Goal: Task Accomplishment & Management: Use online tool/utility

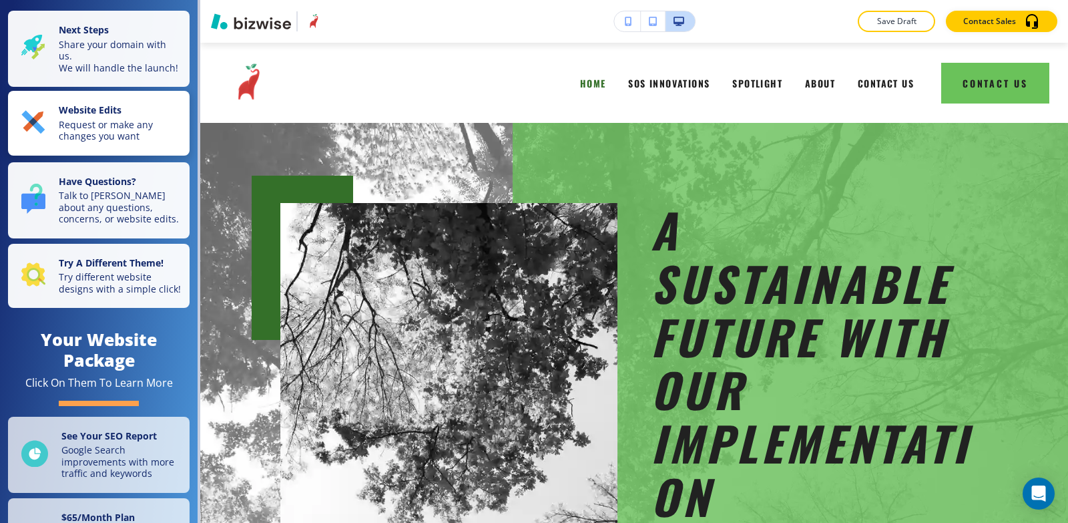
click at [47, 135] on div "Website Edits Request or make any changes you want" at bounding box center [101, 123] width 160 height 38
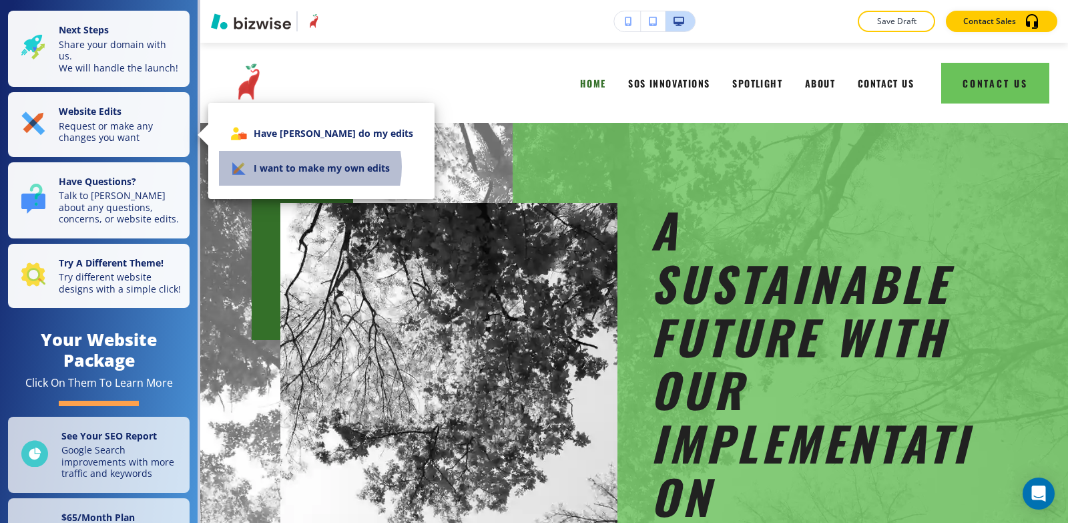
click at [306, 167] on li "I want to make my own edits" at bounding box center [321, 168] width 205 height 35
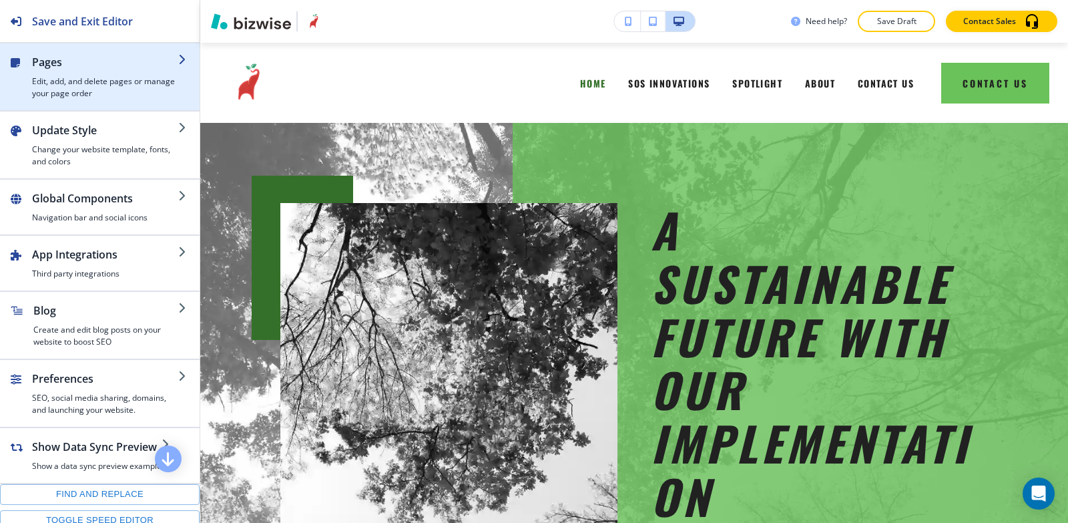
click at [62, 74] on div "button" at bounding box center [105, 72] width 146 height 5
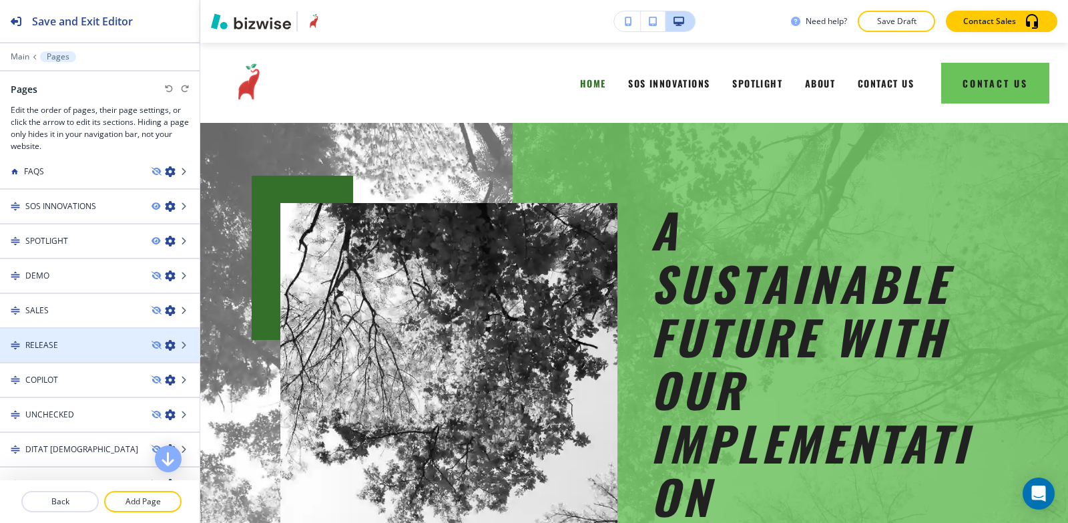
scroll to position [67, 0]
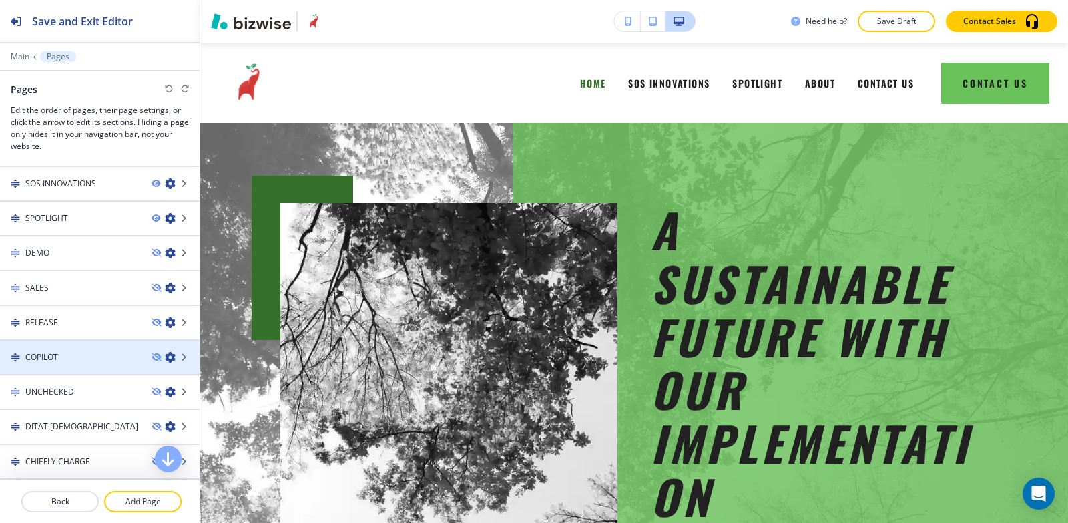
click at [59, 363] on div at bounding box center [100, 368] width 200 height 11
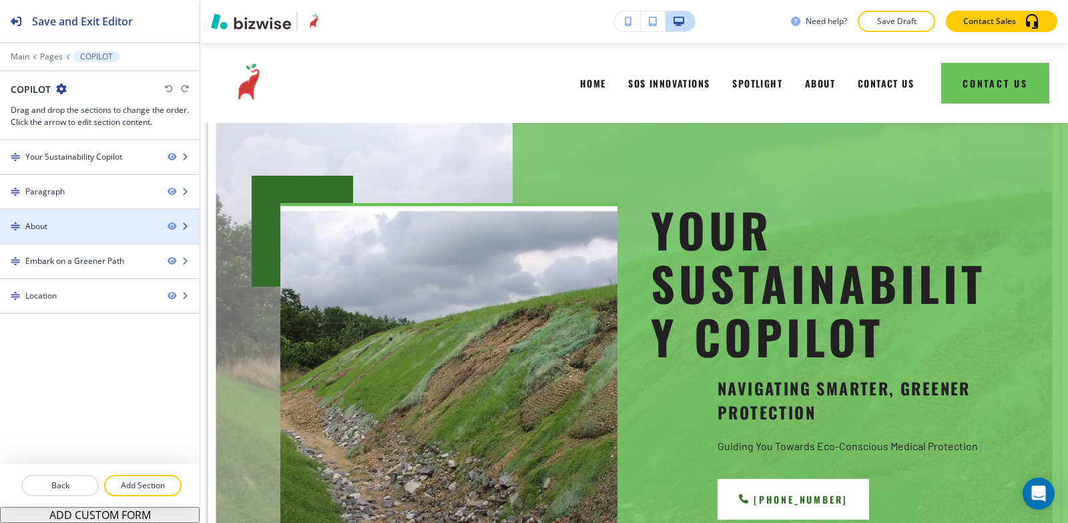
click at [57, 236] on div at bounding box center [100, 237] width 200 height 11
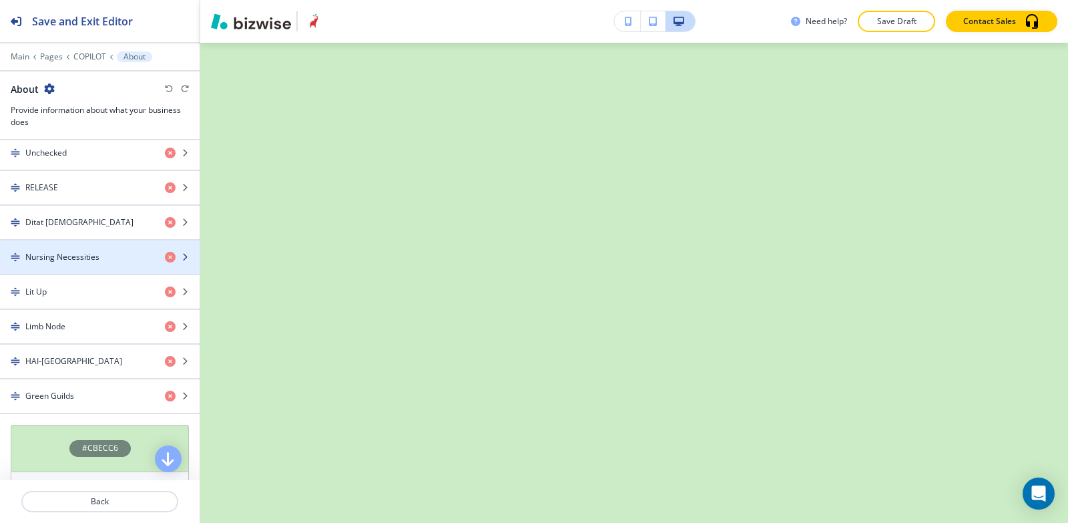
scroll to position [534, 0]
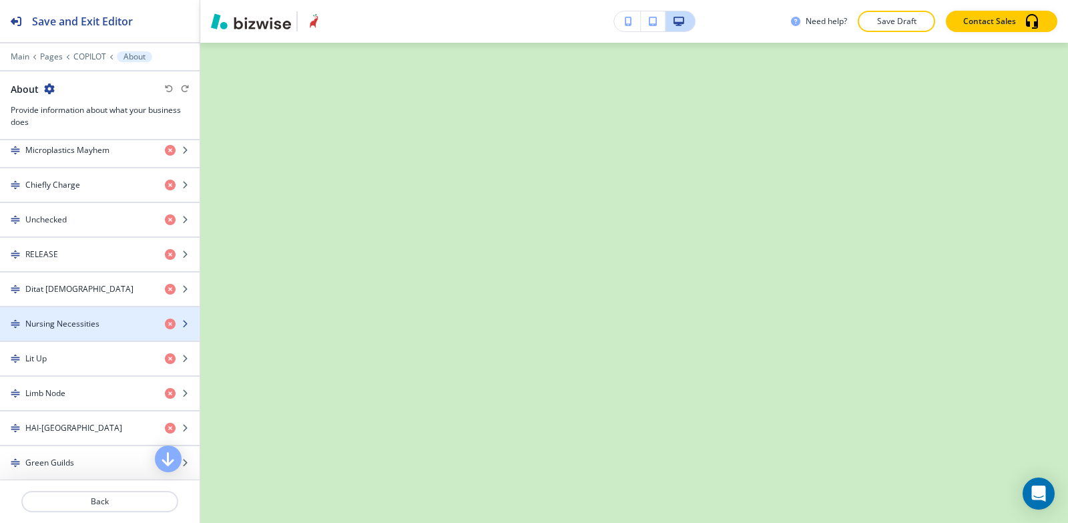
click at [45, 324] on h4 "Nursing Necessities" at bounding box center [62, 324] width 74 height 12
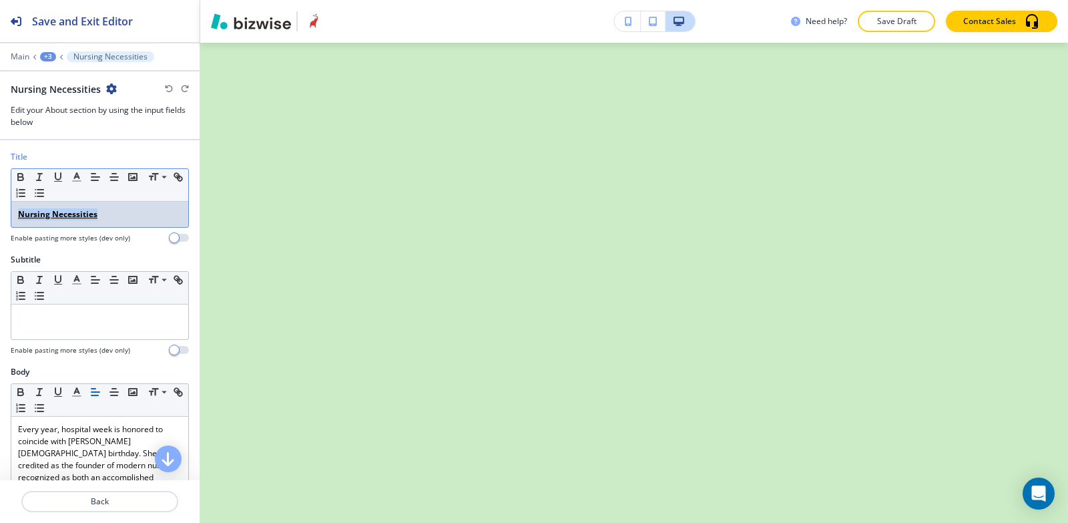
drag, startPoint x: 100, startPoint y: 214, endPoint x: 0, endPoint y: 214, distance: 100.2
click at [0, 214] on div "Title Small Normal Large Huge Nursing Necessities Enable pasting more styles (d…" at bounding box center [100, 202] width 200 height 103
click at [20, 175] on icon "button" at bounding box center [21, 177] width 12 height 12
click at [172, 183] on icon "button" at bounding box center [178, 177] width 12 height 12
click at [59, 181] on rect "button" at bounding box center [58, 181] width 8 height 1
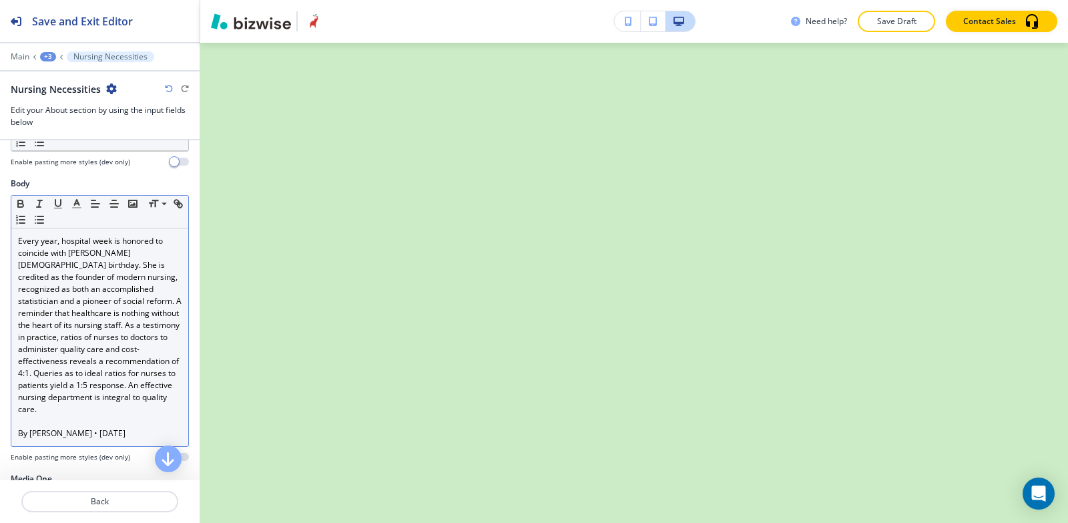
scroll to position [267, 0]
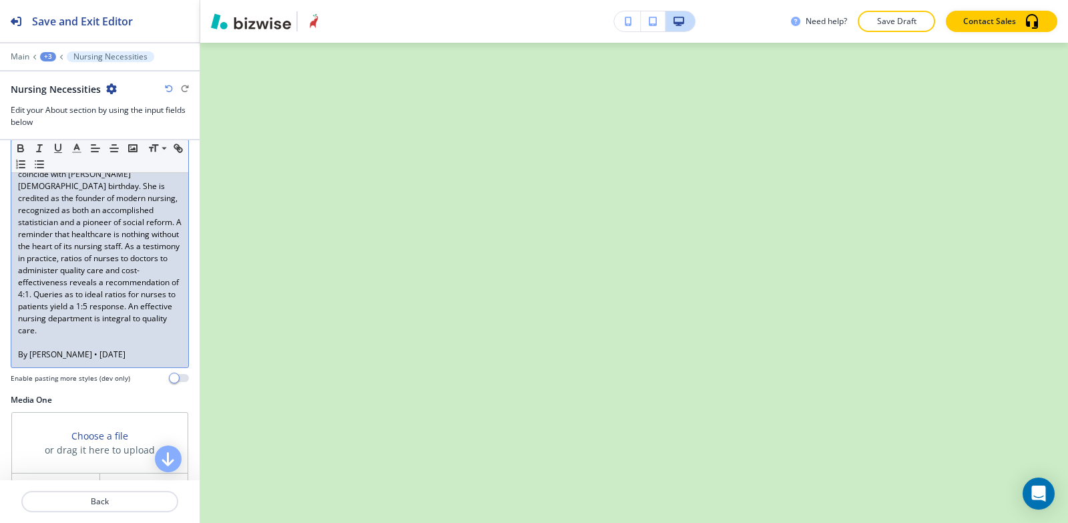
drag, startPoint x: 128, startPoint y: 351, endPoint x: 0, endPoint y: 350, distance: 127.6
click at [0, 350] on div "Body Small Normal Large Huge Every year, hospital week is honored to coincide w…" at bounding box center [100, 246] width 200 height 295
copy p "By Alex Ward • April 13, 2023"
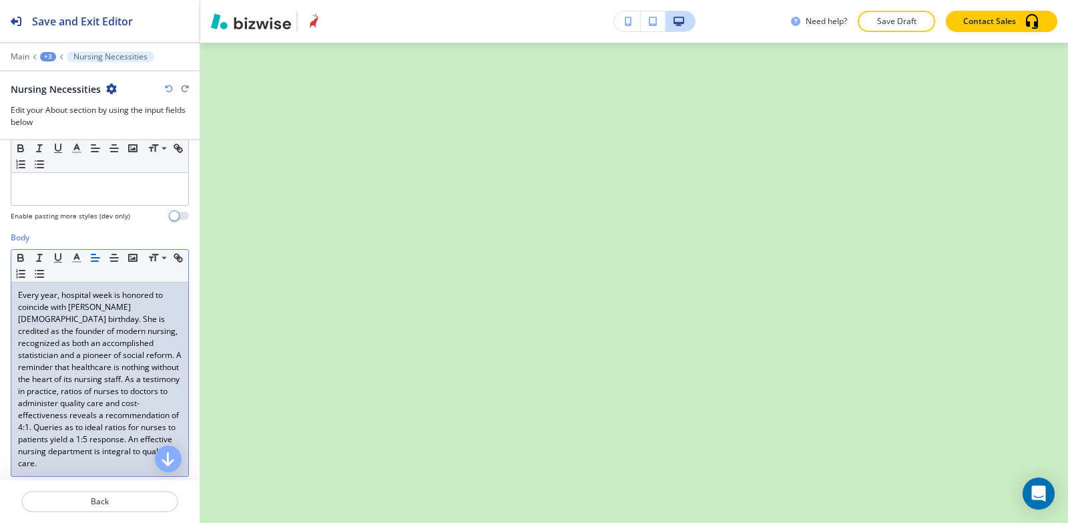
scroll to position [134, 0]
click at [68, 200] on div at bounding box center [99, 188] width 177 height 35
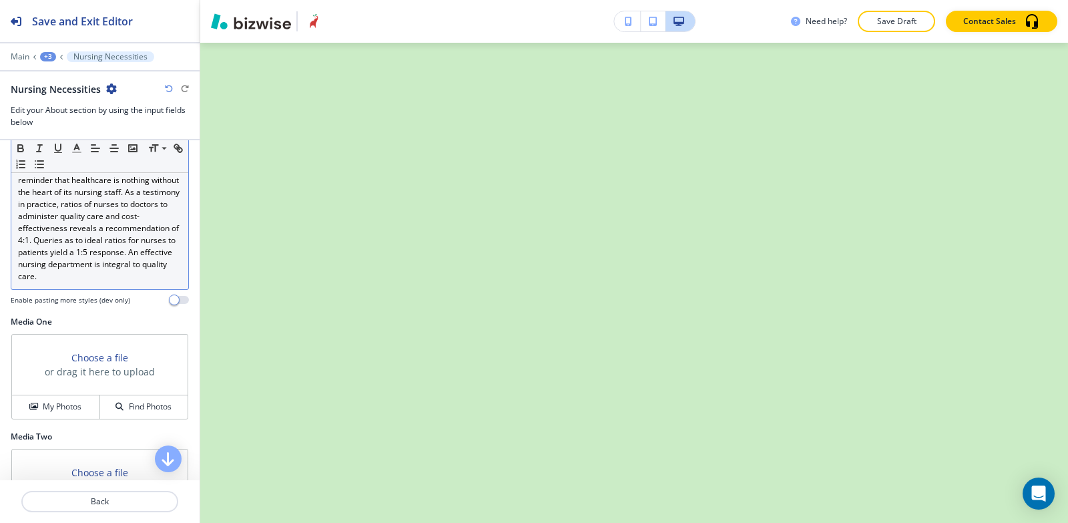
scroll to position [467, 0]
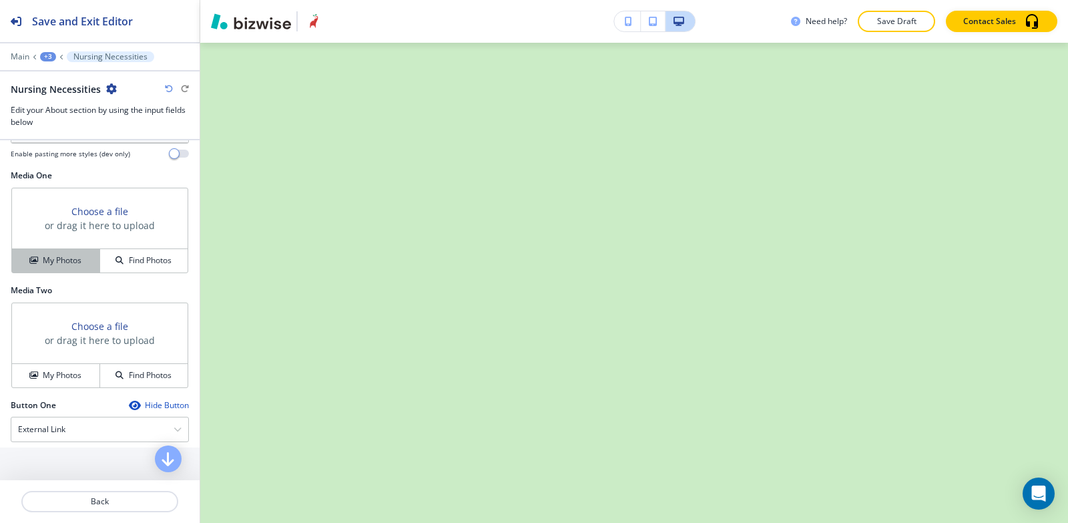
click at [59, 267] on button "My Photos" at bounding box center [56, 260] width 88 height 23
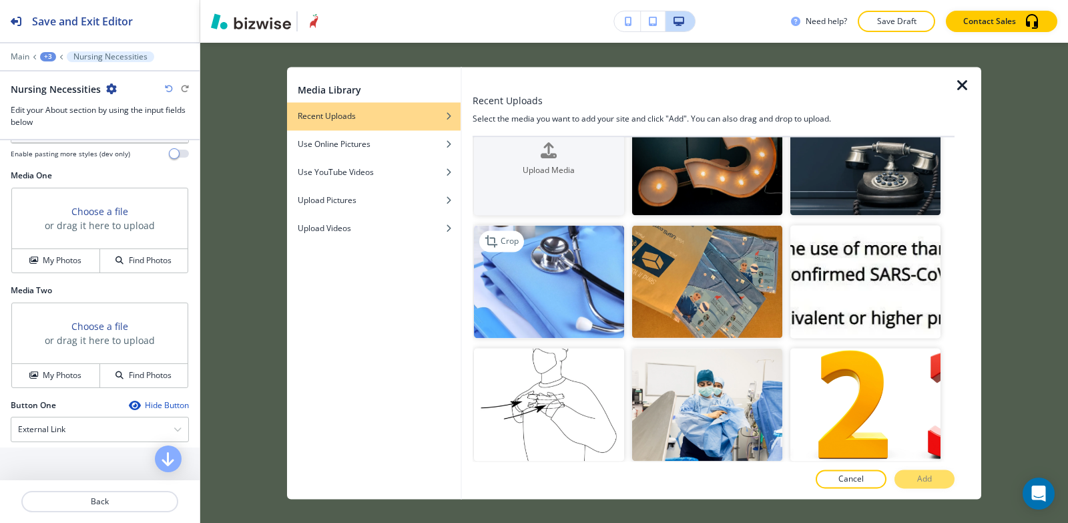
scroll to position [67, 0]
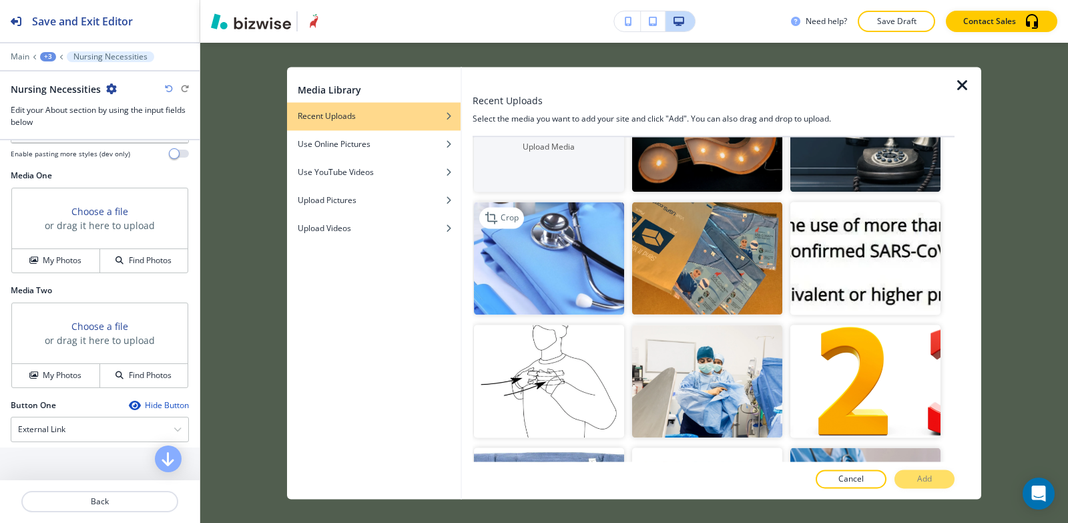
click at [524, 262] on img "button" at bounding box center [549, 258] width 150 height 113
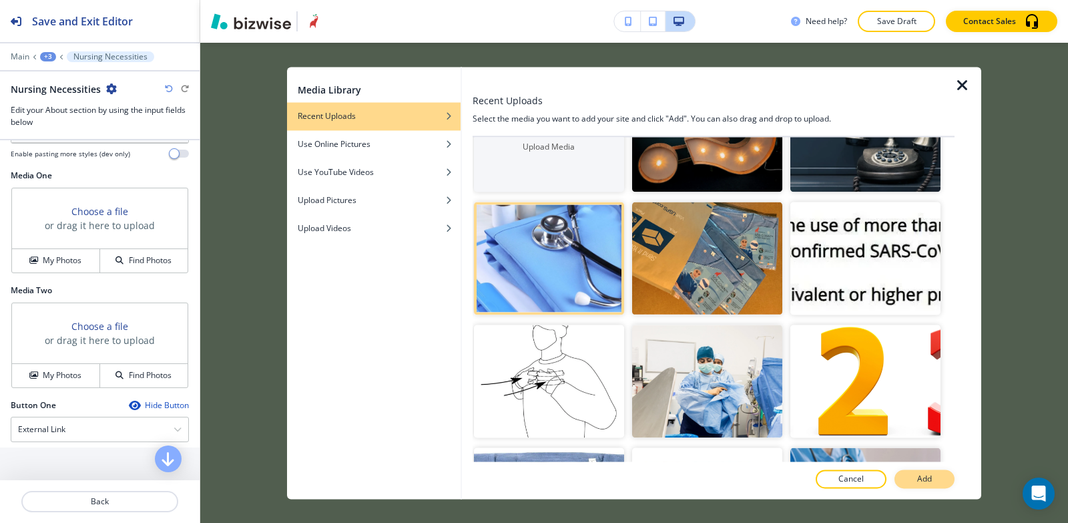
click at [932, 485] on button "Add" at bounding box center [925, 478] width 60 height 19
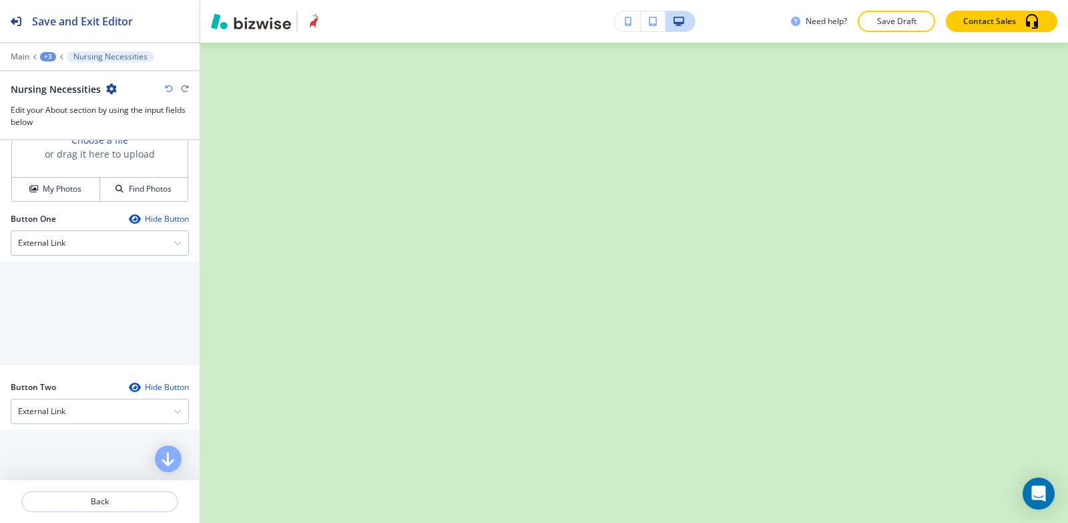
scroll to position [668, 0]
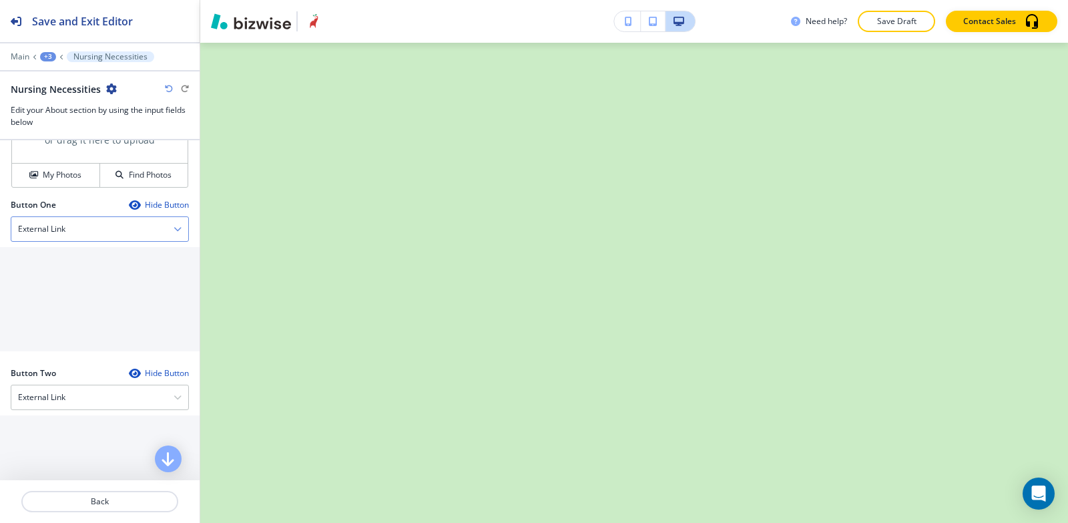
click at [61, 231] on h4 "External Link" at bounding box center [41, 229] width 47 height 12
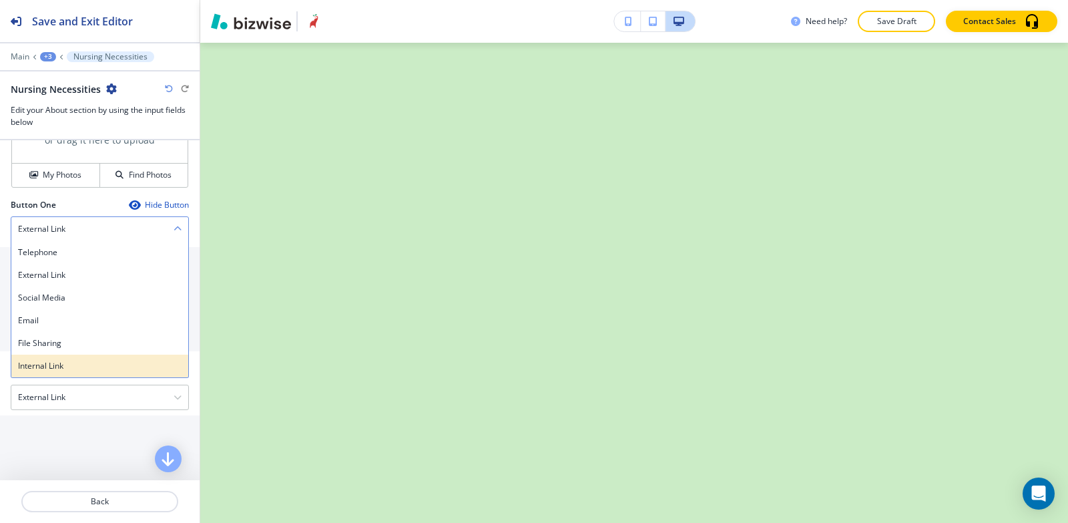
click at [67, 364] on h4 "Internal Link" at bounding box center [100, 366] width 164 height 12
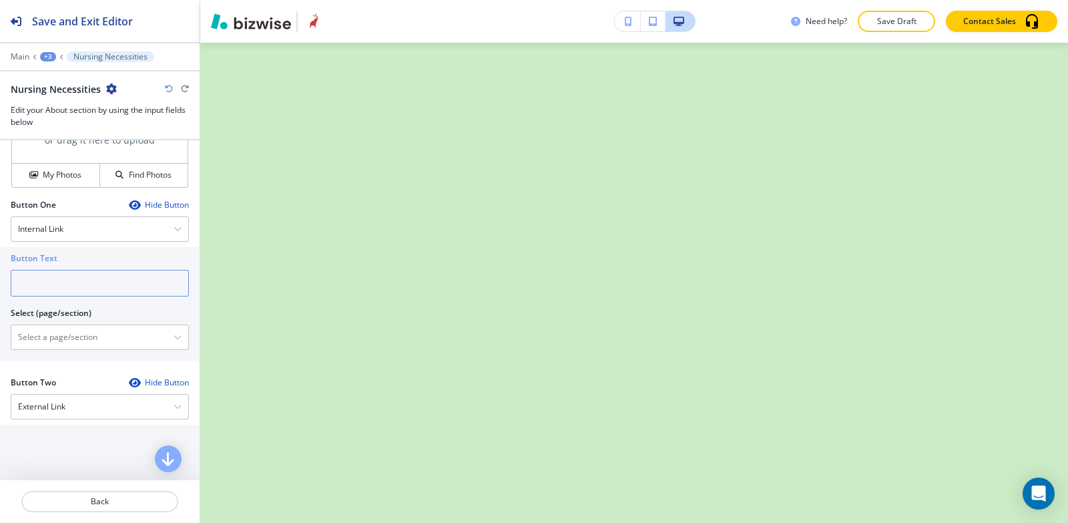
click at [61, 286] on input "text" at bounding box center [100, 283] width 178 height 27
type input "nursing necessities"
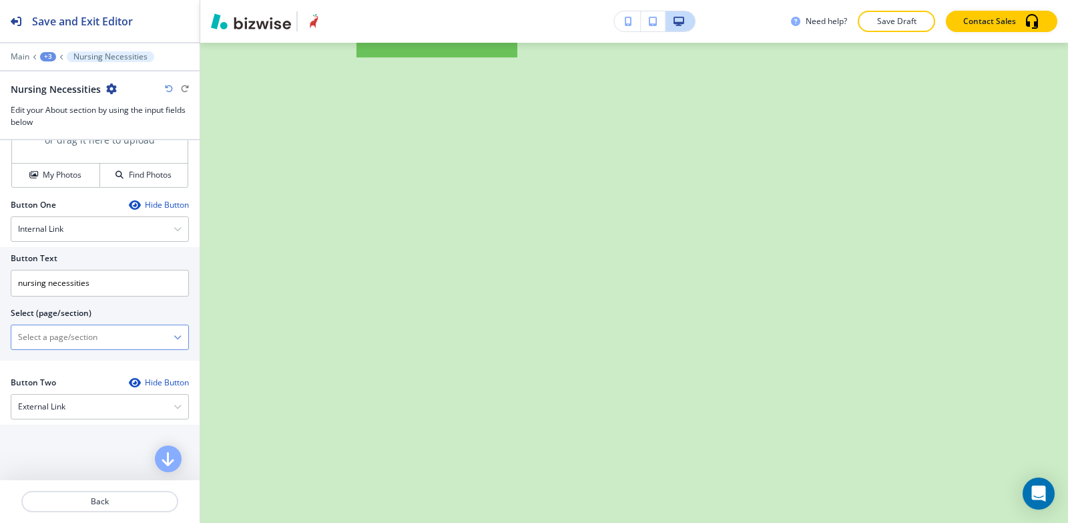
click at [44, 332] on \(page\/section\) "Manual Input" at bounding box center [92, 337] width 162 height 23
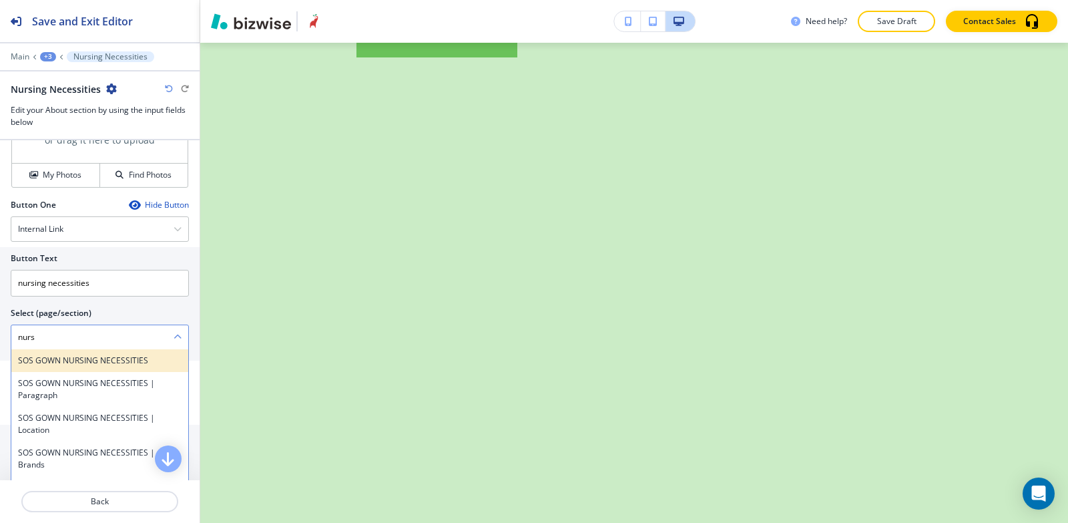
click at [45, 355] on h4 "SOS GOWN NURSING NECESSITIES" at bounding box center [100, 361] width 164 height 12
type \(page\/section\) "SOS GOWN NURSING NECESSITIES"
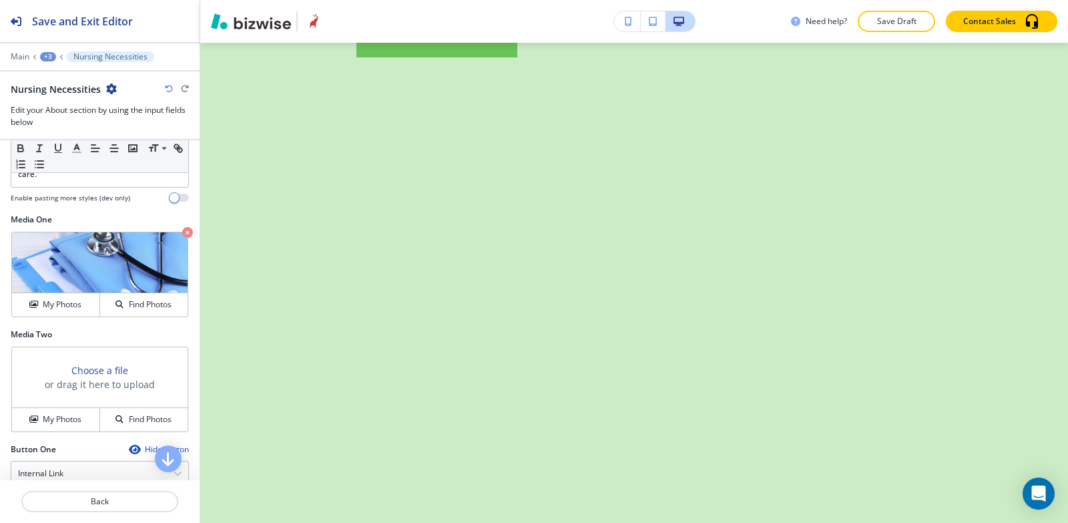
scroll to position [401, 0]
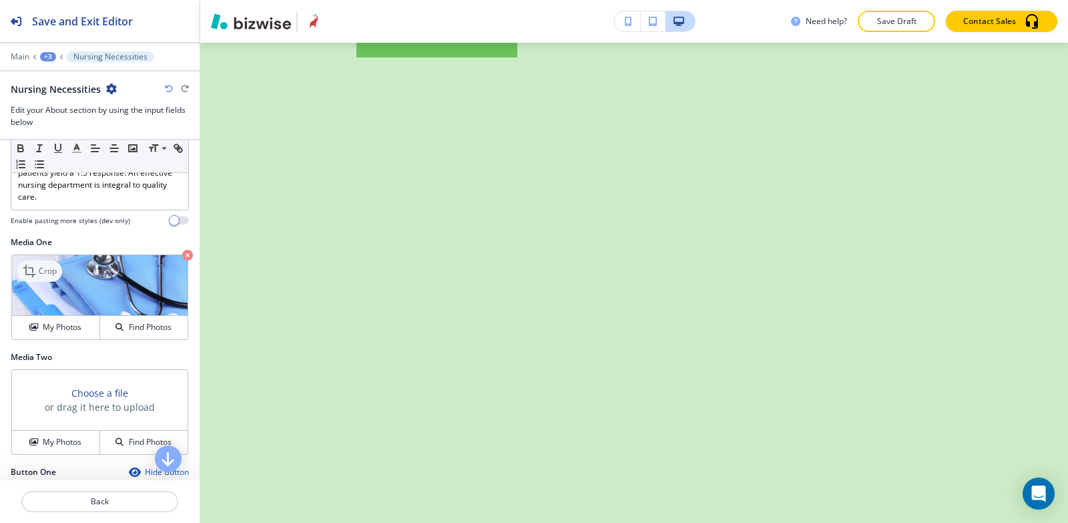
click at [44, 268] on p "Crop" at bounding box center [48, 271] width 18 height 12
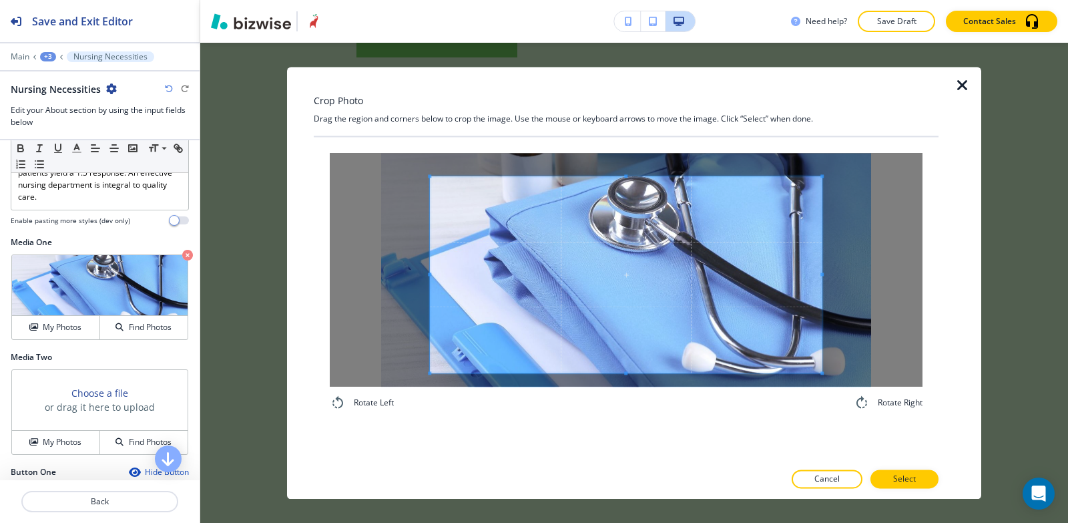
click at [576, 448] on div "Rotate Left Rotate Right" at bounding box center [626, 299] width 625 height 325
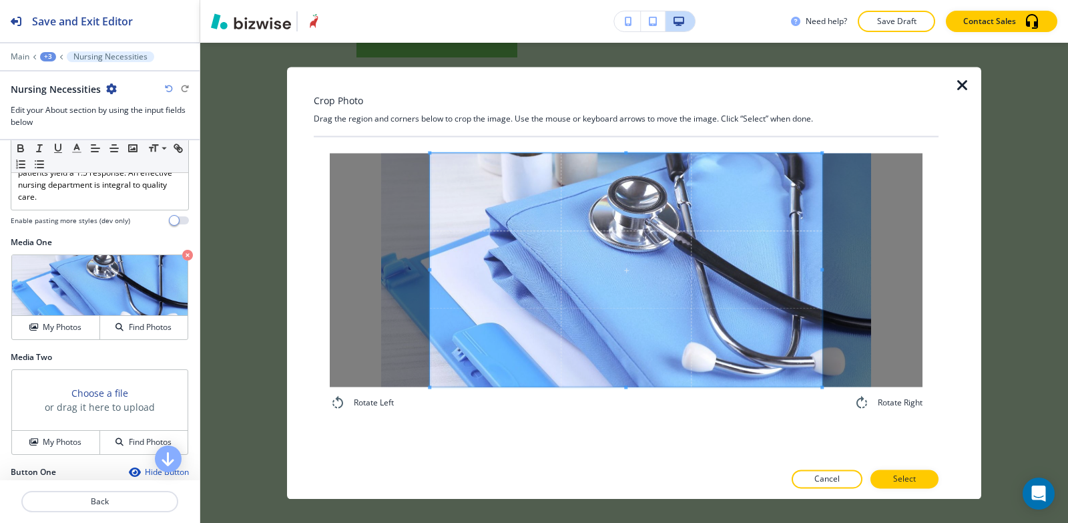
click at [608, 120] on div "Crop Photo Drag the region and corners below to crop the image. Use the mouse o…" at bounding box center [626, 283] width 625 height 432
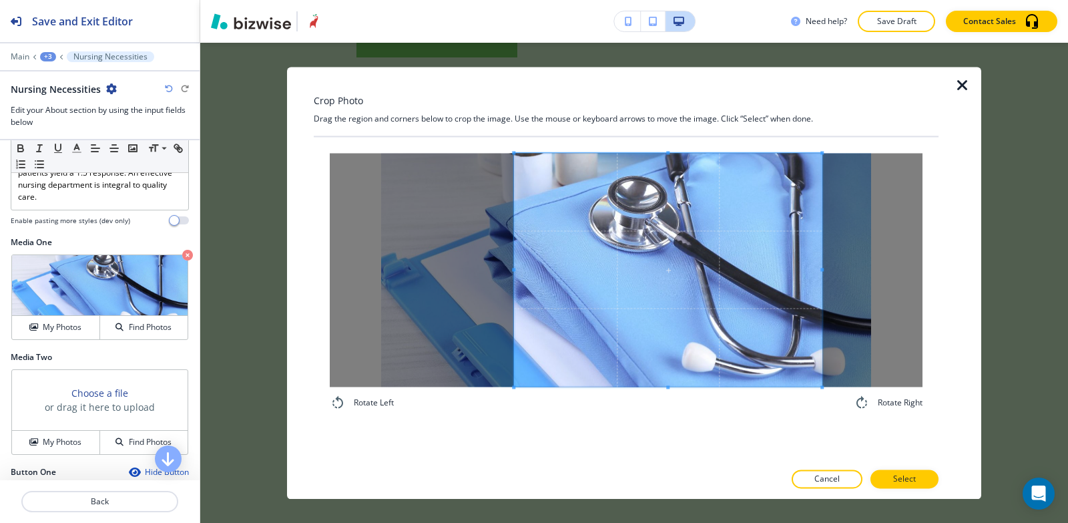
click at [517, 207] on div at bounding box center [668, 270] width 308 height 234
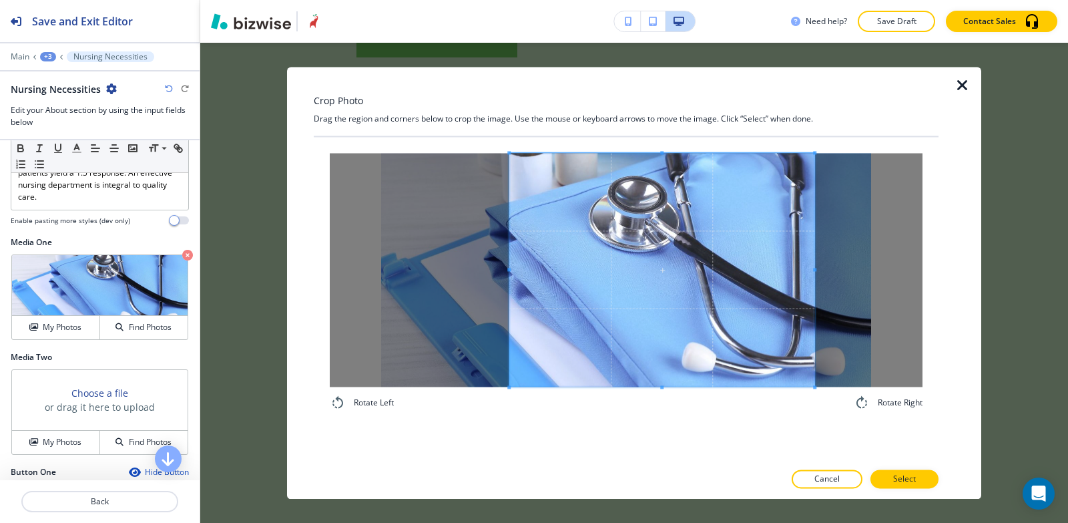
click at [740, 256] on span at bounding box center [662, 270] width 305 height 234
click at [803, 238] on span at bounding box center [804, 270] width 3 height 234
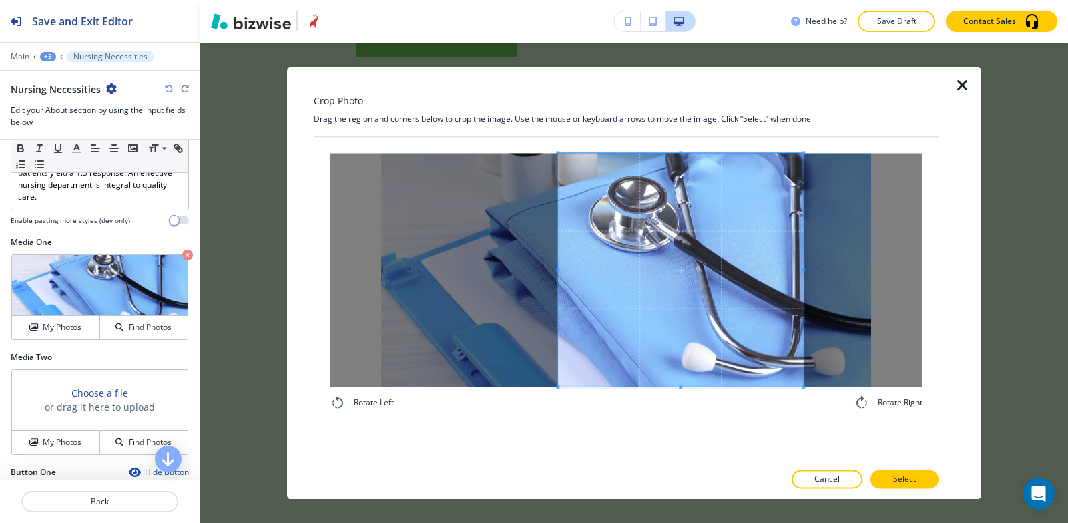
click at [558, 219] on span at bounding box center [557, 270] width 3 height 234
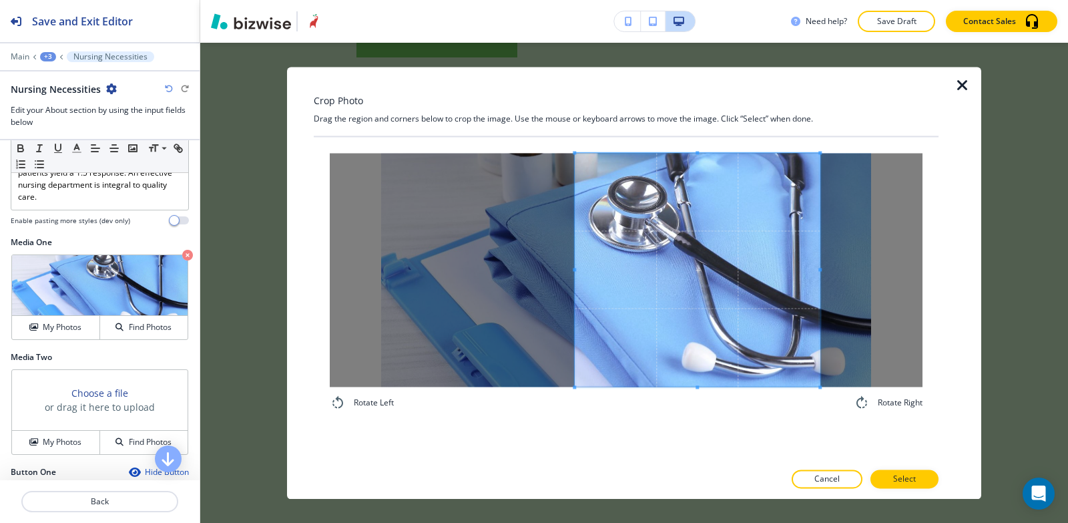
click at [662, 272] on span at bounding box center [697, 270] width 245 height 234
click at [914, 481] on p "Select" at bounding box center [904, 479] width 23 height 12
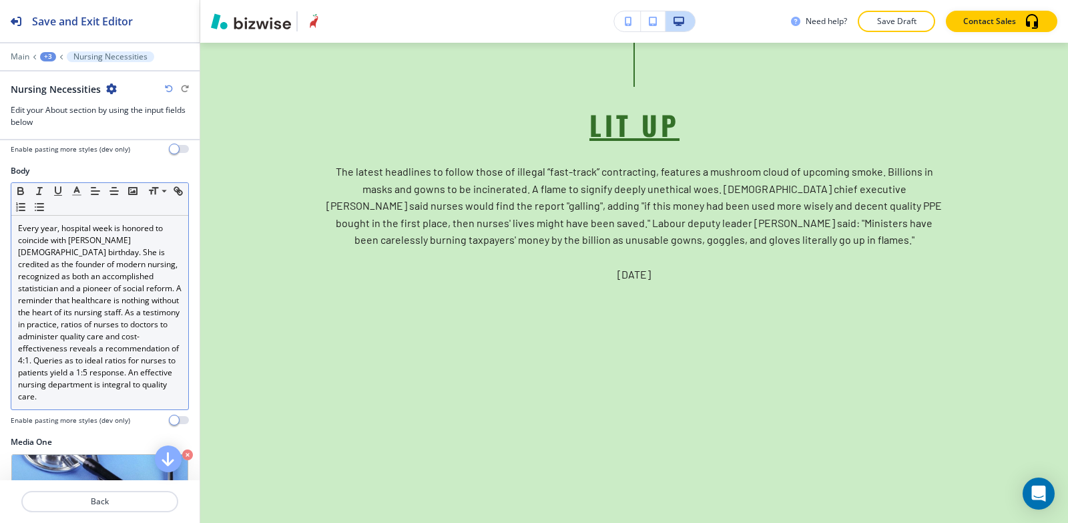
scroll to position [200, 0]
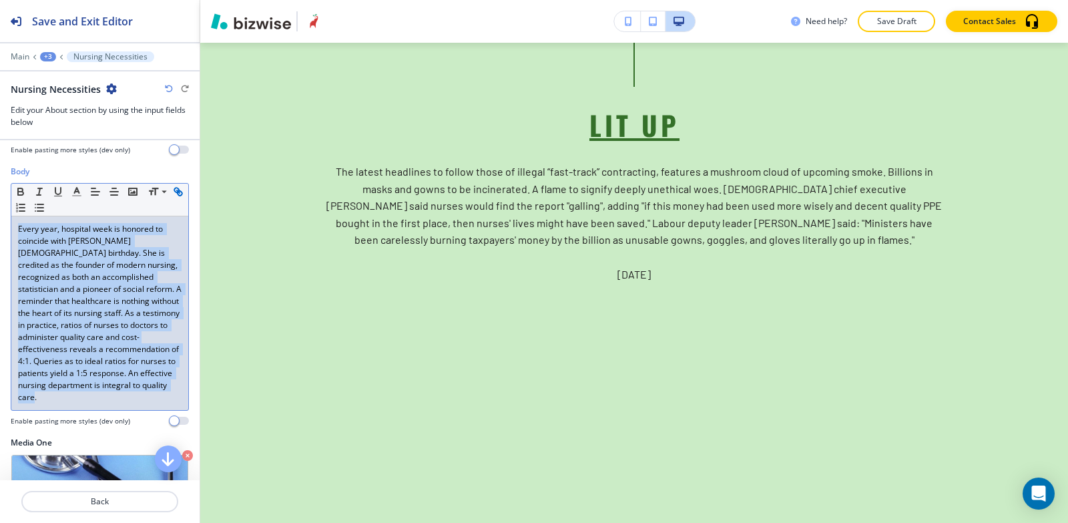
drag, startPoint x: 110, startPoint y: 397, endPoint x: 13, endPoint y: 210, distance: 210.9
click at [13, 210] on div "Small Normal Large Huge Every year, hospital week is honored to coincide with F…" at bounding box center [100, 297] width 178 height 228
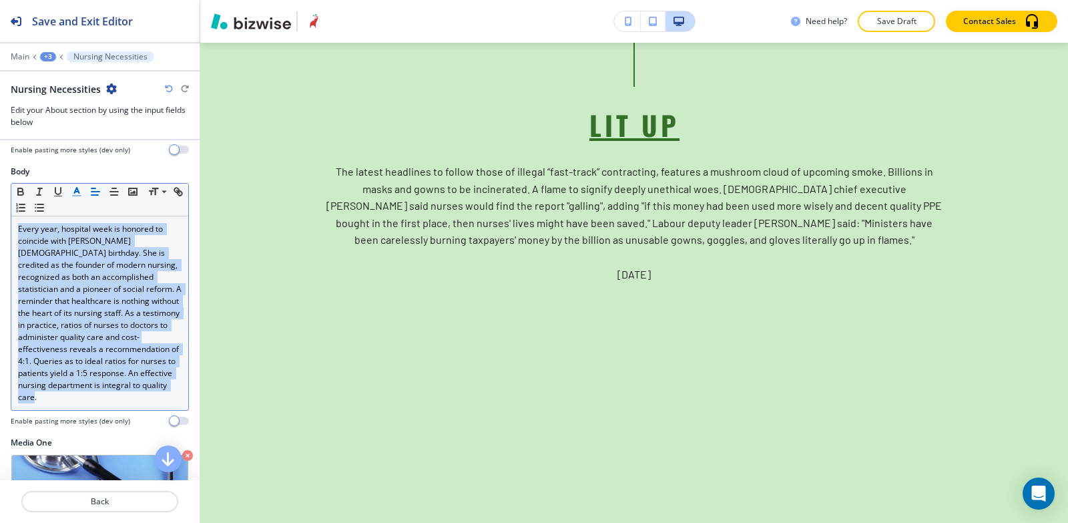
click at [74, 196] on line "button" at bounding box center [77, 196] width 8 height 0
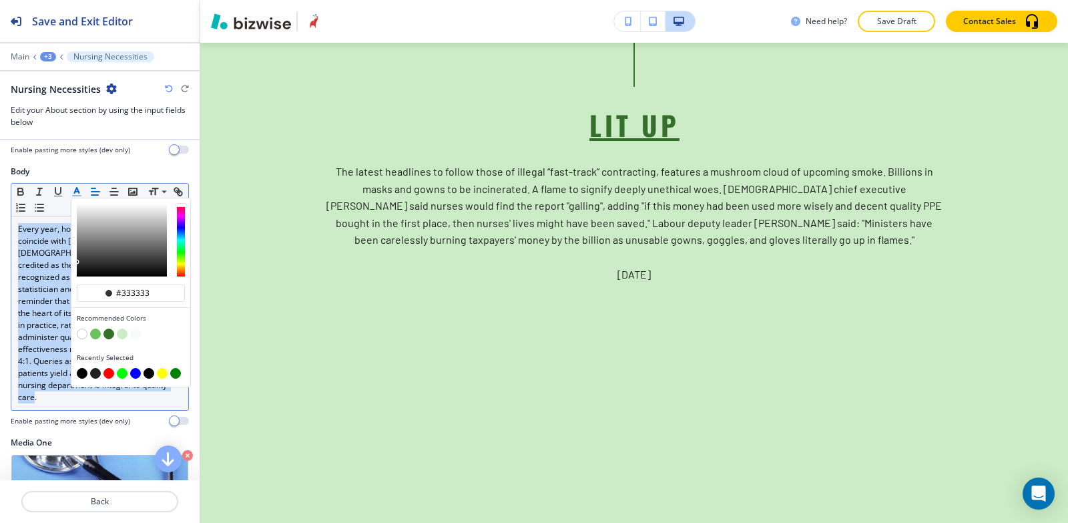
click at [80, 376] on button "button" at bounding box center [82, 373] width 11 height 11
type input "#000000"
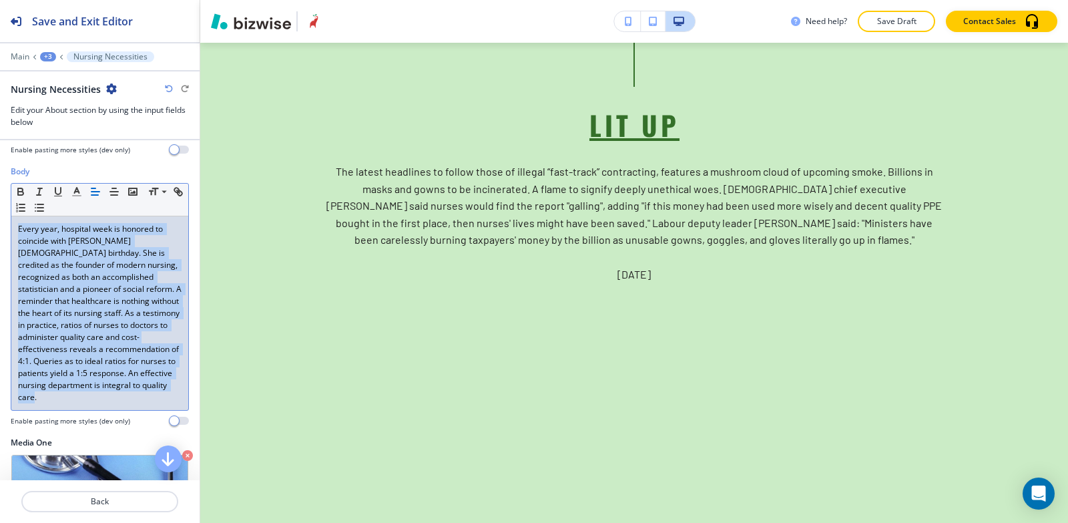
click at [114, 405] on div "Every year, hospital week is honored to coincide with Florence Nightingale’s Ma…" at bounding box center [99, 313] width 177 height 194
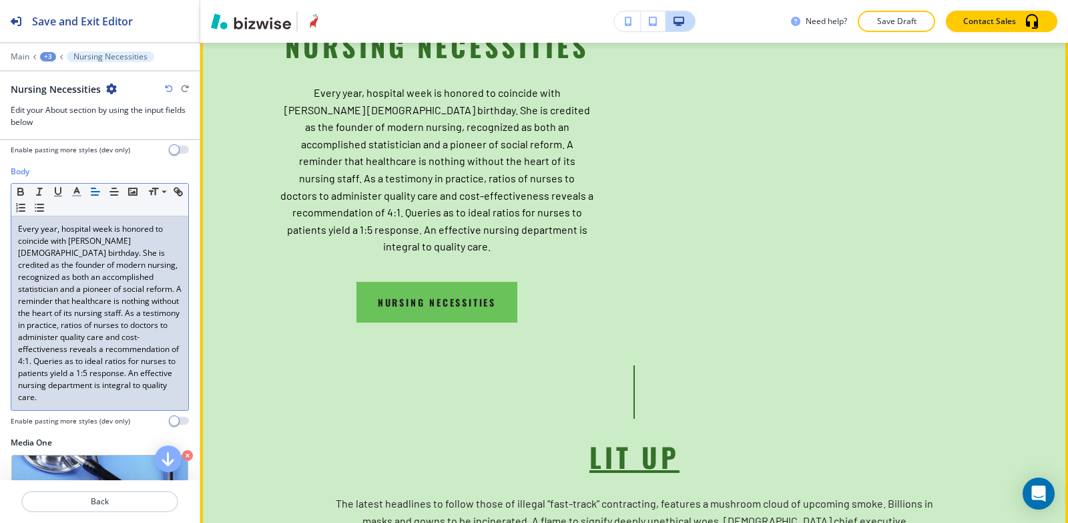
scroll to position [4036, 0]
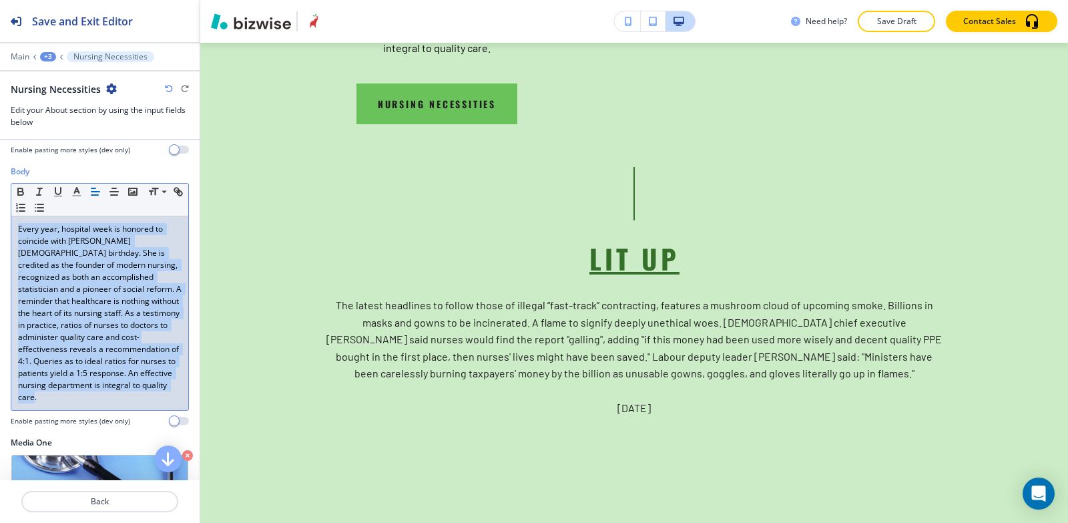
drag, startPoint x: 9, startPoint y: 226, endPoint x: 101, endPoint y: 252, distance: 94.9
click at [142, 407] on div "Body Small Normal Large Huge Every year, hospital week is honored to coincide w…" at bounding box center [100, 301] width 200 height 271
click at [93, 194] on icon "button" at bounding box center [95, 192] width 12 height 12
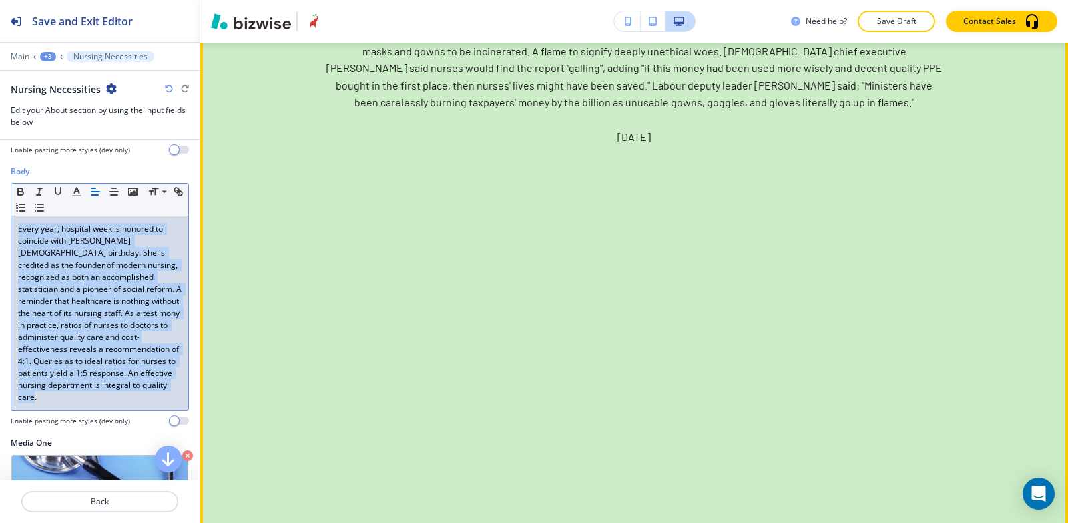
scroll to position [4303, 0]
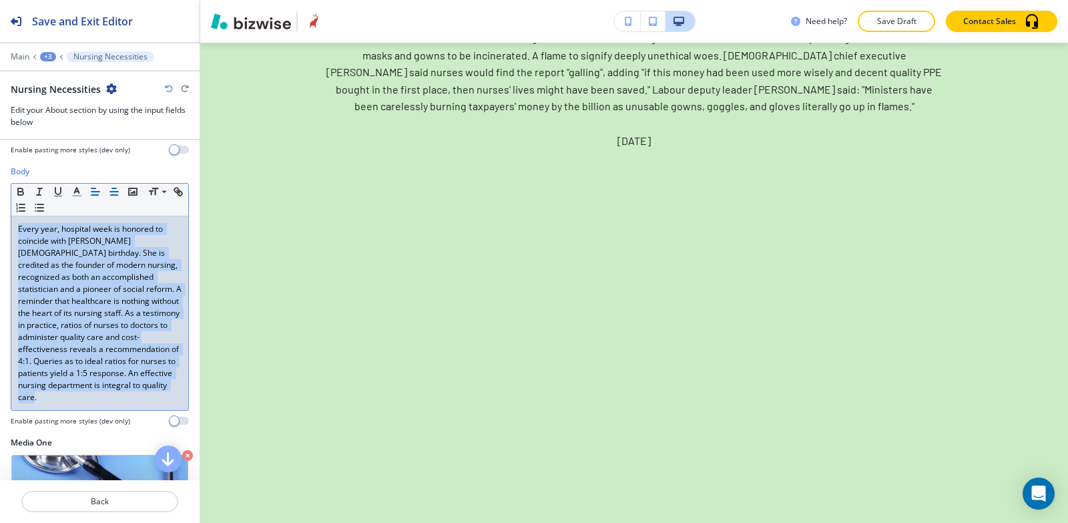
click at [111, 198] on button "button" at bounding box center [114, 192] width 19 height 16
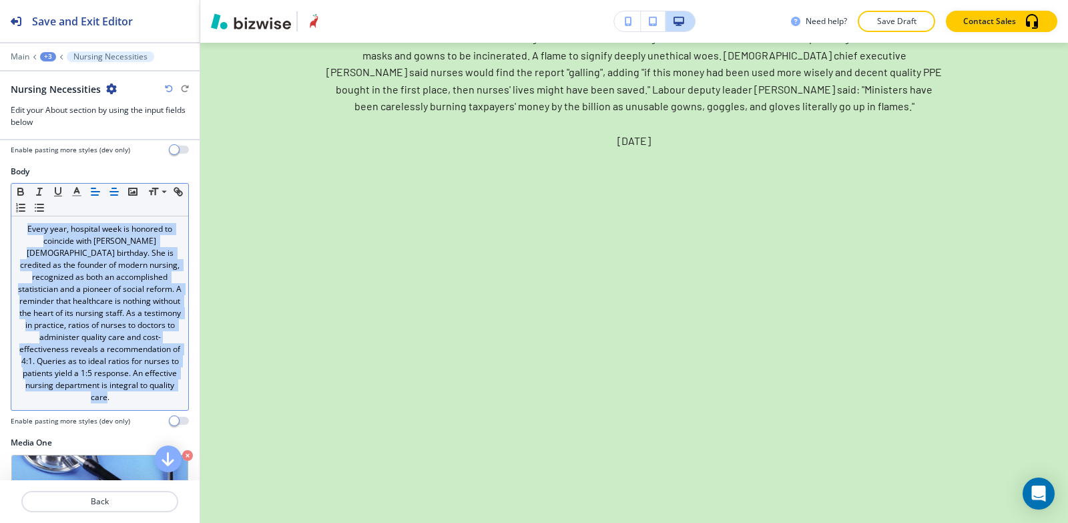
click at [100, 197] on icon "button" at bounding box center [95, 192] width 12 height 12
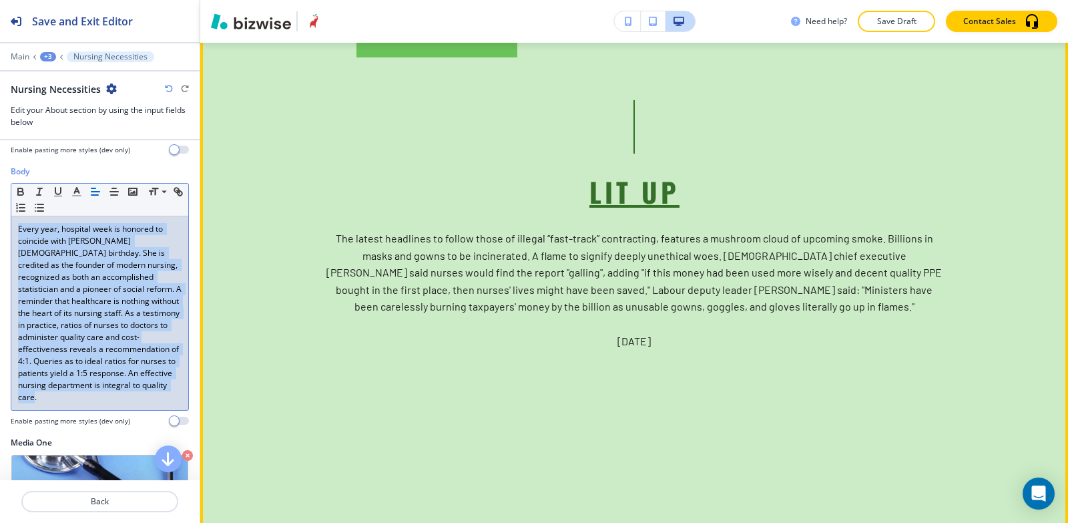
scroll to position [3836, 0]
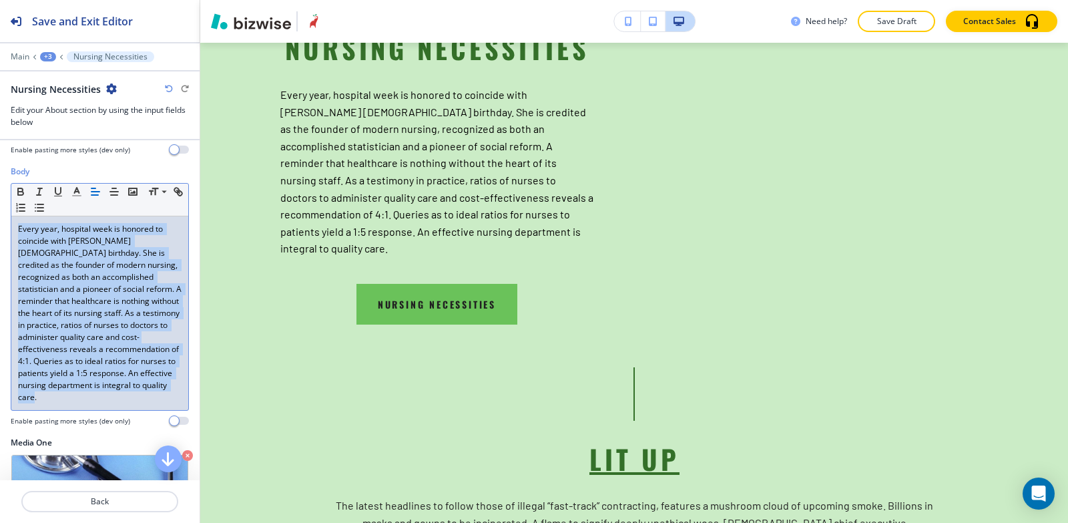
click at [49, 54] on div "+3" at bounding box center [48, 56] width 16 height 9
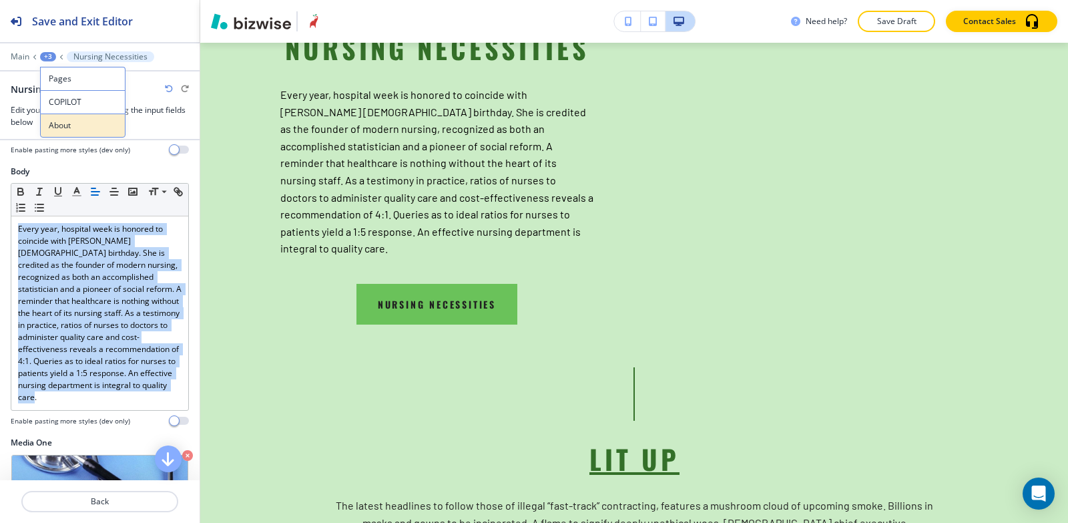
click at [83, 123] on p "About" at bounding box center [83, 126] width 68 height 12
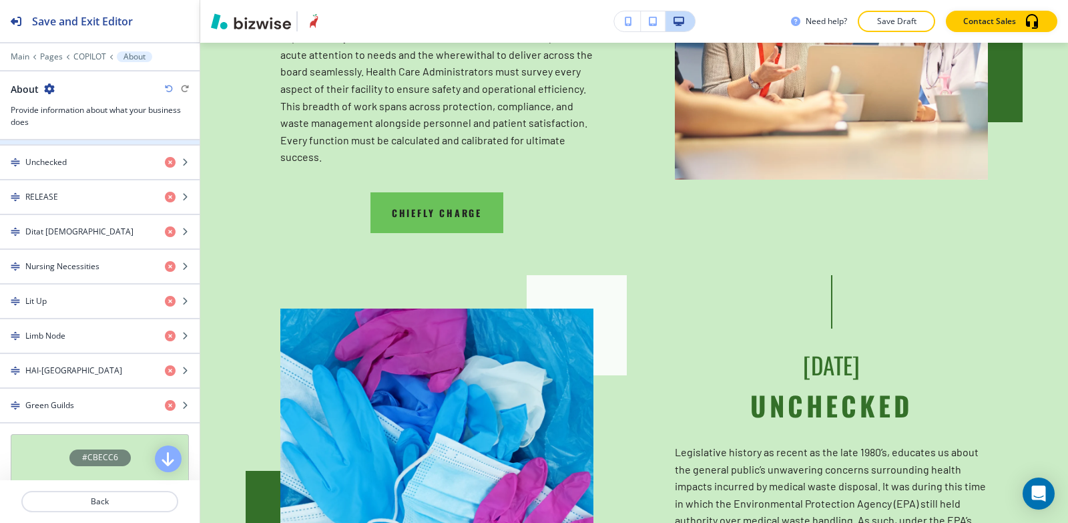
scroll to position [601, 0]
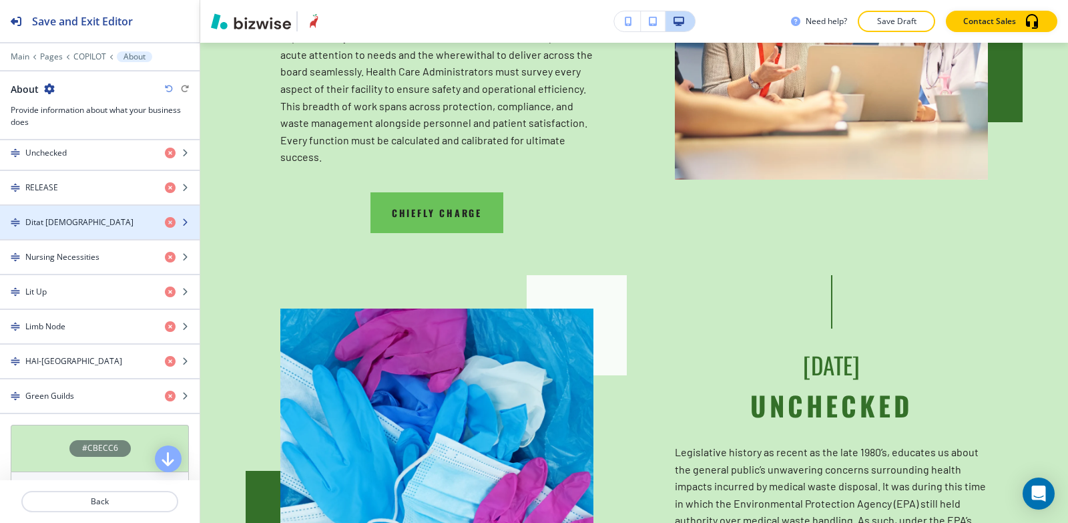
click at [69, 221] on div "Ditat [DEMOGRAPHIC_DATA]" at bounding box center [77, 222] width 154 height 12
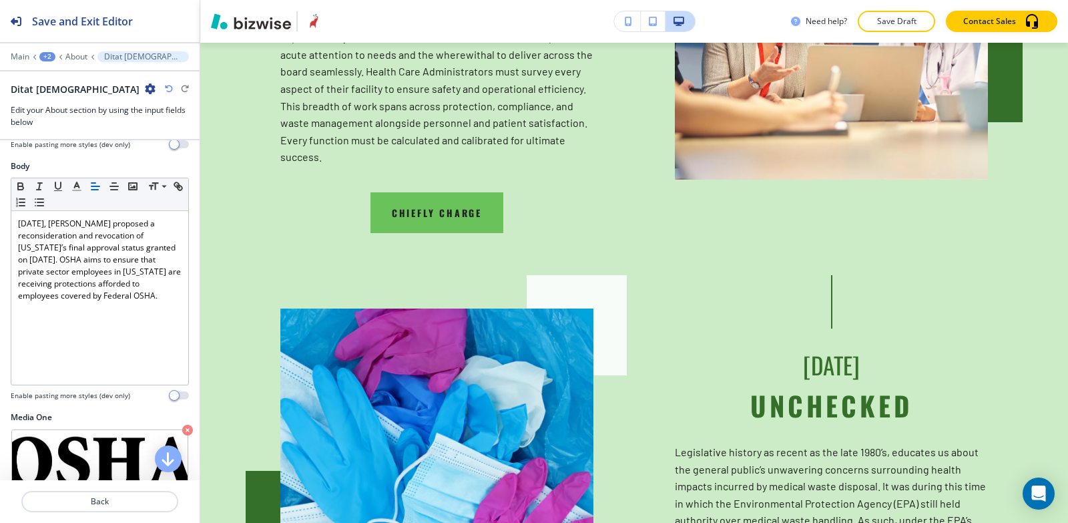
scroll to position [200, 0]
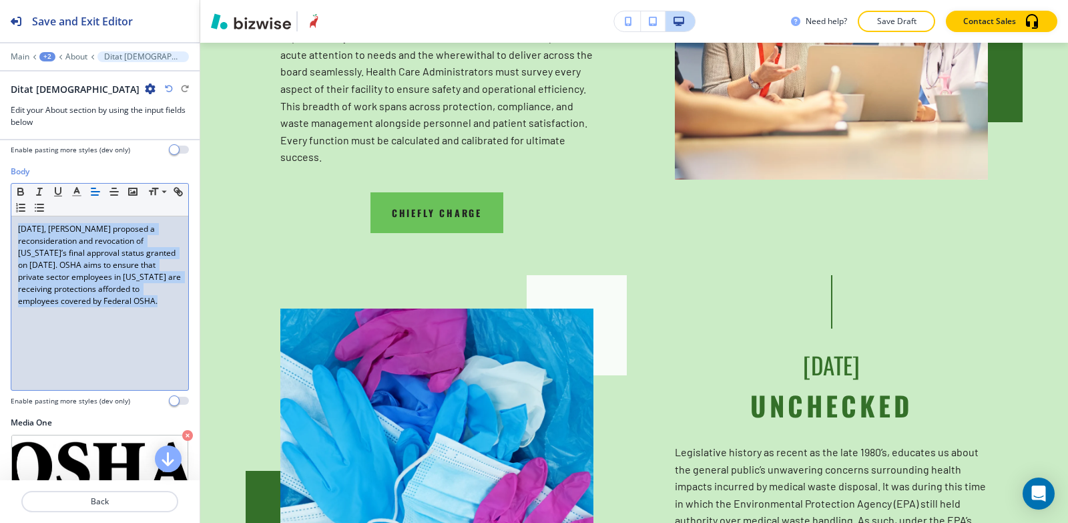
drag, startPoint x: 169, startPoint y: 302, endPoint x: 0, endPoint y: 204, distance: 195.1
click at [0, 204] on div "Body Small Normal Large Huge April 21, 2022, OSHA proposed a reconsideration an…" at bounding box center [100, 291] width 200 height 251
click at [92, 190] on icon "button" at bounding box center [95, 192] width 12 height 12
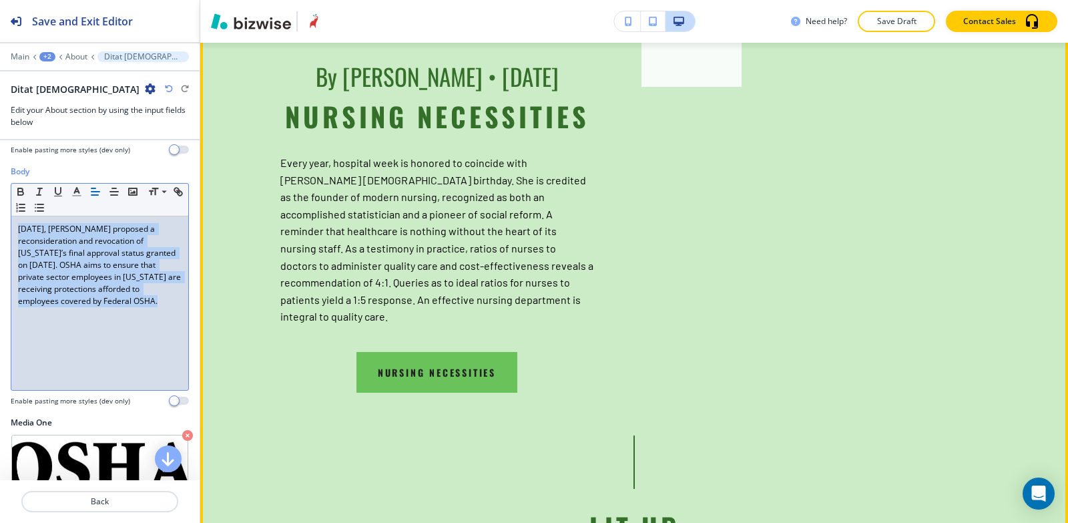
scroll to position [3569, 0]
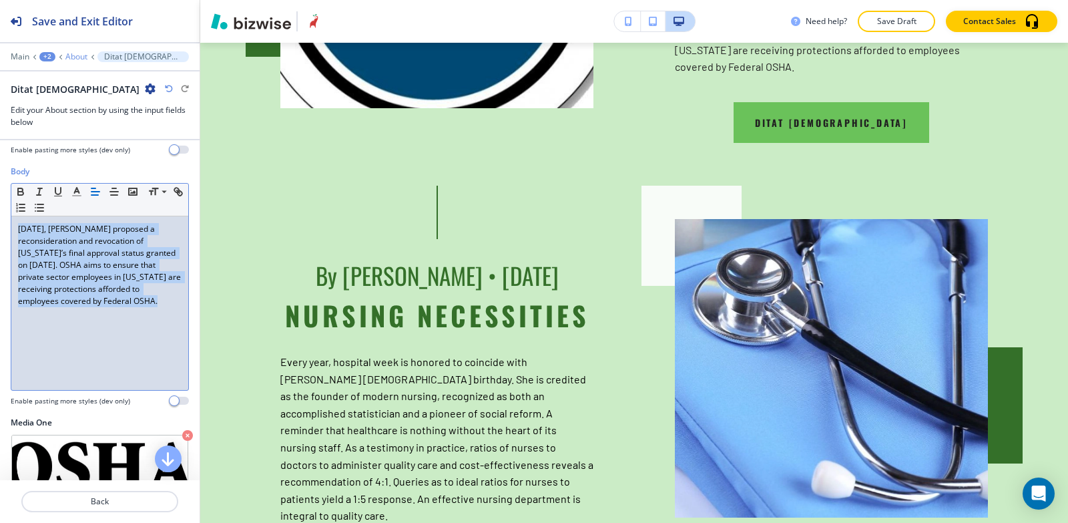
click at [72, 59] on p "About" at bounding box center [76, 56] width 22 height 9
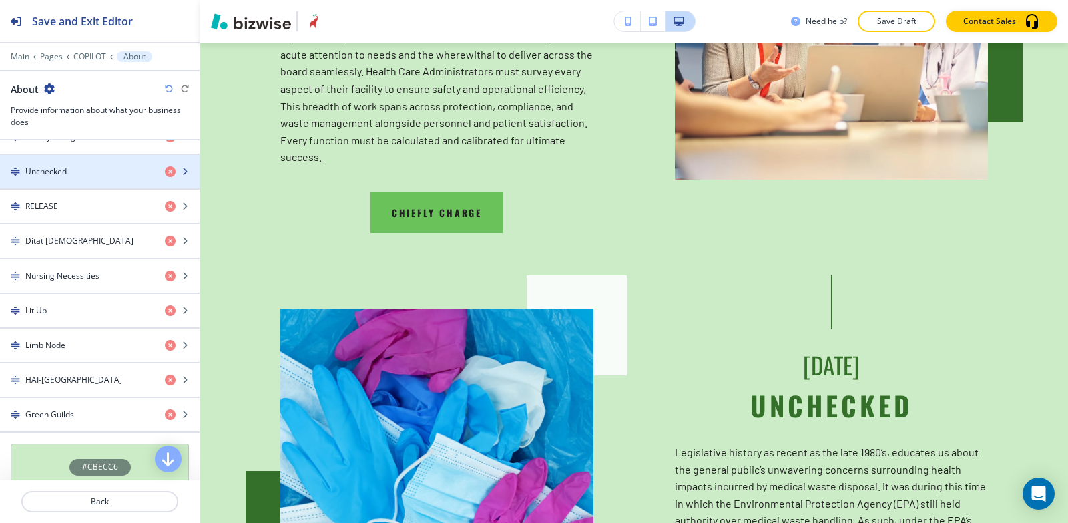
scroll to position [601, 0]
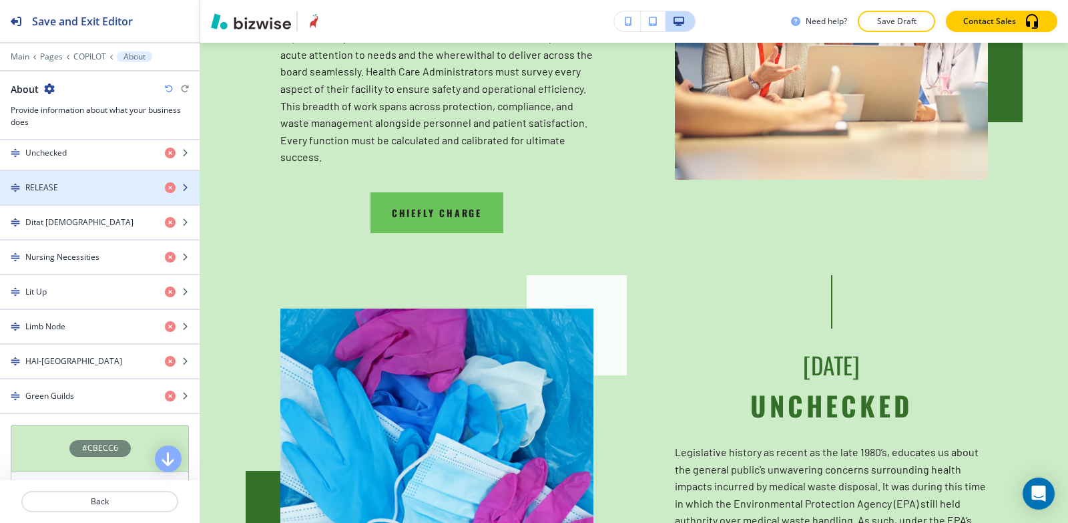
click at [46, 185] on h4 "RELEASE" at bounding box center [41, 188] width 33 height 12
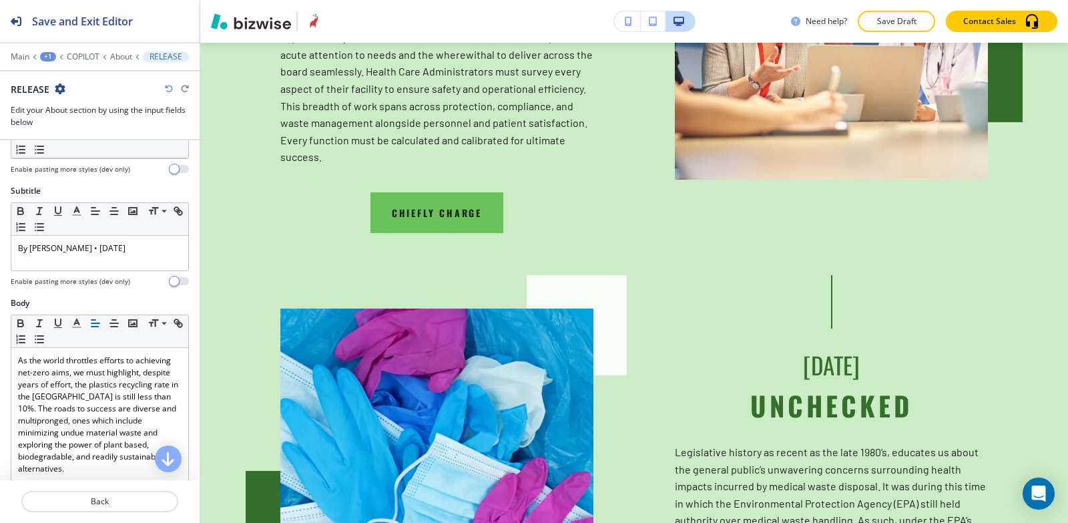
scroll to position [200, 0]
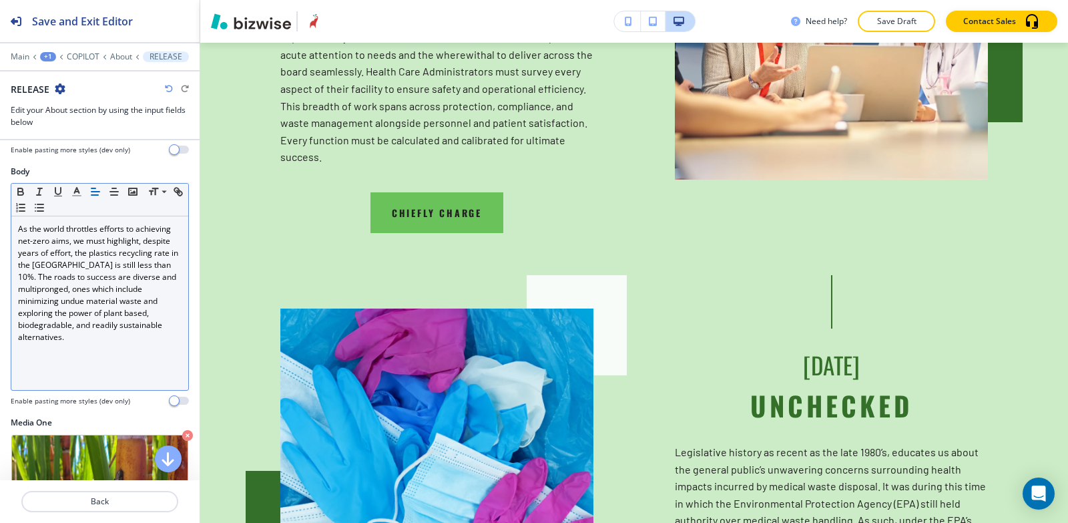
drag, startPoint x: 11, startPoint y: 231, endPoint x: 102, endPoint y: 341, distance: 143.2
click at [102, 341] on div "Small Normal Large Huge As the world throttles efforts to achieving net-zero ai…" at bounding box center [100, 287] width 178 height 208
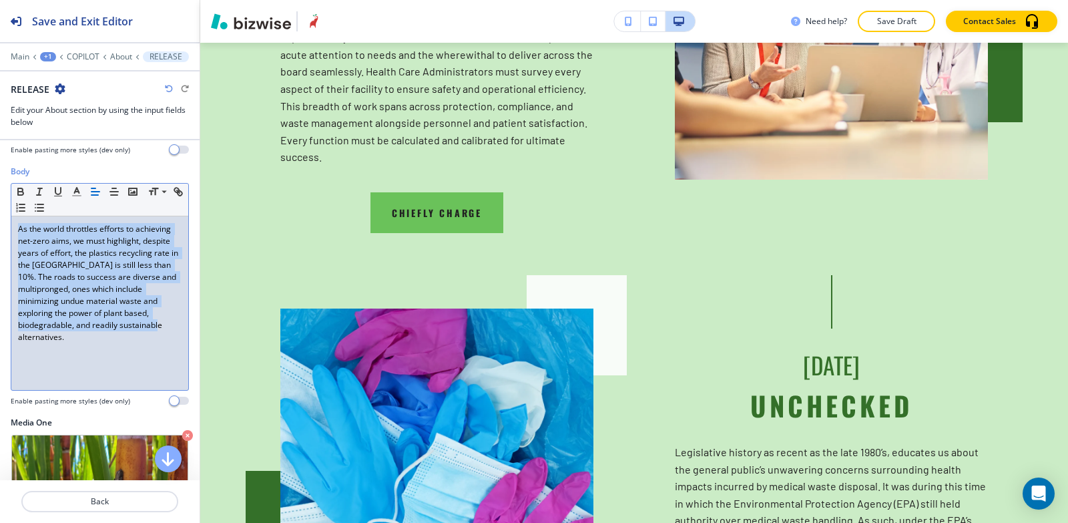
drag, startPoint x: 83, startPoint y: 336, endPoint x: 1, endPoint y: 200, distance: 159.4
click at [1, 200] on div "Body Small Normal Large Huge As the world throttles efforts to achieving net-ze…" at bounding box center [100, 291] width 200 height 251
click at [95, 192] on line "button" at bounding box center [95, 192] width 8 height 0
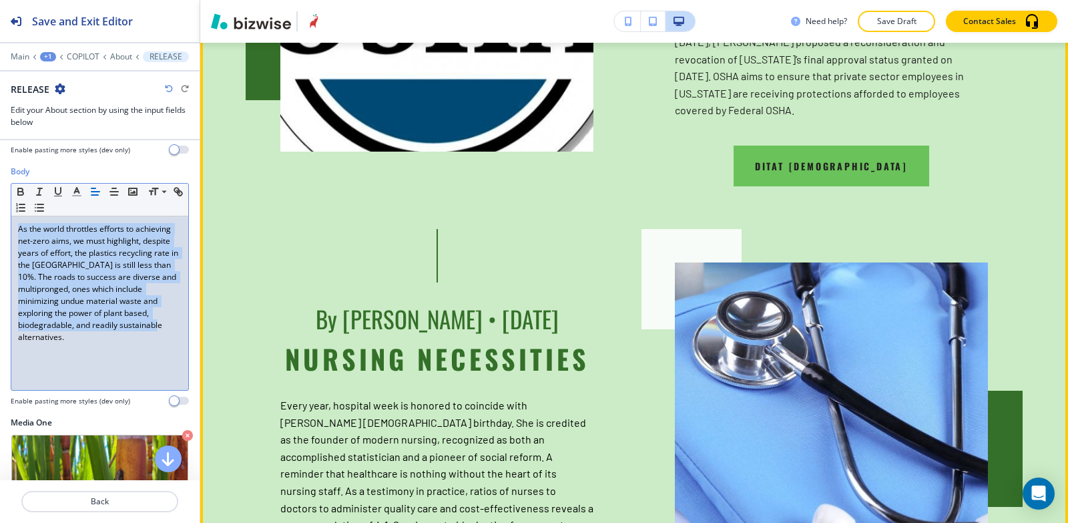
scroll to position [3502, 0]
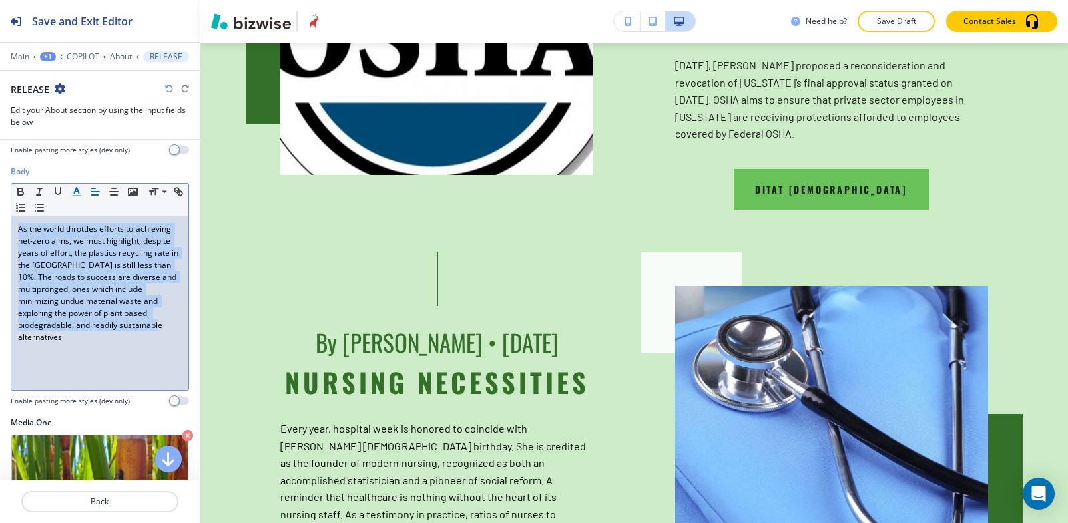
click at [78, 196] on icon "button" at bounding box center [77, 192] width 12 height 12
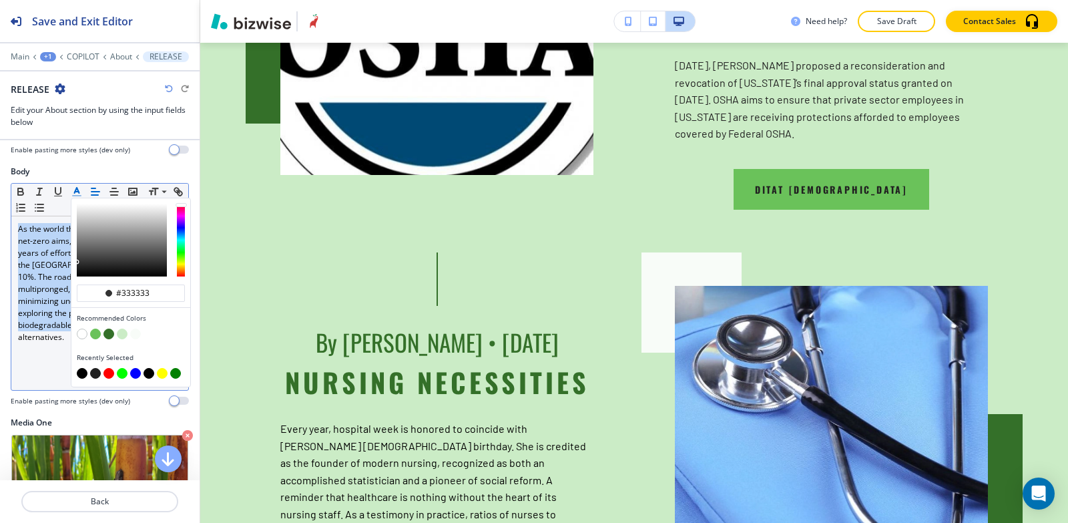
click at [79, 371] on button "button" at bounding box center [82, 373] width 11 height 11
type input "#000000"
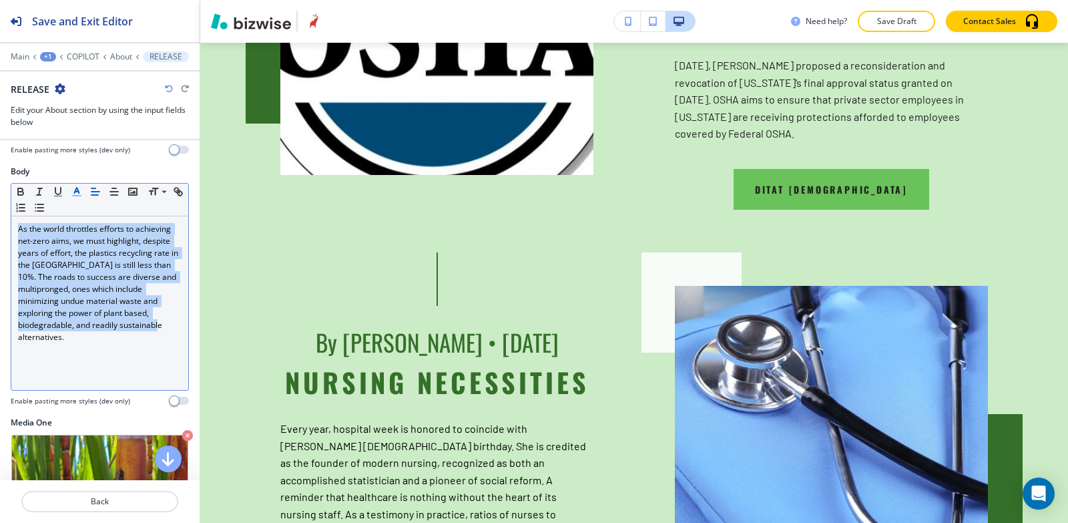
click at [7, 375] on div "Body Small Normal Large Huge As the world throttles efforts to achieving net-ze…" at bounding box center [100, 291] width 200 height 251
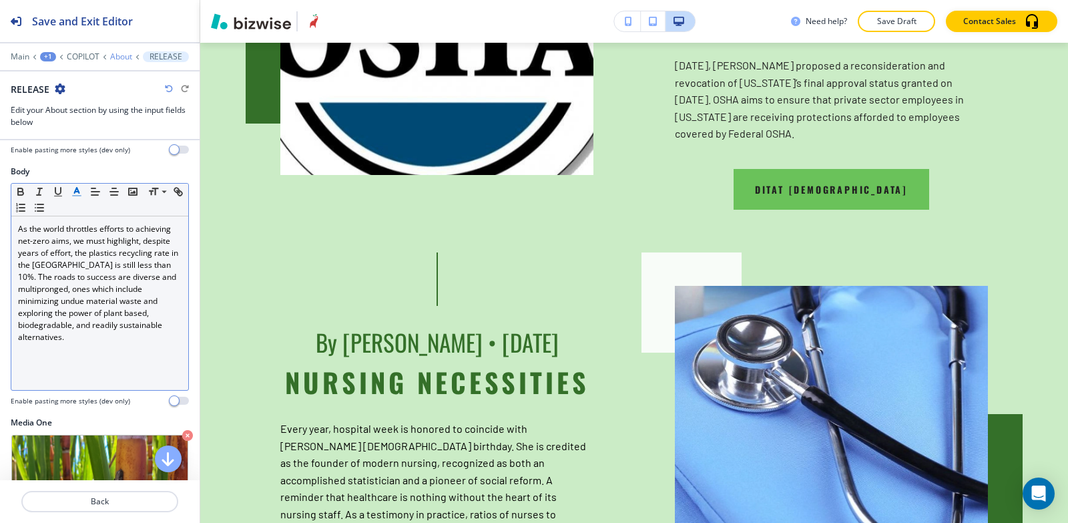
click at [118, 55] on p "About" at bounding box center [121, 56] width 22 height 9
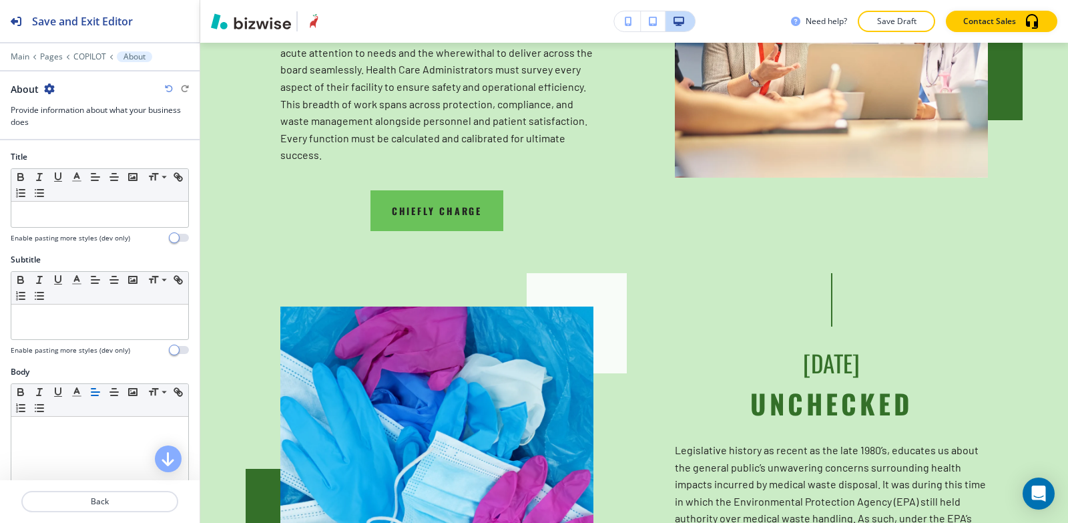
scroll to position [334, 0]
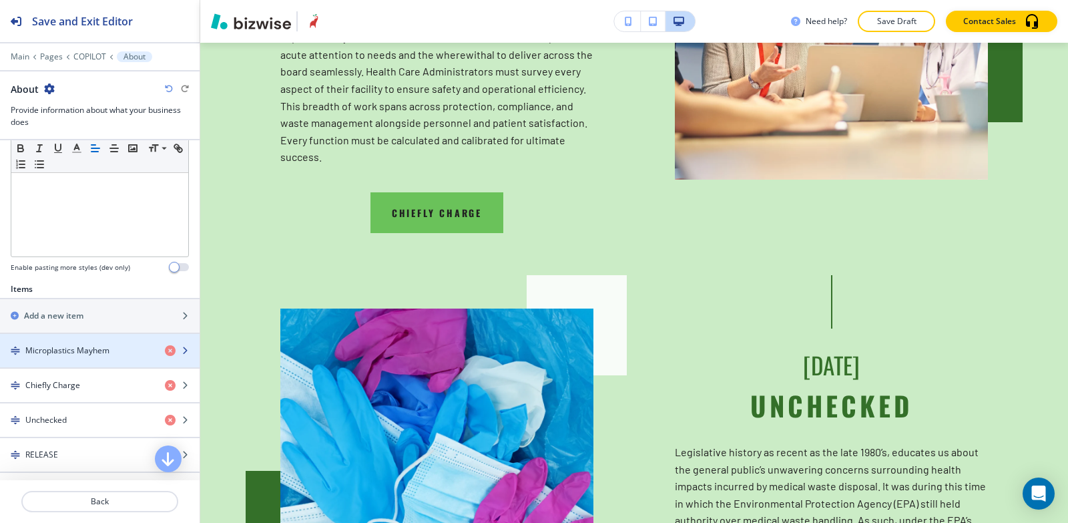
click at [63, 351] on h4 "Microplastics Mayhem" at bounding box center [67, 351] width 84 height 12
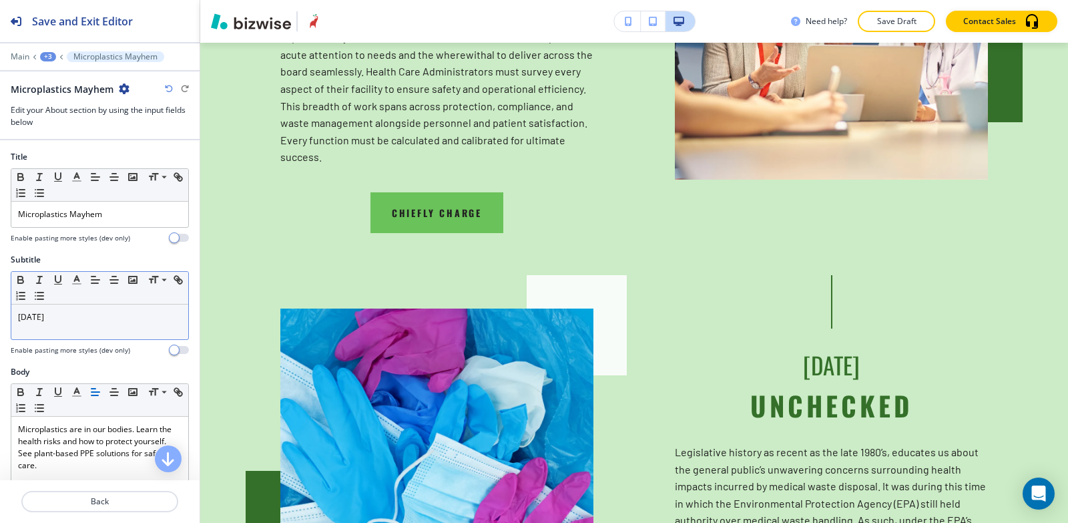
scroll to position [200, 0]
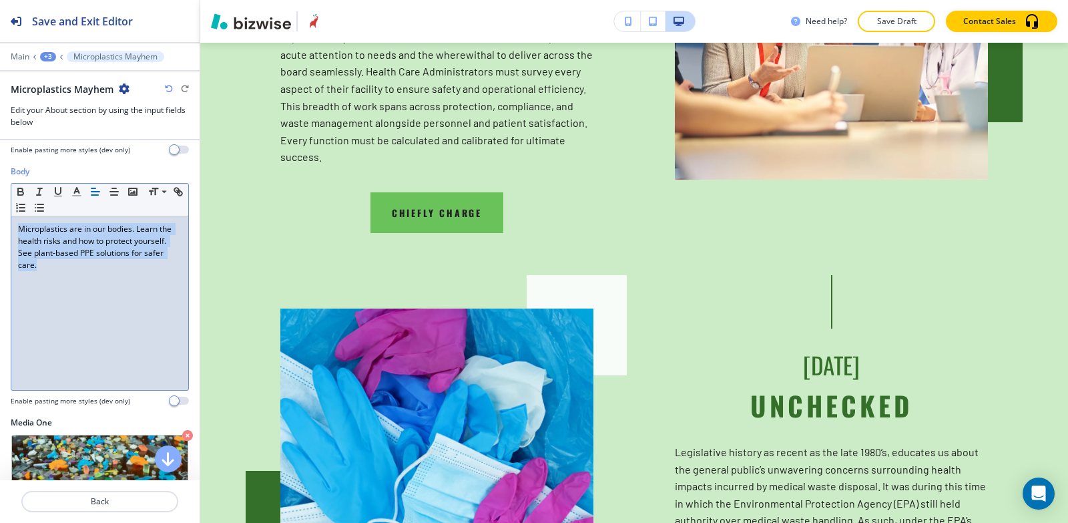
drag, startPoint x: 28, startPoint y: 233, endPoint x: 125, endPoint y: 286, distance: 110.6
click at [125, 286] on div "Microplastics are in our bodies. Learn the health risks and how to protect your…" at bounding box center [99, 303] width 177 height 174
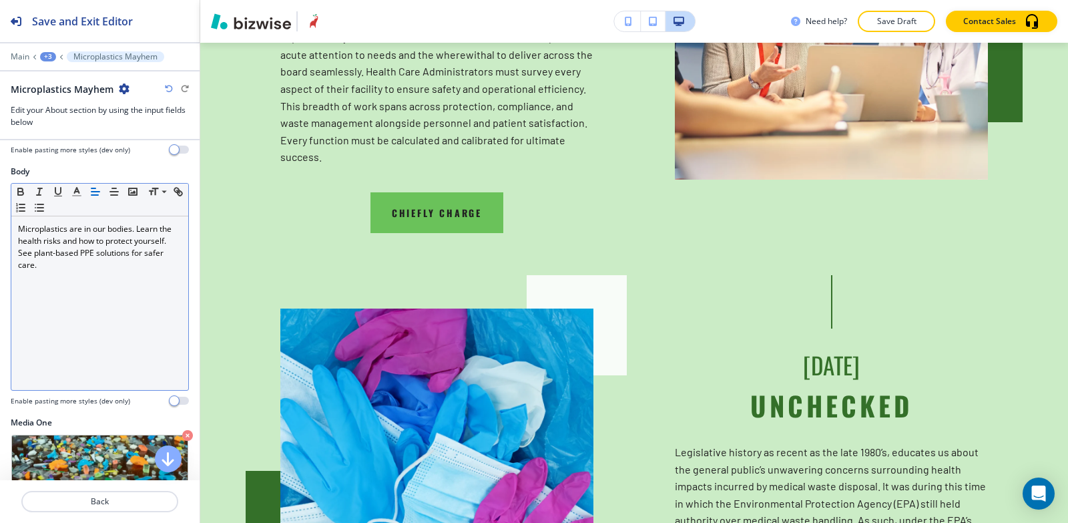
click at [72, 183] on div "Small Normal Large Huge Microplastics are in our bodies. Learn the health risks…" at bounding box center [100, 287] width 178 height 208
click at [77, 190] on icon "button" at bounding box center [77, 192] width 12 height 12
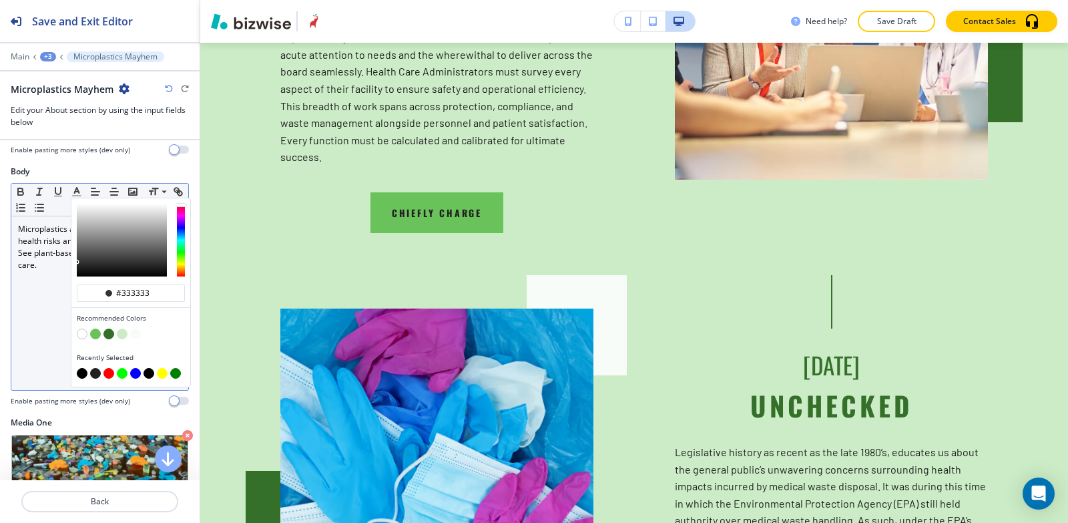
click at [57, 285] on div "Microplastics are in our bodies. Learn the health risks and how to protect your…" at bounding box center [99, 303] width 177 height 174
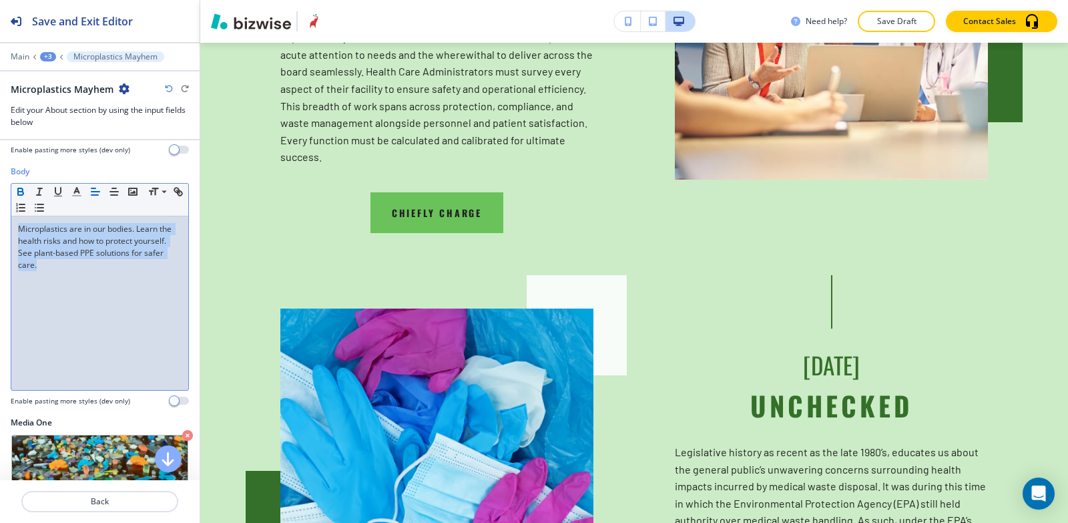
drag, startPoint x: 79, startPoint y: 272, endPoint x: 21, endPoint y: 197, distance: 95.1
click at [0, 193] on div "Body Small Normal Large Huge Microplastics are in our bodies. Learn the health …" at bounding box center [100, 291] width 200 height 251
click at [76, 194] on icon "button" at bounding box center [77, 192] width 12 height 12
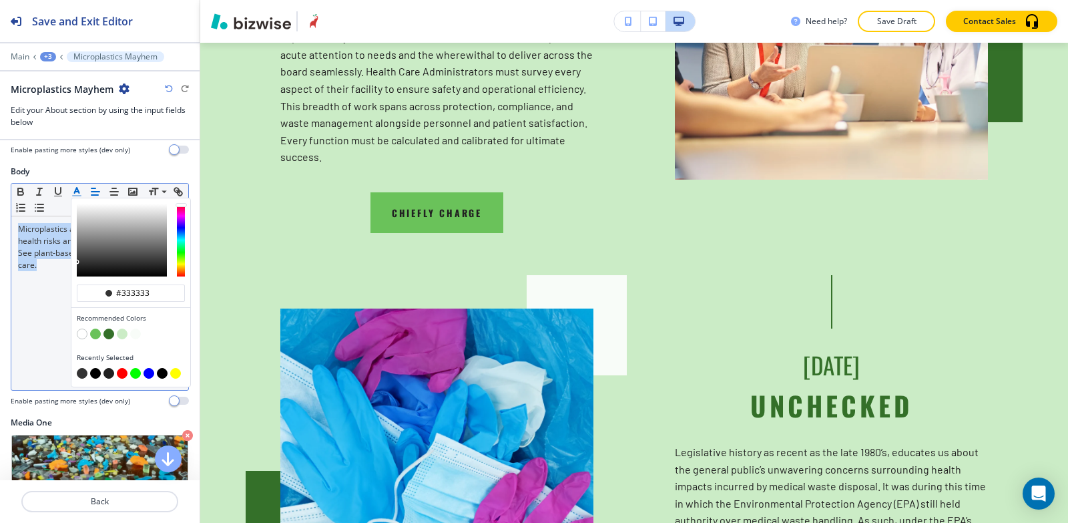
click at [94, 373] on button "button" at bounding box center [95, 373] width 11 height 11
type input "#000000"
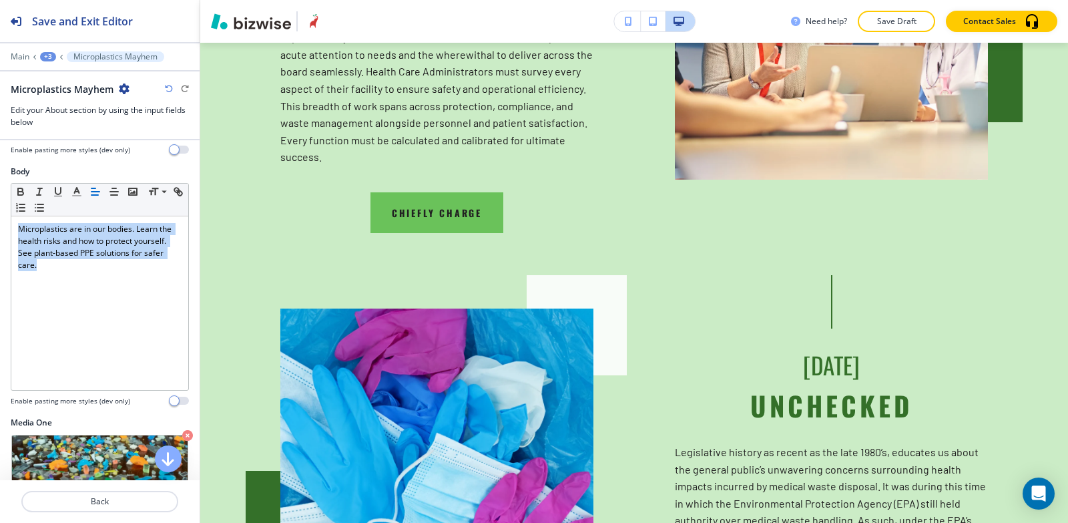
click at [46, 53] on div "+3" at bounding box center [48, 56] width 16 height 9
click at [81, 133] on button "About" at bounding box center [82, 126] width 85 height 24
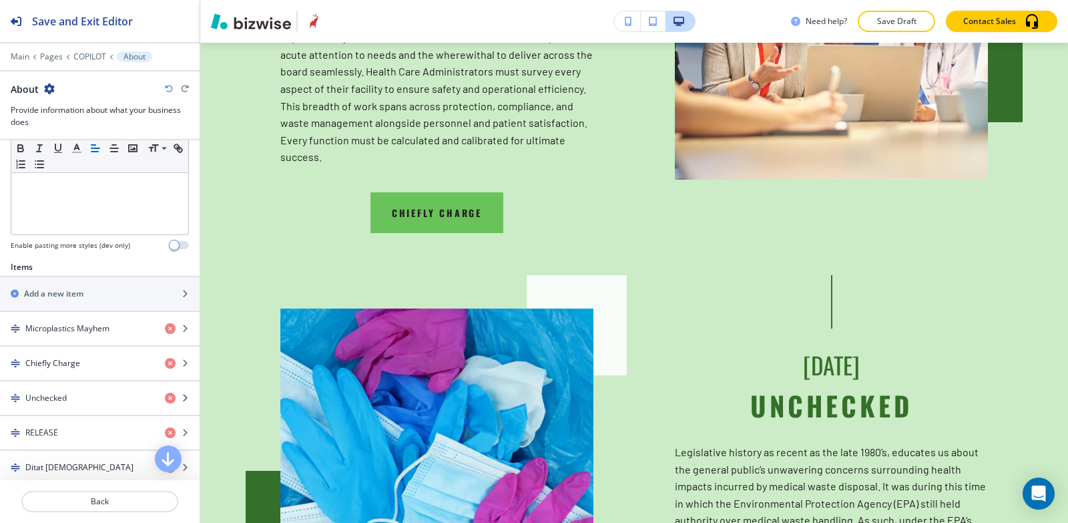
scroll to position [401, 0]
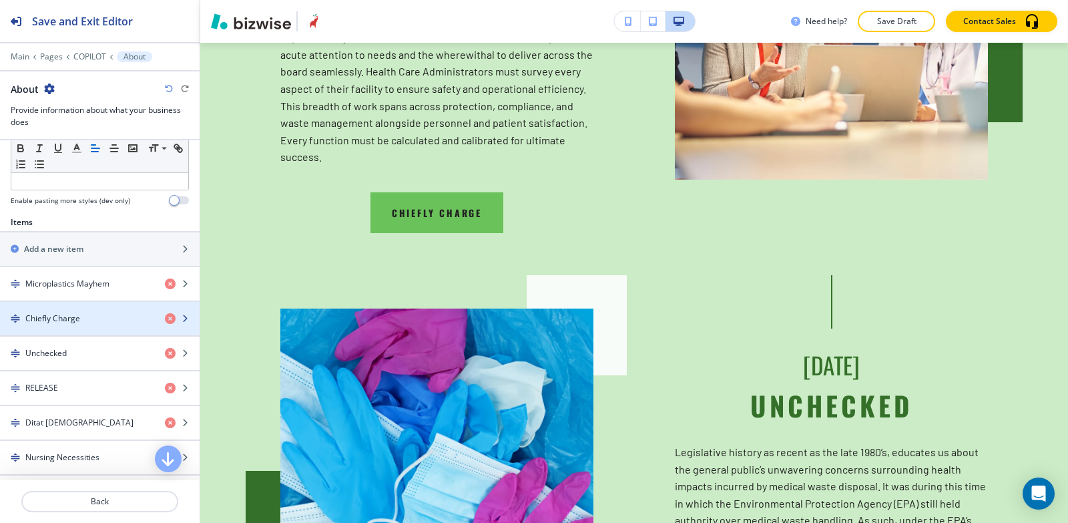
click at [80, 323] on div "Chiefly Charge" at bounding box center [77, 319] width 154 height 12
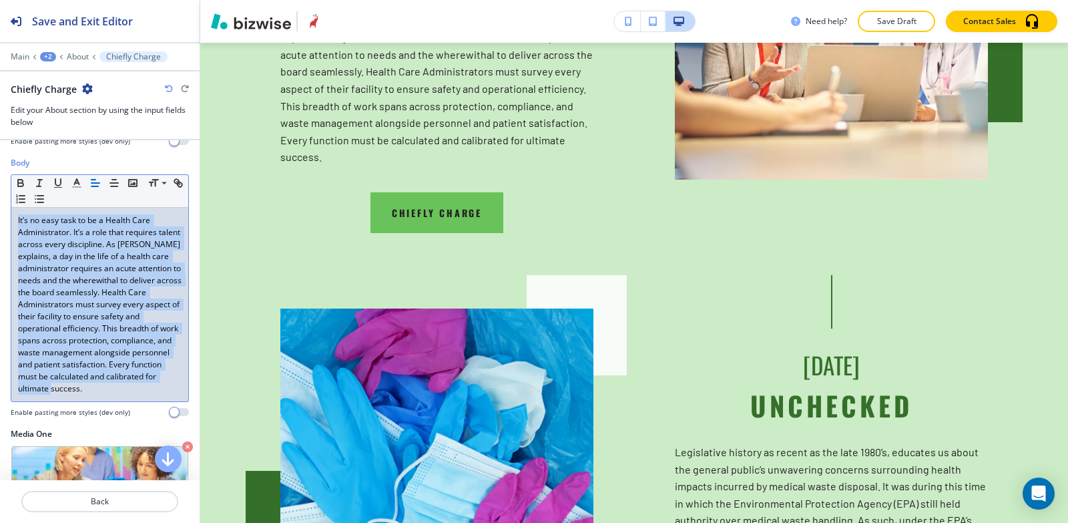
scroll to position [267, 0]
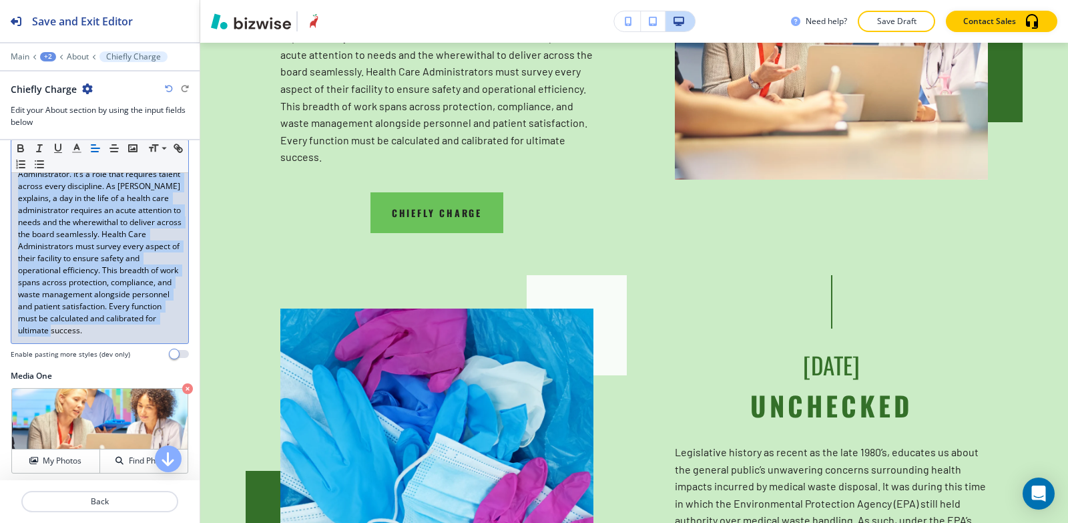
drag, startPoint x: 15, startPoint y: 294, endPoint x: 87, endPoint y: 331, distance: 80.6
click at [99, 359] on div "Body Small Normal Large Huge It’s no easy task to be a Health Care Administrato…" at bounding box center [100, 229] width 178 height 260
click at [75, 150] on icon "button" at bounding box center [77, 148] width 12 height 12
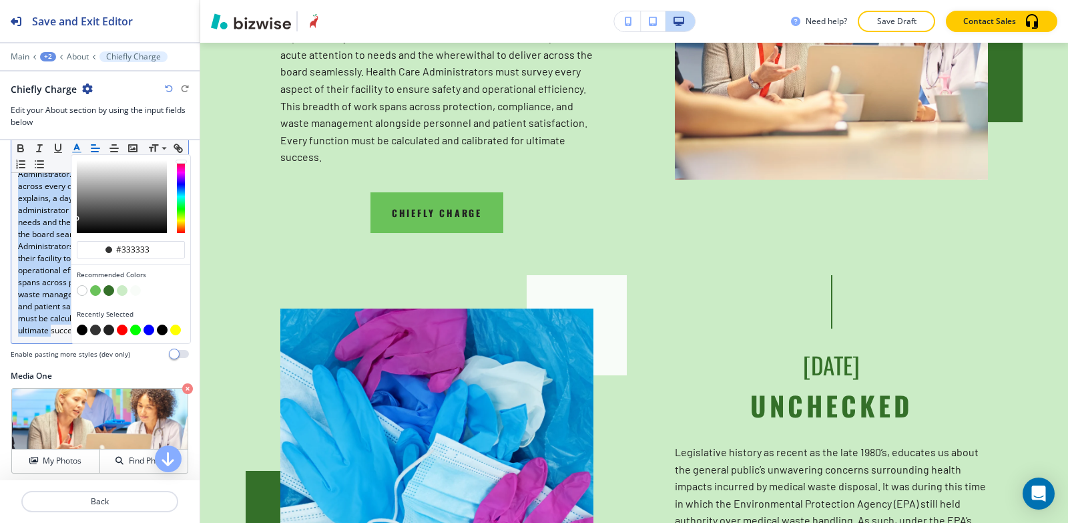
click at [83, 331] on button "button" at bounding box center [82, 330] width 11 height 11
type input "#000000"
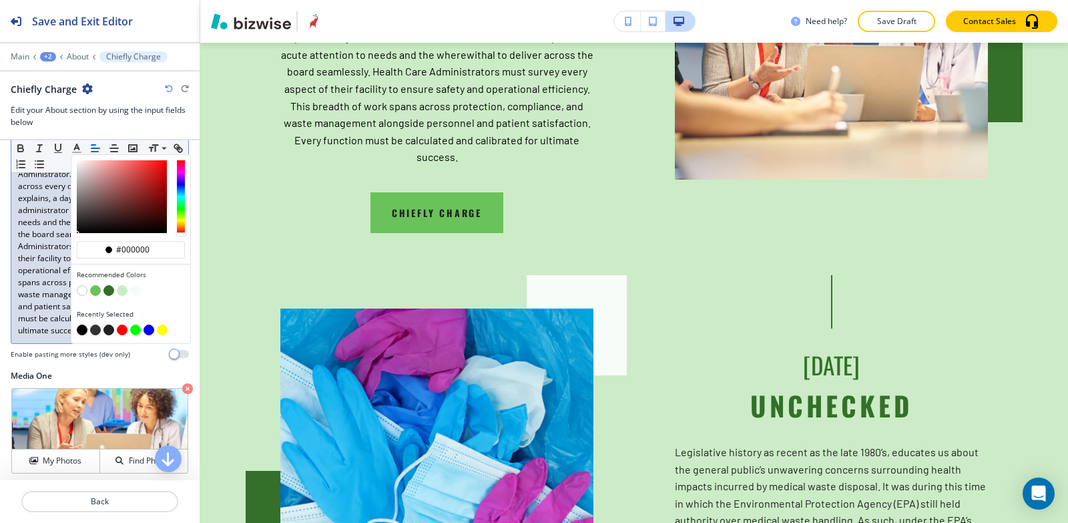
click at [76, 61] on div "Main +2 About Chiefly Charge" at bounding box center [100, 56] width 178 height 11
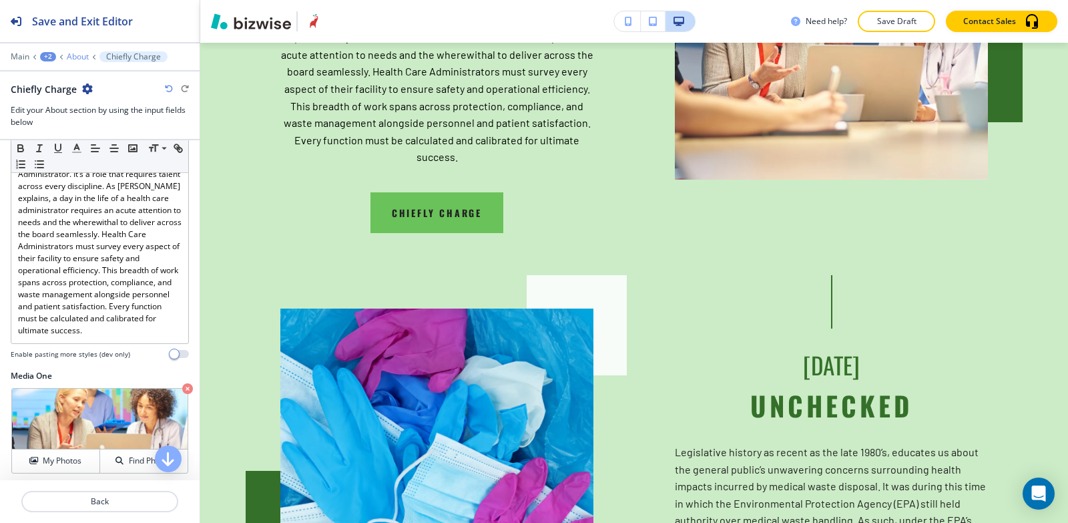
click at [76, 60] on p "About" at bounding box center [78, 56] width 22 height 9
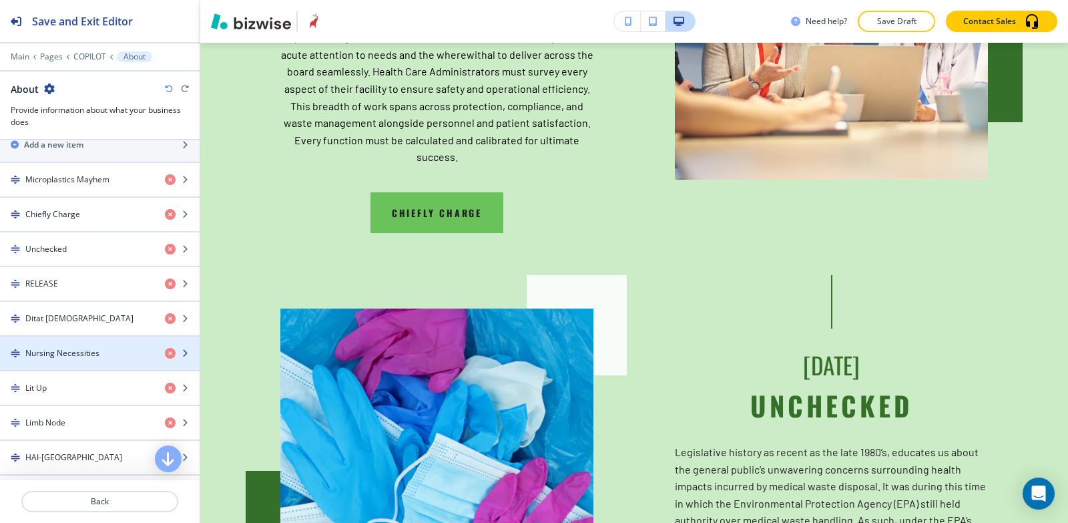
scroll to position [534, 0]
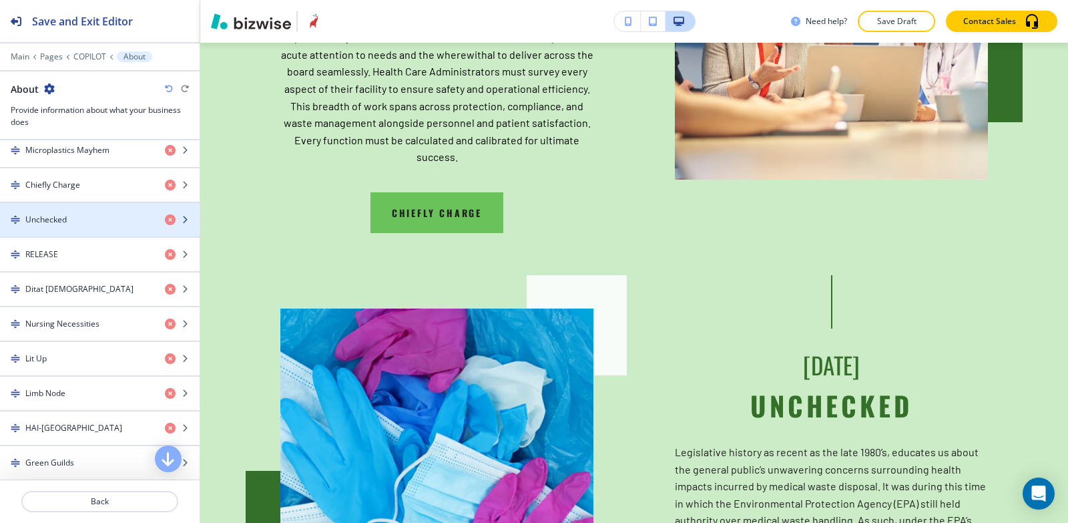
click at [65, 210] on div "button" at bounding box center [100, 208] width 200 height 11
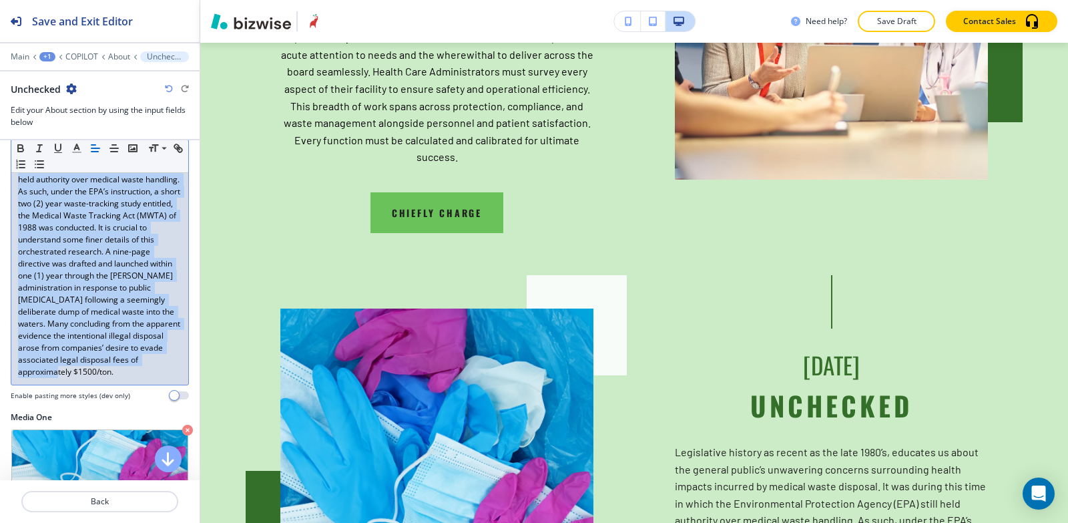
scroll to position [401, 0]
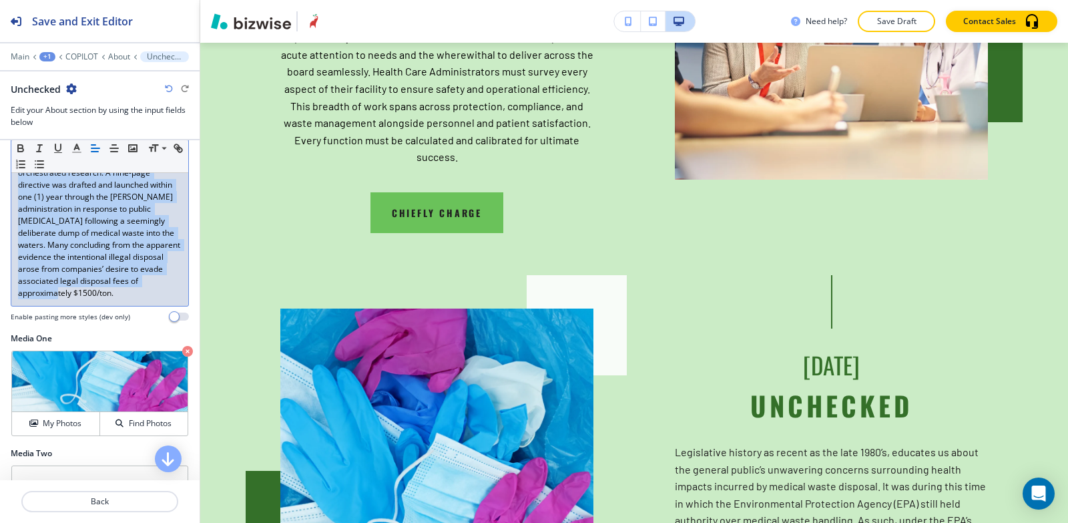
drag, startPoint x: 13, startPoint y: 228, endPoint x: 146, endPoint y: 337, distance: 172.3
click at [146, 333] on div "Body Small Normal Large Huge Enable pasting more styles (dev only)" at bounding box center [100, 148] width 200 height 367
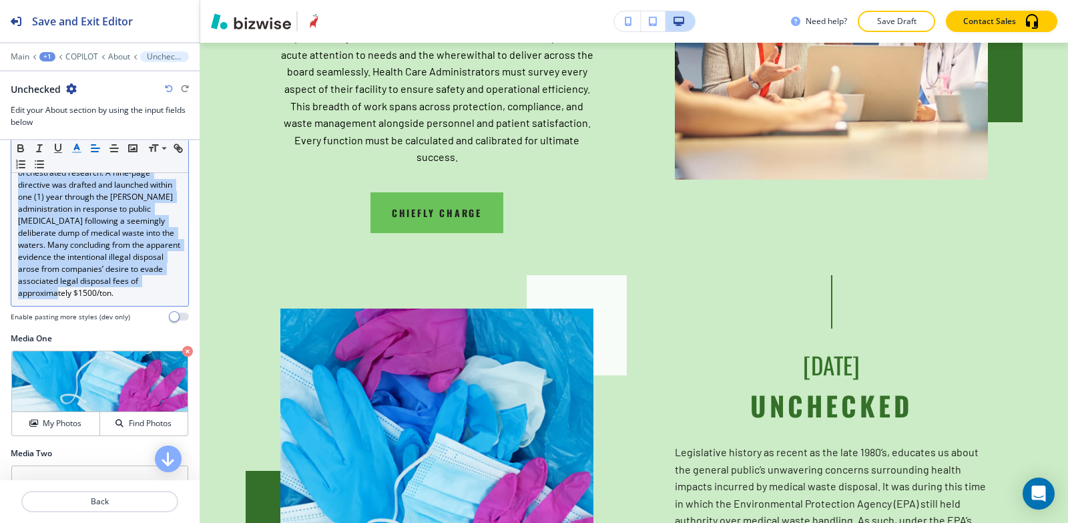
click at [77, 151] on icon "button" at bounding box center [77, 148] width 12 height 12
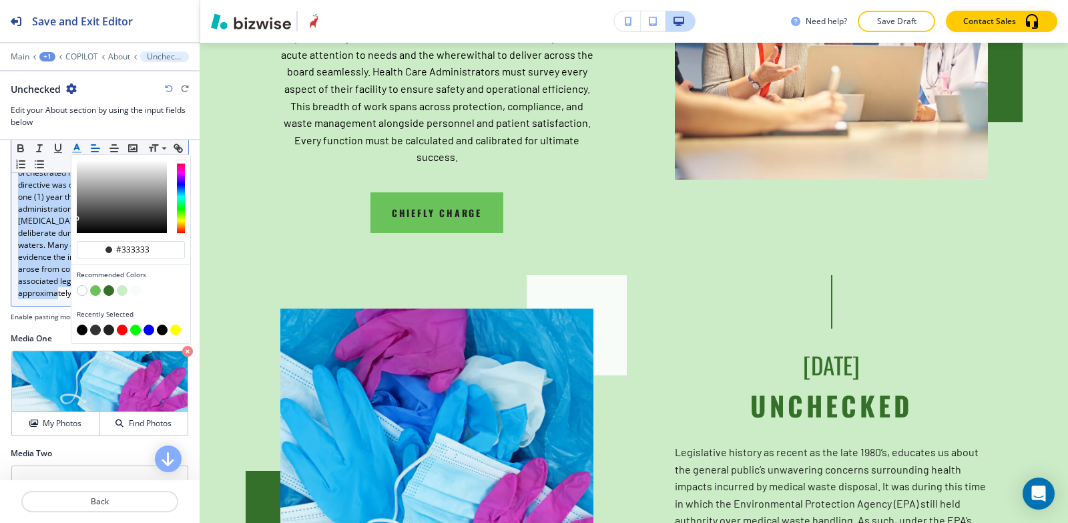
click at [80, 331] on button "button" at bounding box center [82, 330] width 11 height 11
type input "#000000"
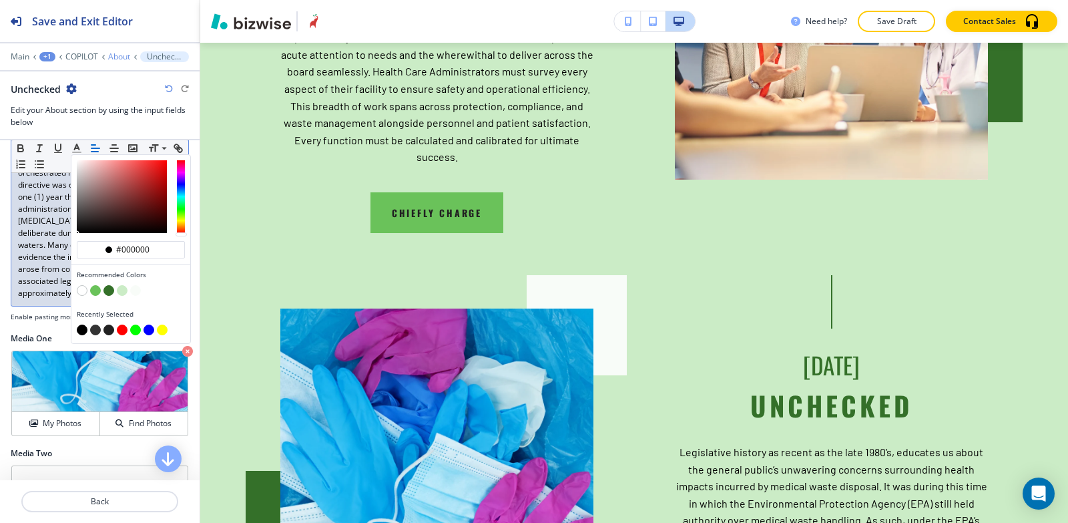
click at [114, 56] on p "About" at bounding box center [119, 56] width 22 height 9
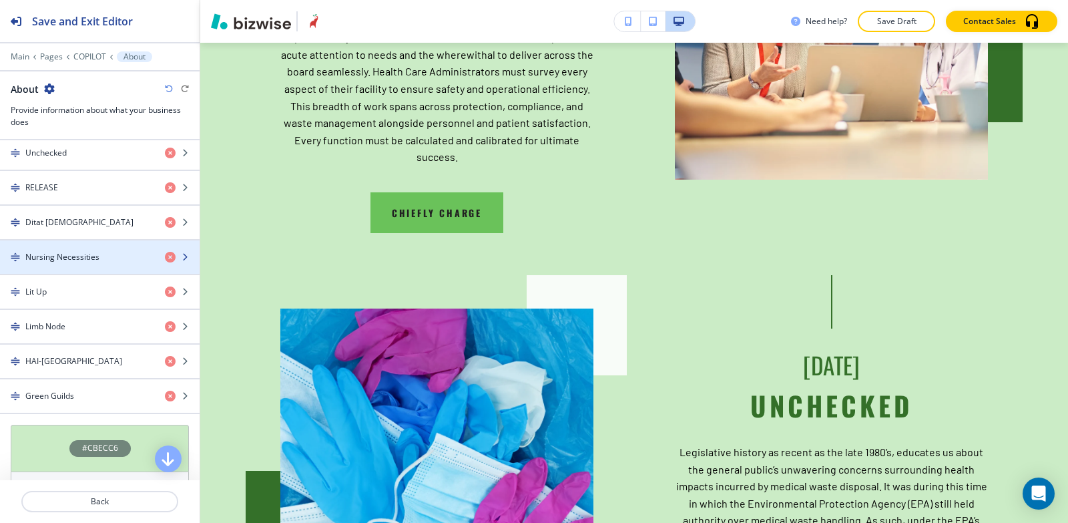
scroll to position [534, 0]
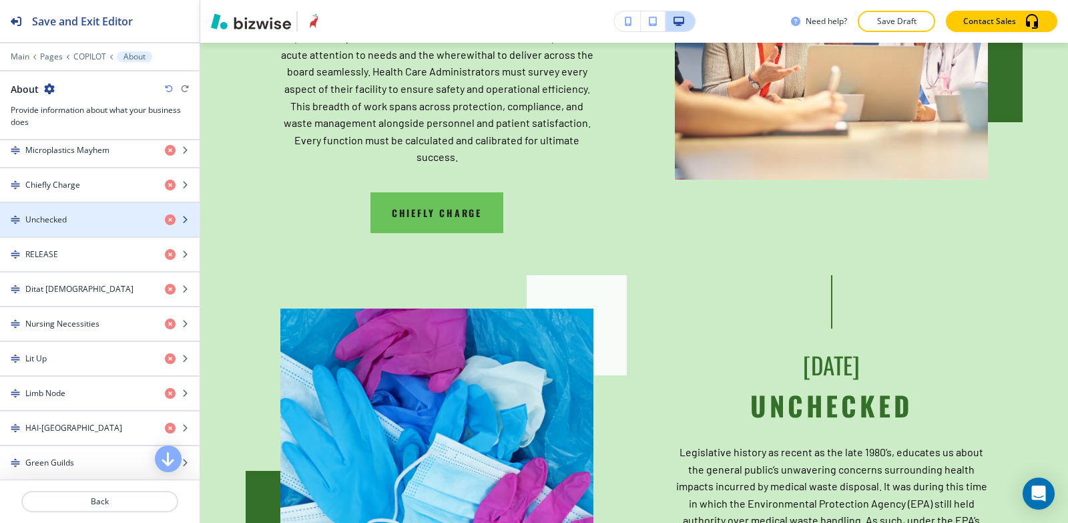
click at [67, 214] on h4 "Unchecked" at bounding box center [45, 220] width 41 height 12
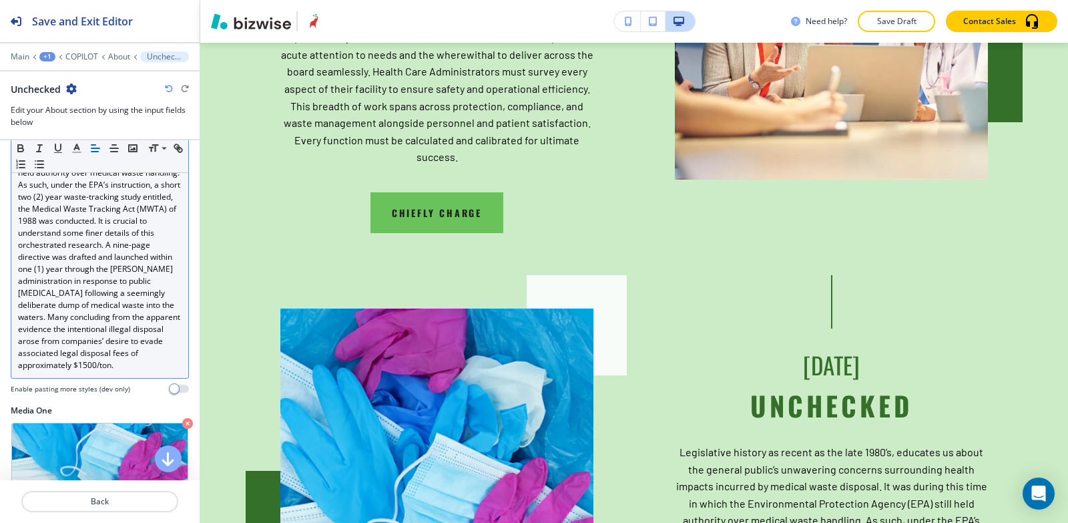
scroll to position [334, 0]
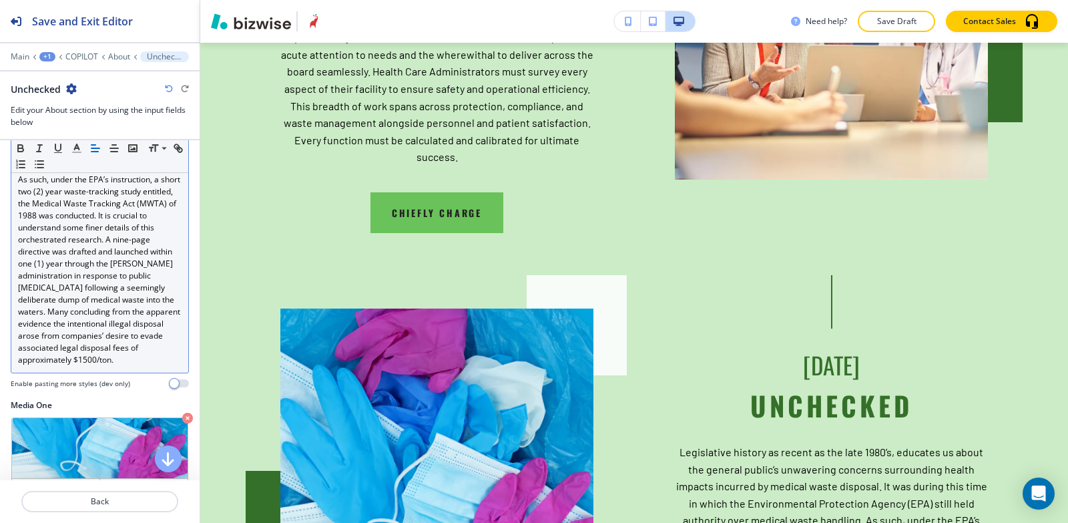
drag, startPoint x: 9, startPoint y: 224, endPoint x: 113, endPoint y: 353, distance: 165.3
click at [113, 353] on div "Body Small Normal Large Huge Enable pasting more styles (dev only)" at bounding box center [100, 215] width 200 height 367
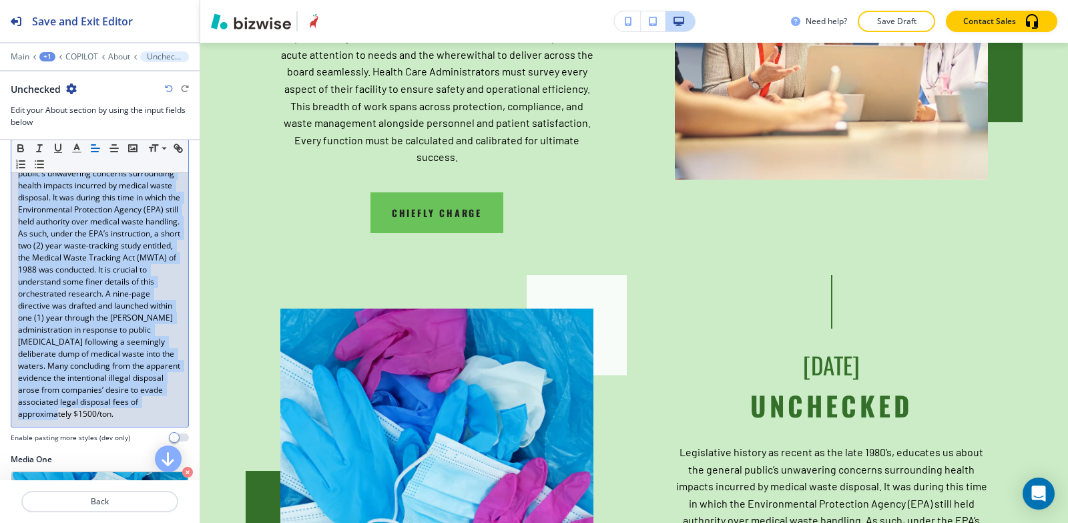
scroll to position [200, 0]
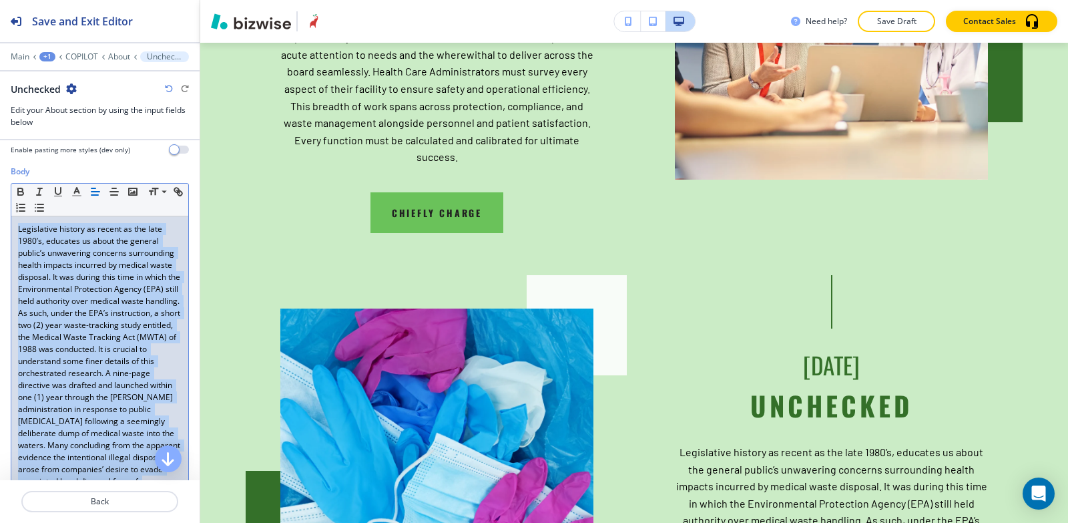
drag, startPoint x: 118, startPoint y: 374, endPoint x: 14, endPoint y: 224, distance: 182.3
click at [14, 224] on div "Legislative history as recent as the late 1980’s, educates us about the general…" at bounding box center [99, 361] width 177 height 290
click at [77, 193] on icon "button" at bounding box center [77, 192] width 12 height 12
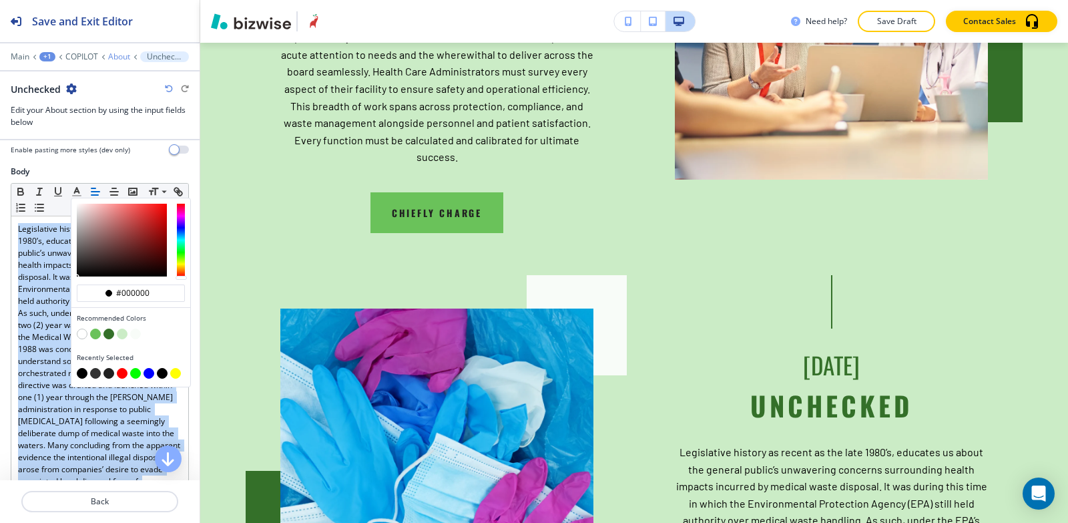
click at [122, 57] on p "About" at bounding box center [119, 56] width 22 height 9
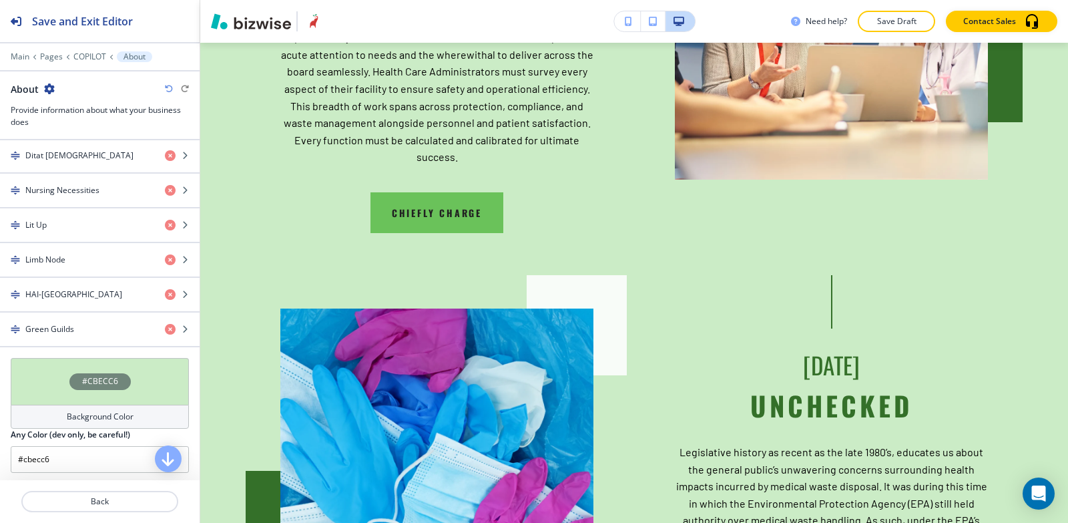
scroll to position [534, 0]
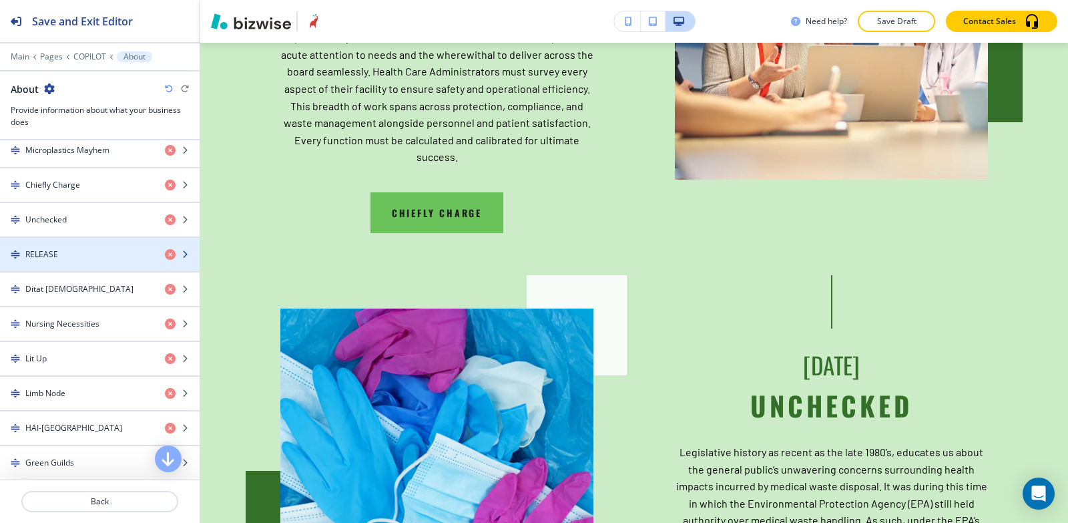
click at [73, 255] on div "RELEASE" at bounding box center [77, 254] width 154 height 12
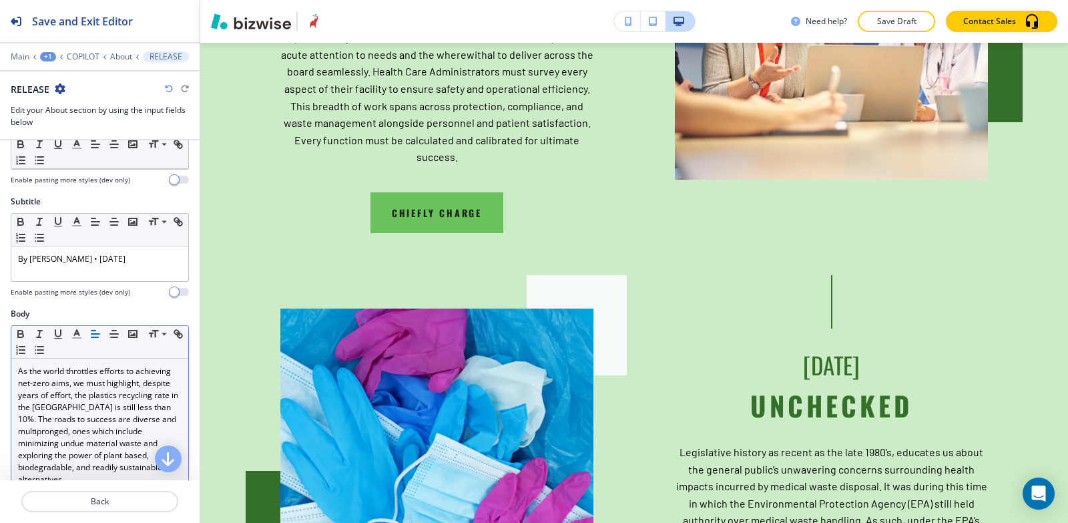
scroll to position [134, 0]
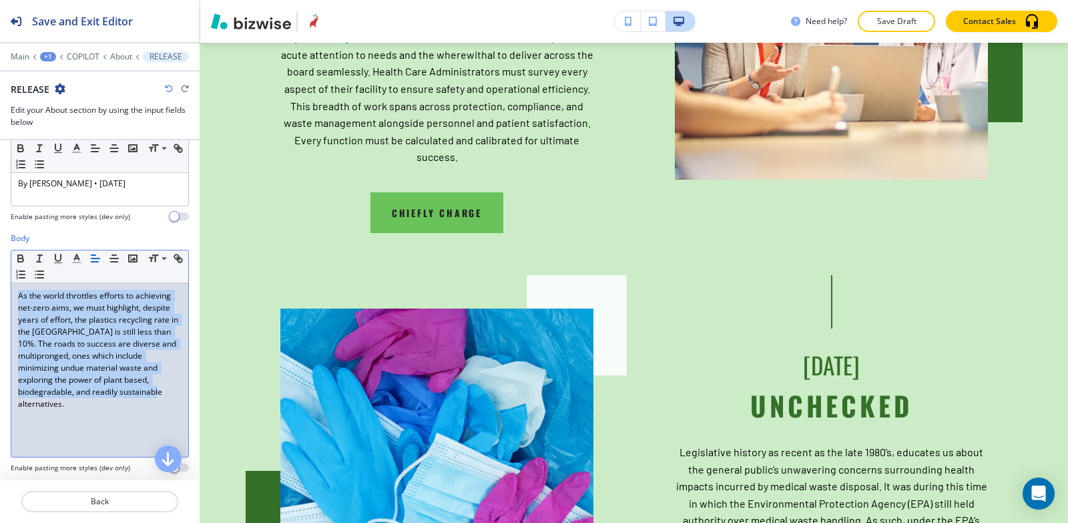
drag, startPoint x: 12, startPoint y: 296, endPoint x: 93, endPoint y: 299, distance: 81.5
click at [116, 433] on div "As the world throttles efforts to achieving net-zero aims, we must highlight, d…" at bounding box center [99, 370] width 177 height 174
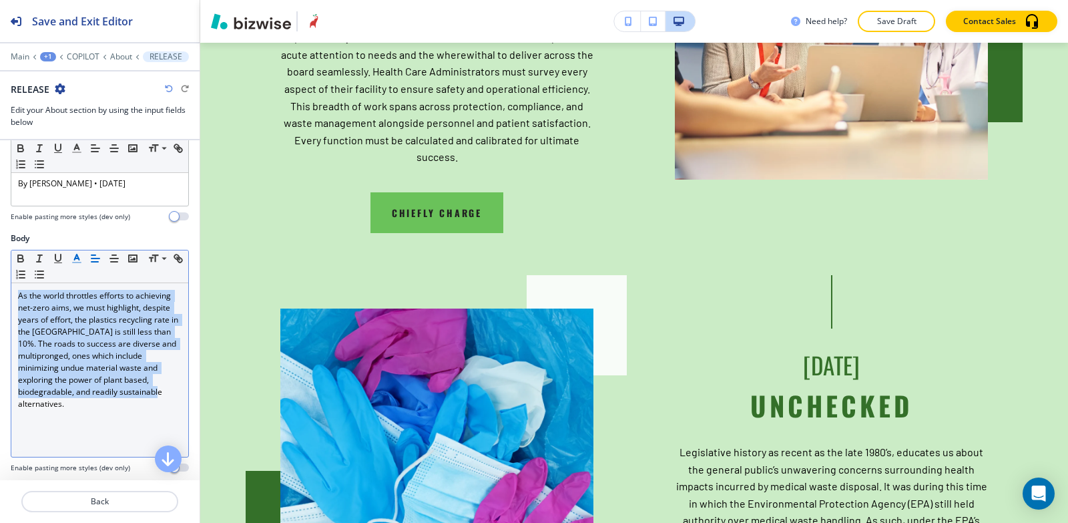
click at [78, 258] on line "button" at bounding box center [76, 258] width 3 height 0
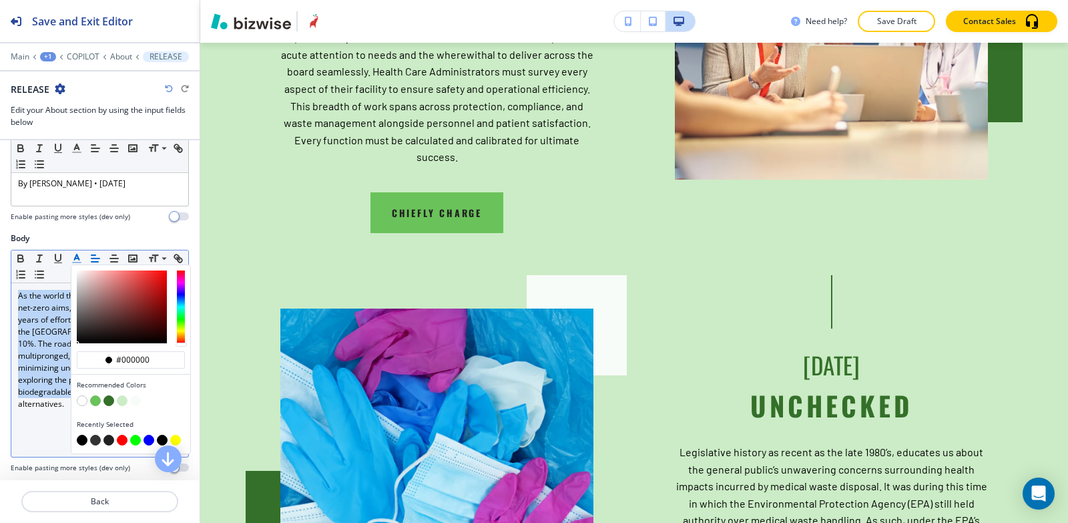
click at [73, 254] on icon "button" at bounding box center [77, 258] width 12 height 12
click at [116, 59] on p "About" at bounding box center [121, 56] width 22 height 9
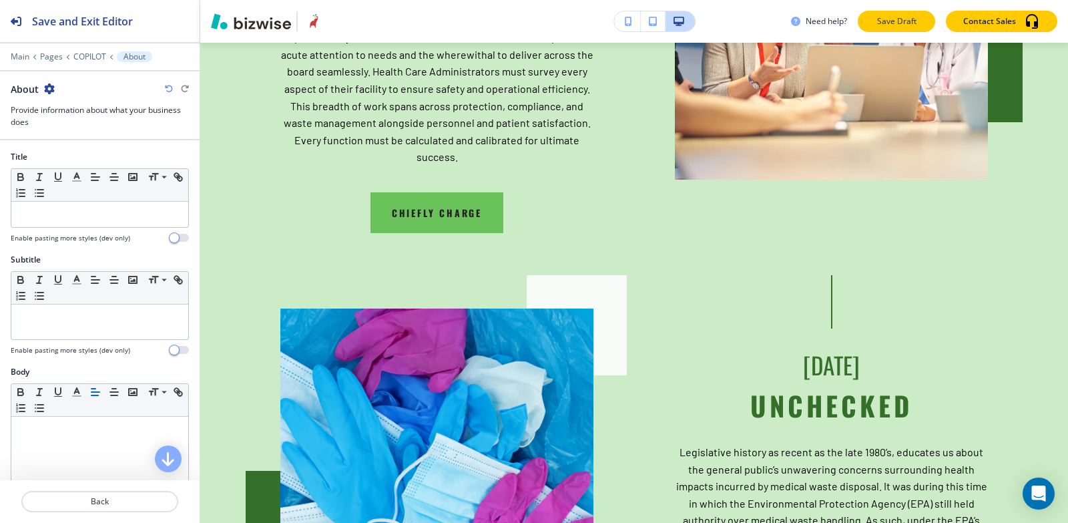
click at [902, 27] on p "Save Draft" at bounding box center [896, 21] width 43 height 12
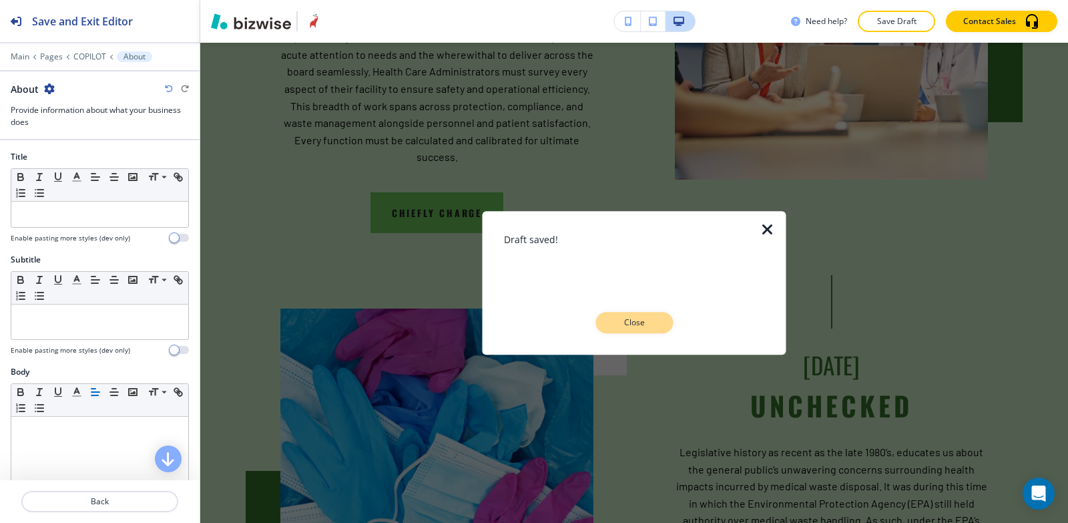
click at [648, 323] on p "Close" at bounding box center [634, 323] width 43 height 12
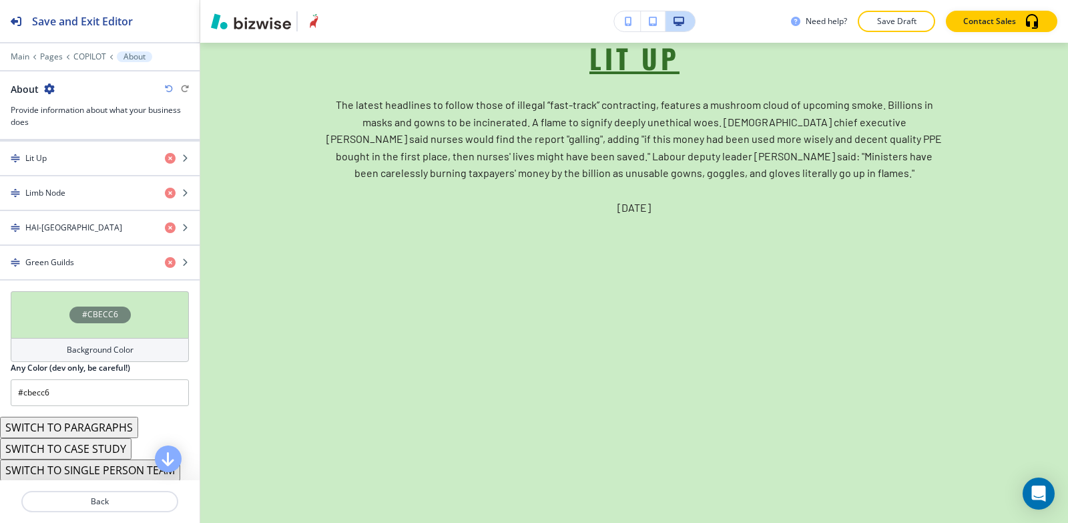
scroll to position [601, 0]
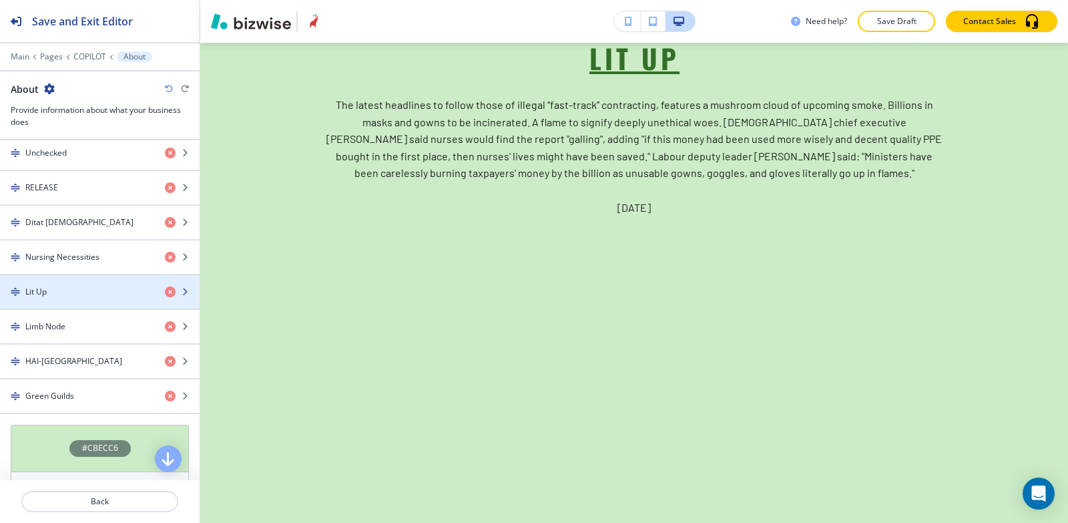
click at [65, 290] on div "Lit Up" at bounding box center [77, 292] width 154 height 12
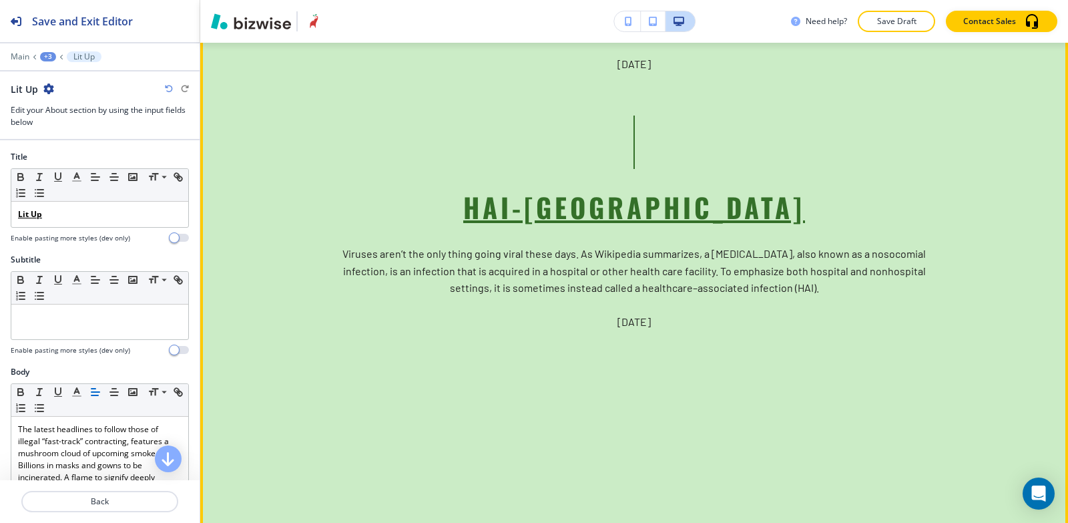
scroll to position [4504, 0]
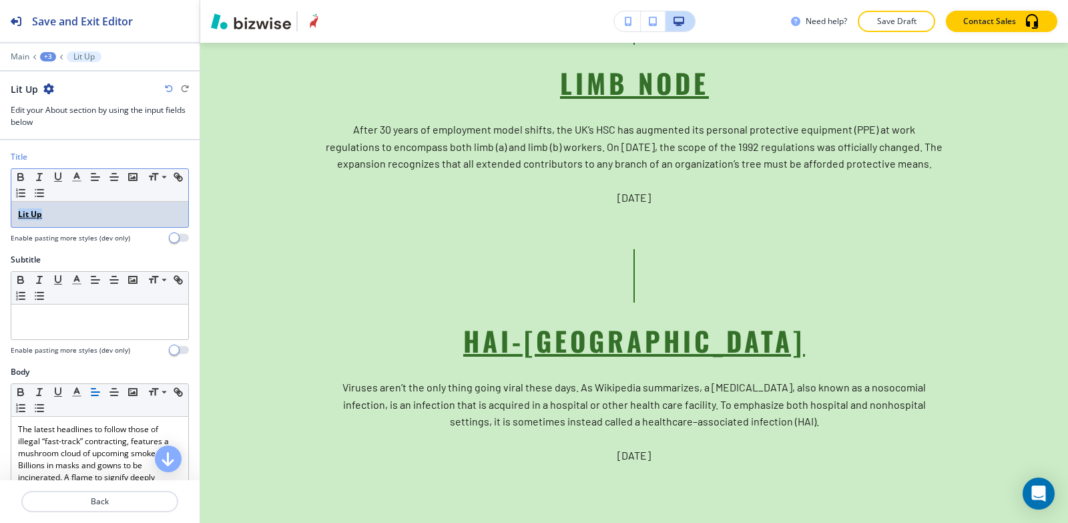
drag, startPoint x: 61, startPoint y: 218, endPoint x: 0, endPoint y: 218, distance: 61.4
click at [0, 218] on div "Title Small Normal Large Huge Lit Up Enable pasting more styles (dev only)" at bounding box center [100, 202] width 200 height 103
click at [172, 183] on icon "button" at bounding box center [178, 177] width 12 height 12
click at [13, 175] on button "button" at bounding box center [20, 177] width 19 height 16
click at [57, 176] on icon "button" at bounding box center [58, 177] width 12 height 12
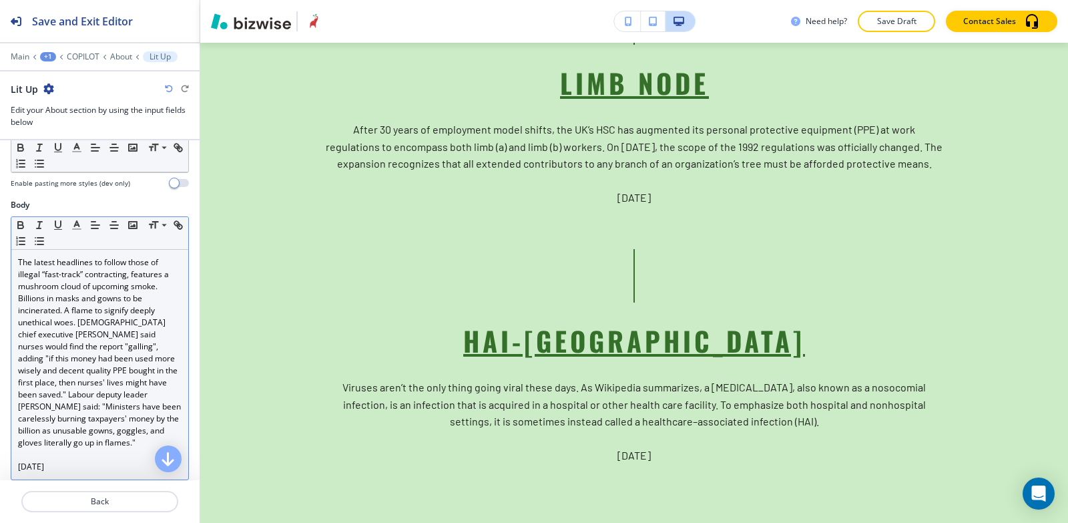
scroll to position [200, 0]
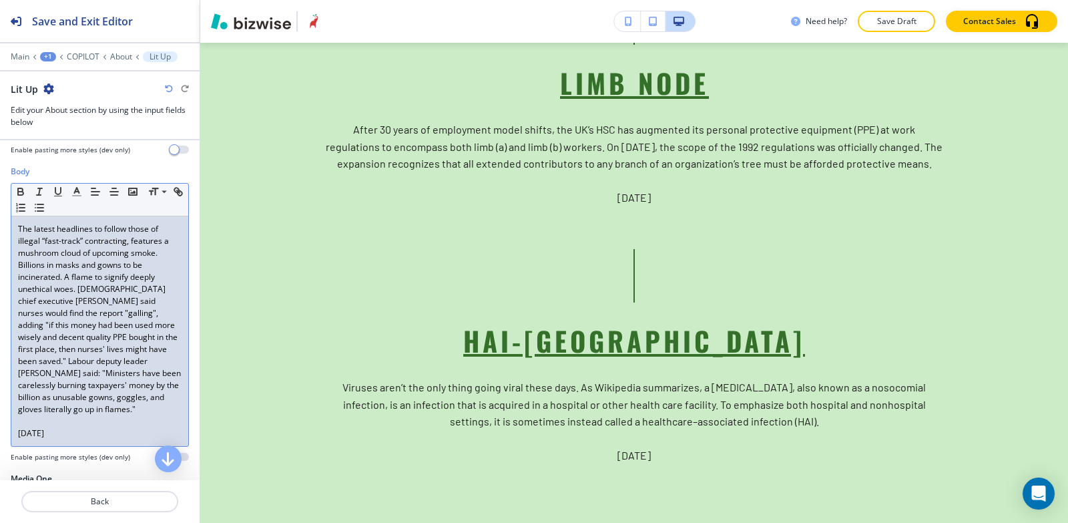
drag, startPoint x: 80, startPoint y: 436, endPoint x: 0, endPoint y: 450, distance: 81.4
click at [0, 450] on div "Body Small Normal Large Huge The latest headlines to follow those of illegal “f…" at bounding box center [100, 319] width 200 height 307
copy p "[DATE]"
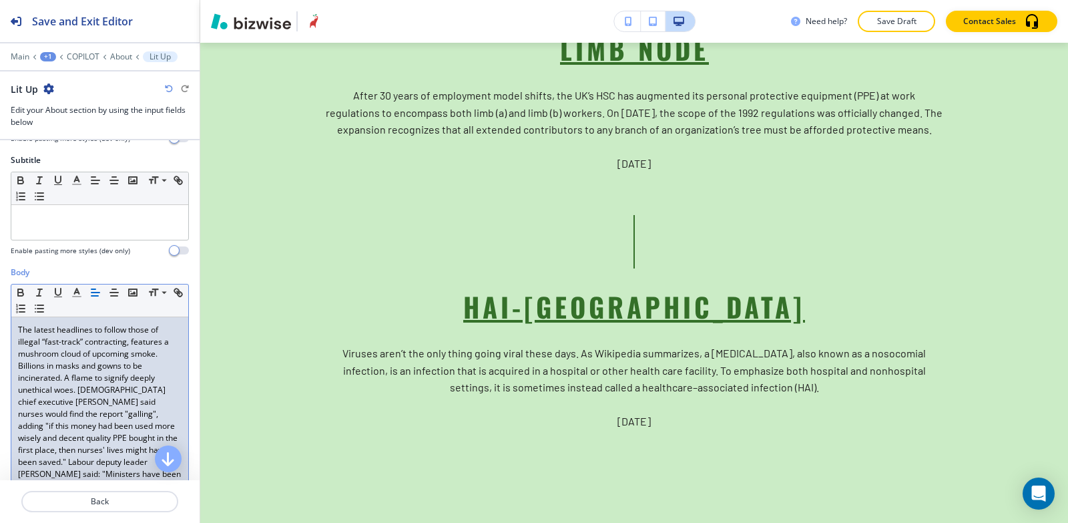
scroll to position [67, 0]
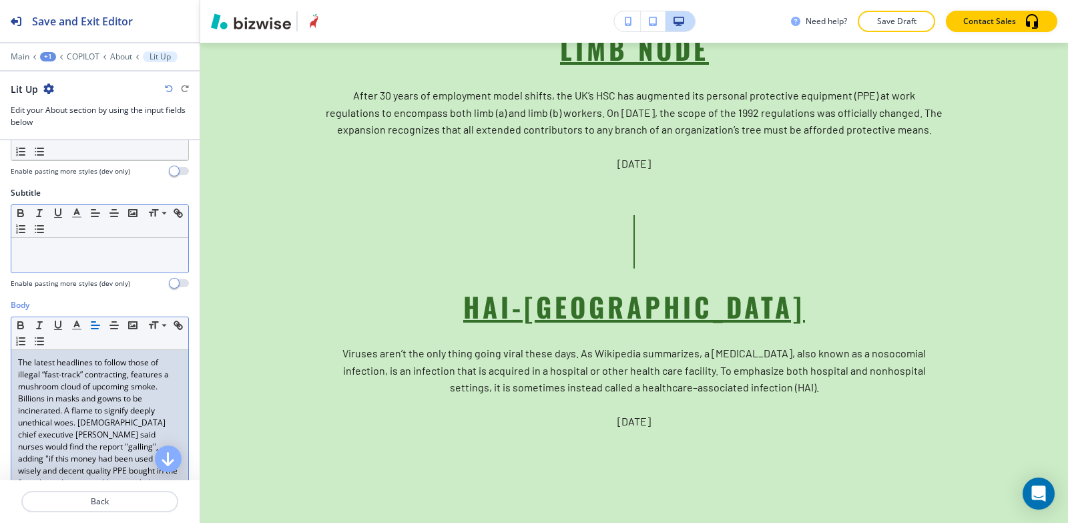
click at [37, 256] on div at bounding box center [99, 255] width 177 height 35
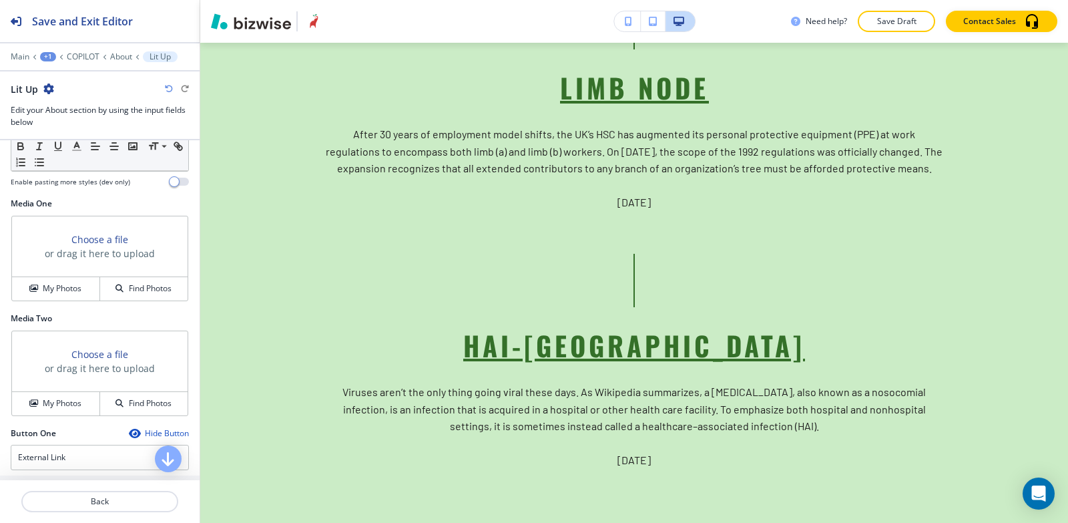
scroll to position [467, 0]
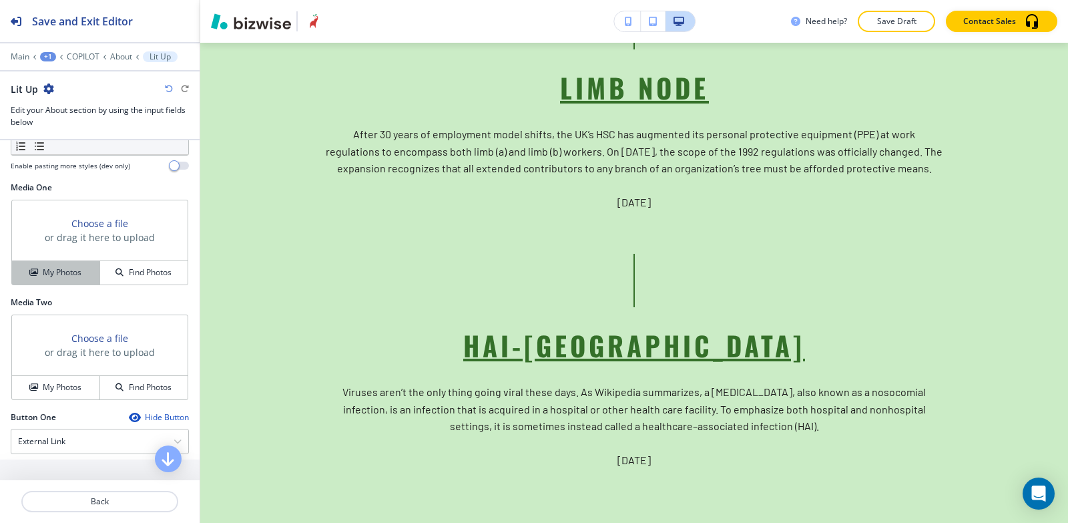
click at [37, 275] on div "My Photos" at bounding box center [55, 272] width 87 height 12
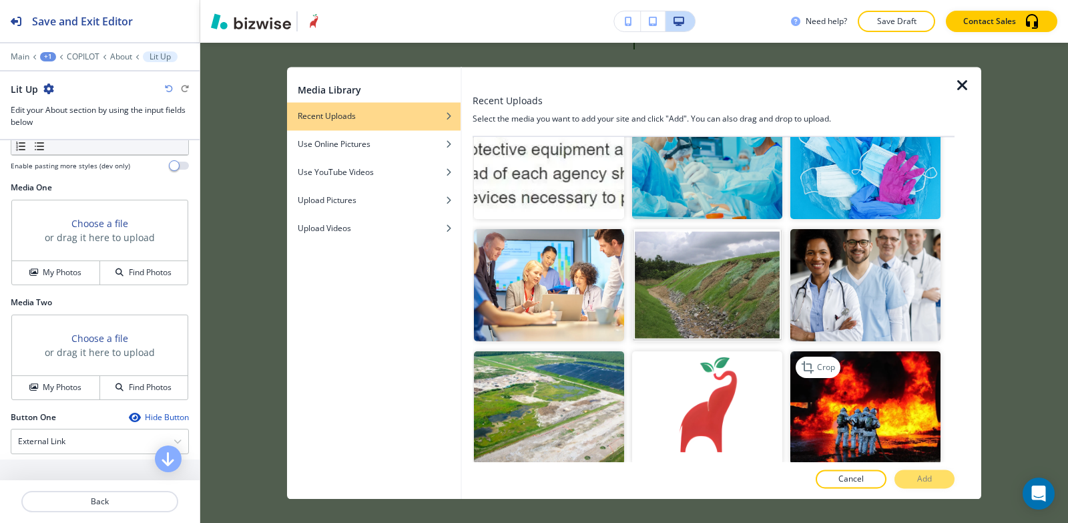
scroll to position [2738, 0]
click at [861, 353] on img "button" at bounding box center [866, 409] width 150 height 113
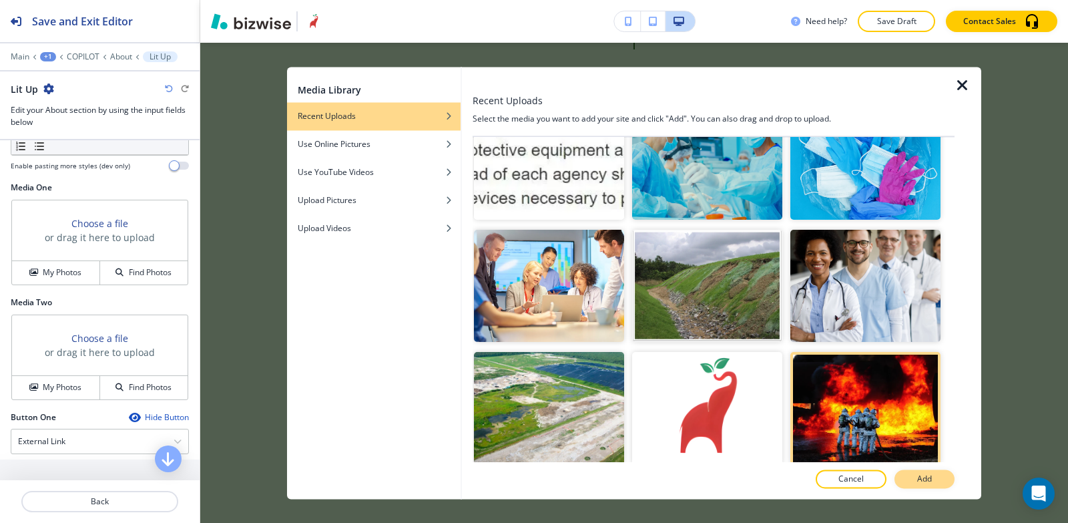
click at [931, 477] on p "Add" at bounding box center [925, 479] width 15 height 12
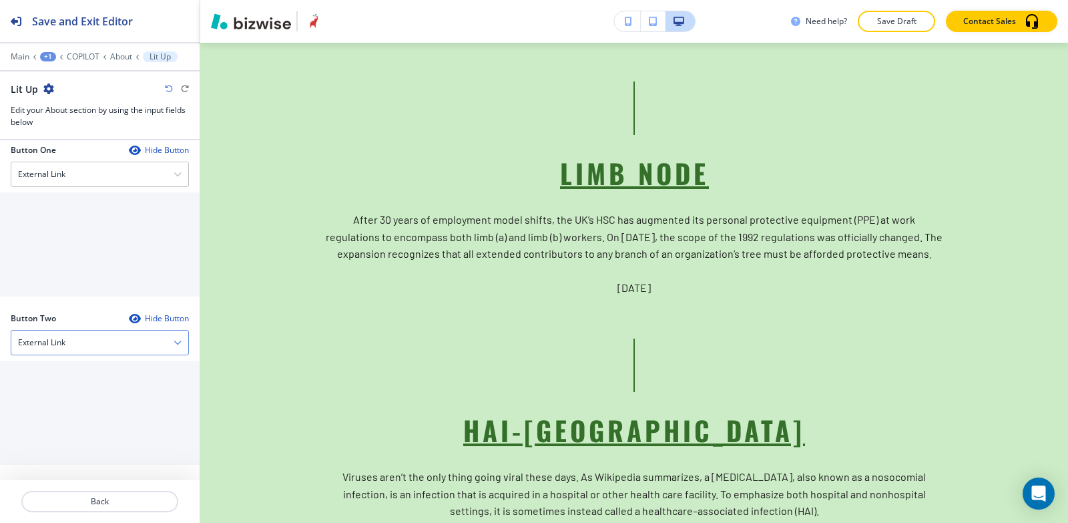
scroll to position [668, 0]
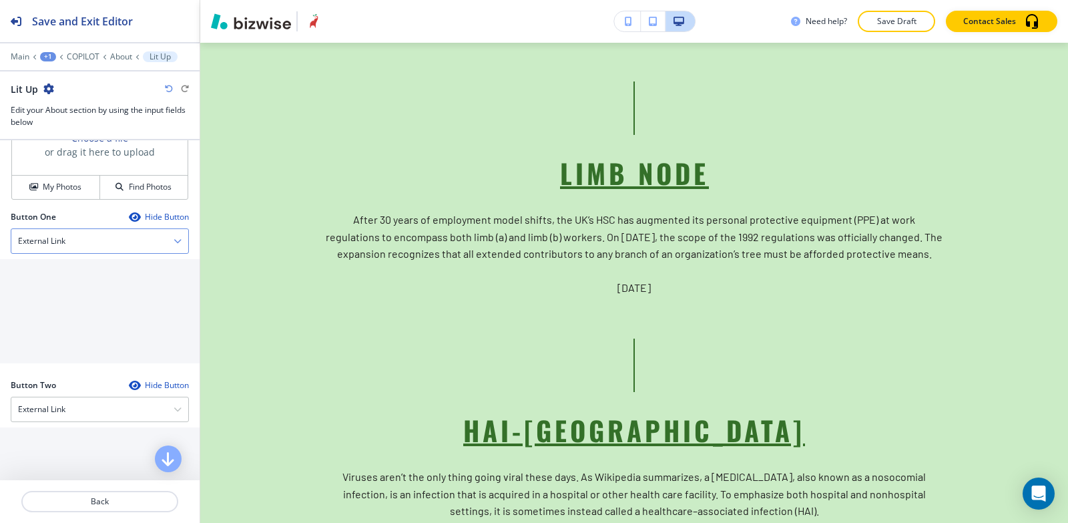
click at [114, 250] on div "External Link" at bounding box center [99, 241] width 177 height 24
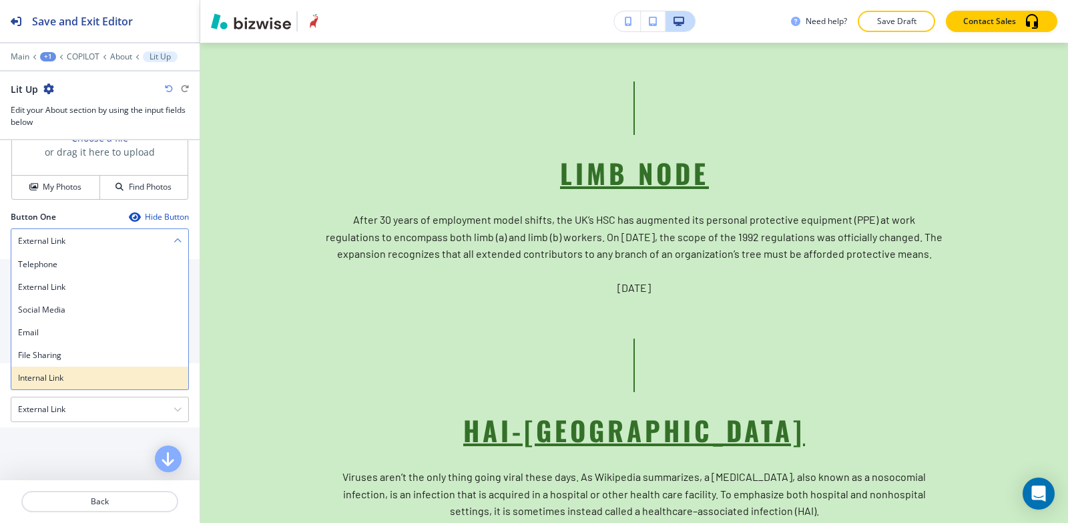
click at [69, 375] on h4 "Internal Link" at bounding box center [100, 378] width 164 height 12
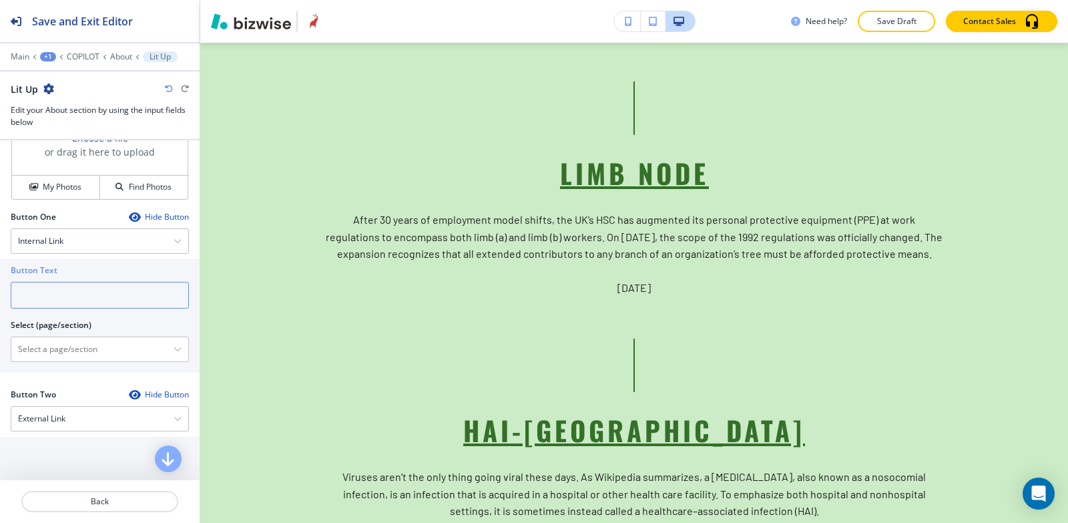
click at [72, 291] on input "text" at bounding box center [100, 295] width 178 height 27
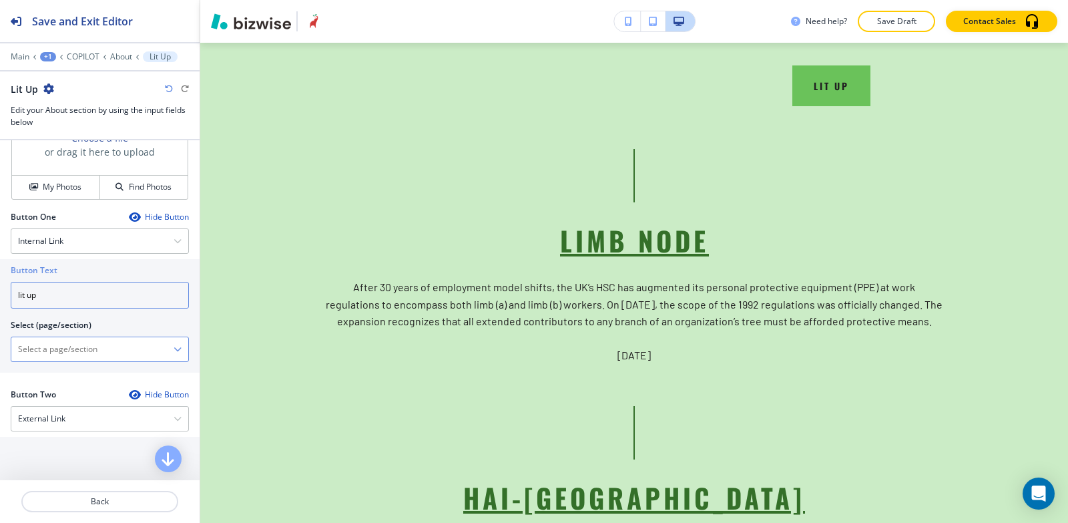
type input "lit up"
click at [35, 356] on \(page\/section\) "Manual Input" at bounding box center [92, 349] width 162 height 23
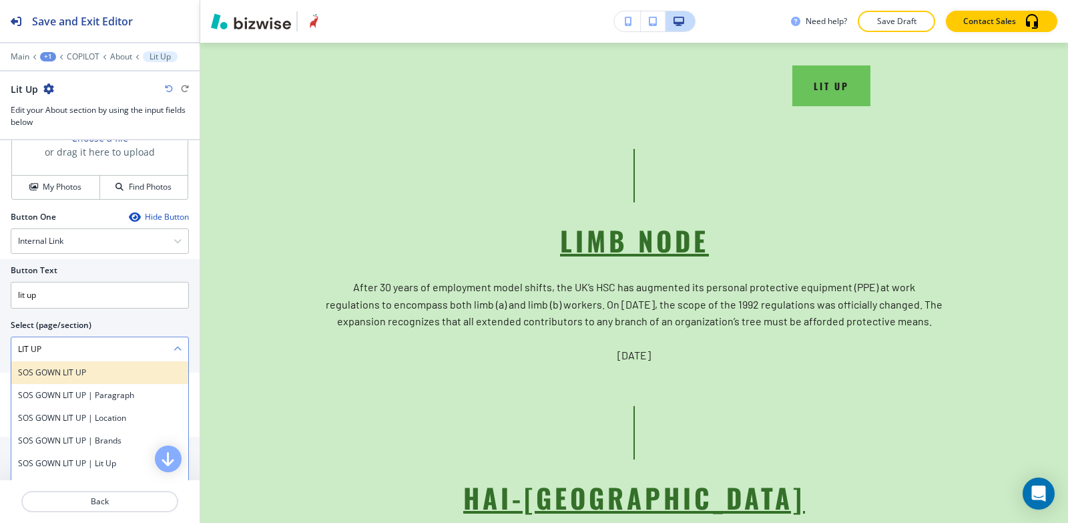
click at [106, 376] on h4 "SOS GOWN LIT UP" at bounding box center [100, 373] width 164 height 12
type \(page\/section\) "SOS GOWN LIT UP"
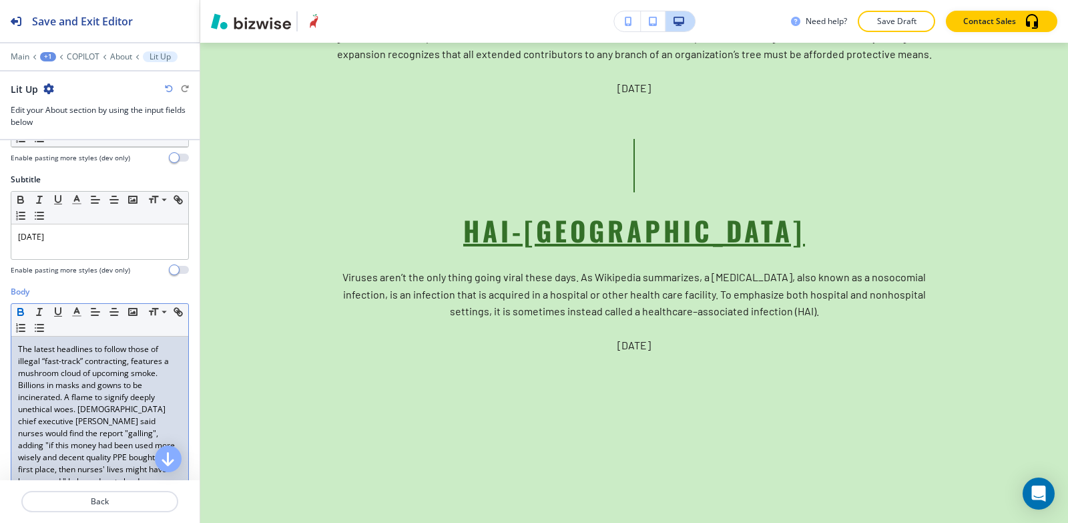
scroll to position [67, 0]
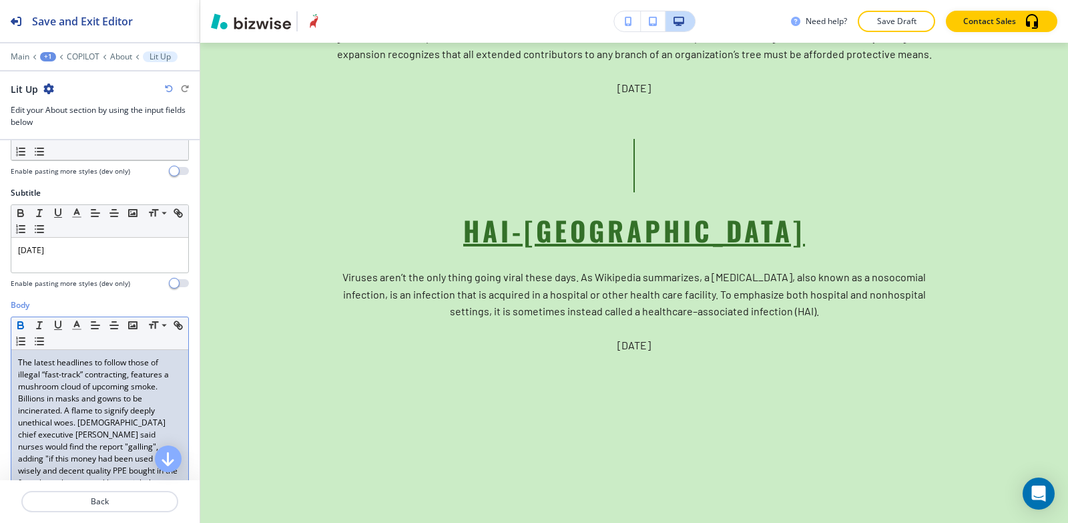
drag, startPoint x: 164, startPoint y: 347, endPoint x: 16, endPoint y: 332, distance: 149.0
click at [14, 323] on div "Small Normal Large Huge The latest headlines to follow those of illegal “fast-t…" at bounding box center [100, 437] width 178 height 240
click at [73, 331] on icon "button" at bounding box center [77, 325] width 12 height 12
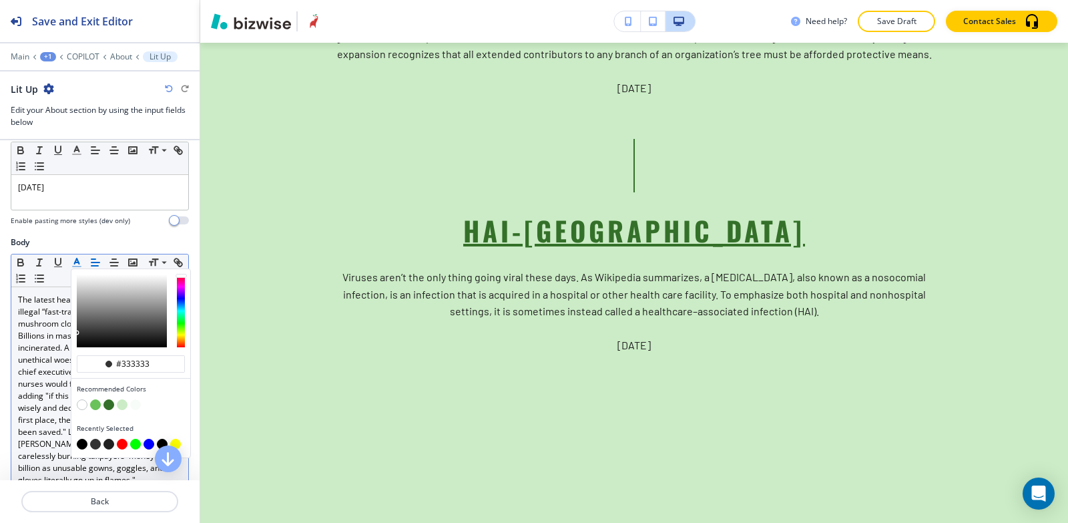
scroll to position [200, 0]
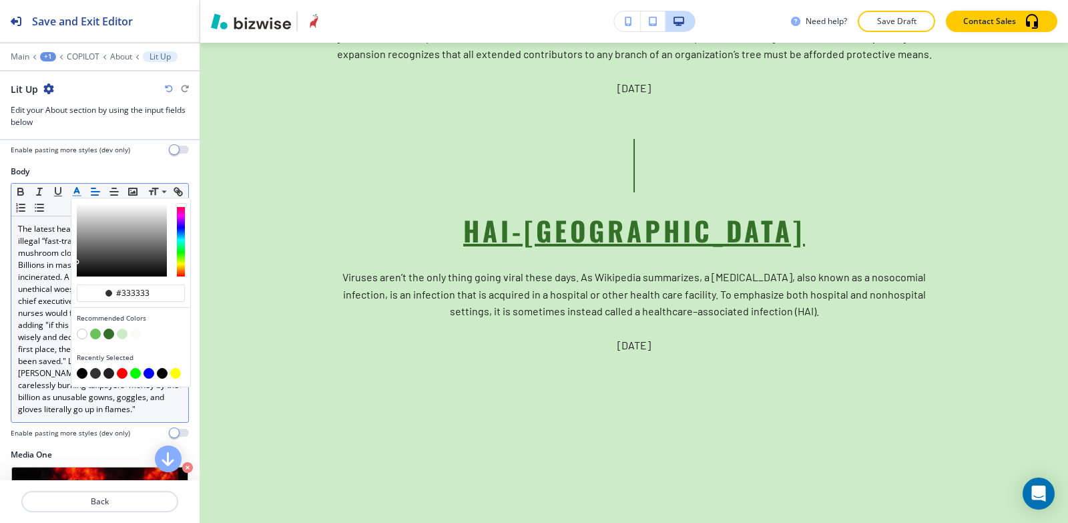
click at [81, 374] on button "button" at bounding box center [82, 373] width 11 height 11
type input "#000000"
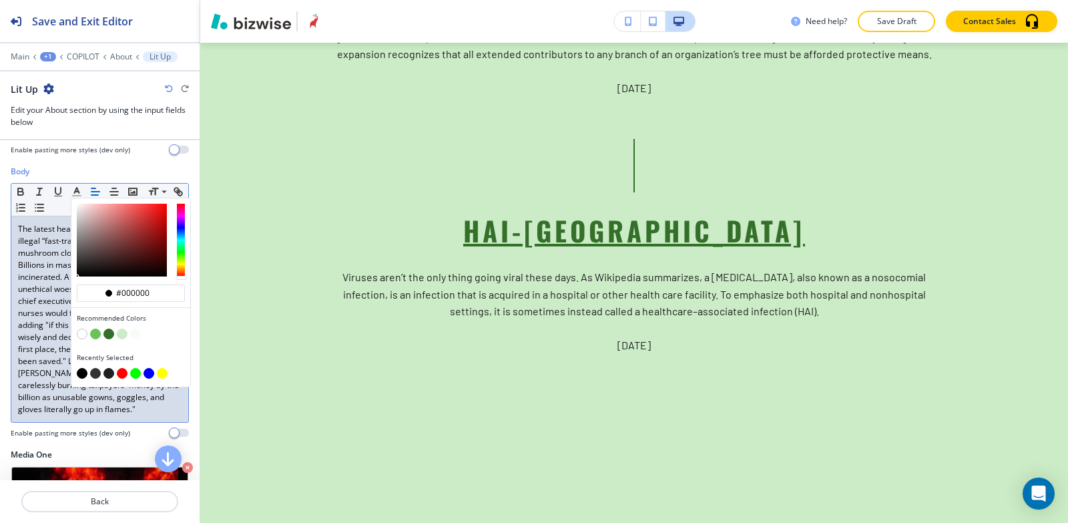
click at [96, 190] on icon "button" at bounding box center [95, 192] width 12 height 12
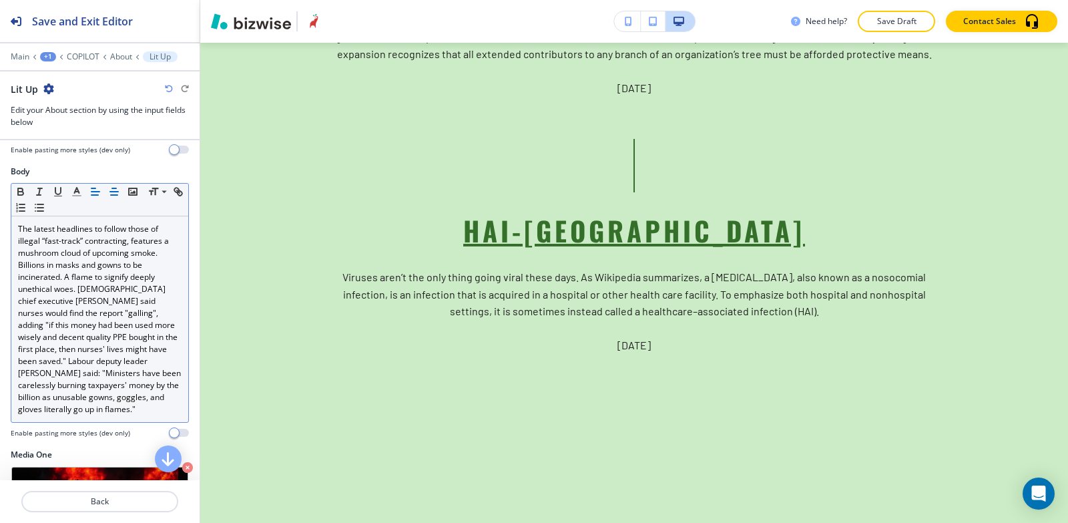
click at [111, 188] on icon "button" at bounding box center [114, 192] width 12 height 12
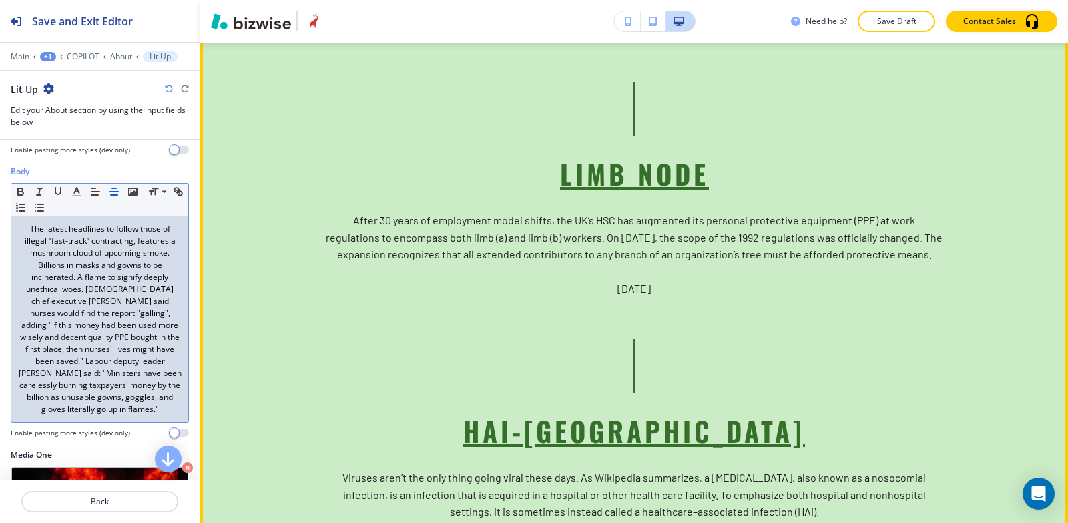
scroll to position [4771, 0]
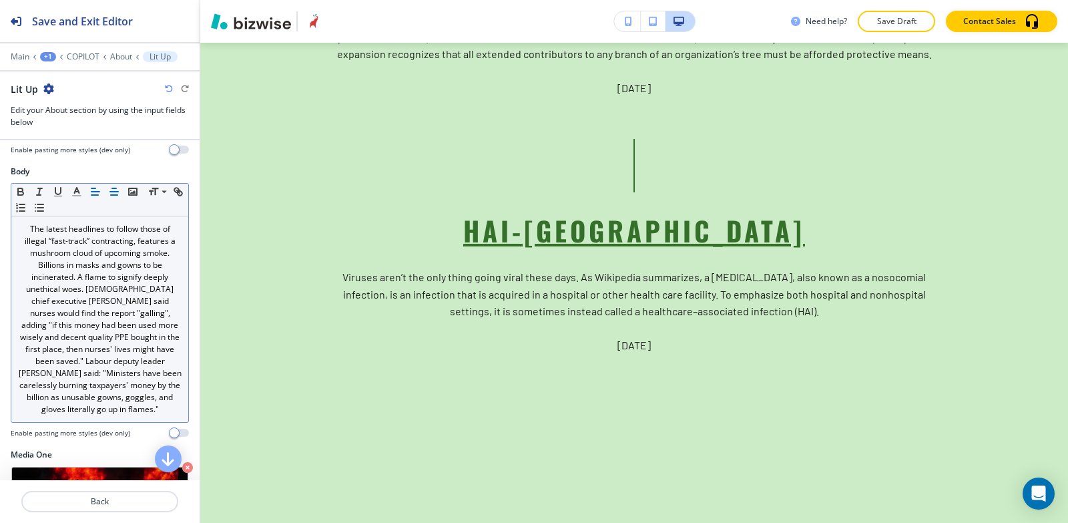
click at [97, 195] on line "button" at bounding box center [94, 195] width 7 height 0
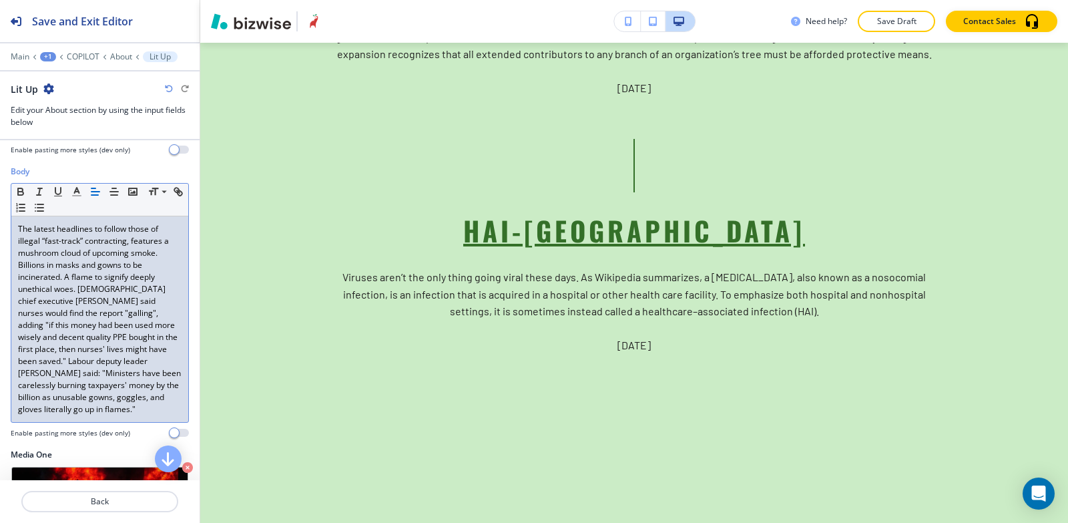
scroll to position [401, 0]
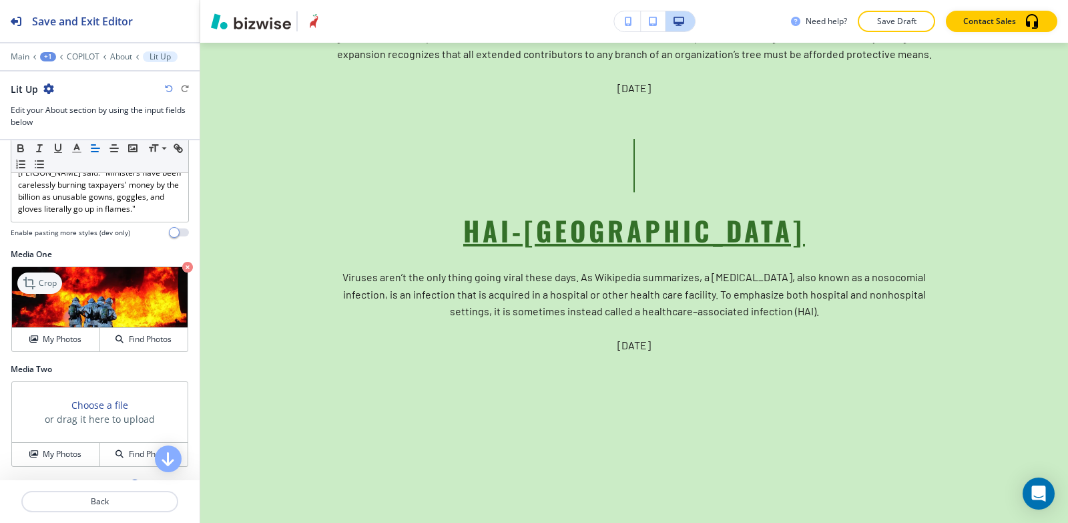
click at [49, 279] on p "Crop" at bounding box center [48, 283] width 18 height 12
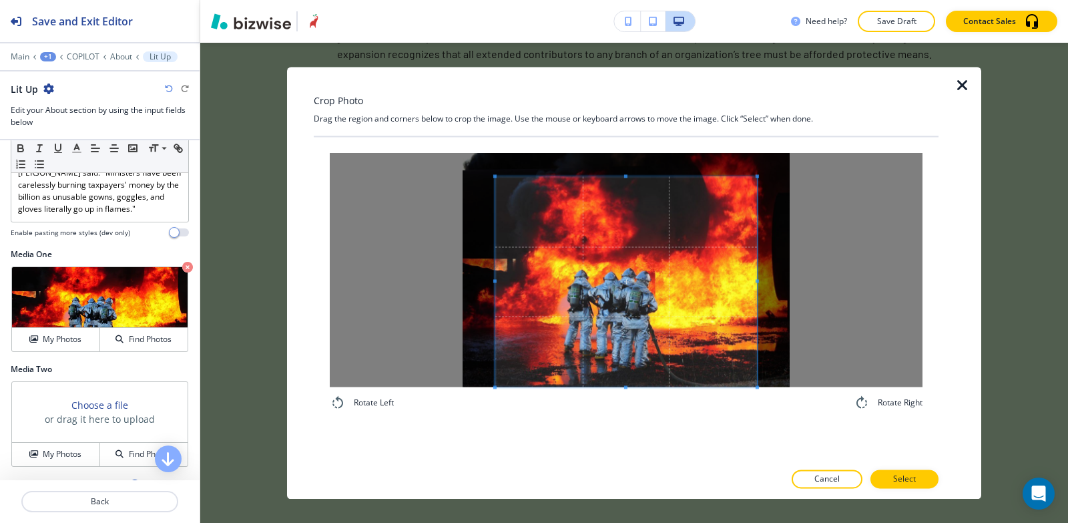
click at [620, 412] on div "Rotate Left Rotate Right" at bounding box center [626, 282] width 625 height 290
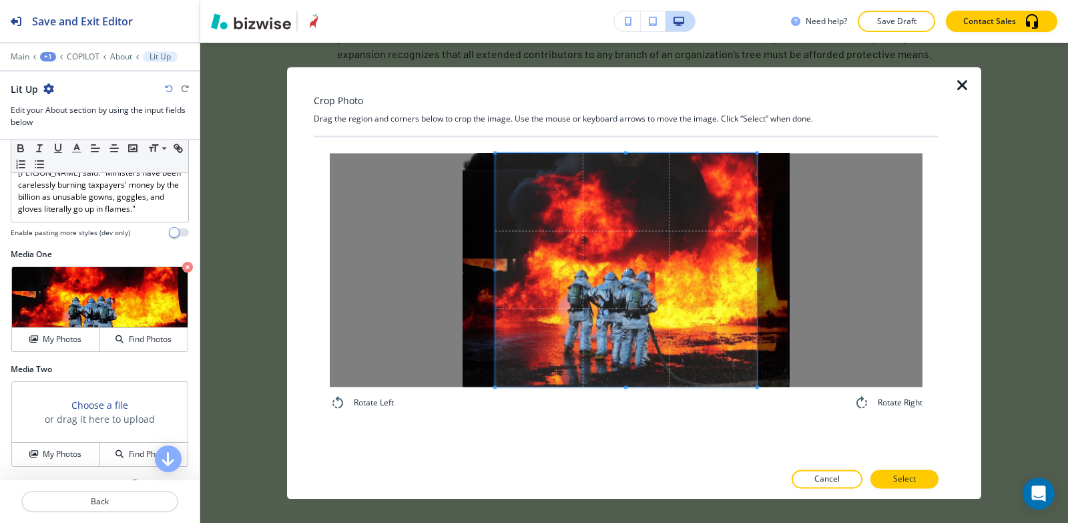
click at [621, 117] on div "Crop Photo Drag the region and corners below to crop the image. Use the mouse o…" at bounding box center [626, 283] width 625 height 432
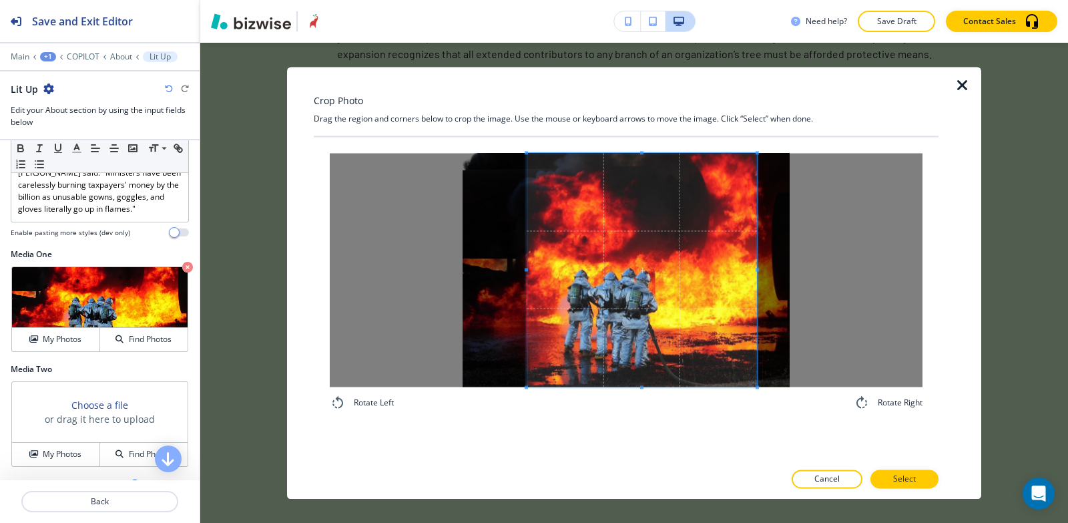
click at [528, 224] on span at bounding box center [526, 270] width 3 height 234
click at [737, 245] on span at bounding box center [738, 270] width 3 height 234
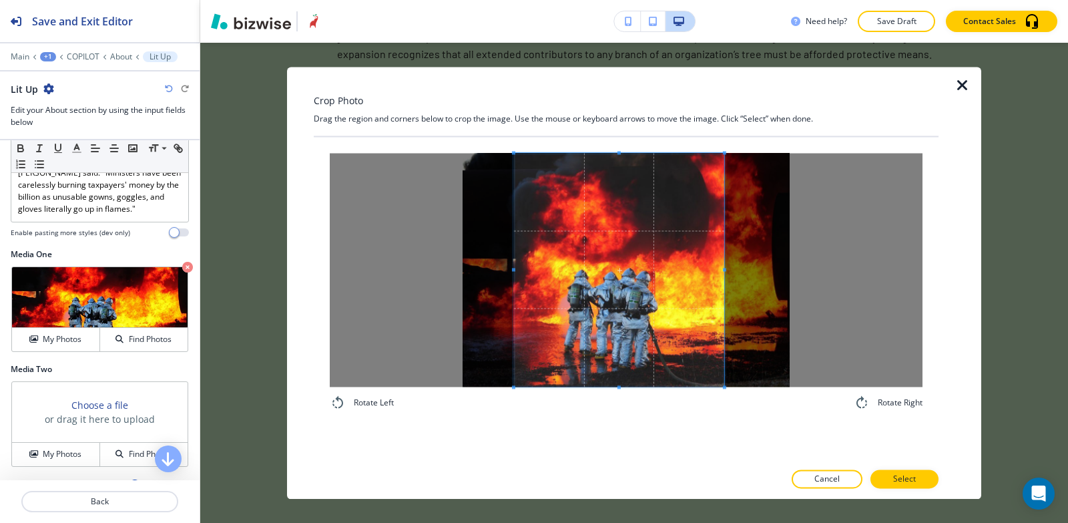
click at [646, 341] on span at bounding box center [619, 270] width 210 height 234
click at [906, 481] on p "Select" at bounding box center [904, 479] width 23 height 12
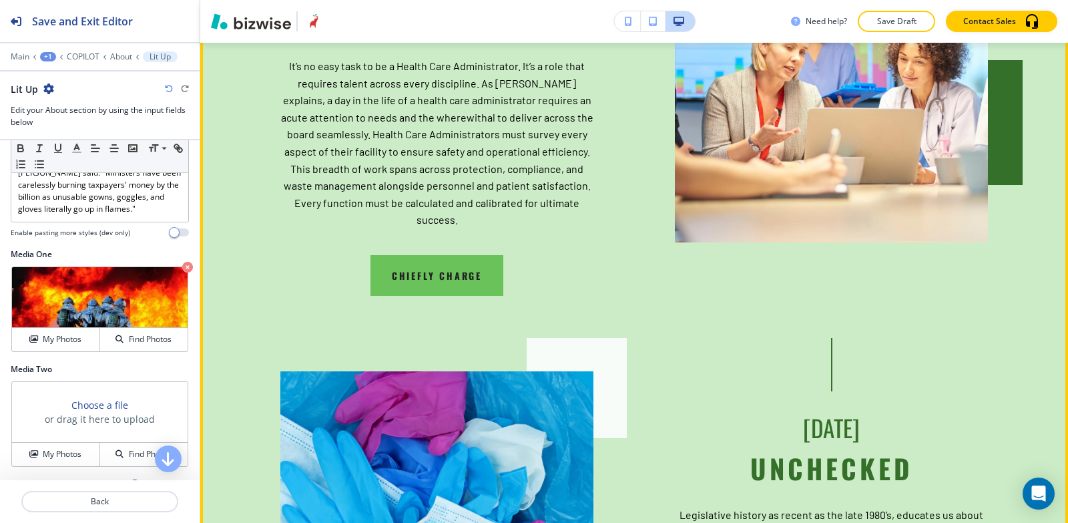
scroll to position [2100, 0]
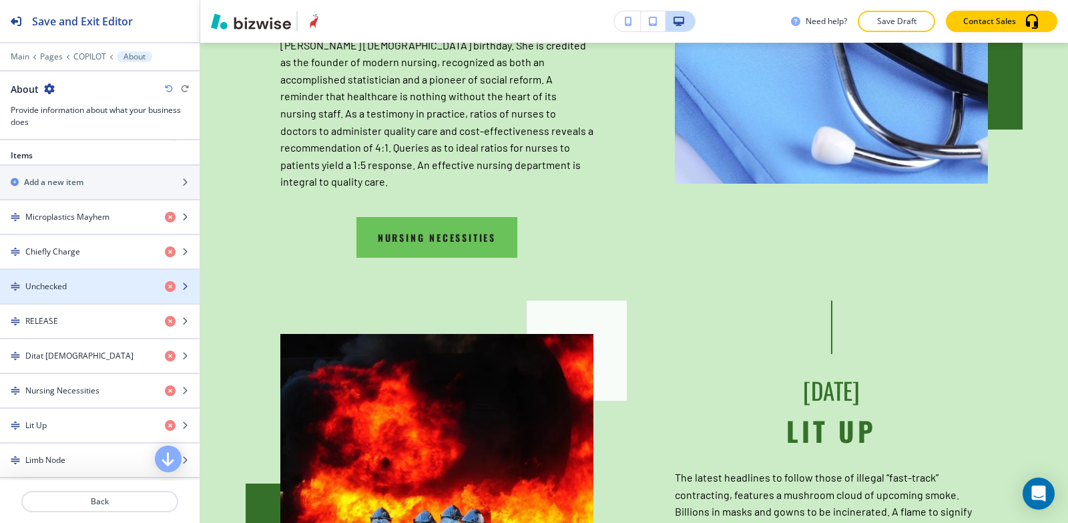
scroll to position [534, 0]
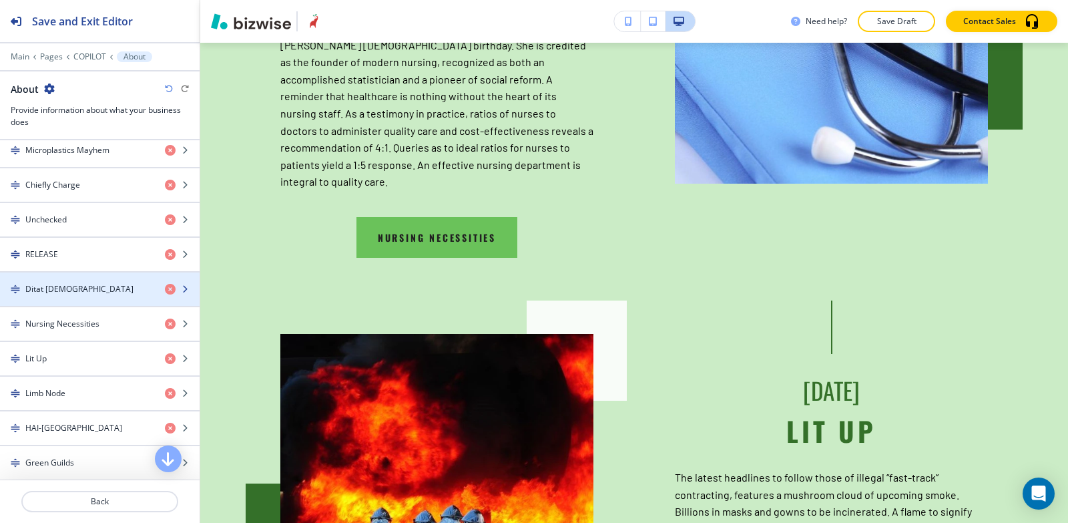
click at [71, 291] on div "Ditat [DEMOGRAPHIC_DATA]" at bounding box center [77, 289] width 154 height 12
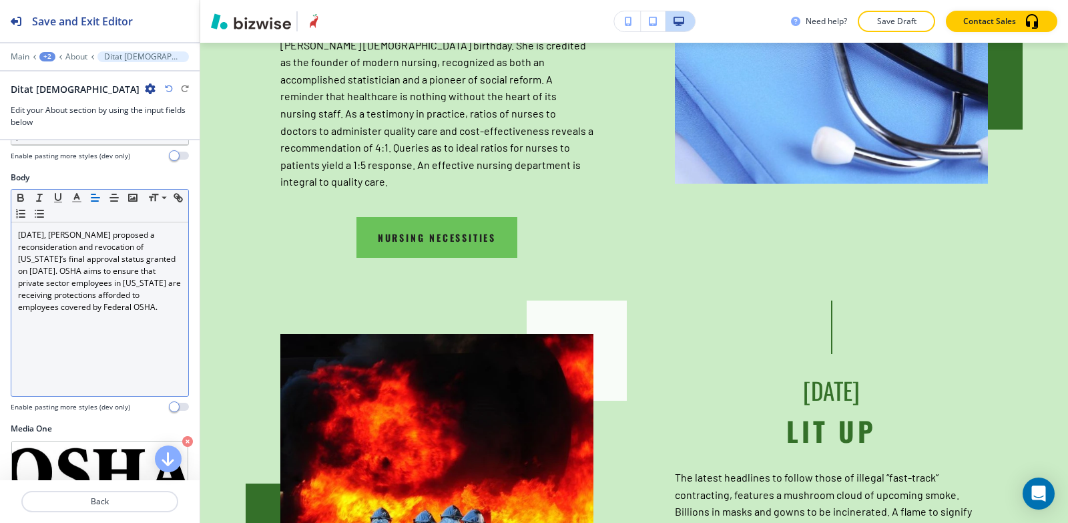
scroll to position [200, 0]
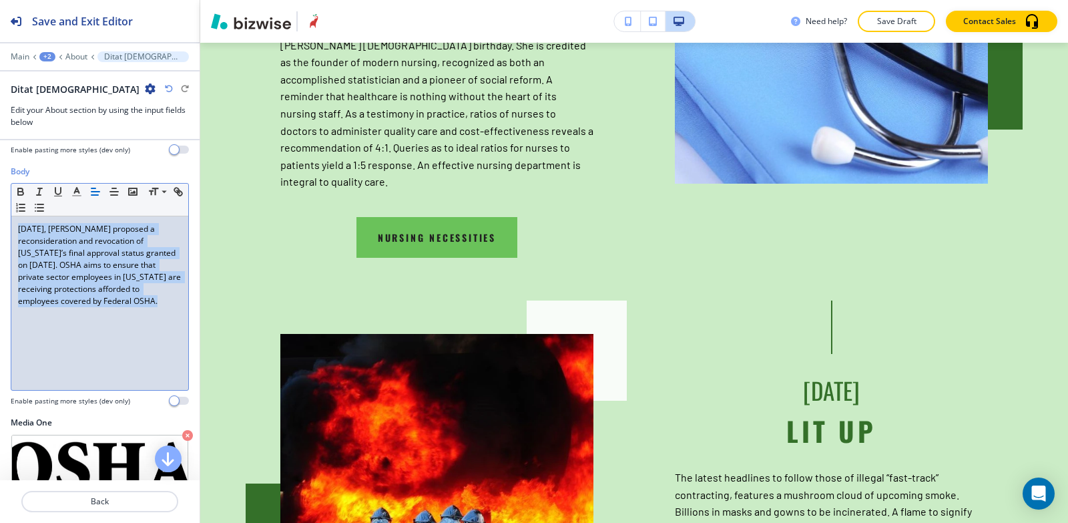
drag, startPoint x: 15, startPoint y: 230, endPoint x: 168, endPoint y: 302, distance: 168.5
click at [188, 334] on div "Body Small Normal Large Huge April 21, 2022, OSHA proposed a reconsideration an…" at bounding box center [100, 291] width 200 height 251
click at [77, 196] on line "button" at bounding box center [77, 196] width 8 height 0
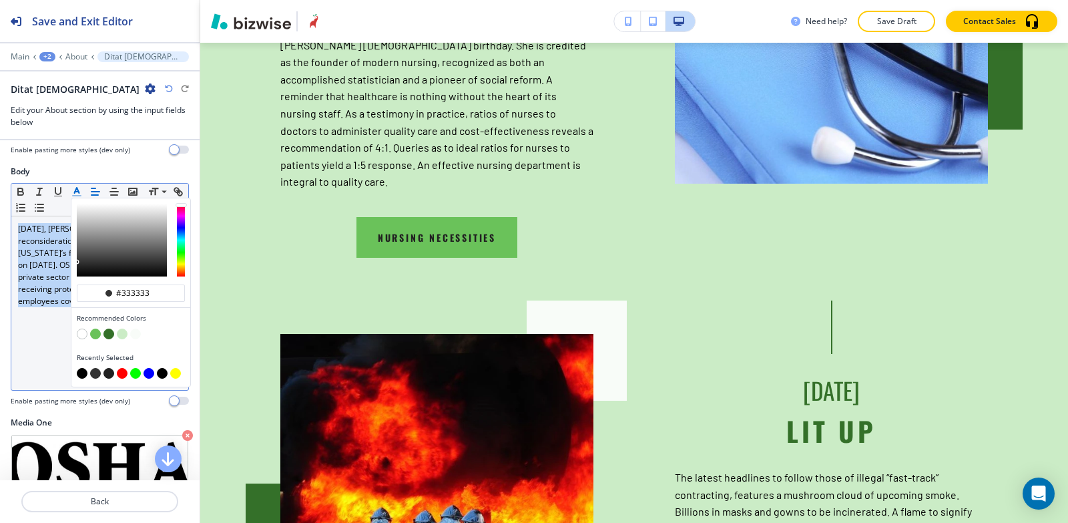
click at [80, 371] on button "button" at bounding box center [82, 373] width 11 height 11
type input "#000000"
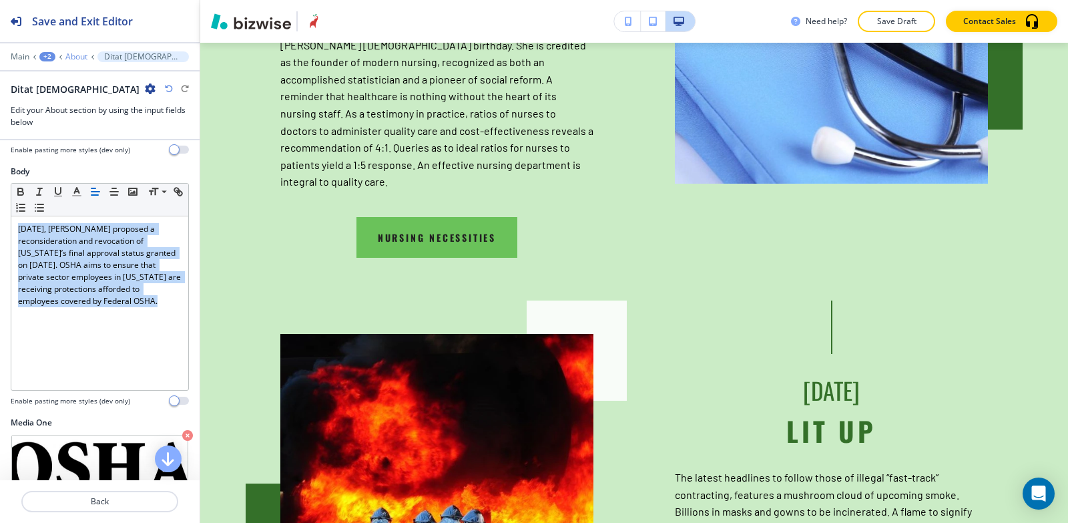
click at [76, 58] on p "About" at bounding box center [76, 56] width 22 height 9
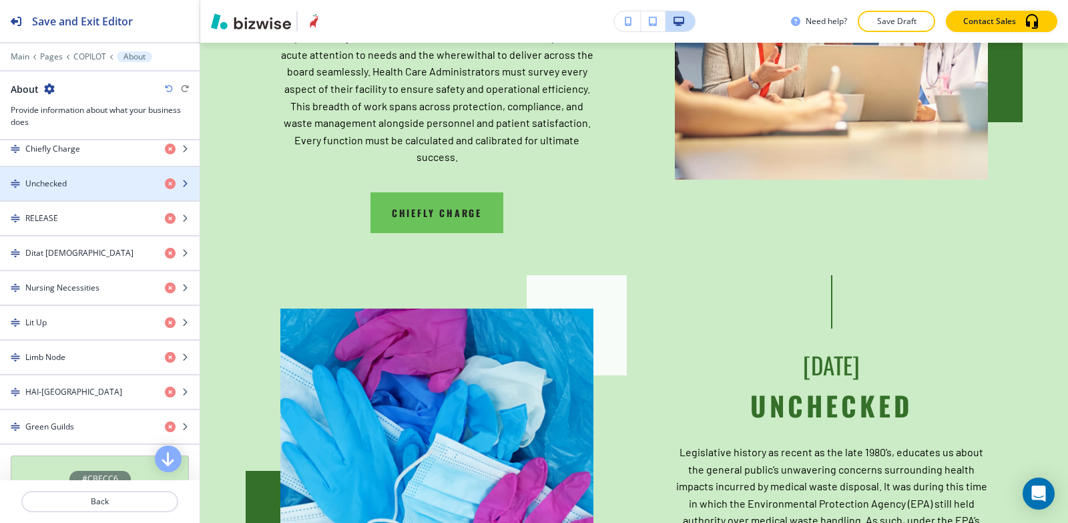
scroll to position [601, 0]
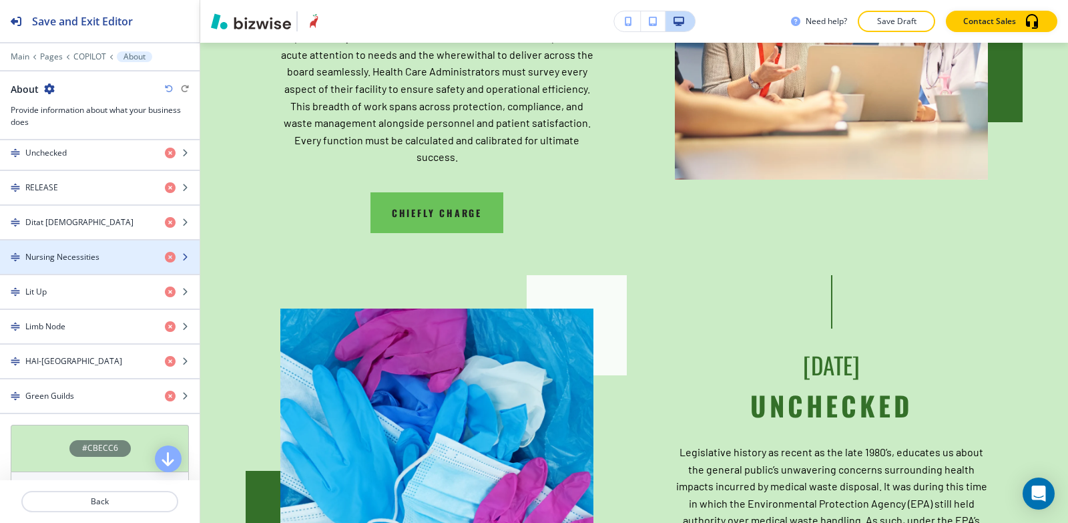
click at [65, 255] on h4 "Nursing Necessities" at bounding box center [62, 257] width 74 height 12
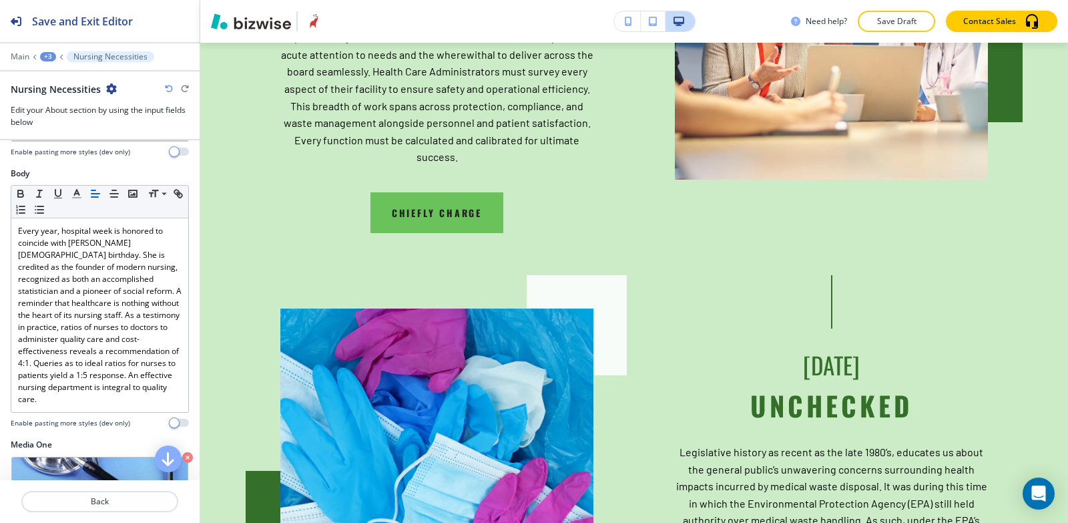
scroll to position [200, 0]
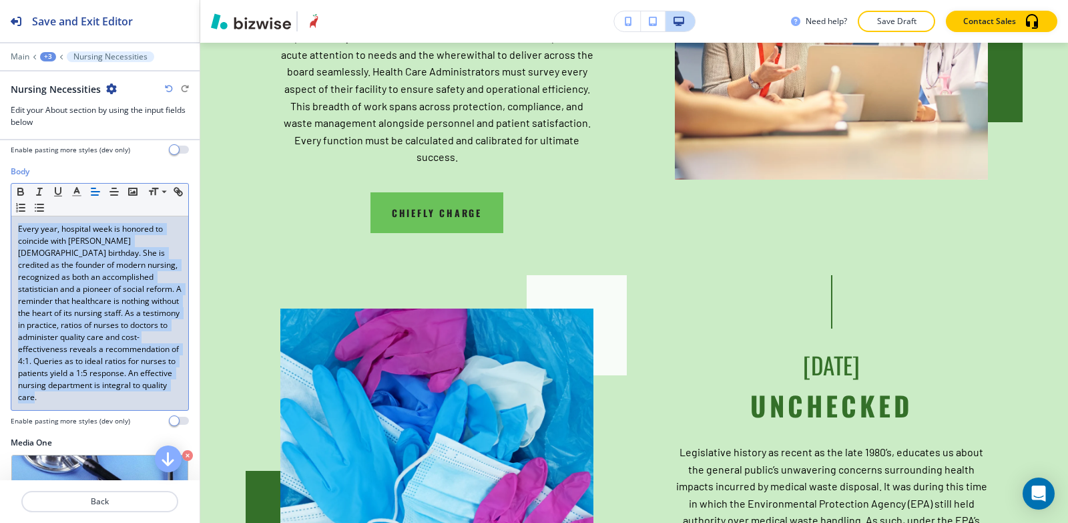
drag, startPoint x: 13, startPoint y: 224, endPoint x: 158, endPoint y: 427, distance: 248.5
click at [158, 427] on div "Body Small Normal Large Huge Every year, hospital week is honored to coincide w…" at bounding box center [100, 301] width 200 height 271
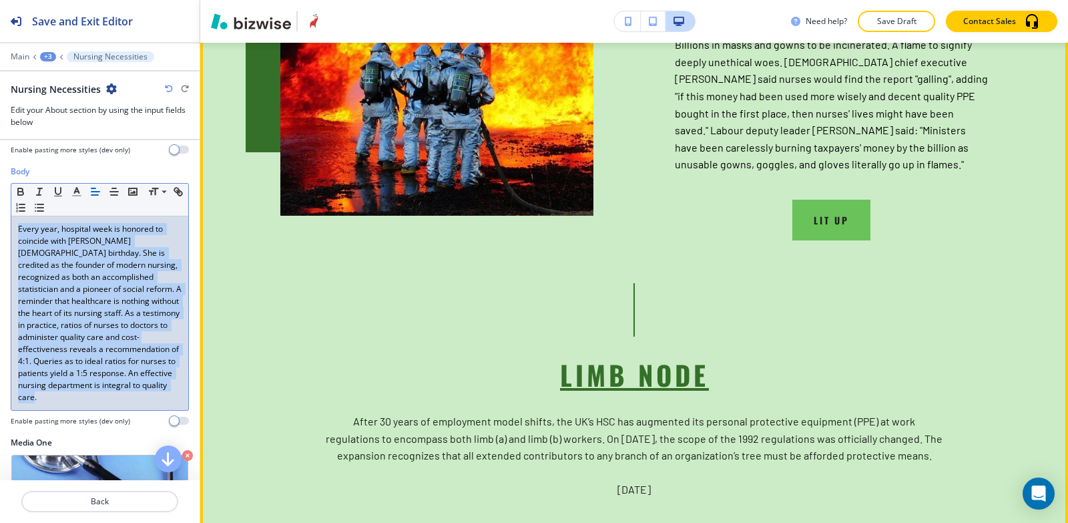
scroll to position [4370, 0]
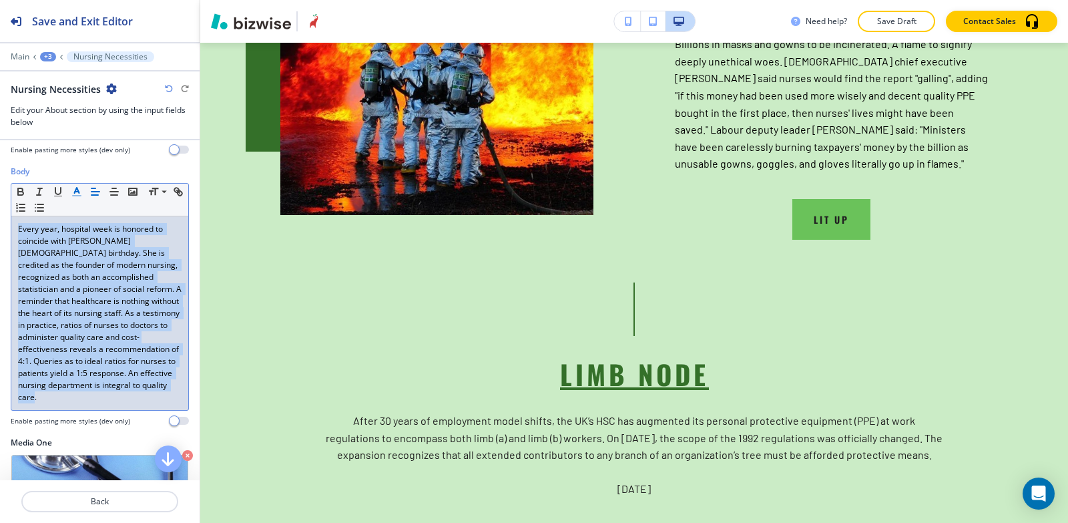
click at [73, 193] on icon "button" at bounding box center [77, 192] width 12 height 12
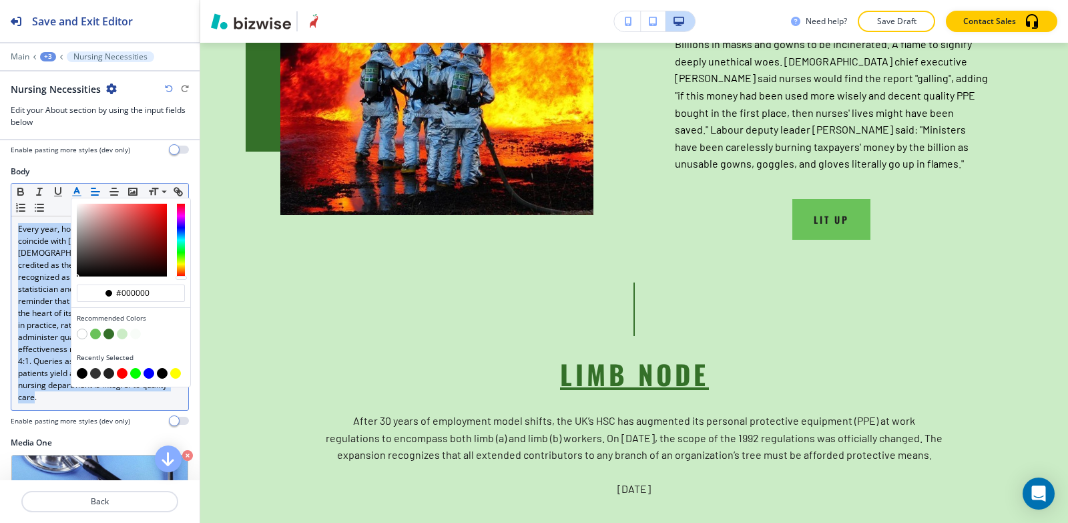
click at [81, 373] on button "button" at bounding box center [82, 373] width 11 height 11
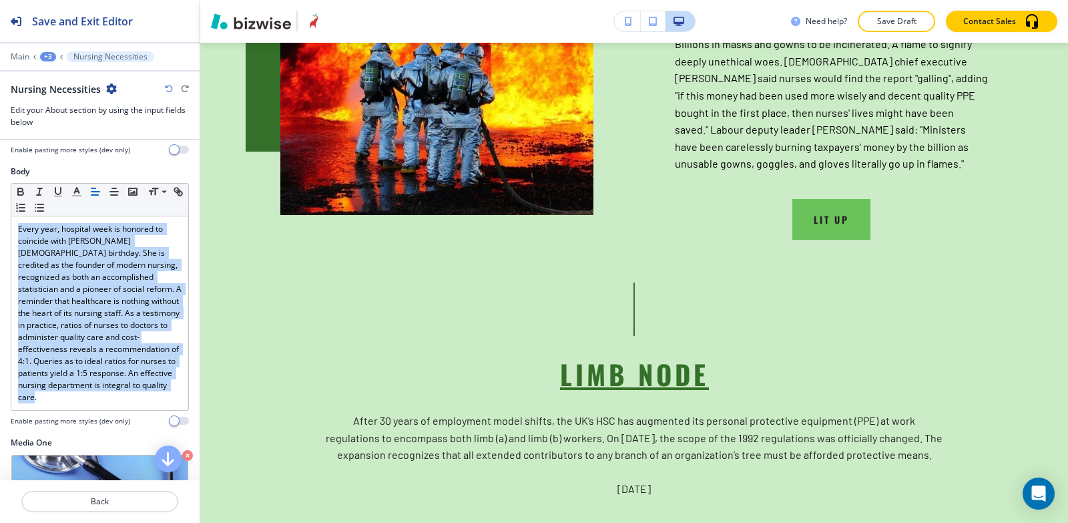
click at [47, 55] on div "+3" at bounding box center [48, 56] width 16 height 9
click at [70, 120] on p "About" at bounding box center [83, 126] width 68 height 12
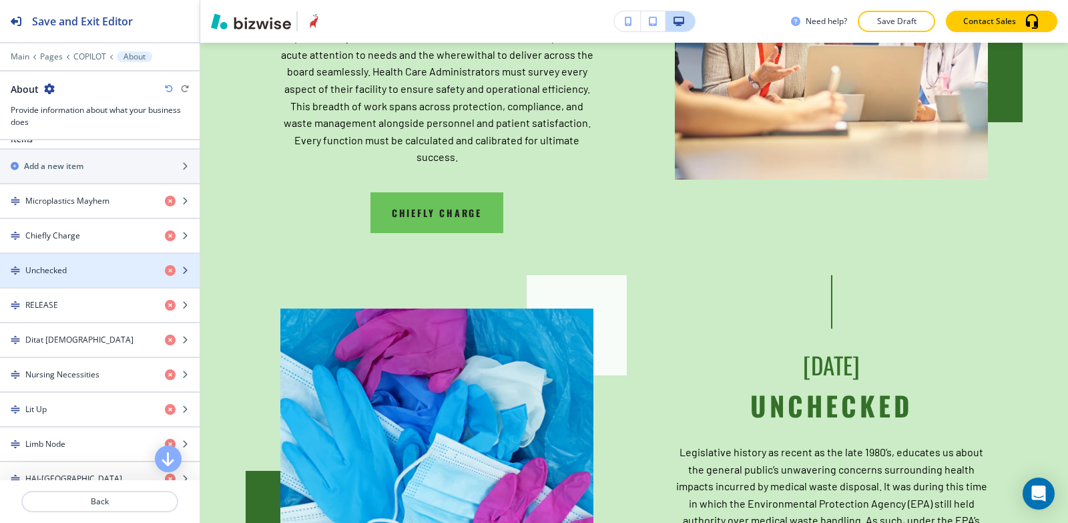
scroll to position [601, 0]
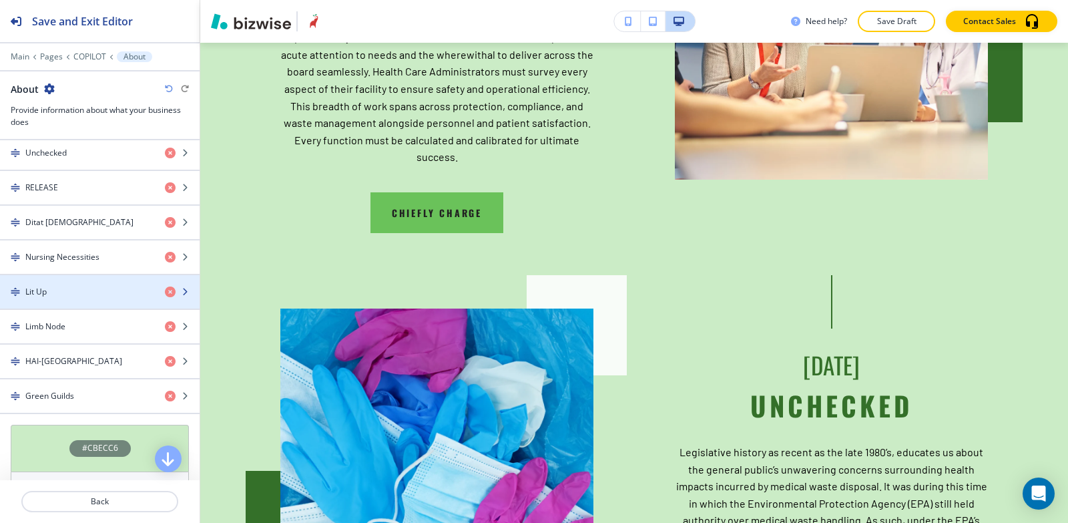
click at [74, 302] on div "button" at bounding box center [100, 303] width 200 height 11
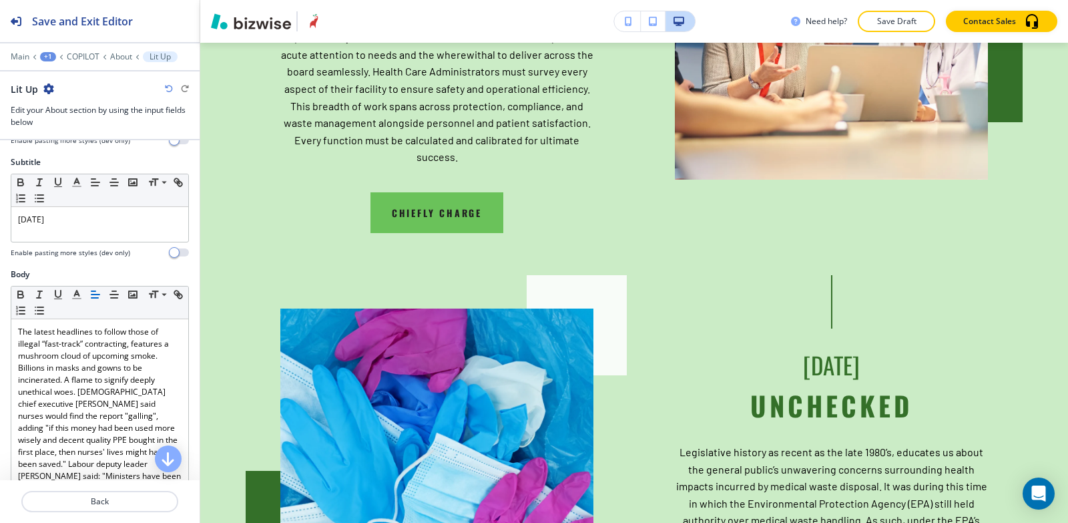
scroll to position [200, 0]
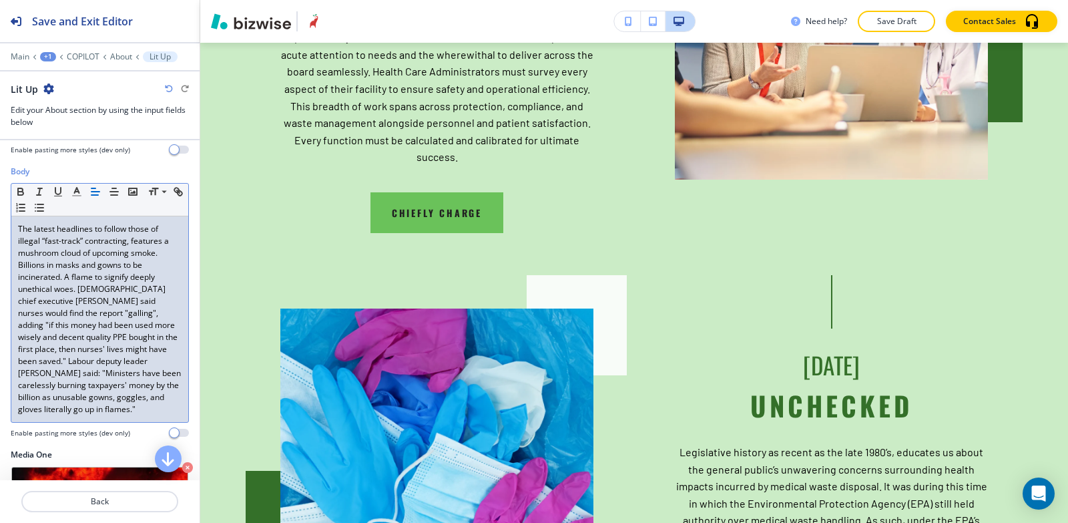
drag, startPoint x: 16, startPoint y: 228, endPoint x: 104, endPoint y: 252, distance: 91.2
click at [174, 425] on div "Body Small Normal Large Huge The latest headlines to follow those of illegal “f…" at bounding box center [100, 302] width 178 height 272
click at [73, 186] on icon "button" at bounding box center [77, 192] width 12 height 12
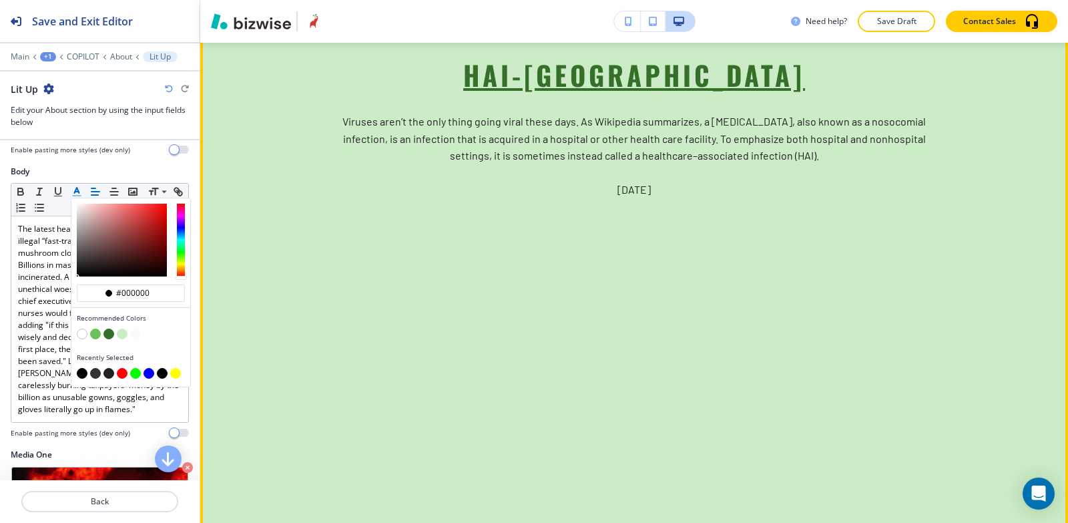
scroll to position [4837, 0]
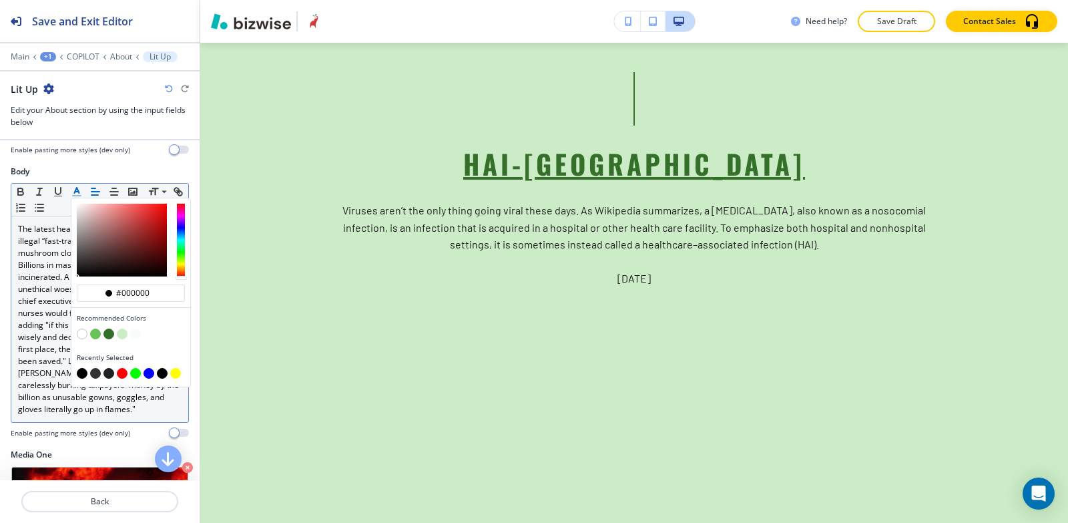
click at [81, 374] on button "button" at bounding box center [82, 373] width 11 height 11
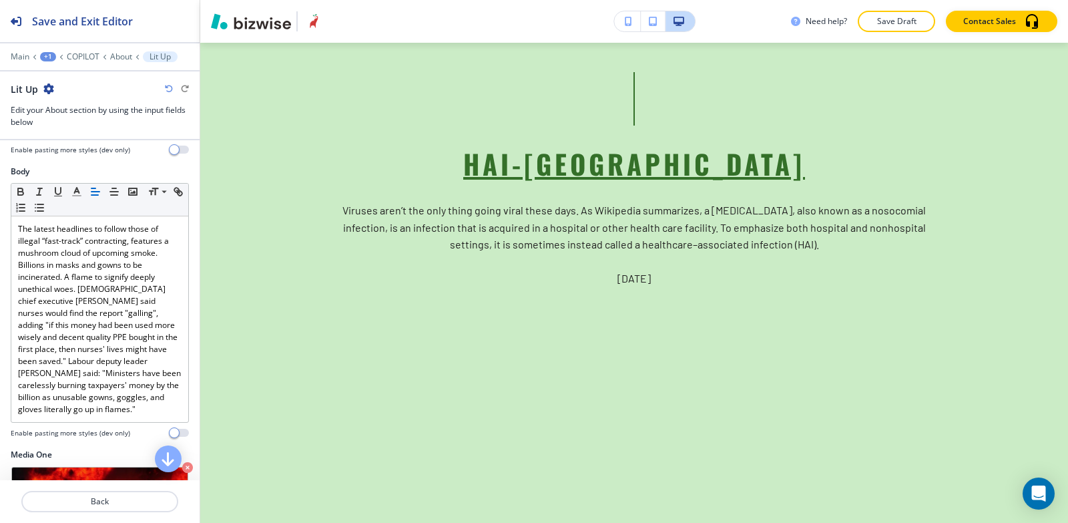
click at [60, 438] on div "Body Small Normal Large Huge The latest headlines to follow those of illegal “f…" at bounding box center [100, 307] width 200 height 283
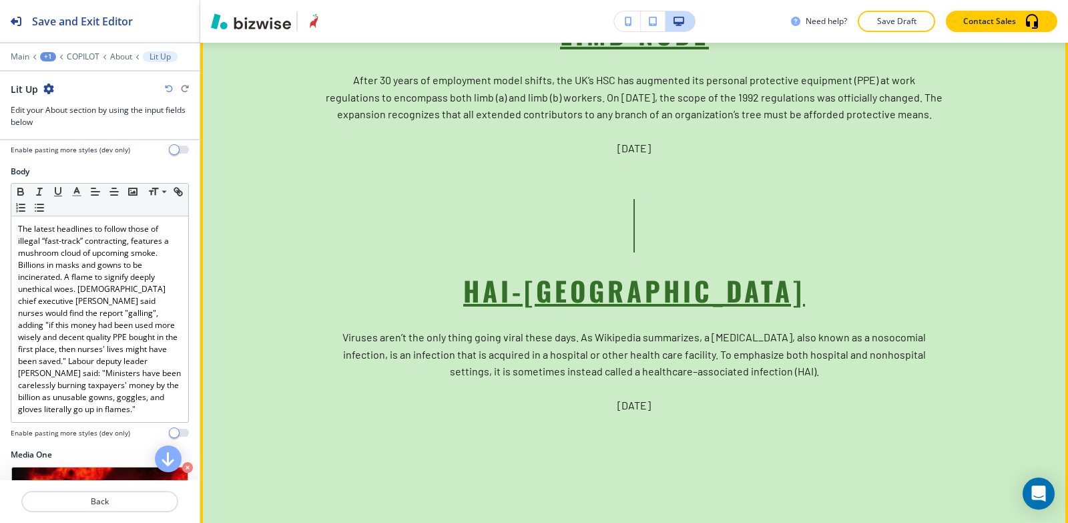
scroll to position [4971, 0]
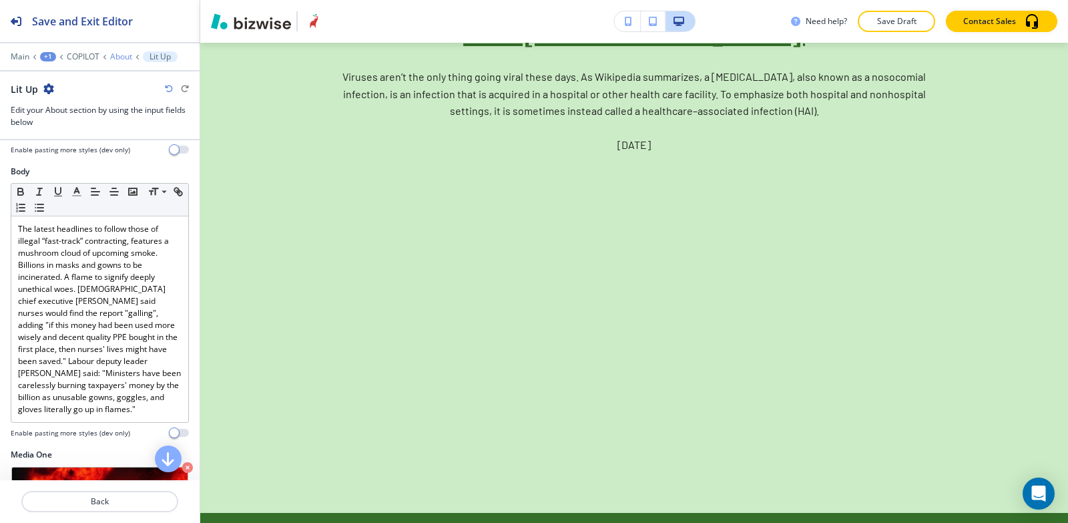
click at [119, 58] on p "About" at bounding box center [121, 56] width 22 height 9
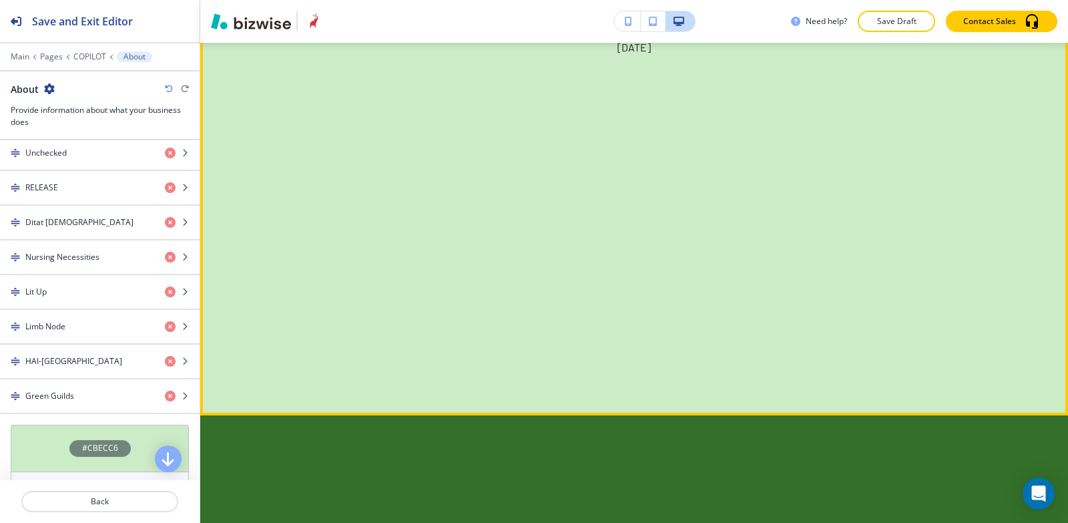
scroll to position [4979, 0]
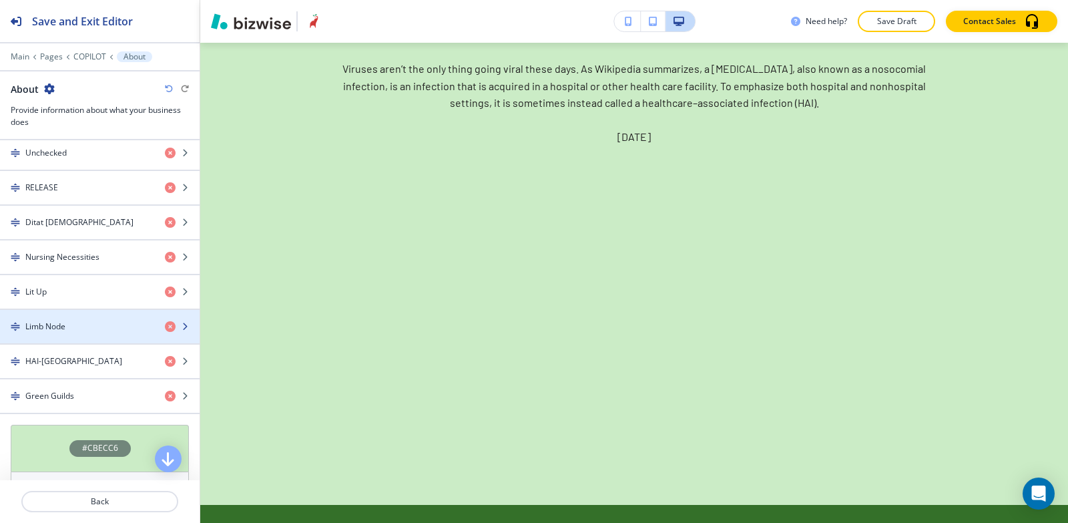
click at [32, 328] on h4 "Limb Node" at bounding box center [45, 327] width 40 height 12
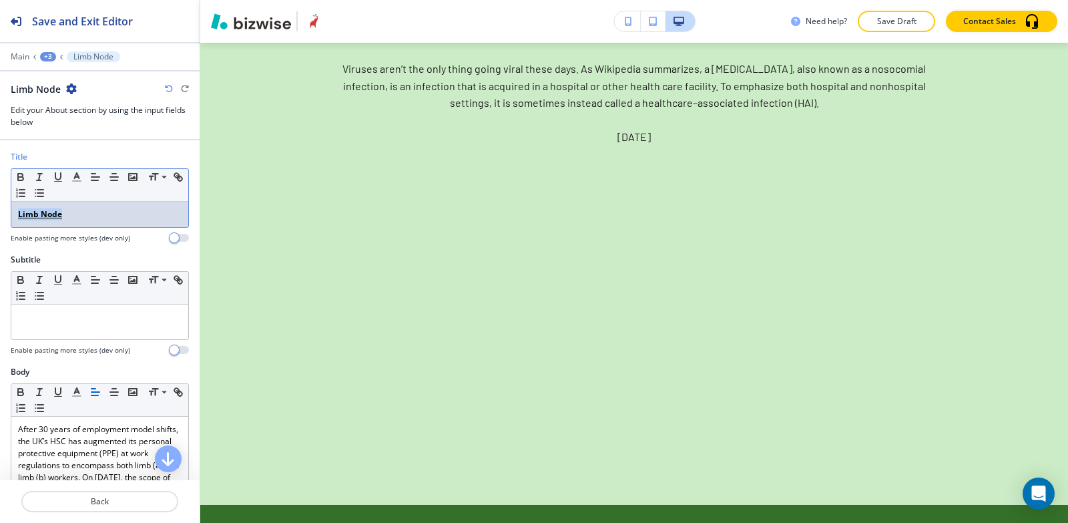
drag, startPoint x: 66, startPoint y: 217, endPoint x: 0, endPoint y: 221, distance: 66.2
click at [0, 221] on div "Title Small Normal Large Huge Limb Node Enable pasting more styles (dev only)" at bounding box center [100, 202] width 200 height 103
click at [172, 183] on icon "button" at bounding box center [178, 177] width 12 height 12
click at [21, 176] on icon "button" at bounding box center [21, 177] width 12 height 12
click at [59, 177] on icon "button" at bounding box center [58, 177] width 12 height 12
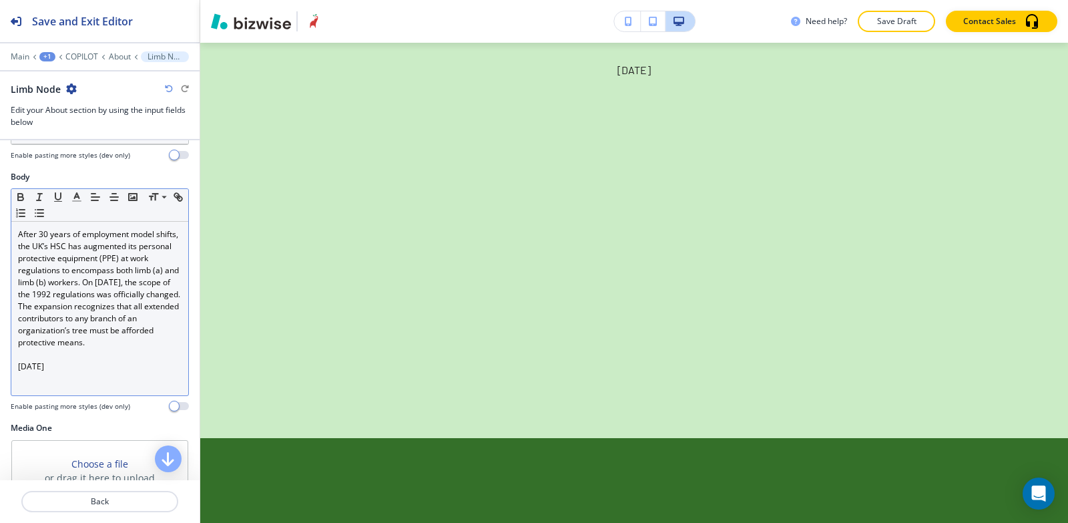
scroll to position [267, 0]
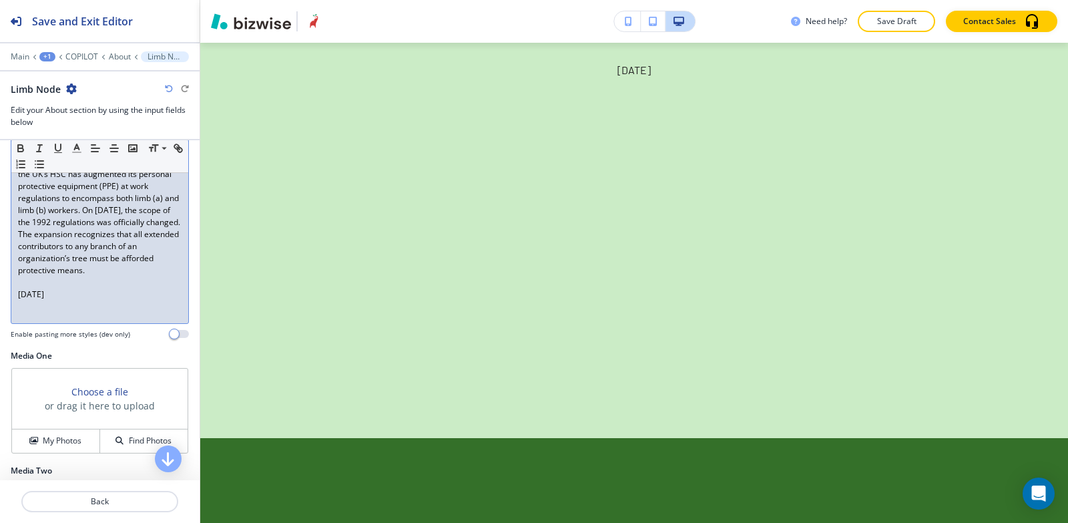
drag, startPoint x: 82, startPoint y: 308, endPoint x: 0, endPoint y: 308, distance: 82.1
click at [0, 308] on div "Body Small Normal Large Huge After 30 years of employment model shifts, the UK’…" at bounding box center [100, 224] width 200 height 251
copy p "[DATE]"
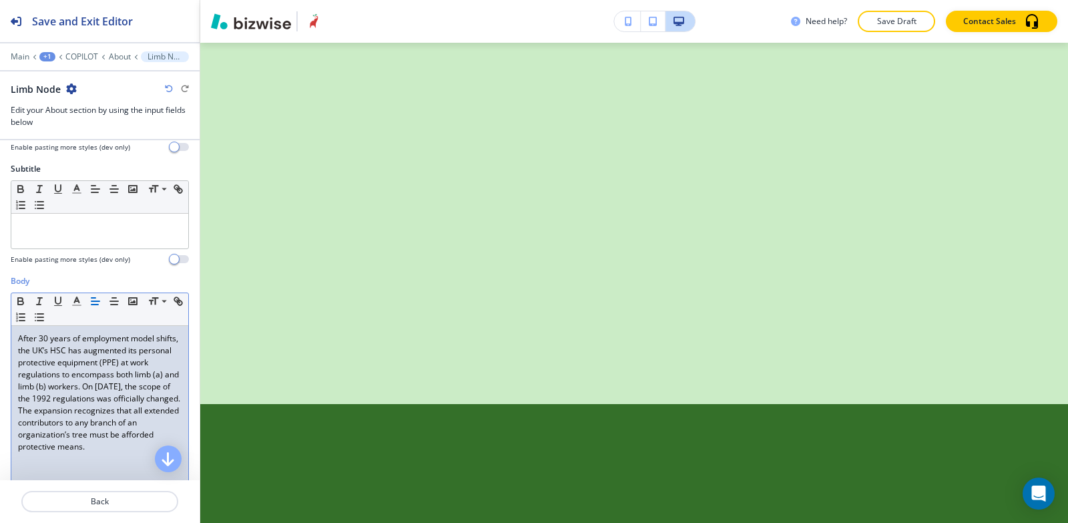
scroll to position [67, 0]
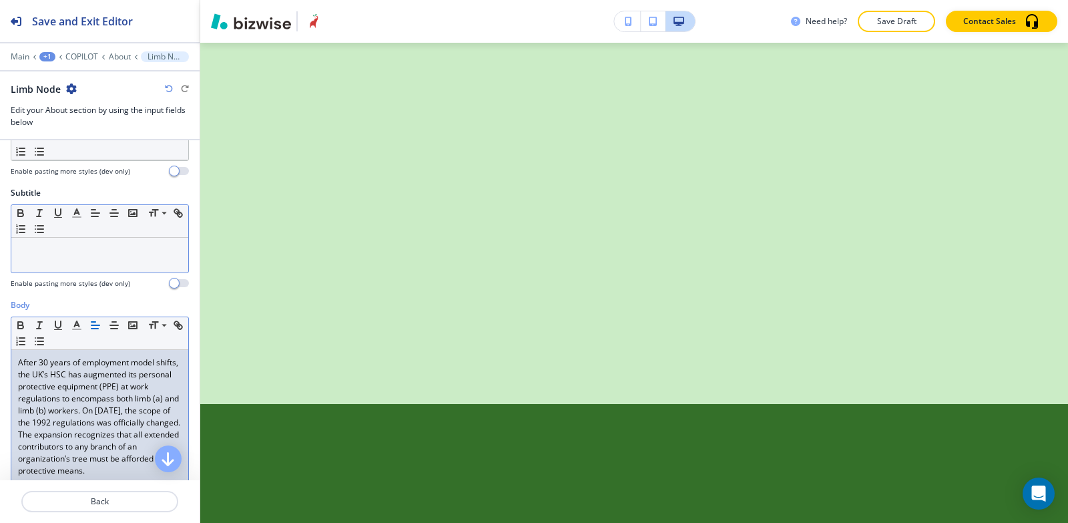
click at [78, 265] on div at bounding box center [99, 255] width 177 height 35
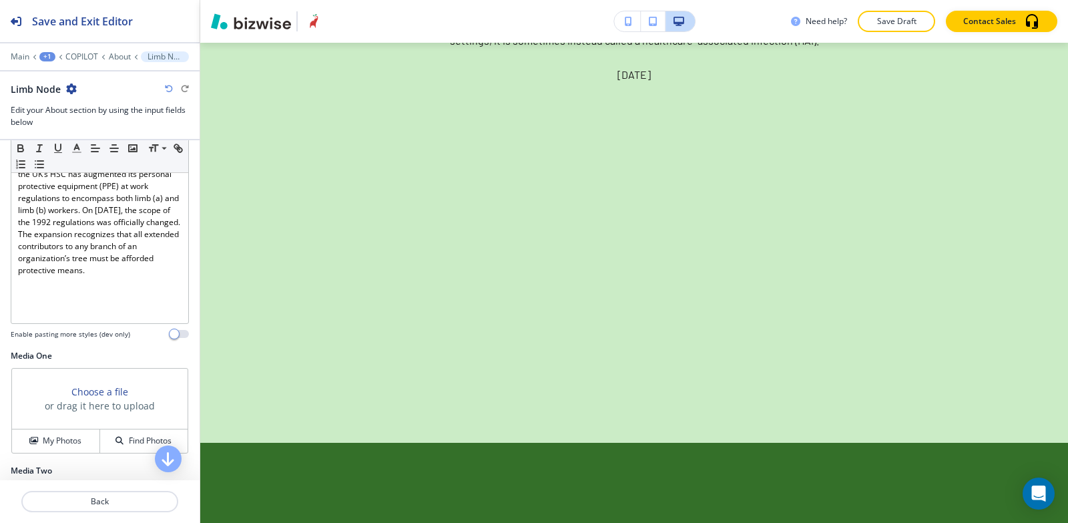
scroll to position [401, 0]
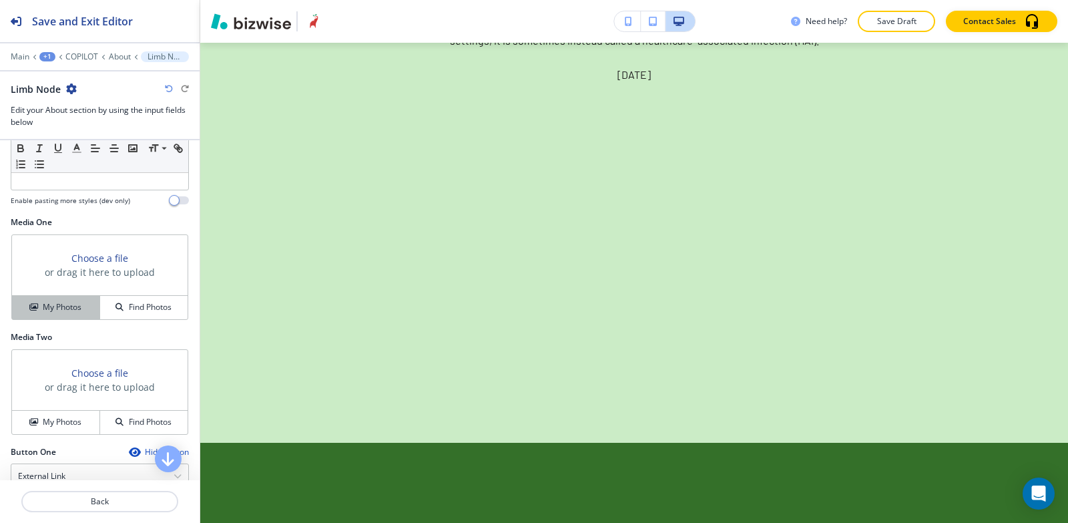
click at [51, 318] on button "My Photos" at bounding box center [56, 307] width 88 height 23
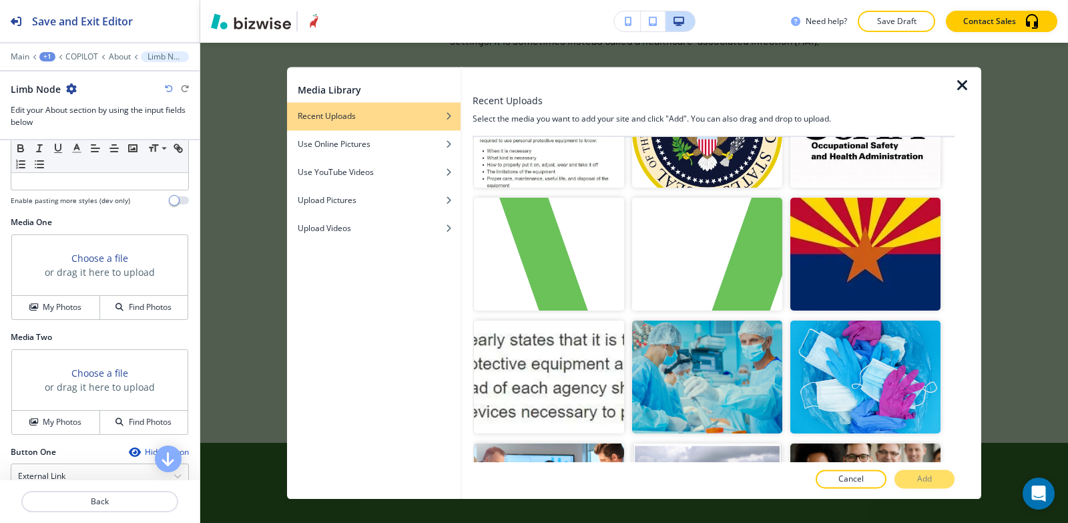
scroll to position [2538, 0]
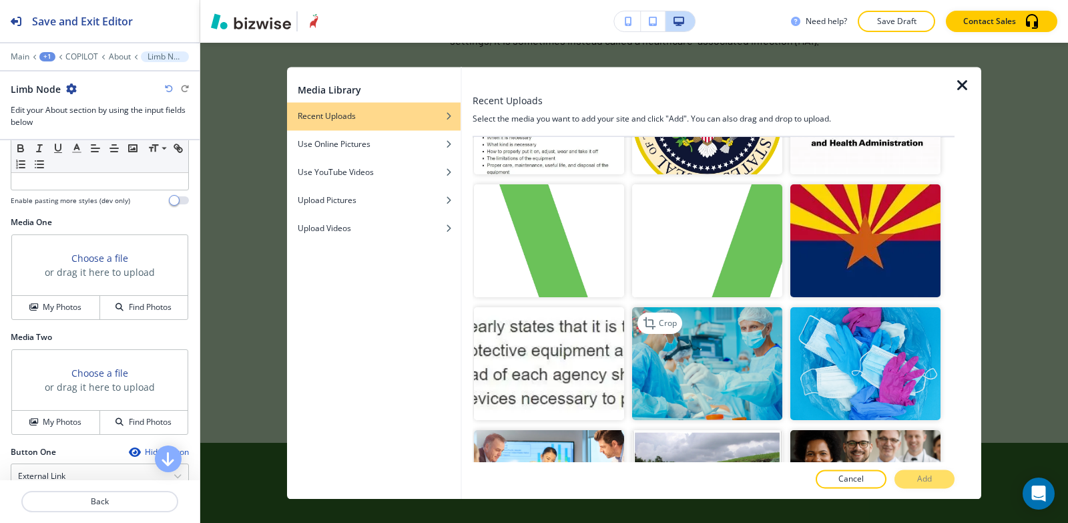
click at [731, 323] on img "button" at bounding box center [707, 363] width 150 height 113
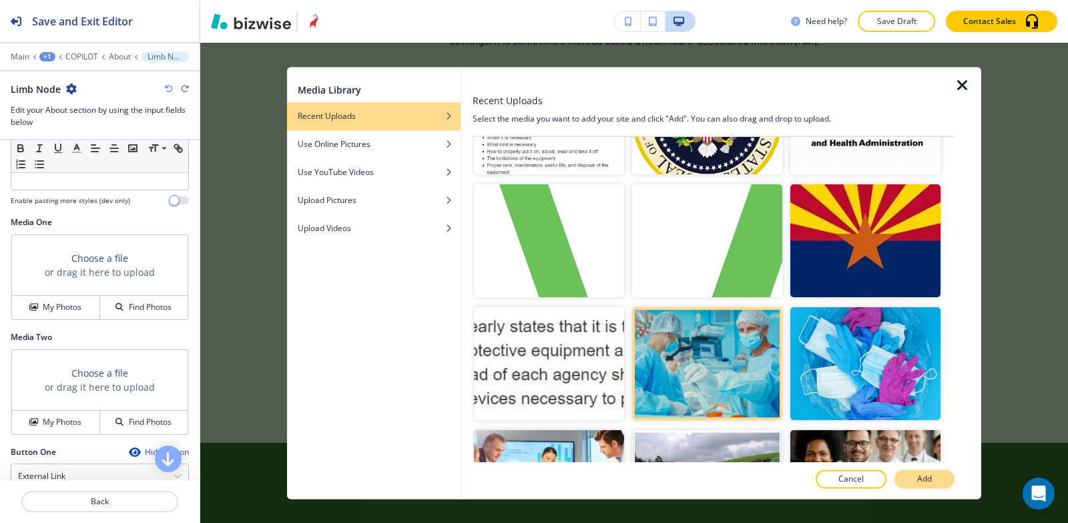
click at [933, 481] on button "Add" at bounding box center [925, 478] width 60 height 19
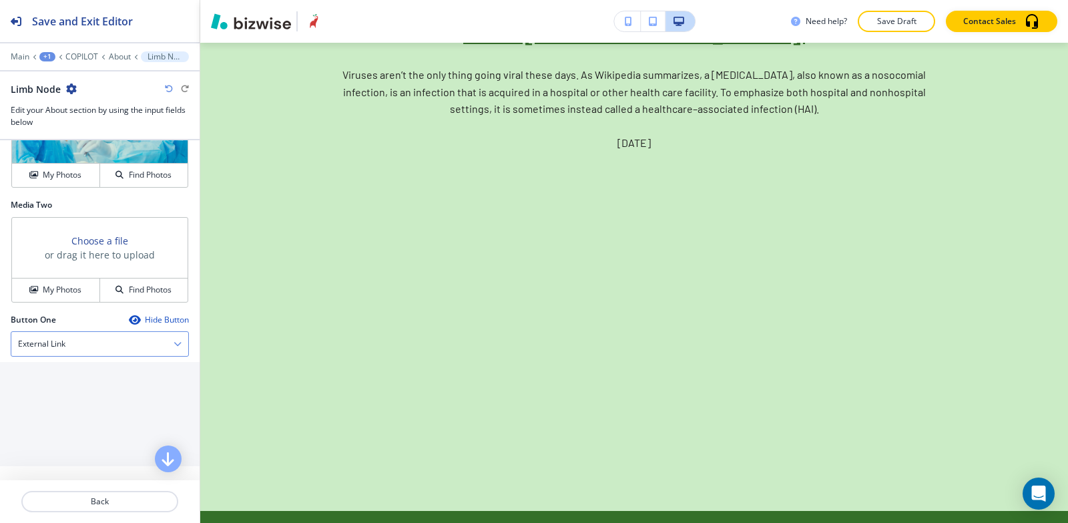
scroll to position [534, 0]
click at [74, 347] on div "External Link" at bounding box center [99, 343] width 177 height 24
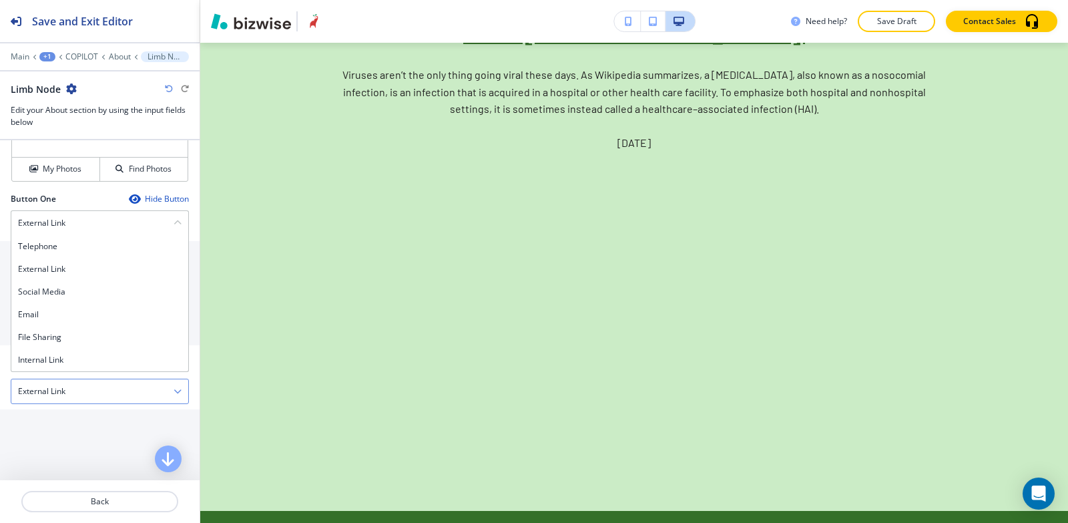
scroll to position [668, 0]
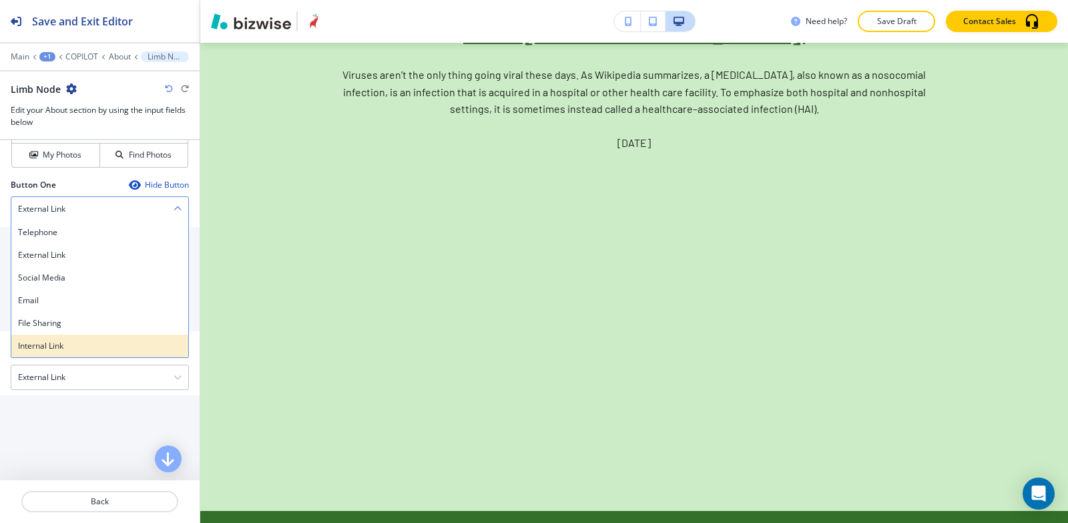
click at [64, 350] on h4 "Internal Link" at bounding box center [100, 346] width 164 height 12
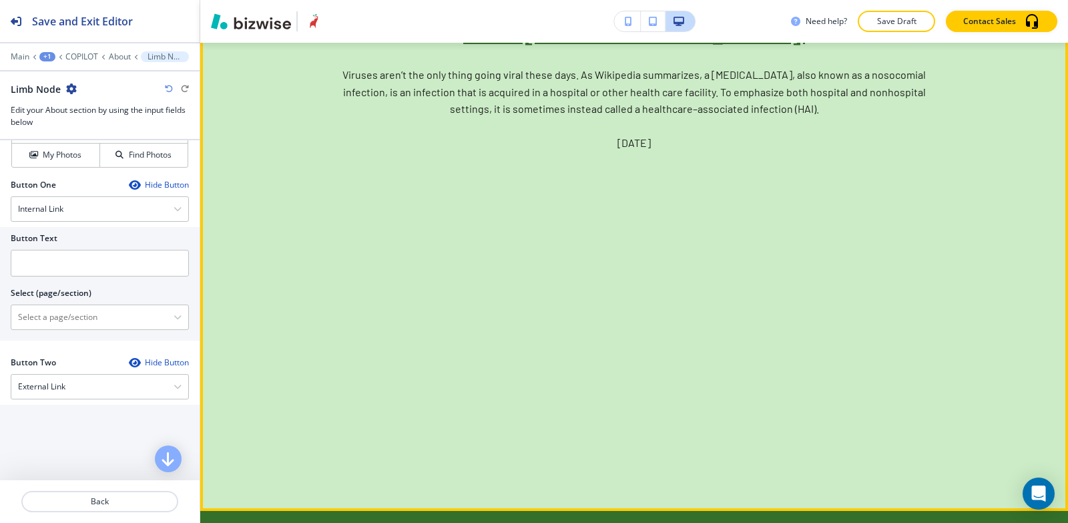
drag, startPoint x: 352, startPoint y: 313, endPoint x: 522, endPoint y: 307, distance: 170.4
copy p "Limb Node"
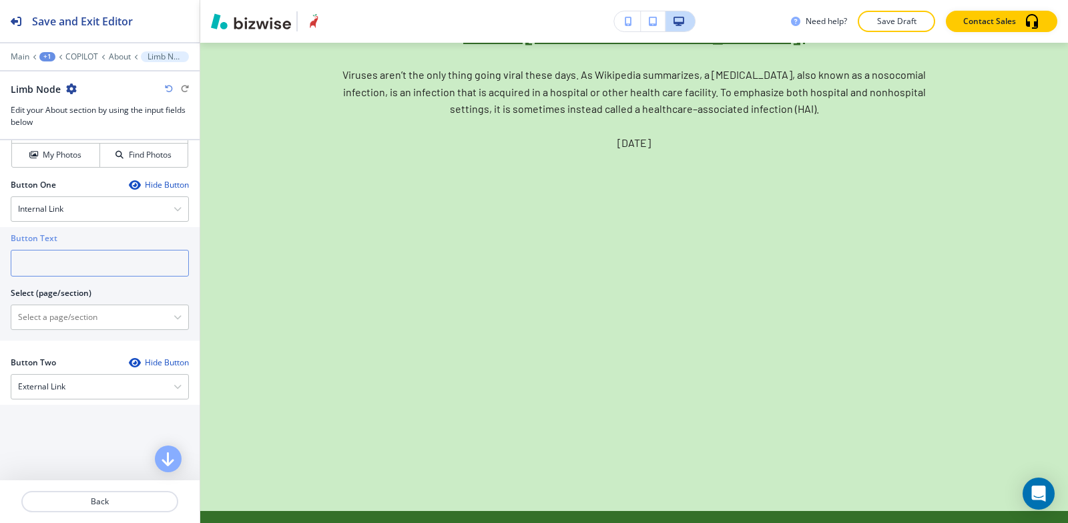
click at [61, 264] on input "text" at bounding box center [100, 263] width 178 height 27
paste input "Limb Node"
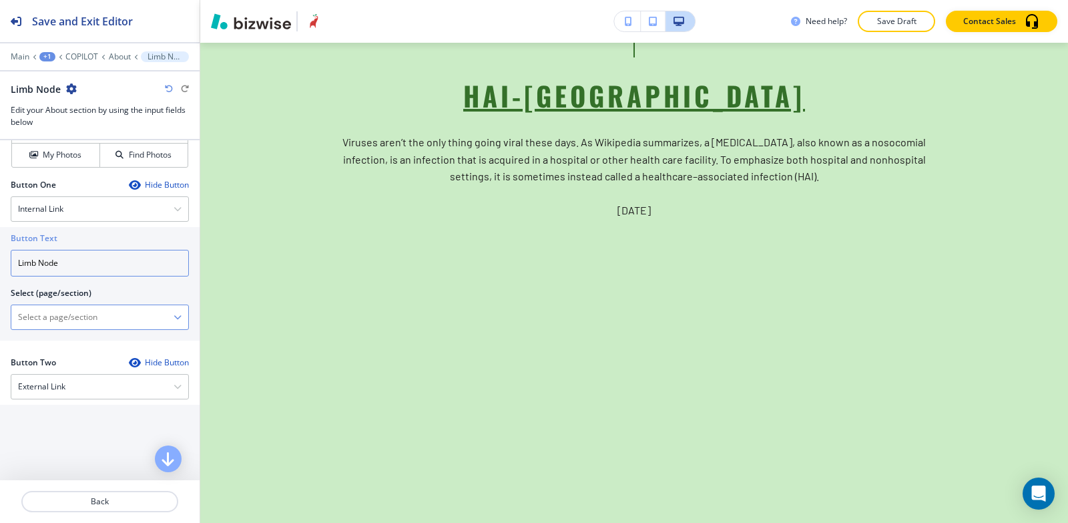
type input "Limb Node"
click at [43, 317] on \(page\/section\) "Manual Input" at bounding box center [92, 317] width 162 height 23
paste \(page\/section\) "Limb Node"
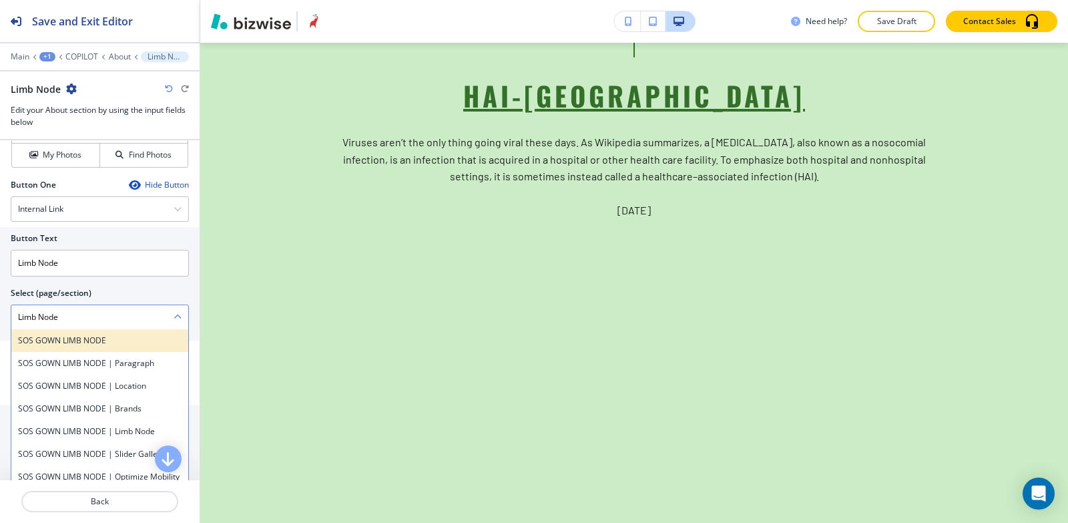
click at [40, 339] on h4 "SOS GOWN LIMB NODE" at bounding box center [100, 341] width 164 height 12
type \(page\/section\) "SOS GOWN LIMB NODE"
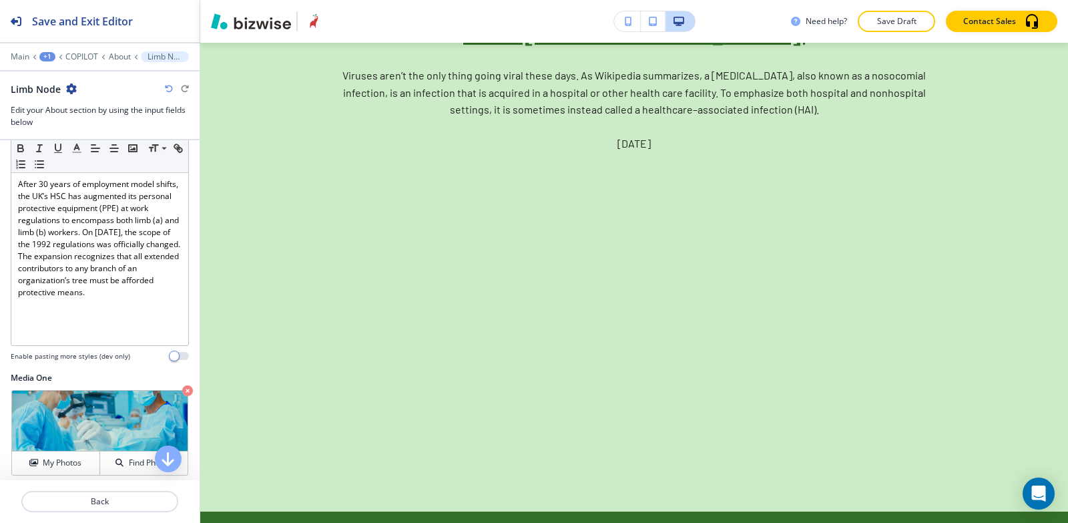
scroll to position [178, 0]
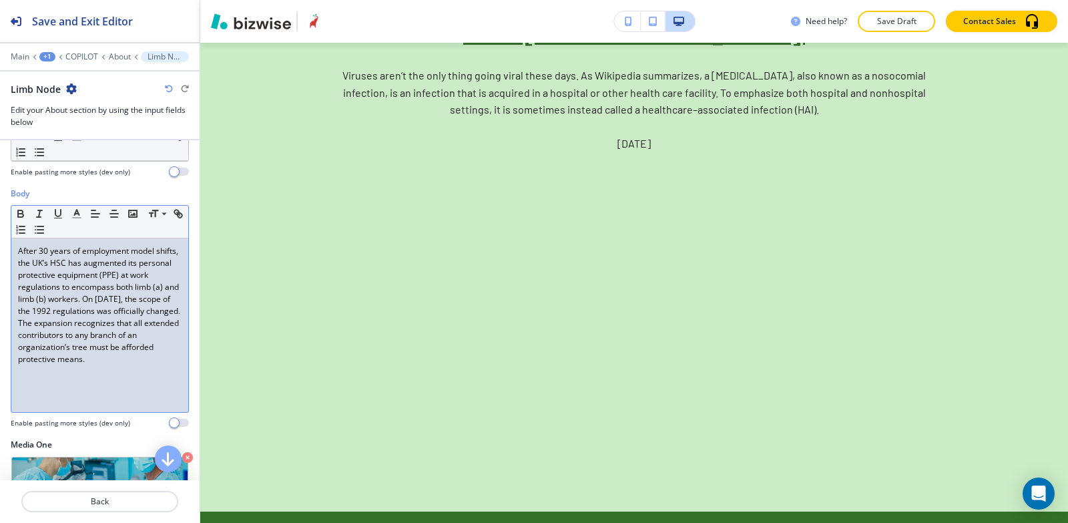
drag, startPoint x: 102, startPoint y: 368, endPoint x: 8, endPoint y: 238, distance: 160.3
click at [8, 238] on div "Body Small Normal Large Huge After 30 years of employment model shifts, the UK’…" at bounding box center [100, 313] width 200 height 251
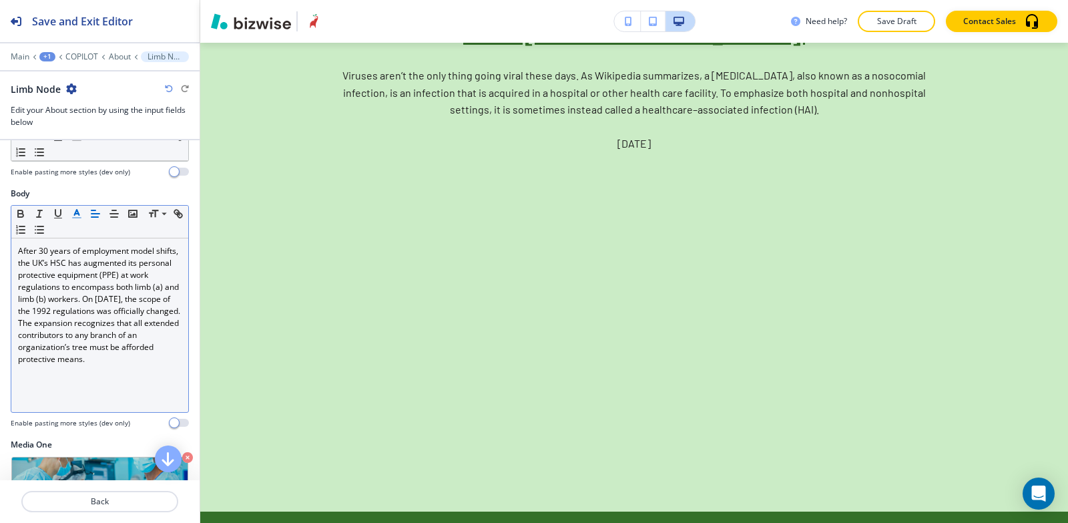
click at [79, 214] on icon "button" at bounding box center [77, 214] width 12 height 12
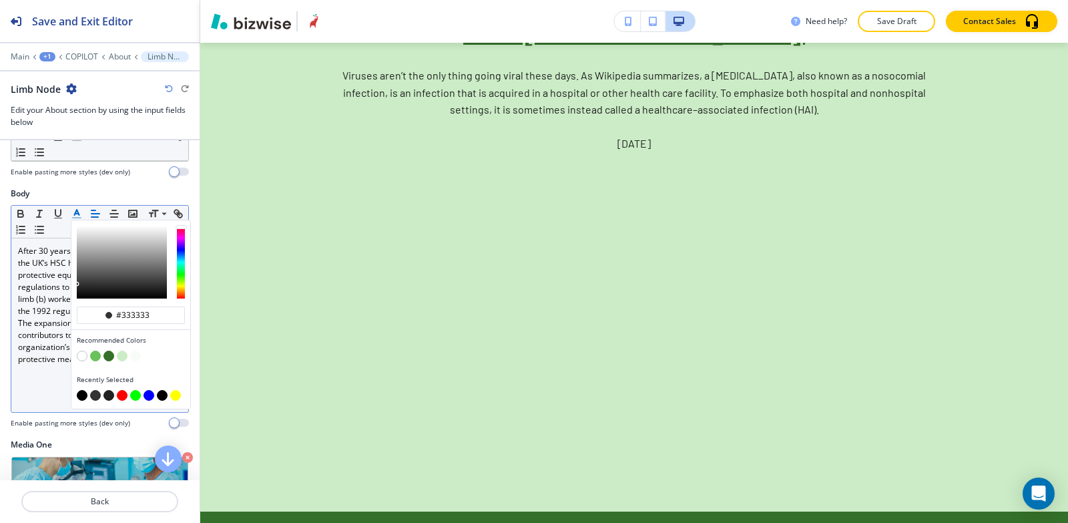
click at [83, 396] on button "button" at bounding box center [82, 395] width 11 height 11
type input "#000000"
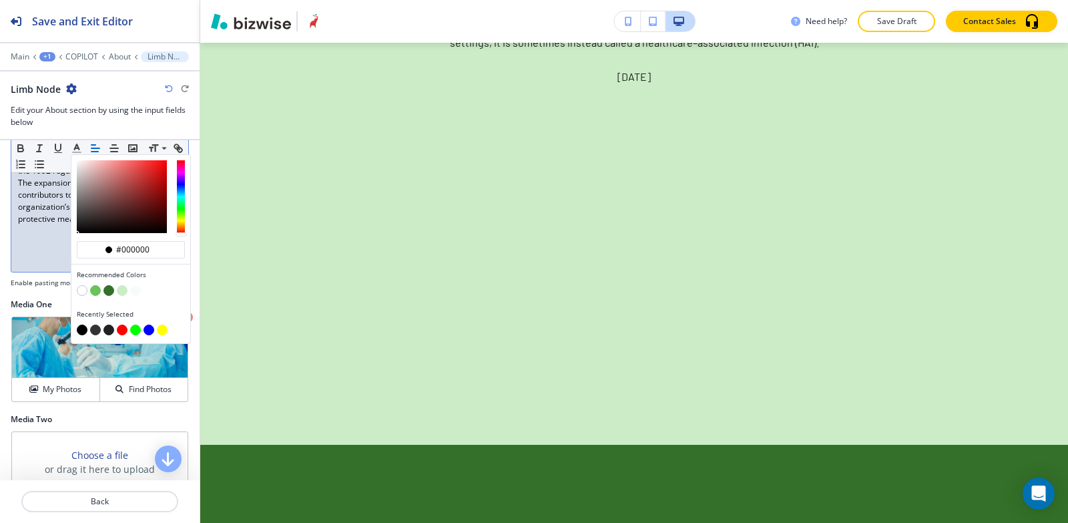
scroll to position [312, 0]
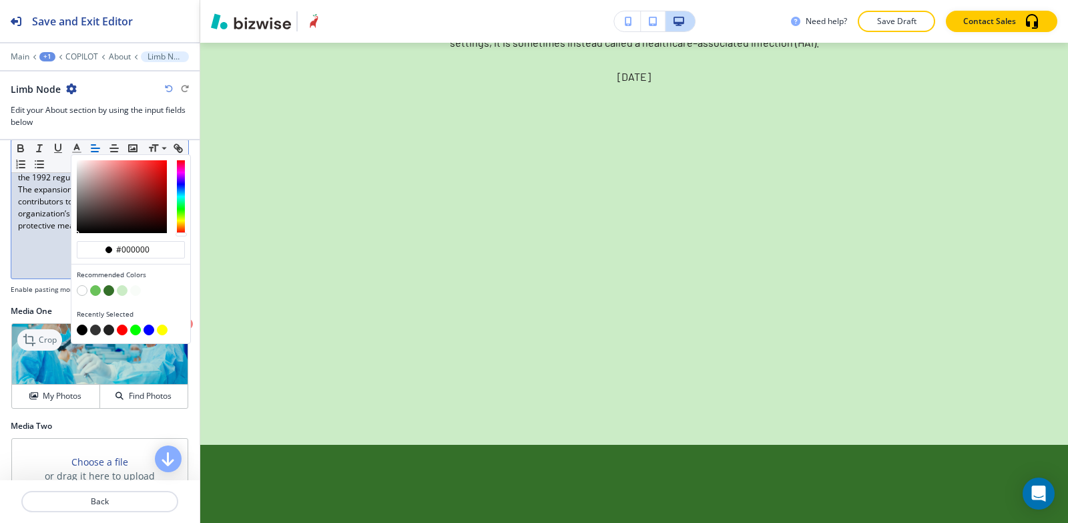
click at [33, 338] on icon at bounding box center [31, 340] width 16 height 16
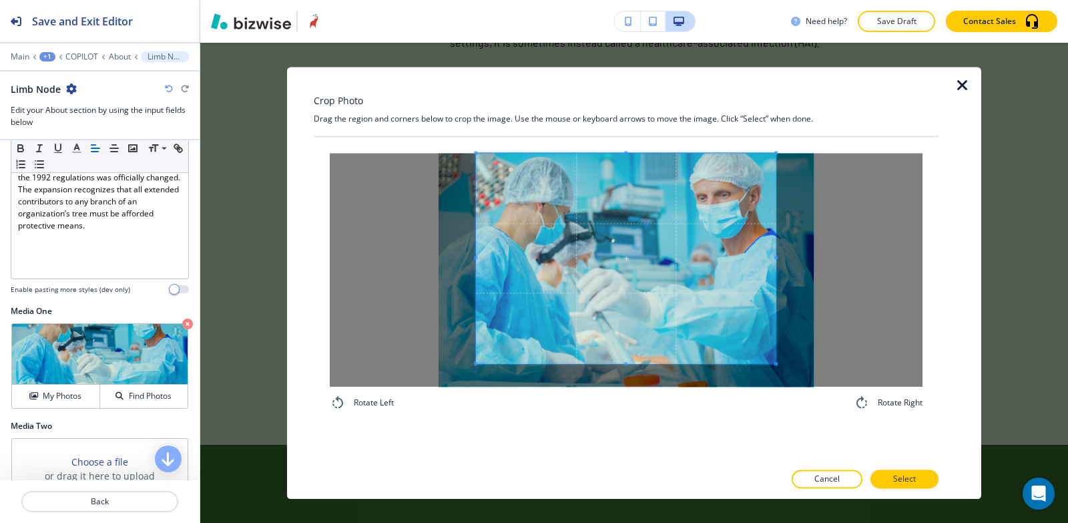
click at [632, 134] on div "Crop Photo Drag the region and corners below to crop the image. Use the mouse o…" at bounding box center [626, 283] width 625 height 432
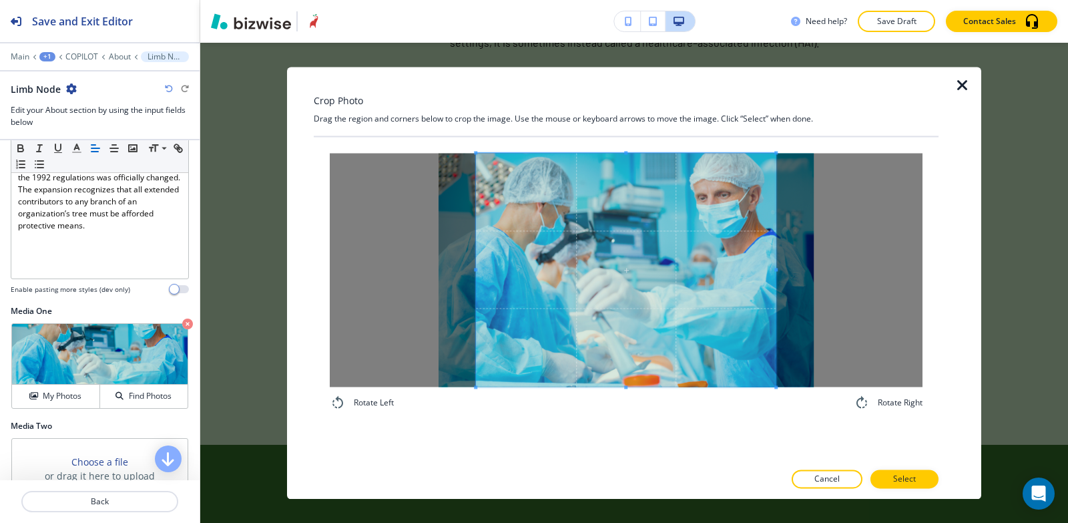
click at [614, 461] on div "Rotate Left Rotate Right" at bounding box center [626, 299] width 625 height 325
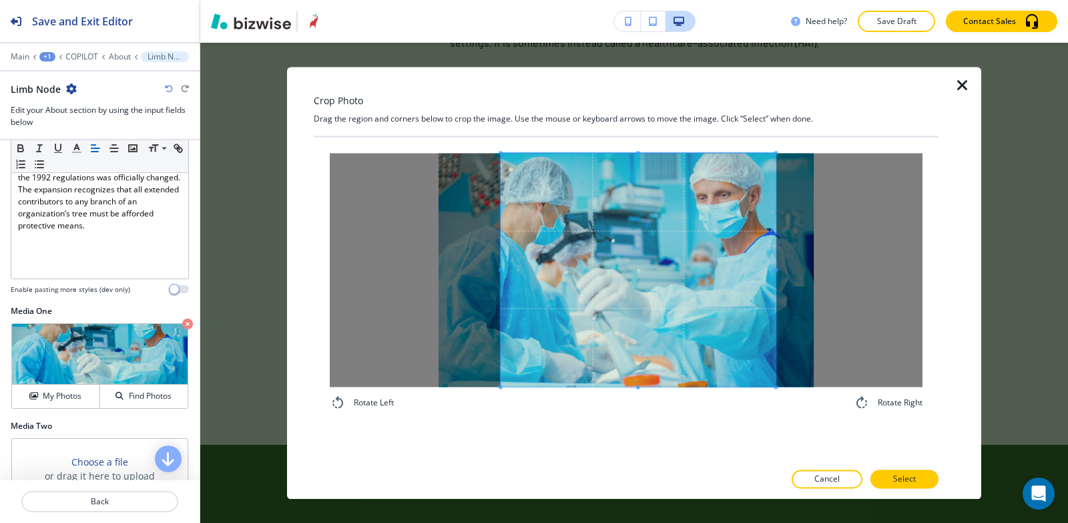
click at [502, 238] on span at bounding box center [500, 270] width 3 height 234
click at [762, 252] on span at bounding box center [760, 270] width 3 height 234
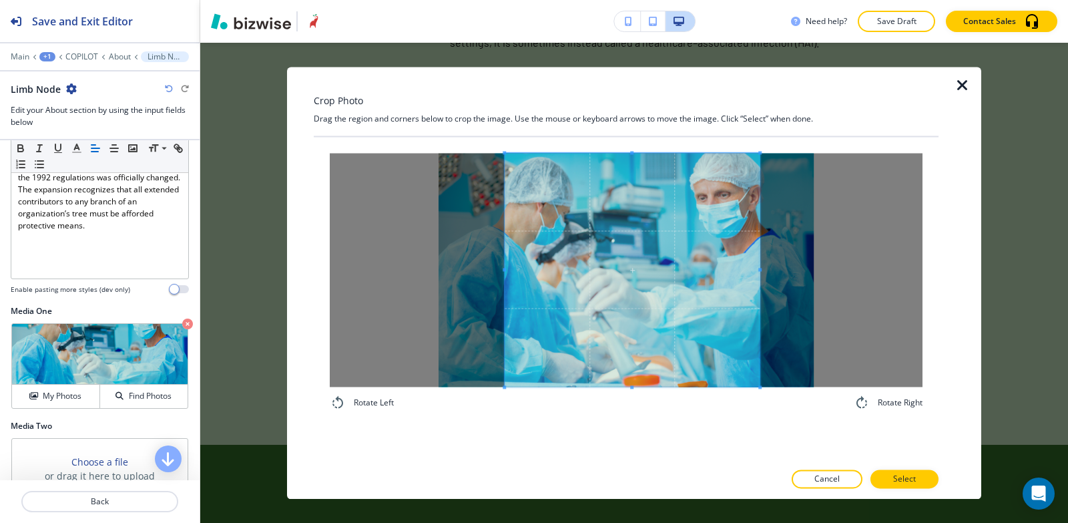
click at [505, 256] on span at bounding box center [504, 270] width 3 height 234
click at [756, 235] on span at bounding box center [755, 270] width 3 height 234
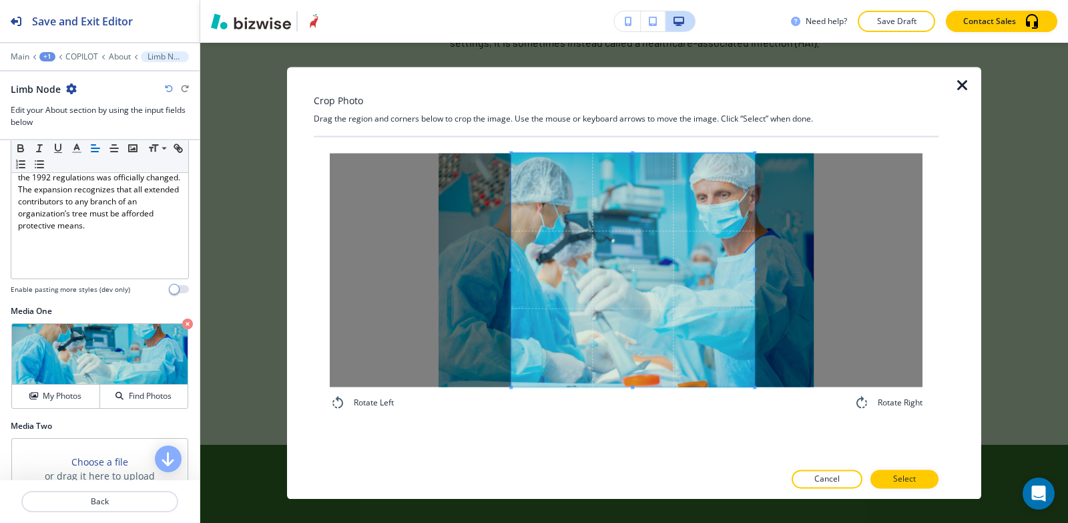
click at [510, 235] on span at bounding box center [511, 270] width 3 height 234
click at [751, 260] on span at bounding box center [752, 270] width 3 height 234
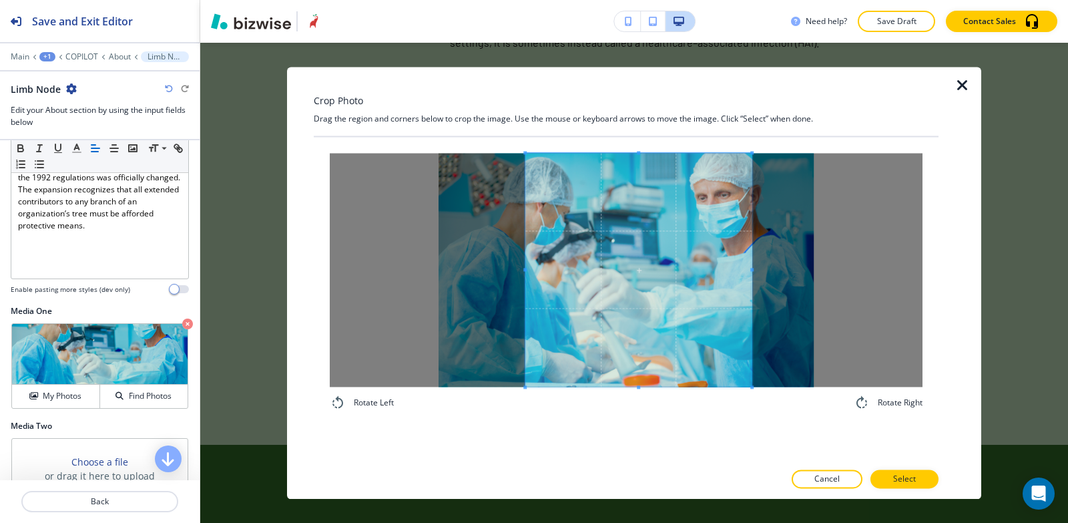
click at [527, 237] on span at bounding box center [525, 270] width 3 height 234
click at [891, 481] on button "Select" at bounding box center [905, 478] width 68 height 19
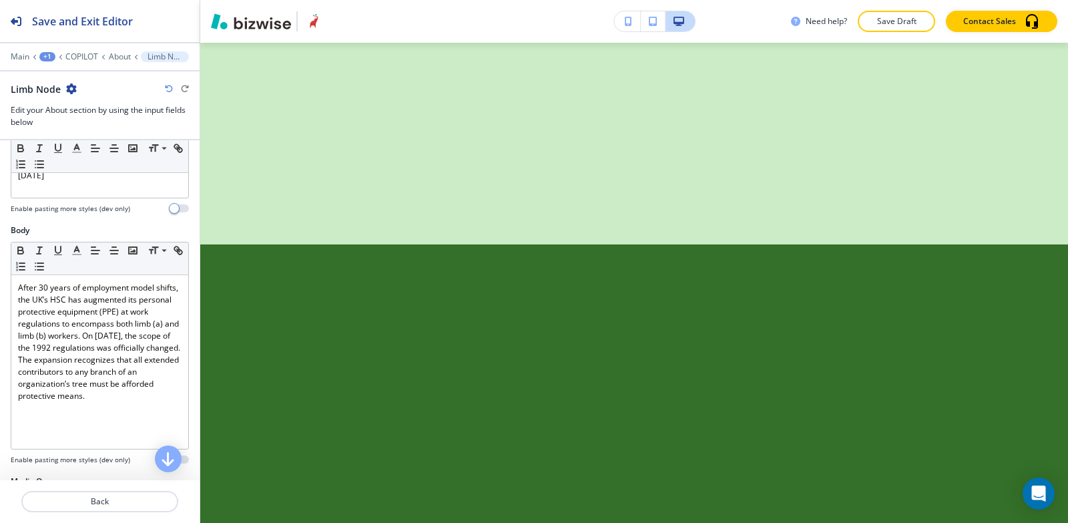
scroll to position [112, 0]
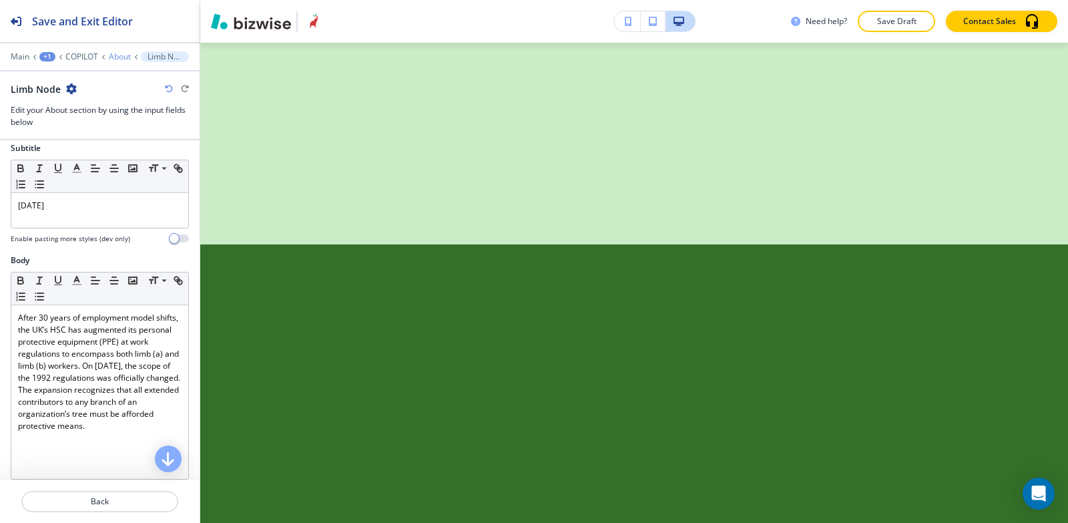
click at [118, 57] on p "About" at bounding box center [120, 56] width 22 height 9
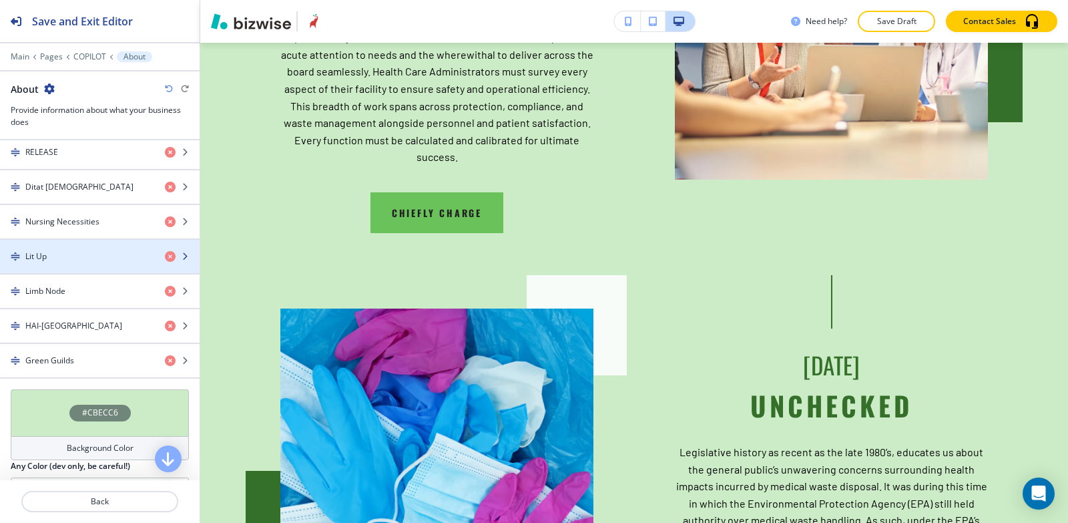
scroll to position [668, 0]
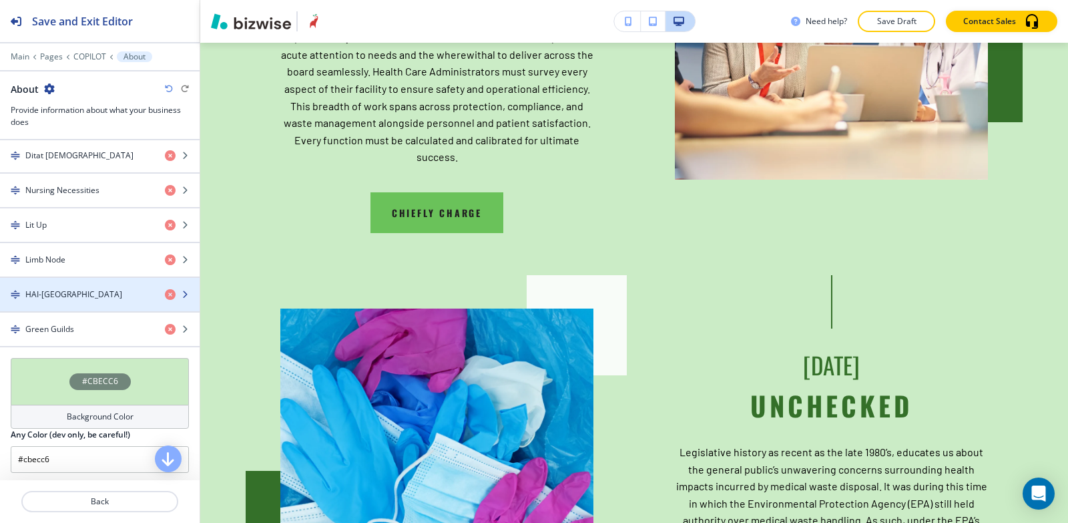
click at [84, 296] on div "HAI-[GEOGRAPHIC_DATA]" at bounding box center [77, 294] width 154 height 12
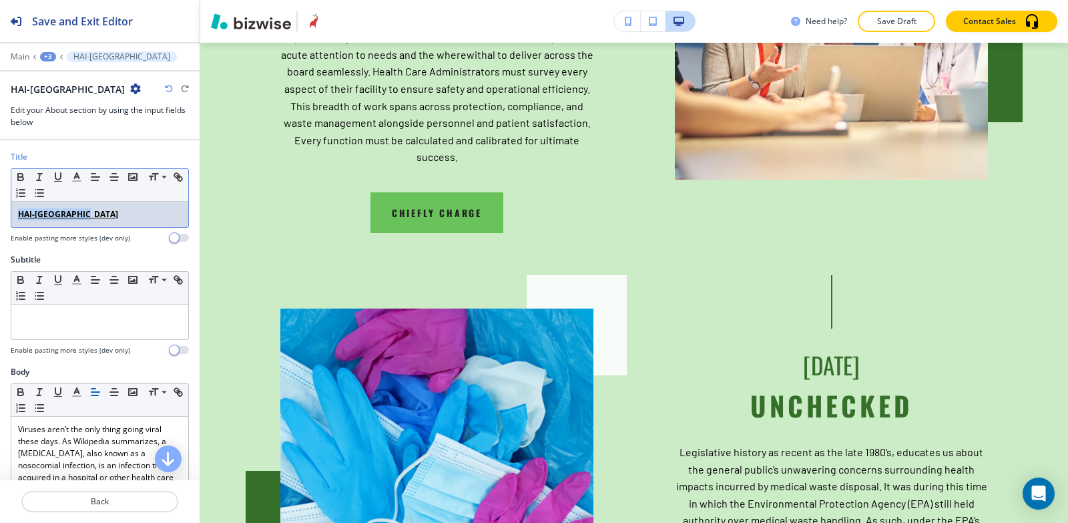
drag, startPoint x: 87, startPoint y: 214, endPoint x: 0, endPoint y: 205, distance: 87.9
click at [0, 205] on div "Title Small Normal Large Huge HAI-est Heights Enable pasting more styles (dev o…" at bounding box center [100, 202] width 200 height 103
click at [174, 178] on icon "button" at bounding box center [176, 175] width 5 height 5
click at [21, 176] on icon "button" at bounding box center [21, 177] width 12 height 12
click at [58, 181] on rect "button" at bounding box center [58, 181] width 8 height 1
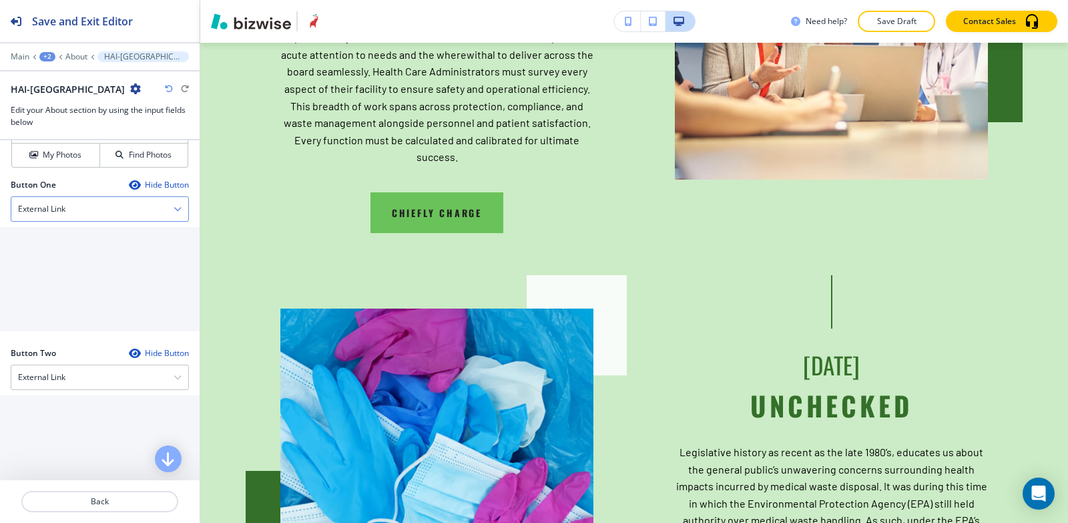
click at [73, 215] on div "External Link" at bounding box center [99, 209] width 177 height 24
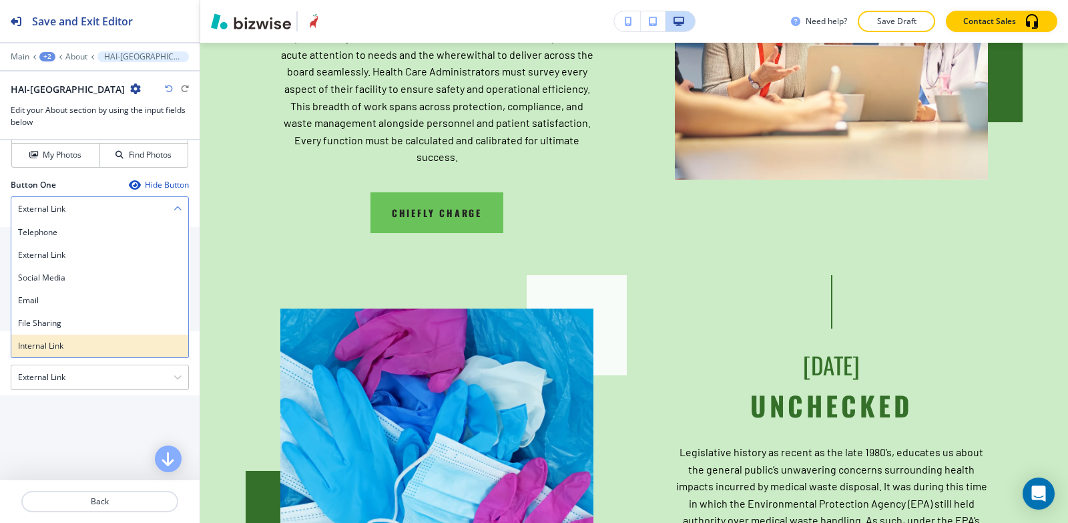
click at [71, 350] on h4 "Internal Link" at bounding box center [100, 346] width 164 height 12
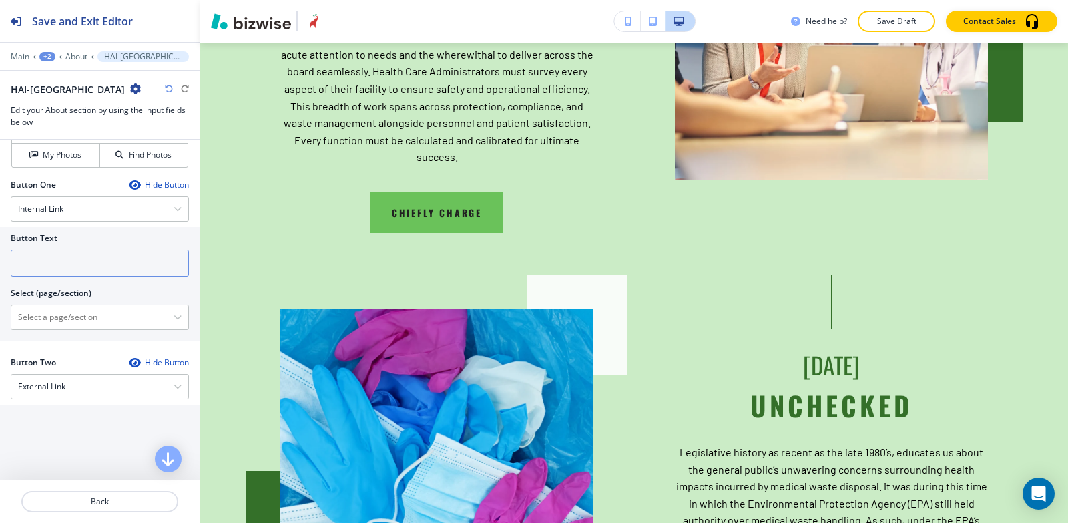
click at [61, 265] on input "text" at bounding box center [100, 263] width 178 height 27
paste input "HAI-[GEOGRAPHIC_DATA]"
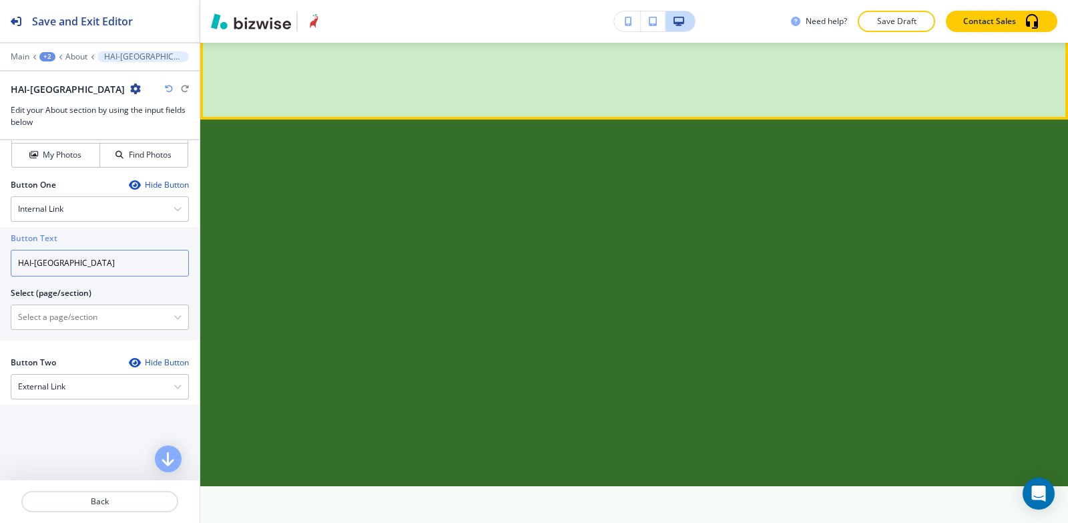
scroll to position [5438, 0]
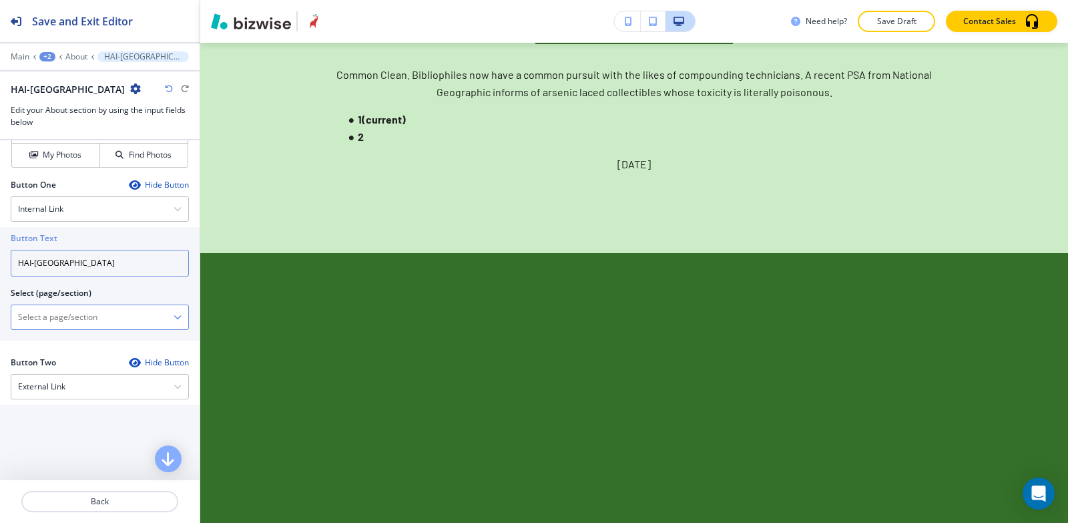
type input "HAI-[GEOGRAPHIC_DATA]"
click at [81, 321] on \(page\/section\) "Manual Input" at bounding box center [92, 317] width 162 height 23
paste \(page\/section\) "HAI-[GEOGRAPHIC_DATA]"
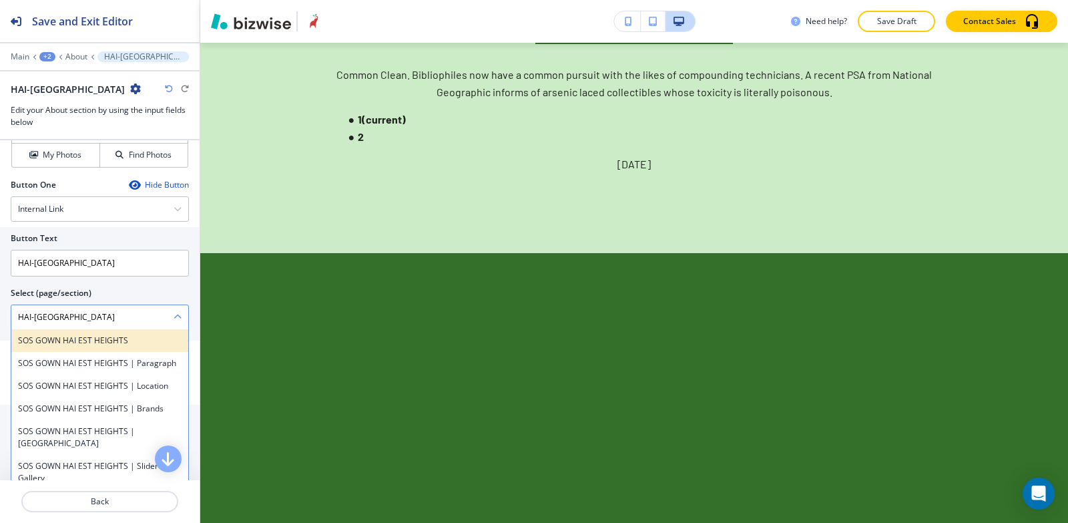
click at [61, 336] on h4 "SOS GOWN HAI EST HEIGHTS" at bounding box center [100, 341] width 164 height 12
type \(page\/section\) "SOS GOWN HAI EST HEIGHTS"
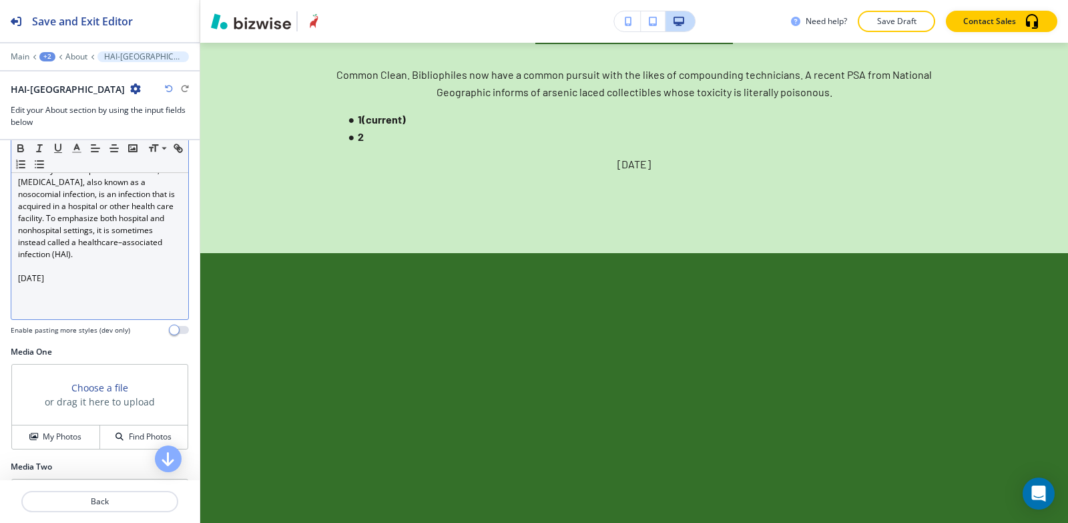
scroll to position [267, 0]
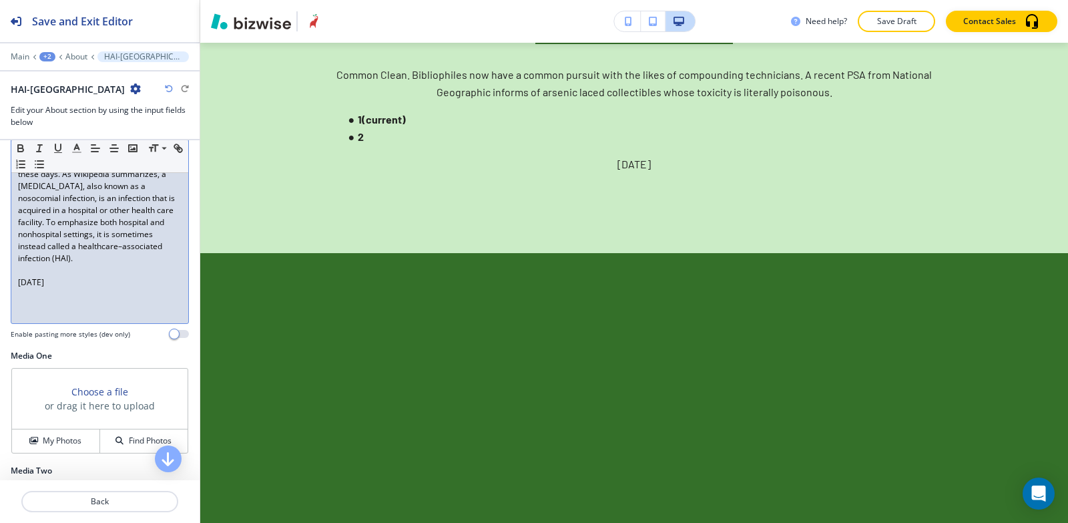
click at [89, 267] on p at bounding box center [100, 270] width 164 height 12
drag, startPoint x: 85, startPoint y: 290, endPoint x: 83, endPoint y: 284, distance: 6.8
click at [84, 290] on div "Viruses aren’t the only thing going viral these days. As Wikipedia summarizes, …" at bounding box center [99, 237] width 177 height 174
drag, startPoint x: 83, startPoint y: 284, endPoint x: 0, endPoint y: 275, distance: 83.9
click at [0, 275] on div "Body Small Normal Large Huge Viruses aren’t the only thing going viral these da…" at bounding box center [100, 224] width 200 height 251
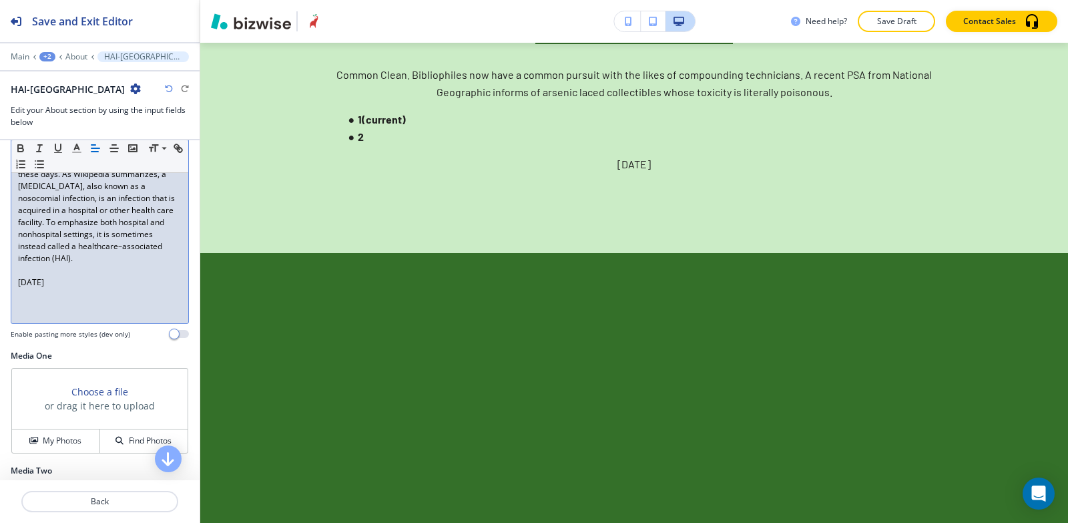
click at [83, 288] on div "Viruses aren’t the only thing going viral these days. As Wikipedia summarizes, …" at bounding box center [99, 237] width 177 height 174
drag, startPoint x: 83, startPoint y: 288, endPoint x: 15, endPoint y: 291, distance: 67.5
click at [15, 291] on div "Viruses aren’t the only thing going viral these days. As Wikipedia summarizes, …" at bounding box center [99, 237] width 177 height 174
copy p "[DATE]"
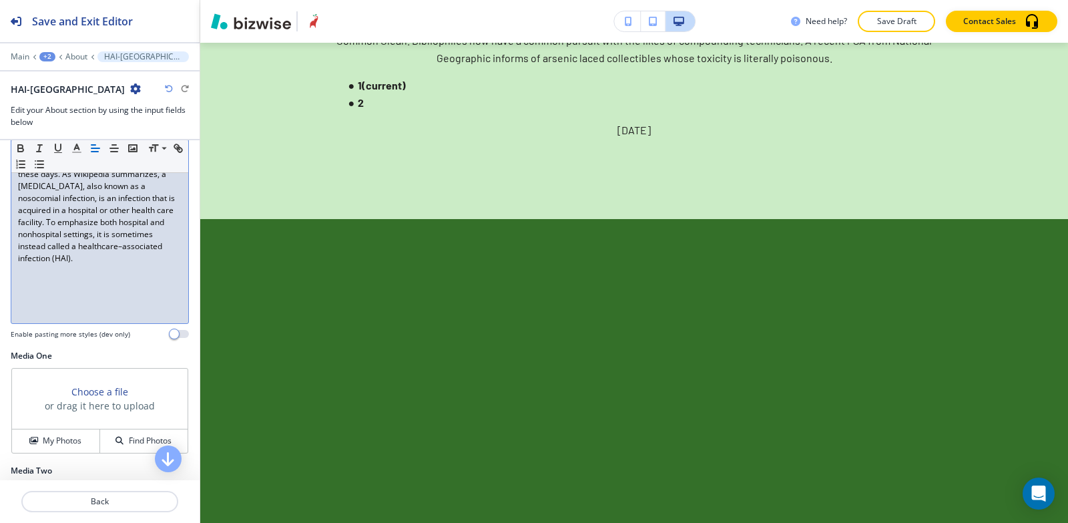
scroll to position [0, 0]
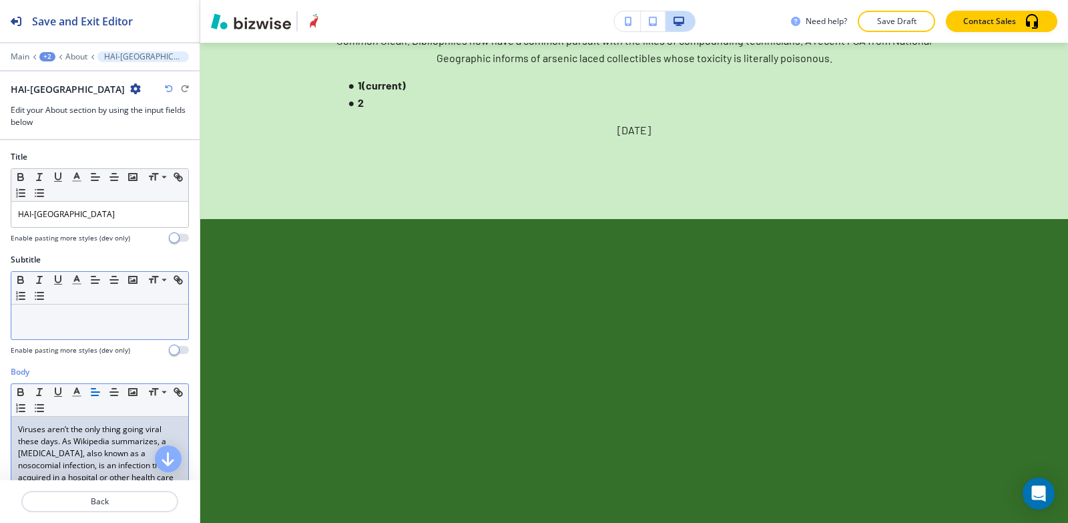
click at [71, 331] on div at bounding box center [99, 322] width 177 height 35
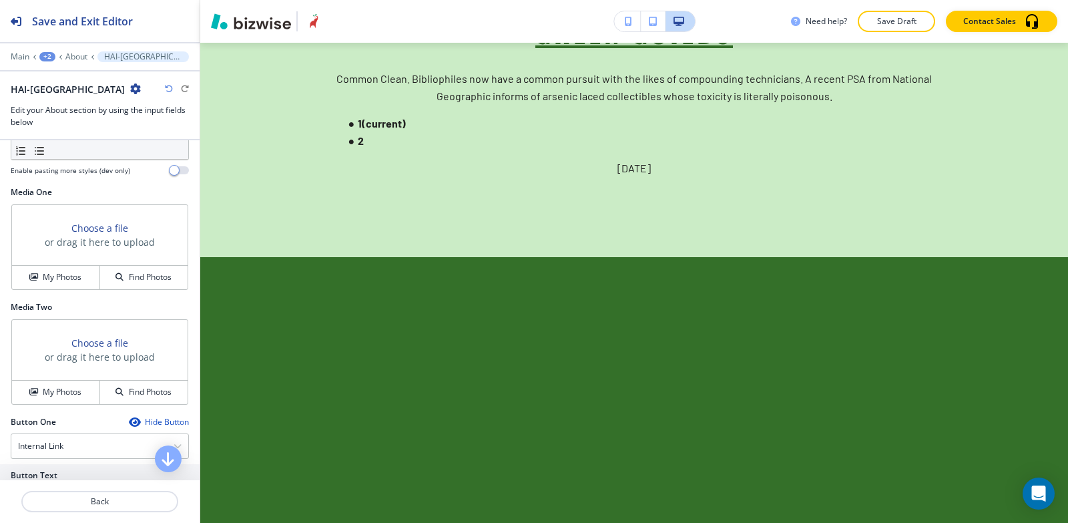
scroll to position [401, 0]
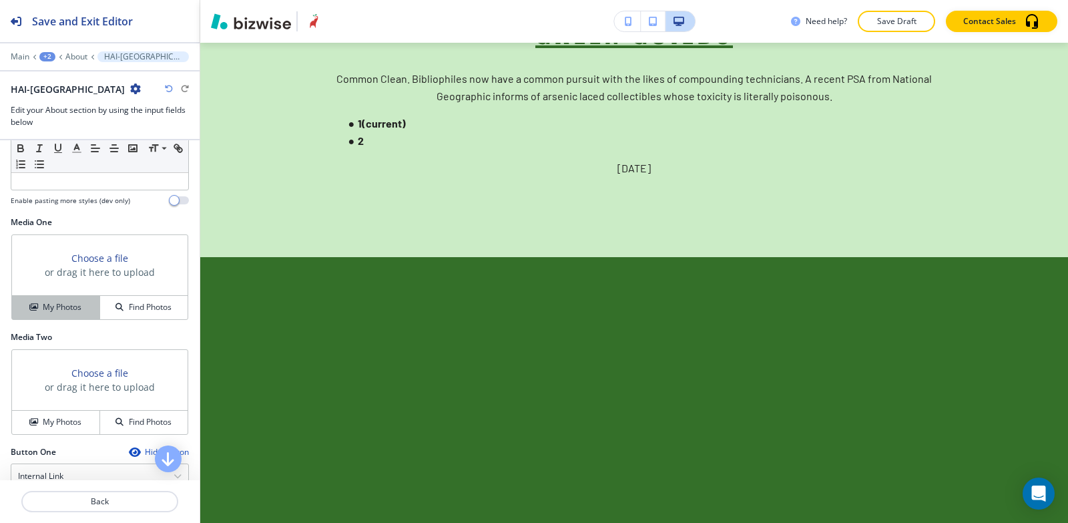
click at [67, 311] on h4 "My Photos" at bounding box center [62, 307] width 39 height 12
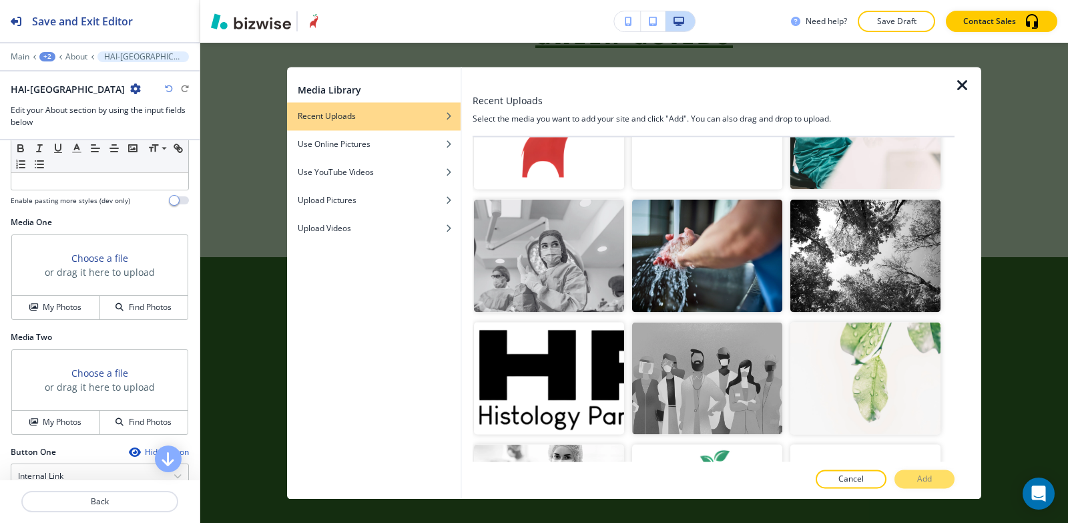
scroll to position [3873, 0]
click at [710, 219] on img "button" at bounding box center [707, 254] width 150 height 113
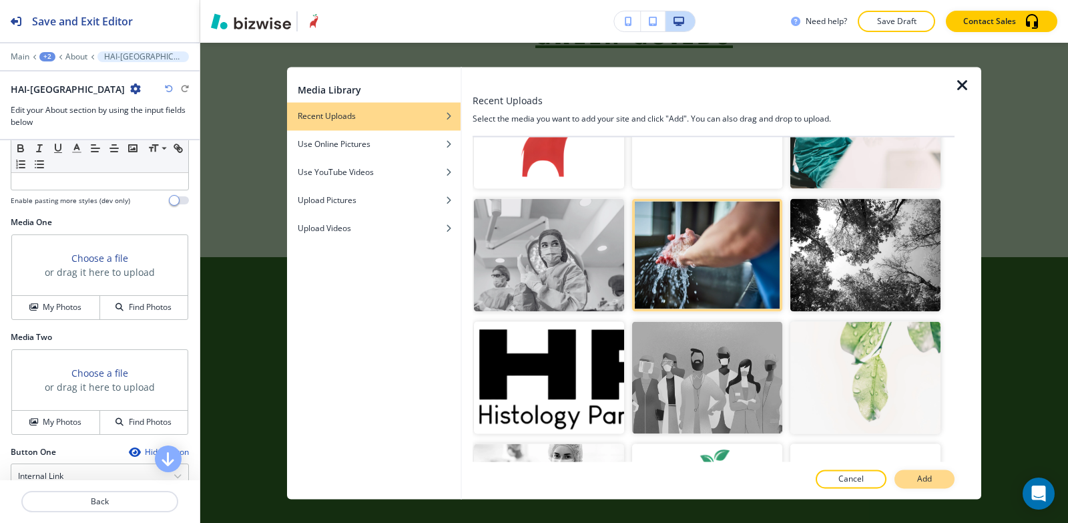
click at [912, 480] on button "Add" at bounding box center [925, 478] width 60 height 19
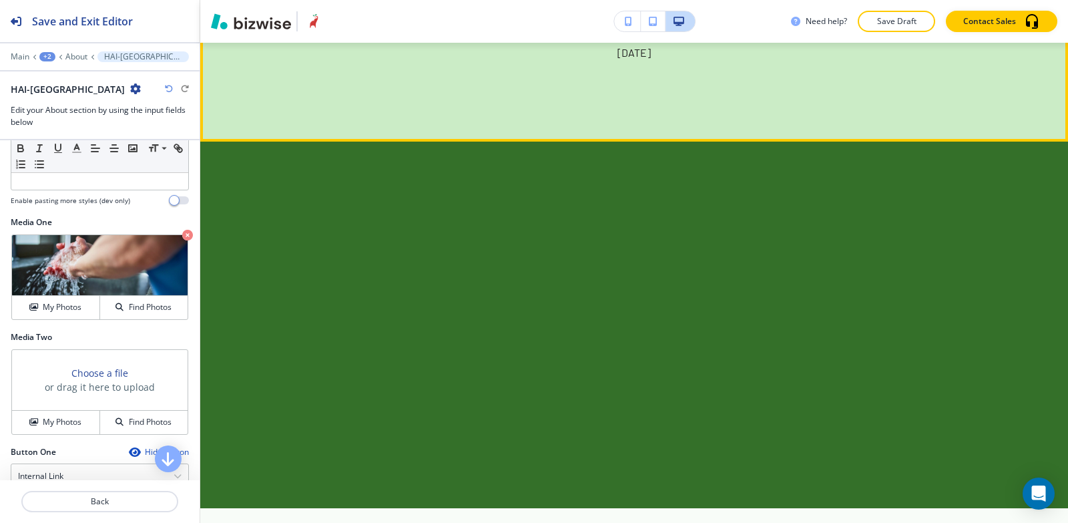
scroll to position [5572, 0]
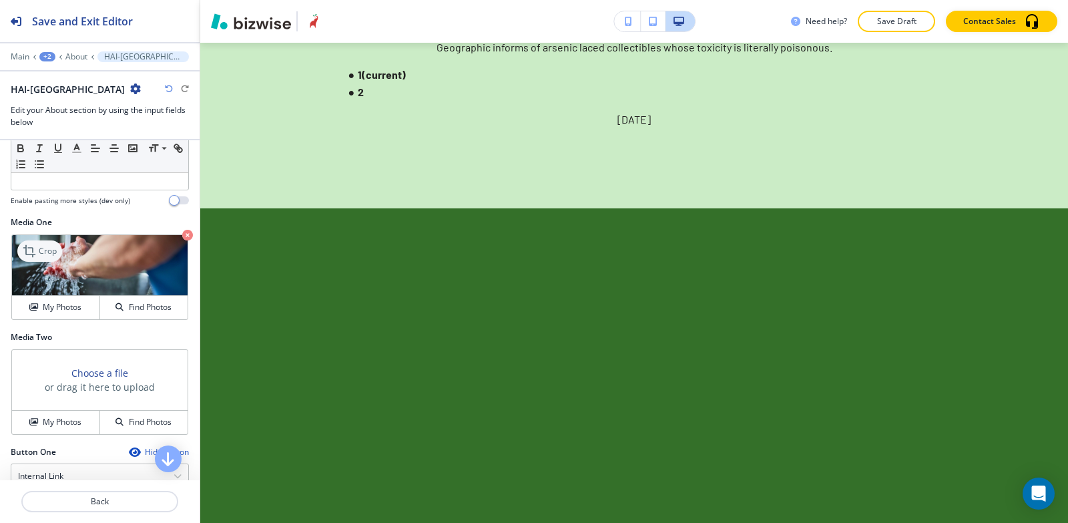
click at [33, 246] on icon at bounding box center [31, 251] width 16 height 16
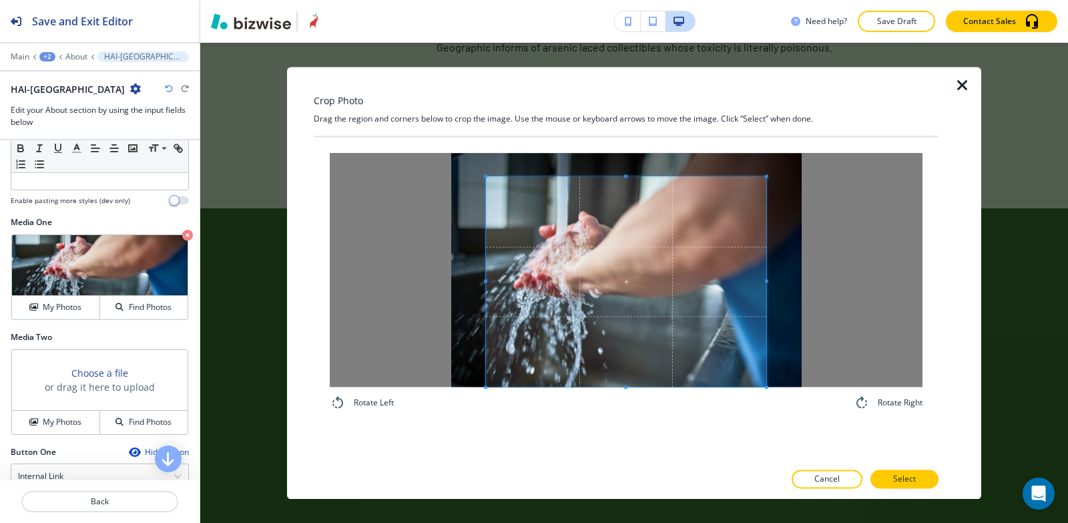
click at [634, 420] on div "Rotate Left Rotate Right" at bounding box center [626, 282] width 625 height 290
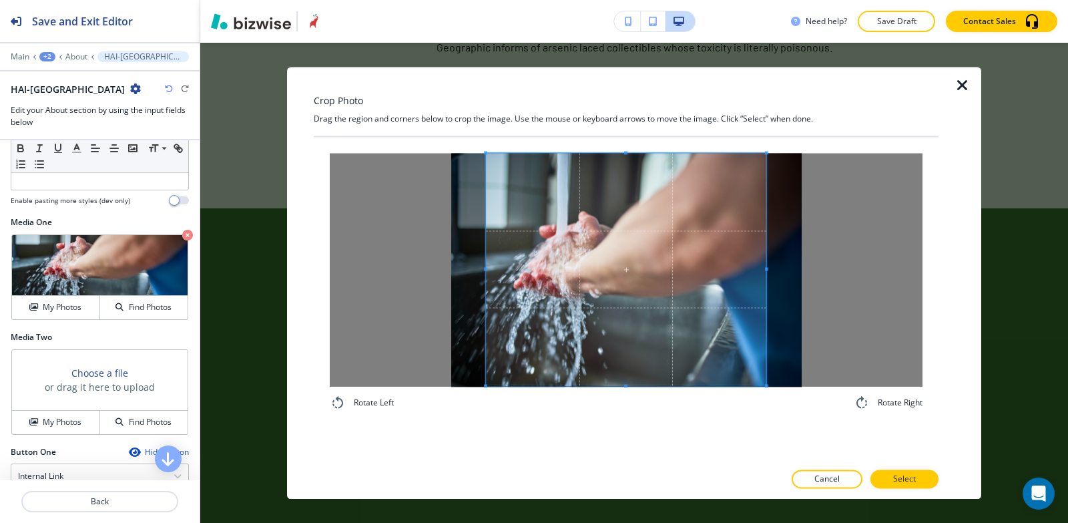
click at [615, 115] on div "Crop Photo Drag the region and corners below to crop the image. Use the mouse o…" at bounding box center [626, 283] width 625 height 432
click at [764, 256] on span at bounding box center [626, 269] width 280 height 232
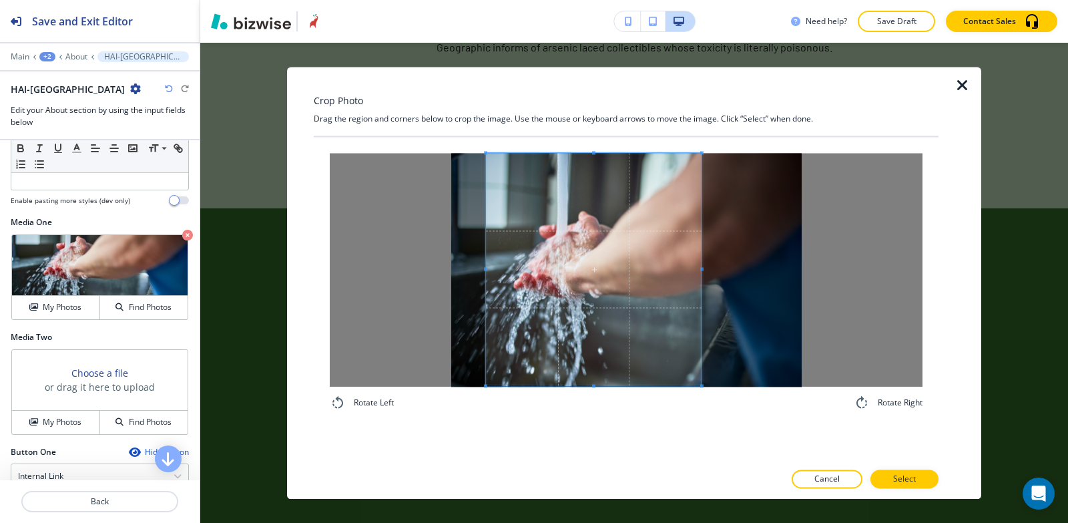
click at [704, 262] on span at bounding box center [702, 269] width 3 height 232
click at [495, 250] on span at bounding box center [493, 269] width 3 height 232
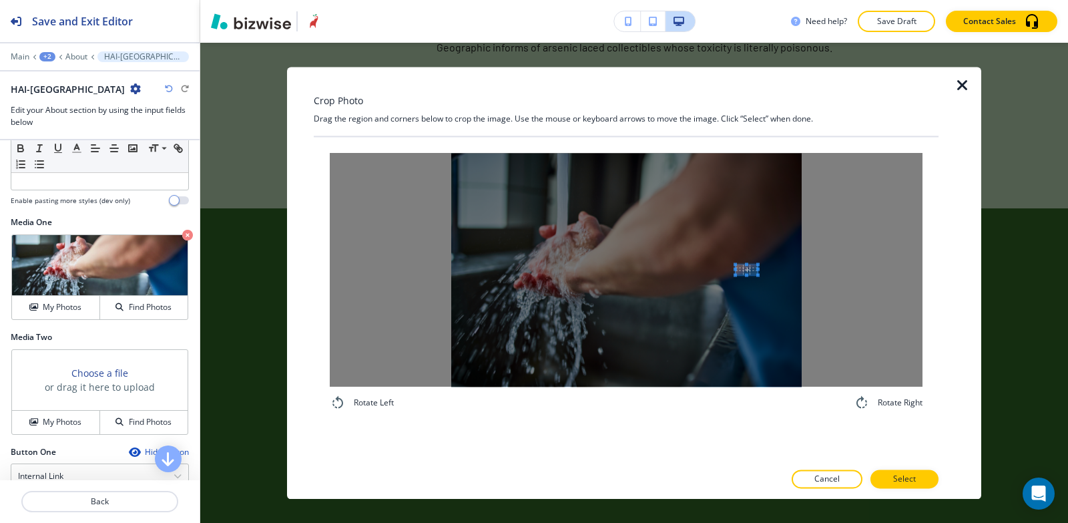
click at [742, 268] on div at bounding box center [626, 270] width 593 height 234
click at [559, 252] on span at bounding box center [559, 255] width 22 height 10
click at [566, 134] on div "Crop Photo Drag the region and corners below to crop the image. Use the mouse o…" at bounding box center [626, 283] width 625 height 432
click at [530, 422] on div "Rotate Left Rotate Right" at bounding box center [626, 282] width 625 height 290
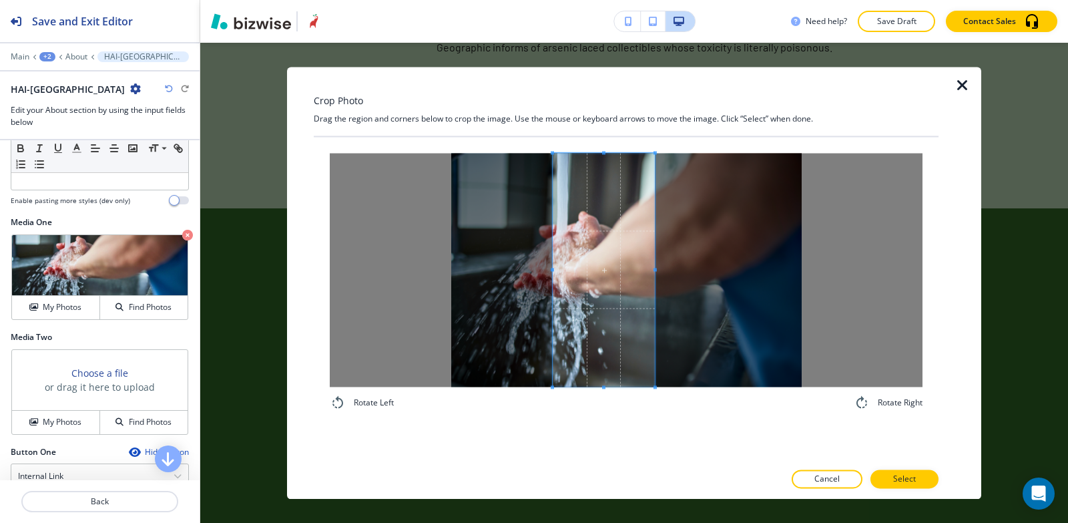
click at [655, 258] on div at bounding box center [604, 270] width 102 height 234
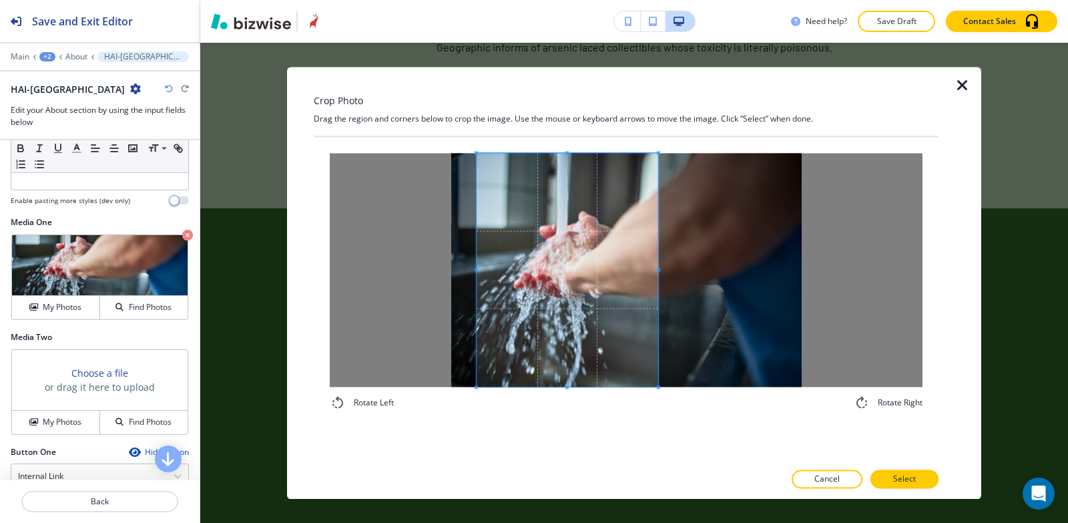
click at [477, 270] on span at bounding box center [476, 269] width 3 height 3
click at [520, 271] on span at bounding box center [568, 270] width 182 height 234
click at [669, 259] on span at bounding box center [669, 270] width 3 height 234
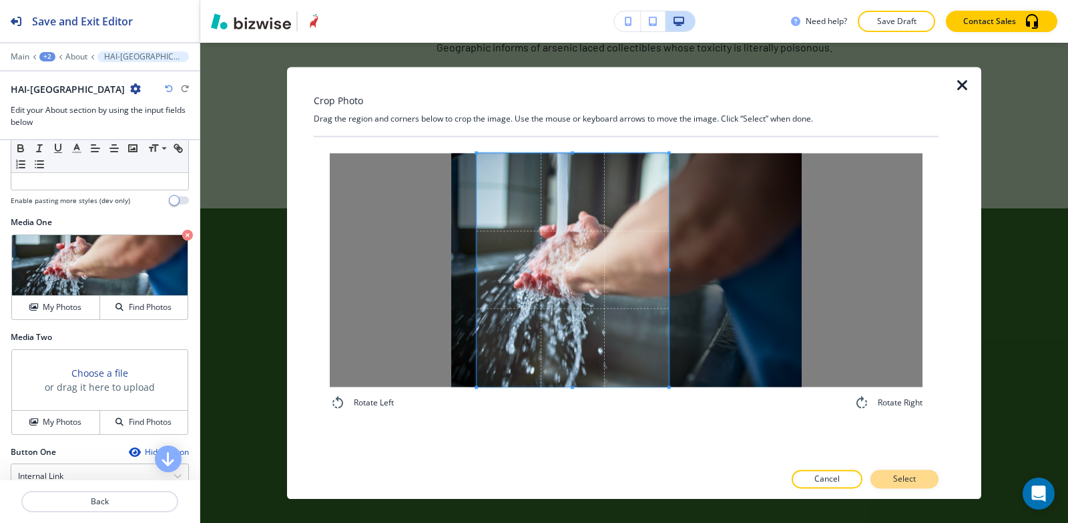
click at [910, 479] on p "Select" at bounding box center [904, 479] width 23 height 12
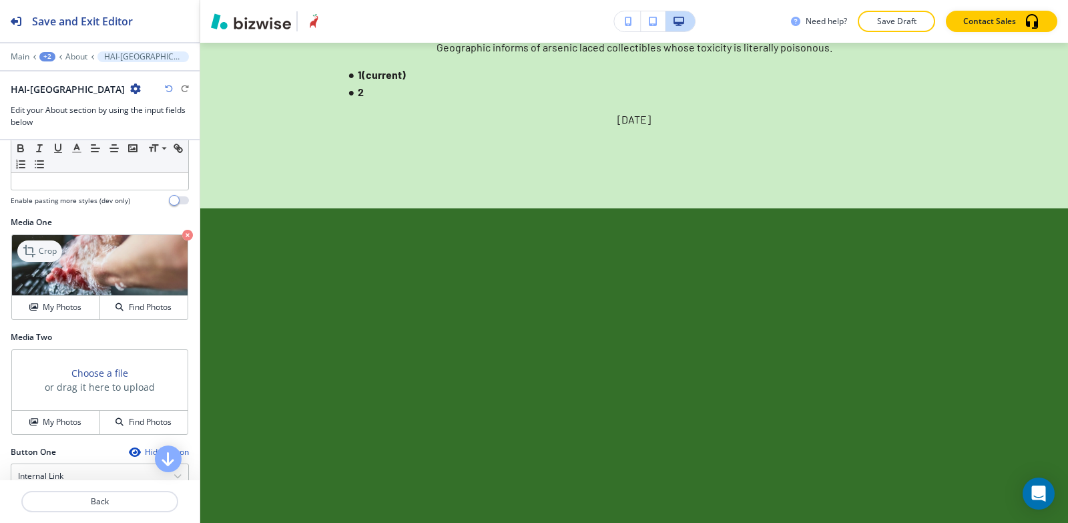
click at [51, 248] on p "Crop" at bounding box center [48, 251] width 18 height 12
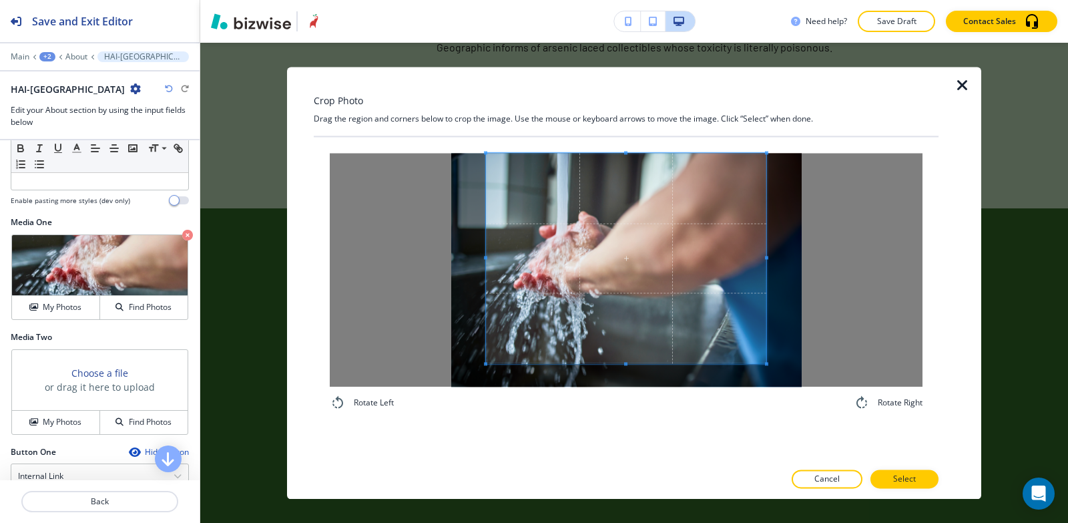
click at [614, 136] on div "Crop Photo Drag the region and corners below to crop the image. Use the mouse o…" at bounding box center [626, 283] width 625 height 432
click at [602, 422] on div "Rotate Left Rotate Right" at bounding box center [626, 282] width 625 height 290
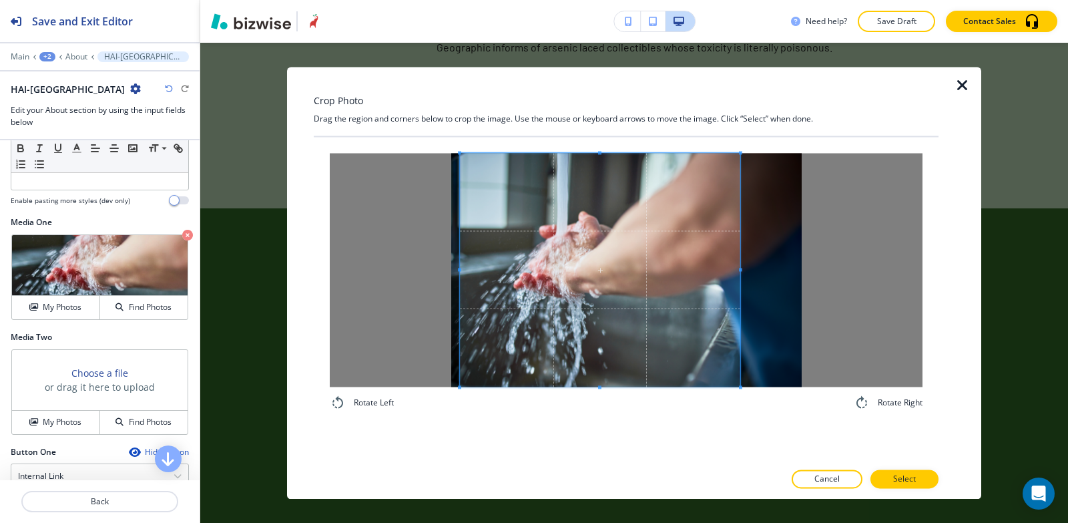
click at [558, 289] on span at bounding box center [600, 270] width 280 height 234
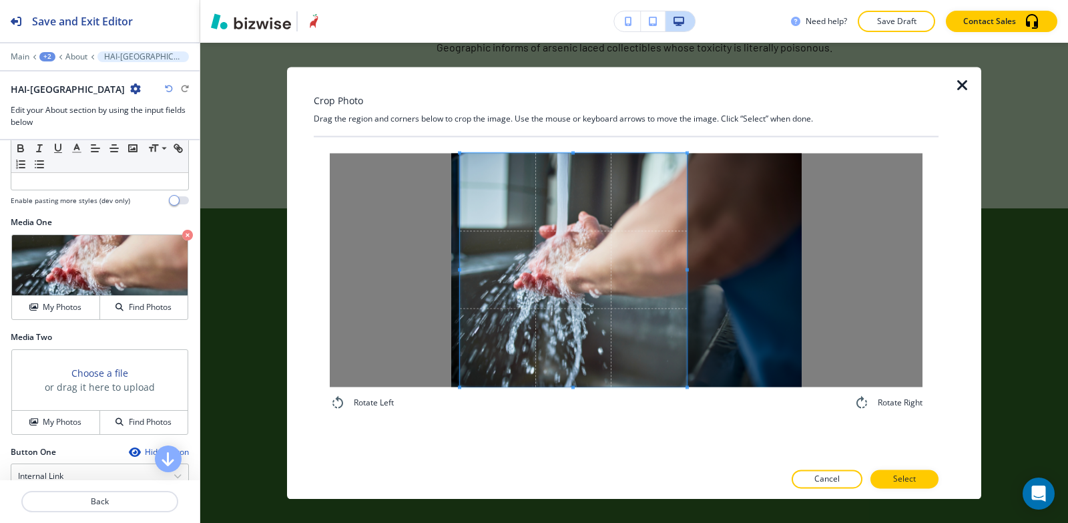
click at [687, 292] on span at bounding box center [687, 270] width 3 height 234
click at [622, 296] on span at bounding box center [578, 270] width 227 height 234
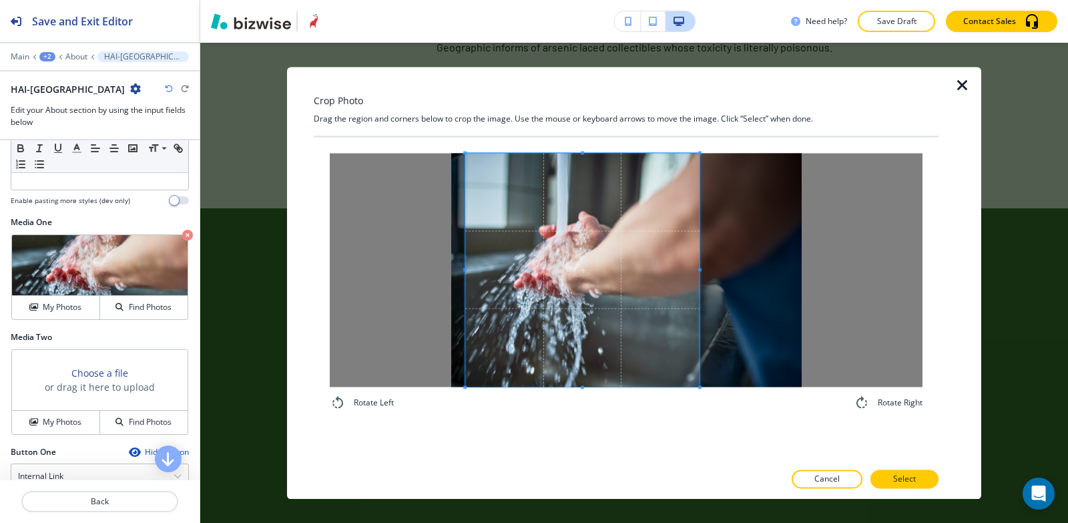
click at [700, 270] on div at bounding box center [582, 270] width 234 height 234
click at [668, 290] on span at bounding box center [578, 270] width 234 height 234
click at [692, 273] on div at bounding box center [577, 270] width 232 height 234
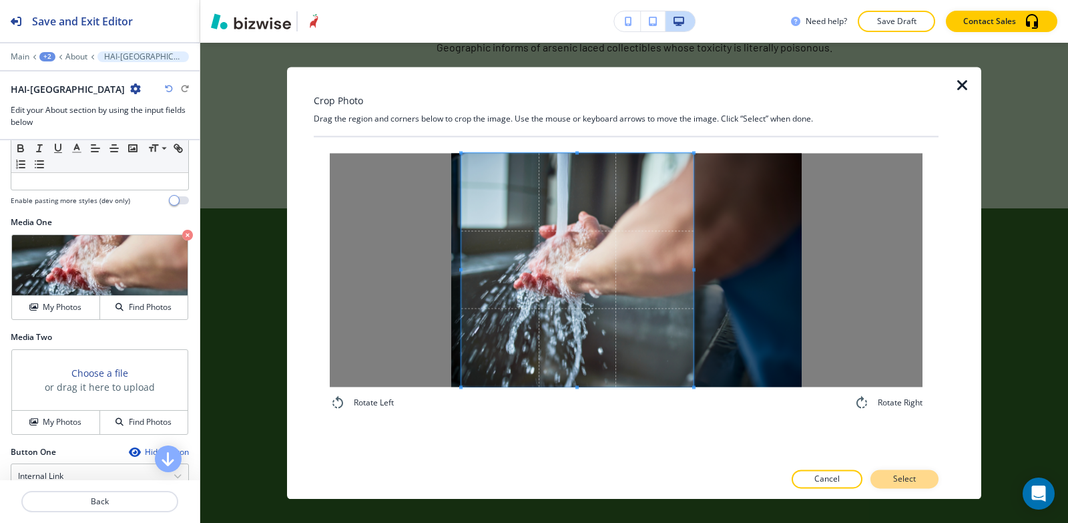
click at [924, 481] on button "Select" at bounding box center [905, 478] width 68 height 19
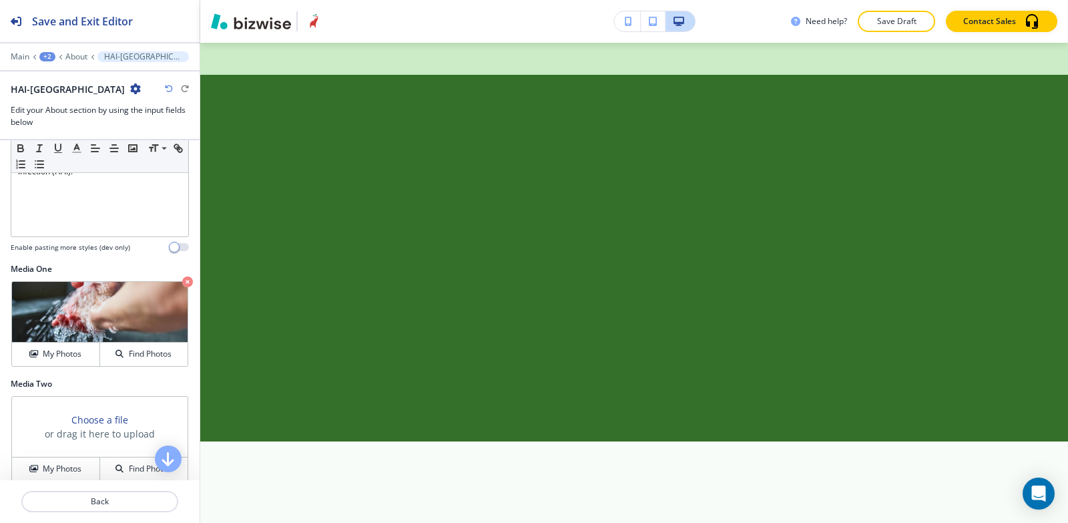
scroll to position [334, 0]
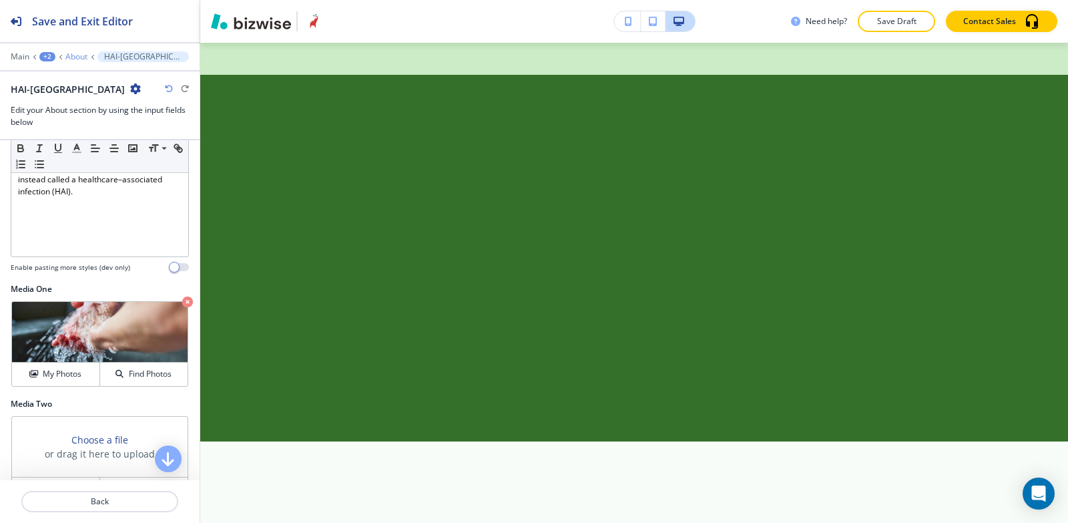
click at [80, 55] on p "About" at bounding box center [76, 56] width 22 height 9
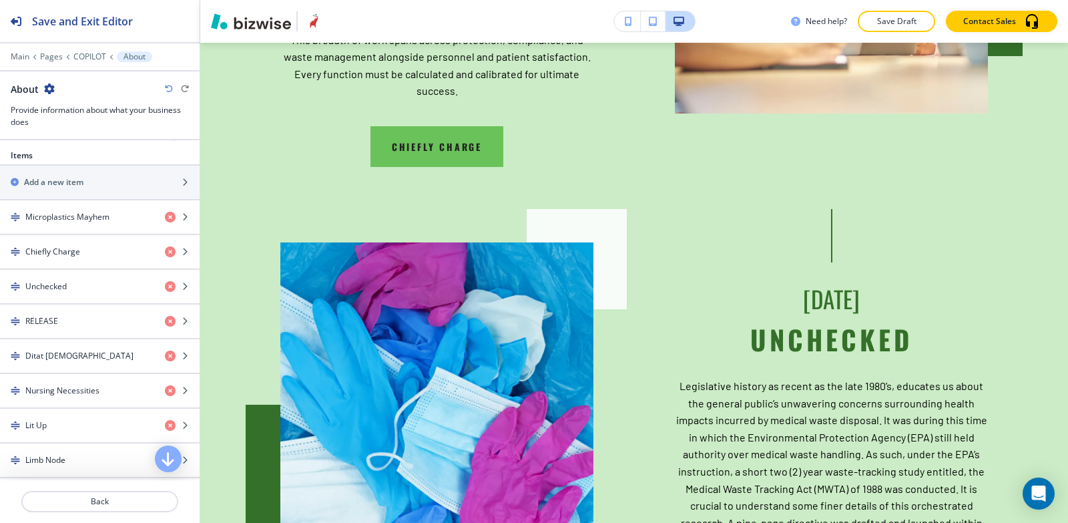
scroll to position [0, 0]
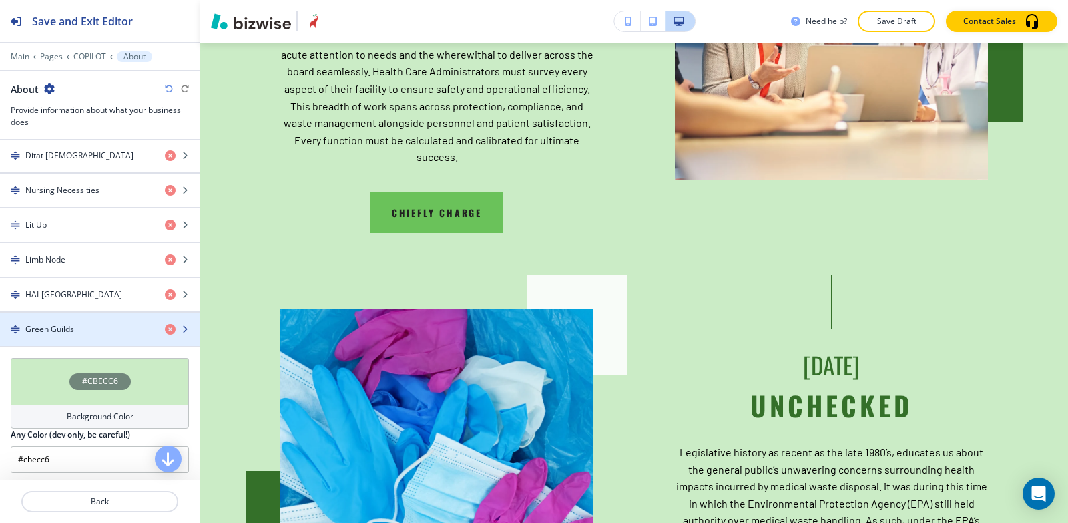
click at [56, 333] on h4 "Green Guilds" at bounding box center [49, 329] width 49 height 12
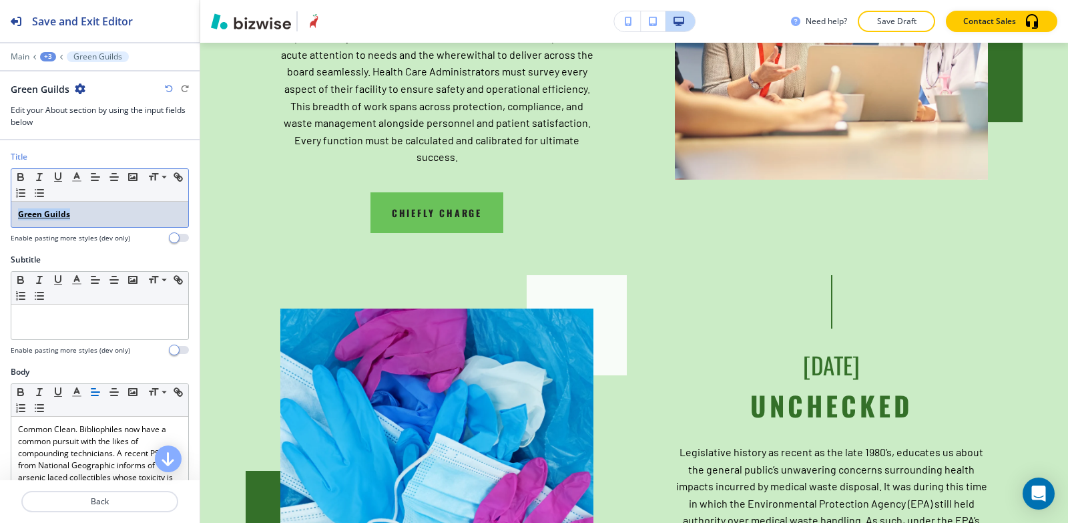
drag, startPoint x: 75, startPoint y: 212, endPoint x: 0, endPoint y: 204, distance: 75.2
click at [0, 204] on div "Title Small Normal Large Huge Green Guilds Enable pasting more styles (dev only)" at bounding box center [100, 202] width 200 height 103
click at [18, 175] on icon "button" at bounding box center [20, 175] width 5 height 3
click at [174, 178] on icon "button" at bounding box center [176, 175] width 5 height 5
click at [59, 179] on icon "button" at bounding box center [57, 176] width 5 height 7
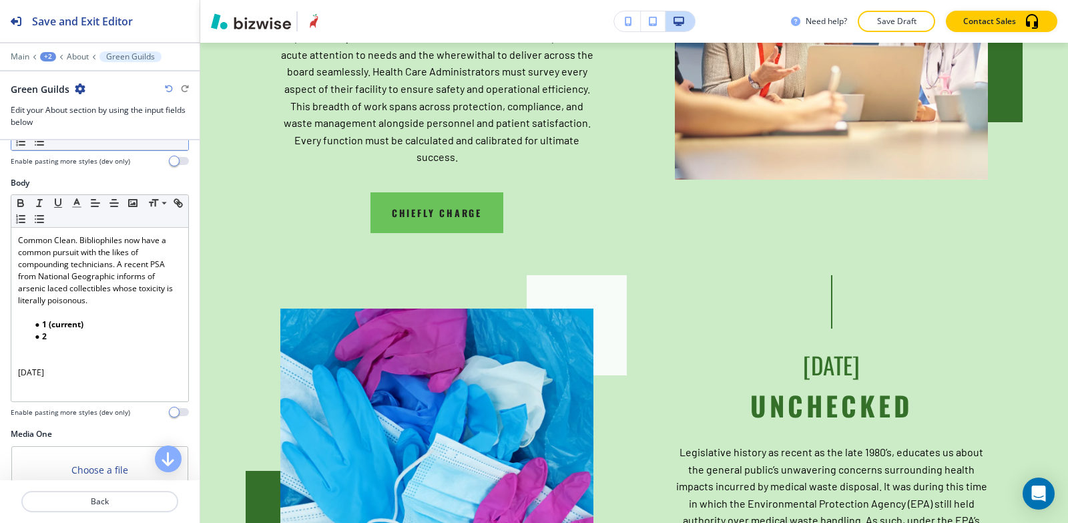
scroll to position [200, 0]
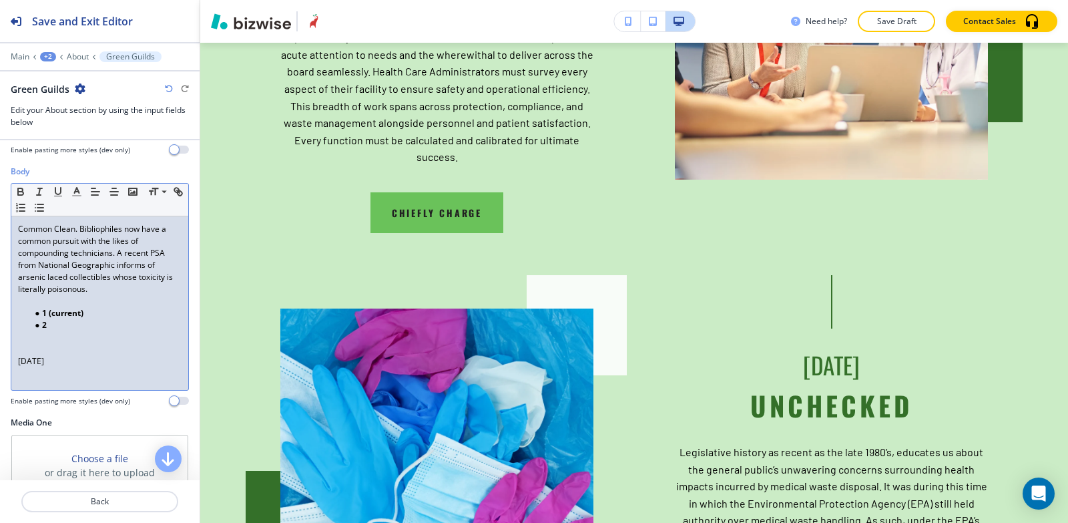
drag, startPoint x: 75, startPoint y: 363, endPoint x: 0, endPoint y: 371, distance: 75.3
click at [0, 371] on div "Body Small Normal Large Huge Common Clean. Bibliophiles now have a common pursu…" at bounding box center [100, 291] width 200 height 251
copy p "[DATE]"
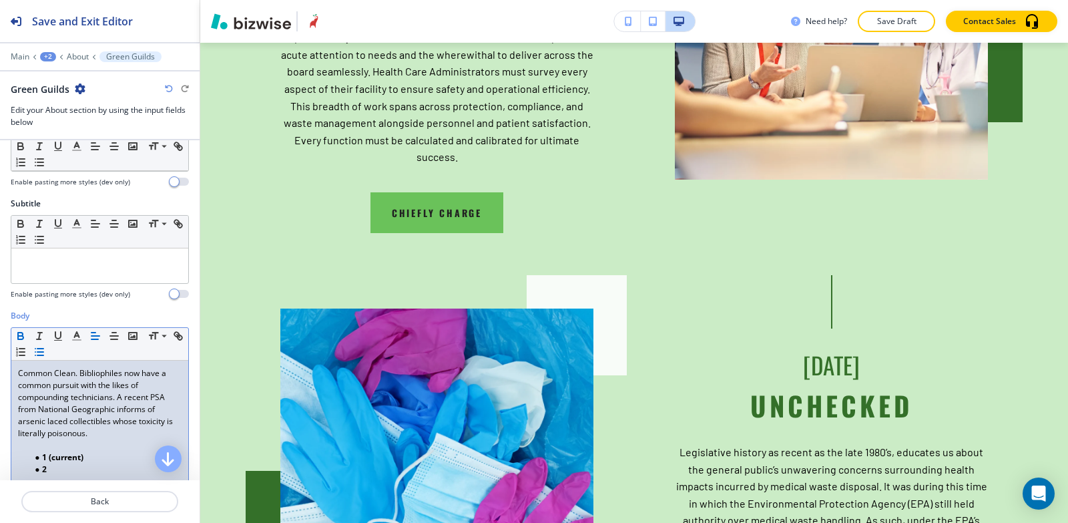
scroll to position [0, 0]
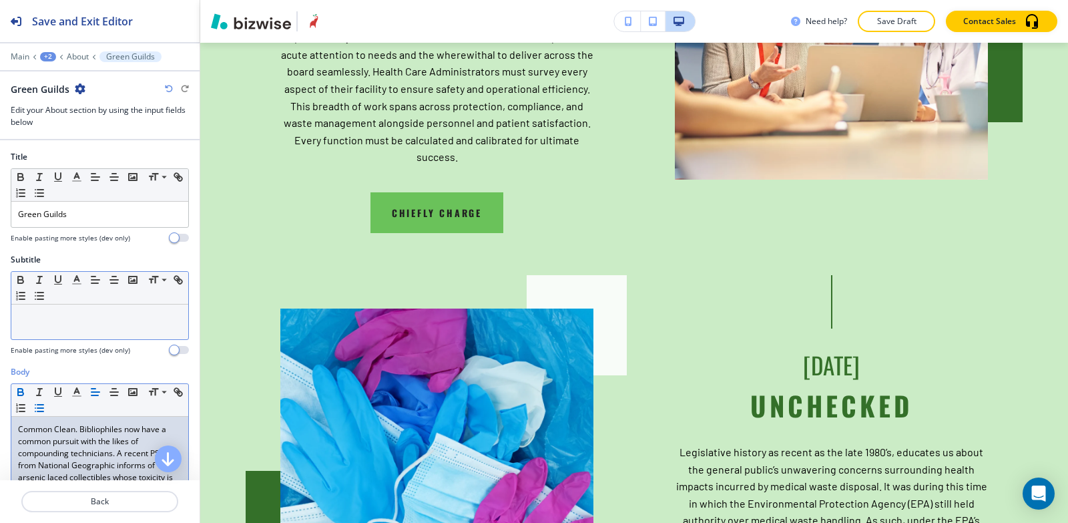
click at [89, 317] on p at bounding box center [100, 317] width 164 height 12
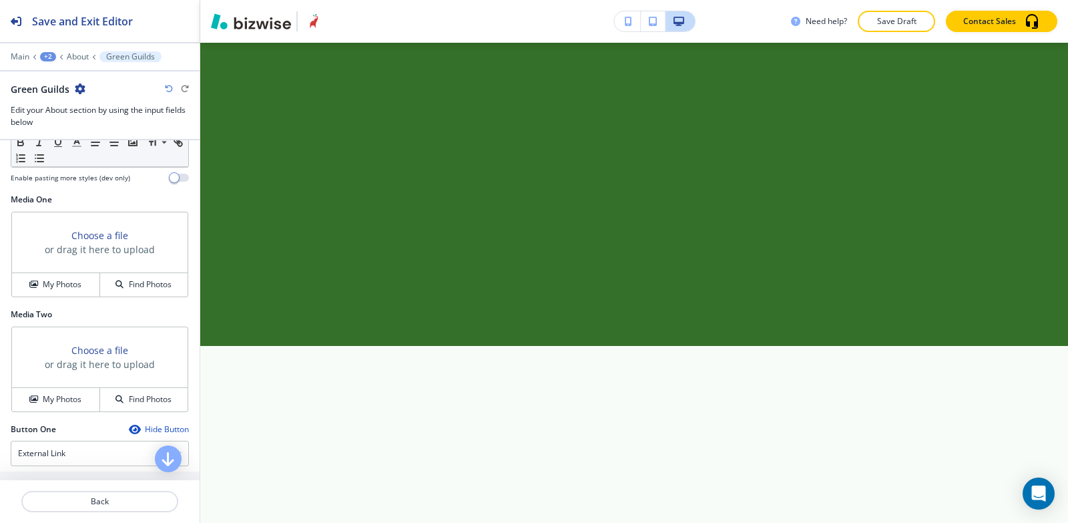
scroll to position [401, 0]
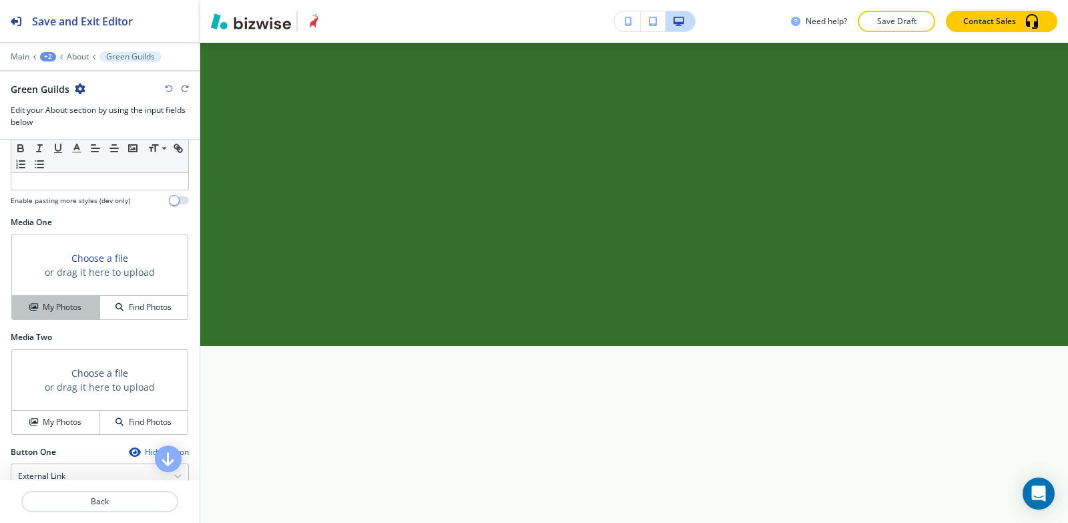
click at [48, 303] on h4 "My Photos" at bounding box center [62, 307] width 39 height 12
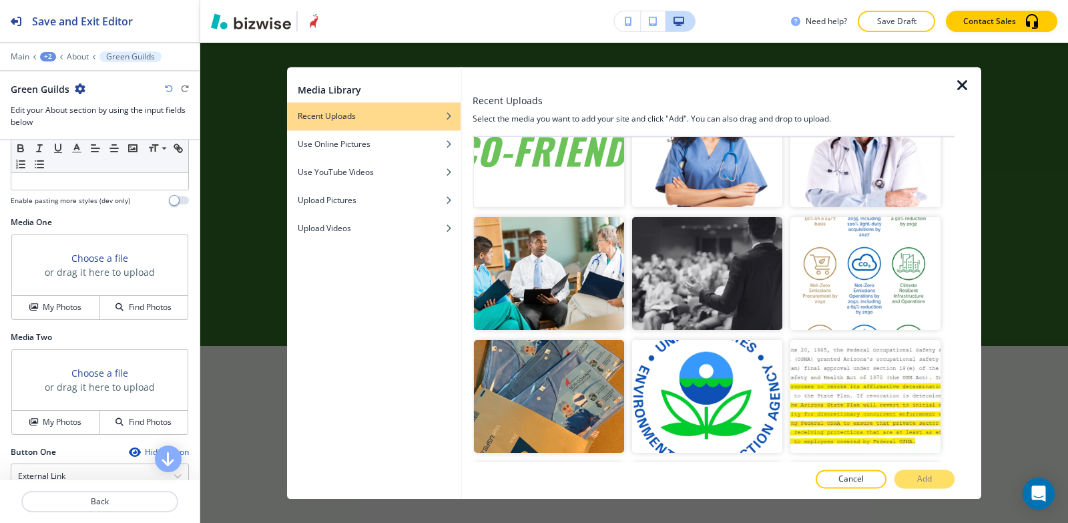
scroll to position [2671, 0]
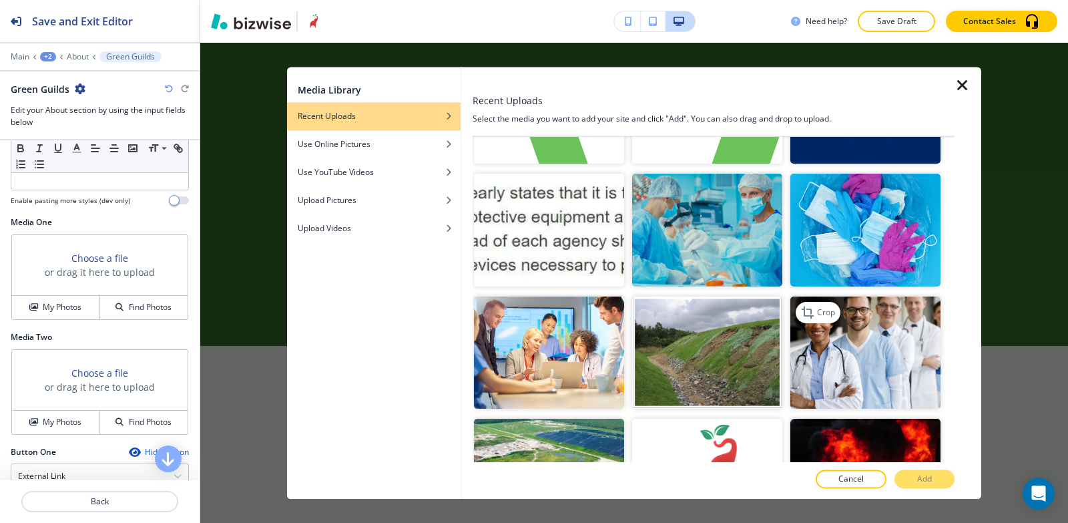
click at [895, 306] on img "button" at bounding box center [866, 352] width 150 height 113
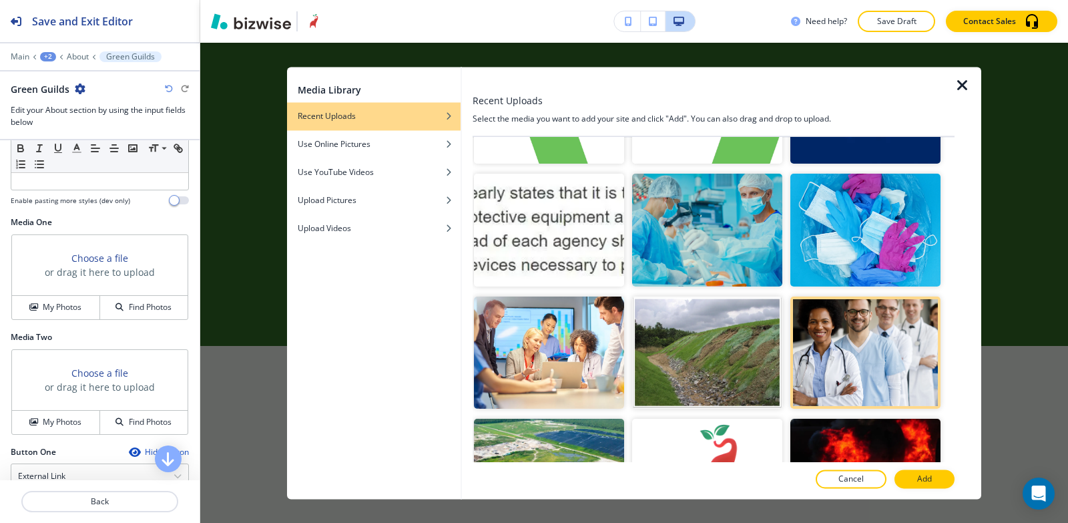
click at [934, 478] on button "Add" at bounding box center [925, 478] width 60 height 19
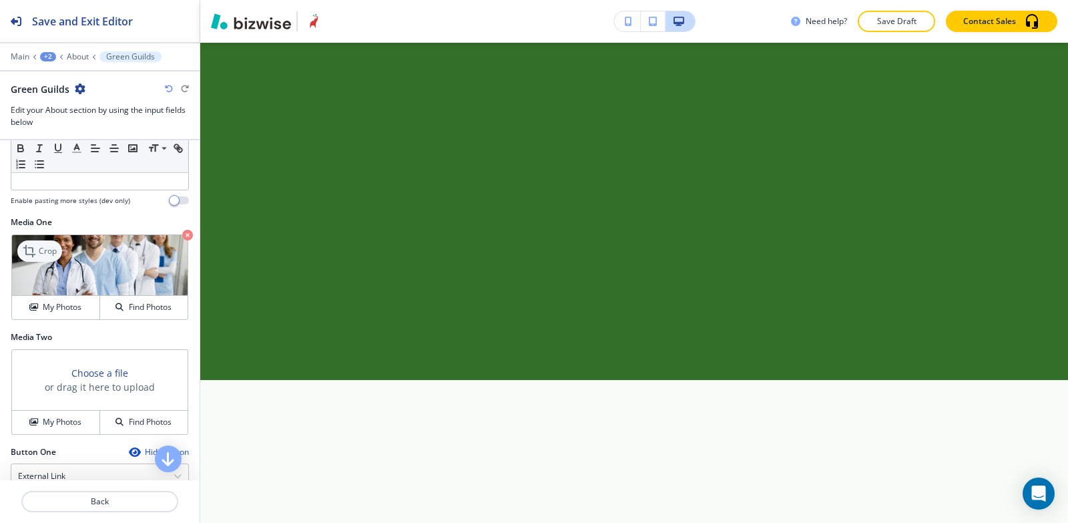
click at [34, 252] on icon at bounding box center [31, 251] width 16 height 16
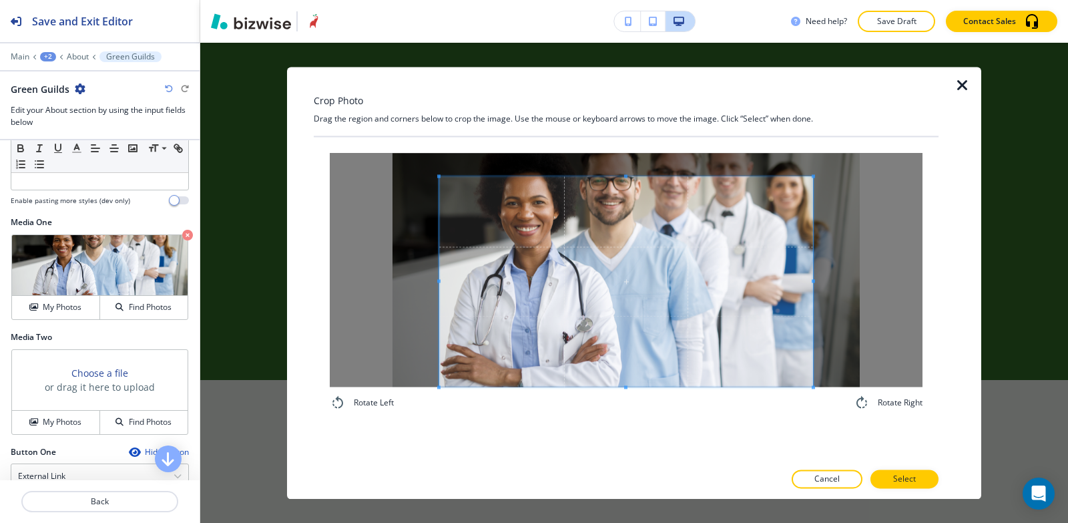
click at [592, 421] on div "Rotate Left Rotate Right" at bounding box center [626, 282] width 625 height 290
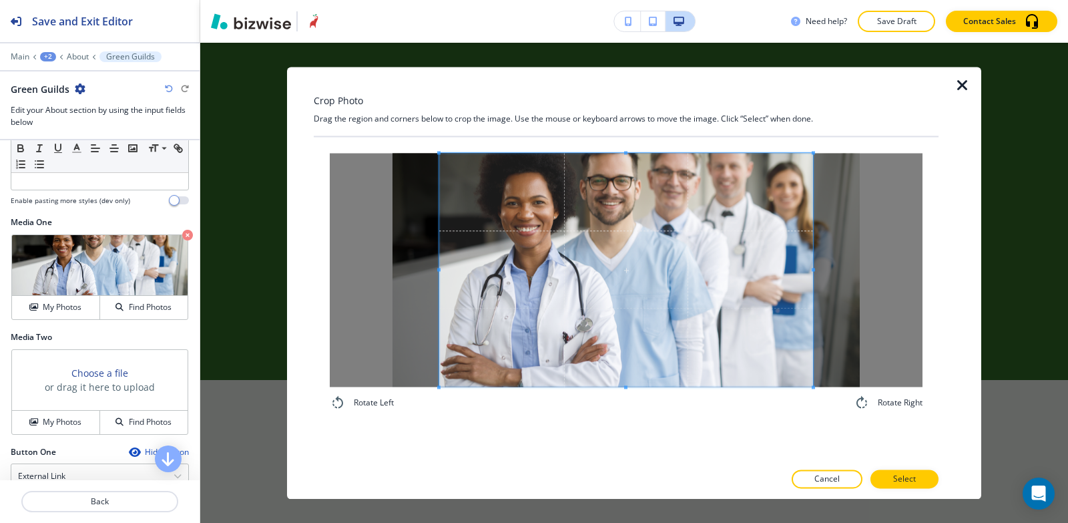
click at [622, 121] on div "Crop Photo Drag the region and corners below to crop the image. Use the mouse o…" at bounding box center [626, 283] width 625 height 432
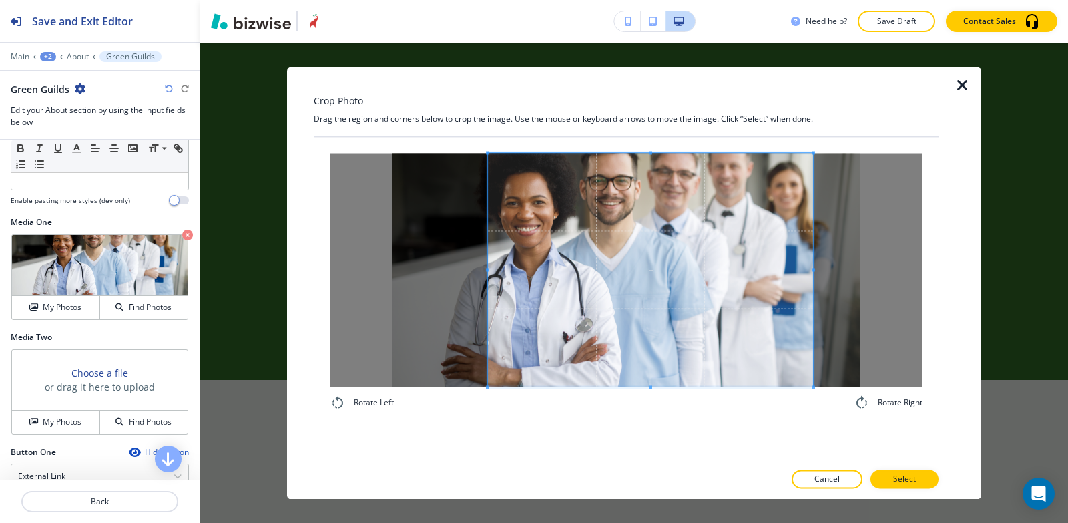
click at [487, 224] on span at bounding box center [487, 270] width 3 height 234
click at [803, 260] on span at bounding box center [802, 270] width 3 height 234
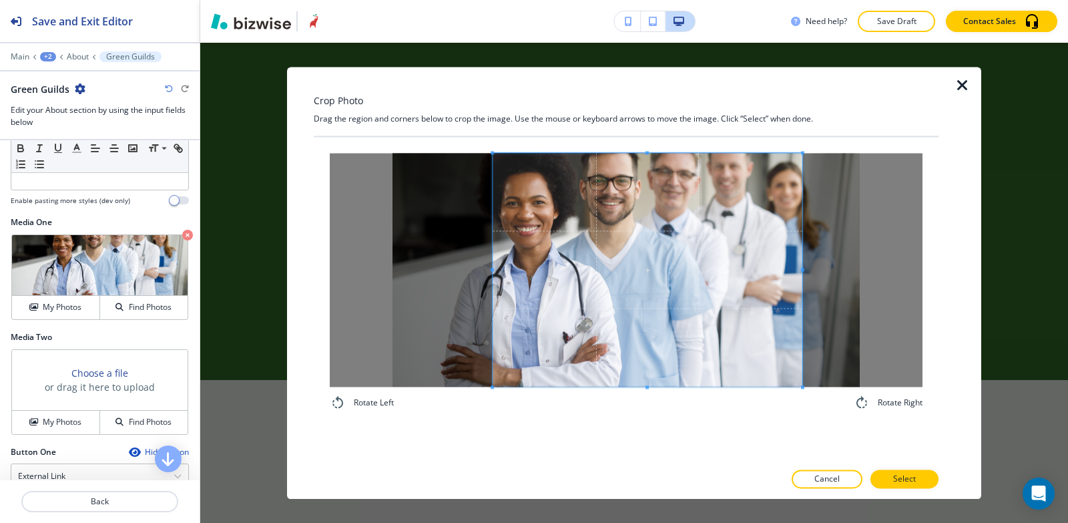
click at [491, 245] on span at bounding box center [492, 270] width 3 height 234
click at [893, 483] on p "Select" at bounding box center [904, 479] width 23 height 12
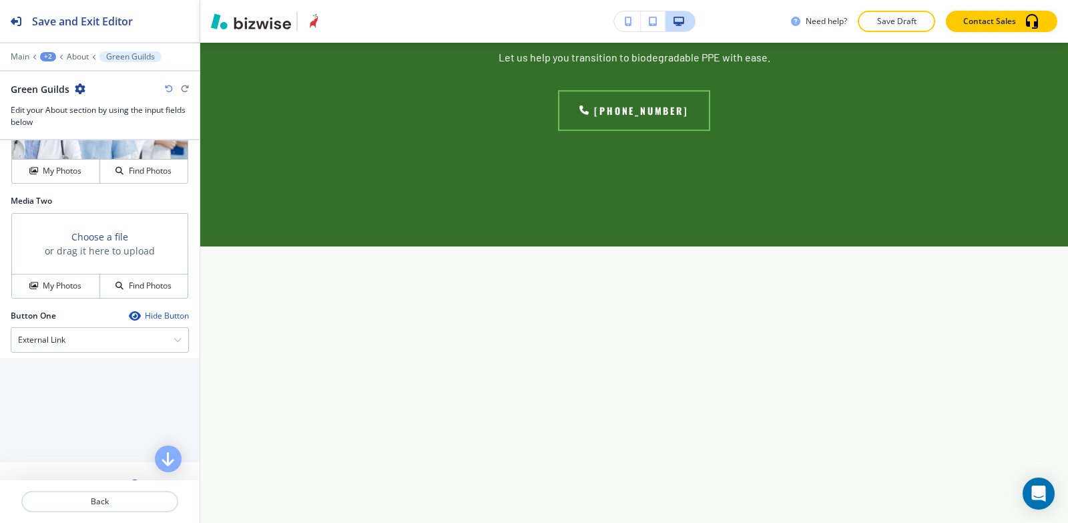
scroll to position [601, 0]
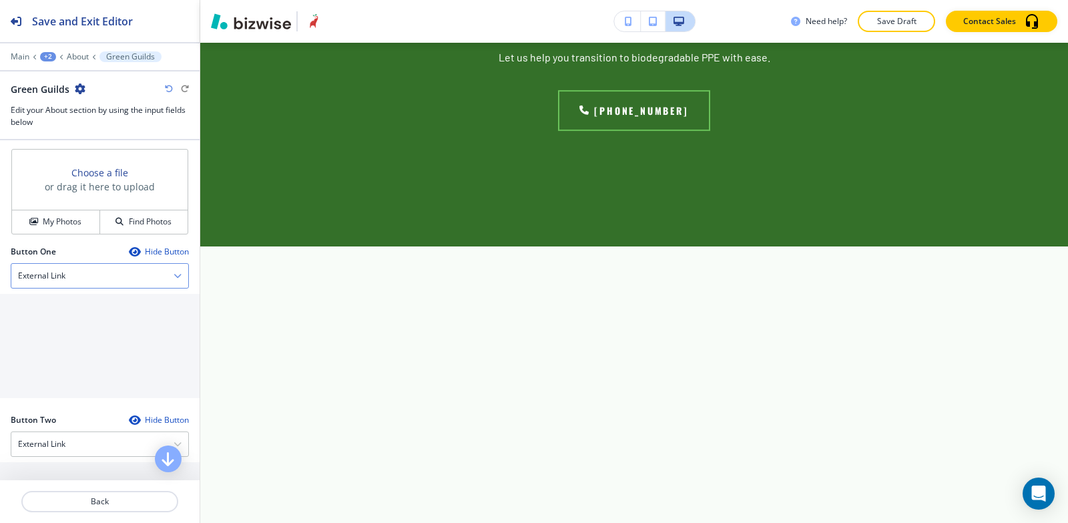
click at [67, 282] on div "External Link" at bounding box center [99, 276] width 177 height 24
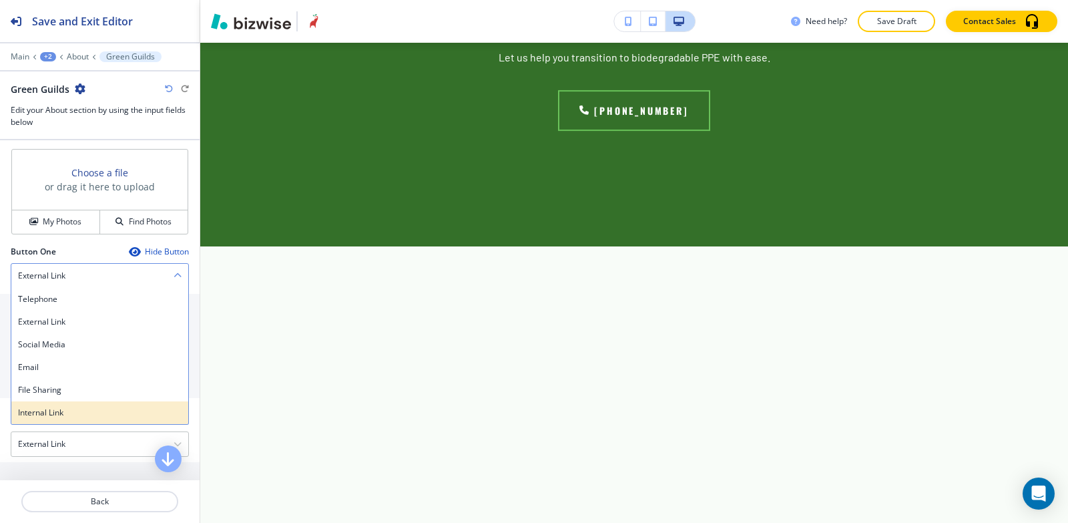
click at [65, 413] on h4 "Internal Link" at bounding box center [100, 413] width 164 height 12
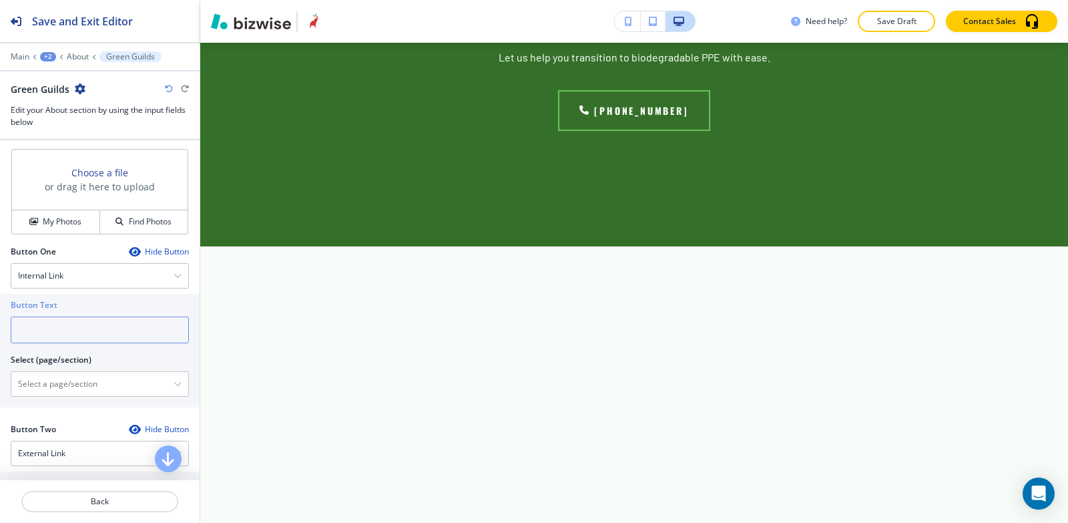
click at [69, 331] on input "text" at bounding box center [100, 330] width 178 height 27
drag, startPoint x: 334, startPoint y: 169, endPoint x: 533, endPoint y: 171, distance: 199.0
copy p "Green Guilds"
click at [38, 321] on input "text" at bounding box center [100, 330] width 178 height 27
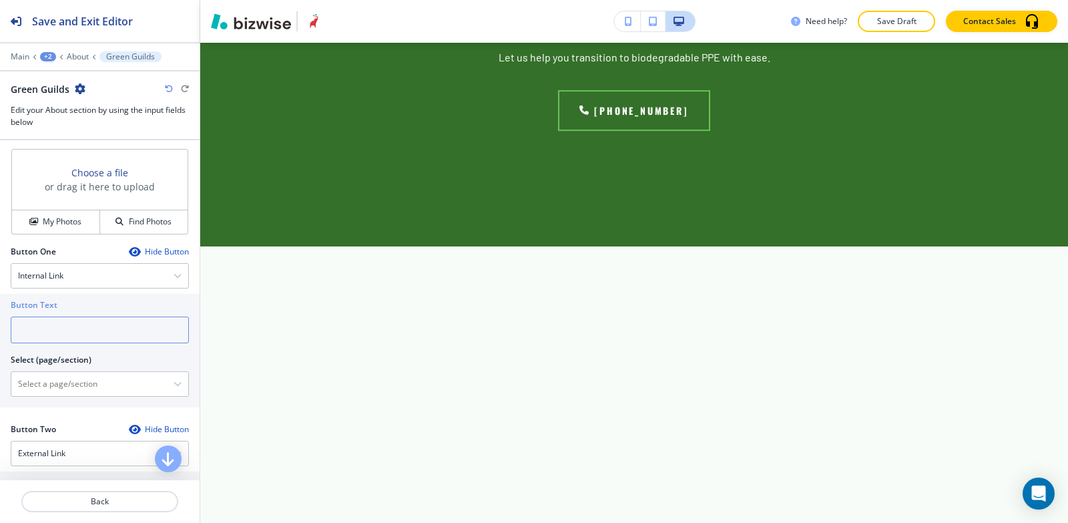
paste input "Green Guilds"
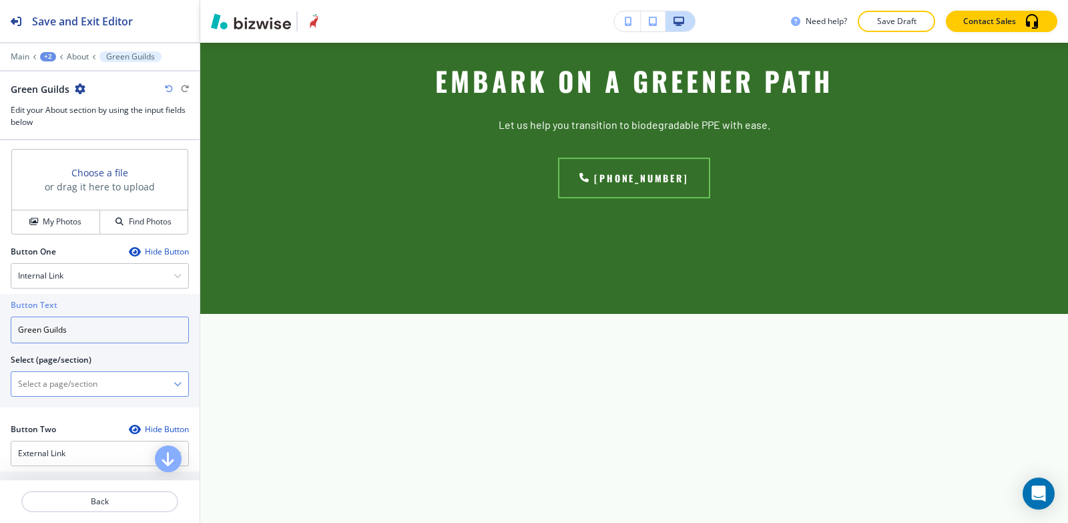
type input "Green Guilds"
click at [45, 383] on \(page\/section\) "Manual Input" at bounding box center [92, 384] width 162 height 23
paste \(page\/section\) "Green Guilds"
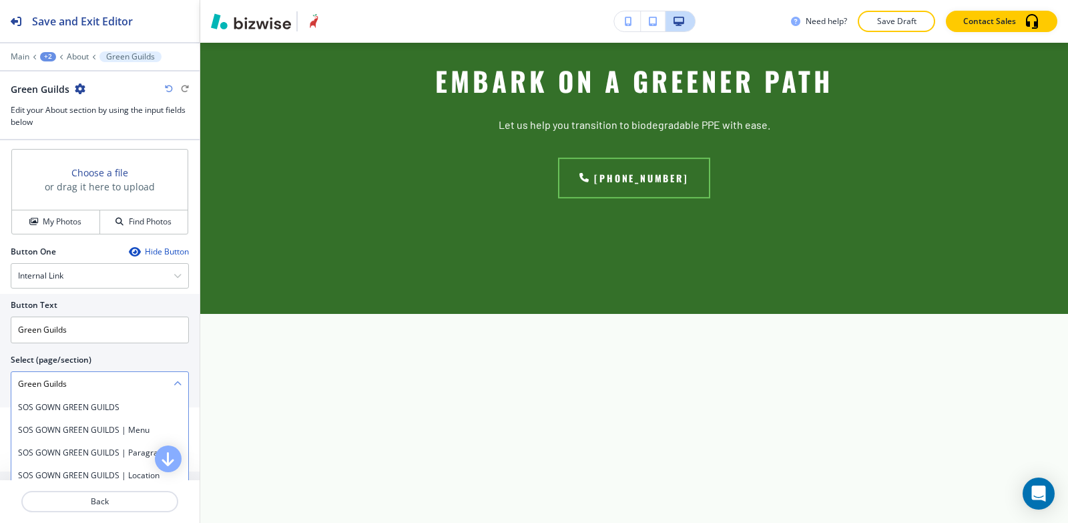
scroll to position [1, 0]
click at [65, 408] on h4 "SOS GOWN GREEN GUILDS" at bounding box center [100, 407] width 164 height 12
type \(page\/section\) "SOS GOWN GREEN GUILDS"
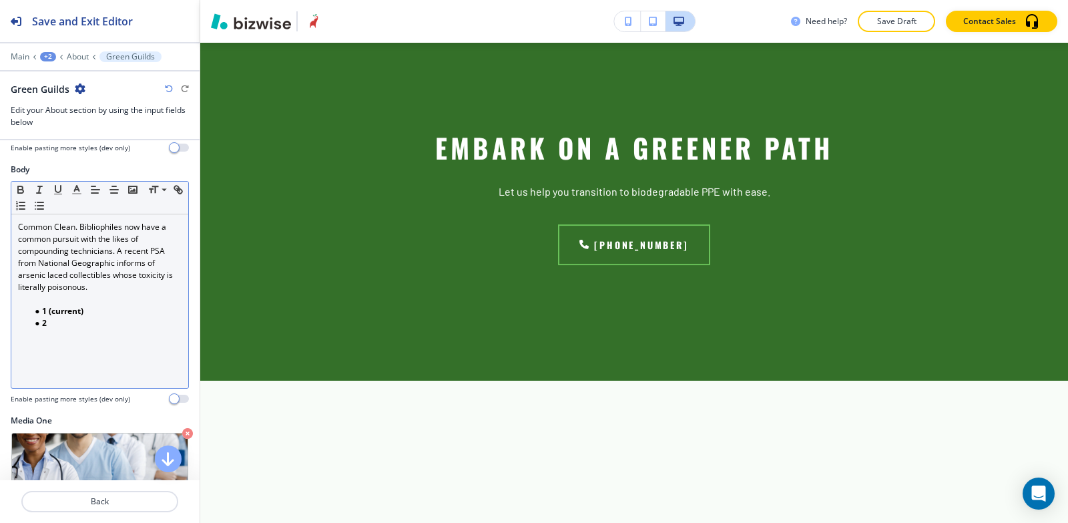
scroll to position [200, 0]
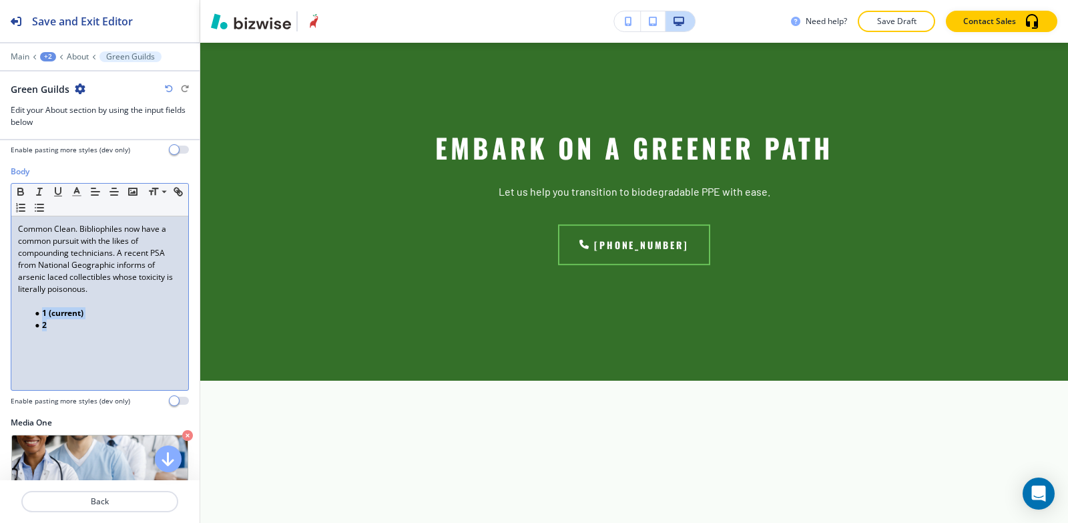
drag, startPoint x: 49, startPoint y: 324, endPoint x: 25, endPoint y: 315, distance: 26.2
click at [25, 315] on ul "1 (current) 2" at bounding box center [100, 319] width 164 height 24
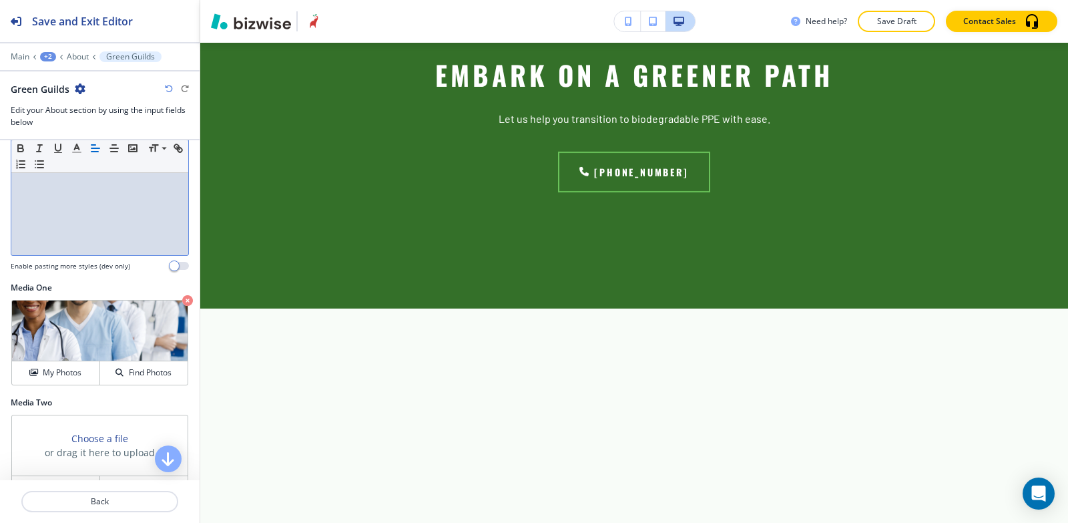
scroll to position [401, 0]
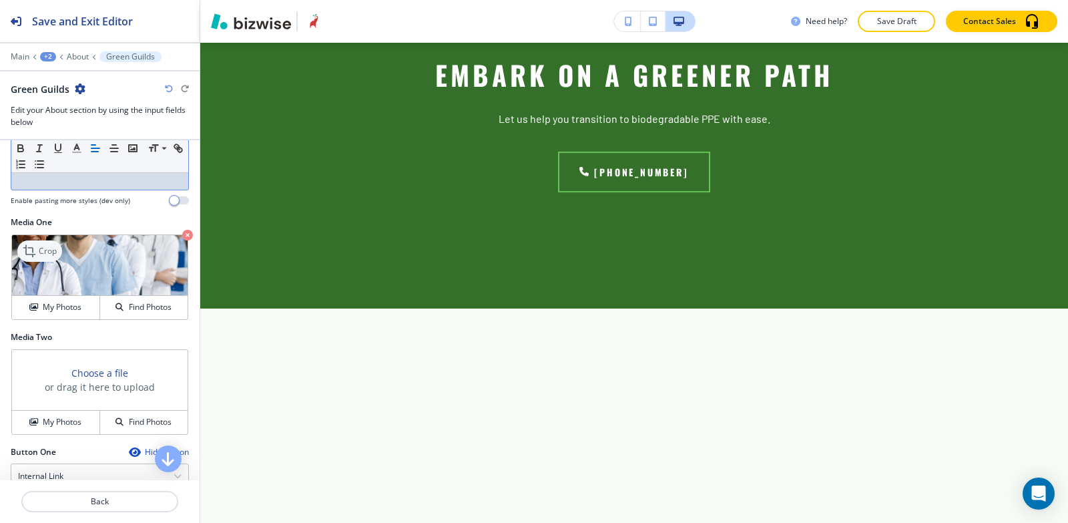
click at [30, 243] on icon at bounding box center [31, 251] width 16 height 16
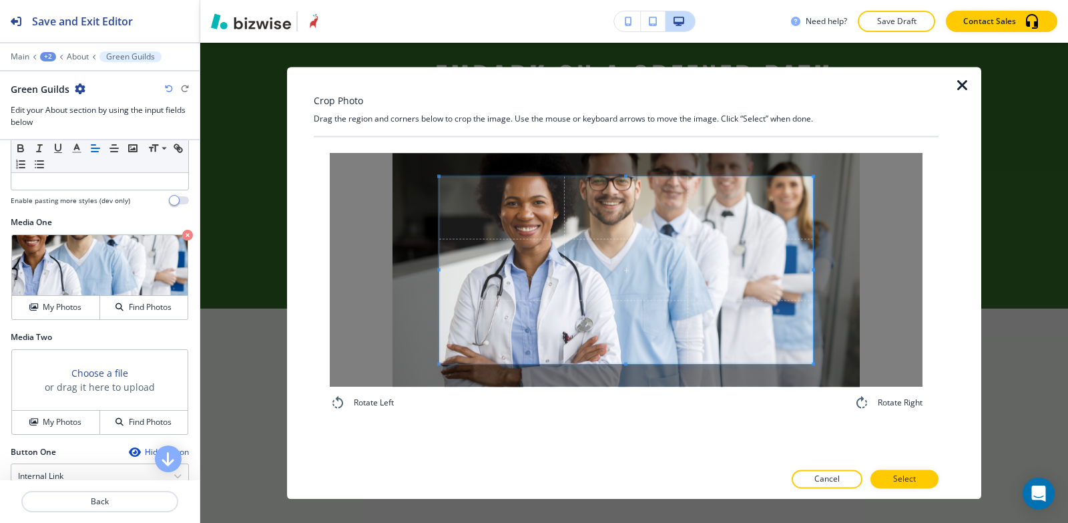
click at [618, 407] on div "Rotate Left Rotate Right" at bounding box center [626, 282] width 593 height 258
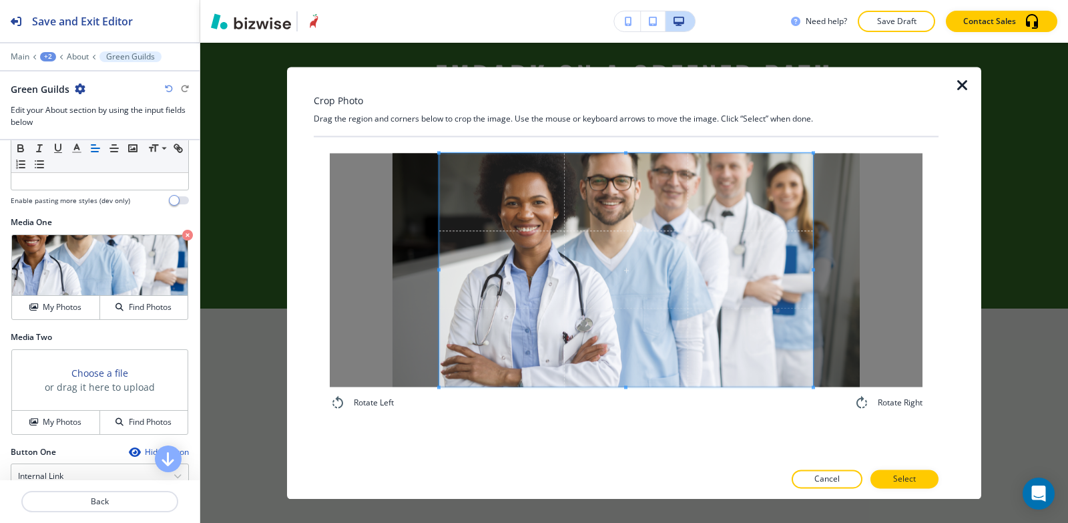
click at [616, 106] on div "Crop Photo Drag the region and corners below to crop the image. Use the mouse o…" at bounding box center [626, 283] width 625 height 432
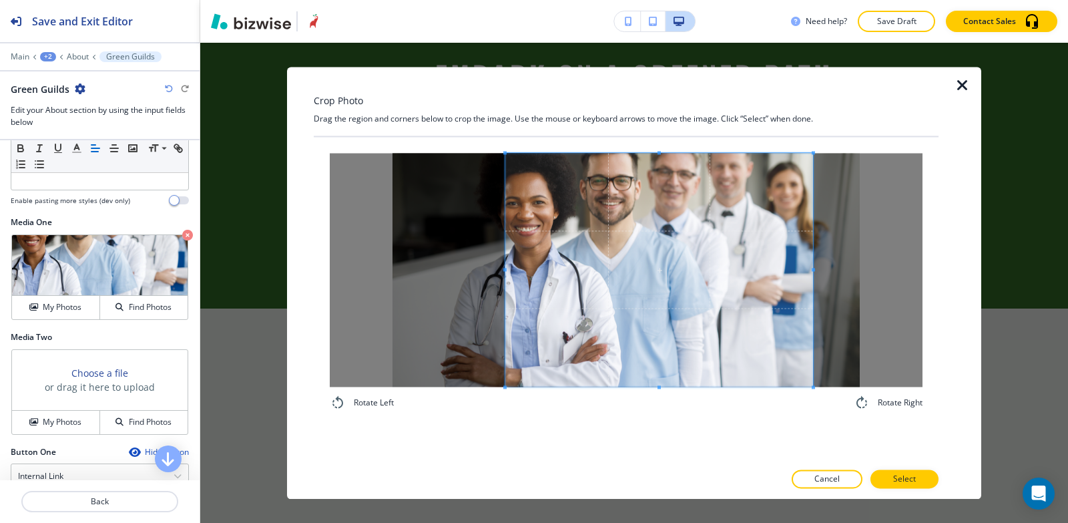
click at [506, 246] on span at bounding box center [505, 270] width 3 height 234
click at [796, 258] on span at bounding box center [795, 270] width 3 height 234
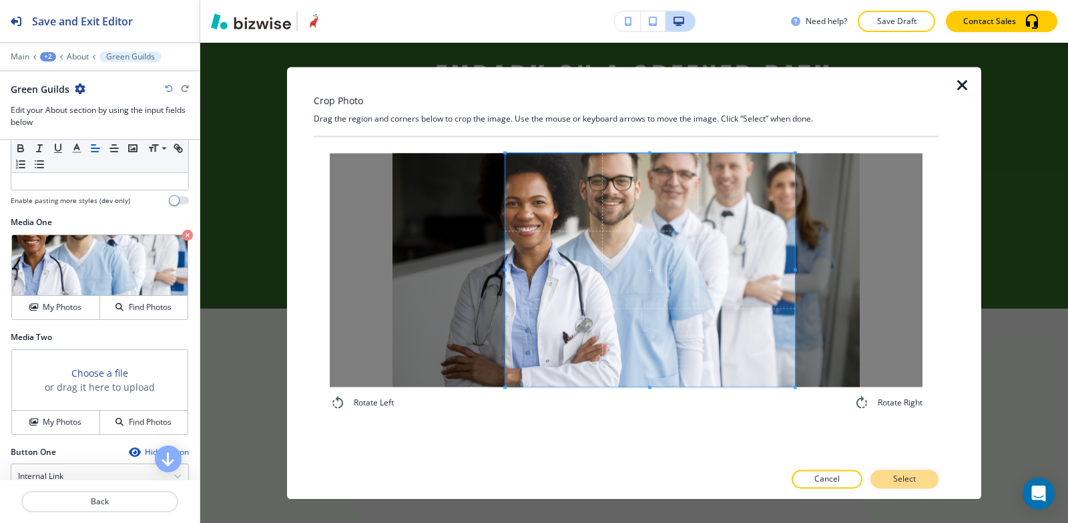
click at [912, 485] on p "Select" at bounding box center [904, 479] width 23 height 12
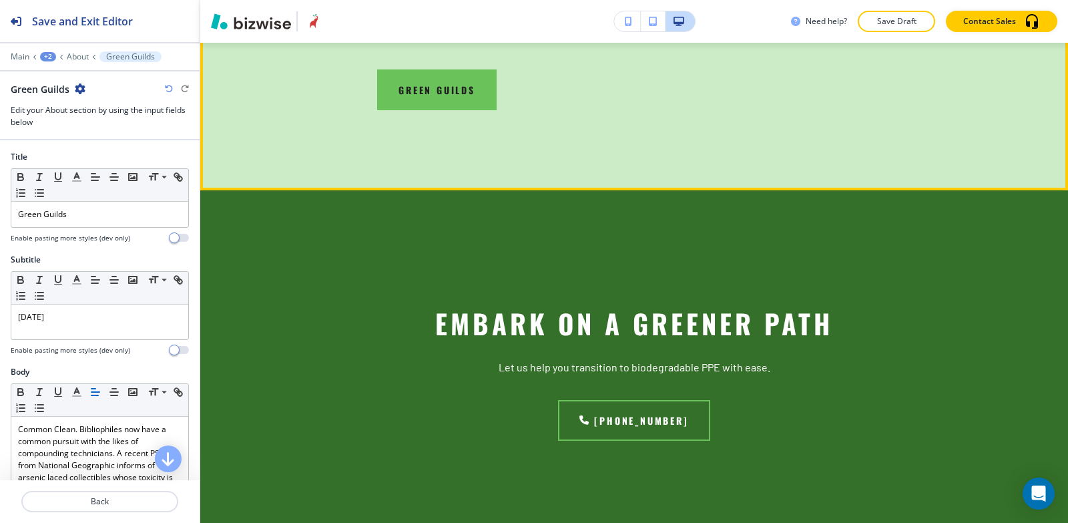
scroll to position [5772, 0]
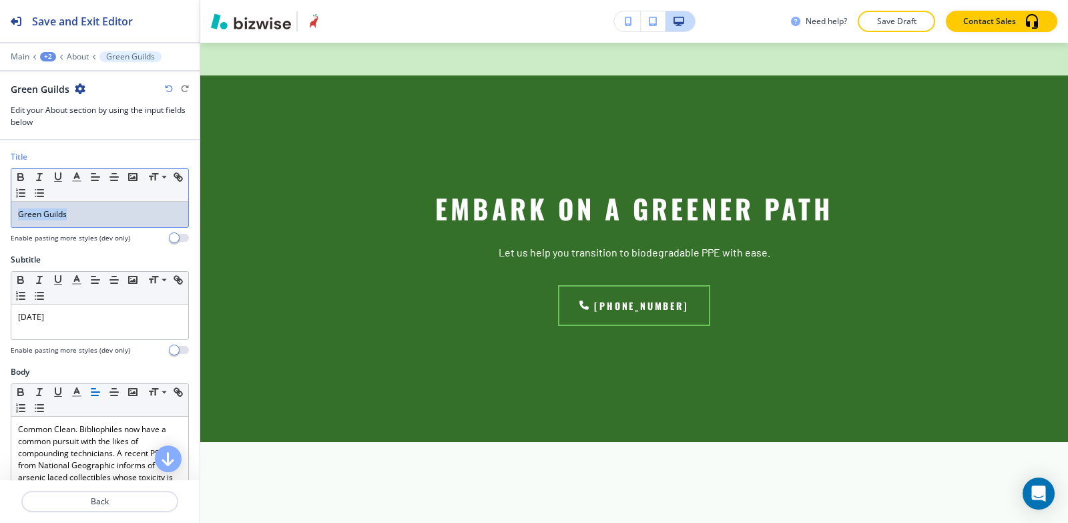
drag, startPoint x: 87, startPoint y: 224, endPoint x: 0, endPoint y: 218, distance: 87.1
click at [0, 218] on div "Title Small Normal Large Huge Green Guilds Enable pasting more styles (dev only)" at bounding box center [100, 202] width 200 height 103
click at [37, 177] on icon "button" at bounding box center [39, 177] width 12 height 12
click at [37, 178] on icon "button" at bounding box center [39, 177] width 12 height 12
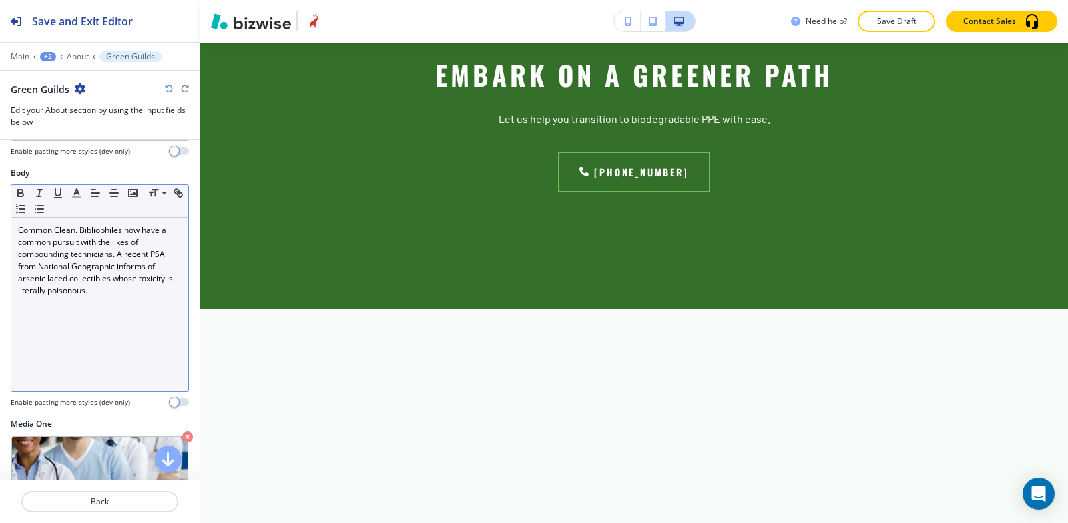
scroll to position [200, 0]
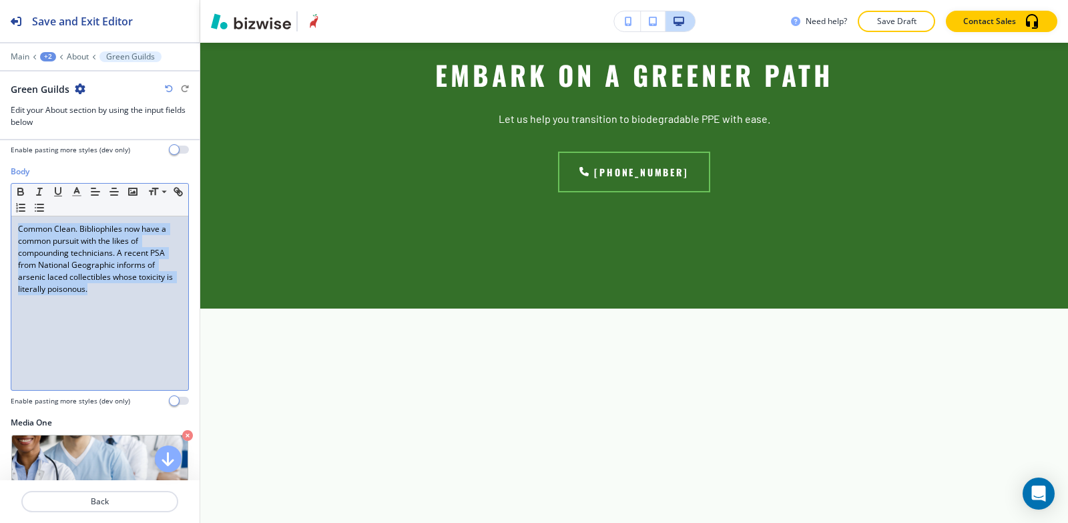
drag, startPoint x: 13, startPoint y: 224, endPoint x: 106, endPoint y: 262, distance: 100.1
click at [126, 294] on div "Common Clean. Bibliophiles now have a common pursuit with the likes of compound…" at bounding box center [99, 303] width 177 height 174
click at [77, 192] on icon "button" at bounding box center [77, 192] width 12 height 12
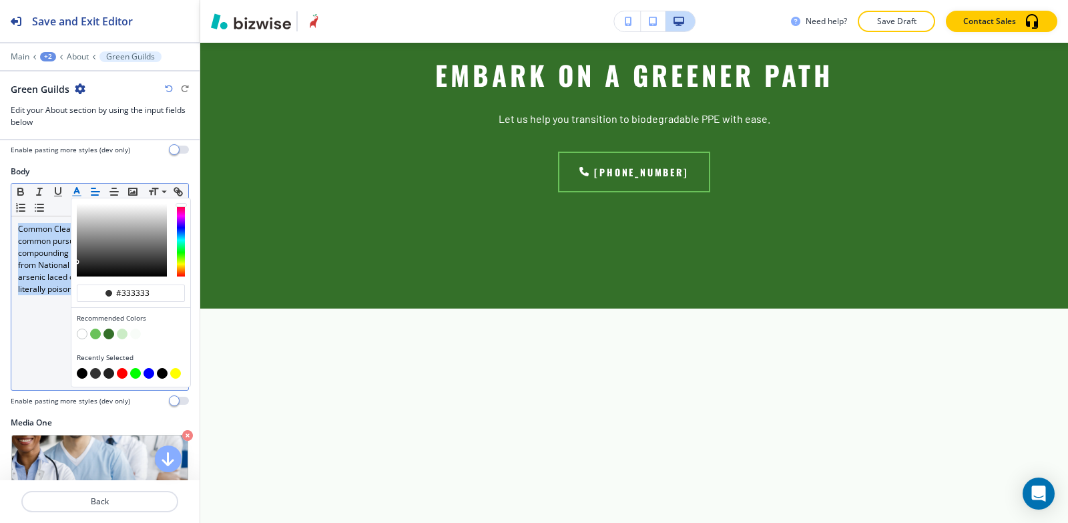
click at [83, 374] on button "button" at bounding box center [82, 373] width 11 height 11
type input "#000000"
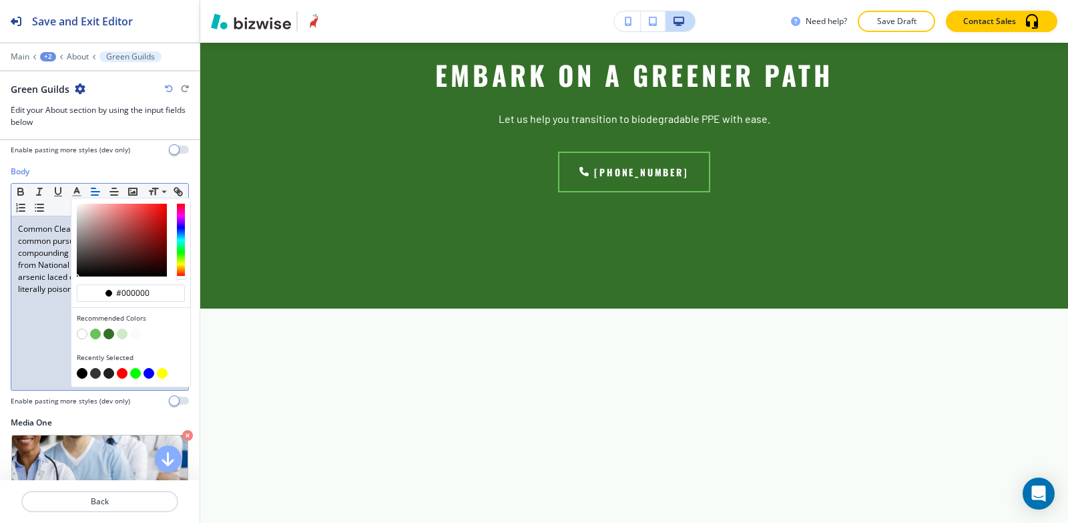
scroll to position [5572, 0]
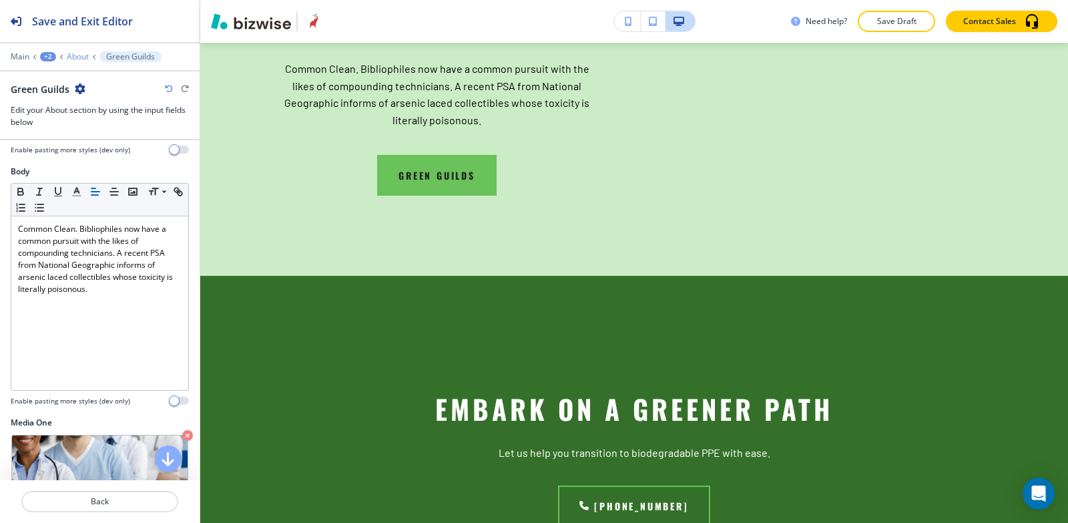
click at [75, 57] on p "About" at bounding box center [78, 56] width 22 height 9
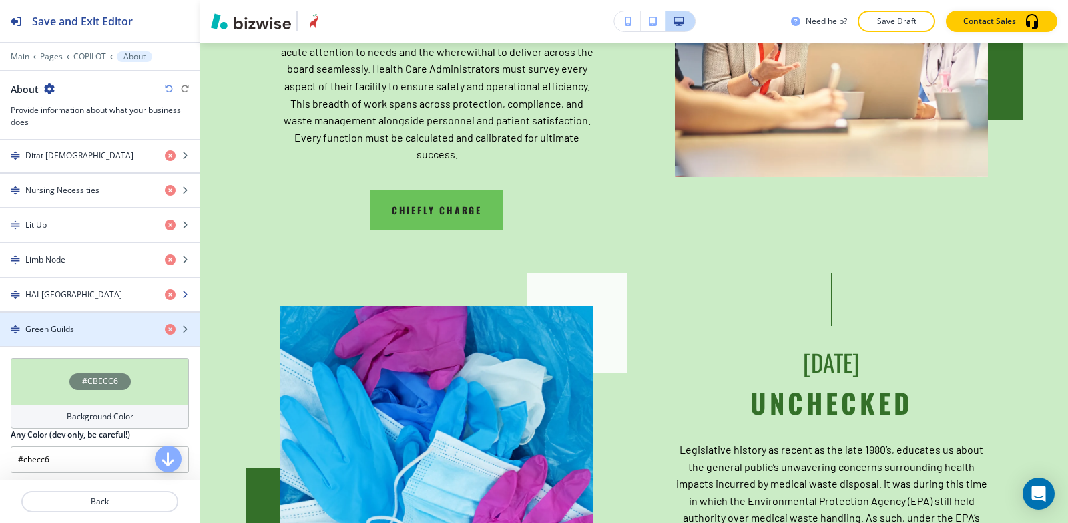
scroll to position [2166, 0]
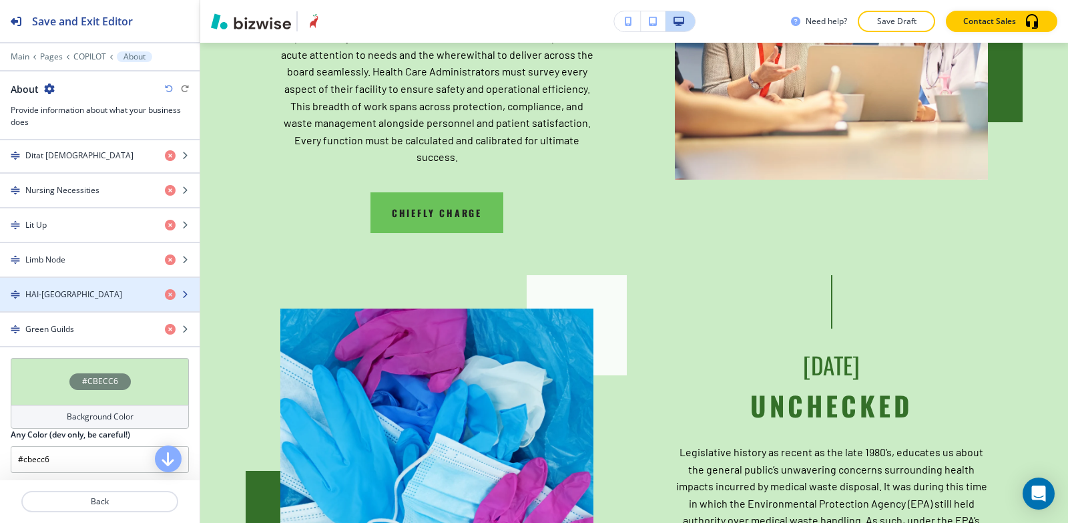
click at [55, 288] on h4 "HAI-[GEOGRAPHIC_DATA]" at bounding box center [73, 294] width 97 height 12
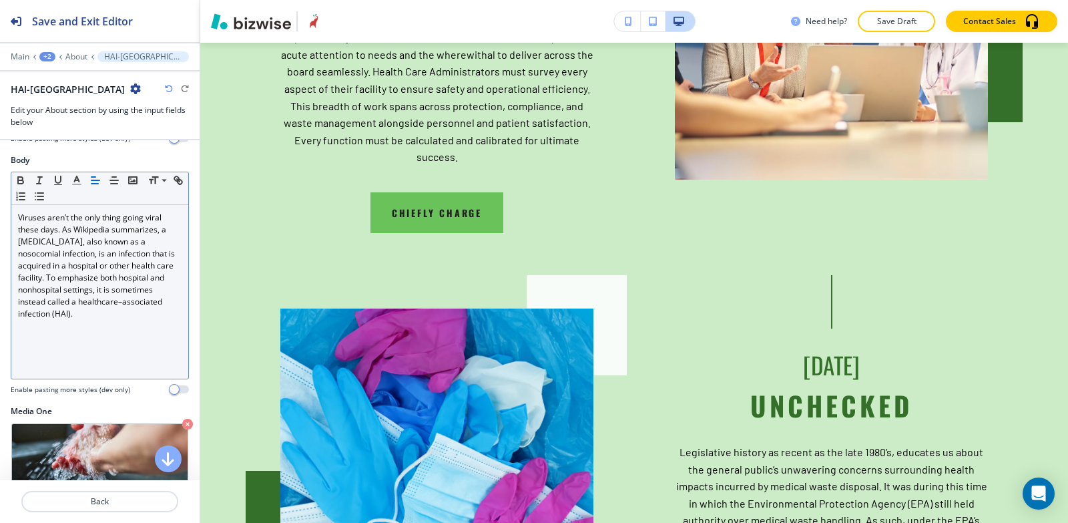
scroll to position [200, 0]
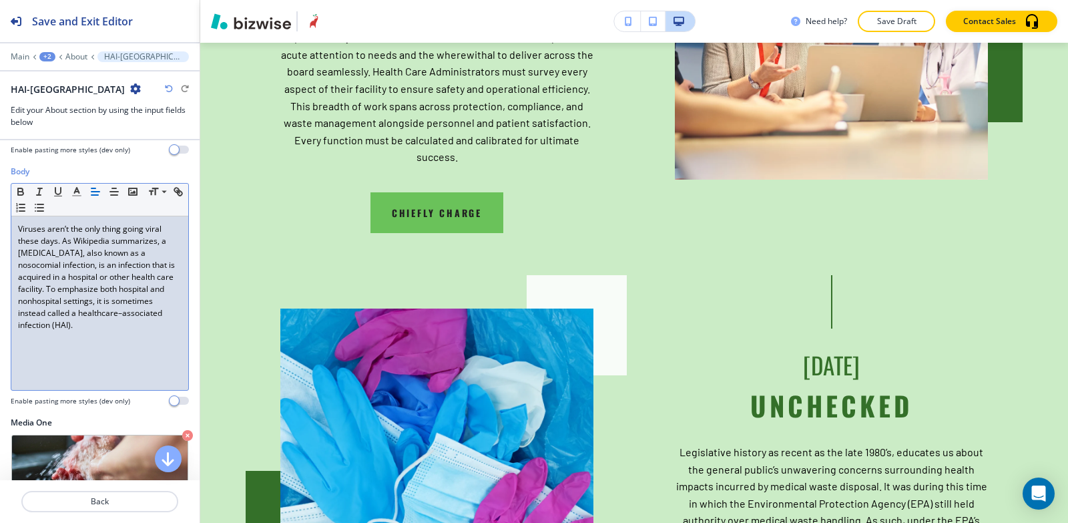
drag, startPoint x: 13, startPoint y: 235, endPoint x: 127, endPoint y: 330, distance: 147.9
click at [128, 353] on div "Viruses aren’t the only thing going viral these days. As Wikipedia summarizes, …" at bounding box center [99, 303] width 177 height 174
click at [126, 327] on p "Viruses aren’t the only thing going viral these days. As Wikipedia summarizes, …" at bounding box center [100, 277] width 164 height 108
drag, startPoint x: 126, startPoint y: 327, endPoint x: 13, endPoint y: 218, distance: 156.8
click at [1, 219] on div "Body Small Normal Large Huge Viruses aren’t the only thing going viral these da…" at bounding box center [100, 291] width 200 height 251
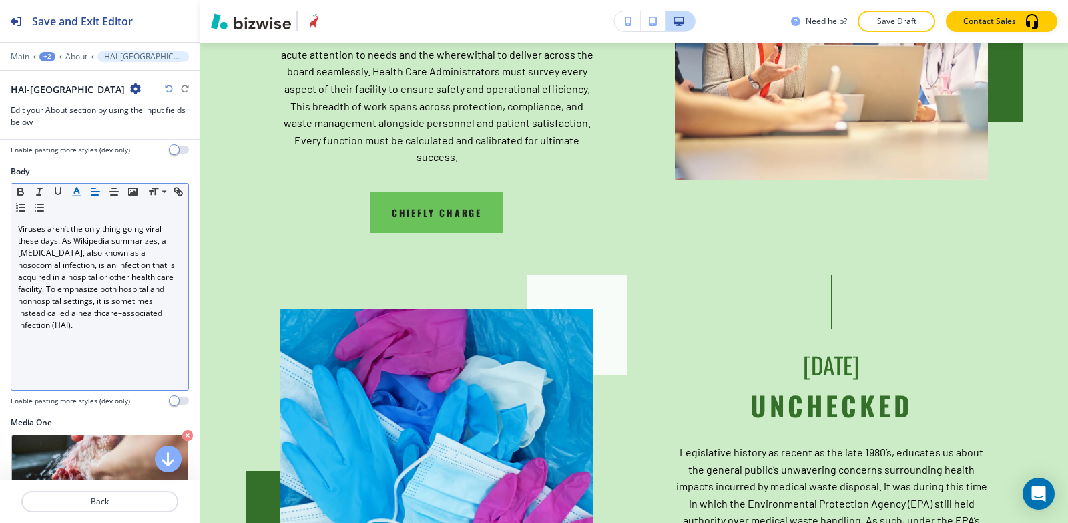
click at [72, 194] on icon "button" at bounding box center [77, 192] width 12 height 12
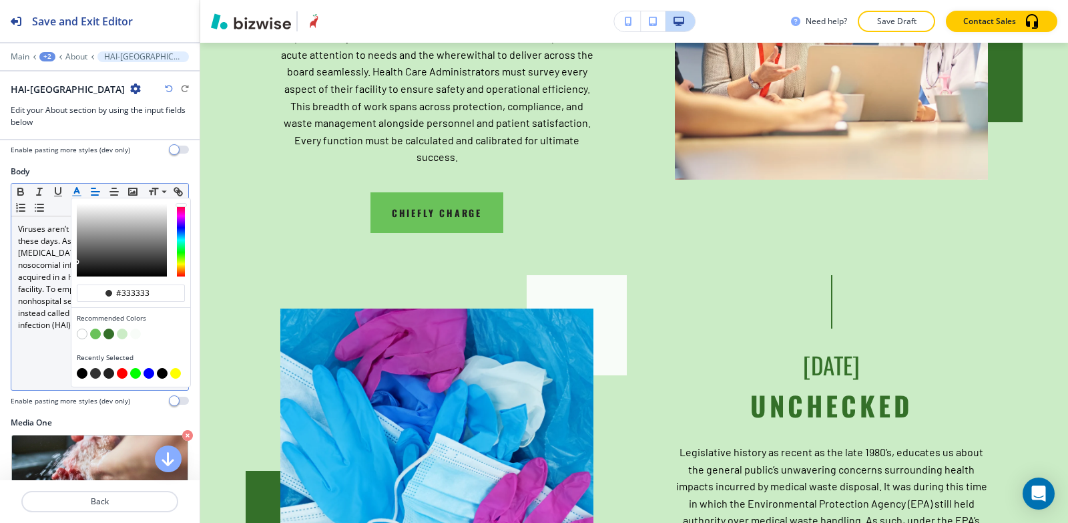
click at [83, 373] on button "button" at bounding box center [82, 373] width 11 height 11
type input "#000000"
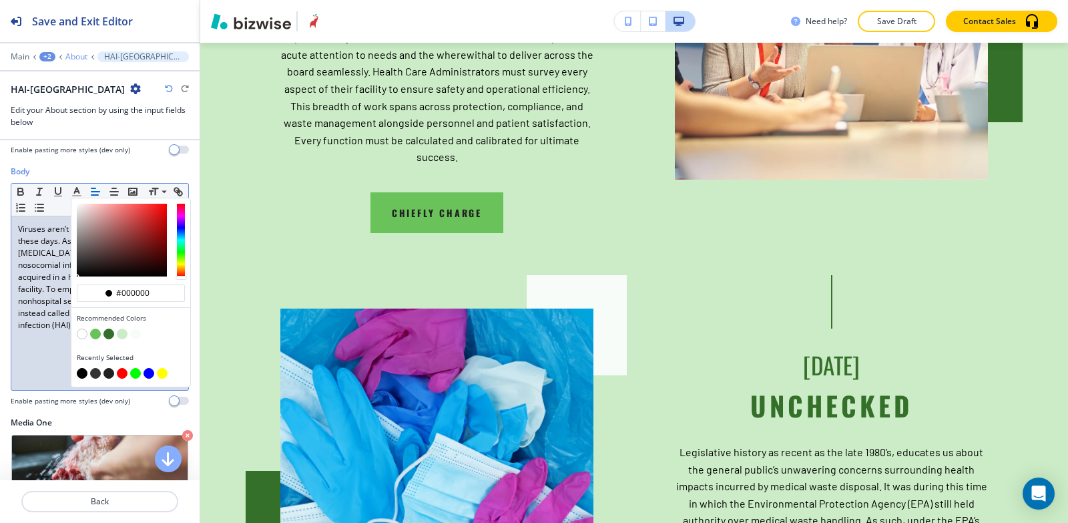
click at [69, 58] on p "About" at bounding box center [76, 56] width 22 height 9
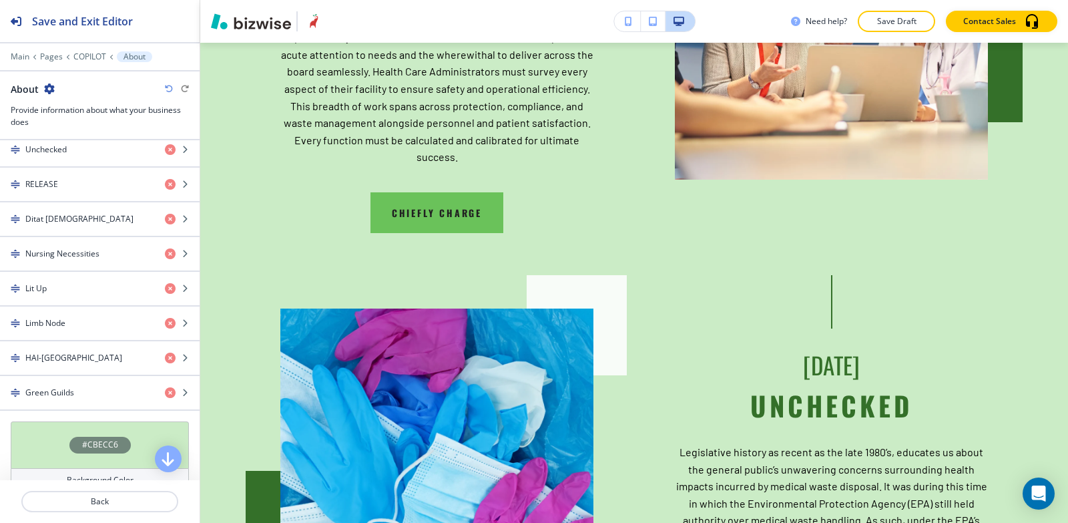
scroll to position [668, 0]
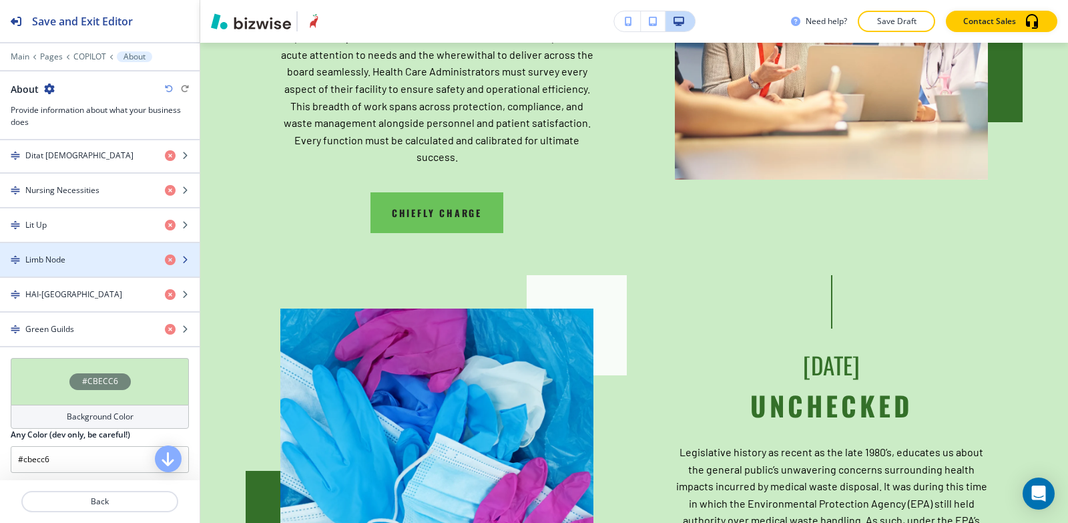
click at [76, 270] on div "button" at bounding box center [100, 271] width 200 height 11
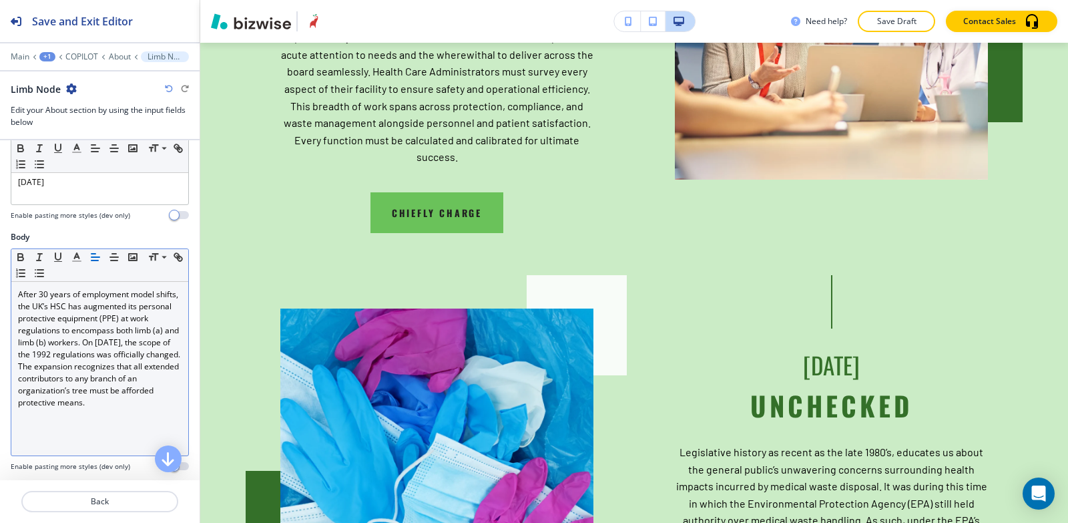
scroll to position [134, 0]
drag, startPoint x: 9, startPoint y: 293, endPoint x: 89, endPoint y: 431, distance: 159.5
click at [91, 433] on div "Body Small Normal Large Huge After 30 years of employment model shifts, the UK’…" at bounding box center [100, 357] width 200 height 251
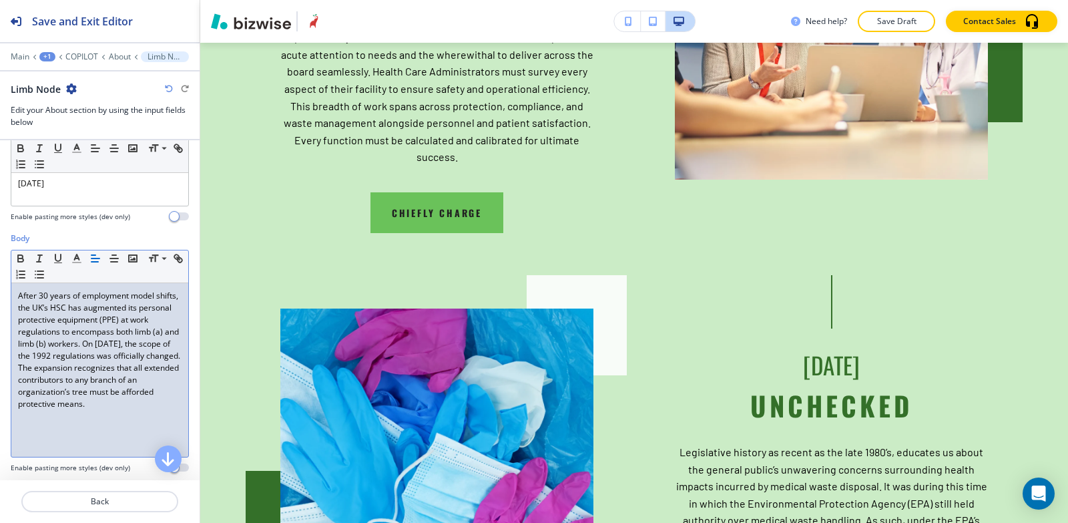
drag, startPoint x: 89, startPoint y: 423, endPoint x: 0, endPoint y: 258, distance: 187.7
click at [0, 258] on div "Body Small Normal Large Huge After 30 years of employment model shifts, the UK’…" at bounding box center [100, 357] width 200 height 251
click at [81, 260] on icon "button" at bounding box center [77, 258] width 12 height 12
click at [45, 428] on div "After 30 years of employment model shifts, the UK’s HSC has augmented its perso…" at bounding box center [99, 370] width 177 height 174
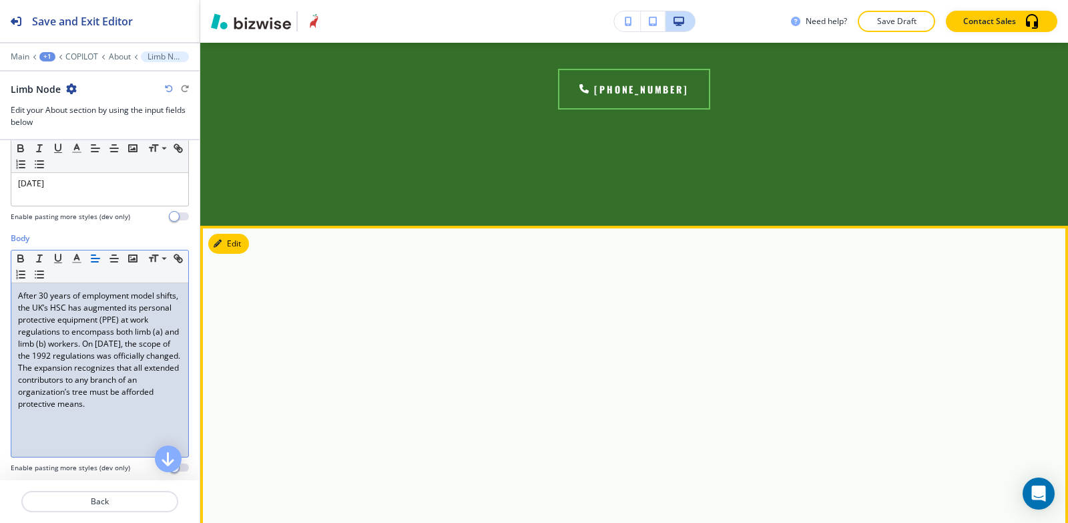
scroll to position [5973, 0]
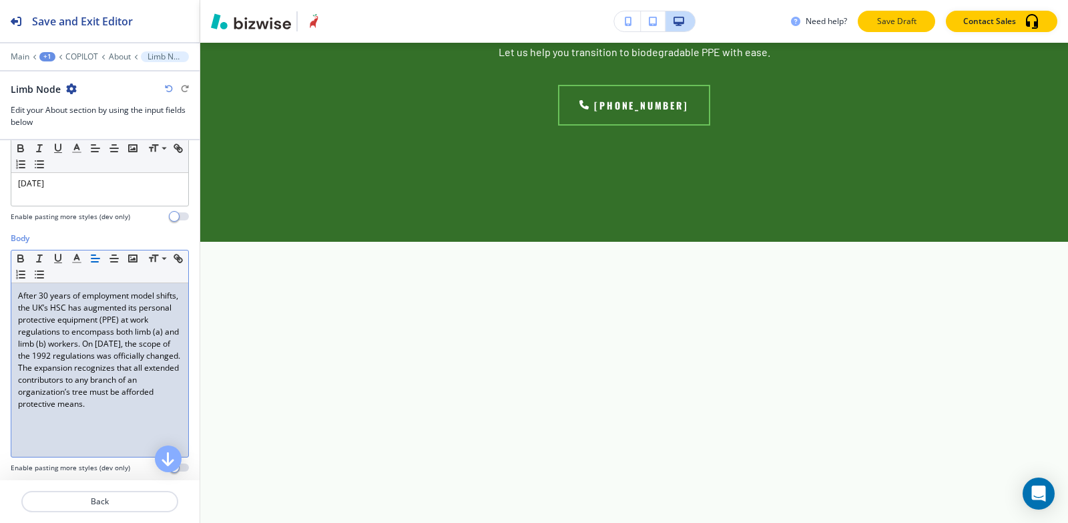
click at [897, 31] on button "Save Draft" at bounding box center [896, 21] width 77 height 21
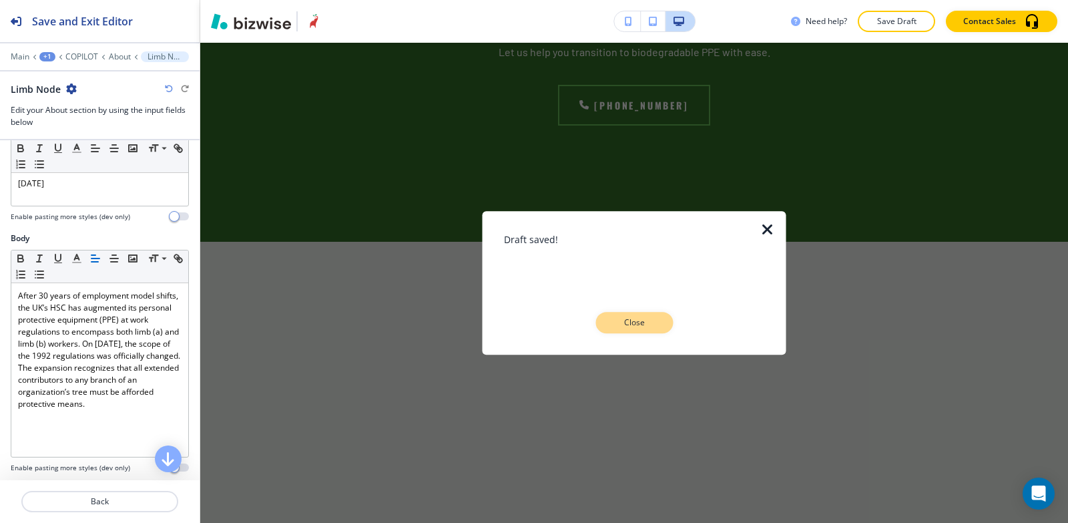
click at [625, 320] on p "Close" at bounding box center [634, 323] width 43 height 12
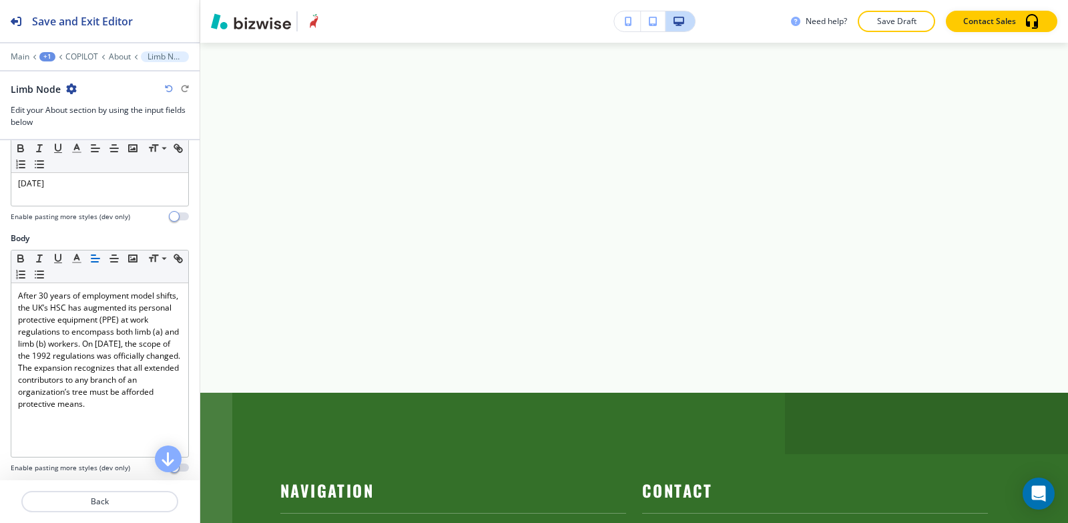
scroll to position [6307, 0]
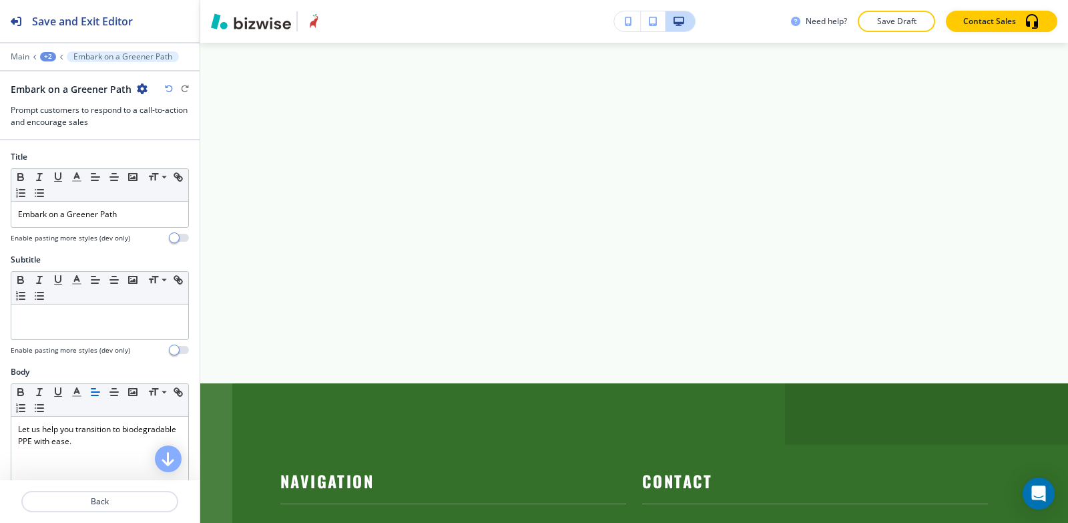
scroll to position [6352, 0]
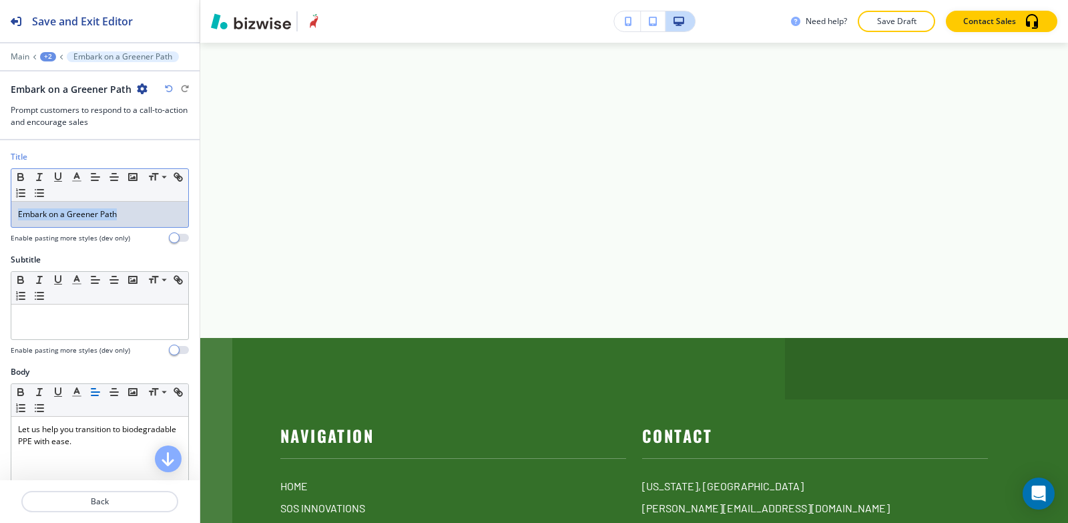
drag, startPoint x: 130, startPoint y: 212, endPoint x: 0, endPoint y: 208, distance: 130.3
click at [0, 208] on div "Title Small Normal Large Huge Embark on a Greener Path Enable pasting more styl…" at bounding box center [100, 202] width 200 height 103
copy p "Embark on a Greener Path"
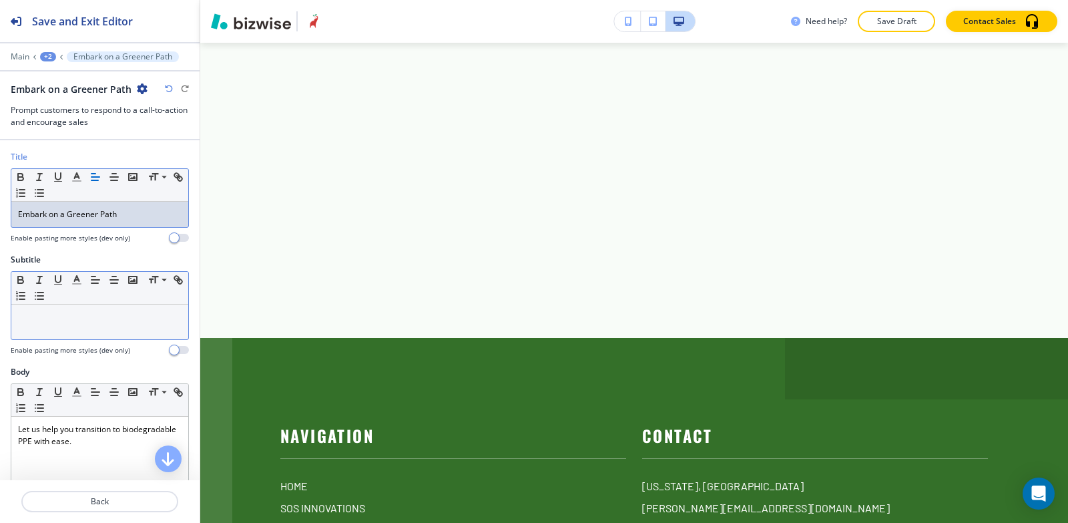
click at [108, 320] on p at bounding box center [100, 317] width 164 height 12
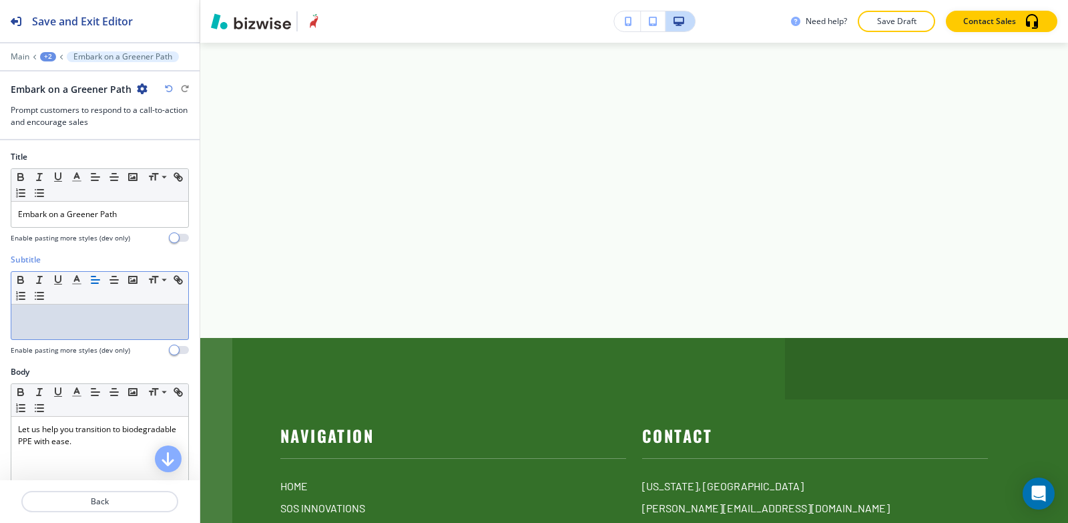
paste div
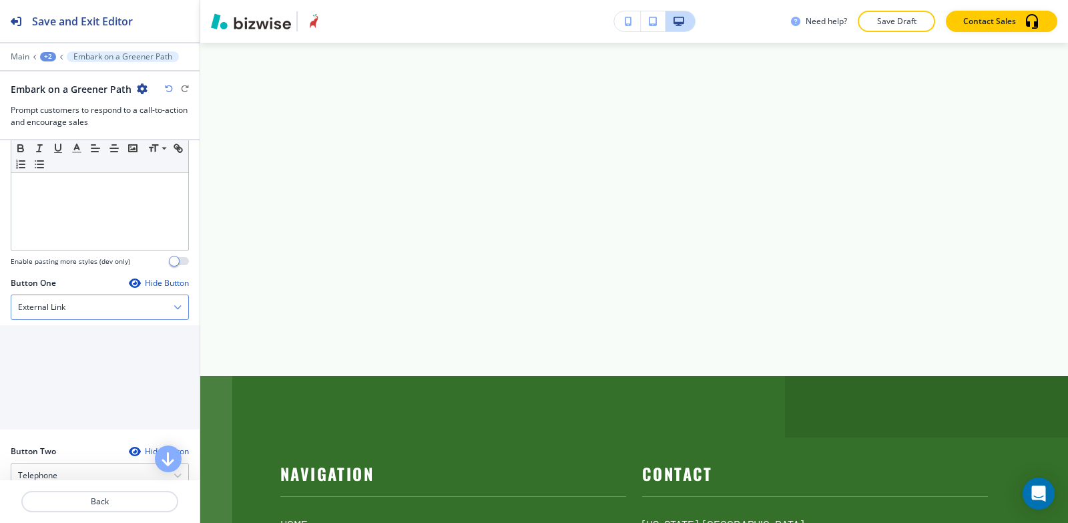
scroll to position [334, 0]
click at [89, 301] on div "External Link" at bounding box center [99, 313] width 177 height 24
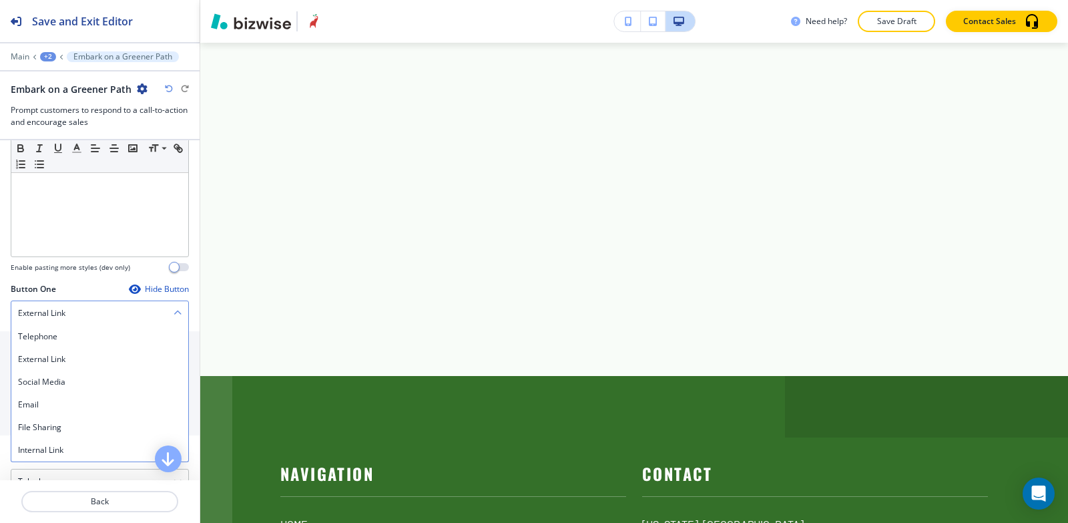
click at [88, 316] on div "External Link" at bounding box center [99, 313] width 177 height 24
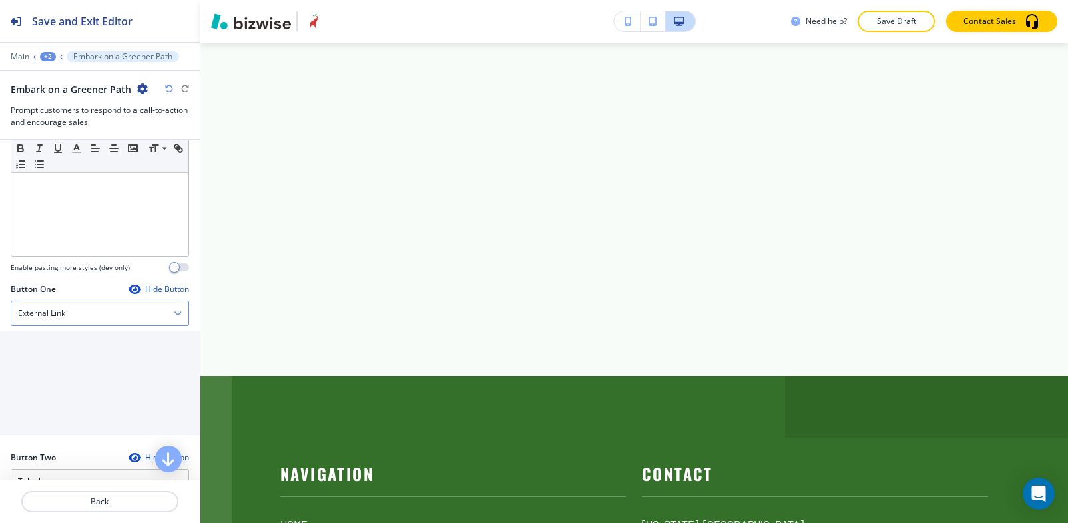
click at [80, 319] on div "External Link" at bounding box center [99, 313] width 177 height 24
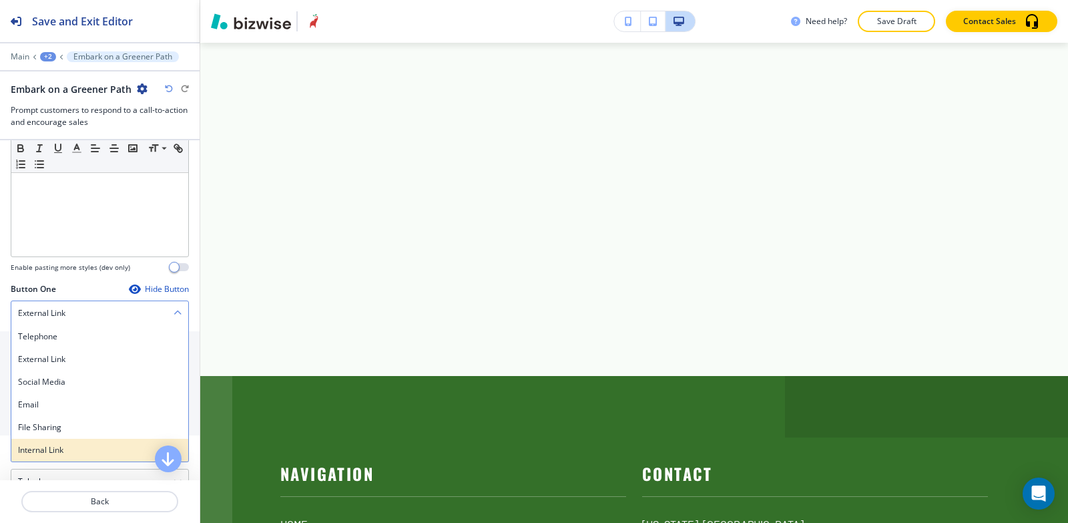
click at [73, 450] on h4 "Internal Link" at bounding box center [100, 450] width 164 height 12
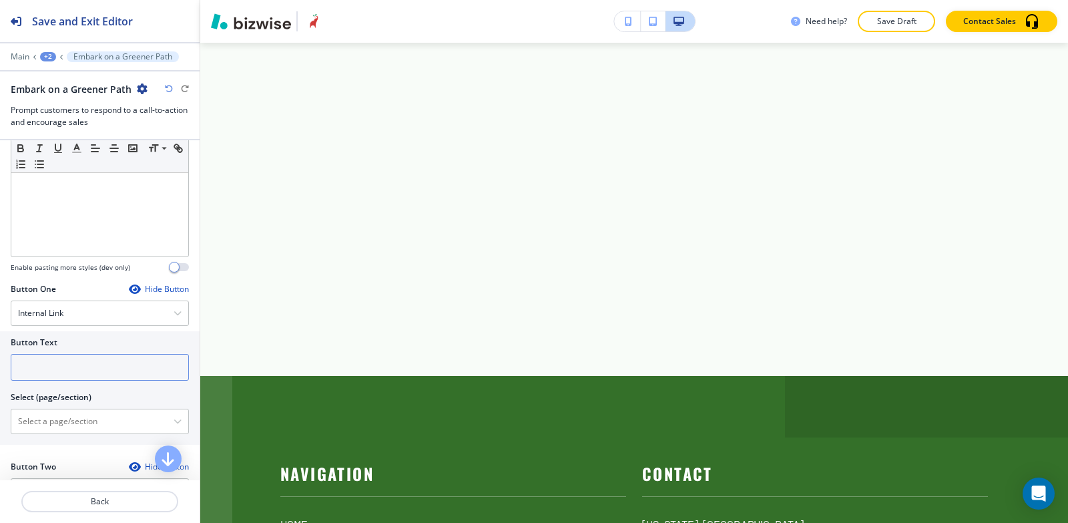
click at [73, 372] on input "text" at bounding box center [100, 367] width 178 height 27
type input "contact us"
click at [34, 425] on \(page\/section\) "Manual Input" at bounding box center [92, 421] width 162 height 23
type \(page\/section\) "CONTACT US"
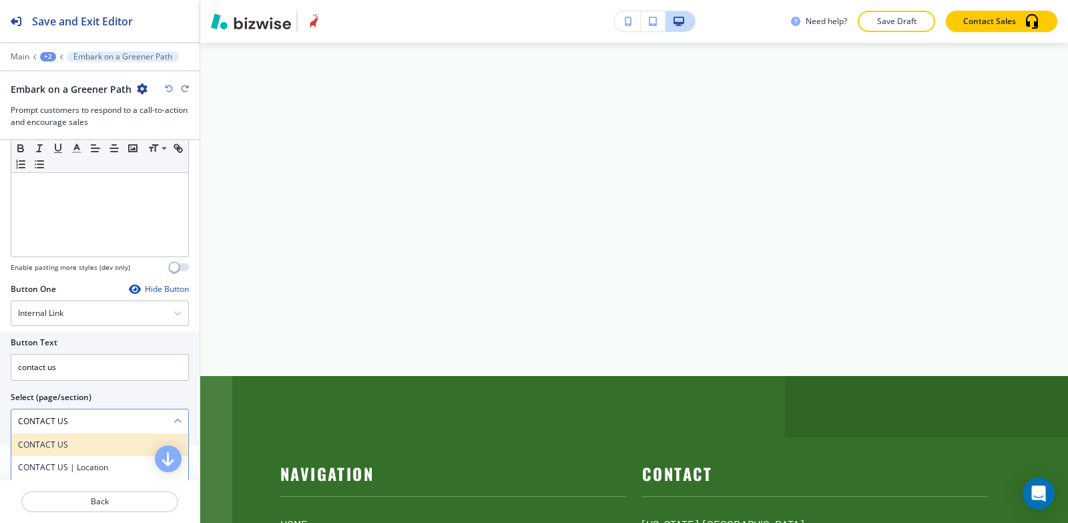
click at [63, 444] on h4 "CONTACT US" at bounding box center [100, 445] width 164 height 12
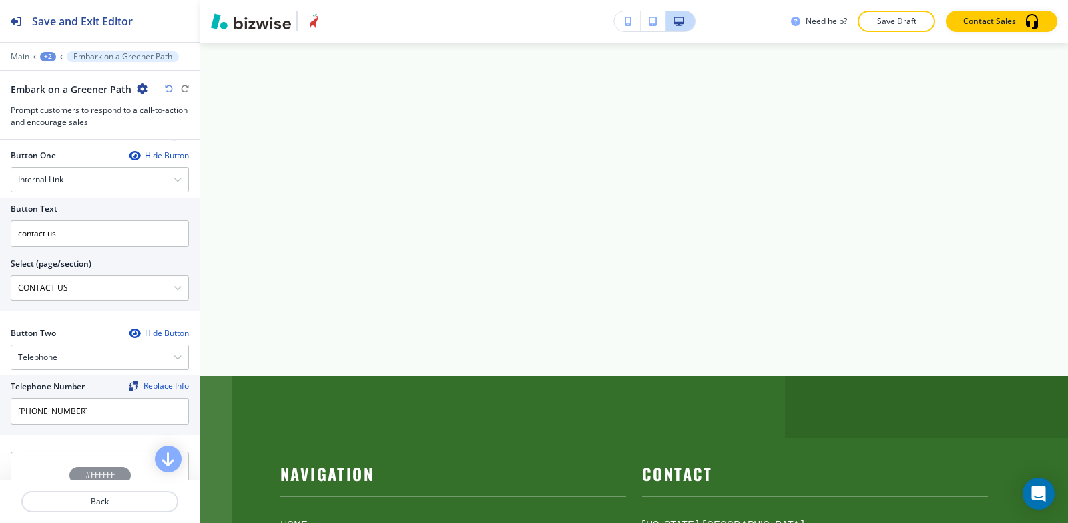
scroll to position [722, 0]
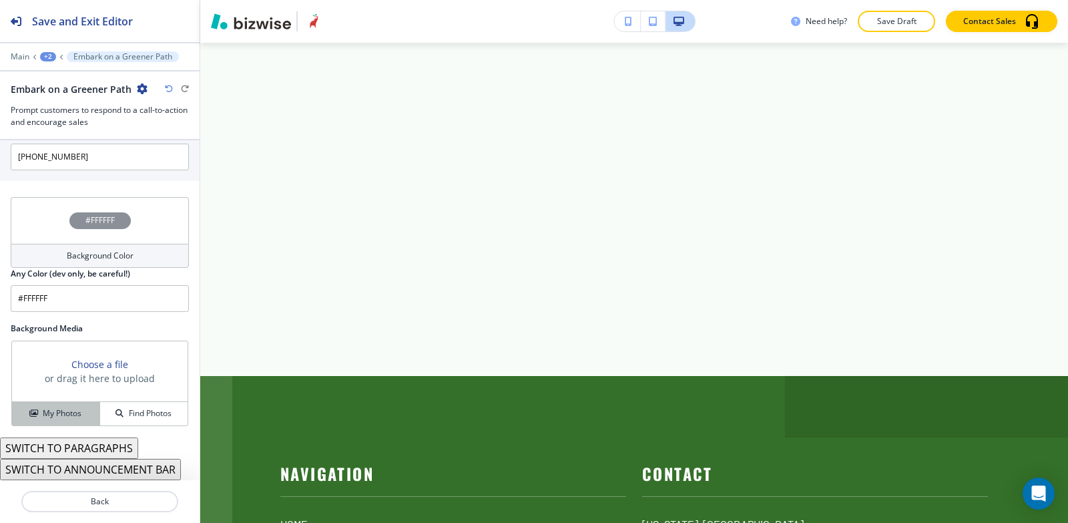
click at [39, 414] on div "My Photos" at bounding box center [55, 413] width 87 height 12
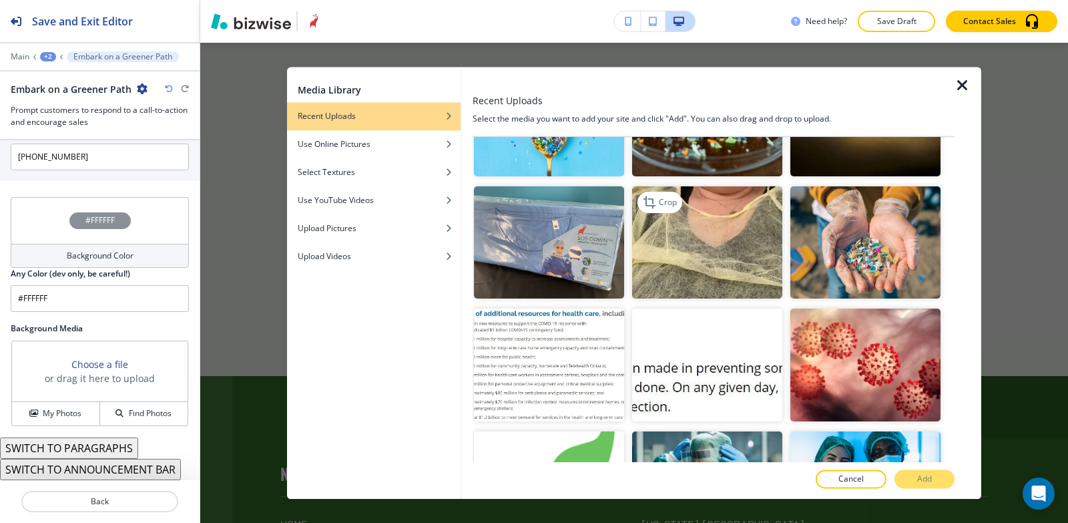
scroll to position [1202, 0]
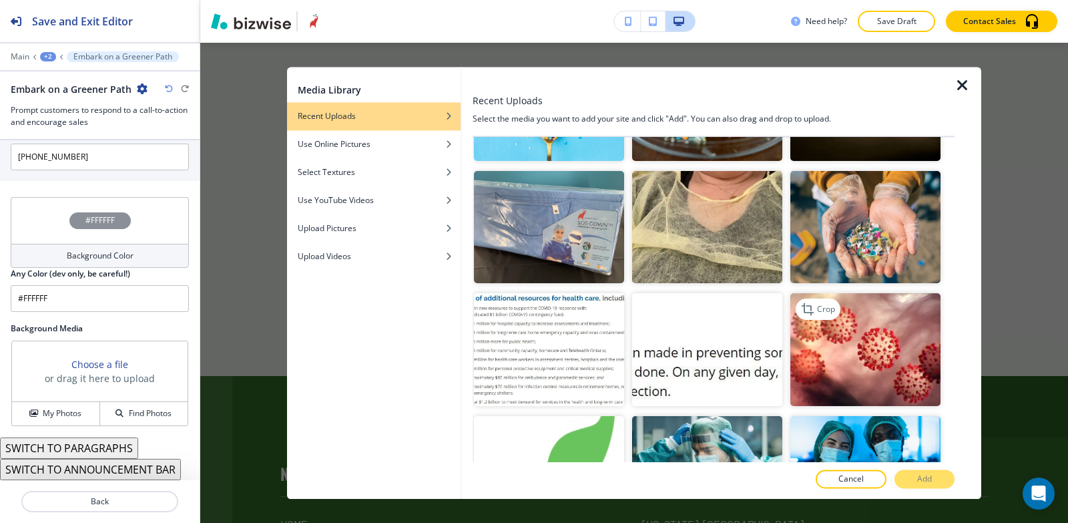
click at [841, 339] on img "button" at bounding box center [866, 350] width 150 height 113
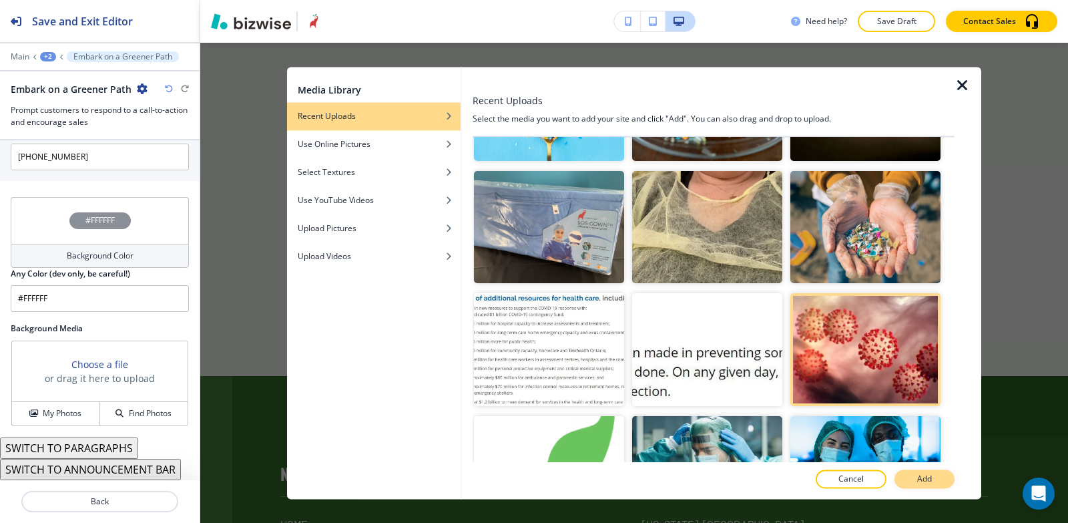
click at [927, 473] on p "Add" at bounding box center [925, 479] width 15 height 12
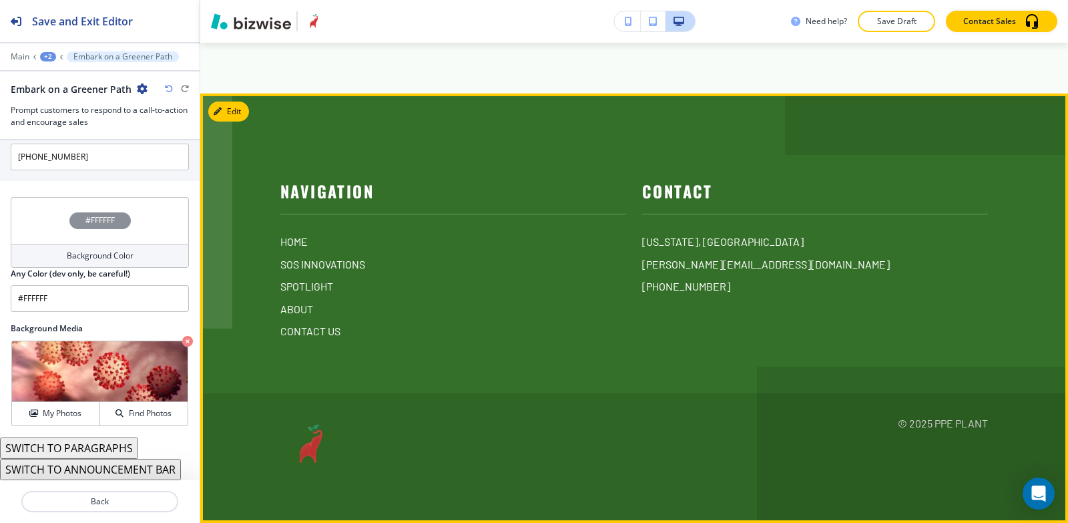
scroll to position [6619, 0]
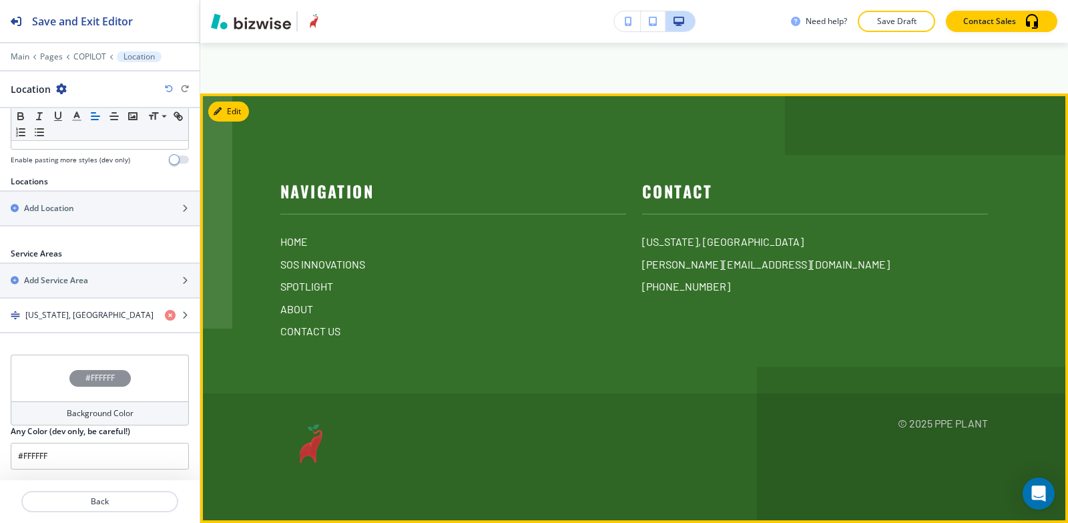
scroll to position [6888, 0]
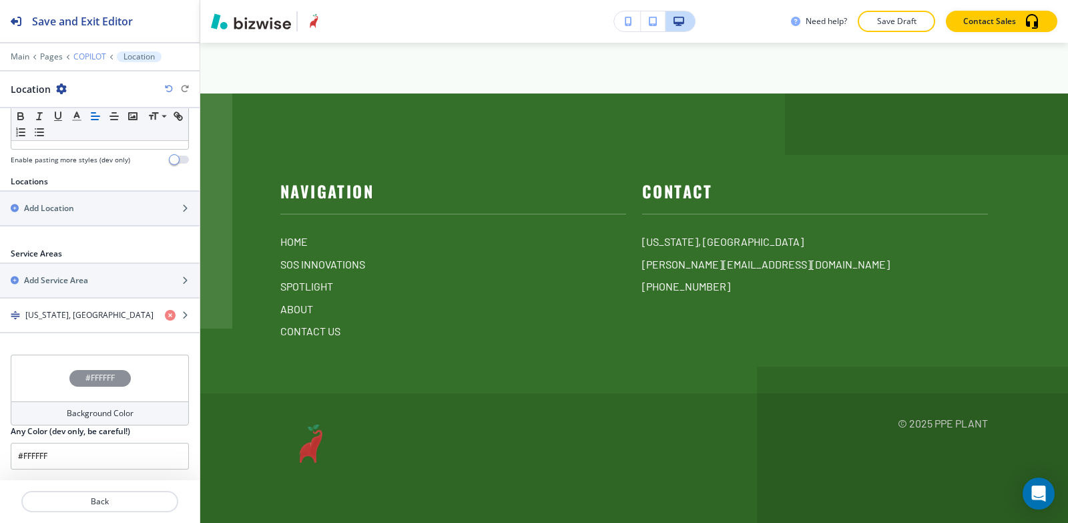
click at [85, 59] on p "COPILOT" at bounding box center [89, 56] width 33 height 9
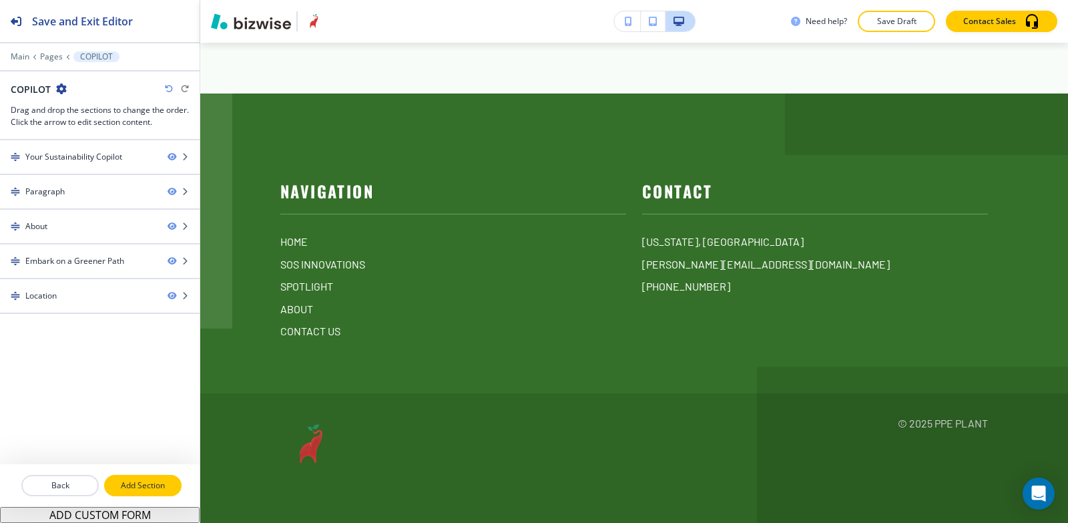
click at [132, 484] on p "Add Section" at bounding box center [143, 485] width 75 height 12
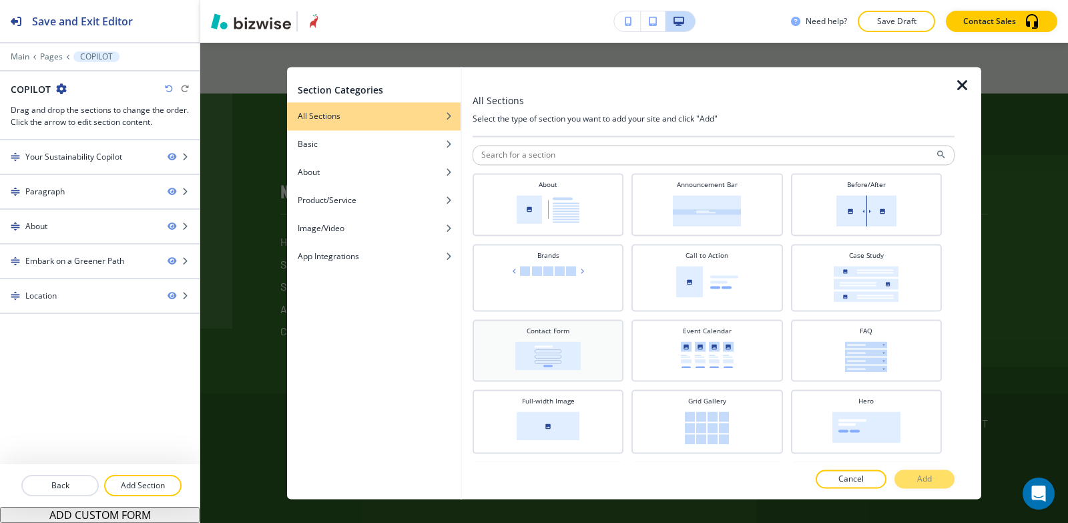
click at [501, 343] on div "Contact Form" at bounding box center [548, 349] width 138 height 46
click at [911, 482] on button "Add" at bounding box center [925, 478] width 60 height 19
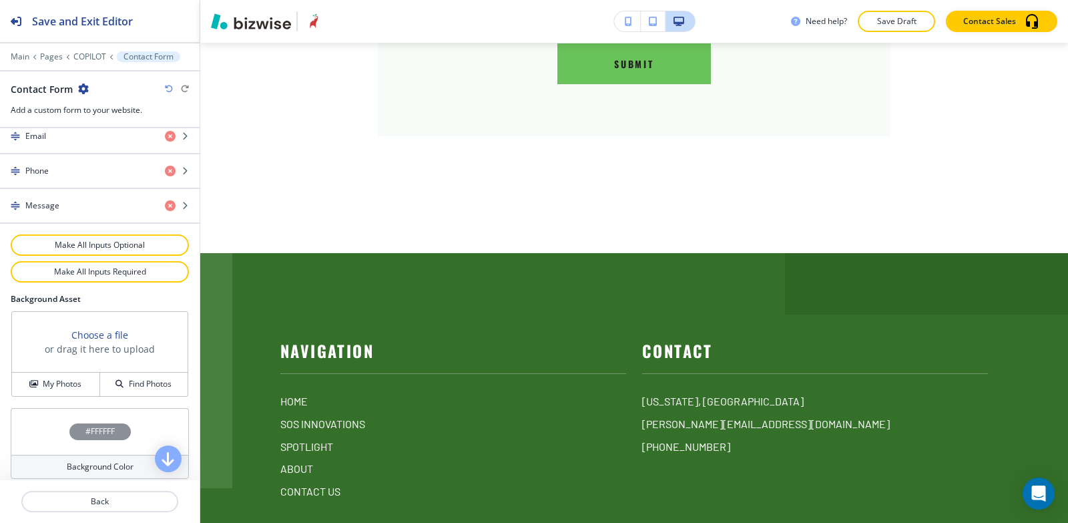
scroll to position [712, 0]
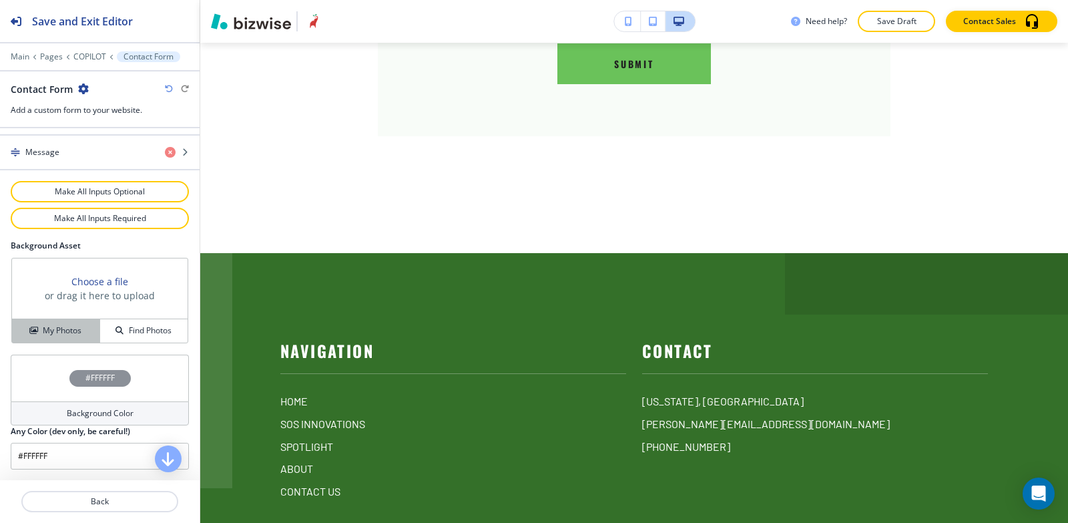
click at [29, 331] on icon "button" at bounding box center [33, 331] width 8 height 8
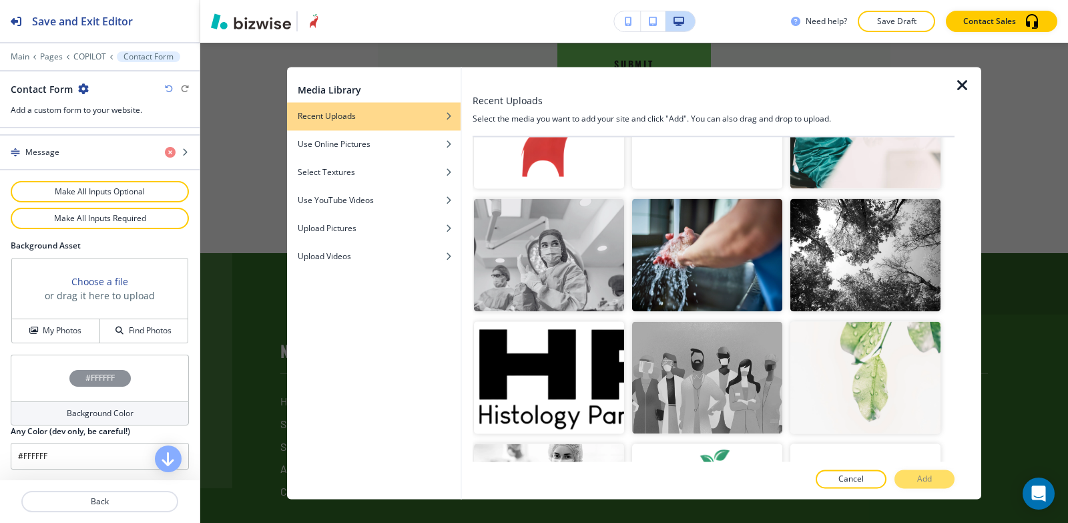
scroll to position [3673, 0]
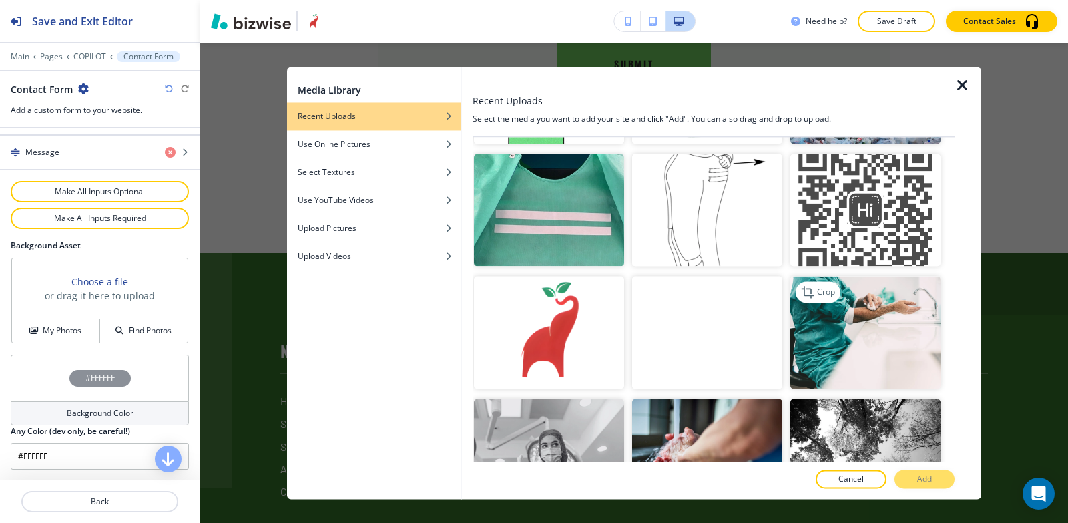
click at [839, 276] on img "button" at bounding box center [866, 332] width 150 height 113
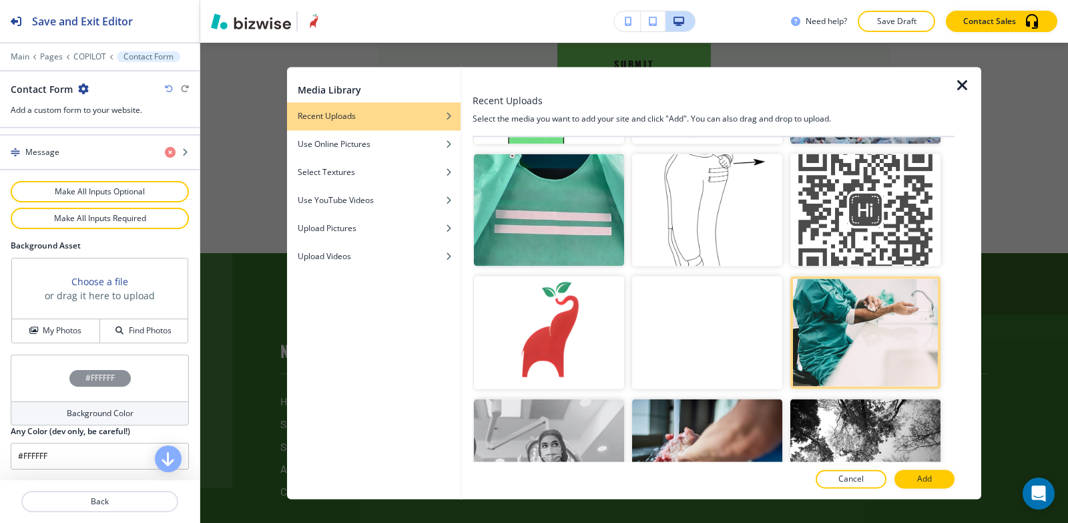
click at [940, 481] on button "Add" at bounding box center [925, 478] width 60 height 19
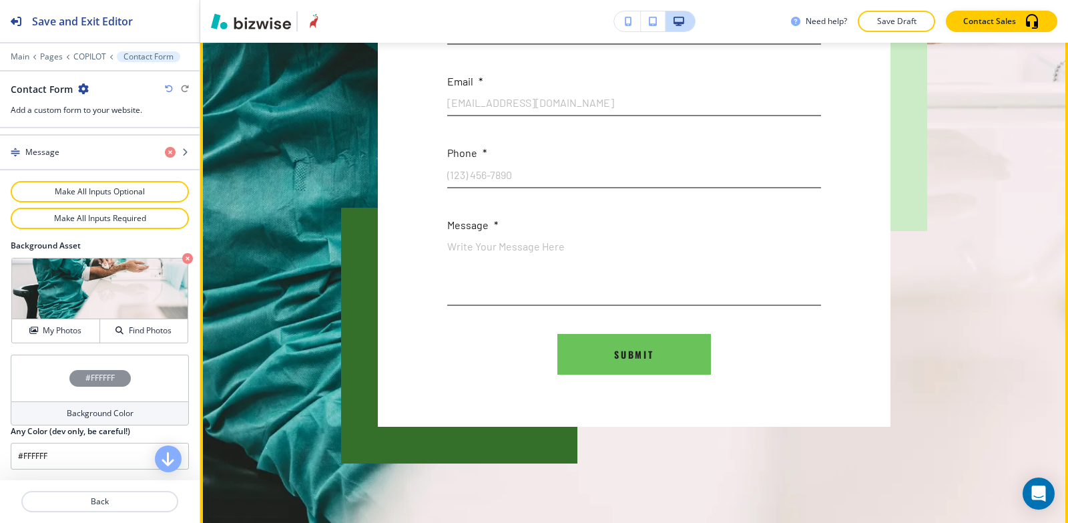
scroll to position [6925, 0]
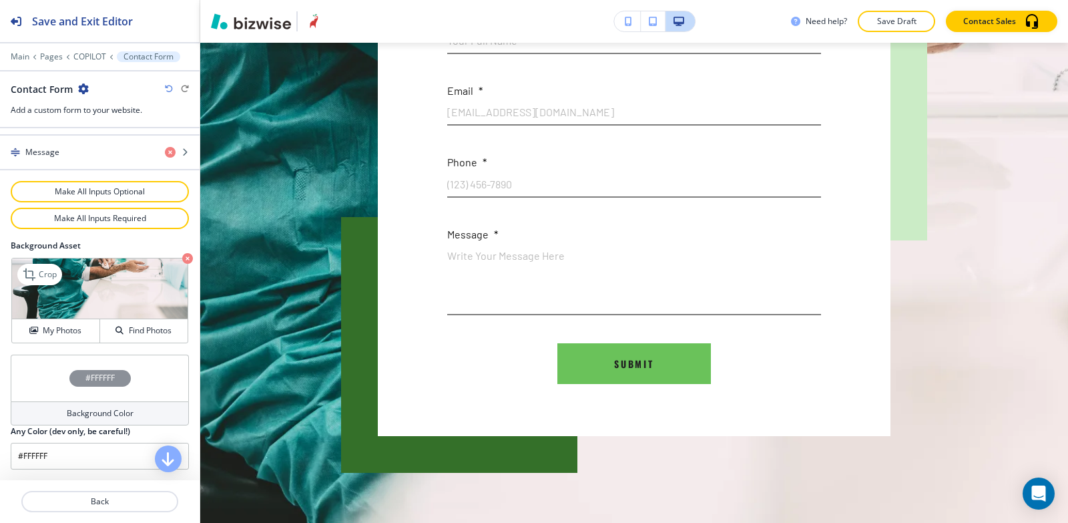
click at [182, 259] on icon "button" at bounding box center [187, 258] width 11 height 11
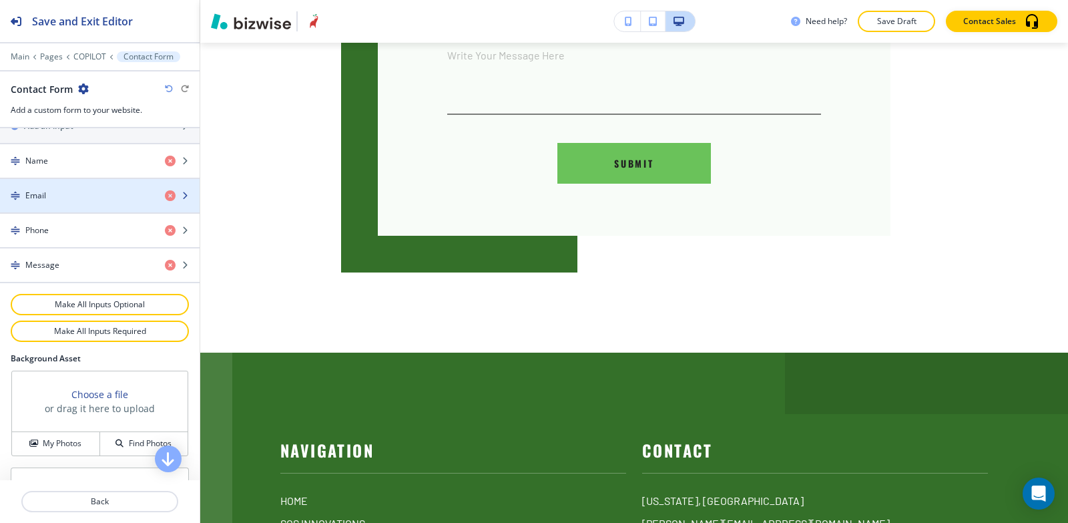
scroll to position [712, 0]
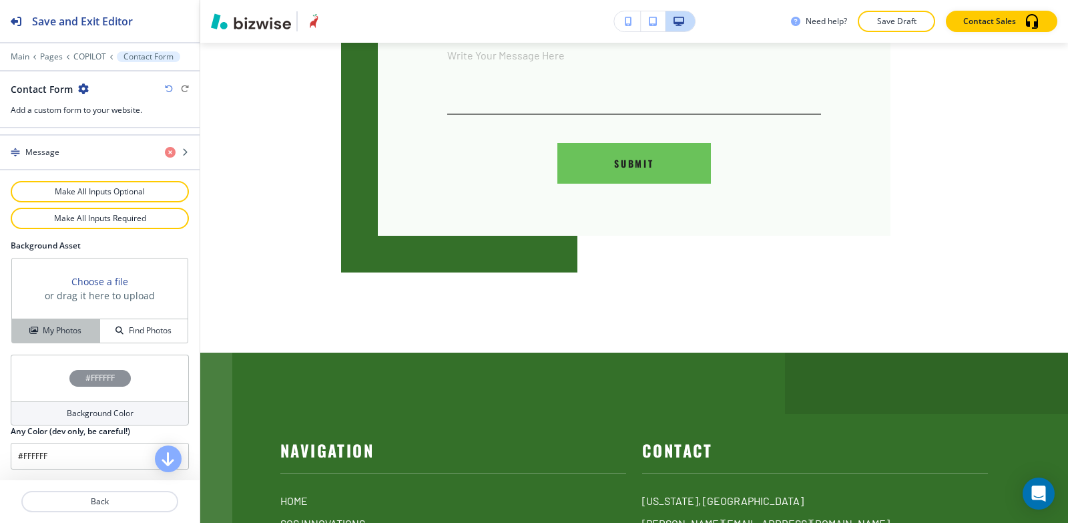
click at [43, 327] on h4 "My Photos" at bounding box center [62, 331] width 39 height 12
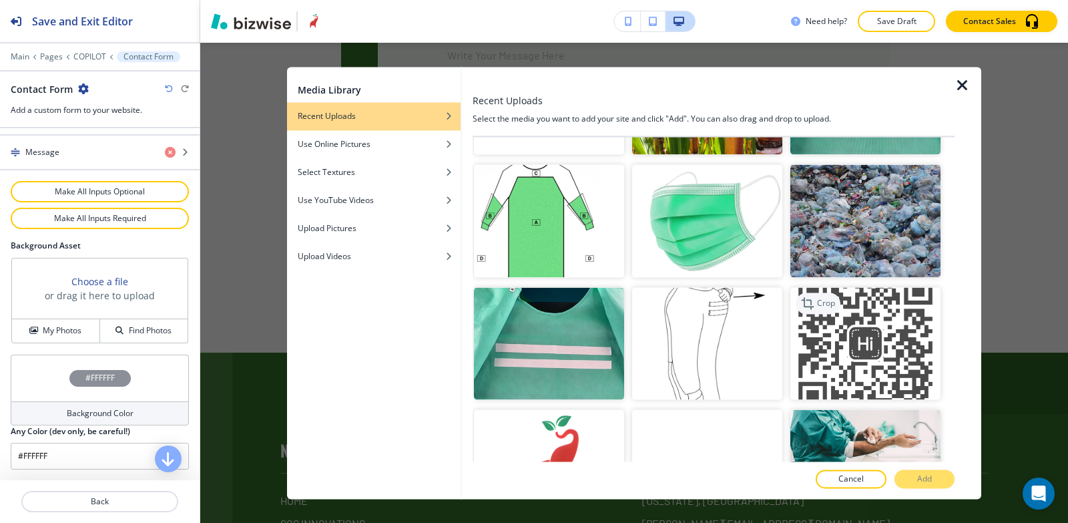
scroll to position [3532, 0]
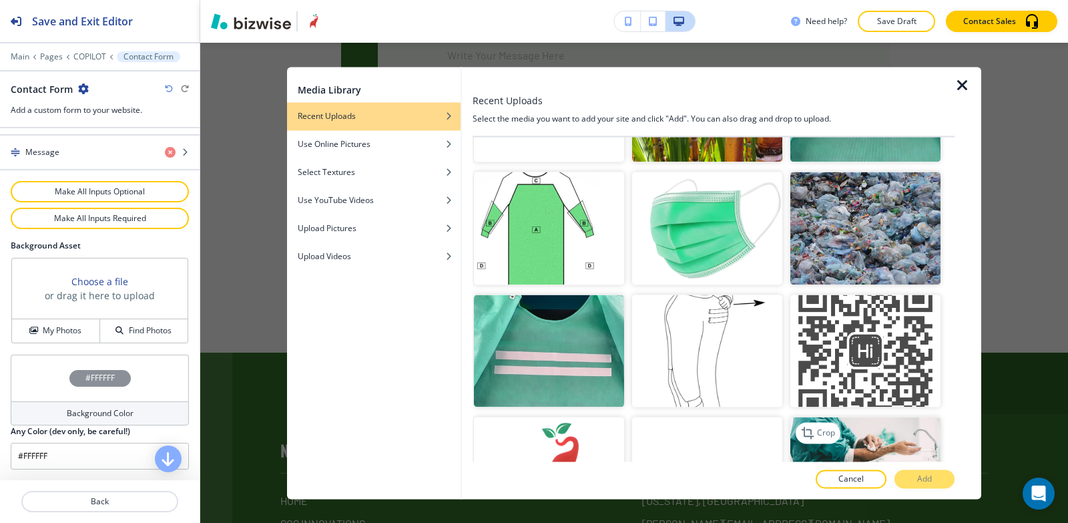
click at [850, 417] on img "button" at bounding box center [866, 473] width 150 height 113
click at [918, 473] on p "Add" at bounding box center [925, 479] width 15 height 12
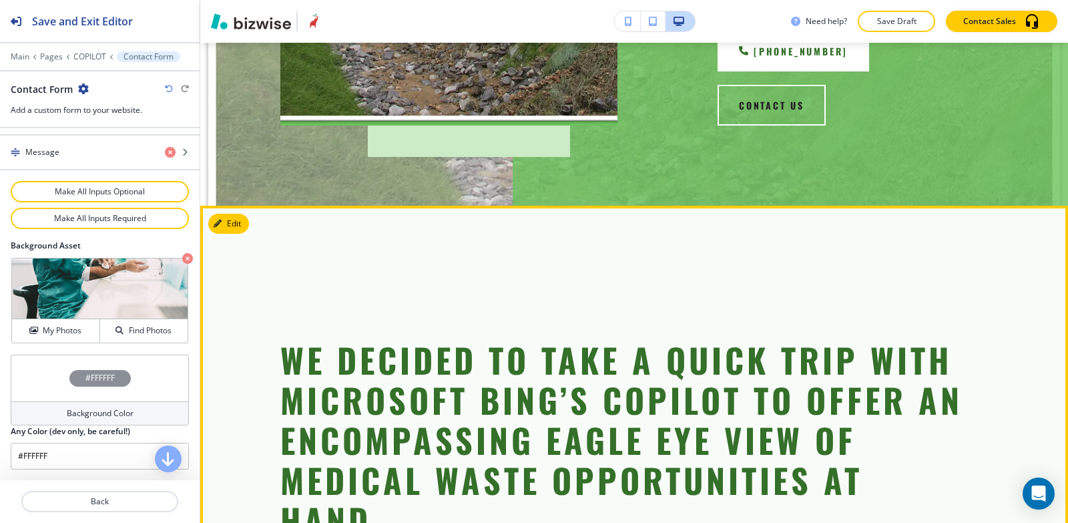
scroll to position [447, 0]
click at [228, 214] on button "Edit This Section" at bounding box center [253, 224] width 90 height 20
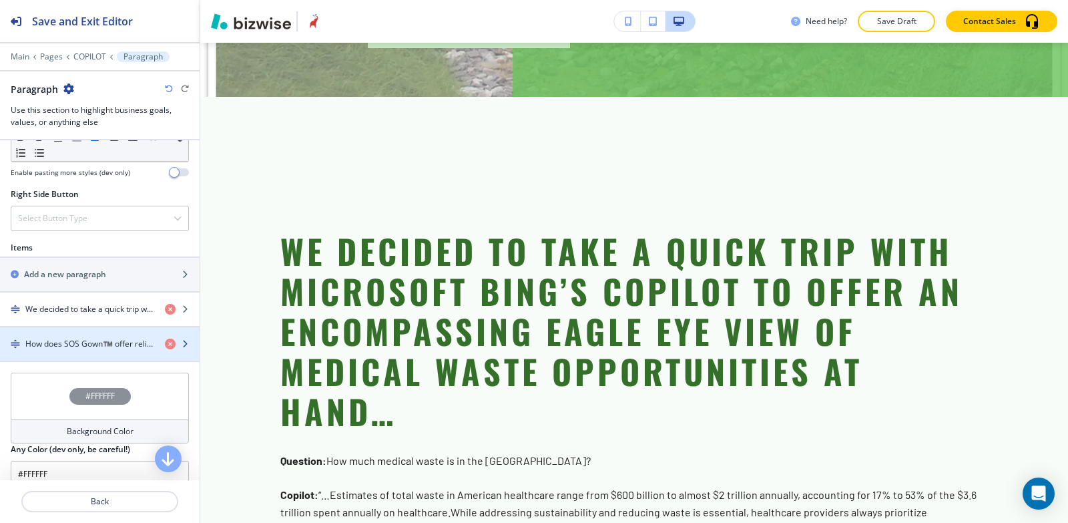
scroll to position [801, 0]
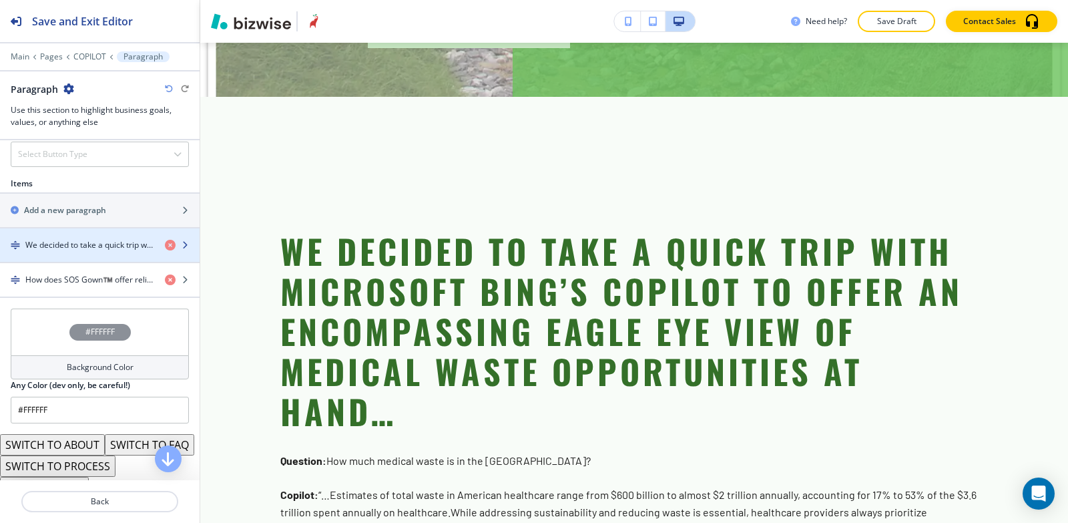
click at [72, 254] on div "button" at bounding box center [100, 256] width 200 height 11
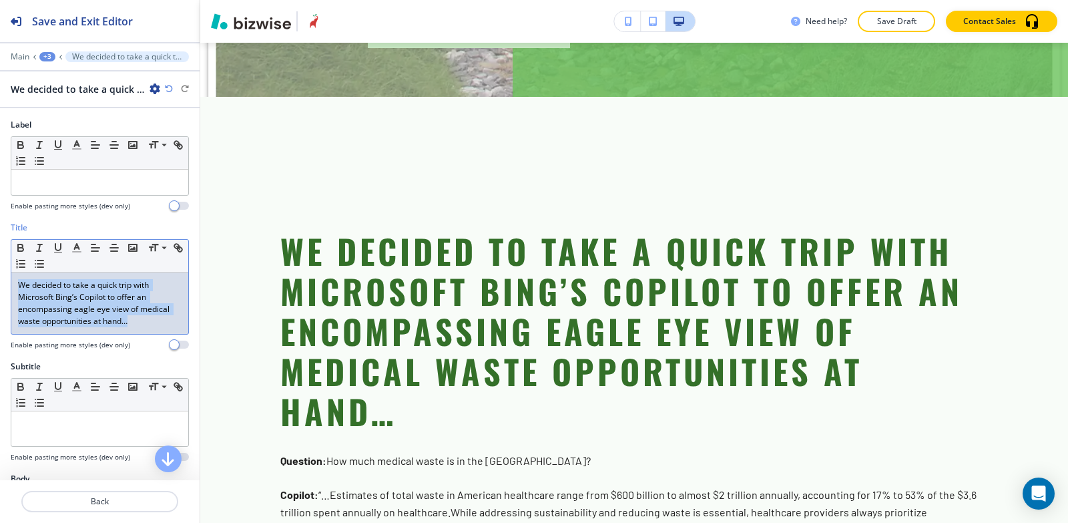
drag, startPoint x: 128, startPoint y: 323, endPoint x: 1, endPoint y: 276, distance: 135.2
click at [1, 276] on div "Title Small Normal Large Huge We decided to take a quick trip with Microsoft Bi…" at bounding box center [100, 291] width 200 height 139
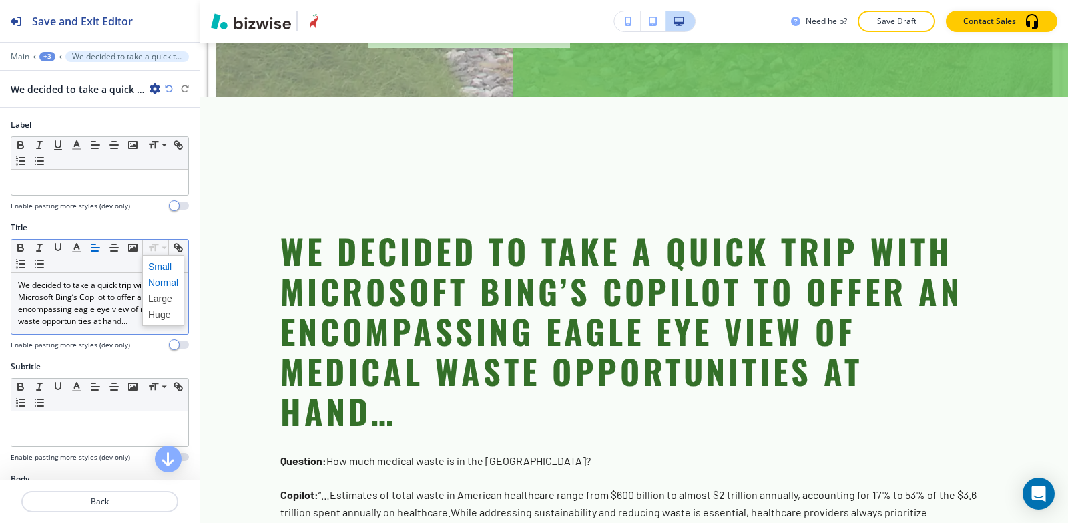
click at [154, 264] on span at bounding box center [163, 266] width 30 height 16
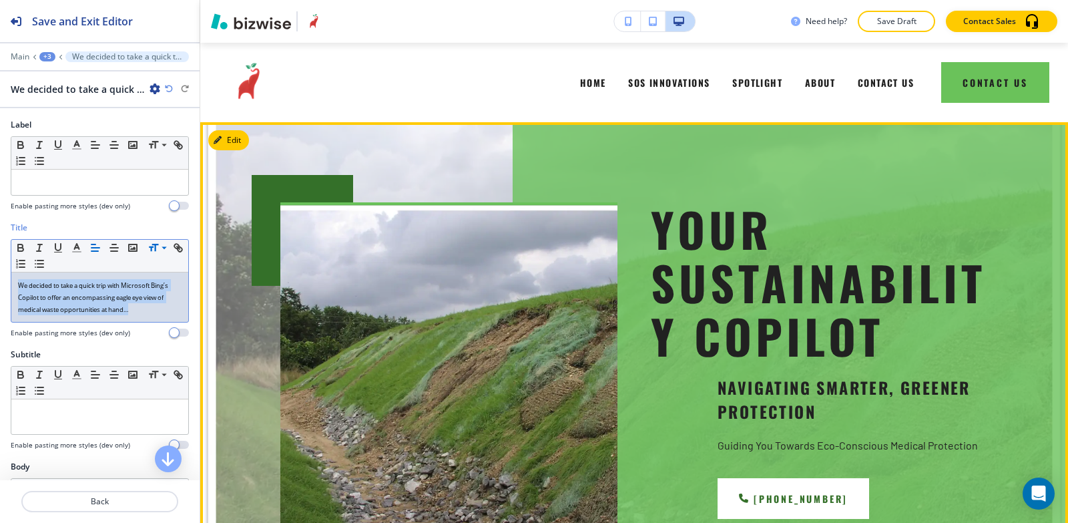
scroll to position [0, 0]
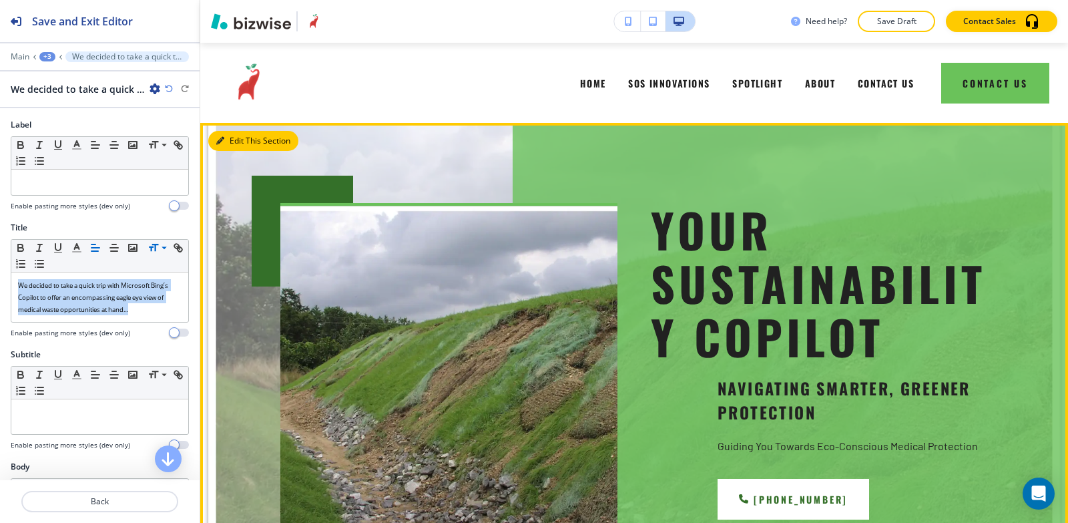
click at [222, 144] on icon "button" at bounding box center [220, 141] width 8 height 8
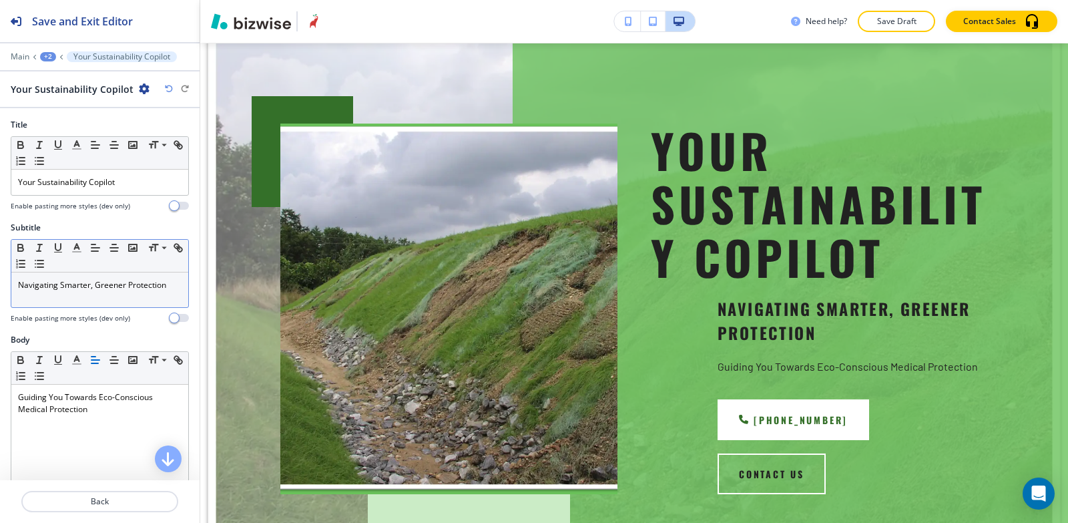
scroll to position [80, 0]
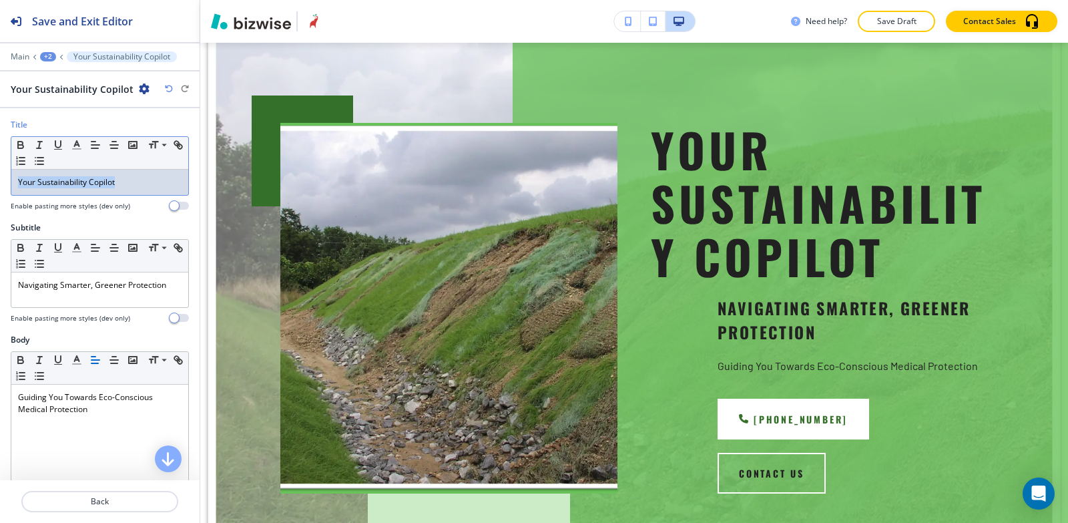
drag, startPoint x: 136, startPoint y: 186, endPoint x: 13, endPoint y: 178, distance: 122.5
click at [13, 178] on div "Your Sustainability Copilot" at bounding box center [99, 182] width 177 height 25
click at [37, 143] on icon "button" at bounding box center [39, 145] width 12 height 12
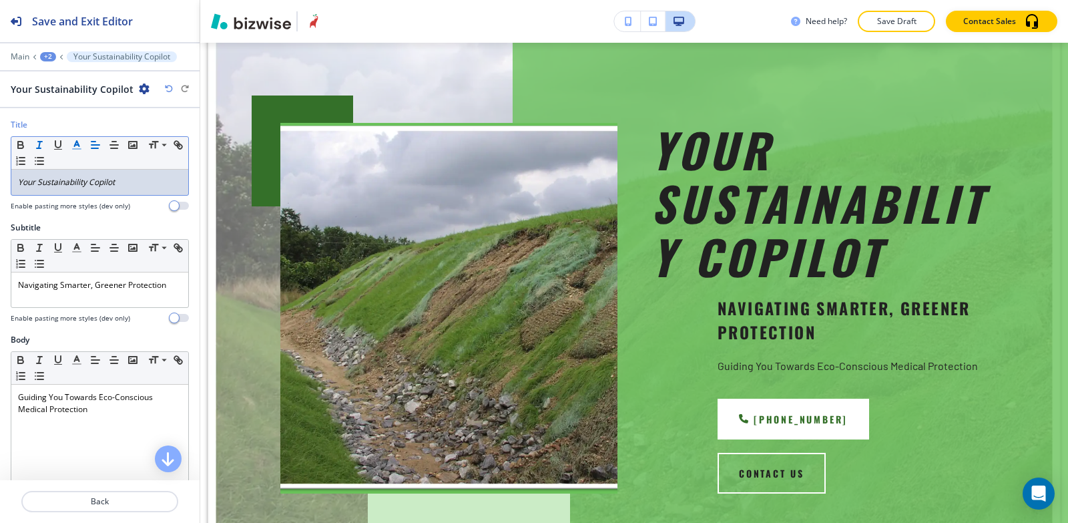
click at [79, 148] on icon "button" at bounding box center [77, 145] width 12 height 12
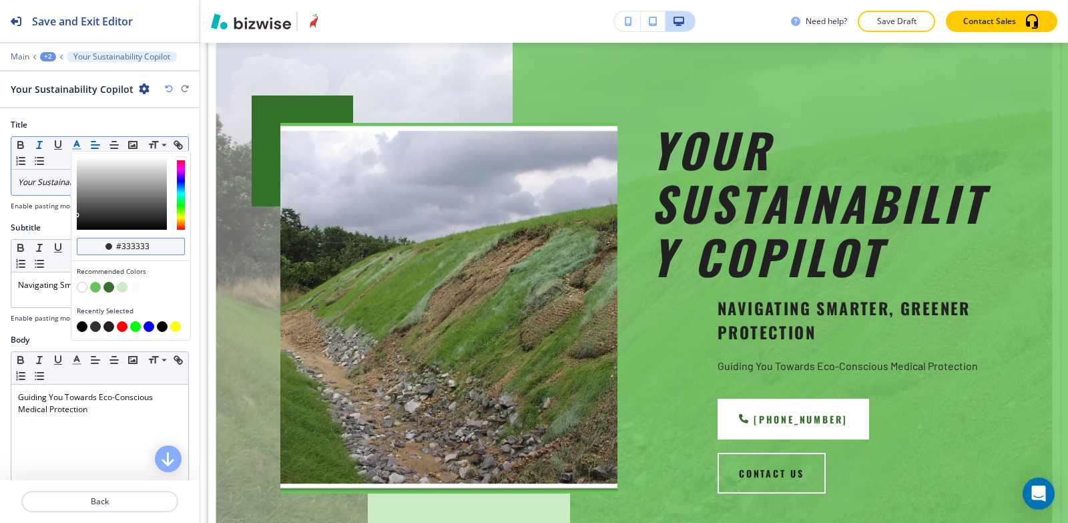
drag, startPoint x: 154, startPoint y: 245, endPoint x: 122, endPoint y: 240, distance: 33.1
click at [122, 241] on input "#333333" at bounding box center [138, 246] width 47 height 11
type input "#212121"
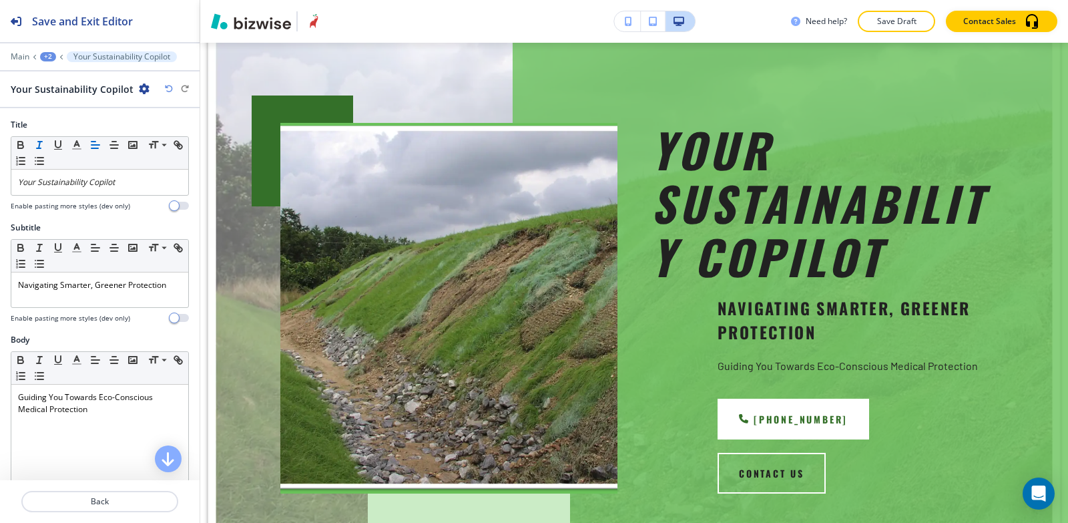
click at [55, 206] on h4 "Enable pasting more styles (dev only)" at bounding box center [71, 206] width 120 height 10
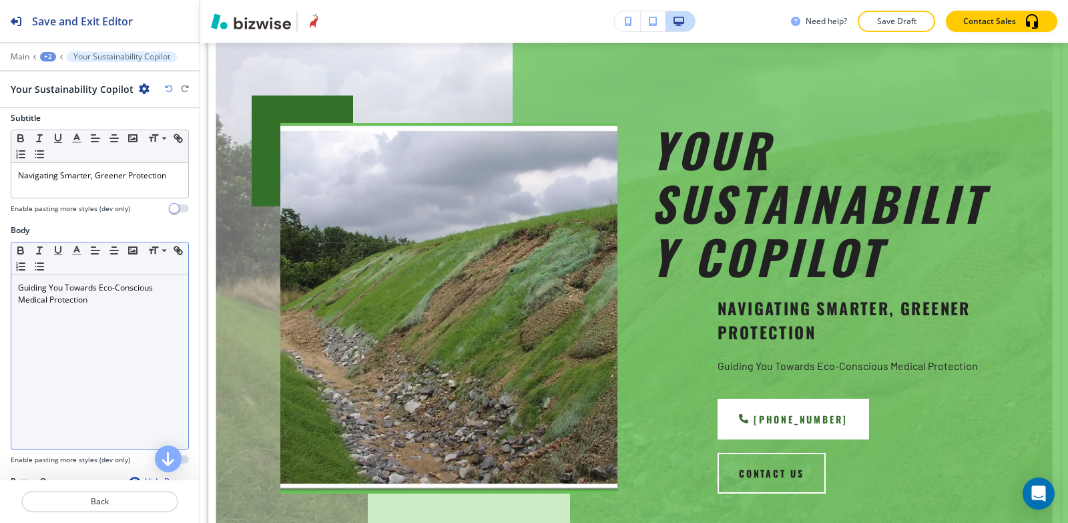
scroll to position [134, 0]
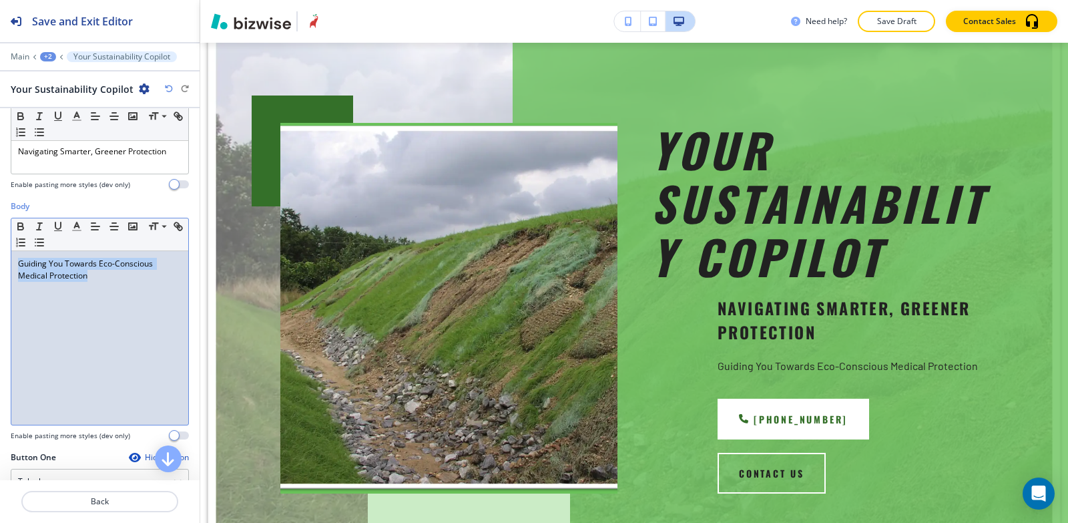
drag, startPoint x: 97, startPoint y: 283, endPoint x: 0, endPoint y: 245, distance: 104.7
click at [0, 245] on div "Body Small Normal Large Huge Guiding You Towards Eco-Conscious Medical Protecti…" at bounding box center [100, 325] width 200 height 251
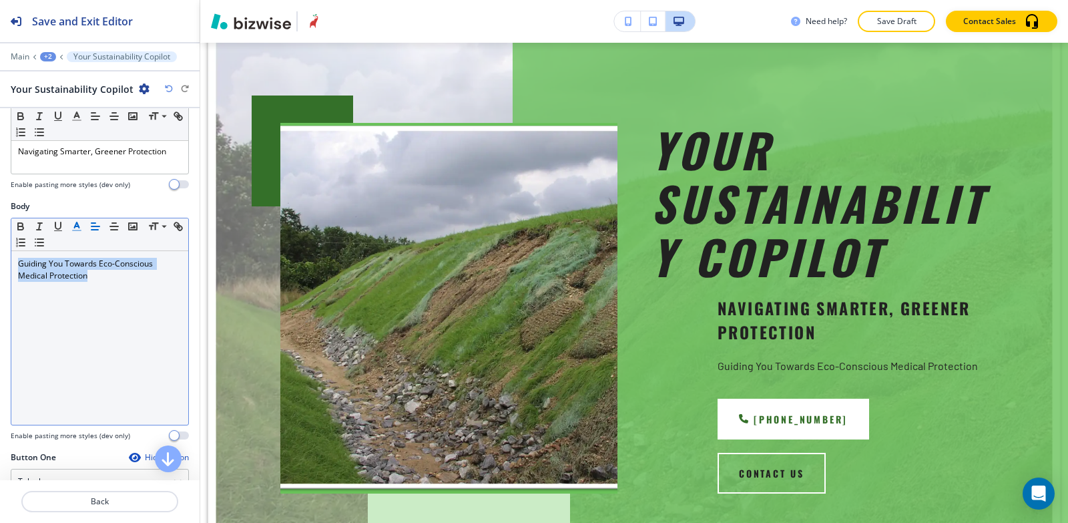
click at [79, 229] on icon "button" at bounding box center [77, 226] width 12 height 12
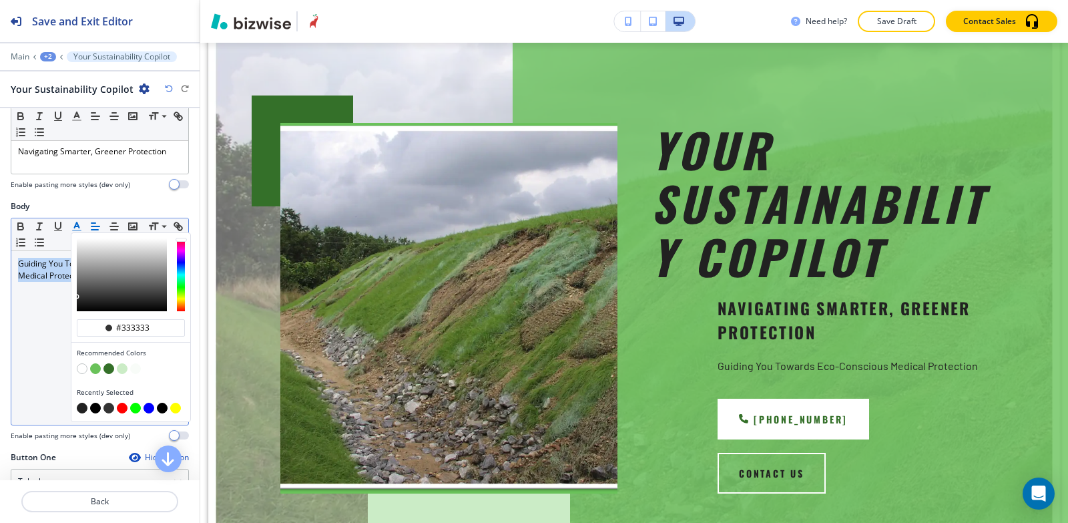
click at [93, 407] on button "button" at bounding box center [95, 408] width 11 height 11
type input "#000000"
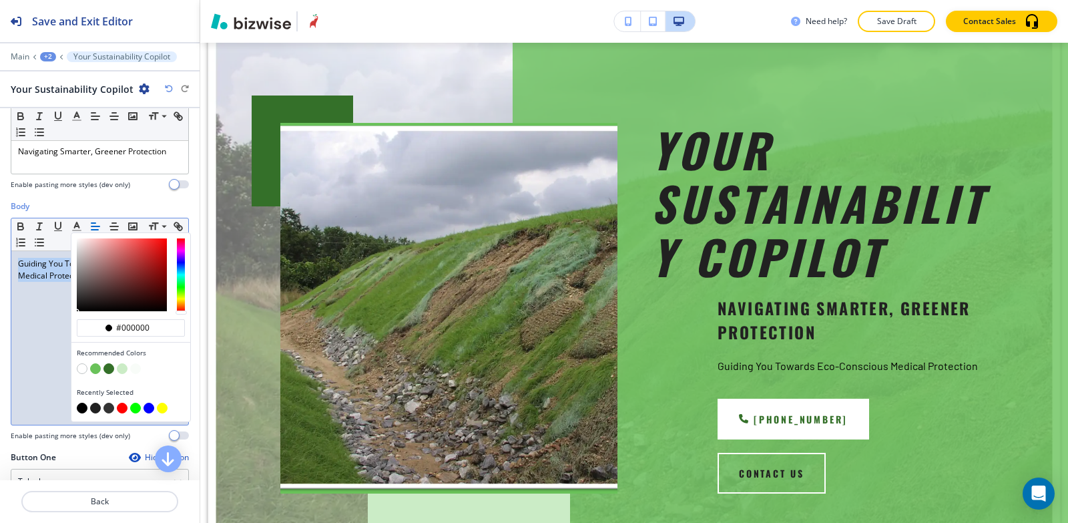
click at [11, 320] on div "#000000 Recommended Colors Recently Selected Small Normal Large Huge Guiding Yo…" at bounding box center [100, 322] width 178 height 208
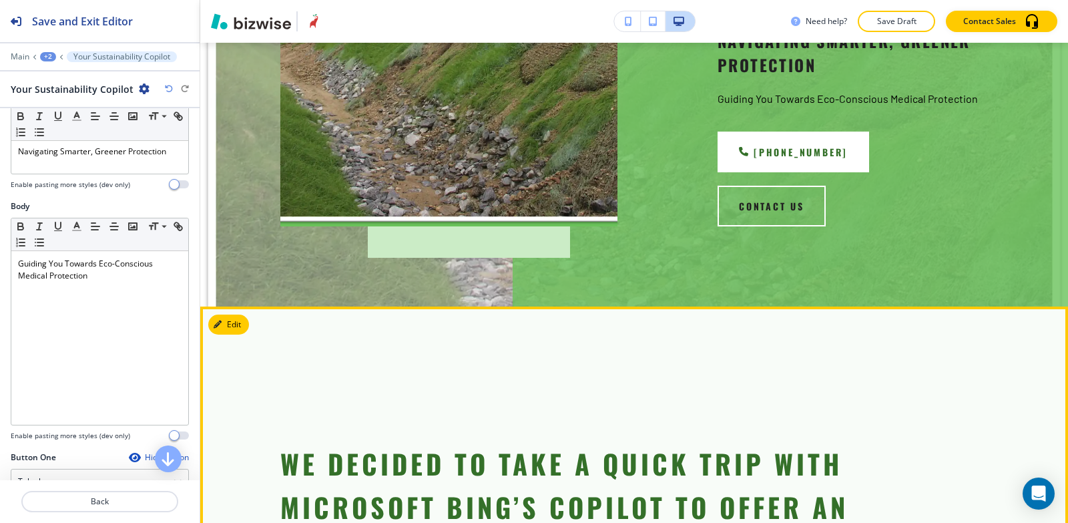
scroll to position [80, 0]
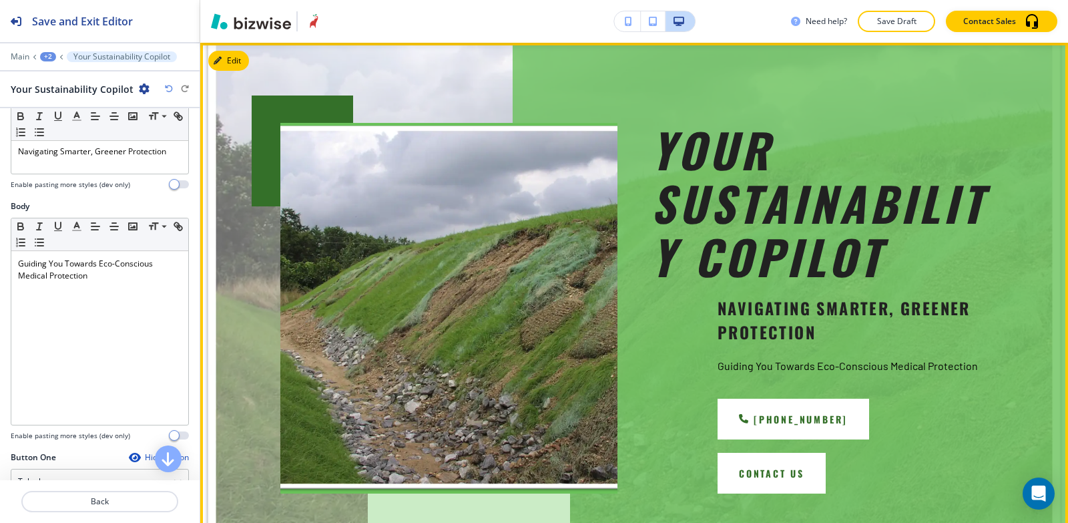
click at [826, 453] on button "CONTACT US" at bounding box center [772, 473] width 108 height 41
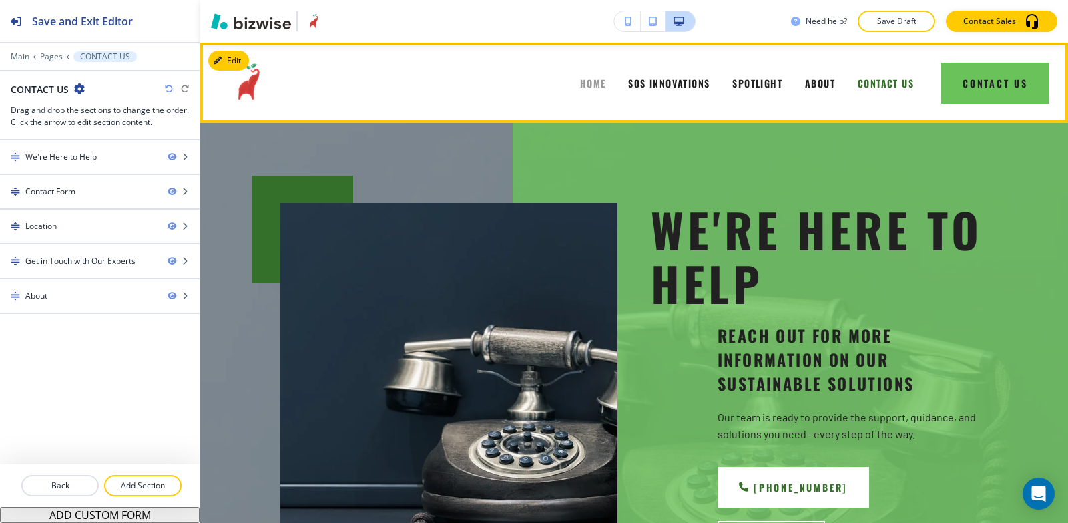
click at [583, 80] on span "HOME" at bounding box center [593, 83] width 26 height 14
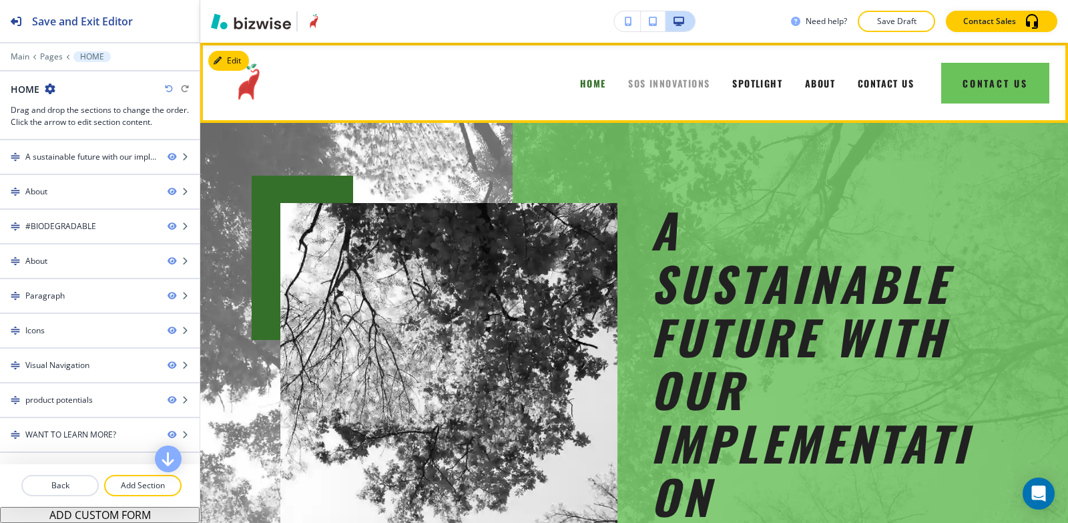
click at [668, 81] on span "SOS INNOVATIONS" at bounding box center [668, 83] width 81 height 14
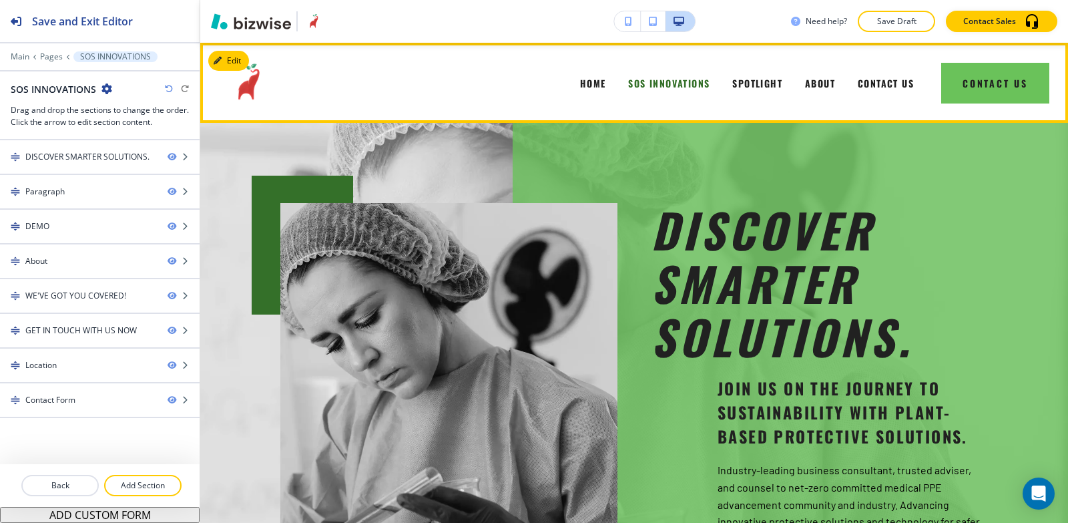
click at [737, 73] on div "SPOTLIGHT" at bounding box center [757, 82] width 73 height 53
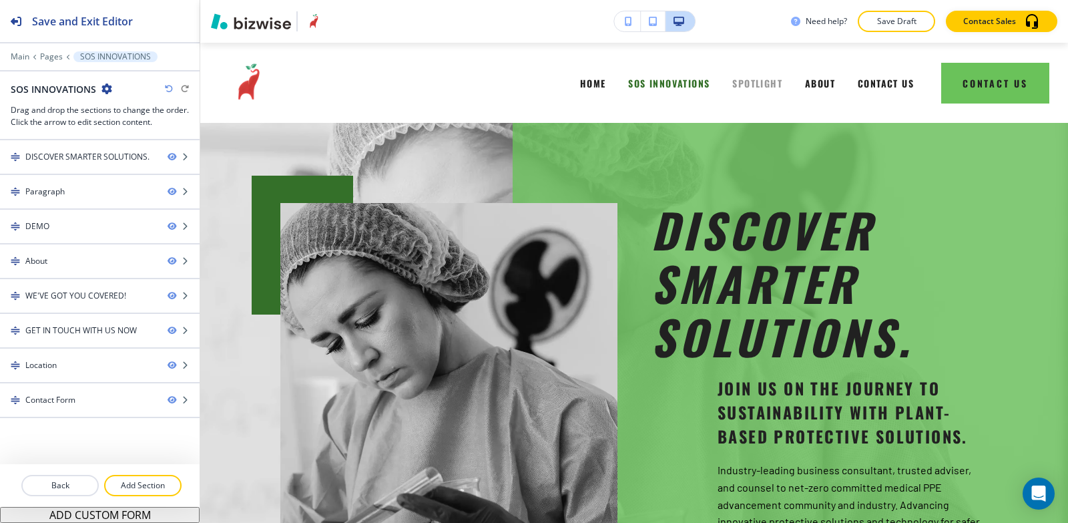
click at [737, 79] on span "SPOTLIGHT" at bounding box center [758, 83] width 50 height 14
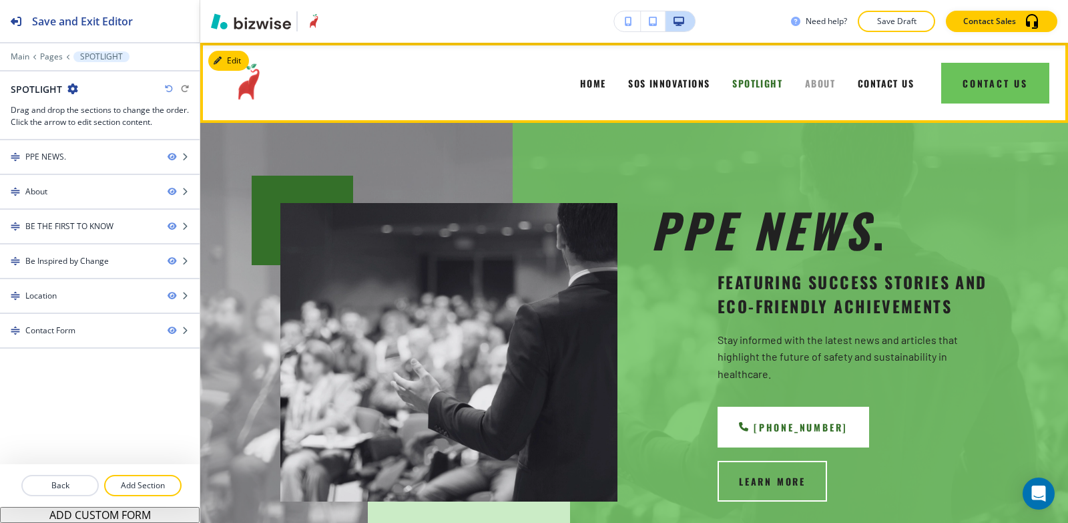
click at [820, 84] on span "ABOUT" at bounding box center [820, 83] width 30 height 14
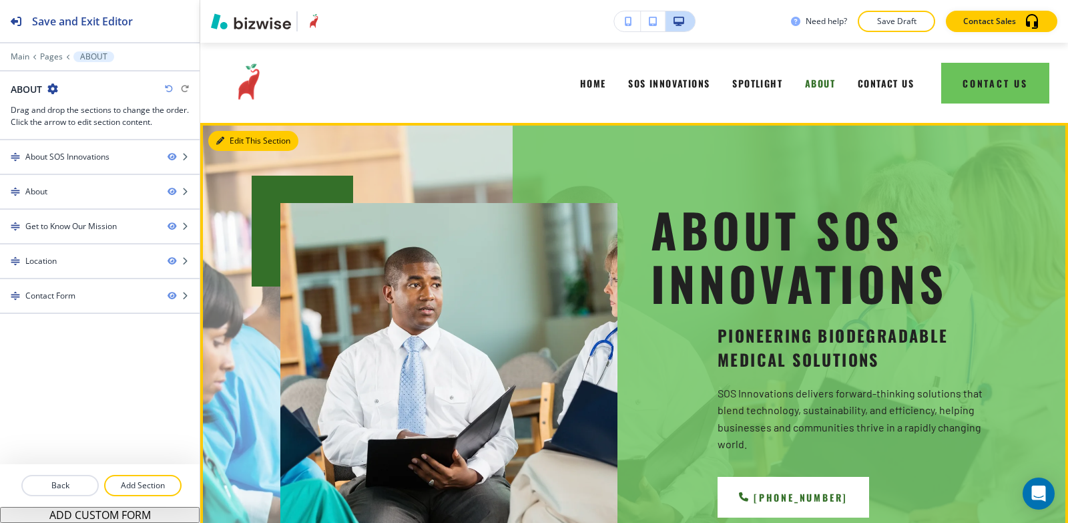
click at [219, 140] on icon "button" at bounding box center [220, 141] width 8 height 8
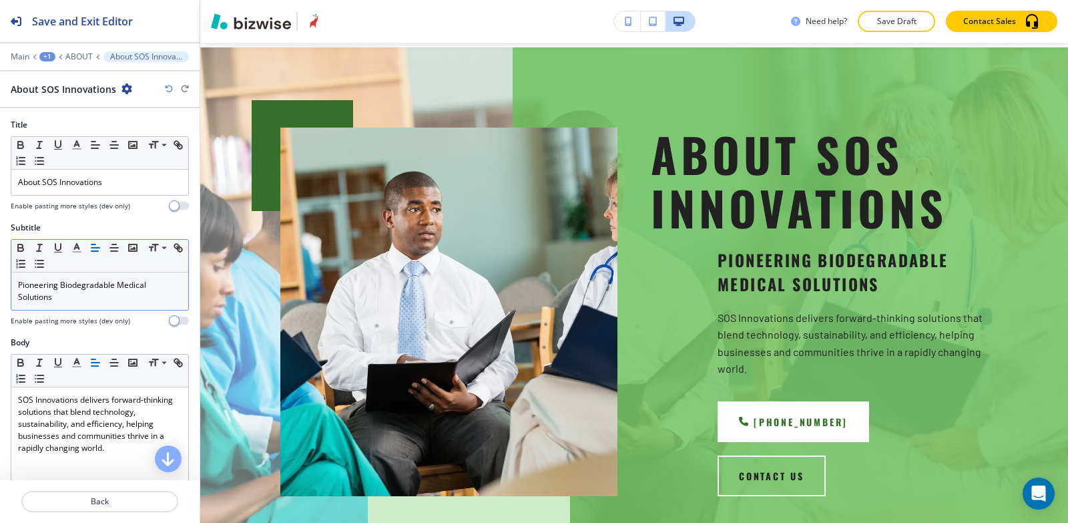
scroll to position [80, 0]
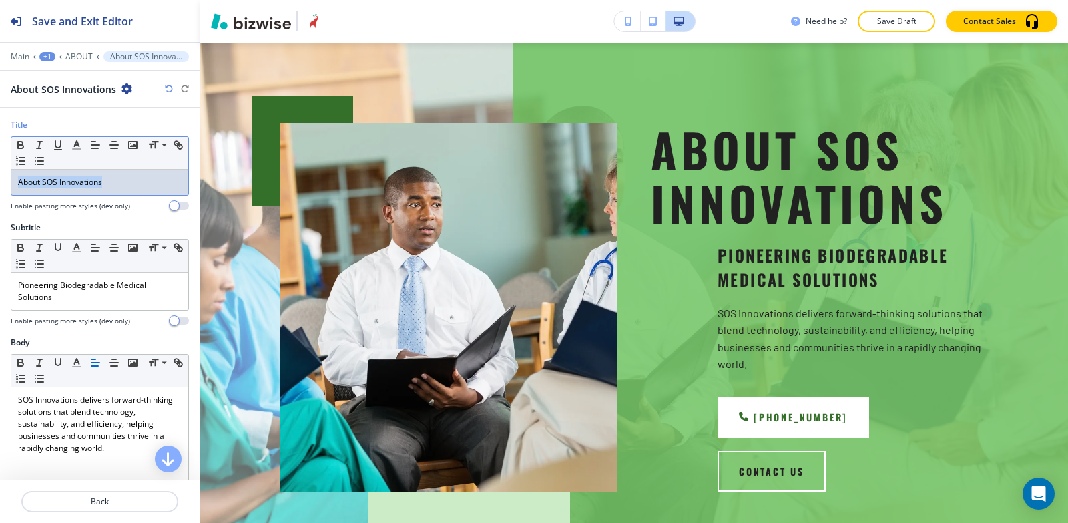
drag, startPoint x: 108, startPoint y: 182, endPoint x: 24, endPoint y: 156, distance: 88.1
click at [0, 176] on div "Title Small Normal Large Huge About SOS Innovations Enable pasting more styles …" at bounding box center [100, 170] width 200 height 103
click at [39, 145] on line "button" at bounding box center [39, 145] width 1 height 7
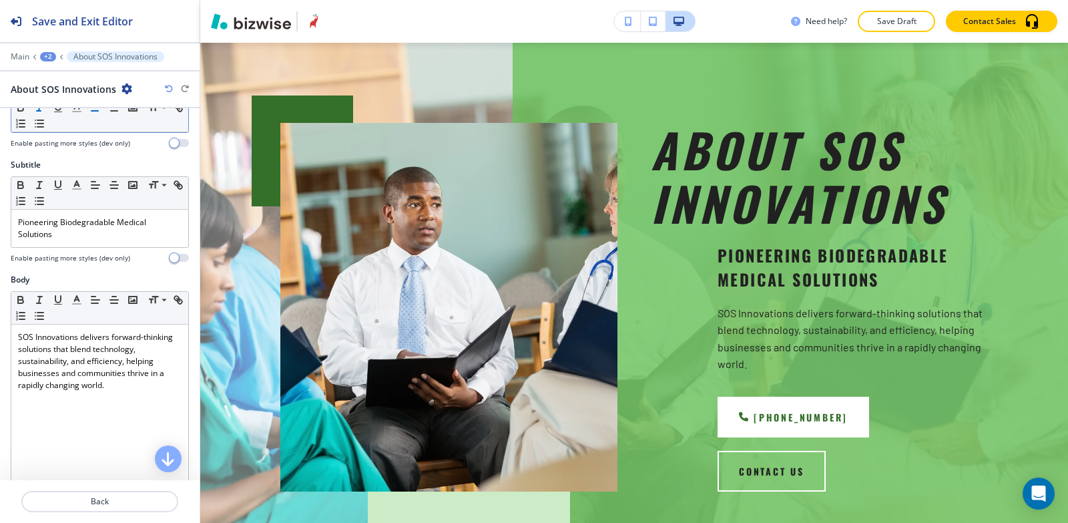
scroll to position [134, 0]
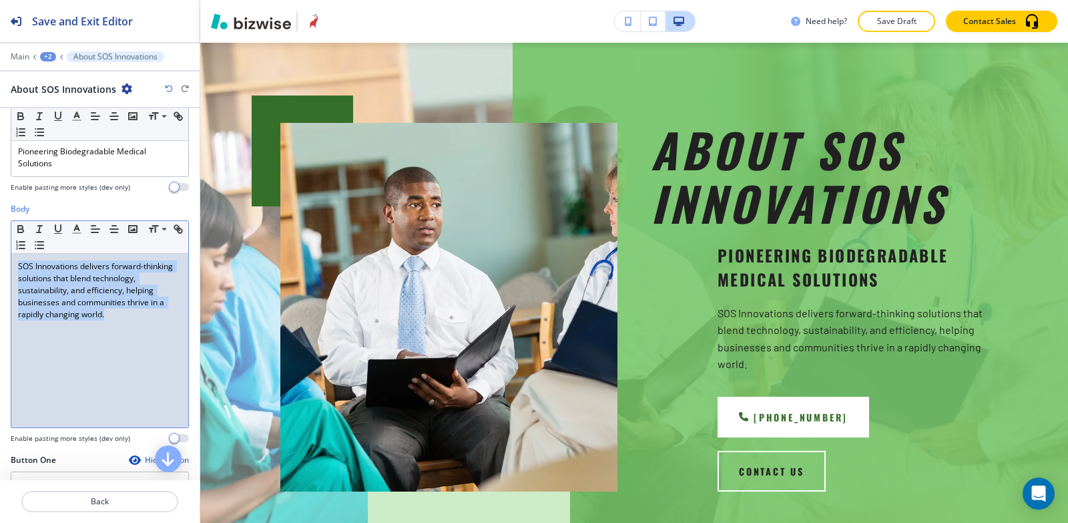
drag, startPoint x: 15, startPoint y: 267, endPoint x: 133, endPoint y: 322, distance: 129.7
click at [133, 322] on div "SOS Innovations delivers forward-thinking solutions that blend technology, sust…" at bounding box center [99, 341] width 177 height 174
click at [79, 230] on polyline "button" at bounding box center [77, 227] width 5 height 5
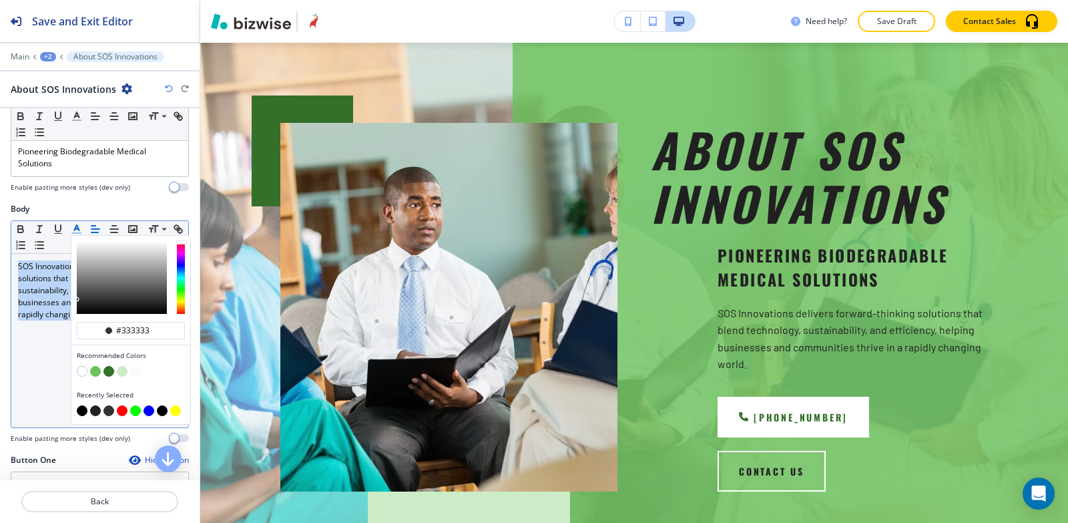
click at [84, 411] on button "button" at bounding box center [82, 410] width 11 height 11
type input "#000000"
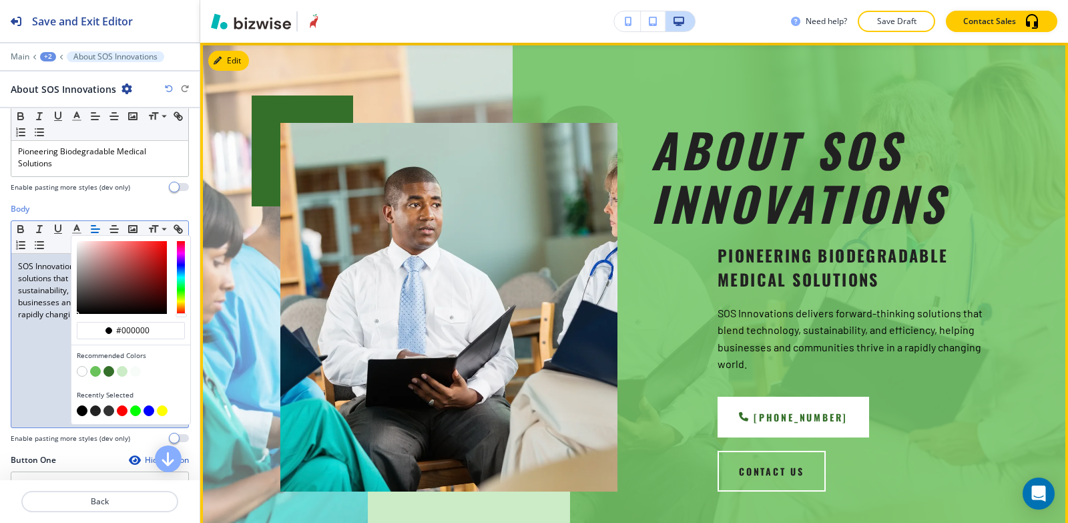
scroll to position [0, 0]
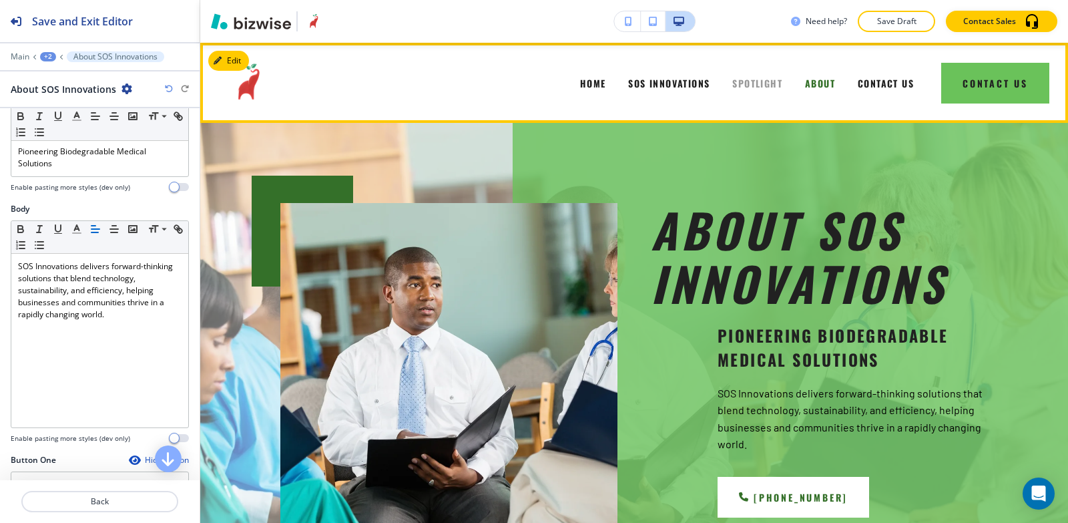
click at [755, 78] on span "SPOTLIGHT" at bounding box center [758, 83] width 50 height 14
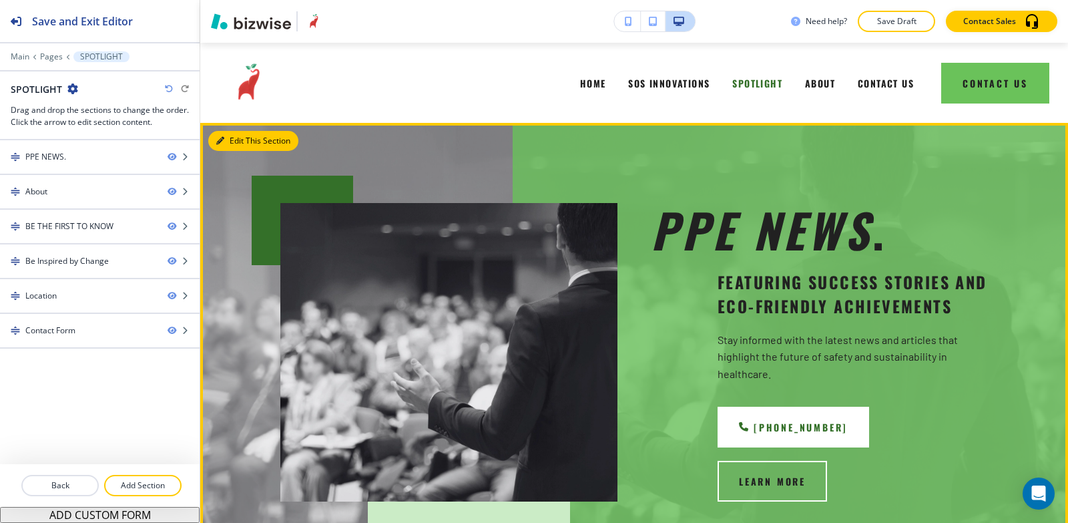
click at [230, 141] on button "Edit This Section" at bounding box center [253, 141] width 90 height 20
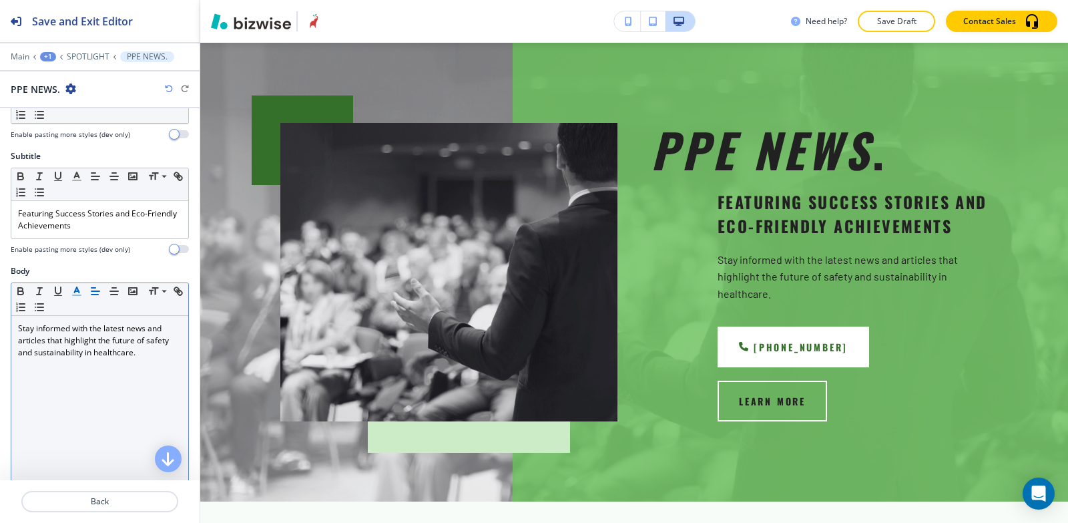
scroll to position [67, 0]
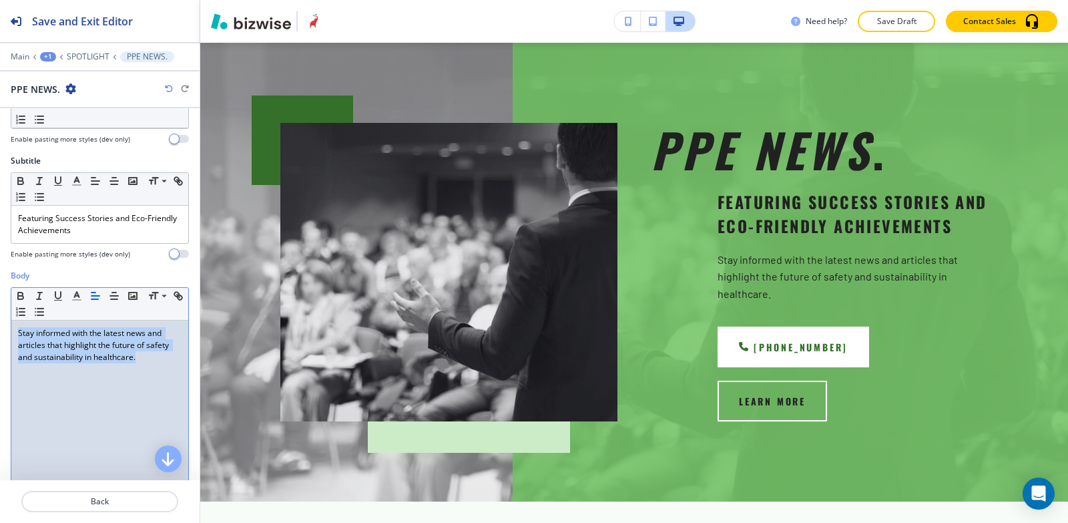
drag, startPoint x: 148, startPoint y: 363, endPoint x: 1, endPoint y: 324, distance: 152.7
click at [0, 324] on div "Body Small Normal Large Huge Stay informed with the latest news and articles th…" at bounding box center [100, 395] width 200 height 251
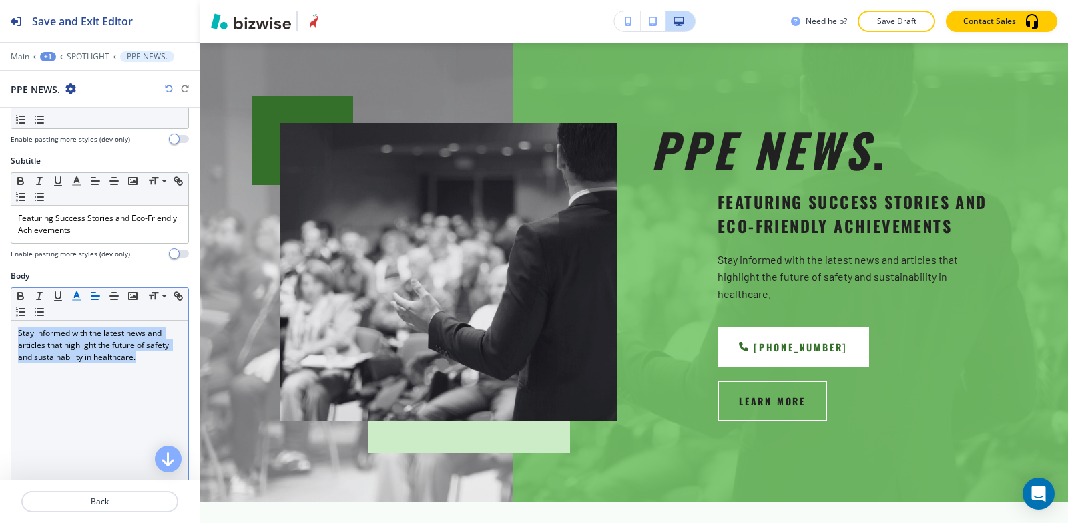
click at [75, 296] on line "button" at bounding box center [76, 296] width 3 height 0
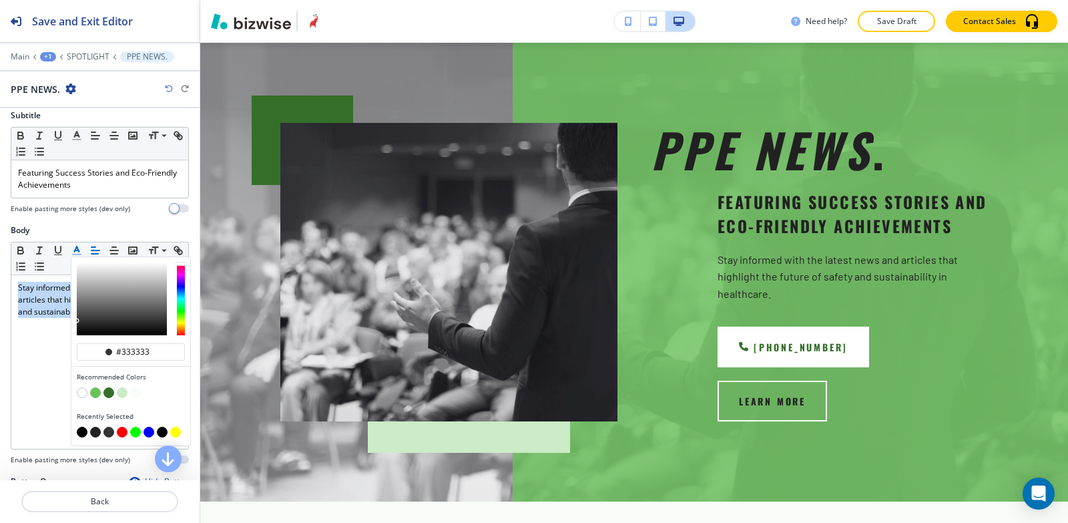
scroll to position [134, 0]
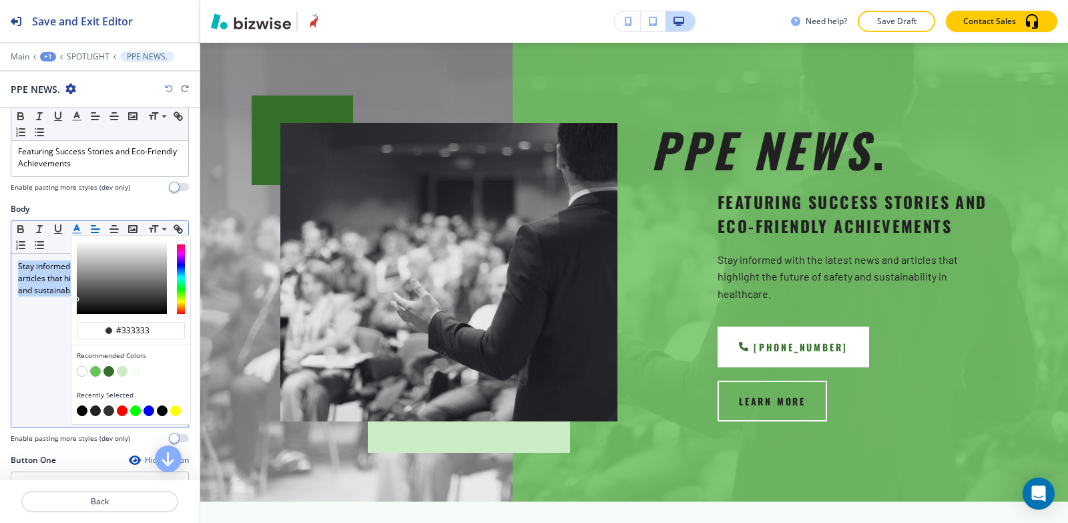
click at [82, 413] on button "button" at bounding box center [82, 410] width 11 height 11
type input "#000000"
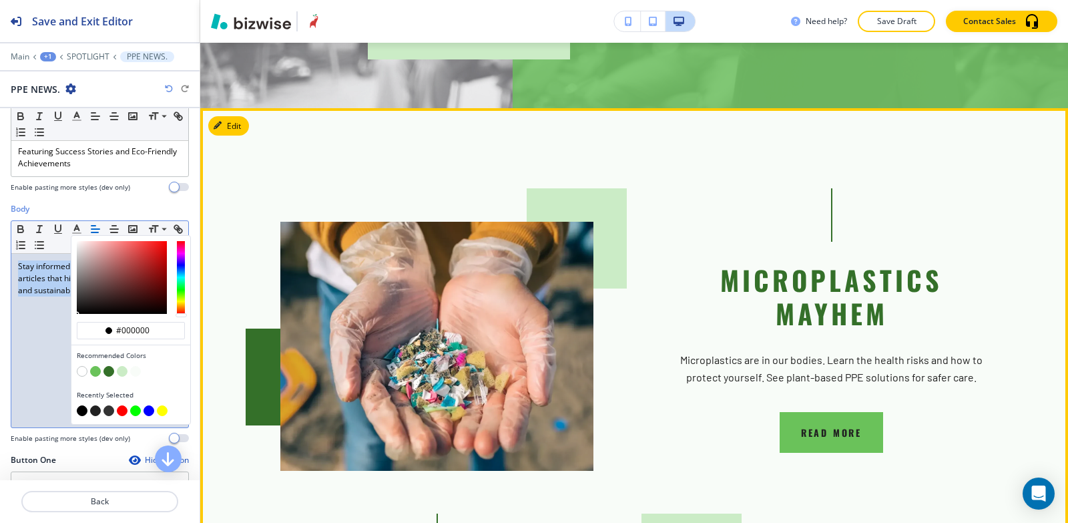
scroll to position [548, 0]
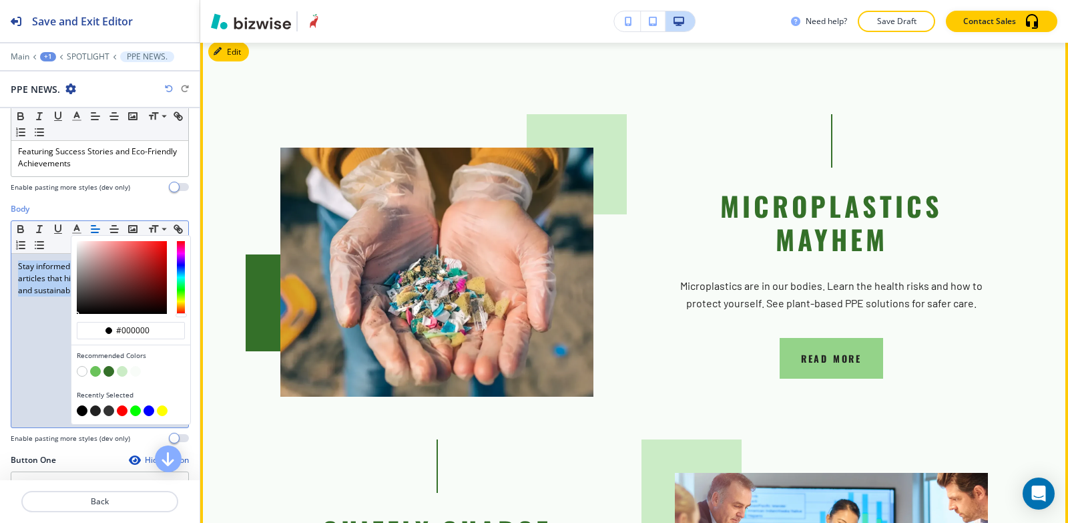
click at [832, 338] on button "read more" at bounding box center [832, 358] width 104 height 41
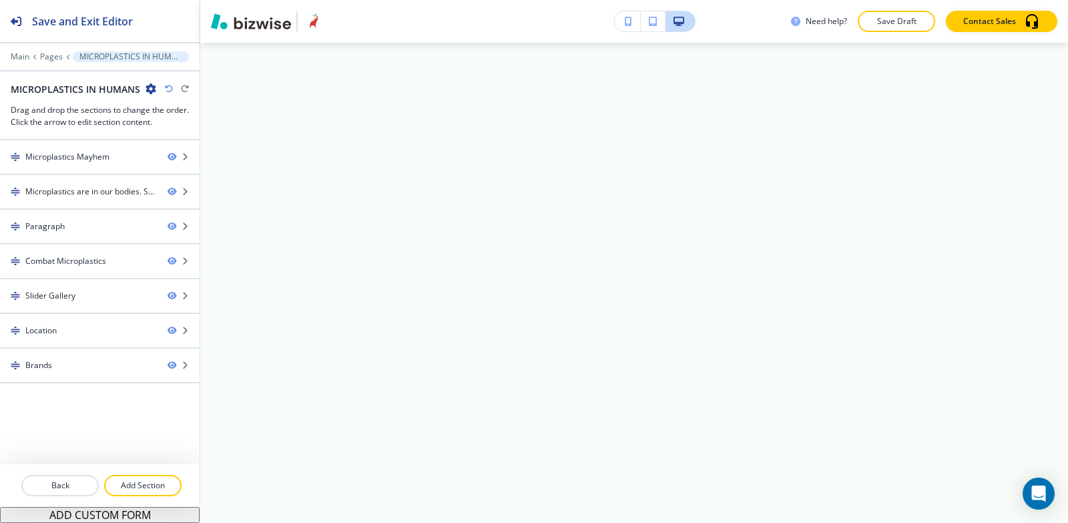
scroll to position [0, 0]
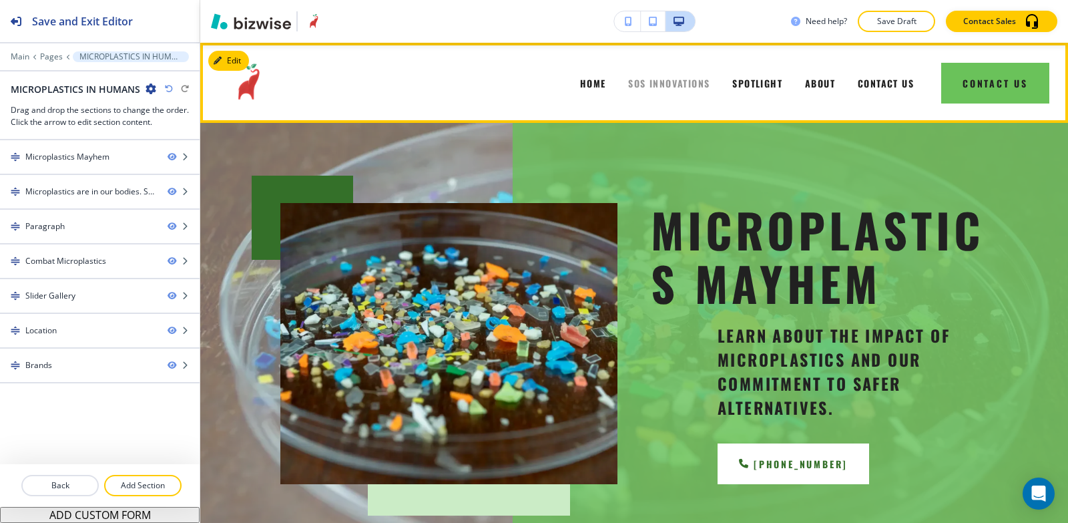
click at [674, 86] on span "SOS INNOVATIONS" at bounding box center [668, 83] width 81 height 14
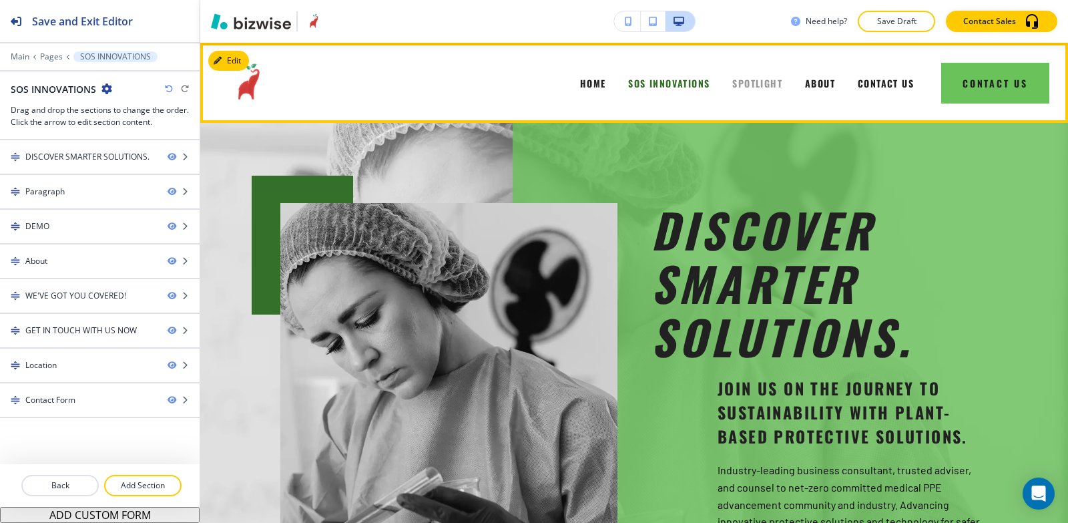
click at [733, 84] on span "SPOTLIGHT" at bounding box center [758, 83] width 50 height 14
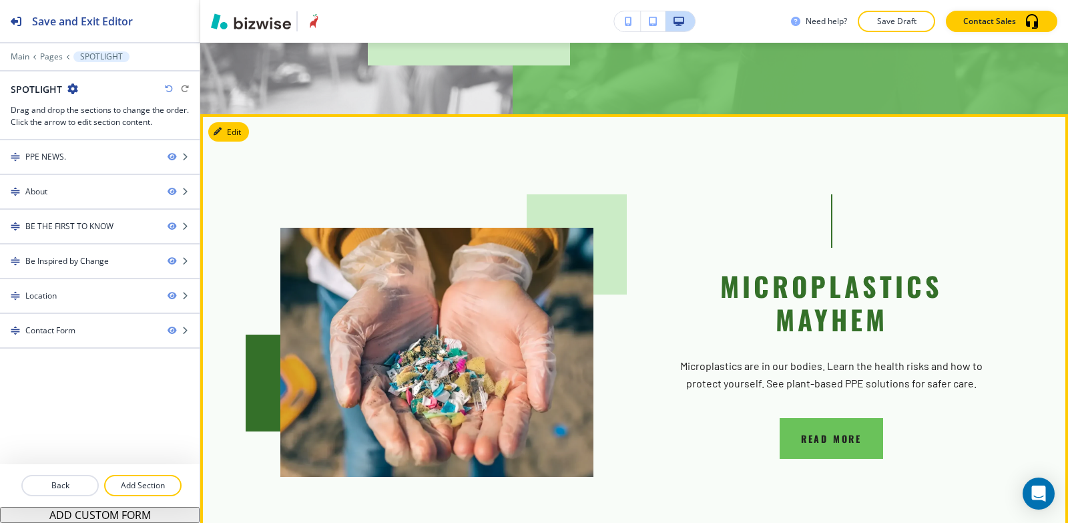
scroll to position [868, 0]
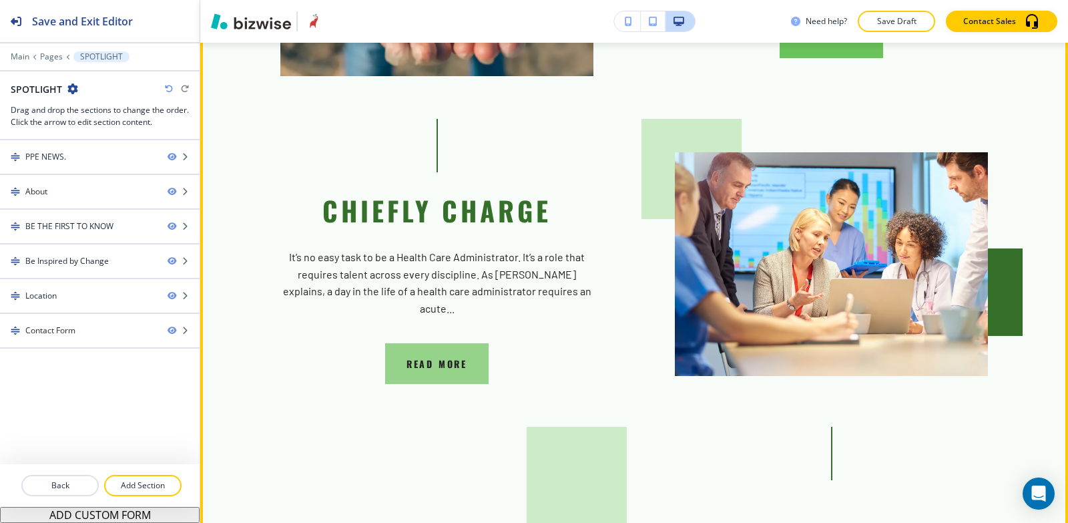
click at [447, 343] on button "READ MORE" at bounding box center [437, 363] width 104 height 41
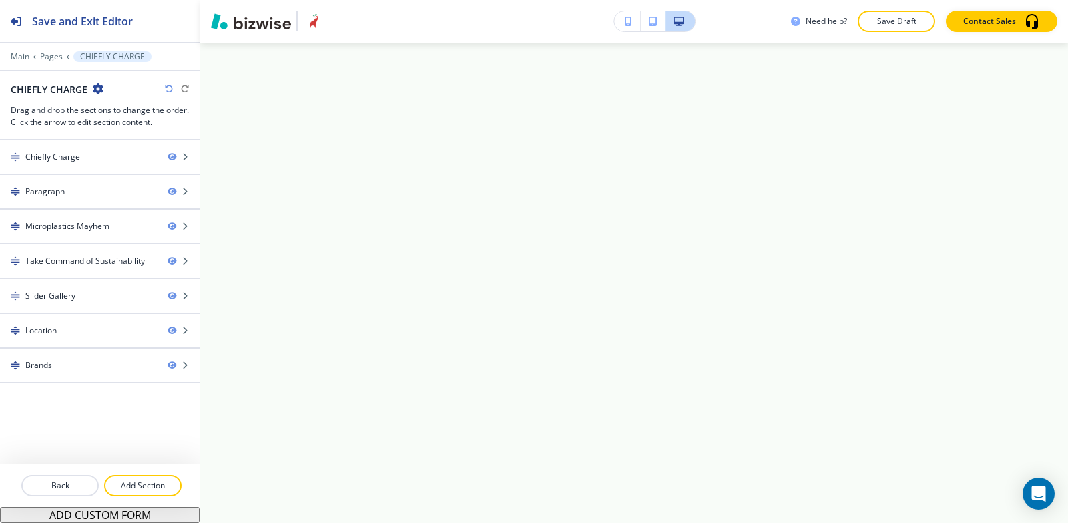
scroll to position [0, 0]
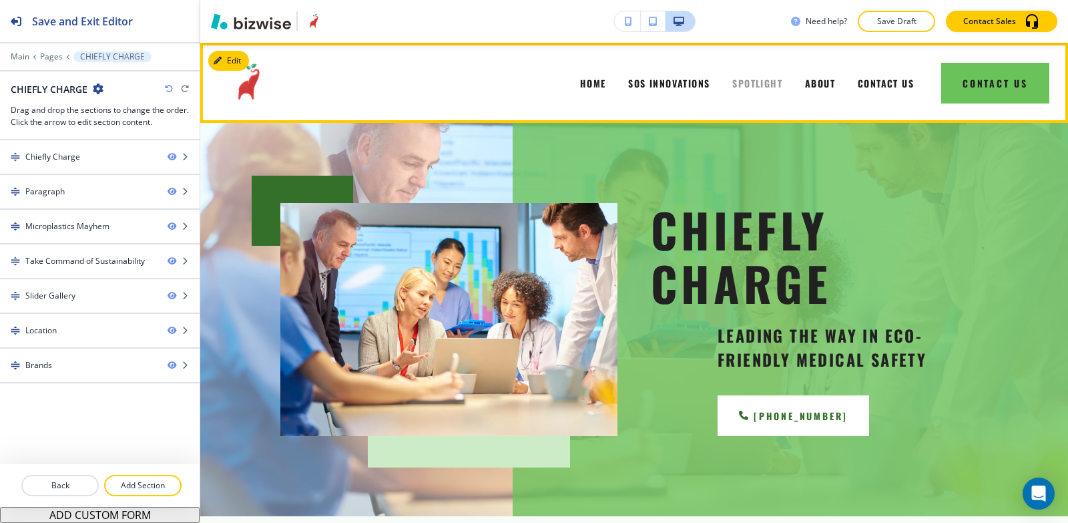
click at [745, 79] on span "SPOTLIGHT" at bounding box center [758, 83] width 50 height 14
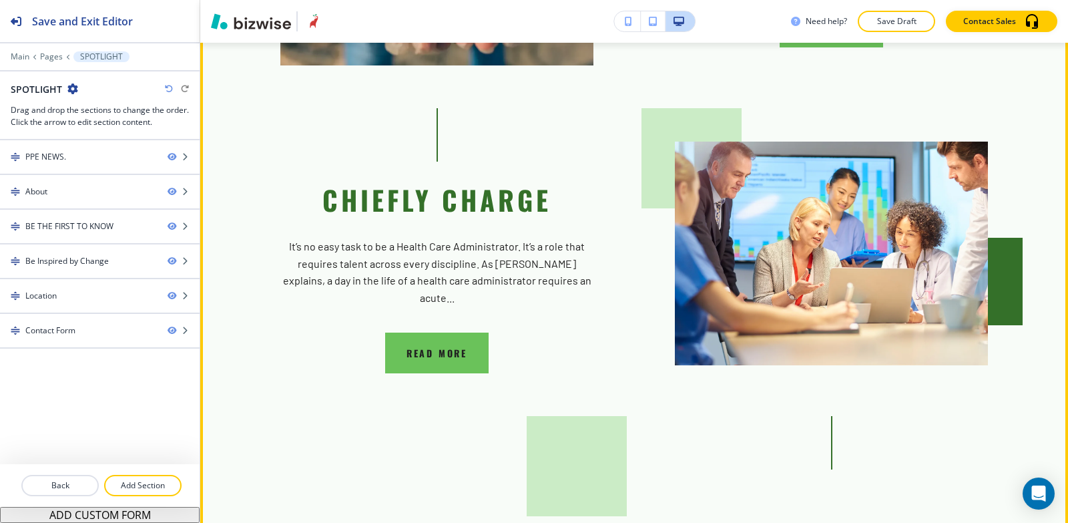
scroll to position [1068, 0]
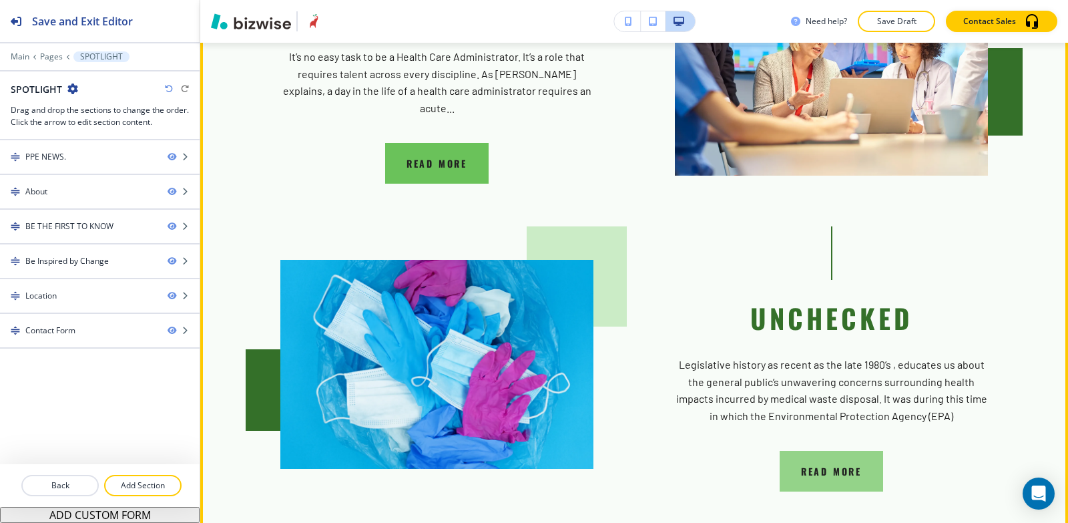
click at [791, 451] on button "READ MORE" at bounding box center [832, 471] width 104 height 41
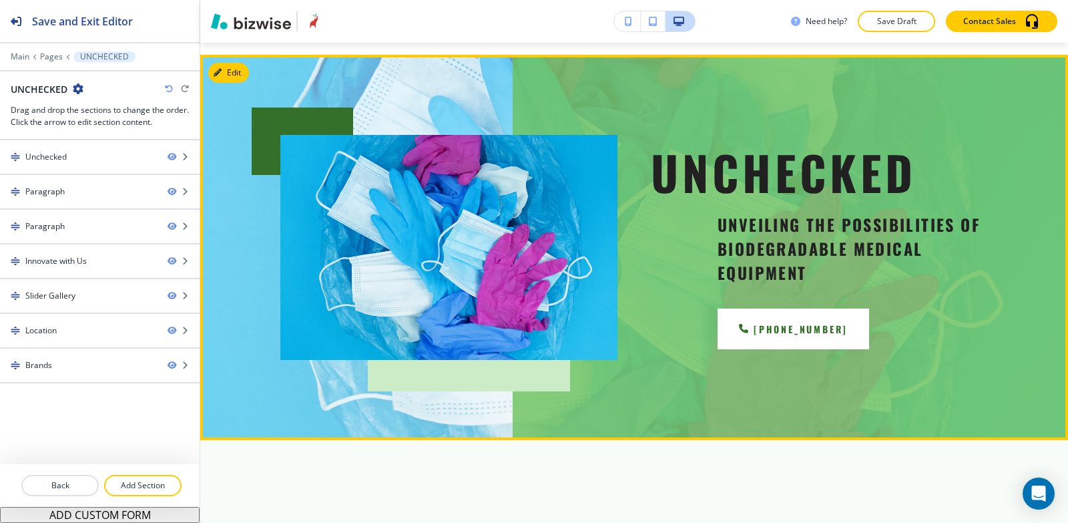
scroll to position [0, 0]
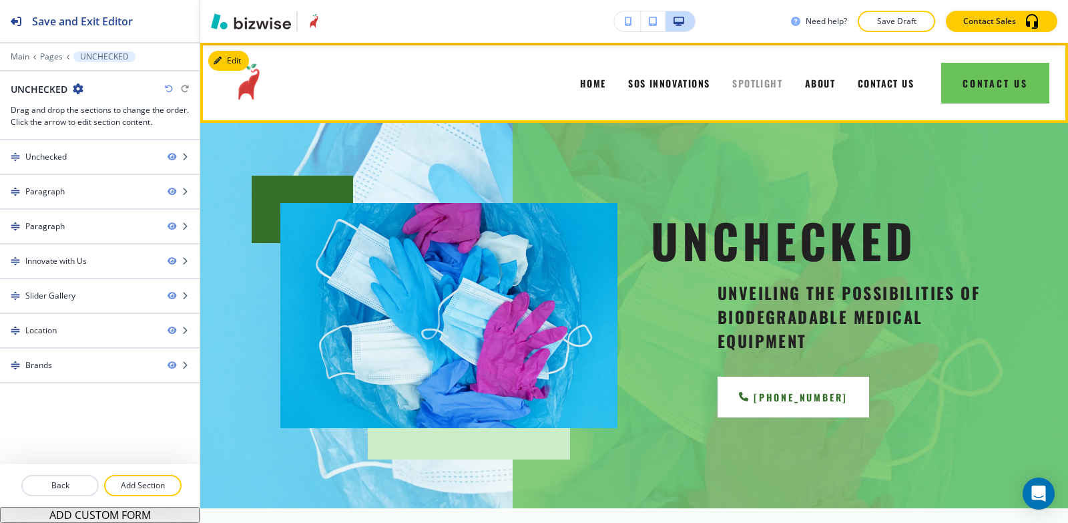
click at [737, 78] on span "SPOTLIGHT" at bounding box center [758, 83] width 50 height 14
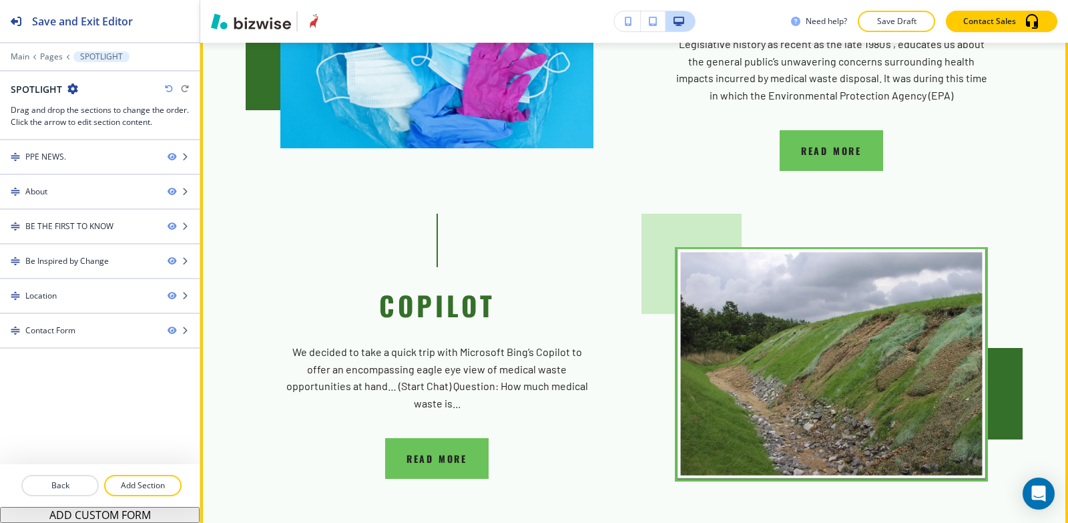
scroll to position [1469, 0]
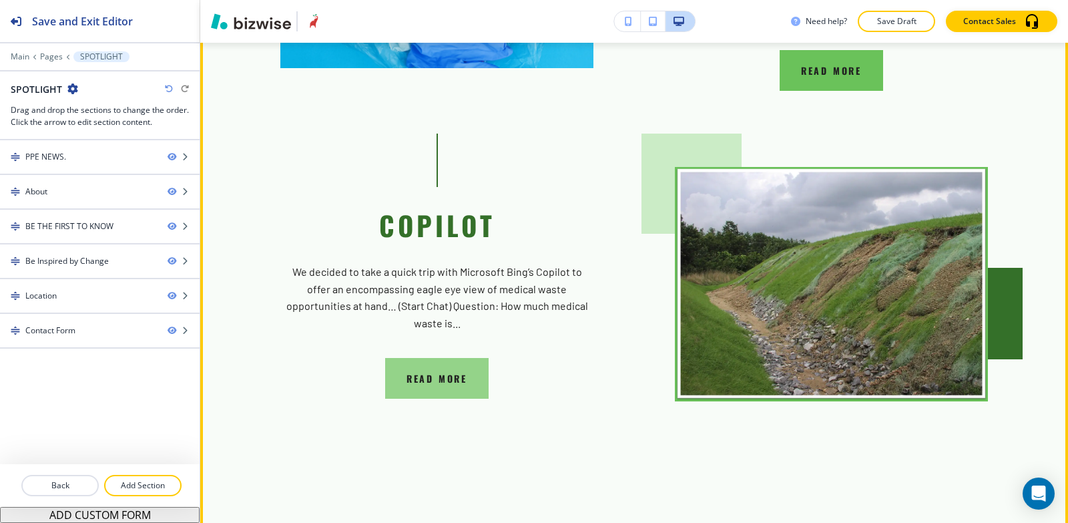
click at [435, 359] on button "READ MORE" at bounding box center [437, 379] width 104 height 41
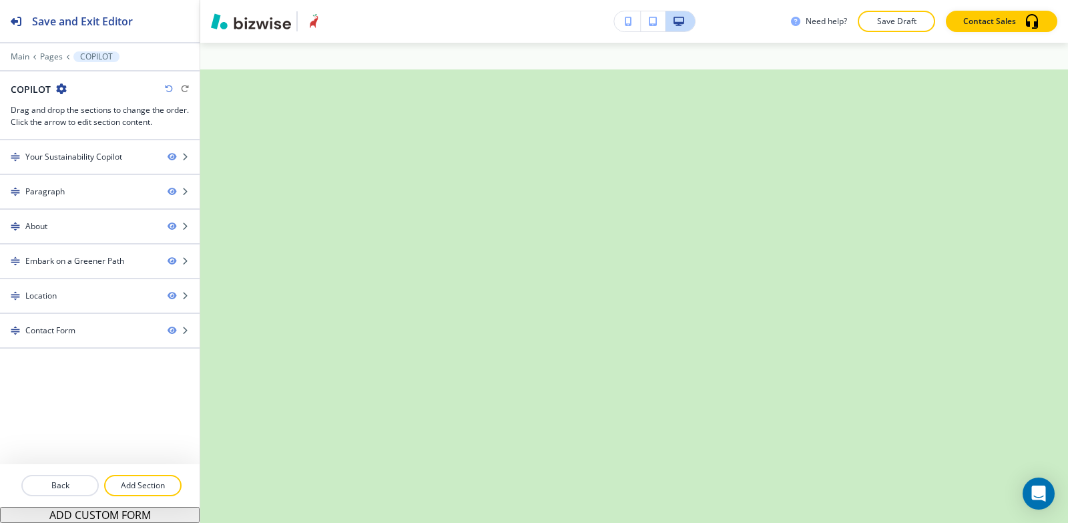
scroll to position [0, 0]
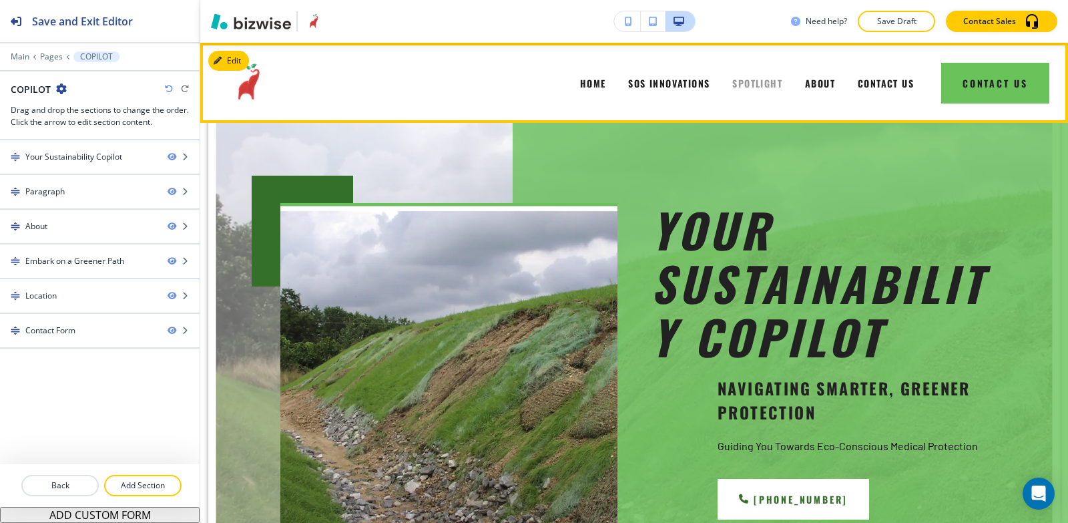
click at [741, 83] on span "SPOTLIGHT" at bounding box center [758, 83] width 50 height 14
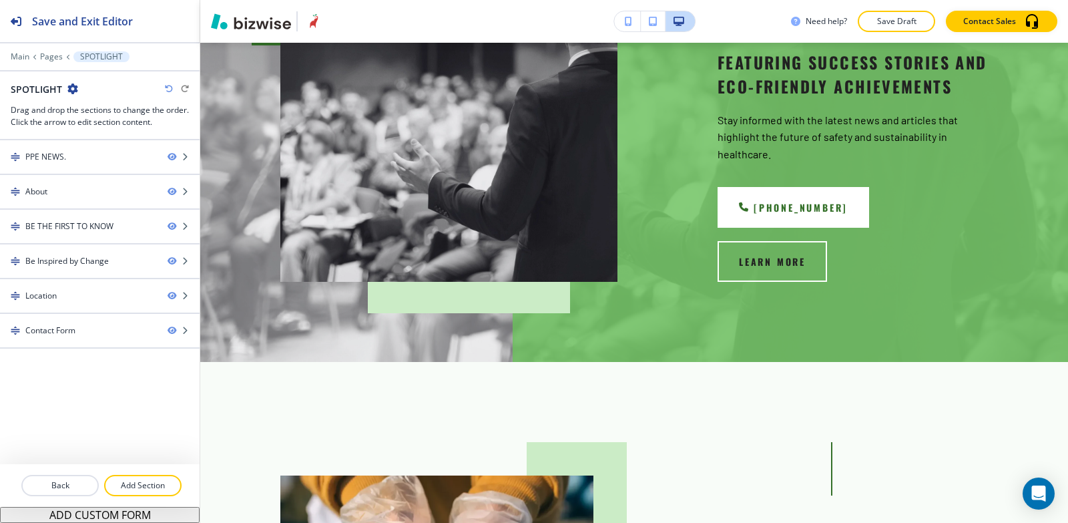
scroll to position [26, 0]
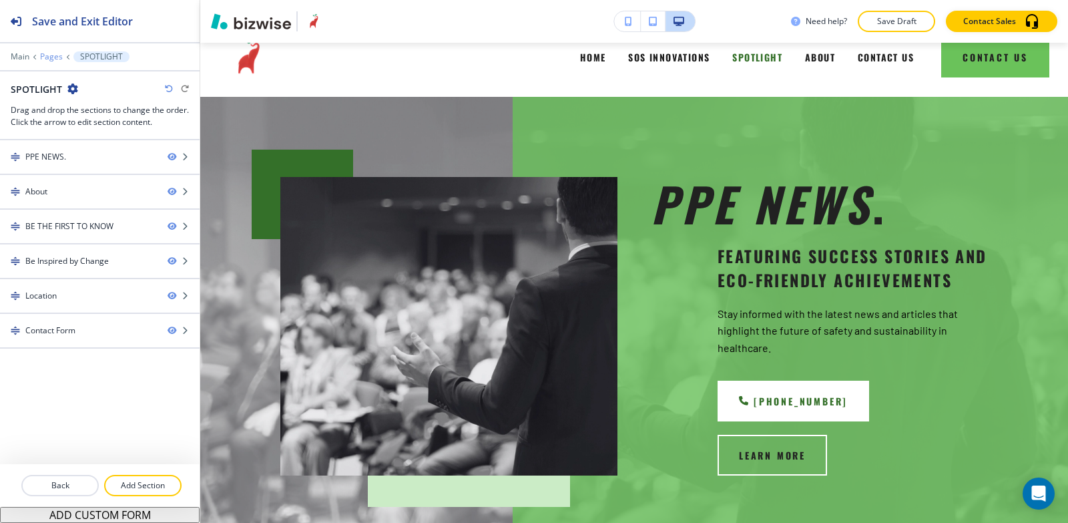
click at [55, 56] on p "Pages" at bounding box center [51, 56] width 23 height 9
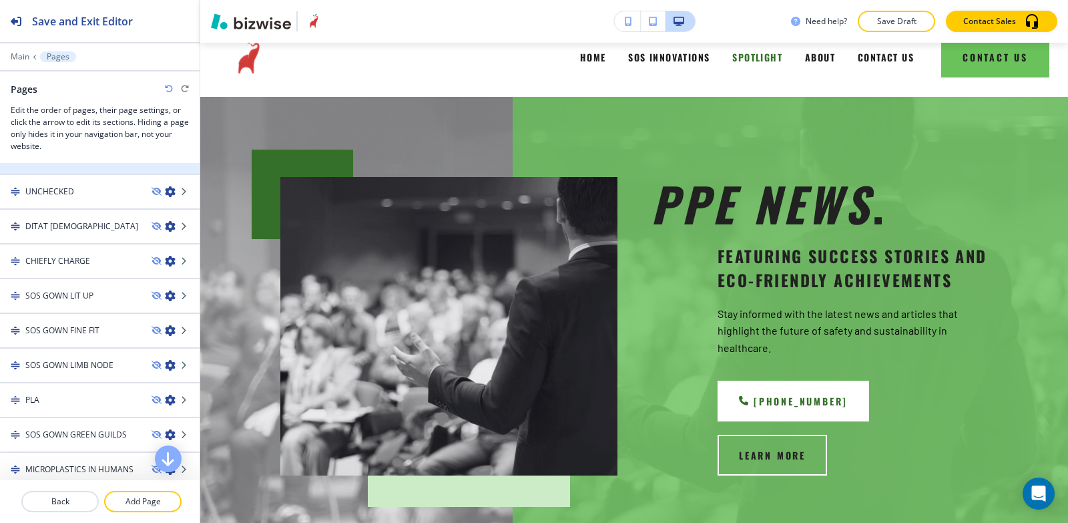
scroll to position [200, 0]
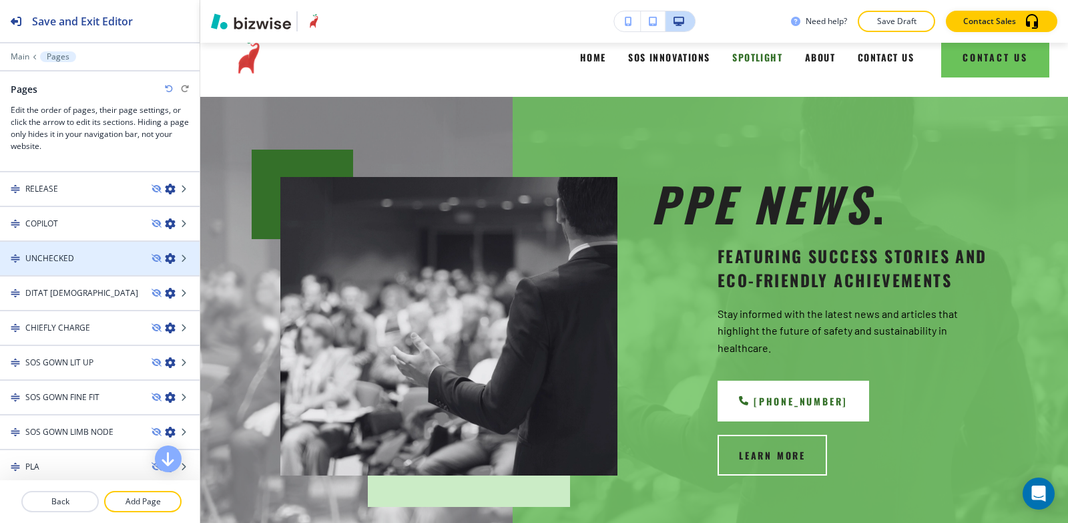
click at [77, 254] on div "UNCHECKED" at bounding box center [70, 258] width 141 height 12
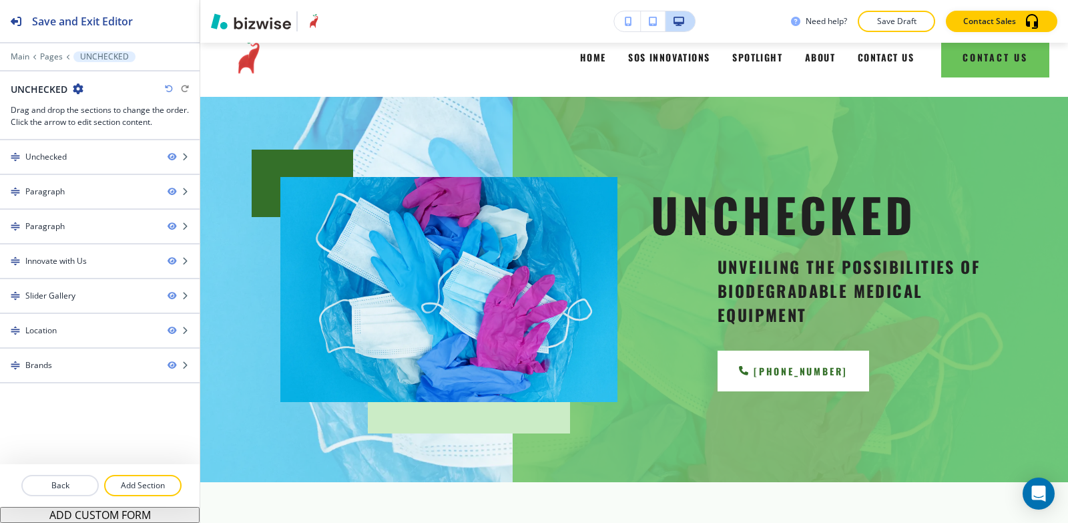
scroll to position [0, 0]
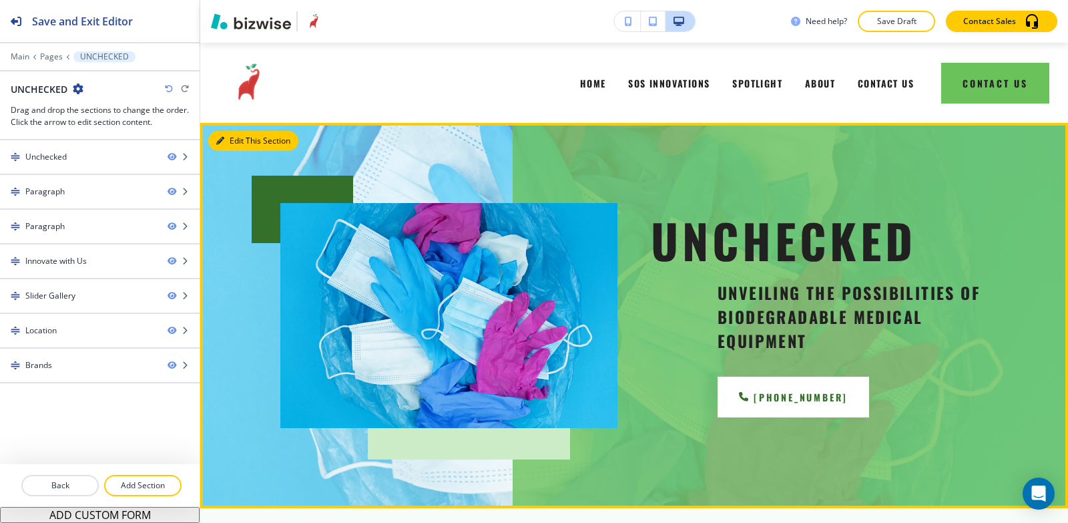
click at [228, 141] on button "Edit This Section" at bounding box center [253, 141] width 90 height 20
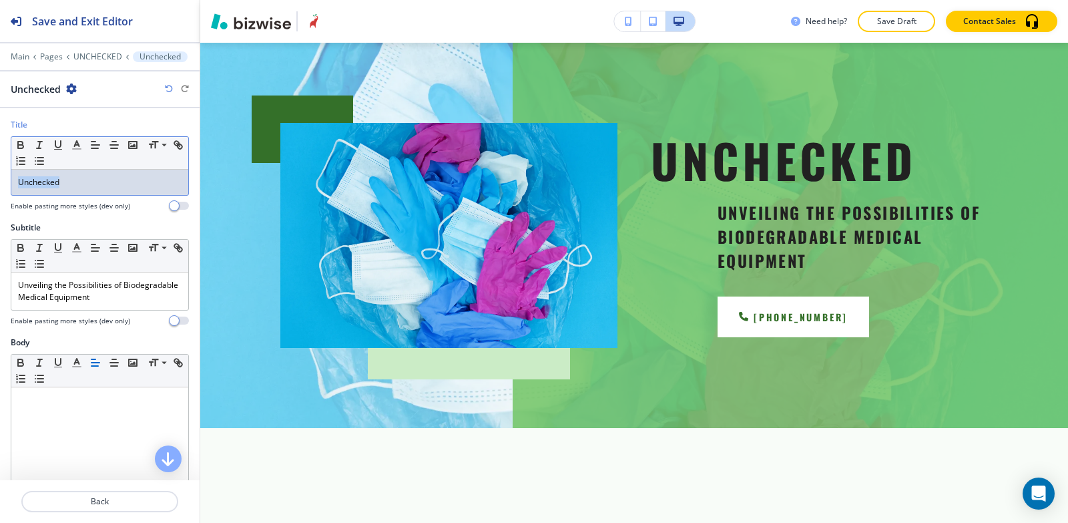
drag, startPoint x: 98, startPoint y: 184, endPoint x: 0, endPoint y: 187, distance: 98.2
click at [0, 187] on div "Title Small Normal Large Huge Unchecked Enable pasting more styles (dev only)" at bounding box center [100, 170] width 200 height 103
click at [38, 145] on icon "button" at bounding box center [39, 145] width 12 height 12
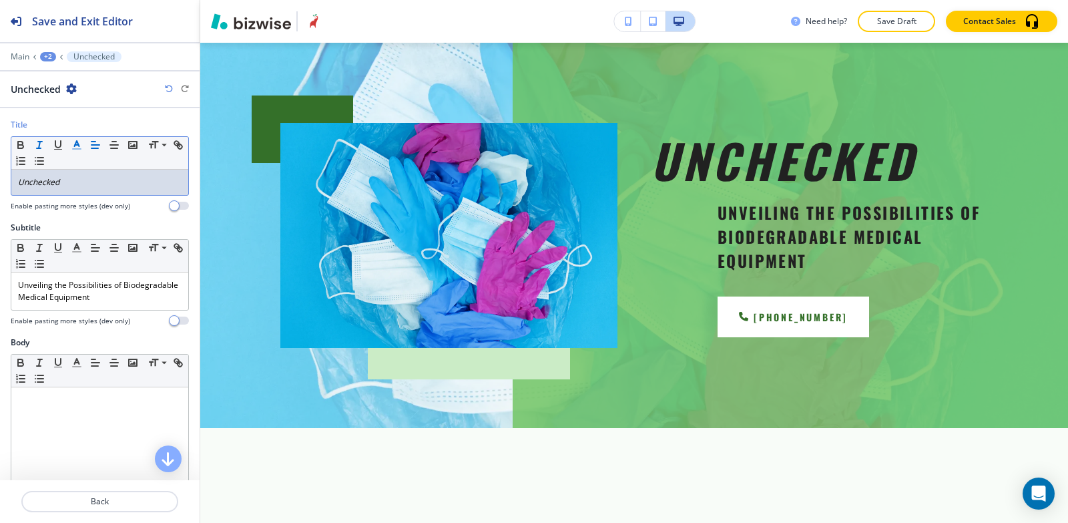
click at [78, 149] on line "button" at bounding box center [77, 149] width 8 height 0
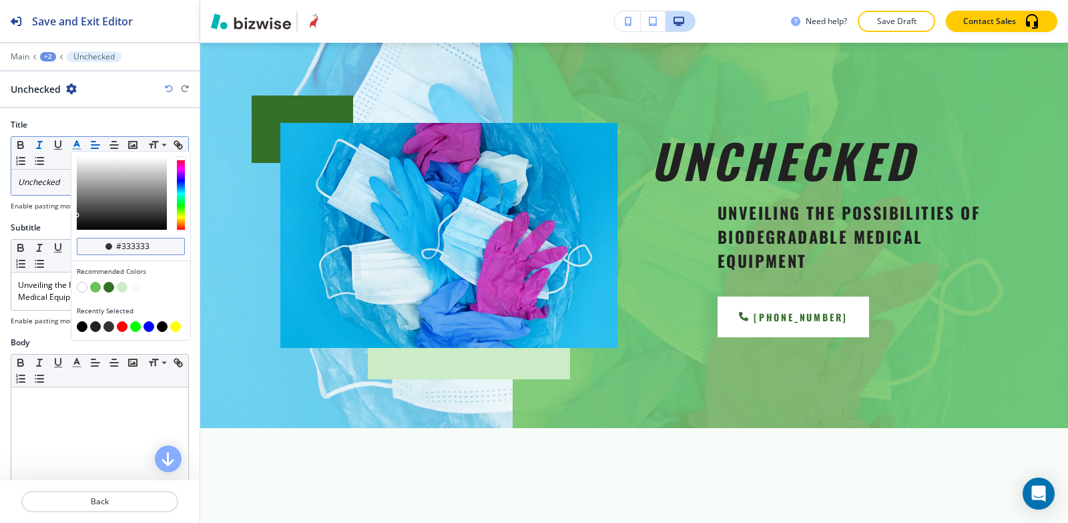
drag, startPoint x: 160, startPoint y: 246, endPoint x: 124, endPoint y: 252, distance: 36.7
click at [124, 252] on div "#333333" at bounding box center [131, 246] width 108 height 17
type input "#212121"
click at [55, 231] on div "Subtitle" at bounding box center [100, 228] width 178 height 12
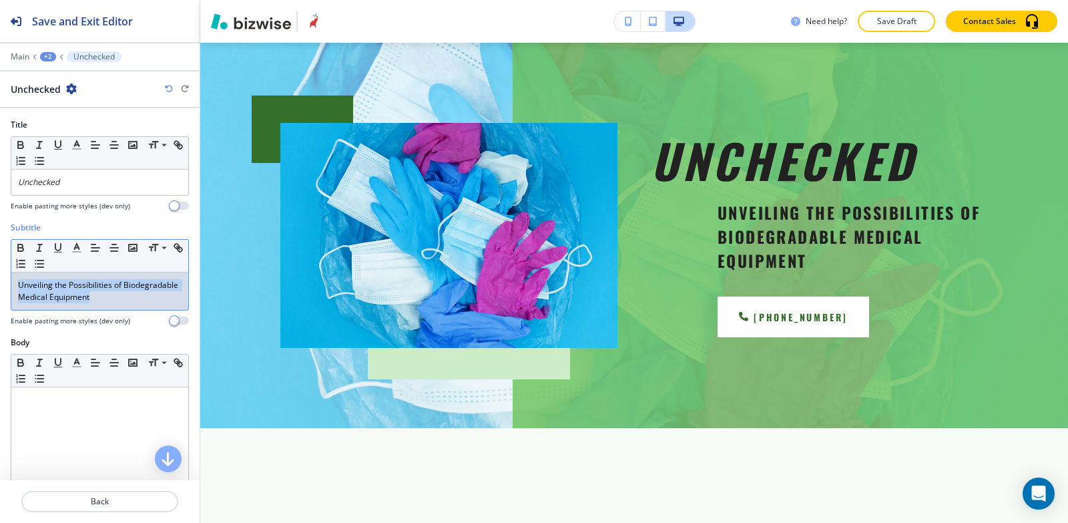
drag, startPoint x: 155, startPoint y: 298, endPoint x: 0, endPoint y: 280, distance: 155.9
click at [0, 280] on div "Subtitle Small Normal Large Huge Unveiling the Possibilities of Biodegradable M…" at bounding box center [100, 279] width 200 height 115
click at [148, 280] on p "Unveiling the Possibilities of Biodegradable Medical Equipment" at bounding box center [100, 291] width 164 height 24
drag, startPoint x: 140, startPoint y: 280, endPoint x: 158, endPoint y: 311, distance: 35.3
click at [158, 311] on div "Subtitle Small Normal Large Huge Unveiling the Possibilities of Biodegradable M…" at bounding box center [100, 274] width 178 height 104
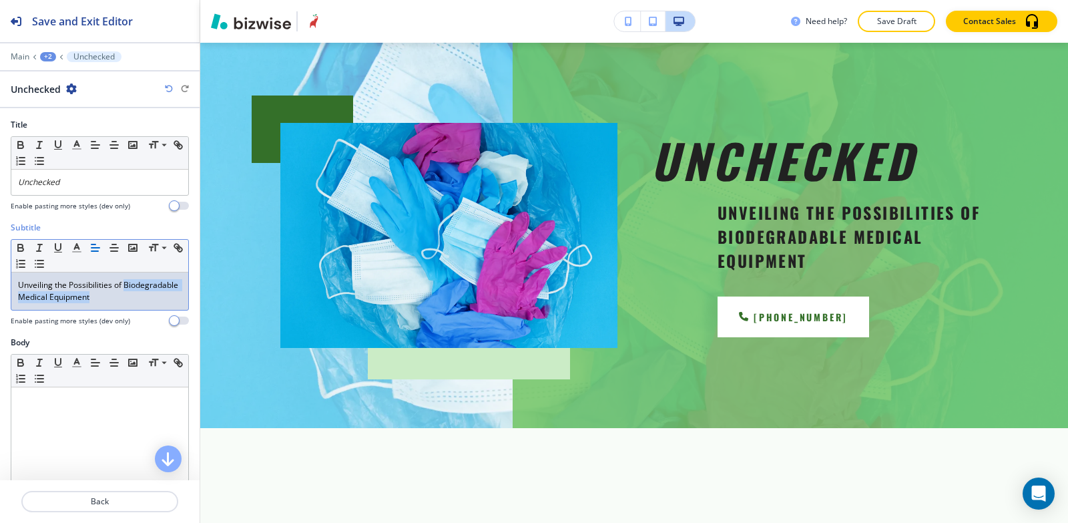
click at [160, 301] on p "Unveiling the Possibilities of Biodegradable Medical Equipment" at bounding box center [100, 291] width 164 height 24
drag, startPoint x: 152, startPoint y: 300, endPoint x: 0, endPoint y: 275, distance: 154.2
click at [0, 275] on div "Subtitle Small Normal Large Huge Unveiling the Possibilities of Biodegradable M…" at bounding box center [100, 279] width 200 height 115
click at [75, 249] on polyline "button" at bounding box center [77, 246] width 5 height 5
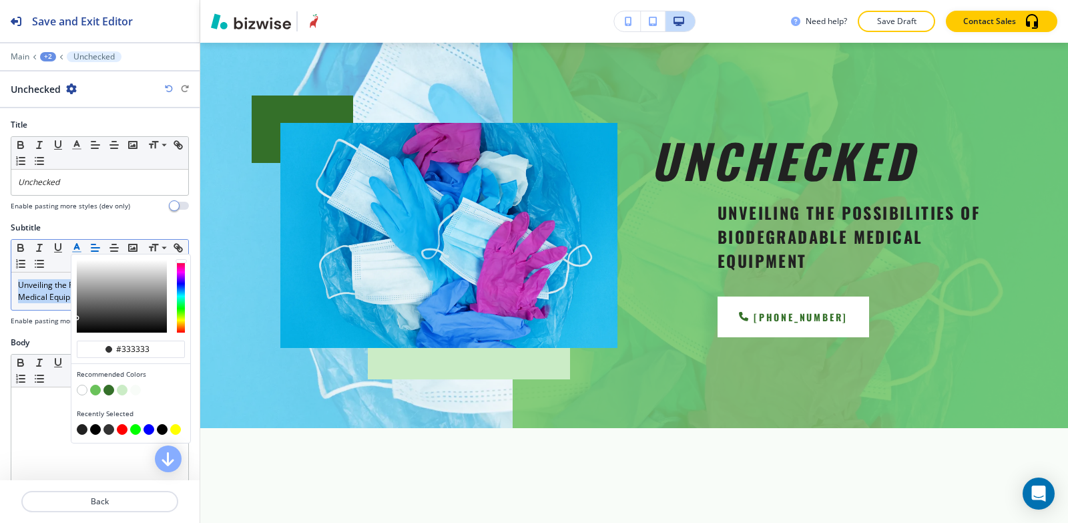
click at [90, 433] on div "button" at bounding box center [131, 430] width 108 height 13
click at [96, 428] on button "button" at bounding box center [95, 429] width 11 height 11
type input "#000000"
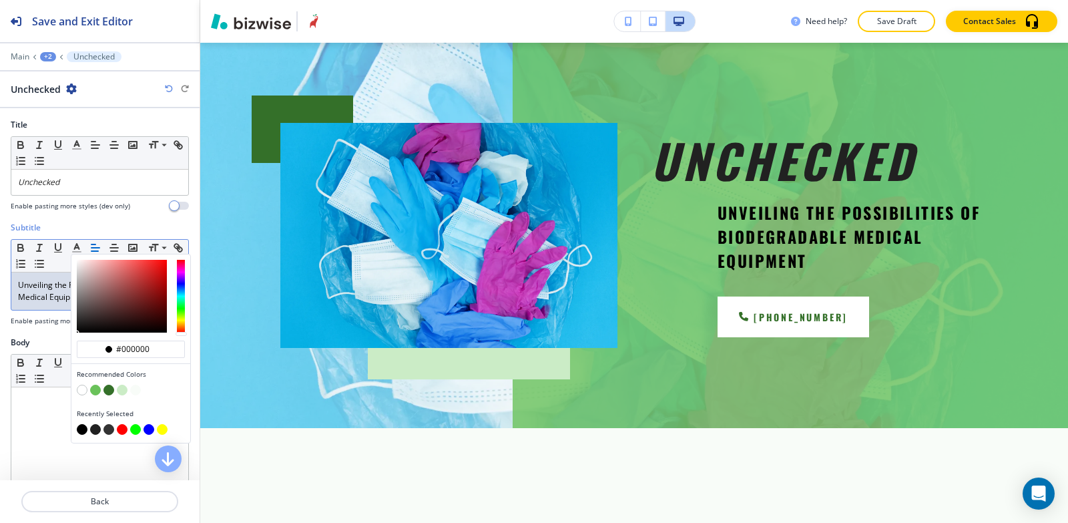
click at [51, 335] on div "Subtitle #000000 Recommended Colors Recently Selected Small Normal Large Huge U…" at bounding box center [100, 279] width 200 height 115
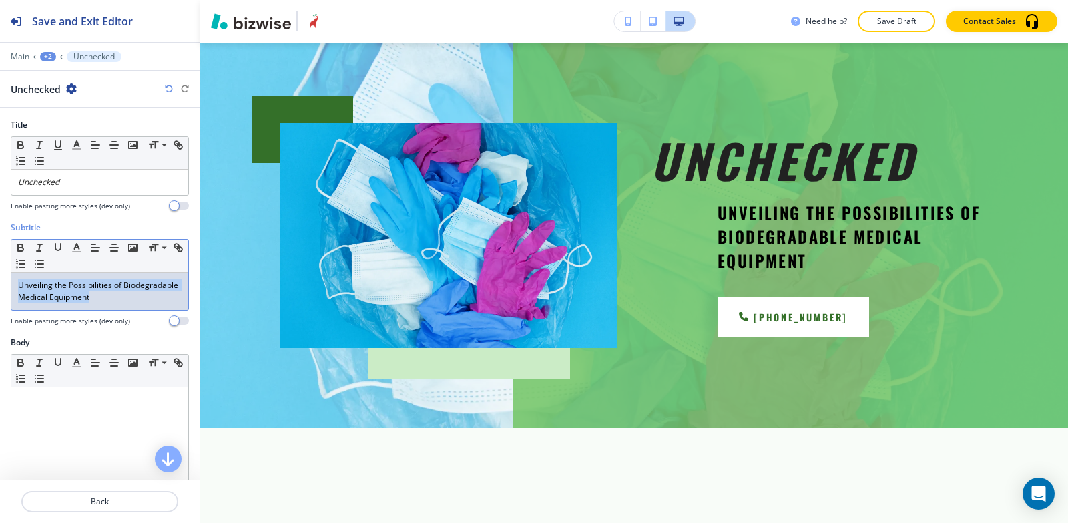
drag, startPoint x: 152, startPoint y: 297, endPoint x: 13, endPoint y: 277, distance: 141.0
click at [13, 277] on div "Unveiling the Possibilities of Biodegradable Medical Equipment" at bounding box center [99, 290] width 177 height 37
click at [81, 252] on line "button" at bounding box center [77, 252] width 8 height 0
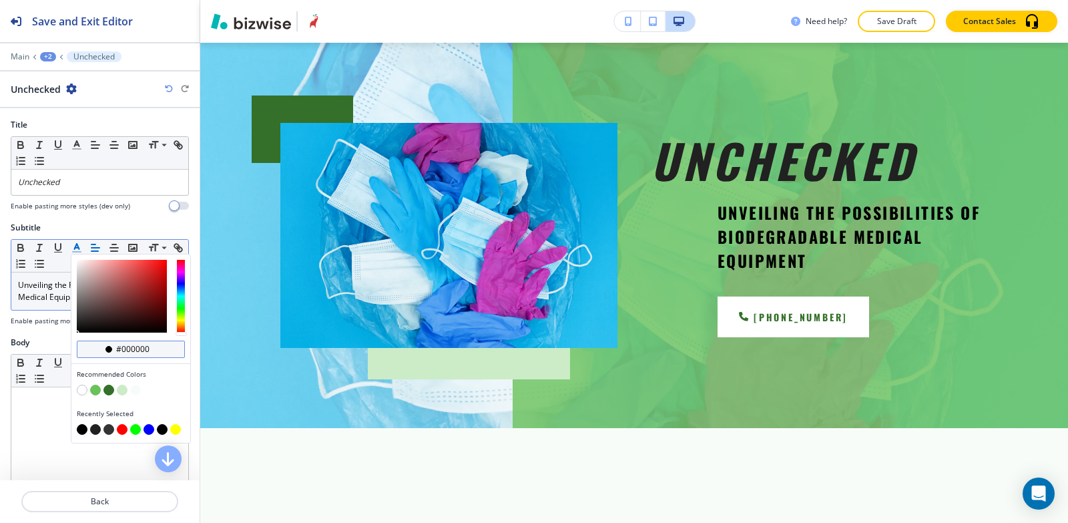
drag, startPoint x: 156, startPoint y: 351, endPoint x: 120, endPoint y: 351, distance: 35.4
click at [120, 351] on input "#000000" at bounding box center [138, 349] width 47 height 11
type input "#212121"
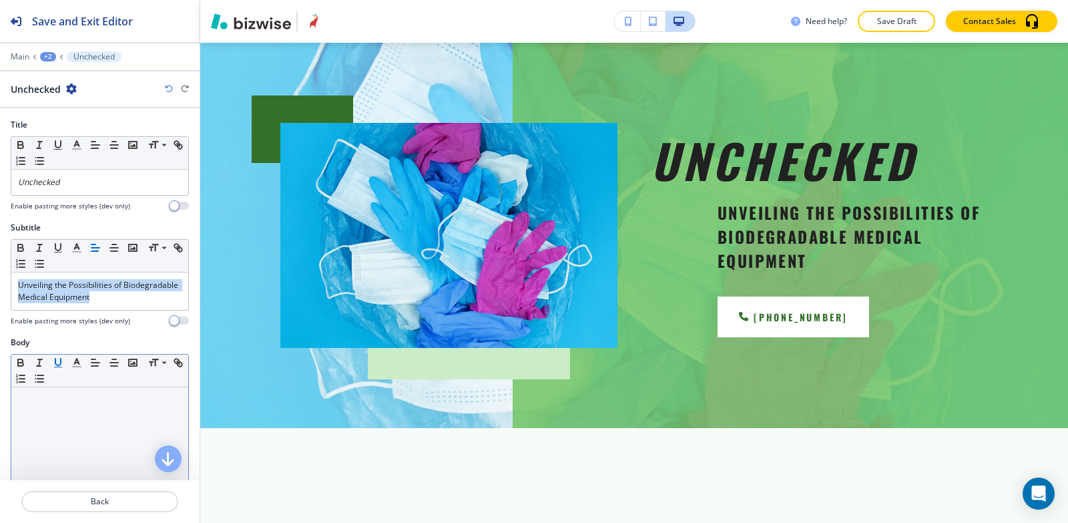
click at [57, 355] on button "button" at bounding box center [58, 363] width 19 height 16
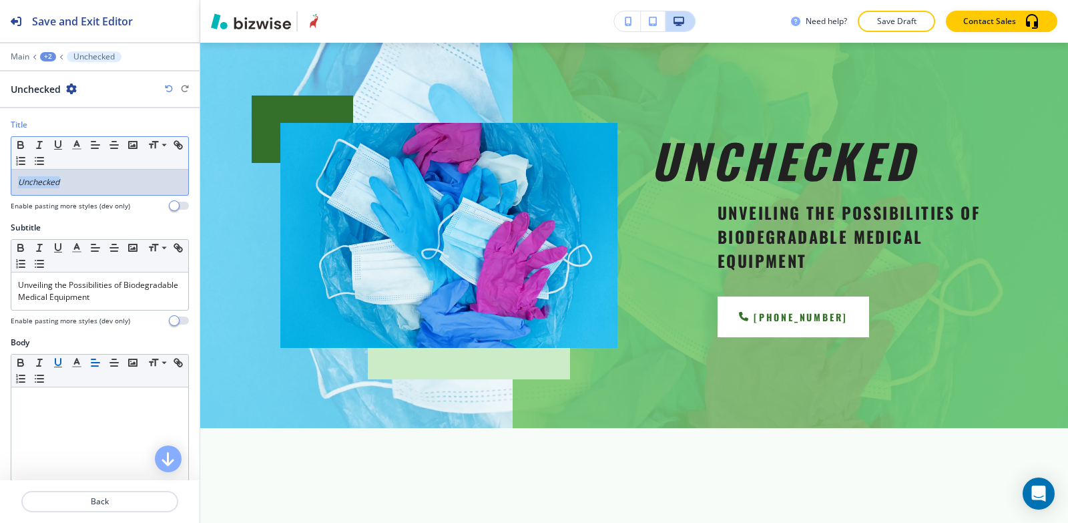
drag, startPoint x: 114, startPoint y: 185, endPoint x: 5, endPoint y: 184, distance: 108.9
click at [5, 184] on div "Title Small Normal Large Huge Unchecked Enable pasting more styles (dev only)" at bounding box center [100, 170] width 200 height 103
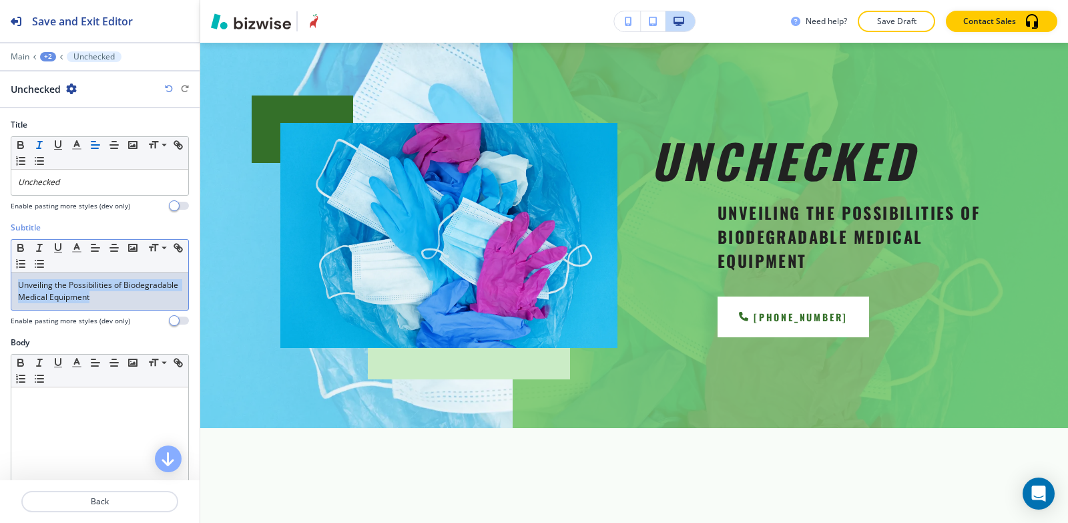
drag, startPoint x: 162, startPoint y: 298, endPoint x: 0, endPoint y: 286, distance: 162.0
click at [0, 286] on div "Subtitle Small Normal Large Huge Unveiling the Possibilities of Biodegradable M…" at bounding box center [100, 279] width 200 height 115
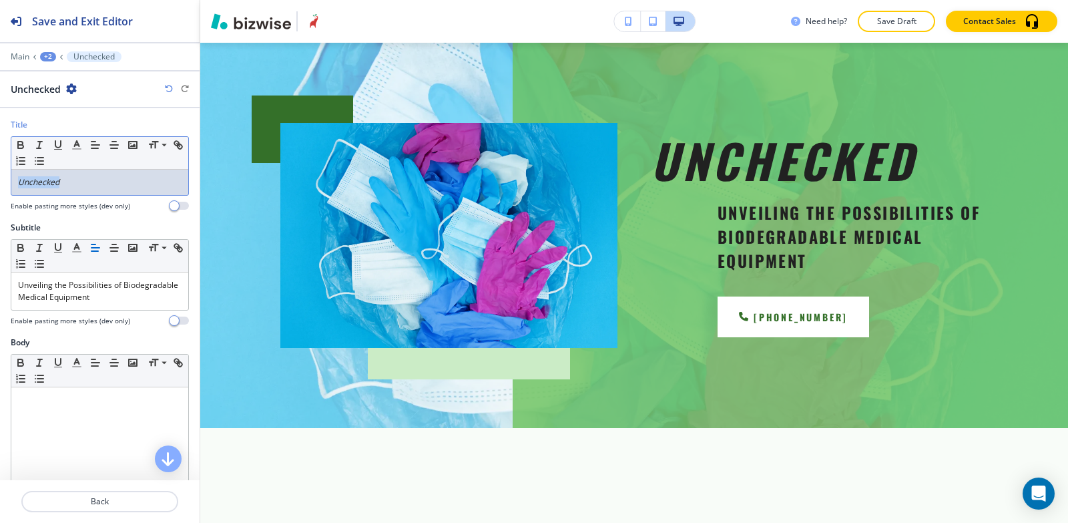
drag, startPoint x: 112, startPoint y: 182, endPoint x: 0, endPoint y: 184, distance: 112.2
click at [0, 184] on div "Title Small Normal Large Huge Unchecked Enable pasting more styles (dev only)" at bounding box center [100, 170] width 200 height 103
copy em "Unchecked"
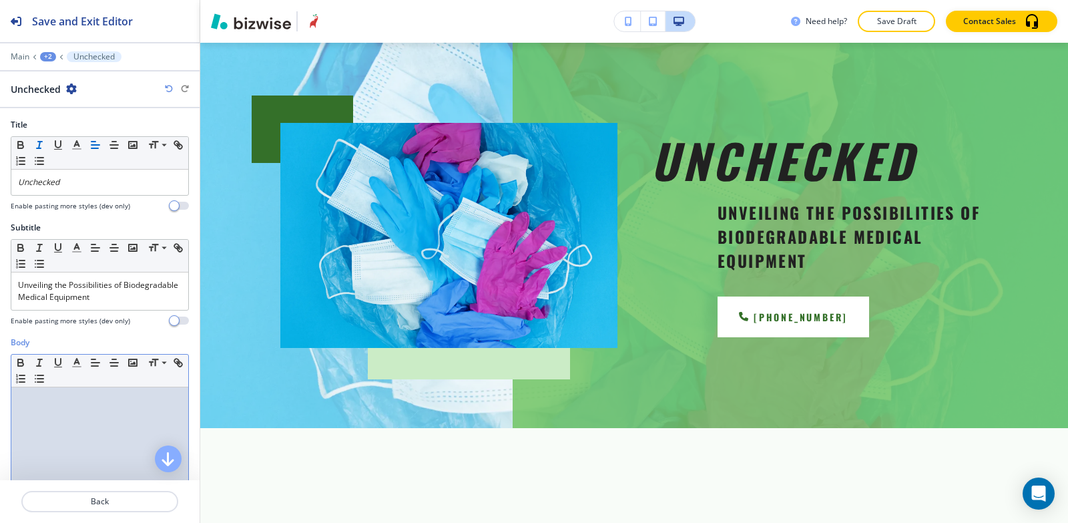
drag, startPoint x: 81, startPoint y: 457, endPoint x: 81, endPoint y: 429, distance: 28.7
click at [81, 456] on div "﻿" at bounding box center [99, 474] width 177 height 174
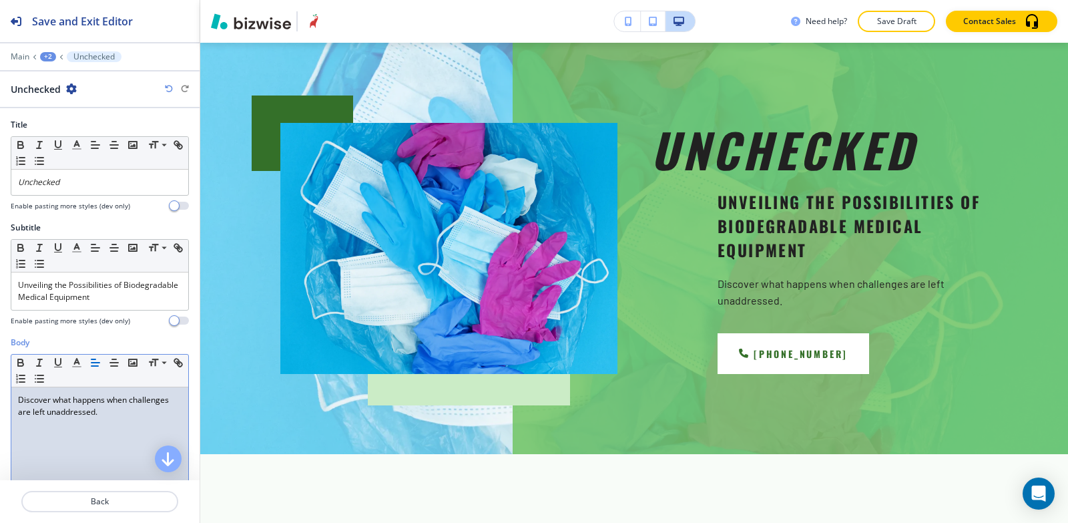
drag, startPoint x: 120, startPoint y: 410, endPoint x: 2, endPoint y: 385, distance: 120.9
click at [2, 385] on div "Body Small Normal Large Huge ﻿Discover what happens when challenges are left un…" at bounding box center [100, 462] width 200 height 251
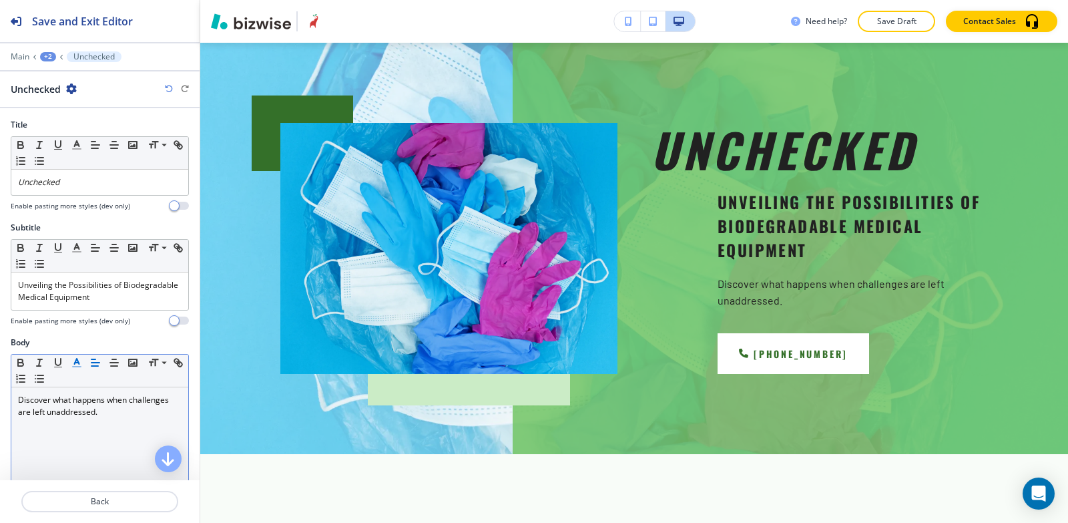
click at [74, 358] on icon "button" at bounding box center [77, 363] width 12 height 12
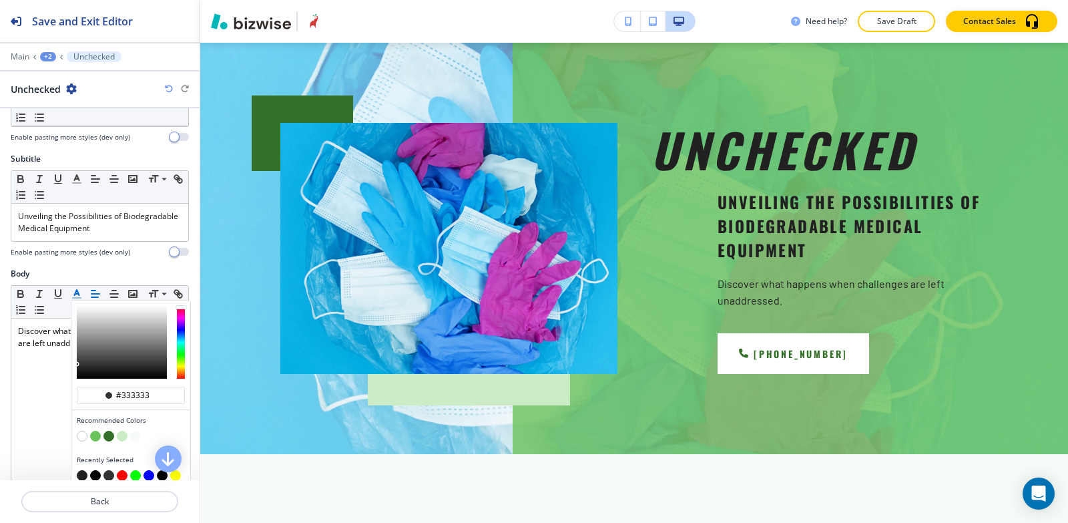
scroll to position [134, 0]
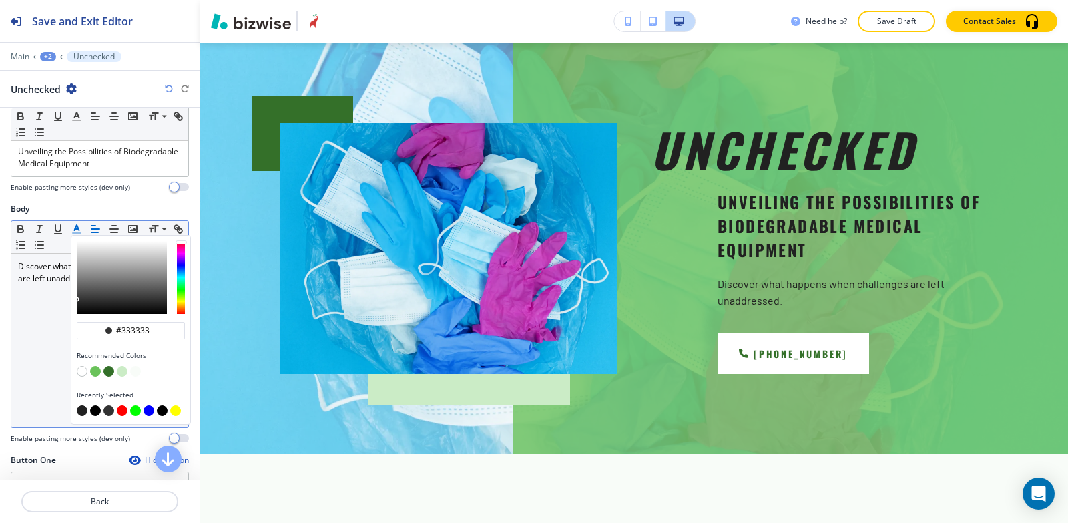
click at [96, 410] on button "button" at bounding box center [95, 410] width 11 height 11
type input "#000000"
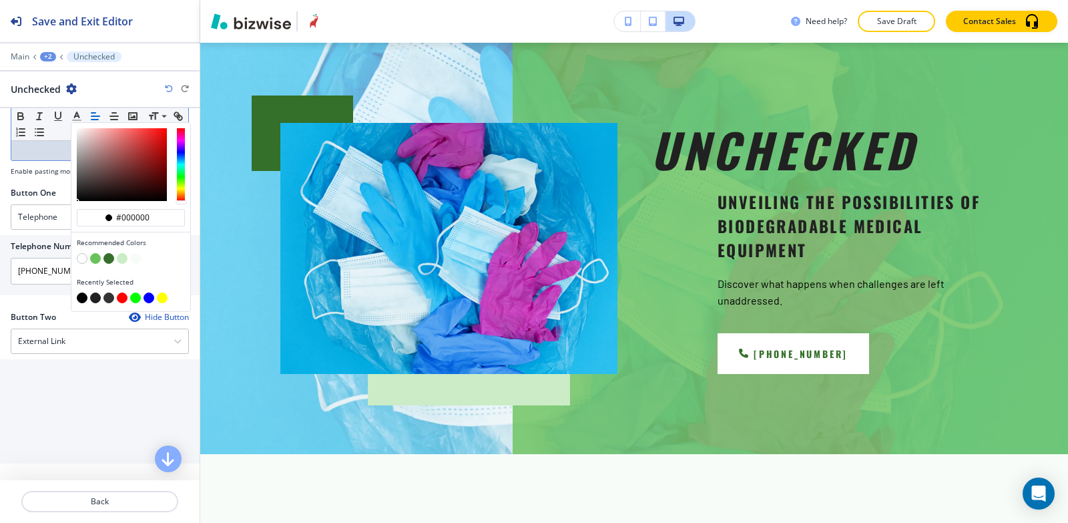
scroll to position [534, 0]
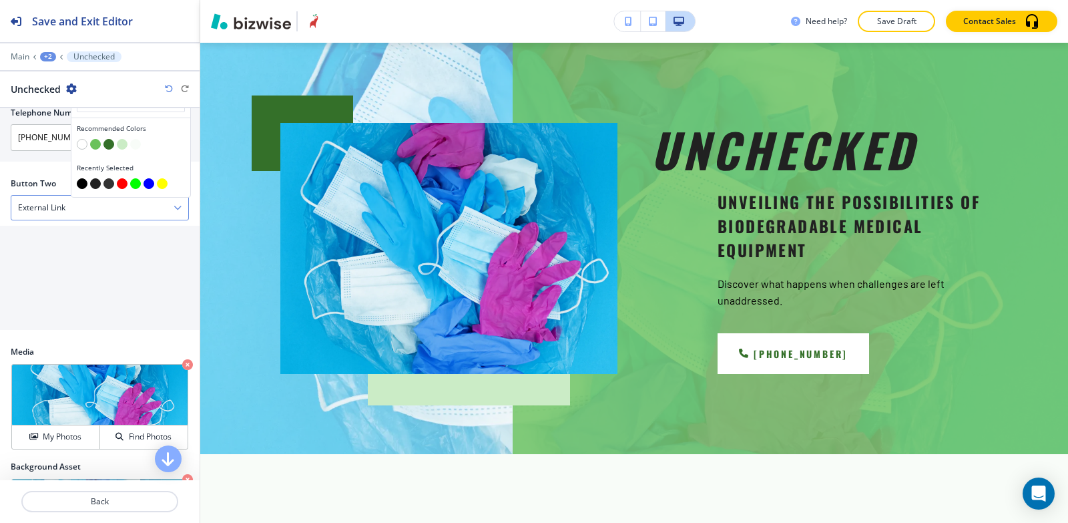
click at [68, 219] on div "External Link" at bounding box center [99, 208] width 177 height 24
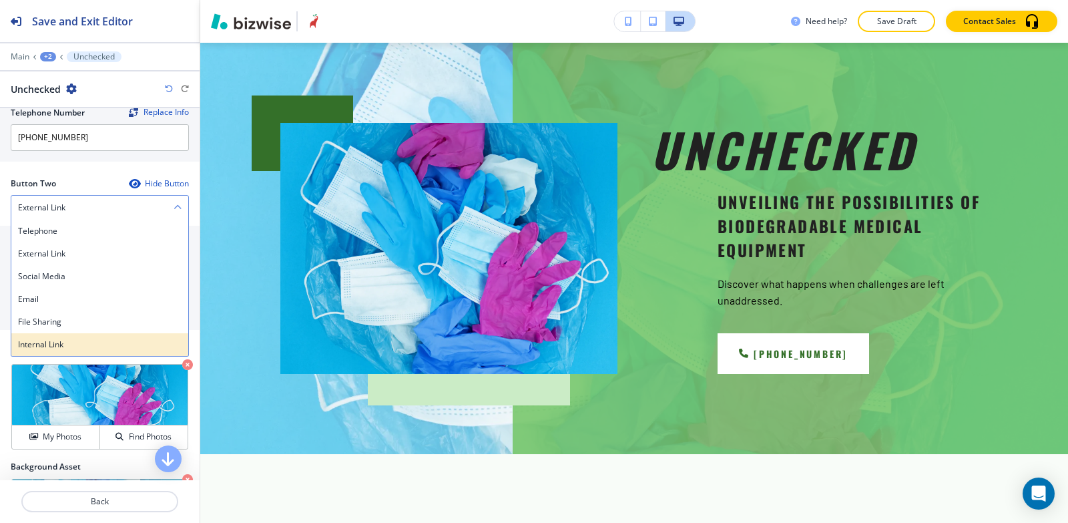
click at [81, 348] on h4 "Internal Link" at bounding box center [100, 345] width 164 height 12
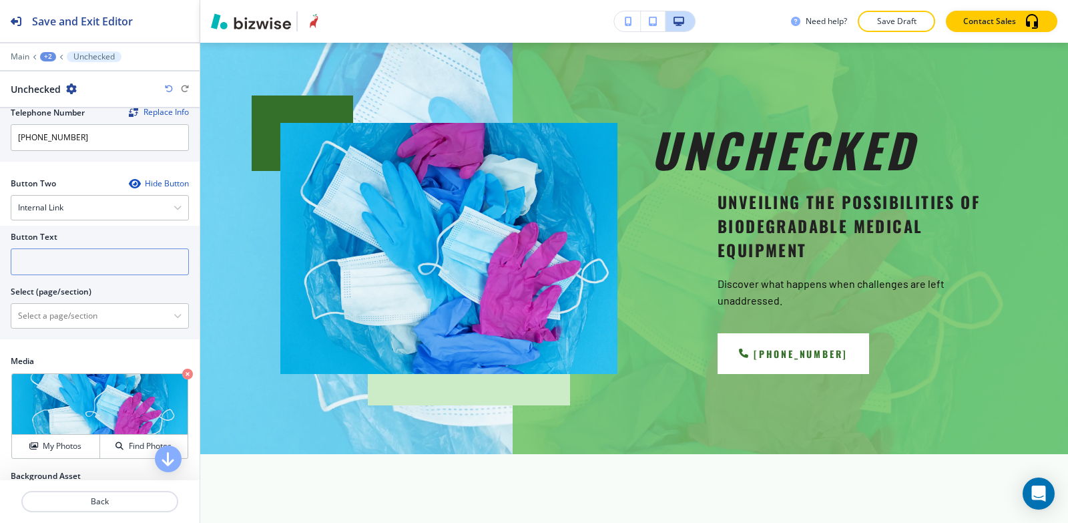
click at [57, 264] on input "text" at bounding box center [100, 261] width 178 height 27
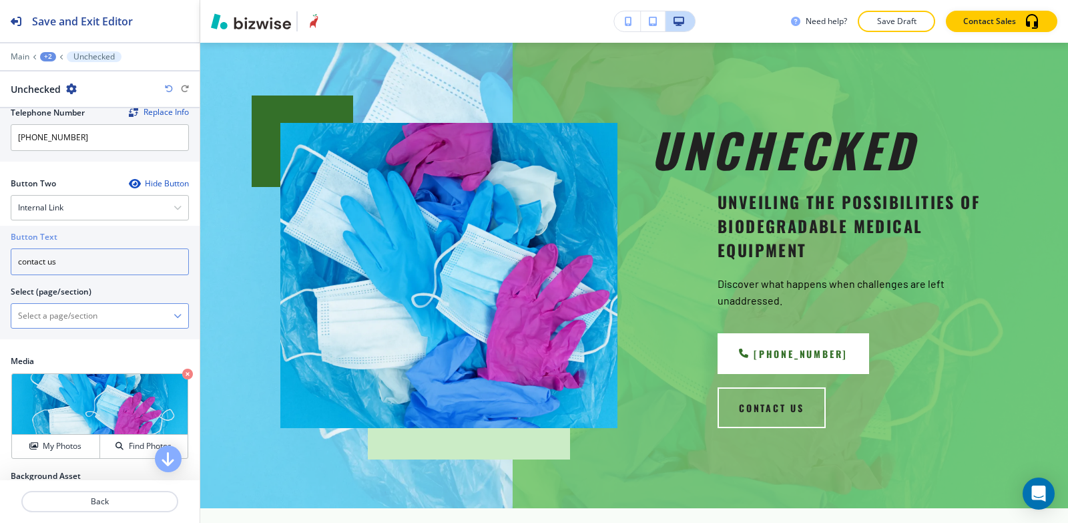
type input "contact us"
click at [29, 322] on \(page\/section\) "Manual Input" at bounding box center [92, 316] width 162 height 23
type \(page\/section\) "CONTACT US"
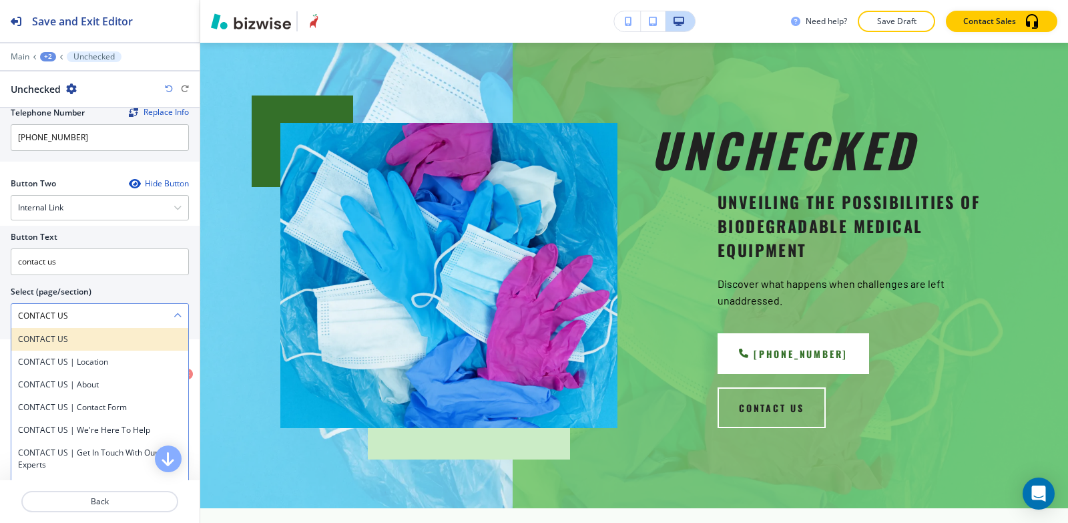
click at [77, 343] on h4 "CONTACT US" at bounding box center [100, 339] width 164 height 12
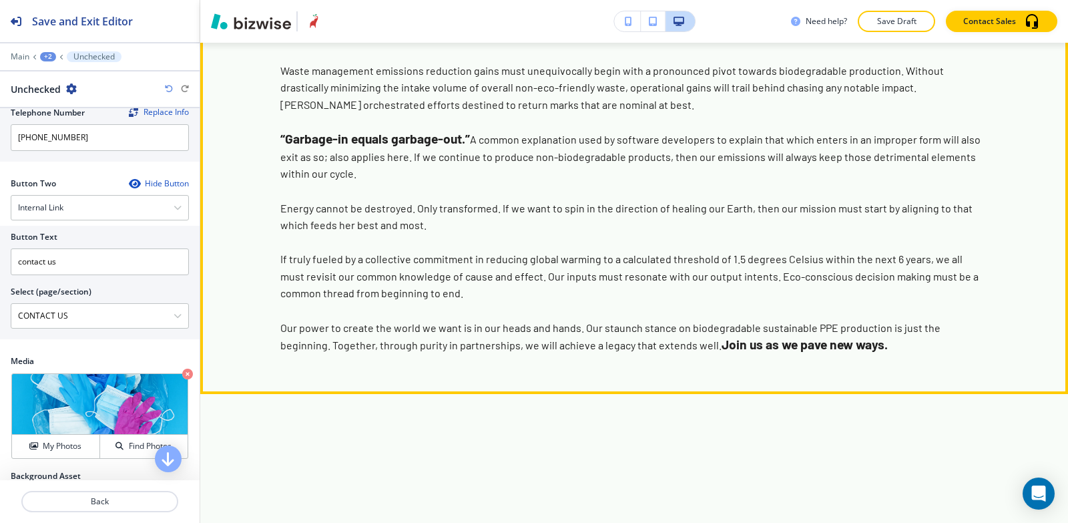
scroll to position [1282, 0]
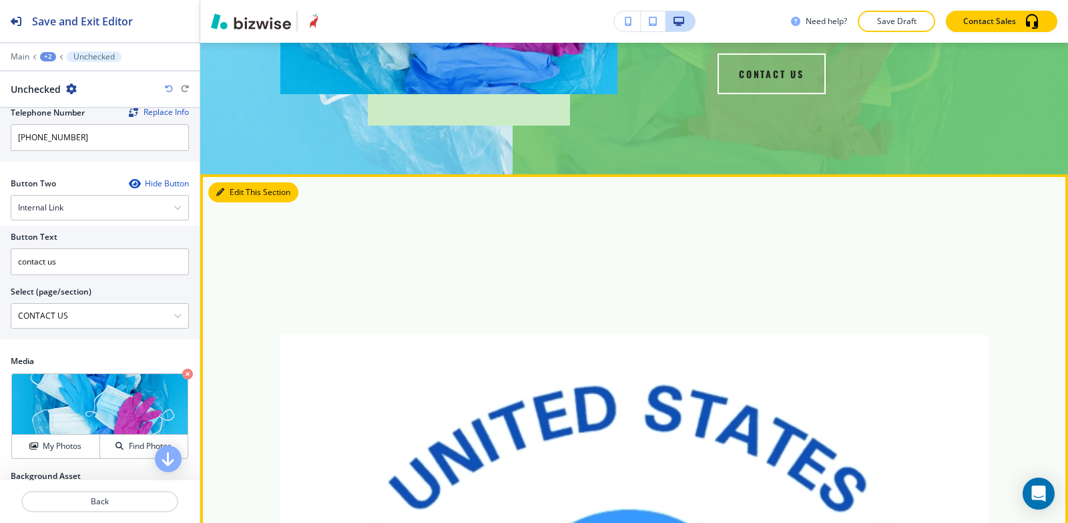
click at [236, 182] on button "Edit This Section" at bounding box center [253, 192] width 90 height 20
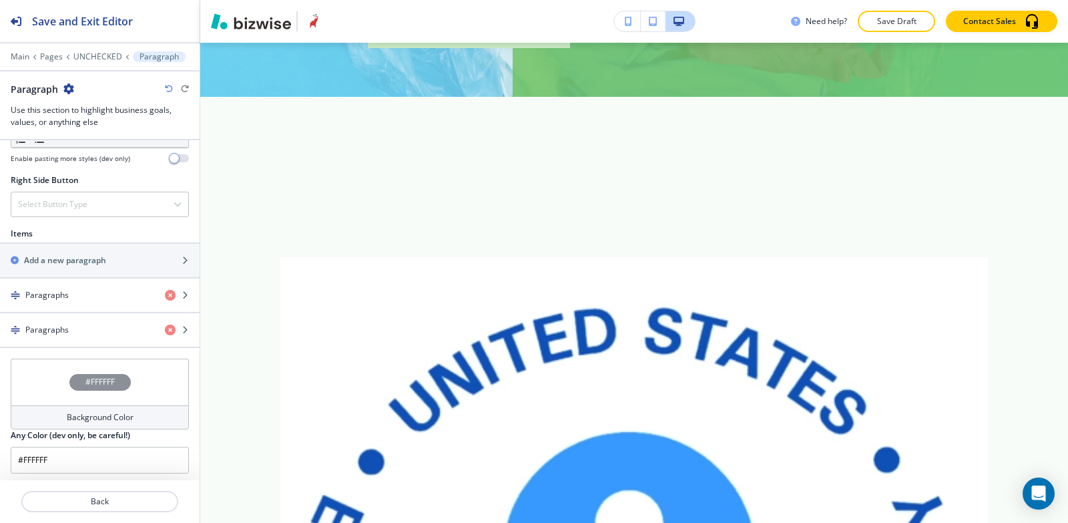
scroll to position [841, 0]
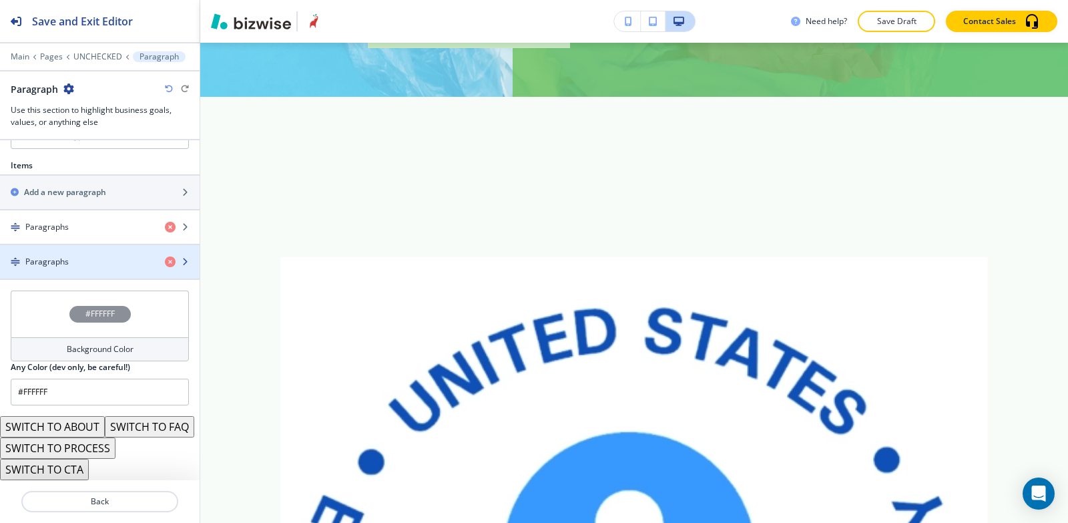
click at [80, 245] on div "button" at bounding box center [100, 250] width 200 height 11
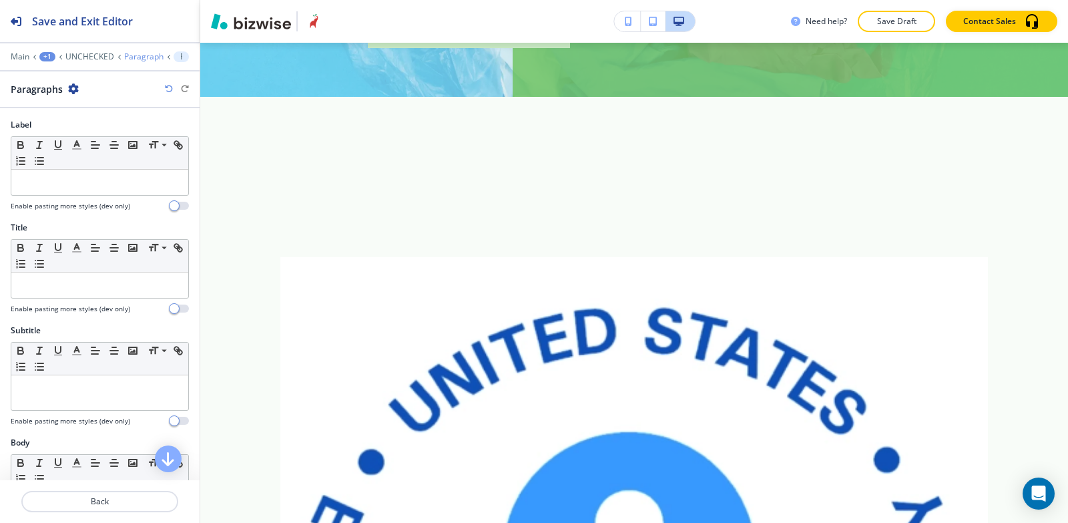
click at [130, 57] on p "Paragraph" at bounding box center [143, 56] width 39 height 9
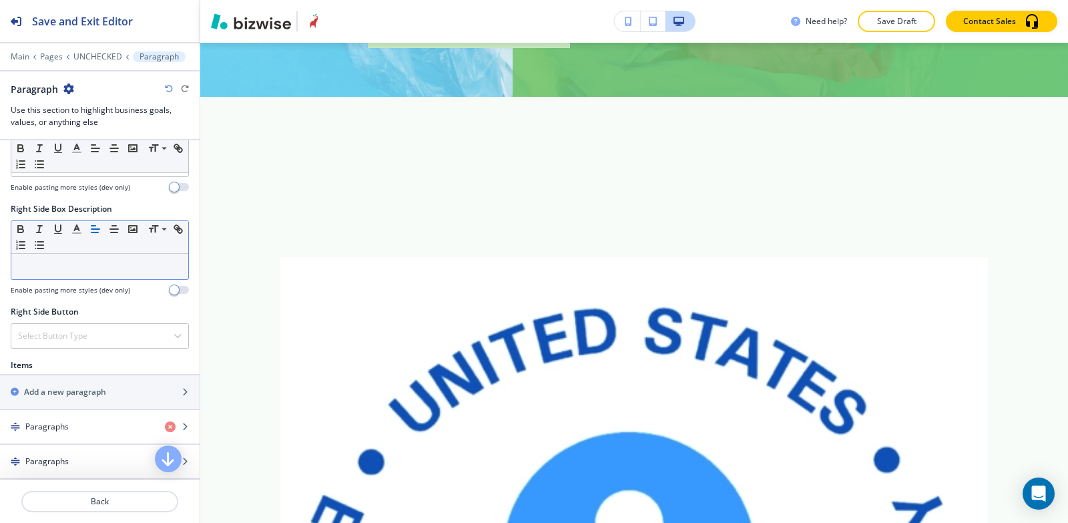
scroll to position [735, 0]
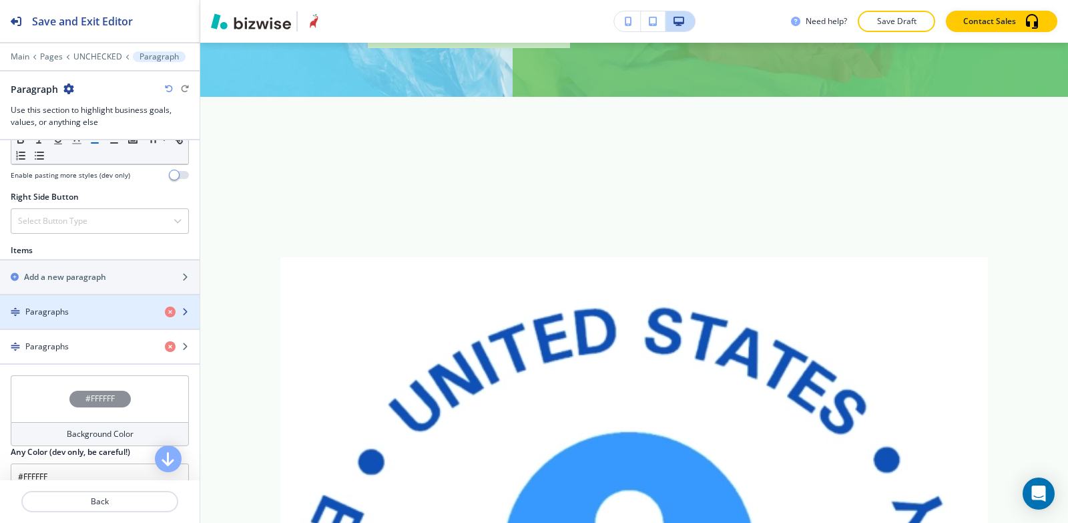
click at [83, 323] on div "button" at bounding box center [100, 323] width 200 height 11
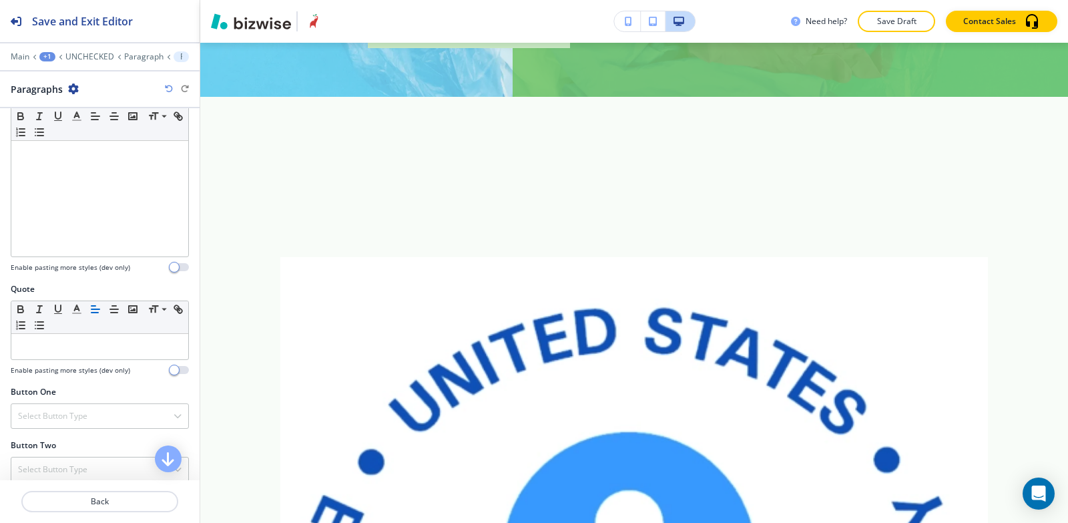
scroll to position [532, 0]
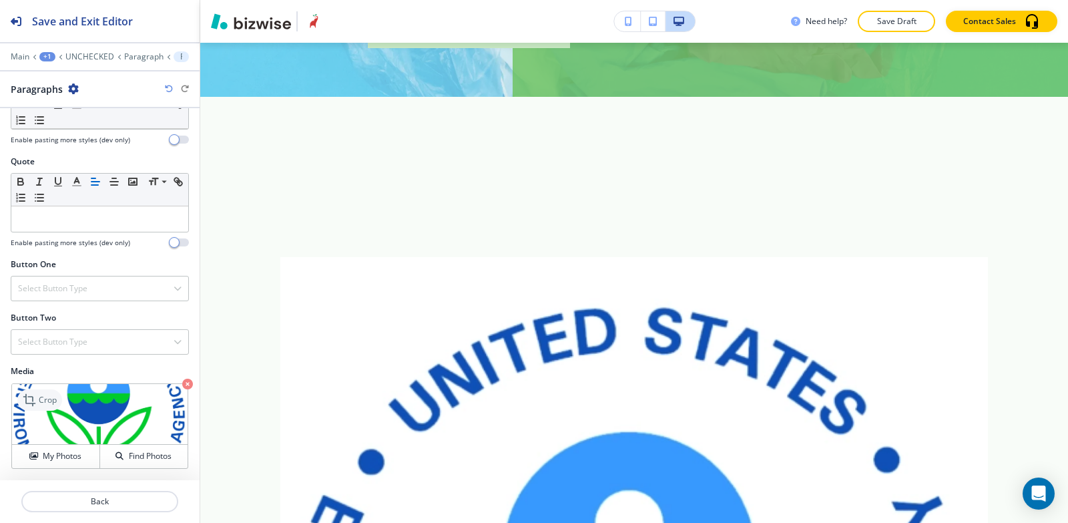
click at [35, 395] on icon at bounding box center [31, 400] width 16 height 16
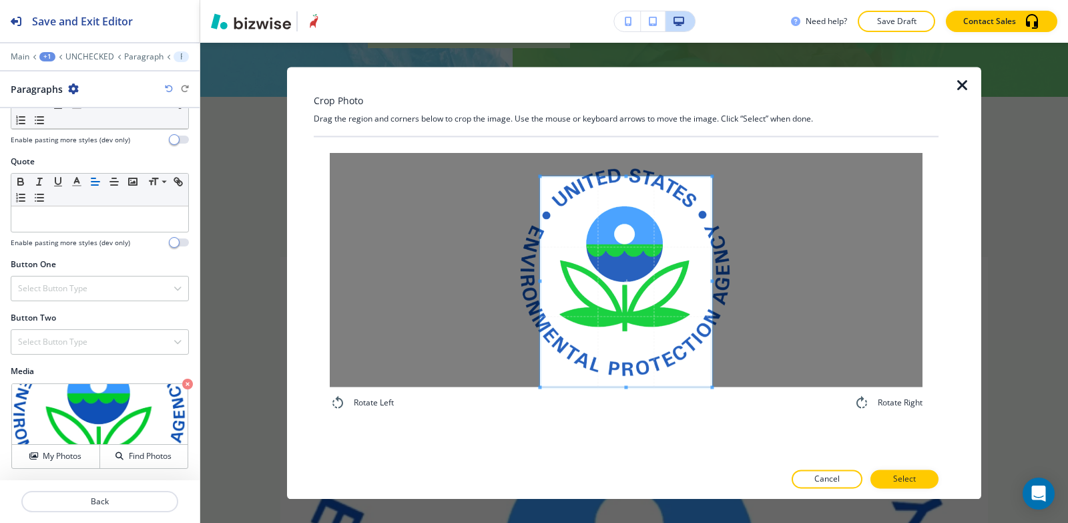
click at [620, 417] on div "Rotate Left Rotate Right" at bounding box center [626, 282] width 625 height 290
click at [614, 156] on span at bounding box center [626, 157] width 172 height 3
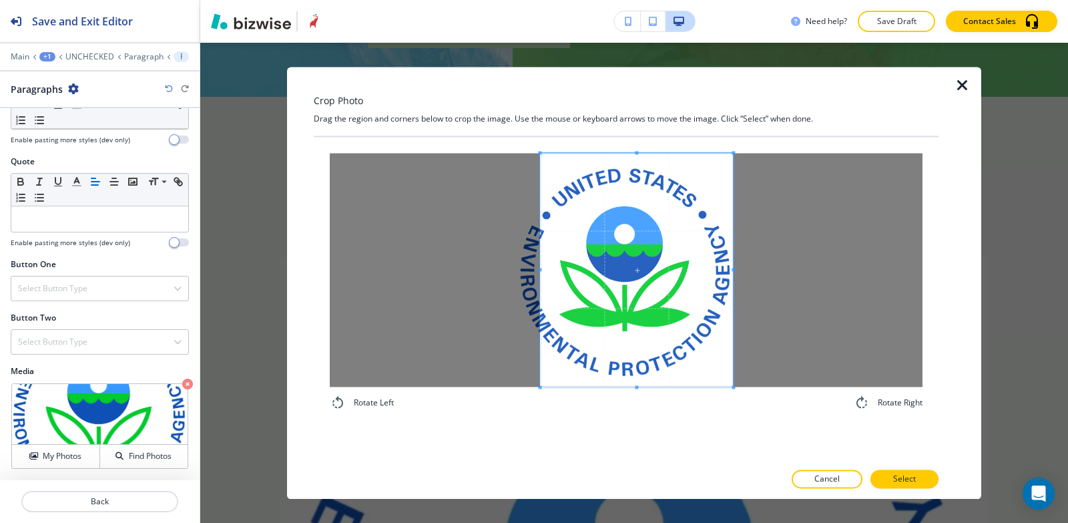
click at [784, 260] on div at bounding box center [626, 270] width 593 height 234
click at [357, 272] on div at bounding box center [626, 270] width 593 height 234
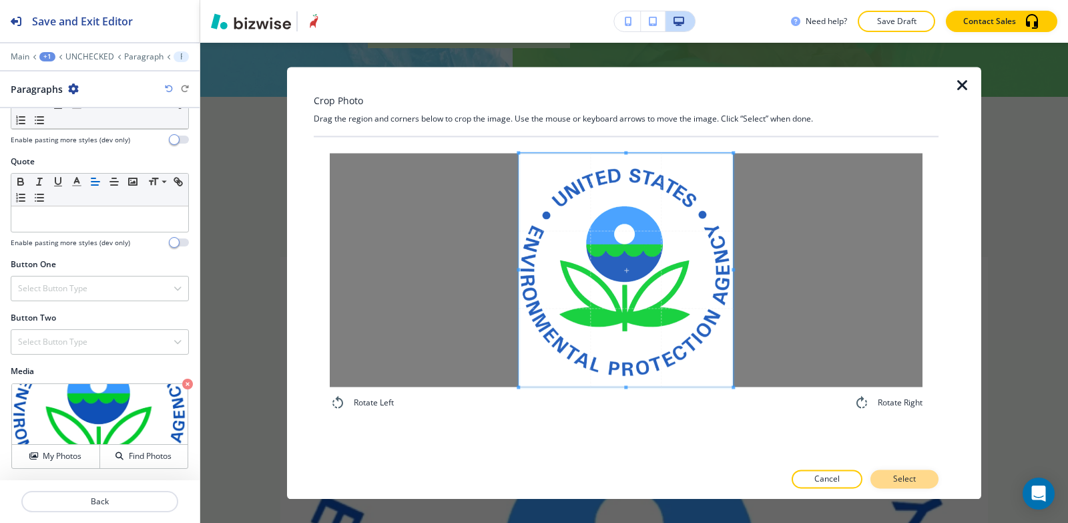
click at [904, 479] on p "Select" at bounding box center [904, 479] width 23 height 12
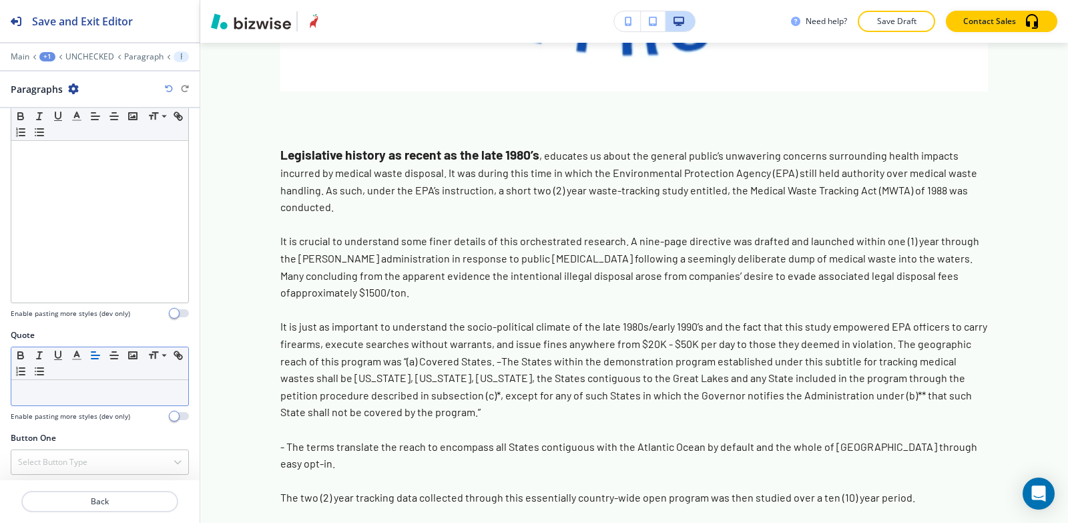
scroll to position [198, 0]
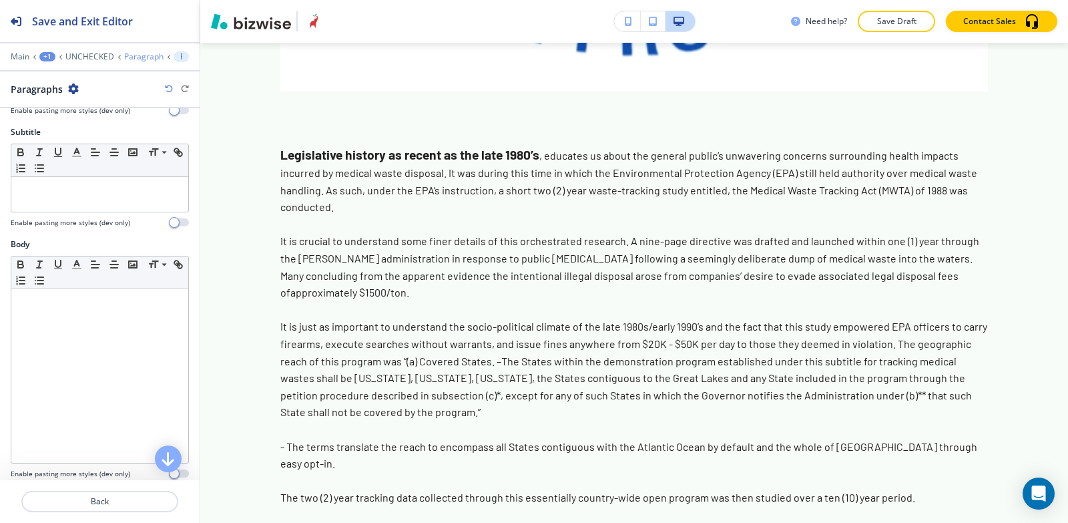
click at [140, 53] on p "Paragraph" at bounding box center [143, 56] width 39 height 9
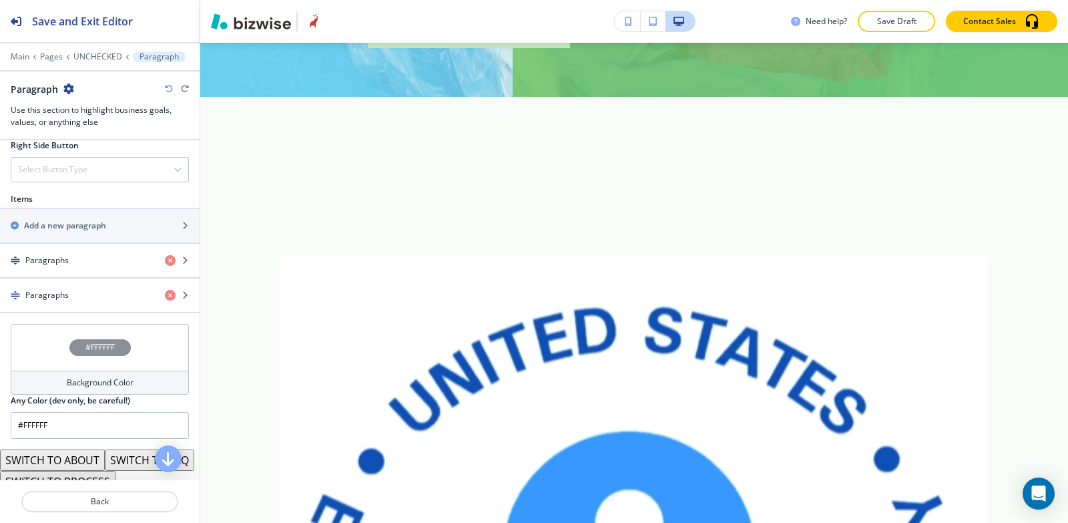
scroll to position [801, 0]
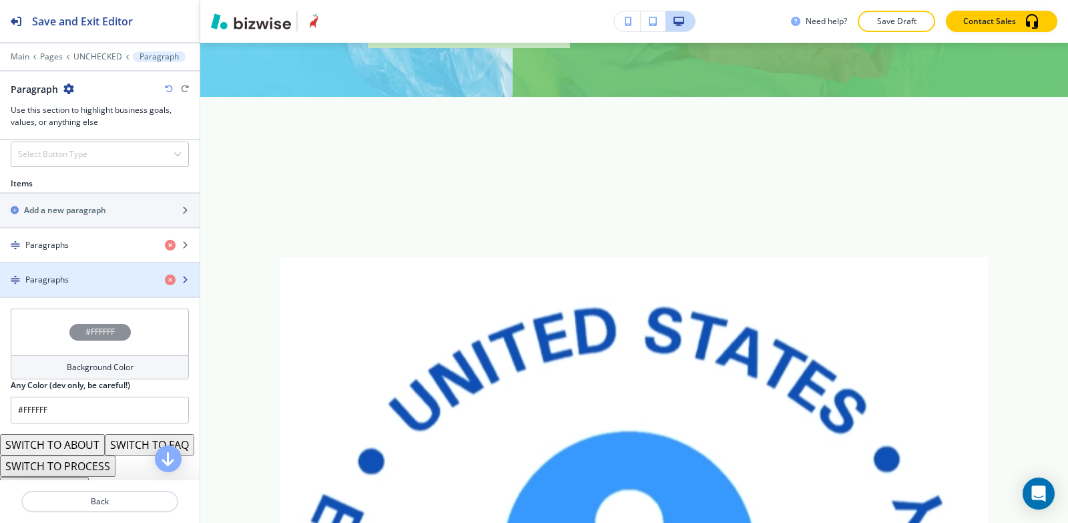
click at [54, 272] on div "button" at bounding box center [100, 268] width 200 height 11
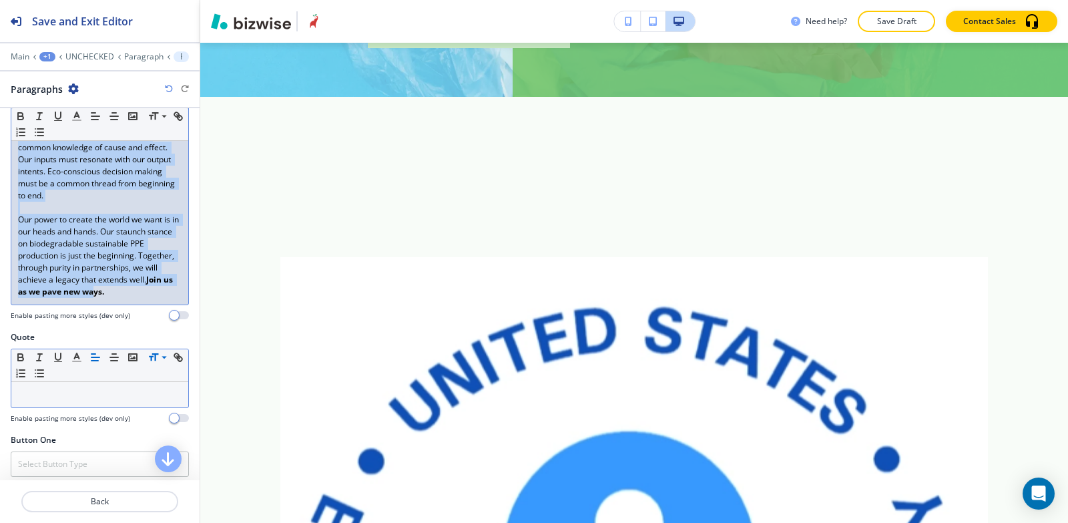
scroll to position [1937, 0]
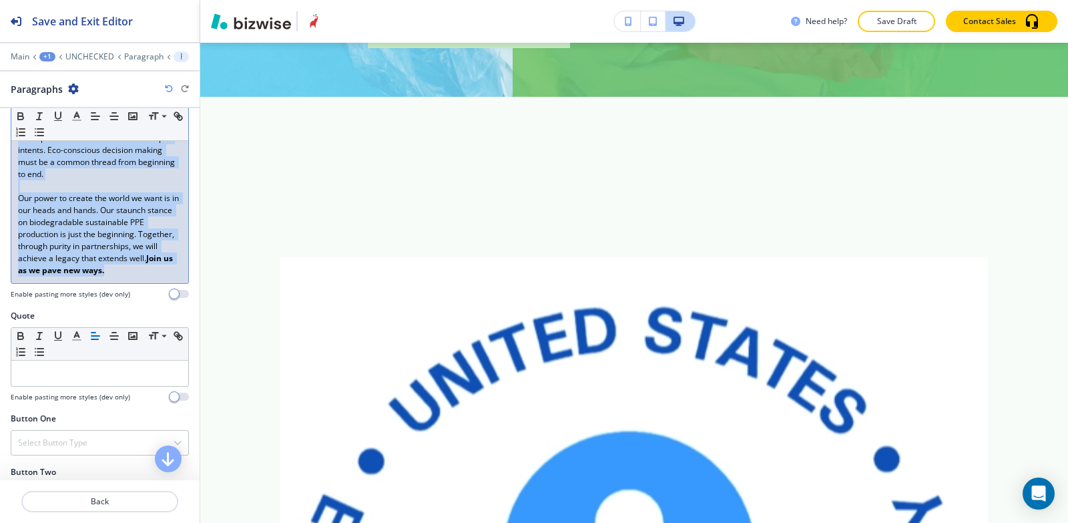
drag, startPoint x: 13, startPoint y: 233, endPoint x: 157, endPoint y: 268, distance: 148.5
click at [198, 345] on div "Label Small Normal Large Huge Enable pasting more styles (dev only) Title Small…" at bounding box center [100, 294] width 200 height 372
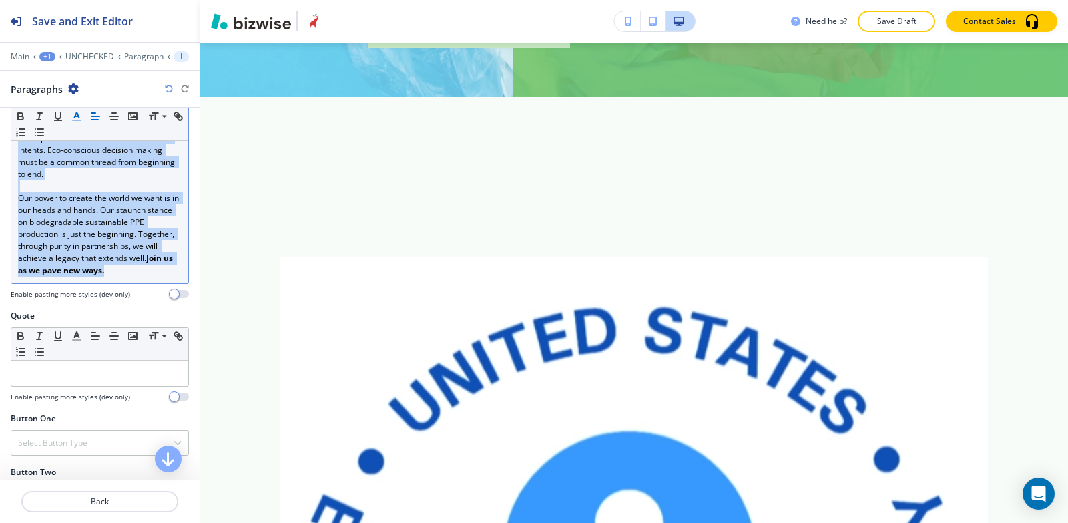
click at [78, 118] on icon "button" at bounding box center [77, 116] width 12 height 12
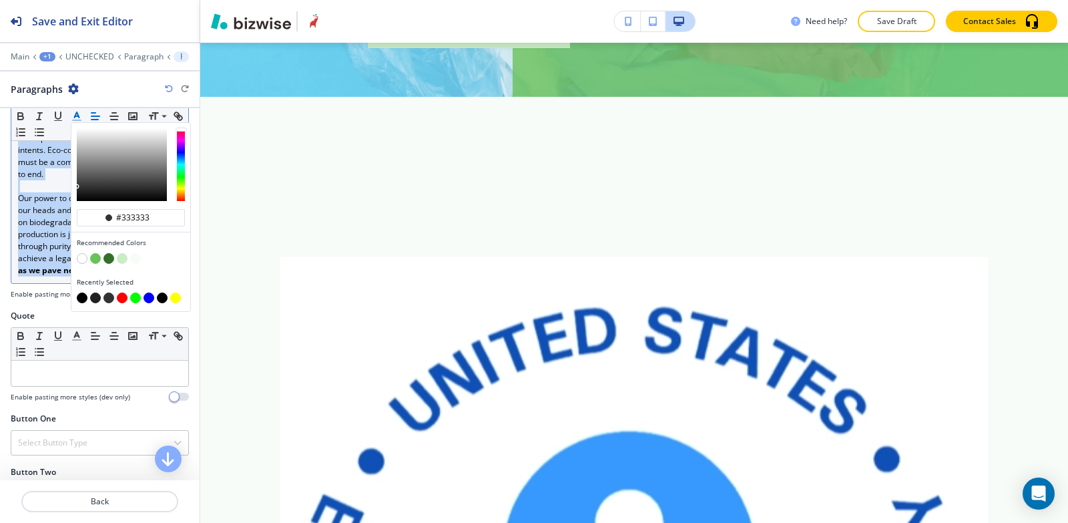
click at [76, 300] on div "Recently Selected" at bounding box center [130, 291] width 119 height 39
click at [79, 301] on button "button" at bounding box center [82, 297] width 11 height 11
type input "#000000"
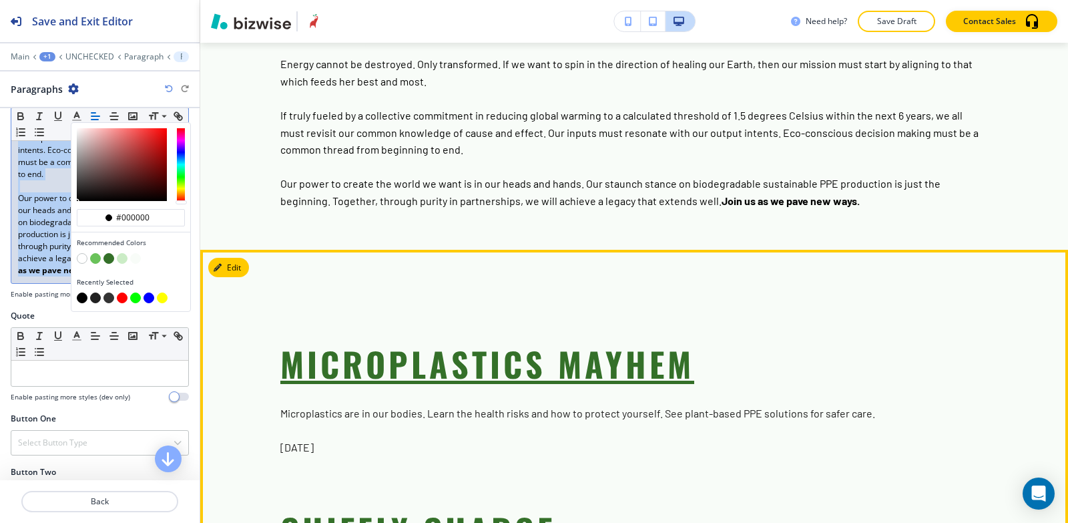
scroll to position [2361, 0]
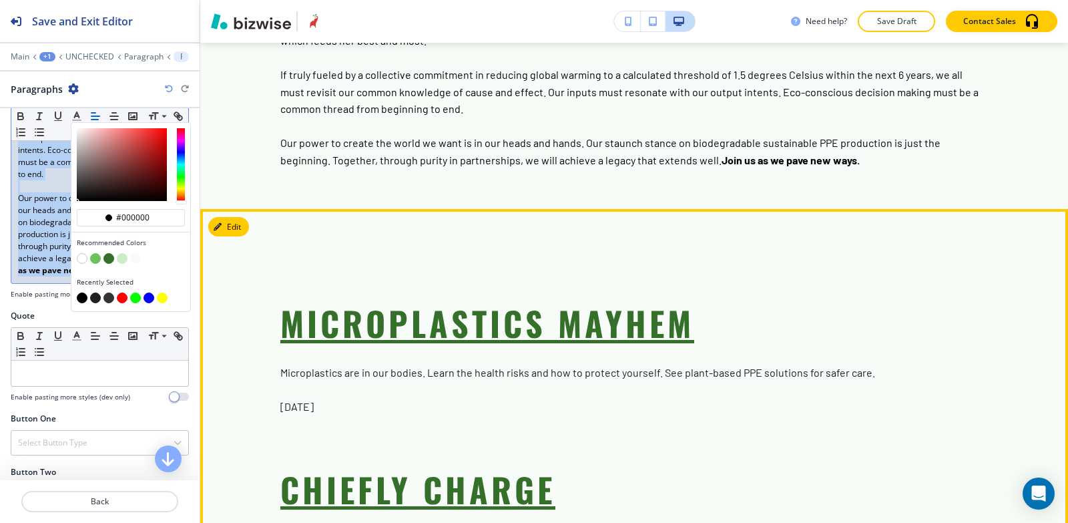
click at [304, 298] on strong "Microplastics Mayhem" at bounding box center [487, 322] width 414 height 49
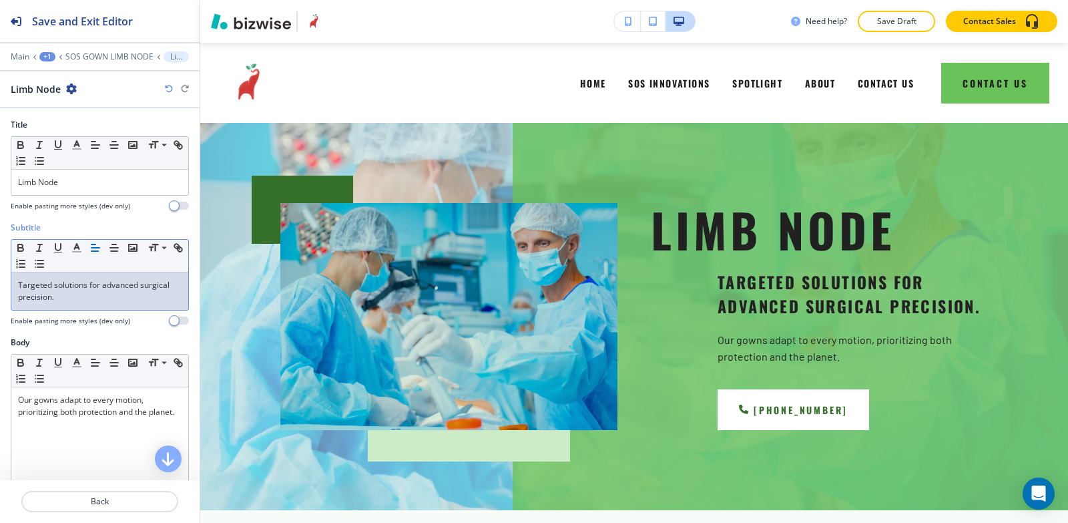
scroll to position [80, 0]
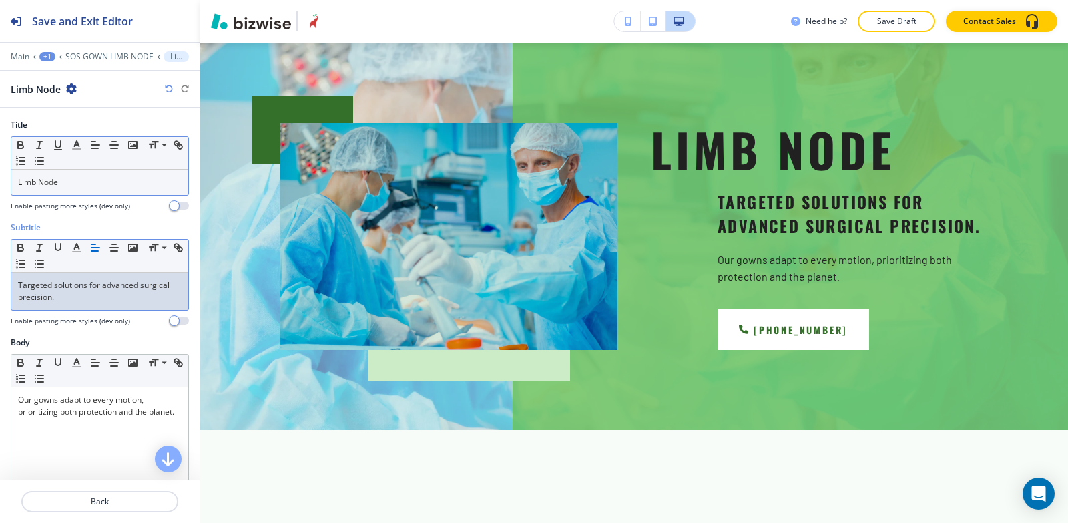
drag, startPoint x: 65, startPoint y: 197, endPoint x: 66, endPoint y: 188, distance: 8.7
click at [66, 188] on div "Title Small Normal Large Huge Limb Node Enable pasting more styles (dev only)" at bounding box center [100, 165] width 178 height 92
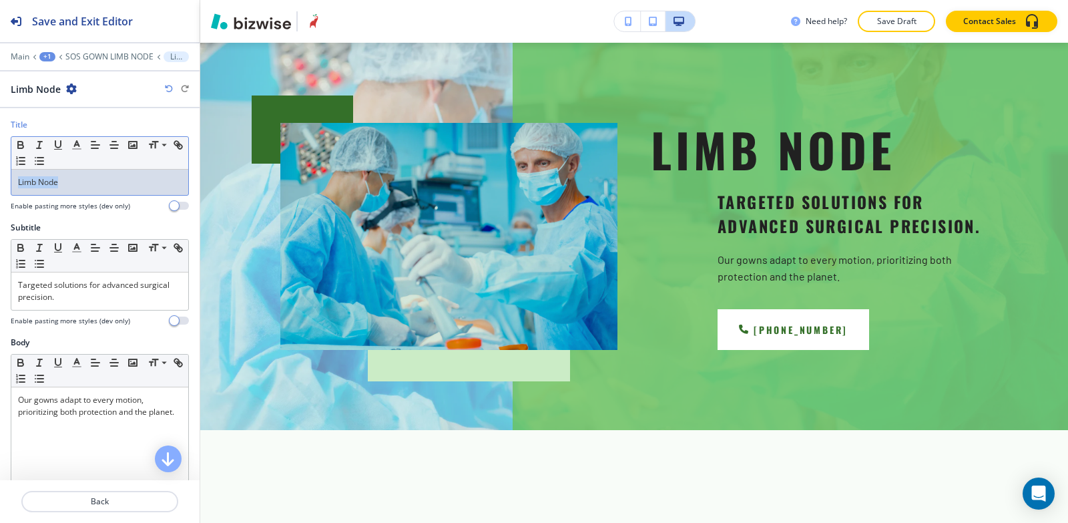
click at [84, 189] on div "Limb Node" at bounding box center [99, 182] width 177 height 25
click at [75, 176] on p "Limb Node" at bounding box center [100, 182] width 164 height 12
drag, startPoint x: 75, startPoint y: 176, endPoint x: 6, endPoint y: 172, distance: 69.6
click at [0, 174] on div "Title Small Normal Large Huge Limb Node Enable pasting more styles (dev only)" at bounding box center [100, 170] width 200 height 103
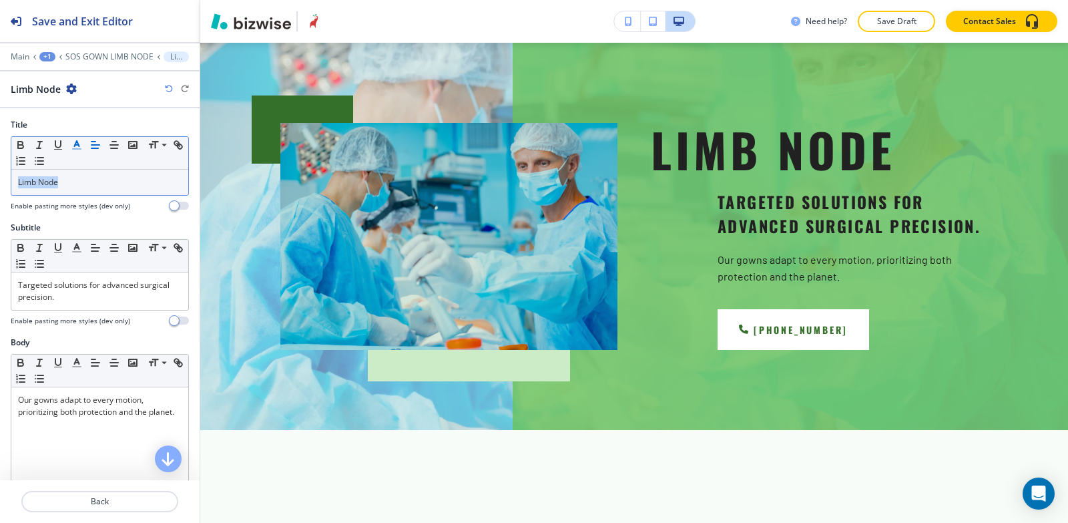
click at [81, 146] on icon "button" at bounding box center [77, 145] width 12 height 12
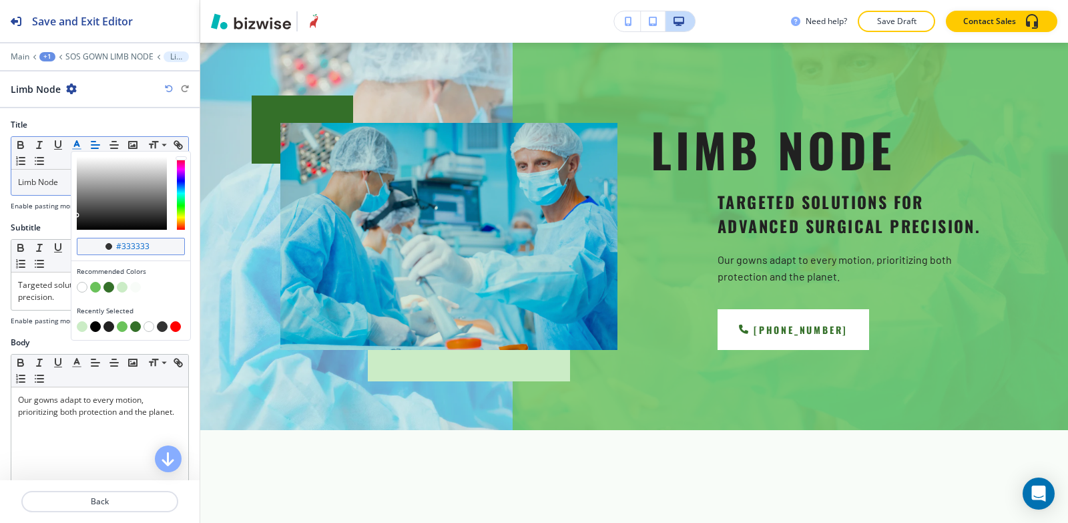
drag, startPoint x: 159, startPoint y: 248, endPoint x: 121, endPoint y: 248, distance: 38.1
click at [121, 248] on input "#333333" at bounding box center [138, 246] width 47 height 11
type input "#212121"
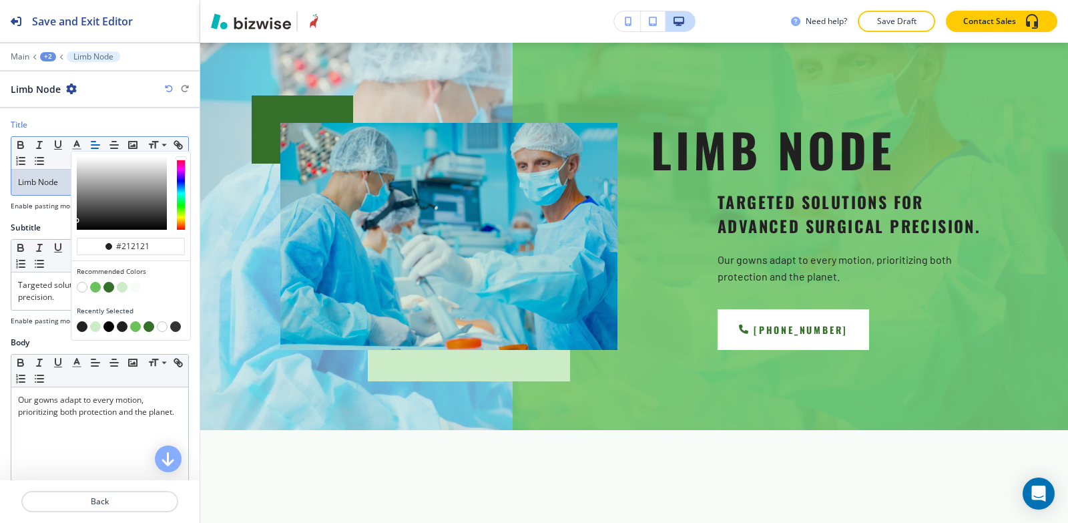
click at [45, 226] on div "Subtitle" at bounding box center [100, 228] width 178 height 12
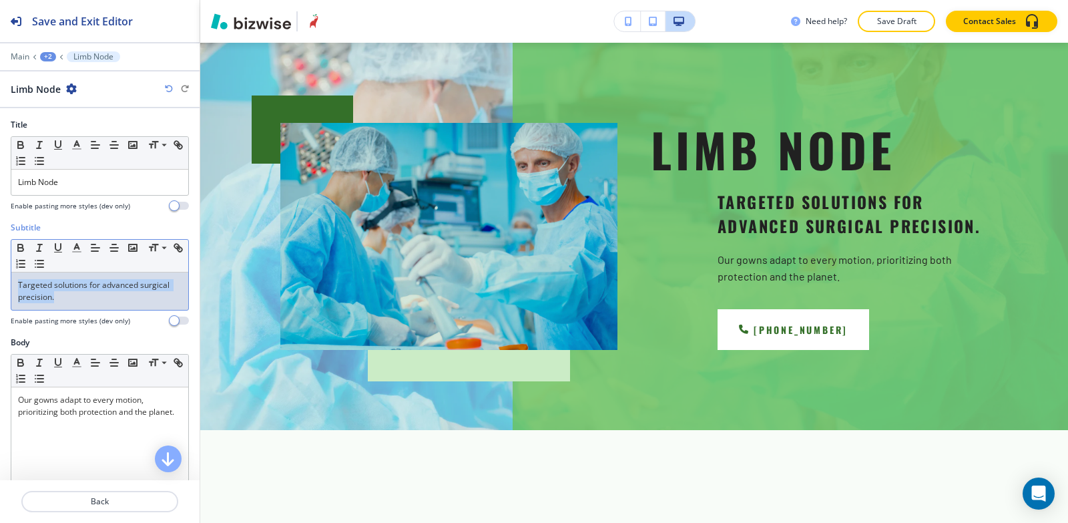
drag, startPoint x: 72, startPoint y: 296, endPoint x: 0, endPoint y: 266, distance: 78.1
click at [0, 266] on div "Subtitle Small Normal Large Huge Targeted solutions for advanced surgical preci…" at bounding box center [100, 279] width 200 height 115
click at [71, 251] on icon "button" at bounding box center [77, 248] width 12 height 12
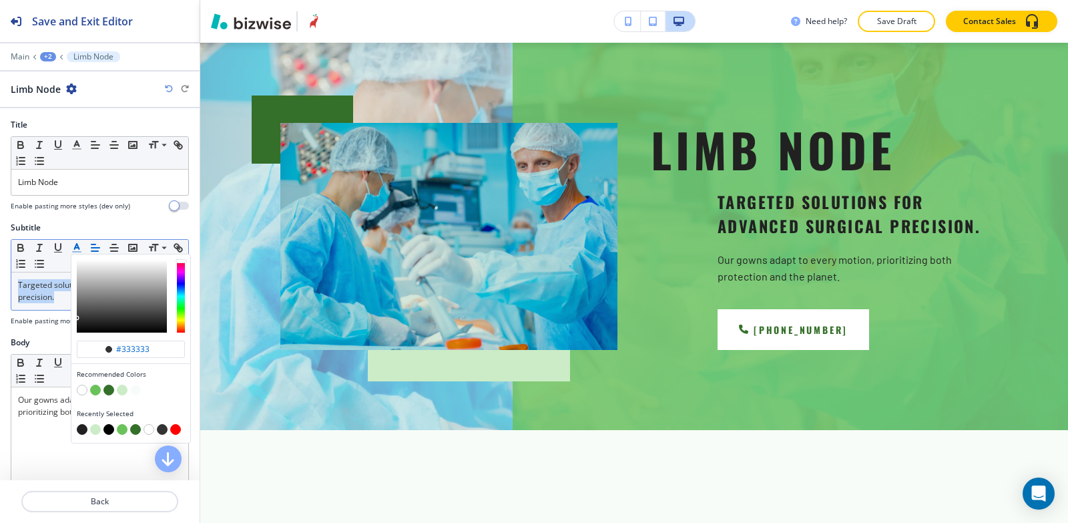
click at [83, 429] on button "button" at bounding box center [82, 429] width 11 height 11
type input "#212121"
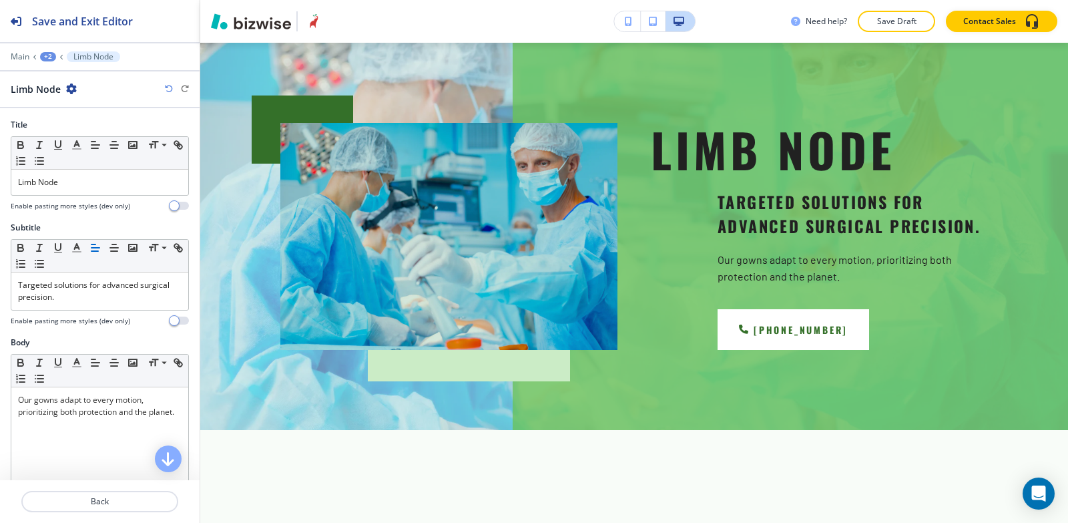
click at [51, 333] on div "Subtitle Small Normal Large Huge Targeted solutions for advanced surgical preci…" at bounding box center [100, 279] width 200 height 115
drag, startPoint x: 72, startPoint y: 185, endPoint x: 0, endPoint y: 178, distance: 72.4
click at [0, 178] on div "Title Small Normal Large Huge Limb Node Enable pasting more styles (dev only)" at bounding box center [100, 170] width 200 height 103
click at [37, 144] on icon "button" at bounding box center [39, 145] width 12 height 12
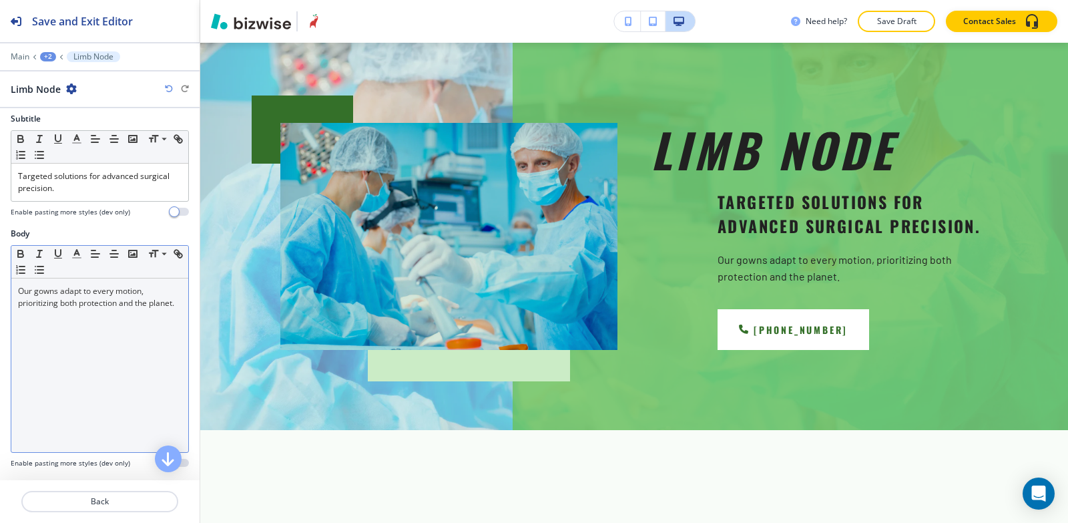
scroll to position [401, 0]
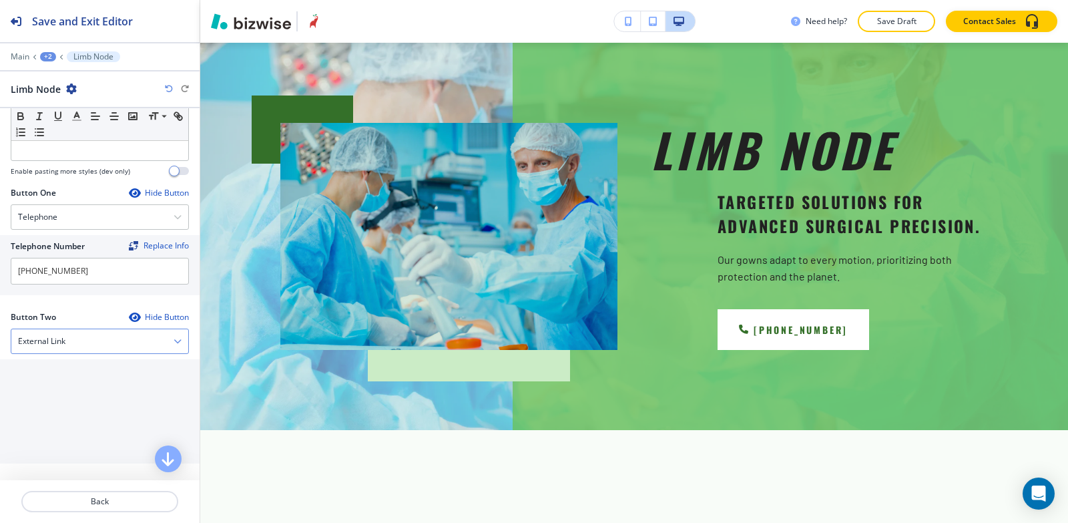
click at [57, 346] on h4 "External Link" at bounding box center [41, 341] width 47 height 12
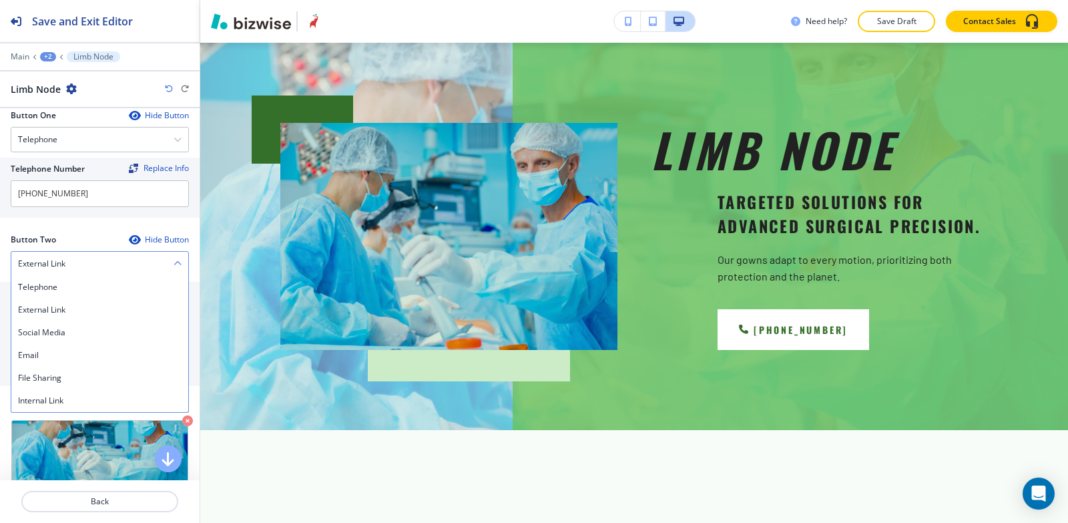
scroll to position [601, 0]
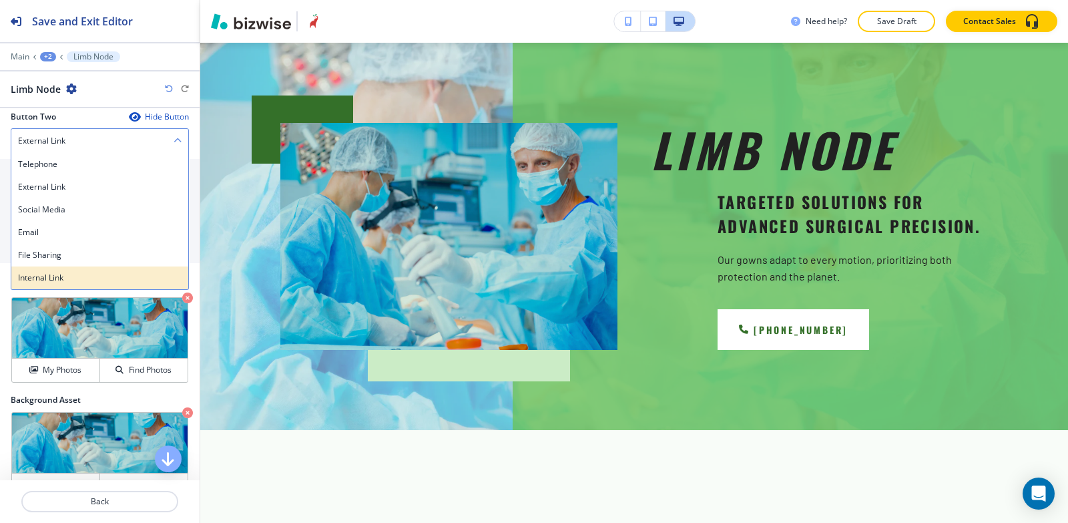
click at [61, 275] on h4 "Internal Link" at bounding box center [100, 278] width 164 height 12
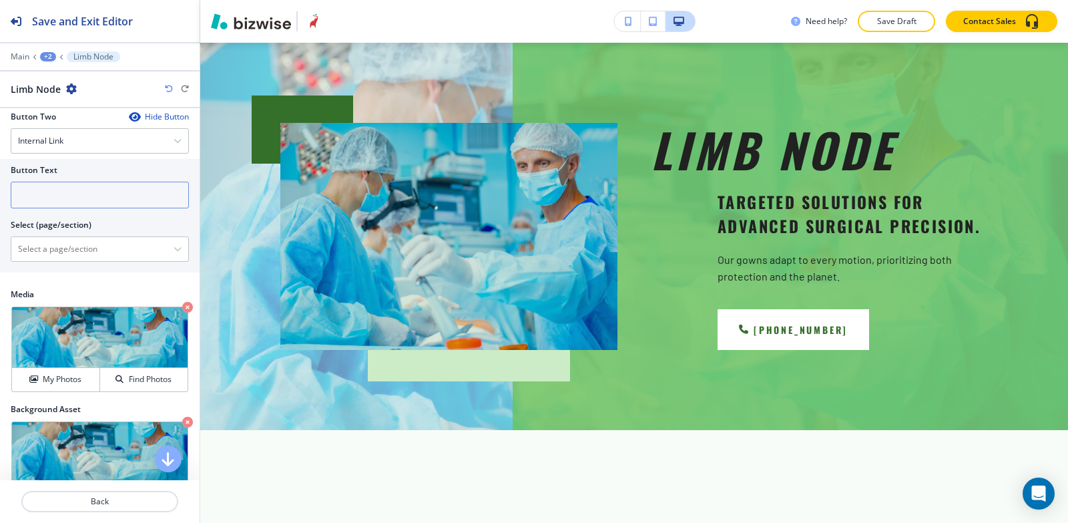
click at [67, 200] on input "text" at bounding box center [100, 195] width 178 height 27
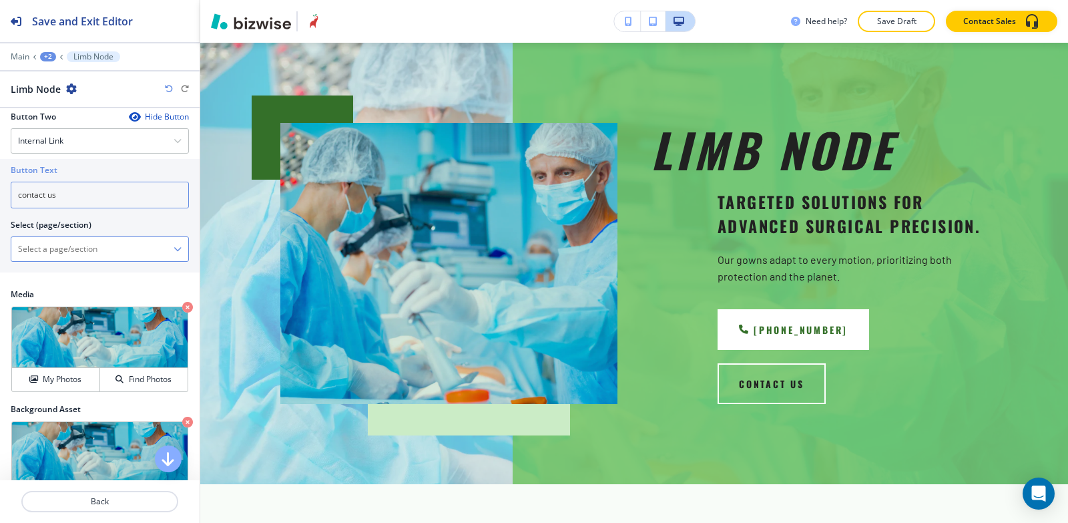
type input "contact us"
click at [40, 238] on \(page\/section\) "Manual Input" at bounding box center [92, 249] width 162 height 23
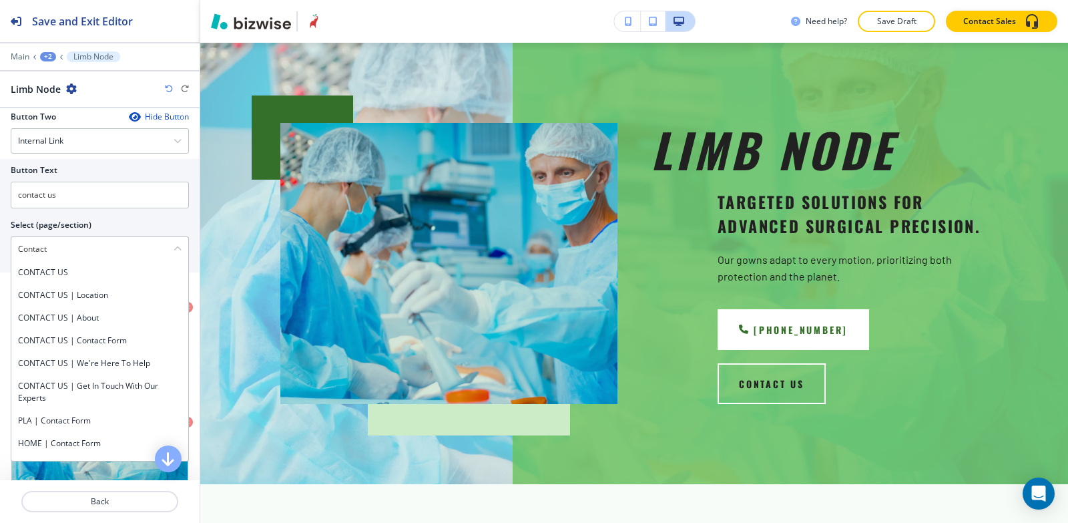
click at [81, 272] on h4 "CONTACT US" at bounding box center [100, 272] width 164 height 12
type \(page\/section\) "CONTACT US"
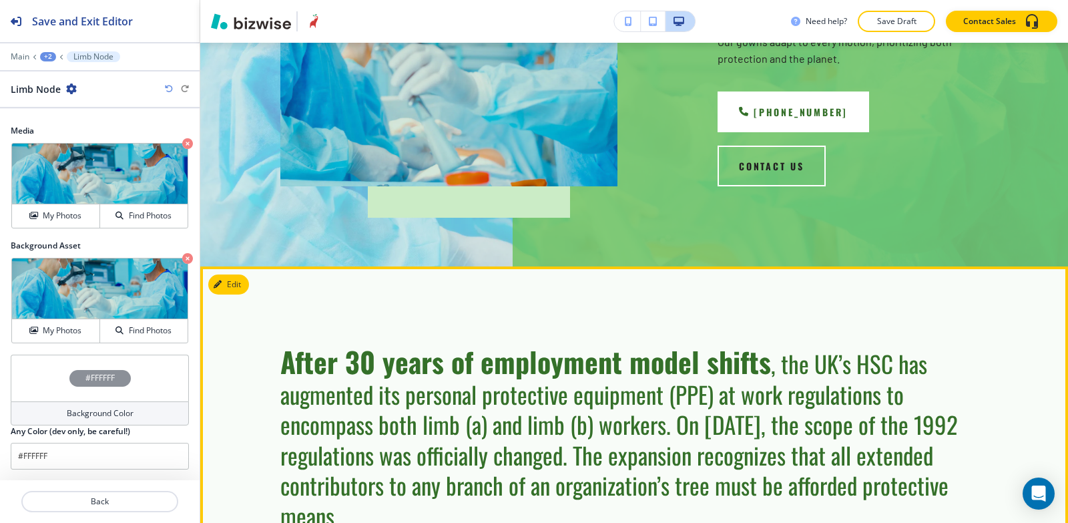
scroll to position [200, 0]
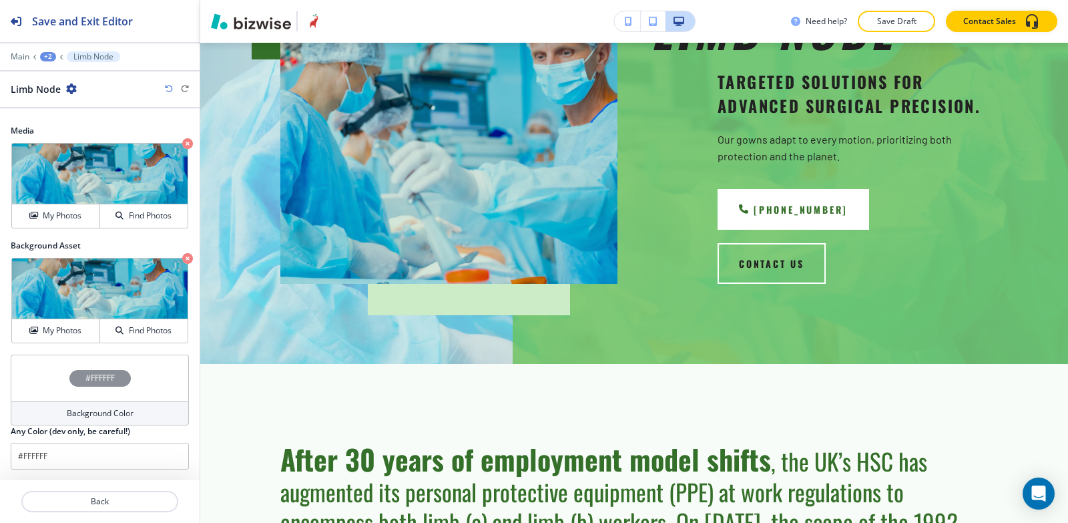
click at [47, 62] on div at bounding box center [100, 66] width 200 height 8
click at [47, 58] on div "+2" at bounding box center [48, 56] width 16 height 9
click at [84, 106] on p "SOS GOWN LIMB NODE" at bounding box center [83, 102] width 68 height 12
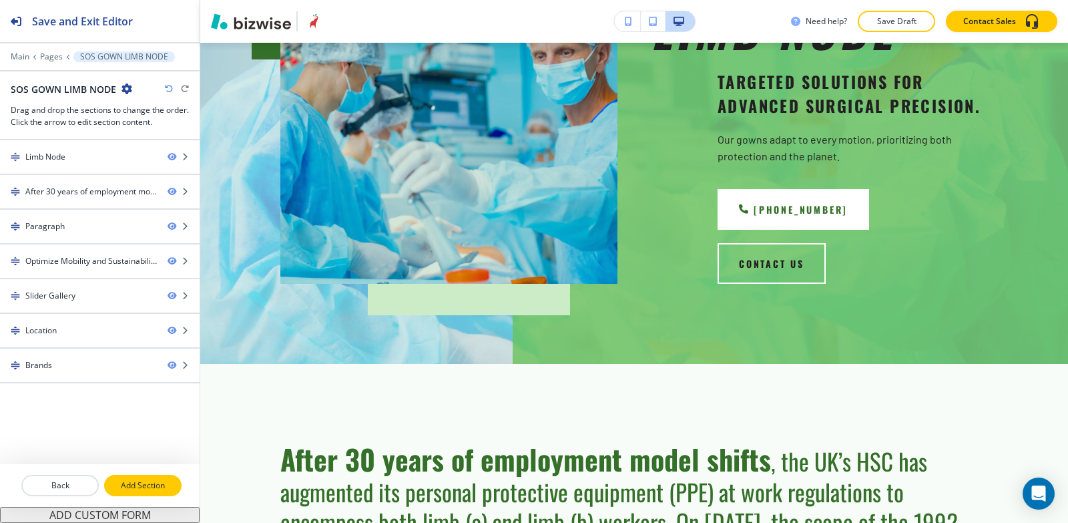
click at [130, 486] on p "Add Section" at bounding box center [143, 485] width 75 height 12
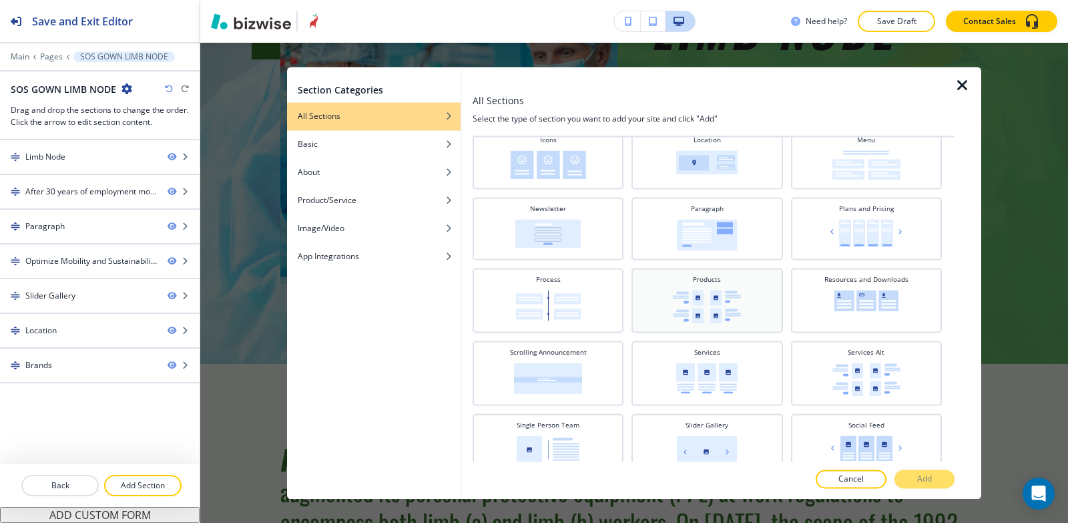
scroll to position [334, 0]
click at [732, 238] on img at bounding box center [707, 233] width 60 height 31
click at [926, 479] on p "Add" at bounding box center [925, 479] width 15 height 12
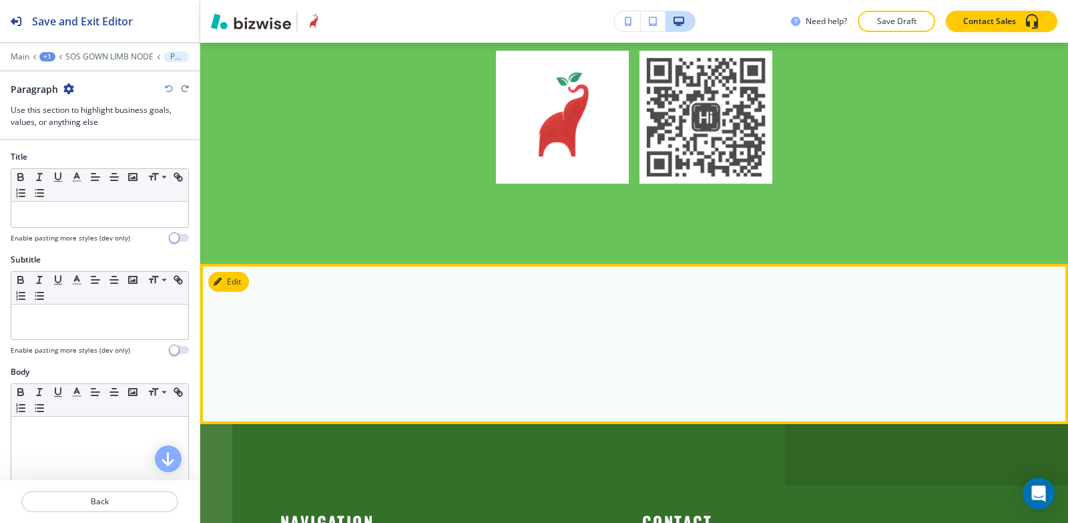
scroll to position [6068, 0]
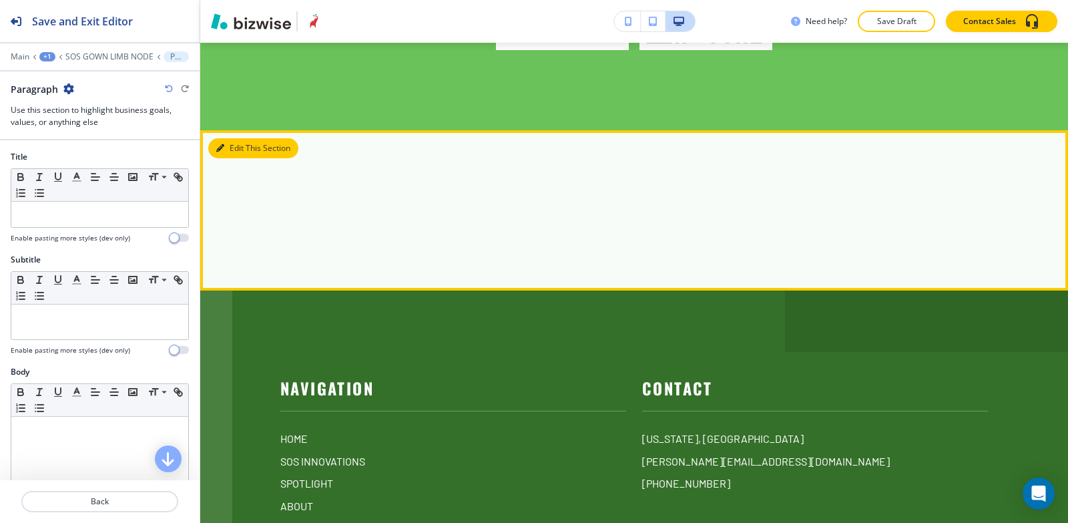
click at [236, 138] on button "Edit This Section" at bounding box center [253, 148] width 90 height 20
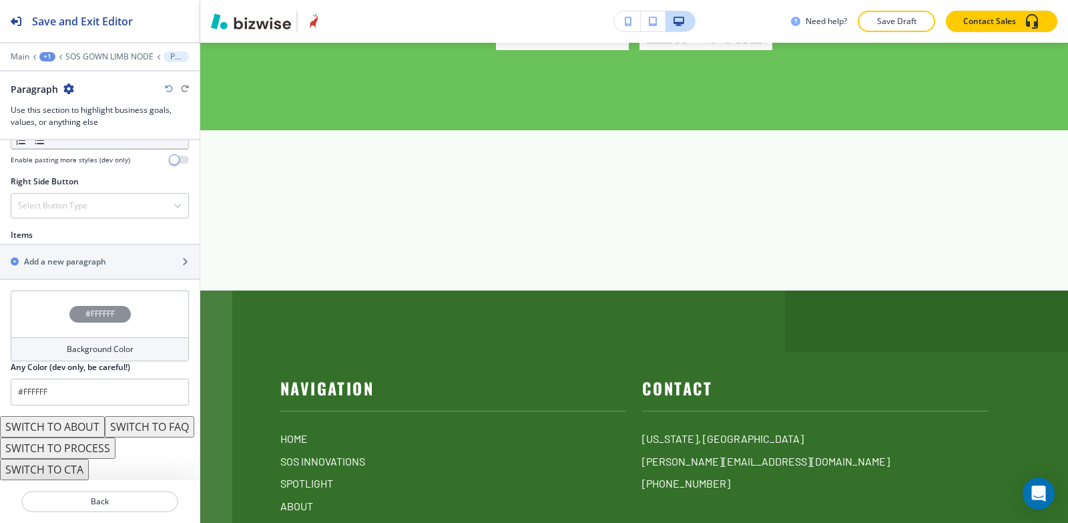
scroll to position [771, 0]
click at [68, 256] on h2 "Add a new paragraph" at bounding box center [65, 262] width 82 height 12
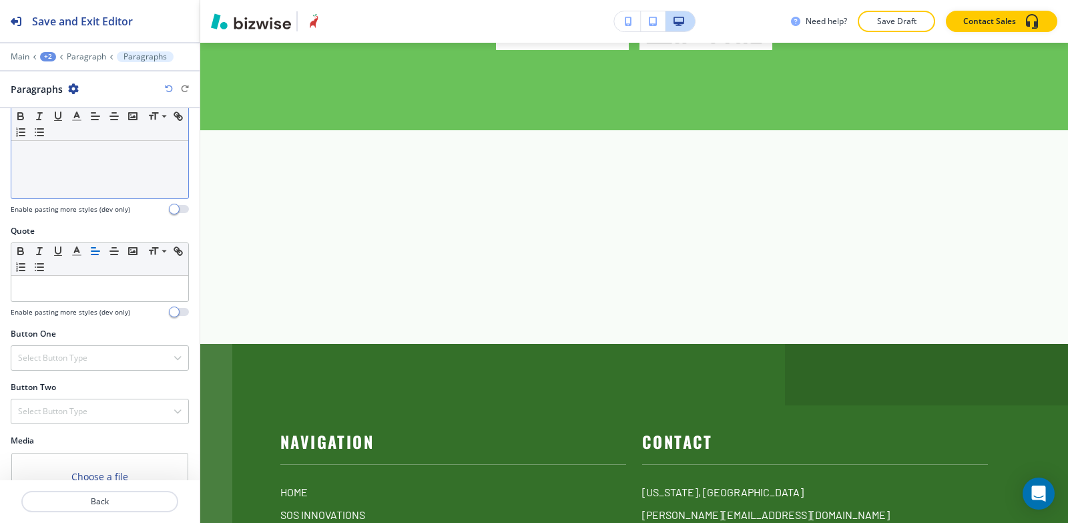
scroll to position [532, 0]
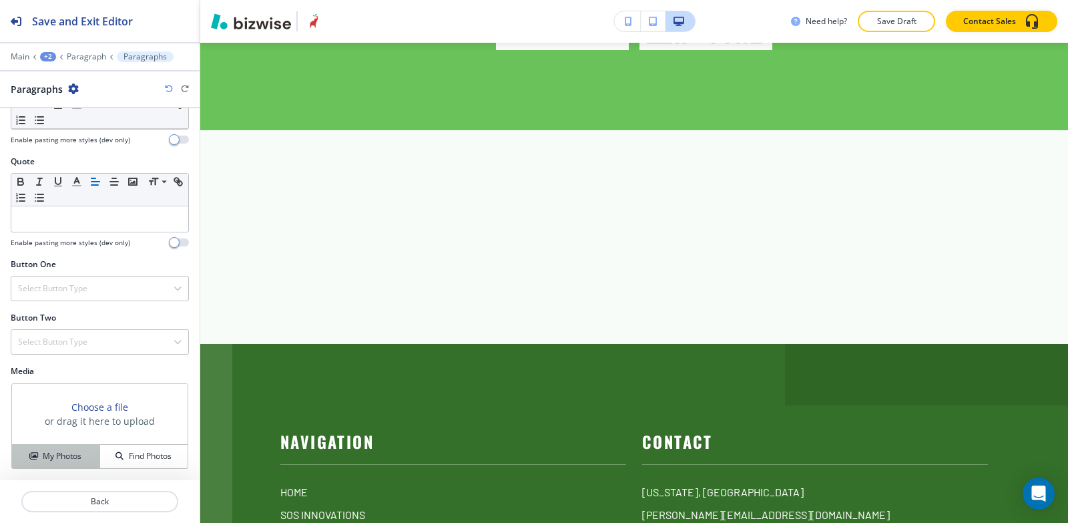
click at [57, 451] on h4 "My Photos" at bounding box center [62, 456] width 39 height 12
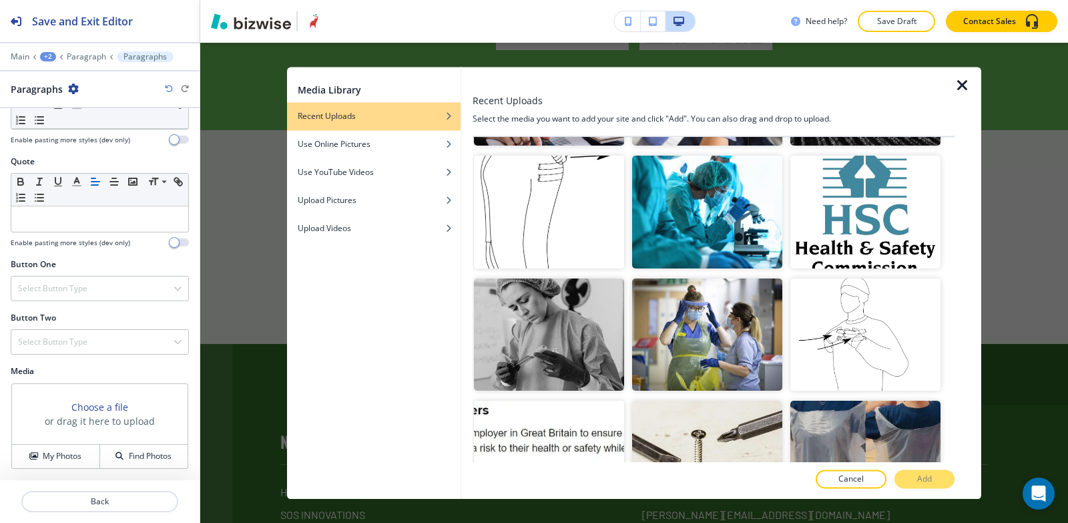
scroll to position [1803, 0]
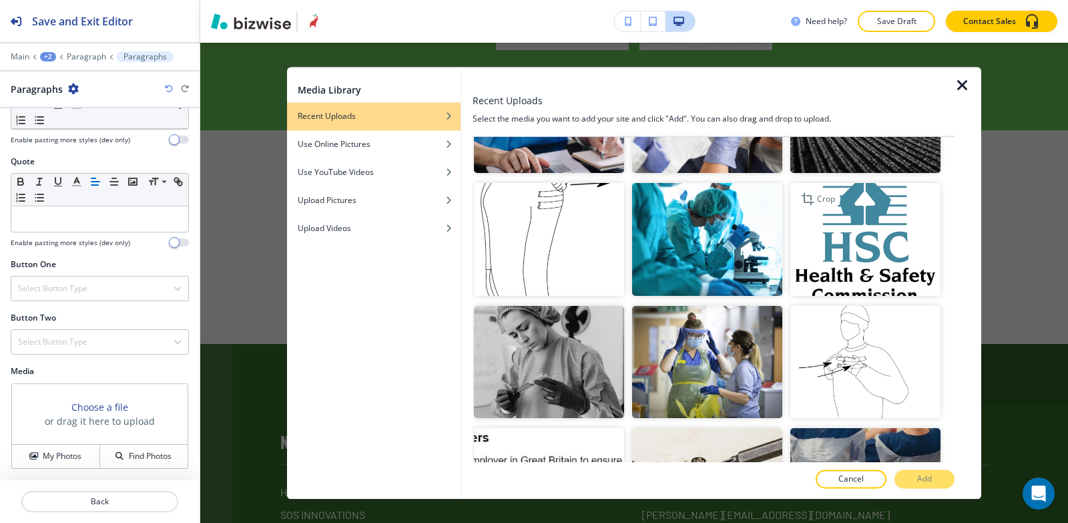
click at [869, 218] on img "button" at bounding box center [866, 240] width 150 height 113
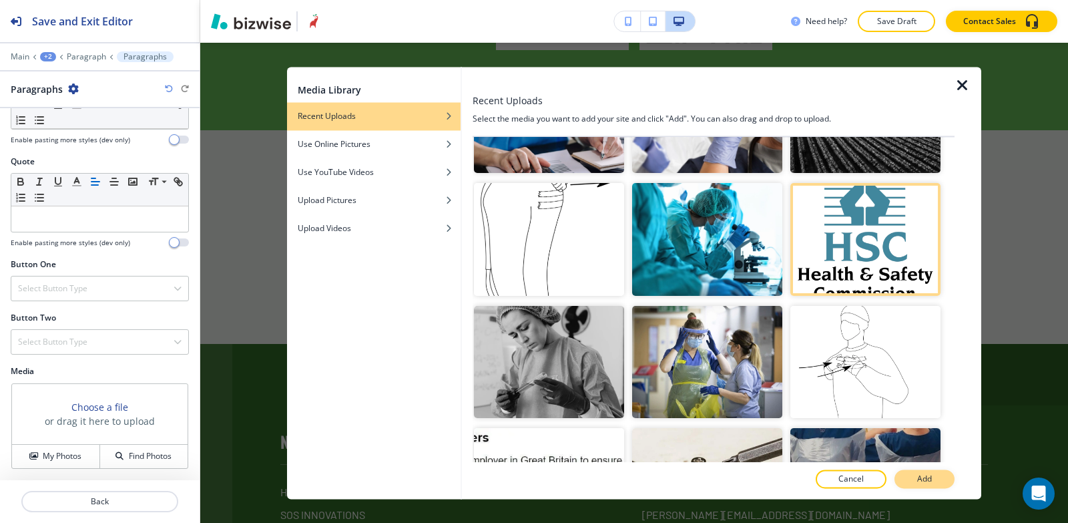
click at [922, 485] on p "Add" at bounding box center [925, 479] width 15 height 12
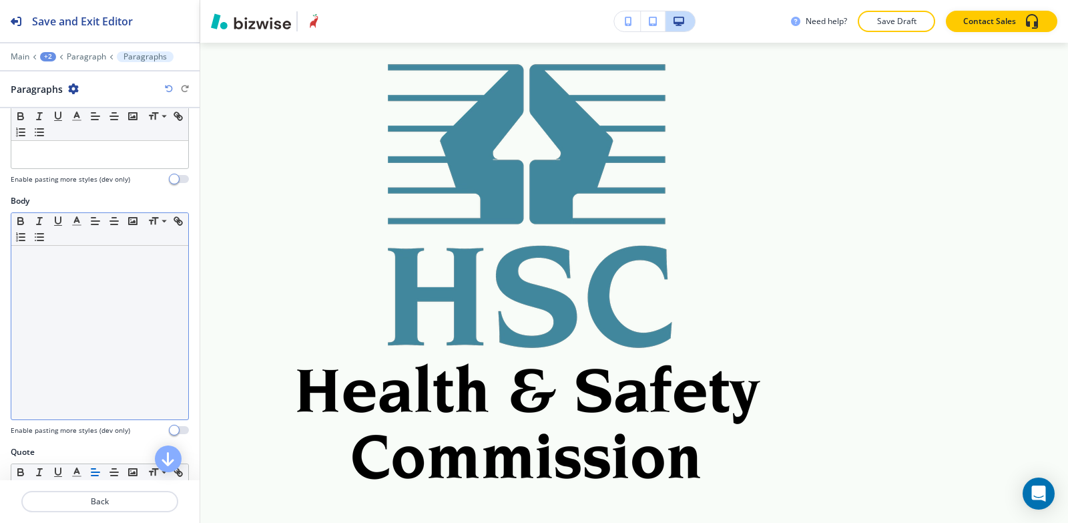
scroll to position [265, 0]
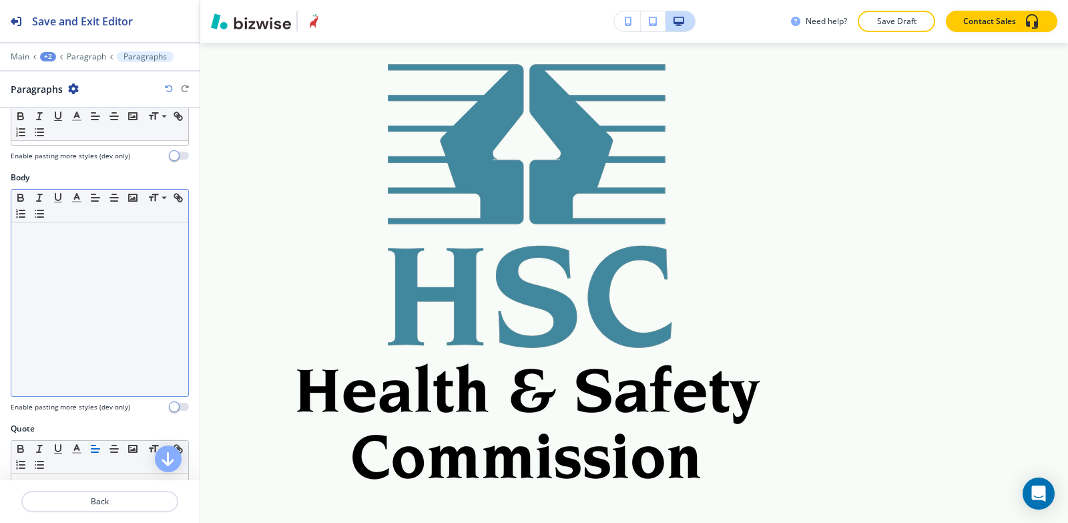
click at [68, 319] on div at bounding box center [99, 309] width 177 height 174
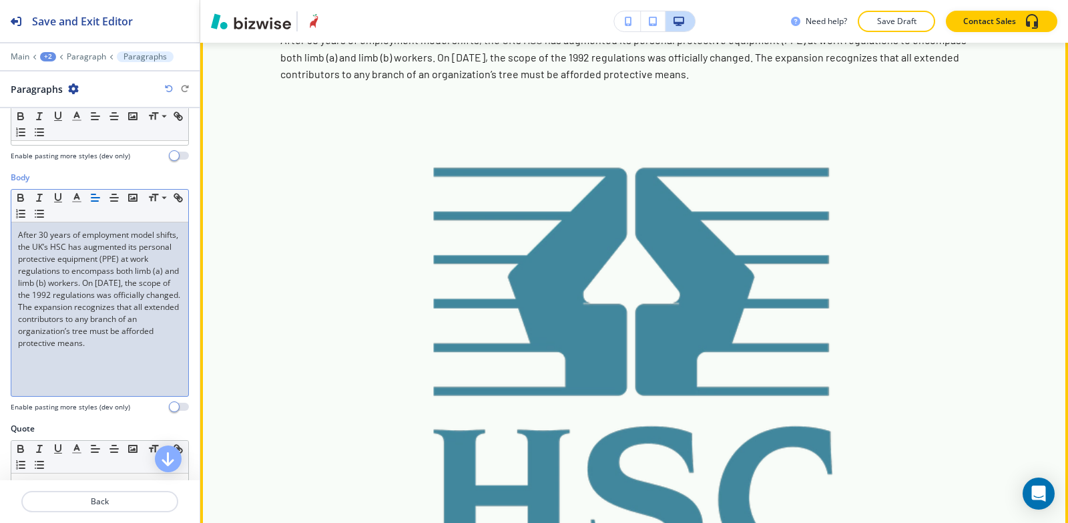
scroll to position [6269, 0]
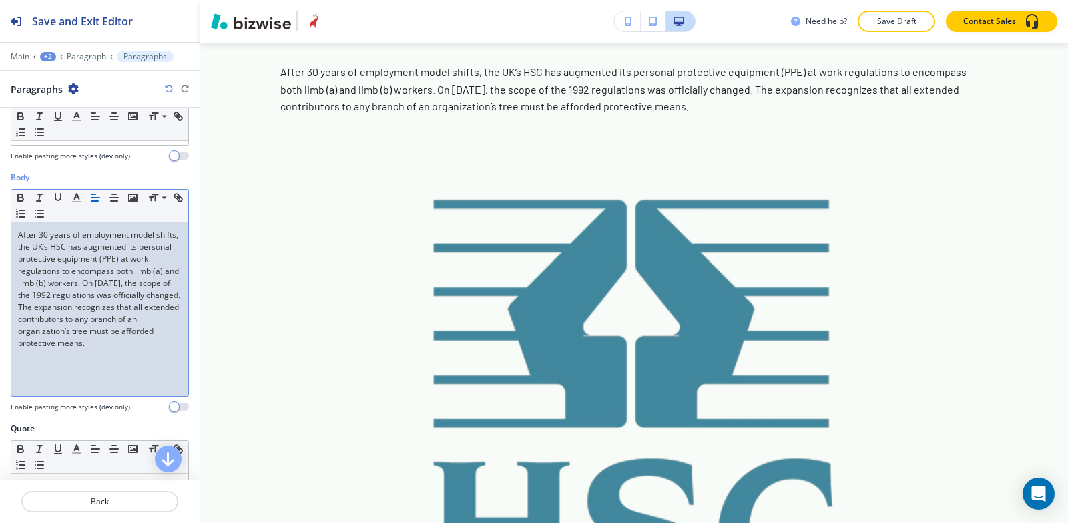
drag, startPoint x: 31, startPoint y: 345, endPoint x: 0, endPoint y: 224, distance: 124.7
click at [0, 224] on div "Body Small Normal Large Huge After 30 years of employment model shifts, the UK’…" at bounding box center [100, 297] width 200 height 251
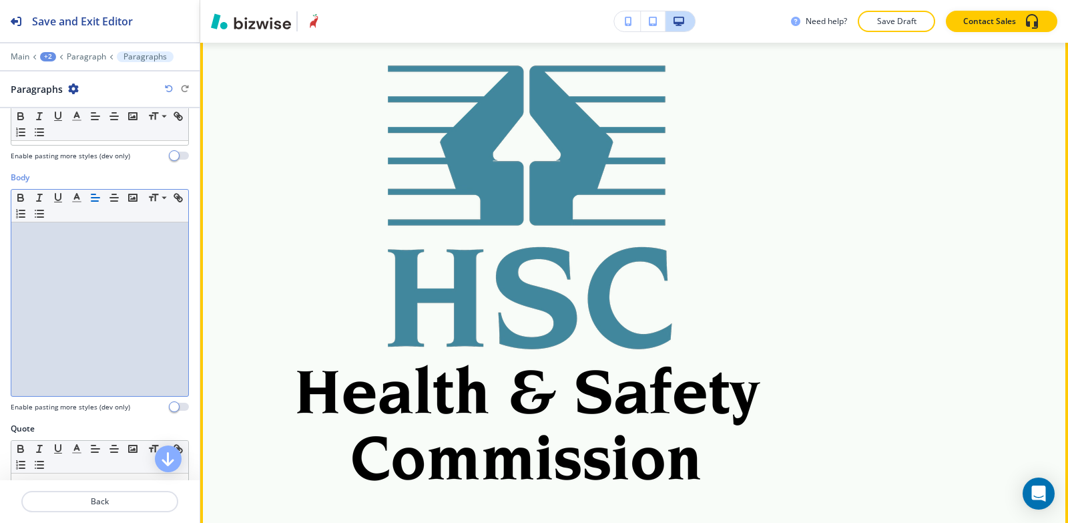
scroll to position [6335, 0]
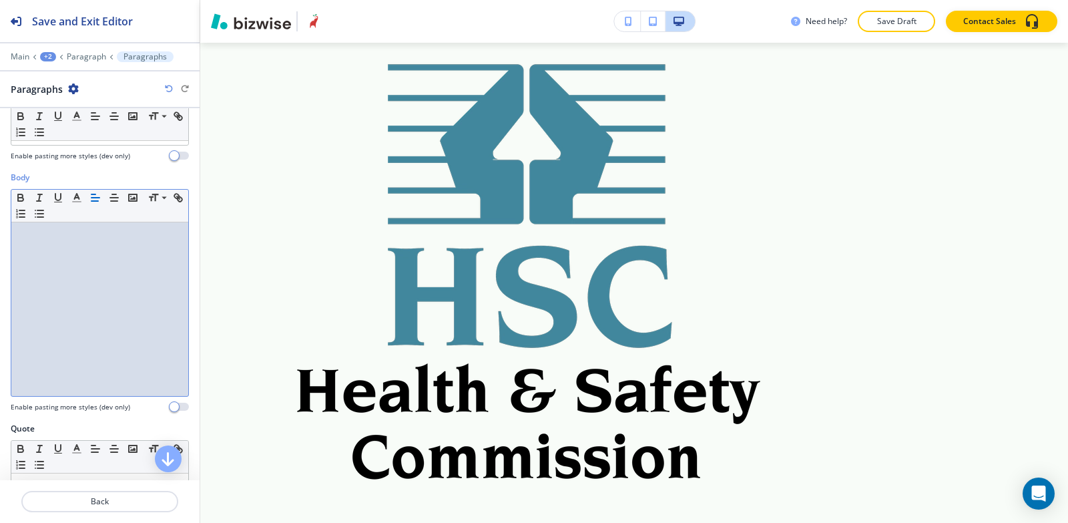
click at [88, 62] on div at bounding box center [100, 66] width 200 height 8
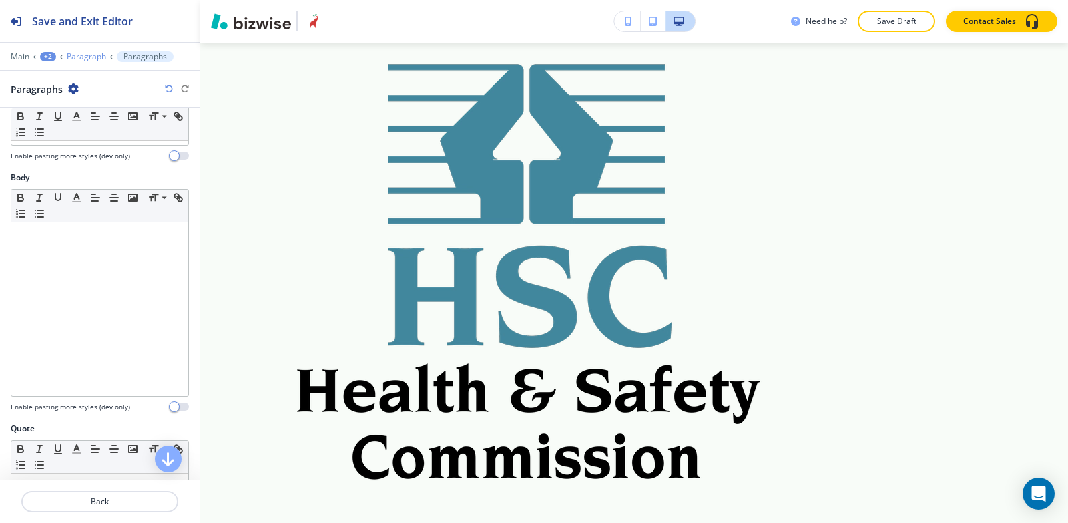
click at [87, 55] on p "Paragraph" at bounding box center [86, 56] width 39 height 9
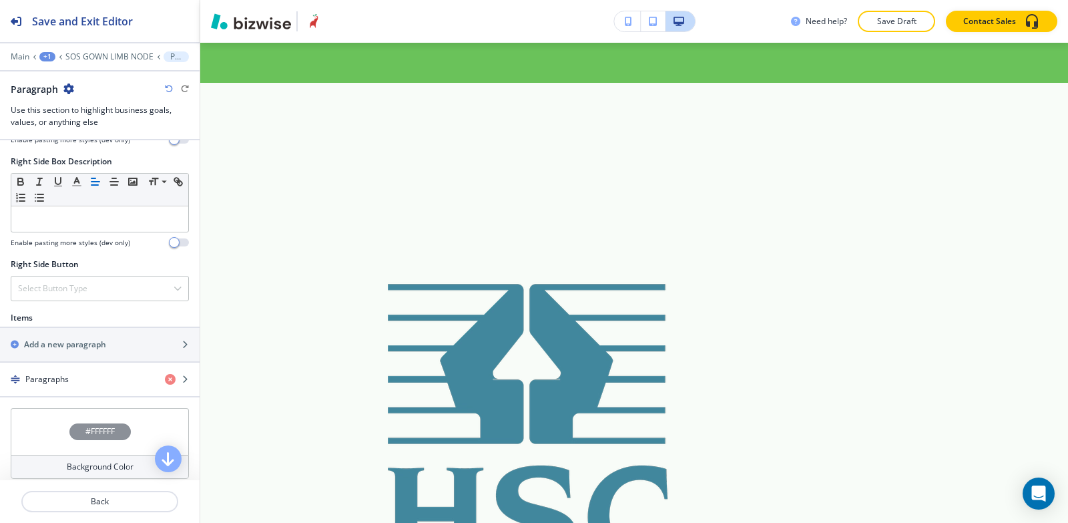
scroll to position [668, 0]
click at [71, 338] on h2 "Add a new paragraph" at bounding box center [65, 344] width 82 height 12
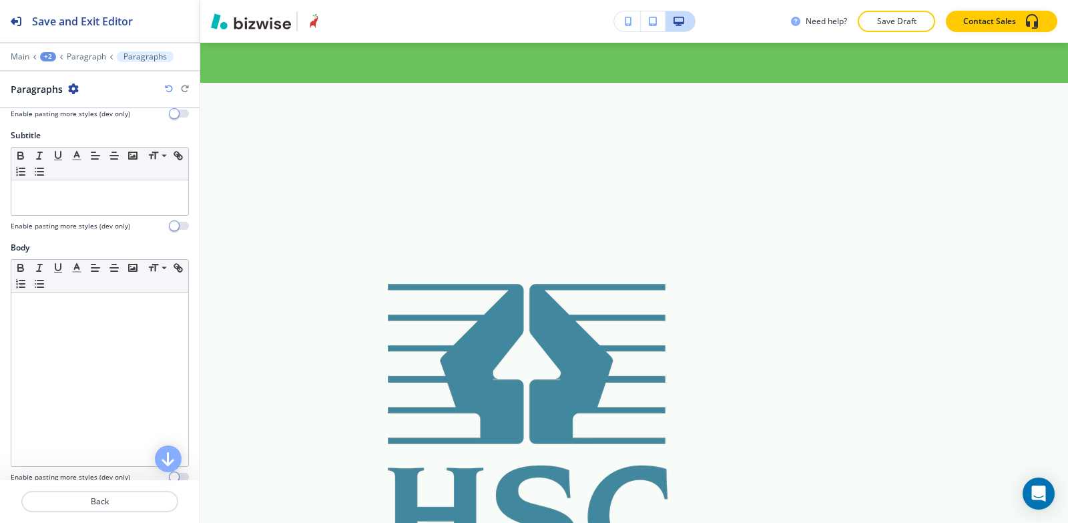
scroll to position [200, 0]
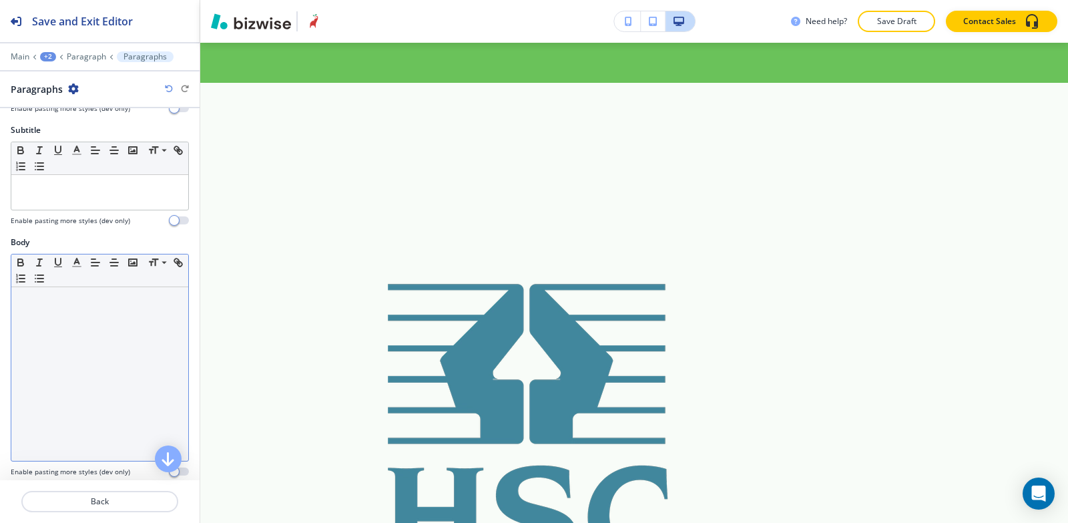
click at [57, 373] on div at bounding box center [99, 374] width 177 height 174
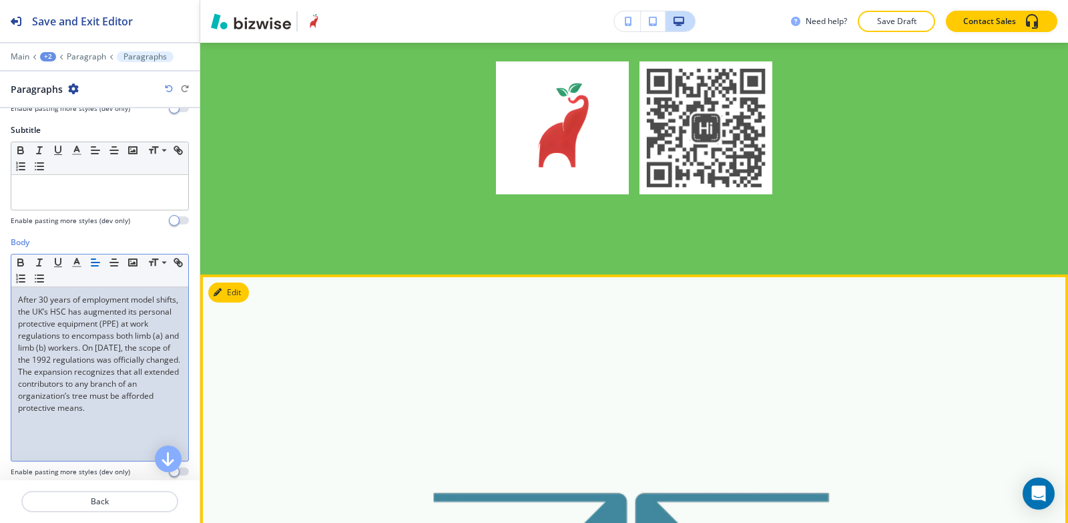
scroll to position [5915, 0]
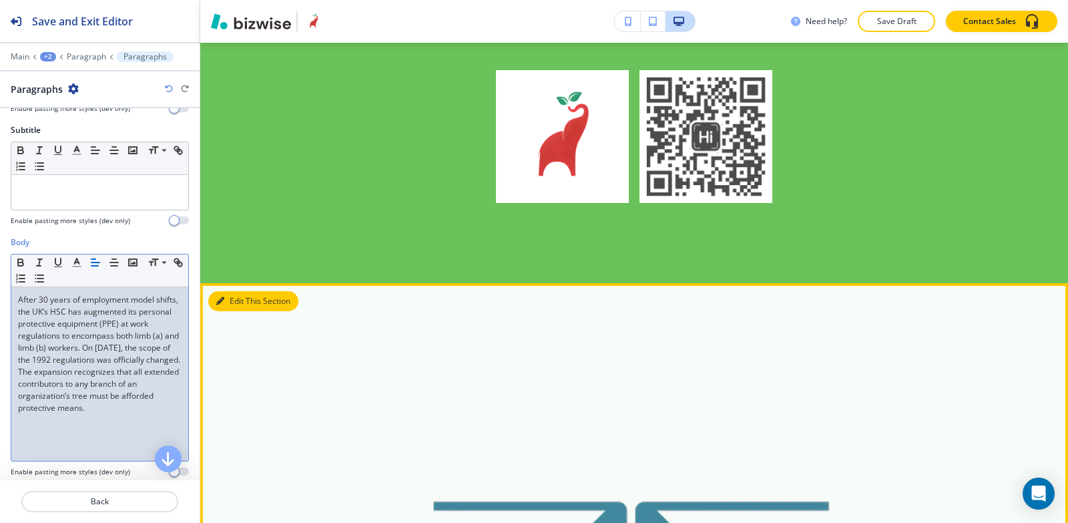
click at [243, 291] on button "Edit This Section" at bounding box center [253, 301] width 90 height 20
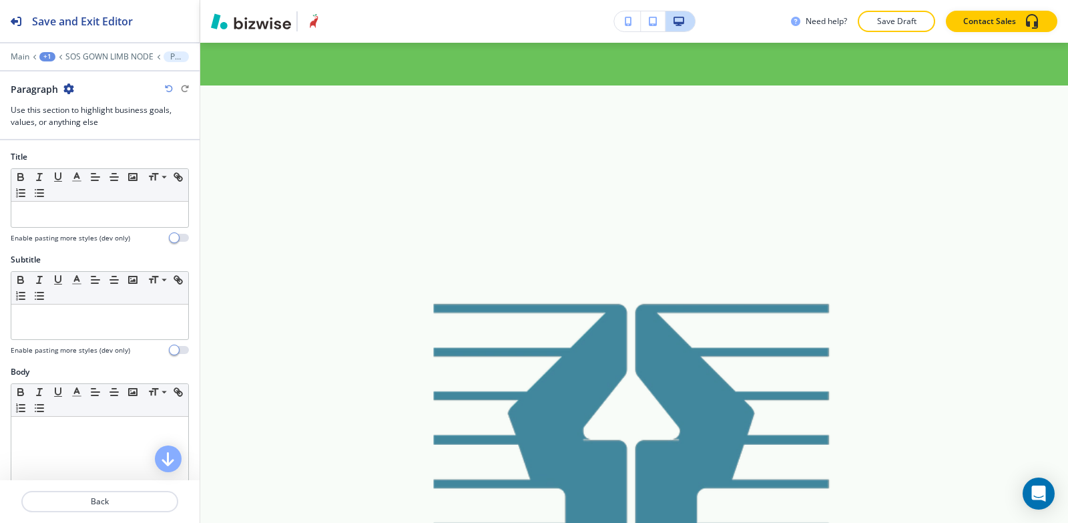
scroll to position [6116, 0]
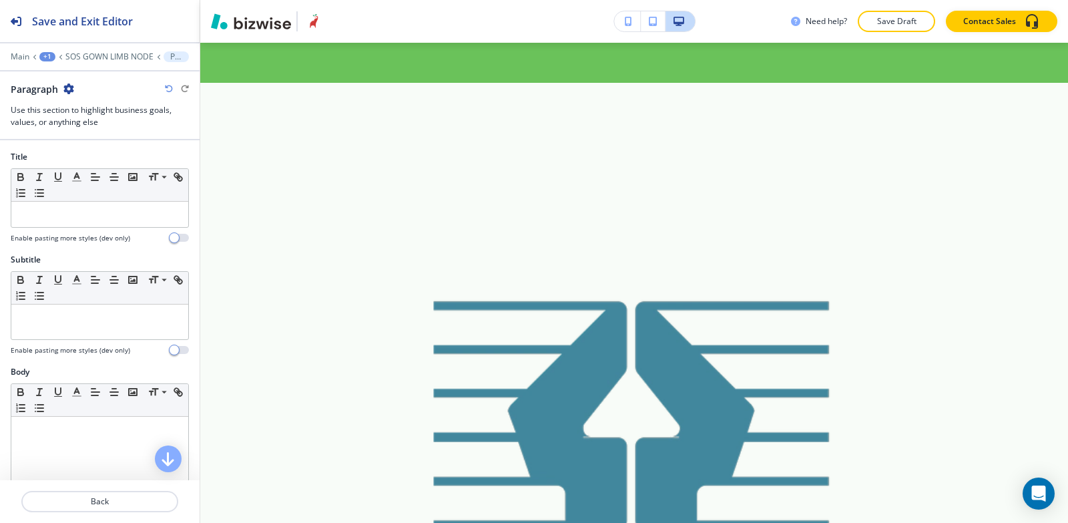
click at [71, 87] on icon "button" at bounding box center [68, 88] width 11 height 11
click at [95, 162] on p "Delete Section" at bounding box center [105, 159] width 68 height 12
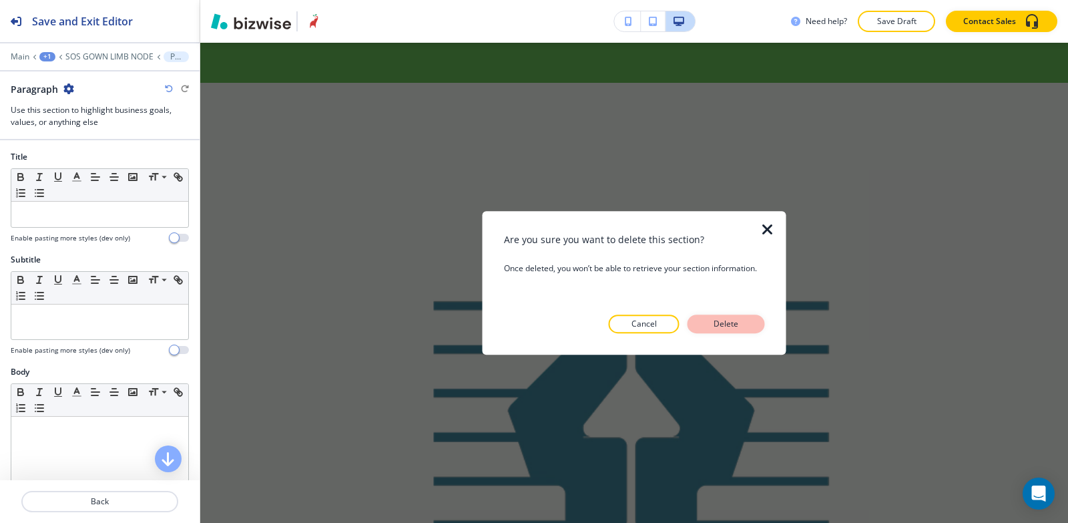
click at [720, 327] on p "Delete" at bounding box center [727, 324] width 32 height 12
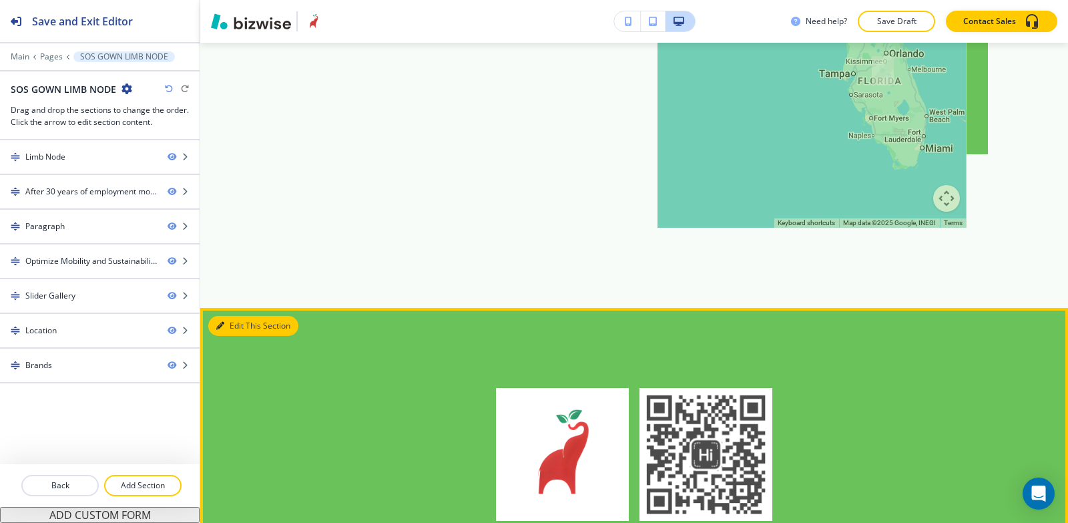
click at [226, 316] on button "Edit This Section" at bounding box center [253, 326] width 90 height 20
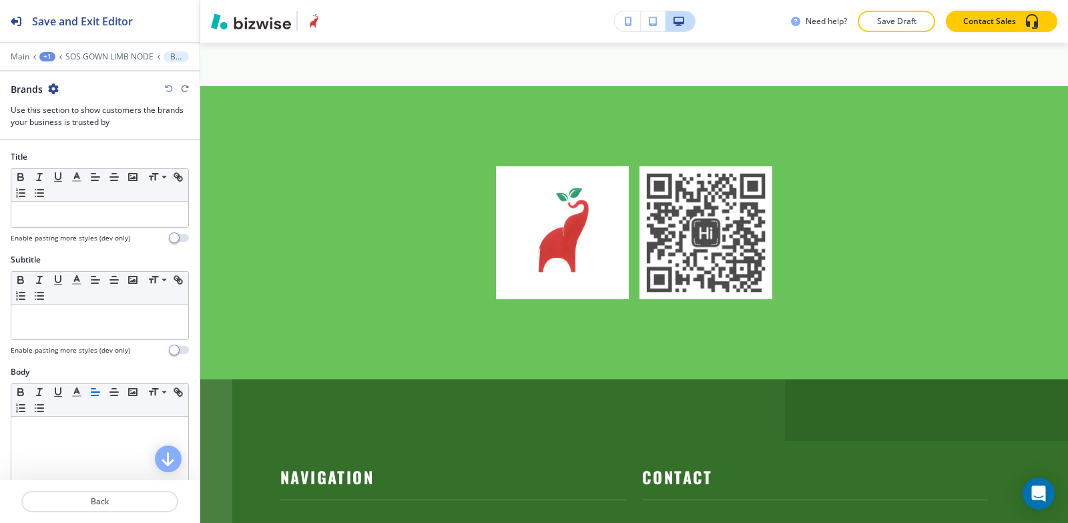
scroll to position [5824, 0]
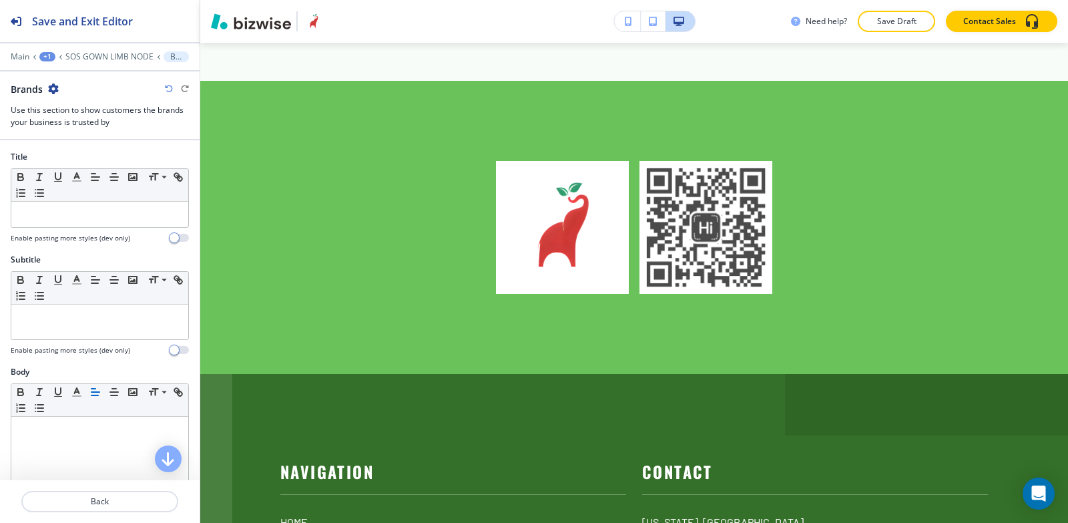
click at [51, 84] on icon "button" at bounding box center [53, 88] width 11 height 11
click at [98, 154] on p "Delete Section" at bounding box center [91, 159] width 68 height 12
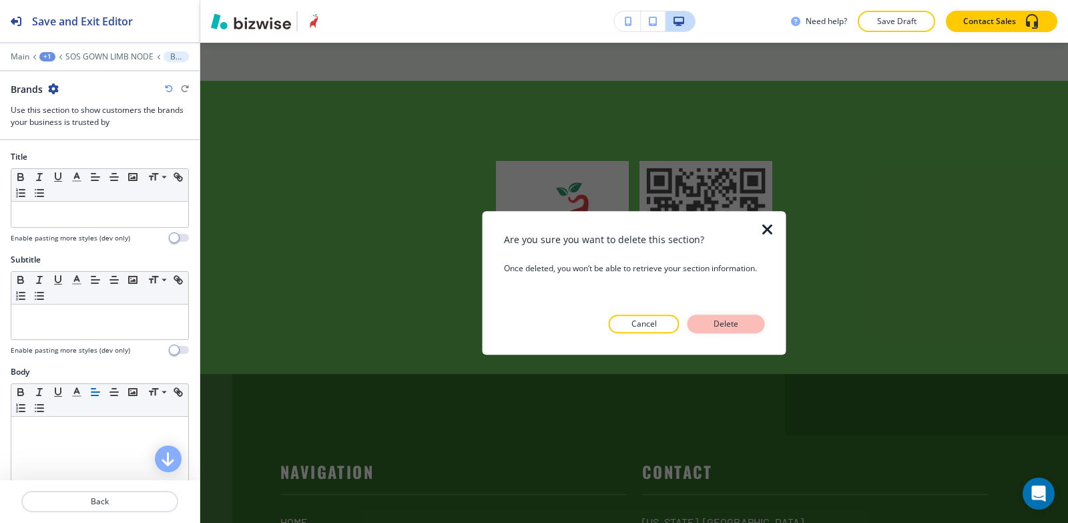
click at [729, 321] on p "Delete" at bounding box center [727, 324] width 32 height 12
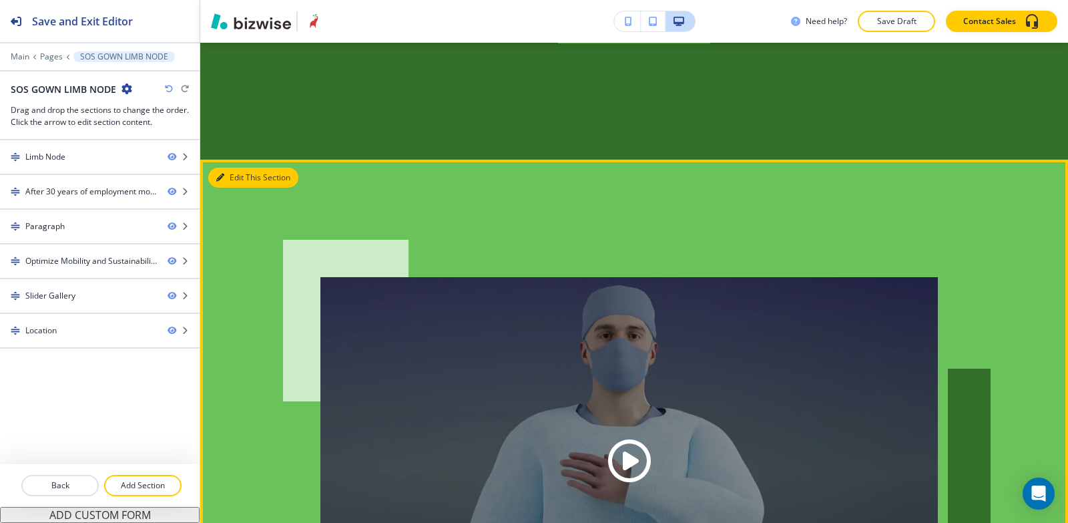
click at [220, 174] on icon "button" at bounding box center [220, 178] width 8 height 8
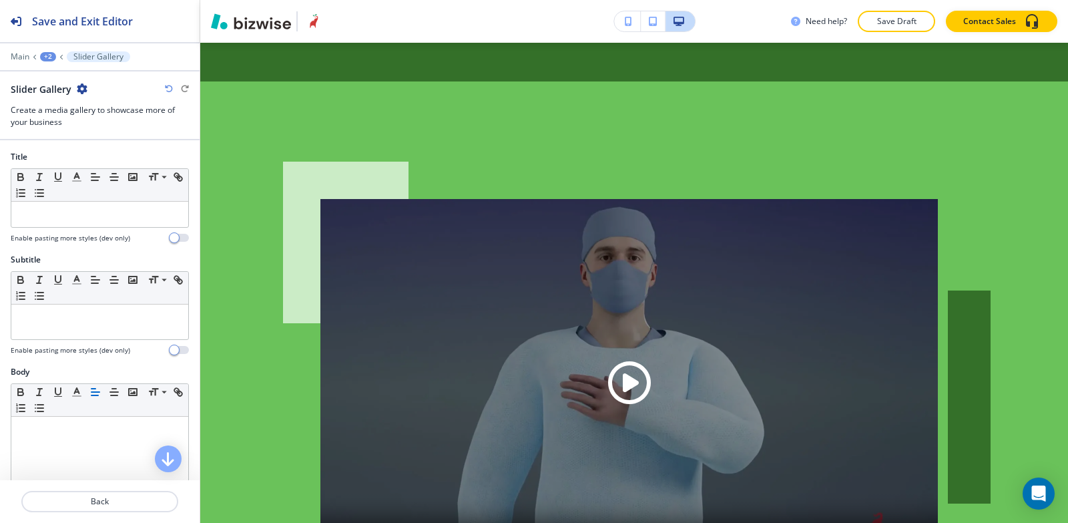
scroll to position [4789, 0]
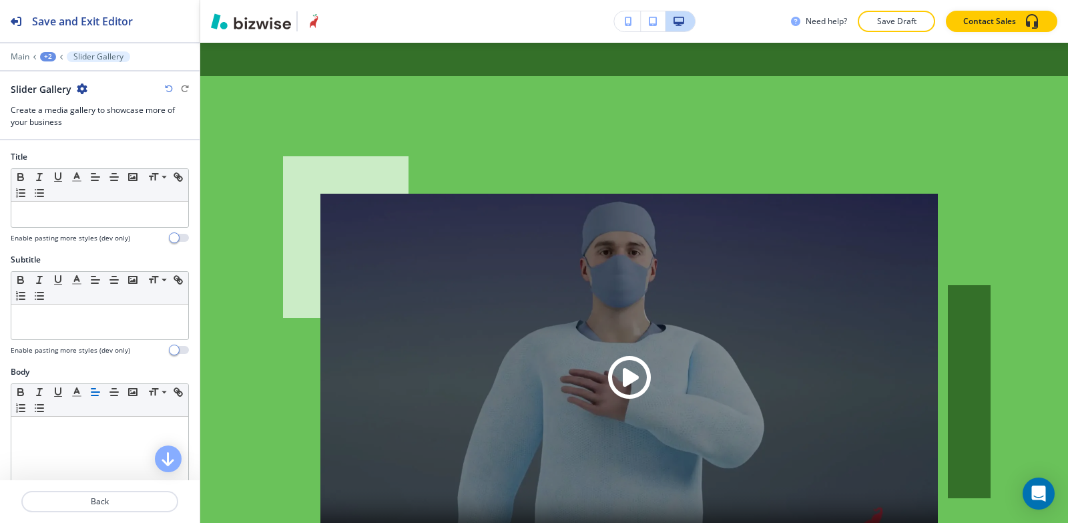
click at [79, 89] on icon "button" at bounding box center [82, 88] width 11 height 11
click at [97, 160] on p "Delete Section" at bounding box center [119, 159] width 68 height 12
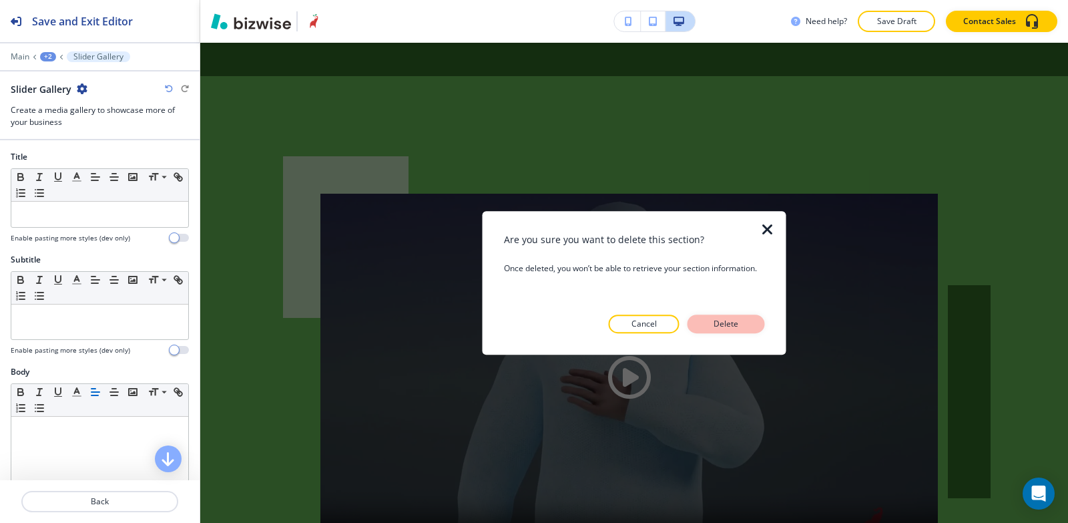
click at [738, 328] on p "Delete" at bounding box center [727, 324] width 32 height 12
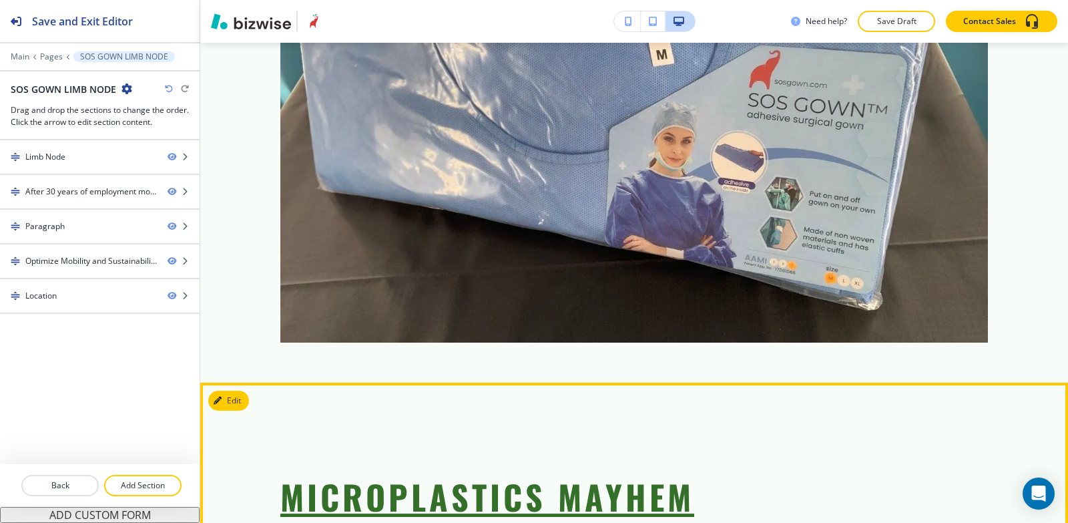
scroll to position [1850, 0]
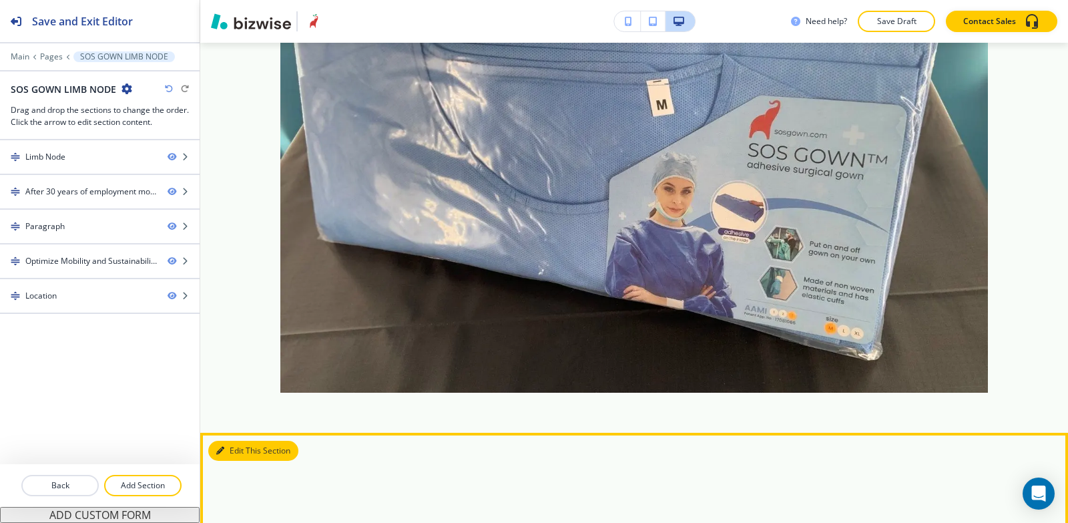
click at [234, 441] on button "Edit This Section" at bounding box center [253, 451] width 90 height 20
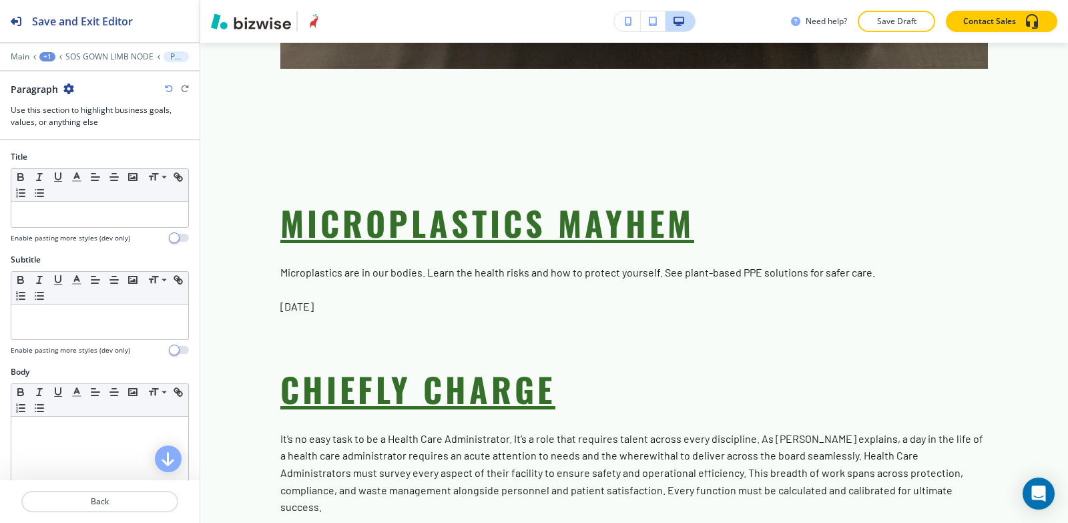
scroll to position [2175, 0]
click at [67, 87] on icon "button" at bounding box center [68, 88] width 11 height 11
click at [110, 163] on p "Delete Section" at bounding box center [105, 159] width 68 height 12
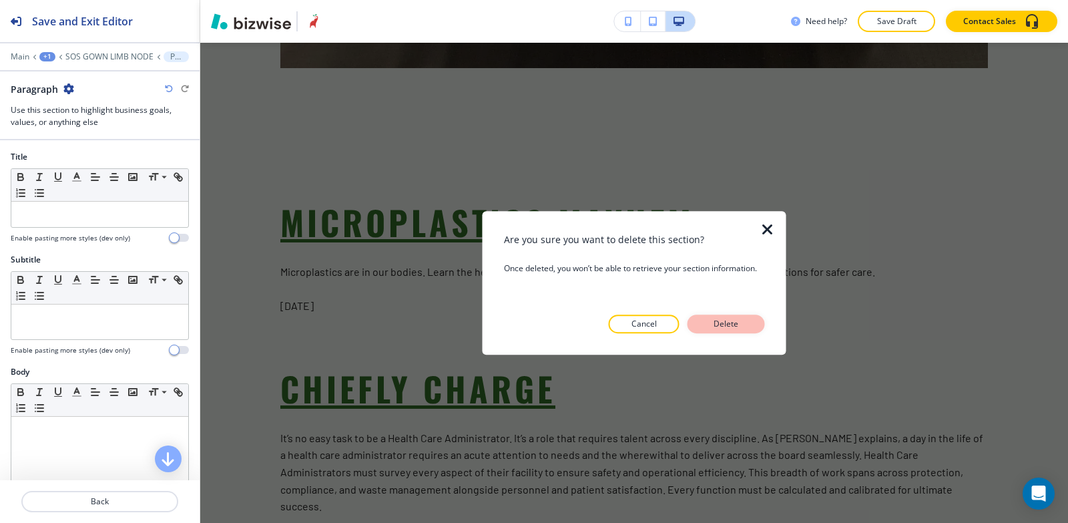
click at [714, 323] on p "Delete" at bounding box center [727, 324] width 32 height 12
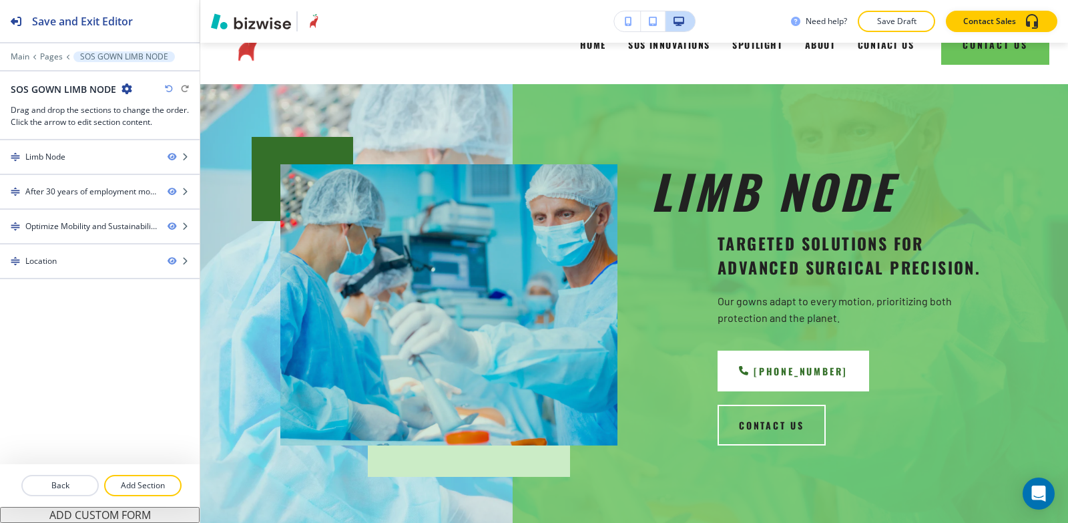
scroll to position [38, 0]
click at [161, 491] on button "Add Section" at bounding box center [142, 485] width 77 height 21
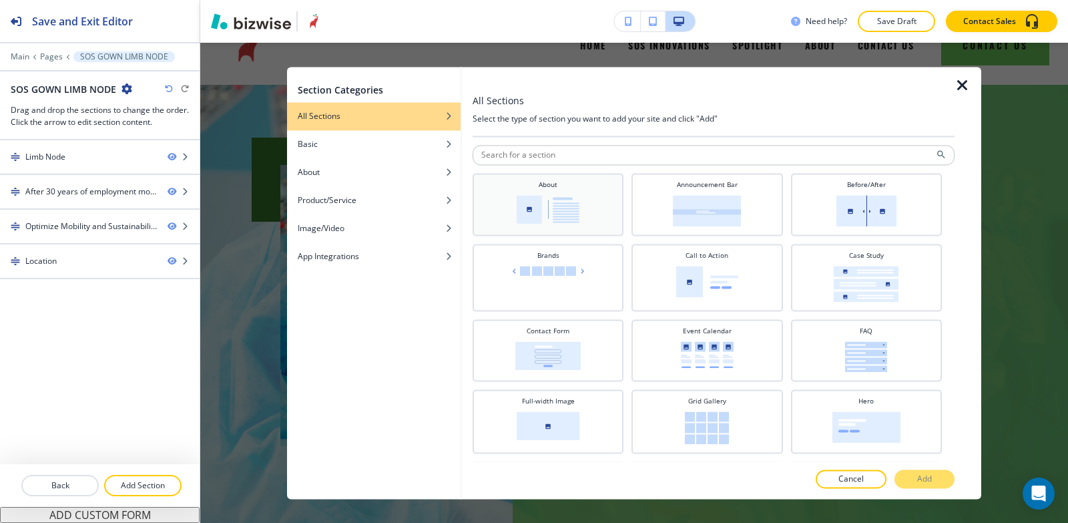
click at [574, 199] on img at bounding box center [548, 209] width 63 height 29
click at [932, 479] on p "Add" at bounding box center [925, 479] width 15 height 12
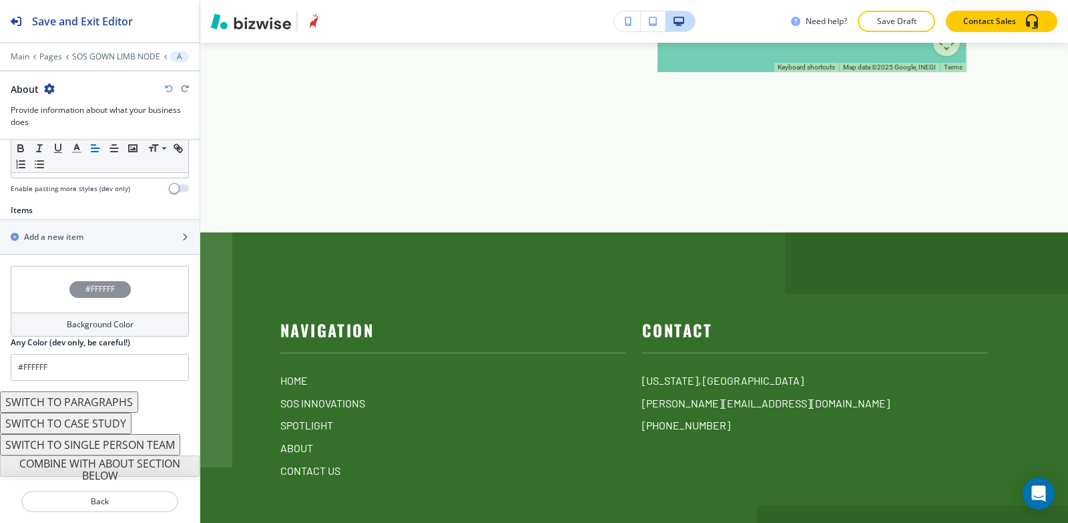
scroll to position [415, 0]
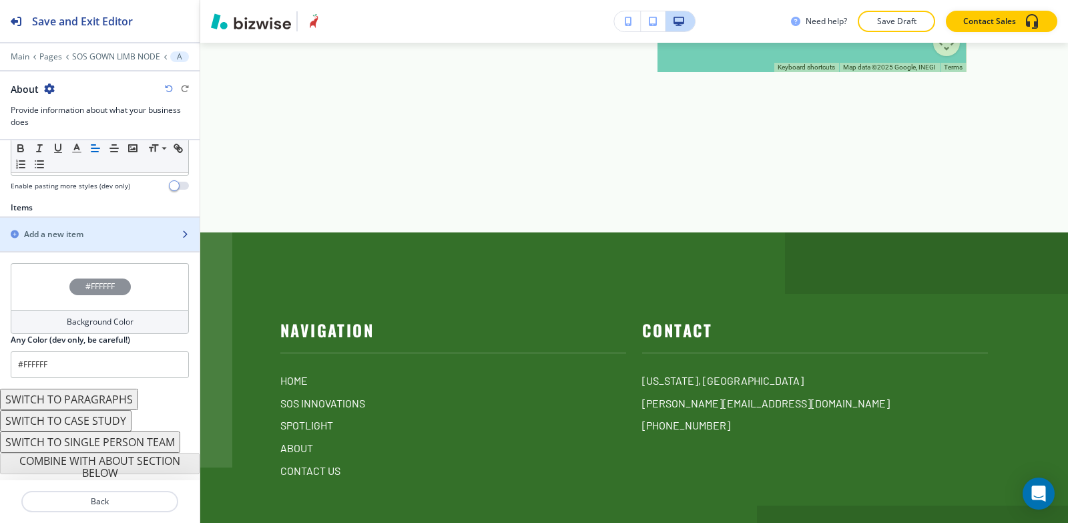
click at [71, 236] on h2 "Add a new item" at bounding box center [53, 234] width 59 height 12
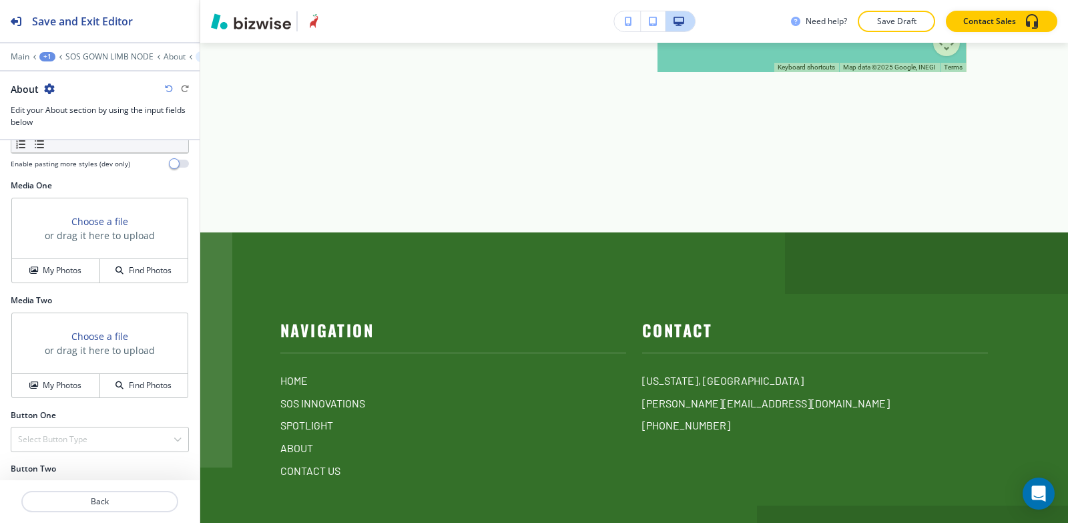
scroll to position [473, 0]
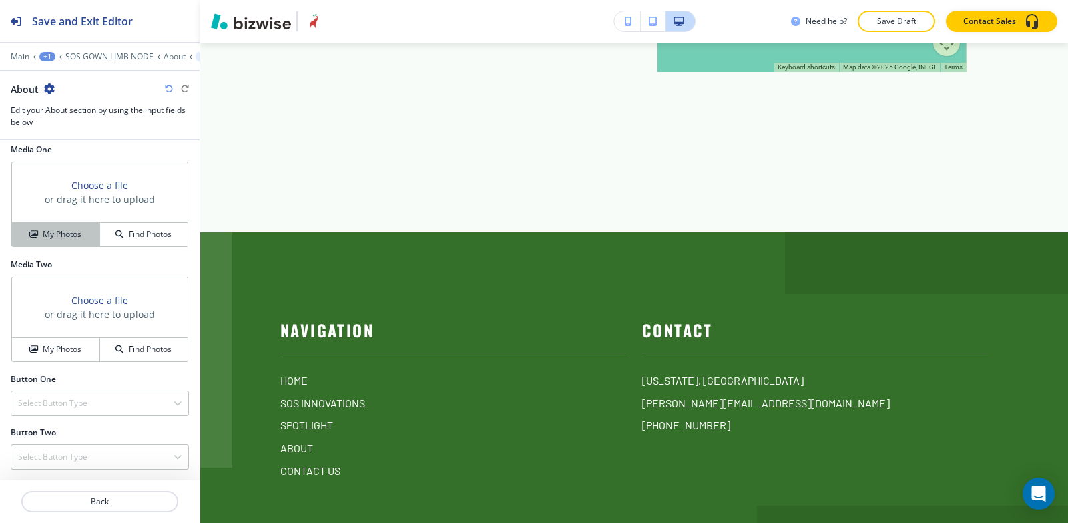
click at [50, 236] on h4 "My Photos" at bounding box center [62, 234] width 39 height 12
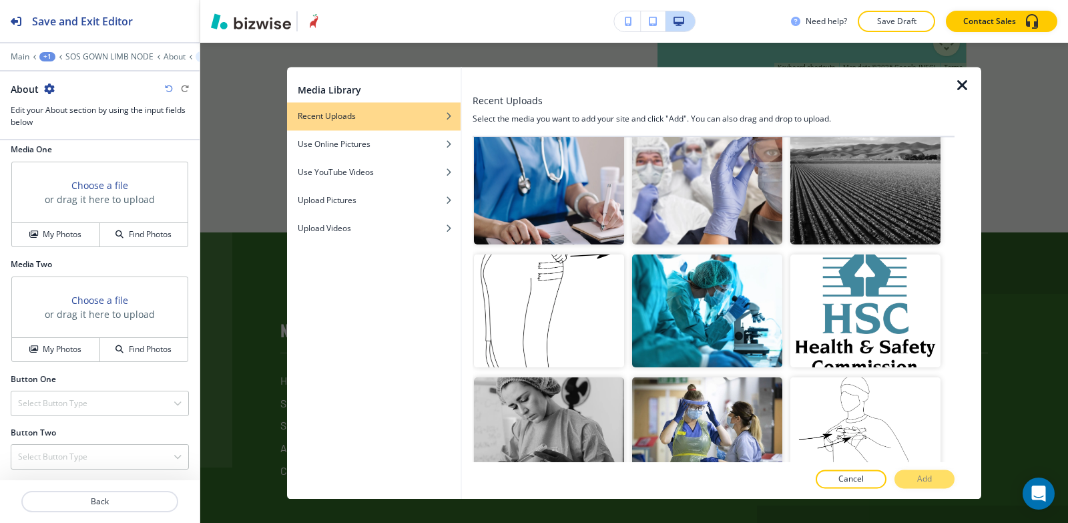
scroll to position [1736, 0]
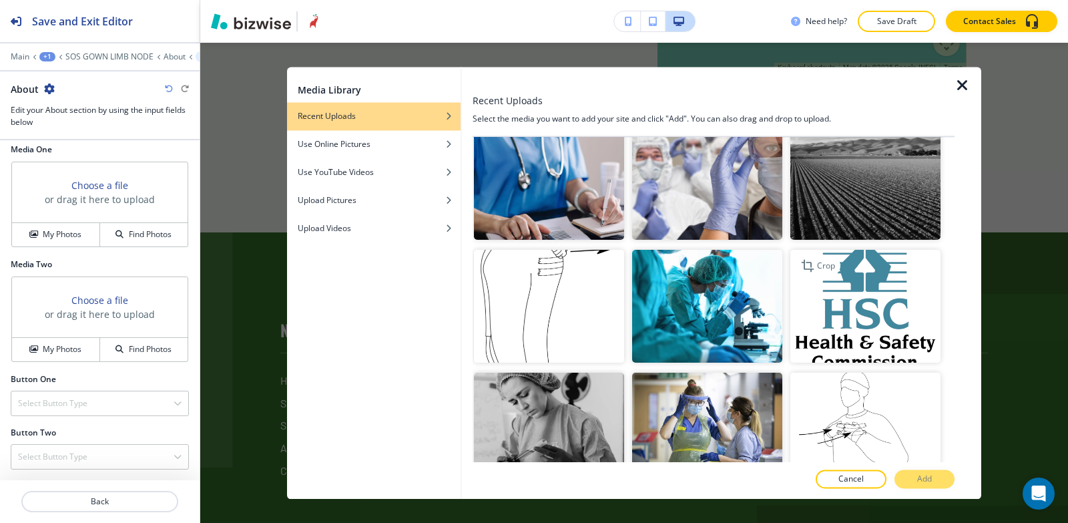
click at [895, 250] on img "button" at bounding box center [866, 306] width 150 height 113
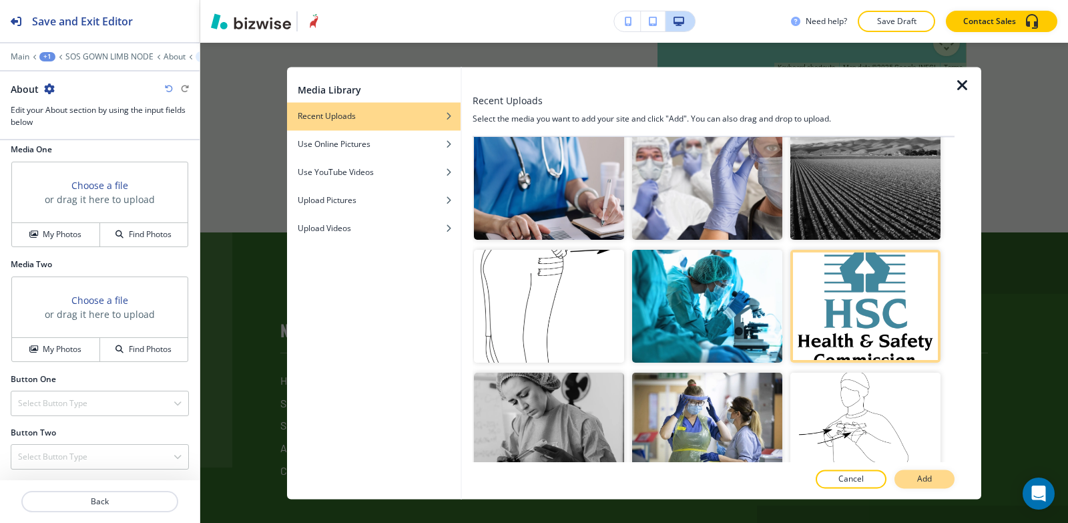
click at [924, 486] on button "Add" at bounding box center [925, 478] width 60 height 19
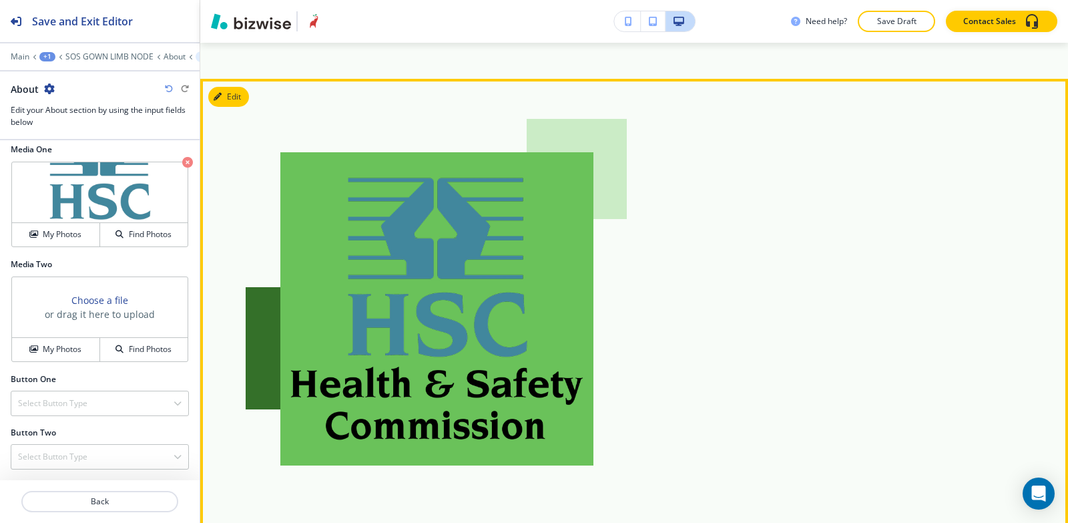
scroll to position [3146, 0]
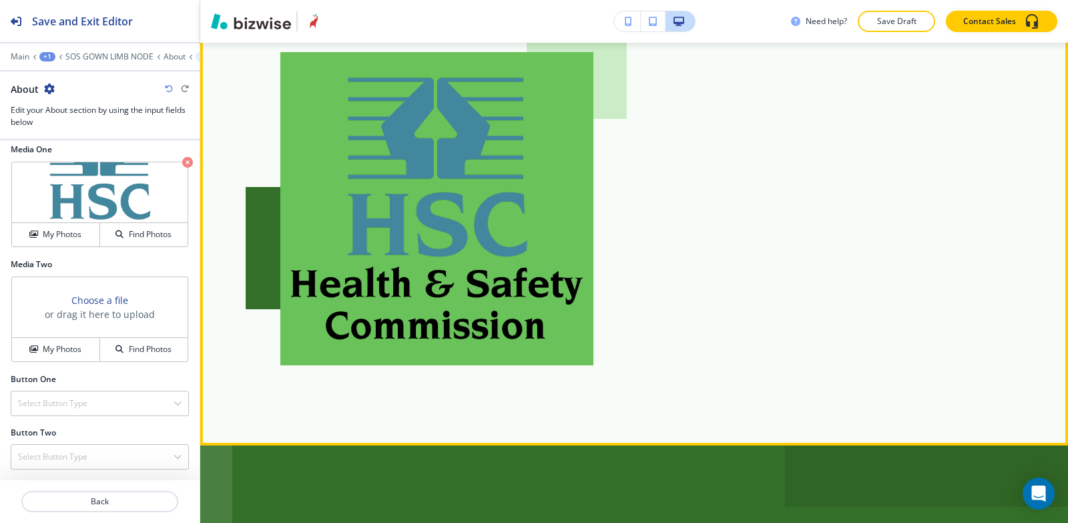
click at [475, 255] on img at bounding box center [436, 208] width 313 height 313
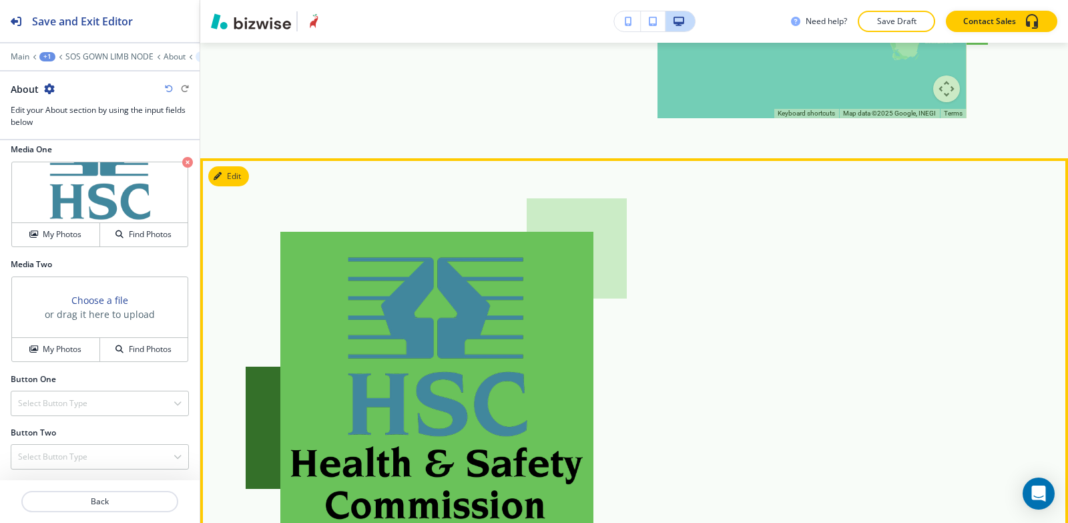
scroll to position [3079, 0]
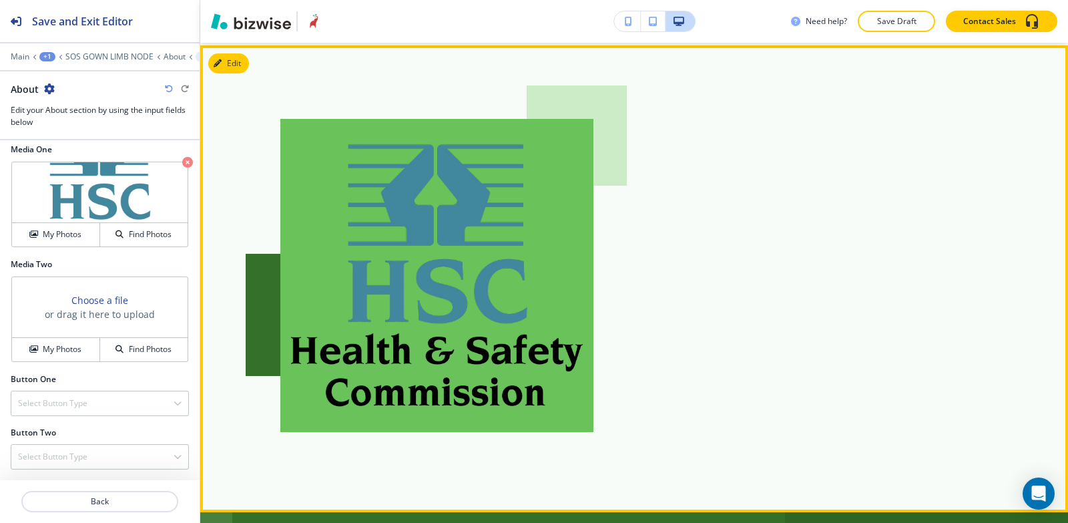
click at [593, 243] on div at bounding box center [634, 258] width 708 height 347
click at [554, 236] on img at bounding box center [436, 275] width 313 height 313
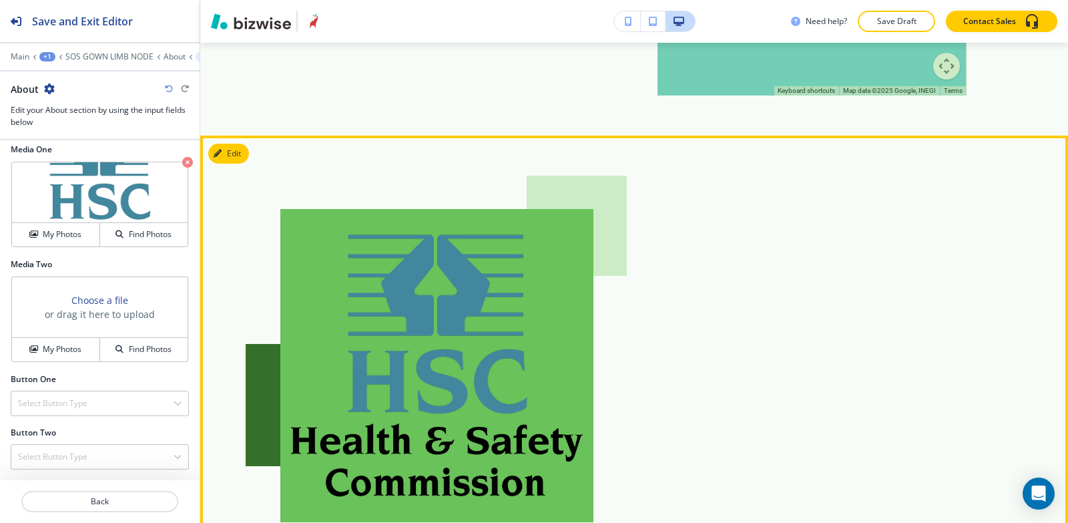
scroll to position [2946, 0]
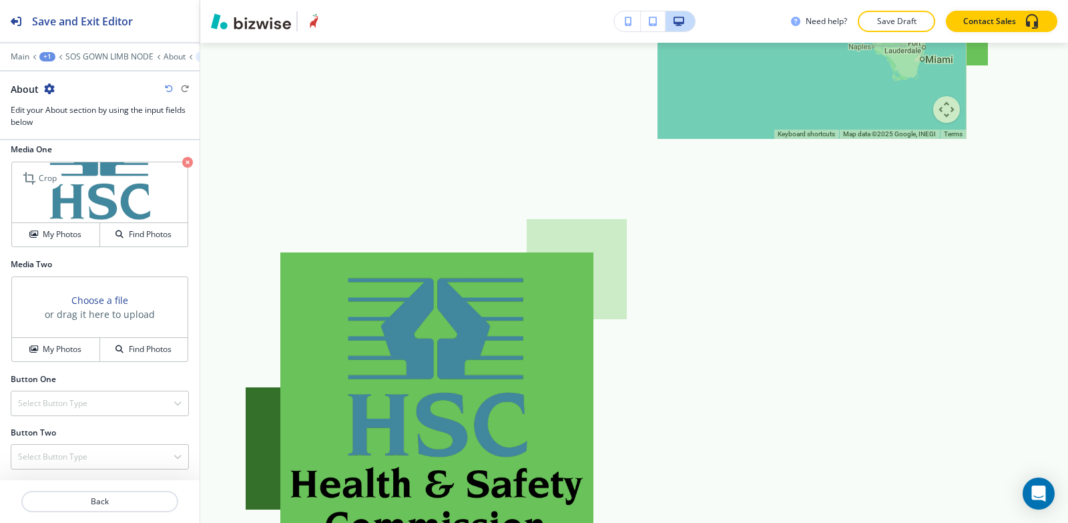
click at [182, 162] on icon "button" at bounding box center [187, 162] width 11 height 11
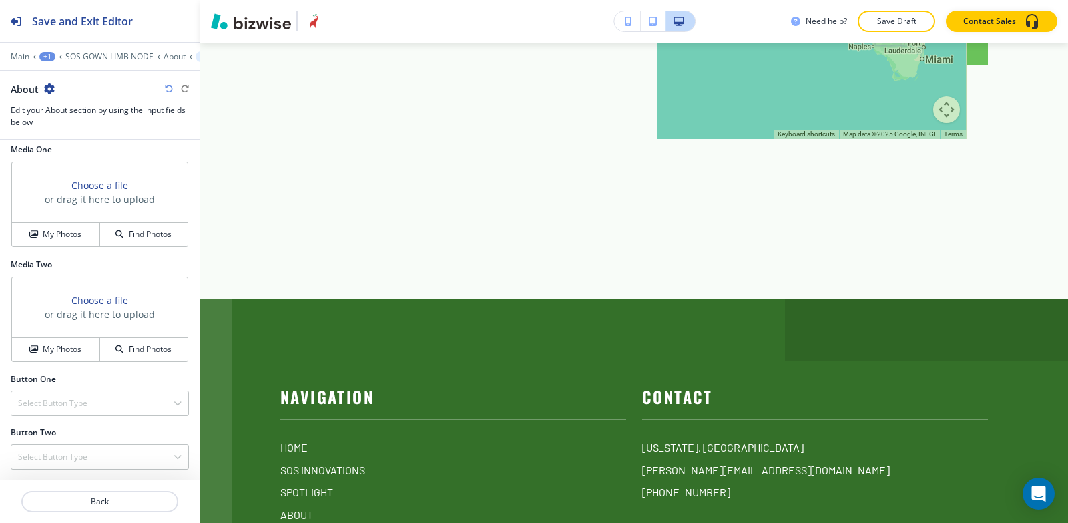
click at [49, 89] on icon "button" at bounding box center [49, 88] width 11 height 11
click at [99, 166] on button "Delete About" at bounding box center [85, 159] width 85 height 24
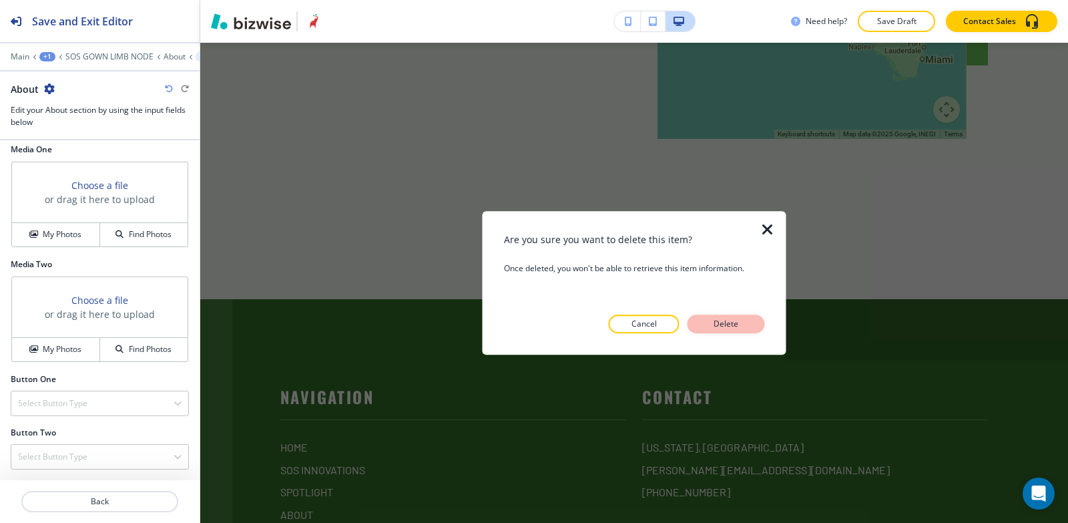
click at [755, 325] on button "Delete" at bounding box center [726, 324] width 77 height 19
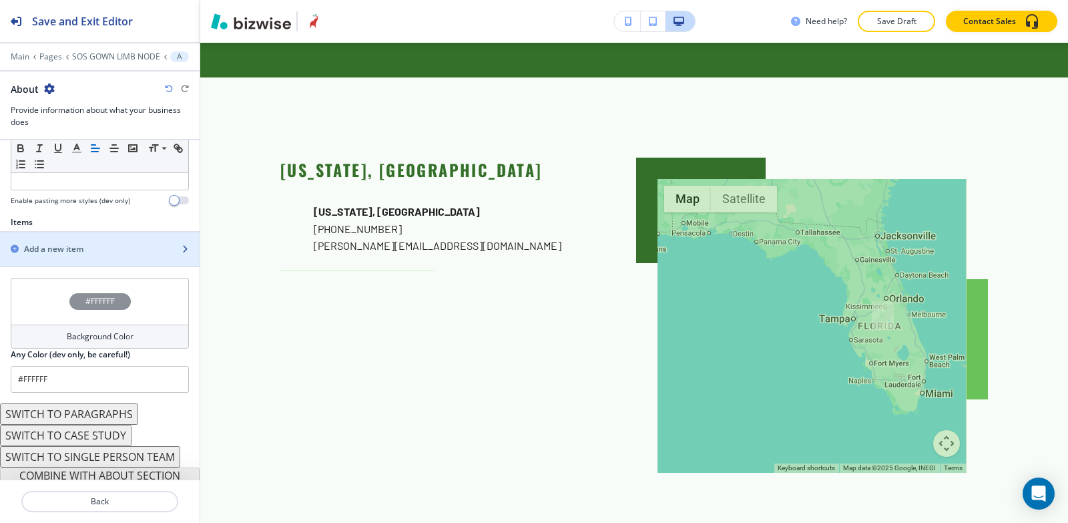
scroll to position [415, 0]
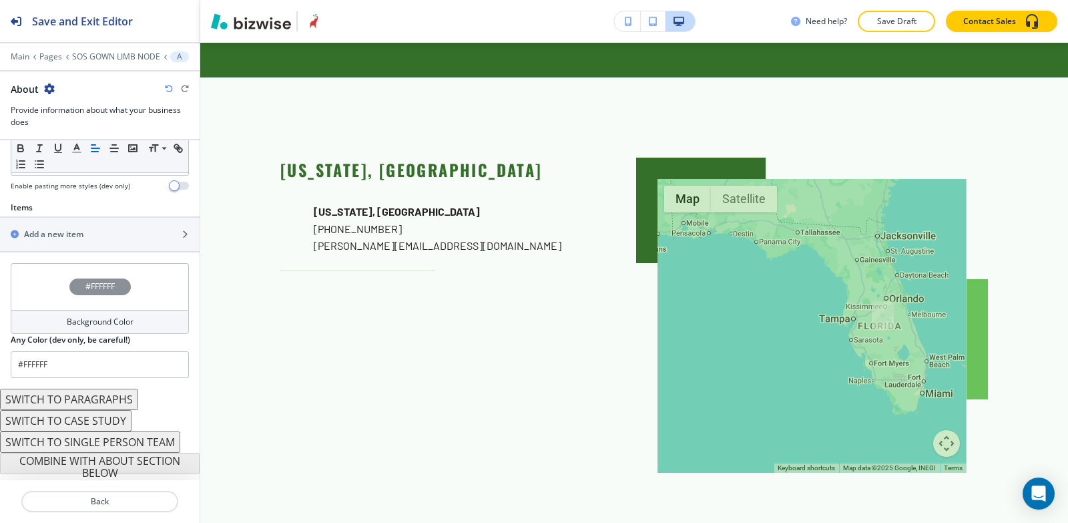
click at [47, 86] on icon "button" at bounding box center [49, 88] width 11 height 11
click at [61, 160] on p "Delete Section" at bounding box center [86, 159] width 68 height 12
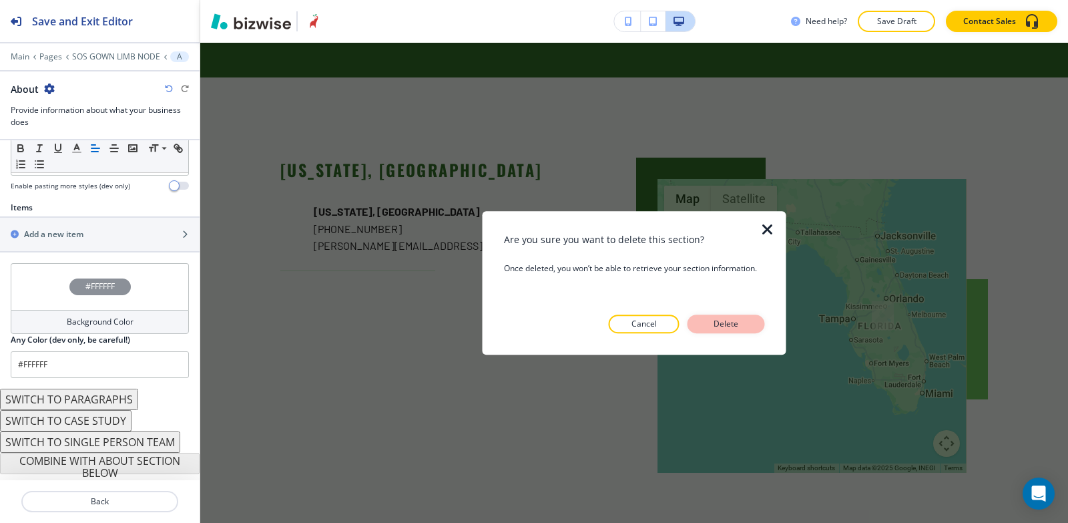
click at [727, 323] on p "Delete" at bounding box center [727, 324] width 32 height 12
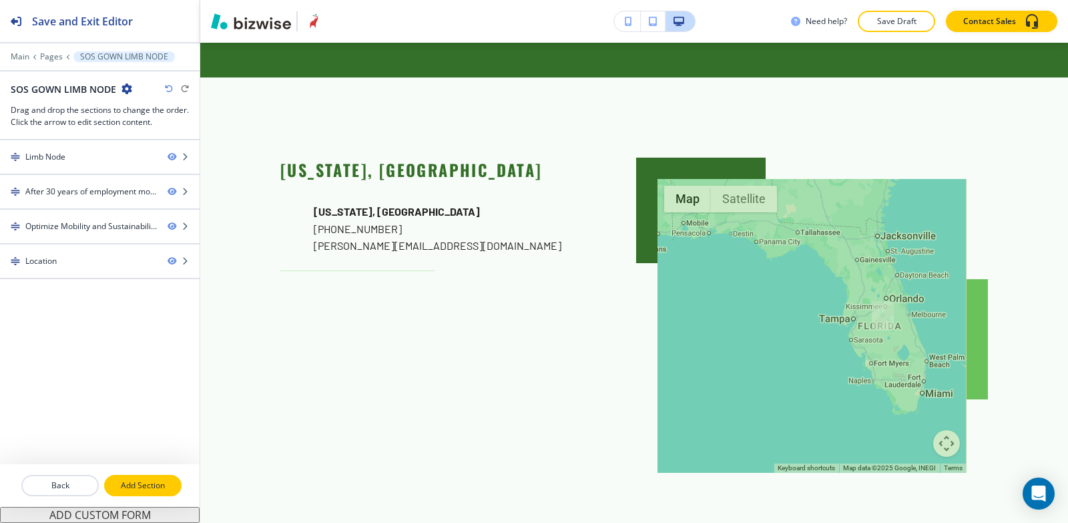
click at [141, 493] on button "Add Section" at bounding box center [142, 485] width 77 height 21
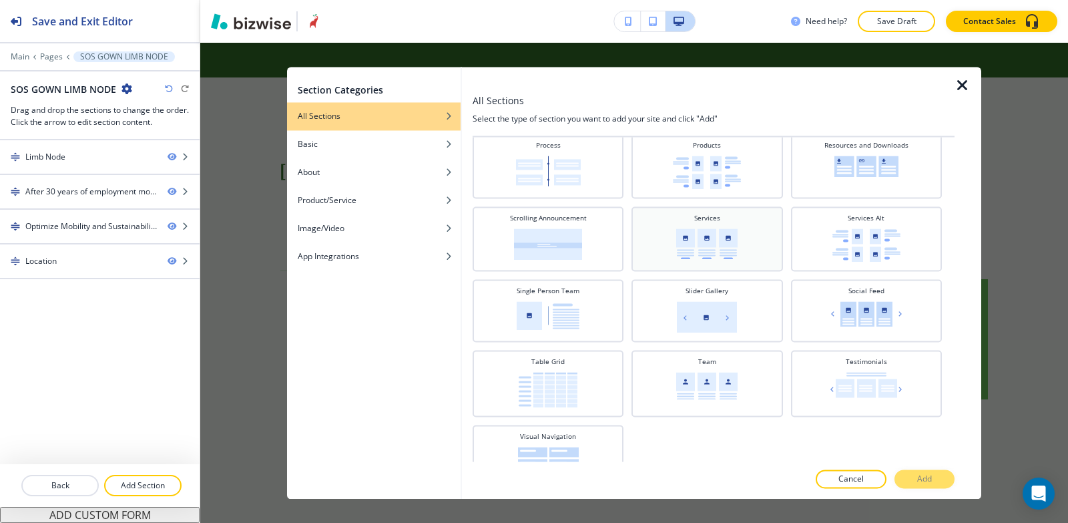
scroll to position [496, 0]
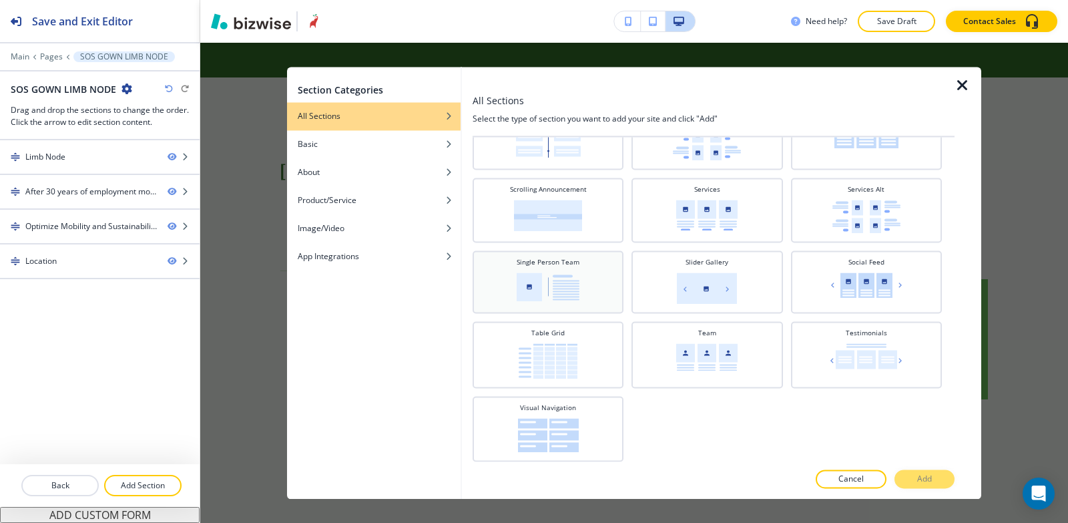
click at [596, 288] on div "Single Person Team" at bounding box center [548, 280] width 138 height 47
click at [918, 471] on button "Add" at bounding box center [925, 478] width 60 height 19
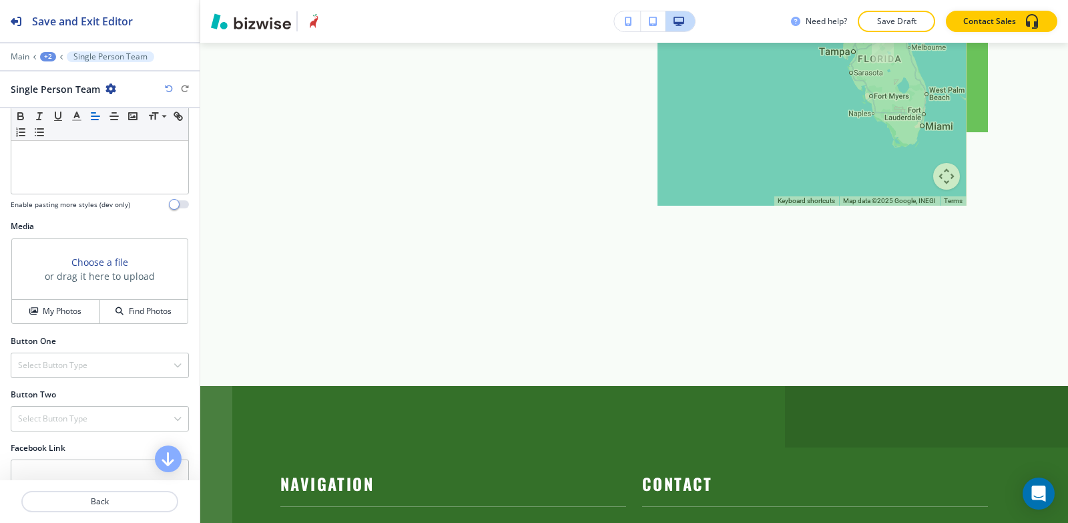
scroll to position [534, 0]
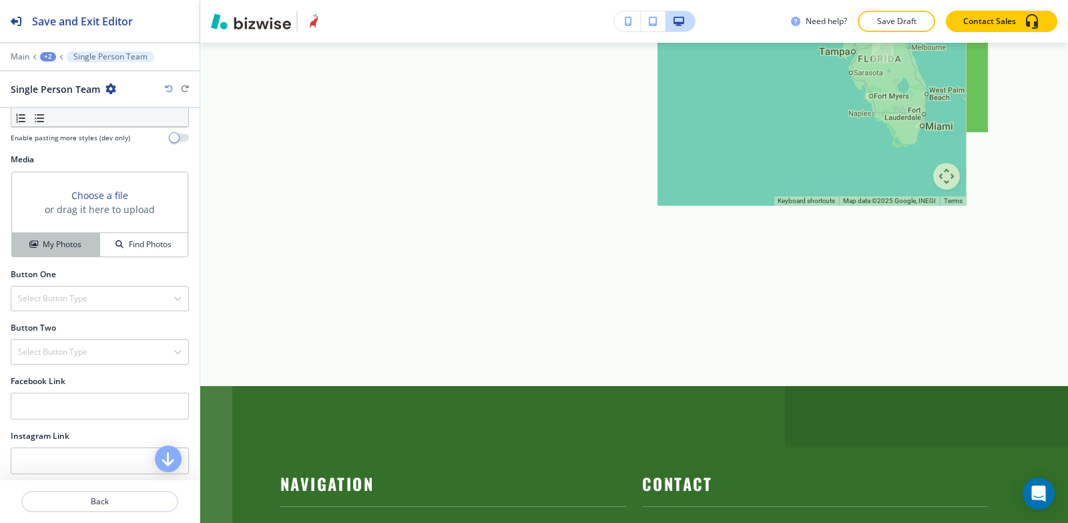
click at [41, 251] on button "My Photos" at bounding box center [56, 244] width 88 height 23
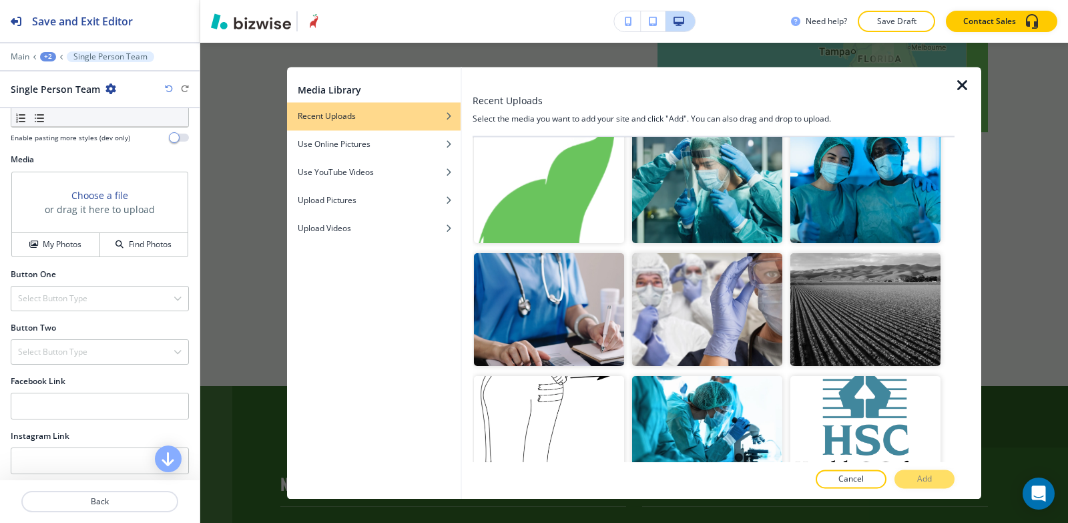
scroll to position [1803, 0]
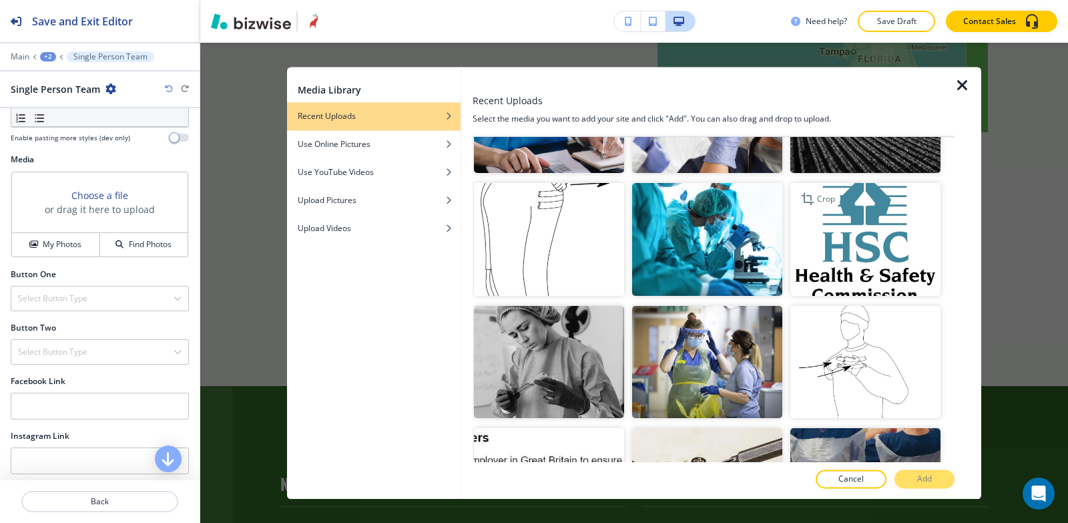
click at [869, 211] on img "button" at bounding box center [866, 240] width 150 height 113
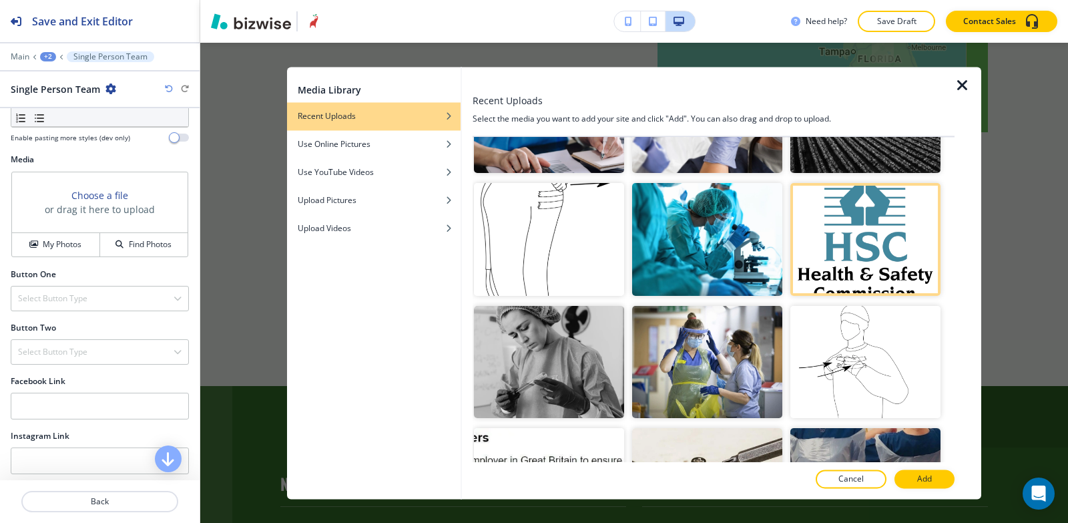
click at [921, 488] on div at bounding box center [714, 493] width 482 height 11
click at [920, 479] on p "Add" at bounding box center [925, 479] width 15 height 12
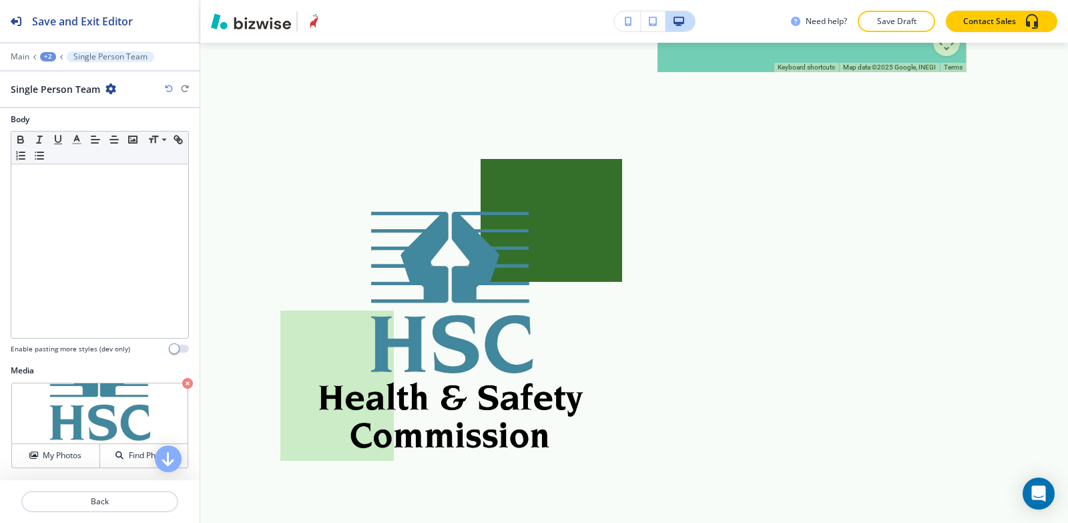
scroll to position [328, 0]
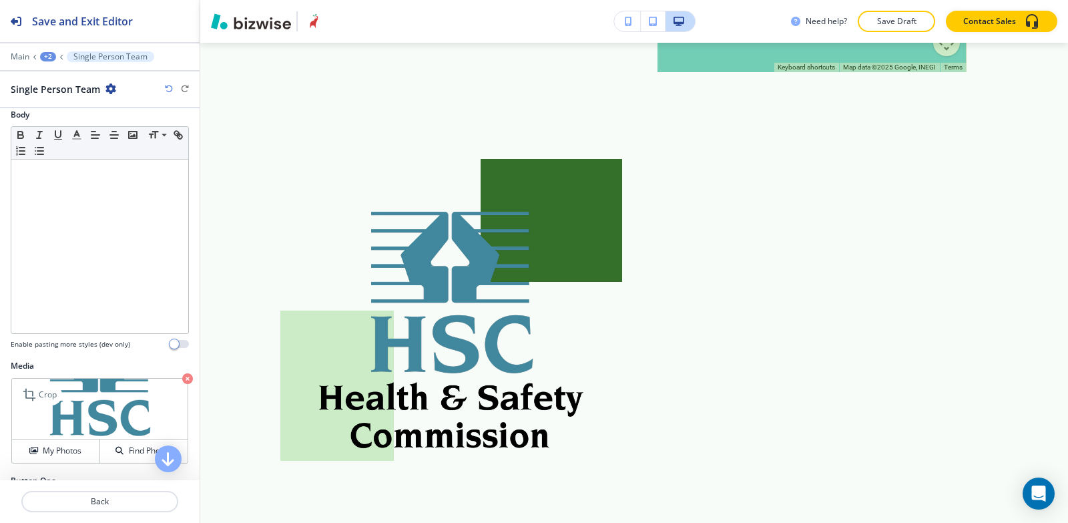
click at [182, 377] on icon "button" at bounding box center [187, 378] width 11 height 11
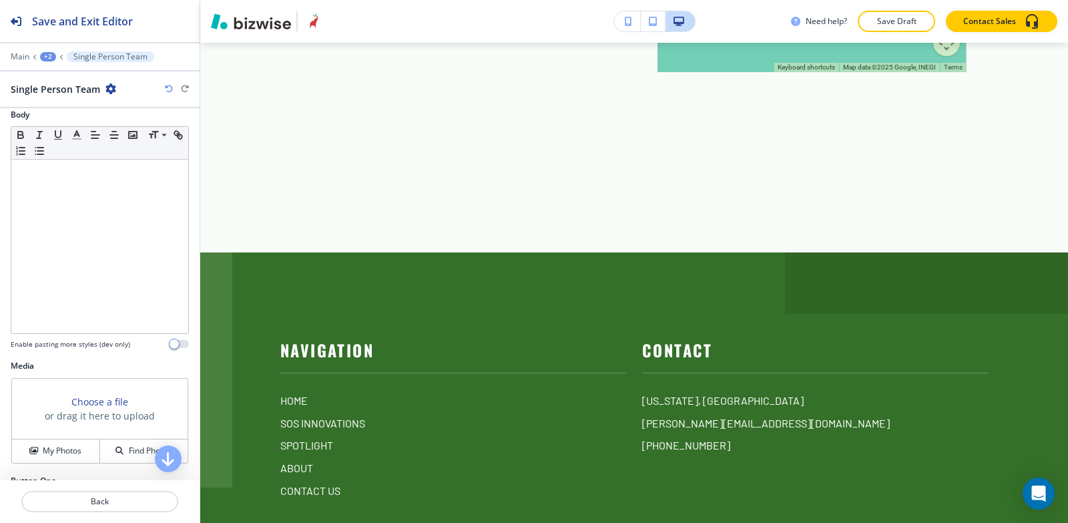
click at [111, 83] on icon "button" at bounding box center [111, 88] width 11 height 11
click at [151, 156] on p "Delete Section" at bounding box center [147, 159] width 68 height 12
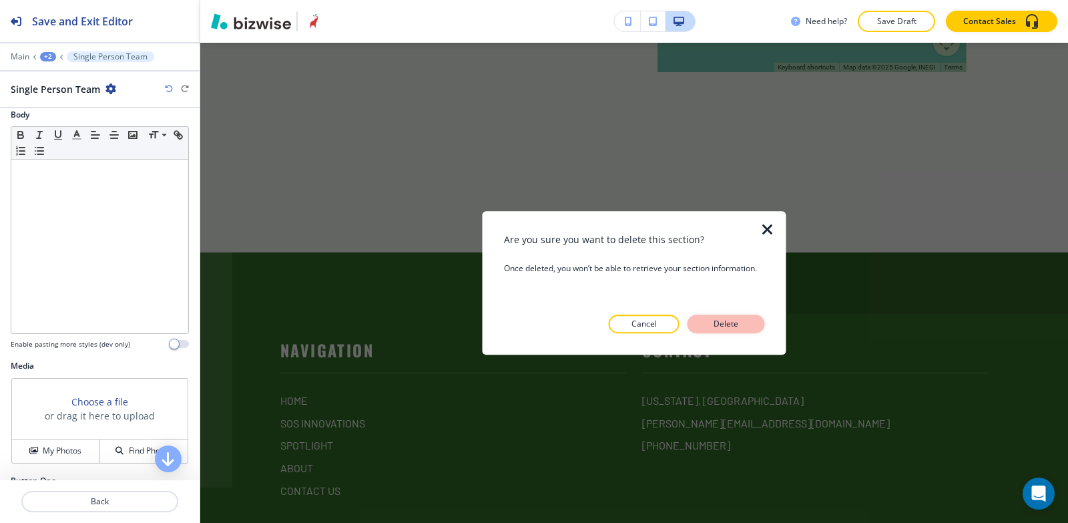
click at [751, 328] on button "Delete" at bounding box center [726, 324] width 77 height 19
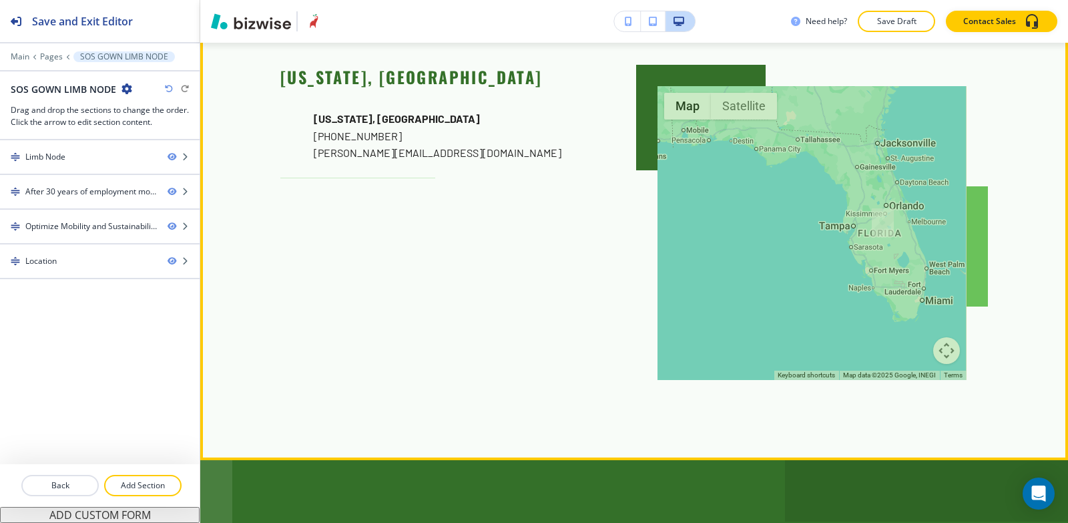
scroll to position [2534, 0]
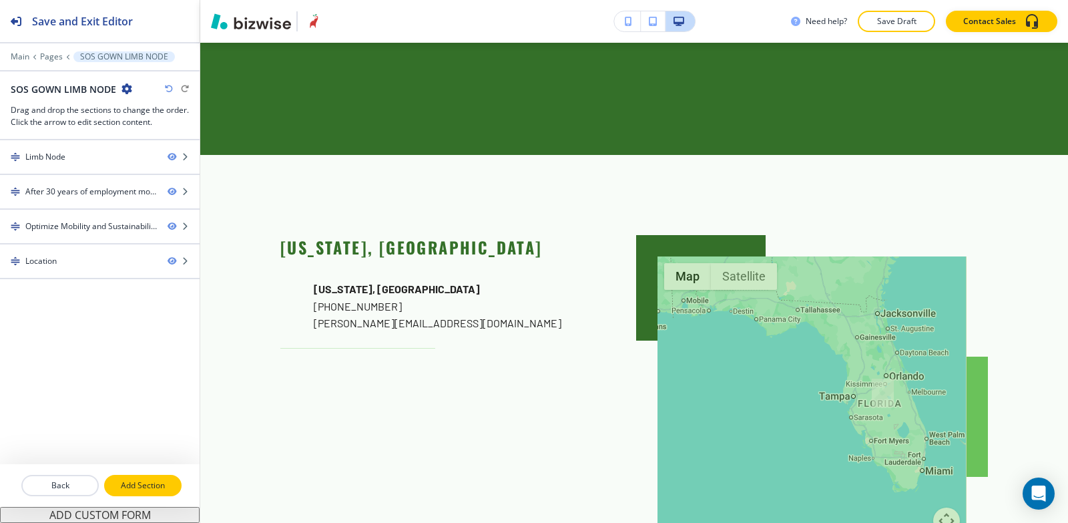
click at [136, 483] on p "Add Section" at bounding box center [143, 485] width 75 height 12
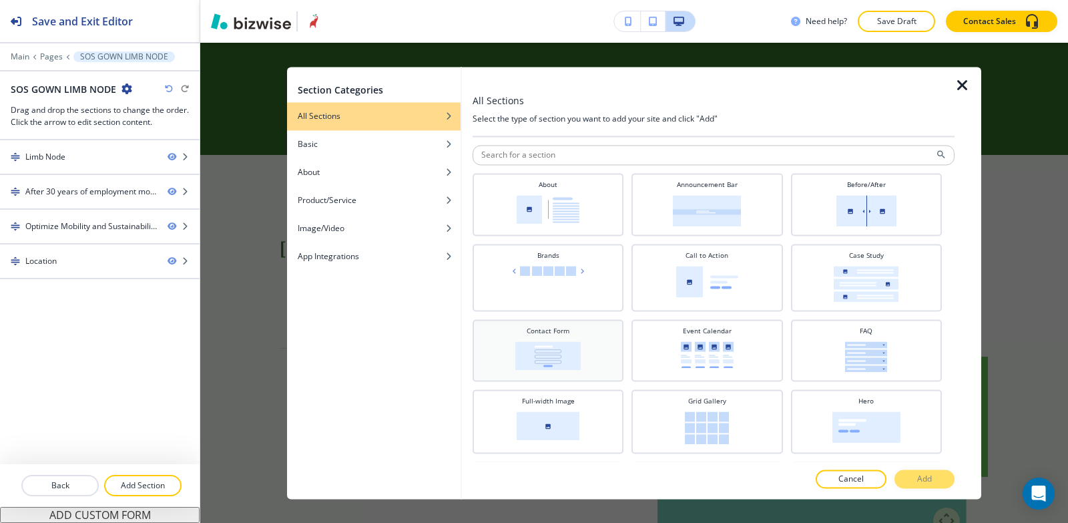
click at [559, 339] on div "Contact Form" at bounding box center [548, 349] width 138 height 46
click at [944, 476] on button "Add" at bounding box center [925, 478] width 60 height 19
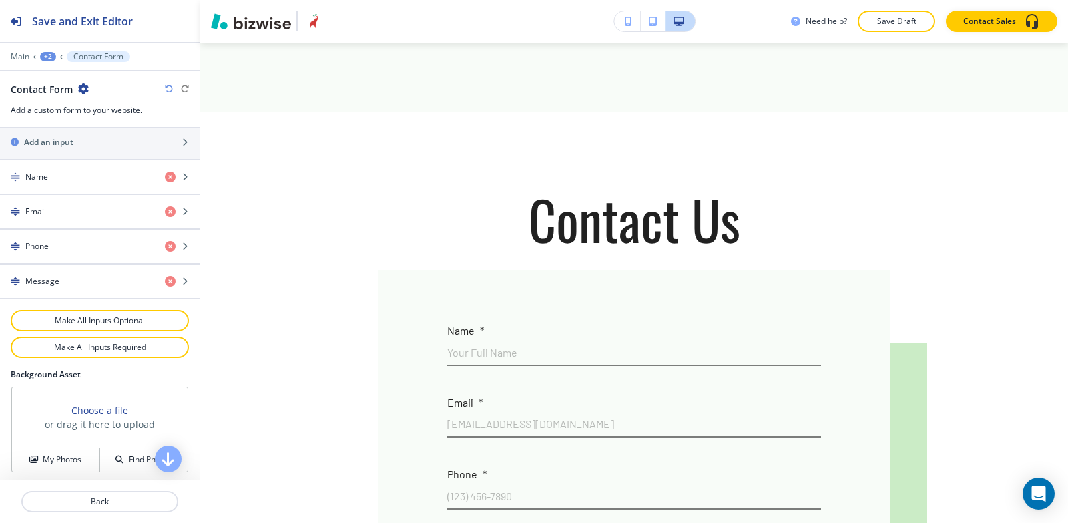
scroll to position [712, 0]
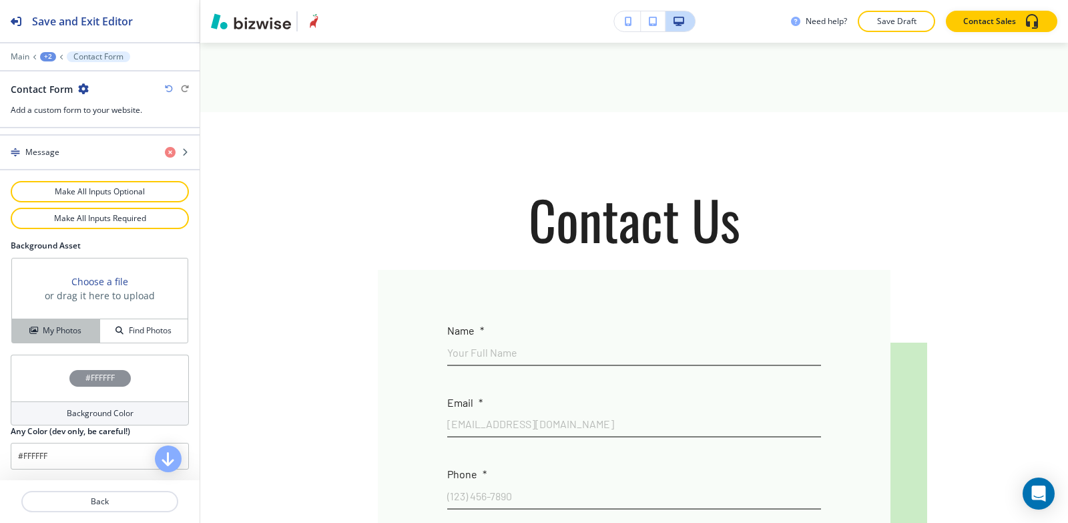
click at [61, 326] on h4 "My Photos" at bounding box center [62, 331] width 39 height 12
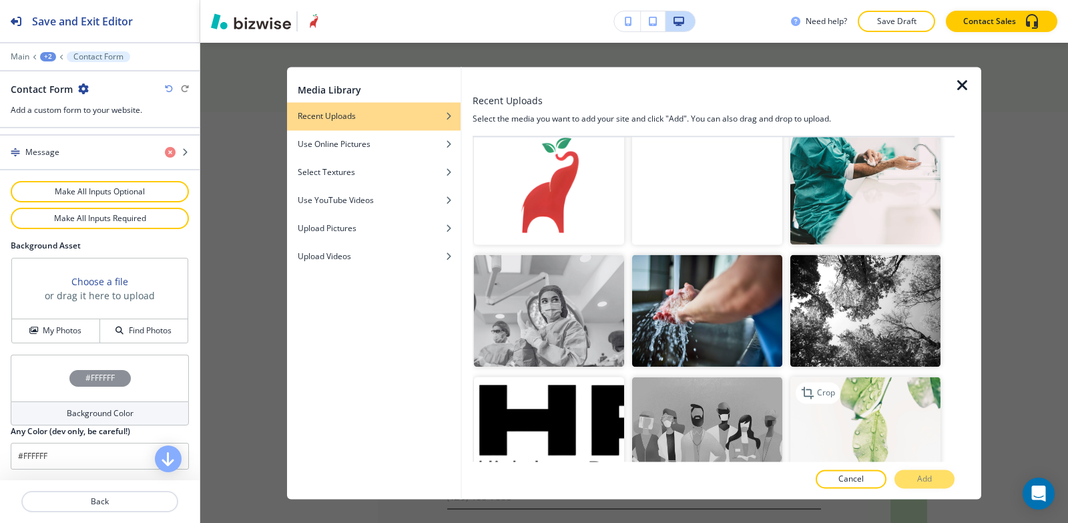
scroll to position [3740, 0]
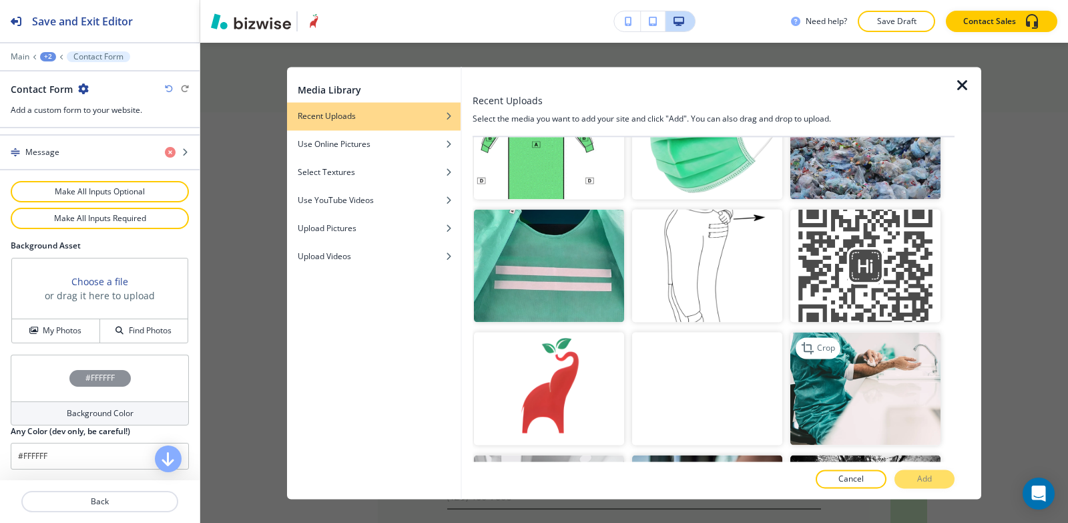
click at [881, 332] on img "button" at bounding box center [866, 388] width 150 height 113
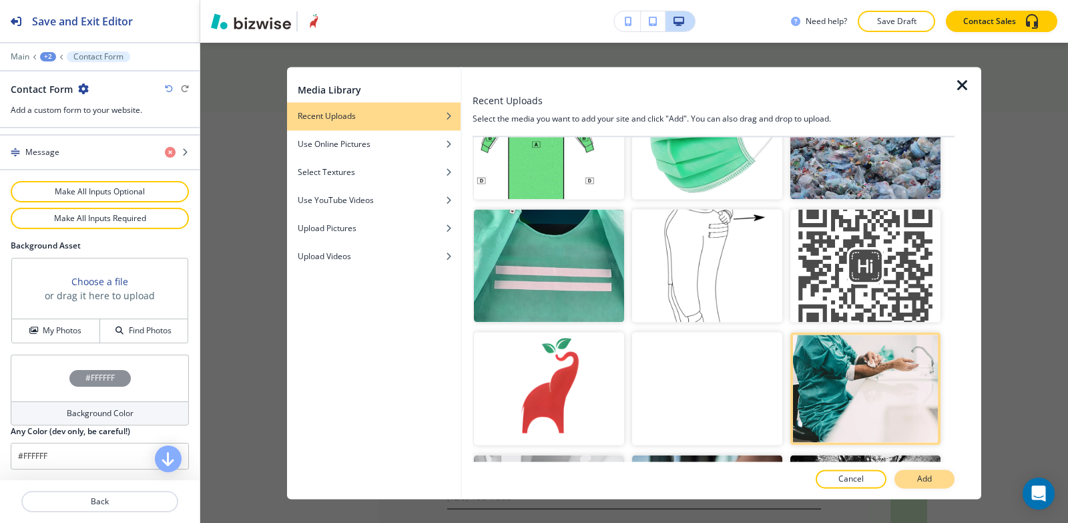
click at [946, 480] on button "Add" at bounding box center [925, 478] width 60 height 19
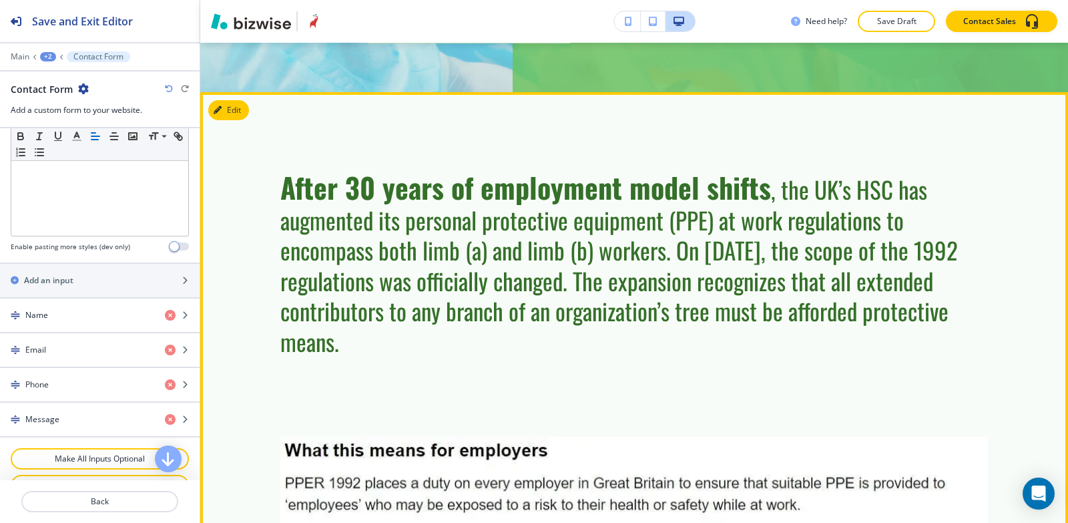
scroll to position [448, 0]
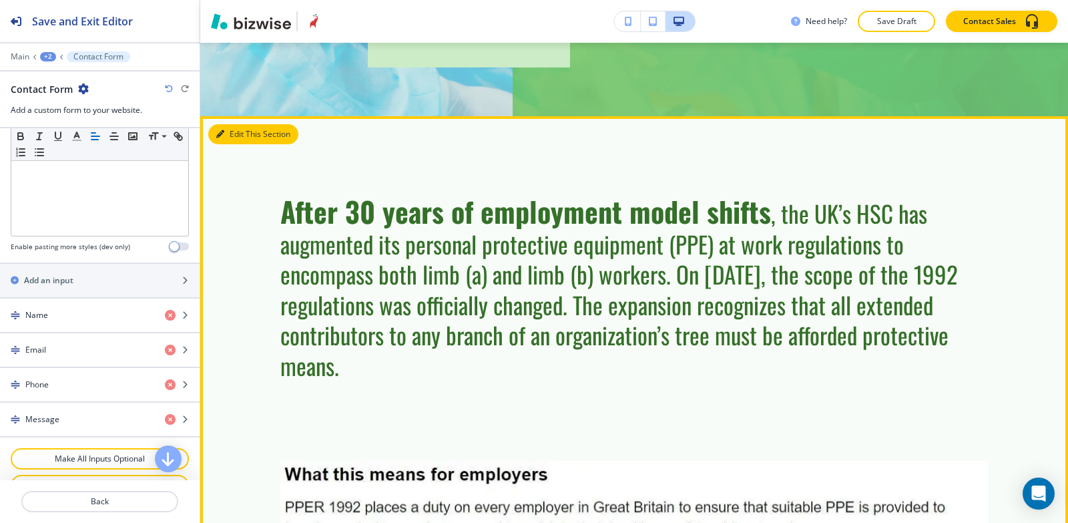
click at [232, 124] on button "Edit This Section" at bounding box center [253, 134] width 90 height 20
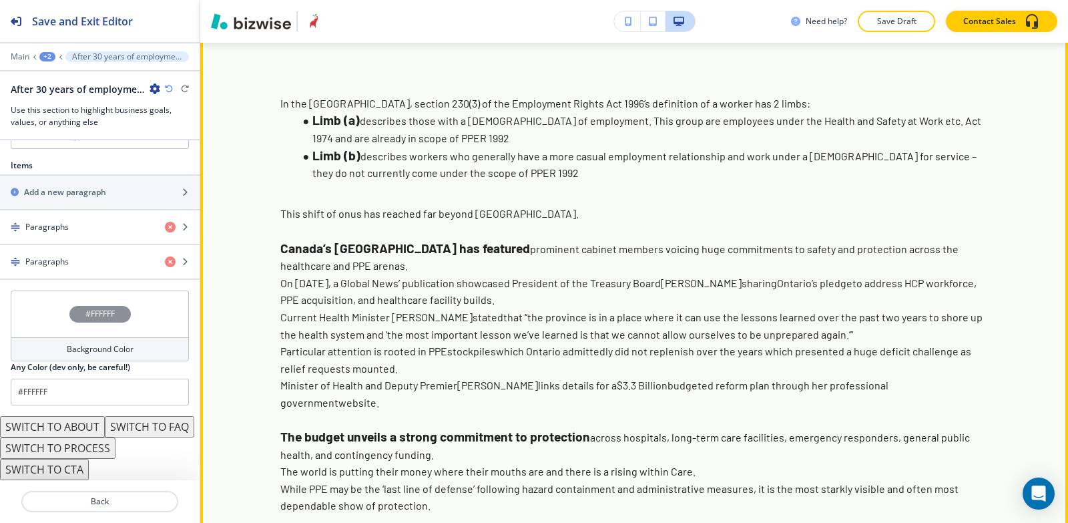
scroll to position [1002, 0]
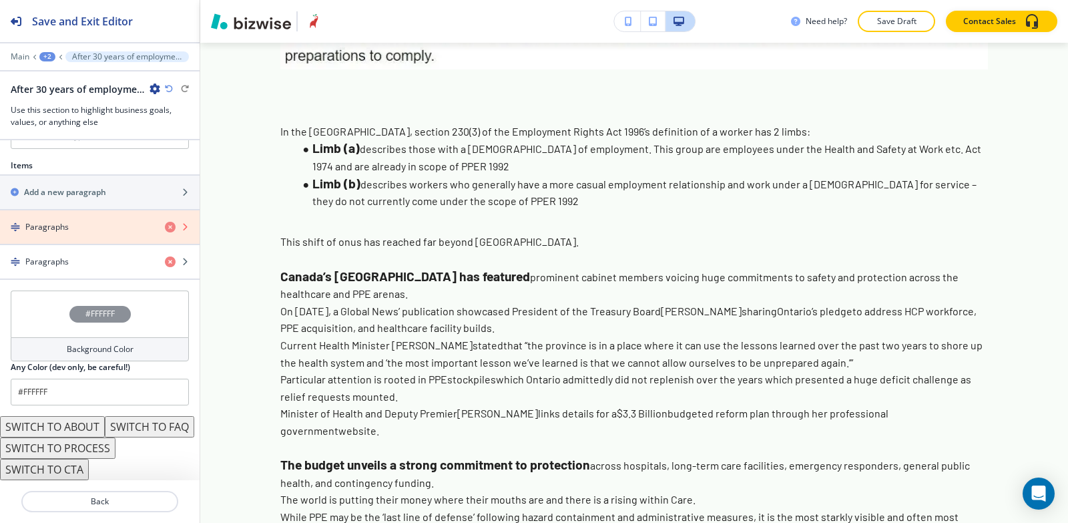
click at [165, 222] on icon "button" at bounding box center [170, 227] width 11 height 11
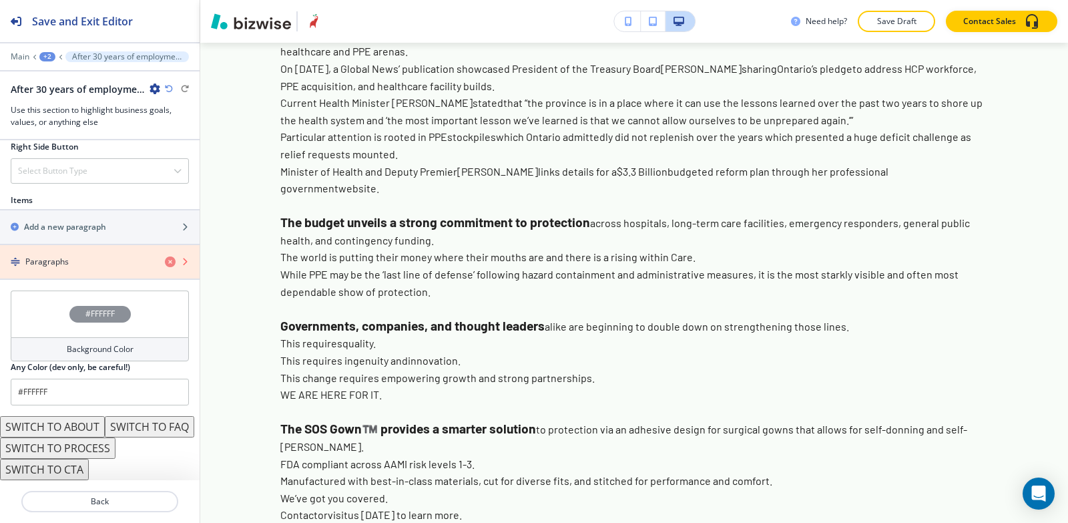
click at [165, 256] on icon "button" at bounding box center [170, 261] width 11 height 11
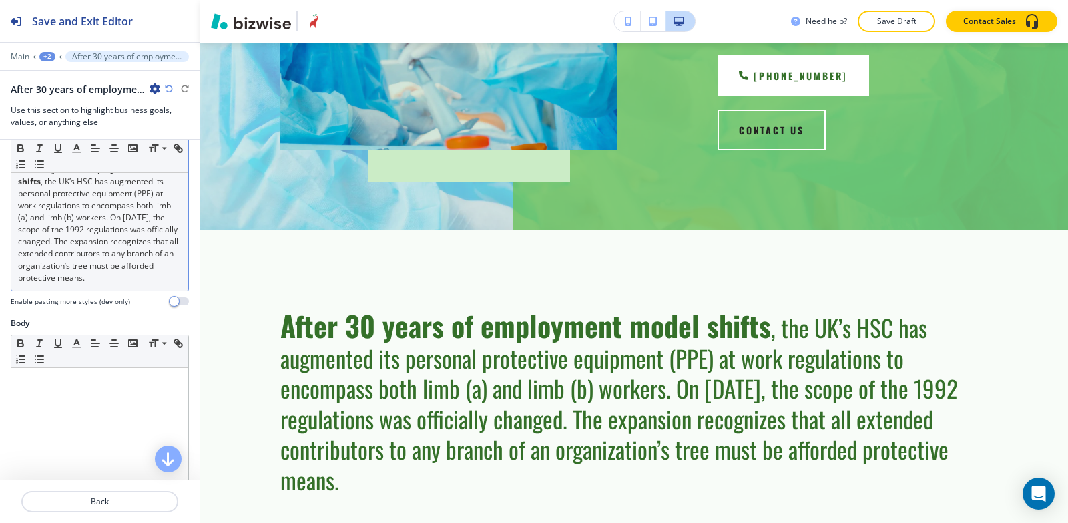
scroll to position [14, 0]
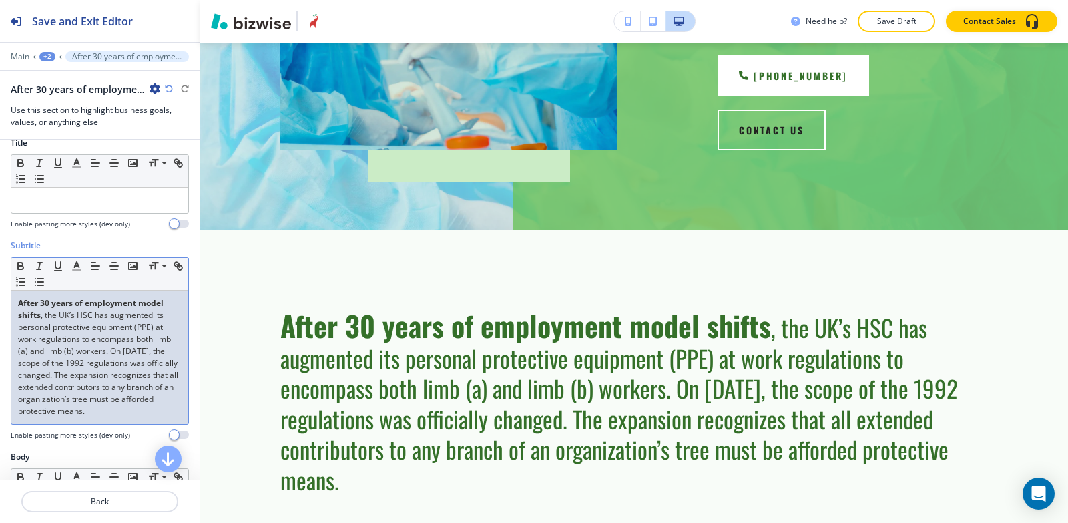
drag, startPoint x: 95, startPoint y: 431, endPoint x: 0, endPoint y: 296, distance: 165.8
click at [0, 296] on div "Subtitle Small Normal Large Huge After 30 years of employment model shifts , th…" at bounding box center [100, 345] width 200 height 211
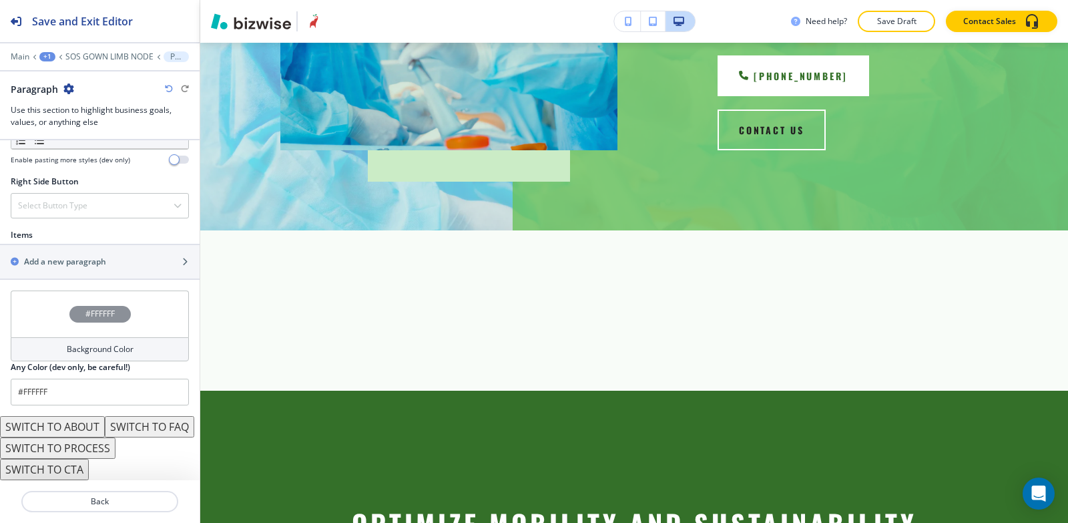
scroll to position [771, 0]
click at [91, 268] on div "button" at bounding box center [100, 273] width 200 height 11
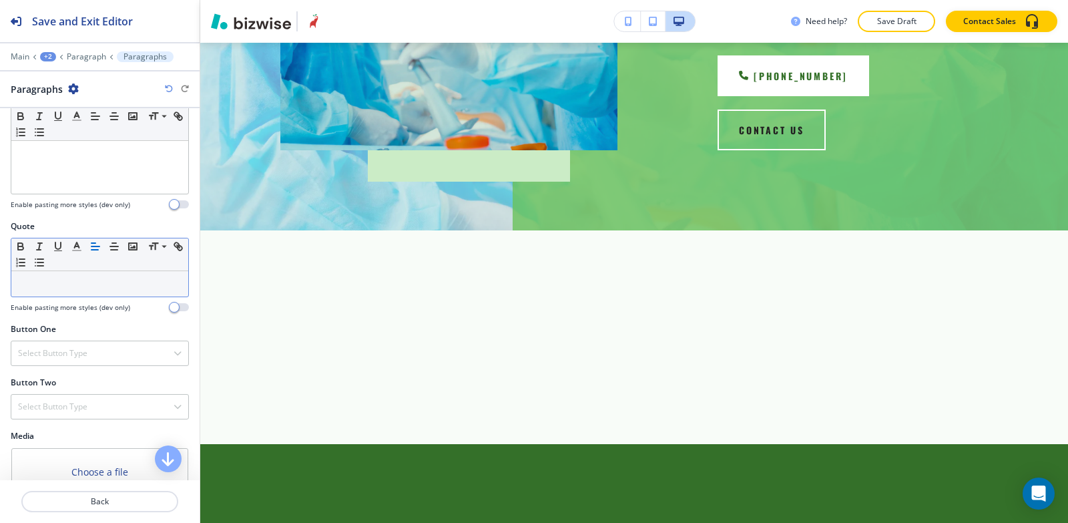
scroll to position [532, 0]
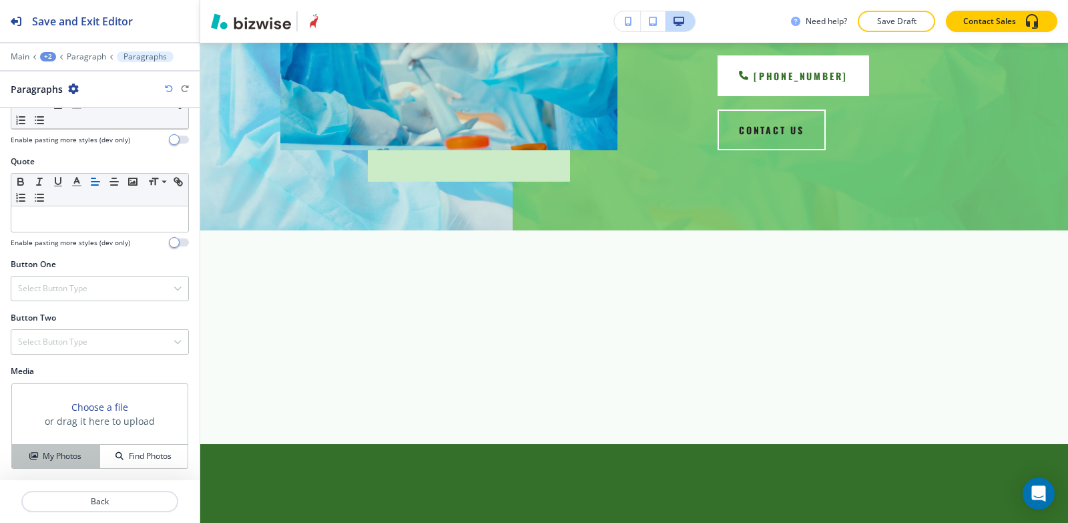
click at [43, 454] on h4 "My Photos" at bounding box center [62, 456] width 39 height 12
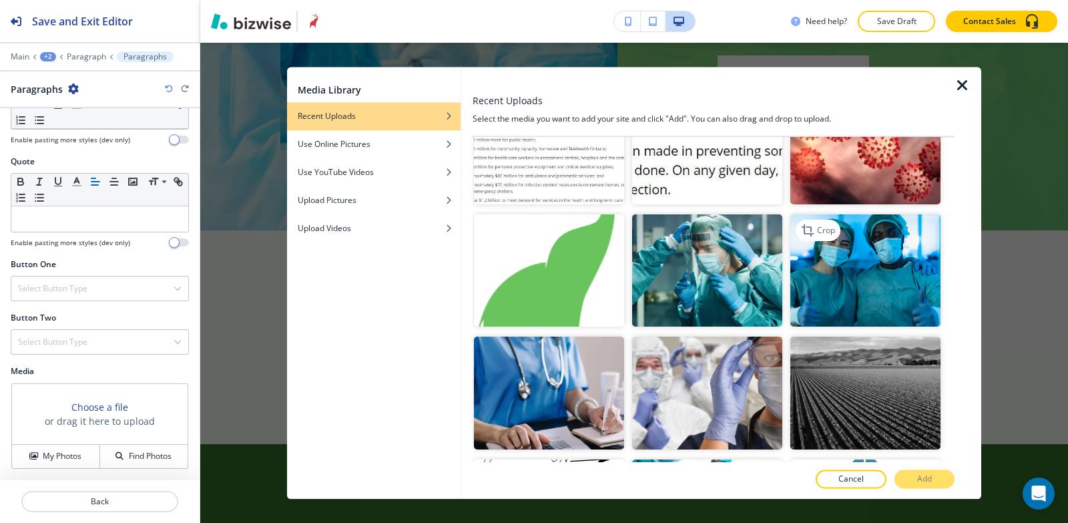
scroll to position [1669, 0]
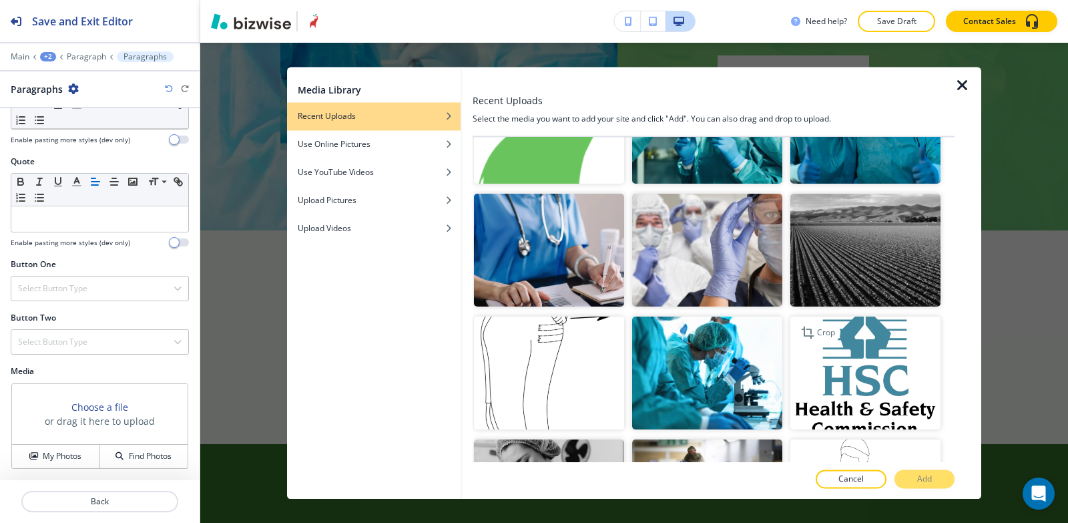
click at [853, 332] on img "button" at bounding box center [866, 373] width 150 height 113
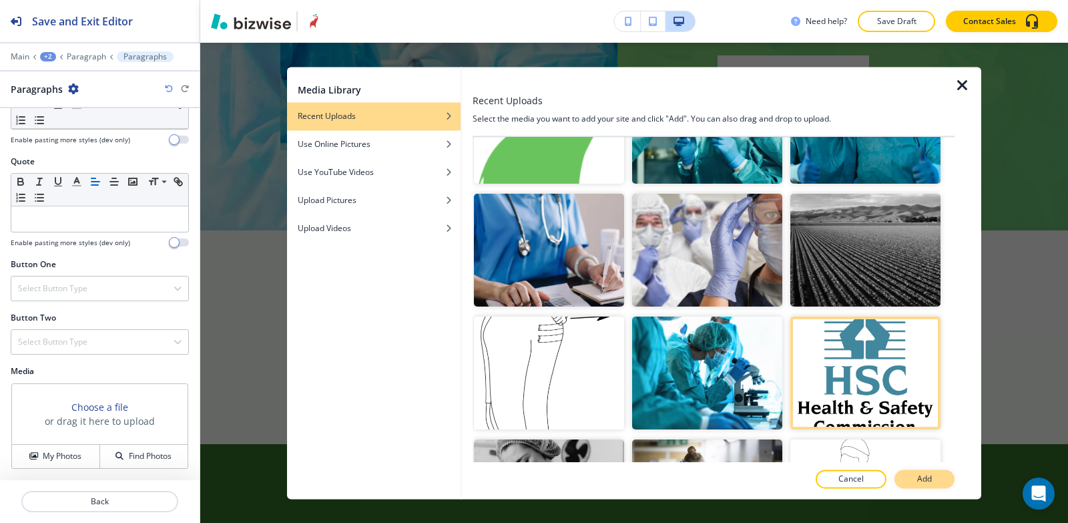
click at [928, 478] on p "Add" at bounding box center [925, 479] width 15 height 12
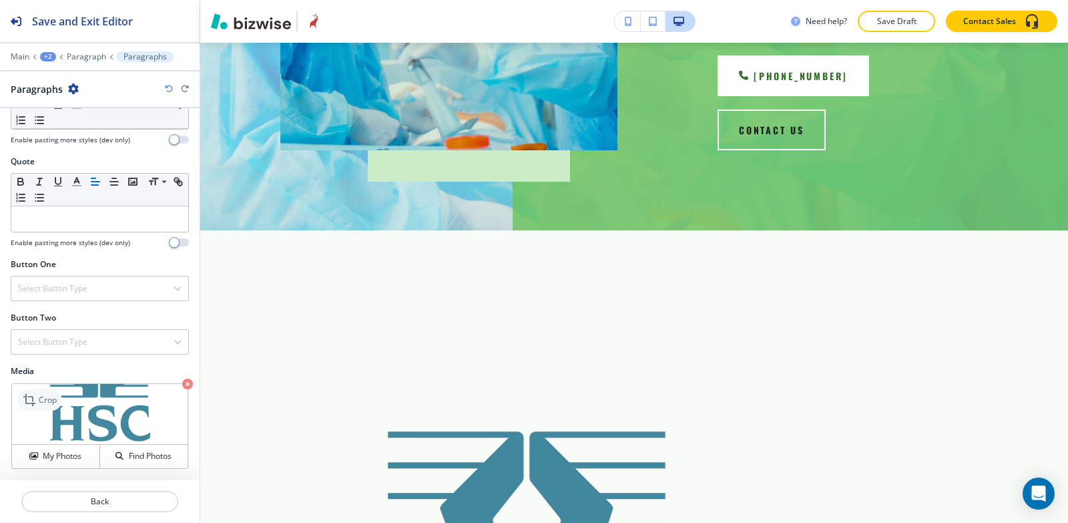
click at [51, 401] on p "Crop" at bounding box center [48, 400] width 18 height 12
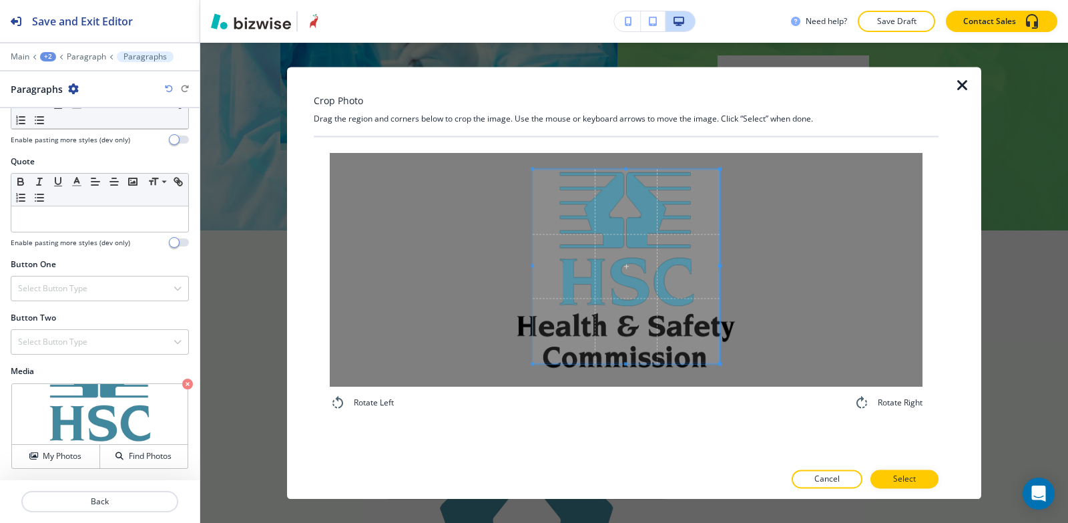
click at [587, 158] on div at bounding box center [626, 270] width 593 height 234
click at [625, 371] on span at bounding box center [625, 369] width 3 height 3
click at [517, 274] on div at bounding box center [618, 269] width 203 height 200
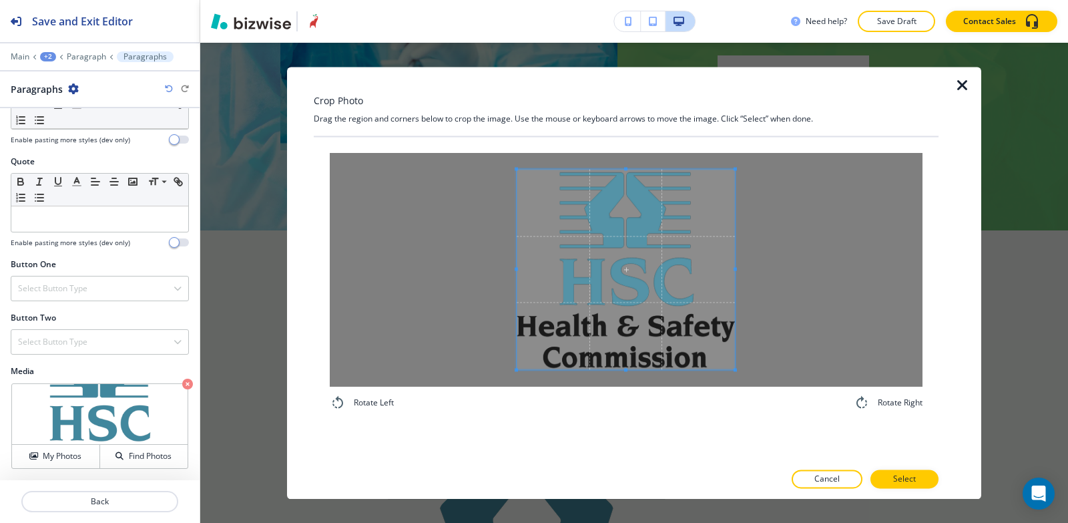
click at [735, 267] on span at bounding box center [735, 268] width 3 height 3
click at [915, 480] on p "Select" at bounding box center [904, 479] width 23 height 12
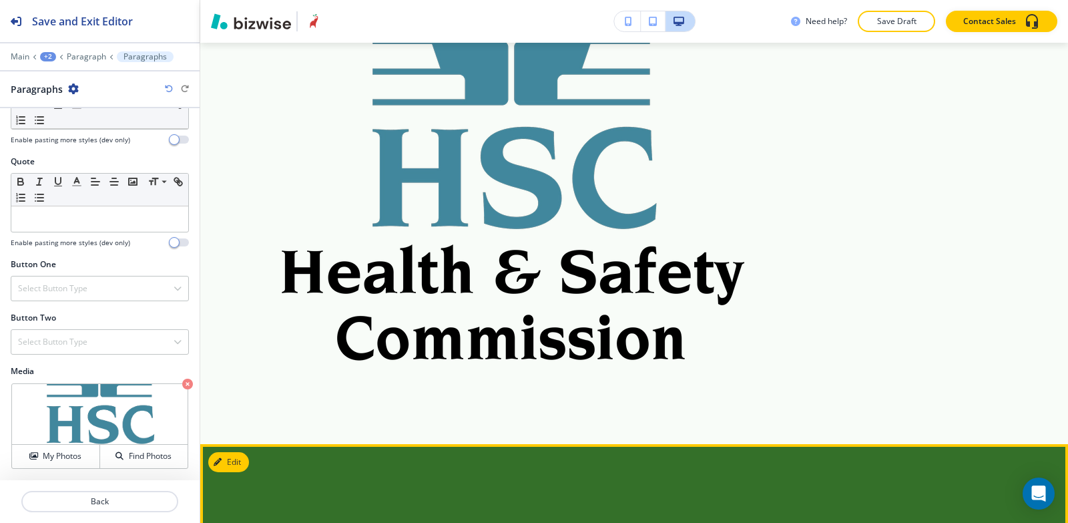
scroll to position [601, 0]
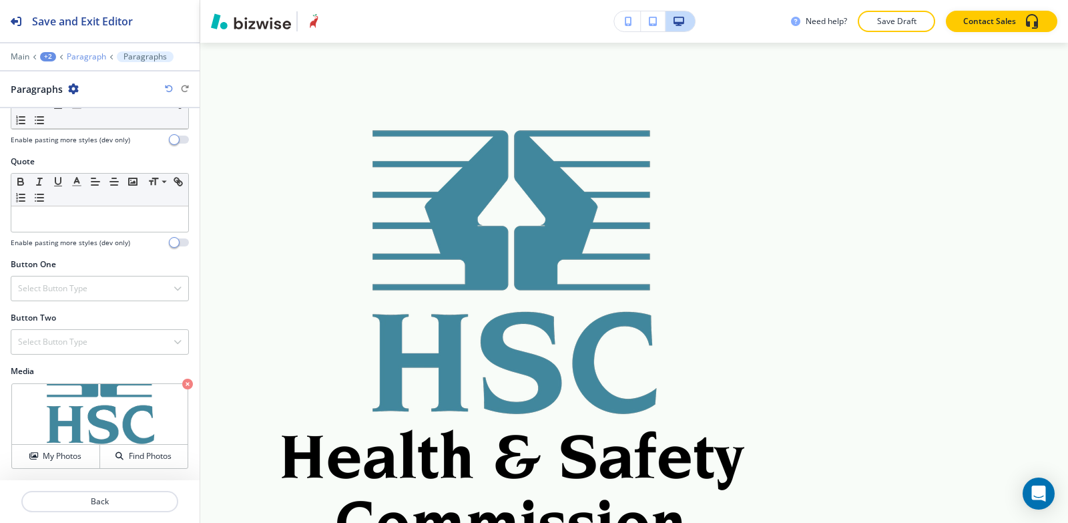
click at [87, 59] on p "Paragraph" at bounding box center [86, 56] width 39 height 9
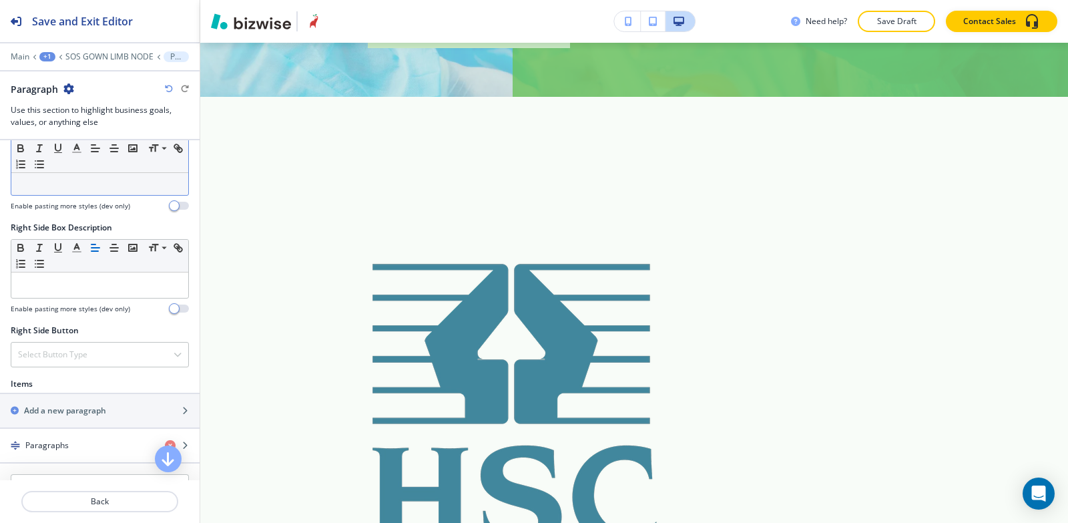
scroll to position [735, 0]
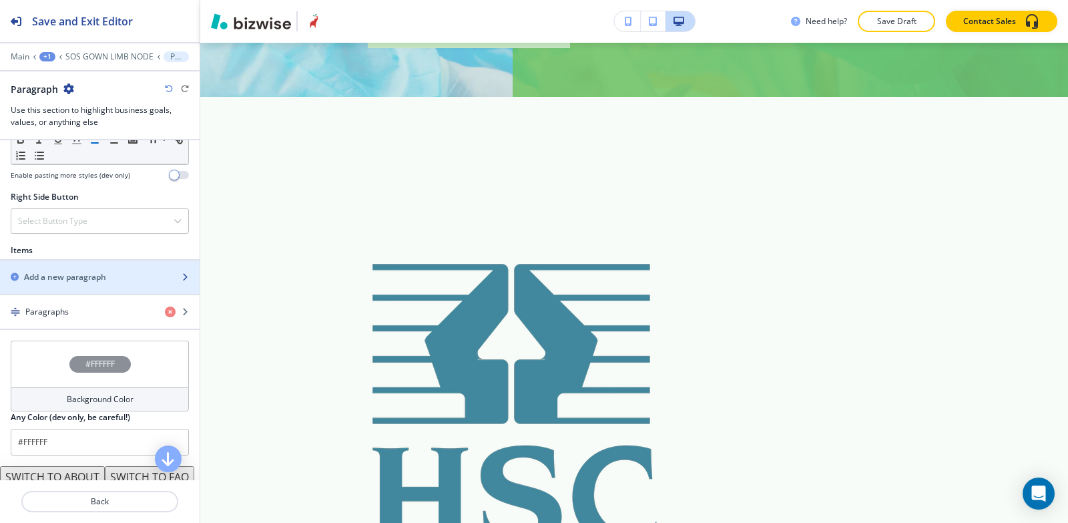
click at [78, 283] on div "button" at bounding box center [100, 288] width 200 height 11
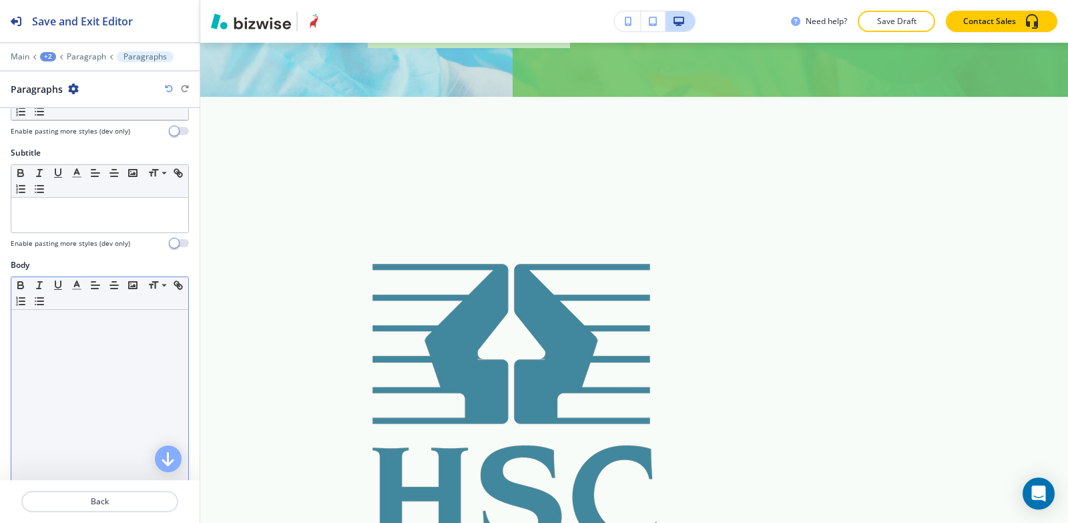
scroll to position [200, 0]
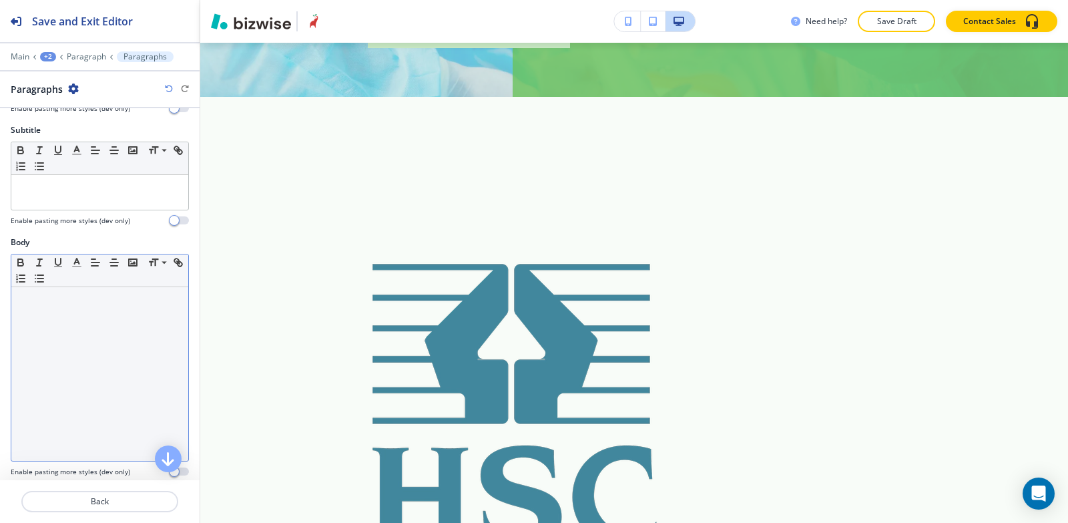
click at [77, 383] on div at bounding box center [99, 374] width 177 height 174
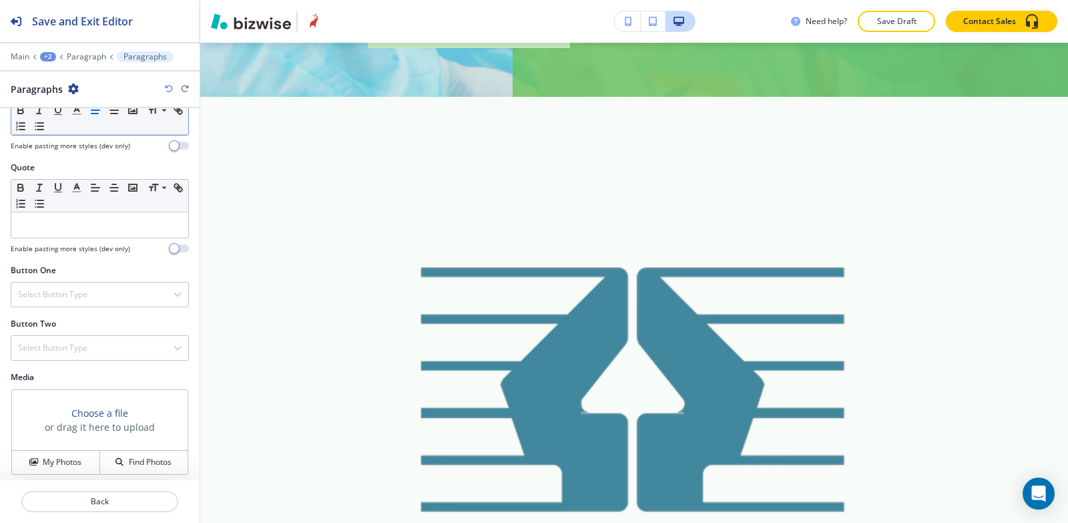
scroll to position [532, 0]
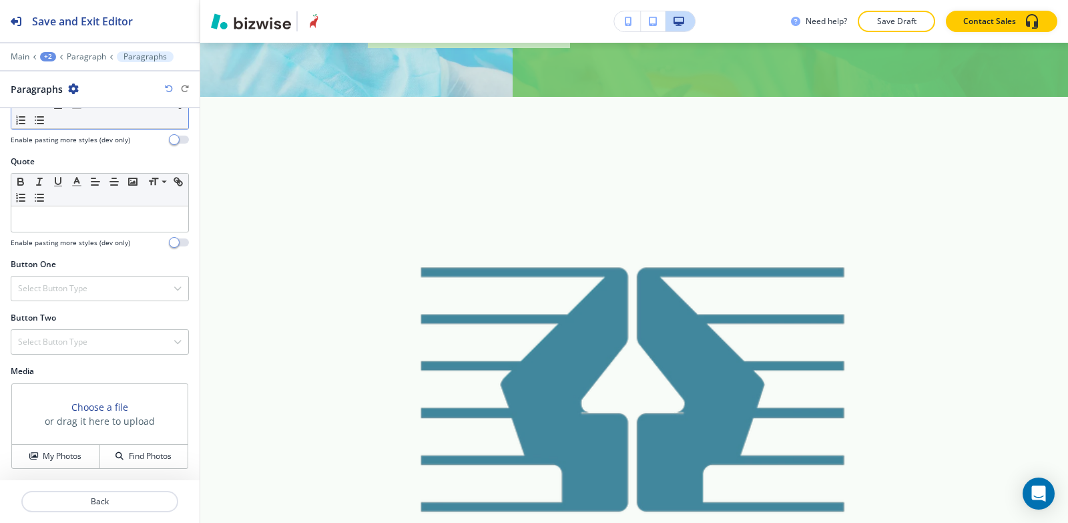
click at [34, 469] on div "Choose a file or drag it here to upload My Photos Find Photos" at bounding box center [100, 426] width 178 height 87
click at [34, 463] on button "My Photos" at bounding box center [56, 456] width 88 height 23
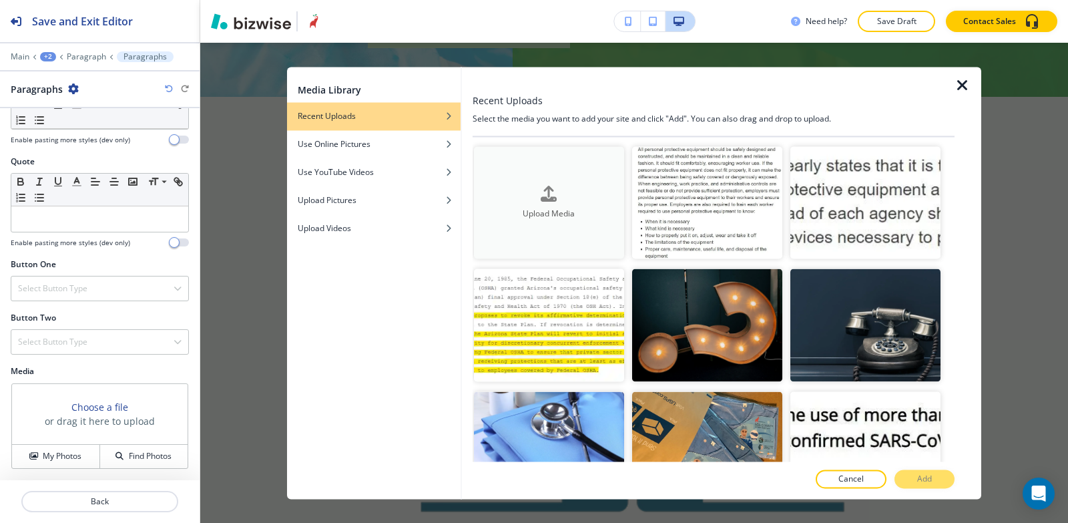
click at [576, 204] on div "button" at bounding box center [549, 204] width 150 height 5
click at [578, 190] on div "Upload Media" at bounding box center [549, 203] width 150 height 34
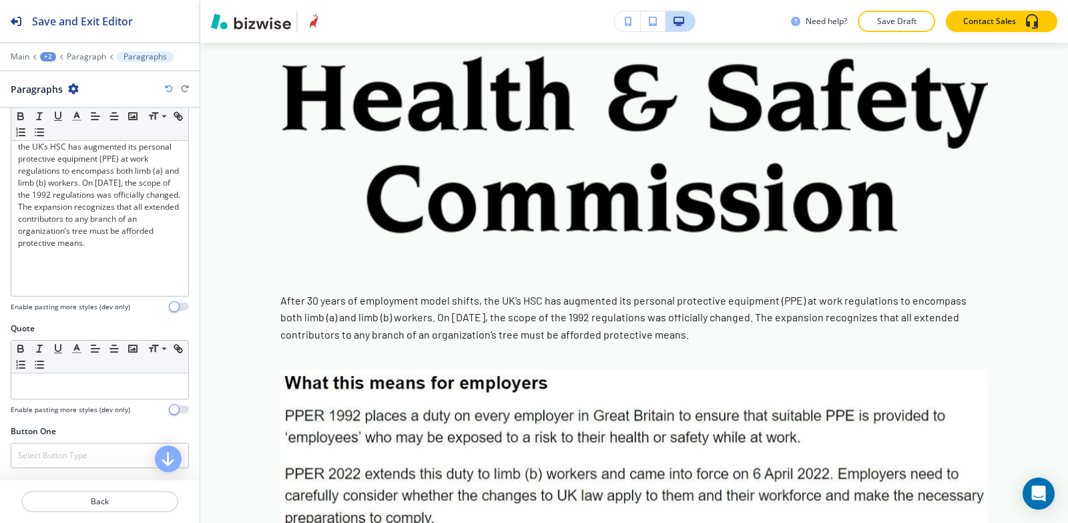
scroll to position [332, 0]
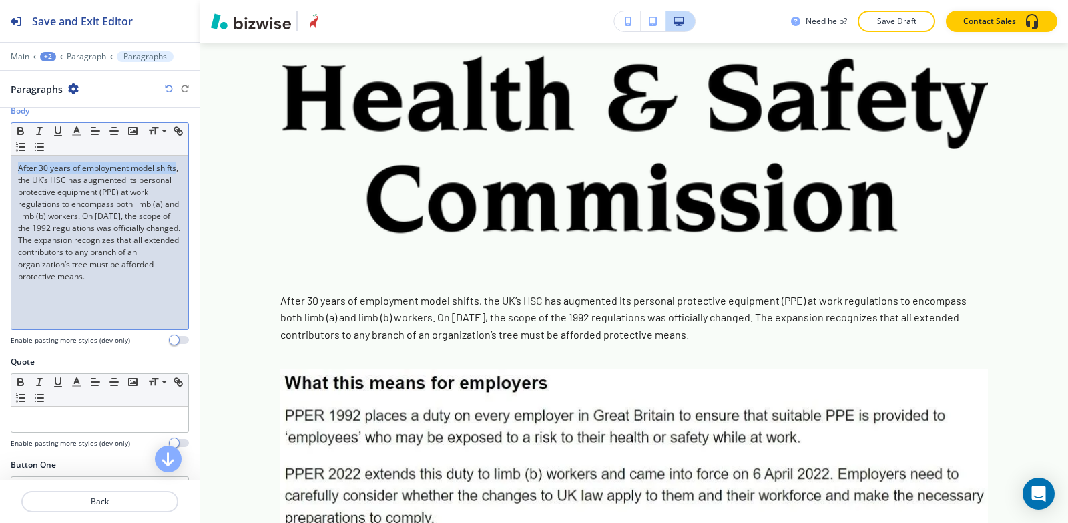
drag, startPoint x: 38, startPoint y: 181, endPoint x: 9, endPoint y: 167, distance: 32.0
click at [9, 167] on div "Body Small Normal Large Huge After 30 years of employment model shifts, the UK’…" at bounding box center [100, 230] width 200 height 251
click at [19, 132] on icon "button" at bounding box center [20, 132] width 5 height 3
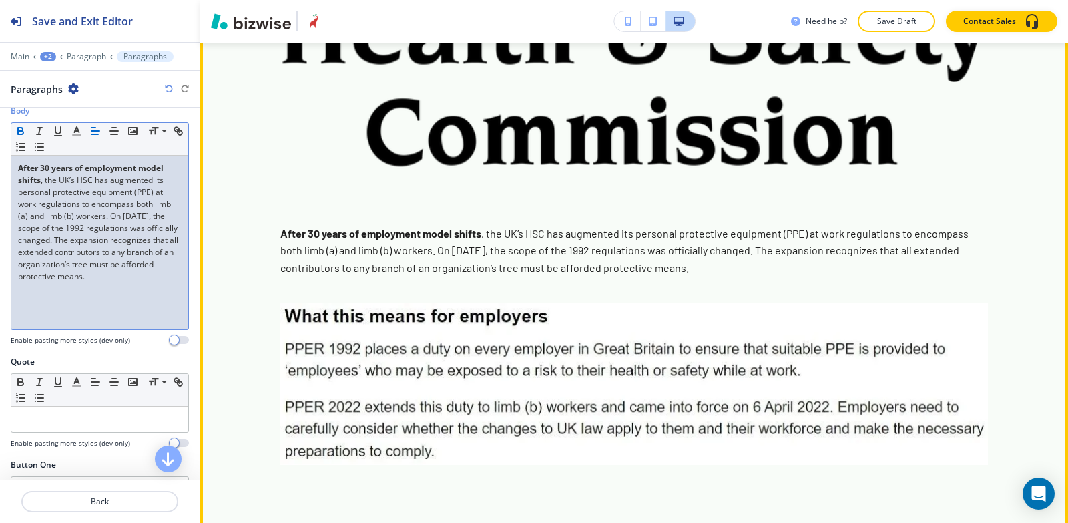
scroll to position [1269, 0]
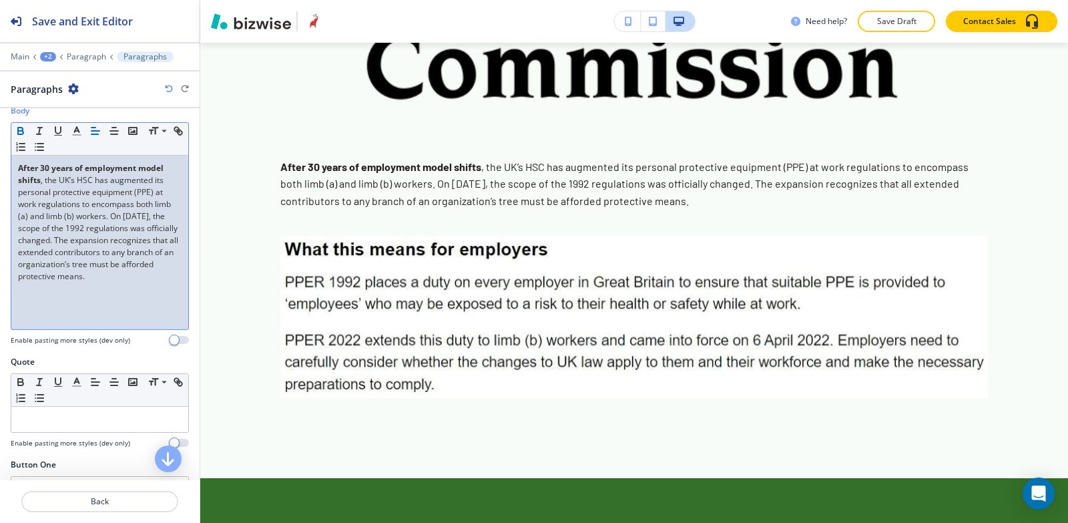
click at [122, 282] on p "After 30 years of employment model shifts , the UK’s HSC has augmented its pers…" at bounding box center [100, 222] width 164 height 120
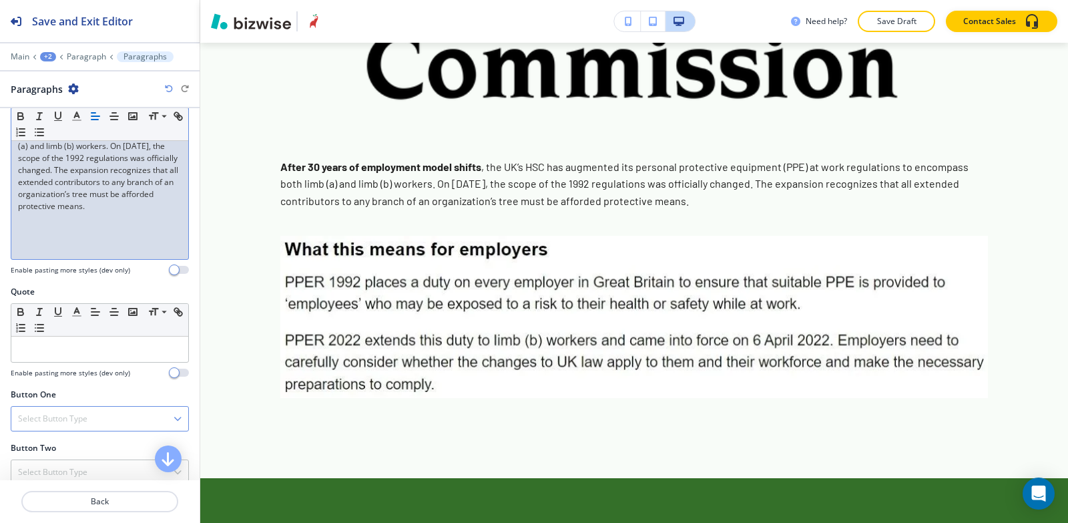
scroll to position [399, 0]
click at [83, 52] on p "Paragraph" at bounding box center [86, 56] width 39 height 9
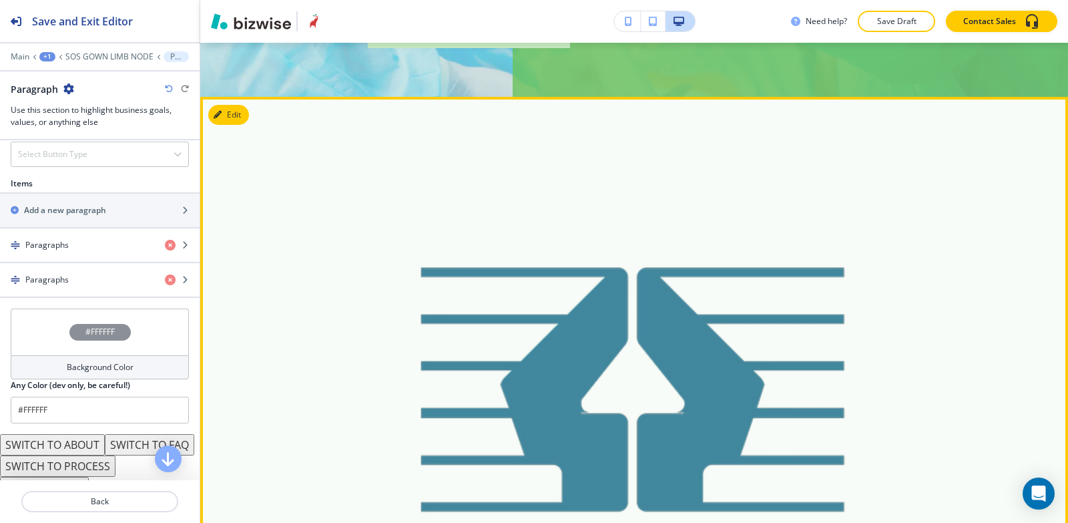
scroll to position [801, 0]
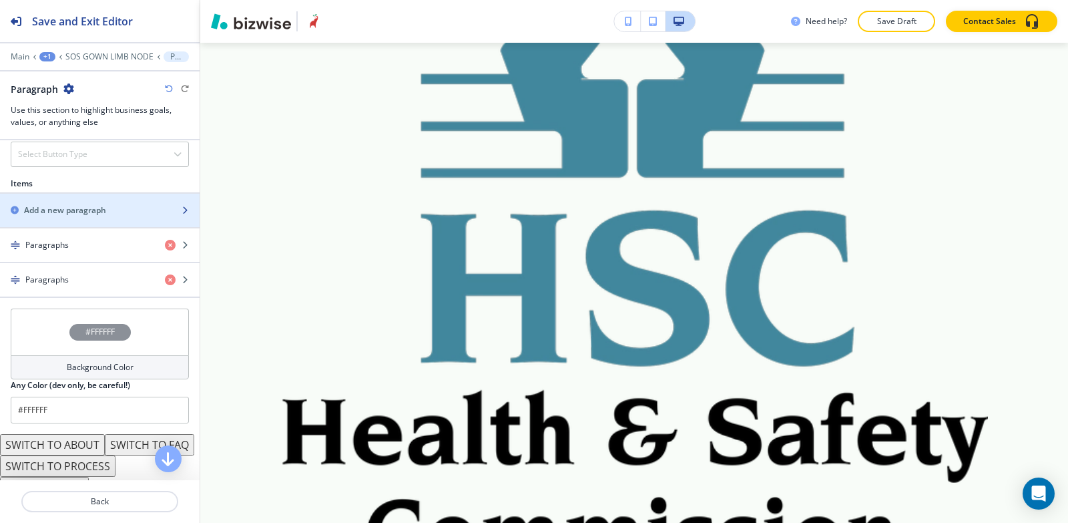
click at [72, 211] on h2 "Add a new paragraph" at bounding box center [65, 210] width 82 height 12
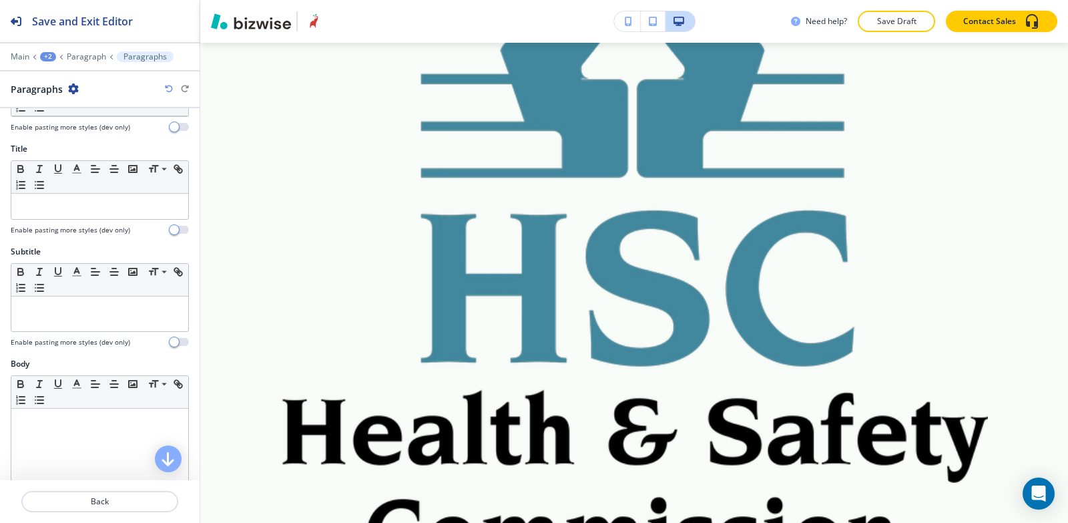
scroll to position [200, 0]
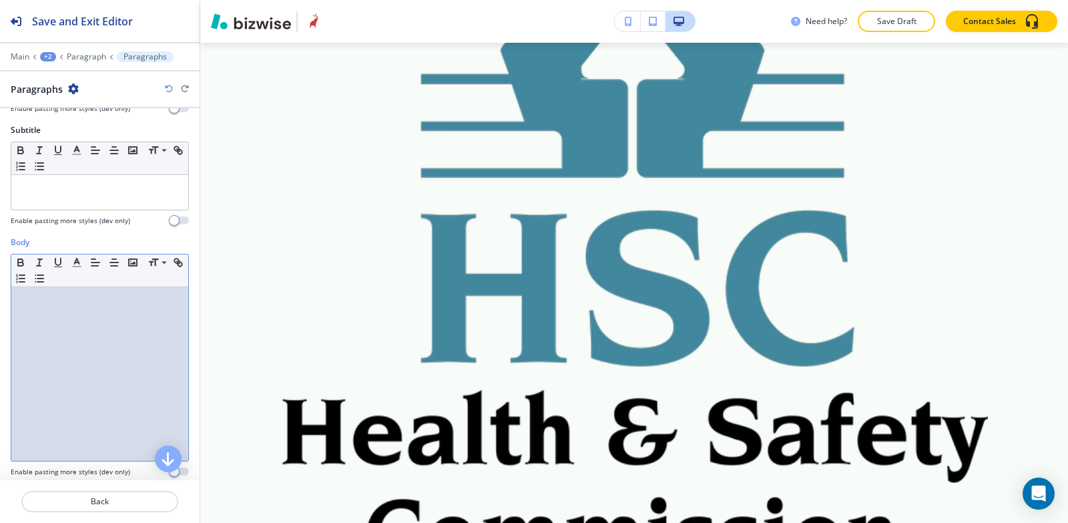
click at [61, 318] on div at bounding box center [99, 374] width 177 height 174
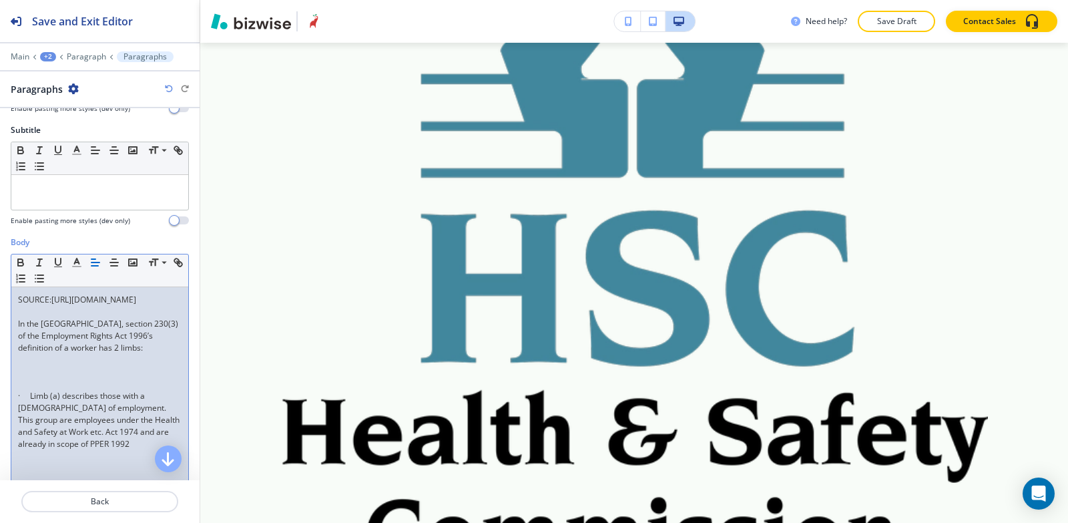
scroll to position [0, 0]
drag, startPoint x: 150, startPoint y: 323, endPoint x: 0, endPoint y: 282, distance: 155.5
click at [0, 282] on div "Body Small Normal Large Huge SOURCE: [URL][DOMAIN_NAME] In the [GEOGRAPHIC_DATA…" at bounding box center [100, 413] width 200 height 355
click at [23, 264] on icon "button" at bounding box center [20, 263] width 5 height 3
click at [164, 318] on p at bounding box center [100, 312] width 164 height 12
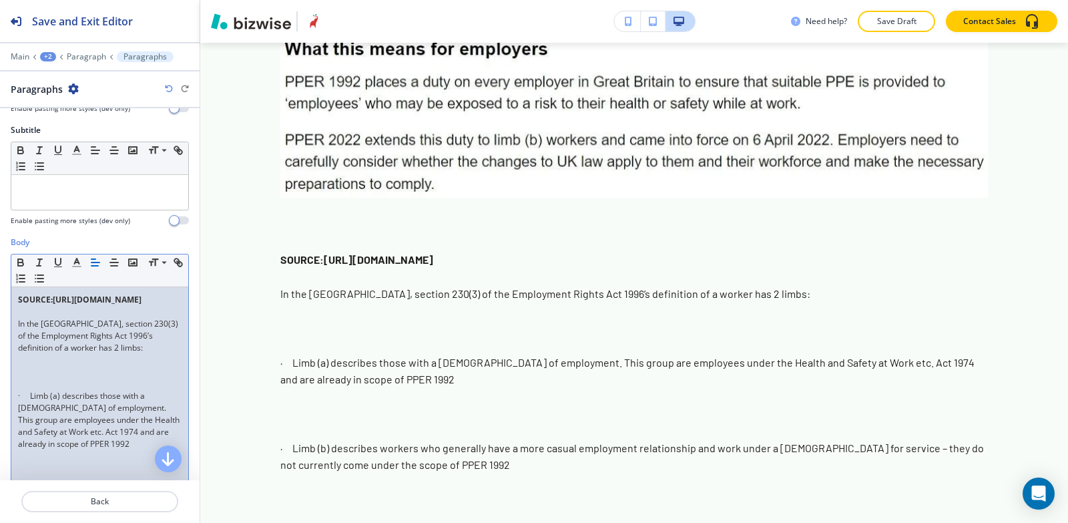
scroll to position [401, 0]
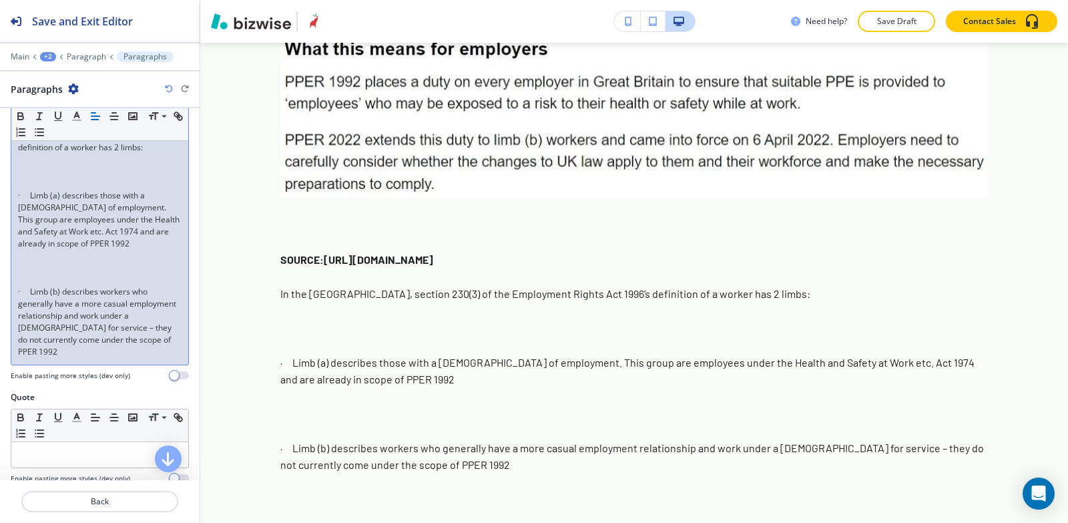
click at [13, 319] on div "SOURCE: [URL][DOMAIN_NAME] In the [GEOGRAPHIC_DATA], section 230(3) of the Empl…" at bounding box center [99, 226] width 177 height 278
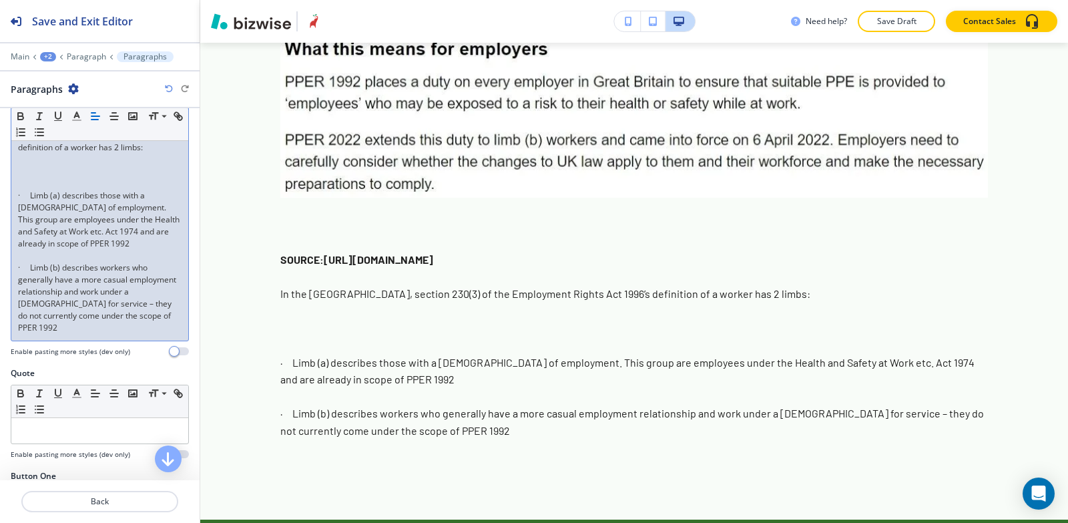
click at [11, 216] on div "Small Normal Large Huge SOURCE: [URL][DOMAIN_NAME] In the [GEOGRAPHIC_DATA], se…" at bounding box center [100, 197] width 178 height 288
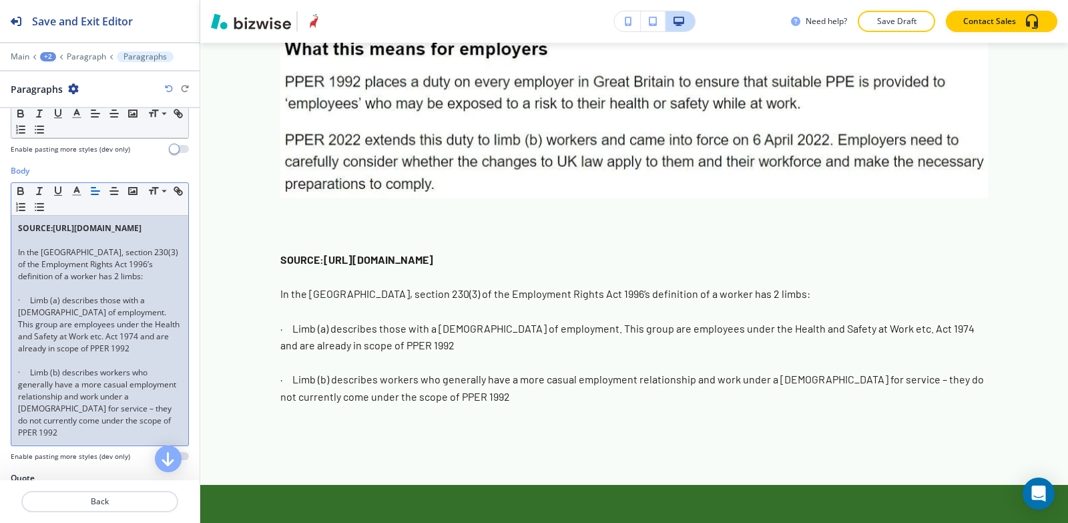
scroll to position [267, 0]
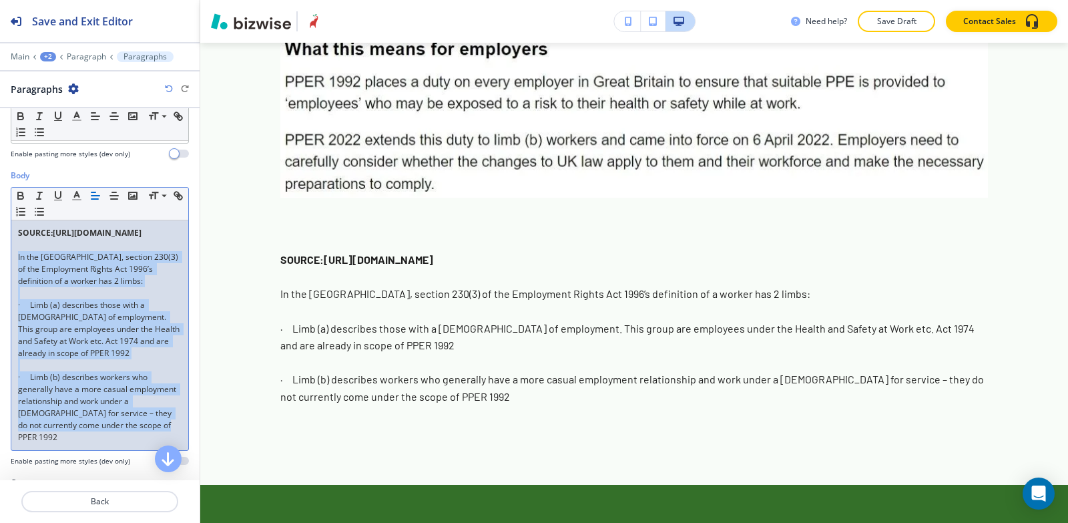
drag, startPoint x: 82, startPoint y: 330, endPoint x: 7, endPoint y: 284, distance: 88.1
click at [7, 284] on div "Body Small Normal Large Huge SOURCE: [URL][DOMAIN_NAME] In the [GEOGRAPHIC_DATA…" at bounding box center [100, 323] width 200 height 307
click at [74, 200] on line "button" at bounding box center [77, 200] width 8 height 0
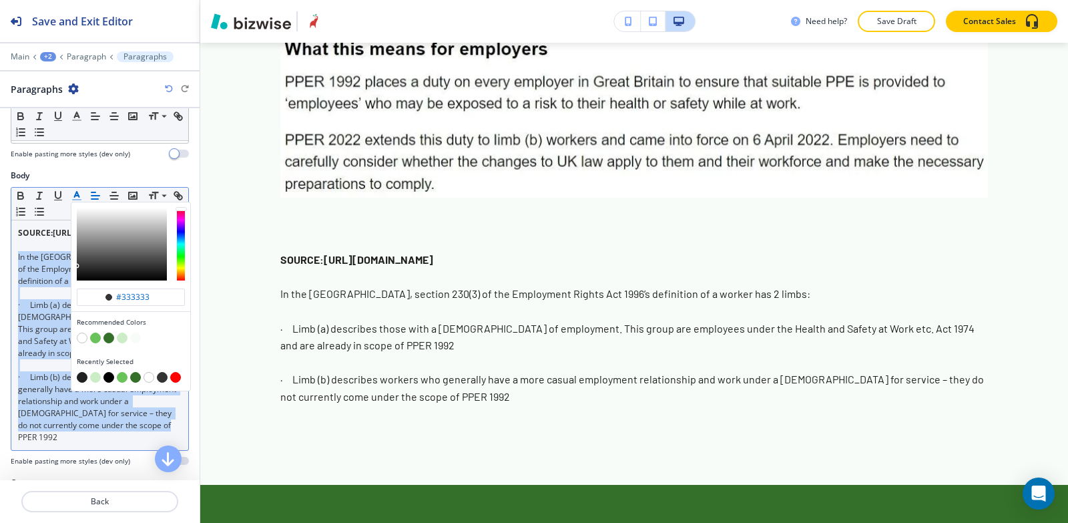
click at [109, 379] on button "button" at bounding box center [109, 377] width 11 height 11
type input "#000000"
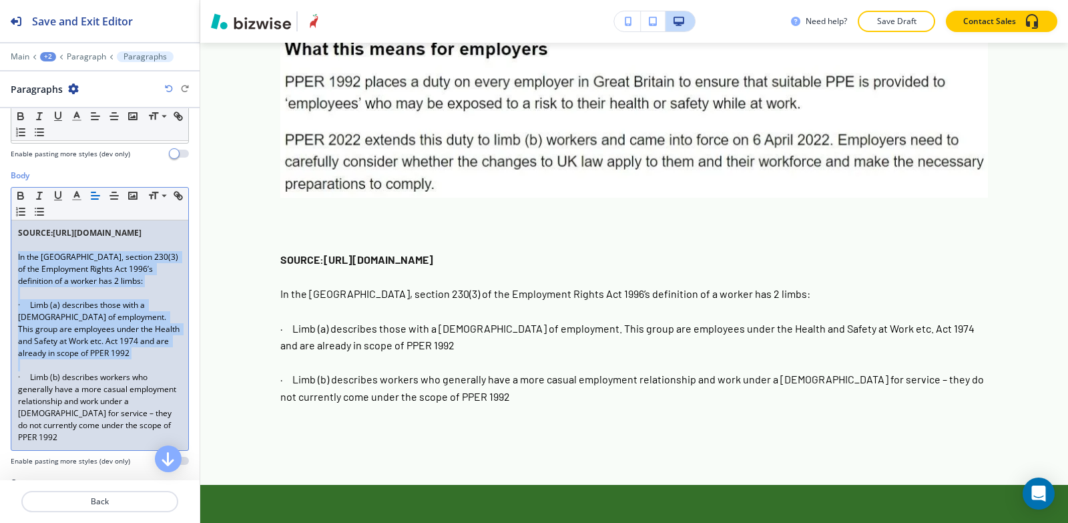
click at [37, 299] on p at bounding box center [100, 293] width 164 height 12
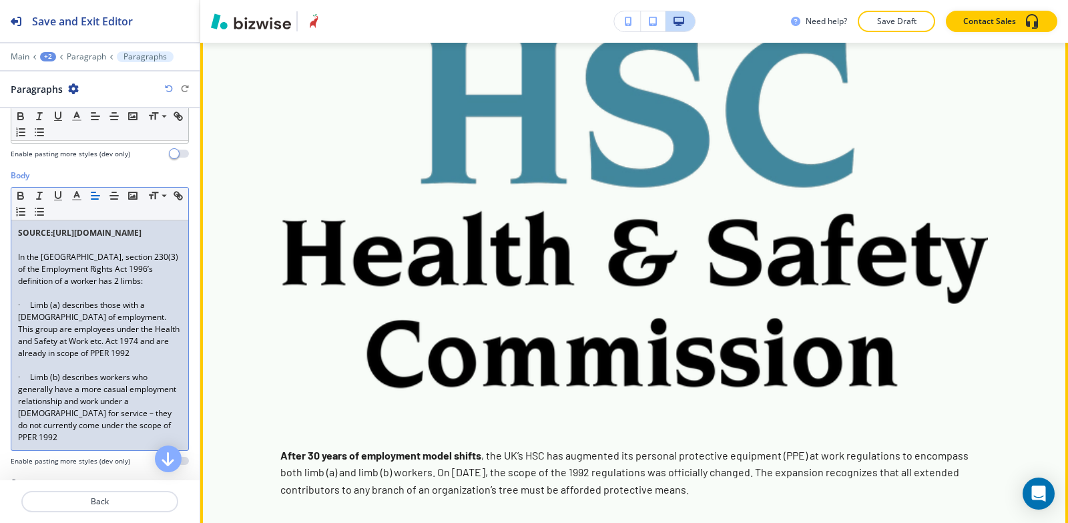
scroll to position [801, 0]
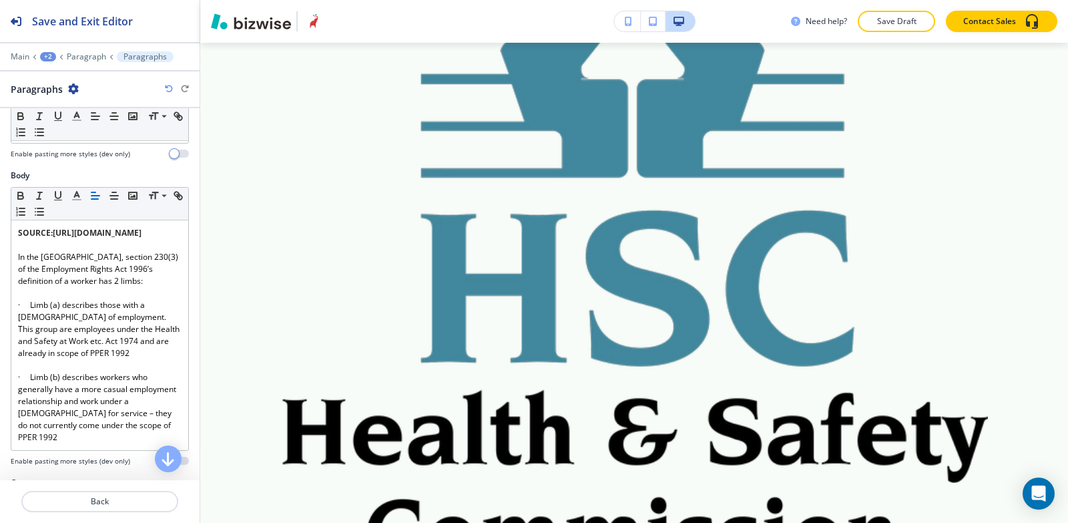
click at [43, 53] on div "+2" at bounding box center [48, 56] width 16 height 9
click at [81, 94] on button "SOS GOWN LIMB NODE" at bounding box center [82, 102] width 85 height 24
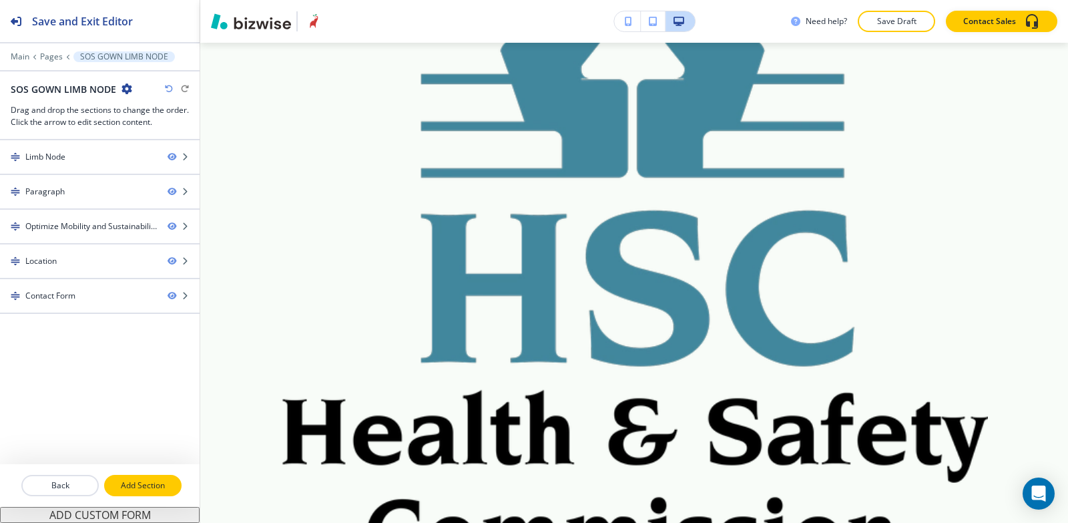
click at [136, 483] on p "Add Section" at bounding box center [143, 485] width 75 height 12
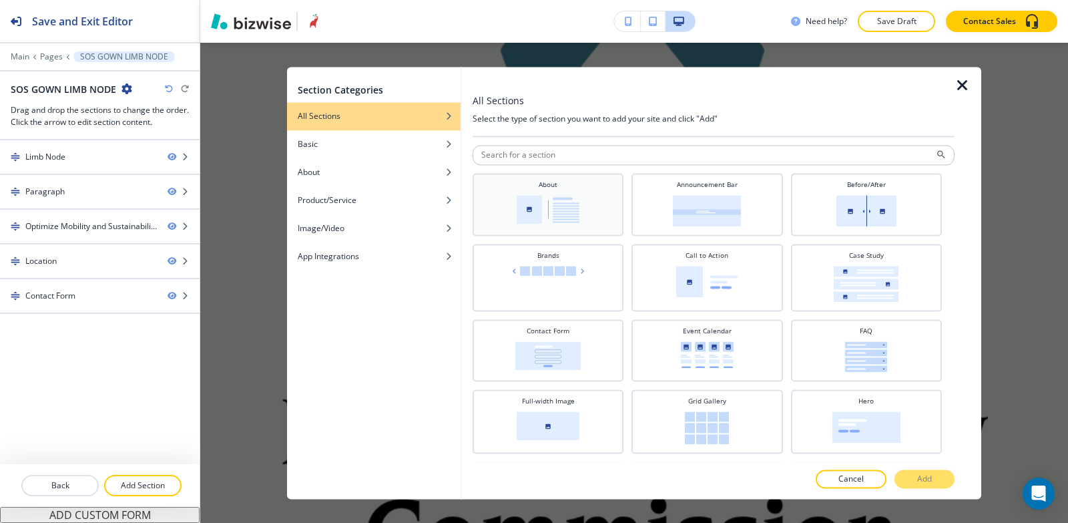
click at [545, 188] on h4 "About" at bounding box center [548, 185] width 19 height 10
click at [941, 485] on button "Add" at bounding box center [925, 478] width 60 height 19
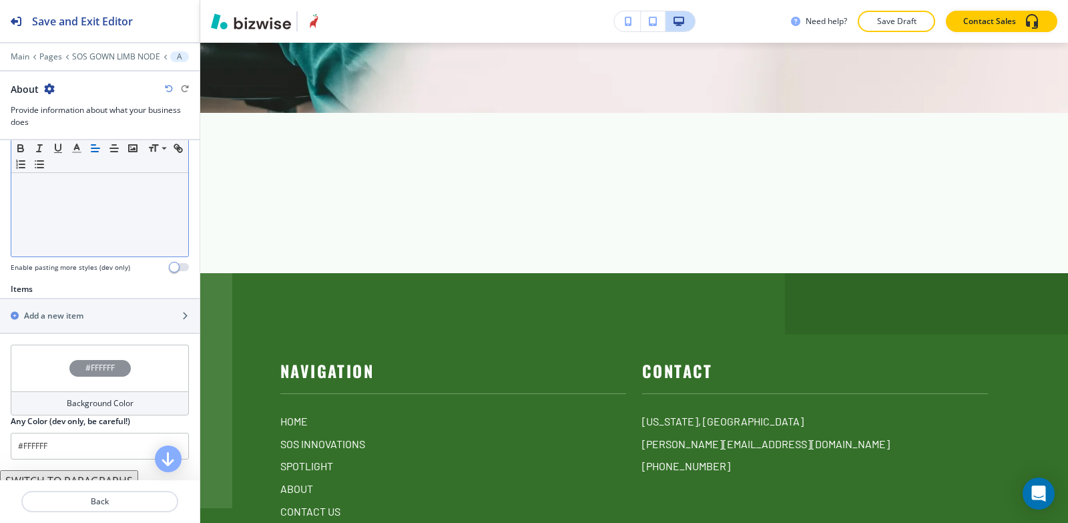
scroll to position [415, 0]
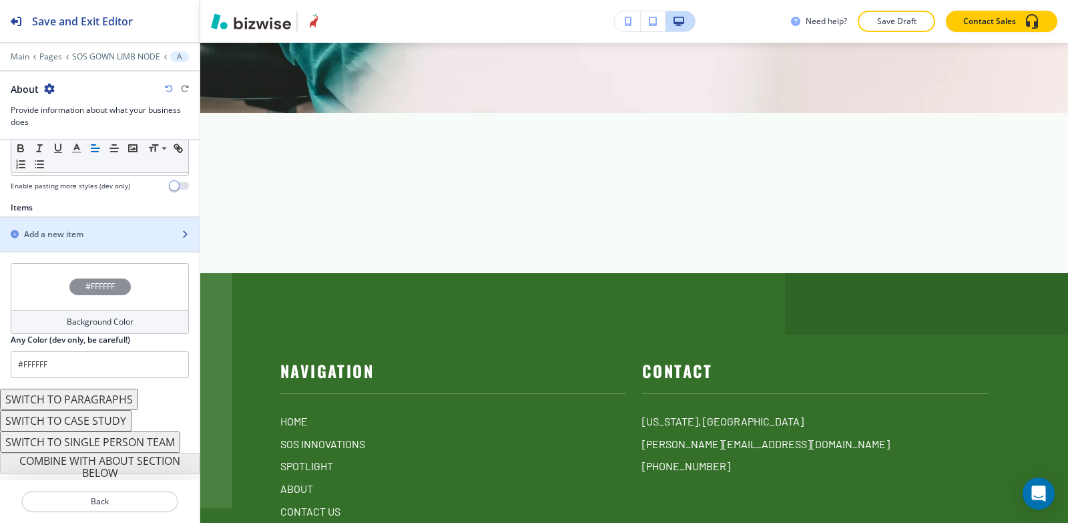
click at [44, 237] on h2 "Add a new item" at bounding box center [53, 234] width 59 height 12
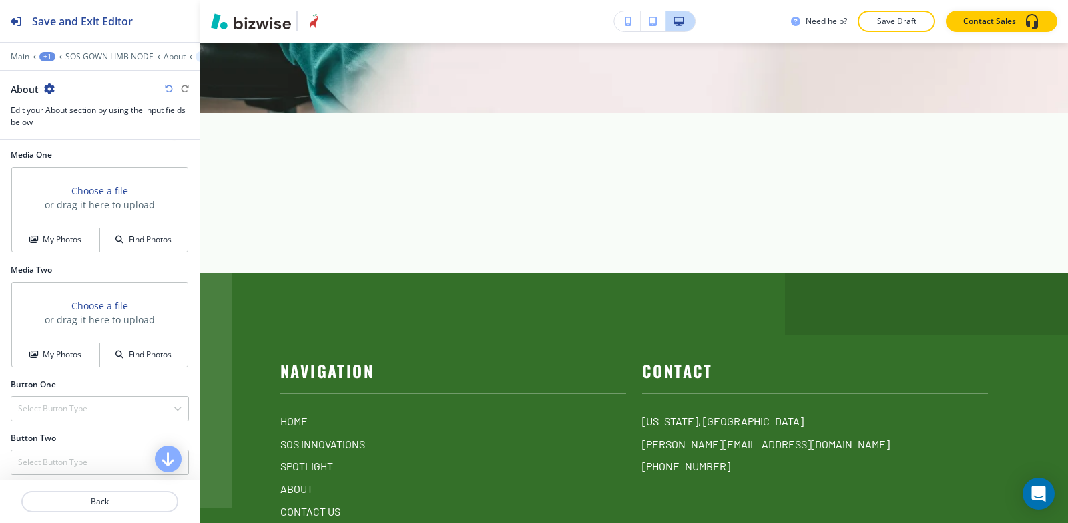
scroll to position [473, 0]
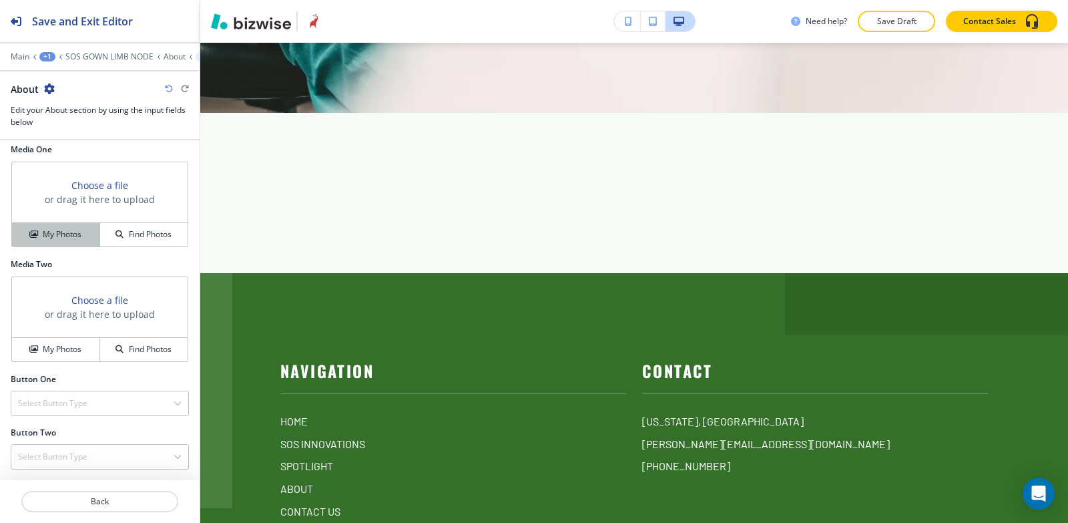
click at [45, 224] on button "My Photos" at bounding box center [56, 234] width 88 height 23
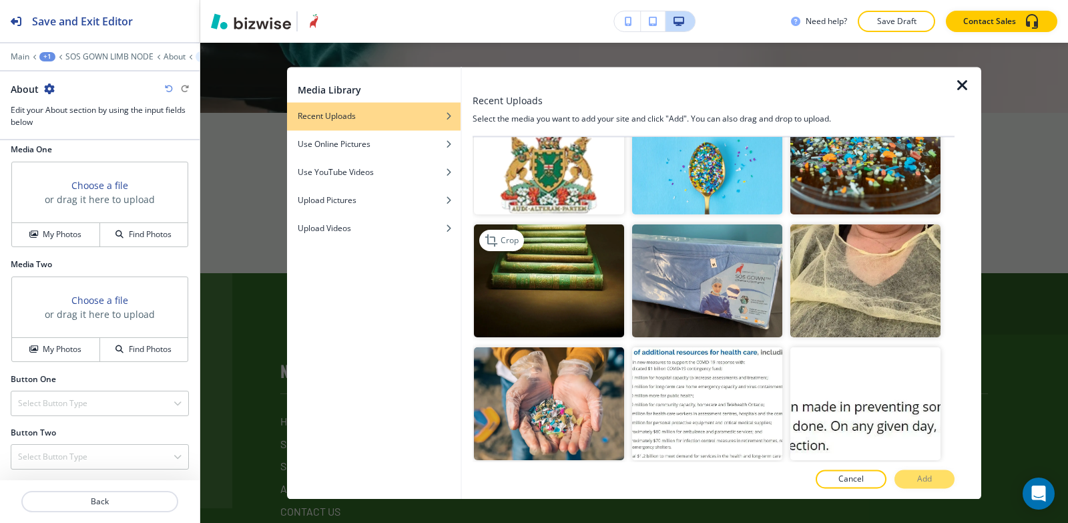
scroll to position [1269, 0]
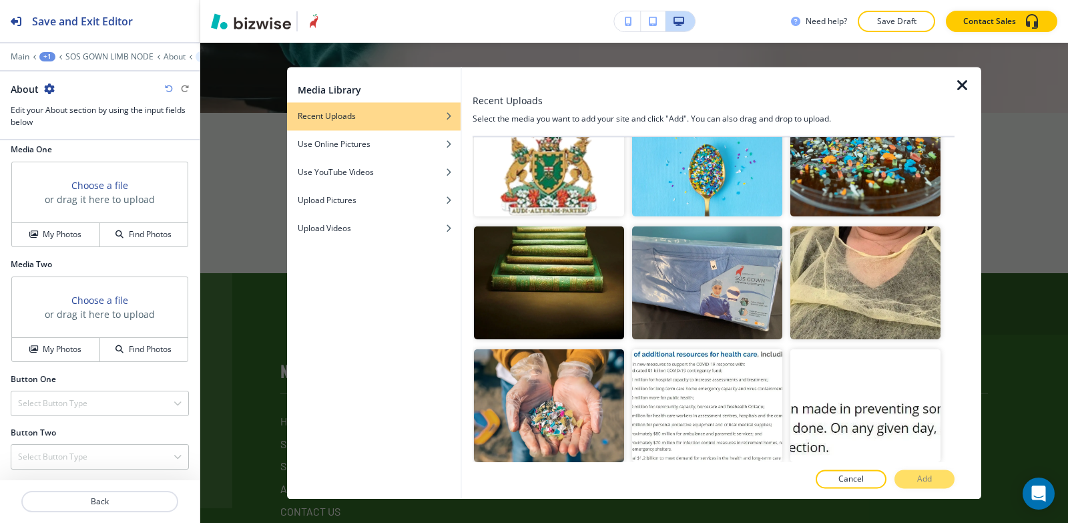
click at [572, 152] on img "button" at bounding box center [549, 160] width 150 height 113
click at [948, 481] on button "Add" at bounding box center [925, 478] width 60 height 19
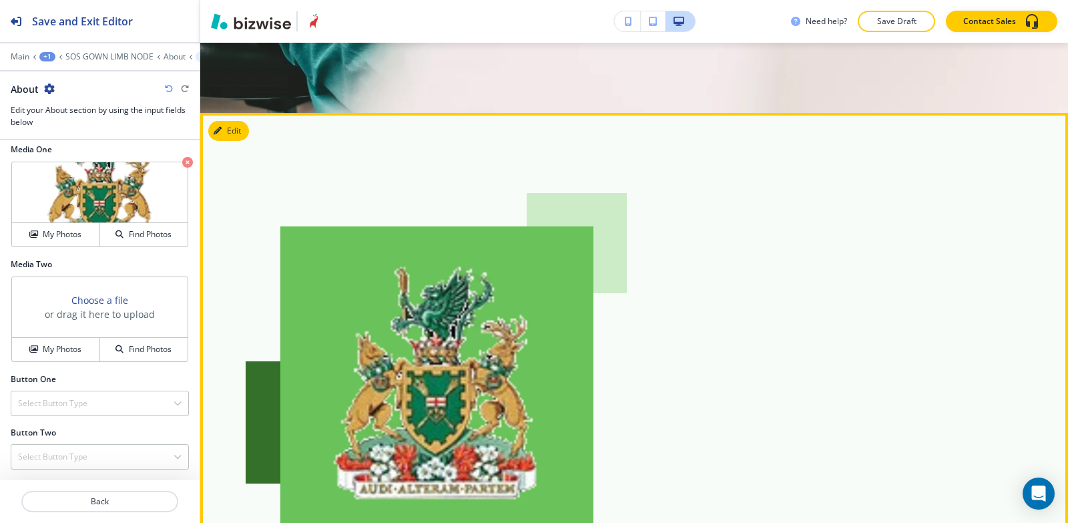
click at [335, 337] on img at bounding box center [436, 382] width 313 height 313
drag, startPoint x: 308, startPoint y: 315, endPoint x: 286, endPoint y: 297, distance: 28.5
click at [306, 314] on img at bounding box center [436, 382] width 313 height 313
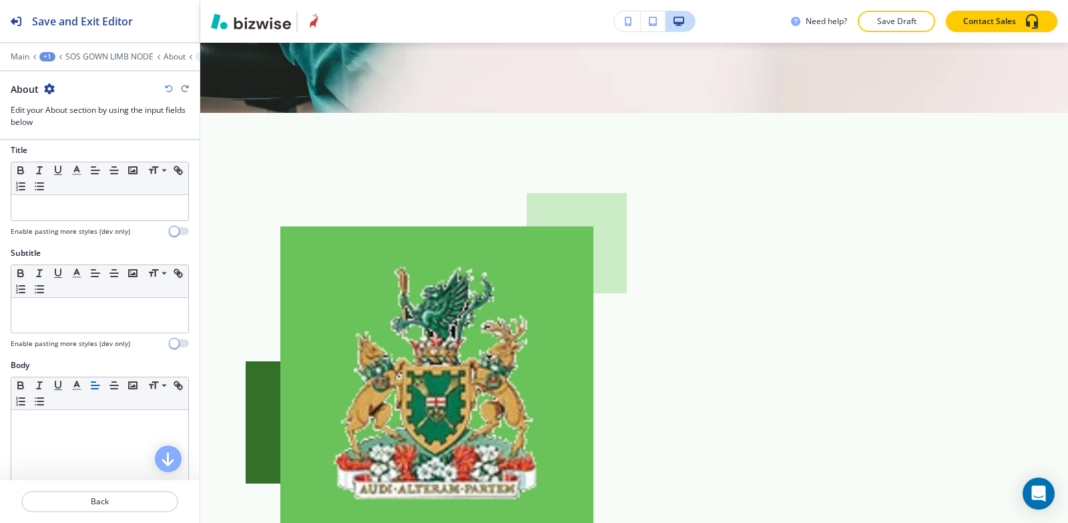
scroll to position [0, 0]
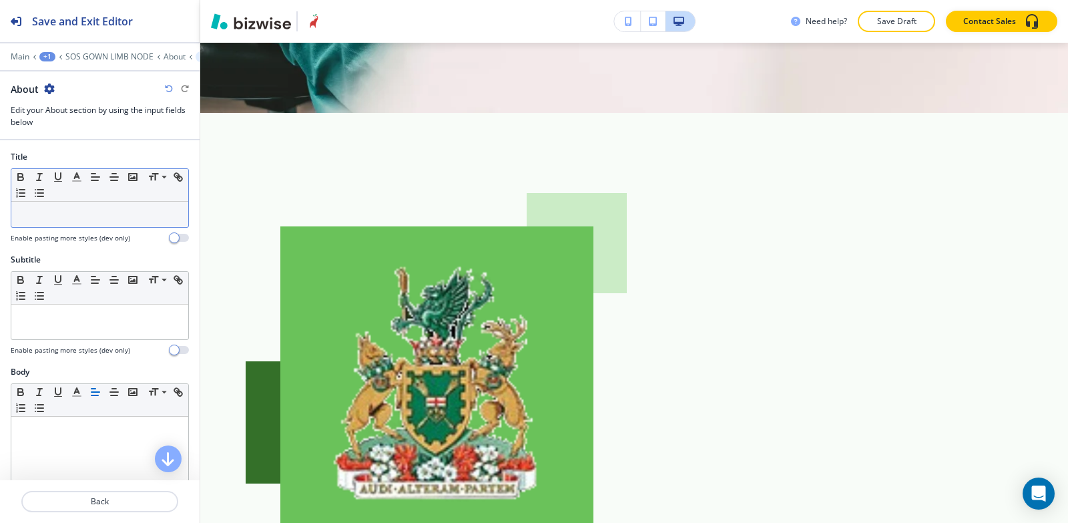
click at [81, 216] on p at bounding box center [100, 214] width 164 height 12
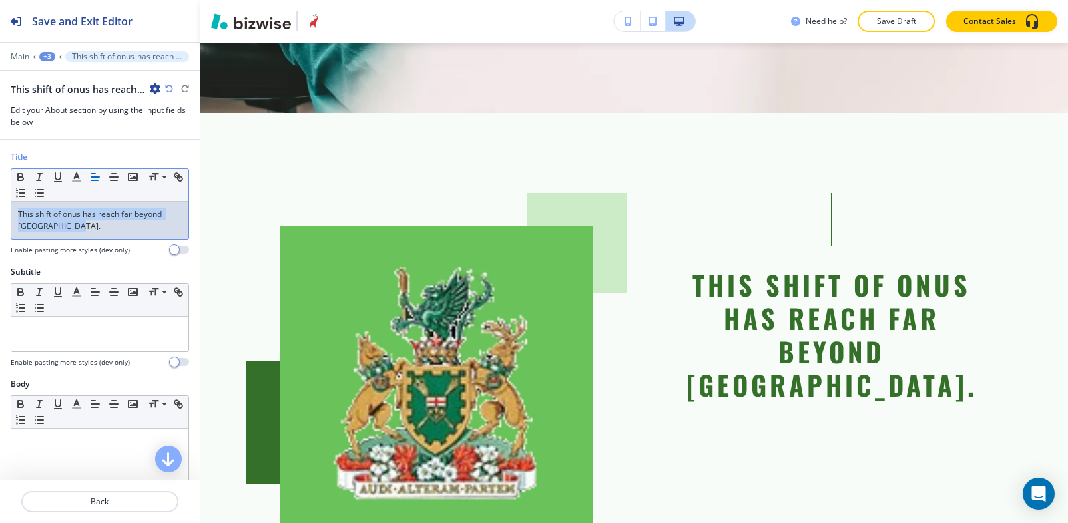
drag, startPoint x: 71, startPoint y: 228, endPoint x: 0, endPoint y: 210, distance: 73.9
click at [0, 210] on div "Title Small Normal Large Huge This shift of onus has reach far beyond [GEOGRAPH…" at bounding box center [100, 208] width 200 height 115
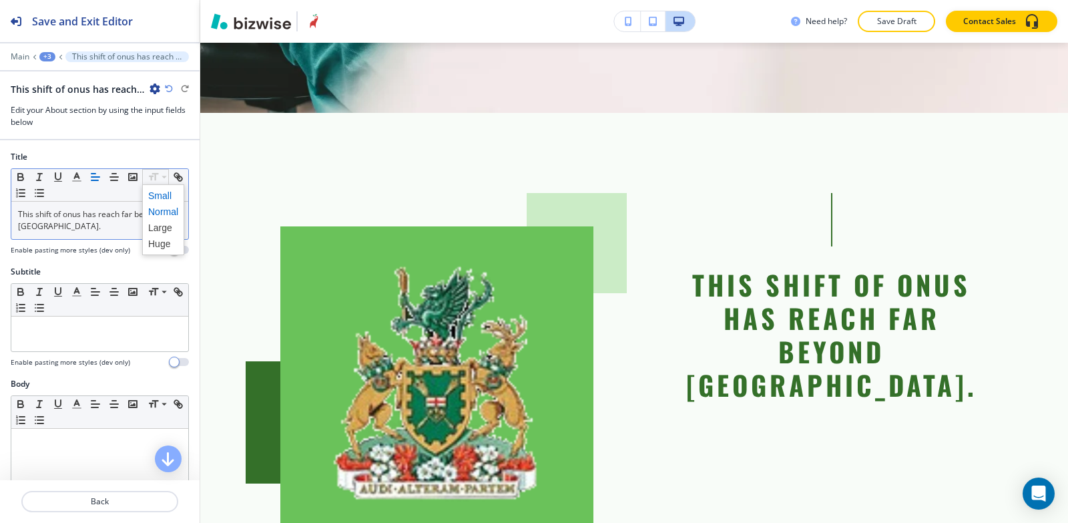
click at [162, 199] on span at bounding box center [163, 196] width 30 height 16
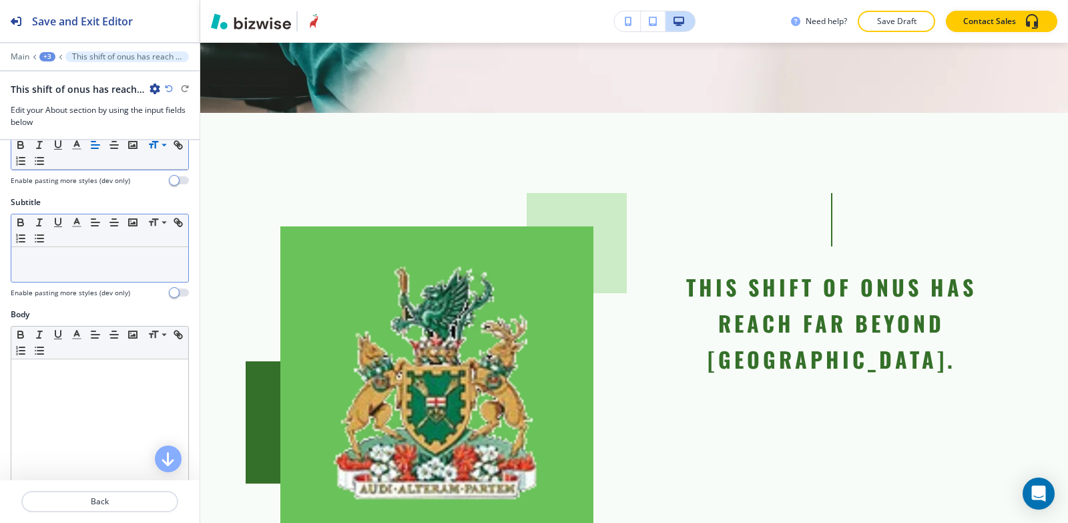
scroll to position [134, 0]
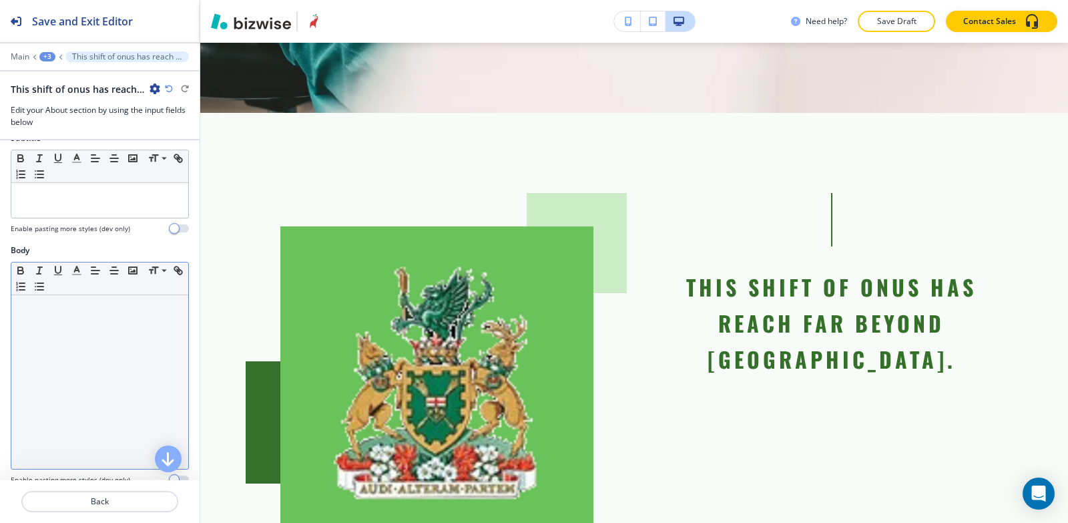
click at [114, 343] on div at bounding box center [99, 382] width 177 height 174
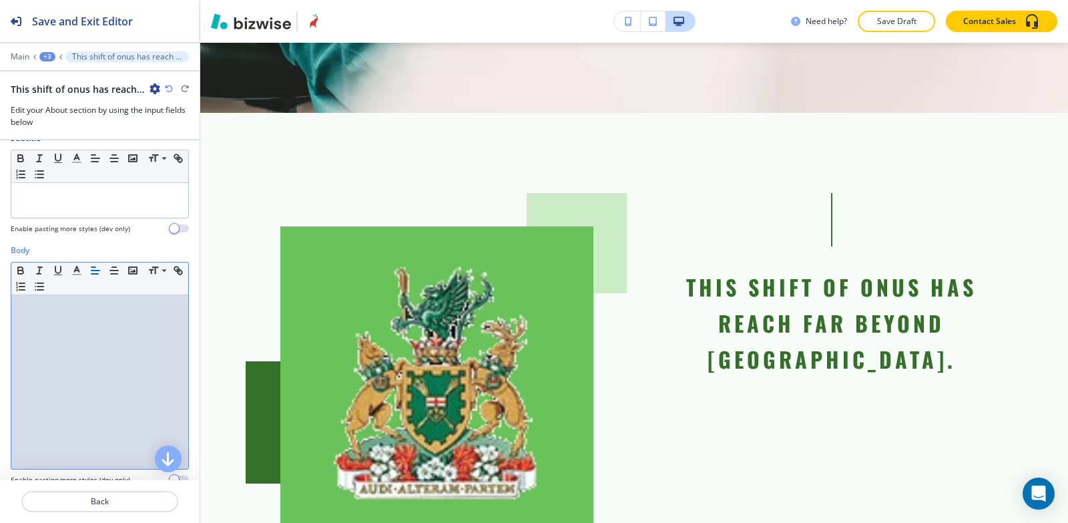
scroll to position [0, 0]
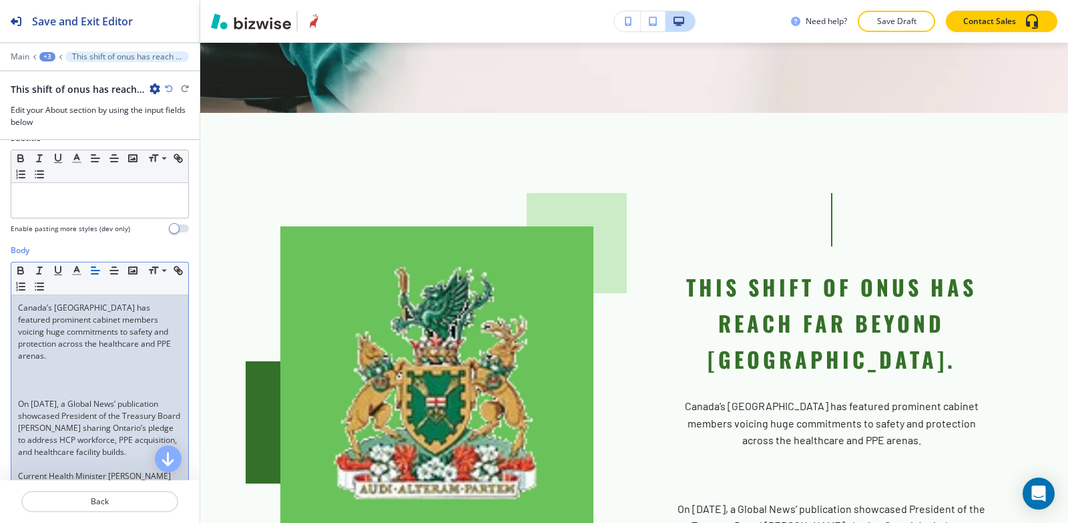
click at [18, 403] on p "On [DATE], a Global News’ publication showcased President of the Treasury Board…" at bounding box center [100, 428] width 164 height 60
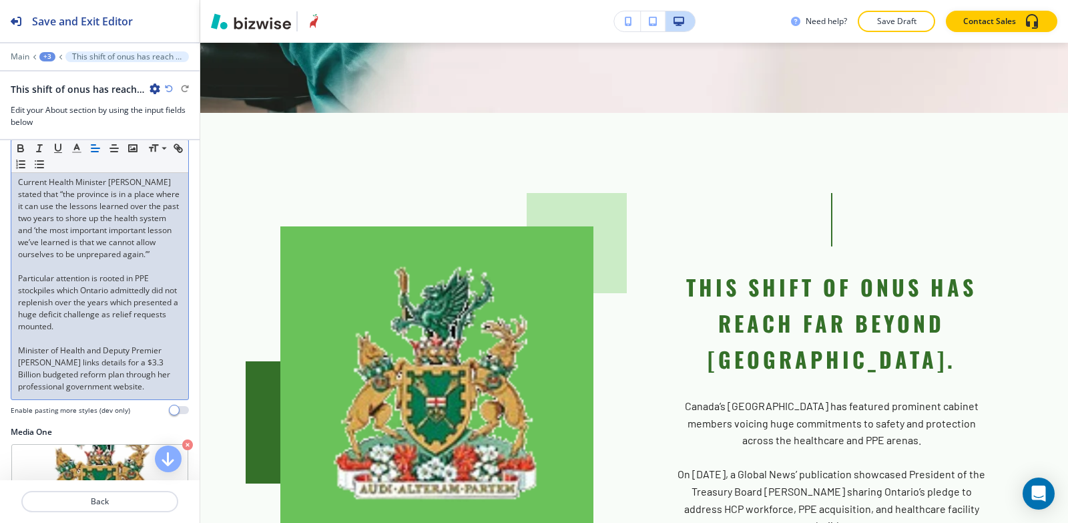
scroll to position [467, 0]
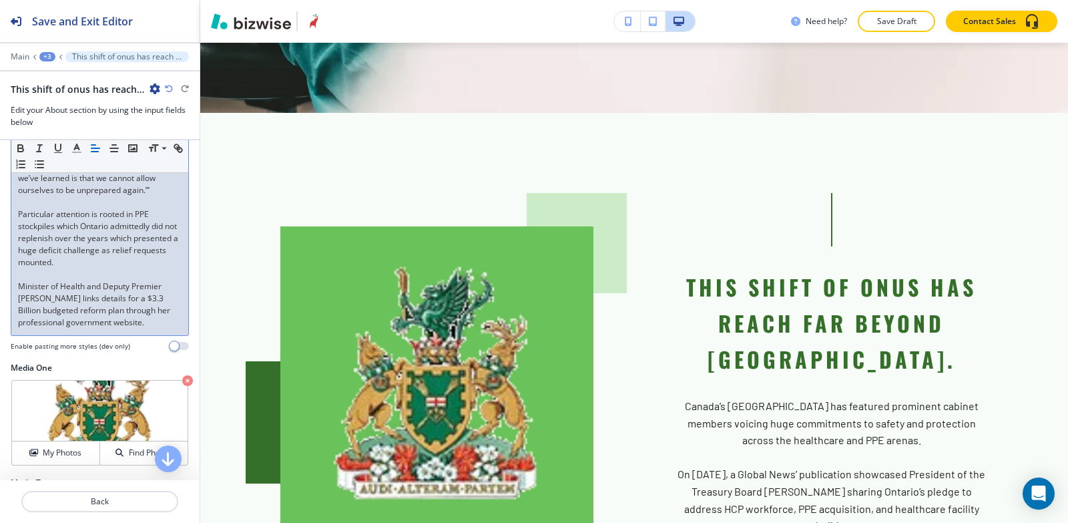
click at [15, 311] on div "Canada’s [GEOGRAPHIC_DATA] has featured prominent cabinet members voicing huge …" at bounding box center [99, 148] width 177 height 374
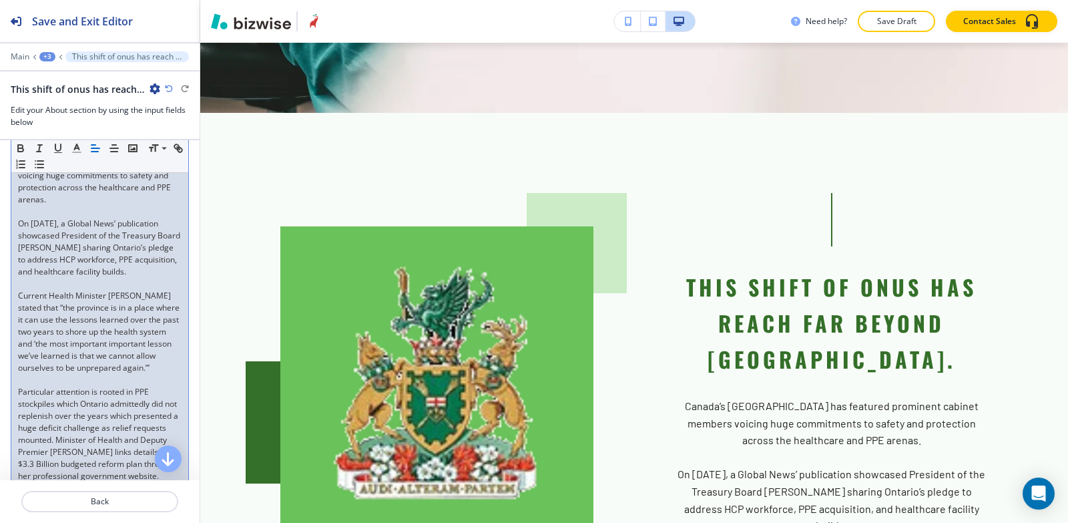
scroll to position [267, 0]
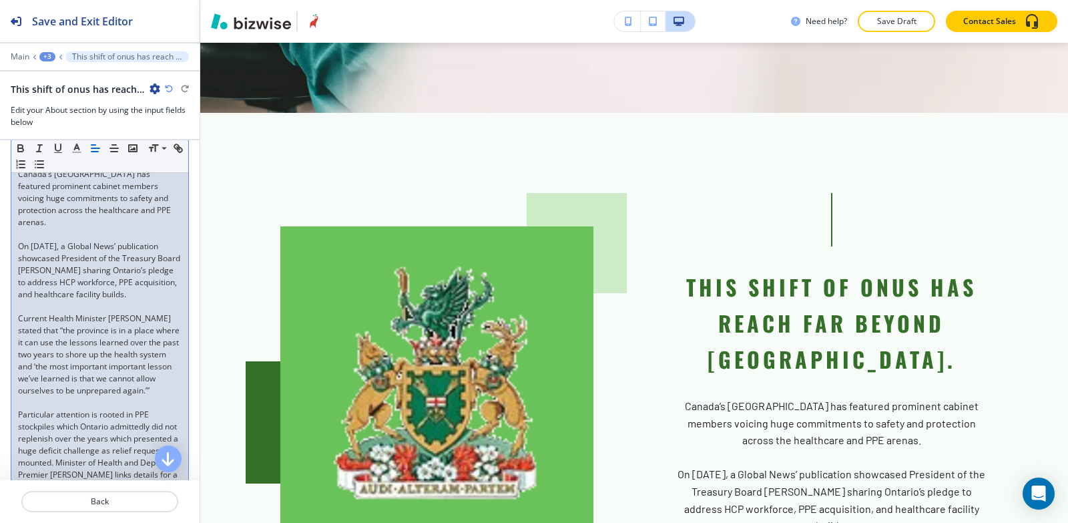
click at [15, 334] on div "Canada’s [GEOGRAPHIC_DATA] has featured prominent cabinet members voicing huge …" at bounding box center [99, 337] width 177 height 350
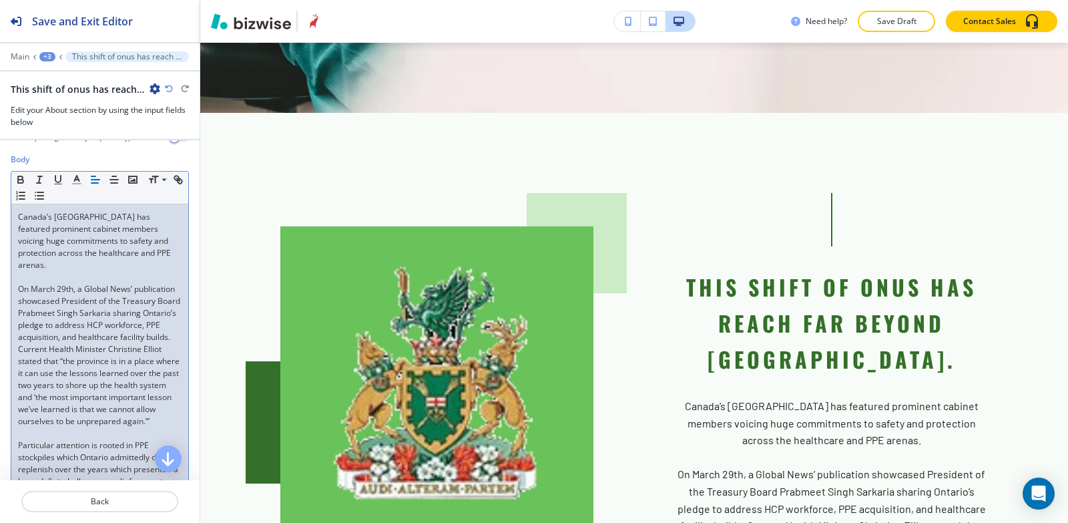
scroll to position [200, 0]
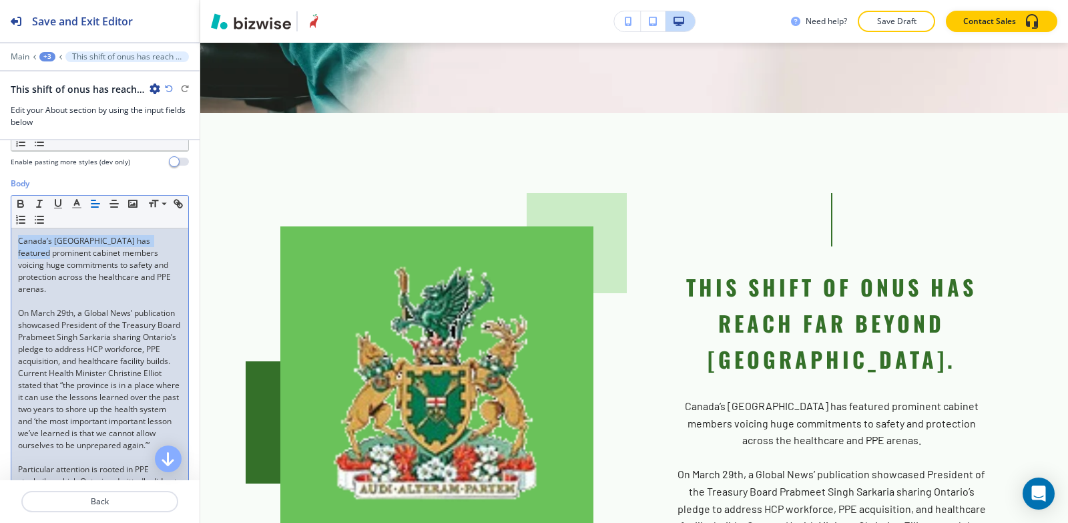
drag, startPoint x: 167, startPoint y: 240, endPoint x: 0, endPoint y: 238, distance: 167.0
click at [0, 238] on div "Body Small Normal Large Huge Canada’s [GEOGRAPHIC_DATA] province has featured p…" at bounding box center [100, 385] width 200 height 415
click at [18, 202] on icon "button" at bounding box center [20, 201] width 5 height 3
click at [50, 286] on p "Canada’s [GEOGRAPHIC_DATA] has featured prominent cabinet members voicing huge …" at bounding box center [100, 265] width 164 height 60
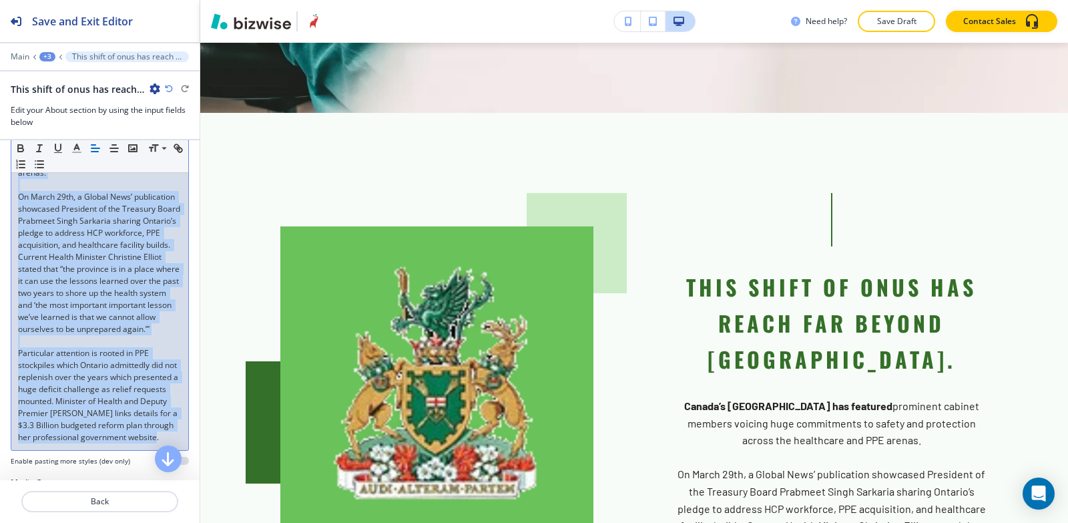
scroll to position [674, 0]
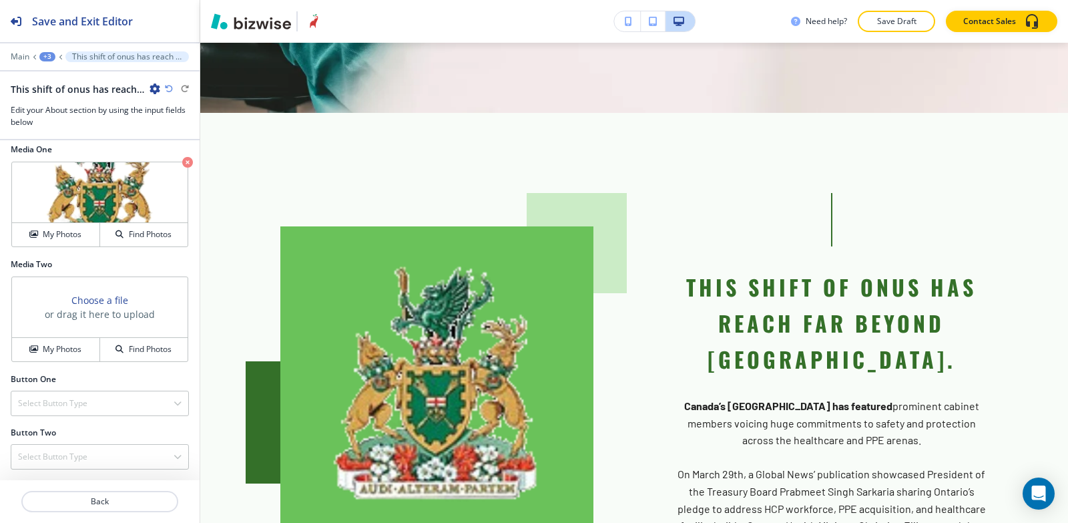
drag, startPoint x: 57, startPoint y: 250, endPoint x: 180, endPoint y: 441, distance: 226.2
click at [180, 445] on div "Title Small Normal Large Huge This shift of onus has reach far beyond [GEOGRAPH…" at bounding box center [100, 310] width 200 height 340
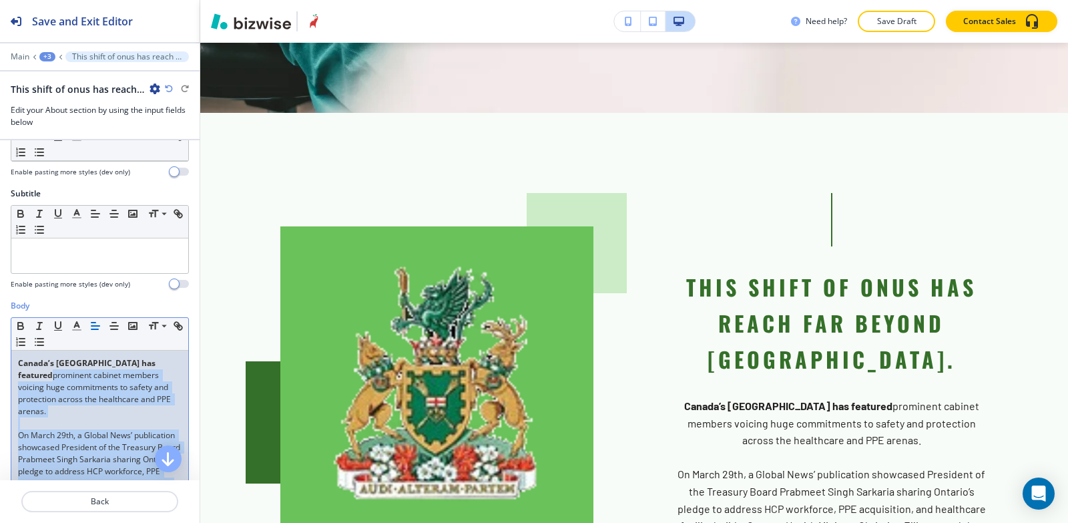
scroll to position [73, 0]
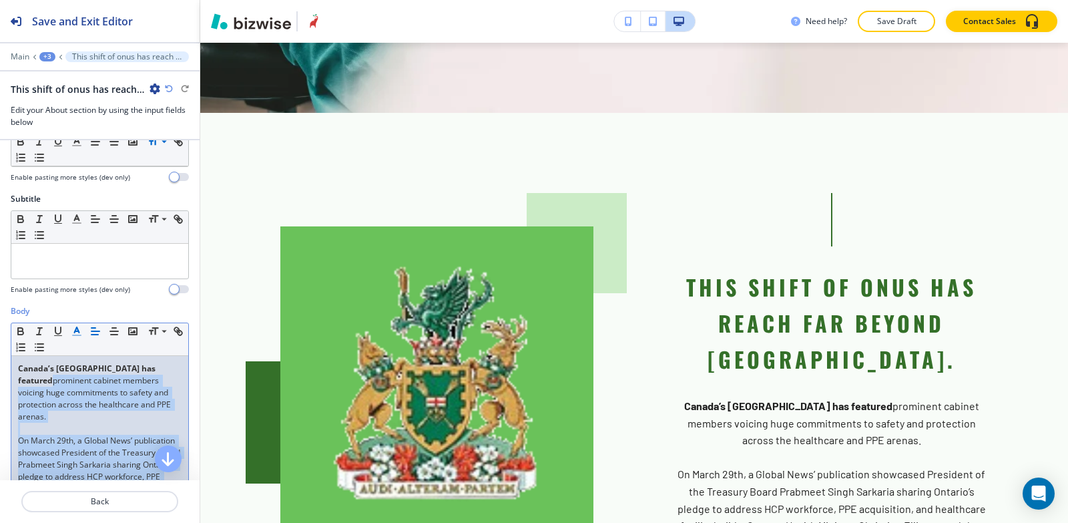
click at [79, 335] on line "button" at bounding box center [77, 335] width 8 height 0
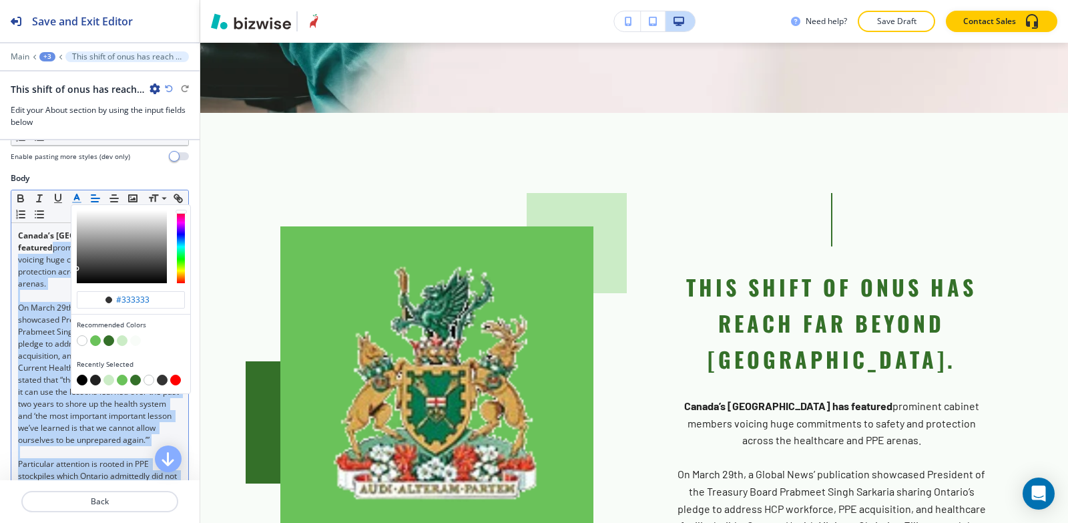
scroll to position [206, 0]
click at [79, 378] on button "button" at bounding box center [82, 379] width 11 height 11
type input "#000000"
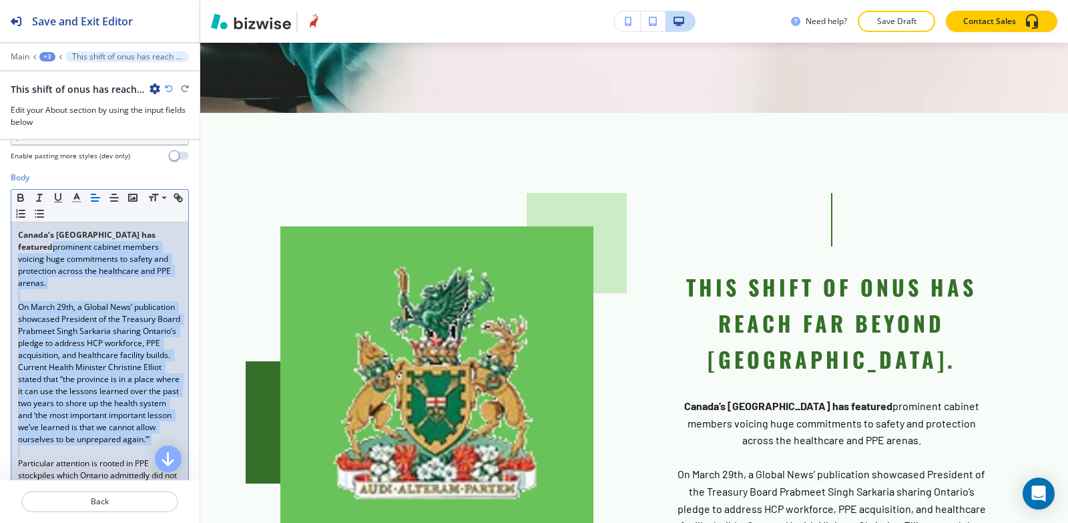
click at [43, 294] on p at bounding box center [100, 295] width 164 height 12
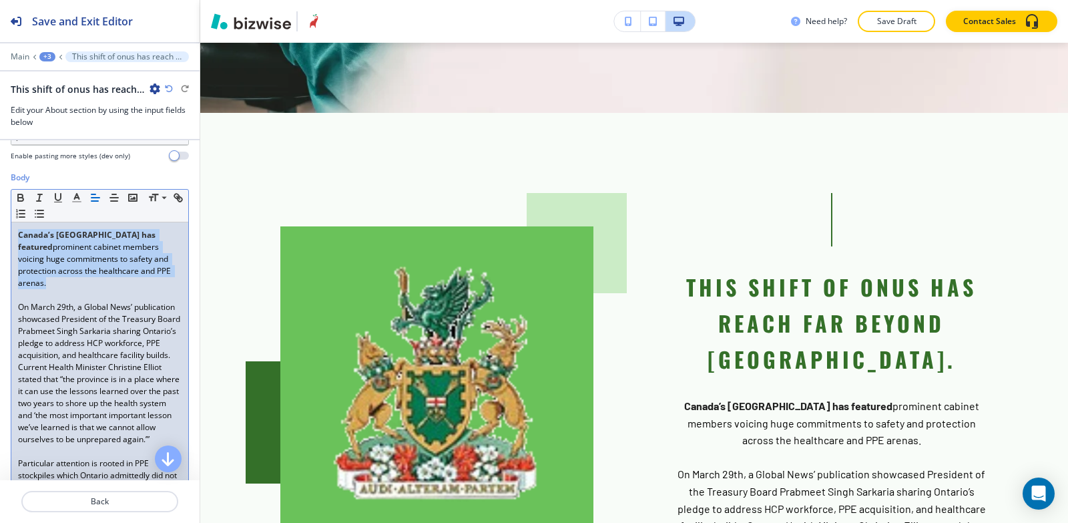
drag, startPoint x: 51, startPoint y: 283, endPoint x: 1, endPoint y: 218, distance: 82.4
click at [0, 218] on div "Body Small Normal Large Huge Canada’s [GEOGRAPHIC_DATA] province has featured p…" at bounding box center [100, 379] width 200 height 415
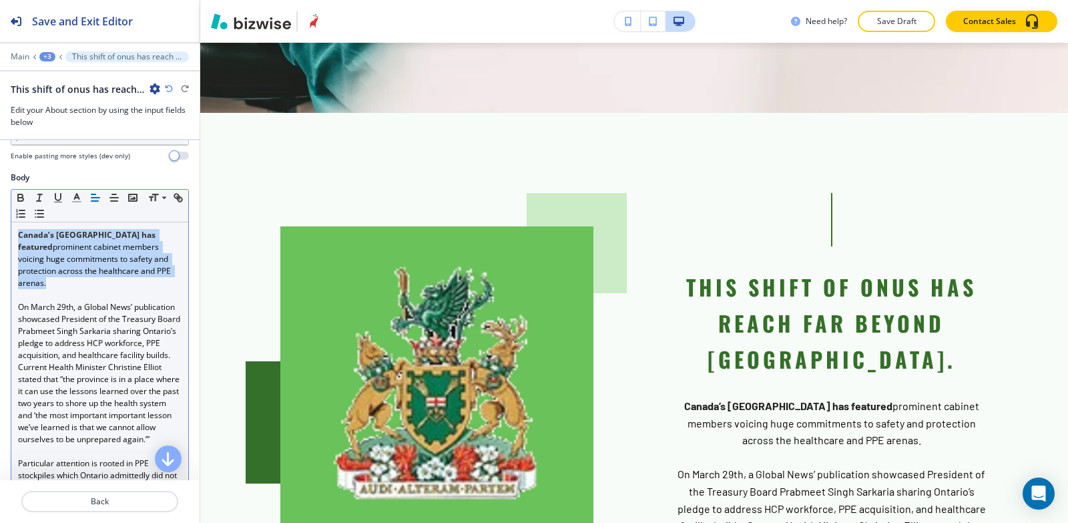
click at [92, 193] on icon "button" at bounding box center [95, 198] width 12 height 12
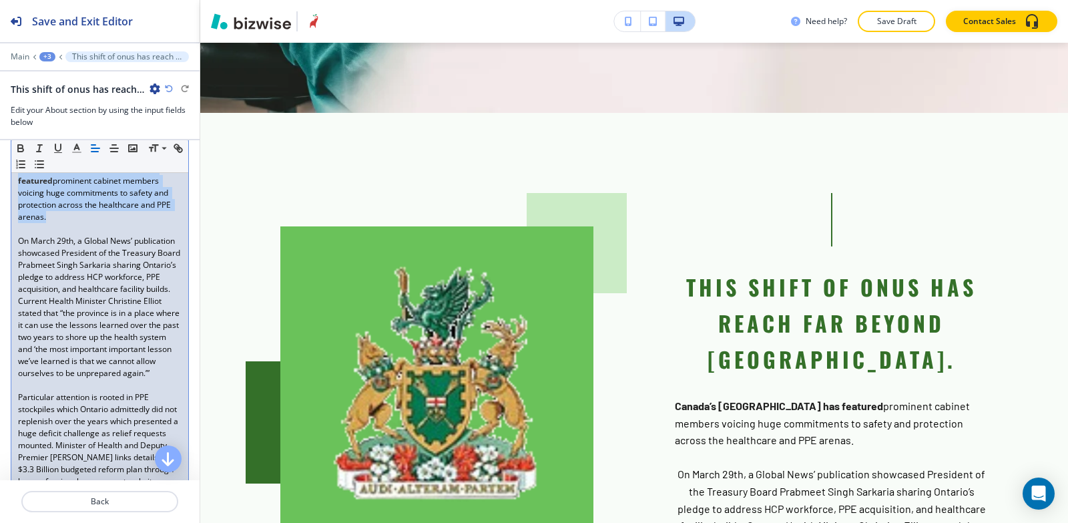
scroll to position [273, 0]
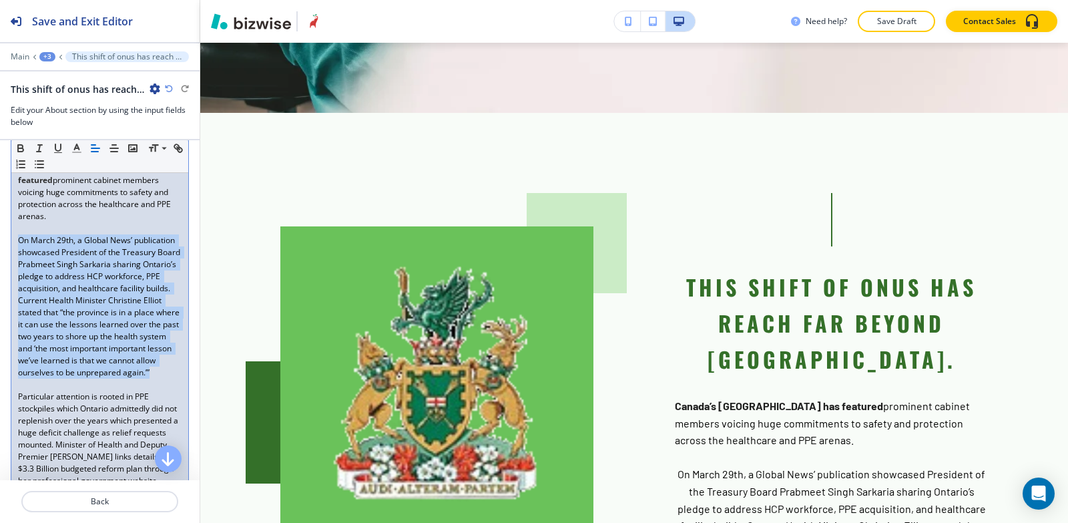
drag, startPoint x: 16, startPoint y: 240, endPoint x: 150, endPoint y: 359, distance: 178.8
click at [173, 386] on div "Canada’s [GEOGRAPHIC_DATA] has featured prominent cabinet members voicing huge …" at bounding box center [99, 325] width 177 height 338
click at [94, 150] on icon "button" at bounding box center [95, 148] width 12 height 12
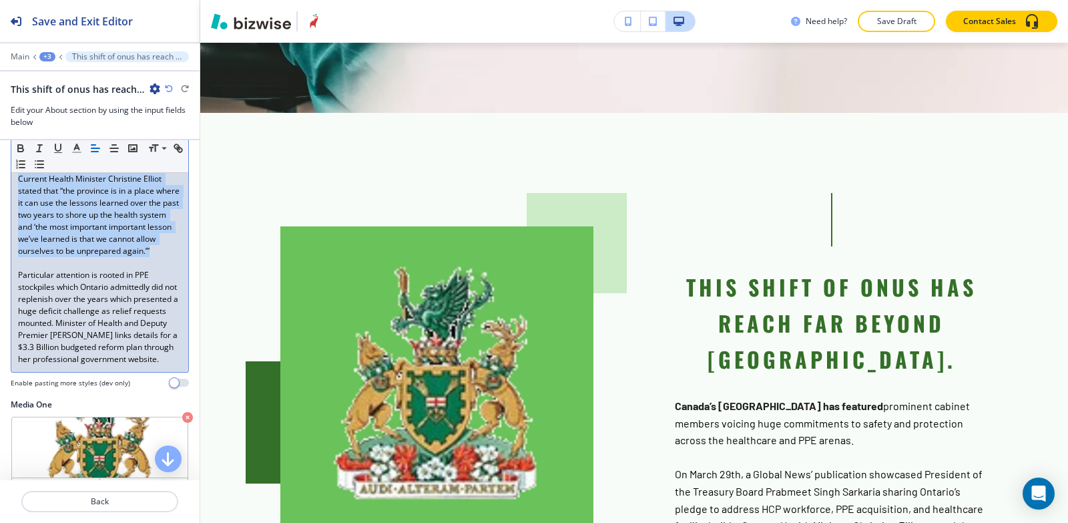
scroll to position [407, 0]
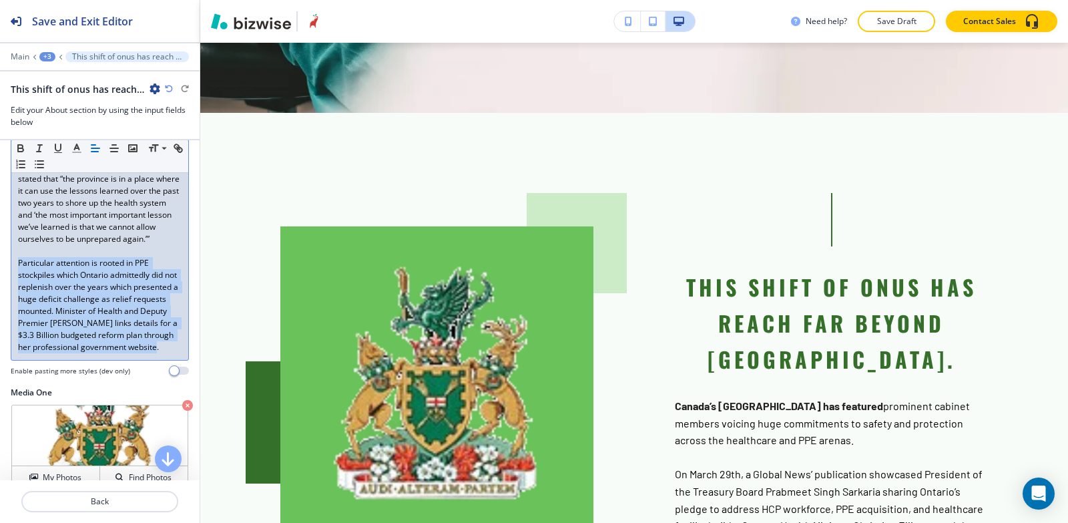
drag, startPoint x: 19, startPoint y: 274, endPoint x: 116, endPoint y: 382, distance: 145.1
click at [116, 360] on div "Canada’s [GEOGRAPHIC_DATA] has featured prominent cabinet members voicing huge …" at bounding box center [99, 191] width 177 height 338
click at [91, 146] on icon "button" at bounding box center [95, 148] width 12 height 12
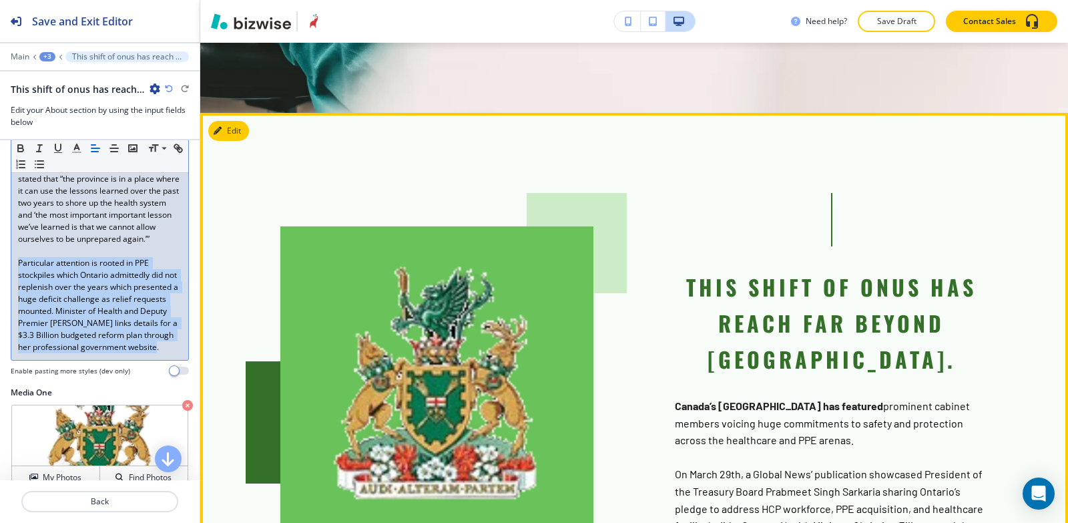
scroll to position [3636, 0]
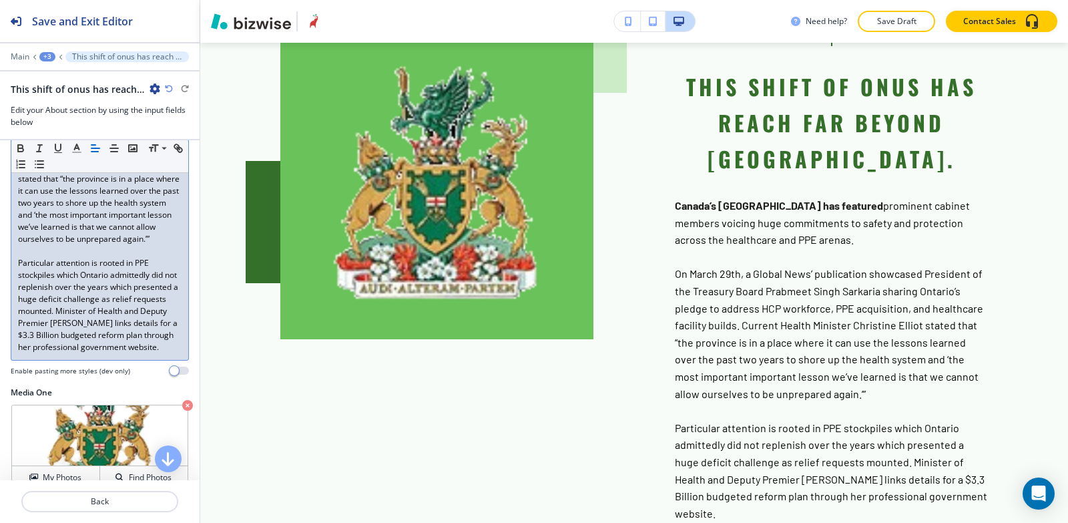
click at [16, 268] on div "Canada’s [GEOGRAPHIC_DATA] has featured prominent cabinet members voicing huge …" at bounding box center [99, 191] width 177 height 338
click at [11, 271] on div "Canada’s [GEOGRAPHIC_DATA] has featured prominent cabinet members voicing huge …" at bounding box center [99, 191] width 177 height 338
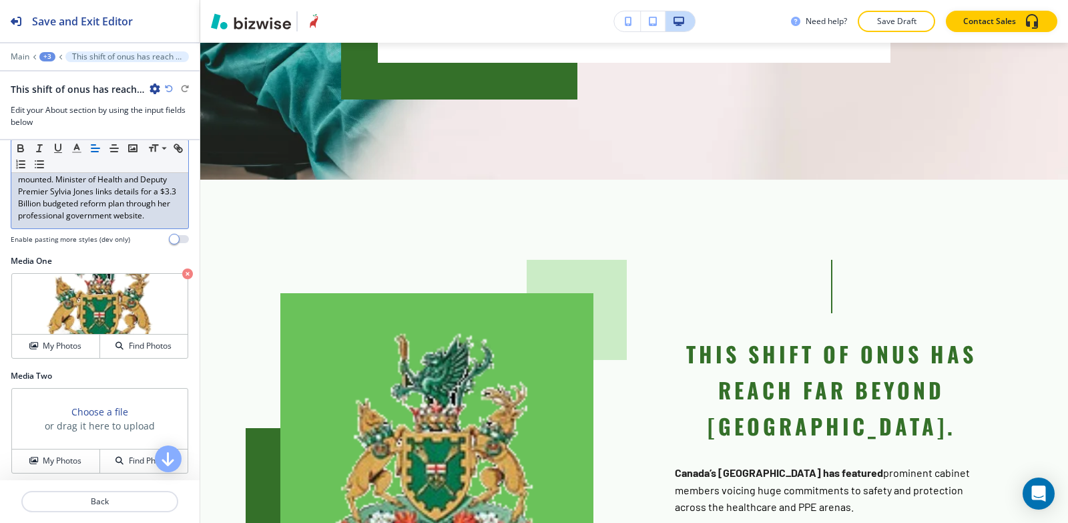
scroll to position [584, 0]
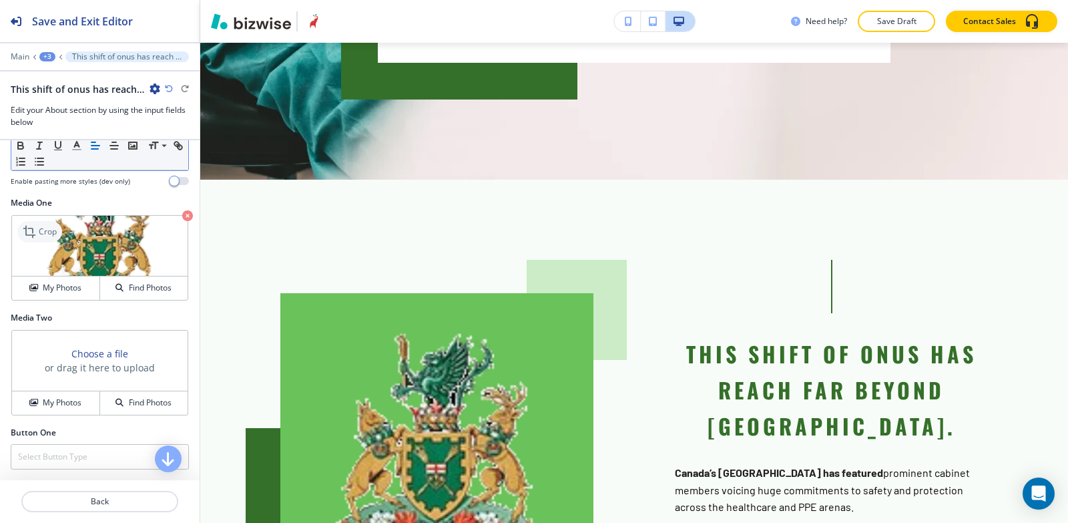
click at [35, 240] on icon at bounding box center [31, 232] width 16 height 16
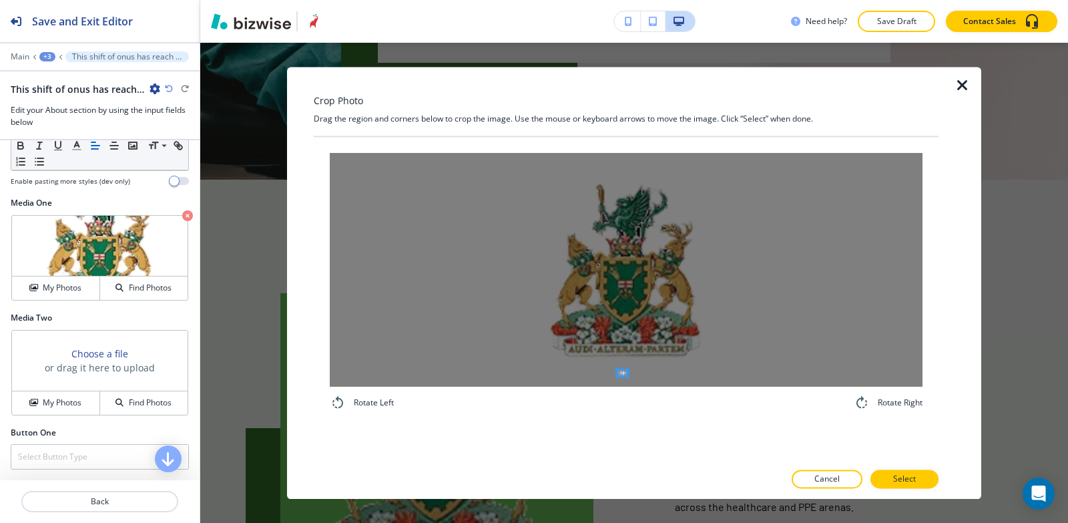
click at [624, 377] on div at bounding box center [626, 270] width 593 height 234
click at [626, 144] on div "Rotate Left Rotate Right" at bounding box center [626, 282] width 625 height 290
click at [621, 425] on div "Rotate Left Rotate Right" at bounding box center [626, 282] width 625 height 290
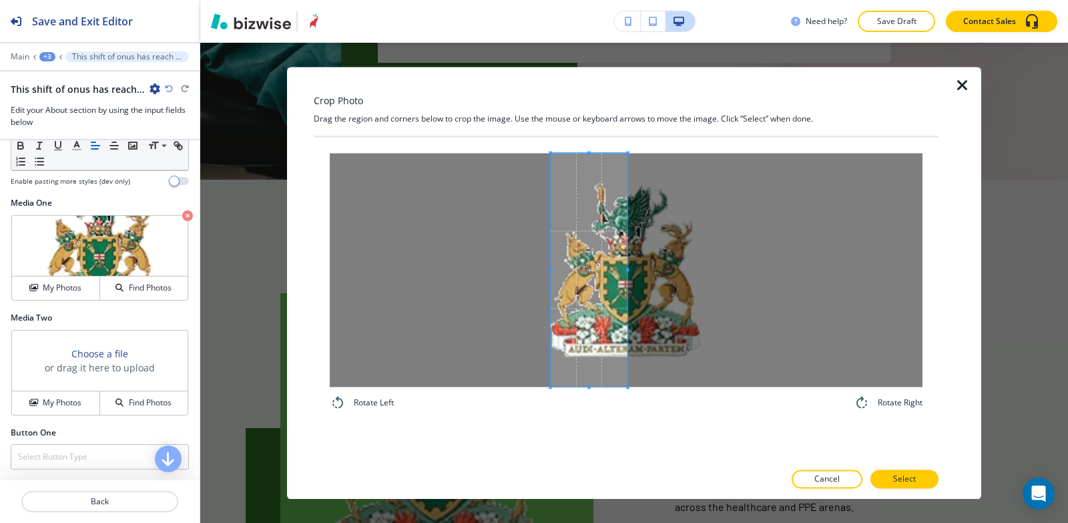
click at [552, 277] on div at bounding box center [589, 270] width 77 height 234
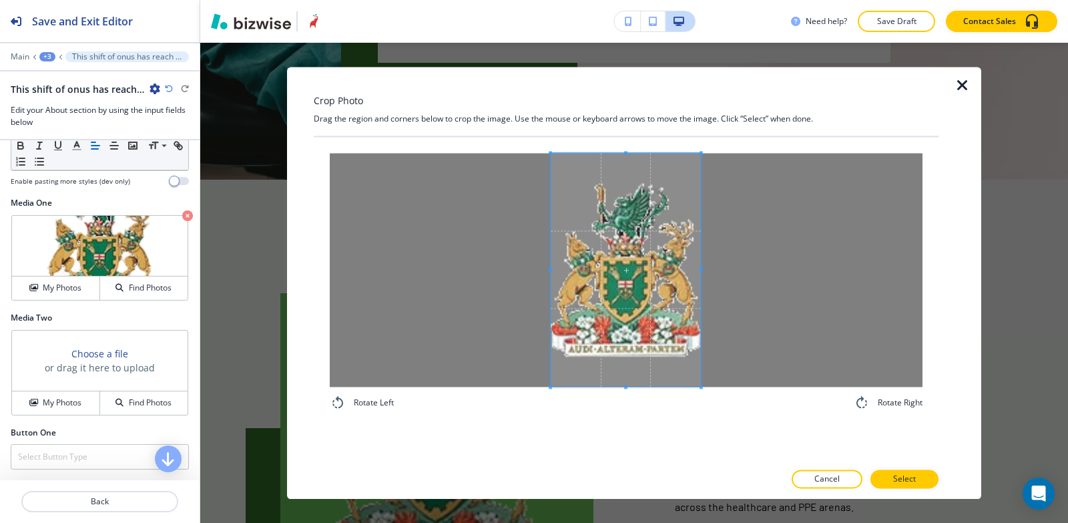
click at [701, 250] on span at bounding box center [701, 270] width 3 height 234
click at [912, 483] on p "Select" at bounding box center [904, 479] width 23 height 12
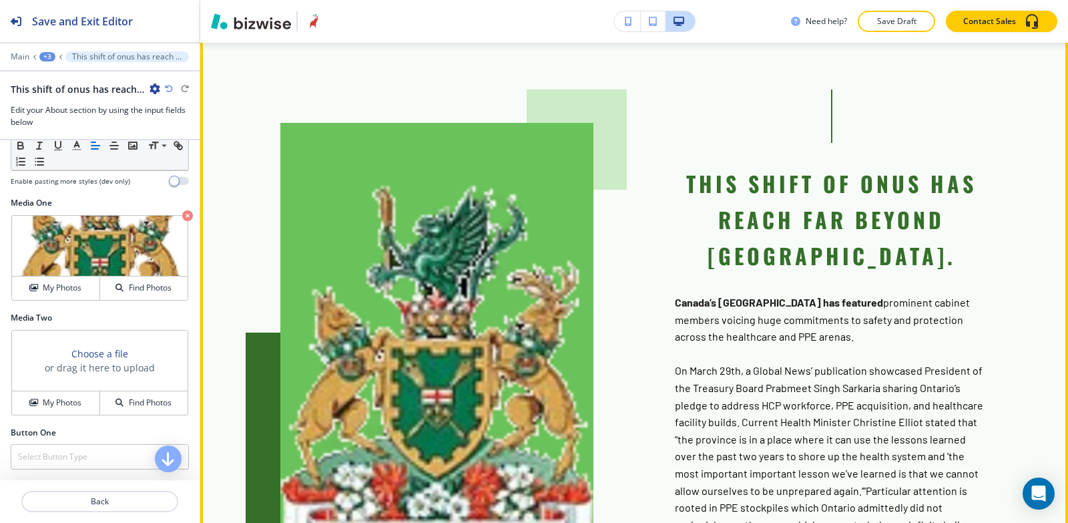
scroll to position [3503, 0]
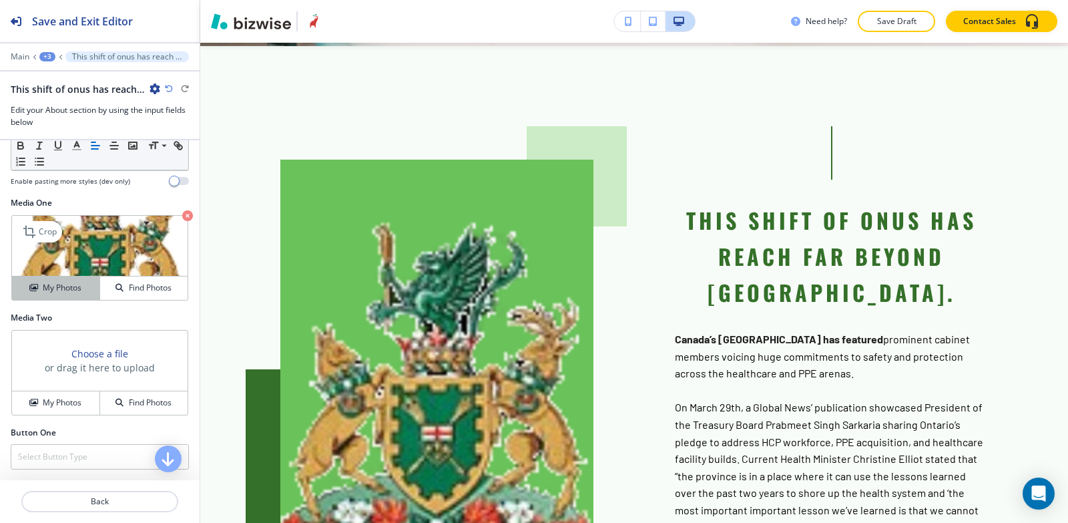
click at [45, 294] on h4 "My Photos" at bounding box center [62, 288] width 39 height 12
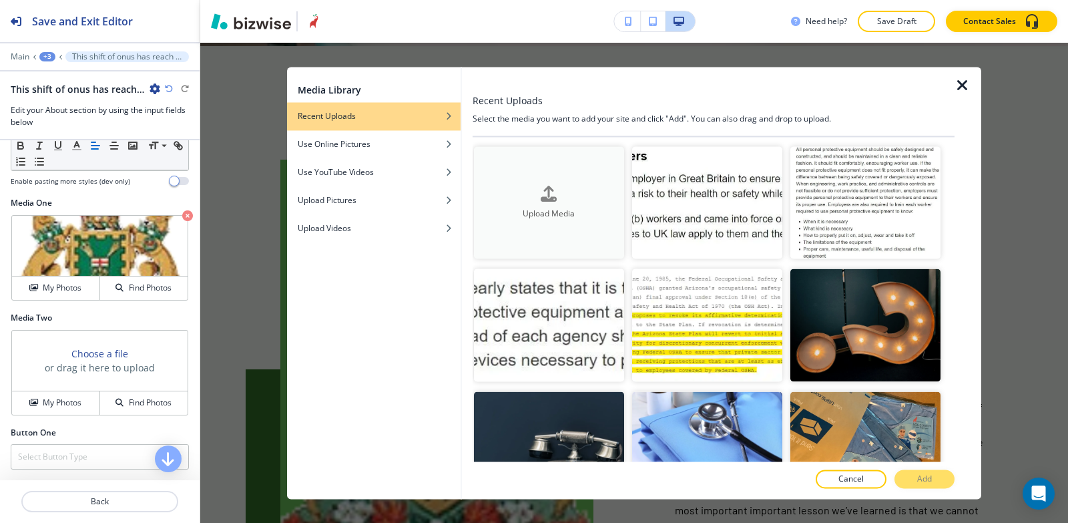
click at [517, 232] on button "Upload Media" at bounding box center [549, 202] width 150 height 113
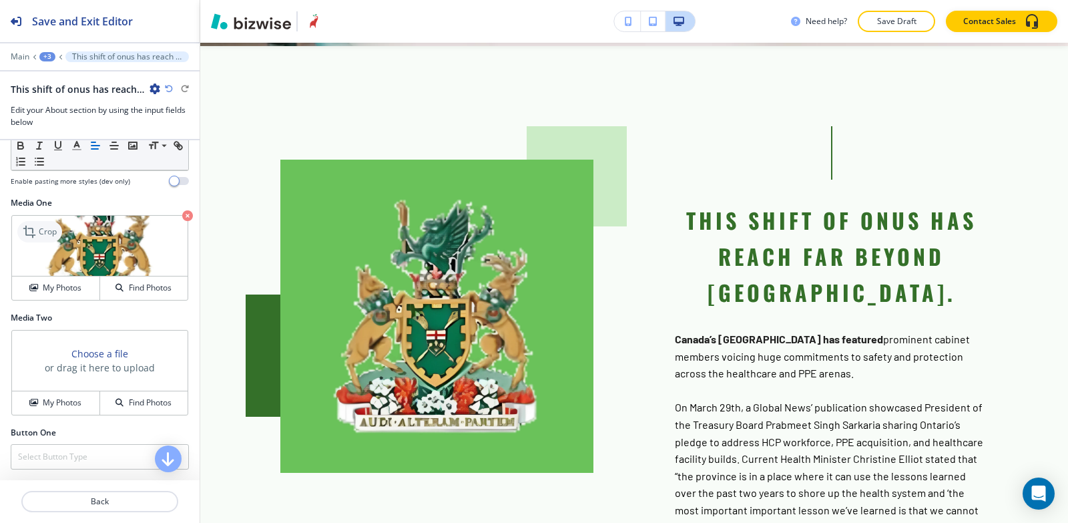
click at [51, 238] on p "Crop" at bounding box center [48, 232] width 18 height 12
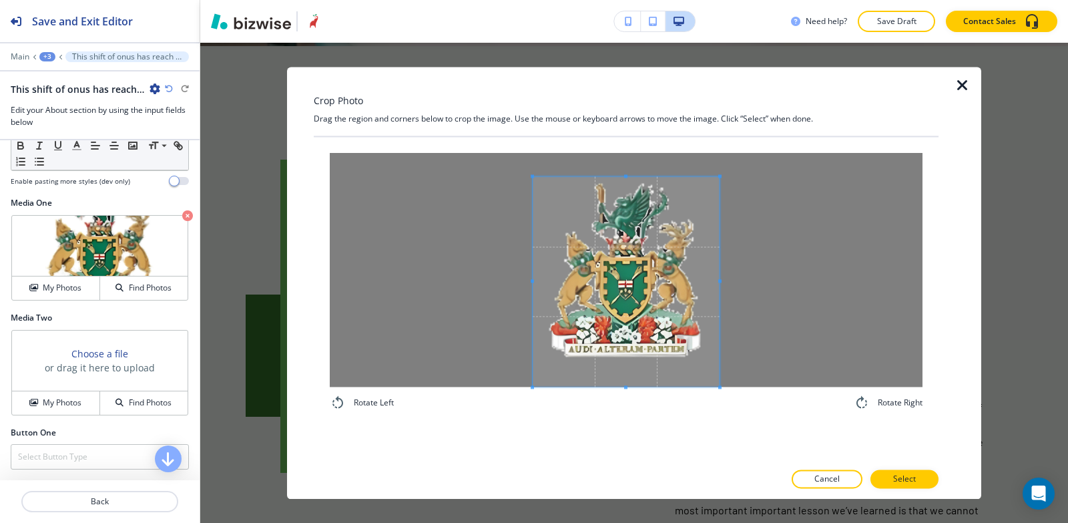
click at [624, 410] on div "Rotate Left Rotate Right" at bounding box center [626, 282] width 625 height 290
click at [629, 120] on div "Crop Photo Drag the region and corners below to crop the image. Use the mouse o…" at bounding box center [626, 283] width 625 height 432
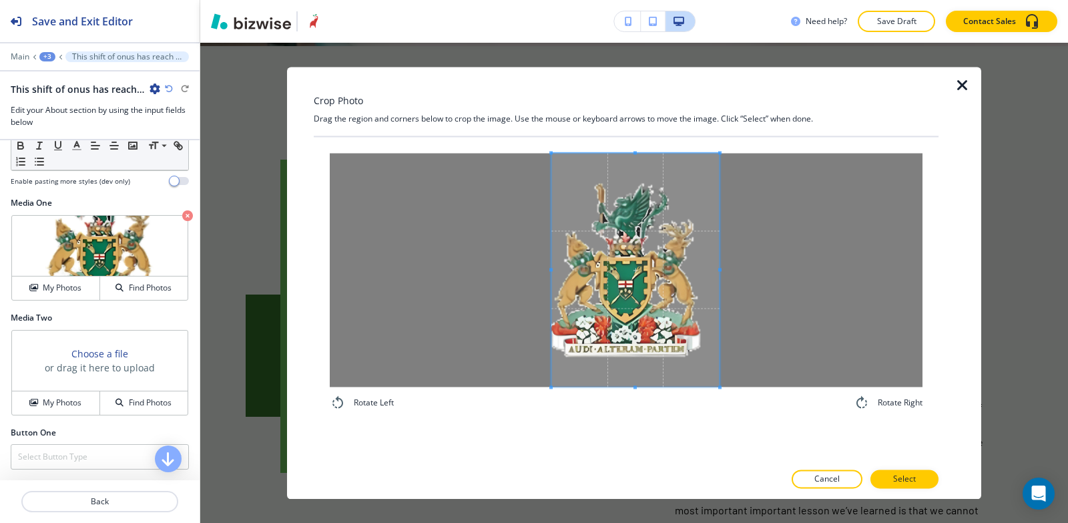
click at [552, 262] on span at bounding box center [551, 270] width 3 height 234
click at [701, 255] on span at bounding box center [700, 270] width 3 height 234
click at [904, 485] on button "Select" at bounding box center [905, 478] width 68 height 19
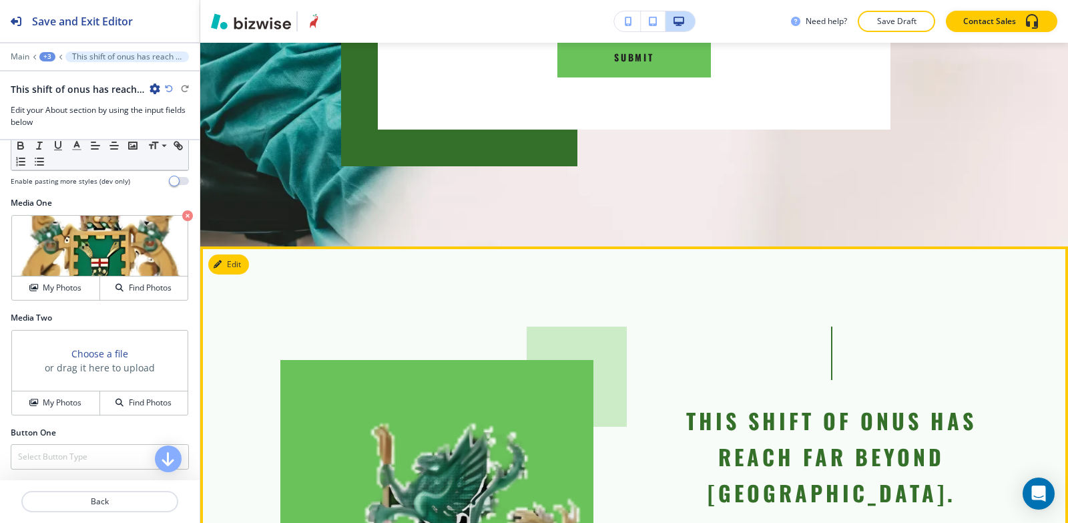
scroll to position [3035, 0]
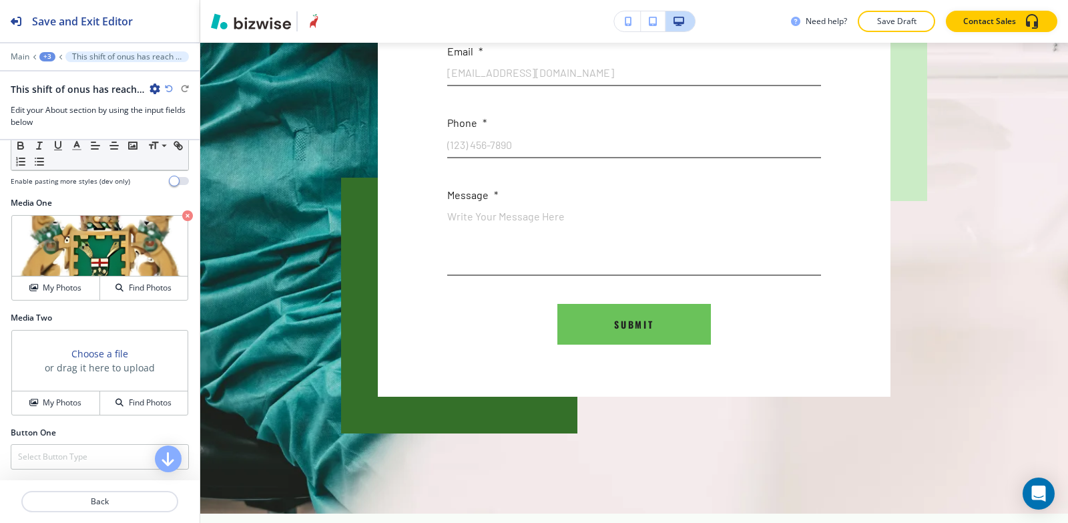
click at [45, 50] on div at bounding box center [100, 47] width 200 height 8
click at [46, 55] on div "+3" at bounding box center [47, 56] width 16 height 9
click at [59, 105] on p "SOS GOWN LIMB NODE" at bounding box center [82, 102] width 68 height 12
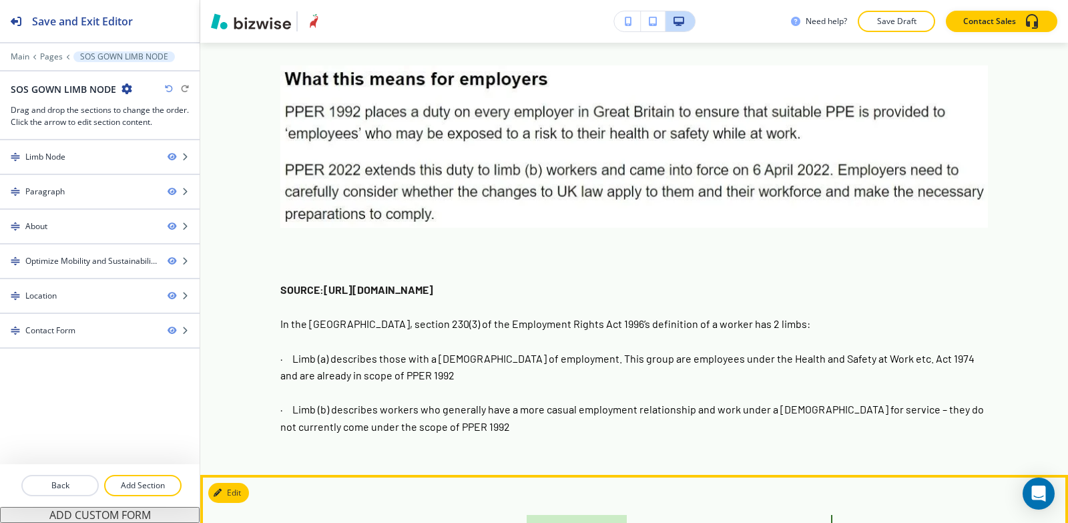
scroll to position [1539, 0]
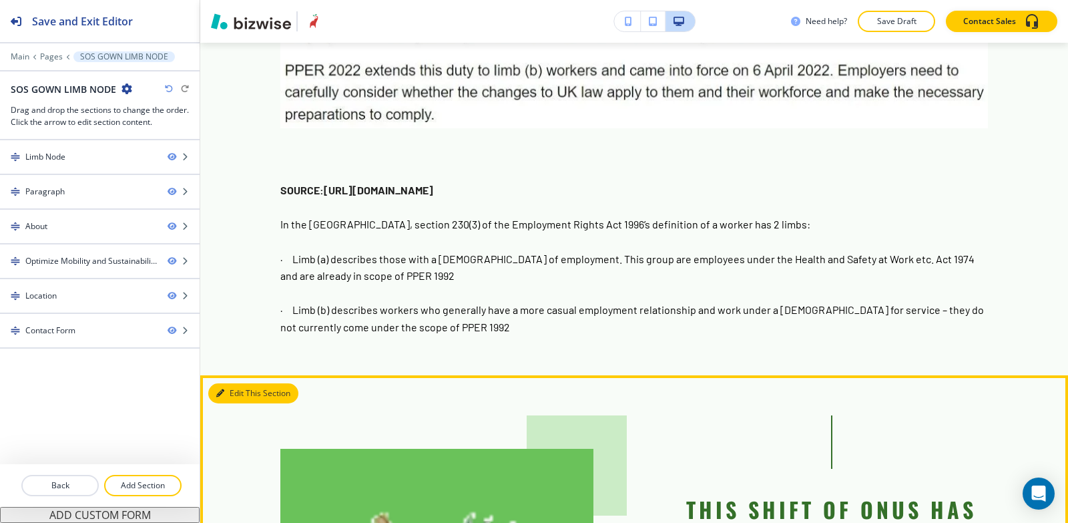
click at [228, 383] on button "Edit This Section" at bounding box center [253, 393] width 90 height 20
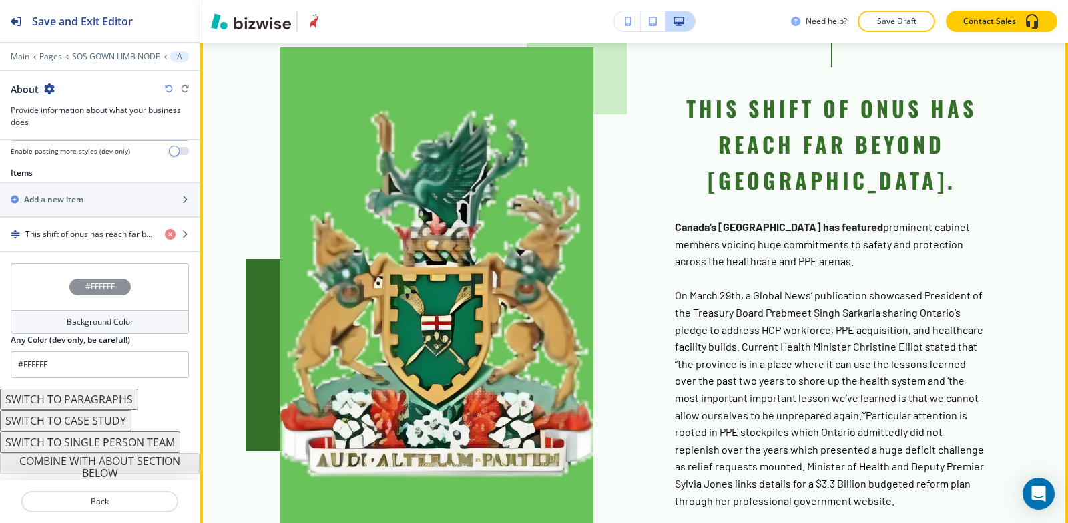
scroll to position [2140, 0]
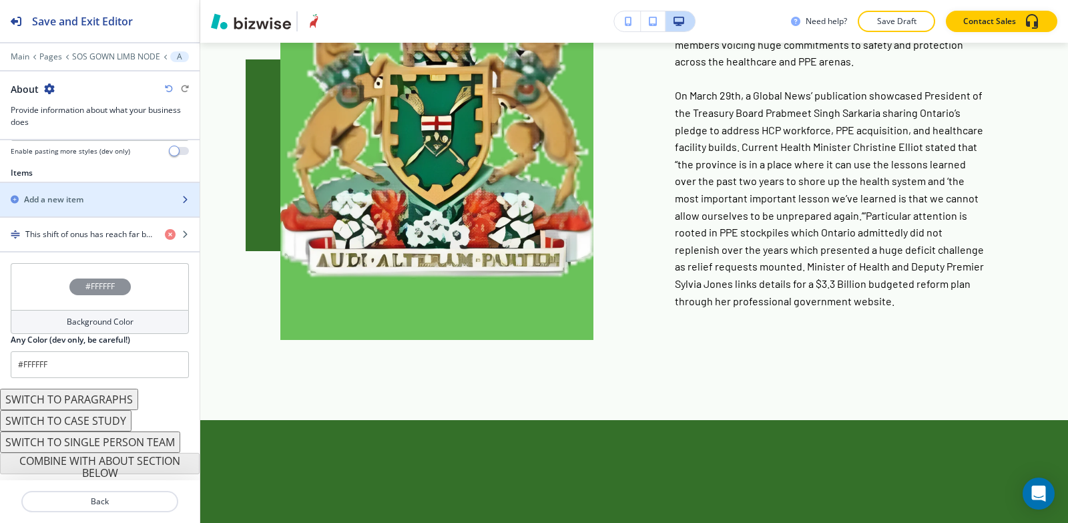
click at [65, 186] on div "button" at bounding box center [100, 188] width 200 height 11
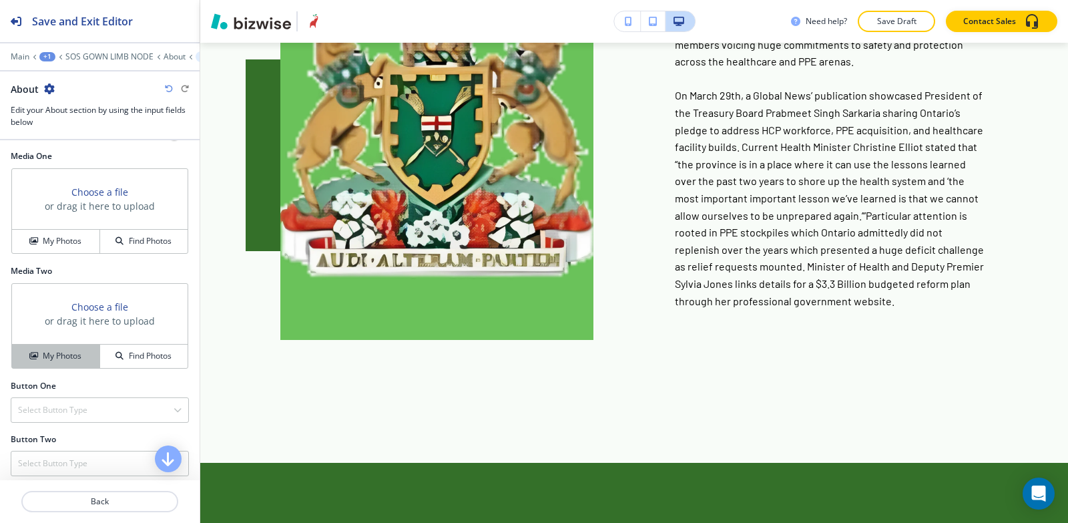
scroll to position [467, 0]
click at [47, 244] on h4 "My Photos" at bounding box center [62, 240] width 39 height 12
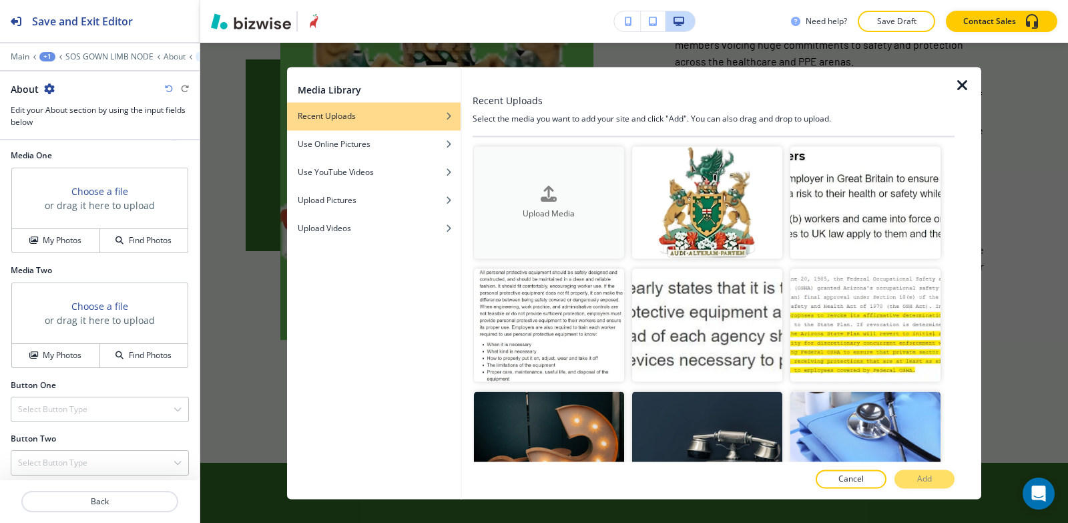
click at [578, 202] on div "button" at bounding box center [549, 204] width 150 height 5
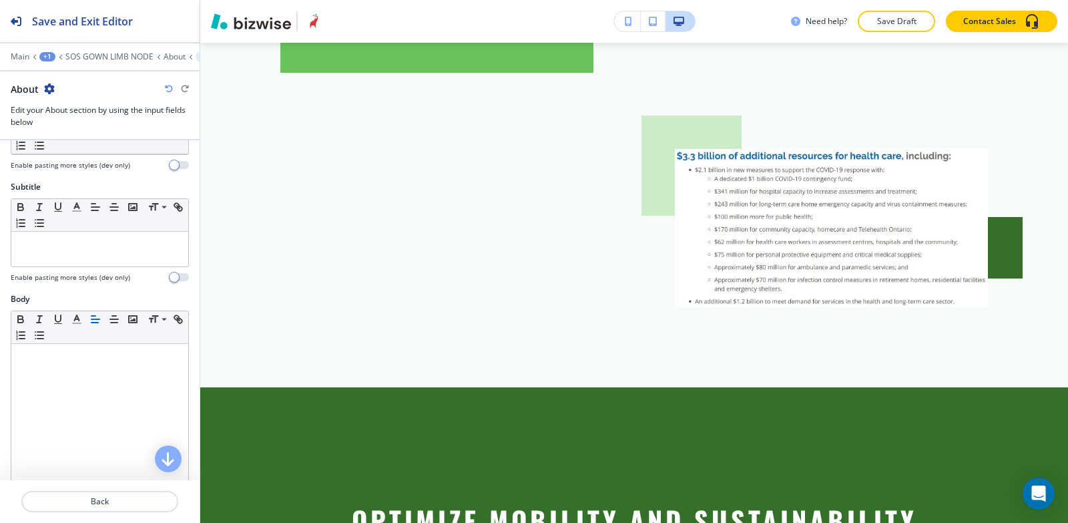
scroll to position [67, 0]
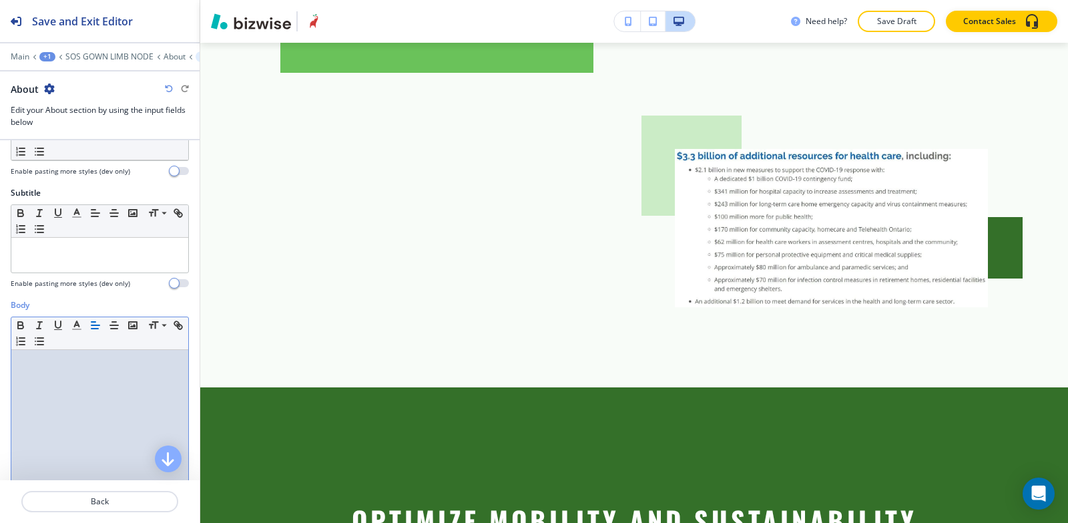
click at [66, 372] on div at bounding box center [99, 437] width 177 height 174
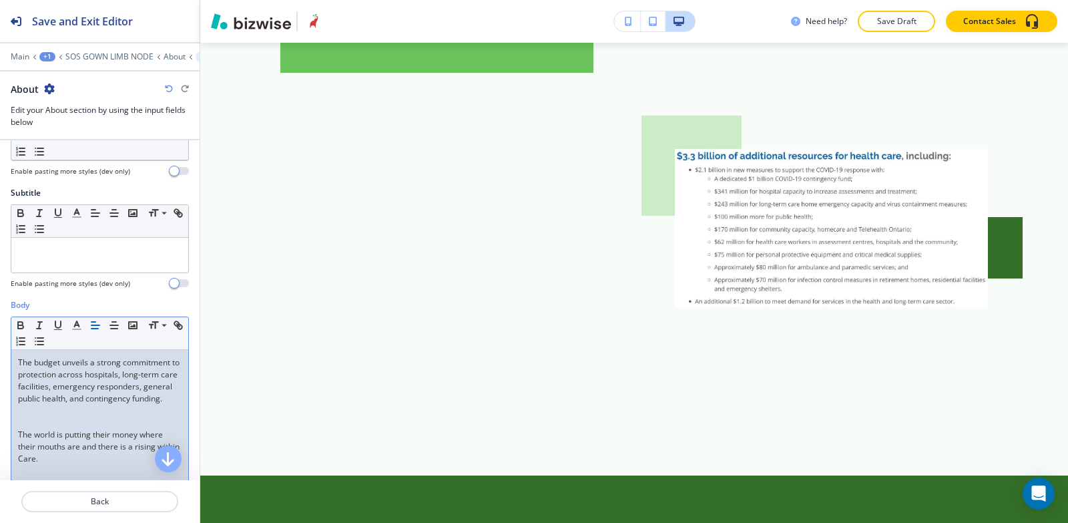
scroll to position [0, 0]
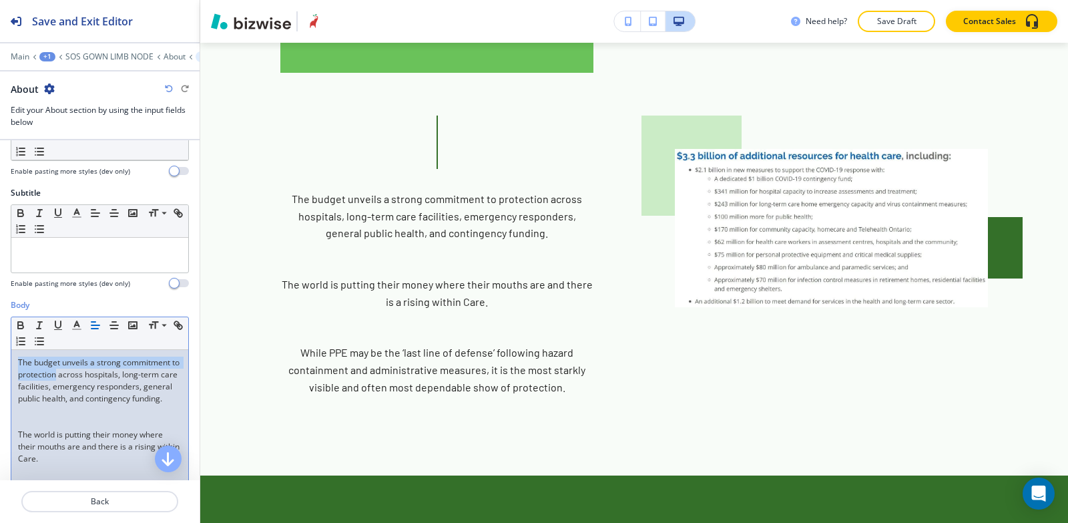
drag, startPoint x: 66, startPoint y: 375, endPoint x: 0, endPoint y: 351, distance: 70.3
click at [0, 351] on div "Body Small Normal Large Huge The budget unveils a strong commitment to protecti…" at bounding box center [100, 440] width 200 height 283
click at [19, 325] on icon "button" at bounding box center [20, 326] width 5 height 3
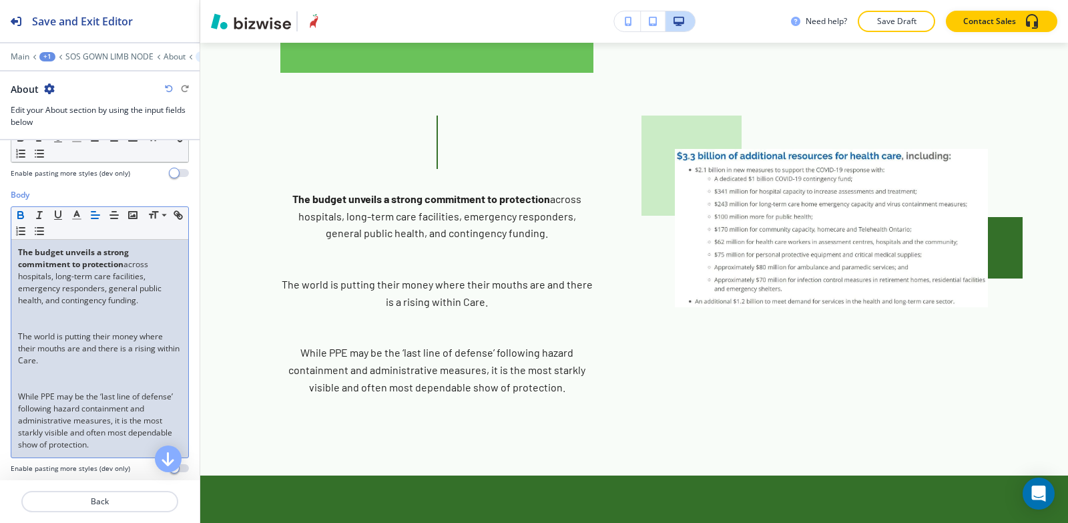
scroll to position [200, 0]
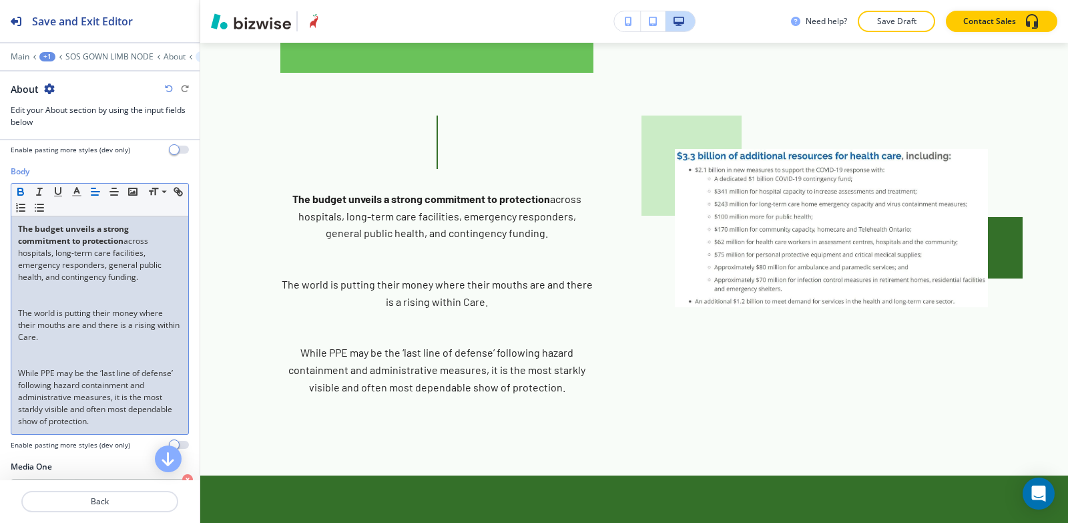
click at [15, 369] on div "The budget unveils a strong commitment to protection across hospitals, long-ter…" at bounding box center [99, 325] width 177 height 218
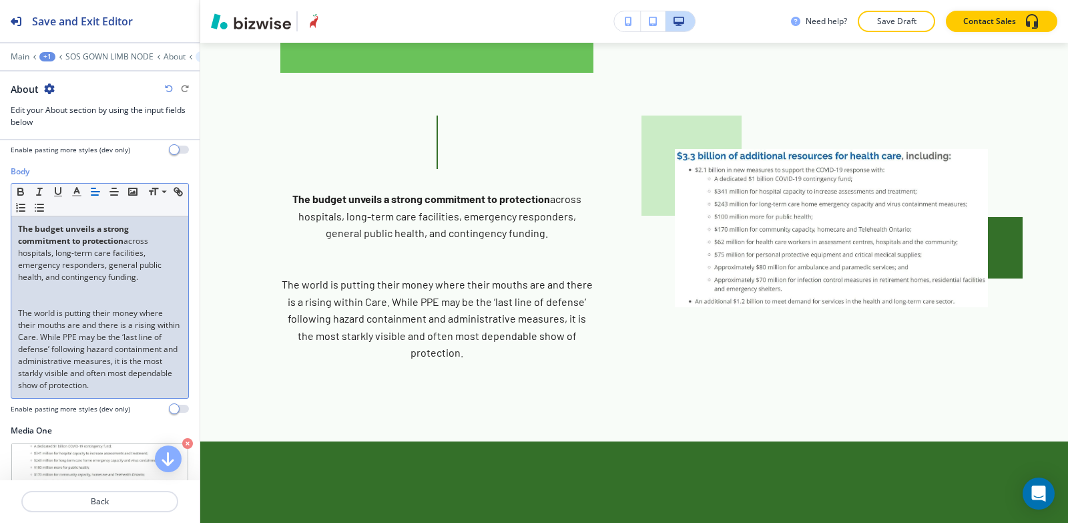
drag, startPoint x: 60, startPoint y: 399, endPoint x: 9, endPoint y: 231, distance: 175.8
click at [9, 231] on div "Body Small Normal Large Huge The budget unveils a strong commitment to protecti…" at bounding box center [100, 295] width 200 height 259
click at [72, 195] on icon "button" at bounding box center [77, 192] width 12 height 12
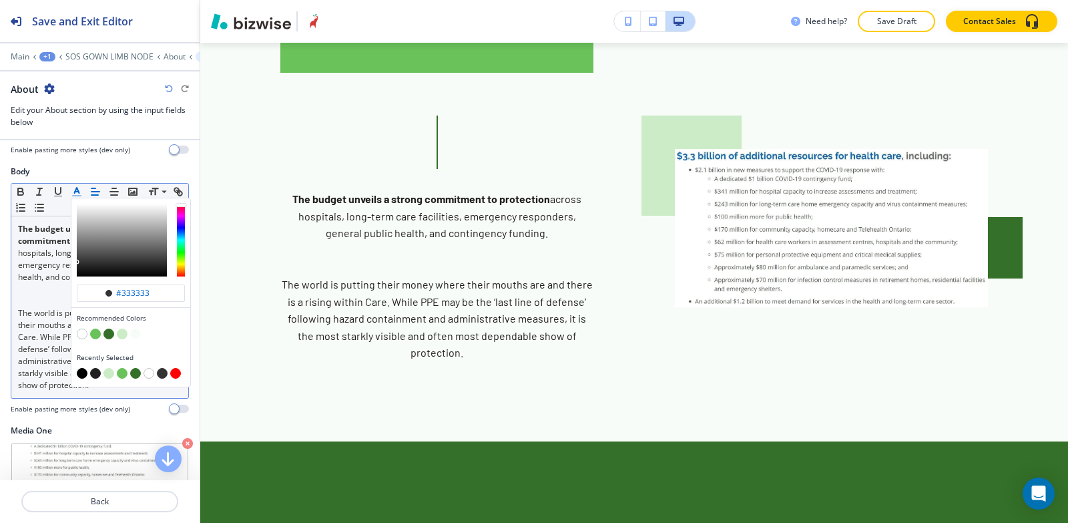
click at [81, 373] on button "button" at bounding box center [82, 373] width 11 height 11
type input "#000000"
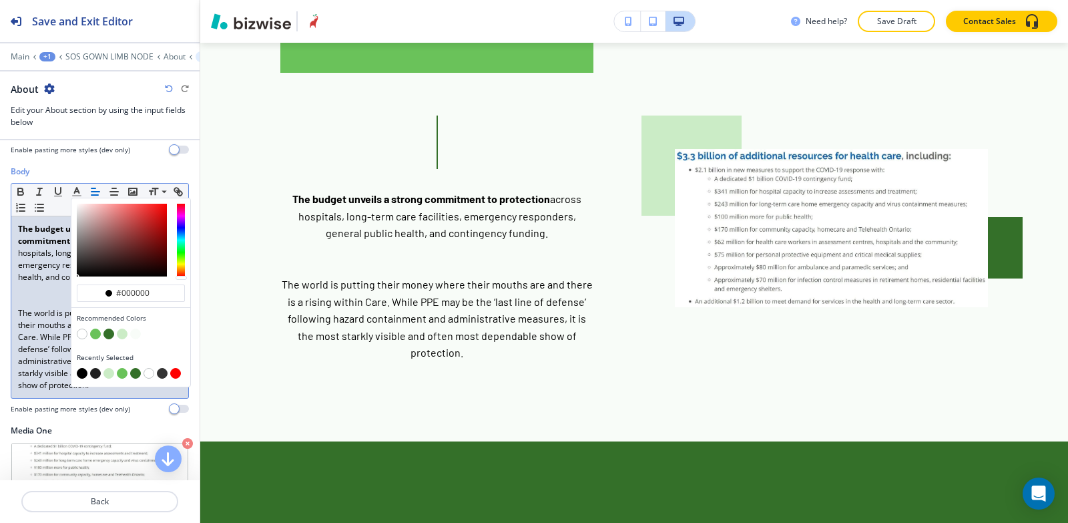
click at [66, 391] on p "The world is putting their money where their mouths are and there is a rising w…" at bounding box center [100, 349] width 164 height 84
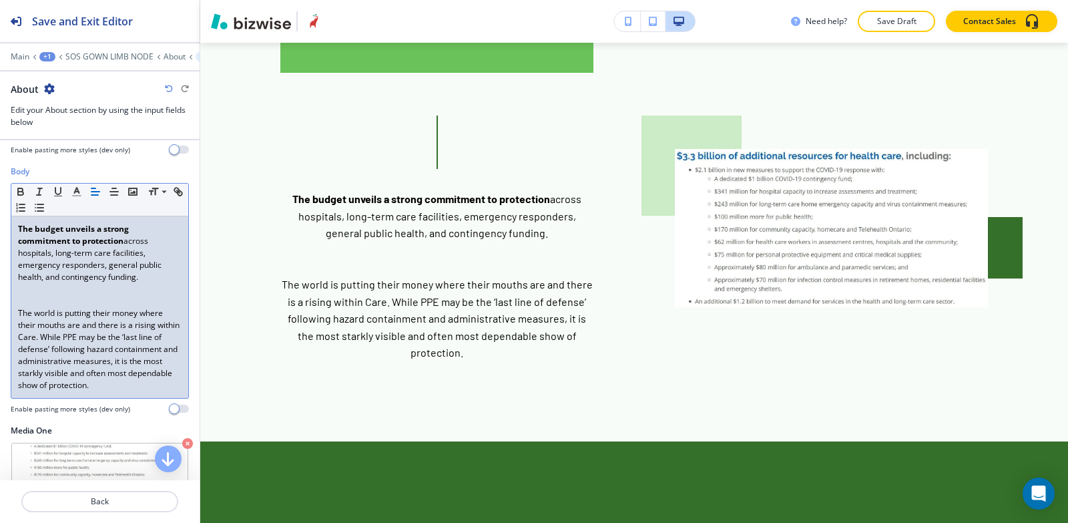
drag, startPoint x: 140, startPoint y: 277, endPoint x: 9, endPoint y: 228, distance: 139.9
click at [9, 228] on div "Body Small Normal Large Huge The budget unveils a strong commitment to protecti…" at bounding box center [100, 295] width 200 height 259
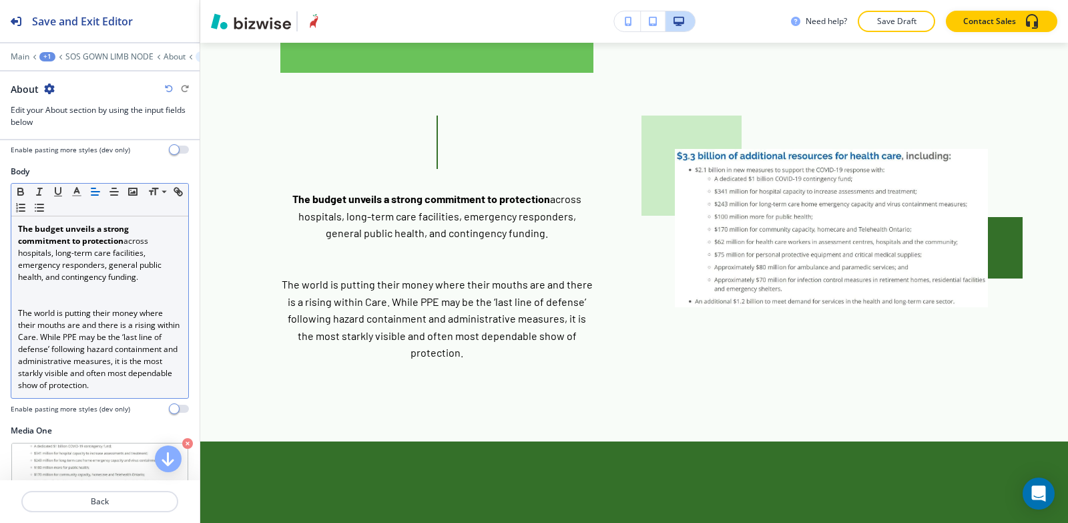
click at [91, 193] on icon "button" at bounding box center [95, 192] width 12 height 12
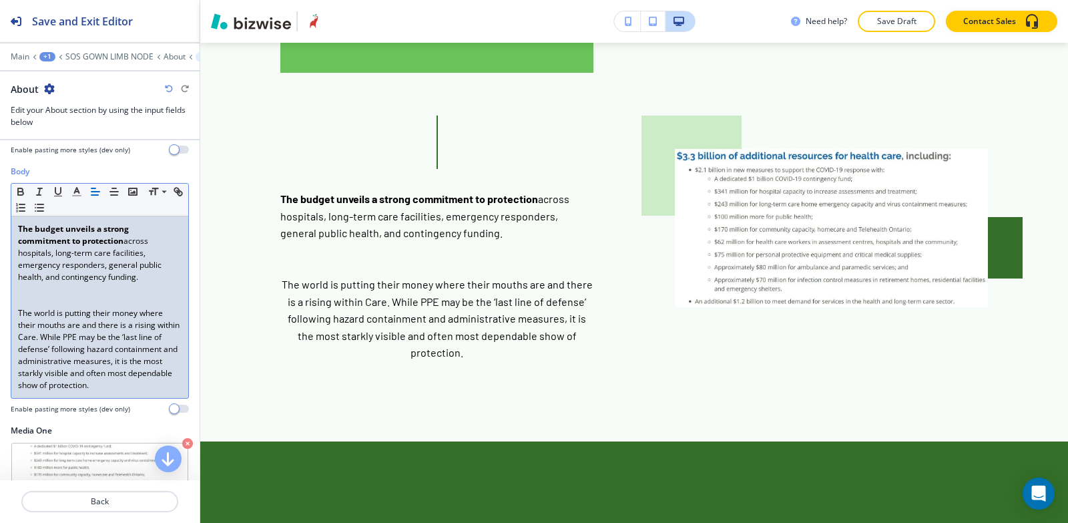
drag, startPoint x: 15, startPoint y: 312, endPoint x: 58, endPoint y: 355, distance: 61.4
click at [75, 398] on div "The budget unveils a strong commitment to protection across hospitals, long-ter…" at bounding box center [99, 307] width 177 height 182
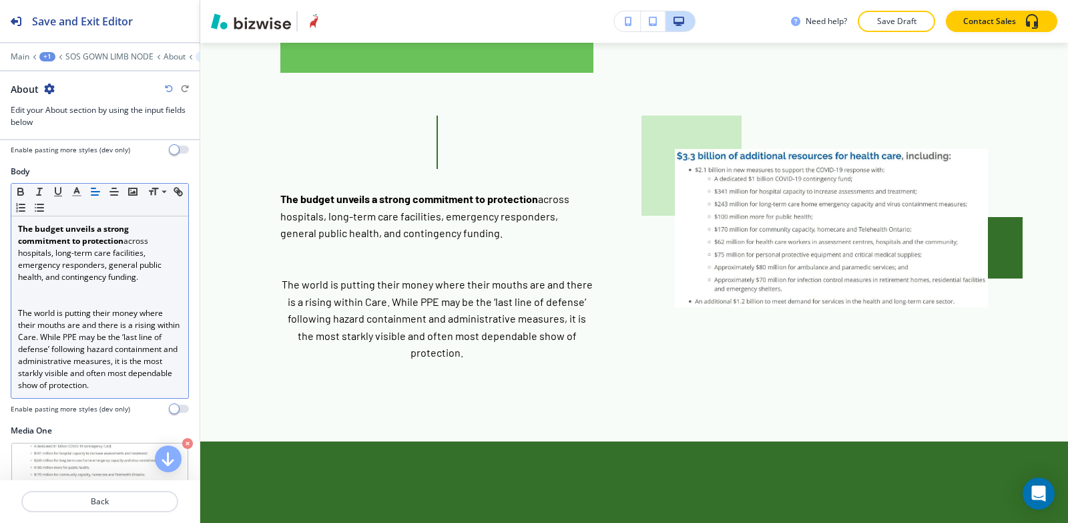
click at [95, 196] on icon "button" at bounding box center [95, 192] width 12 height 12
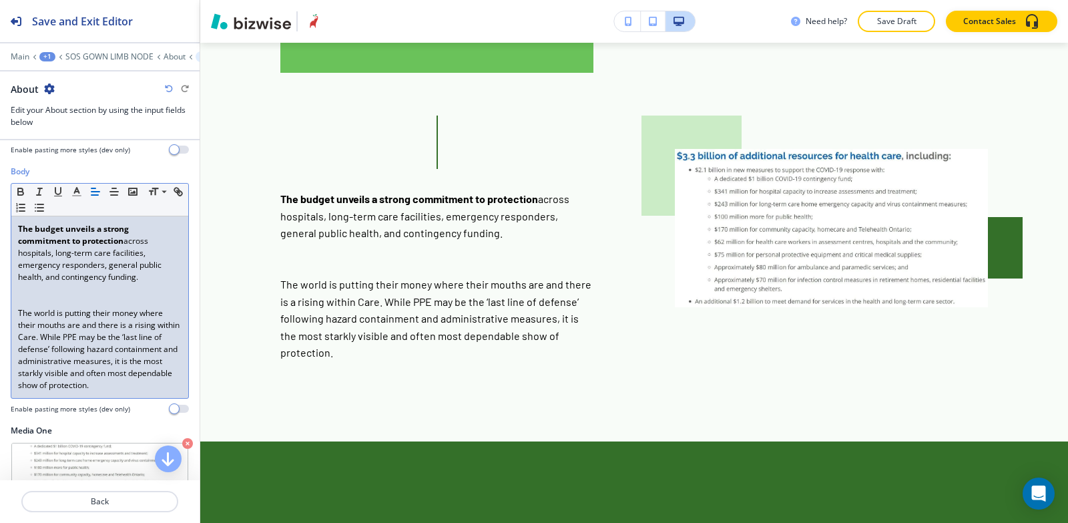
click at [11, 309] on div "The budget unveils a strong commitment to protection across hospitals, long-ter…" at bounding box center [99, 307] width 177 height 182
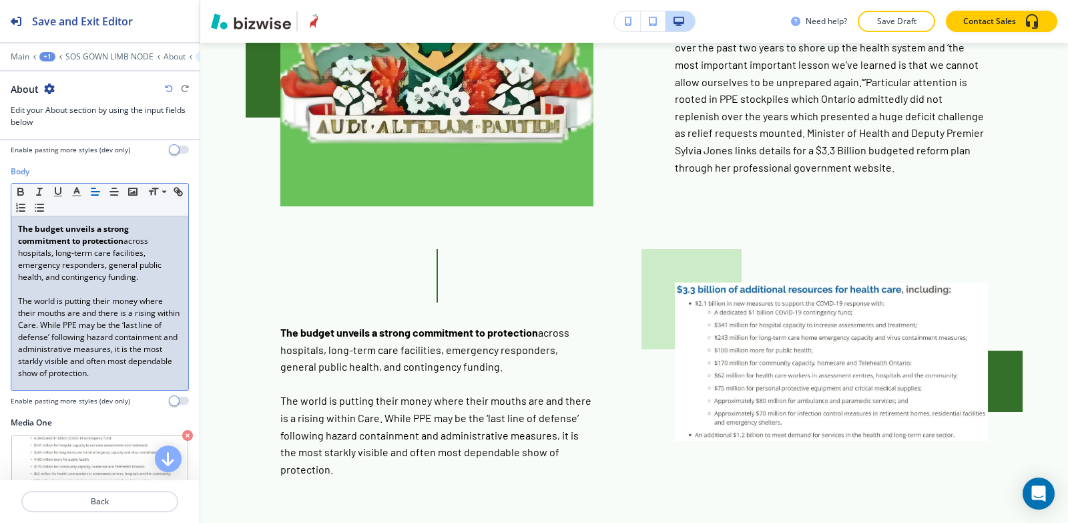
scroll to position [134, 0]
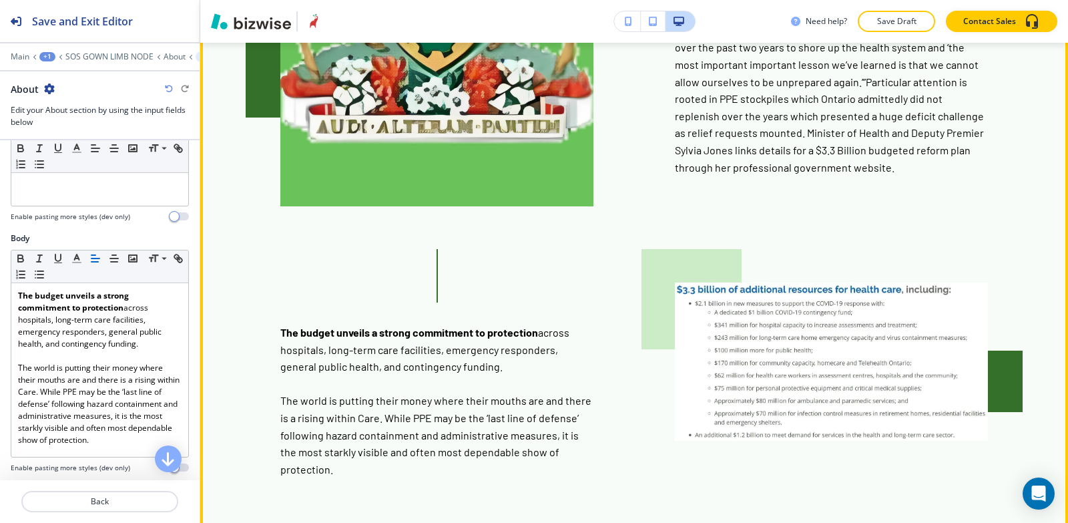
drag, startPoint x: 279, startPoint y: 256, endPoint x: 371, endPoint y: 407, distance: 176.8
click at [374, 405] on section "This shift of onus has reach far beyond [GEOGRAPHIC_DATA]. Canada’s Ontario pro…" at bounding box center [634, 99] width 868 height 917
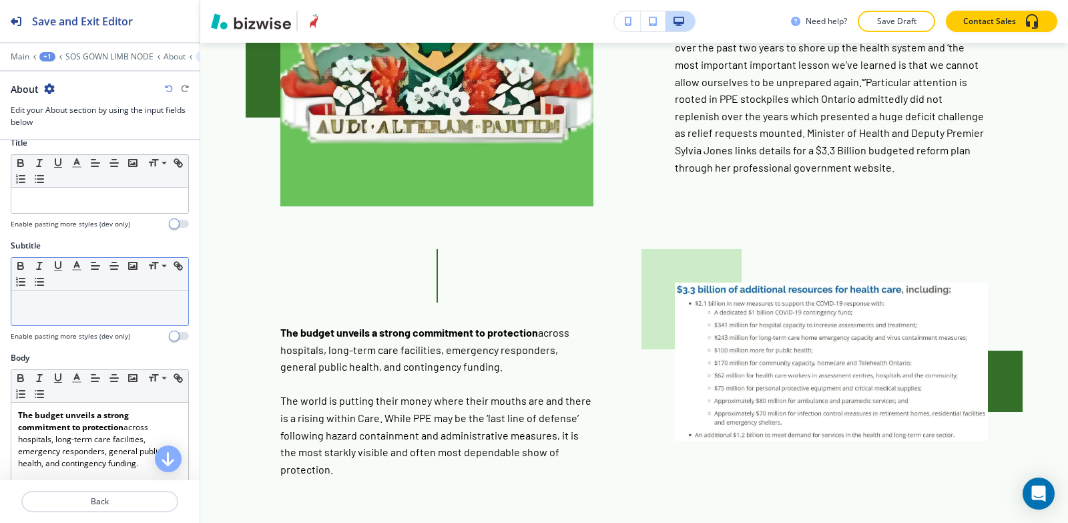
scroll to position [0, 0]
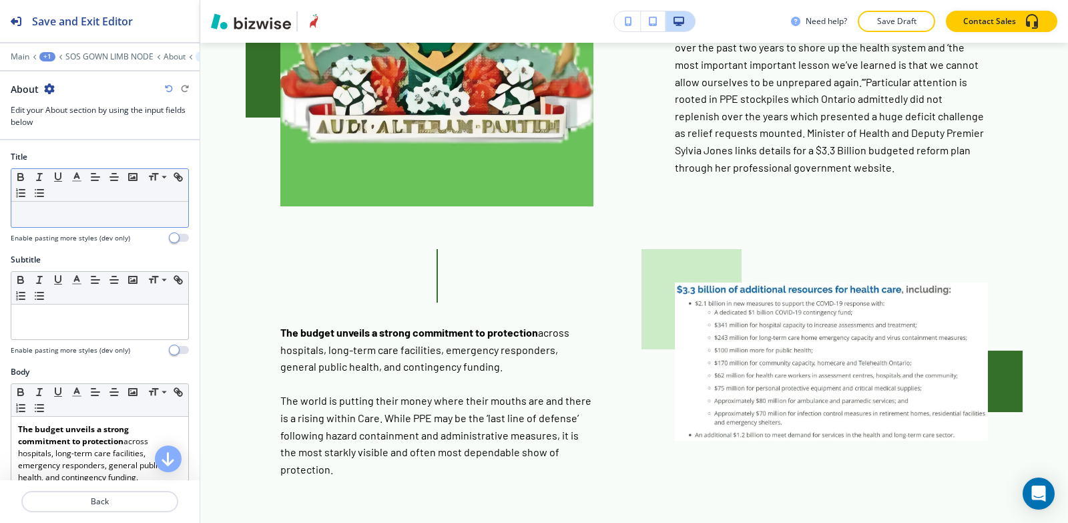
click at [65, 219] on p at bounding box center [100, 214] width 164 height 12
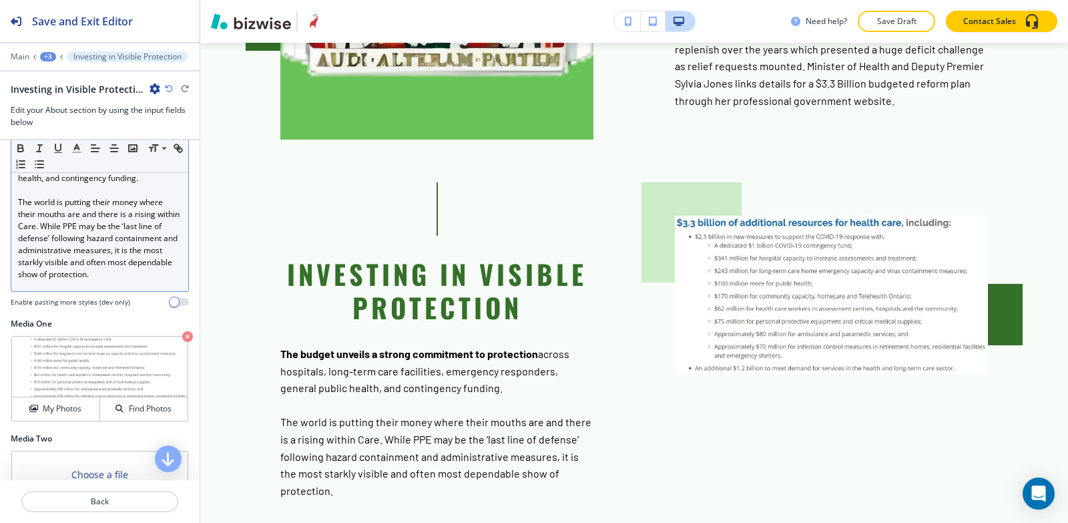
scroll to position [401, 0]
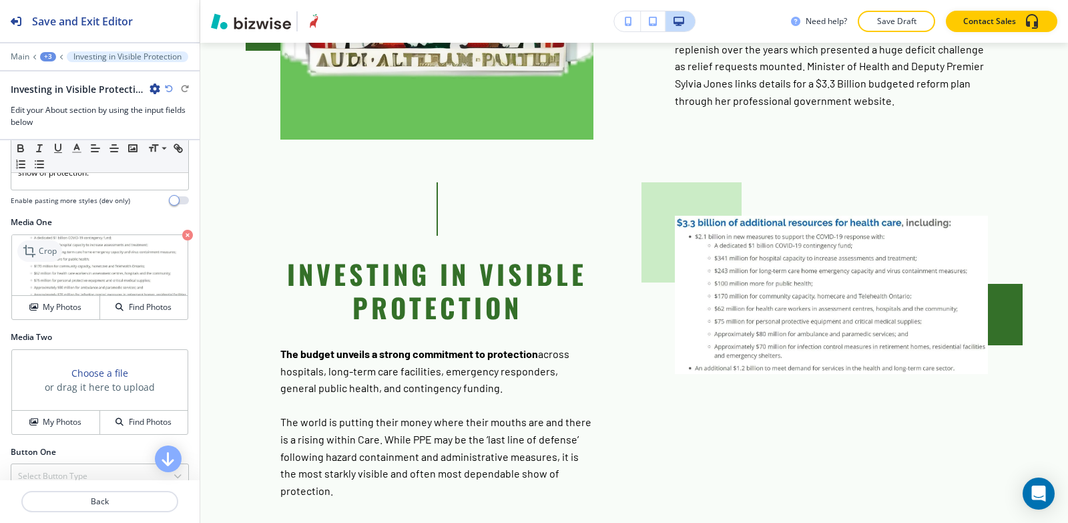
click at [39, 255] on p "Crop" at bounding box center [48, 251] width 18 height 12
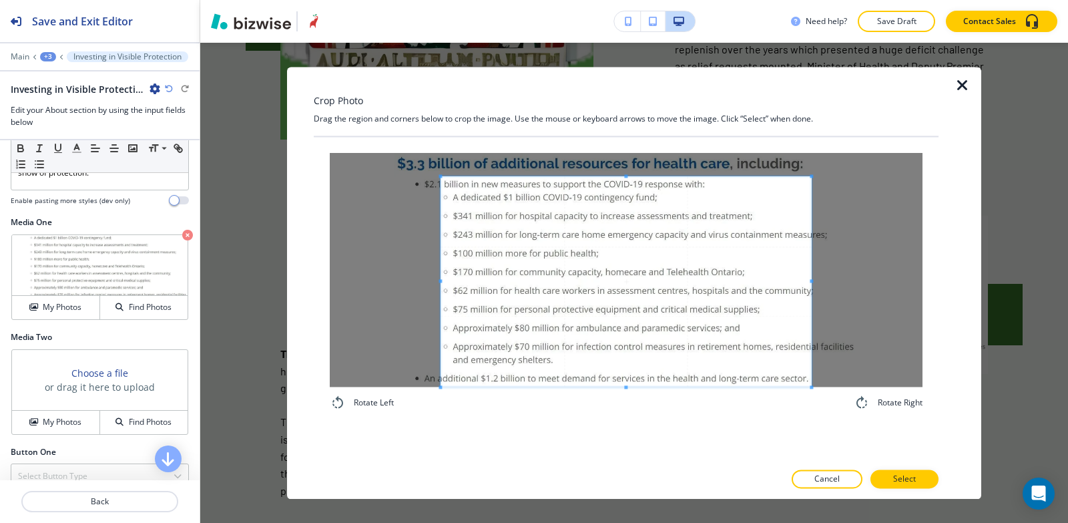
click at [590, 398] on div "Rotate Left Rotate Right" at bounding box center [626, 282] width 593 height 258
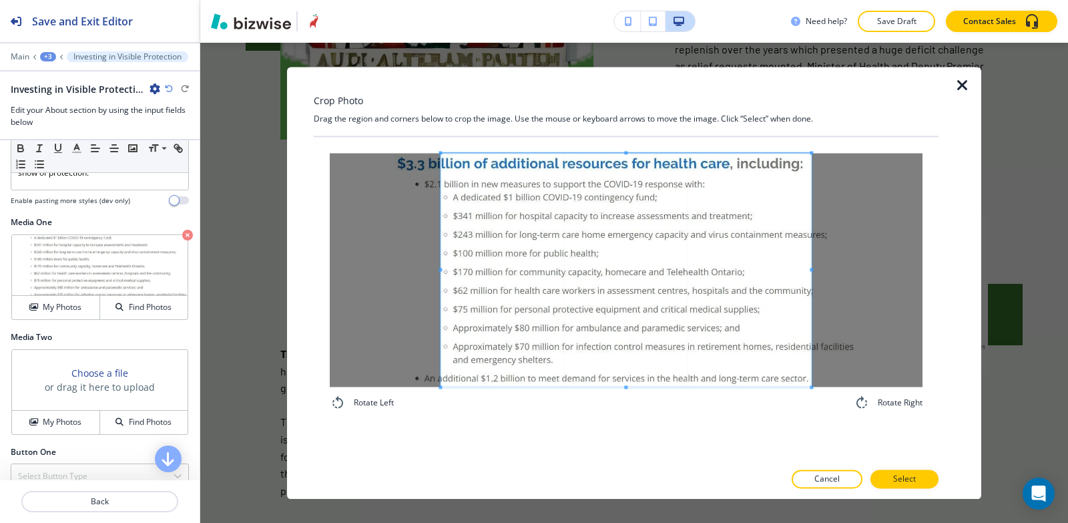
click at [580, 134] on div "Crop Photo Drag the region and corners below to crop the image. Use the mouse o…" at bounding box center [626, 283] width 625 height 432
click at [443, 261] on span at bounding box center [626, 270] width 371 height 234
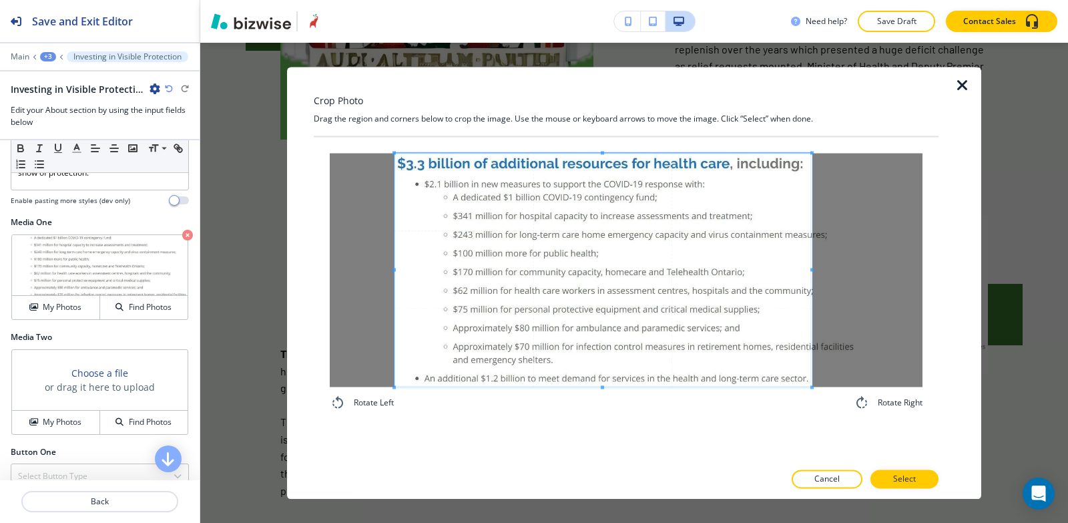
click at [374, 261] on div at bounding box center [626, 270] width 593 height 234
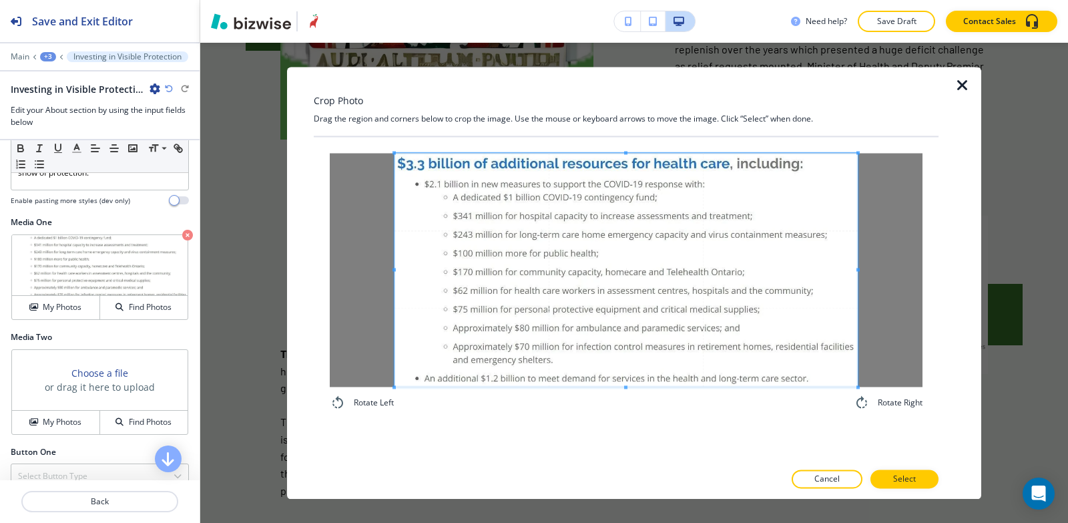
click at [869, 266] on div at bounding box center [626, 270] width 593 height 234
click at [914, 485] on p "Select" at bounding box center [904, 479] width 23 height 12
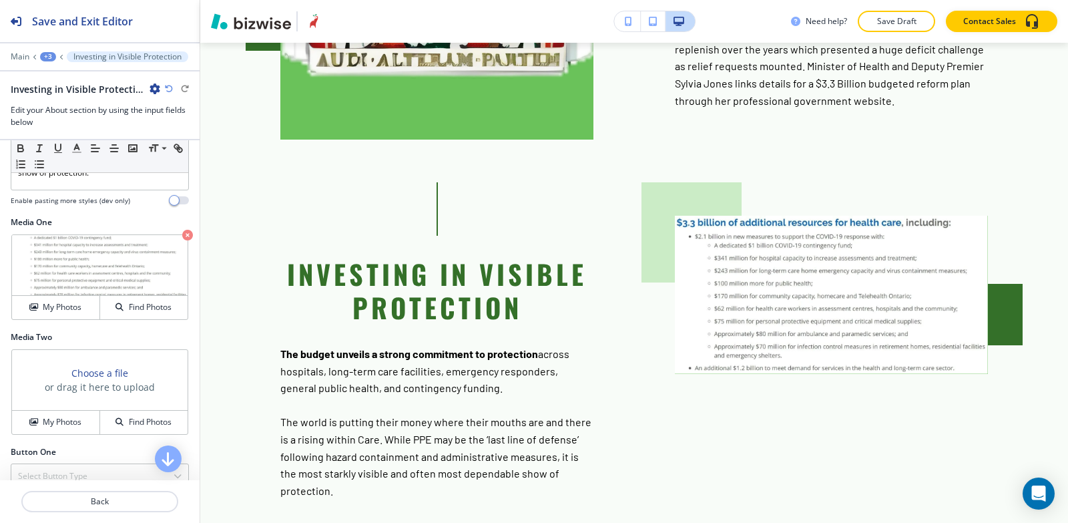
click at [48, 59] on div "+3" at bounding box center [48, 56] width 16 height 9
click at [75, 114] on button "About" at bounding box center [82, 126] width 85 height 24
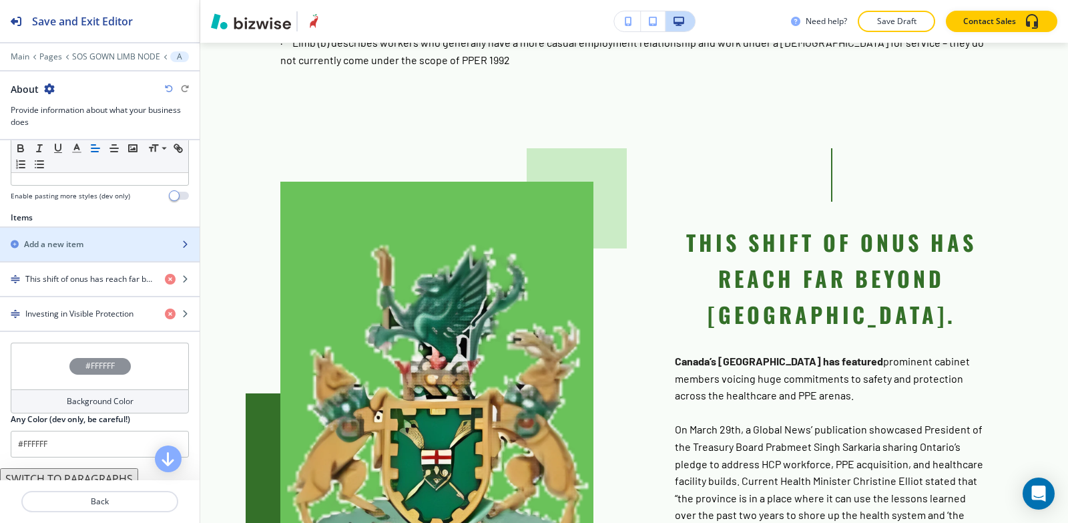
scroll to position [467, 0]
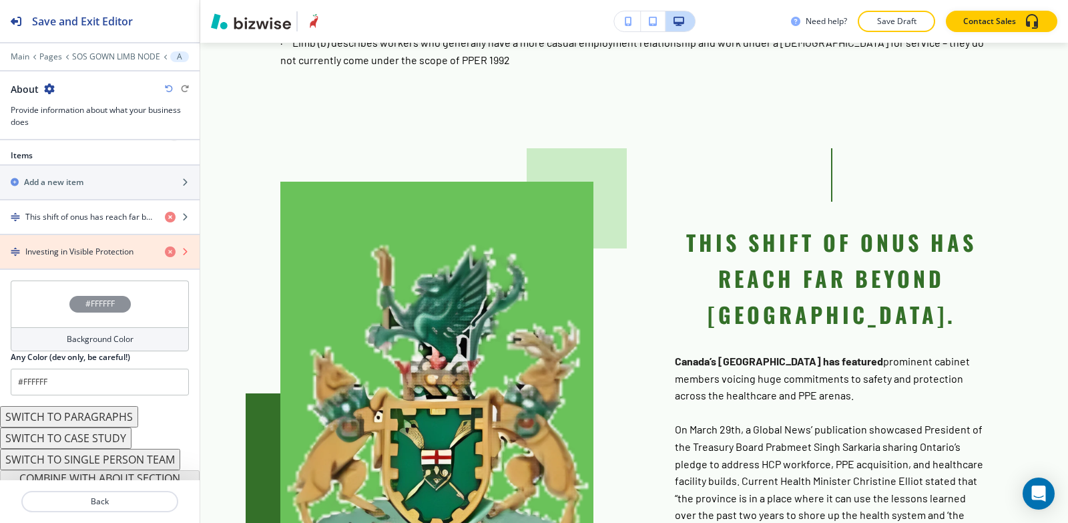
click at [165, 253] on icon "button" at bounding box center [170, 251] width 11 height 11
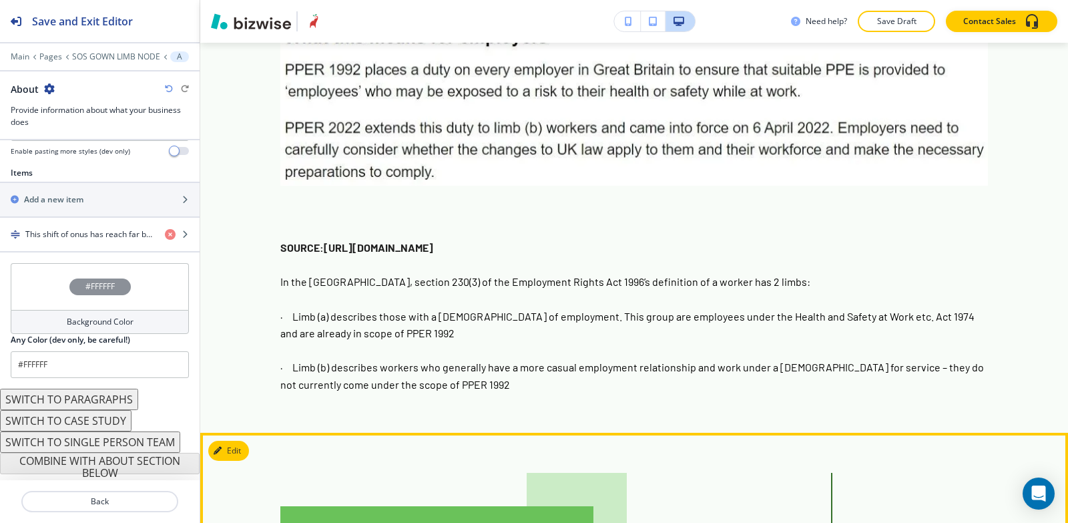
scroll to position [1472, 0]
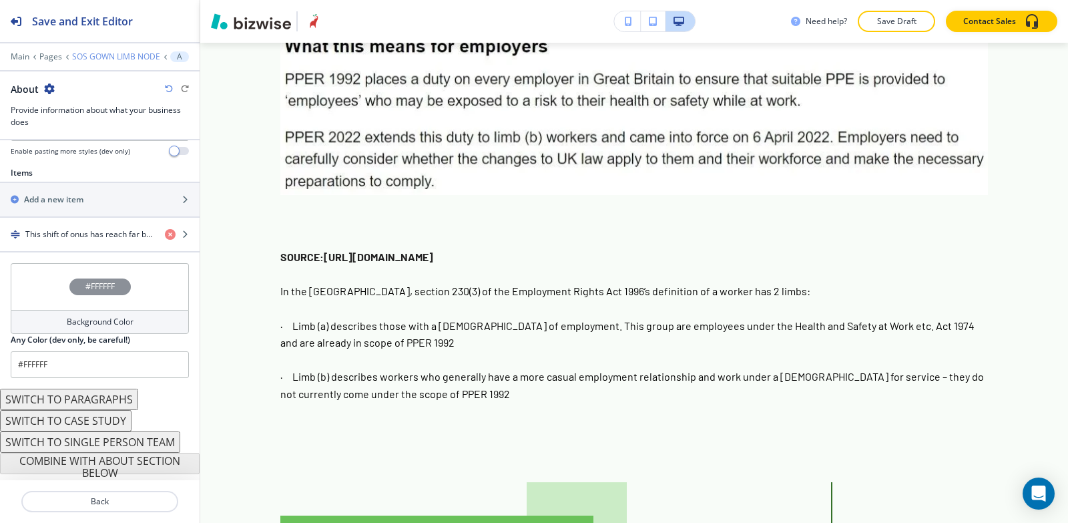
click at [94, 53] on p "SOS GOWN LIMB NODE" at bounding box center [116, 56] width 88 height 9
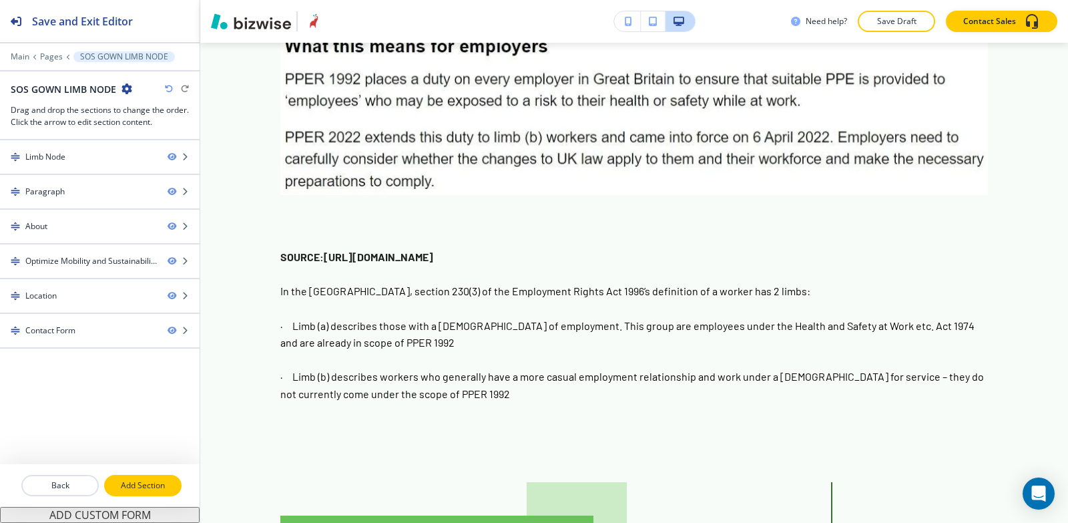
click at [140, 481] on p "Add Section" at bounding box center [143, 485] width 75 height 12
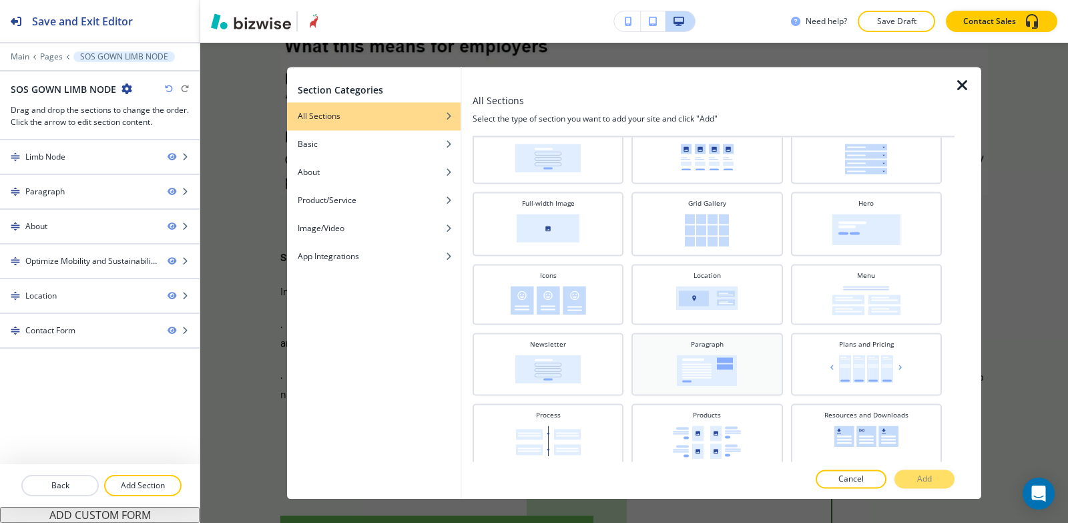
scroll to position [200, 0]
click at [717, 346] on h4 "Paragraph" at bounding box center [707, 342] width 33 height 10
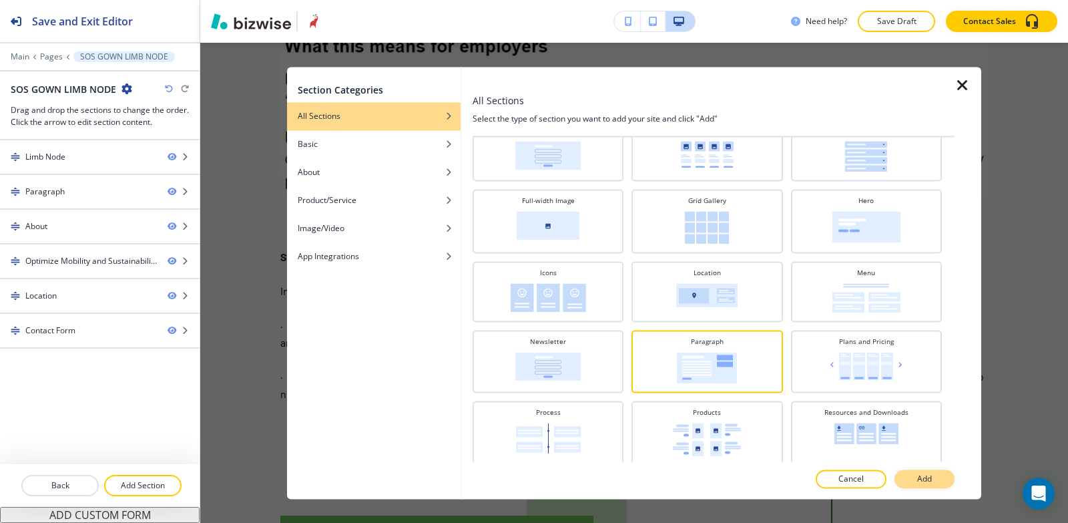
click at [916, 480] on button "Add" at bounding box center [925, 478] width 60 height 19
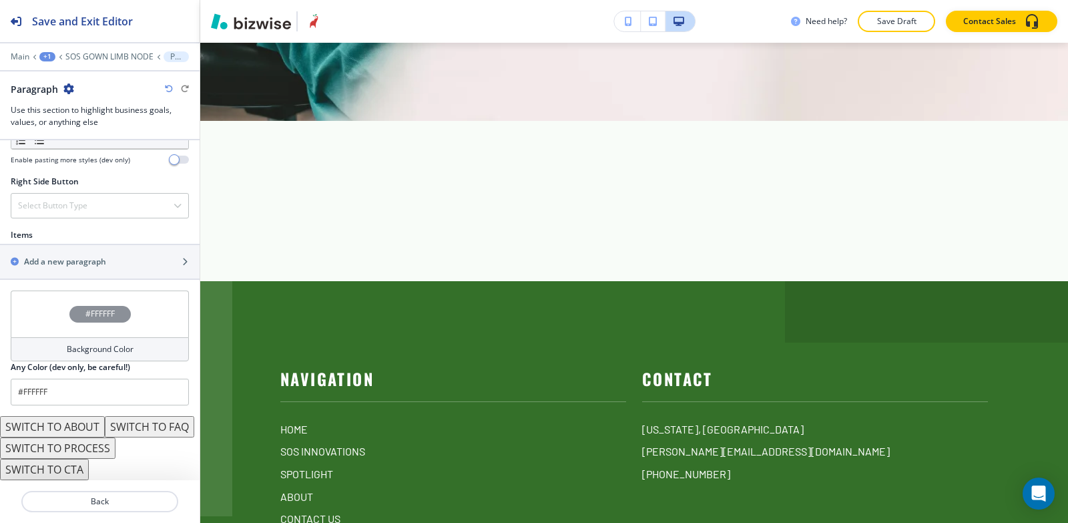
scroll to position [771, 0]
click at [59, 268] on div "button" at bounding box center [100, 273] width 200 height 11
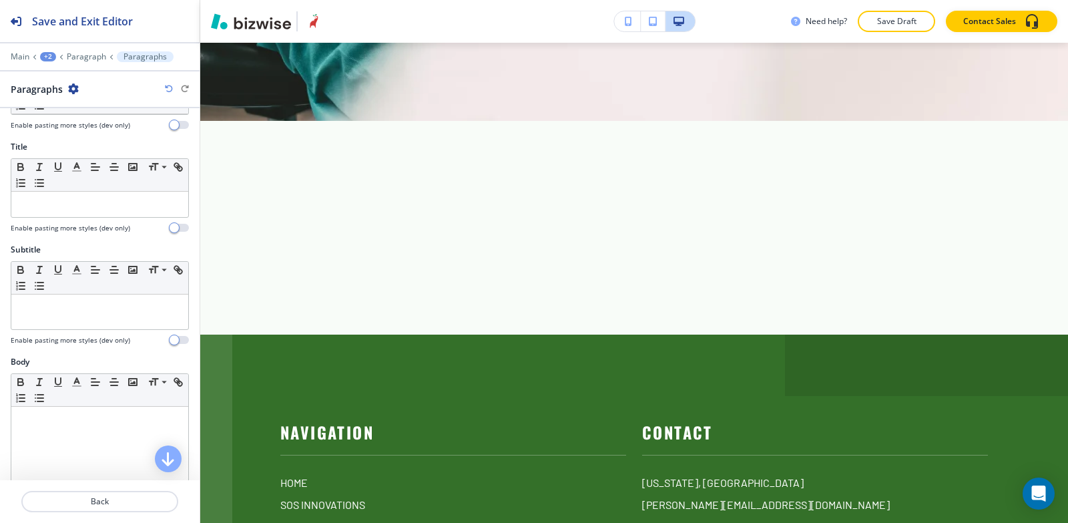
scroll to position [0, 0]
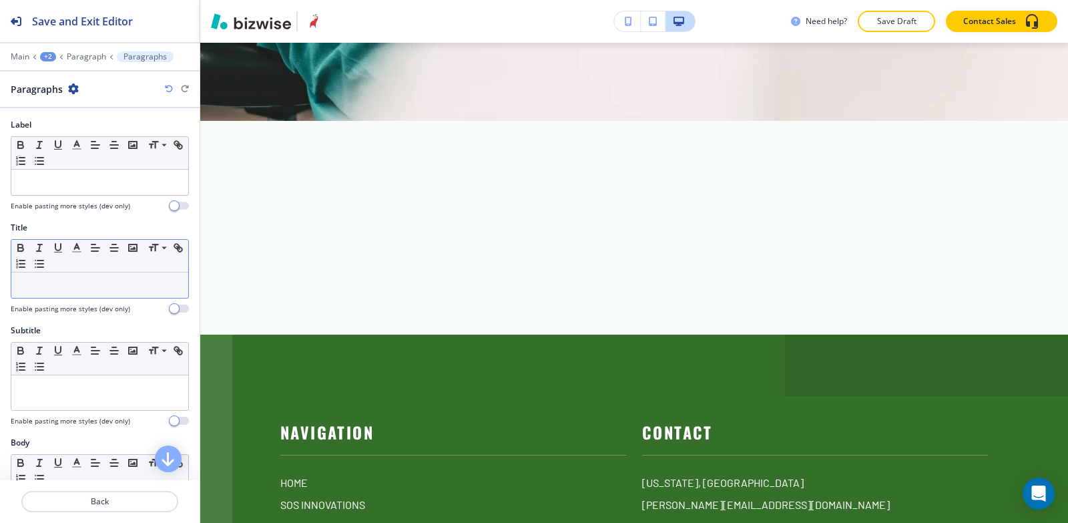
click at [48, 283] on p at bounding box center [100, 285] width 164 height 12
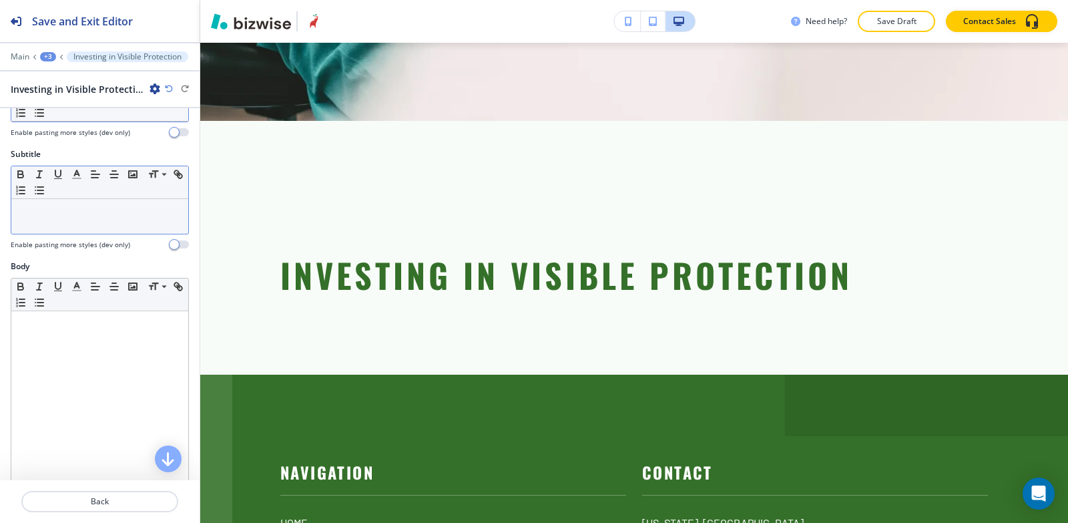
scroll to position [200, 0]
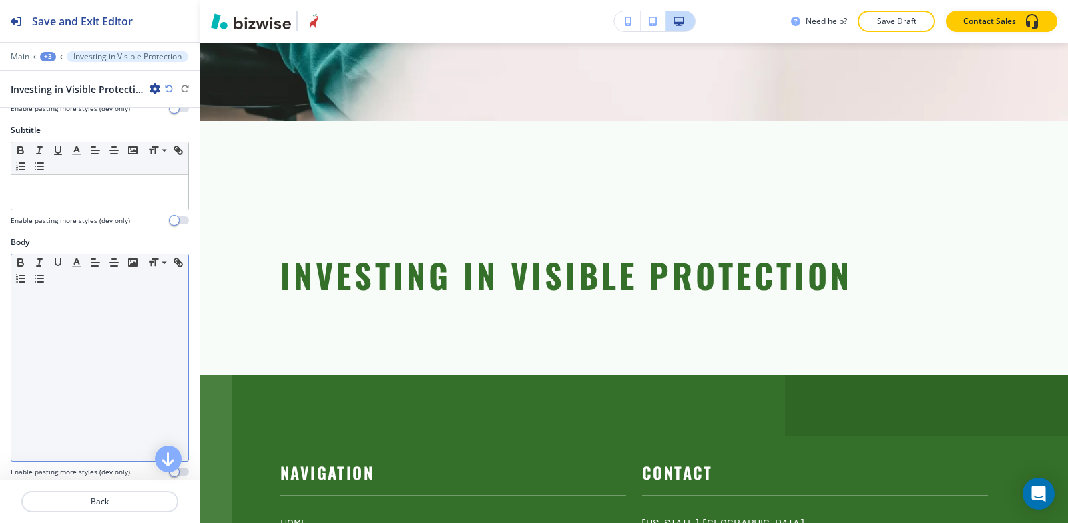
click at [63, 379] on div at bounding box center [99, 374] width 177 height 174
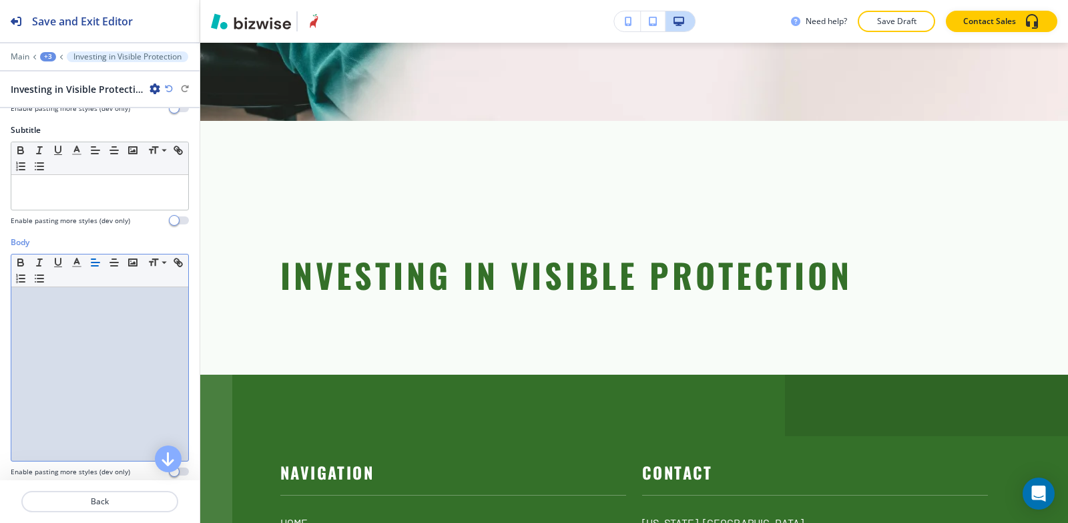
scroll to position [0, 0]
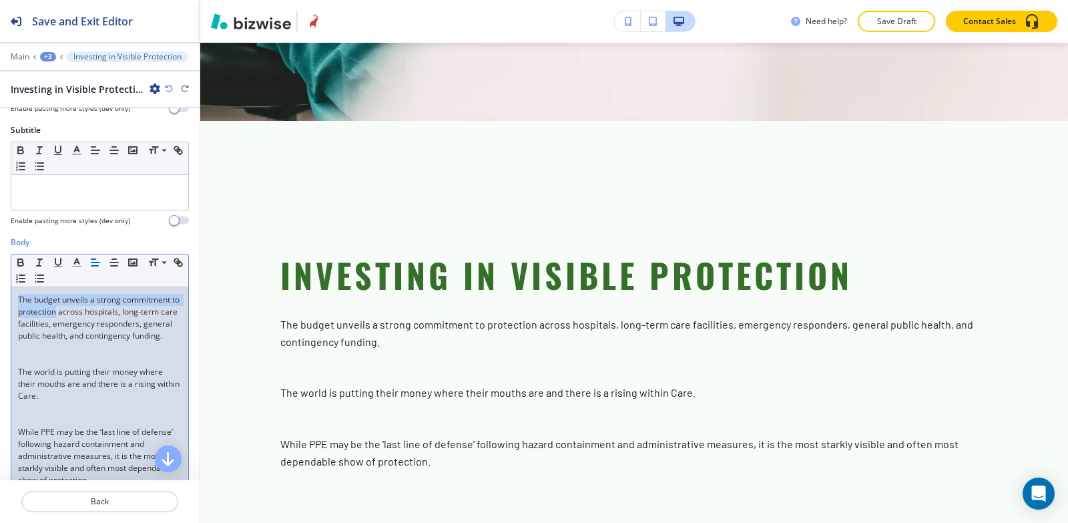
drag, startPoint x: 66, startPoint y: 310, endPoint x: 0, endPoint y: 285, distance: 70.6
click at [0, 285] on div "Body Small Normal Large Huge The budget unveils a strong commitment to protecti…" at bounding box center [100, 377] width 200 height 283
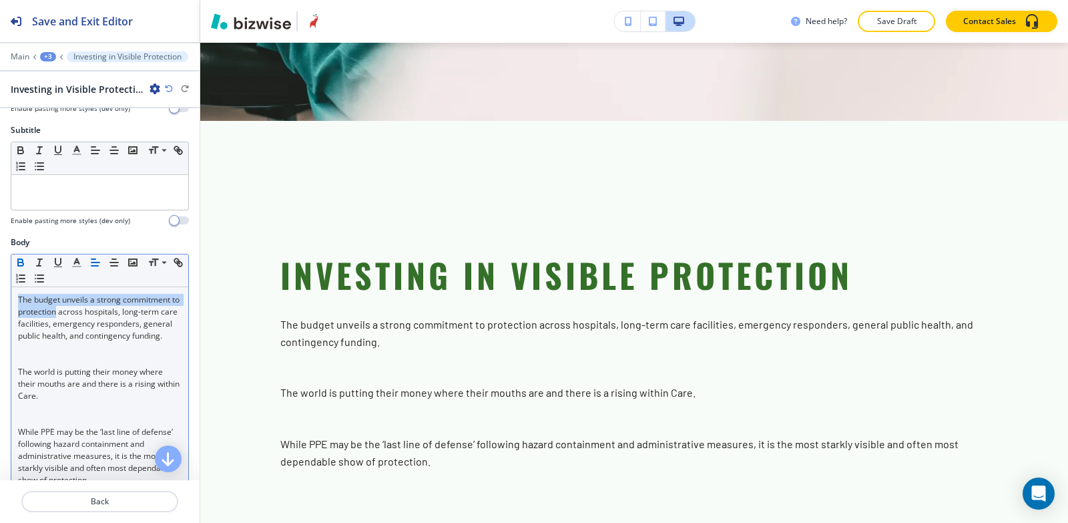
click at [21, 256] on icon "button" at bounding box center [21, 262] width 12 height 12
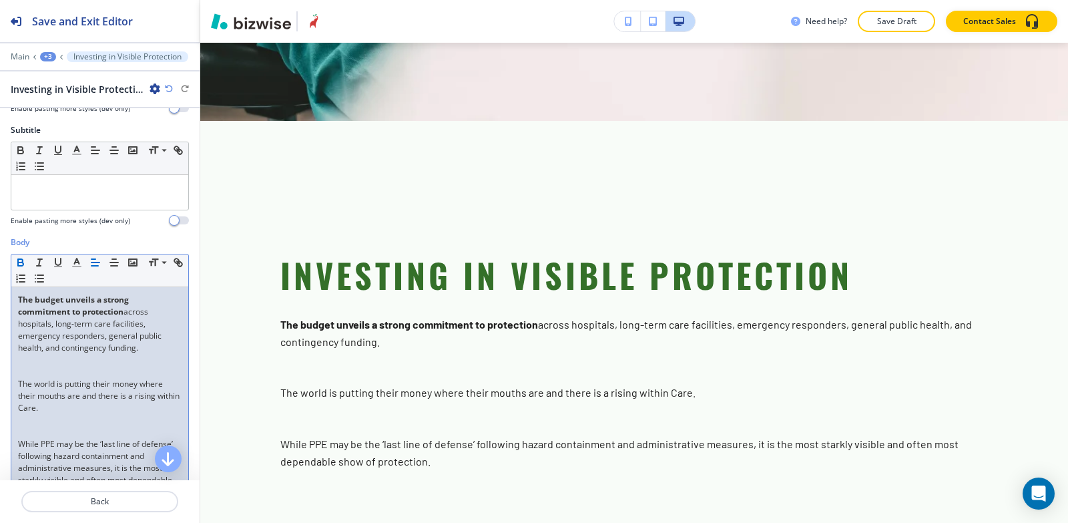
click at [15, 385] on div "The budget unveils a strong commitment to protection across hospitals, long-ter…" at bounding box center [99, 396] width 177 height 218
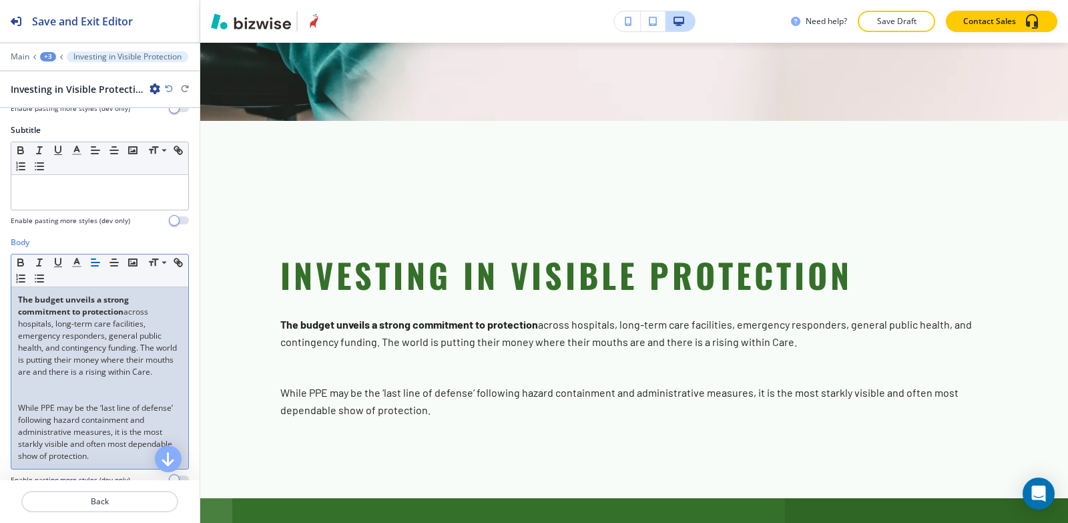
scroll to position [274, 0]
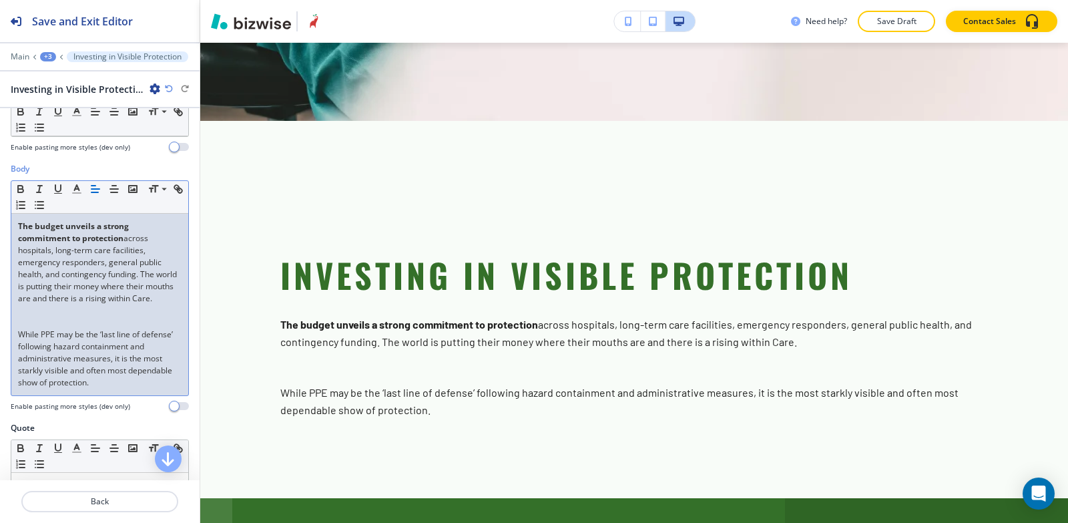
click at [17, 346] on div "The budget unveils a strong commitment to protection across hospitals, long-ter…" at bounding box center [99, 305] width 177 height 182
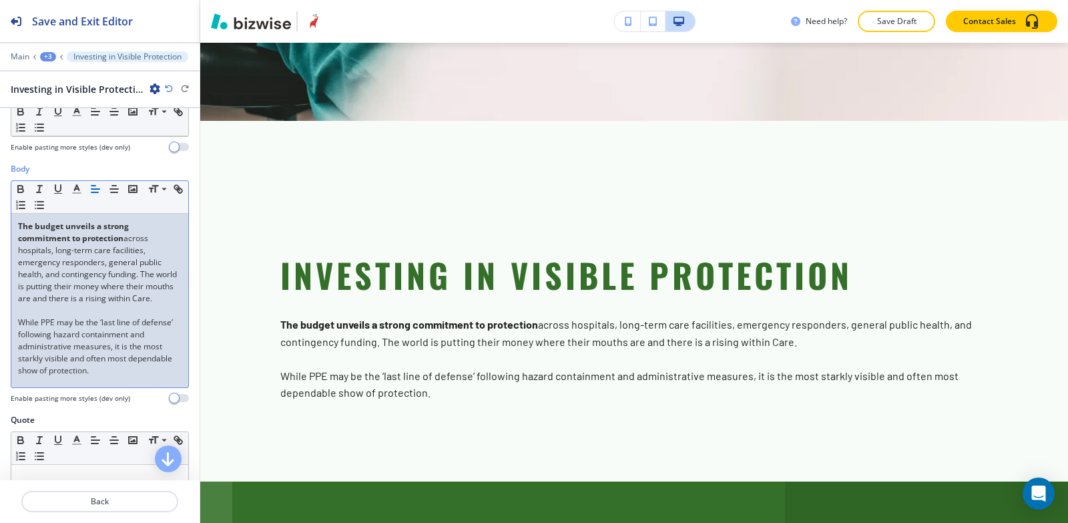
click at [142, 275] on p "The budget unveils a strong commitment to protection across hospitals, long-ter…" at bounding box center [100, 262] width 164 height 84
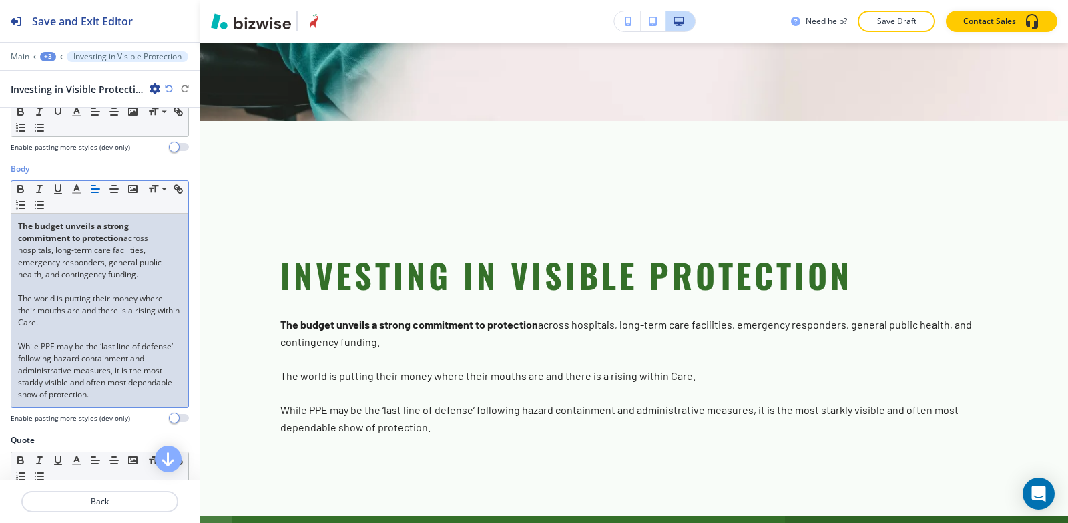
drag, startPoint x: 139, startPoint y: 398, endPoint x: 4, endPoint y: 229, distance: 216.2
click at [4, 229] on div "Body Small Normal Large Huge The budget unveils a strong commitment to protecti…" at bounding box center [100, 298] width 200 height 271
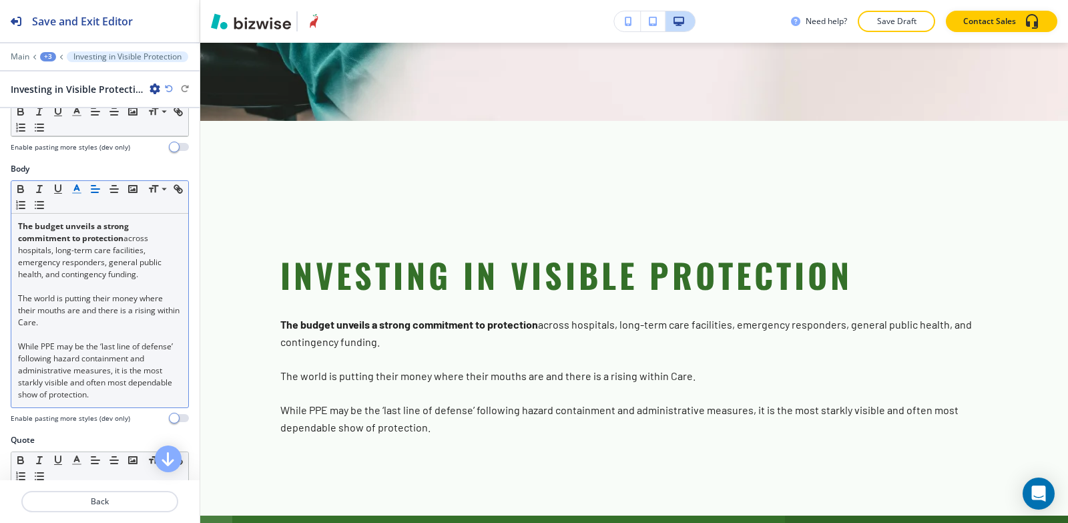
click at [77, 186] on polyline "button" at bounding box center [77, 187] width 5 height 5
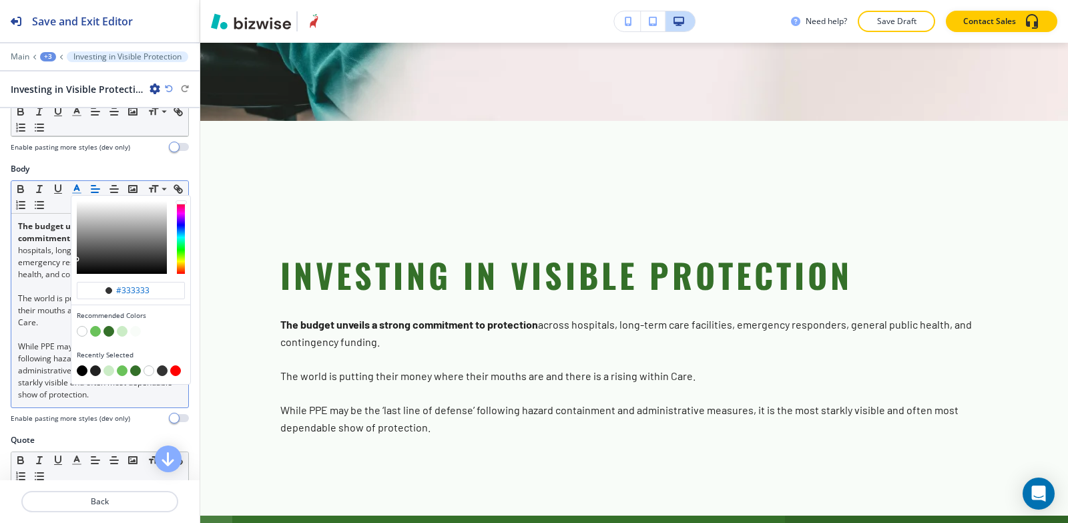
click at [83, 369] on button "button" at bounding box center [82, 370] width 11 height 11
type input "#000000"
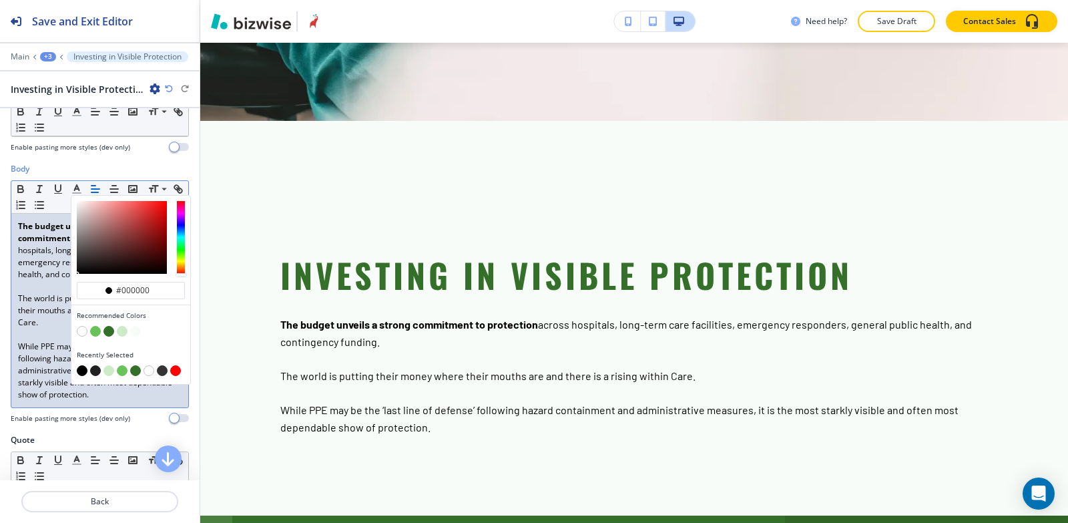
click at [148, 405] on div "The budget unveils a strong commitment to protection across hospitals, long-ter…" at bounding box center [99, 311] width 177 height 194
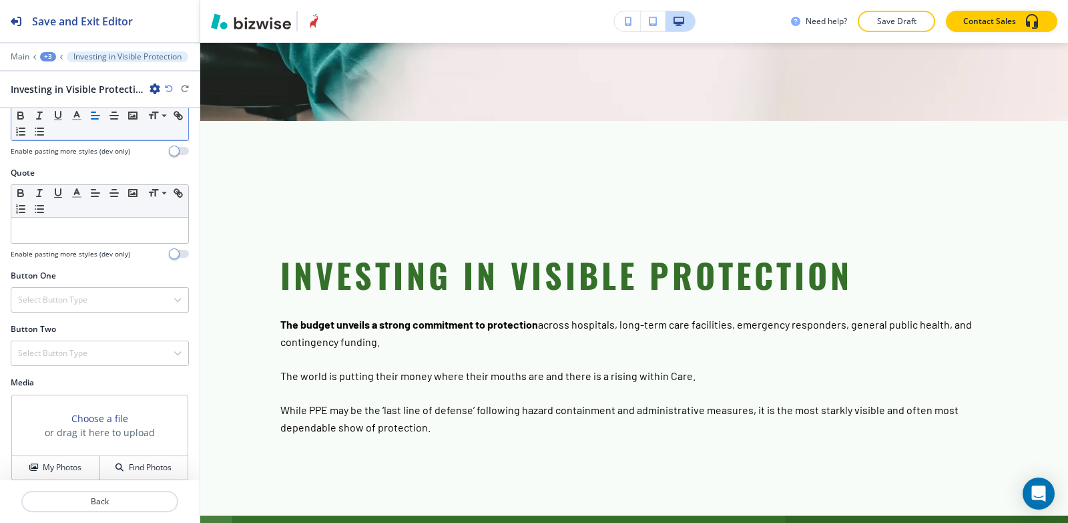
scroll to position [552, 0]
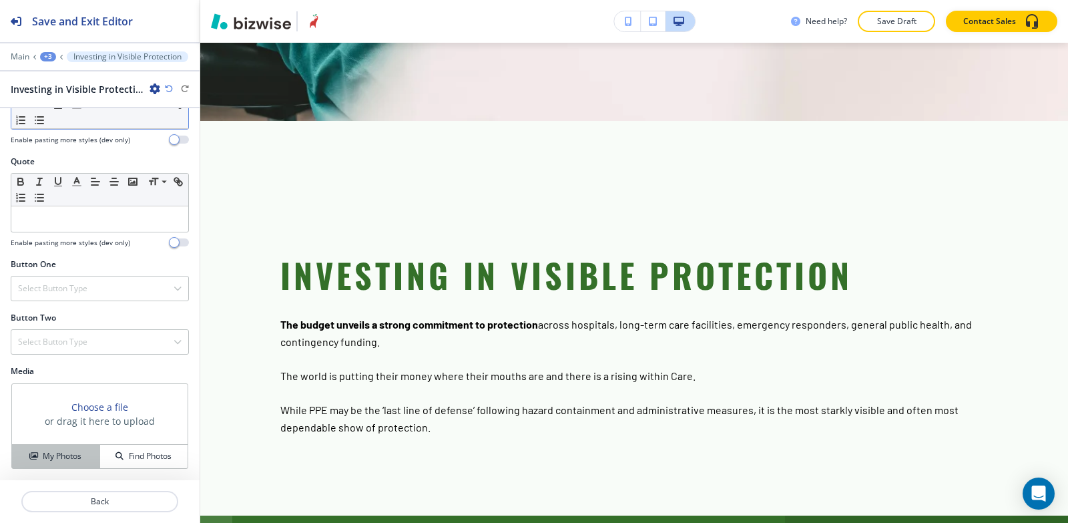
click at [29, 460] on icon "button" at bounding box center [33, 456] width 8 height 8
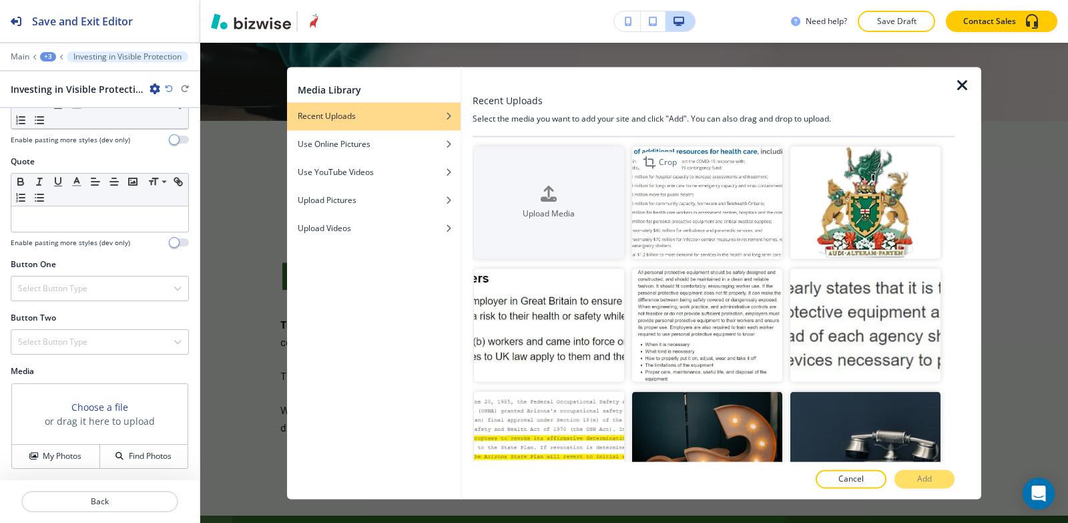
click at [713, 208] on img "button" at bounding box center [707, 202] width 150 height 113
click at [911, 481] on button "Add" at bounding box center [925, 478] width 60 height 19
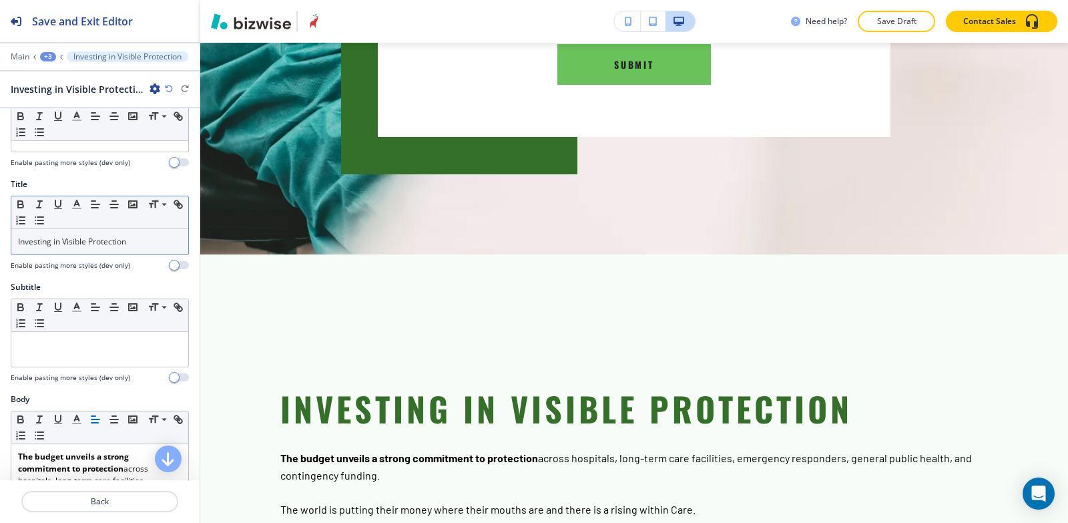
scroll to position [0, 0]
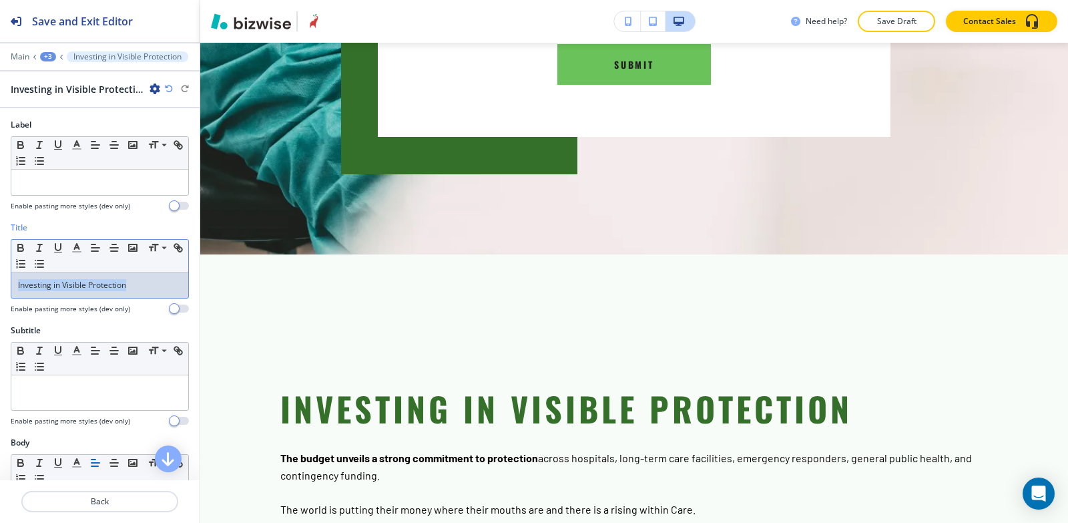
drag, startPoint x: 133, startPoint y: 284, endPoint x: 0, endPoint y: 304, distance: 134.3
click at [0, 304] on div "Title Small Normal Large Huge Investing in Visible Protection Enable pasting mo…" at bounding box center [100, 273] width 200 height 103
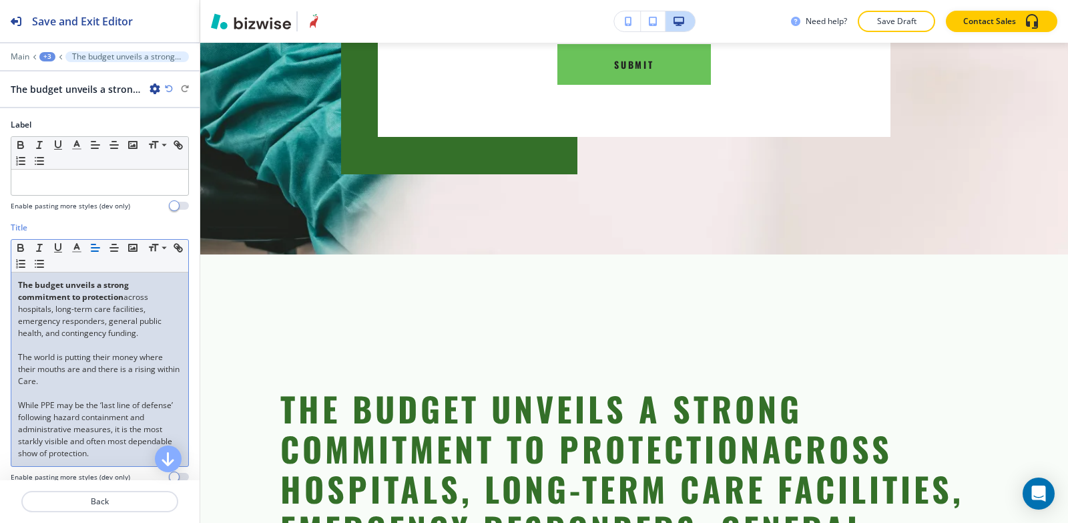
scroll to position [67, 0]
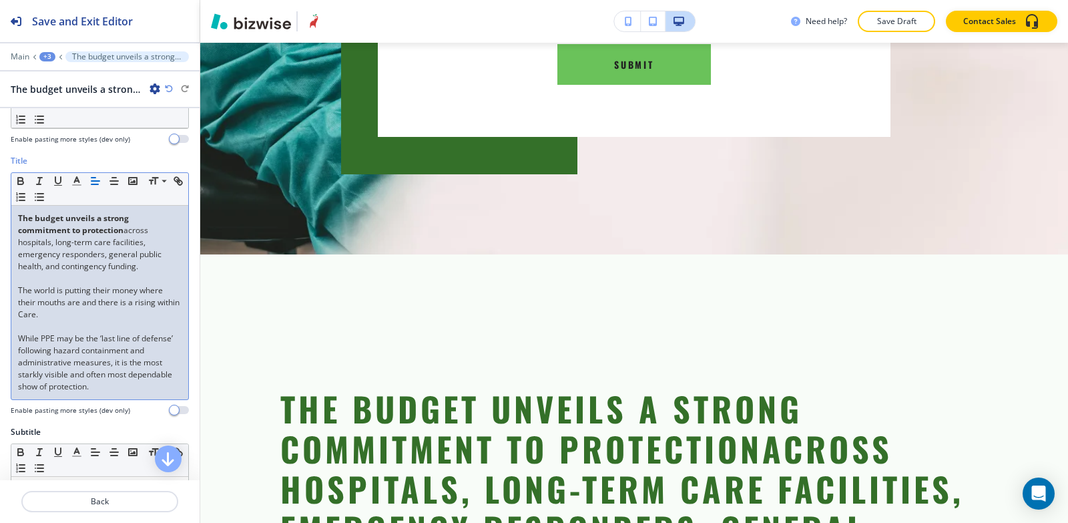
drag, startPoint x: 148, startPoint y: 383, endPoint x: 0, endPoint y: 183, distance: 249.2
click at [0, 183] on div "Title Small Normal Large Huge The budget unveils a strong commitment to protect…" at bounding box center [100, 290] width 200 height 271
click at [167, 87] on icon "button" at bounding box center [169, 89] width 8 height 8
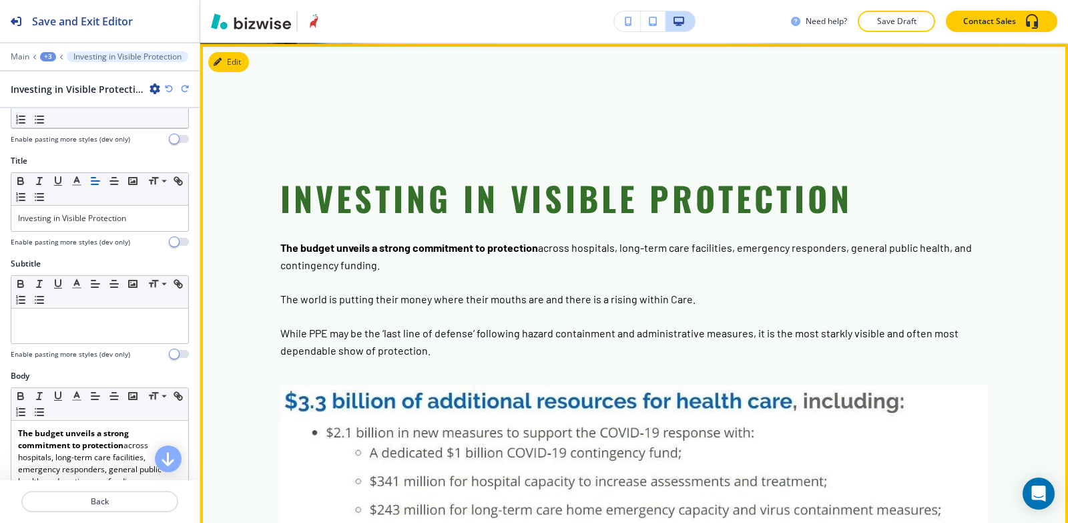
scroll to position [4033, 0]
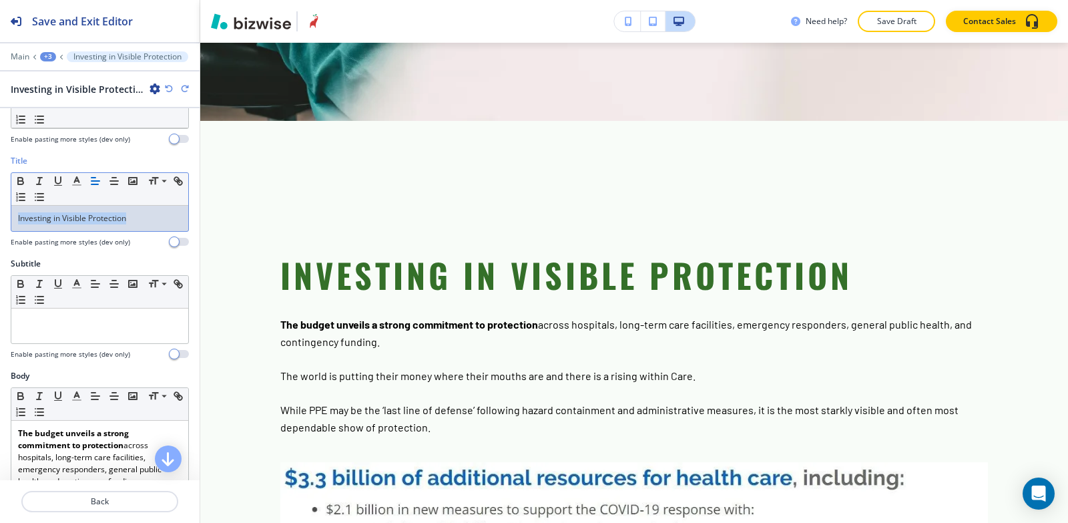
drag, startPoint x: 146, startPoint y: 216, endPoint x: 0, endPoint y: 231, distance: 146.3
click at [0, 231] on div "Title Small Normal Large Huge Investing in Visible Protection Enable pasting mo…" at bounding box center [100, 206] width 200 height 103
copy p "Investing in Visible Protection"
click at [116, 317] on p at bounding box center [100, 321] width 164 height 12
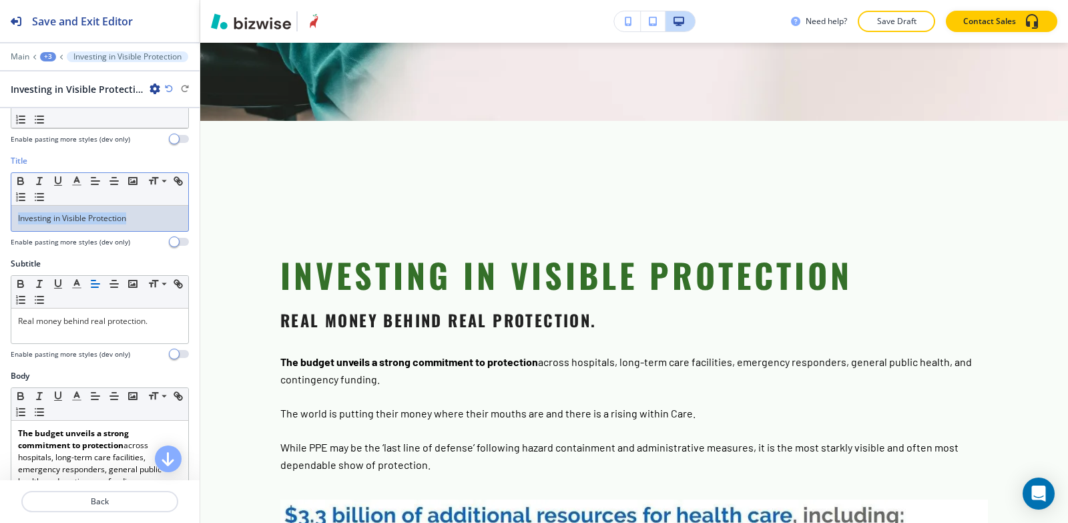
drag, startPoint x: 147, startPoint y: 211, endPoint x: 0, endPoint y: 219, distance: 147.1
click at [0, 219] on div "Title Small Normal Large Huge Investing in Visible Protection Enable pasting mo…" at bounding box center [100, 206] width 200 height 103
click at [41, 182] on icon "button" at bounding box center [39, 181] width 12 height 12
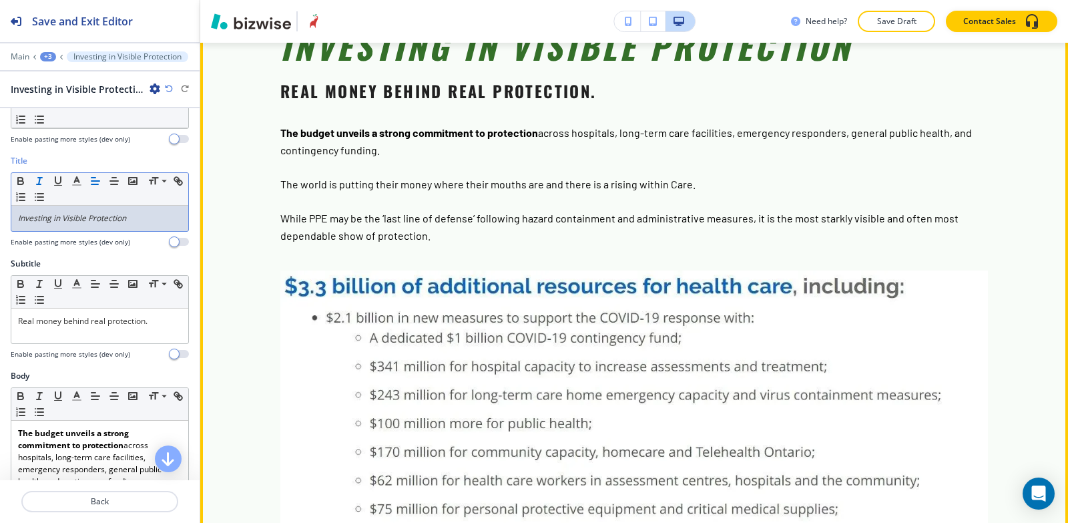
scroll to position [4126, 0]
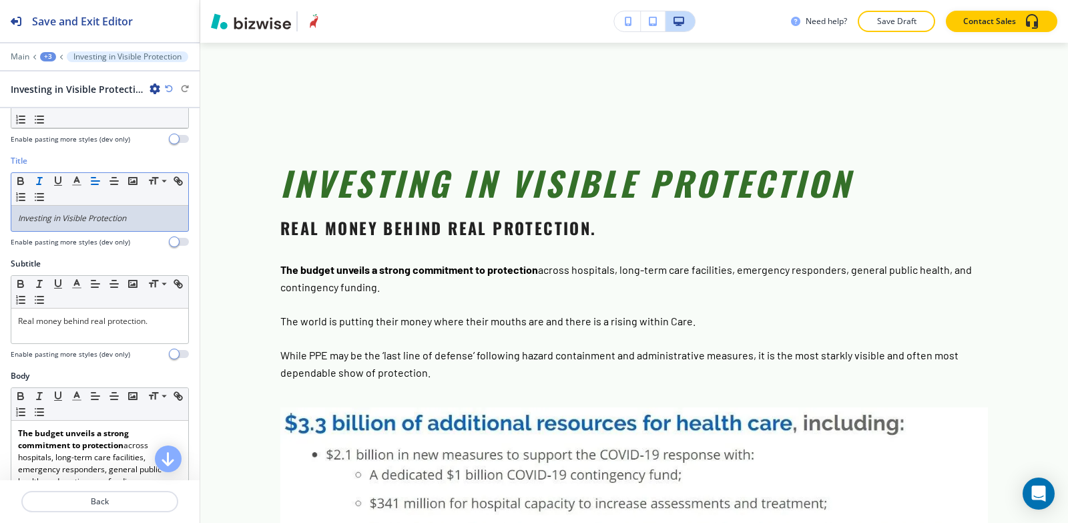
click at [48, 56] on div "+3" at bounding box center [48, 56] width 16 height 9
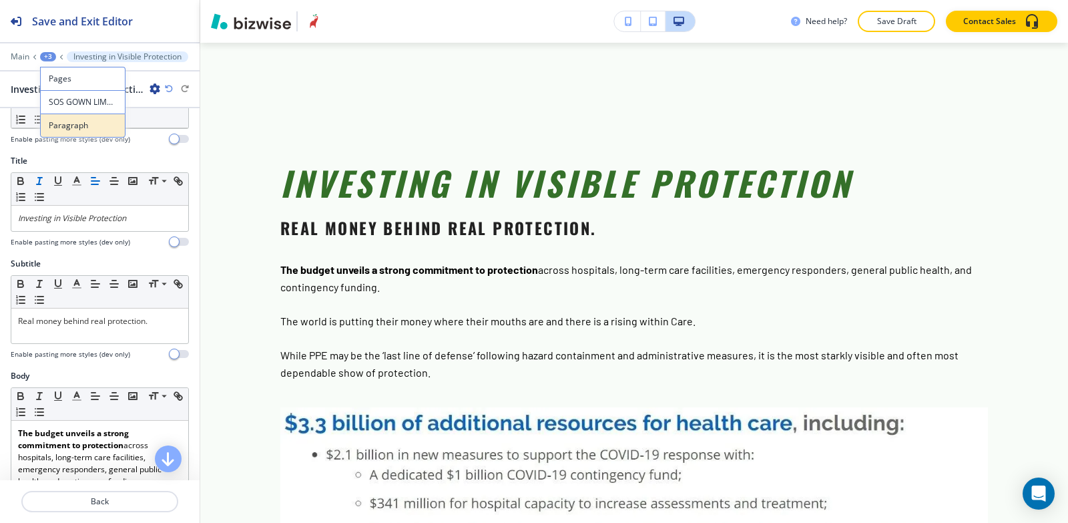
click at [66, 122] on p "Paragraph" at bounding box center [83, 126] width 68 height 12
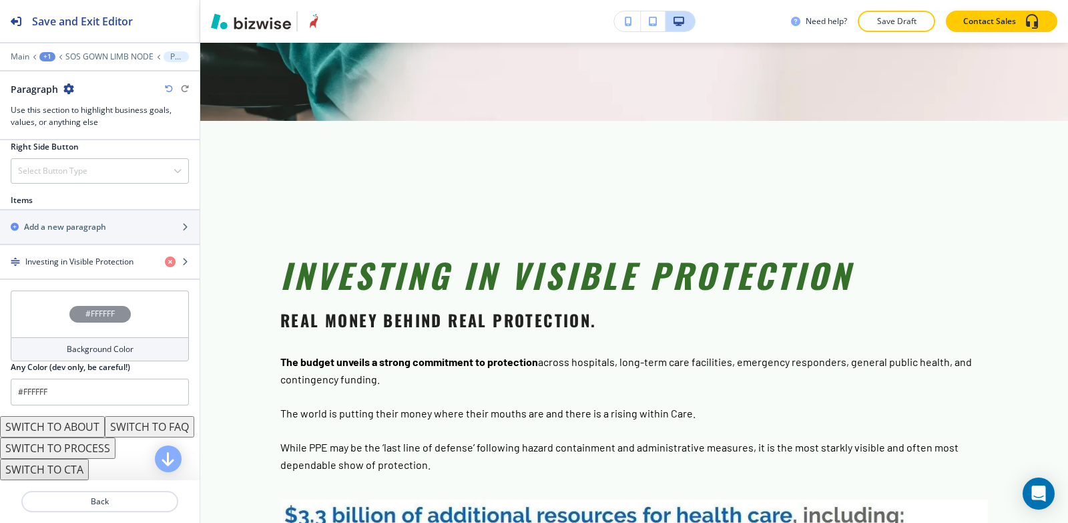
scroll to position [806, 0]
click at [77, 245] on div "button" at bounding box center [100, 250] width 200 height 11
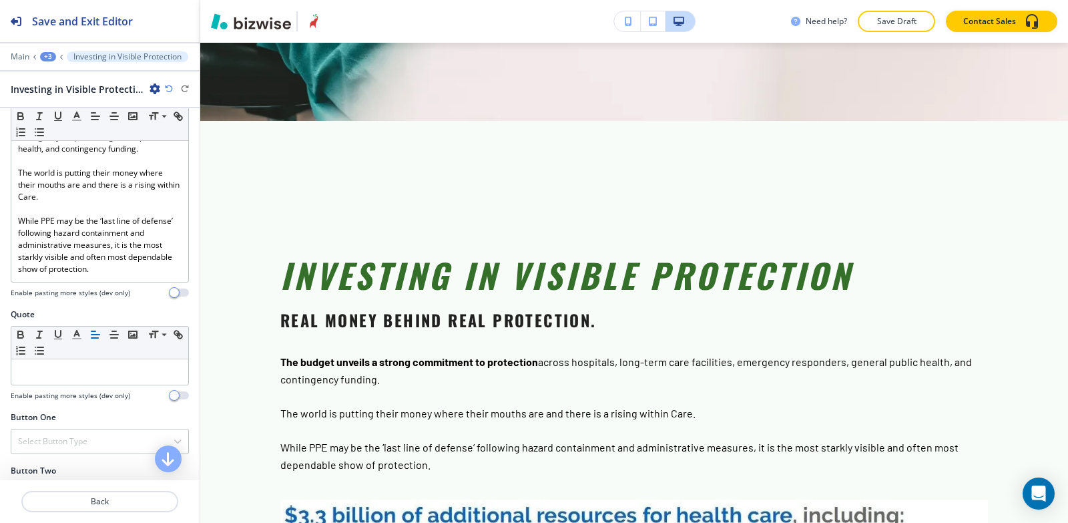
scroll to position [401, 0]
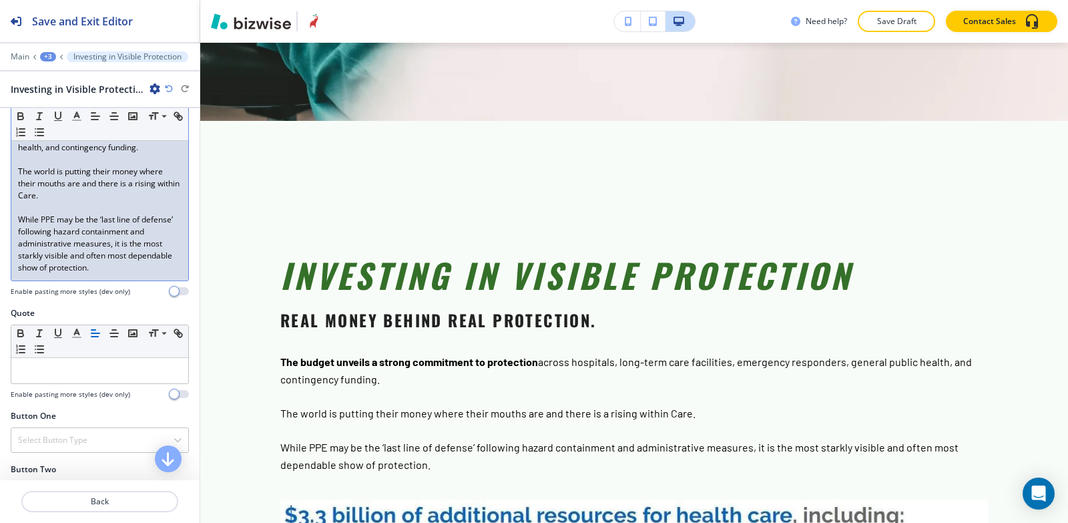
click at [155, 268] on p "While PPE may be the ‘last line of defense’ following hazard containment and ad…" at bounding box center [100, 244] width 164 height 60
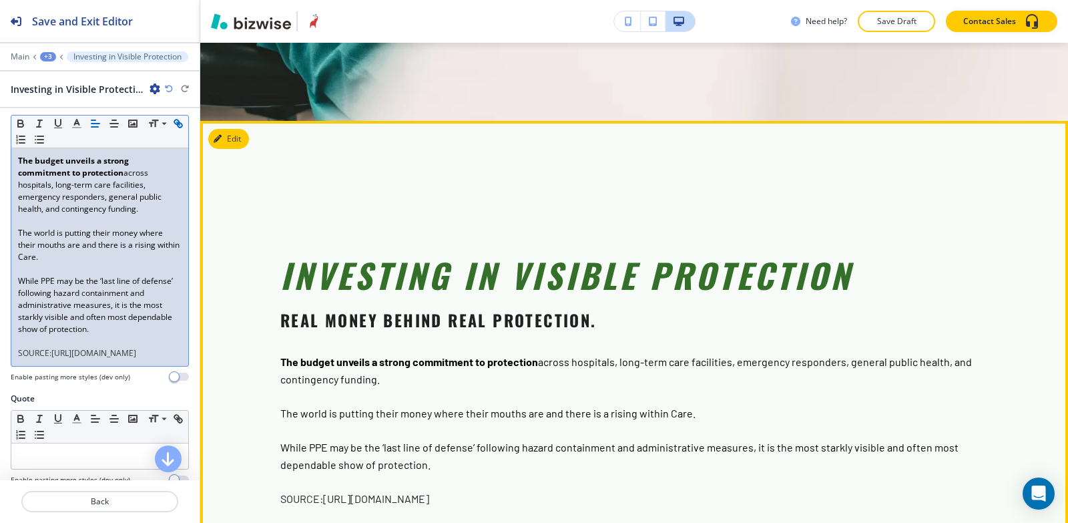
scroll to position [4234, 0]
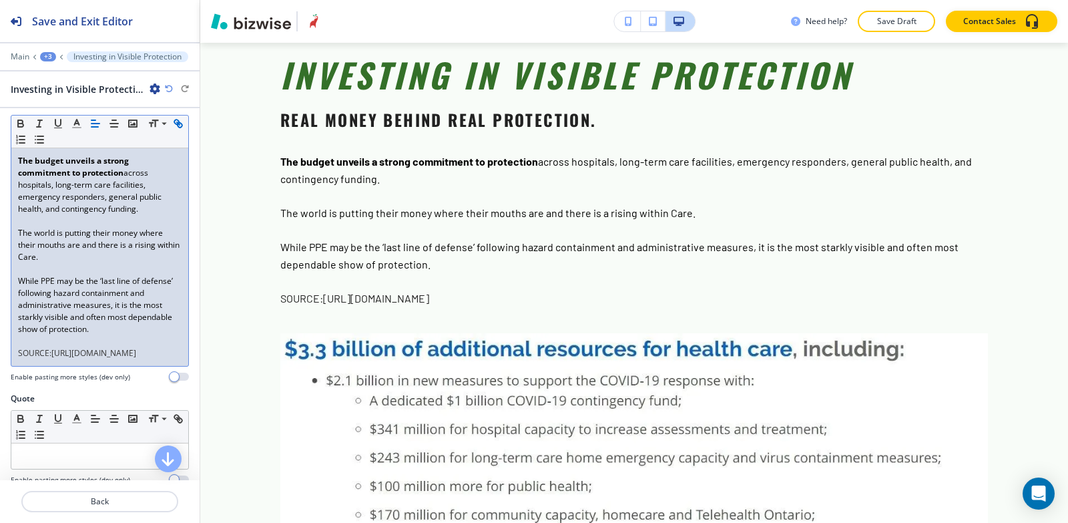
drag, startPoint x: 52, startPoint y: 383, endPoint x: 0, endPoint y: 347, distance: 63.4
click at [0, 347] on div "Body Small Normal Large Huge The budget unveils a strong commitment to protecti…" at bounding box center [100, 244] width 200 height 295
click at [48, 359] on p "﻿SOURCE: [URL][DOMAIN_NAME]" at bounding box center [100, 353] width 164 height 12
drag, startPoint x: 29, startPoint y: 379, endPoint x: 15, endPoint y: 360, distance: 23.5
click at [15, 360] on div "The budget unveils a strong commitment to protection across hospitals, long-ter…" at bounding box center [99, 257] width 177 height 218
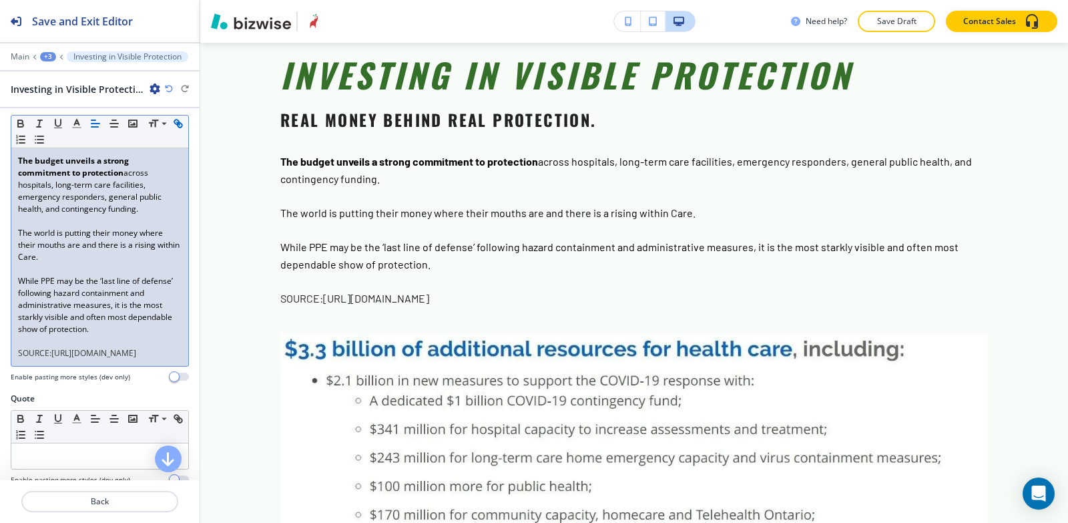
click at [15, 360] on div "The budget unveils a strong commitment to protection across hospitals, long-ter…" at bounding box center [99, 257] width 177 height 218
click at [59, 366] on div "The budget unveils a strong commitment to protection across hospitals, long-ter…" at bounding box center [99, 257] width 177 height 218
drag, startPoint x: 56, startPoint y: 383, endPoint x: 11, endPoint y: 355, distance: 53.0
click at [11, 355] on div "Small Normal Large Huge The budget unveils a strong commitment to protection ac…" at bounding box center [100, 241] width 178 height 252
click at [22, 126] on icon "button" at bounding box center [21, 124] width 12 height 12
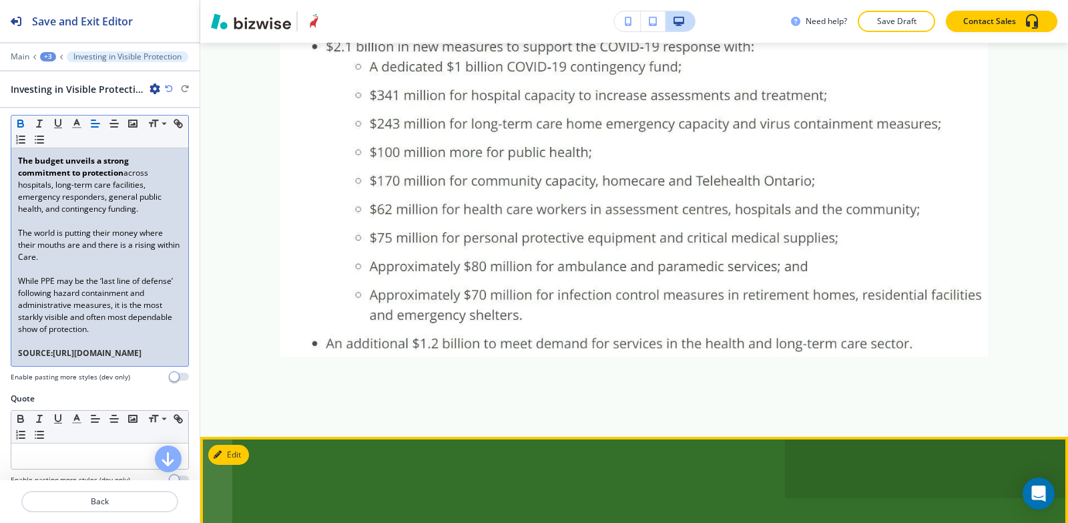
scroll to position [4301, 0]
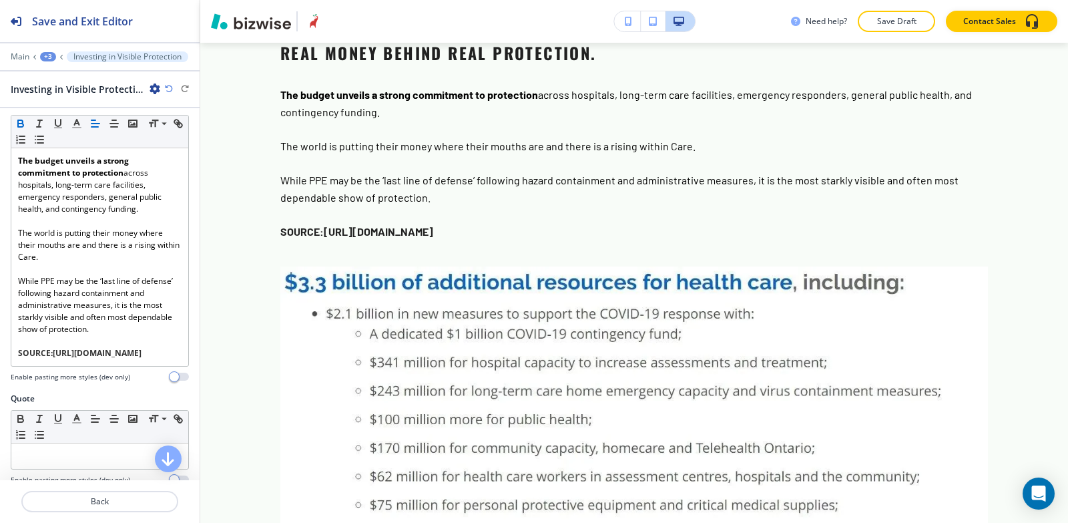
click at [47, 60] on div "+3" at bounding box center [48, 56] width 16 height 9
click at [53, 119] on button "Paragraph" at bounding box center [82, 126] width 85 height 24
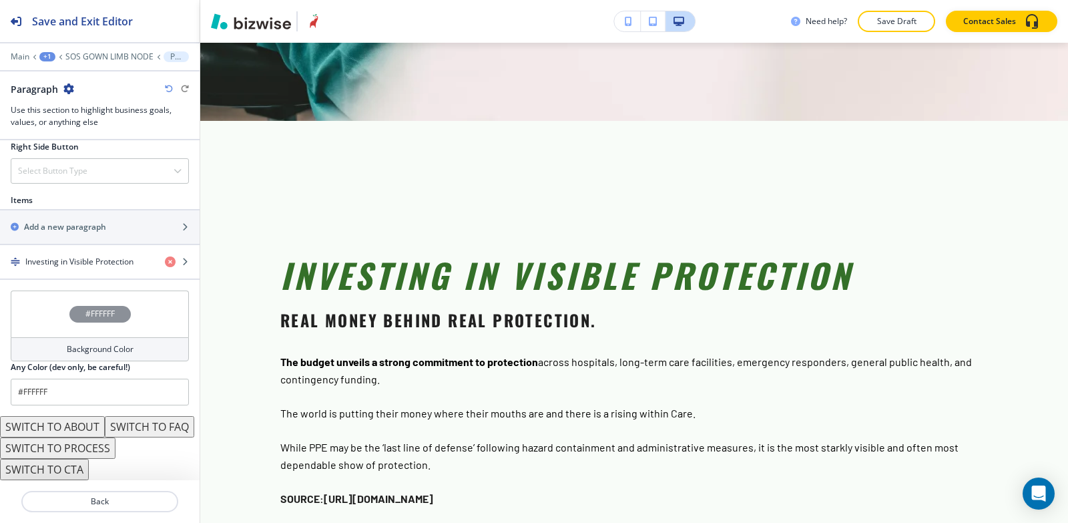
scroll to position [801, 0]
click at [85, 233] on div "button" at bounding box center [100, 238] width 200 height 11
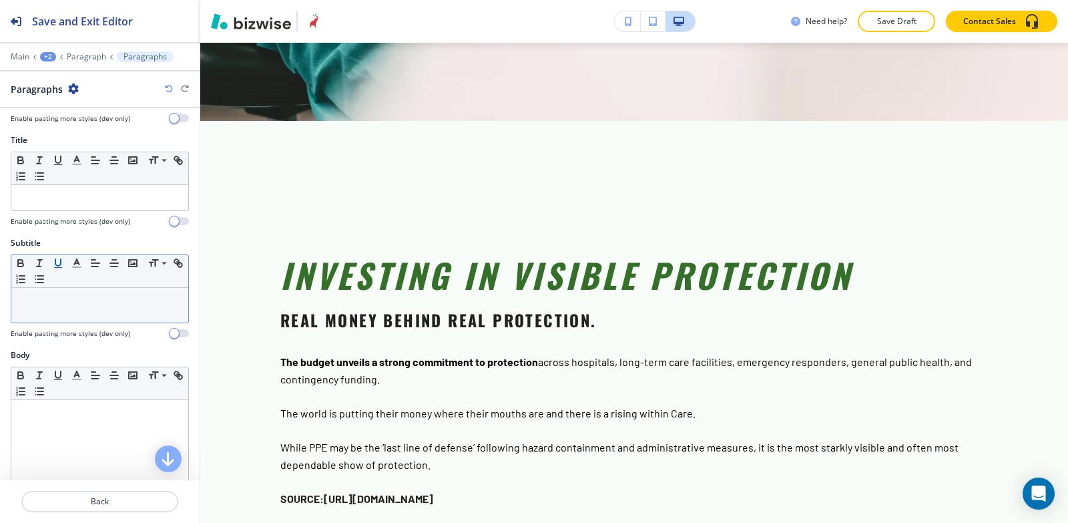
scroll to position [134, 0]
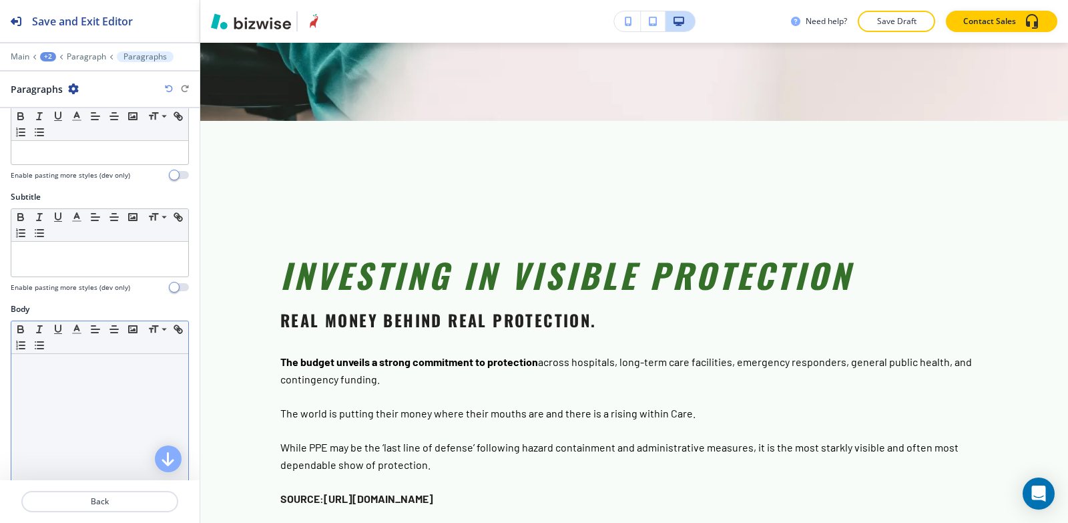
click at [132, 423] on div at bounding box center [99, 441] width 177 height 174
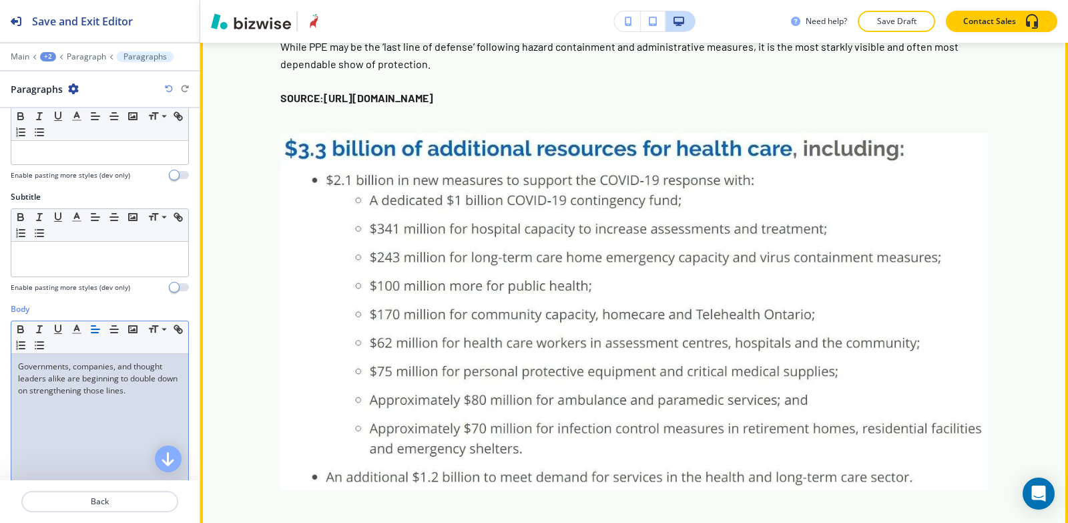
scroll to position [4634, 0]
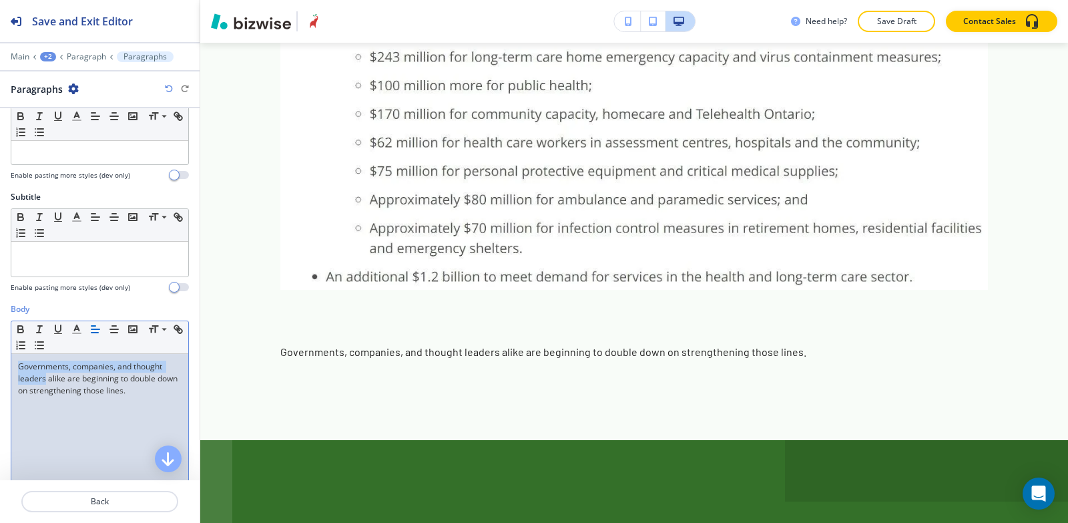
drag, startPoint x: 45, startPoint y: 378, endPoint x: 2, endPoint y: 356, distance: 48.1
click at [2, 356] on div "Body Small Normal Large Huge Governments, companies, and thought leaders alike …" at bounding box center [100, 428] width 200 height 251
click at [19, 331] on icon "button" at bounding box center [20, 330] width 5 height 3
drag, startPoint x: 85, startPoint y: 379, endPoint x: 185, endPoint y: 396, distance: 101.5
click at [185, 396] on div "Body Small Normal Large Huge Governments, companies, and thought leaders alike …" at bounding box center [100, 428] width 200 height 251
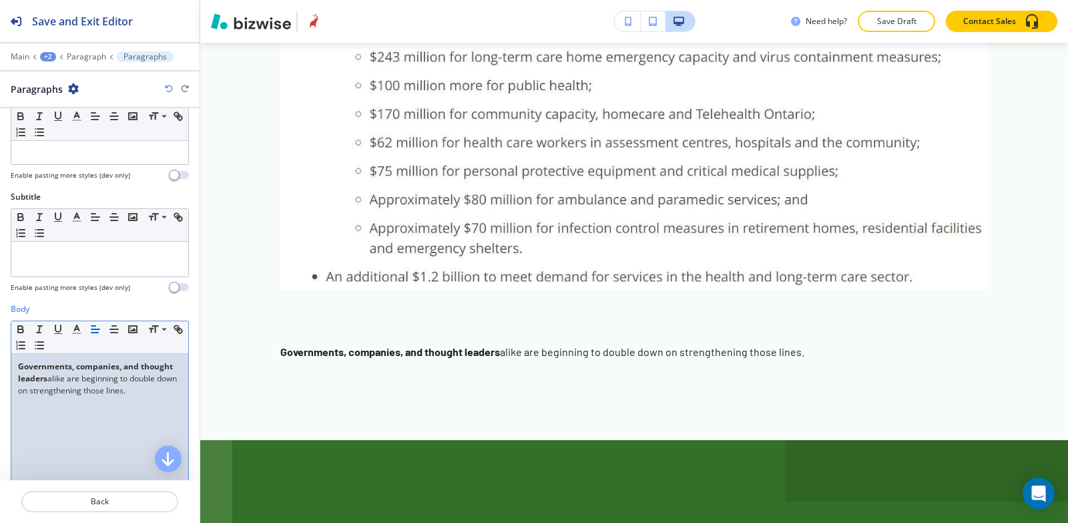
click at [50, 410] on div "Governments, companies, and thought leaders alike are beginning to double down …" at bounding box center [99, 441] width 177 height 174
drag, startPoint x: 84, startPoint y: 378, endPoint x: 160, endPoint y: 413, distance: 84.0
click at [160, 413] on div "Governments, companies, and thought leaders alike are beginning to double down …" at bounding box center [99, 441] width 177 height 174
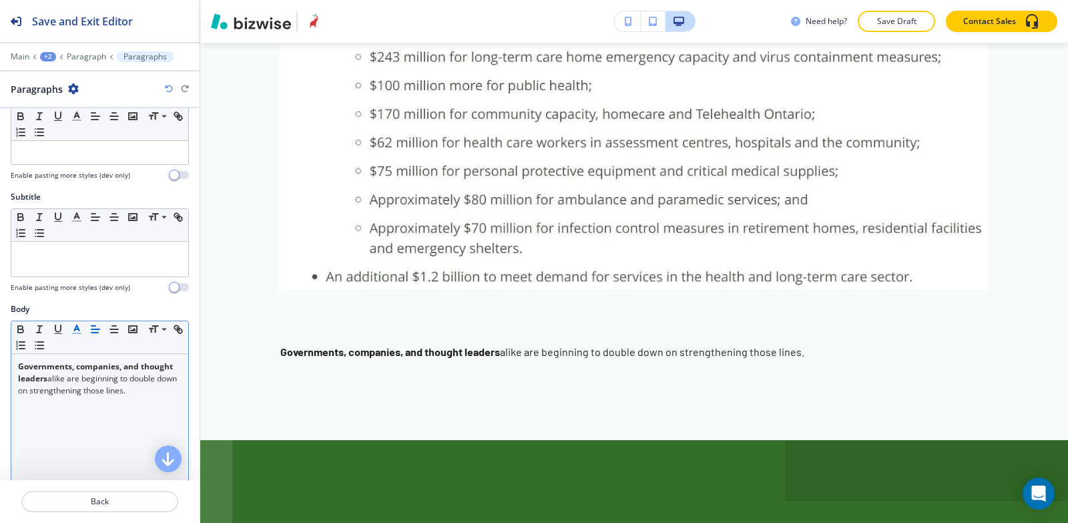
click at [79, 333] on line "button" at bounding box center [77, 333] width 8 height 0
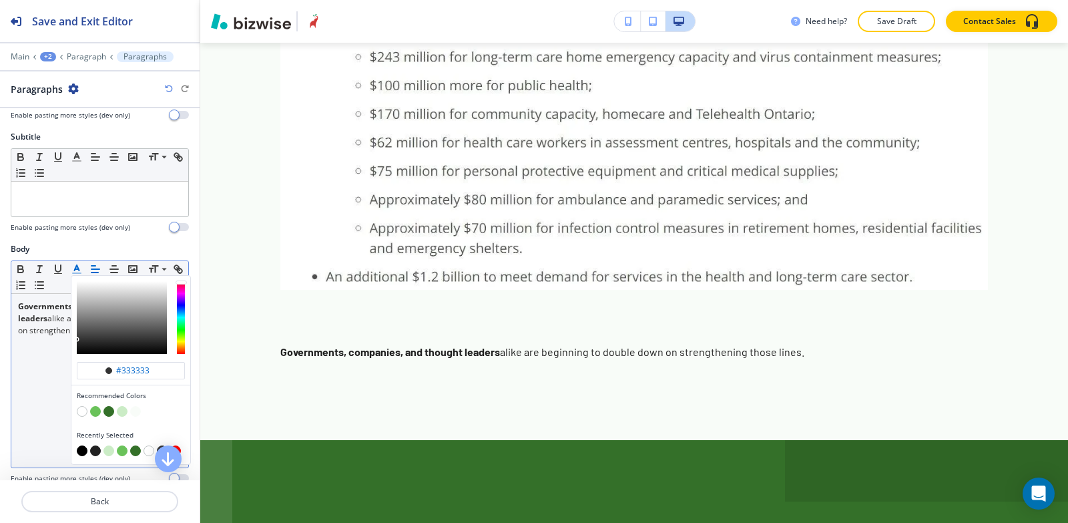
scroll to position [267, 0]
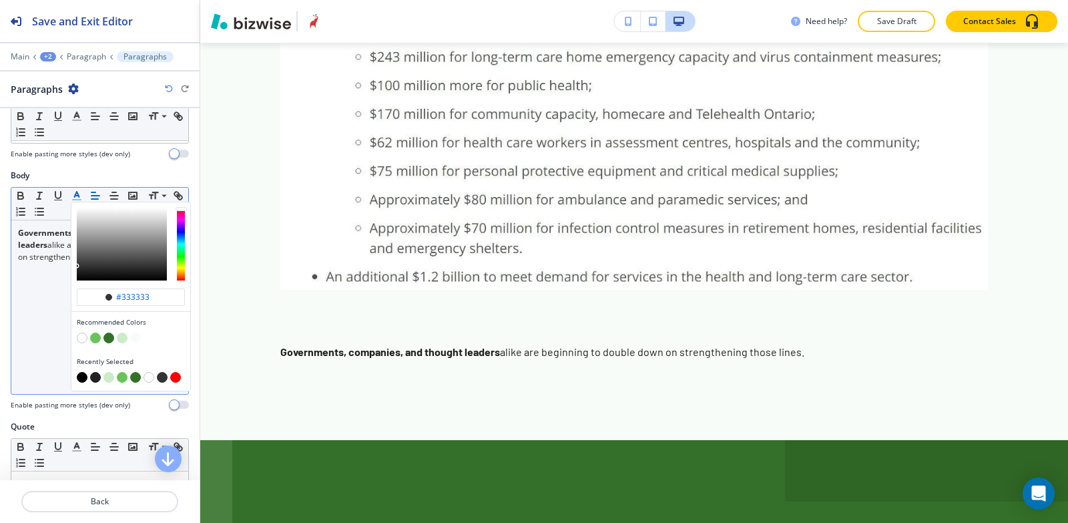
click at [81, 379] on button "button" at bounding box center [82, 377] width 11 height 11
type input "#000000"
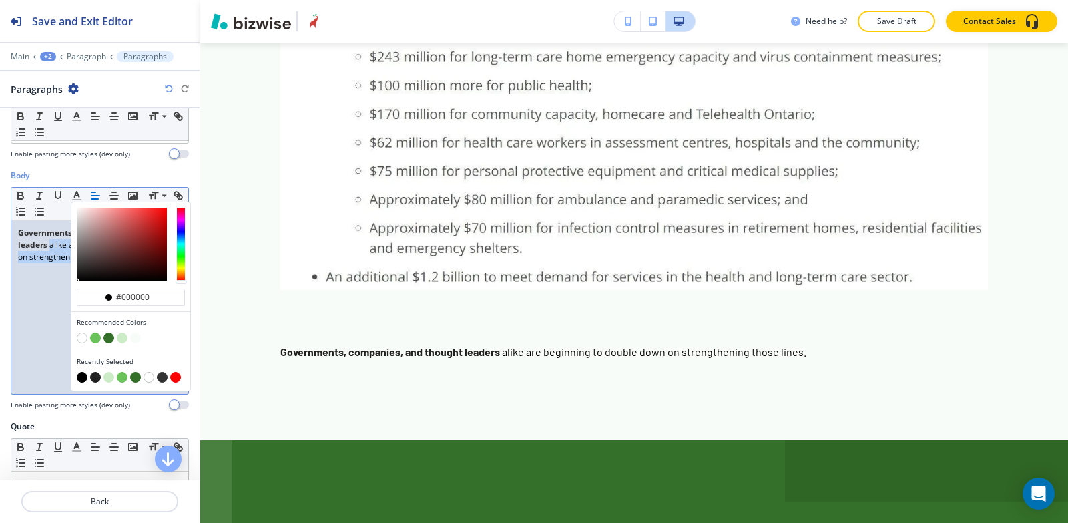
click at [33, 362] on div "Governments, companies, and thought leaders alike are beginning to double down …" at bounding box center [99, 307] width 177 height 174
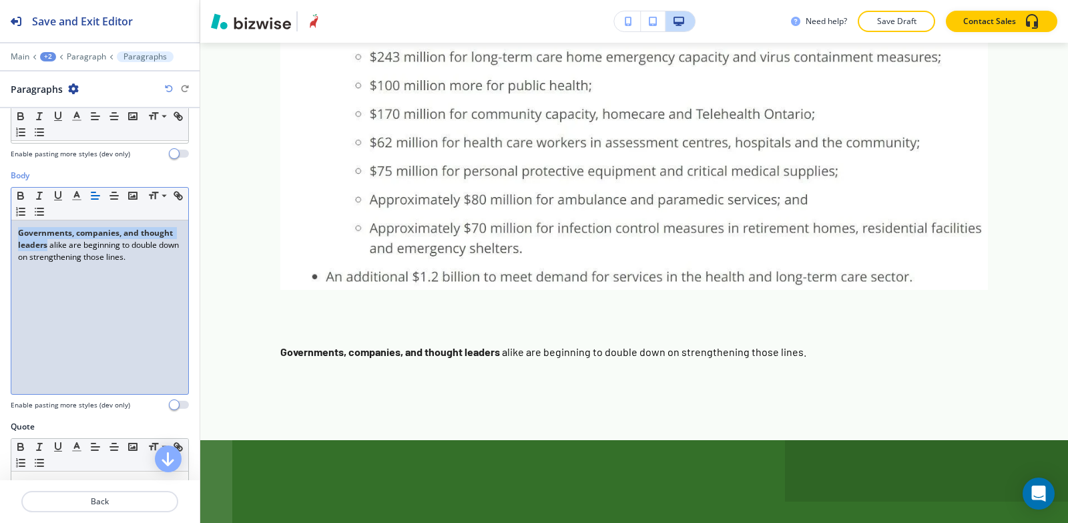
drag, startPoint x: 81, startPoint y: 245, endPoint x: 1, endPoint y: 228, distance: 81.9
click at [1, 228] on div "Body Small Normal Large Huge Governments, companies, and thought leaders alike …" at bounding box center [100, 295] width 200 height 251
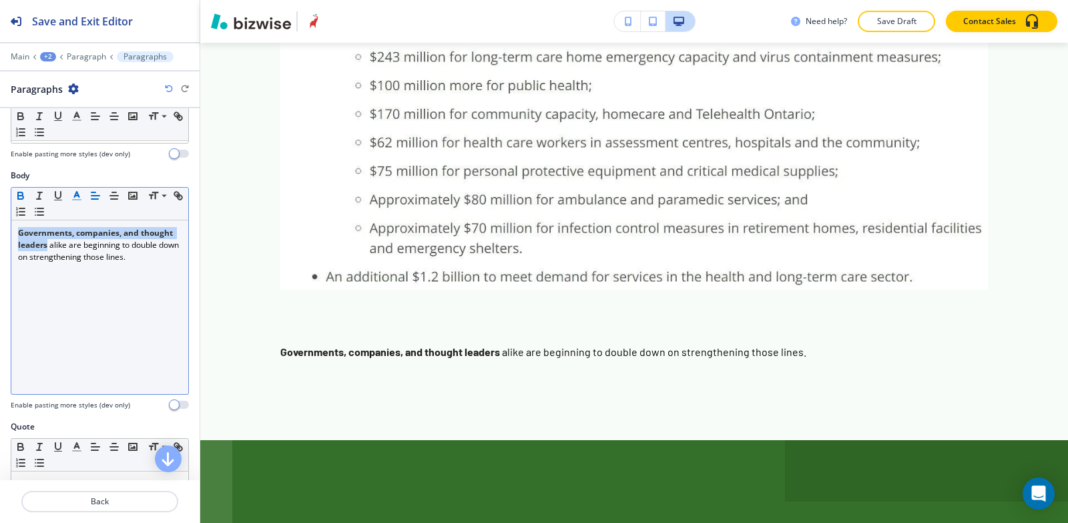
click at [69, 195] on button "button" at bounding box center [76, 196] width 19 height 16
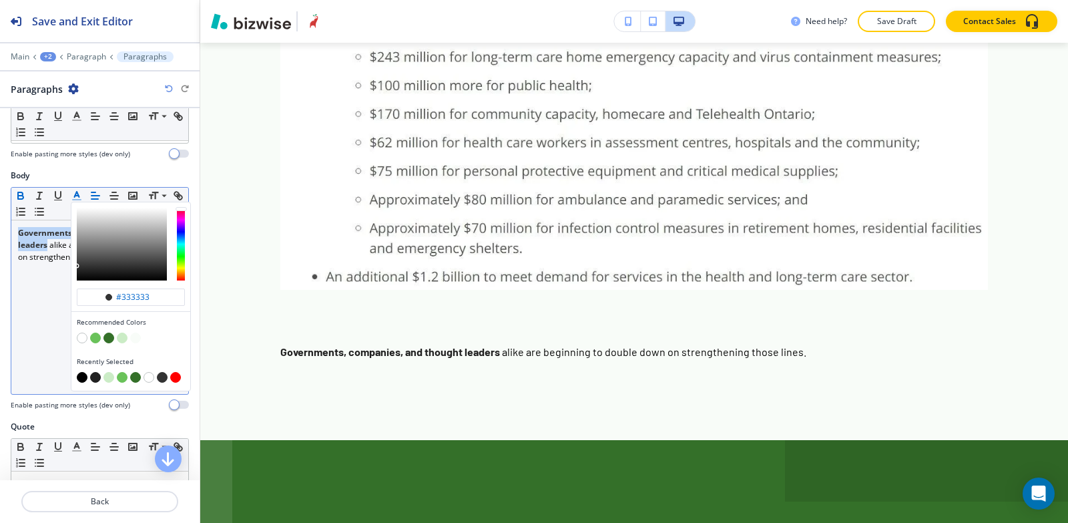
click at [84, 379] on button "button" at bounding box center [82, 377] width 11 height 11
type input "#000000"
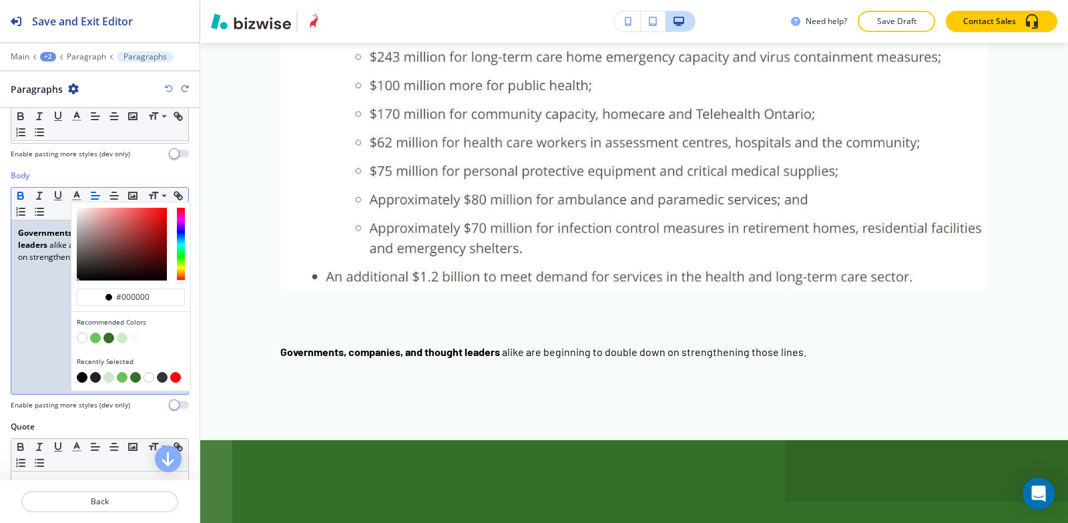
click at [33, 337] on div "Governments, companies, and thought leaders alike are beginning to double down …" at bounding box center [99, 307] width 177 height 174
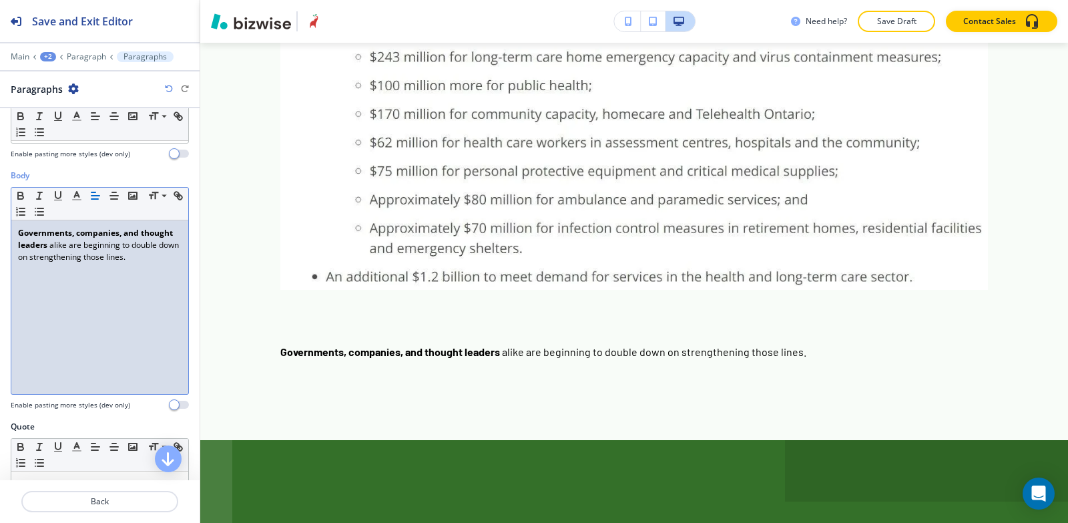
click at [68, 282] on div "Governments, companies, and thought leaders alike are beginning to double down …" at bounding box center [99, 307] width 177 height 174
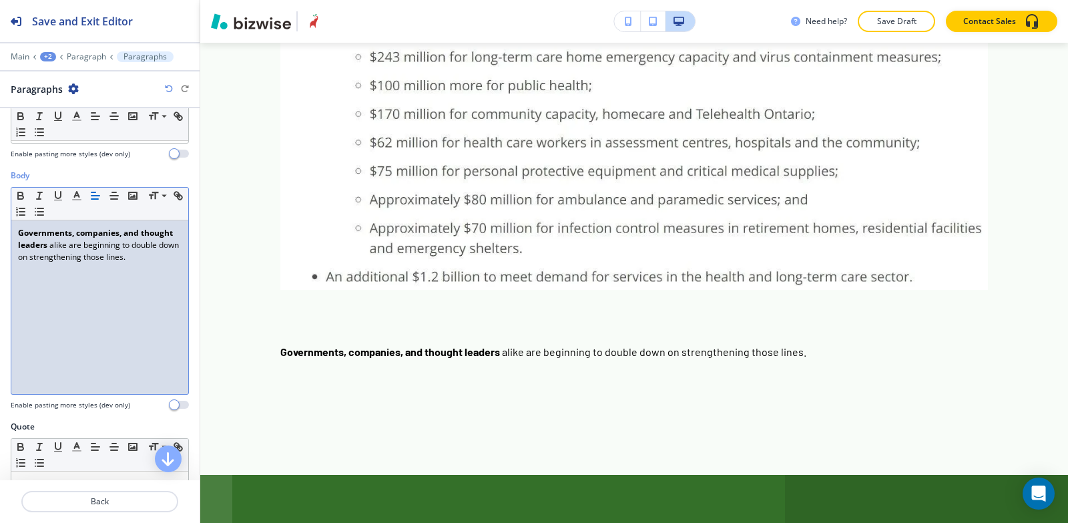
scroll to position [0, 0]
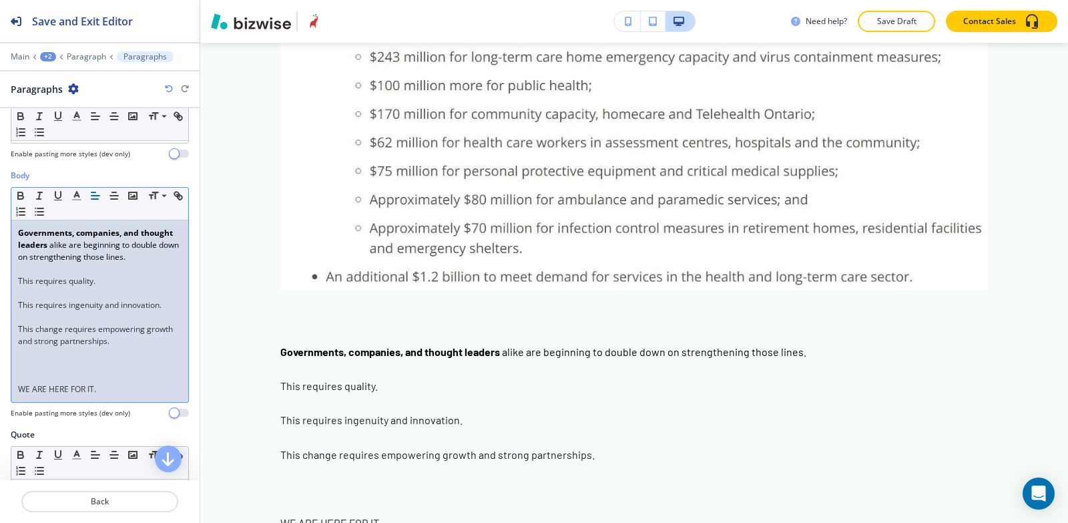
click at [17, 341] on div "Governments, companies, and thought leaders alike are beginning to double down …" at bounding box center [99, 311] width 177 height 182
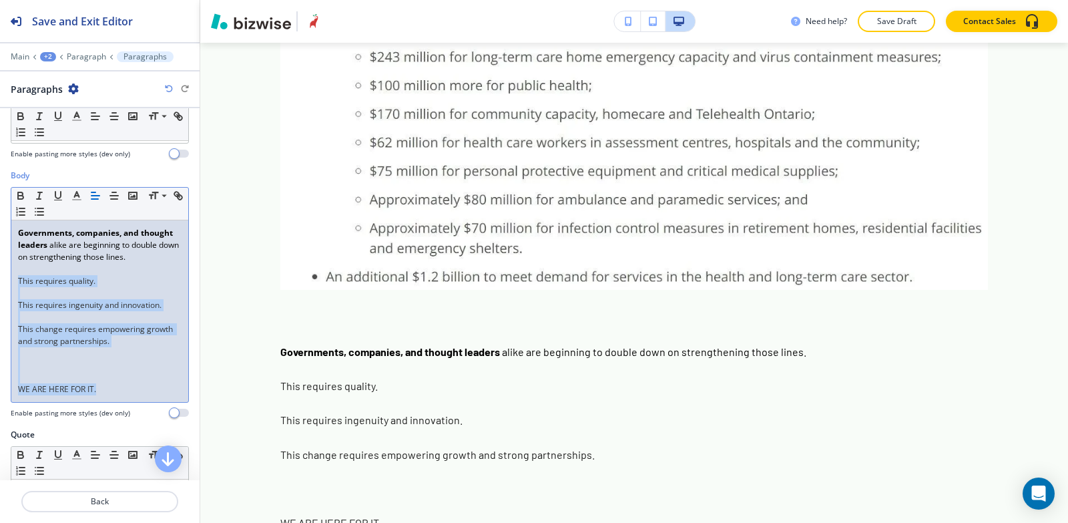
drag, startPoint x: 17, startPoint y: 294, endPoint x: 117, endPoint y: 410, distance: 153.0
click at [117, 402] on div "Governments, companies, and thought leaders alike are beginning to double down …" at bounding box center [99, 311] width 177 height 182
click at [81, 197] on icon "button" at bounding box center [77, 196] width 12 height 12
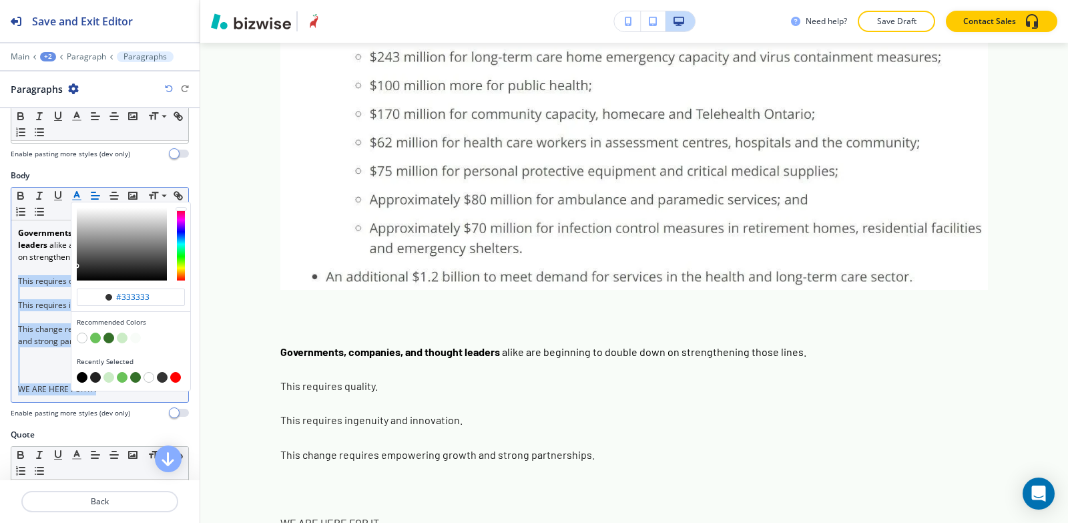
click at [81, 376] on button "button" at bounding box center [82, 377] width 11 height 11
type input "#000000"
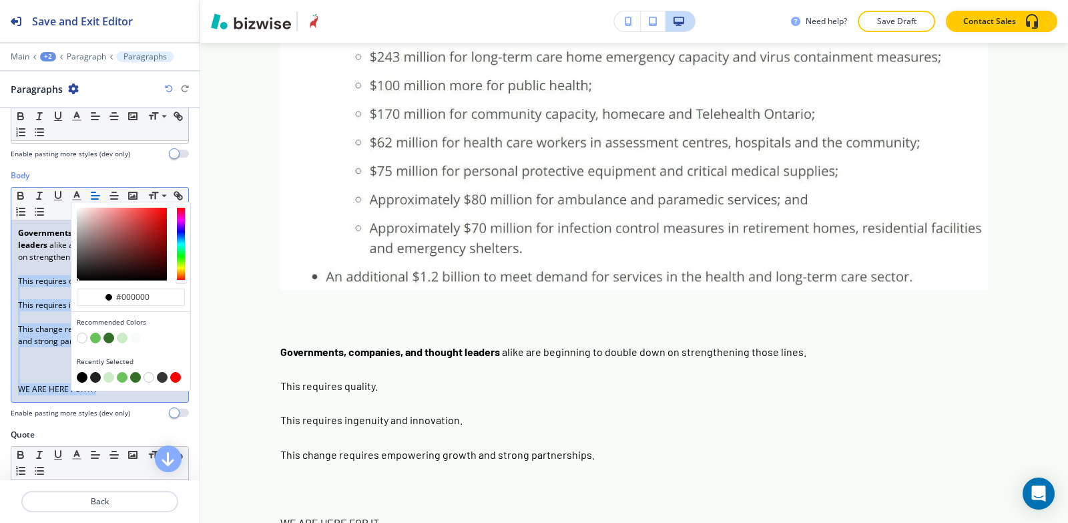
click at [40, 383] on p at bounding box center [100, 377] width 164 height 12
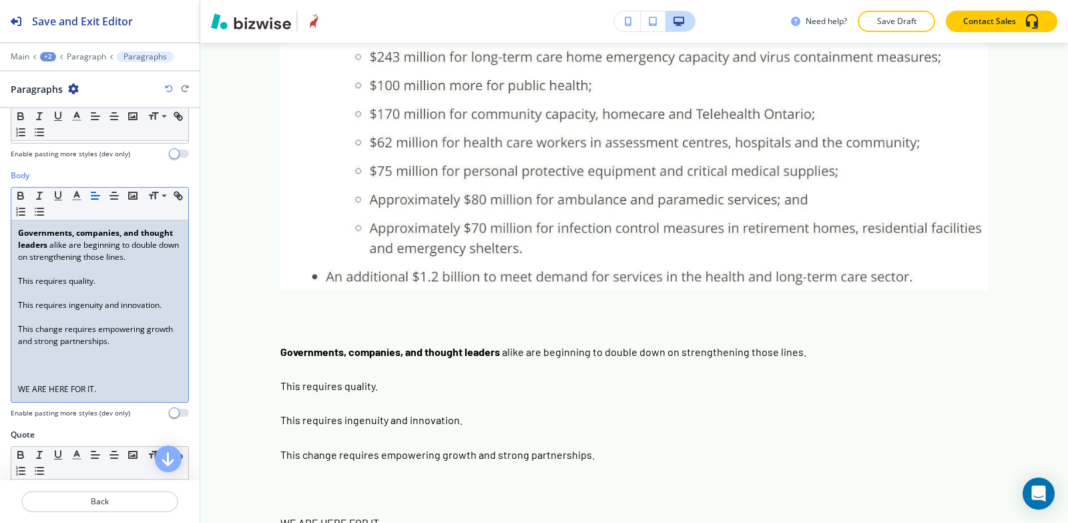
click at [12, 402] on div "Governments, companies, and thought leaders alike are beginning to double down …" at bounding box center [99, 311] width 177 height 182
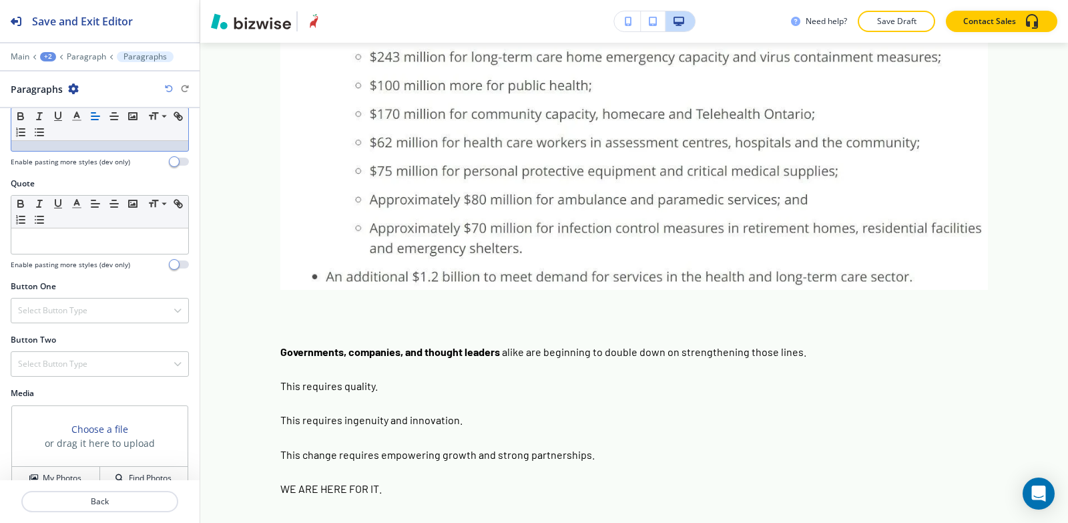
scroll to position [532, 0]
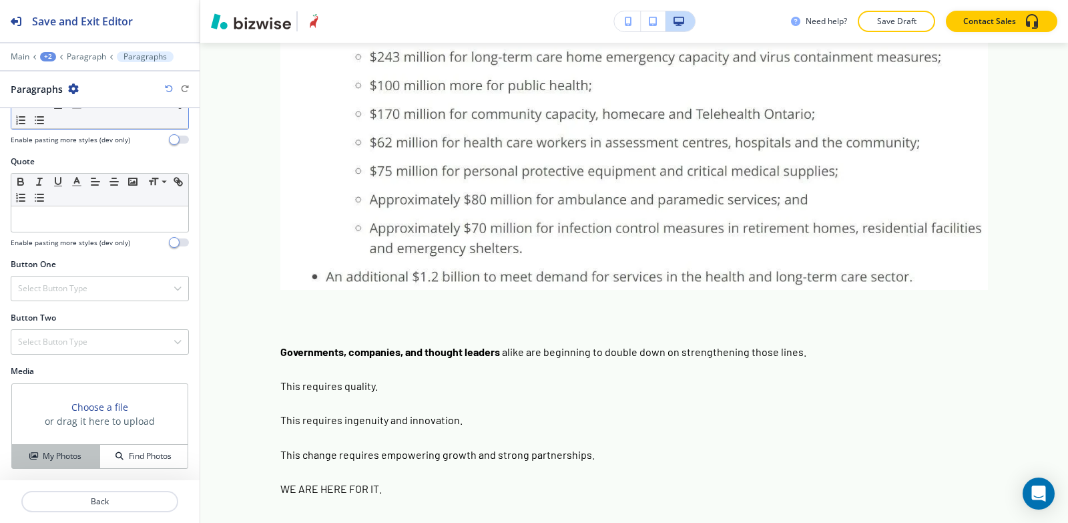
click at [39, 449] on button "My Photos" at bounding box center [56, 456] width 88 height 23
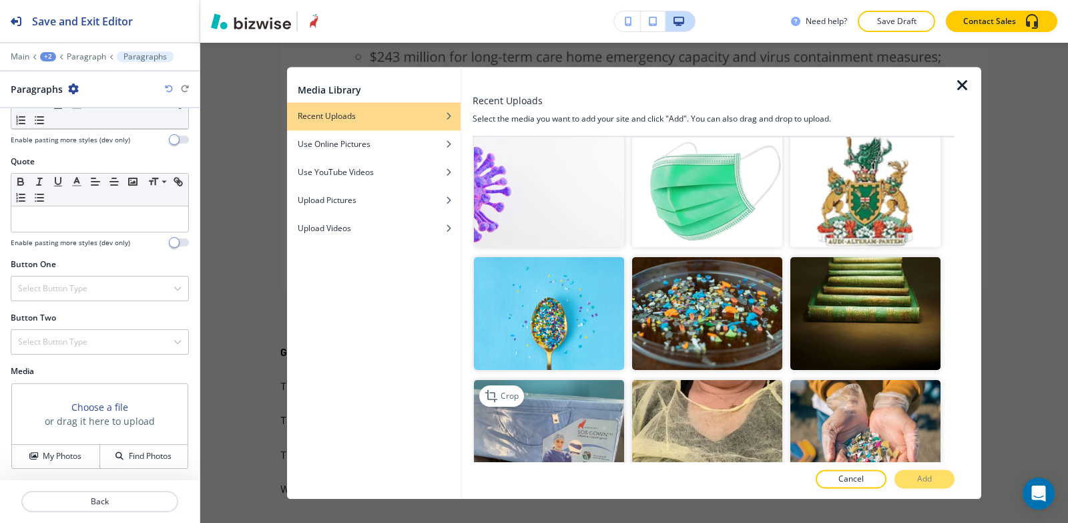
scroll to position [1269, 0]
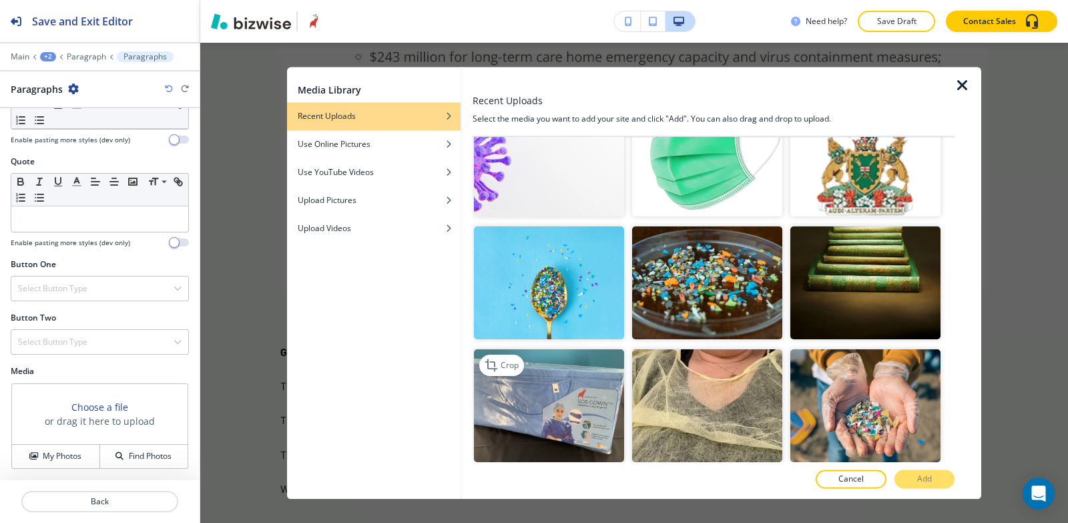
click at [577, 363] on img "button" at bounding box center [549, 405] width 150 height 113
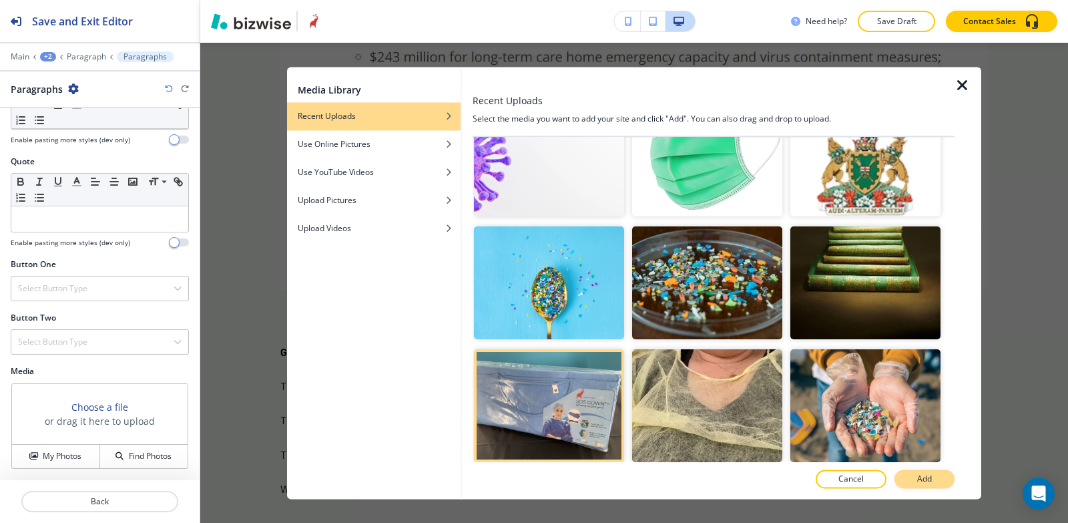
click at [909, 475] on button "Add" at bounding box center [925, 478] width 60 height 19
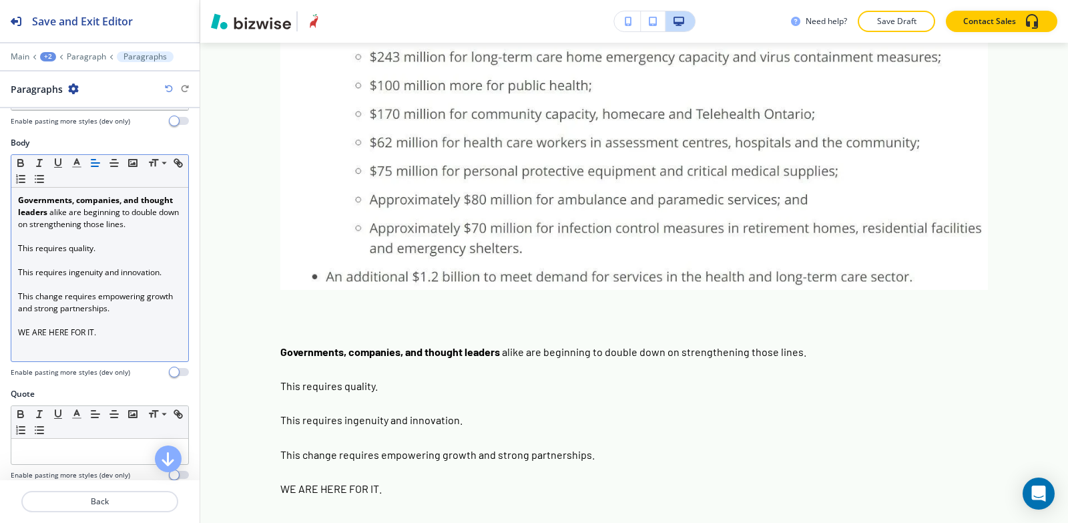
scroll to position [265, 0]
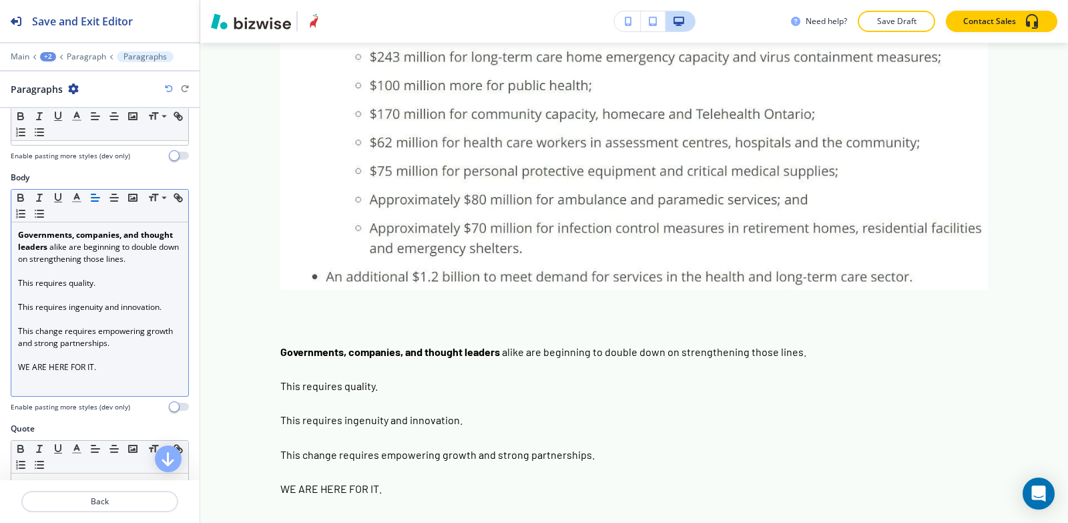
click at [11, 339] on div "Small Normal Large Huge Governments, companies, and thought leaders alike are b…" at bounding box center [100, 293] width 178 height 208
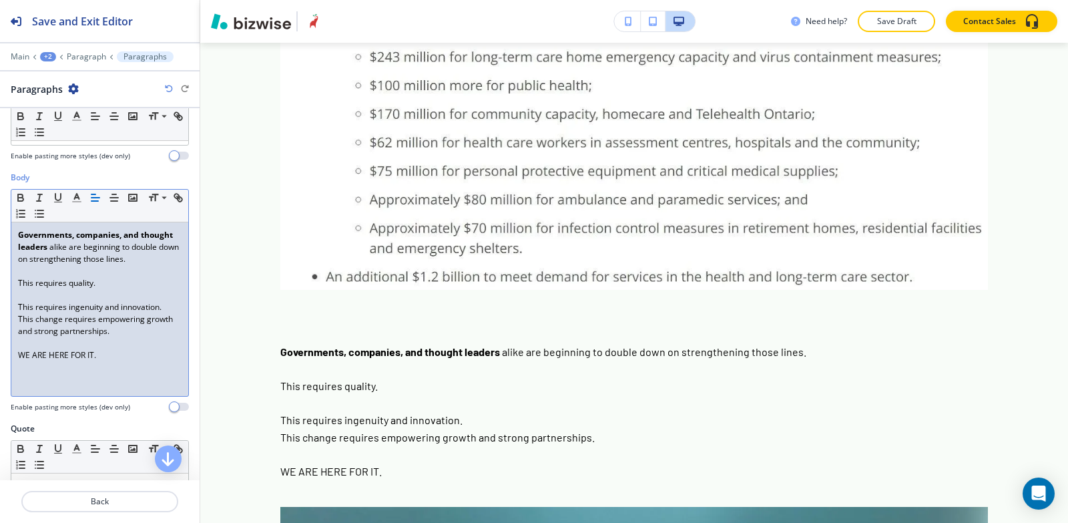
click at [19, 313] on span "This requires ingenuity and innovation." at bounding box center [90, 306] width 144 height 11
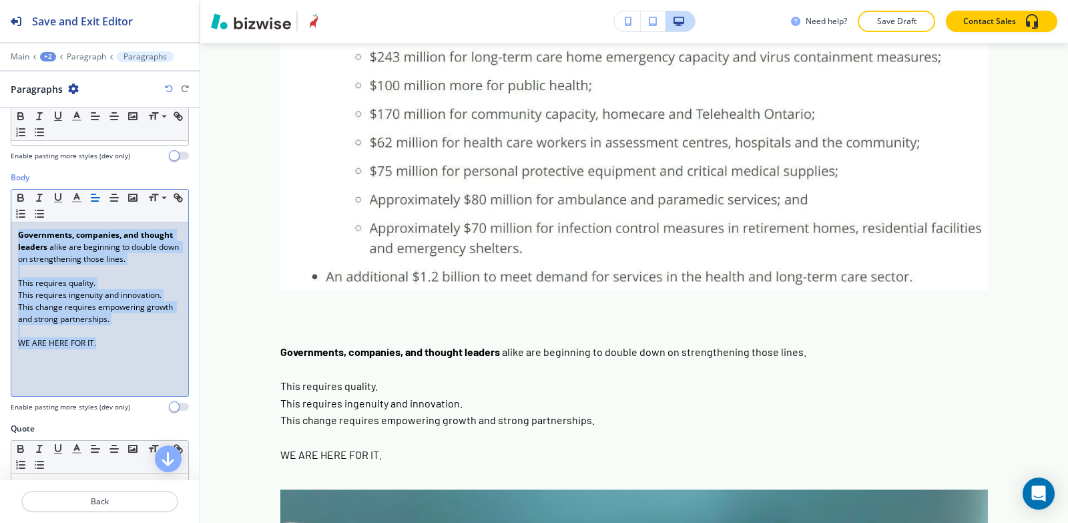
drag, startPoint x: 13, startPoint y: 232, endPoint x: 108, endPoint y: 353, distance: 153.1
click at [108, 353] on div "Governments, companies, and thought leaders alike are beginning to double down …" at bounding box center [99, 309] width 177 height 174
copy div "Governments, companies, and thought leaders alike are beginning to double down …"
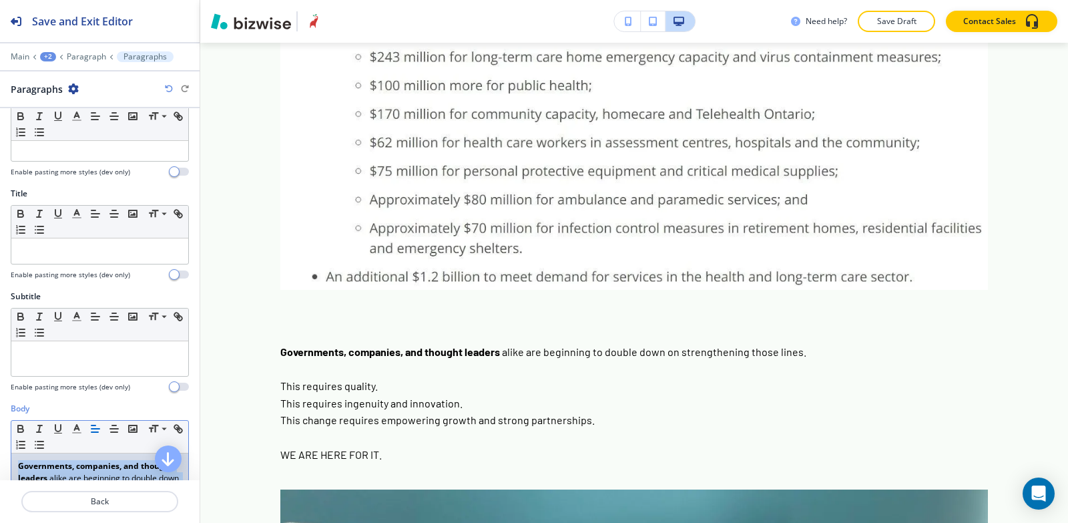
scroll to position [0, 0]
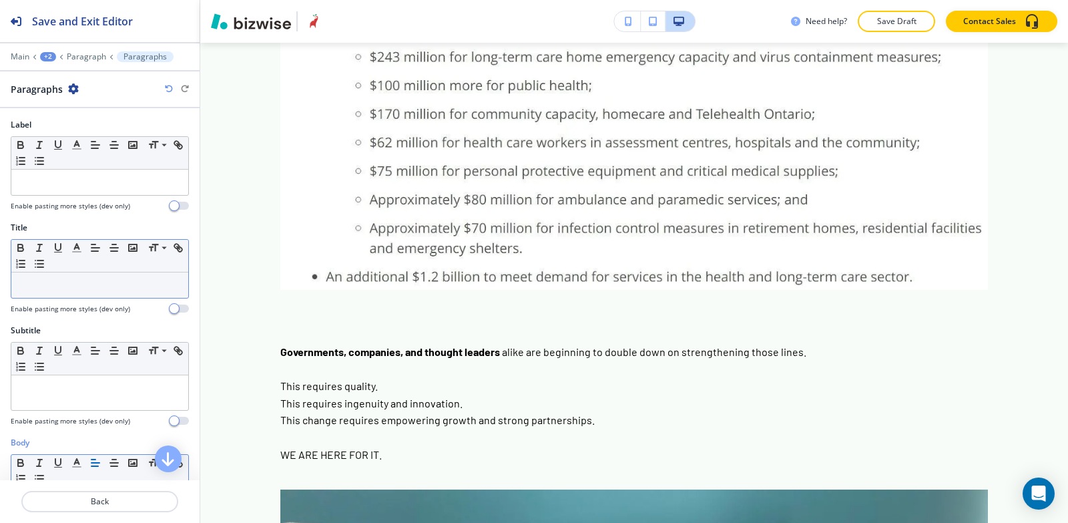
click at [105, 292] on div at bounding box center [99, 284] width 177 height 25
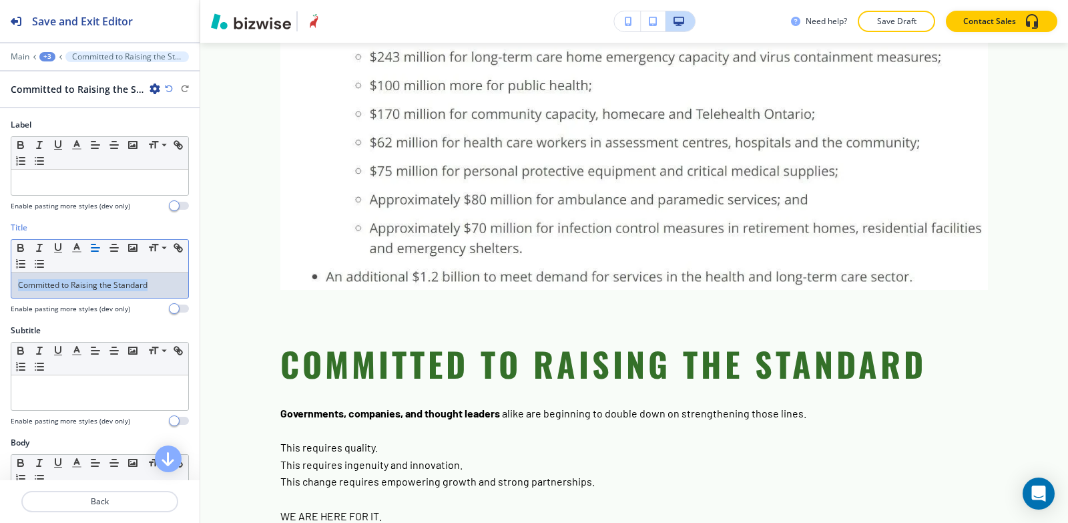
drag, startPoint x: 164, startPoint y: 282, endPoint x: 0, endPoint y: 287, distance: 163.7
click at [0, 287] on div "Title Small Normal Large Huge Committed to Raising the Standard Enable pasting …" at bounding box center [100, 273] width 200 height 103
copy p "Committed to Raising the Standard"
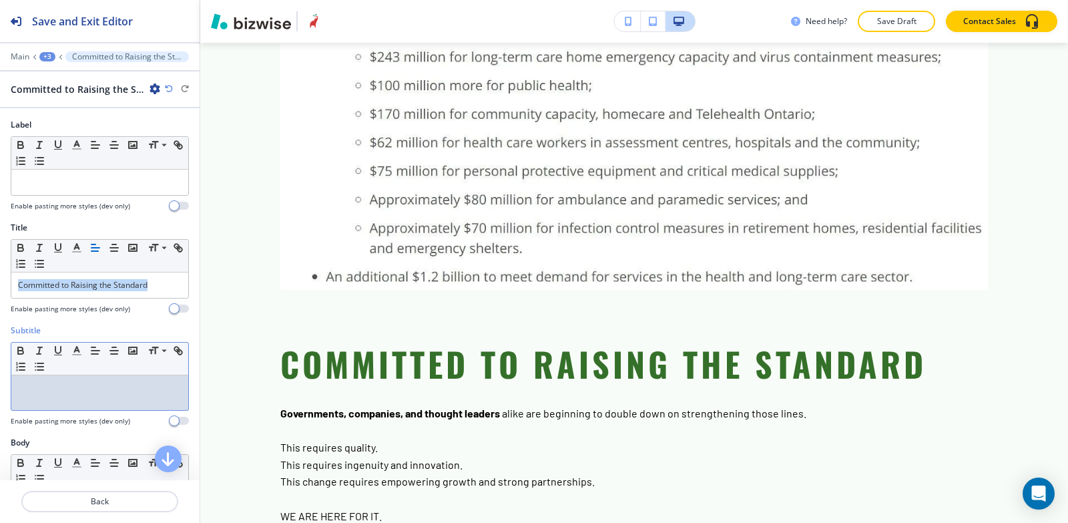
click at [123, 403] on div at bounding box center [99, 392] width 177 height 35
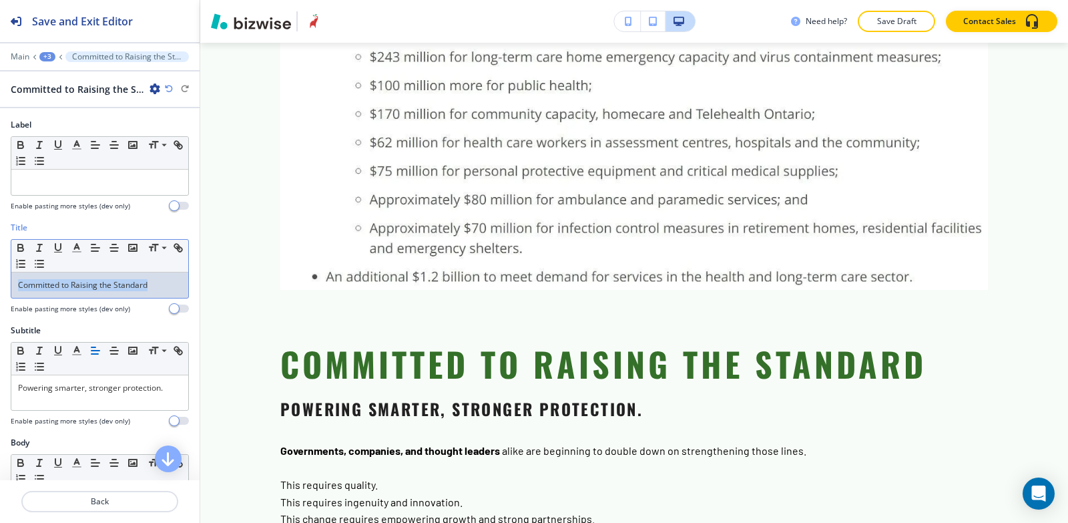
drag, startPoint x: 156, startPoint y: 278, endPoint x: 1, endPoint y: 278, distance: 155.6
click at [0, 282] on div "Title Small Normal Large Huge Committed to Raising the Standard Enable pasting …" at bounding box center [100, 273] width 200 height 103
click at [37, 248] on icon "button" at bounding box center [39, 248] width 12 height 12
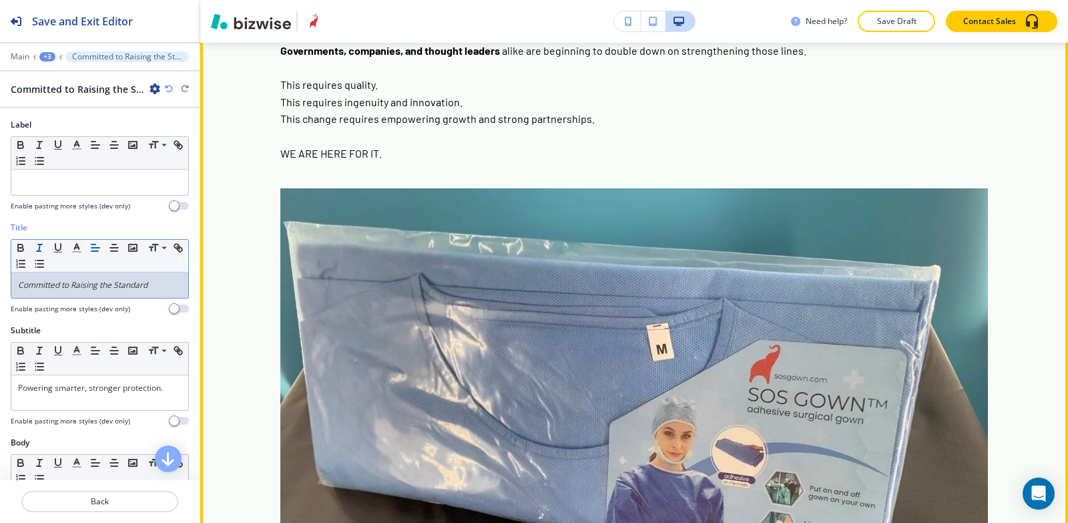
scroll to position [4701, 0]
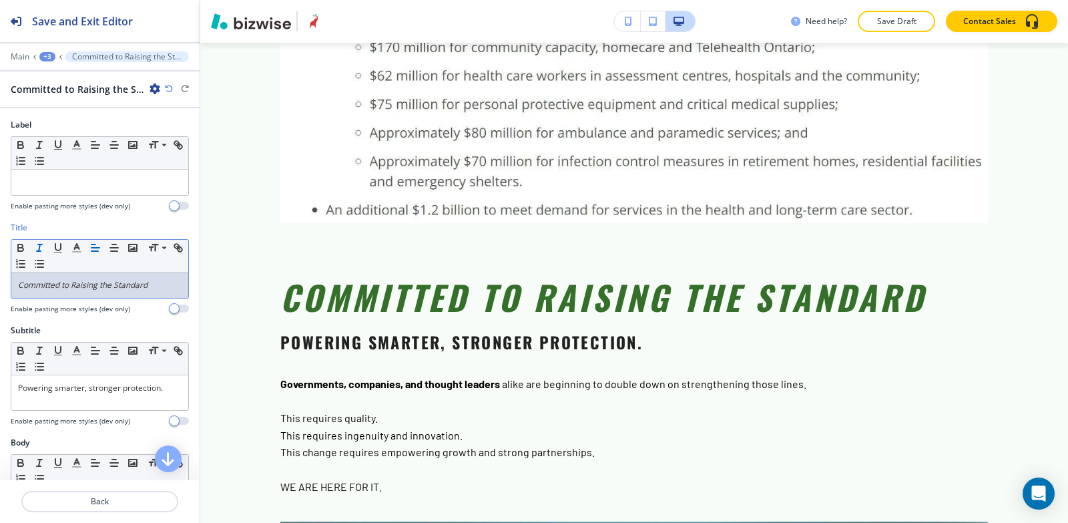
click at [41, 55] on div "+3" at bounding box center [47, 56] width 16 height 9
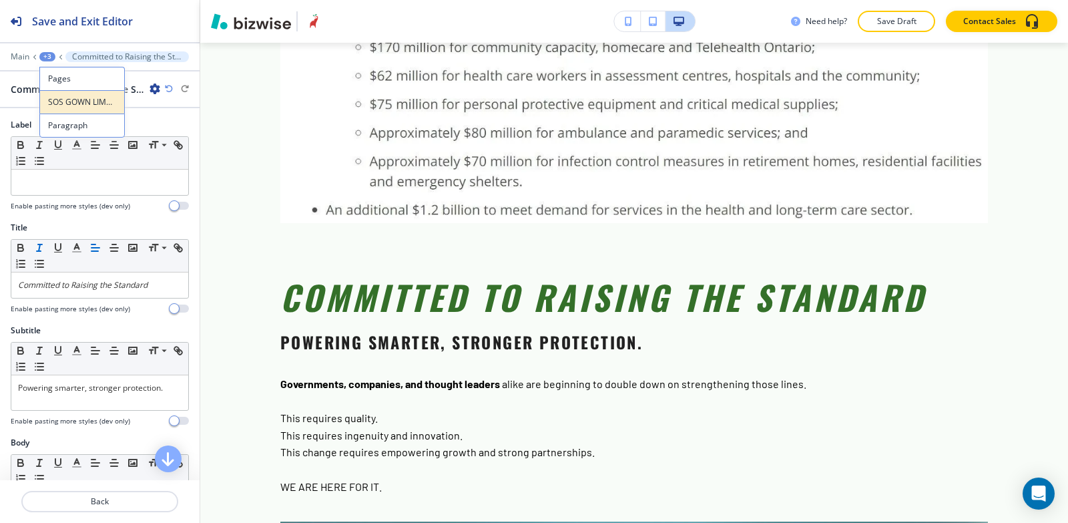
click at [78, 102] on p "SOS GOWN LIMB NODE" at bounding box center [82, 102] width 68 height 12
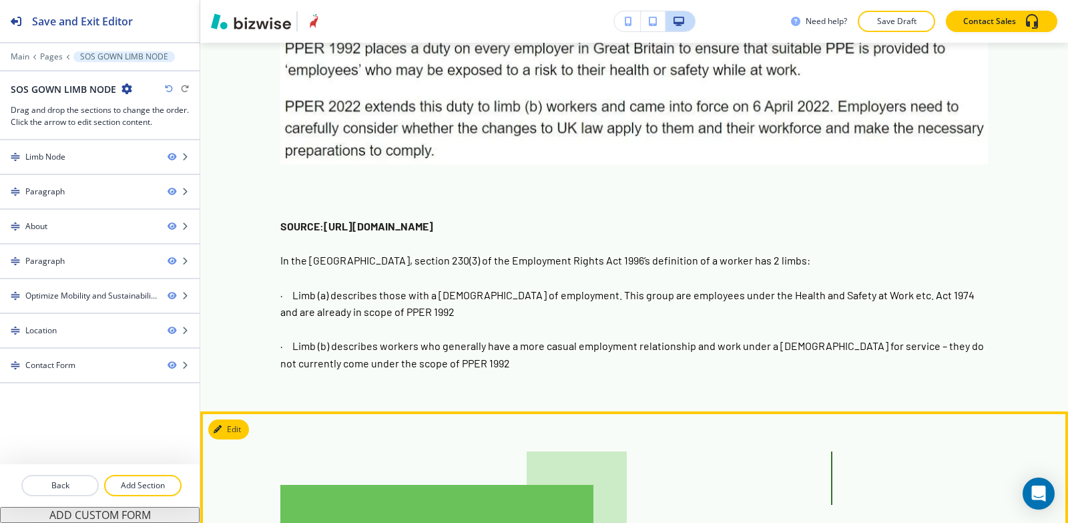
scroll to position [1770, 0]
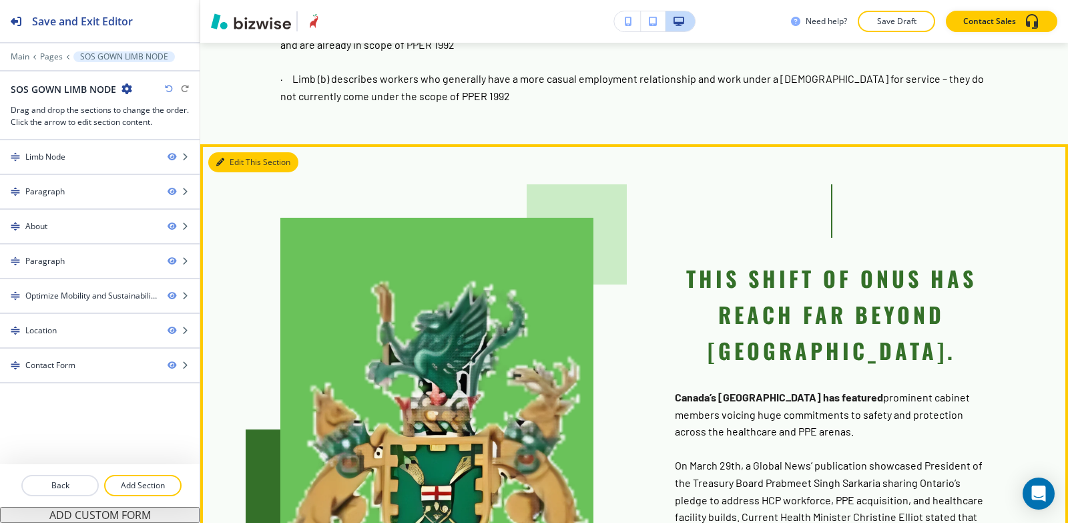
click at [234, 152] on button "Edit This Section" at bounding box center [253, 162] width 90 height 20
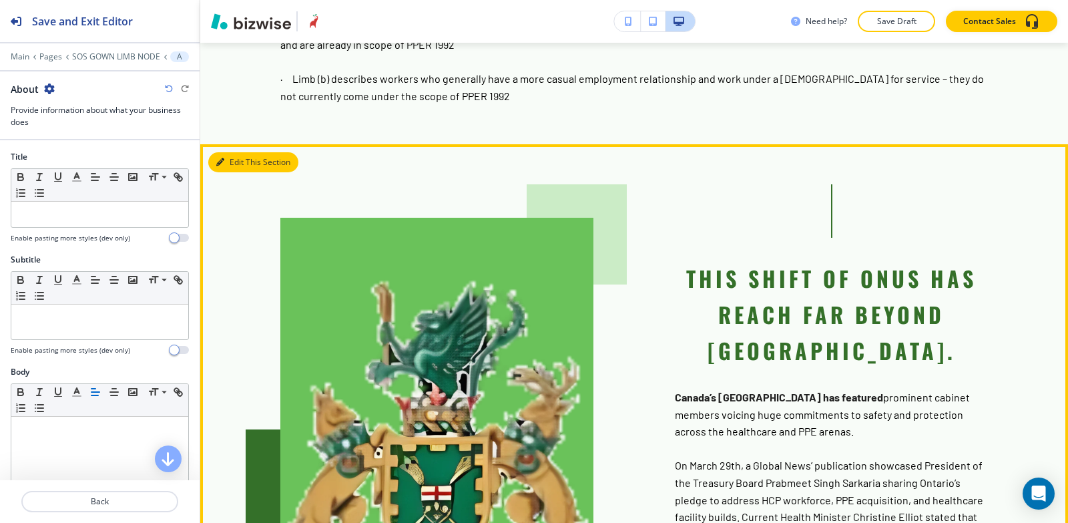
scroll to position [1806, 0]
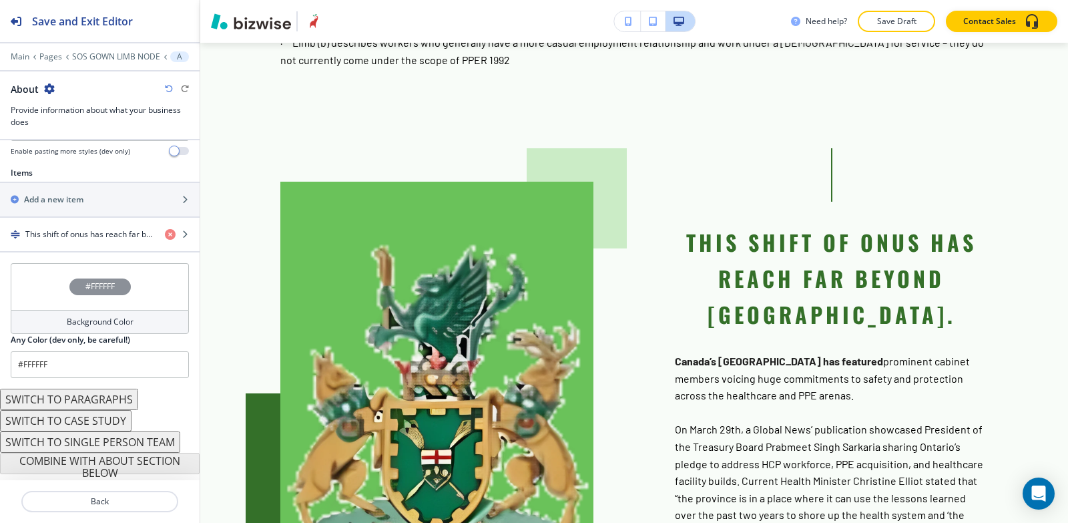
click at [67, 320] on h4 "Background Color" at bounding box center [100, 322] width 67 height 12
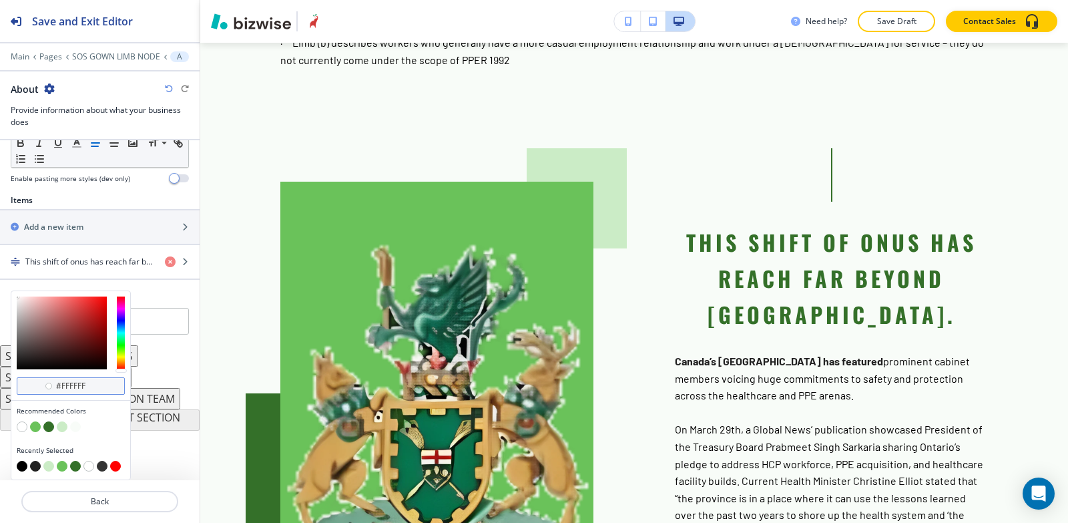
scroll to position [423, 0]
click at [35, 428] on button "button" at bounding box center [35, 426] width 11 height 11
type input "#6ac25a"
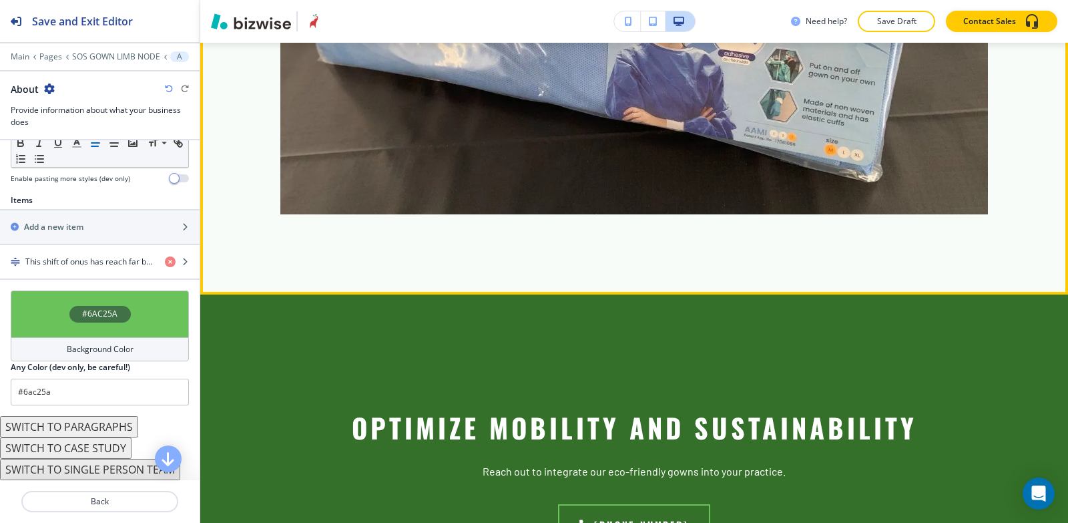
scroll to position [4076, 0]
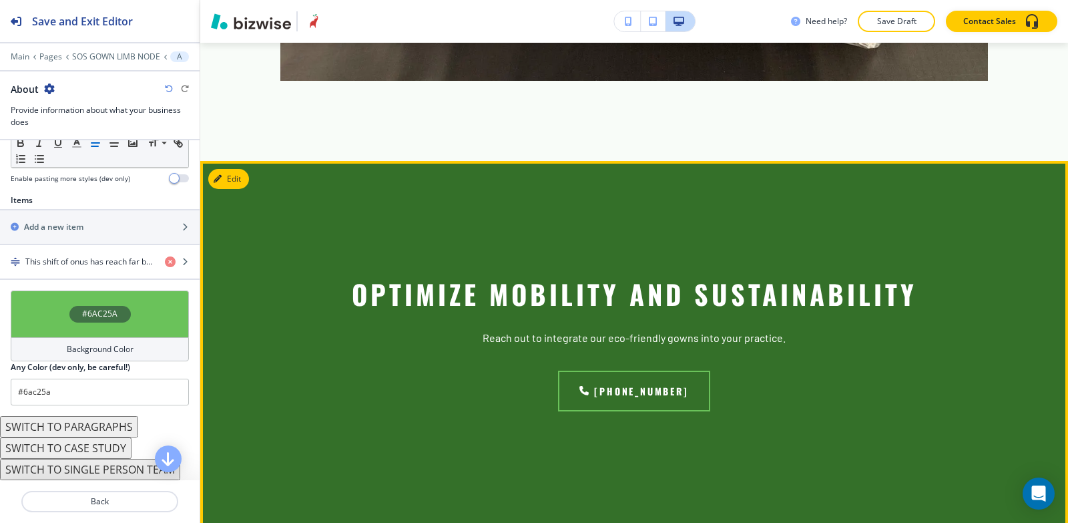
click at [230, 161] on div "Optimize Mobility and Sustainability Reach out to integrate our eco-friendly go…" at bounding box center [634, 344] width 855 height 367
click at [228, 169] on button "Edit This Section" at bounding box center [253, 179] width 90 height 20
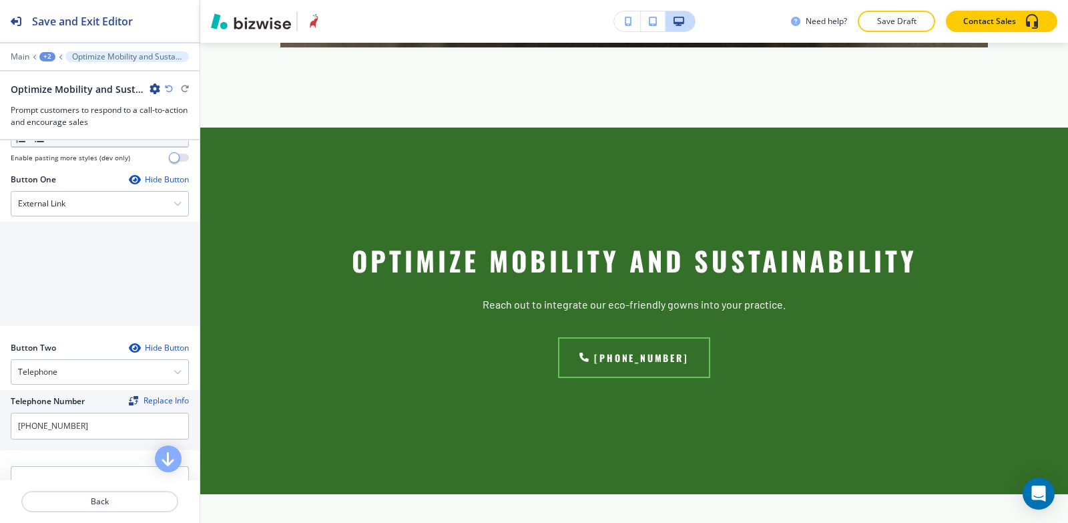
scroll to position [467, 0]
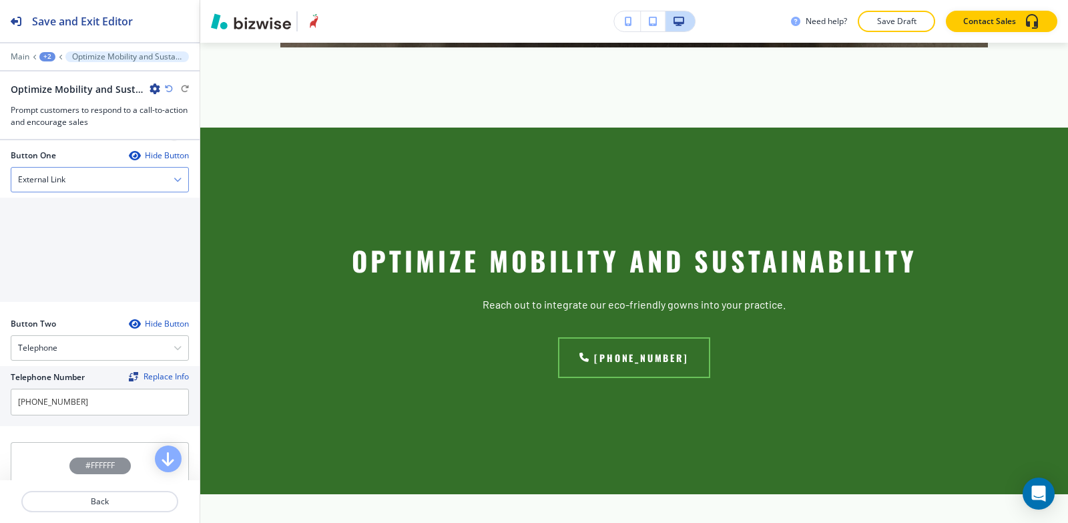
click at [108, 188] on div "External Link" at bounding box center [99, 180] width 177 height 24
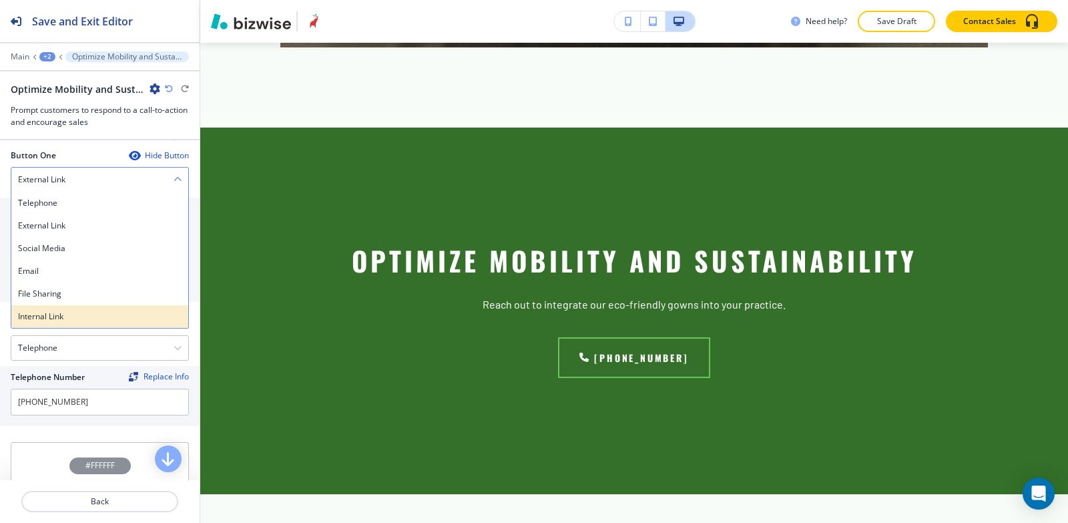
click at [89, 313] on h4 "Internal Link" at bounding box center [100, 317] width 164 height 12
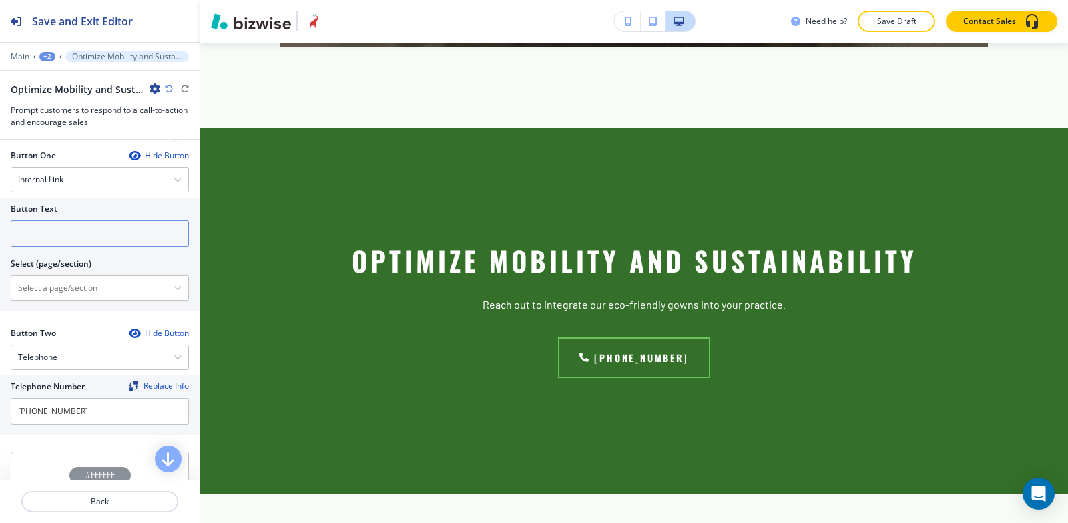
click at [83, 238] on input "text" at bounding box center [100, 233] width 178 height 27
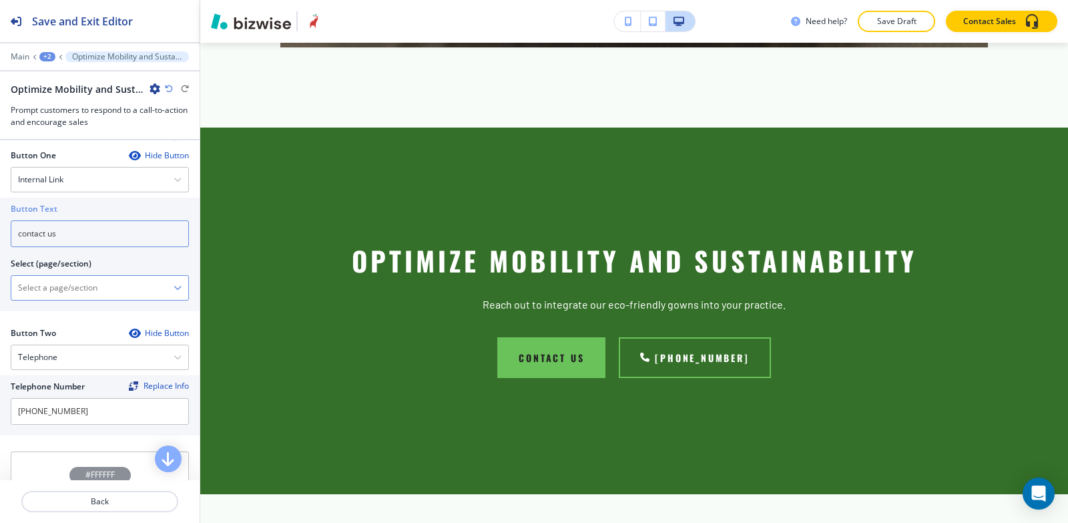
type input "contact us"
click at [28, 294] on \(page\/section\) "Manual Input" at bounding box center [92, 287] width 162 height 23
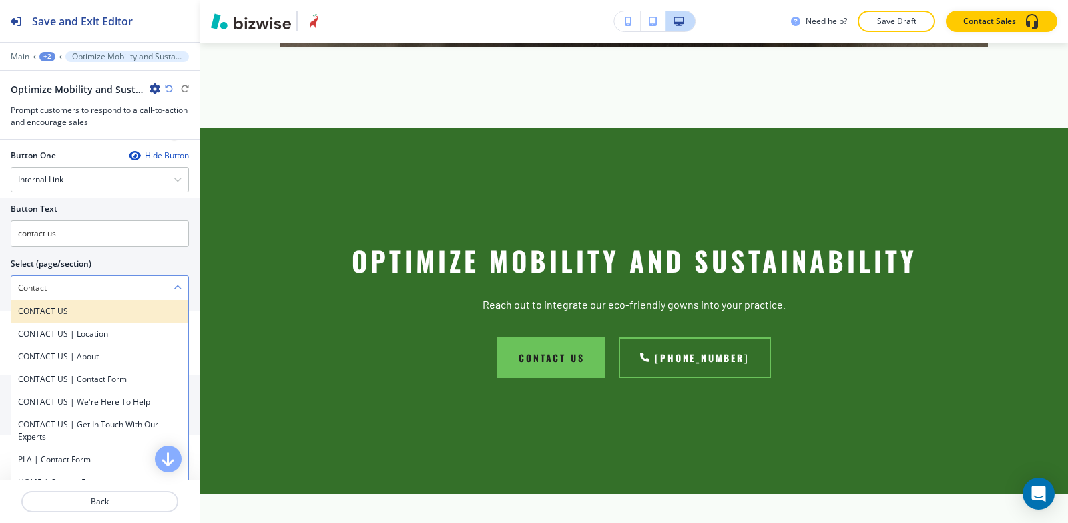
click at [73, 313] on h4 "CONTACT US" at bounding box center [100, 311] width 164 height 12
type \(page\/section\) "CONTACT US"
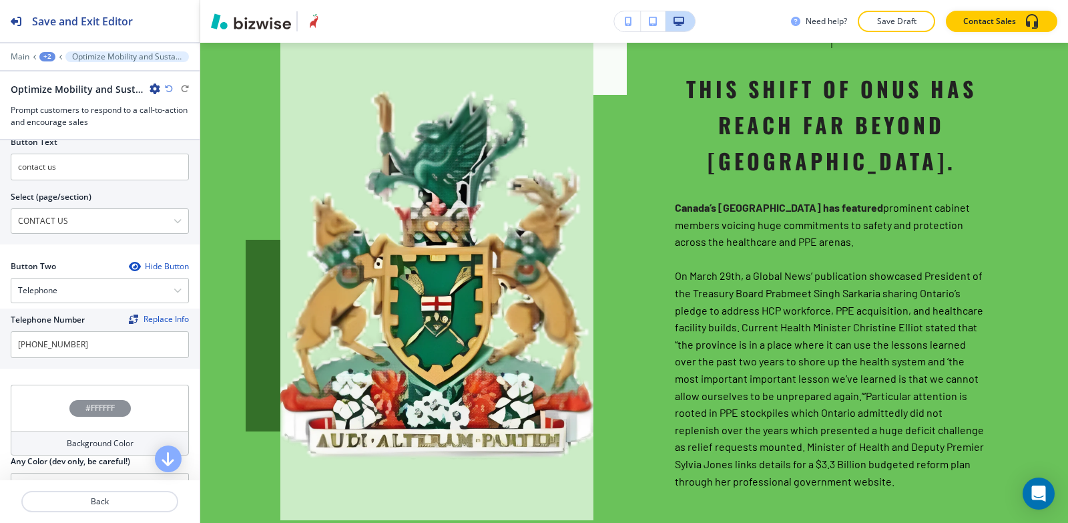
scroll to position [722, 0]
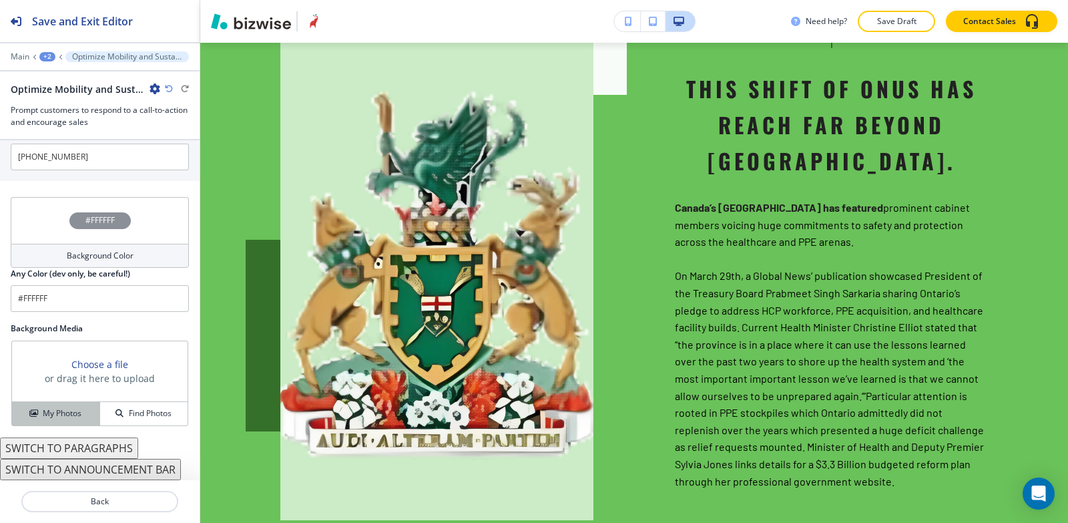
click at [21, 414] on div "My Photos" at bounding box center [55, 413] width 87 height 12
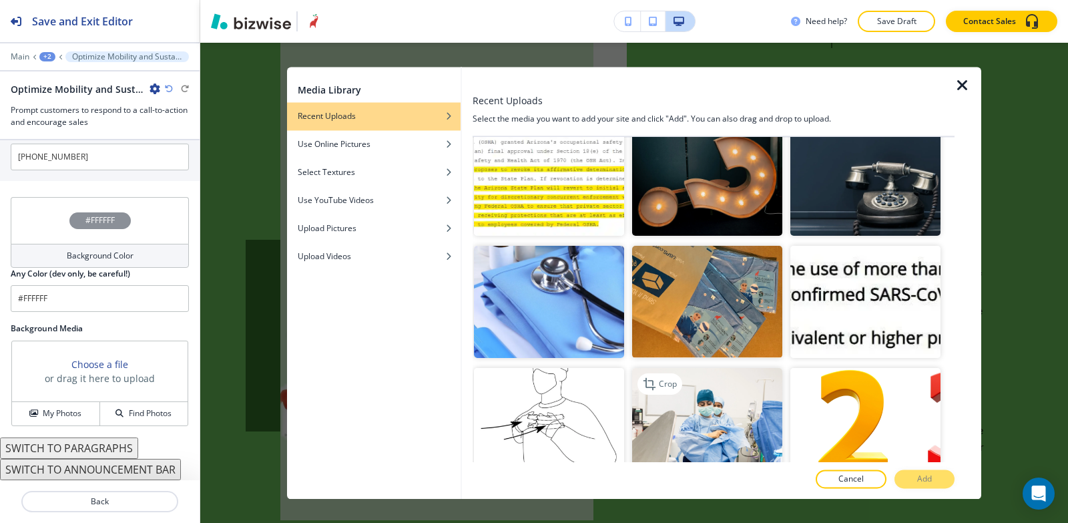
scroll to position [267, 0]
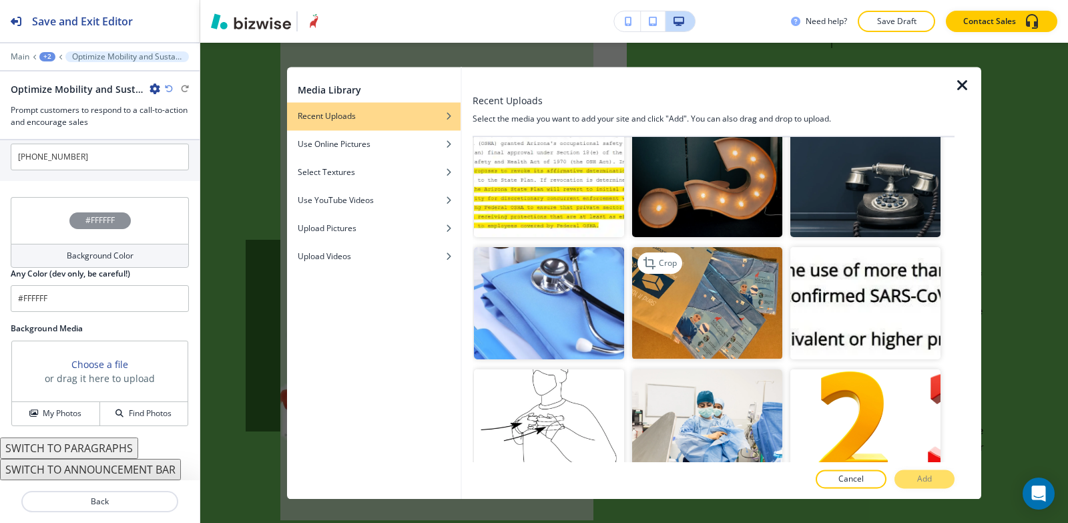
click at [699, 278] on img "button" at bounding box center [707, 303] width 150 height 113
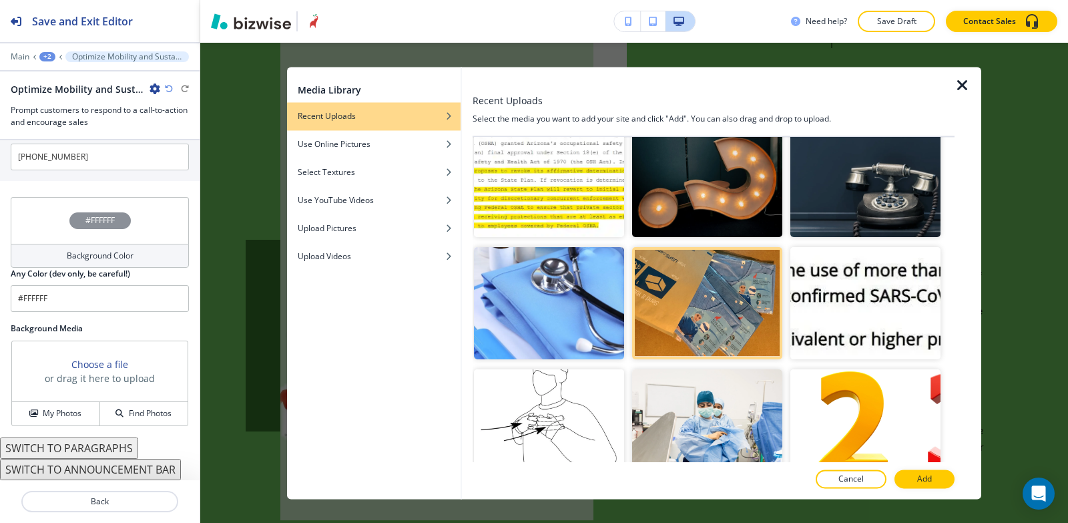
click at [943, 479] on button "Add" at bounding box center [925, 478] width 60 height 19
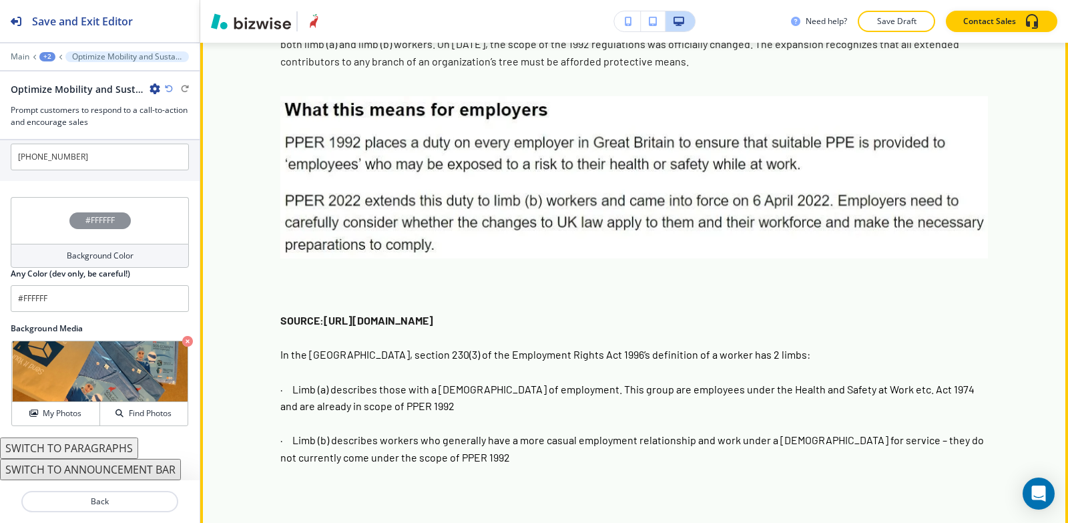
scroll to position [1675, 0]
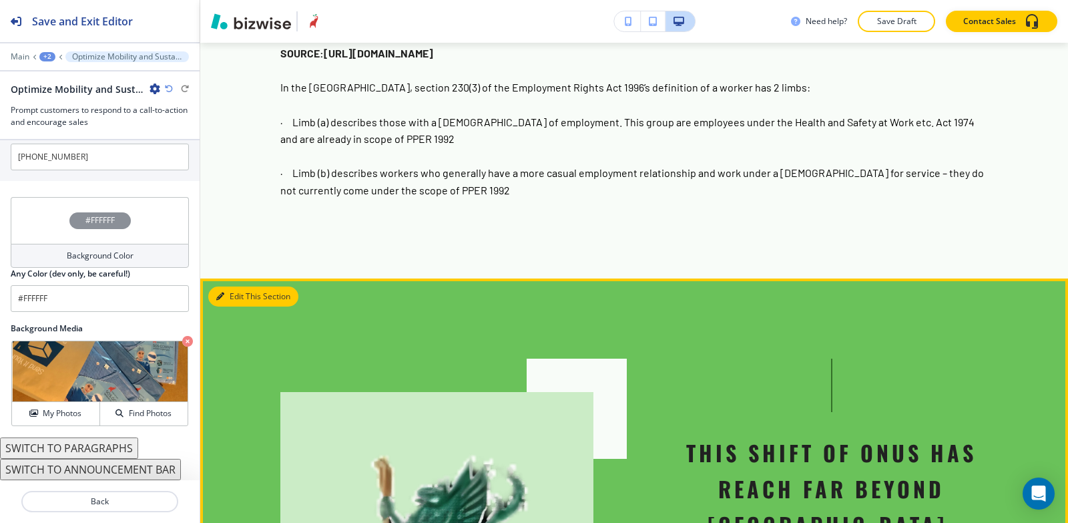
click at [248, 286] on button "Edit This Section" at bounding box center [253, 296] width 90 height 20
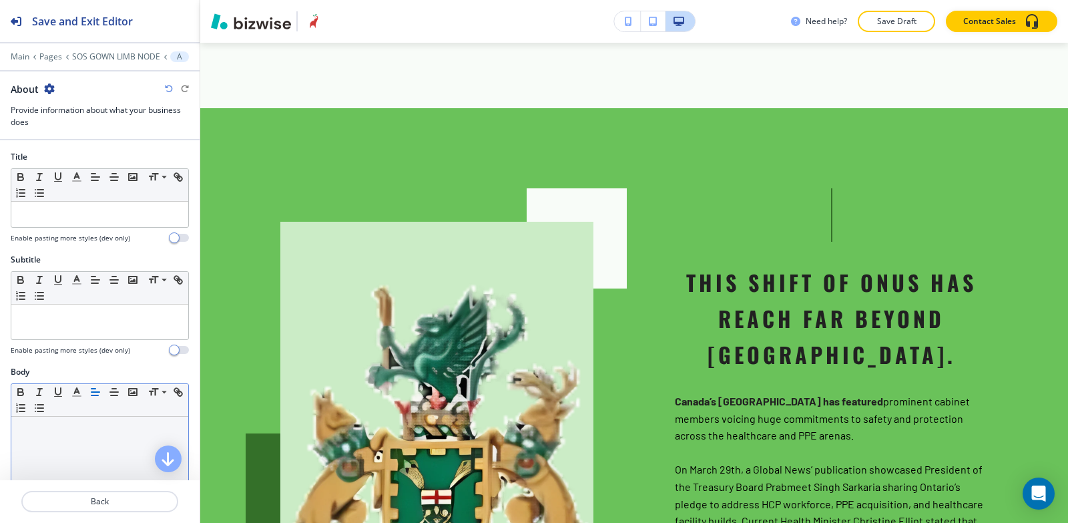
scroll to position [450, 0]
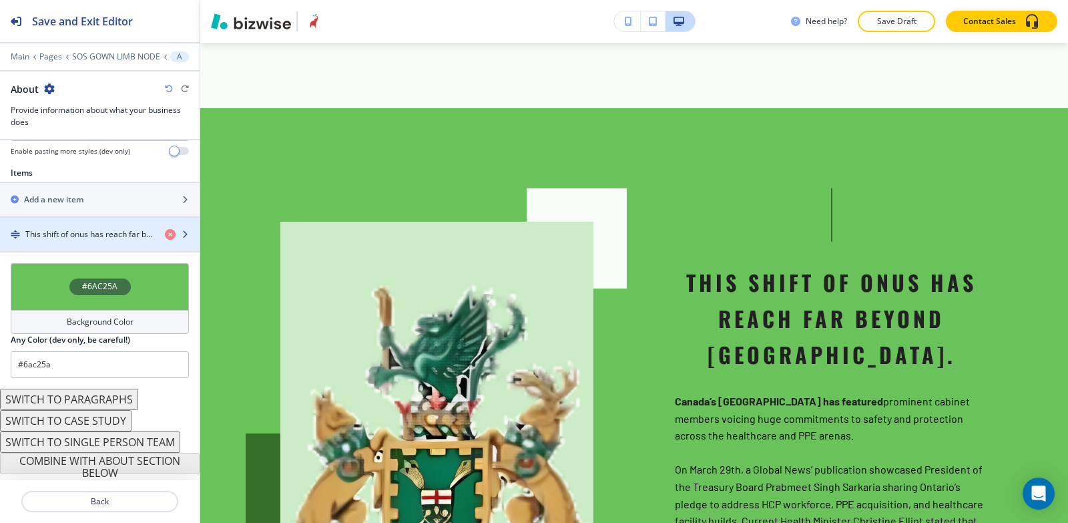
click at [81, 227] on div "button" at bounding box center [100, 223] width 200 height 11
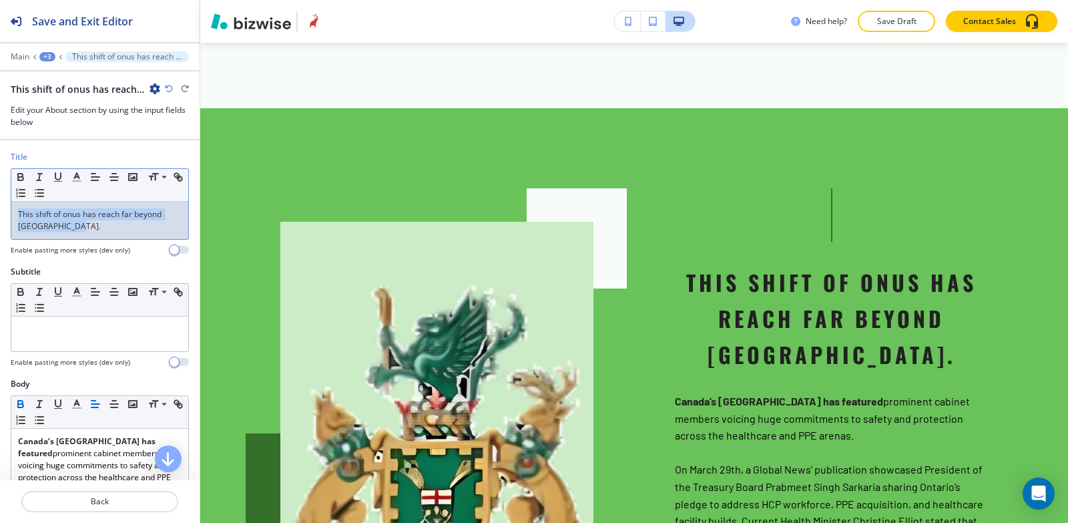
drag, startPoint x: 87, startPoint y: 231, endPoint x: 0, endPoint y: 194, distance: 94.5
click at [0, 194] on div "Title Small Normal Large Huge This shift of onus has reach far beyond [GEOGRAPH…" at bounding box center [100, 208] width 200 height 115
click at [37, 180] on line "button" at bounding box center [39, 180] width 4 height 0
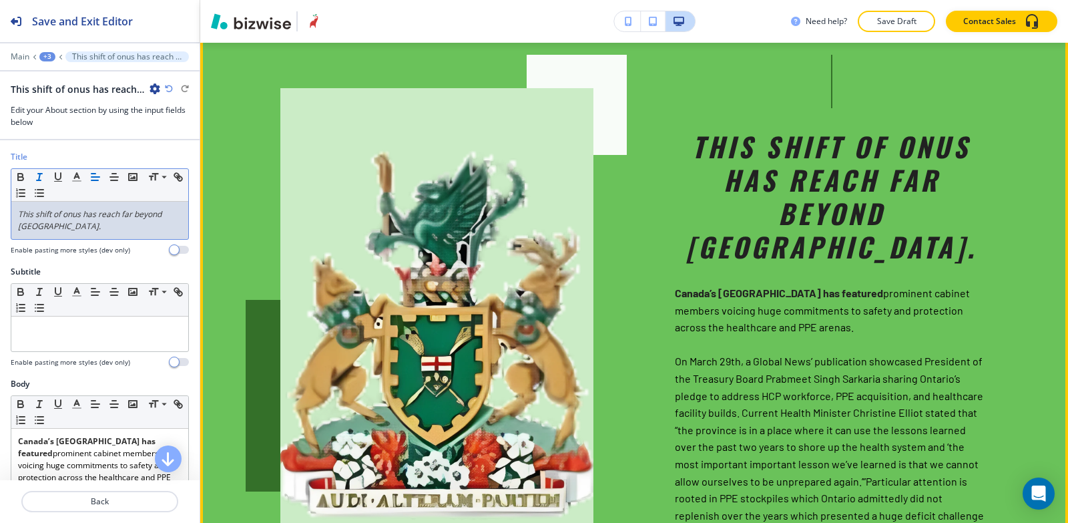
scroll to position [1913, 0]
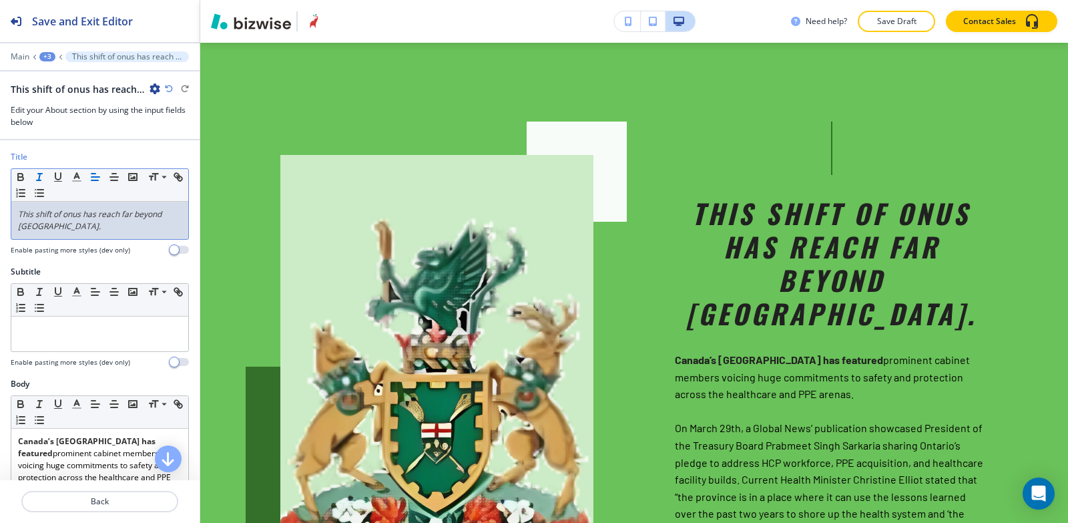
click at [83, 234] on div "This shift of onus has reach far beyond [GEOGRAPHIC_DATA]." at bounding box center [99, 220] width 177 height 37
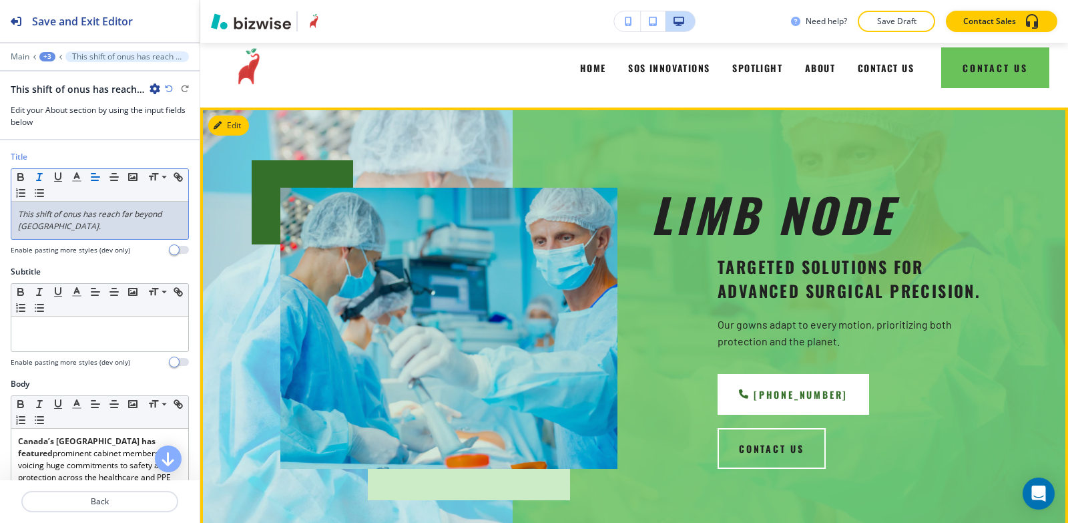
scroll to position [0, 0]
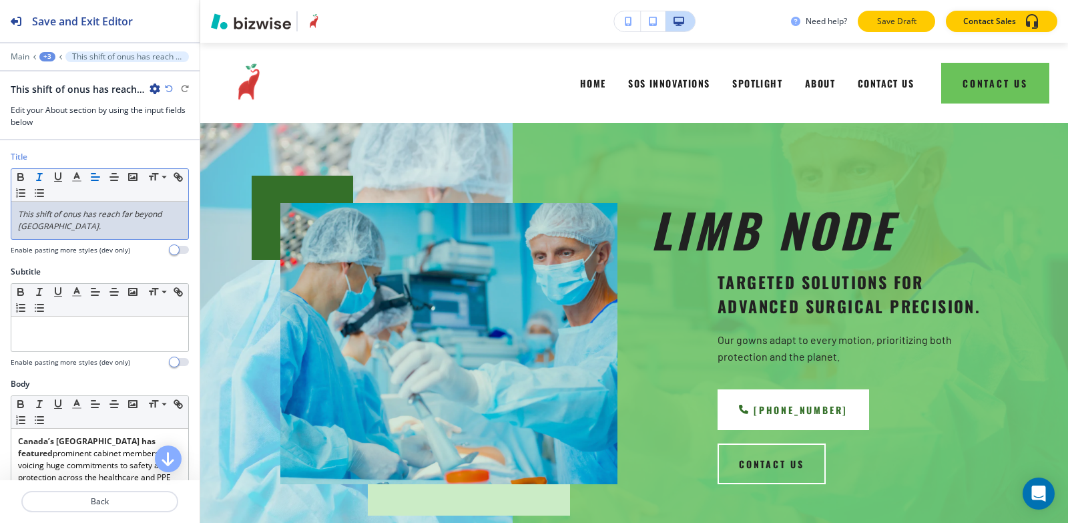
click at [879, 25] on p "Save Draft" at bounding box center [896, 21] width 43 height 12
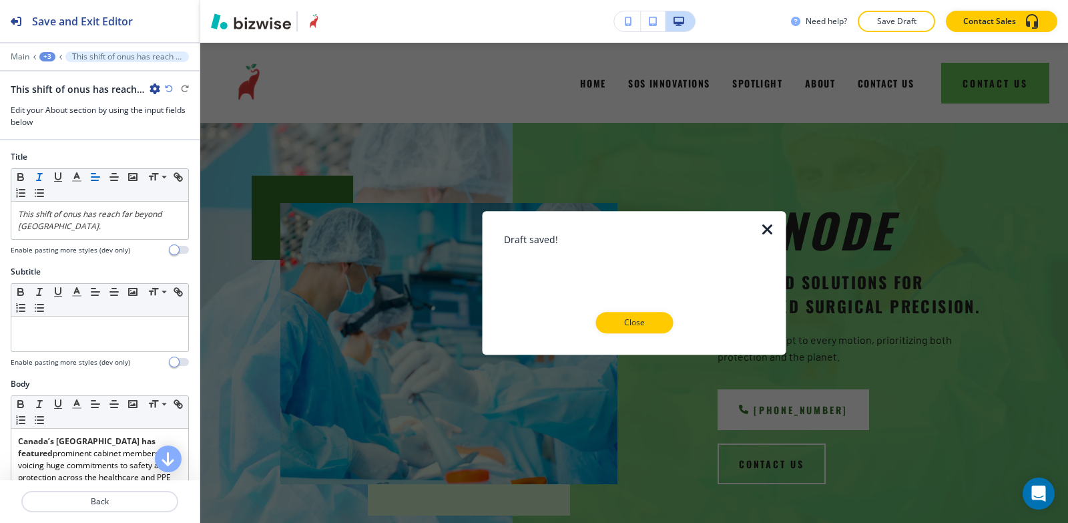
click at [624, 319] on p "Close" at bounding box center [634, 323] width 43 height 12
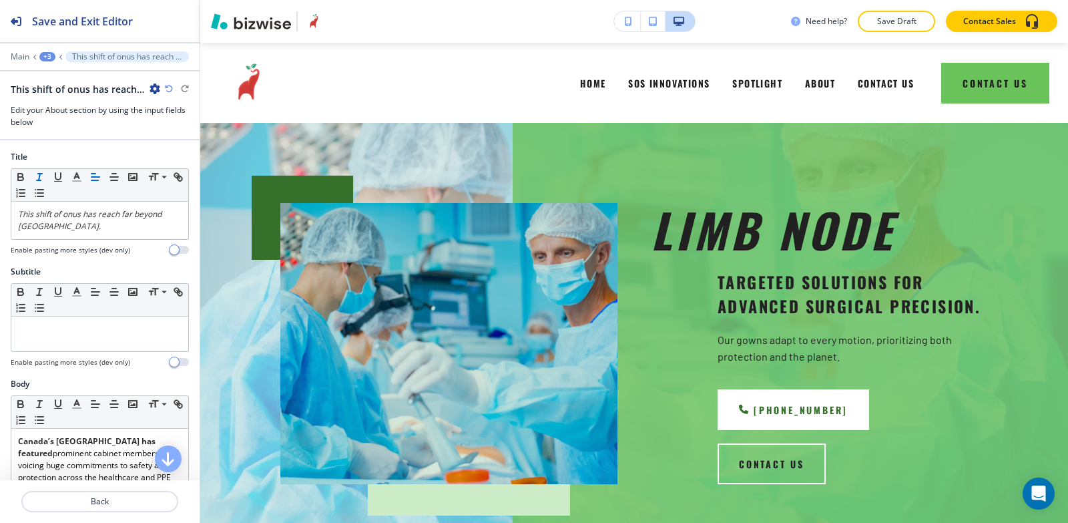
click at [48, 53] on div "+3" at bounding box center [47, 56] width 16 height 9
click at [77, 106] on p "SOS GOWN LIMB NODE" at bounding box center [82, 102] width 68 height 12
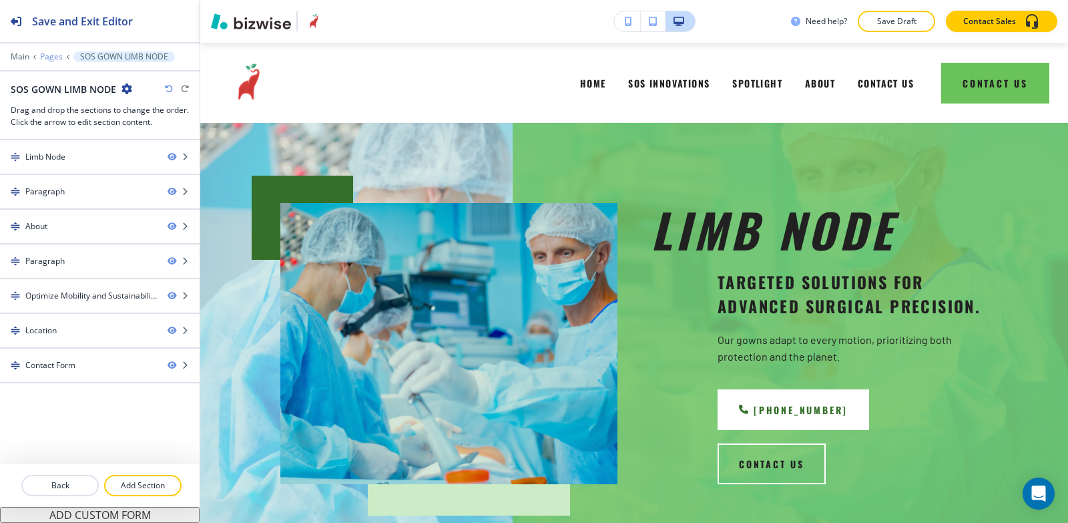
click at [53, 56] on p "Pages" at bounding box center [51, 56] width 23 height 9
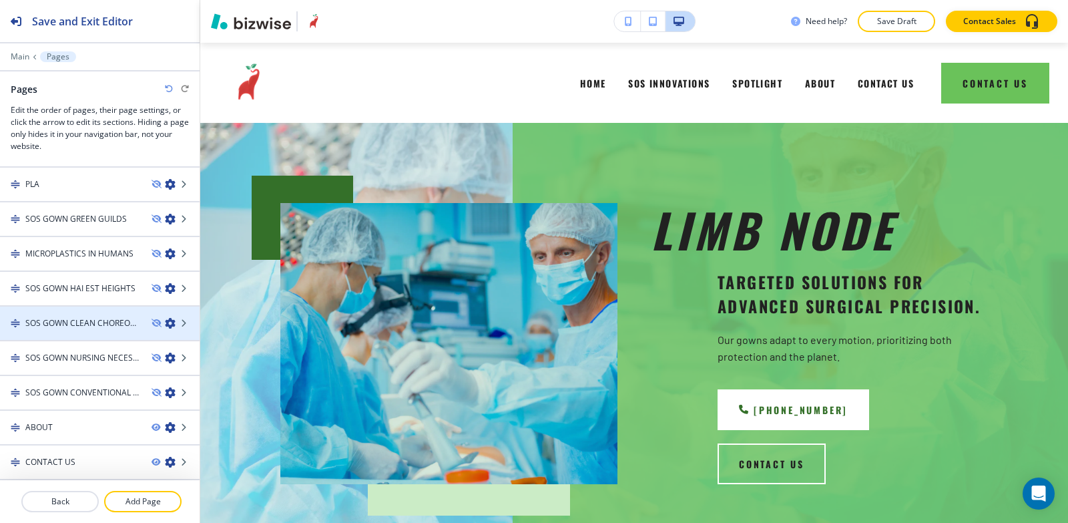
scroll to position [416, 0]
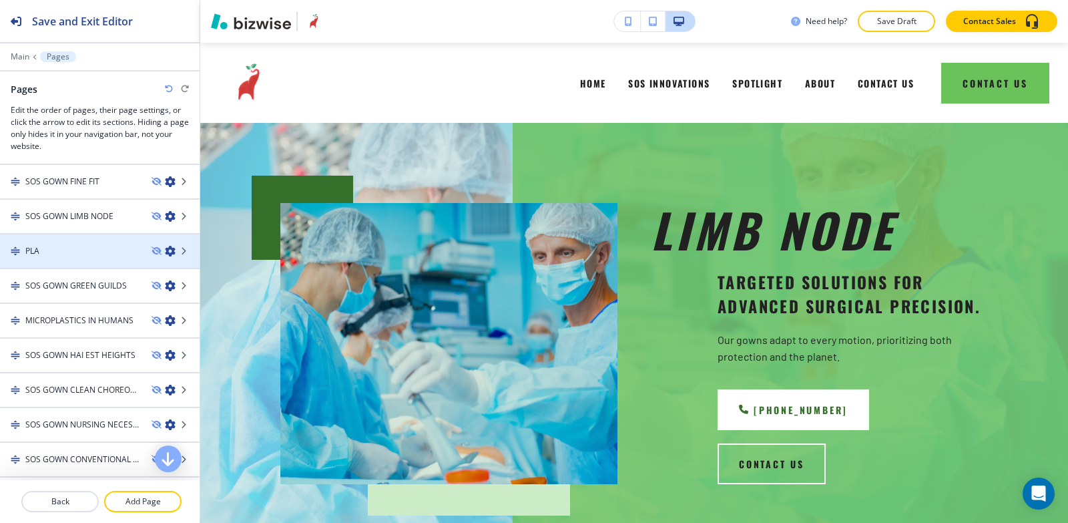
click at [73, 262] on div at bounding box center [100, 262] width 200 height 11
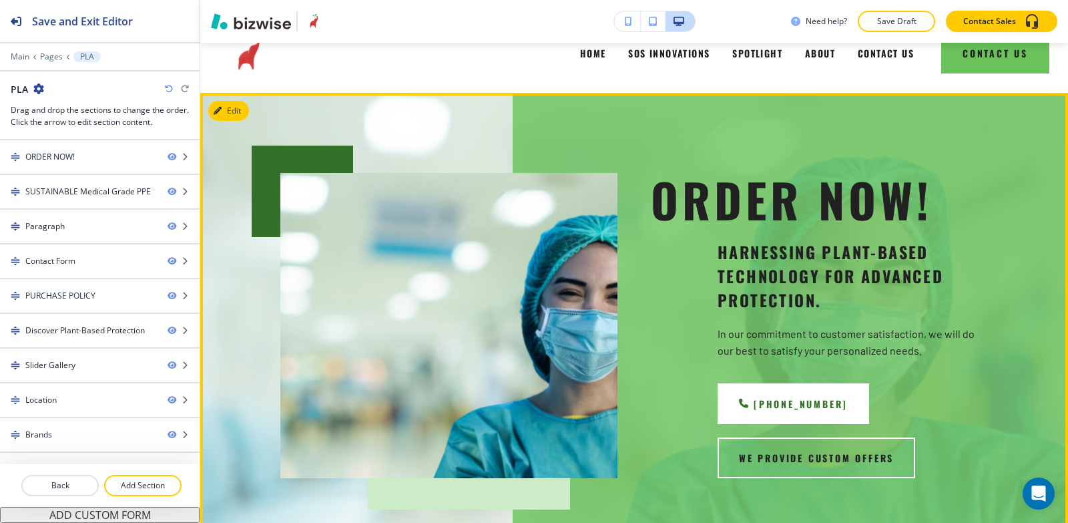
scroll to position [0, 0]
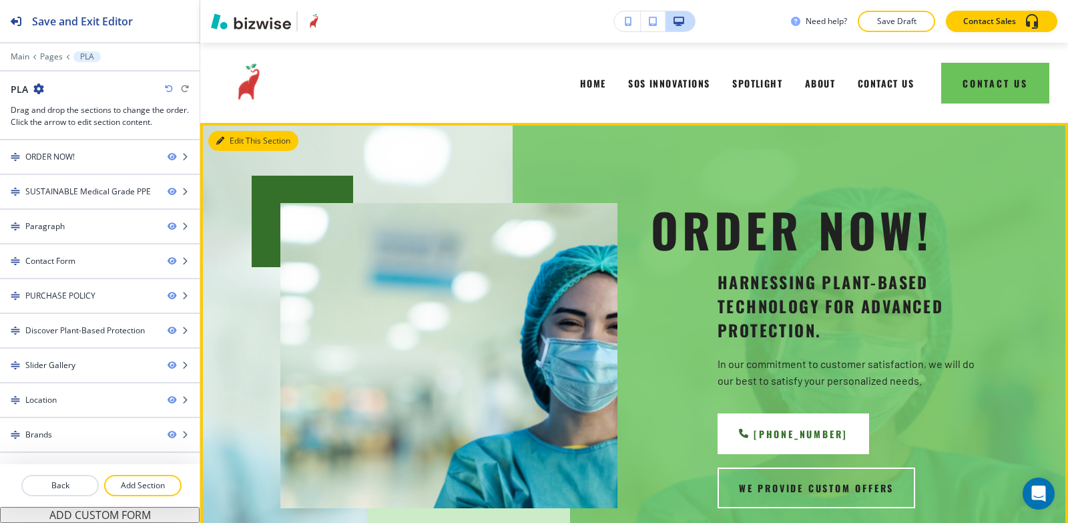
click at [244, 142] on button "Edit This Section" at bounding box center [253, 141] width 90 height 20
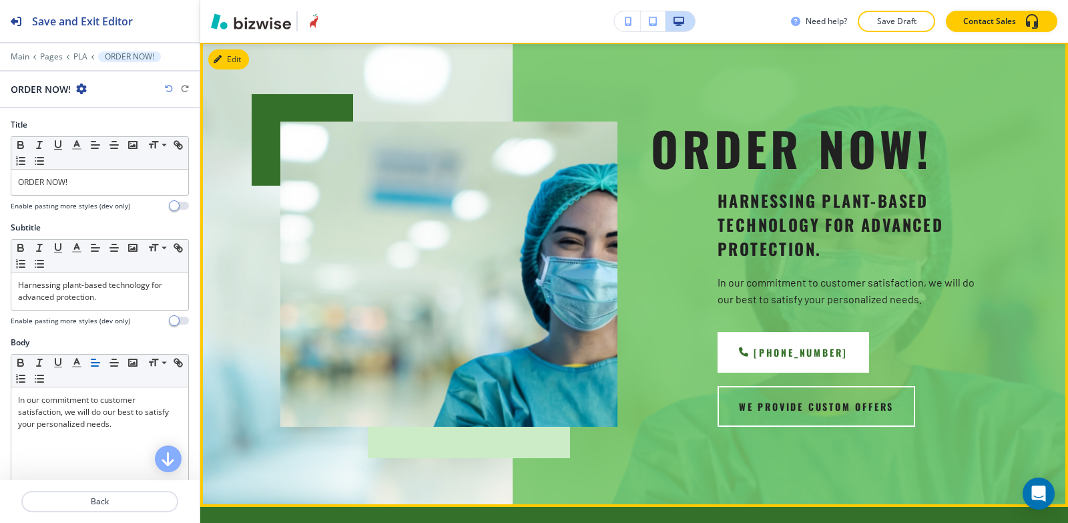
scroll to position [80, 0]
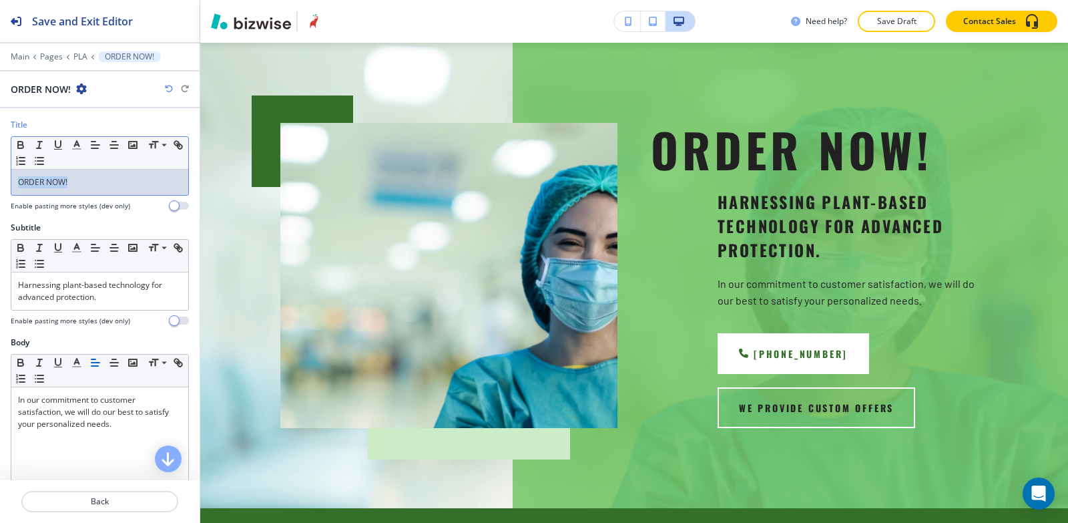
click at [0, 178] on div "Title Small Normal Large Huge ORDER NOW! Enable pasting more styles (dev only)" at bounding box center [100, 170] width 200 height 103
click at [79, 145] on icon "button" at bounding box center [77, 145] width 12 height 12
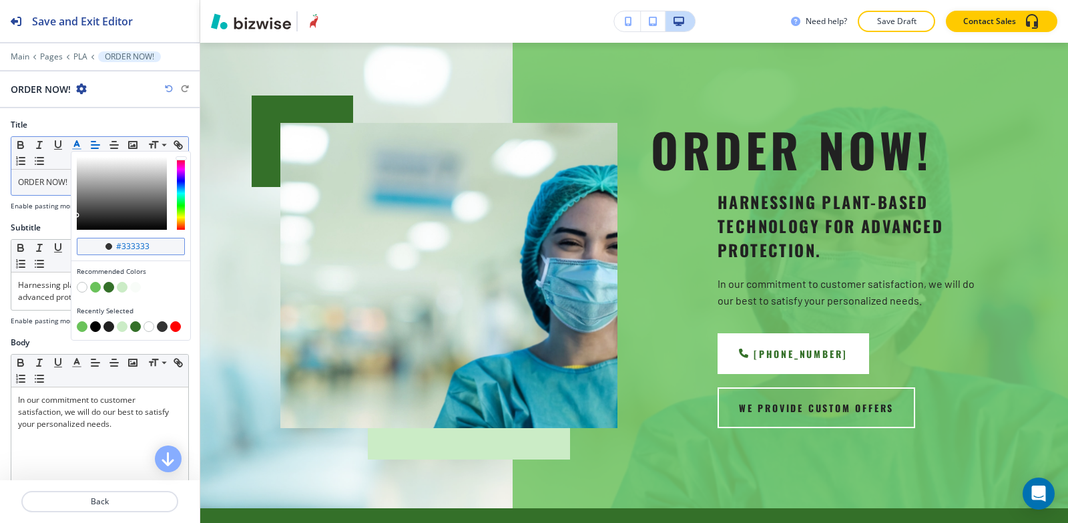
drag, startPoint x: 154, startPoint y: 247, endPoint x: 123, endPoint y: 247, distance: 31.4
click at [123, 247] on input "#333333" at bounding box center [138, 246] width 47 height 11
type input "#212121"
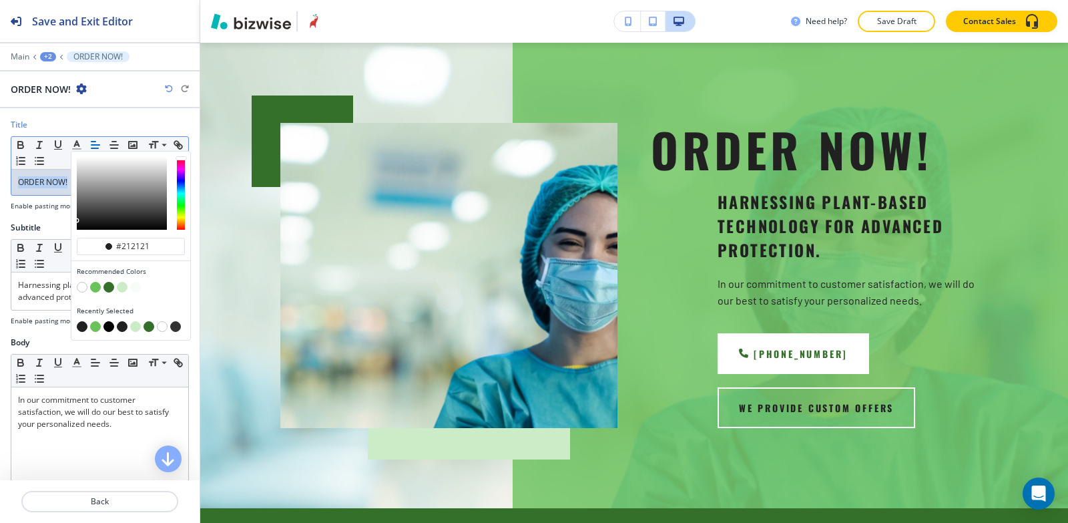
click at [53, 222] on div "Subtitle" at bounding box center [100, 228] width 178 height 12
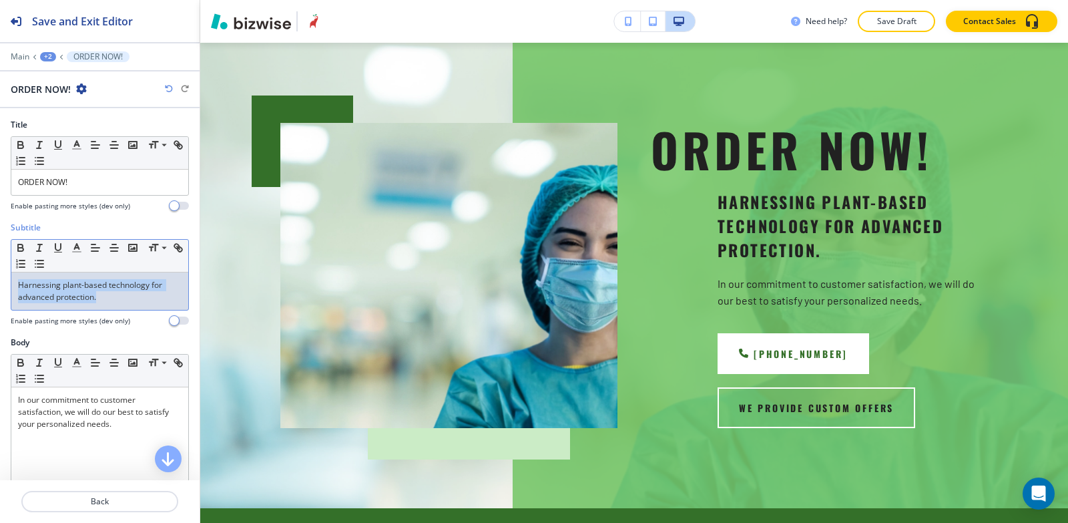
drag, startPoint x: 23, startPoint y: 292, endPoint x: 0, endPoint y: 278, distance: 27.0
click at [0, 278] on div "Subtitle Small Normal Large Huge Harnessing plant-based technology for advanced…" at bounding box center [100, 279] width 200 height 115
click at [73, 252] on line "button" at bounding box center [77, 252] width 8 height 0
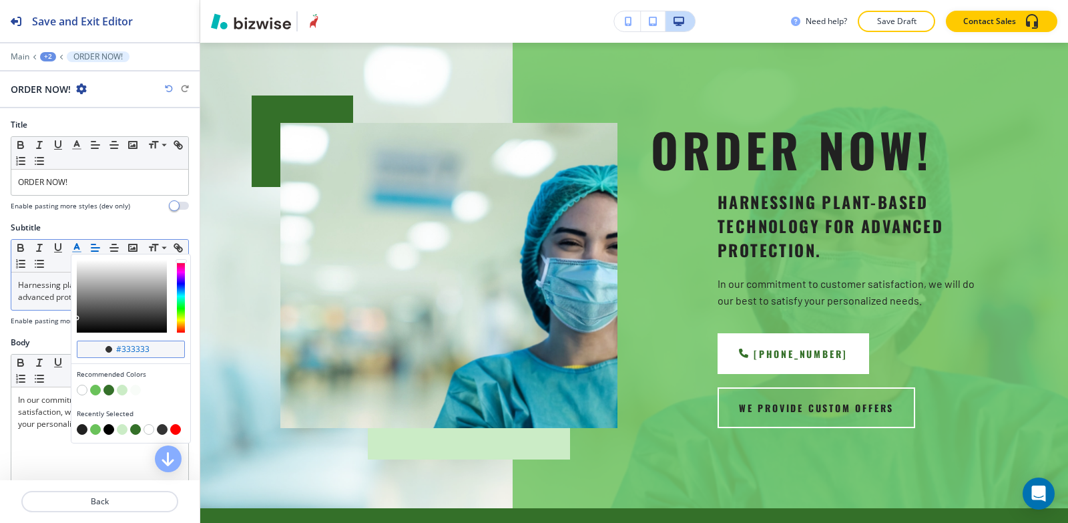
drag, startPoint x: 154, startPoint y: 349, endPoint x: 123, endPoint y: 349, distance: 31.4
click at [123, 349] on input "#333333" at bounding box center [138, 349] width 47 height 11
type input "#212121"
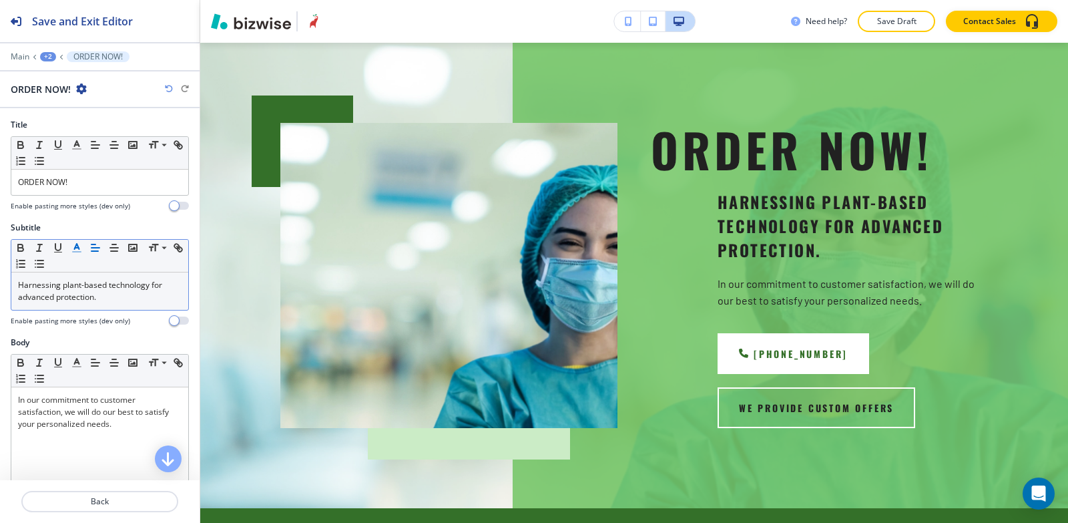
click at [38, 340] on div "Body" at bounding box center [100, 343] width 178 height 12
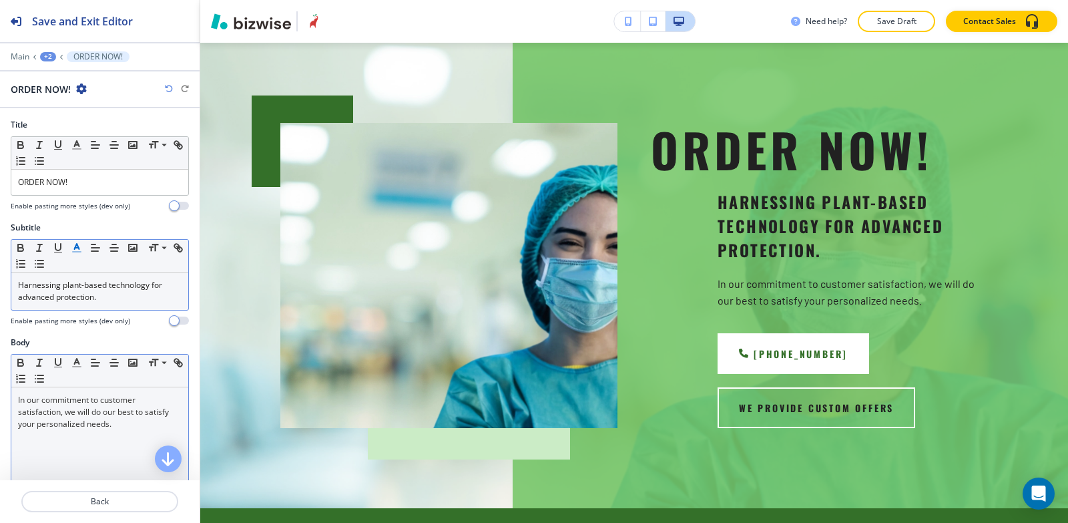
scroll to position [134, 0]
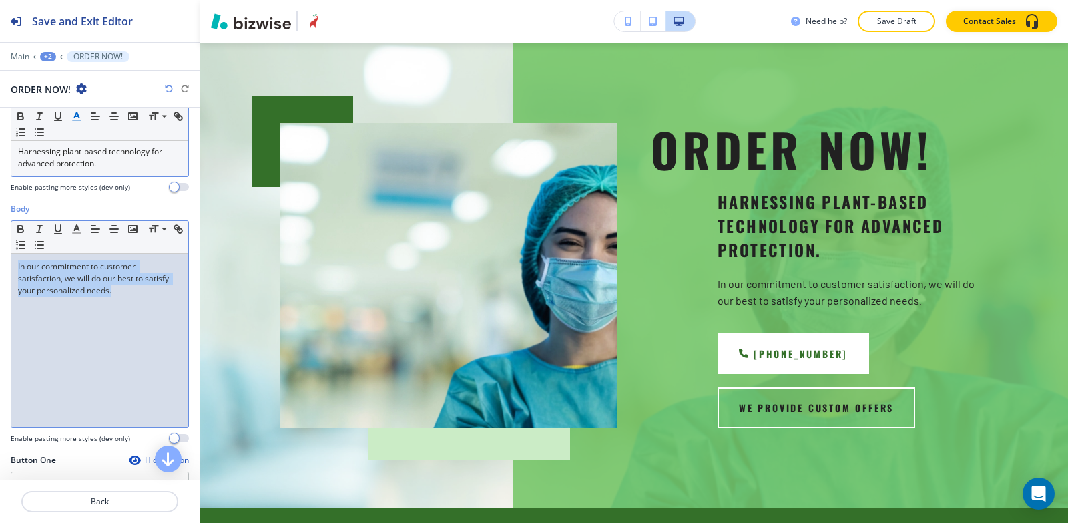
drag, startPoint x: 128, startPoint y: 294, endPoint x: 5, endPoint y: 223, distance: 142.1
click at [5, 223] on div "Body Small Normal Large Huge In our commitment to customer satisfaction, we wil…" at bounding box center [100, 328] width 200 height 251
click at [76, 227] on polyline "button" at bounding box center [77, 227] width 5 height 5
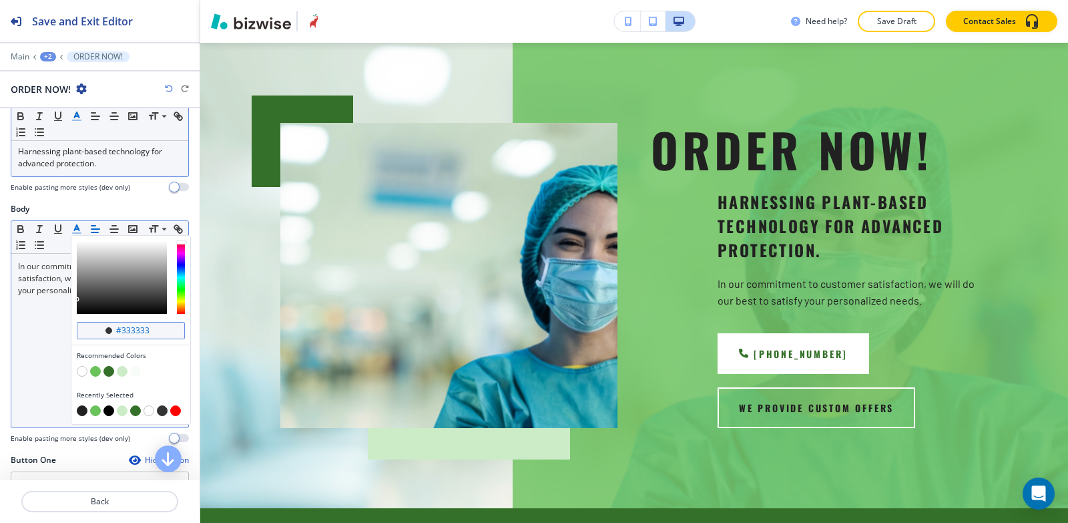
drag, startPoint x: 156, startPoint y: 331, endPoint x: 124, endPoint y: 328, distance: 32.2
click at [124, 328] on input "#333333" at bounding box center [138, 330] width 47 height 11
type input "#000000"
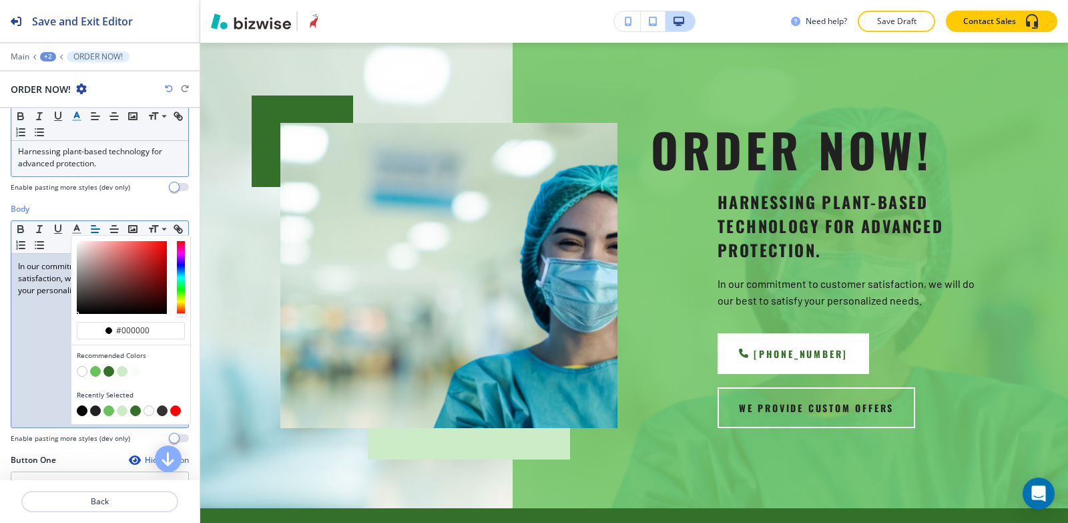
click at [40, 348] on div "In our commitment to customer satisfaction, we will do our best to satisfy your…" at bounding box center [99, 341] width 177 height 174
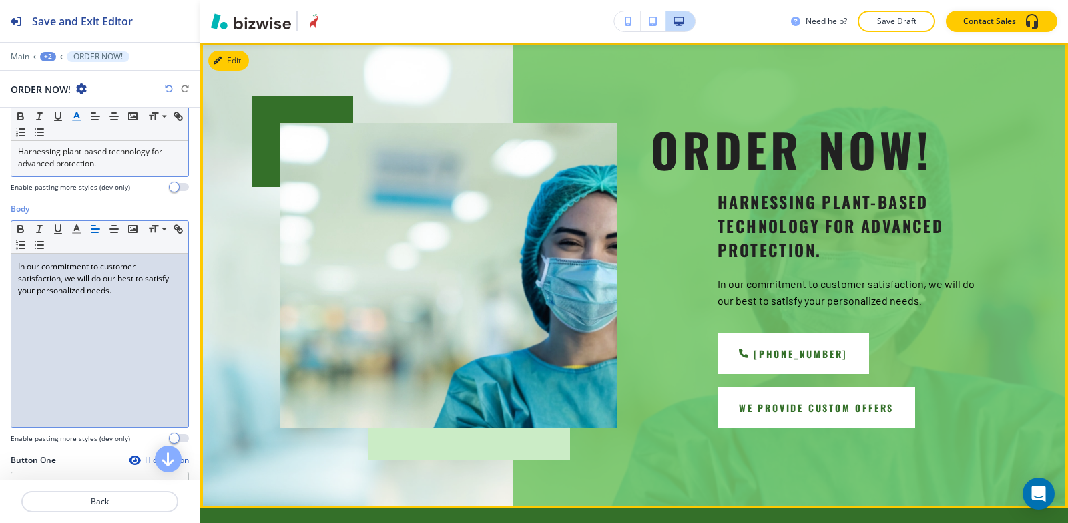
click at [791, 413] on button "We Provide Custom Offers" at bounding box center [817, 407] width 198 height 41
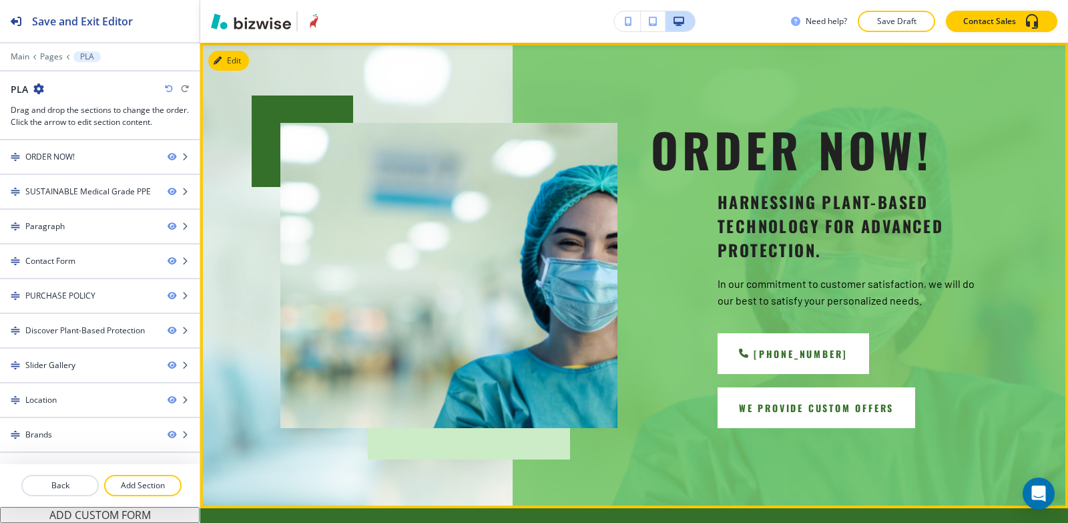
click at [793, 411] on button "We Provide Custom Offers" at bounding box center [817, 407] width 198 height 41
click at [793, 409] on button "We Provide Custom Offers" at bounding box center [817, 407] width 198 height 41
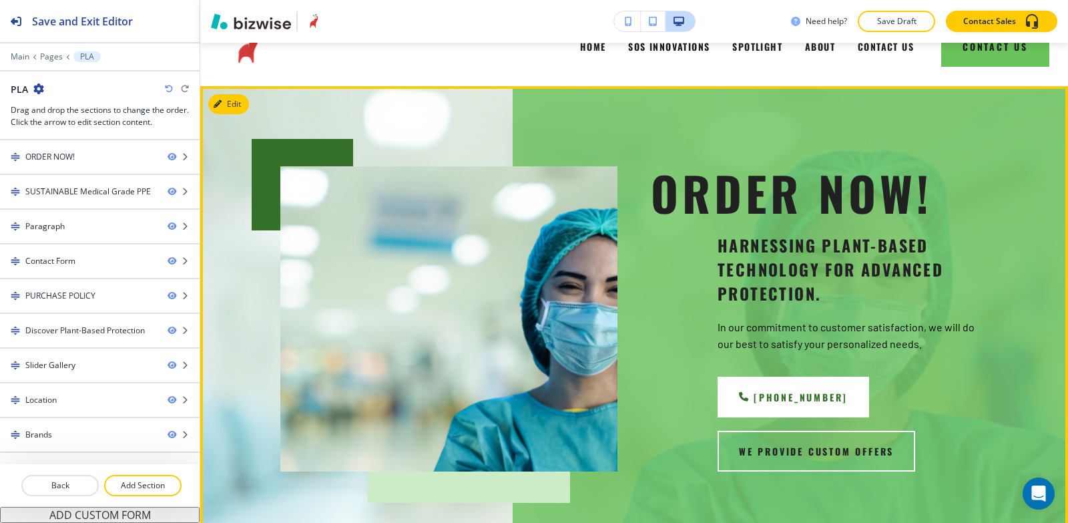
scroll to position [13, 0]
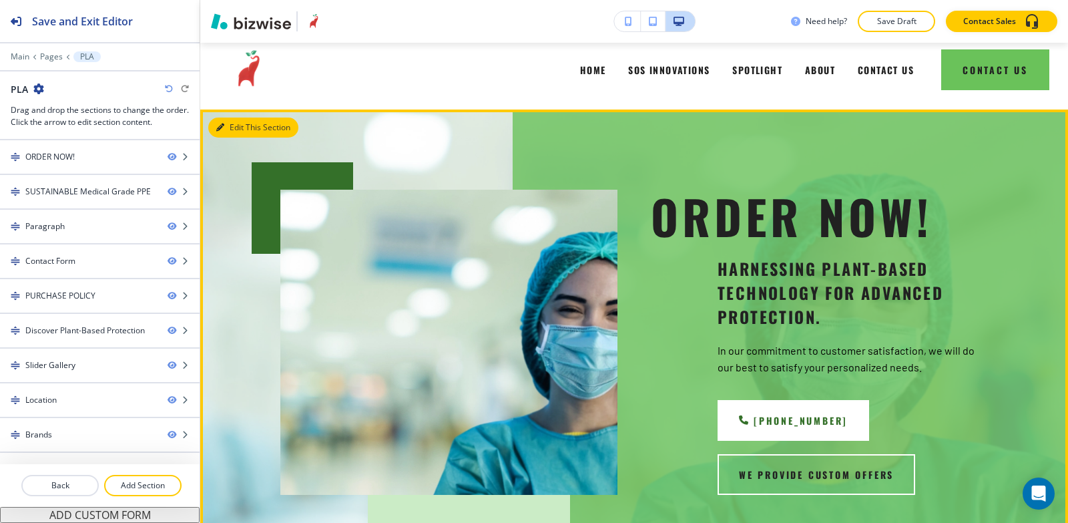
click at [233, 128] on div "Edit This Section ORDER NOW! Harnessing plant-based technology for advanced pro…" at bounding box center [634, 342] width 868 height 465
click at [222, 128] on icon "button" at bounding box center [220, 128] width 8 height 8
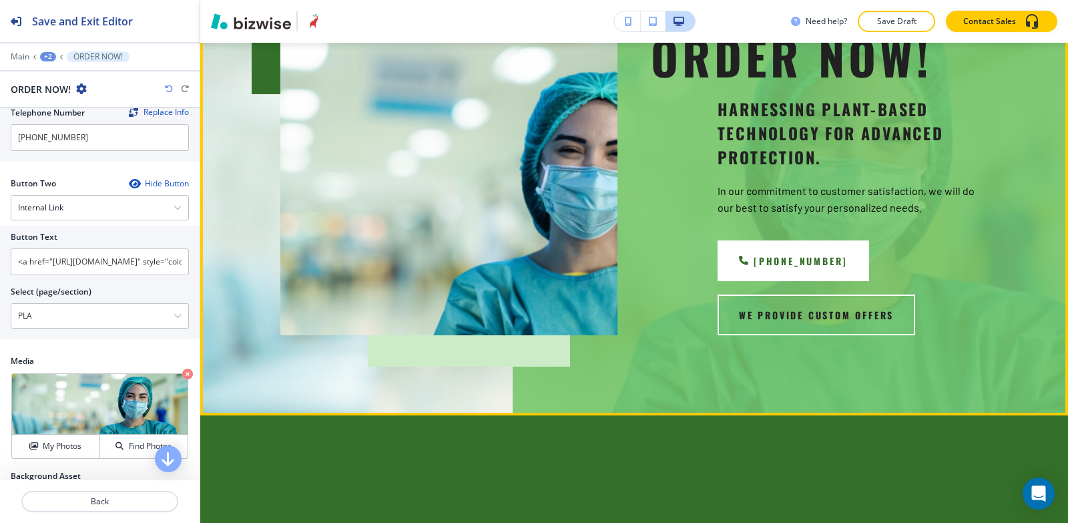
scroll to position [214, 0]
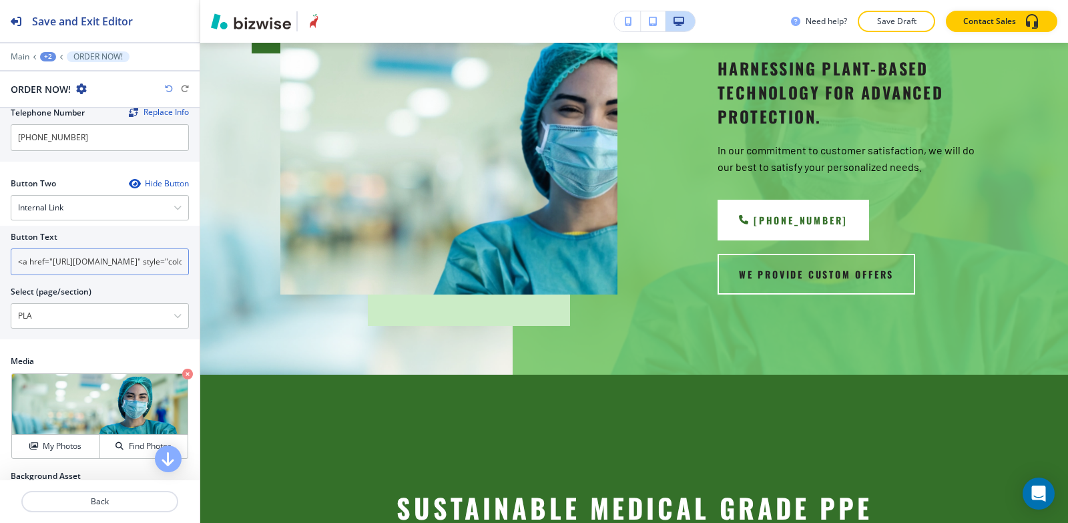
click at [178, 264] on input "<a href="[URL][DOMAIN_NAME]" style="color: inherit; text-decoration: none;">We …" at bounding box center [100, 261] width 178 height 27
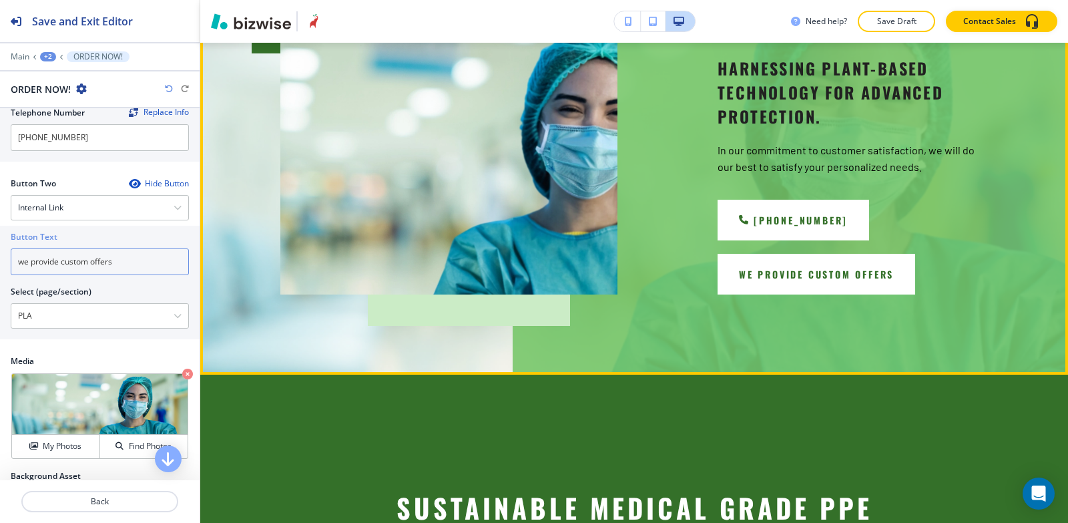
type input "we provide custom offers"
click at [775, 265] on button "we provide custom offers" at bounding box center [817, 274] width 198 height 41
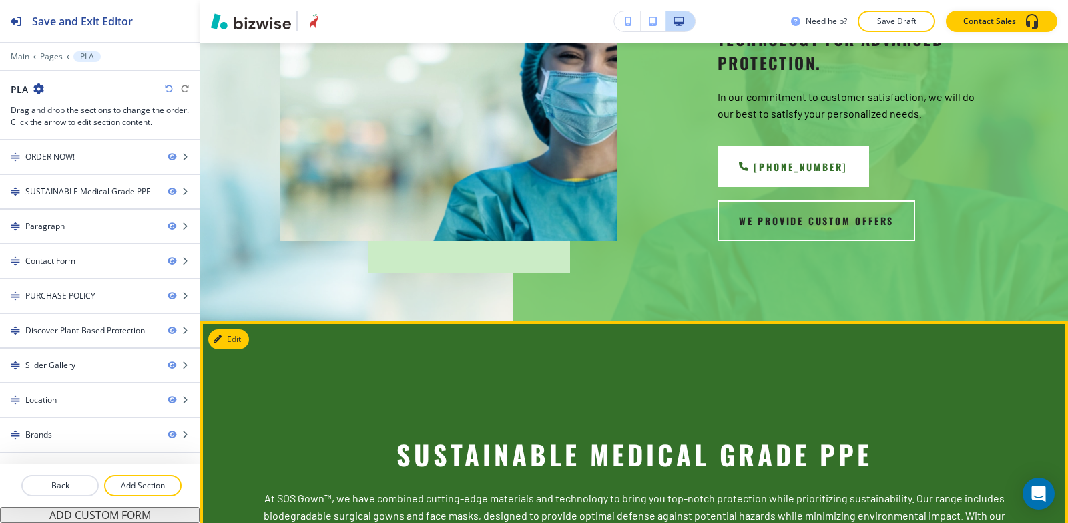
scroll to position [67, 0]
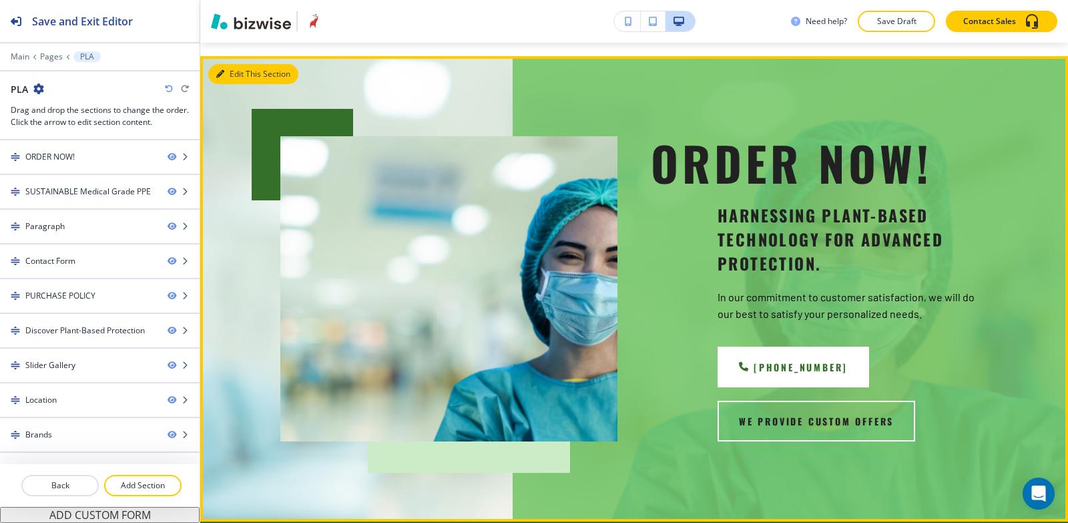
click at [240, 74] on div "Edit This Section ORDER NOW! Harnessing plant-based technology for advanced pro…" at bounding box center [634, 288] width 868 height 465
click at [239, 75] on button "Edit This Section" at bounding box center [253, 74] width 90 height 20
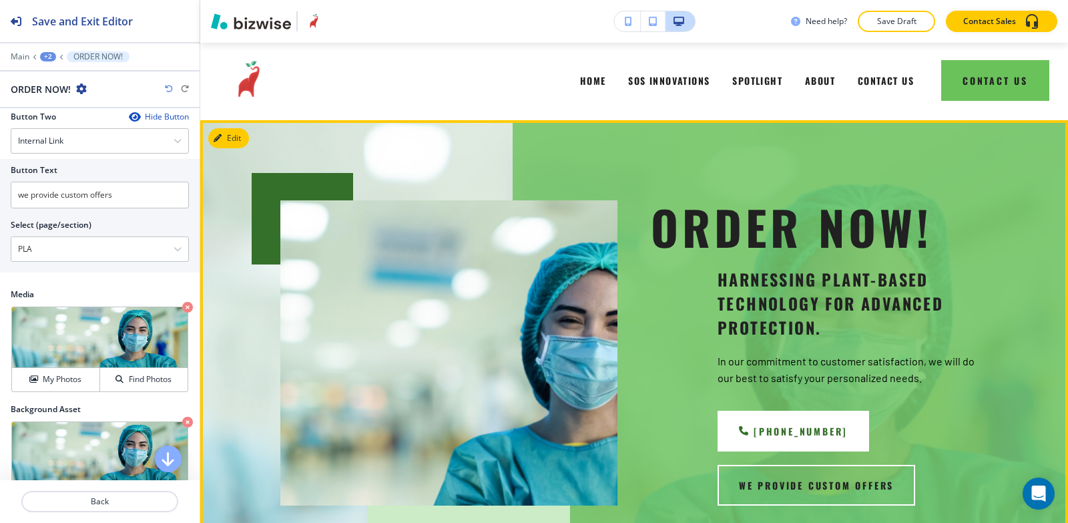
scroll to position [0, 0]
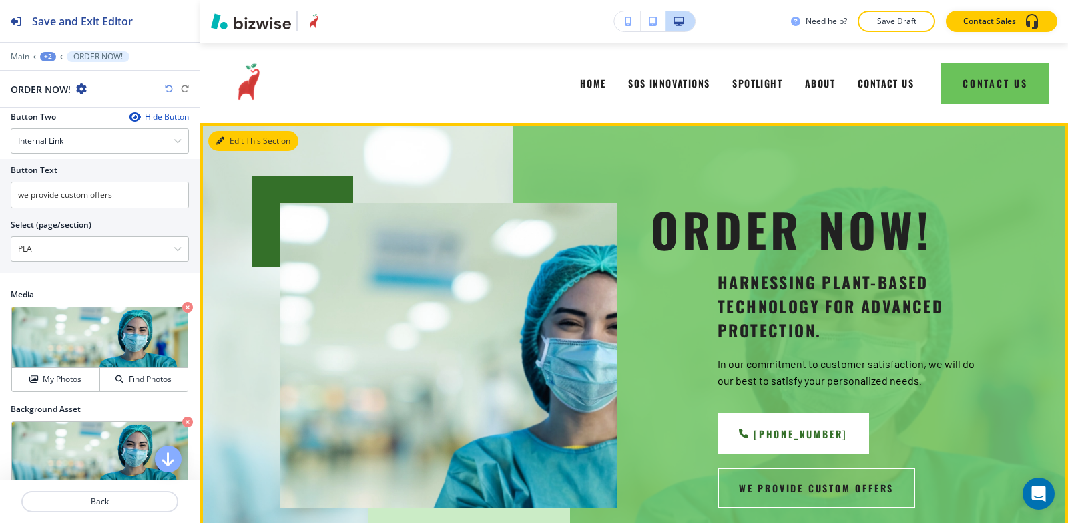
click at [245, 134] on button "Edit This Section" at bounding box center [253, 141] width 90 height 20
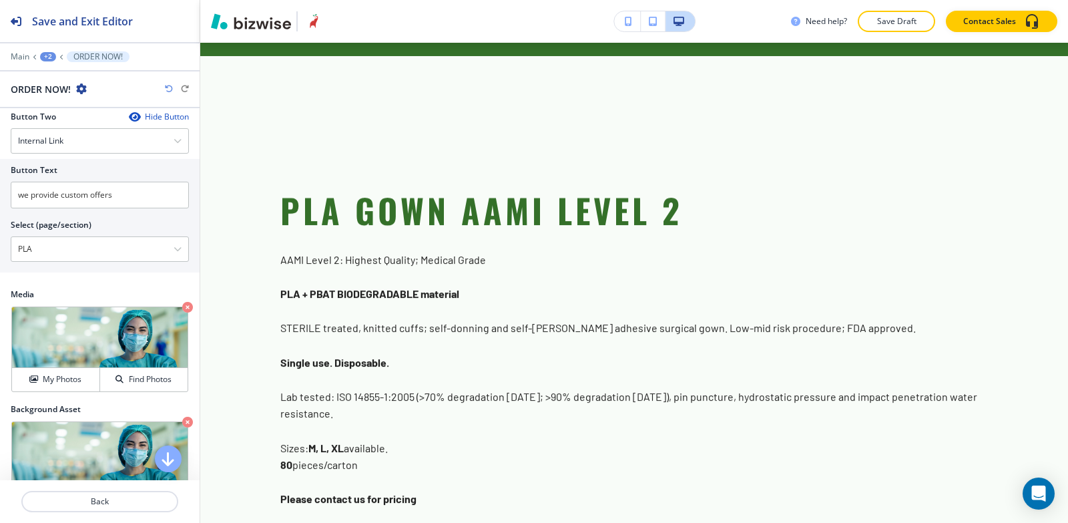
scroll to position [801, 0]
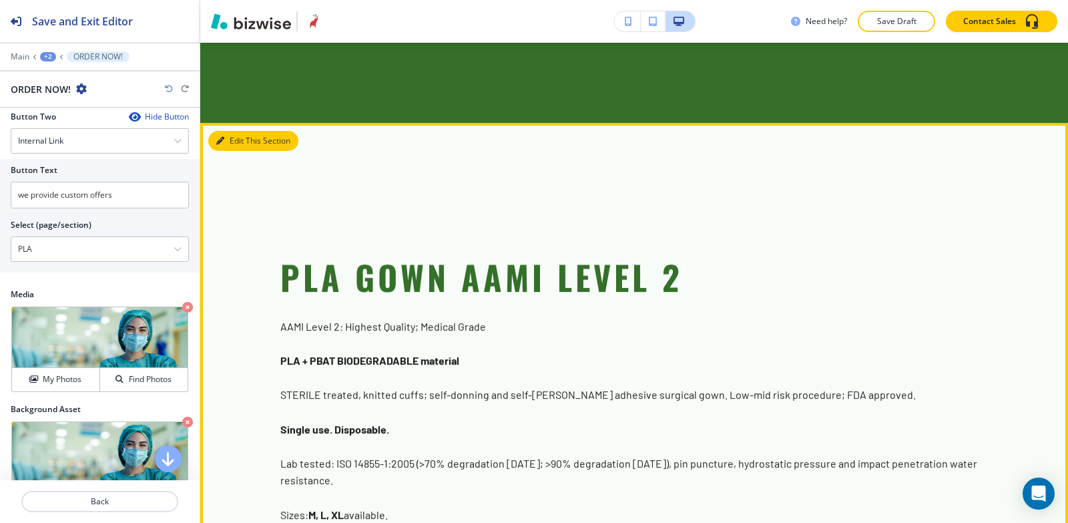
click at [228, 140] on button "Edit This Section" at bounding box center [253, 141] width 90 height 20
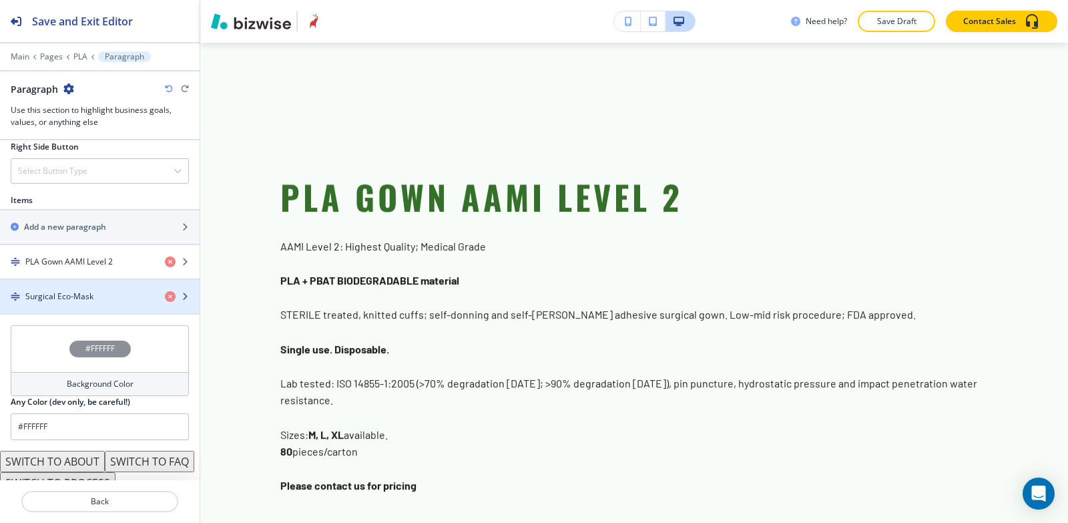
scroll to position [841, 0]
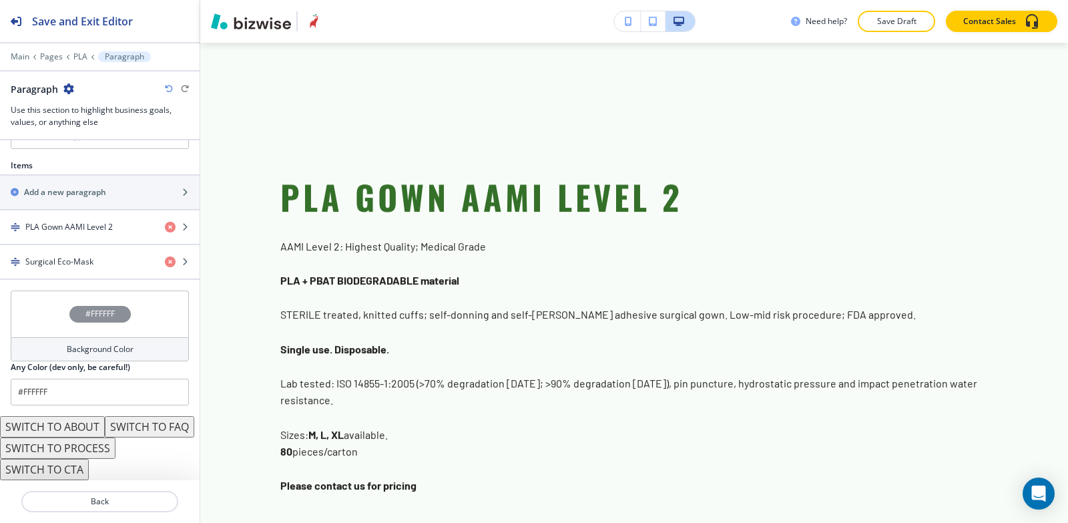
click at [85, 451] on button "SWITCH TO PROCESS" at bounding box center [58, 447] width 116 height 21
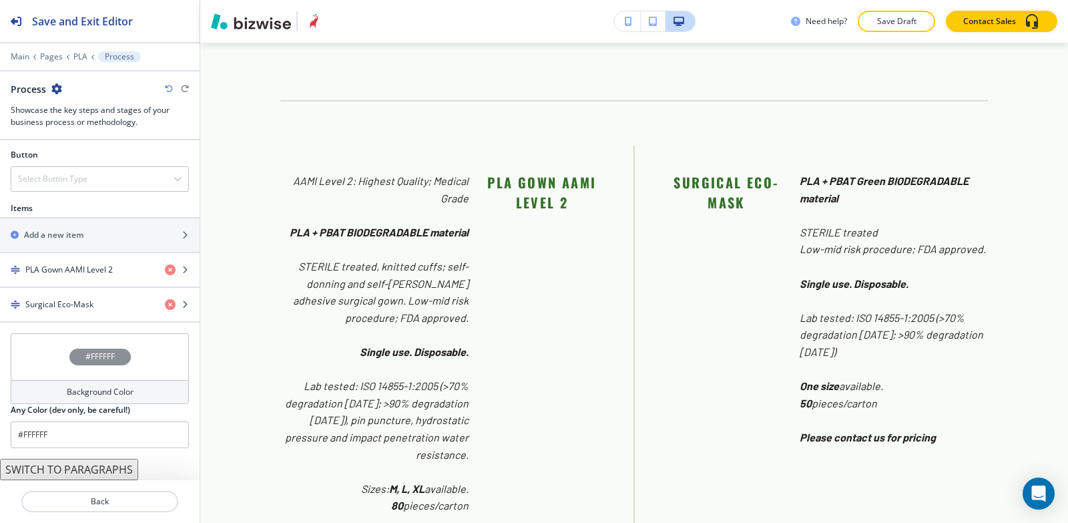
scroll to position [468, 0]
click at [168, 90] on icon "button" at bounding box center [169, 89] width 8 height 8
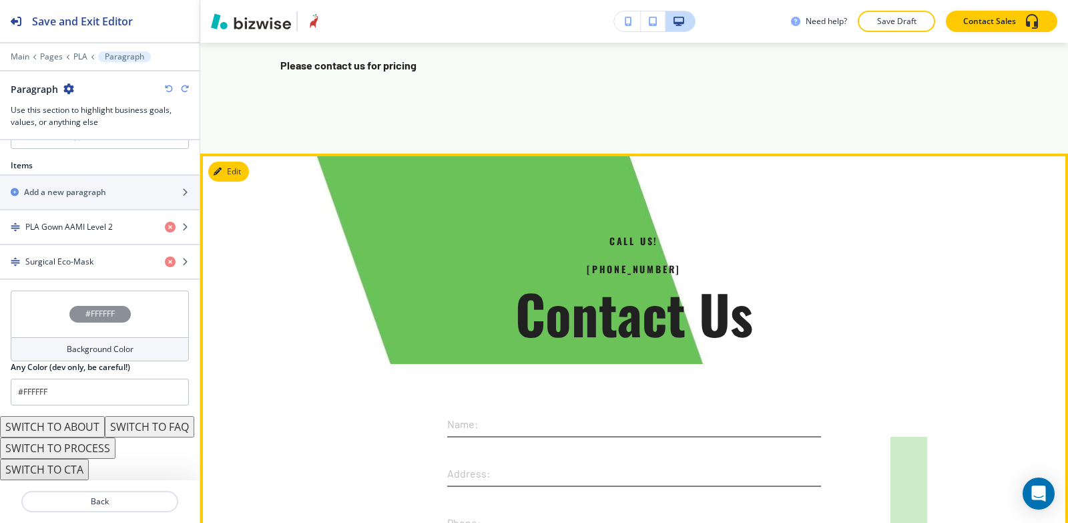
scroll to position [1616, 0]
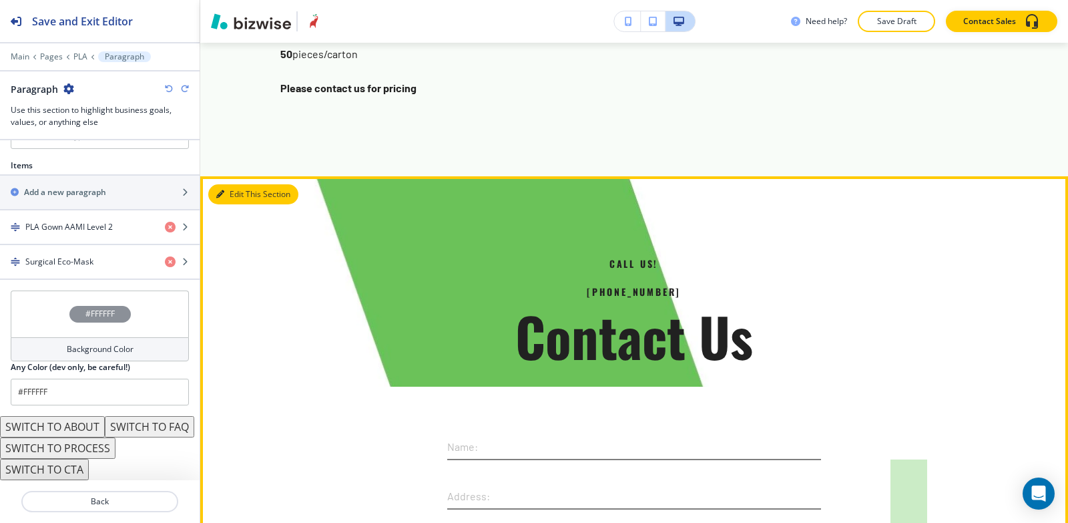
click at [222, 188] on button "Edit This Section" at bounding box center [253, 194] width 90 height 20
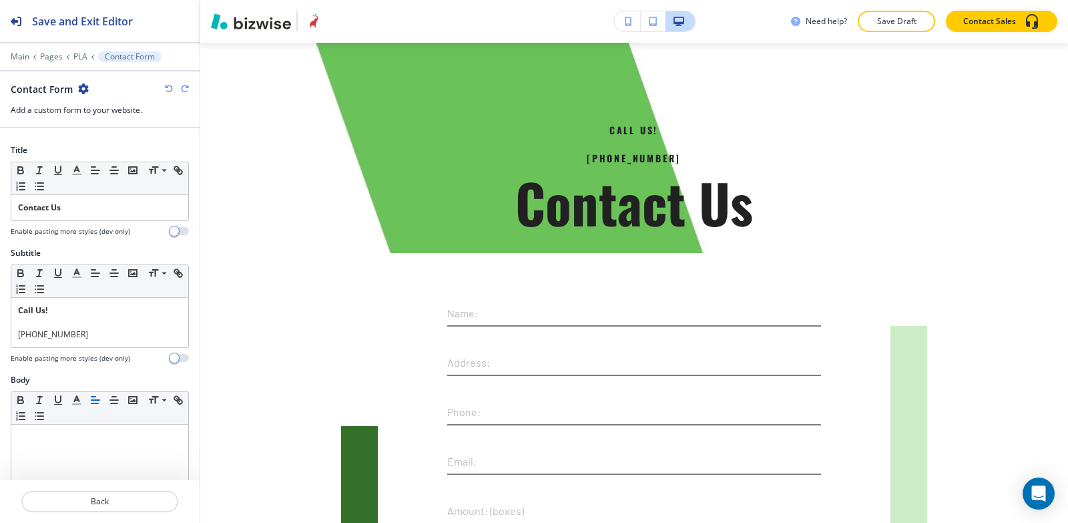
scroll to position [67, 0]
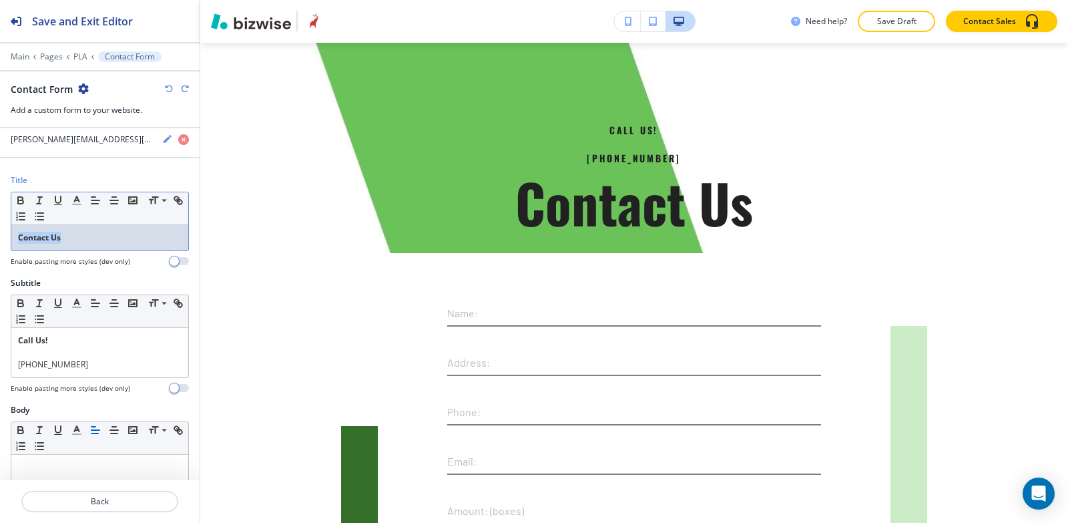
drag, startPoint x: 70, startPoint y: 241, endPoint x: 0, endPoint y: 238, distance: 70.2
click at [0, 238] on div "Title Small Normal Large Huge Contact Us Enable pasting more styles (dev only)" at bounding box center [100, 225] width 200 height 103
click at [19, 202] on icon "button" at bounding box center [20, 201] width 5 height 3
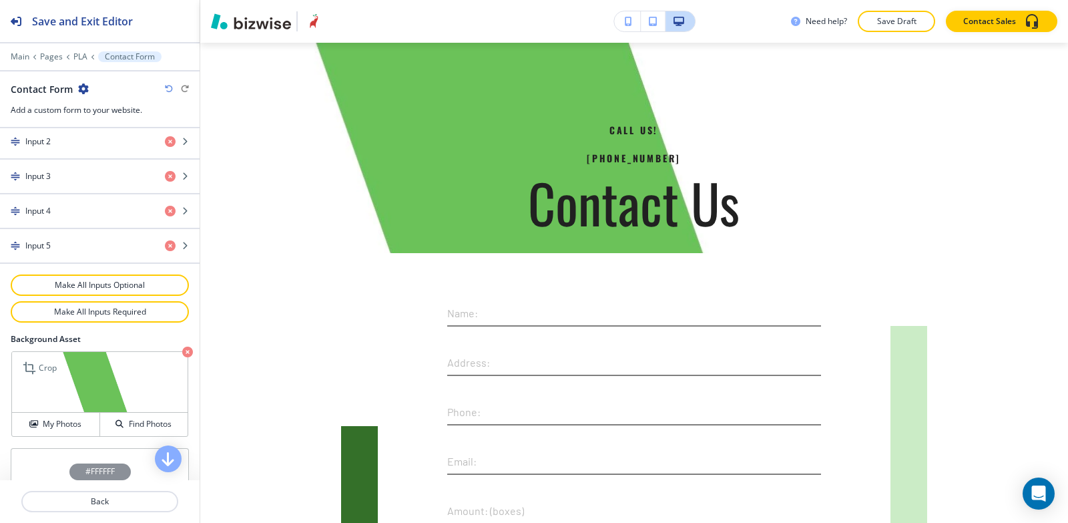
scroll to position [761, 0]
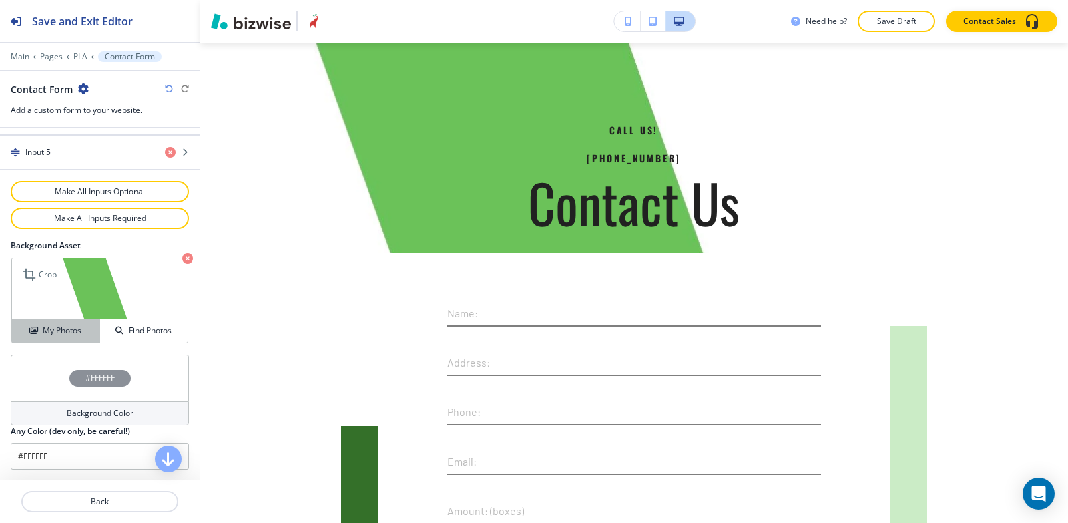
click at [61, 333] on h4 "My Photos" at bounding box center [62, 331] width 39 height 12
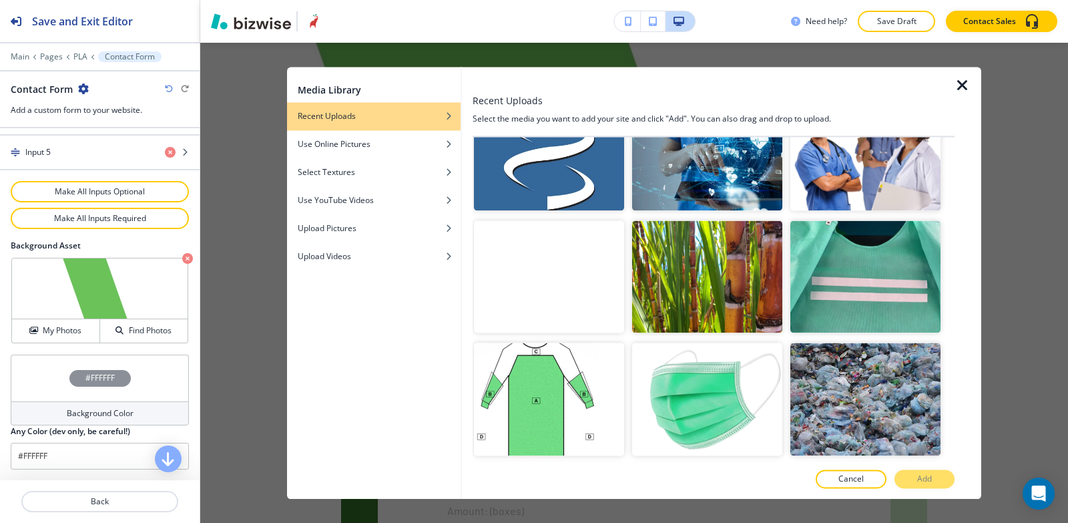
scroll to position [3873, 0]
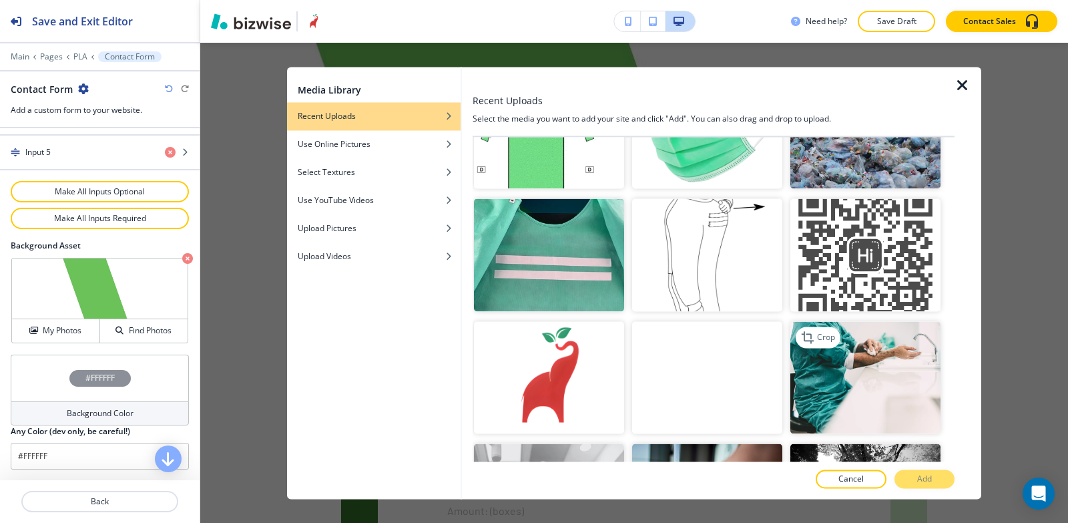
click at [843, 321] on img "button" at bounding box center [866, 377] width 150 height 113
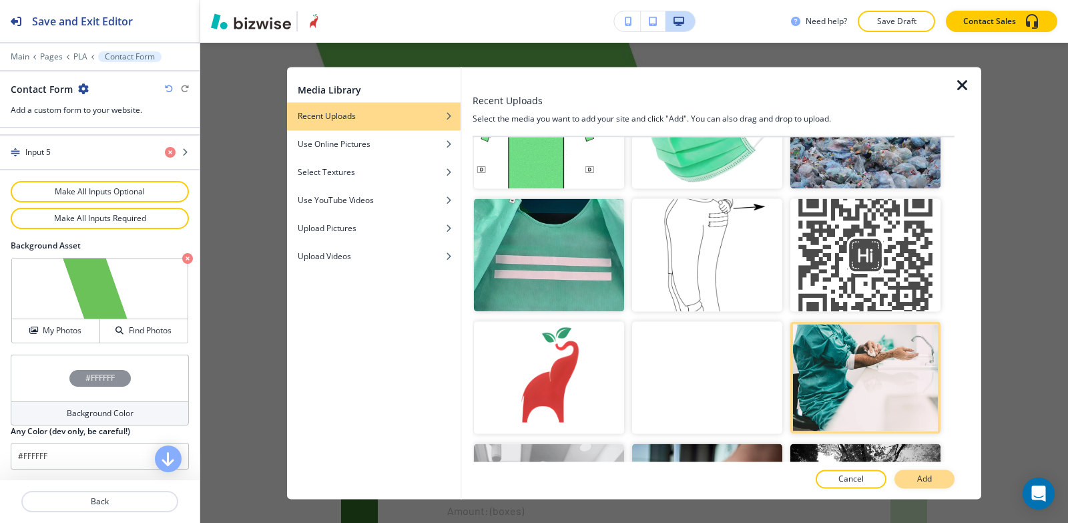
click at [914, 487] on button "Add" at bounding box center [925, 478] width 60 height 19
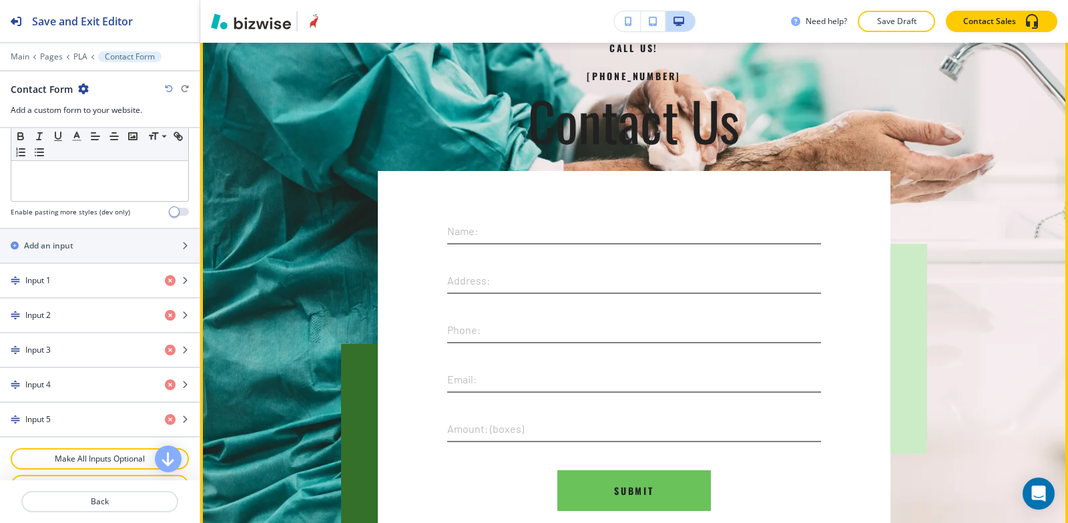
scroll to position [2017, 0]
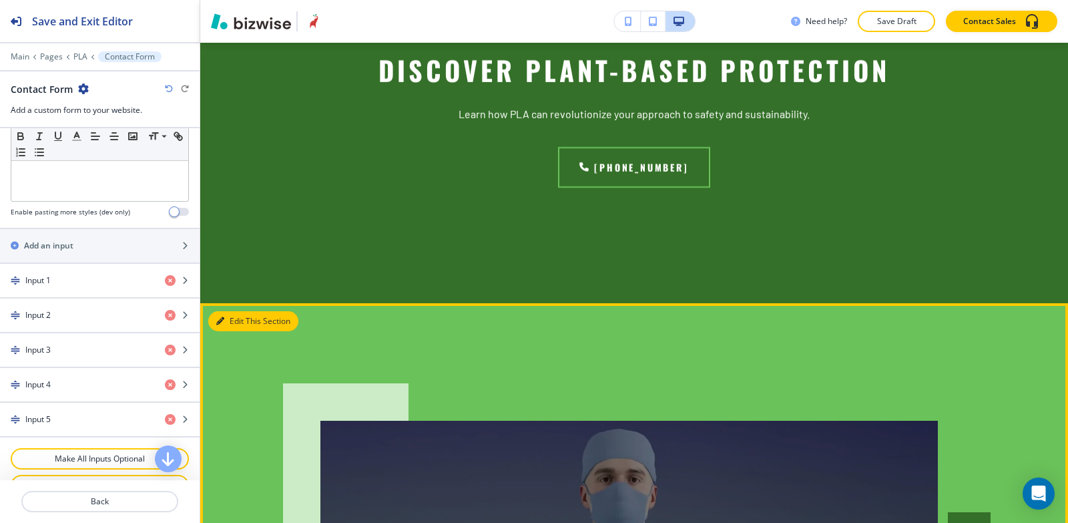
click at [233, 323] on button "Edit This Section" at bounding box center [253, 321] width 90 height 20
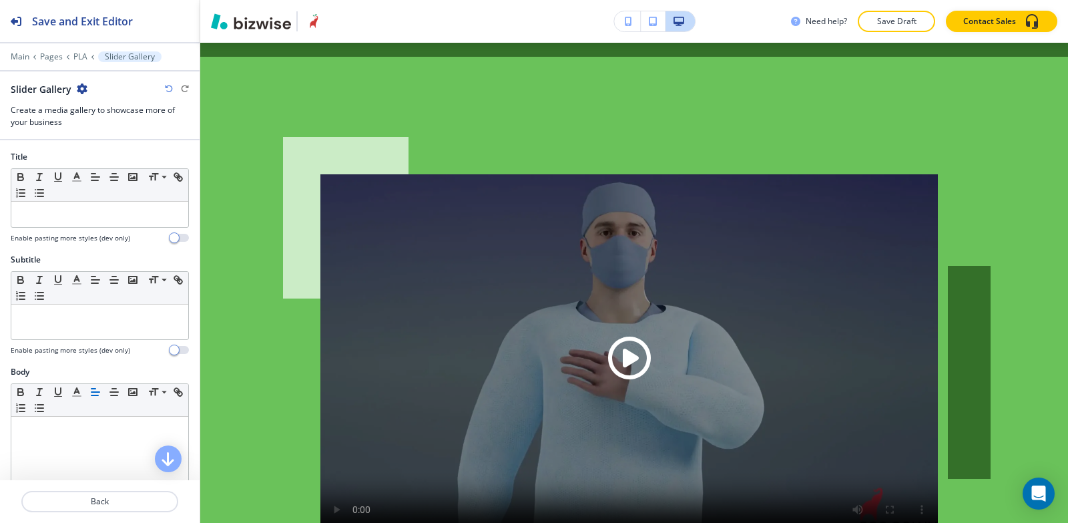
scroll to position [3412, 0]
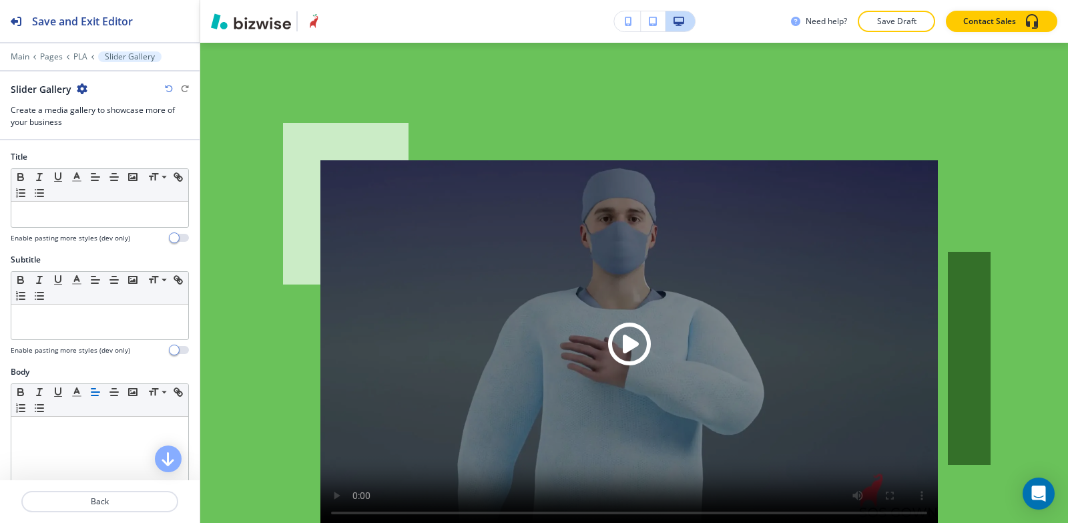
click at [79, 91] on icon "button" at bounding box center [82, 88] width 11 height 11
click at [100, 151] on button "Delete Section" at bounding box center [118, 159] width 85 height 24
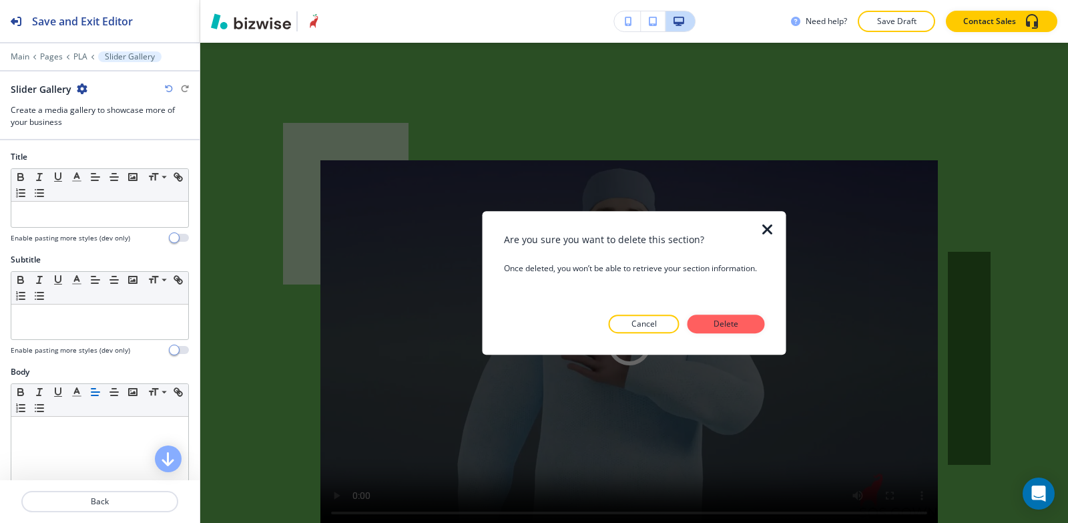
click at [723, 313] on div "Are you sure you want to delete this section? Once deleted, you won’t be able t…" at bounding box center [634, 283] width 261 height 102
click at [723, 321] on p "Delete" at bounding box center [727, 324] width 32 height 12
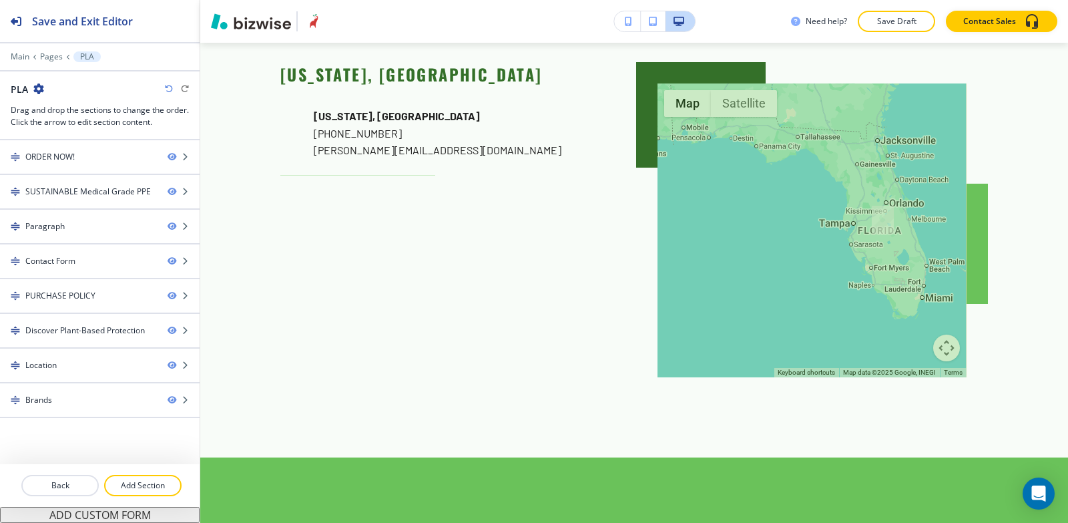
scroll to position [3746, 0]
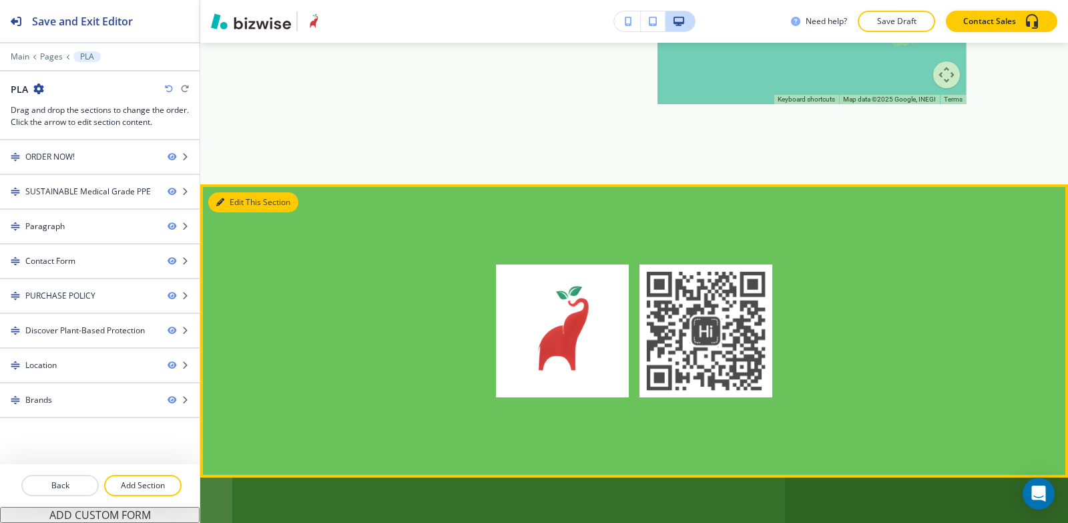
click at [234, 206] on button "Edit This Section" at bounding box center [253, 202] width 90 height 20
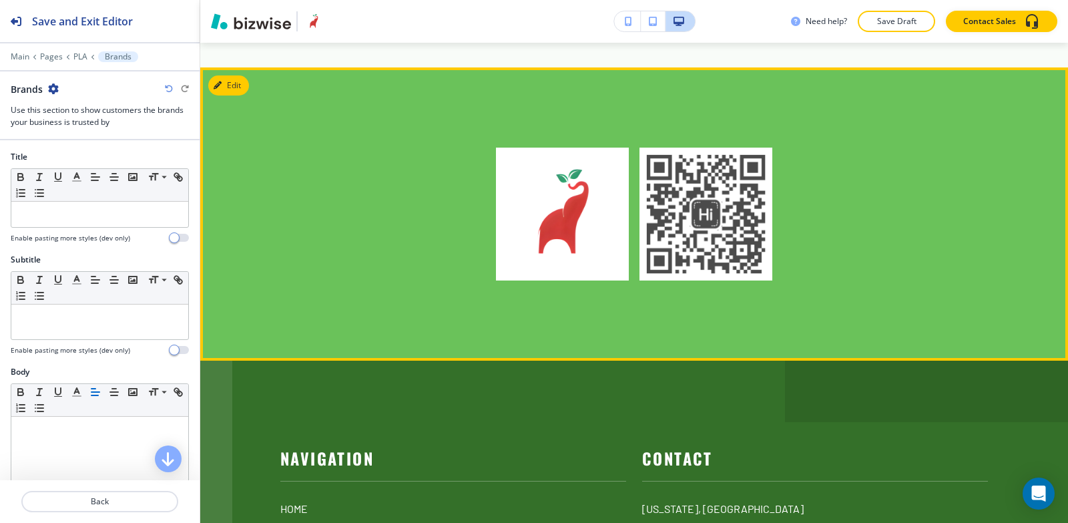
scroll to position [3883, 0]
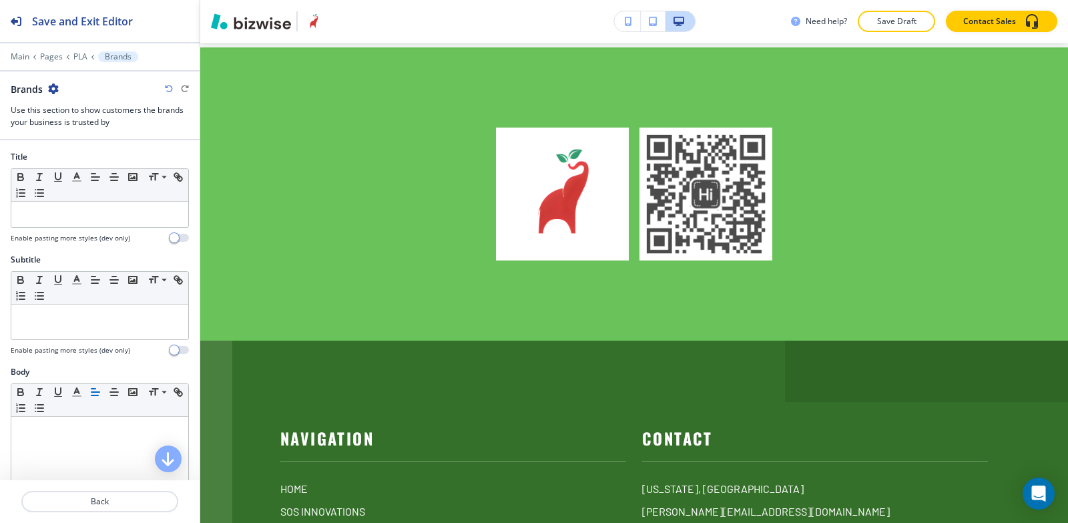
click at [51, 87] on icon "button" at bounding box center [53, 88] width 11 height 11
click at [87, 161] on p "Delete Section" at bounding box center [91, 159] width 68 height 12
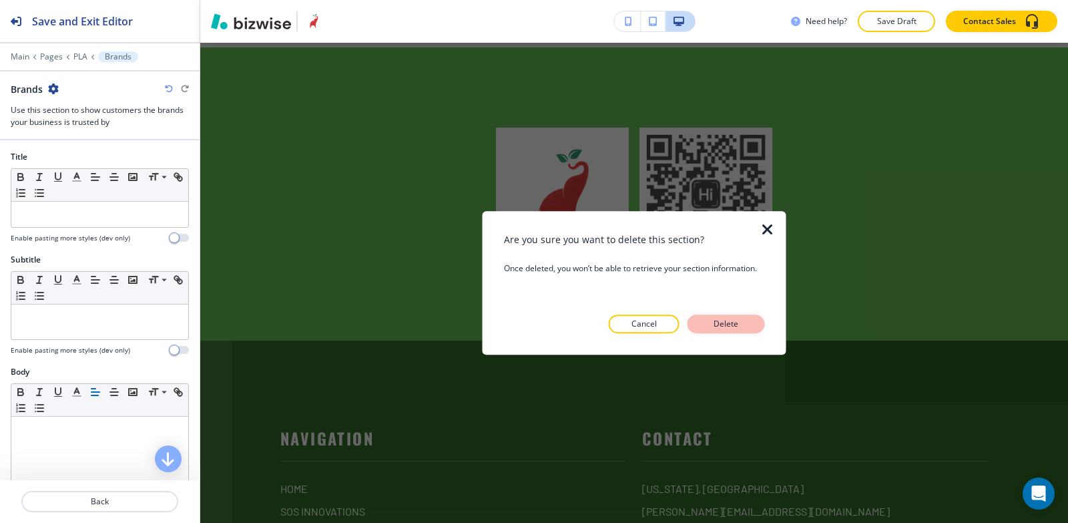
click at [735, 326] on p "Delete" at bounding box center [727, 324] width 32 height 12
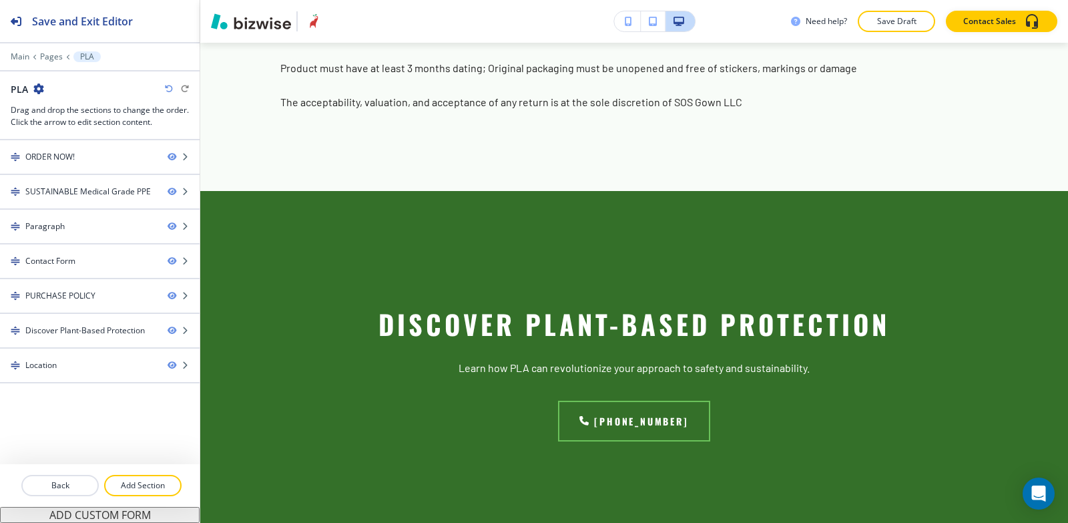
scroll to position [2898, 0]
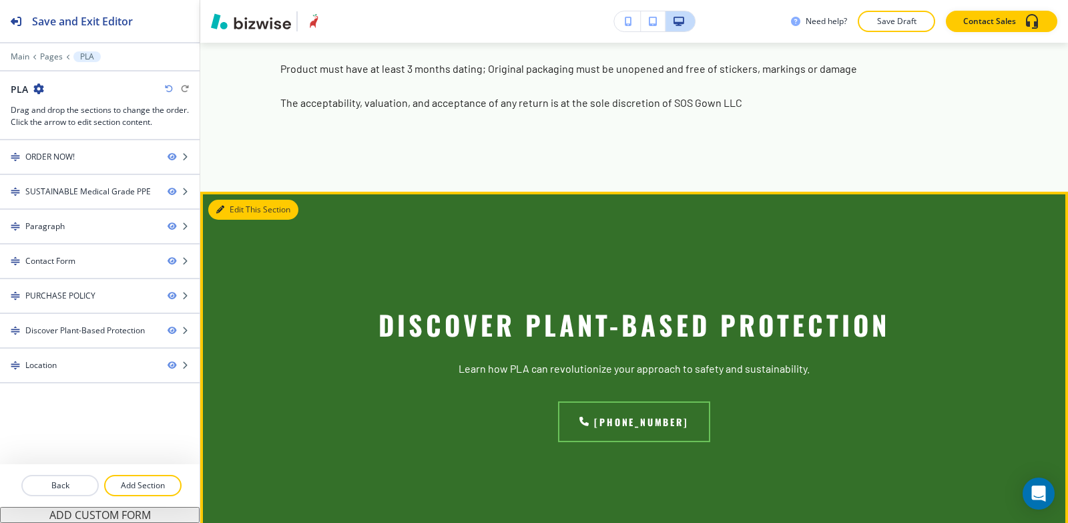
click at [231, 208] on button "Edit This Section" at bounding box center [253, 210] width 90 height 20
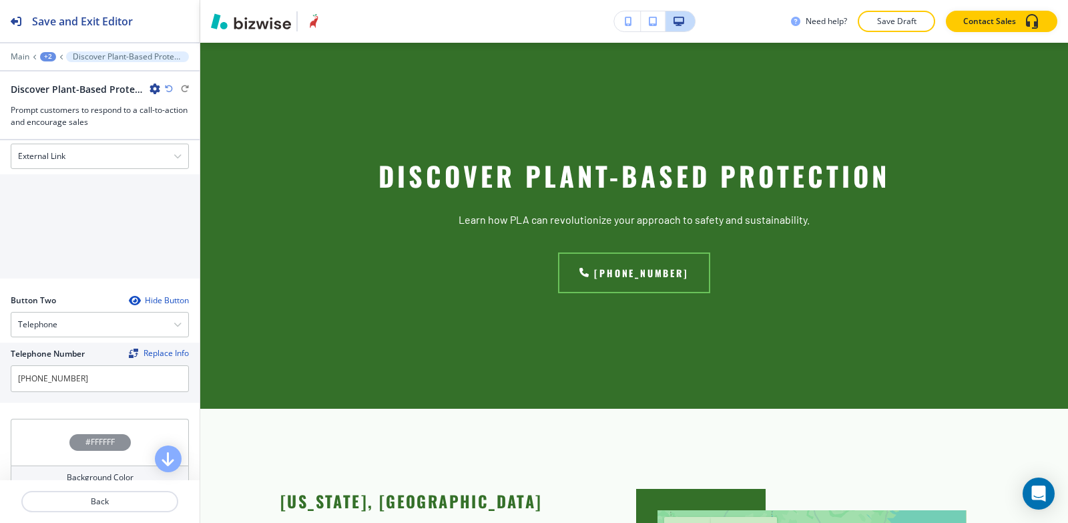
scroll to position [467, 0]
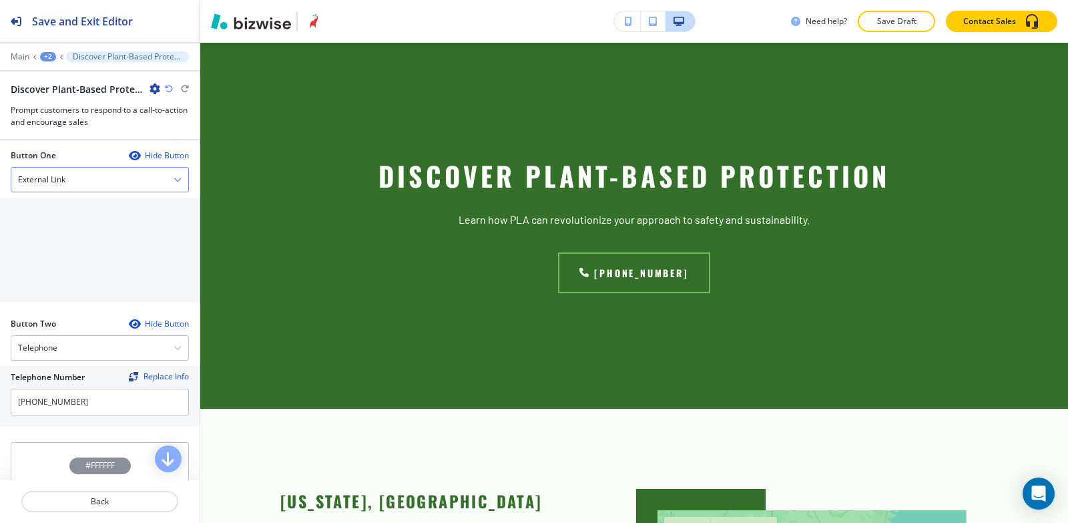
click at [74, 176] on div "External Link" at bounding box center [99, 180] width 177 height 24
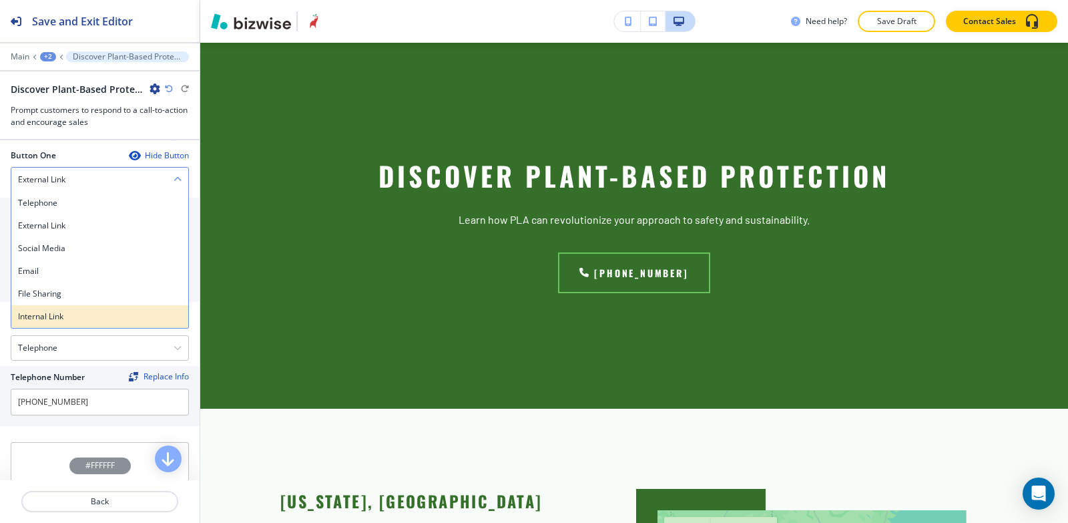
click at [57, 313] on h4 "Internal Link" at bounding box center [100, 317] width 164 height 12
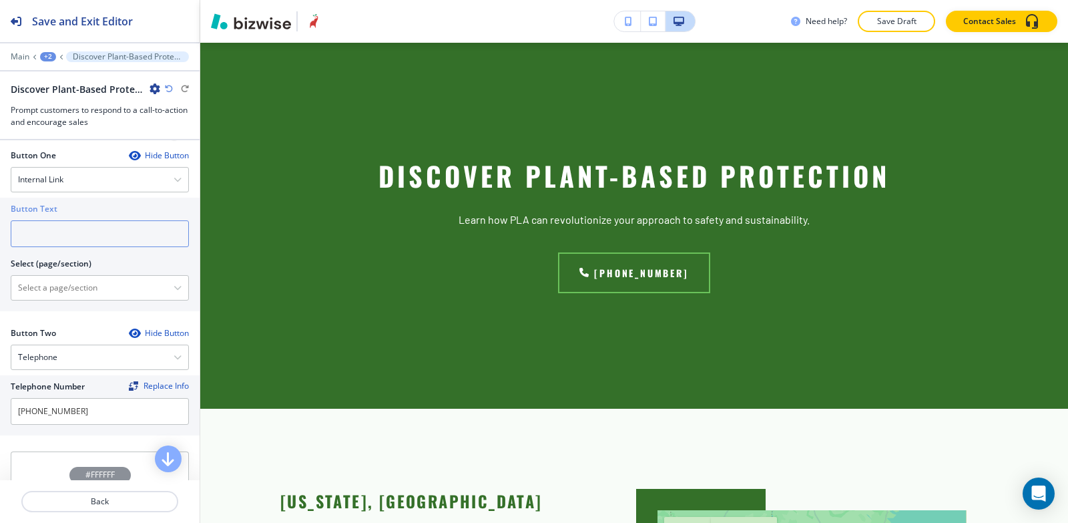
click at [67, 229] on input "text" at bounding box center [100, 233] width 178 height 27
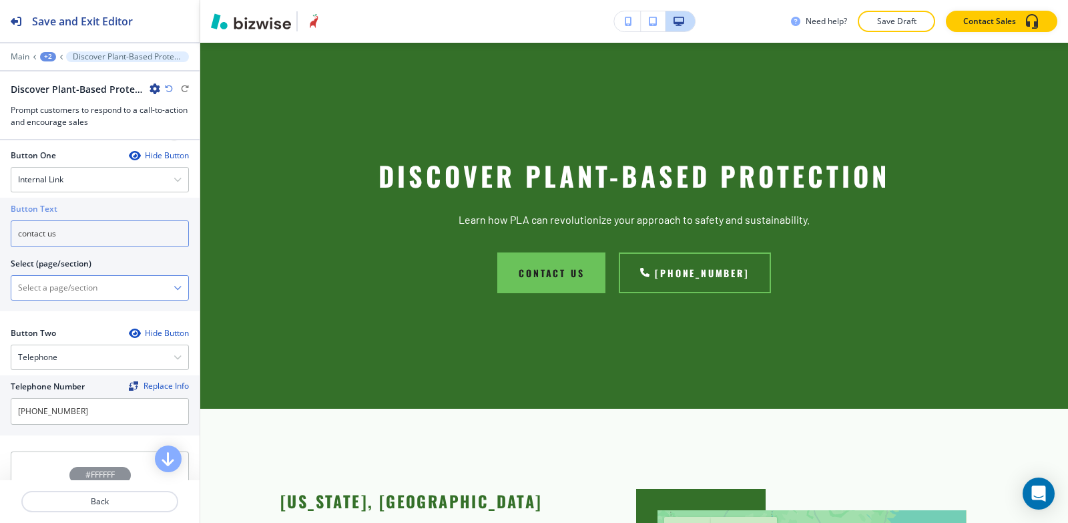
type input "contact us"
click at [97, 279] on \(page\/section\) "Manual Input" at bounding box center [92, 287] width 162 height 23
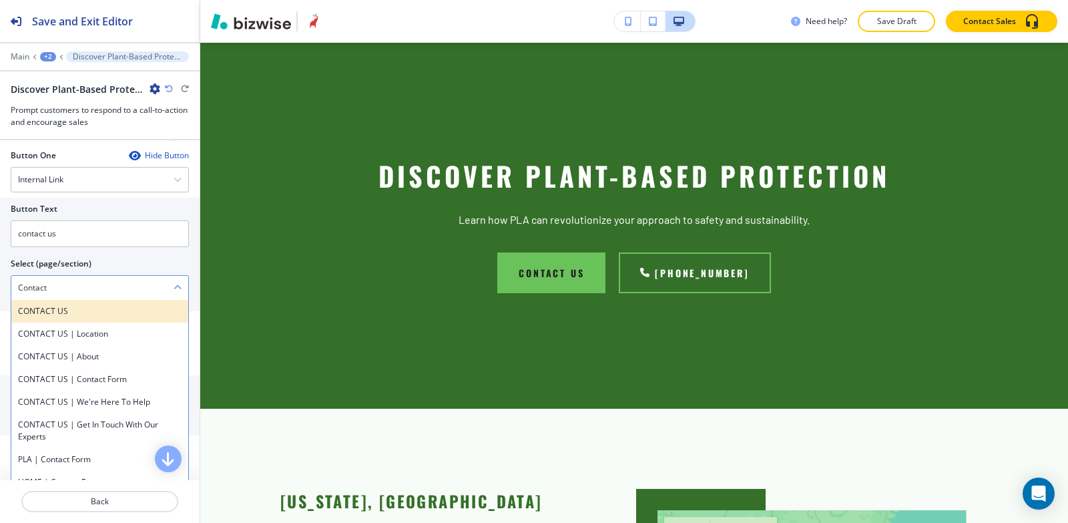
click at [85, 311] on h4 "CONTACT US" at bounding box center [100, 311] width 164 height 12
type \(page\/section\) "CONTACT US"
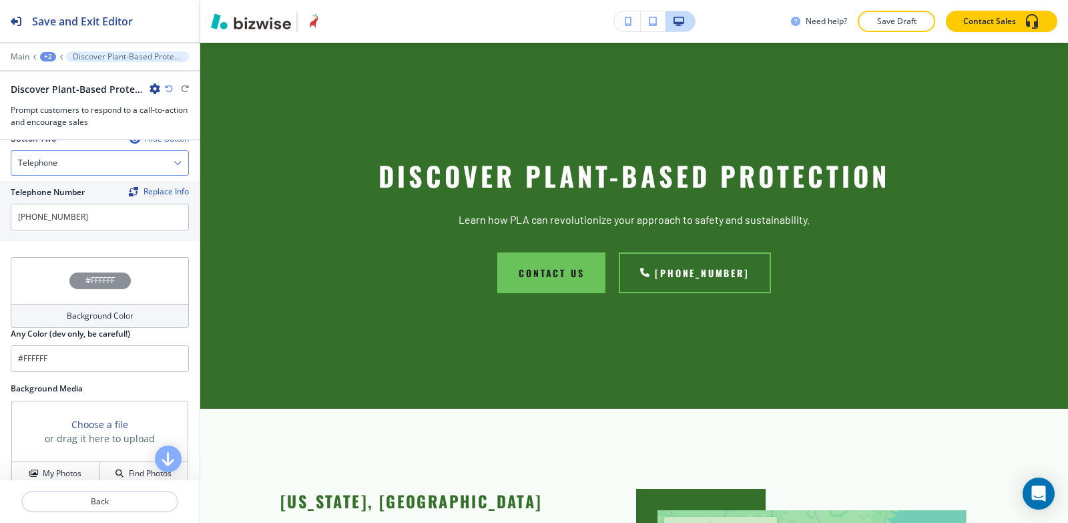
scroll to position [668, 0]
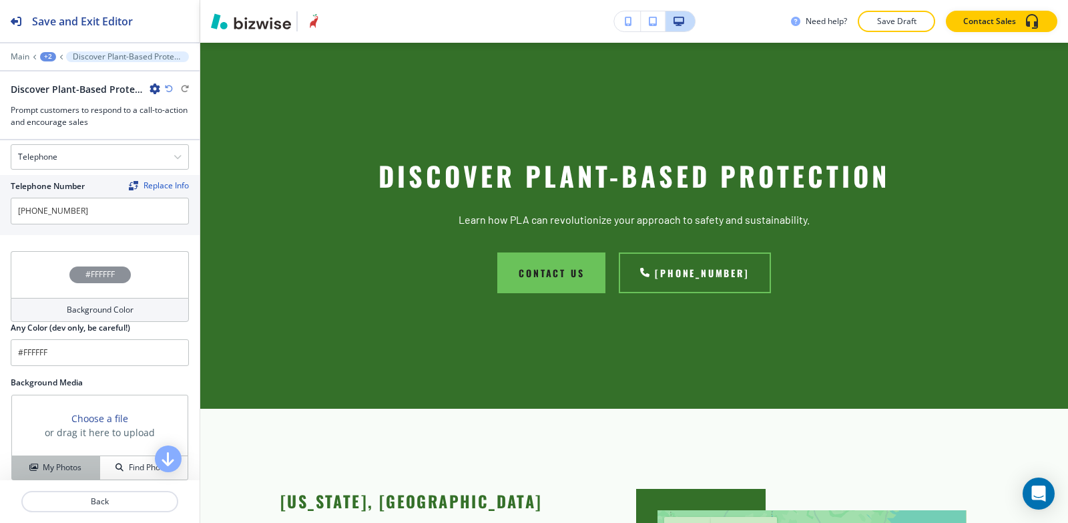
click at [59, 456] on button "My Photos" at bounding box center [56, 467] width 88 height 23
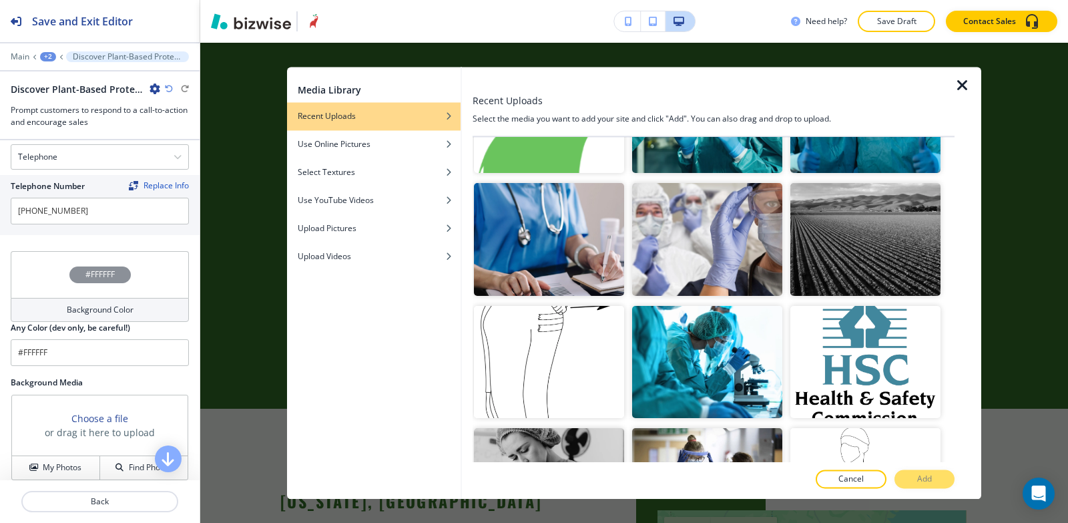
scroll to position [1603, 0]
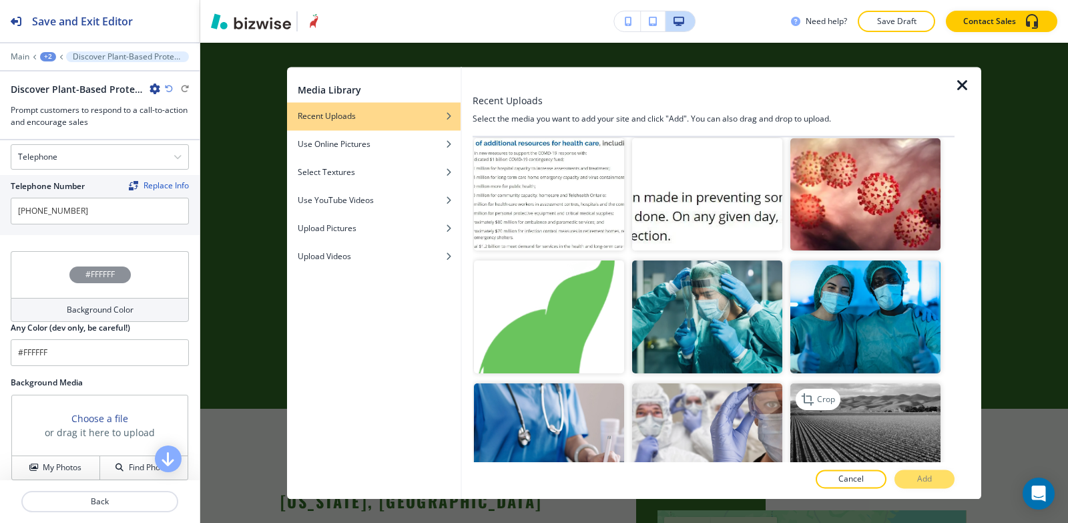
click at [845, 387] on img "button" at bounding box center [866, 440] width 150 height 113
click at [912, 480] on button "Add" at bounding box center [925, 478] width 60 height 19
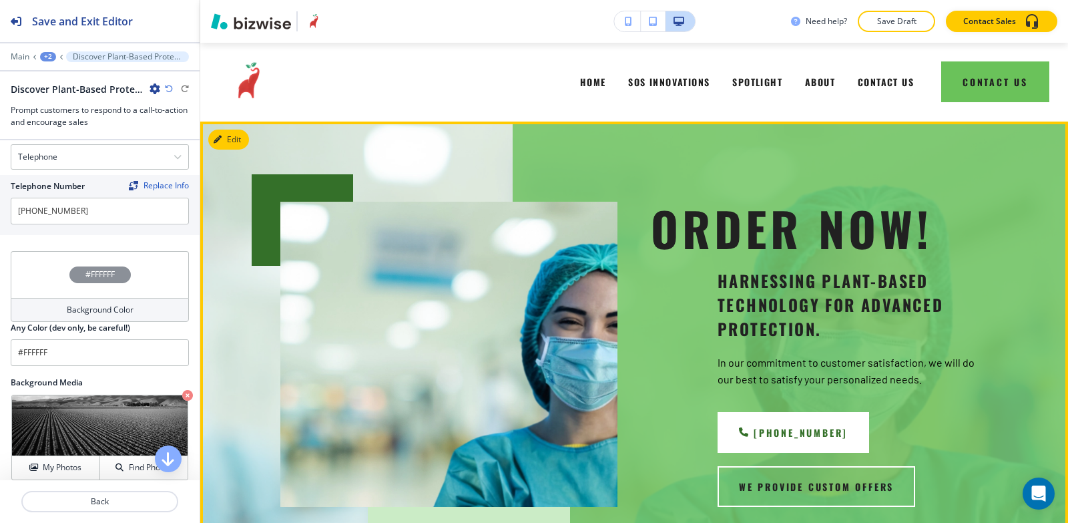
scroll to position [0, 0]
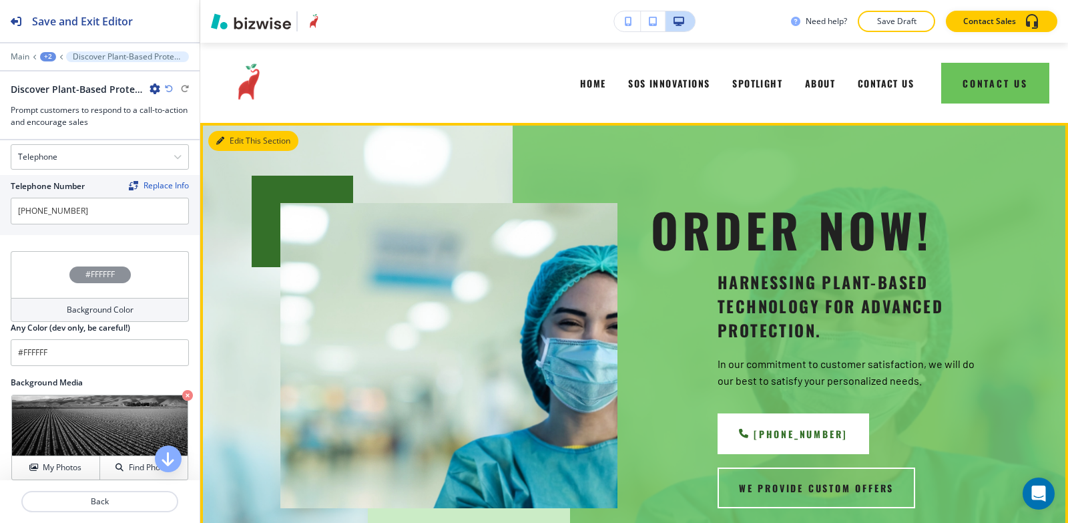
click at [235, 139] on button "Edit This Section" at bounding box center [253, 141] width 90 height 20
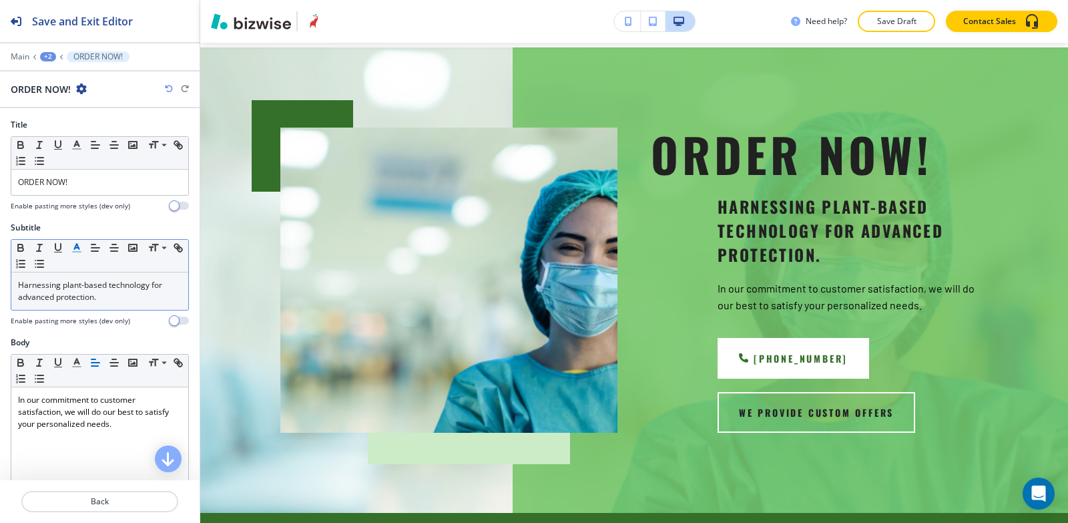
scroll to position [80, 0]
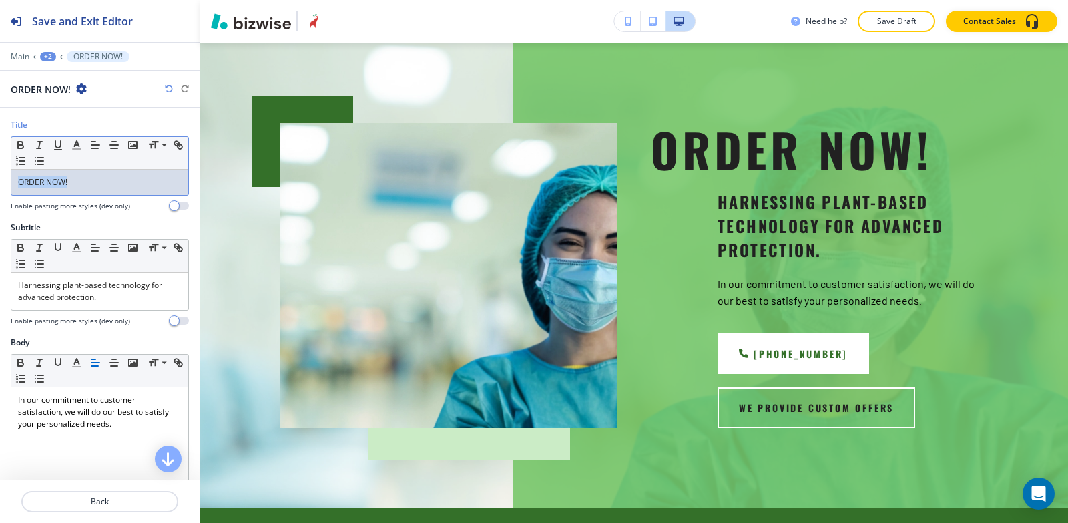
drag, startPoint x: 53, startPoint y: 180, endPoint x: 0, endPoint y: 169, distance: 54.5
click at [0, 170] on div "Title Small Normal Large Huge ORDER NOW! Enable pasting more styles (dev only)" at bounding box center [100, 170] width 200 height 103
click at [73, 144] on icon "button" at bounding box center [77, 145] width 12 height 12
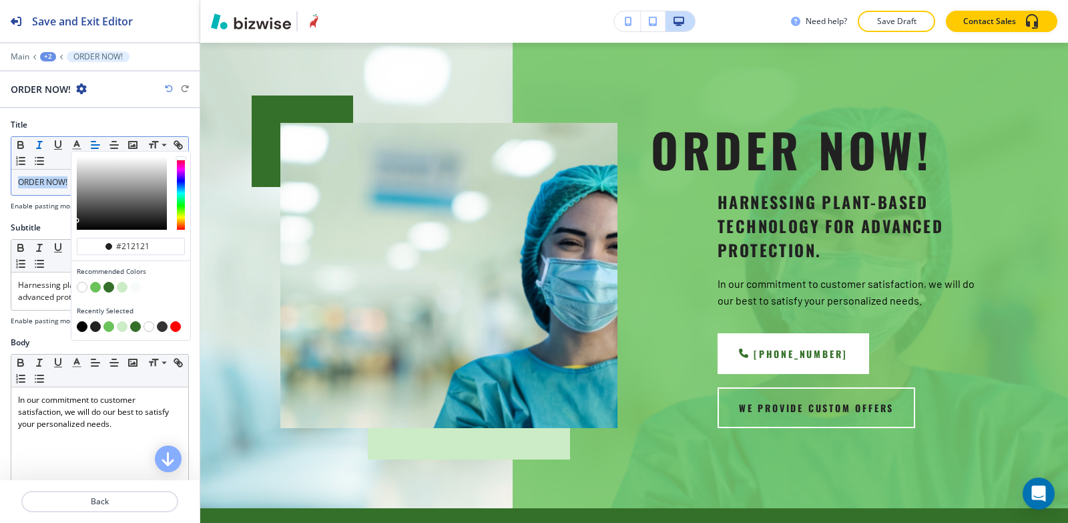
click at [39, 146] on line "button" at bounding box center [39, 145] width 1 height 7
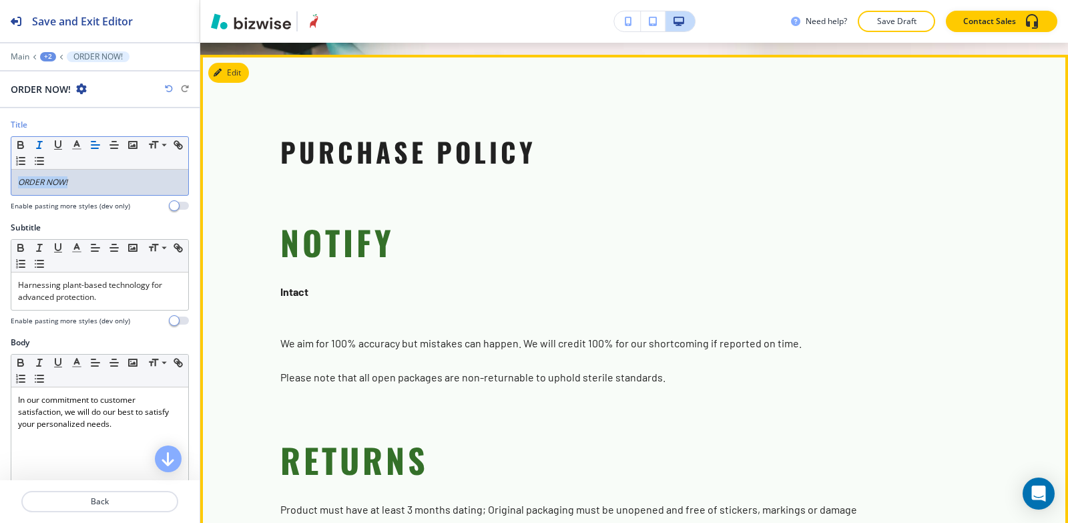
scroll to position [2618, 0]
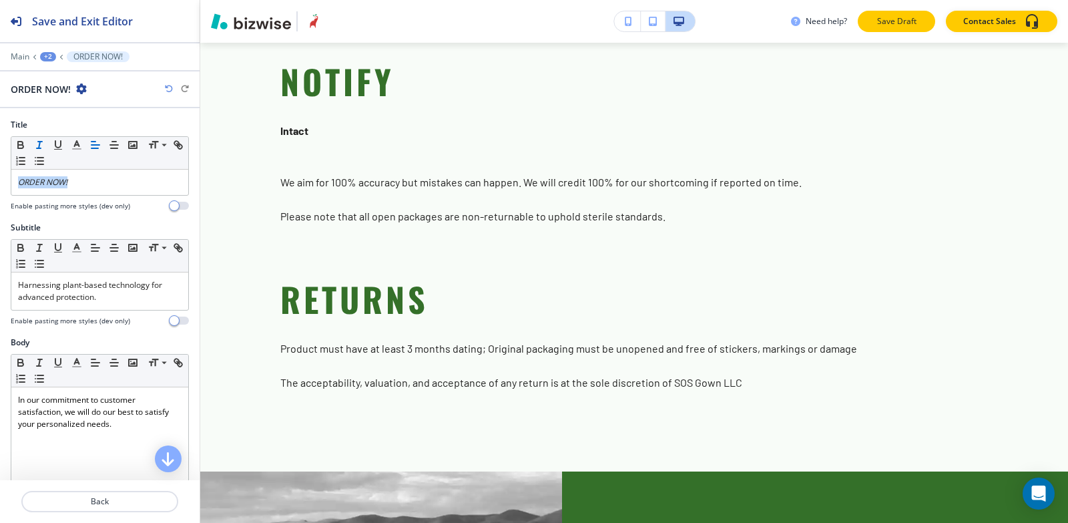
click at [895, 17] on p "Save Draft" at bounding box center [896, 21] width 43 height 12
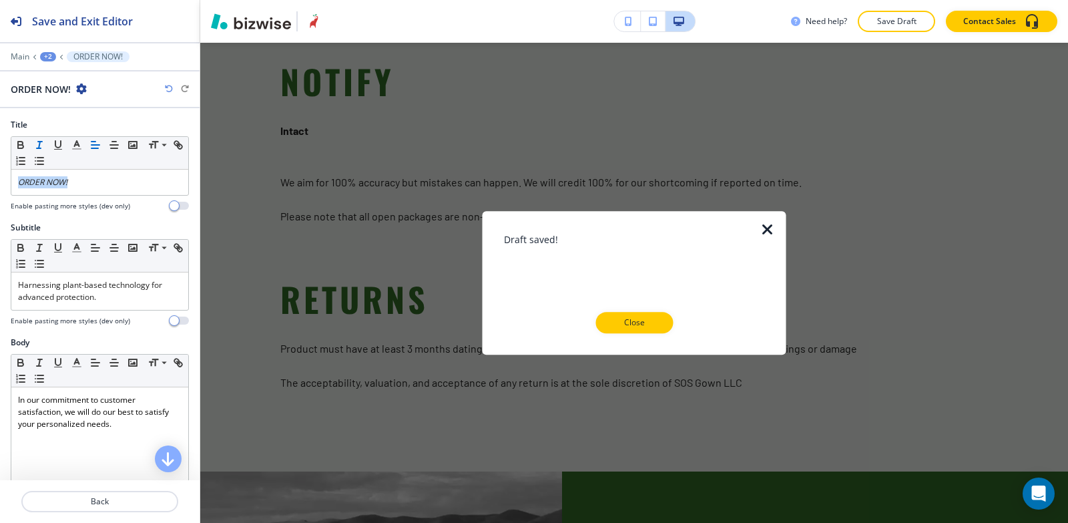
click at [634, 312] on button "Close" at bounding box center [634, 322] width 77 height 21
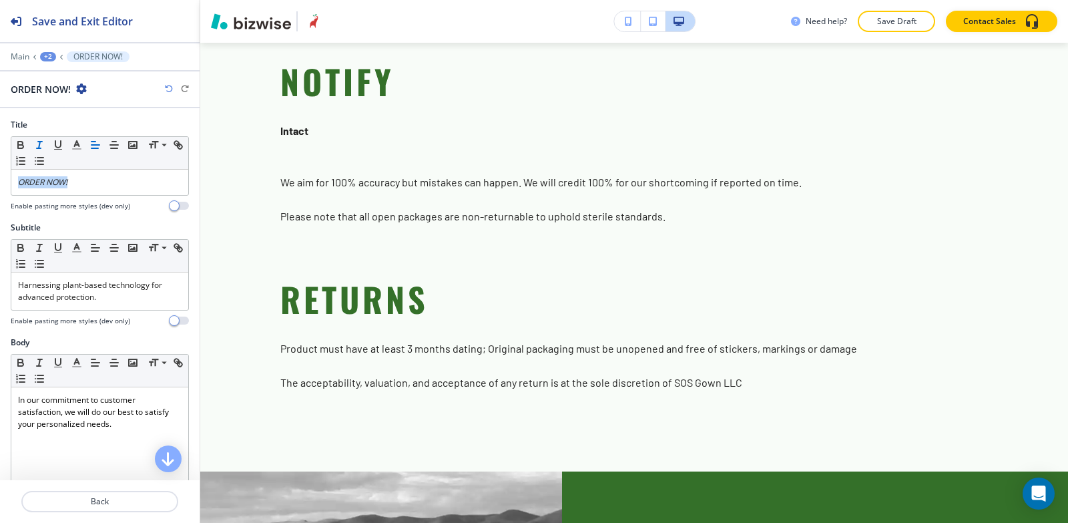
click at [45, 56] on div "+2" at bounding box center [48, 56] width 16 height 9
click at [74, 76] on p "Pages" at bounding box center [83, 79] width 68 height 12
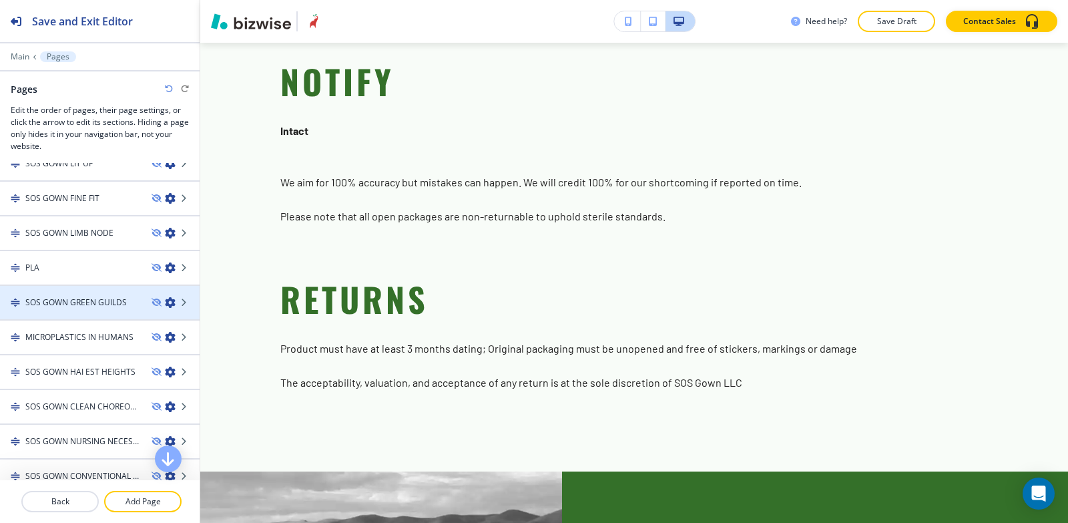
scroll to position [401, 0]
click at [62, 302] on h4 "SOS GOWN GREEN GUILDS" at bounding box center [76, 301] width 102 height 12
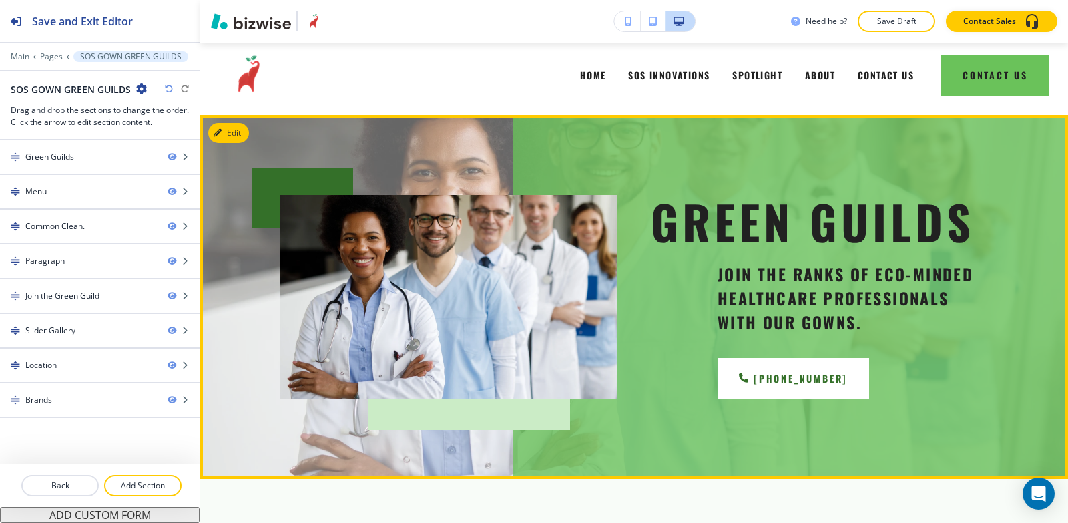
scroll to position [0, 0]
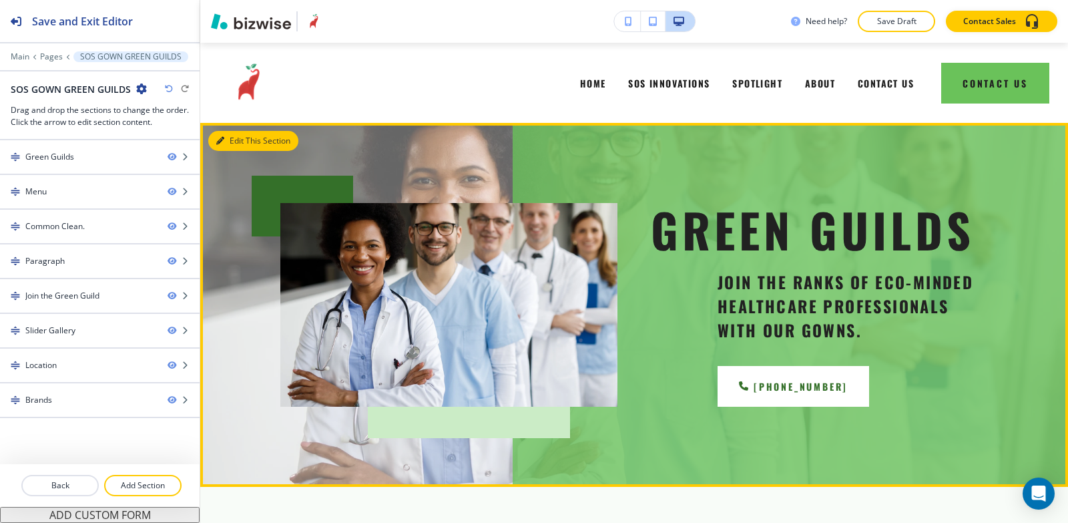
click at [238, 141] on button "Edit This Section" at bounding box center [253, 141] width 90 height 20
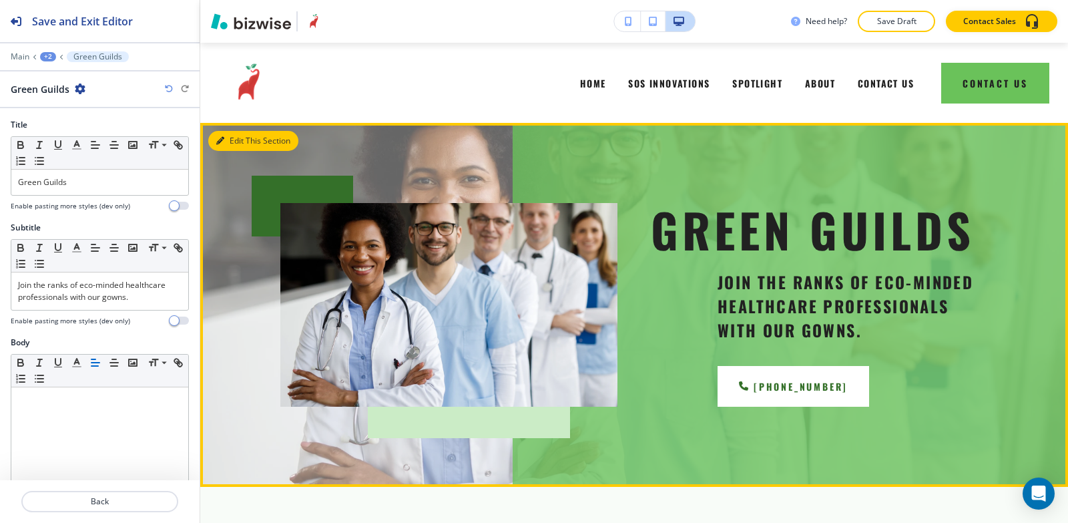
scroll to position [80, 0]
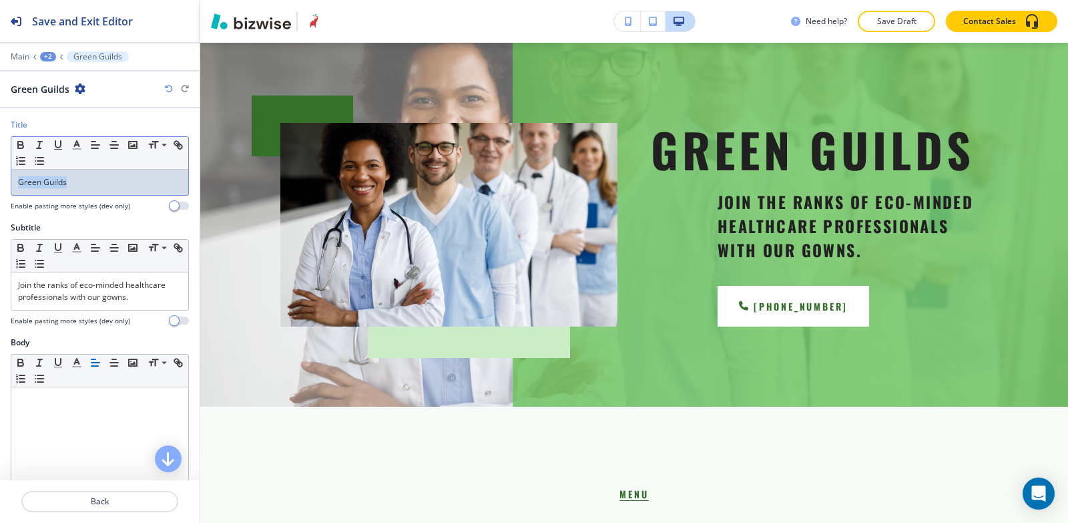
drag, startPoint x: 91, startPoint y: 186, endPoint x: 0, endPoint y: 186, distance: 90.8
click at [0, 186] on div "Title Small Normal Large Huge Green Guilds Enable pasting more styles (dev only)" at bounding box center [100, 170] width 200 height 103
click at [39, 144] on icon "button" at bounding box center [39, 145] width 12 height 12
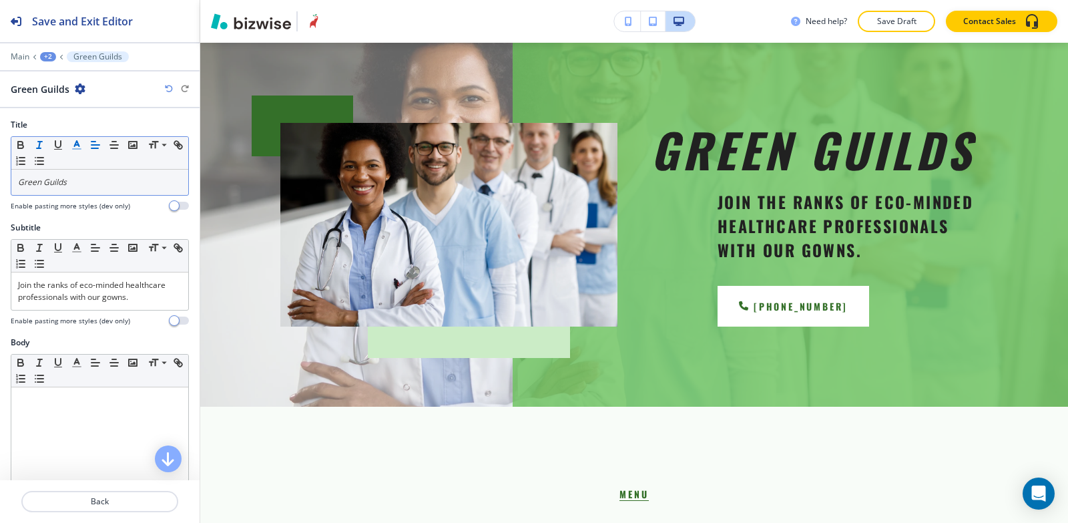
click at [81, 140] on icon "button" at bounding box center [77, 145] width 12 height 12
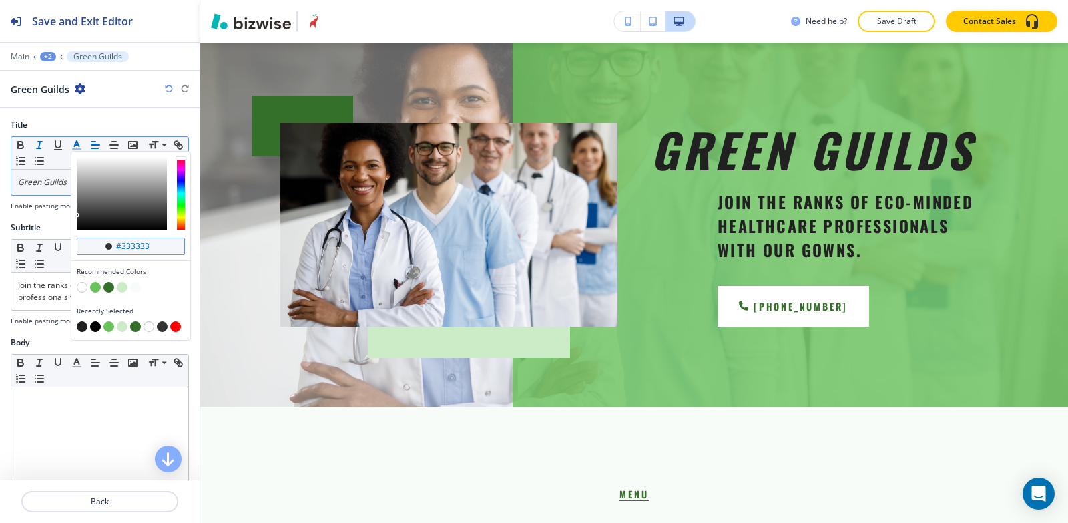
drag, startPoint x: 159, startPoint y: 247, endPoint x: 121, endPoint y: 254, distance: 38.6
click at [121, 254] on div "#333333" at bounding box center [131, 246] width 108 height 17
type input "#212121"
click at [45, 226] on div "Subtitle" at bounding box center [100, 228] width 178 height 12
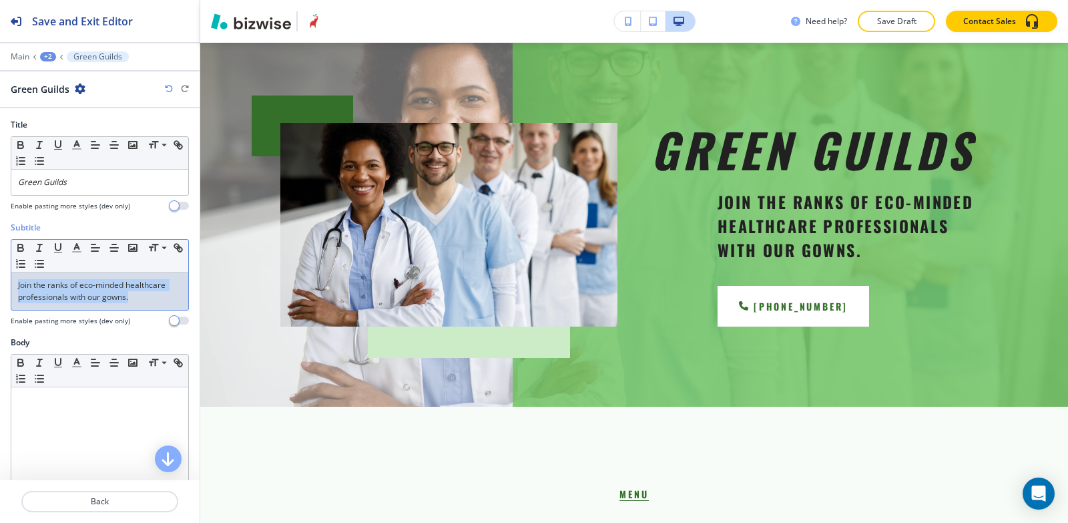
drag, startPoint x: 138, startPoint y: 294, endPoint x: 0, endPoint y: 285, distance: 137.8
click at [0, 285] on div "Subtitle Small Normal Large Huge Join the ranks of eco-minded healthcare profes…" at bounding box center [100, 279] width 200 height 115
copy p "Join the ranks of eco-minded healthcare professionals with our gowns."
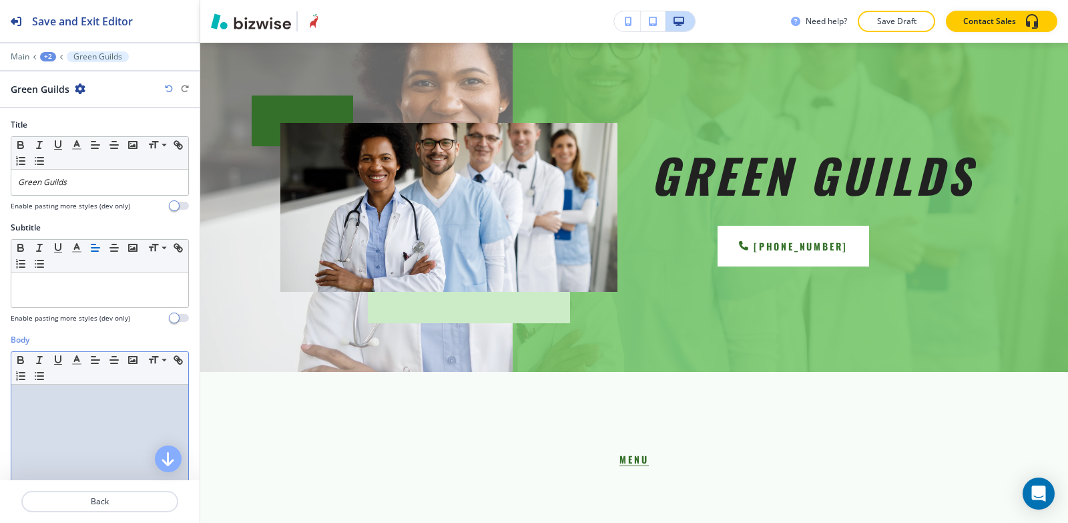
click at [55, 417] on div at bounding box center [99, 472] width 177 height 174
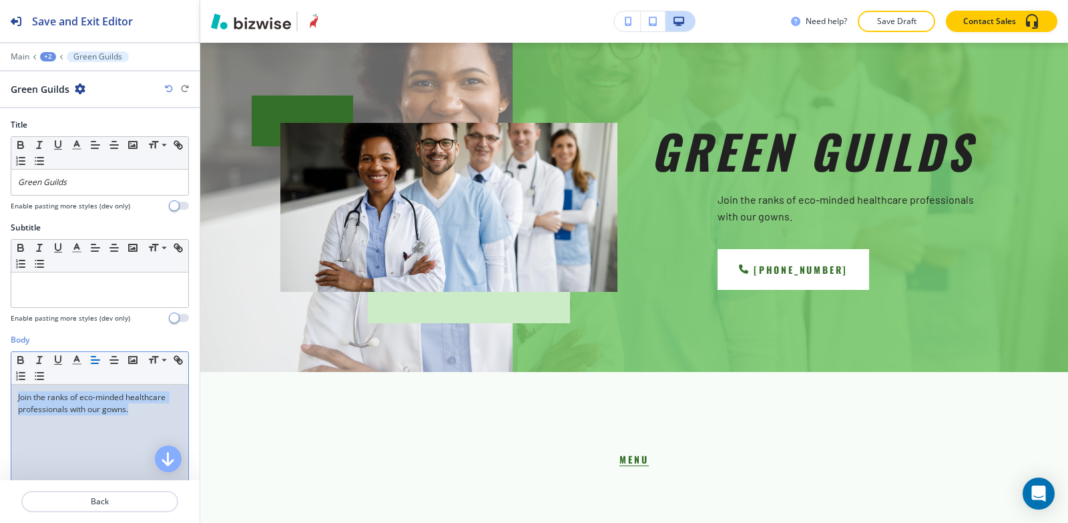
drag, startPoint x: 140, startPoint y: 411, endPoint x: 0, endPoint y: 391, distance: 141.6
click at [0, 393] on div "Body Small Normal Large Huge Join the ranks of eco-minded healthcare profession…" at bounding box center [100, 459] width 200 height 251
click at [76, 359] on polyline "button" at bounding box center [77, 358] width 5 height 5
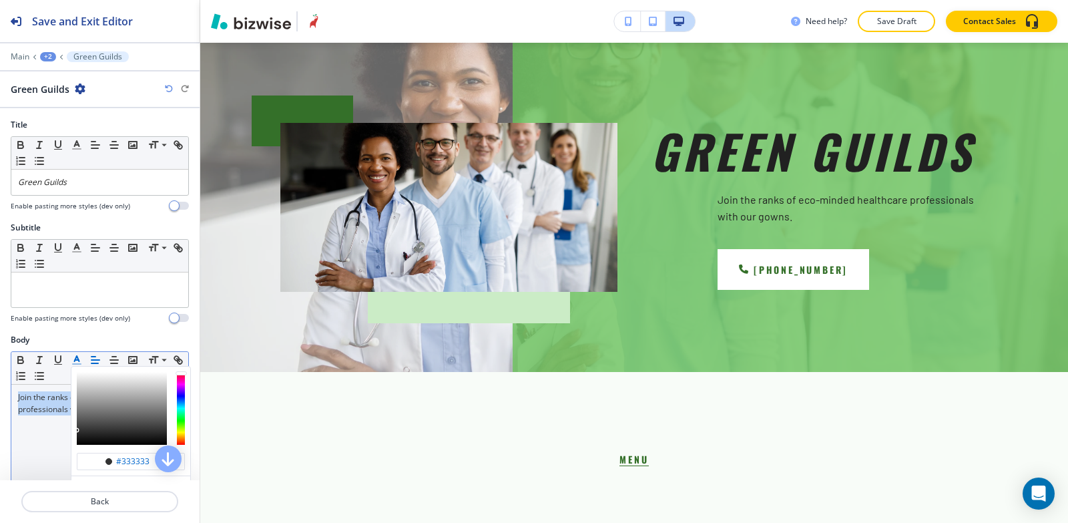
scroll to position [134, 0]
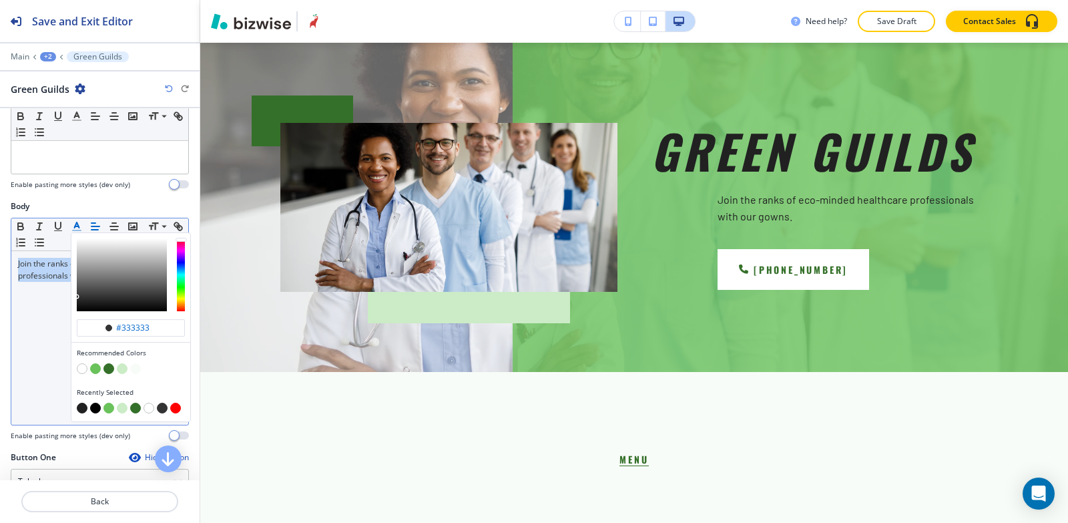
click at [95, 407] on button "button" at bounding box center [95, 408] width 11 height 11
type input "#000000"
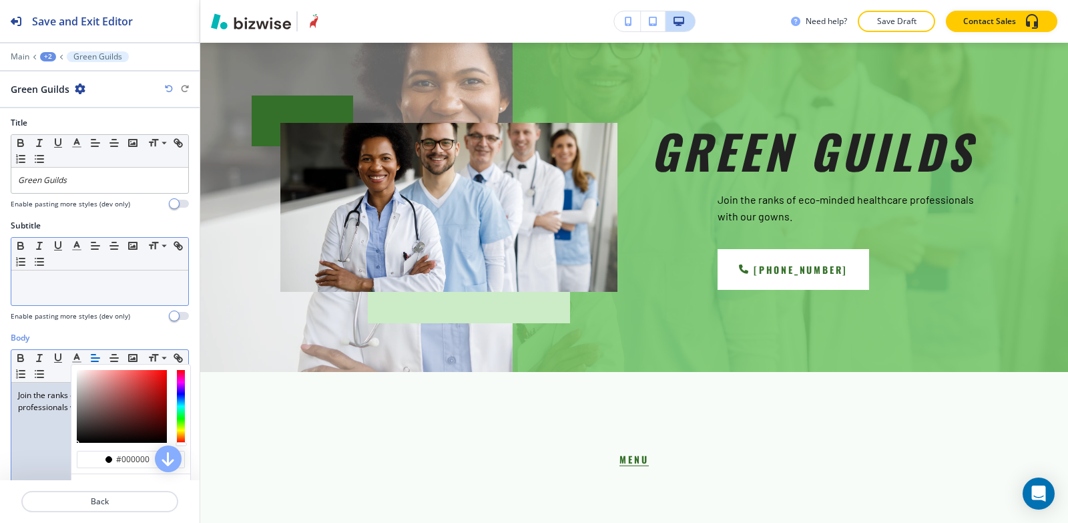
scroll to position [0, 0]
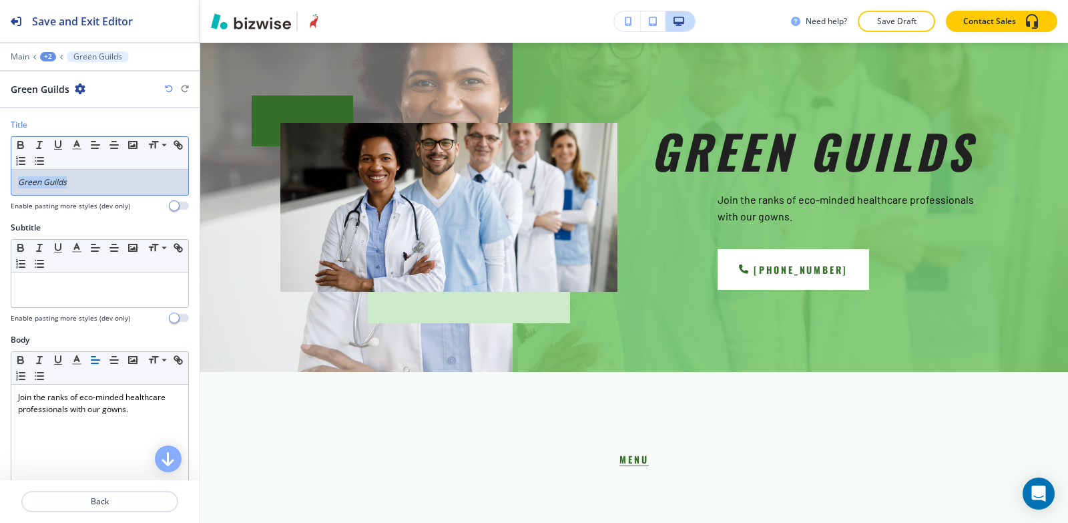
click at [87, 192] on div "Title Small Normal Large Huge Green Guilds Enable pasting more styles (dev only)" at bounding box center [100, 165] width 178 height 92
click at [64, 173] on div "Green Guilds" at bounding box center [99, 182] width 177 height 25
click at [69, 176] on p "Green Guilds" at bounding box center [100, 182] width 164 height 12
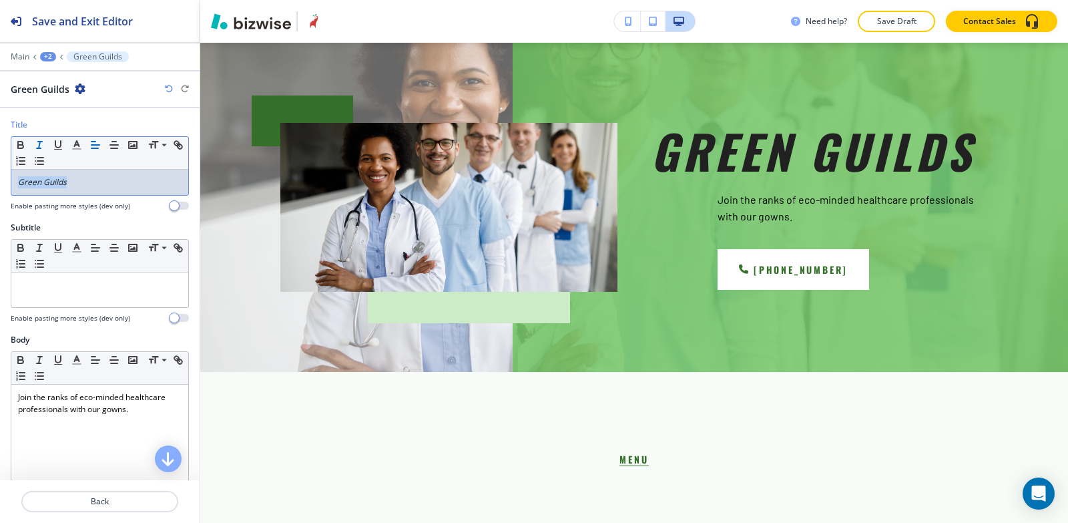
copy em "Green Guilds"
click at [93, 285] on p at bounding box center [100, 285] width 164 height 12
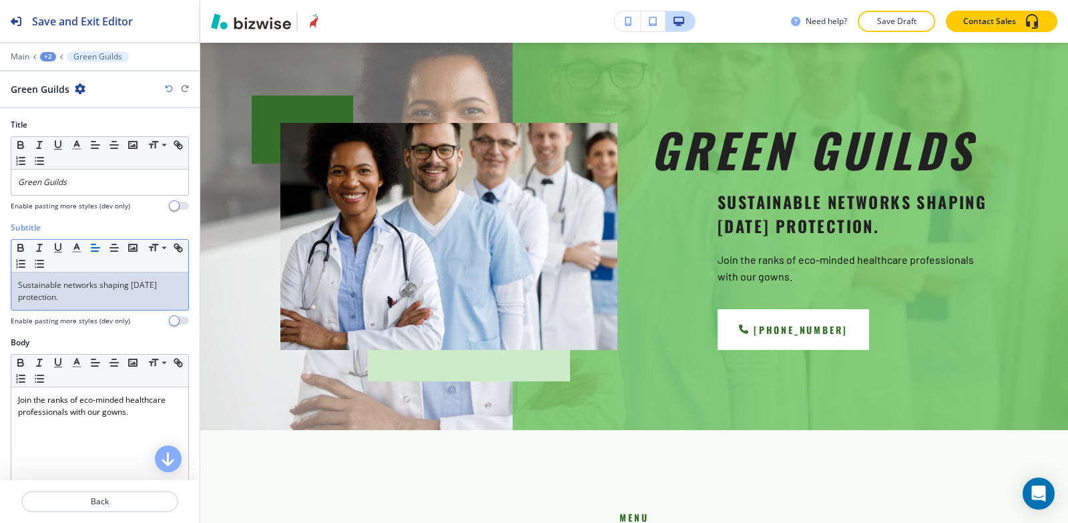
drag, startPoint x: 20, startPoint y: 293, endPoint x: 0, endPoint y: 267, distance: 32.9
click at [0, 267] on div "Subtitle Small Normal Large Huge Sustainable networks shaping [DATE] protection…" at bounding box center [100, 279] width 200 height 115
click at [73, 248] on icon "button" at bounding box center [77, 248] width 12 height 12
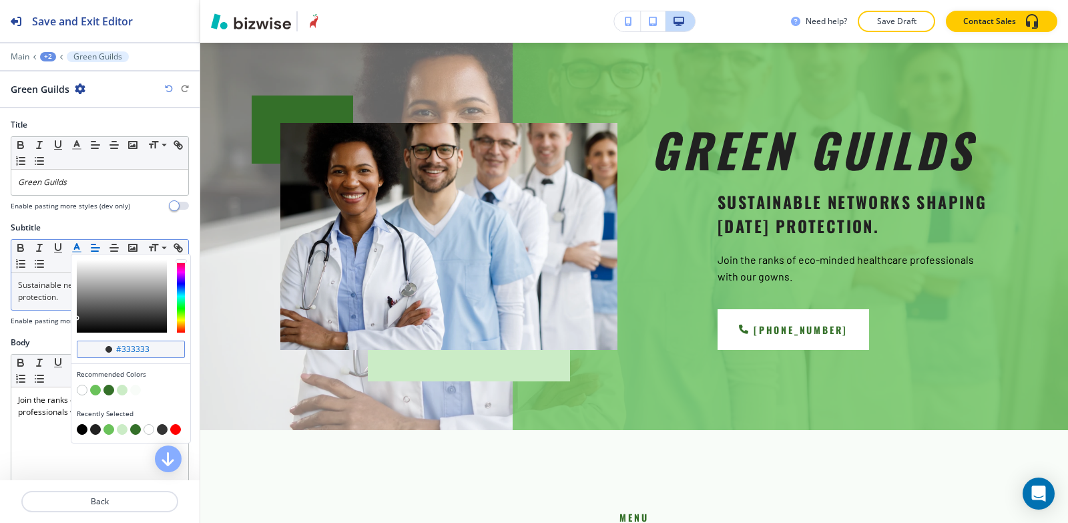
drag, startPoint x: 161, startPoint y: 347, endPoint x: 122, endPoint y: 350, distance: 38.9
click at [122, 350] on input "#333333" at bounding box center [138, 349] width 47 height 11
type input "#212121"
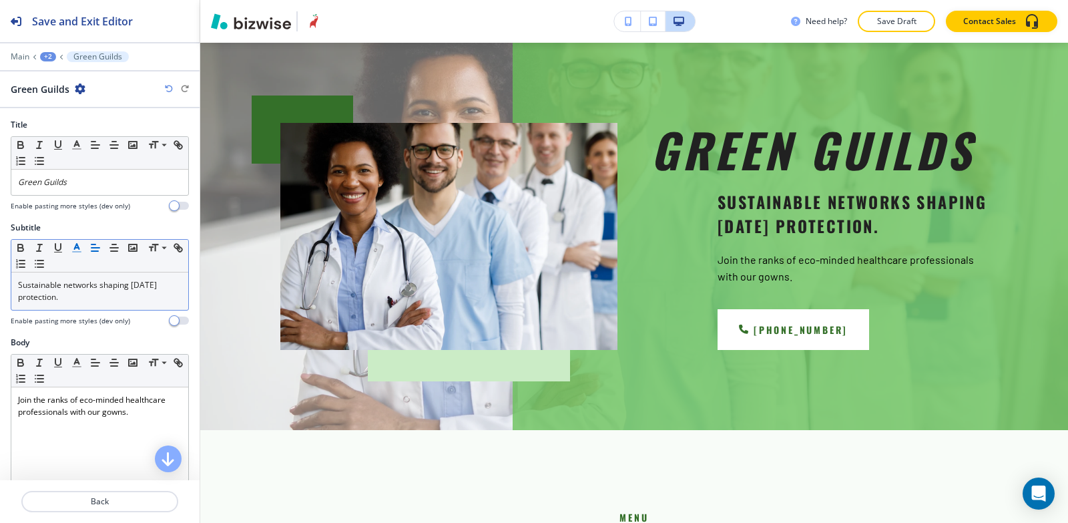
click at [60, 342] on div "Body" at bounding box center [100, 343] width 178 height 12
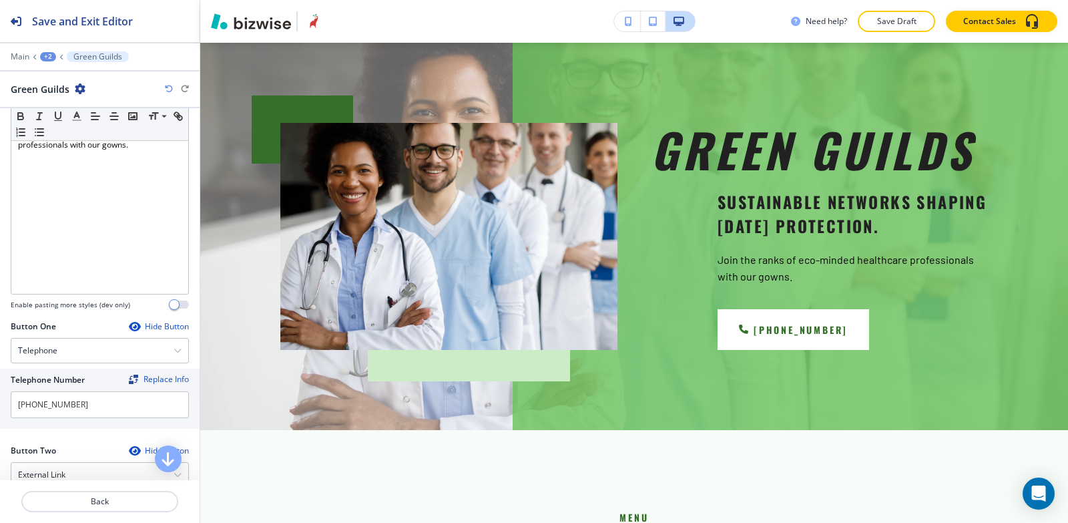
scroll to position [401, 0]
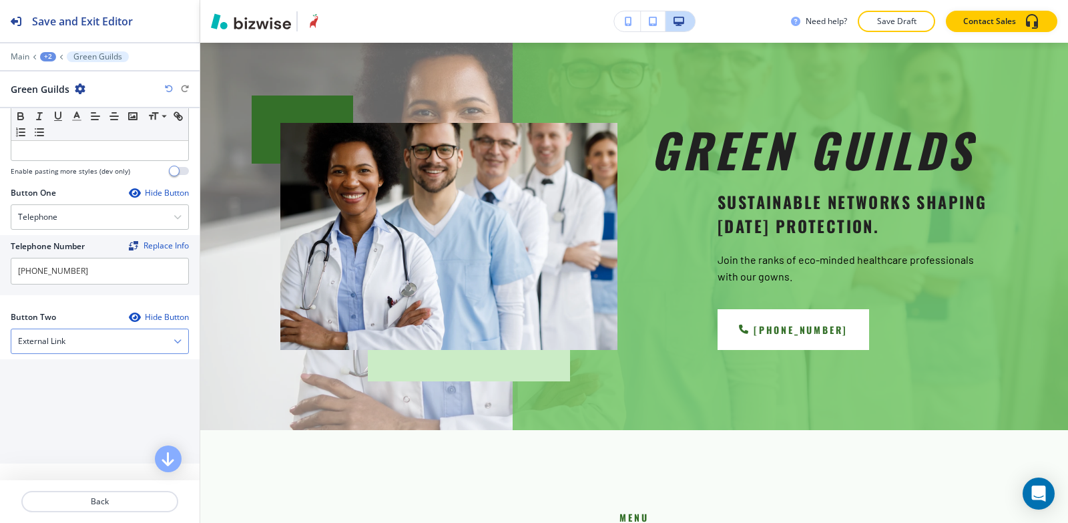
click at [75, 344] on div "External Link" at bounding box center [99, 341] width 177 height 24
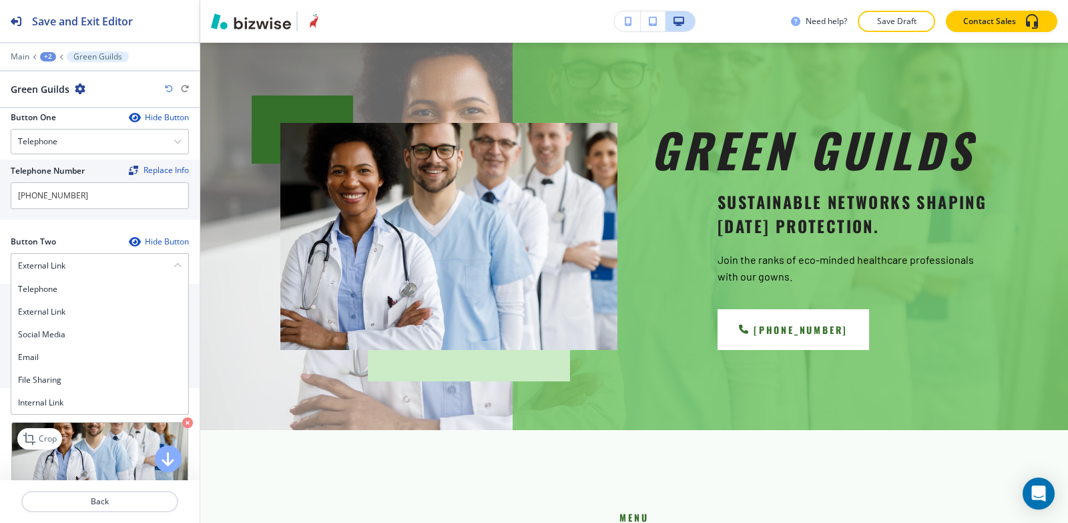
scroll to position [668, 0]
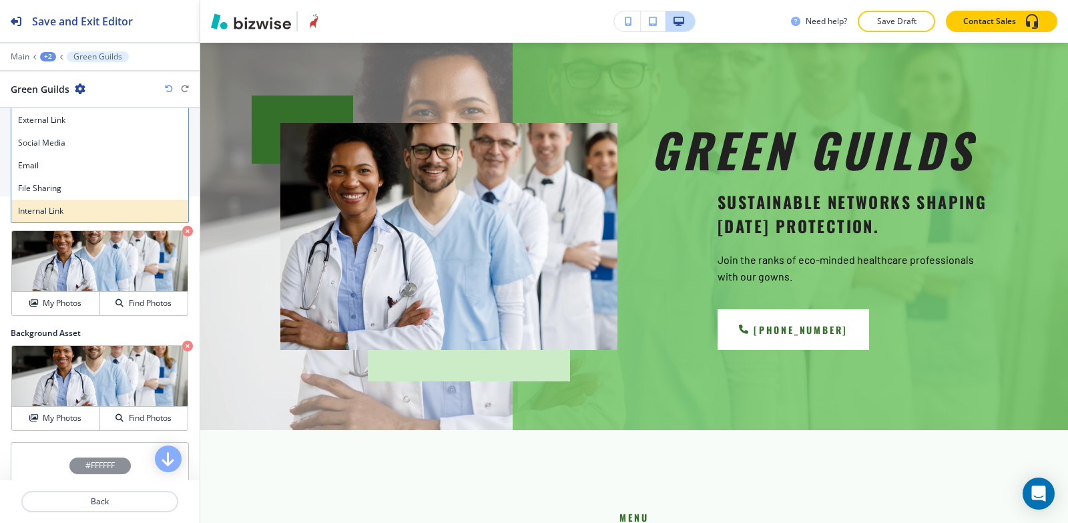
click at [87, 211] on h4 "Internal Link" at bounding box center [100, 211] width 164 height 12
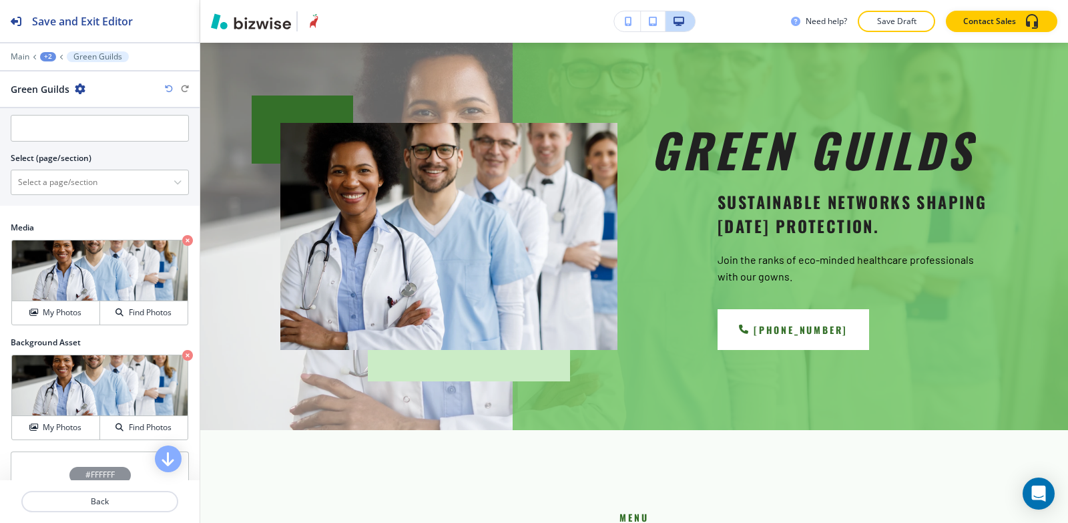
scroll to position [534, 0]
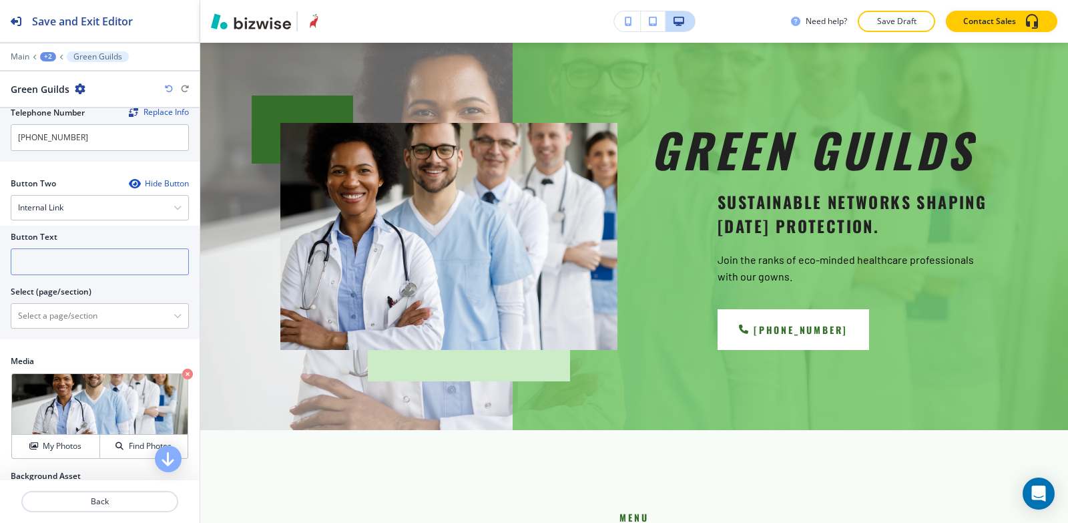
click at [76, 268] on input "text" at bounding box center [100, 261] width 178 height 27
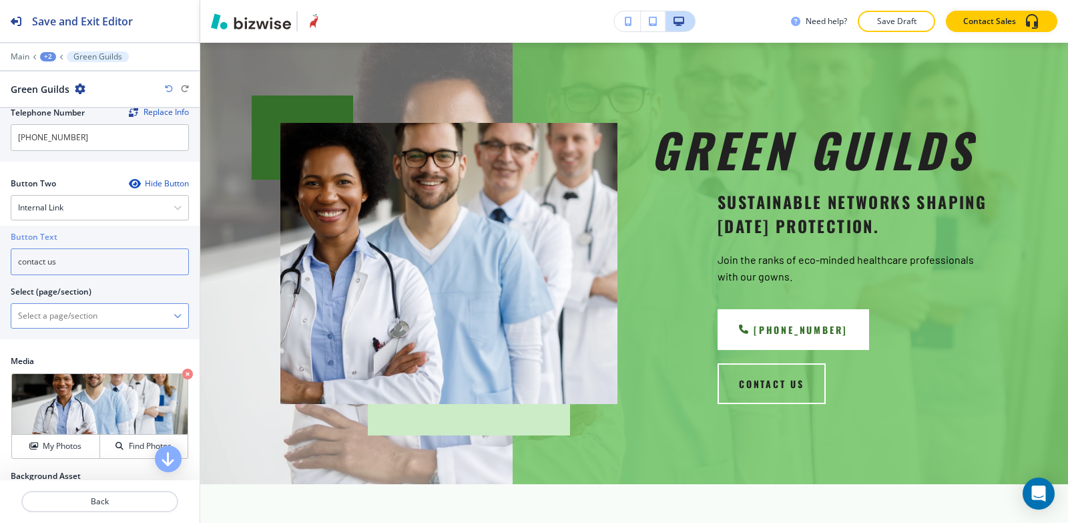
type input "contact us"
click at [41, 323] on \(page\/section\) "Manual Input" at bounding box center [92, 316] width 162 height 23
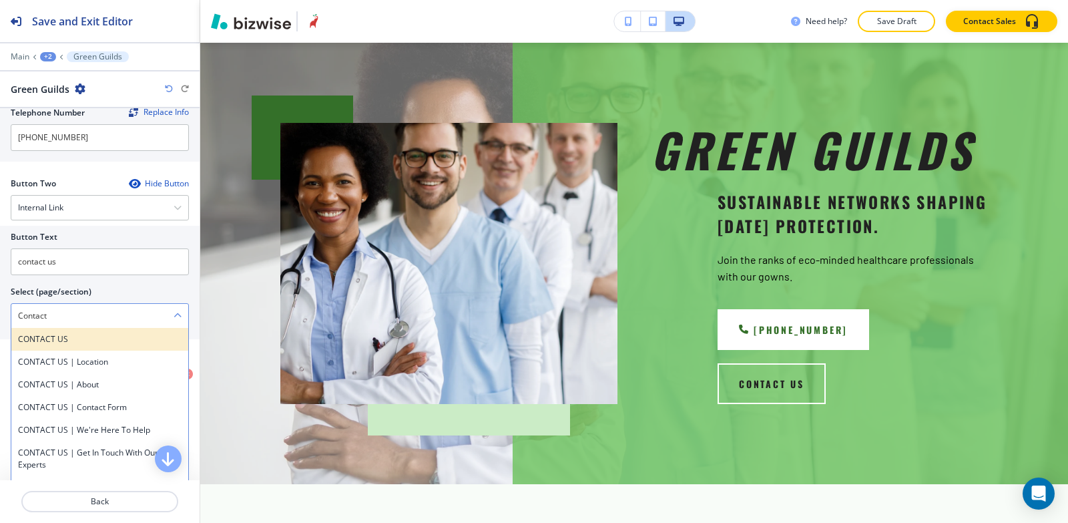
click at [59, 344] on h4 "CONTACT US" at bounding box center [100, 339] width 164 height 12
type \(page\/section\) "CONTACT US"
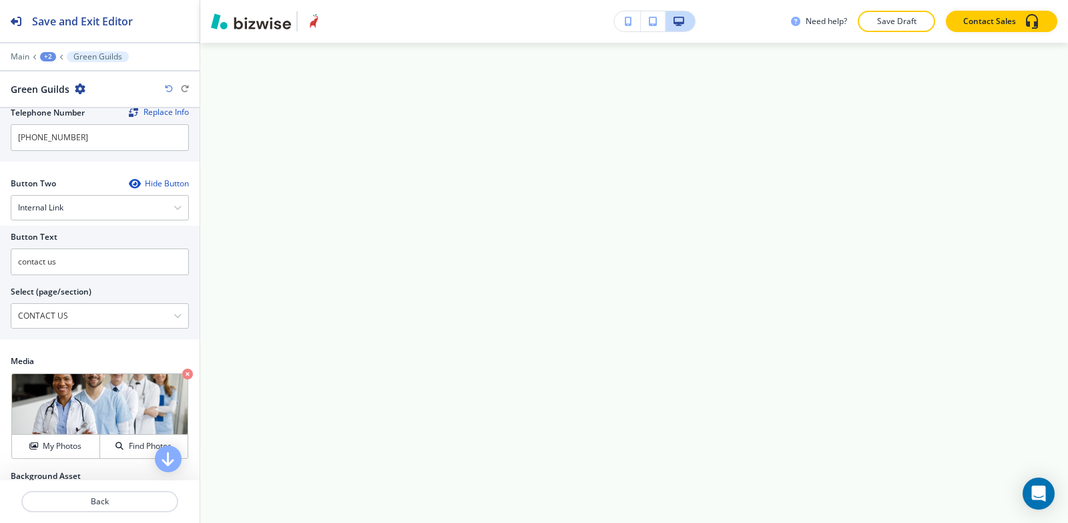
scroll to position [2284, 0]
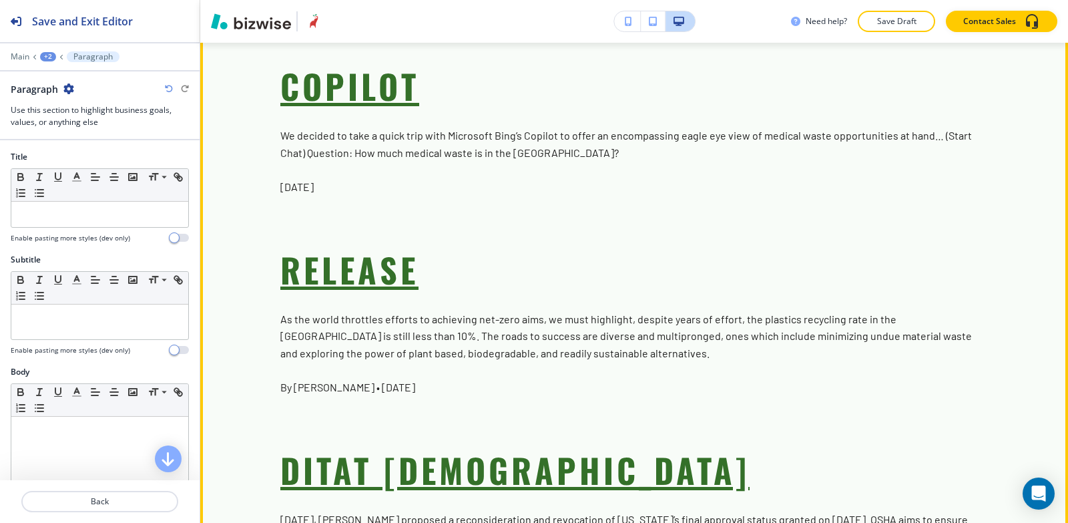
scroll to position [2287, 0]
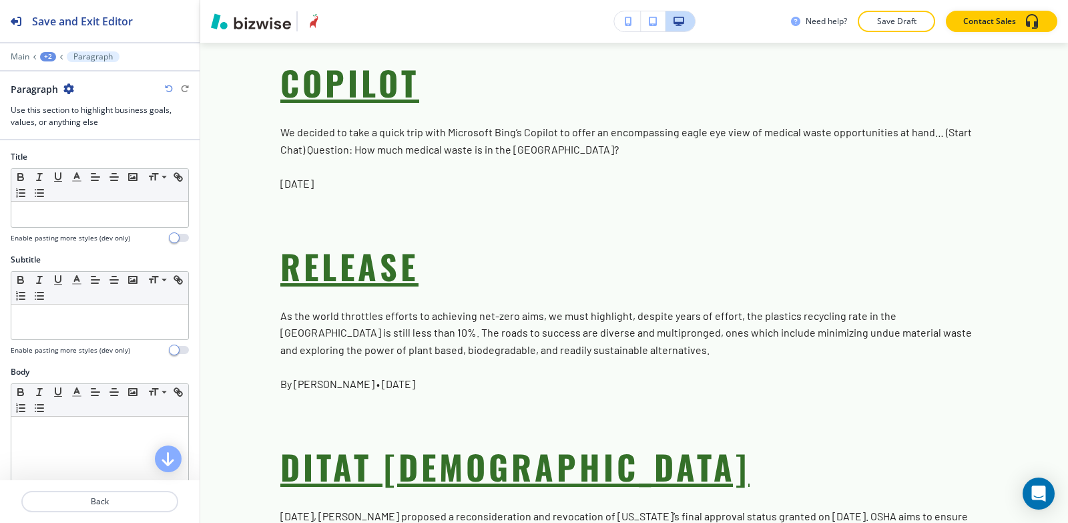
click at [65, 90] on icon "button" at bounding box center [68, 88] width 11 height 11
click at [93, 158] on p "Delete Section" at bounding box center [105, 159] width 68 height 12
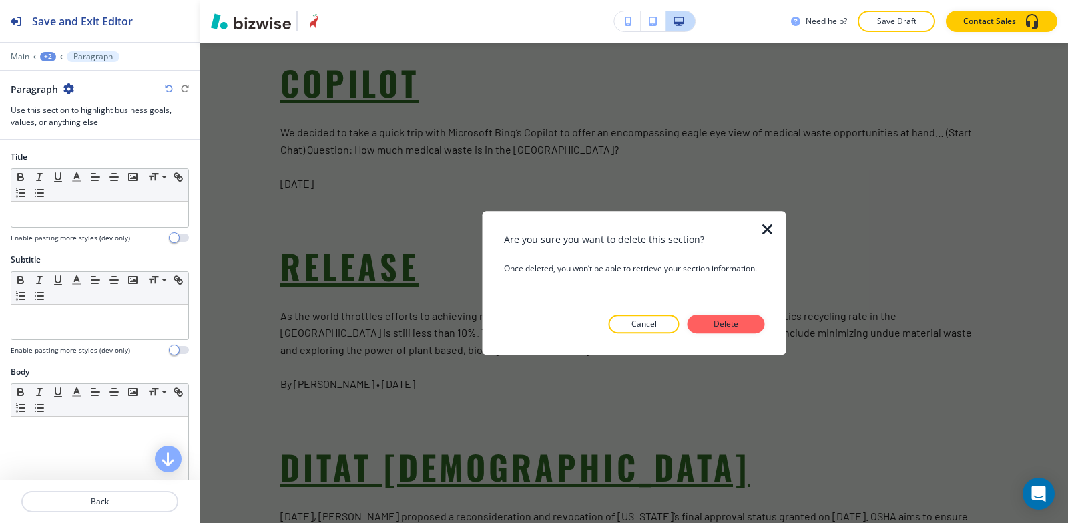
click at [718, 317] on button "Delete" at bounding box center [726, 324] width 77 height 19
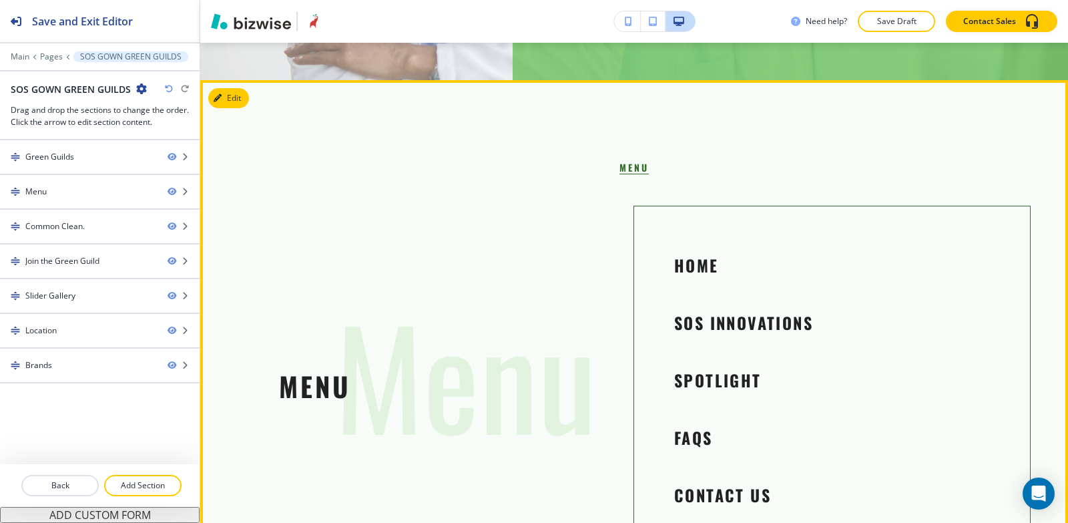
scroll to position [417, 0]
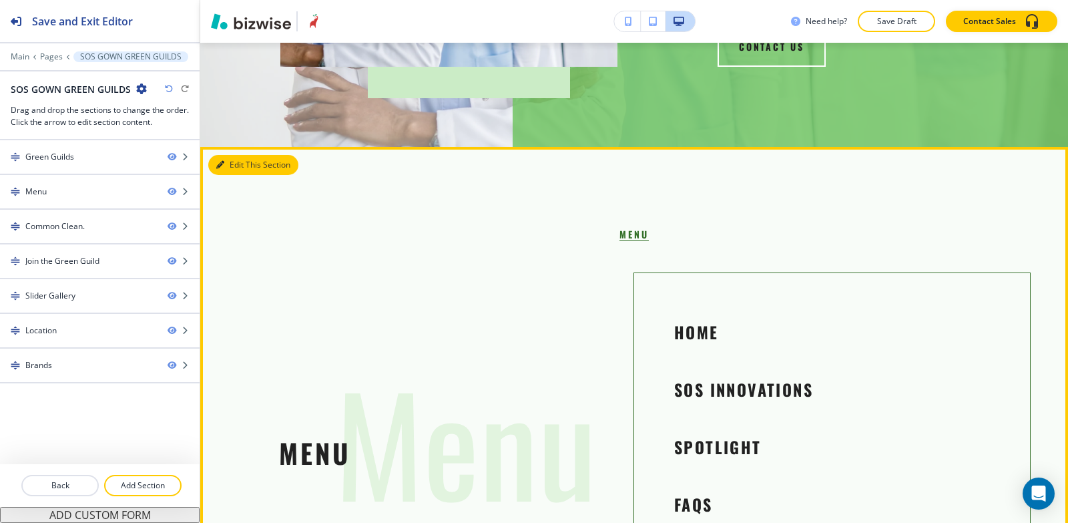
click at [243, 155] on button "Edit This Section" at bounding box center [253, 165] width 90 height 20
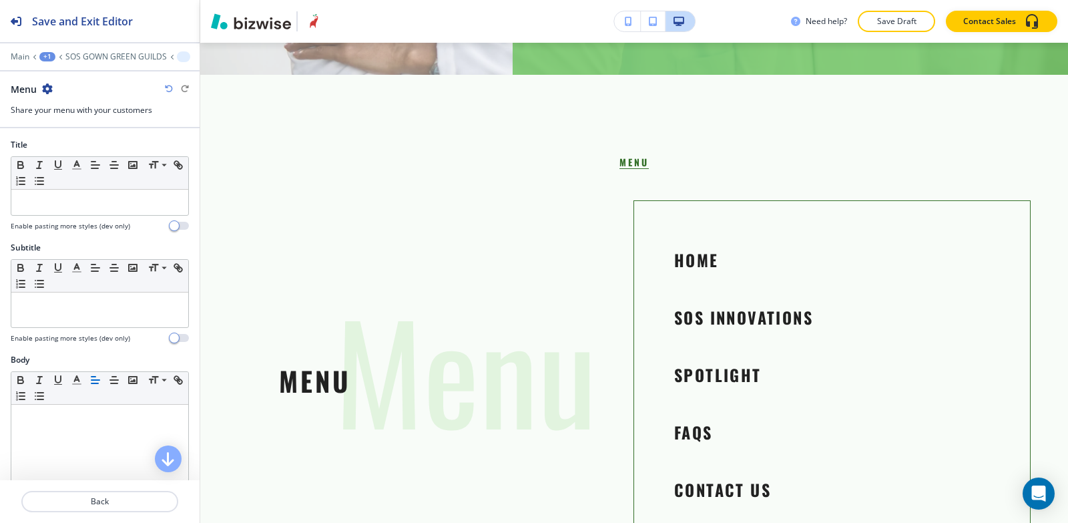
scroll to position [491, 0]
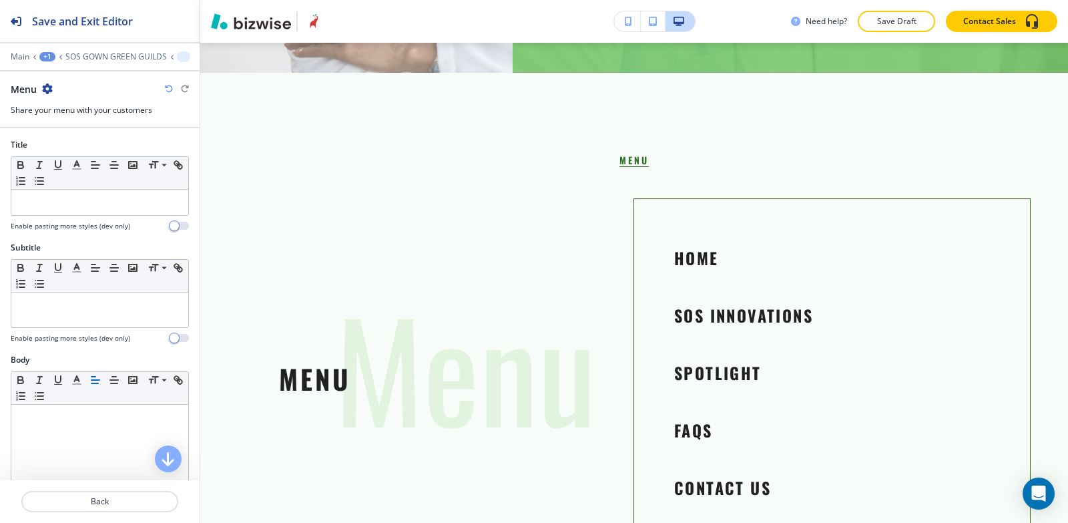
click at [47, 90] on icon "button" at bounding box center [47, 88] width 11 height 11
drag, startPoint x: 71, startPoint y: 157, endPoint x: 192, endPoint y: 172, distance: 122.4
click at [71, 158] on p "Delete Section" at bounding box center [85, 159] width 68 height 12
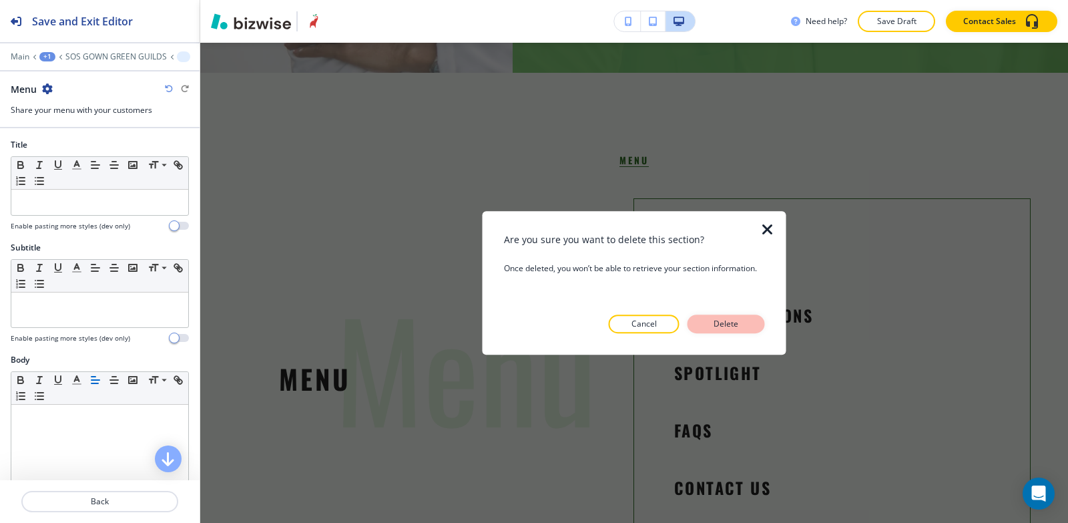
click at [749, 329] on button "Delete" at bounding box center [726, 324] width 77 height 19
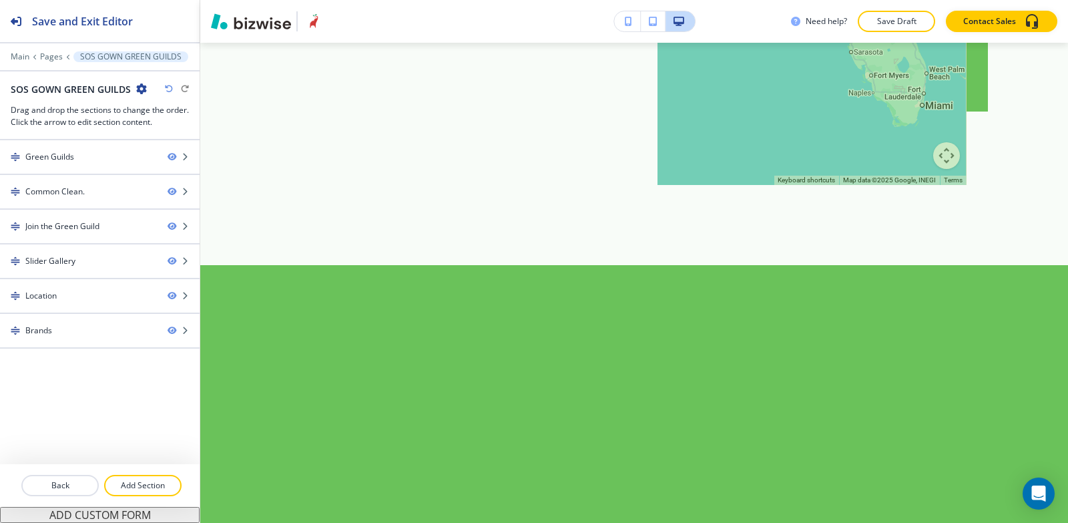
scroll to position [1961, 0]
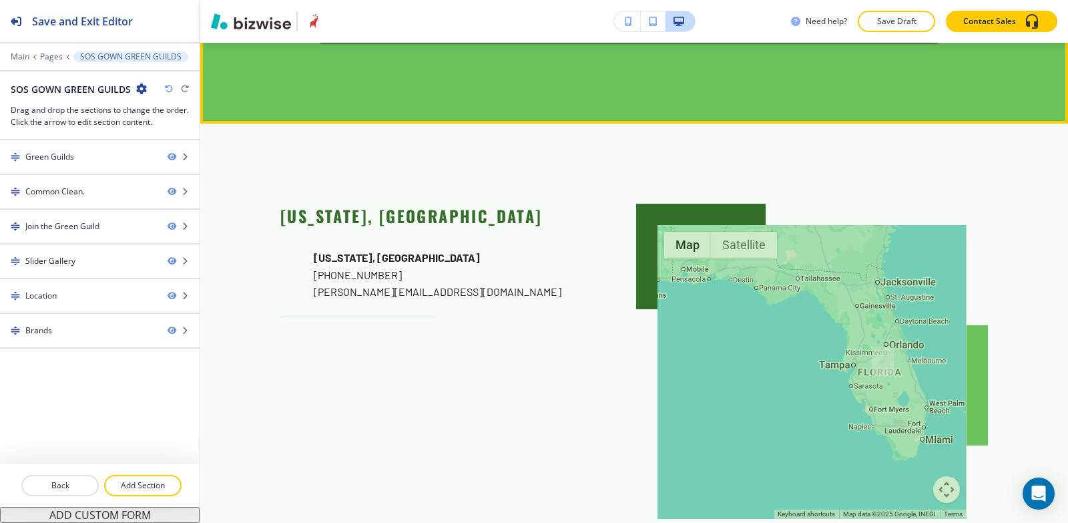
drag, startPoint x: 239, startPoint y: 318, endPoint x: 224, endPoint y: 312, distance: 15.9
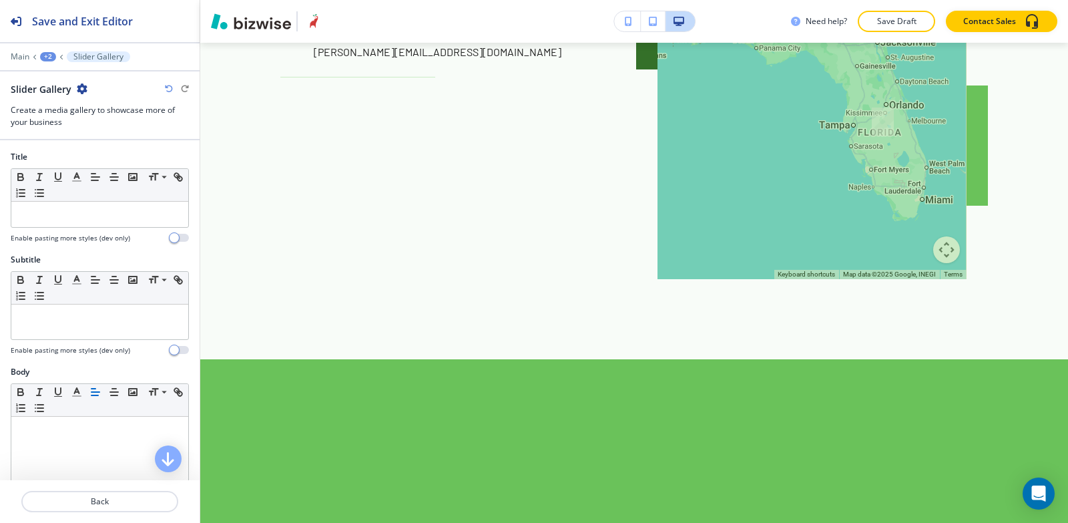
scroll to position [2219, 0]
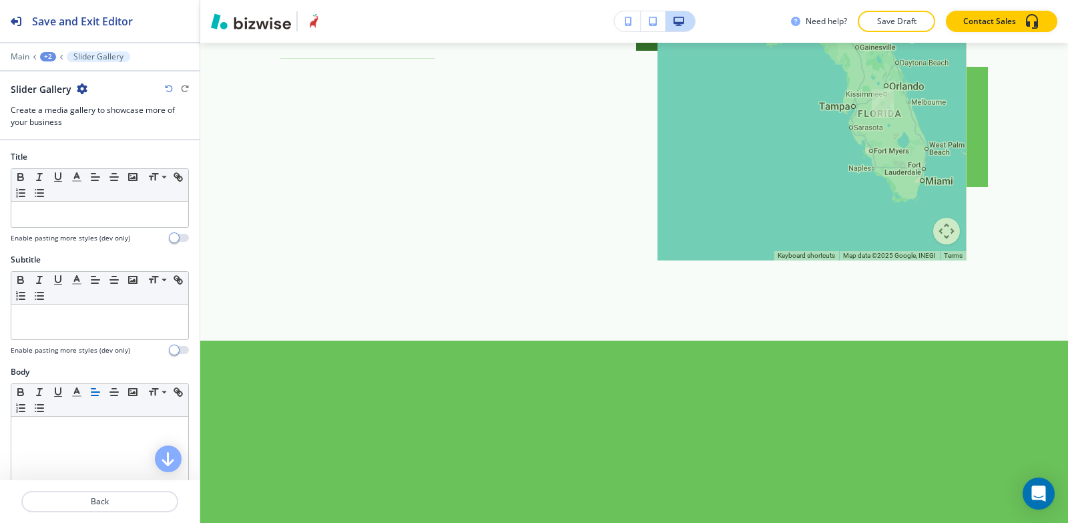
click at [85, 82] on div "Slider Gallery" at bounding box center [49, 89] width 77 height 14
click at [79, 89] on icon "button" at bounding box center [82, 88] width 11 height 11
click at [112, 155] on p "Delete Section" at bounding box center [119, 159] width 68 height 12
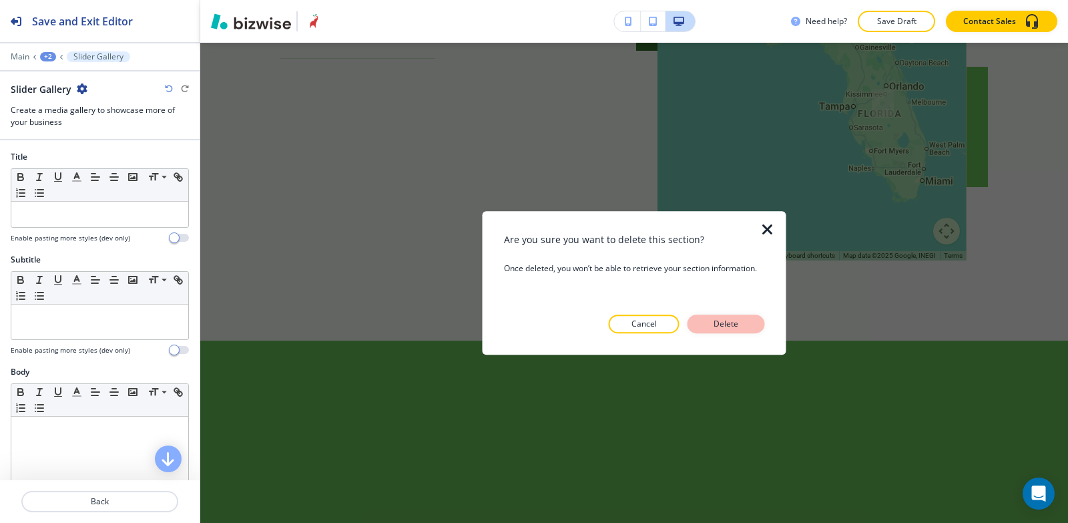
click at [739, 325] on p "Delete" at bounding box center [727, 324] width 32 height 12
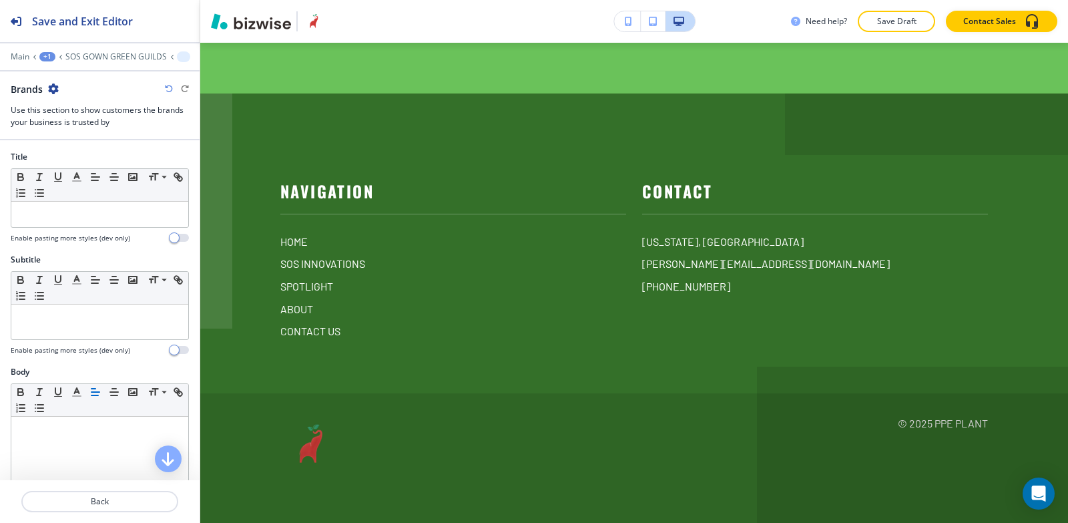
scroll to position [2690, 0]
click at [49, 87] on icon "button" at bounding box center [53, 88] width 11 height 11
click at [97, 156] on p "Delete Section" at bounding box center [91, 159] width 68 height 12
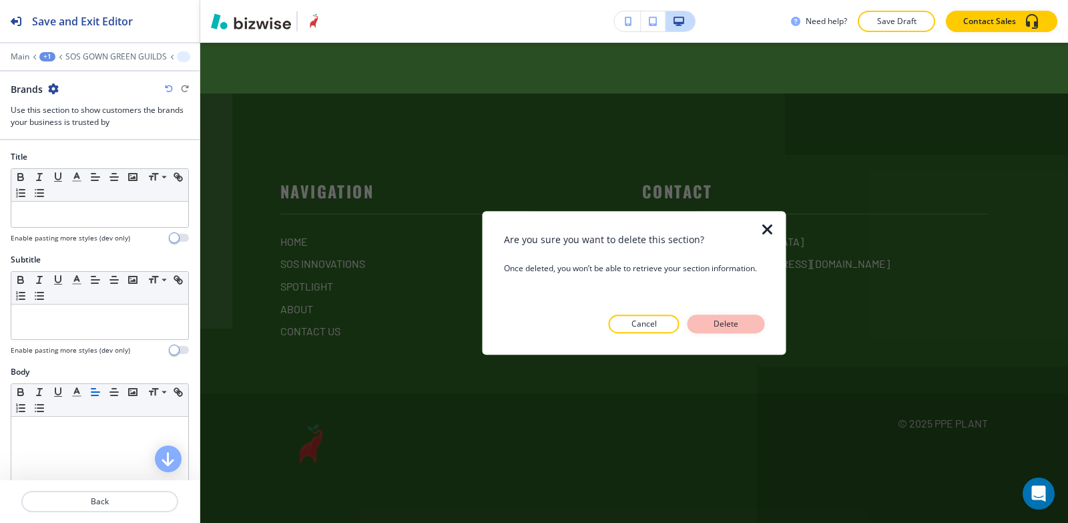
click at [730, 329] on p "Delete" at bounding box center [727, 324] width 32 height 12
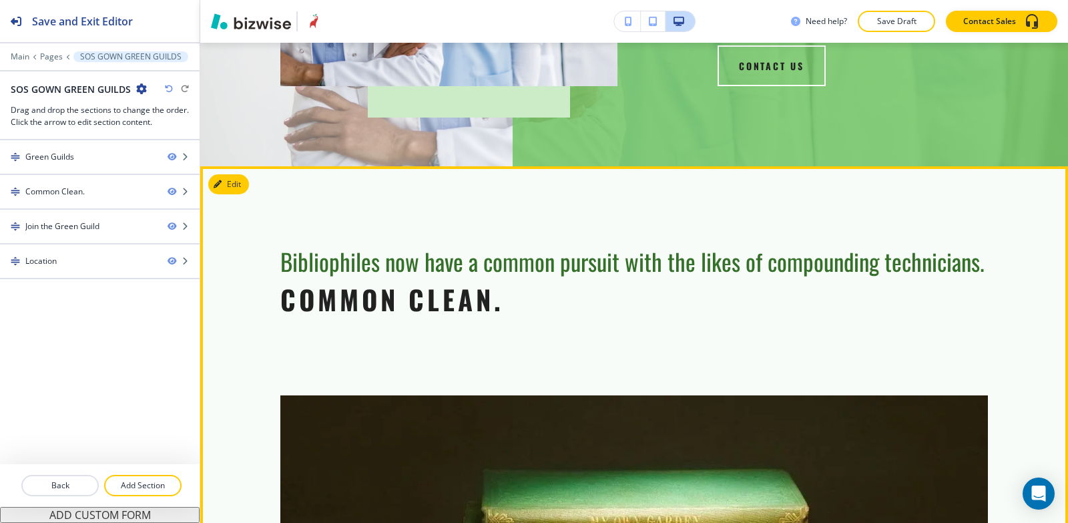
scroll to position [235, 0]
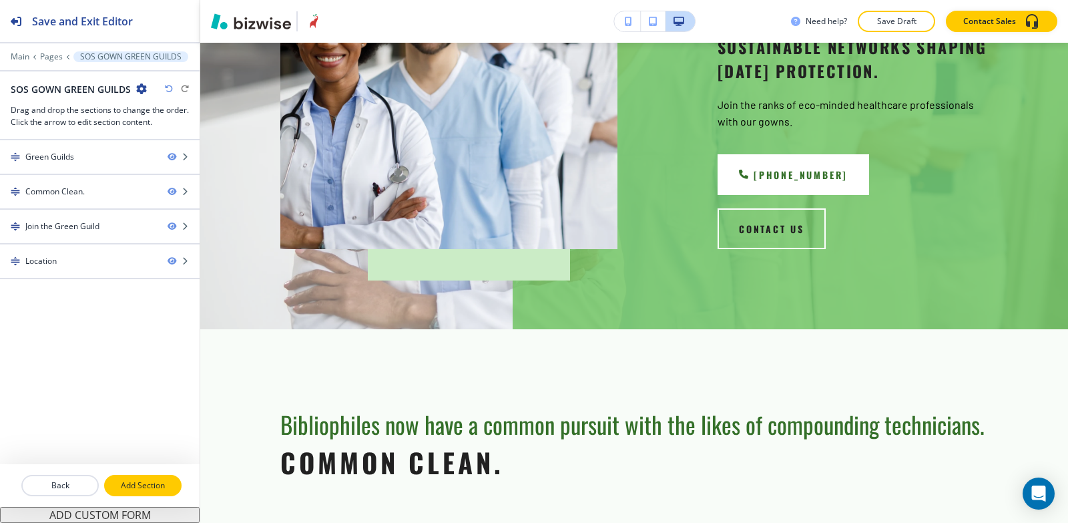
click at [140, 488] on p "Add Section" at bounding box center [143, 485] width 75 height 12
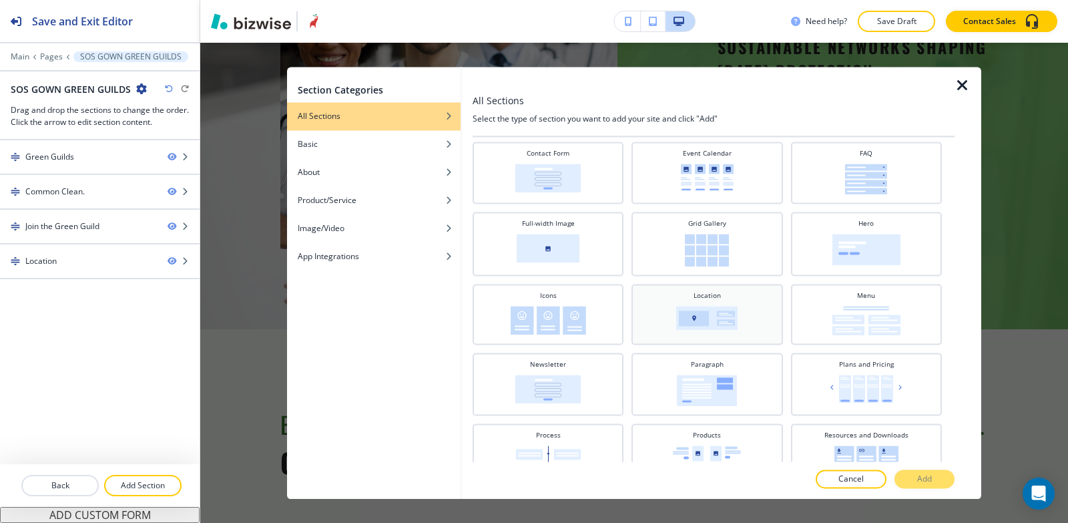
scroll to position [200, 0]
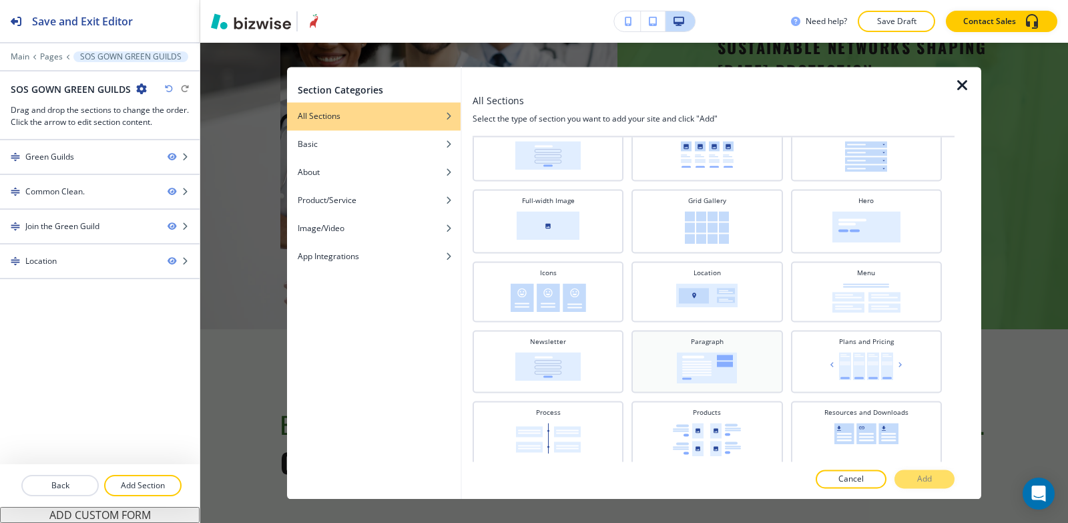
click at [743, 344] on div "Paragraph" at bounding box center [707, 360] width 138 height 47
click at [916, 479] on button "Add" at bounding box center [925, 478] width 60 height 19
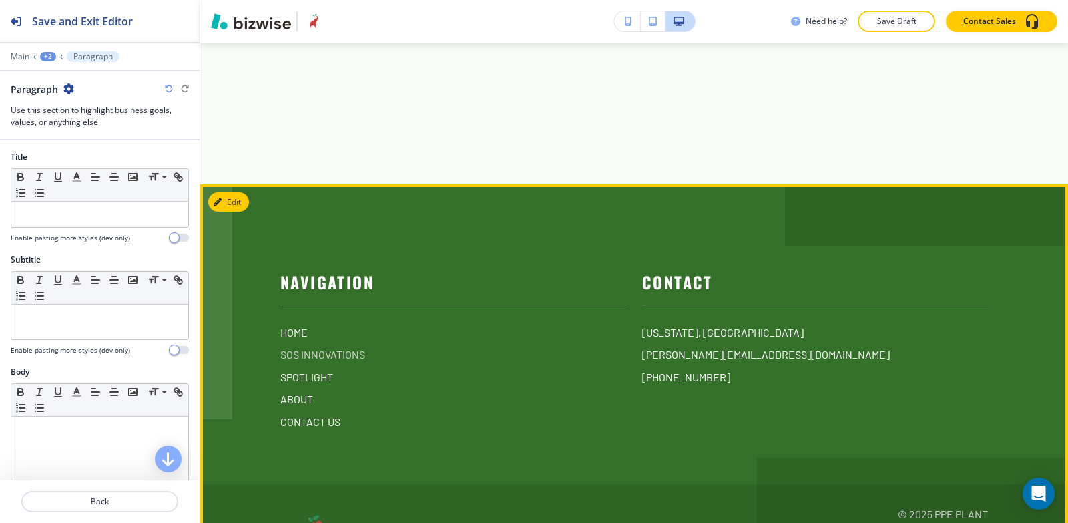
scroll to position [2500, 0]
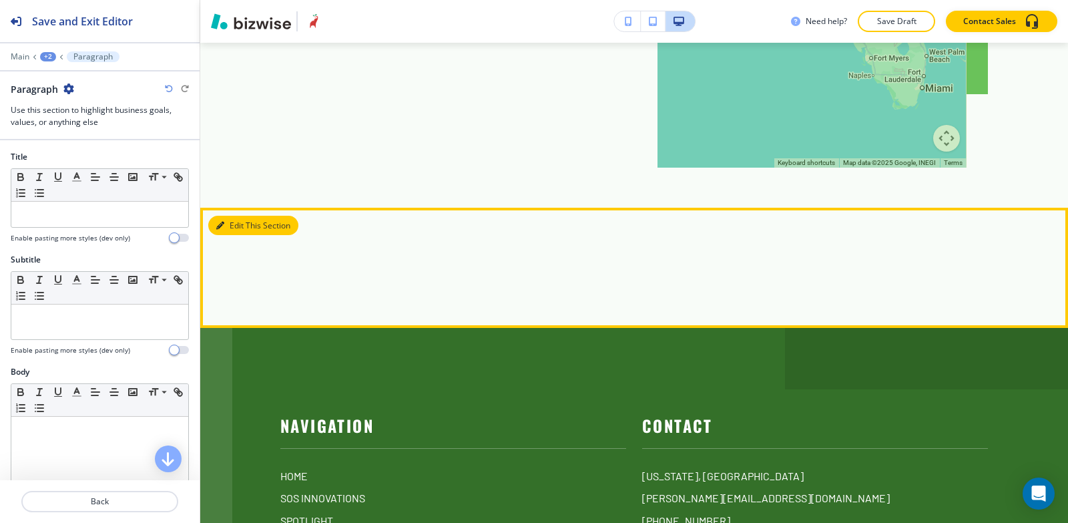
click at [240, 216] on button "Edit This Section" at bounding box center [253, 226] width 90 height 20
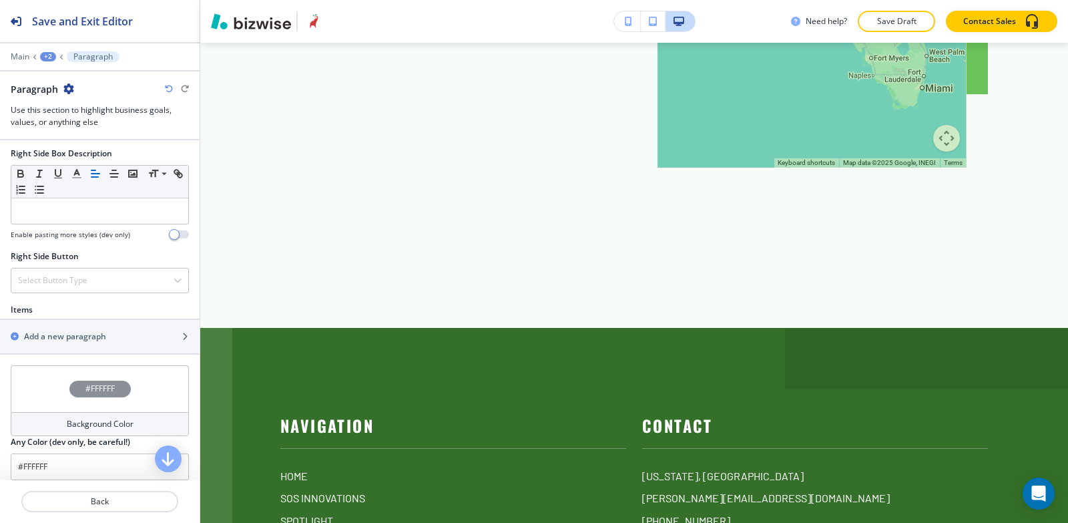
scroll to position [771, 0]
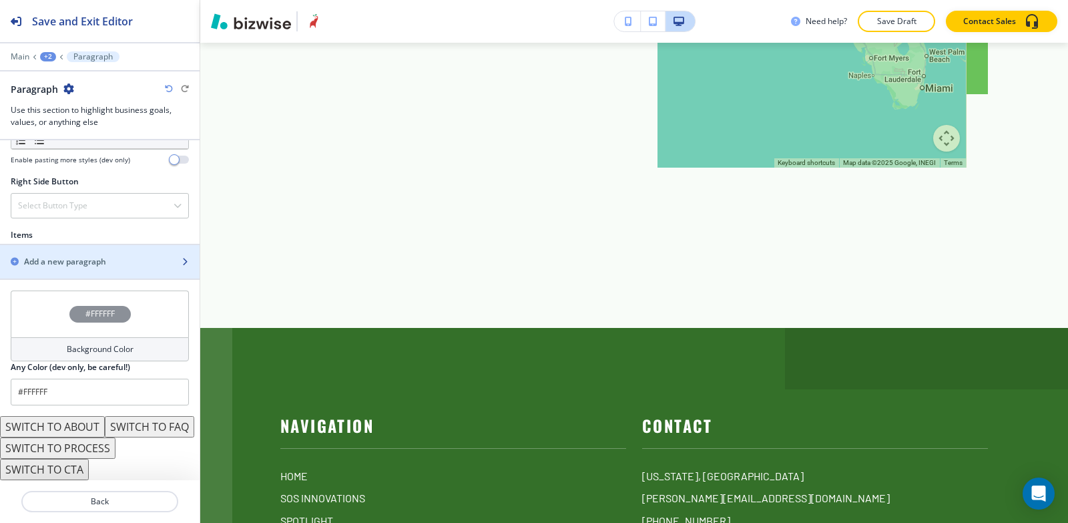
click at [96, 268] on div "button" at bounding box center [100, 273] width 200 height 11
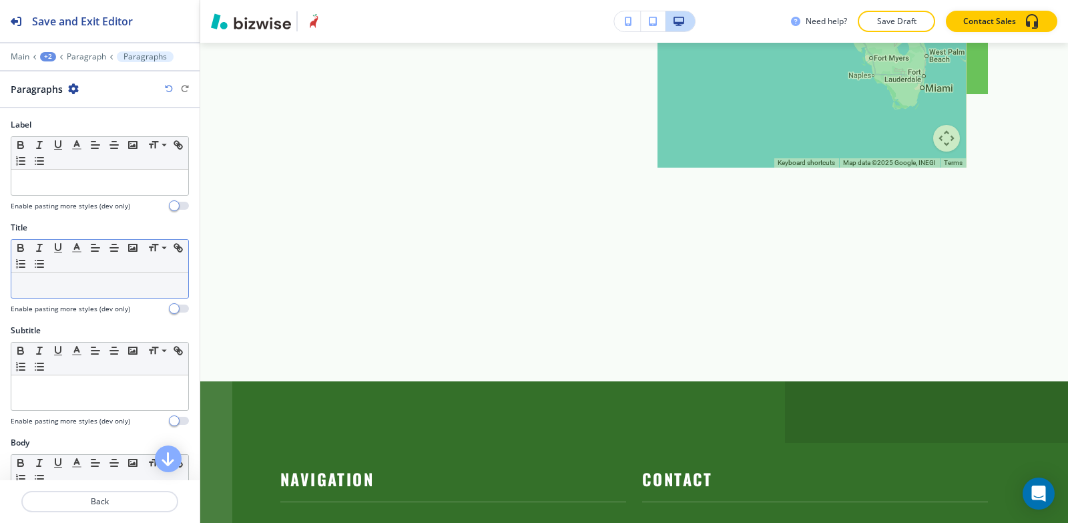
click at [91, 281] on p at bounding box center [100, 285] width 164 height 12
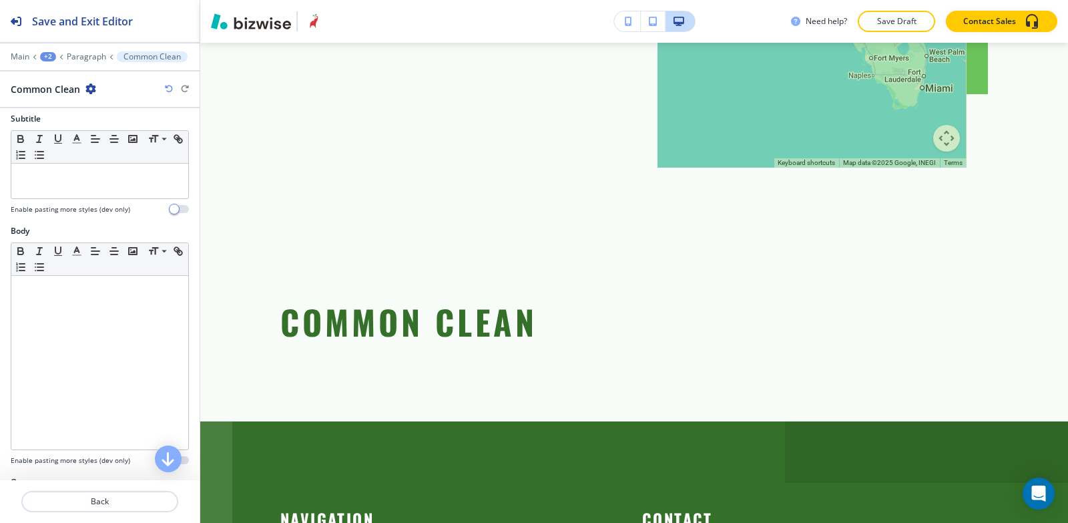
scroll to position [267, 0]
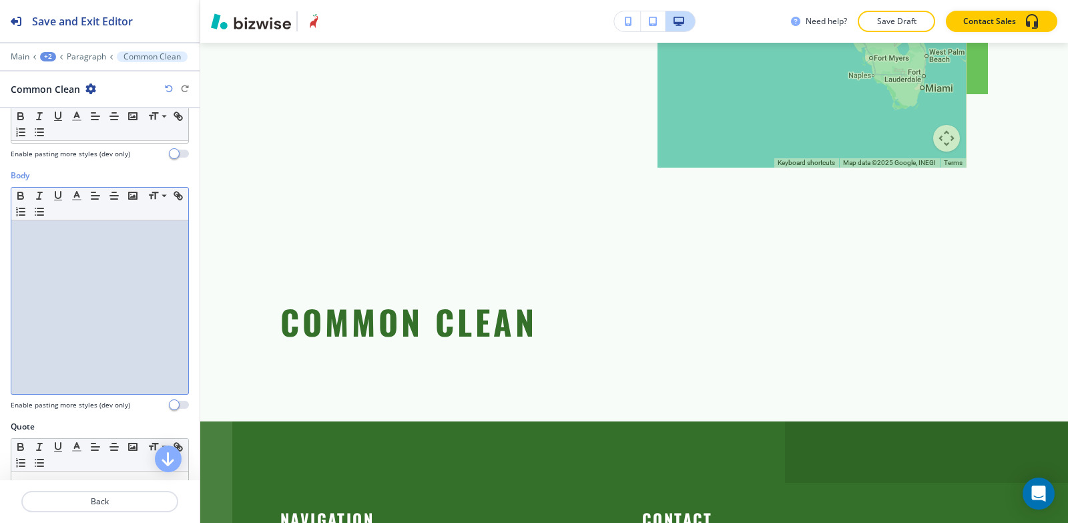
click at [72, 311] on div at bounding box center [99, 307] width 177 height 174
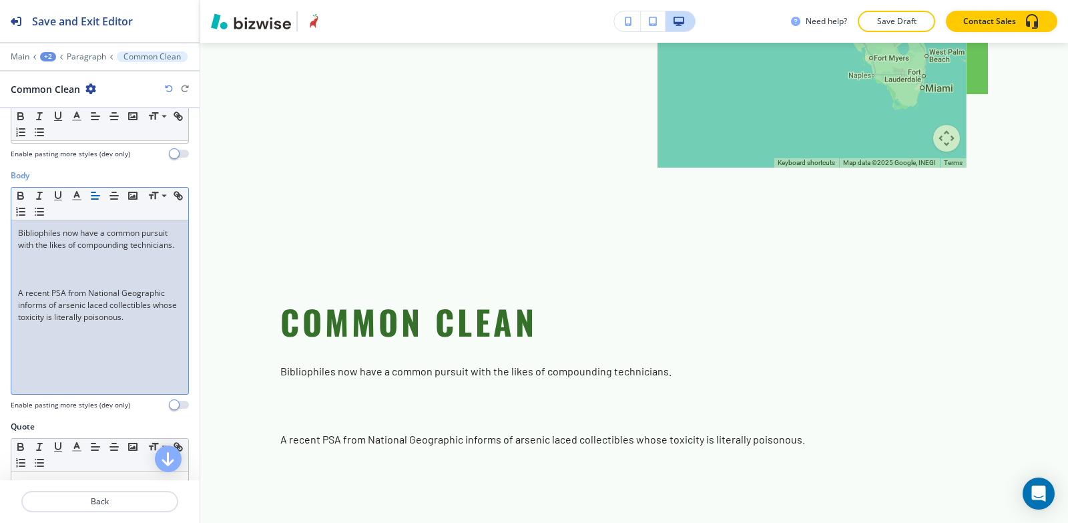
click at [15, 301] on div "Bibliophiles now have a common pursuit with the likes of compounding technician…" at bounding box center [99, 307] width 177 height 174
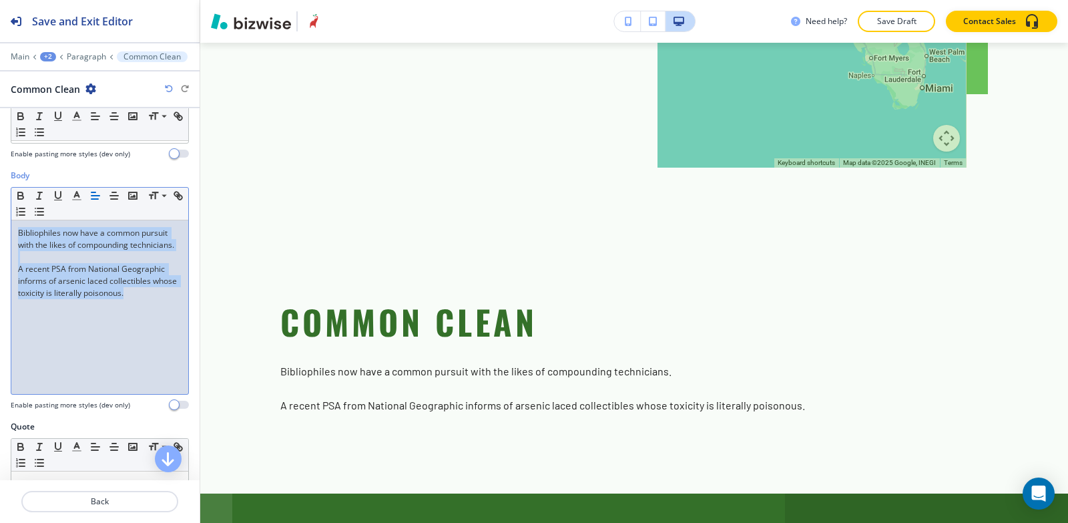
drag, startPoint x: 155, startPoint y: 307, endPoint x: 0, endPoint y: 218, distance: 178.6
click at [0, 218] on div "Body Small Normal Large Huge Bibliophiles now have a common pursuit with the li…" at bounding box center [100, 295] width 200 height 251
click at [77, 200] on line "button" at bounding box center [77, 200] width 8 height 0
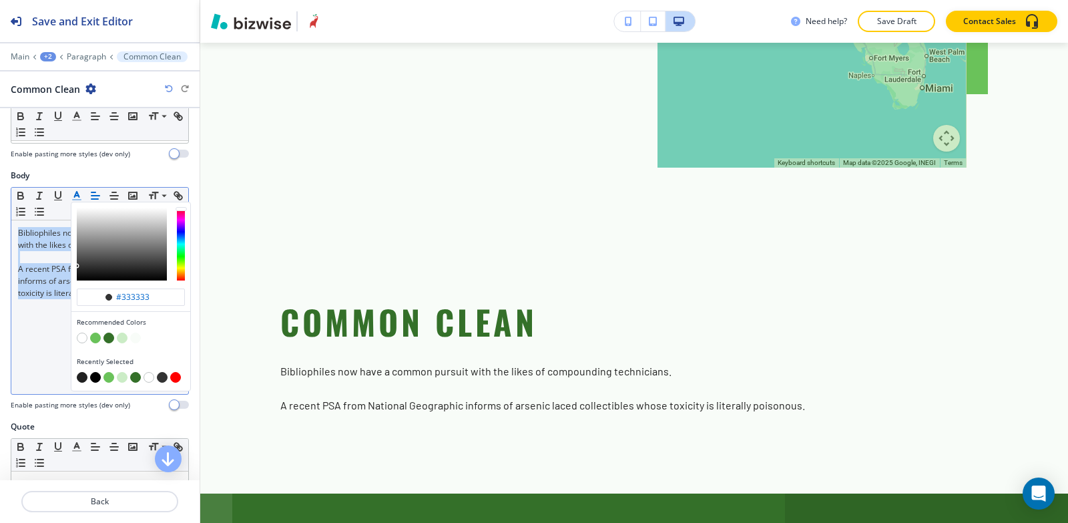
click at [96, 377] on button "button" at bounding box center [95, 377] width 11 height 11
type input "#000000"
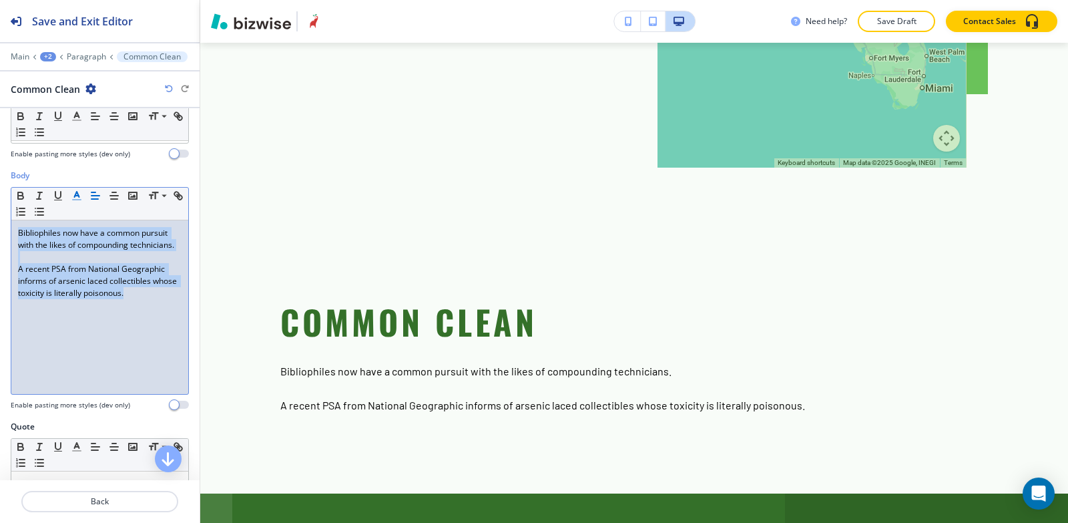
click at [59, 361] on div "Bibliophiles now have a common pursuit with the likes of compounding technician…" at bounding box center [99, 307] width 177 height 174
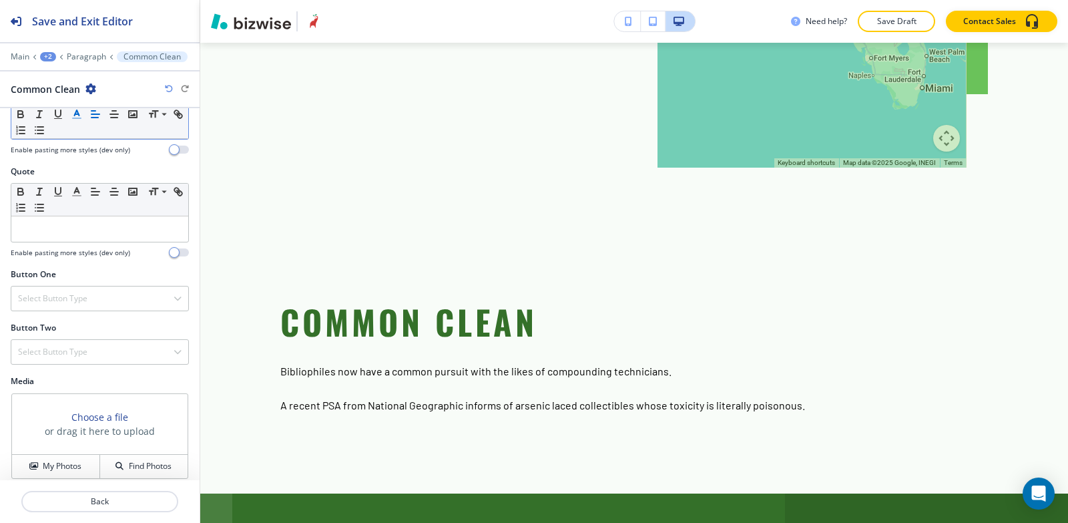
scroll to position [532, 0]
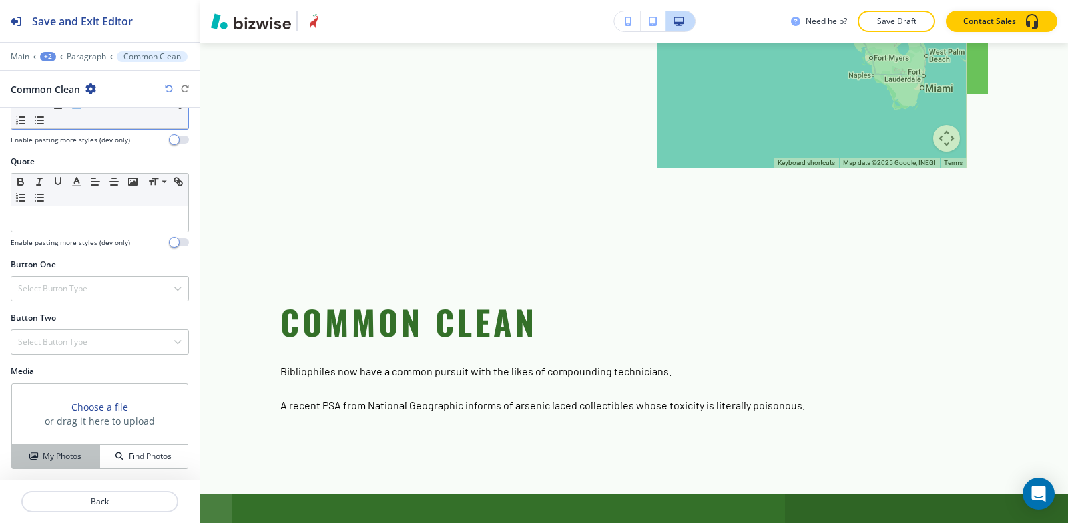
click at [27, 460] on div "My Photos" at bounding box center [55, 456] width 87 height 12
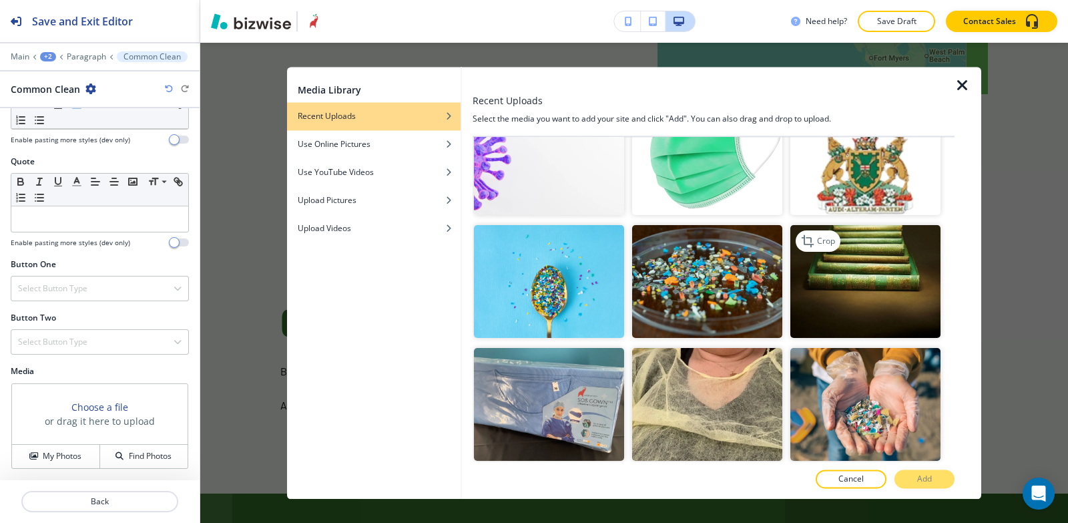
scroll to position [1269, 0]
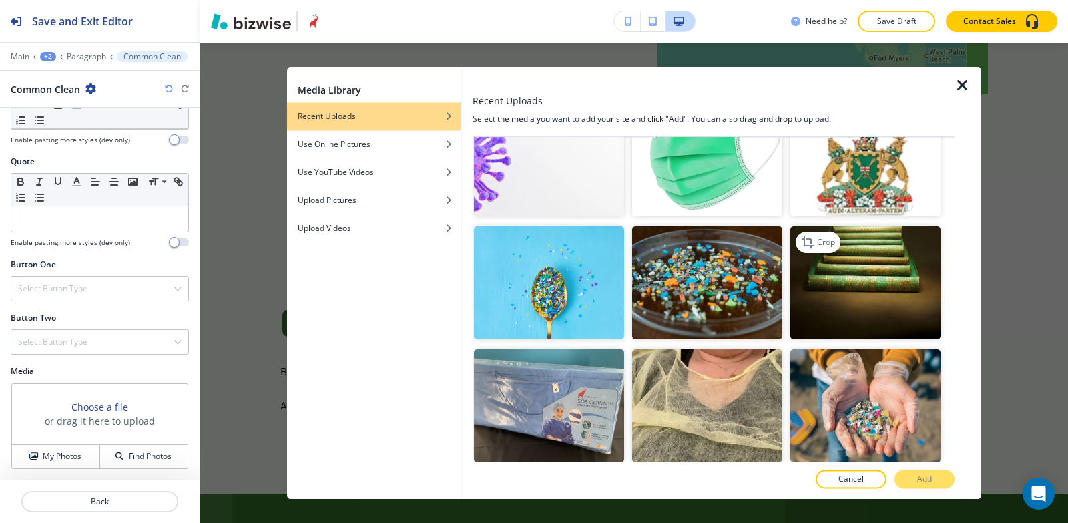
click at [873, 290] on img "button" at bounding box center [866, 283] width 150 height 113
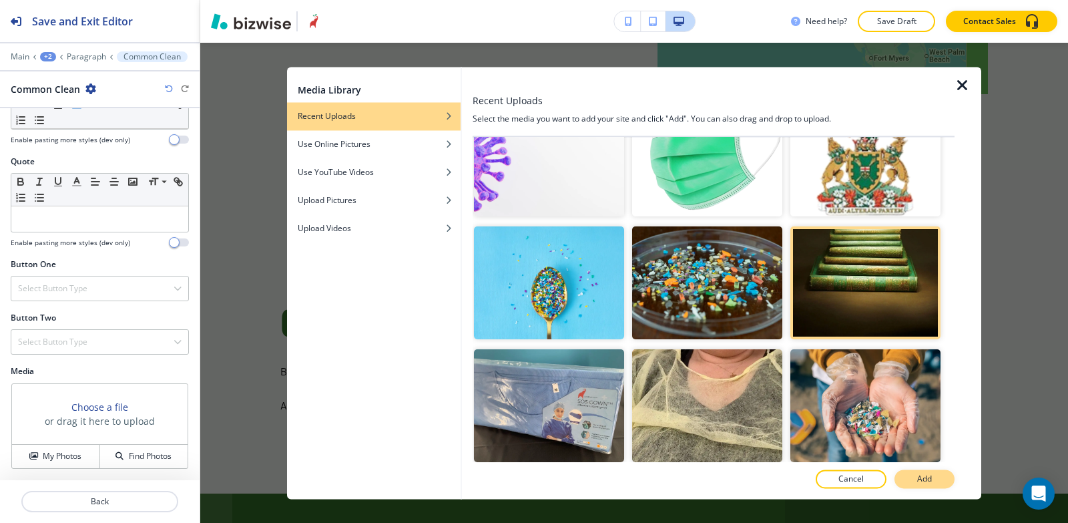
click at [915, 481] on button "Add" at bounding box center [925, 478] width 60 height 19
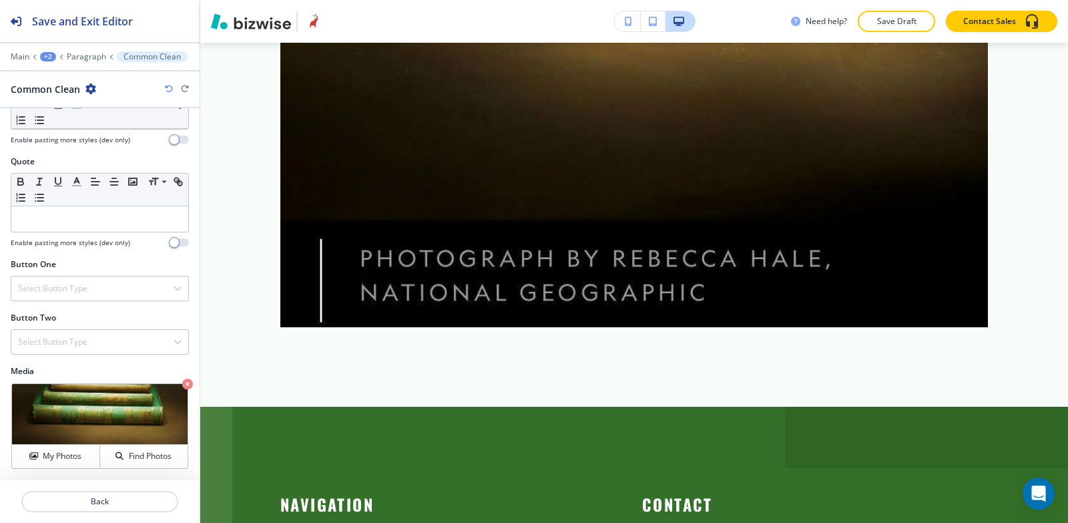
scroll to position [3368, 0]
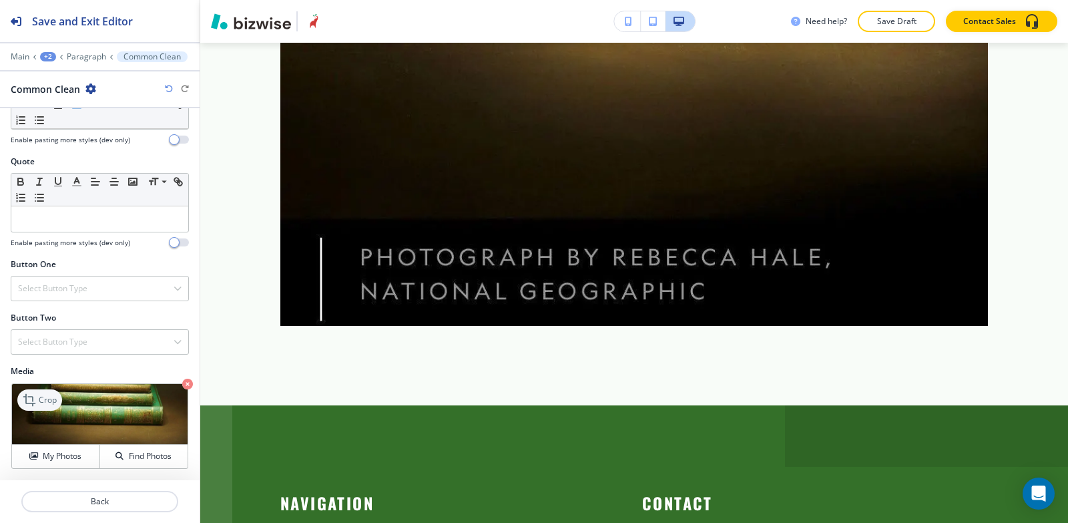
click at [39, 405] on p "Crop" at bounding box center [48, 400] width 18 height 12
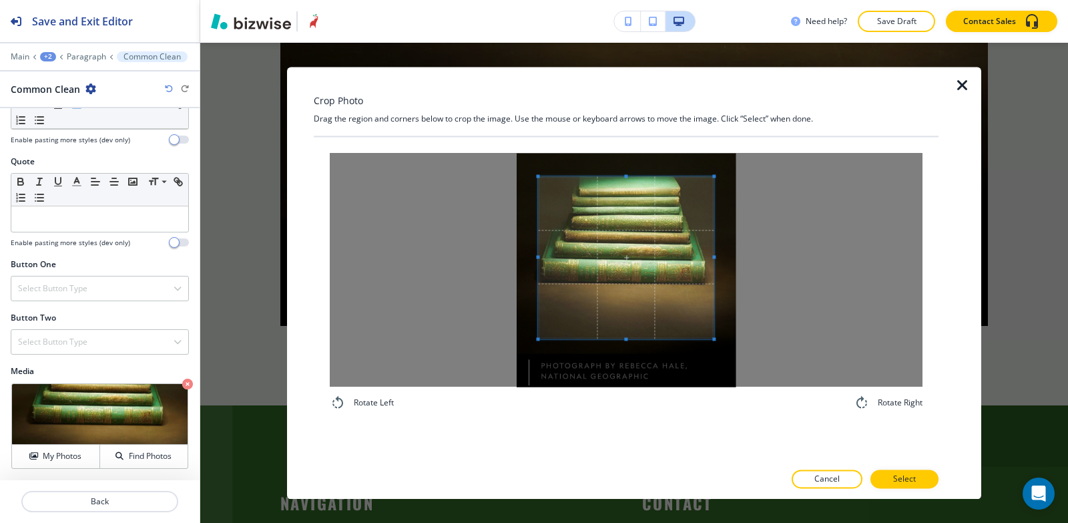
click at [582, 337] on span at bounding box center [626, 338] width 176 height 3
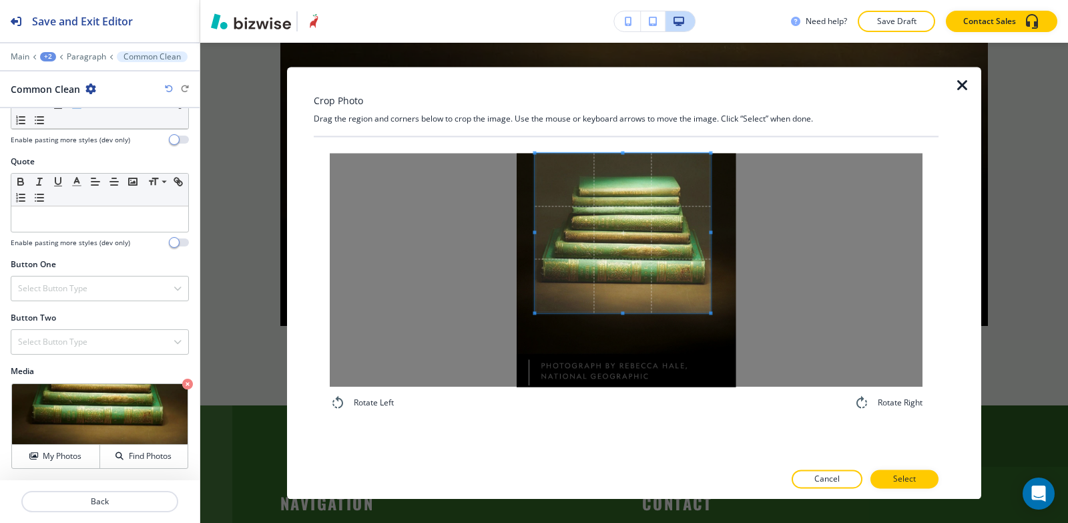
click at [590, 288] on span at bounding box center [623, 233] width 176 height 160
click at [919, 482] on button "Select" at bounding box center [905, 478] width 68 height 19
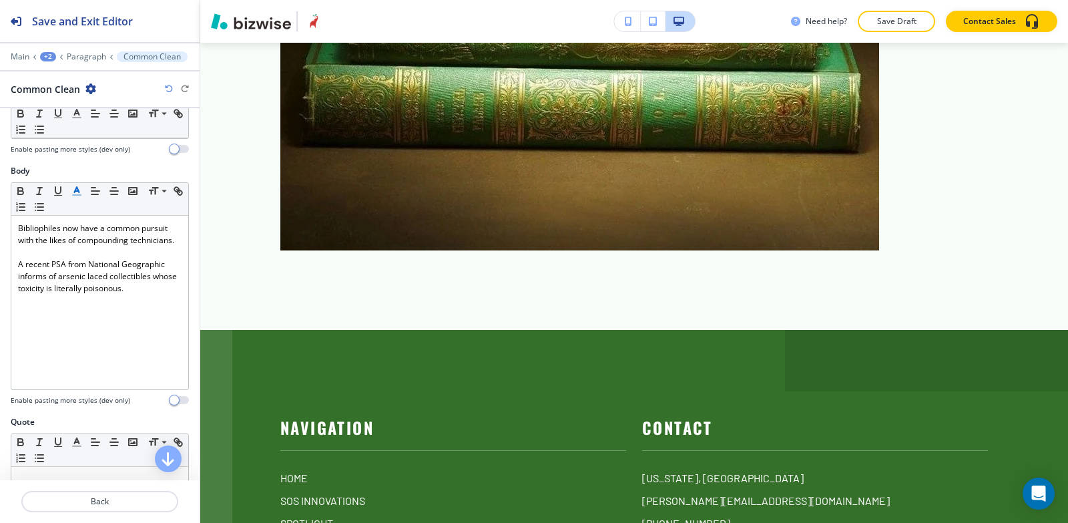
scroll to position [265, 0]
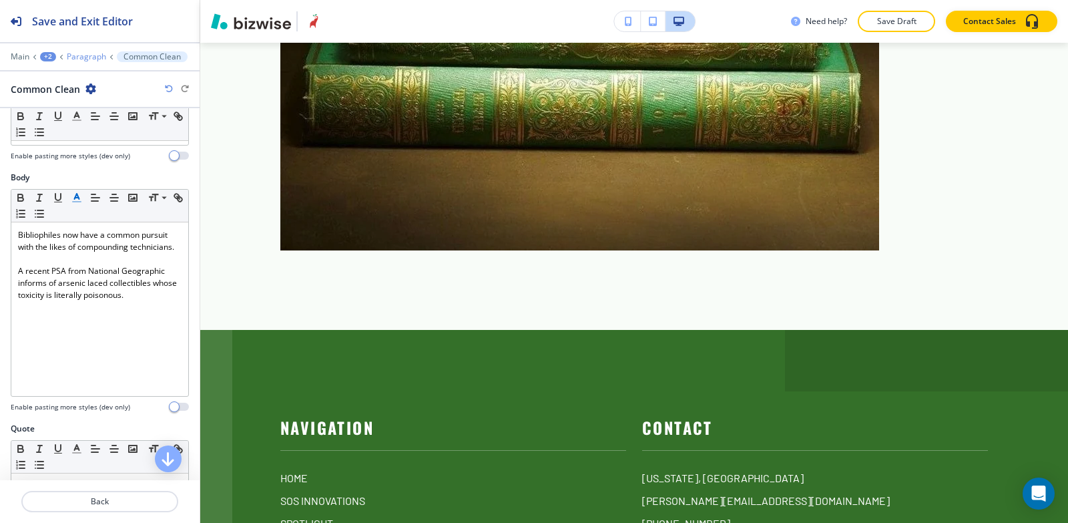
click at [85, 57] on p "Paragraph" at bounding box center [86, 56] width 39 height 9
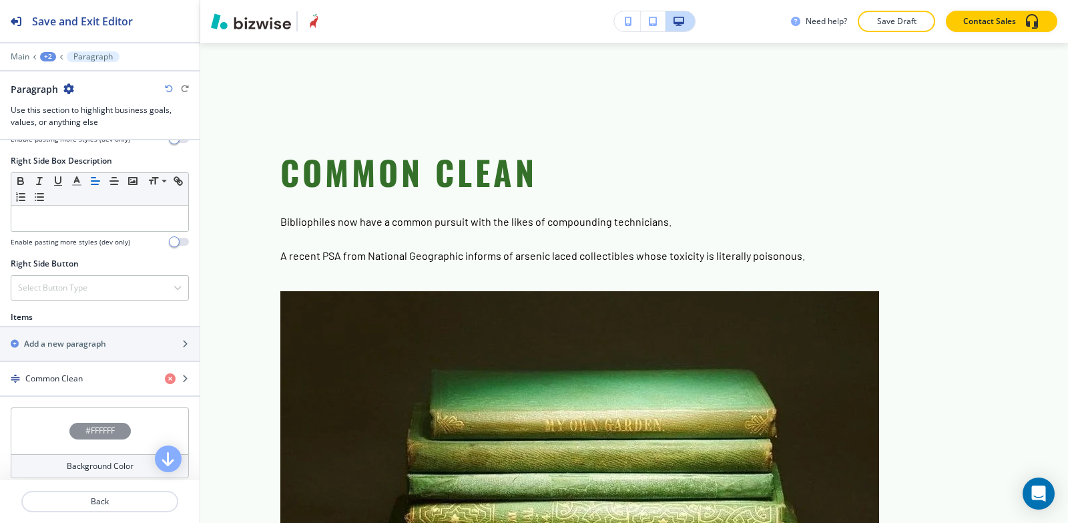
scroll to position [735, 0]
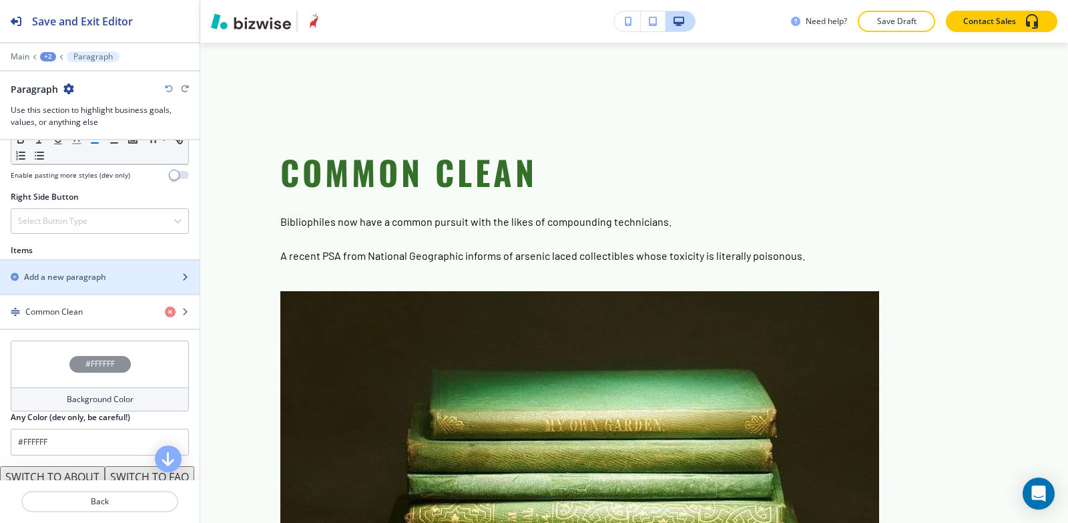
click at [104, 264] on div "button" at bounding box center [100, 265] width 200 height 11
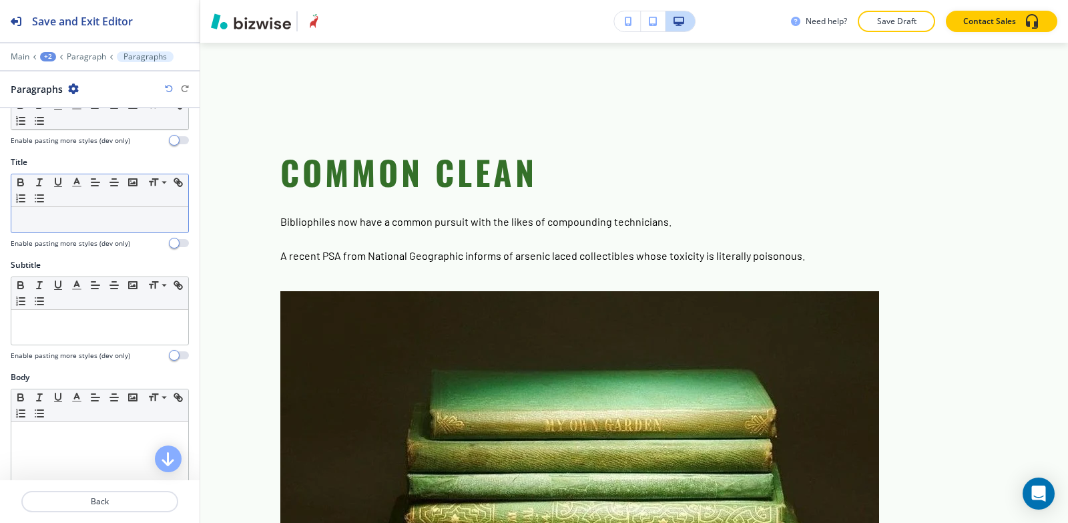
scroll to position [200, 0]
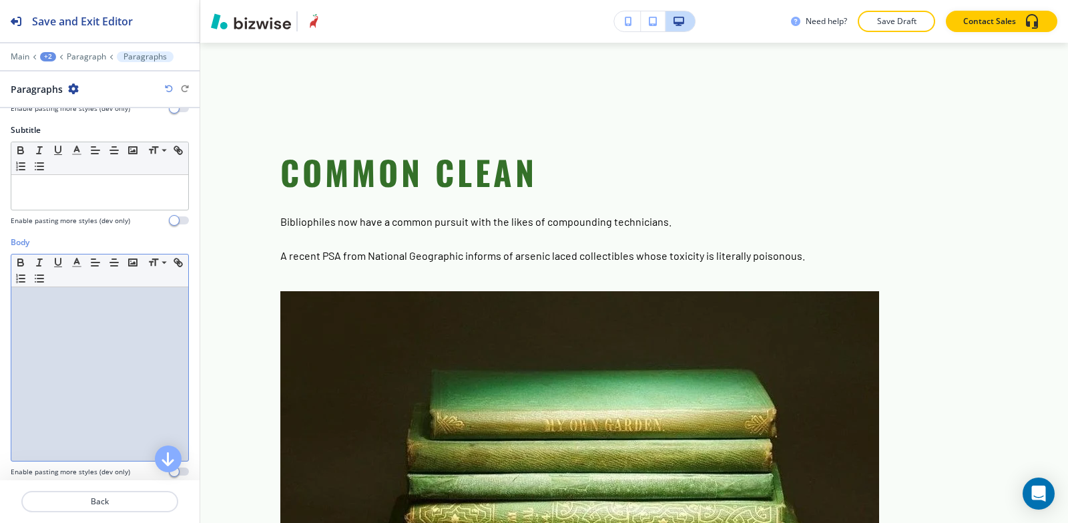
click at [91, 339] on div at bounding box center [99, 374] width 177 height 174
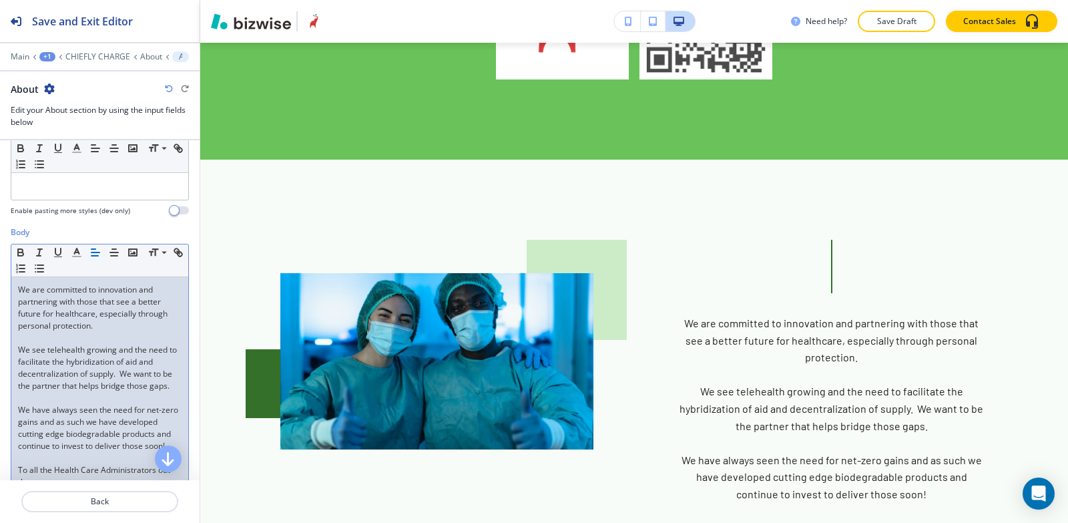
scroll to position [134, 0]
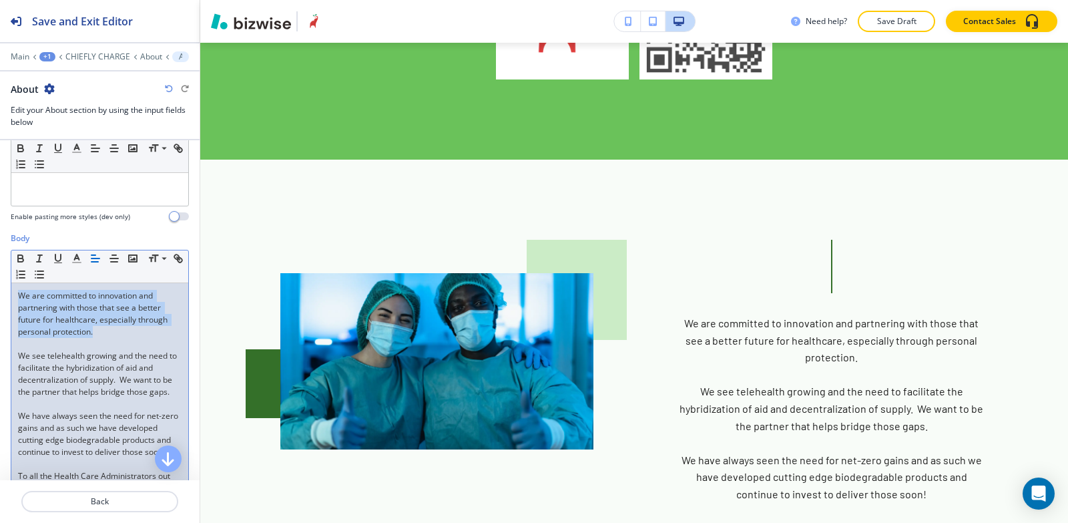
drag, startPoint x: 97, startPoint y: 336, endPoint x: 5, endPoint y: 250, distance: 126.1
click at [5, 250] on div "Body Small Normal Large Huge We are committed to innovation and partnering with…" at bounding box center [100, 421] width 200 height 379
click at [95, 265] on button "button" at bounding box center [95, 258] width 19 height 16
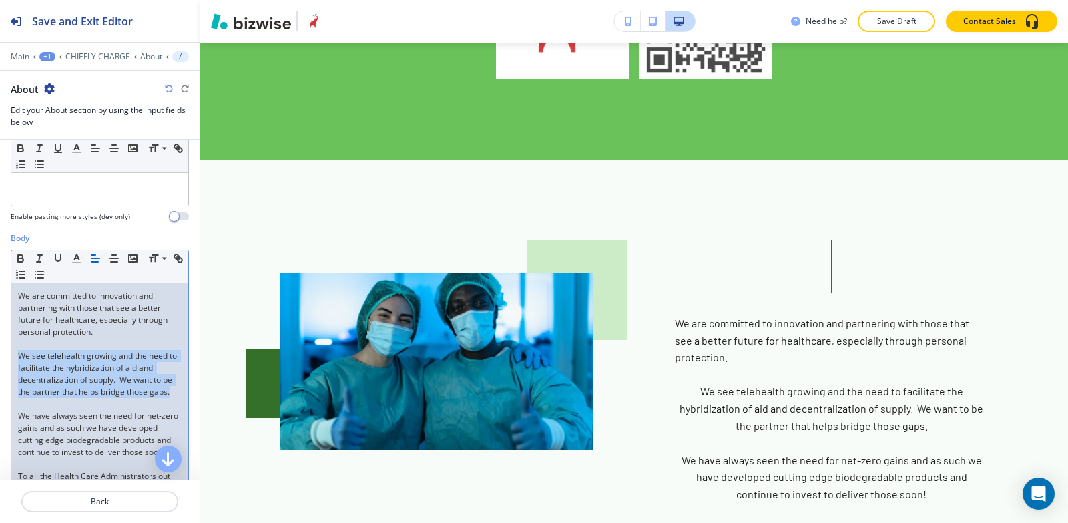
drag, startPoint x: 51, startPoint y: 403, endPoint x: 0, endPoint y: 353, distance: 71.8
click at [0, 353] on div "Body Small Normal Large Huge We are committed to innovation and partnering with…" at bounding box center [100, 421] width 200 height 379
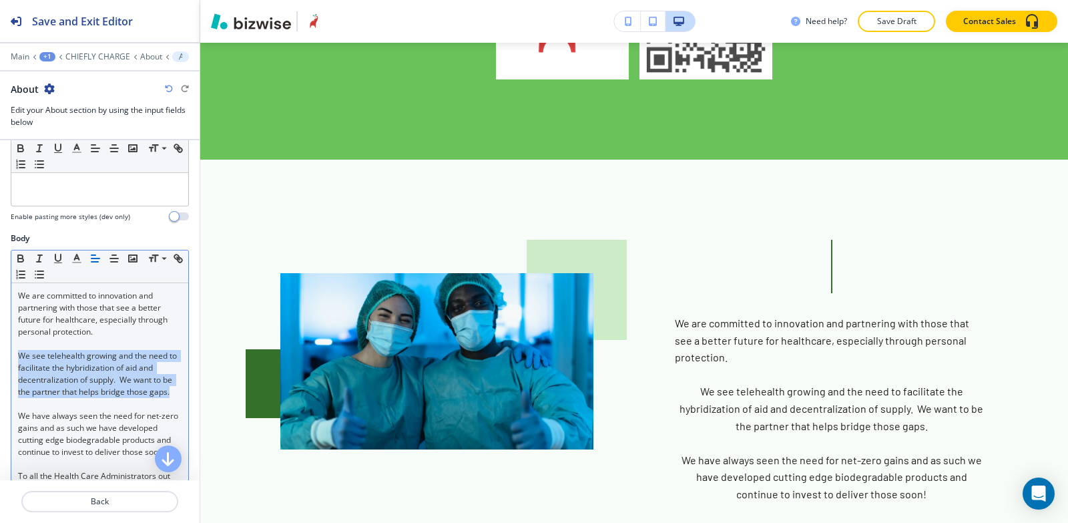
click at [90, 256] on icon "button" at bounding box center [95, 258] width 12 height 12
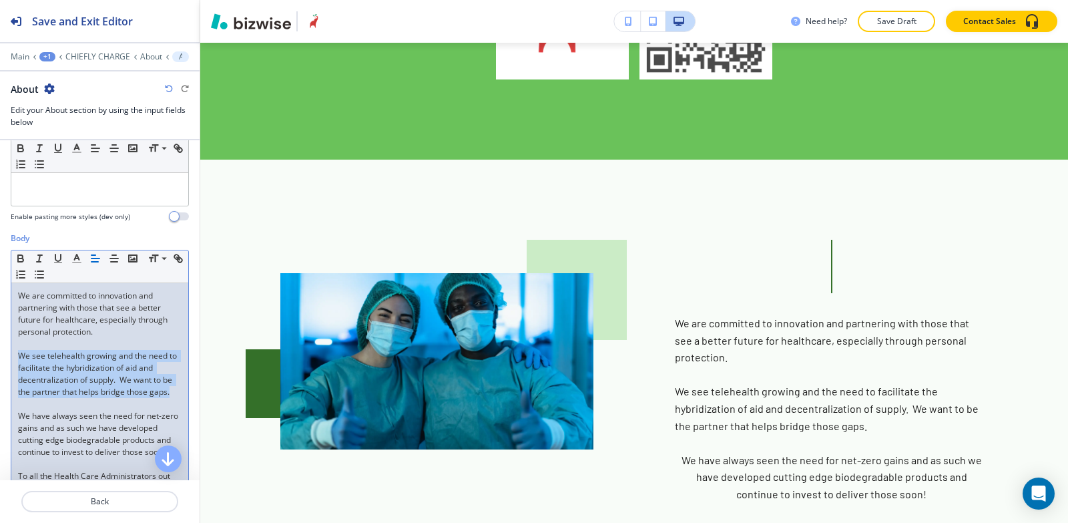
scroll to position [200, 0]
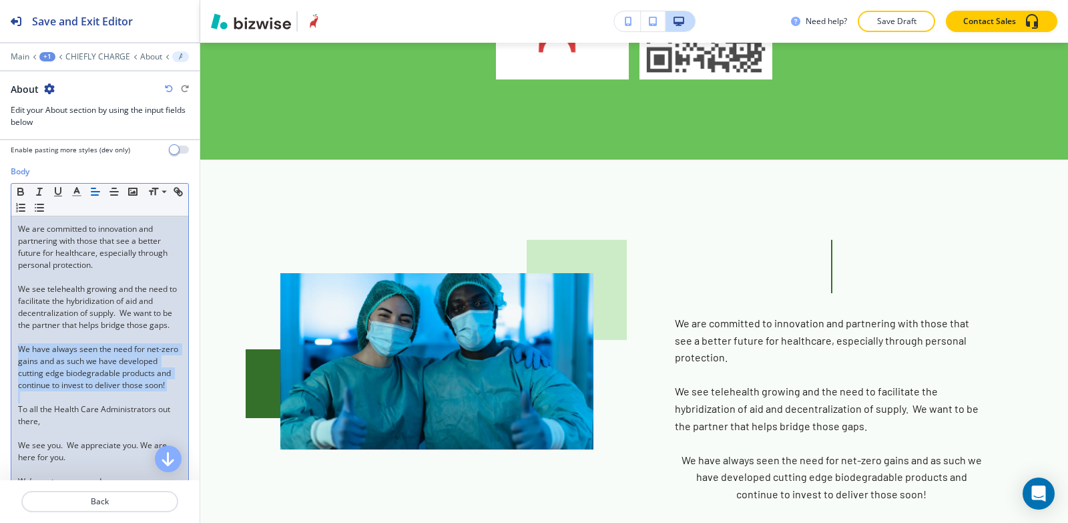
drag, startPoint x: 104, startPoint y: 415, endPoint x: 0, endPoint y: 359, distance: 118.0
click at [0, 359] on div "Body Small Normal Large Huge We are committed to innovation and partnering with…" at bounding box center [100, 355] width 200 height 379
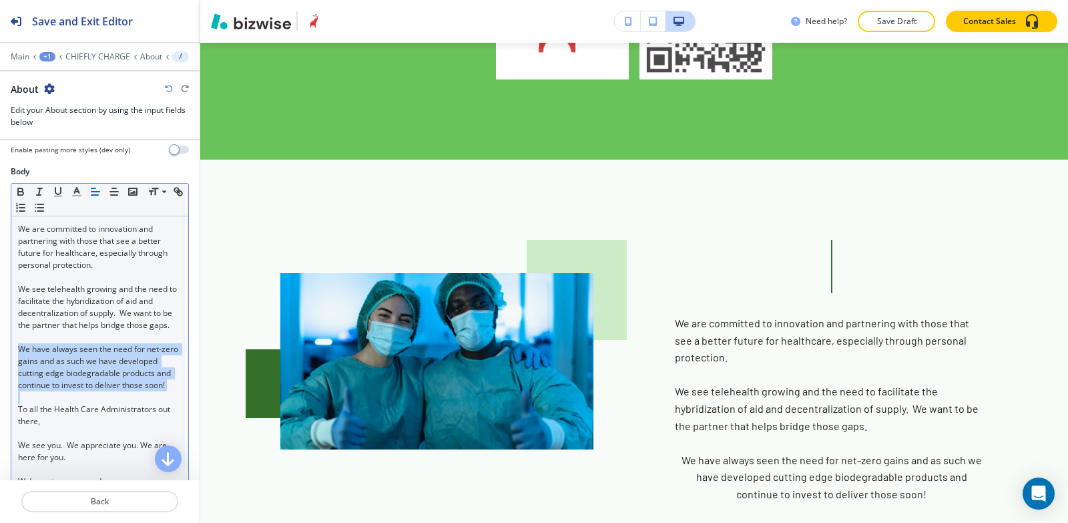
click at [94, 194] on icon "button" at bounding box center [95, 192] width 12 height 12
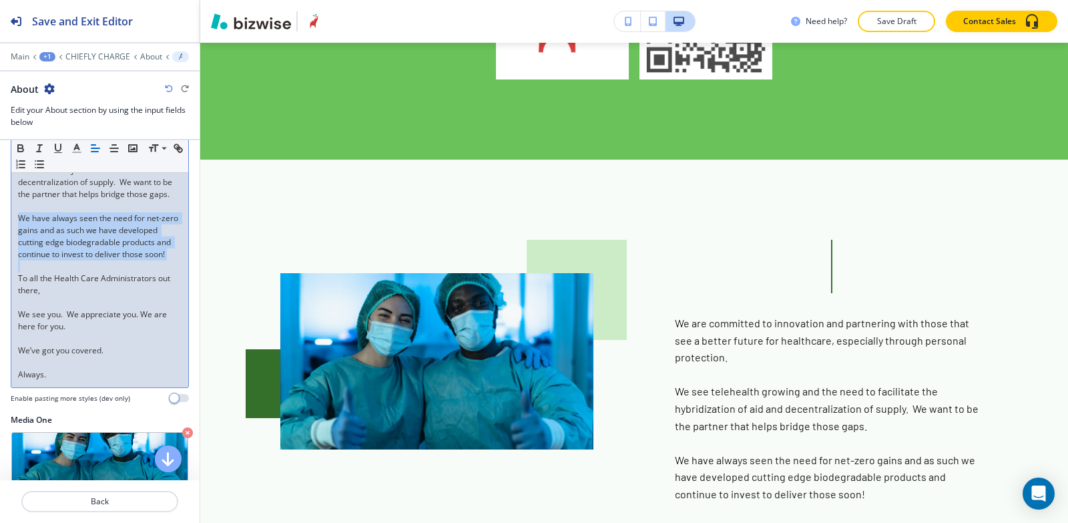
scroll to position [334, 0]
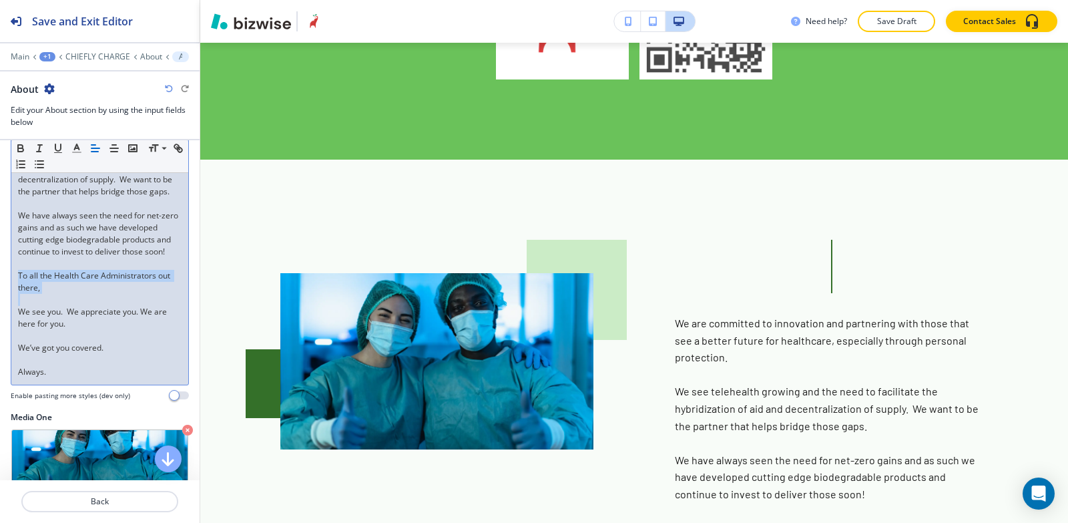
drag, startPoint x: 46, startPoint y: 317, endPoint x: 19, endPoint y: 303, distance: 30.8
click at [19, 303] on div "We are committed to innovation and partnering with those that see a better futu…" at bounding box center [99, 234] width 177 height 302
click at [95, 154] on icon "button" at bounding box center [95, 148] width 12 height 12
drag, startPoint x: 68, startPoint y: 344, endPoint x: 19, endPoint y: 332, distance: 50.2
click at [19, 330] on p "We see you. We appreciate you. We are here for you." at bounding box center [100, 318] width 164 height 24
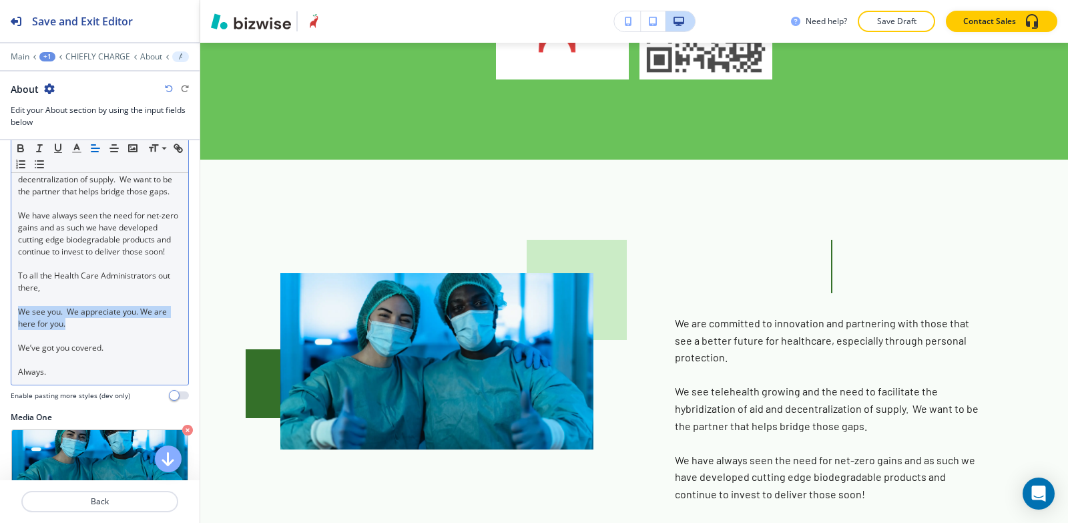
click at [94, 152] on line "button" at bounding box center [94, 152] width 7 height 0
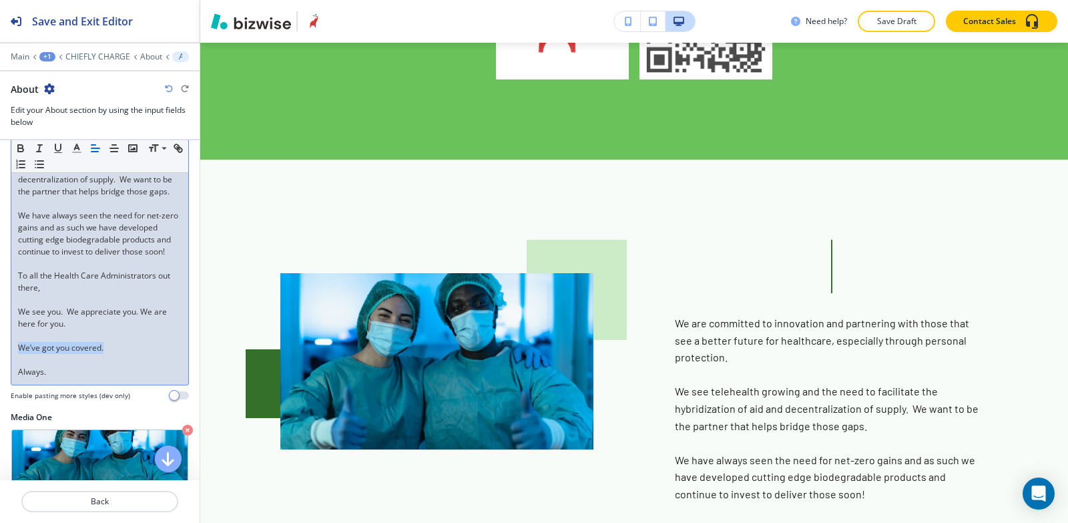
drag, startPoint x: 120, startPoint y: 373, endPoint x: 48, endPoint y: 292, distance: 108.3
click at [0, 365] on div "Body Small Normal Large Huge We are committed to innovation and partnering with…" at bounding box center [100, 221] width 200 height 379
click at [94, 153] on icon "button" at bounding box center [95, 148] width 12 height 12
drag, startPoint x: 61, startPoint y: 399, endPoint x: 38, endPoint y: 280, distance: 121.0
click at [0, 397] on div "Body Small Normal Large Huge We are committed to innovation and partnering with…" at bounding box center [100, 221] width 200 height 379
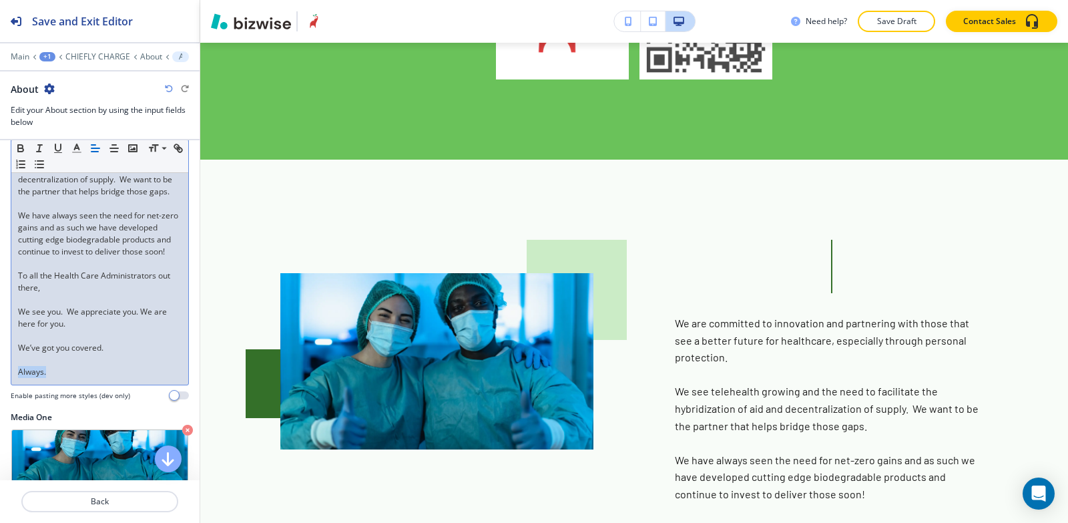
click at [93, 150] on icon "button" at bounding box center [95, 148] width 12 height 12
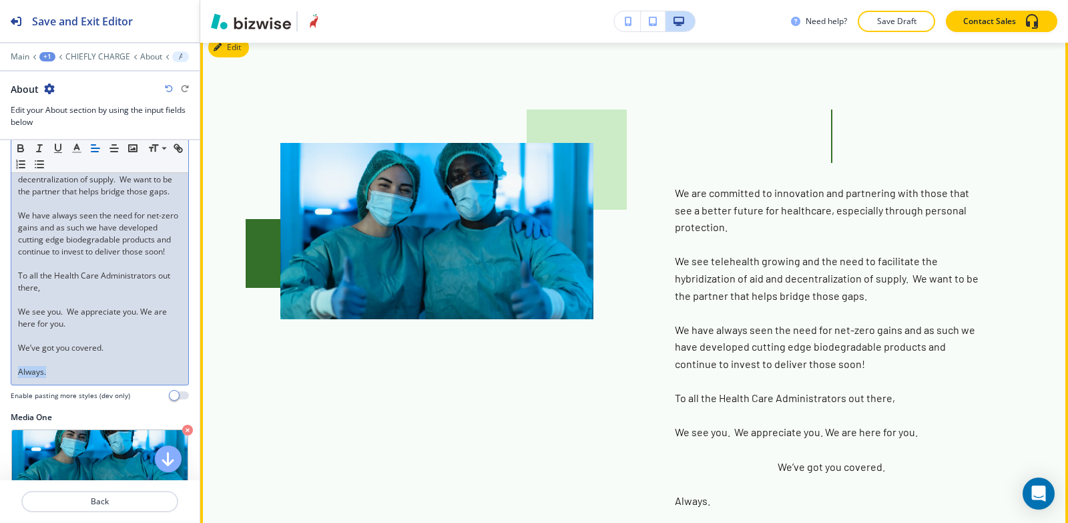
scroll to position [3891, 0]
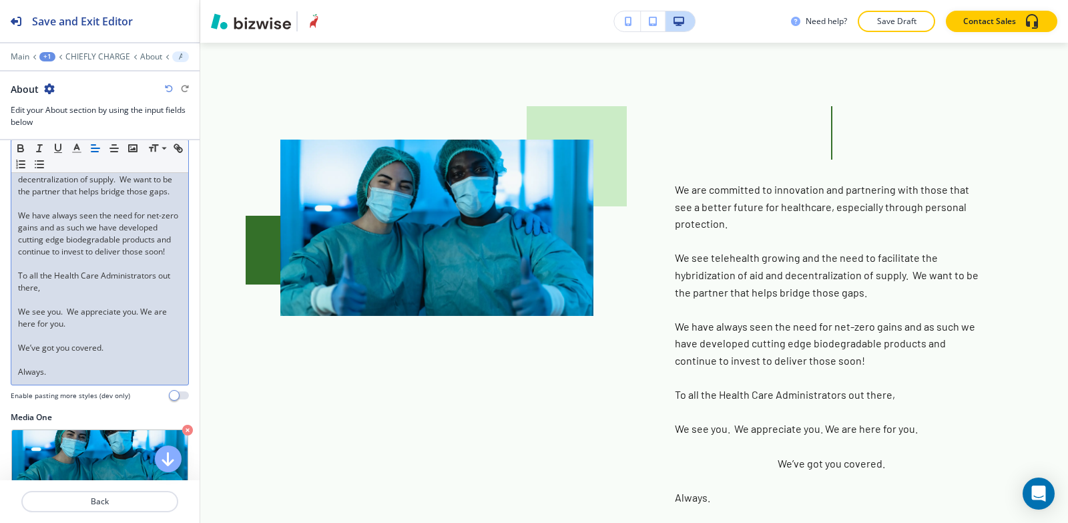
drag, startPoint x: 116, startPoint y: 365, endPoint x: 0, endPoint y: 363, distance: 115.5
click at [0, 365] on div "Body Small Normal Large Huge We are committed to innovation and partnering with…" at bounding box center [100, 221] width 200 height 379
drag, startPoint x: 139, startPoint y: 371, endPoint x: 3, endPoint y: 363, distance: 135.8
click at [3, 369] on div "Body Small Normal Large Huge We are committed to innovation and partnering with…" at bounding box center [100, 221] width 200 height 379
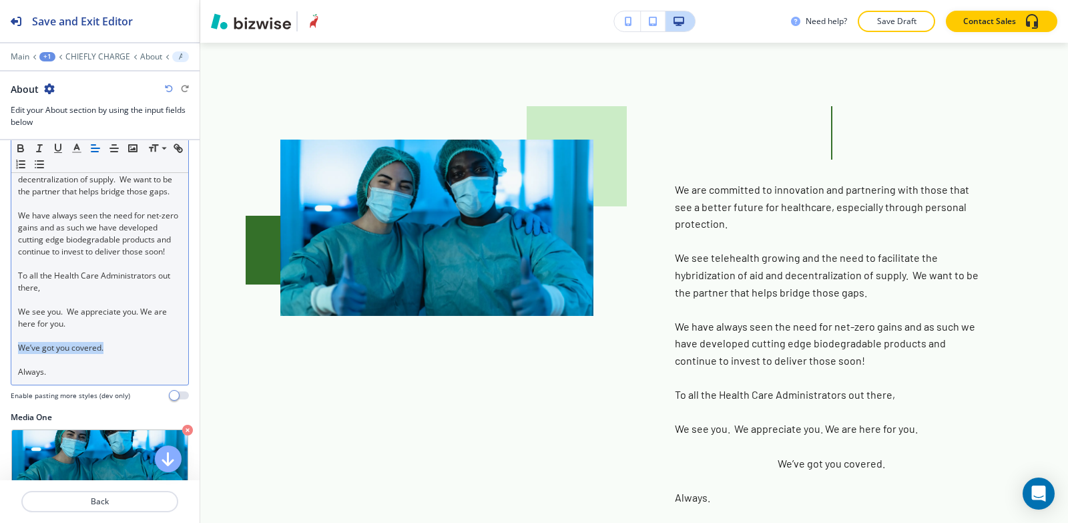
click at [95, 146] on icon "button" at bounding box center [95, 148] width 12 height 12
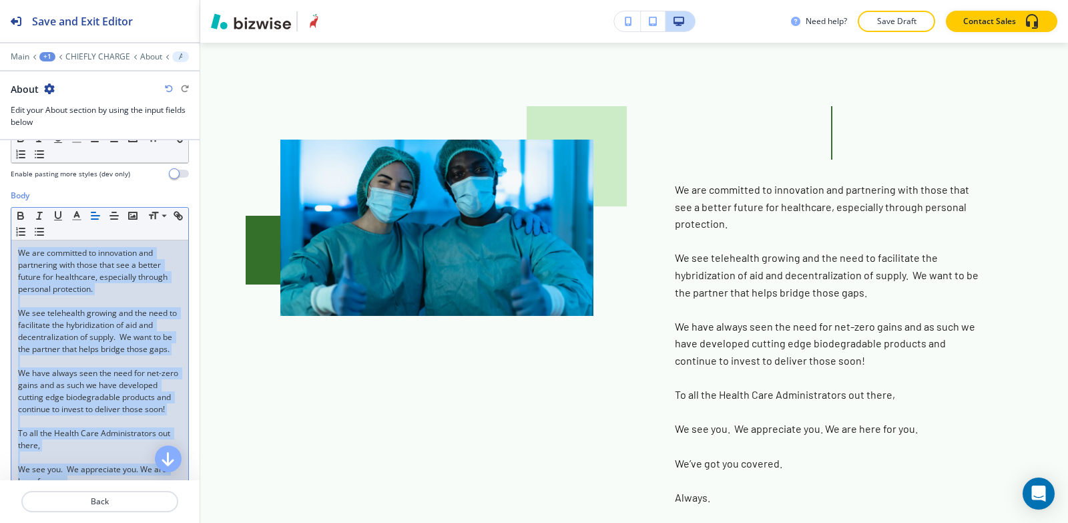
drag, startPoint x: 67, startPoint y: 399, endPoint x: 3, endPoint y: 138, distance: 268.7
click at [3, 138] on div "Save and Exit Editor Main +1 CHIEFLY CHARGE About About About Edit your About s…" at bounding box center [100, 261] width 200 height 523
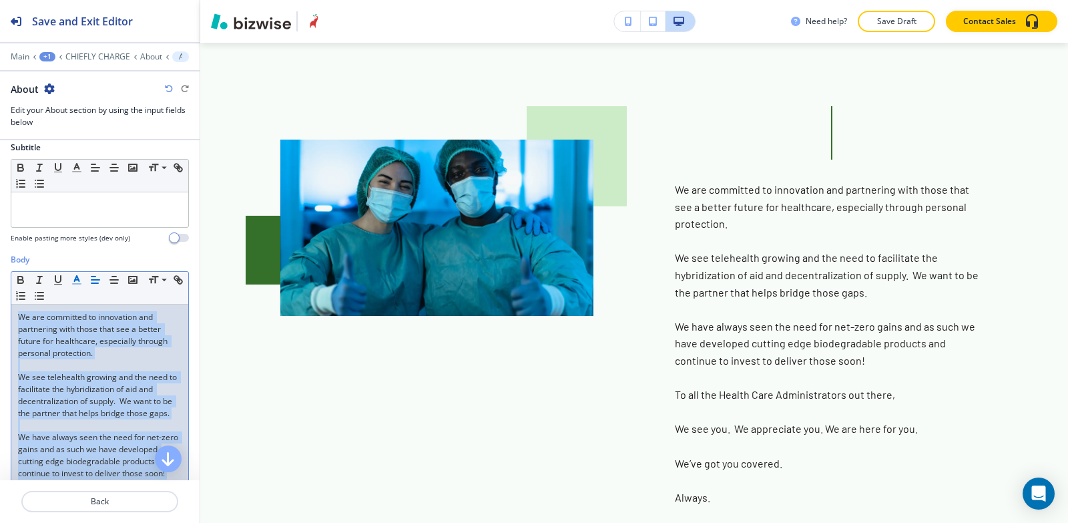
click at [75, 280] on line "button" at bounding box center [76, 280] width 3 height 0
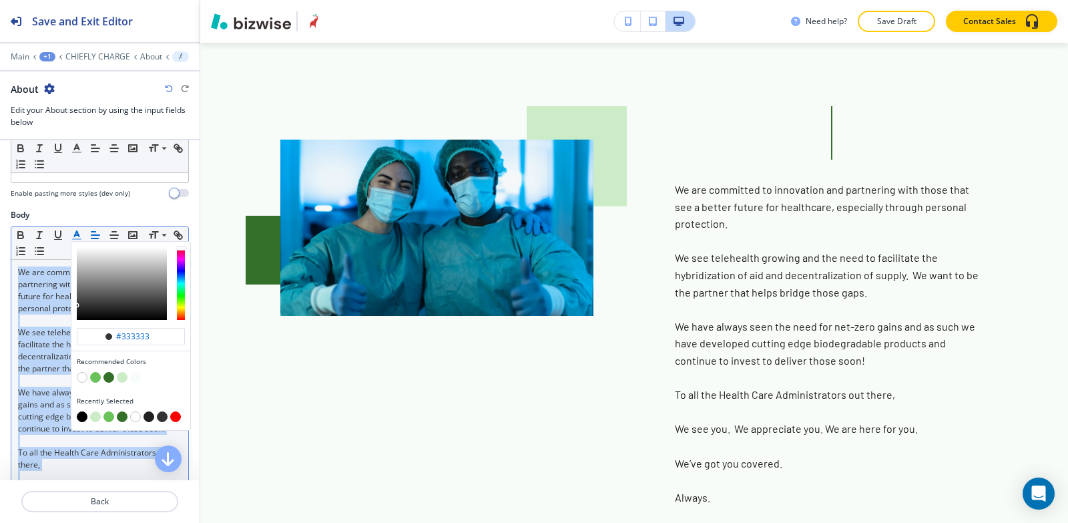
scroll to position [179, 0]
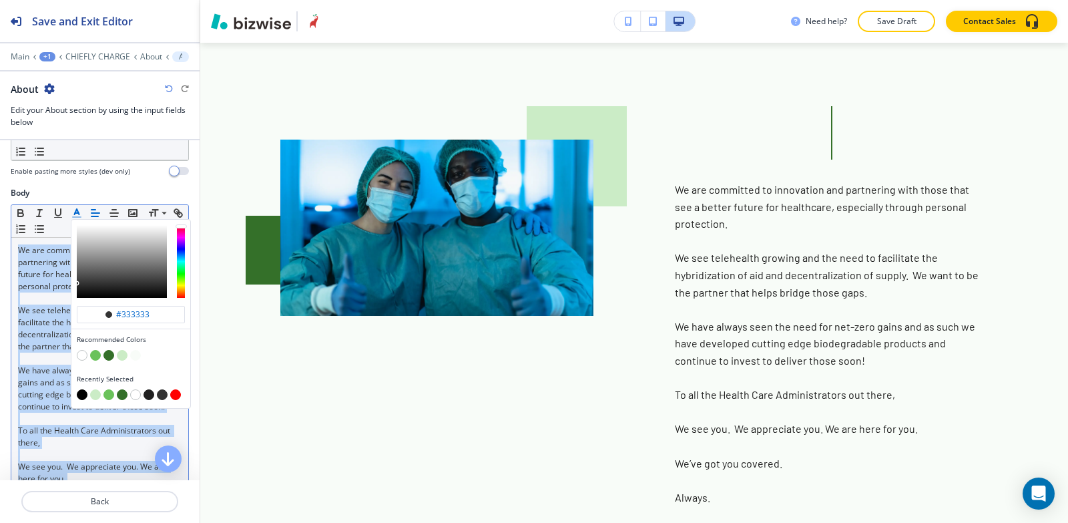
click at [80, 392] on button "button" at bounding box center [82, 394] width 11 height 11
type input "#000000"
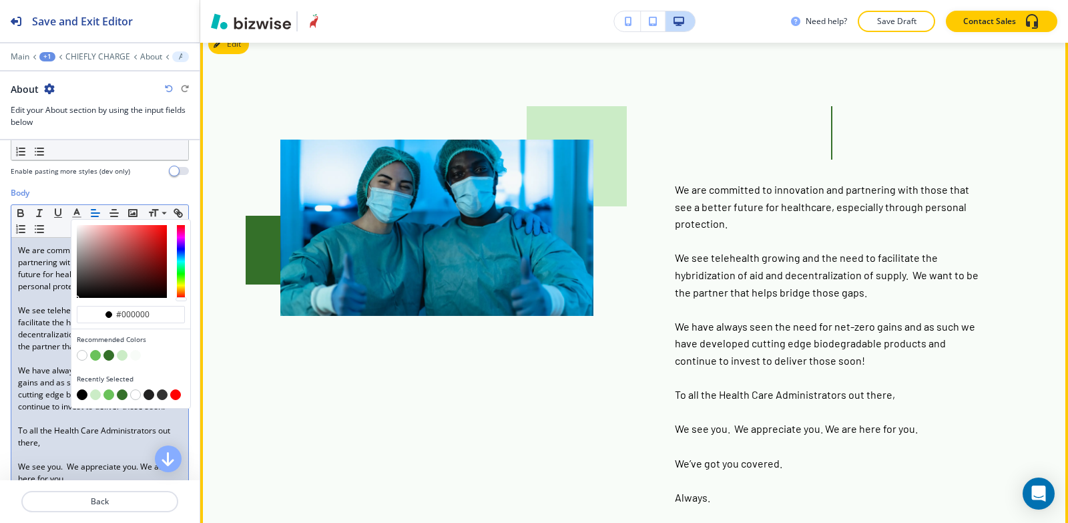
click at [621, 427] on div "We are committed to innovation and partnering with those that see a better futu…" at bounding box center [634, 305] width 708 height 399
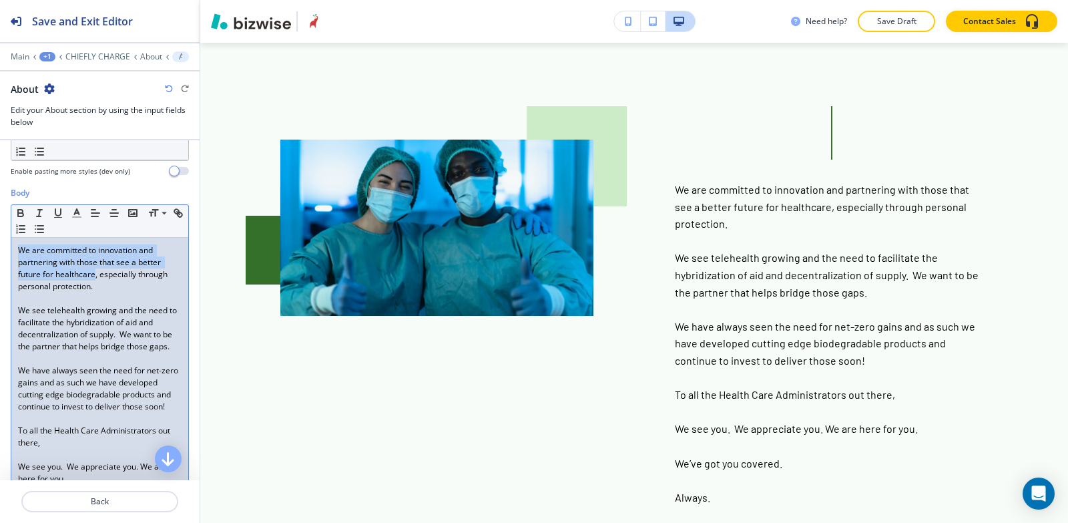
drag, startPoint x: 95, startPoint y: 272, endPoint x: 0, endPoint y: 239, distance: 100.5
click at [0, 239] on div "Body Small Normal Large Huge We are committed to innovation and partnering with…" at bounding box center [100, 376] width 200 height 379
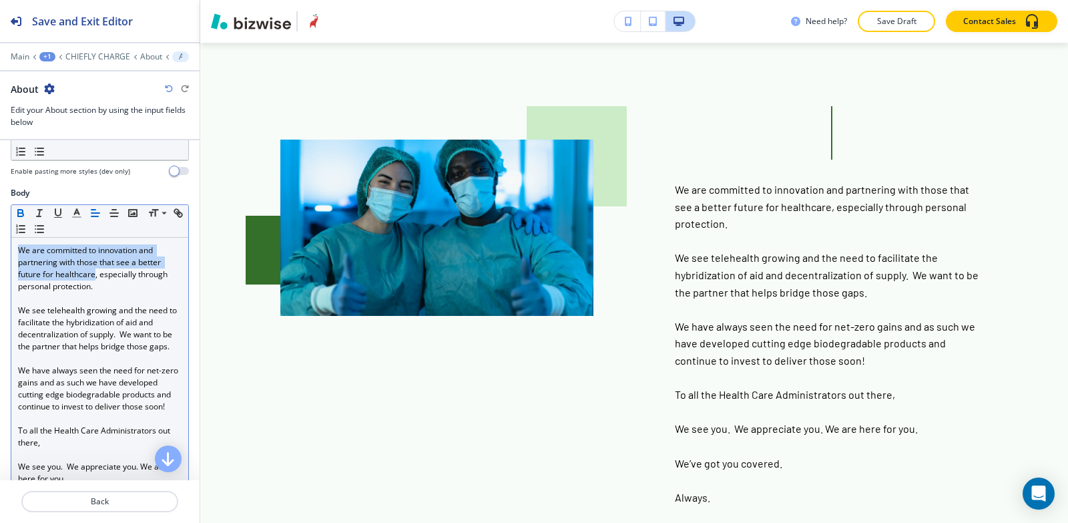
click at [19, 214] on icon "button" at bounding box center [21, 213] width 12 height 12
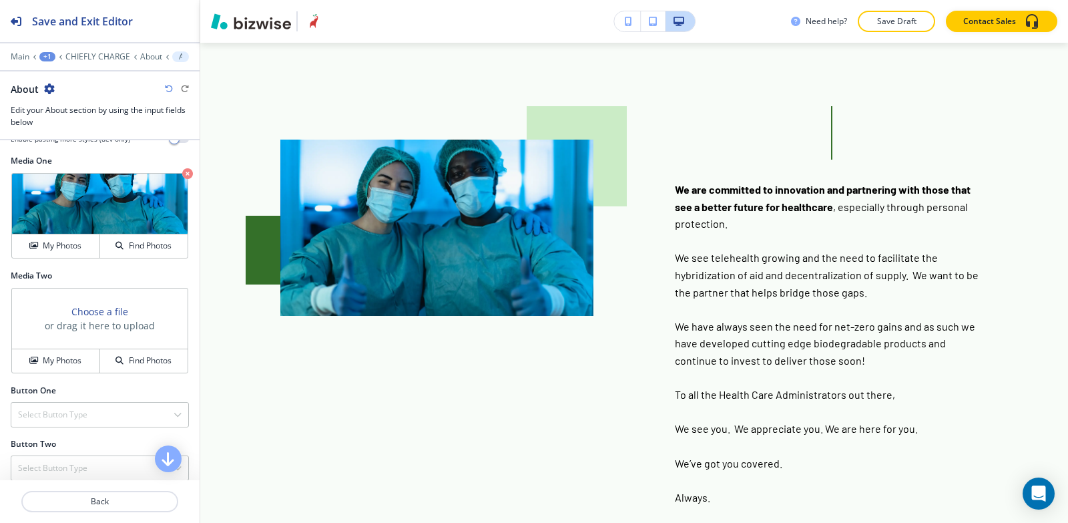
scroll to position [559, 0]
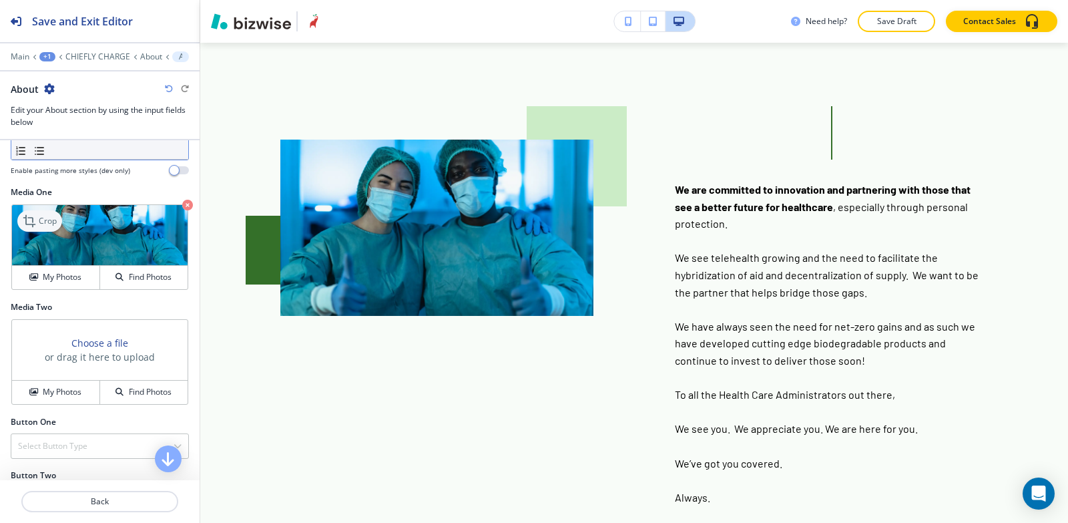
click at [24, 229] on icon at bounding box center [31, 221] width 16 height 16
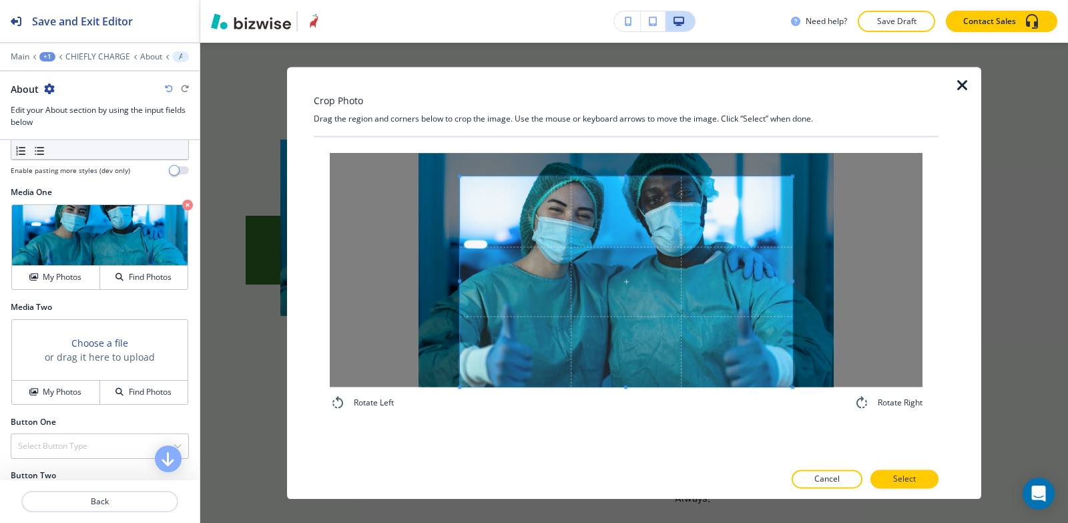
click at [621, 422] on div "Rotate Left Rotate Right" at bounding box center [626, 282] width 625 height 290
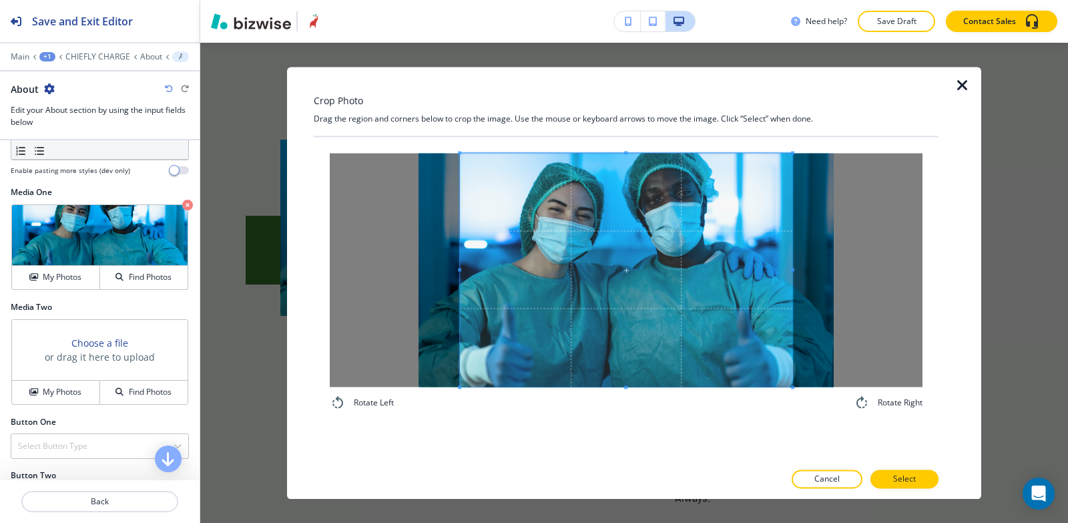
click at [617, 103] on div "Crop Photo Drag the region and corners below to crop the image. Use the mouse o…" at bounding box center [626, 283] width 625 height 432
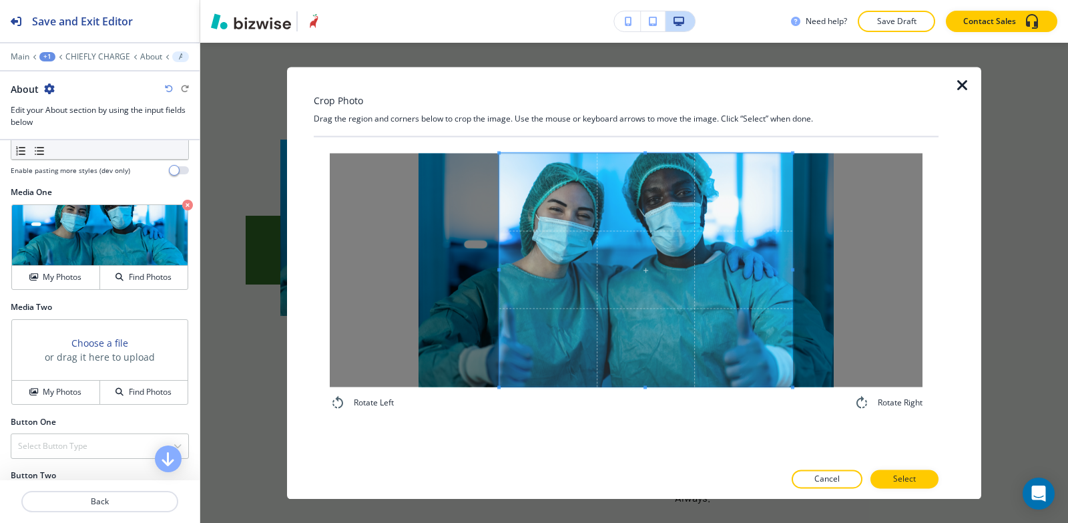
click at [500, 250] on div at bounding box center [646, 270] width 293 height 234
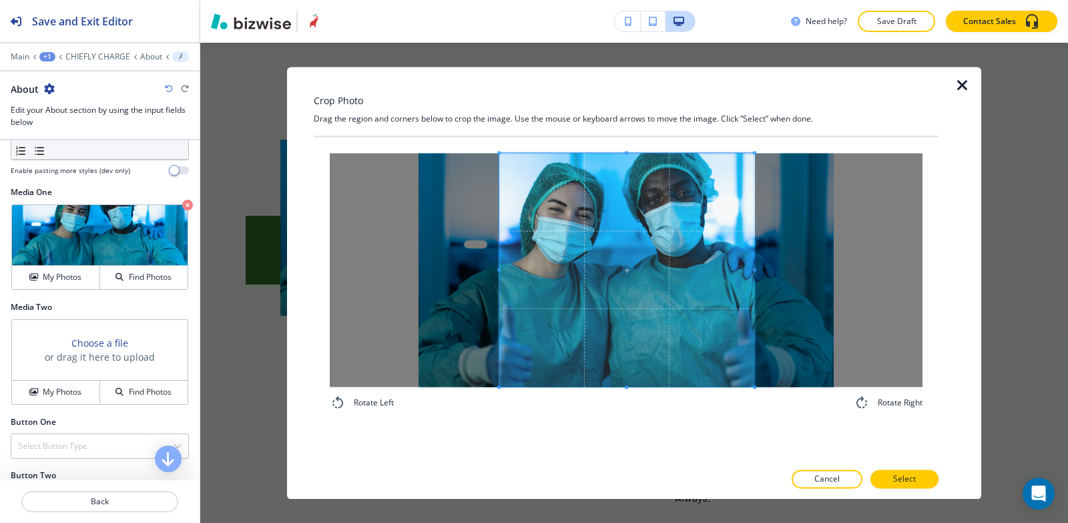
click at [755, 238] on span at bounding box center [754, 270] width 3 height 234
click at [918, 483] on button "Select" at bounding box center [905, 478] width 68 height 19
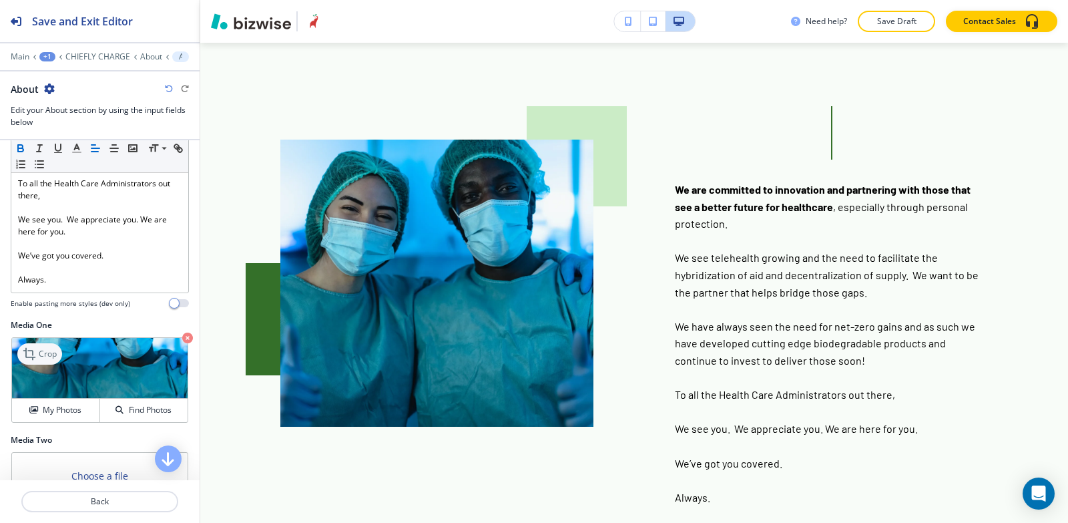
scroll to position [425, 0]
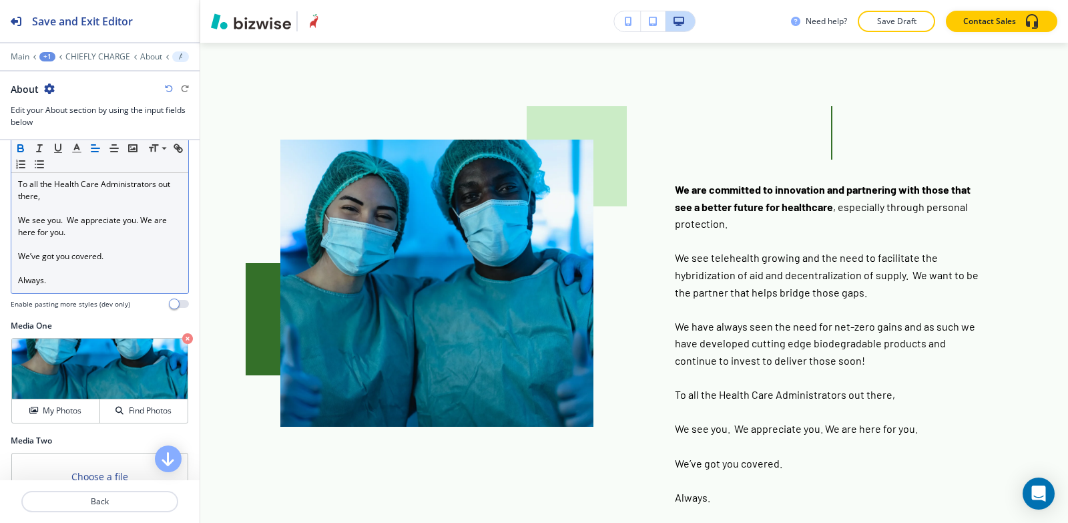
click at [15, 293] on div "We are committed to innovation and partnering with those that see a better futu…" at bounding box center [99, 142] width 177 height 302
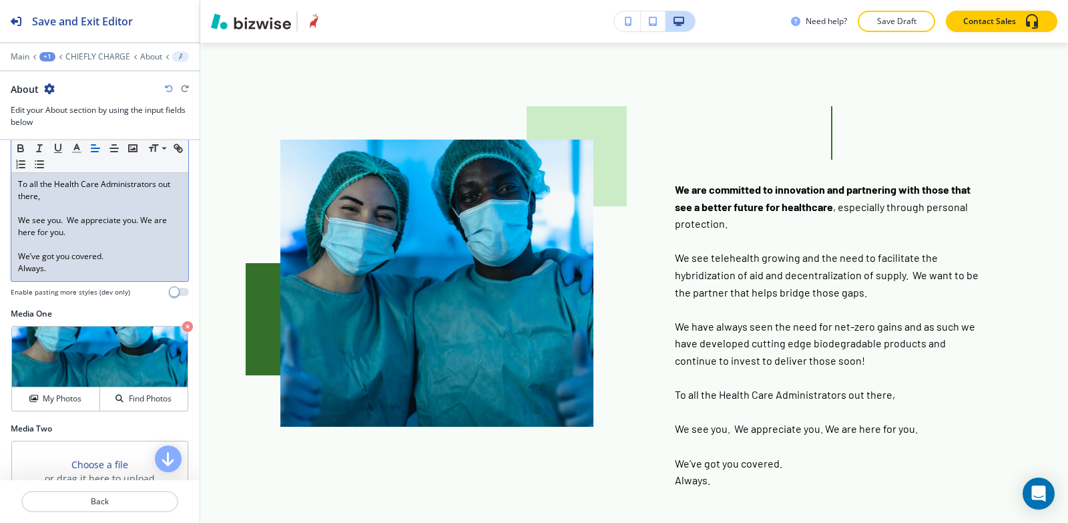
click at [15, 274] on div "We are committed to innovation and partnering with those that see a better futu…" at bounding box center [99, 136] width 177 height 290
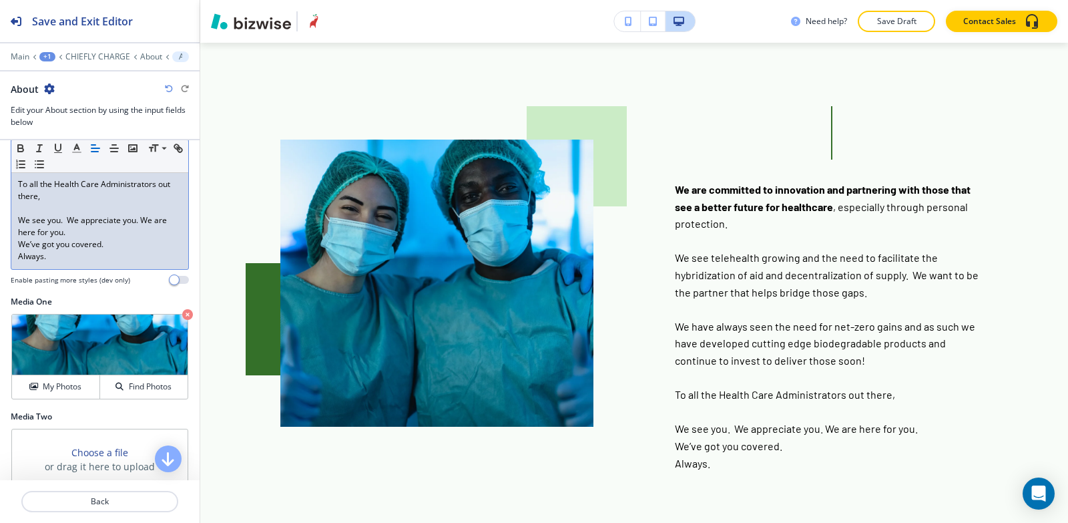
click at [17, 244] on div "We are committed to innovation and partnering with those that see a better futu…" at bounding box center [99, 130] width 177 height 278
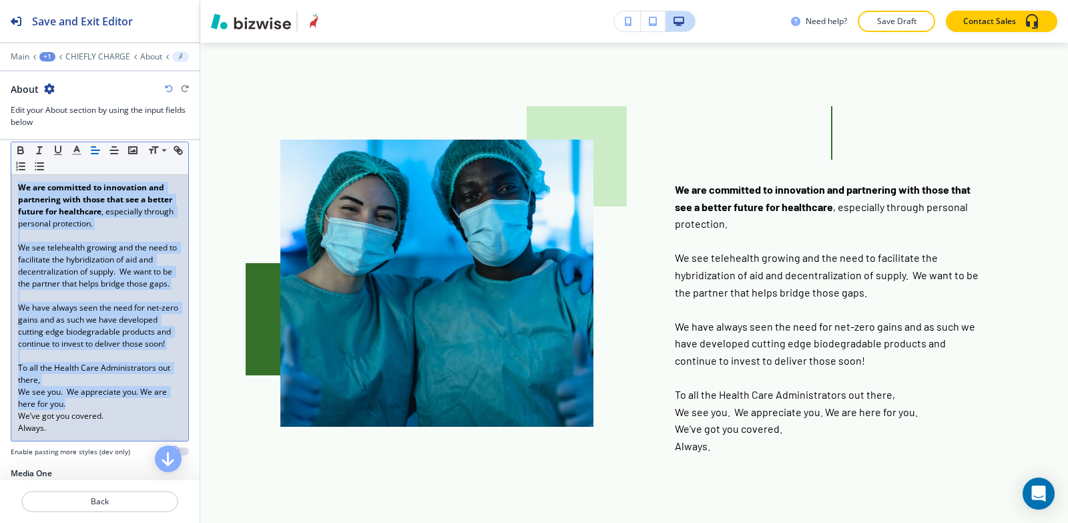
scroll to position [292, 0]
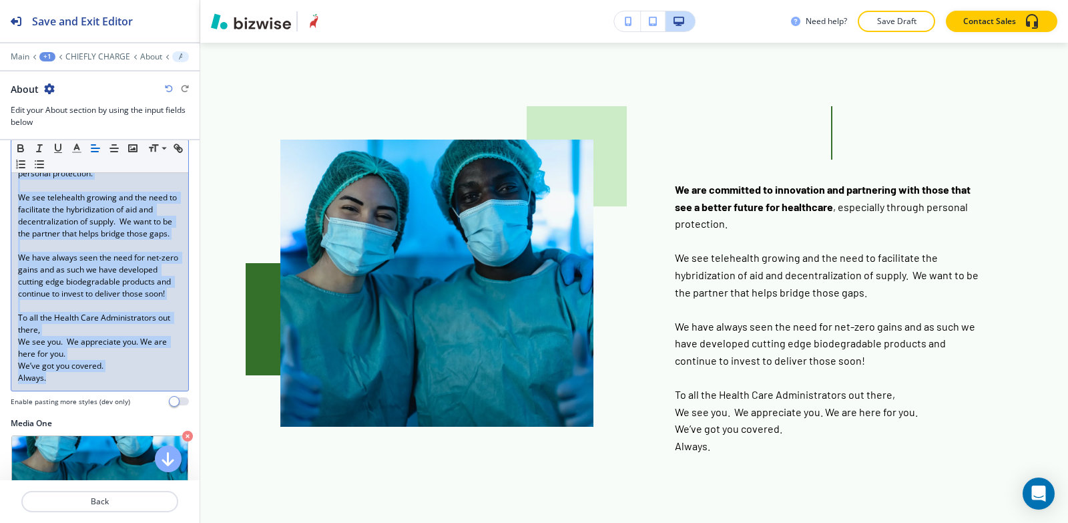
drag, startPoint x: 11, startPoint y: 335, endPoint x: 113, endPoint y: 403, distance: 122.2
click at [113, 391] on div "We are committed to innovation and partnering with those that see a better futu…" at bounding box center [99, 258] width 177 height 266
copy div "We are committed to innovation and partnering with those that see a better futu…"
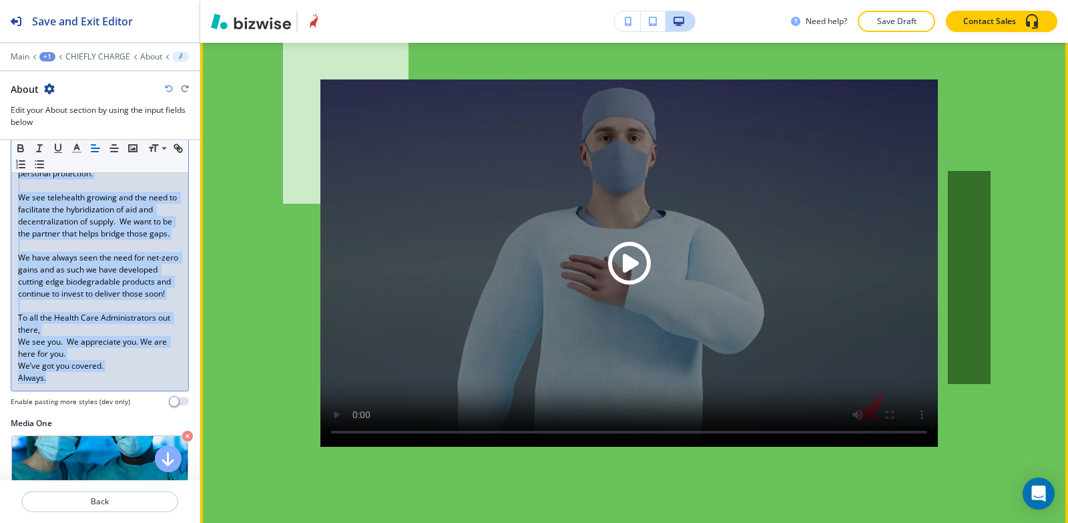
scroll to position [3089, 0]
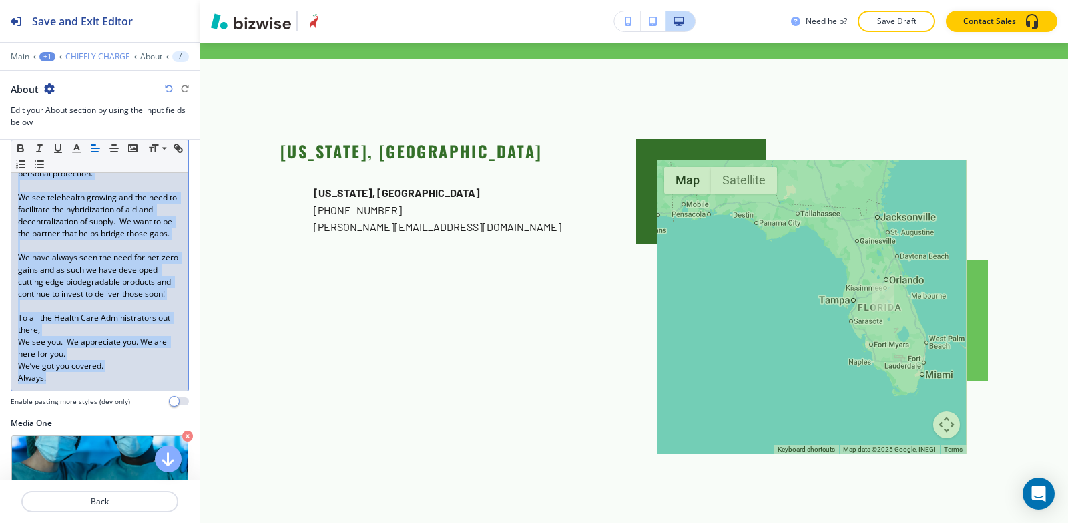
click at [98, 56] on p "CHIEFLY CHARGE" at bounding box center [97, 56] width 65 height 9
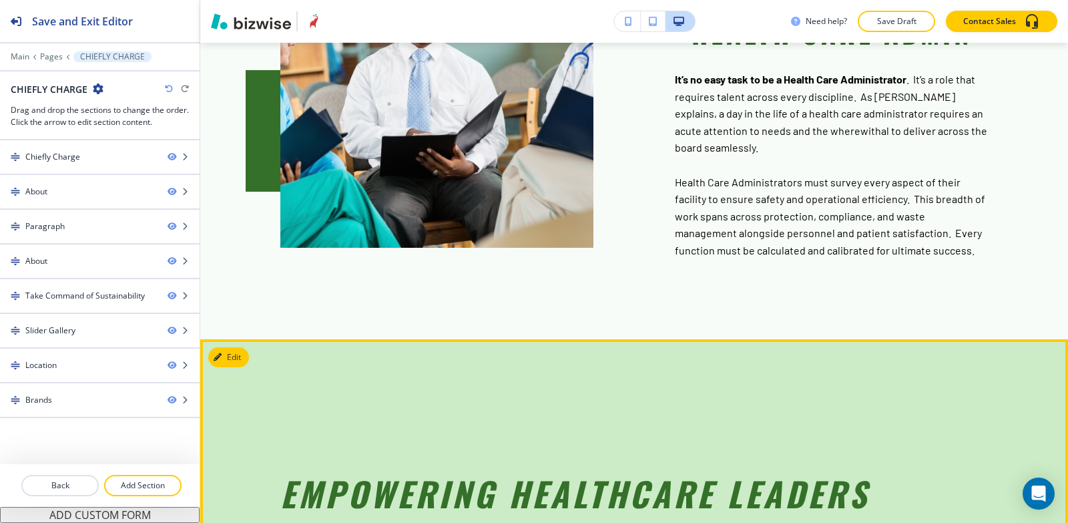
scroll to position [928, 0]
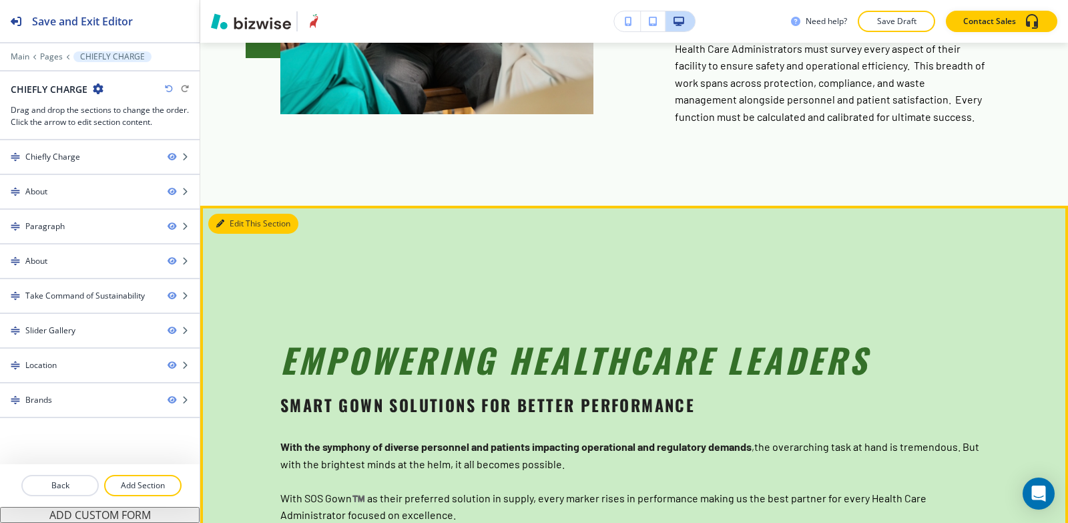
click at [227, 214] on button "Edit This Section" at bounding box center [253, 224] width 90 height 20
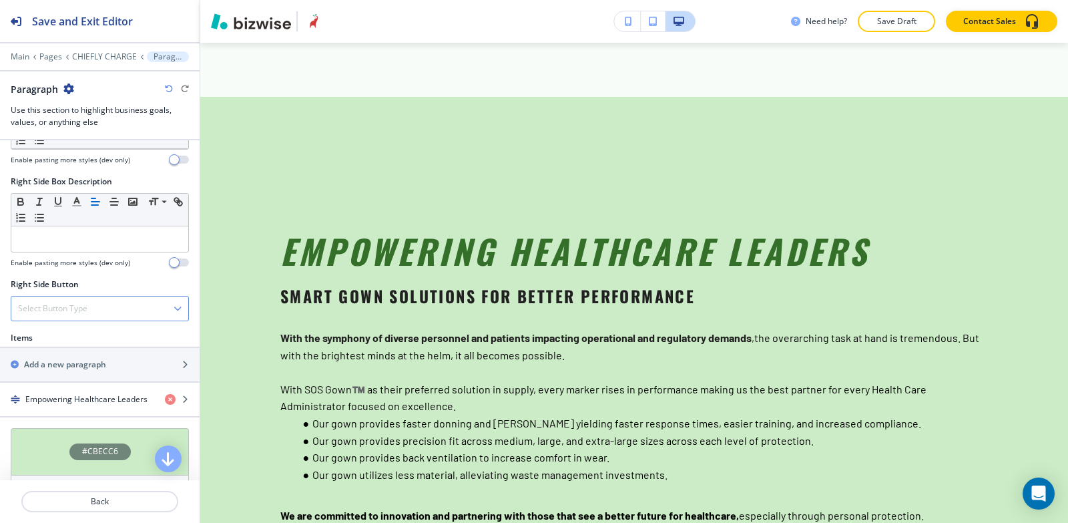
scroll to position [668, 0]
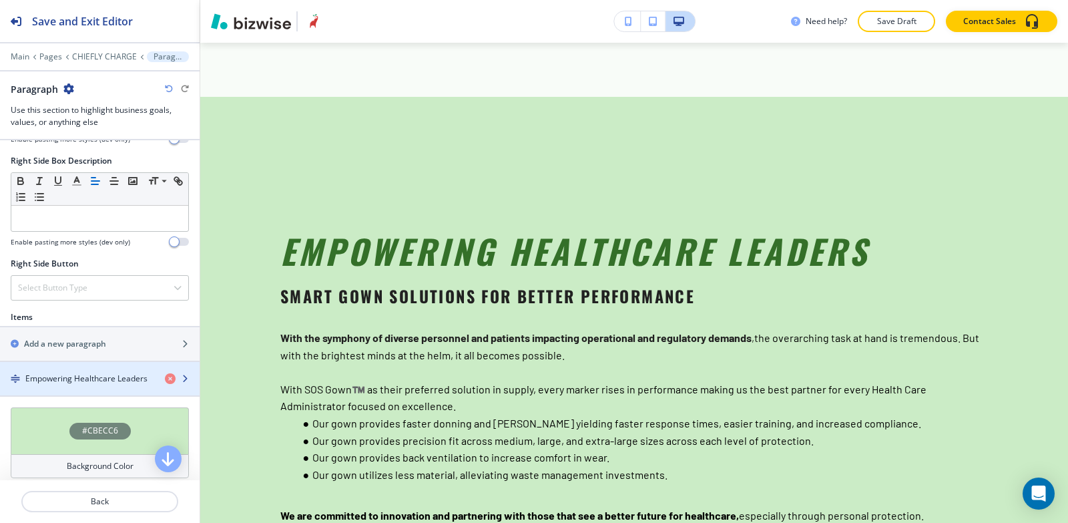
click at [56, 367] on div "button" at bounding box center [100, 367] width 200 height 11
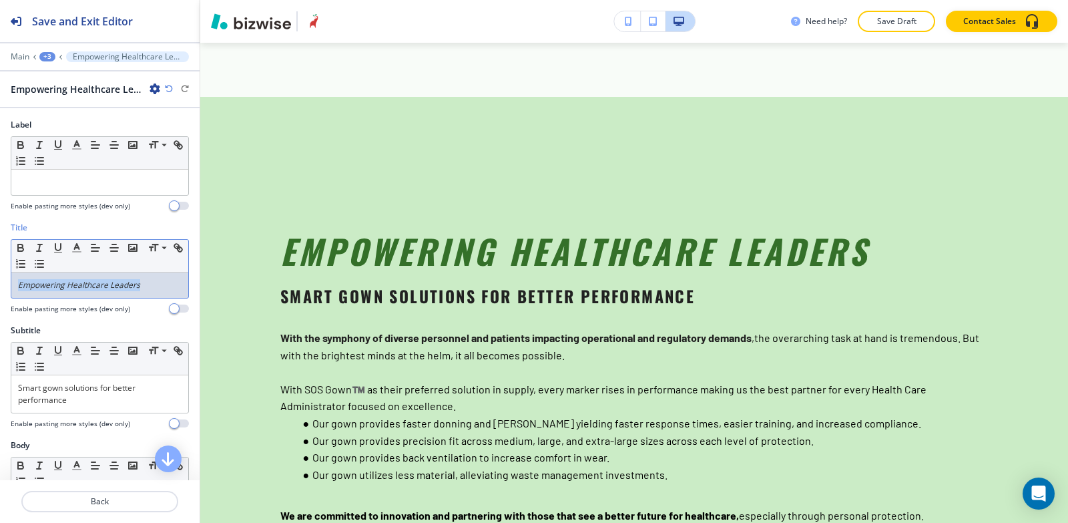
drag, startPoint x: 158, startPoint y: 286, endPoint x: 0, endPoint y: 273, distance: 158.1
click at [0, 273] on div "Title Small Normal Large Huge Empowering Healthcare Leaders Enable pasting more…" at bounding box center [100, 273] width 200 height 103
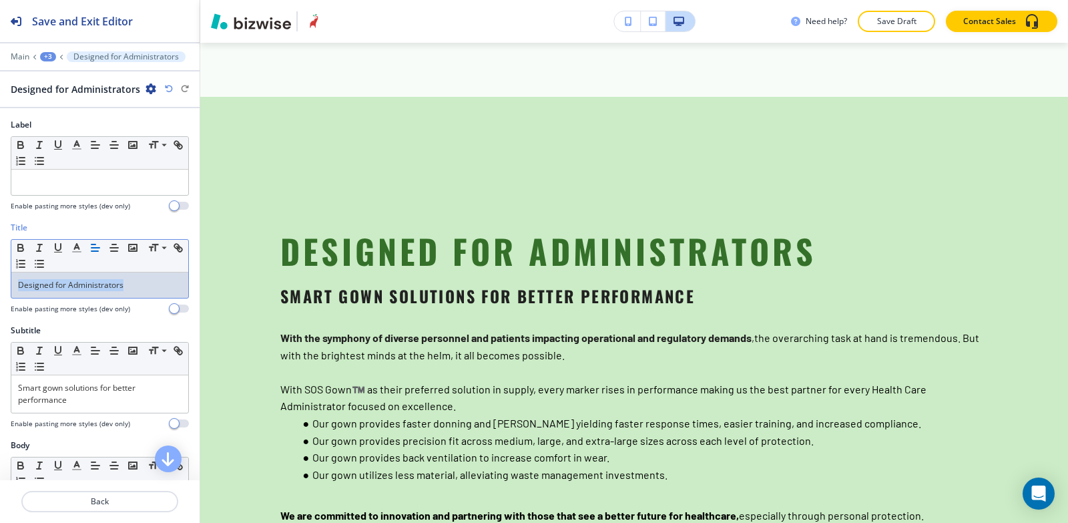
drag, startPoint x: 134, startPoint y: 288, endPoint x: 0, endPoint y: 284, distance: 134.3
click at [0, 284] on div "Title Small Normal Large Huge Designed for Administrators Enable pasting more s…" at bounding box center [100, 273] width 200 height 103
click at [34, 248] on icon "button" at bounding box center [39, 248] width 12 height 12
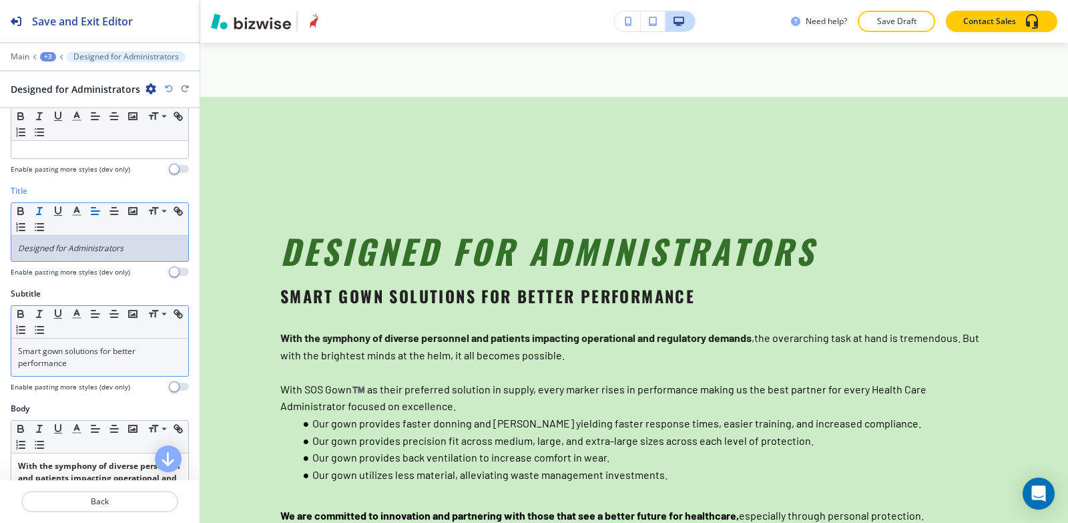
scroll to position [67, 0]
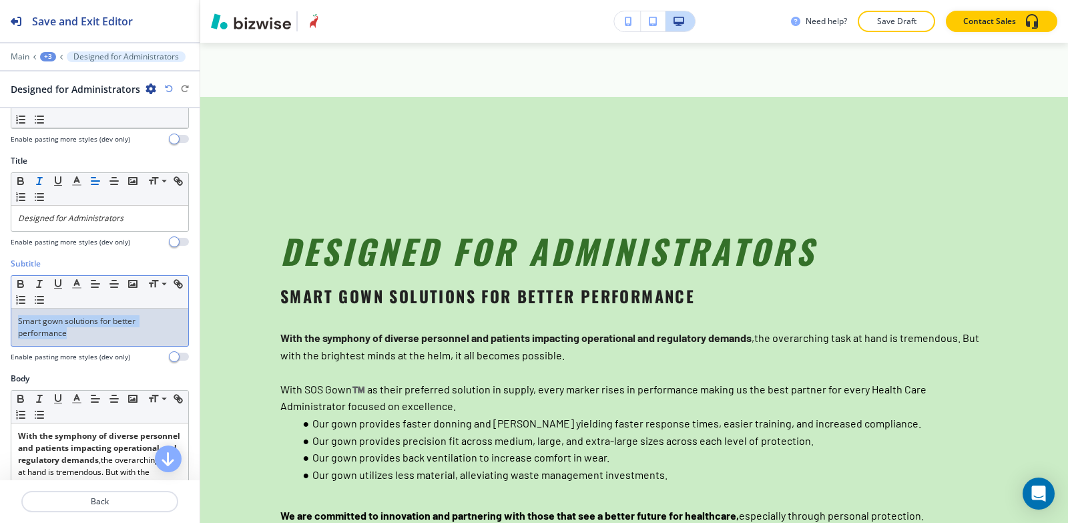
drag, startPoint x: 94, startPoint y: 343, endPoint x: 0, endPoint y: 313, distance: 98.8
click at [0, 313] on div "Subtitle Small Normal Large Huge Smart gown solutions for better performance En…" at bounding box center [100, 315] width 200 height 115
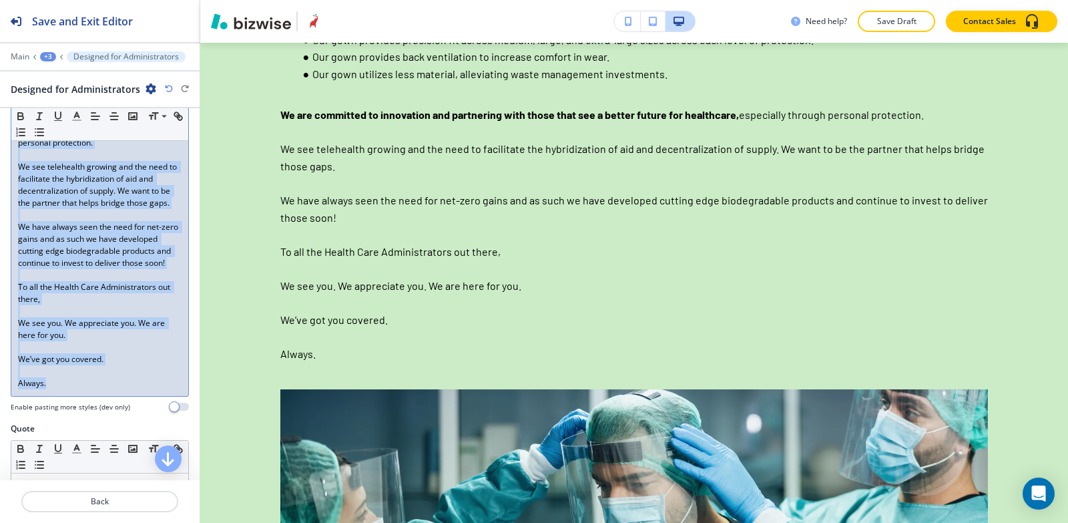
scroll to position [601, 0]
drag, startPoint x: 12, startPoint y: 313, endPoint x: 122, endPoint y: 415, distance: 150.3
click at [122, 395] on div "With the symphony of diverse personnel and patients impacting operational and r…" at bounding box center [99, 142] width 177 height 506
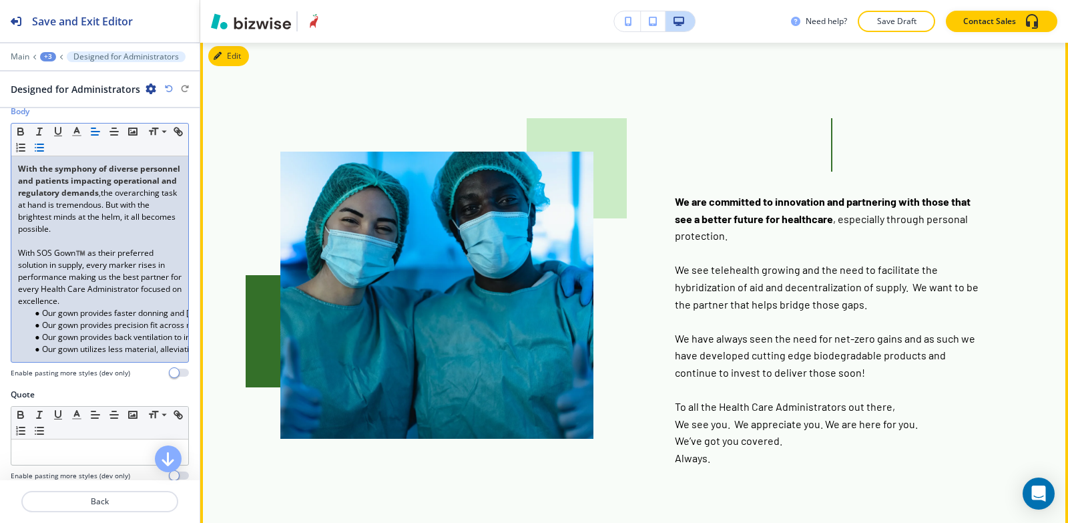
scroll to position [1838, 0]
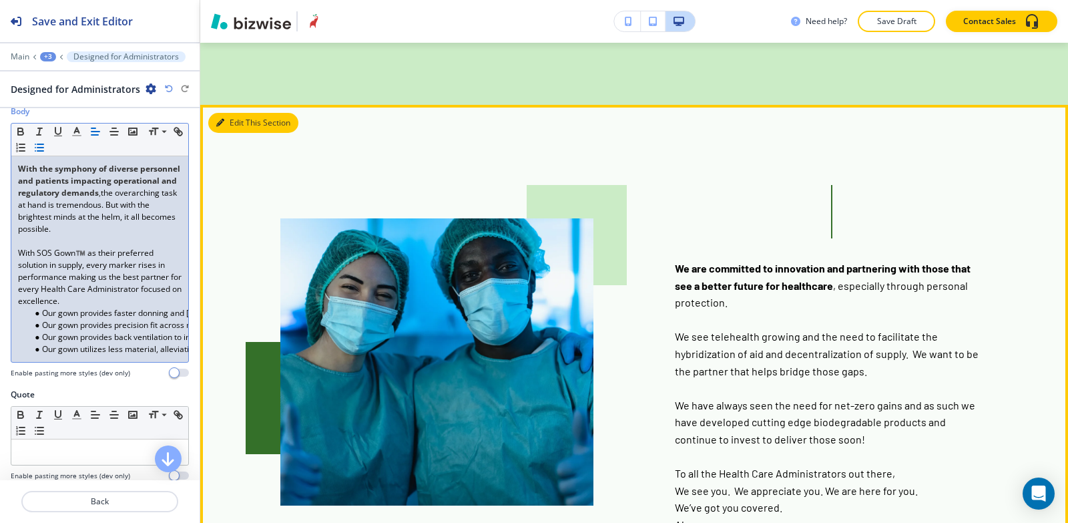
click at [247, 113] on button "Edit This Section" at bounding box center [253, 123] width 90 height 20
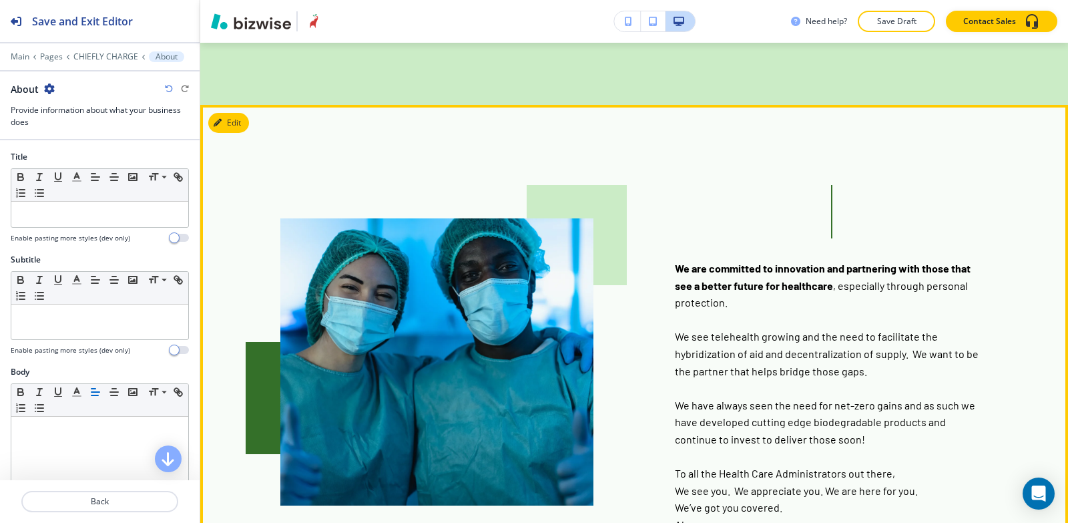
scroll to position [1857, 0]
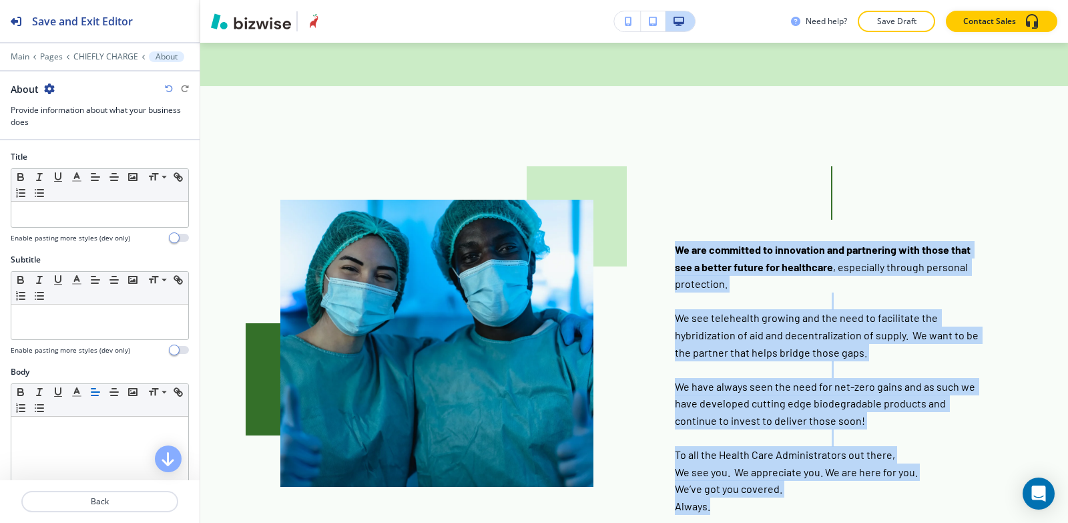
drag, startPoint x: 671, startPoint y: 206, endPoint x: 751, endPoint y: 476, distance: 282.1
click at [751, 476] on section "We are committed to innovation and partnering with those that see a better futu…" at bounding box center [634, 340] width 868 height 509
copy p "We are committed to innovation and partnering with those that see a better futu…"
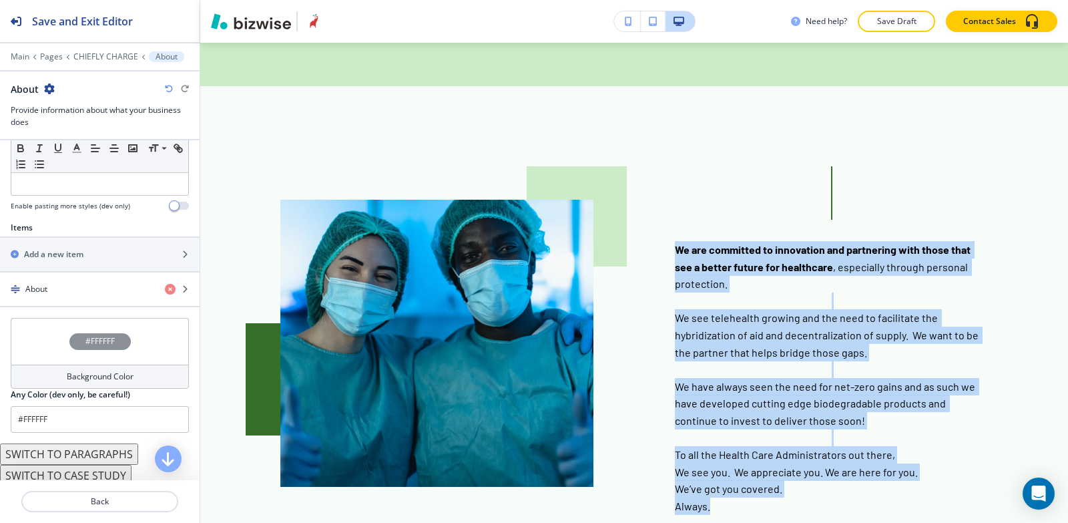
scroll to position [401, 0]
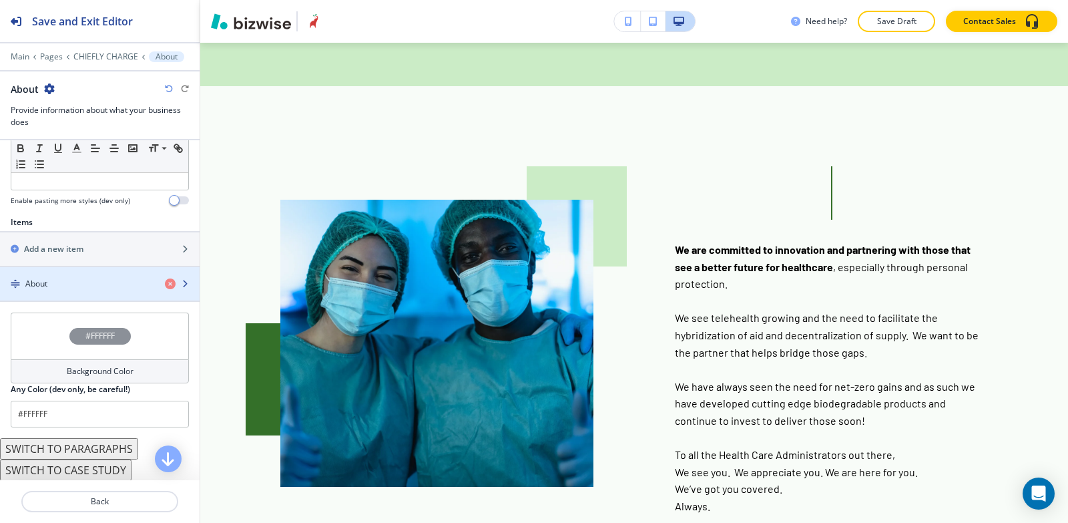
click at [39, 290] on div "button" at bounding box center [100, 295] width 200 height 11
click at [77, 290] on div "button" at bounding box center [100, 295] width 200 height 11
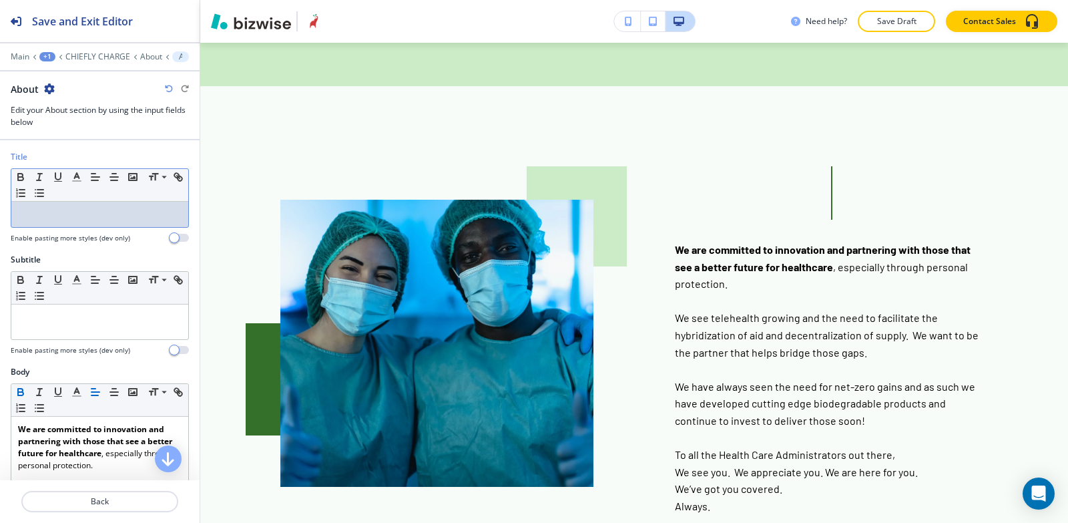
click at [61, 208] on p at bounding box center [100, 214] width 164 height 12
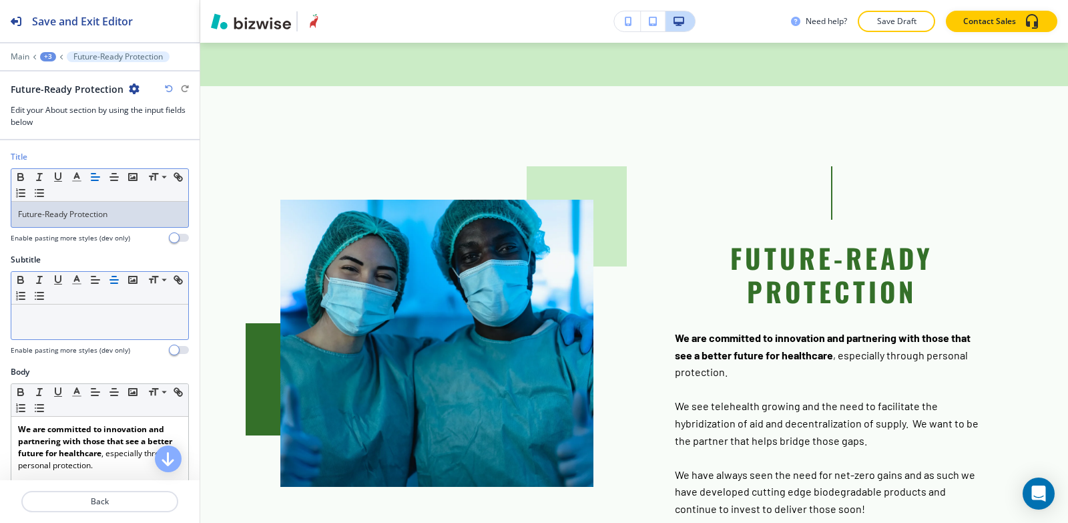
scroll to position [67, 0]
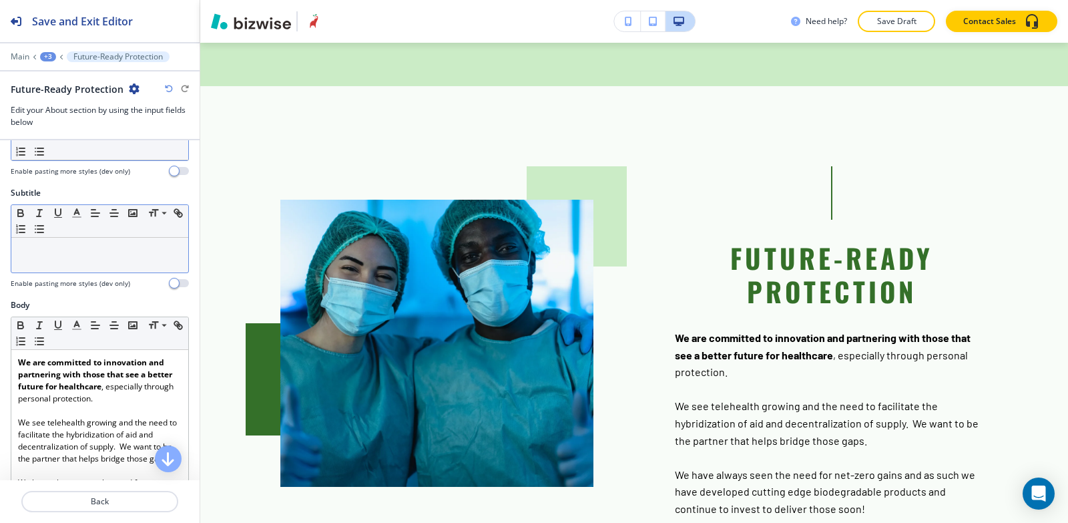
click at [104, 260] on div at bounding box center [99, 255] width 177 height 35
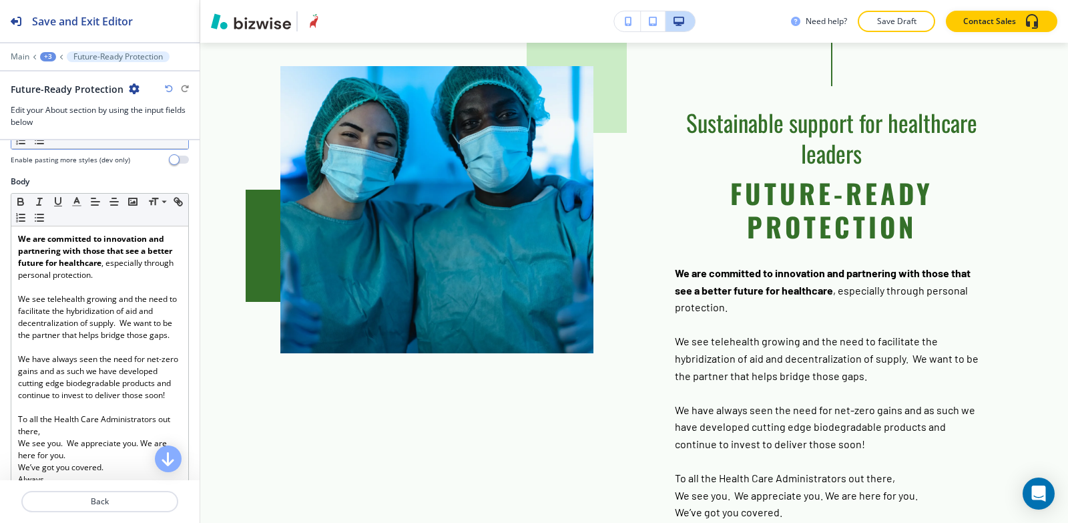
scroll to position [401, 0]
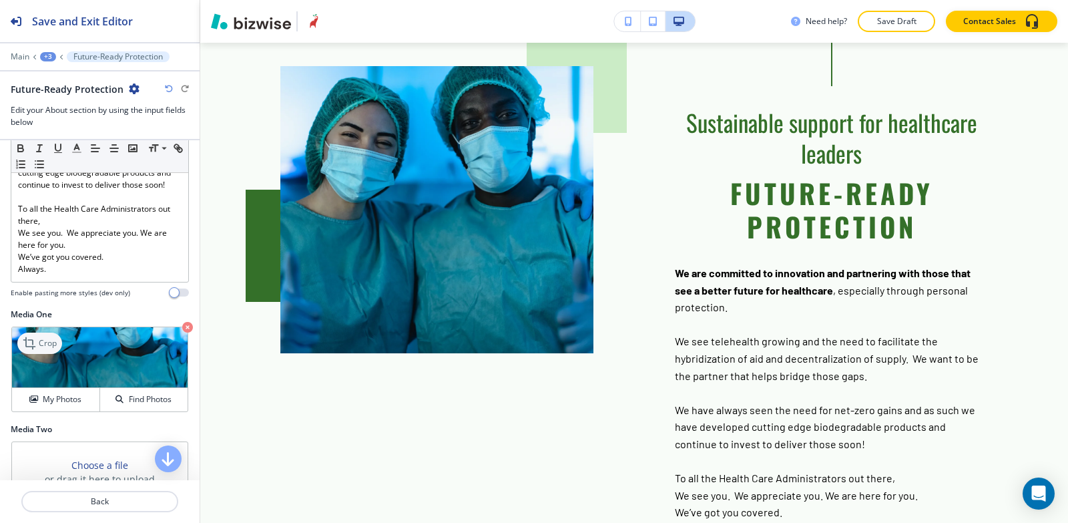
click at [33, 351] on icon at bounding box center [31, 343] width 16 height 16
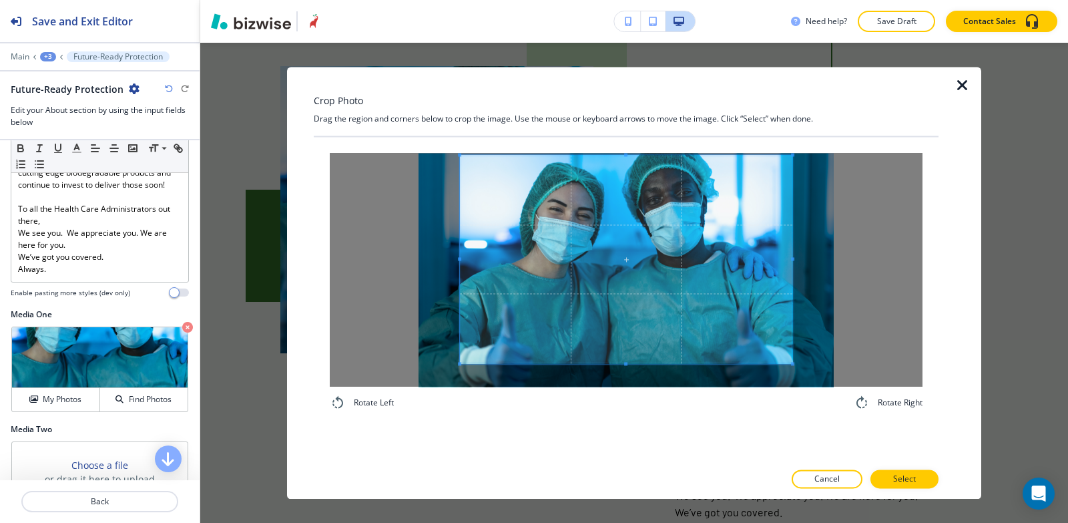
click at [626, 105] on div "Crop Photo Drag the region and corners below to crop the image. Use the mouse o…" at bounding box center [626, 283] width 625 height 432
click at [600, 459] on div "Rotate Left Rotate Right" at bounding box center [626, 299] width 625 height 325
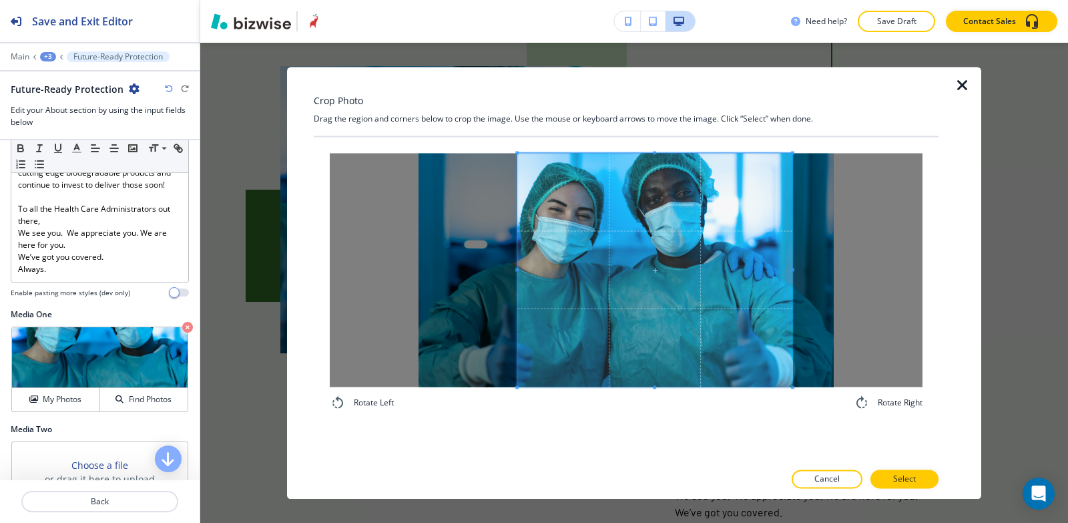
click at [517, 218] on span at bounding box center [517, 270] width 3 height 234
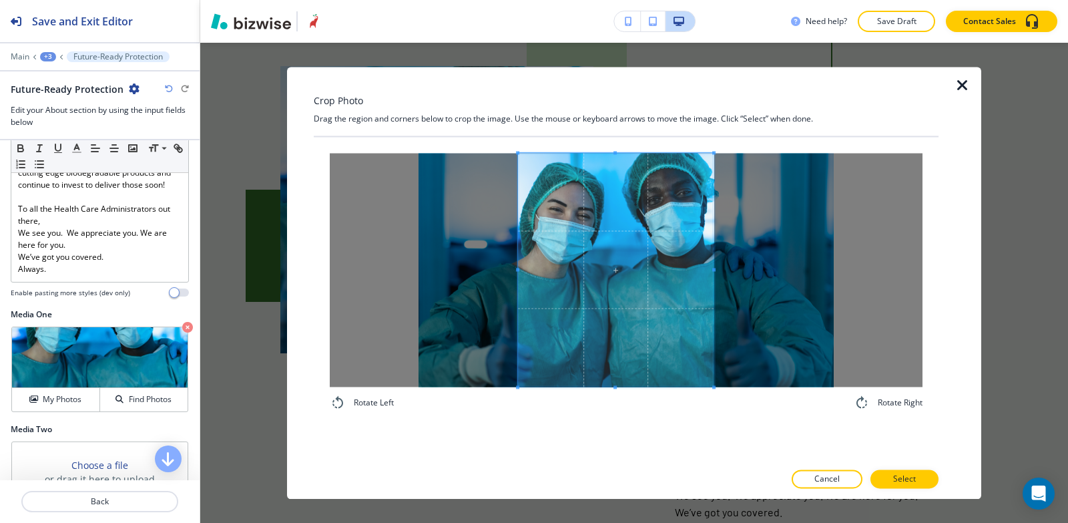
click at [715, 284] on span at bounding box center [714, 270] width 3 height 234
click at [906, 483] on p "Select" at bounding box center [904, 479] width 23 height 12
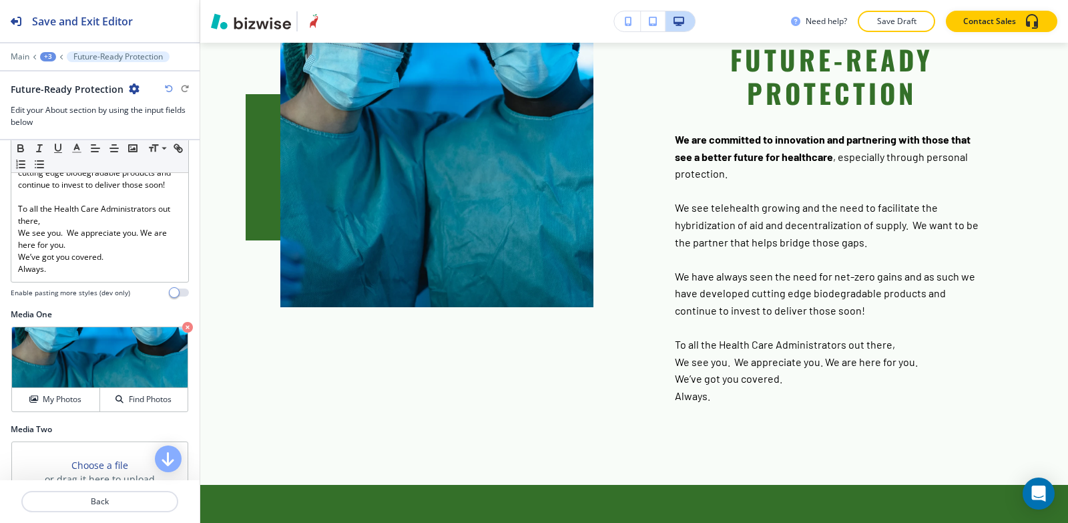
scroll to position [334, 0]
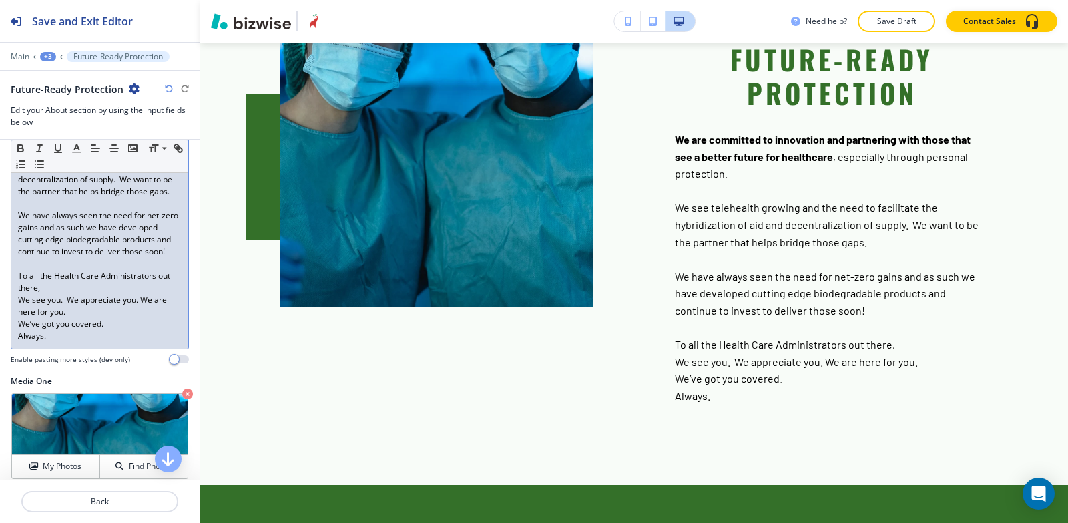
click at [13, 230] on div "We are committed to innovation and partnering with those that see a better futu…" at bounding box center [99, 216] width 177 height 266
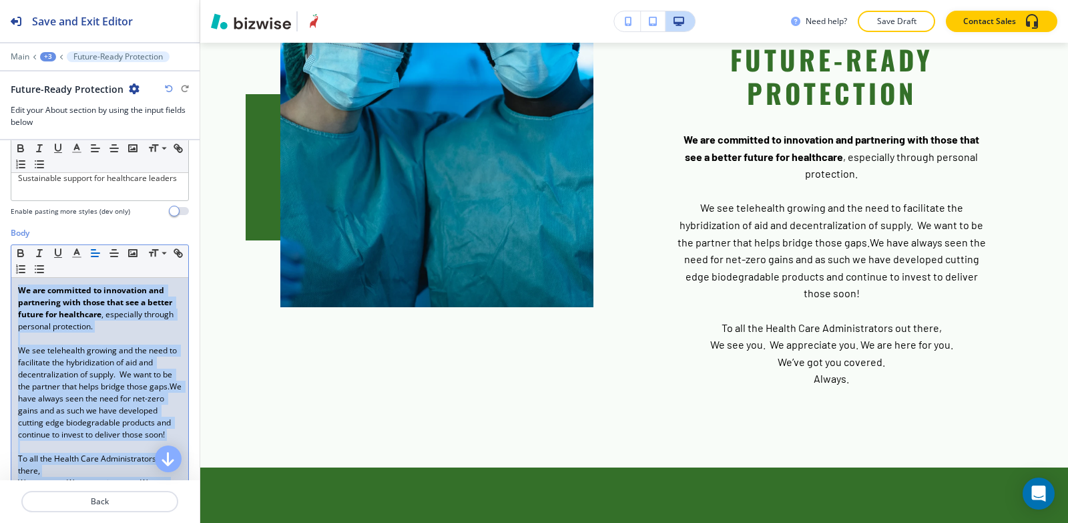
scroll to position [134, 0]
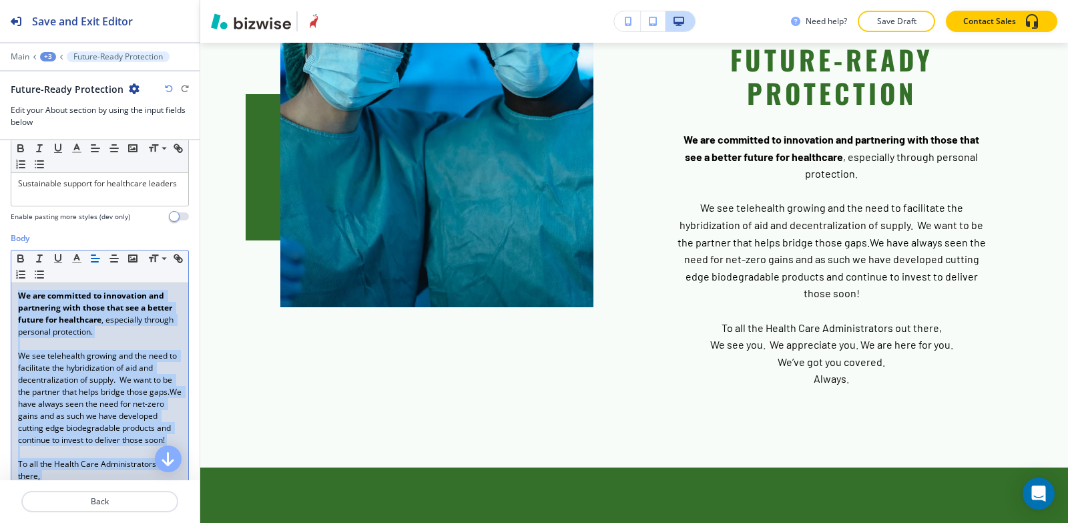
drag, startPoint x: 58, startPoint y: 411, endPoint x: 5, endPoint y: 268, distance: 151.9
click at [5, 268] on div "Body Small Normal Large Huge We are committed to innovation and partnering with…" at bounding box center [100, 397] width 200 height 331
click at [96, 255] on icon "button" at bounding box center [95, 258] width 12 height 12
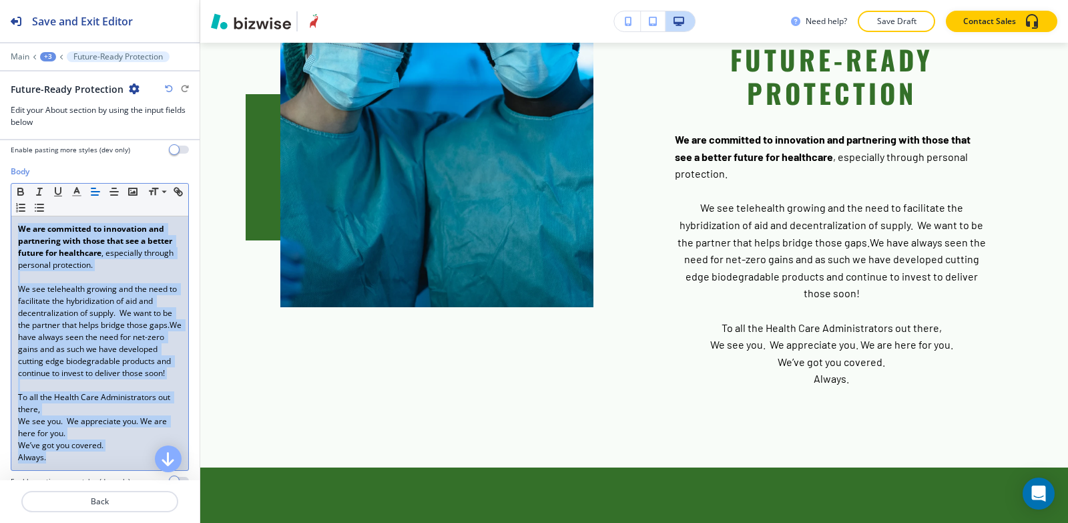
click at [73, 391] on p at bounding box center [100, 385] width 164 height 12
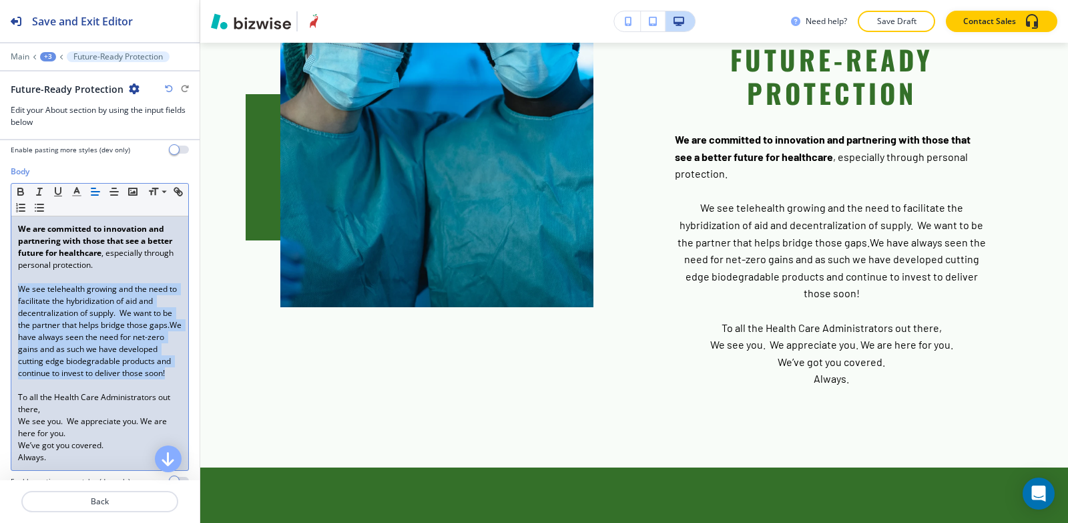
drag, startPoint x: 108, startPoint y: 390, endPoint x: 1, endPoint y: 292, distance: 144.6
click at [1, 292] on div "Body Small Normal Large Huge We are committed to innovation and partnering with…" at bounding box center [100, 331] width 200 height 331
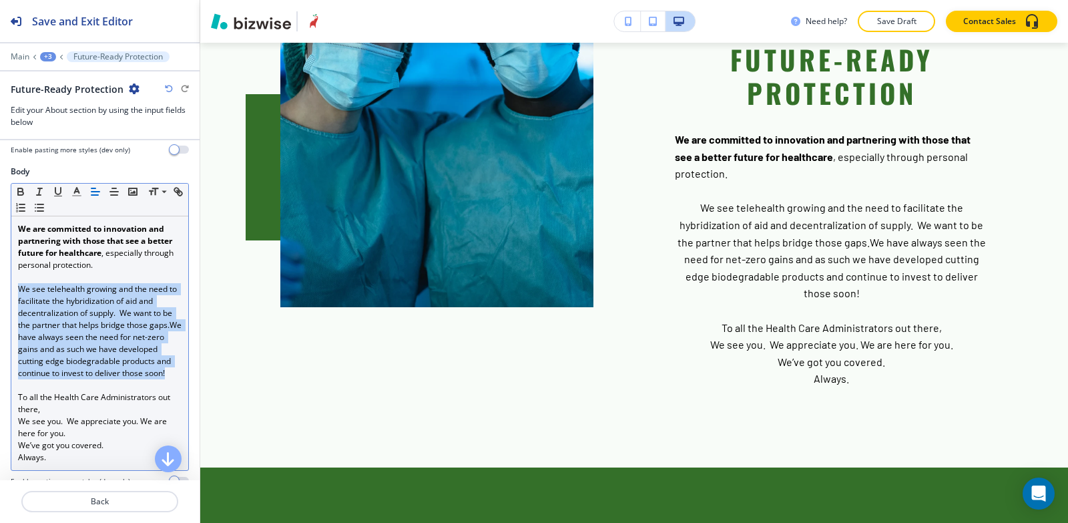
click at [94, 192] on icon "button" at bounding box center [95, 192] width 12 height 12
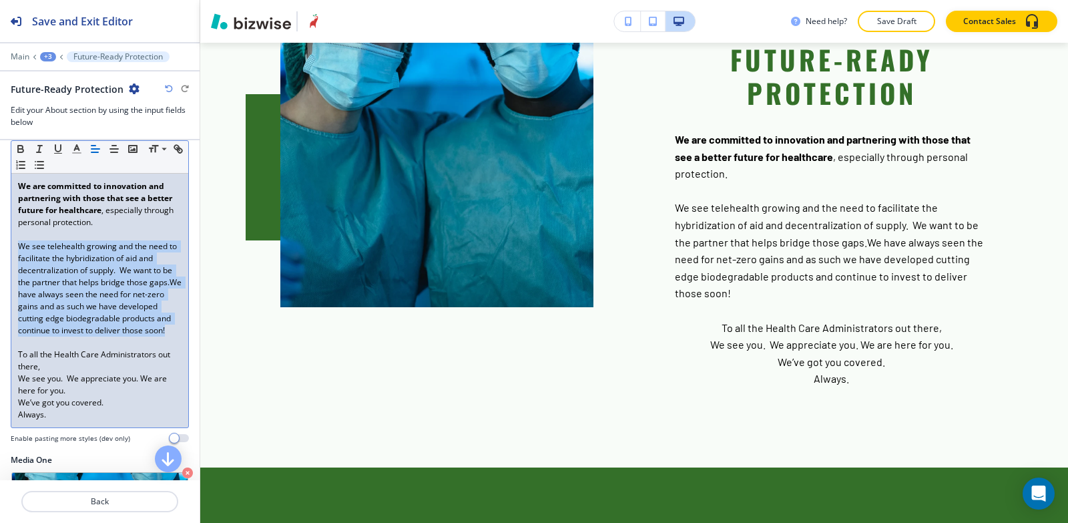
scroll to position [267, 0]
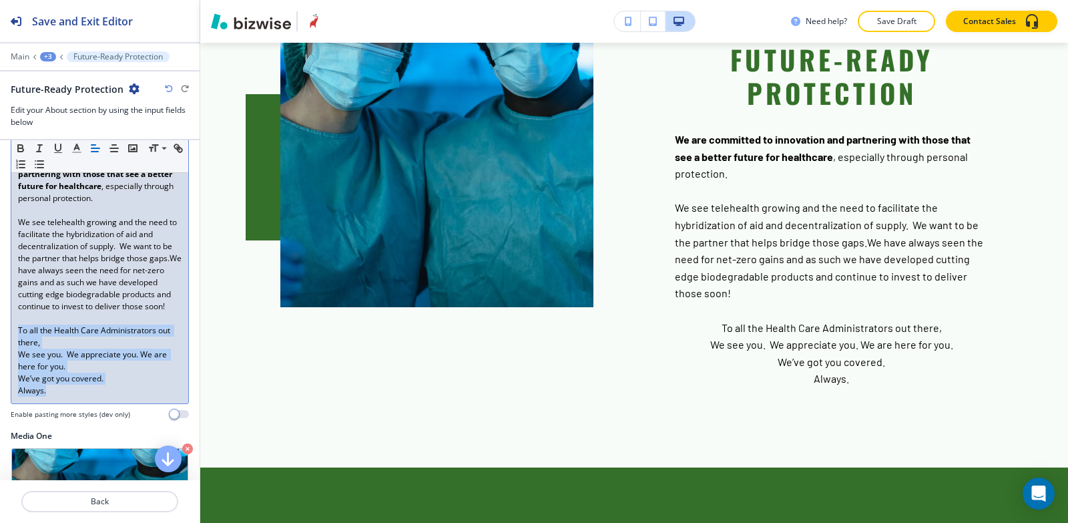
drag, startPoint x: 5, startPoint y: 391, endPoint x: 0, endPoint y: 343, distance: 48.4
click at [0, 343] on div "Body Small Normal Large Huge We are committed to innovation and partnering with…" at bounding box center [100, 264] width 200 height 331
click at [98, 145] on icon "button" at bounding box center [95, 148] width 12 height 12
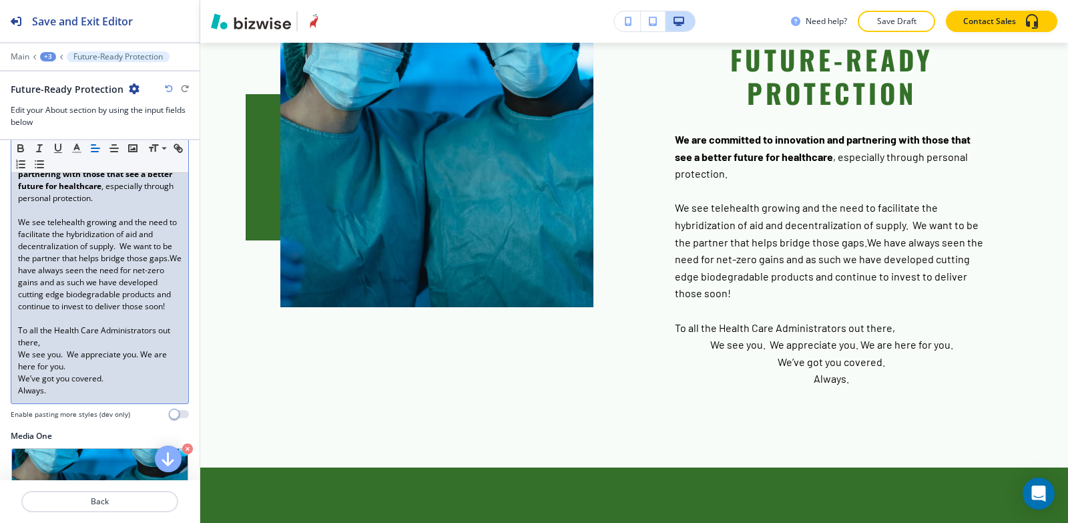
drag, startPoint x: 72, startPoint y: 424, endPoint x: 72, endPoint y: 415, distance: 8.7
click at [72, 419] on h4 "Enable pasting more styles (dev only)" at bounding box center [71, 414] width 120 height 10
drag, startPoint x: 75, startPoint y: 388, endPoint x: 15, endPoint y: 363, distance: 65.2
click at [15, 363] on div "We are committed to innovation and partnering with those that see a better futu…" at bounding box center [99, 277] width 177 height 254
click at [100, 373] on p "We see you. We appreciate you. We are here for you." at bounding box center [100, 361] width 164 height 24
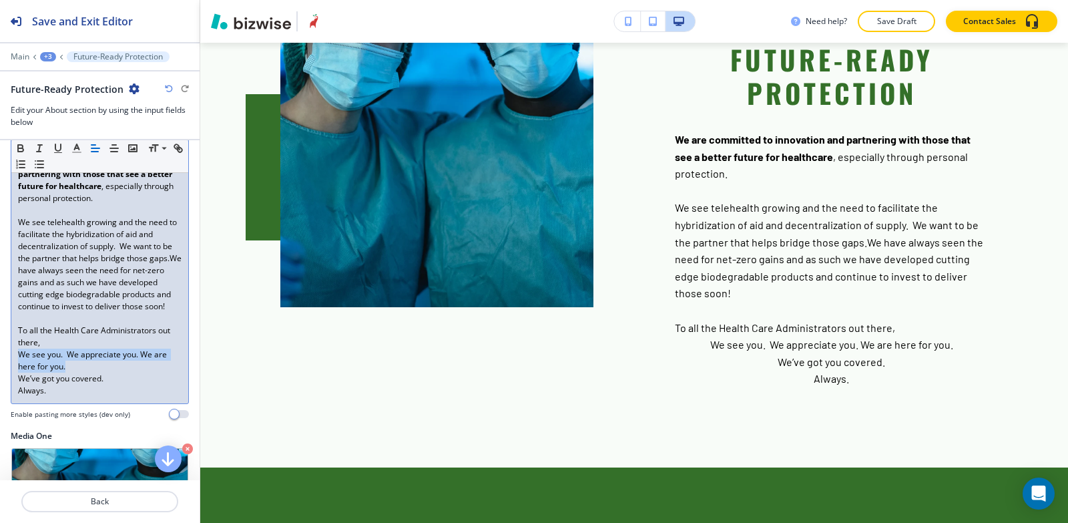
drag, startPoint x: 76, startPoint y: 379, endPoint x: 17, endPoint y: 371, distance: 60.0
click at [17, 371] on div "We are committed to innovation and partnering with those that see a better futu…" at bounding box center [99, 277] width 177 height 254
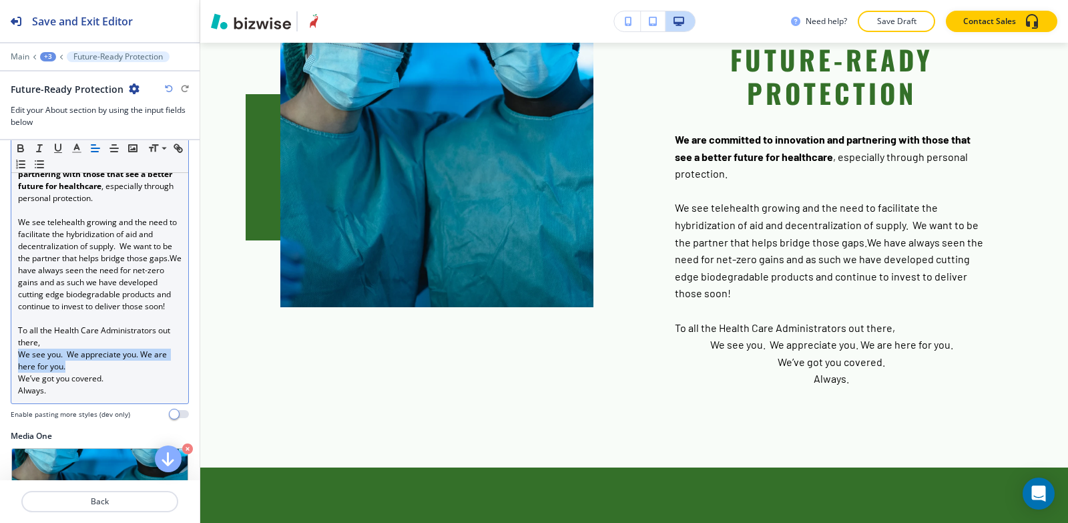
click at [90, 144] on icon "button" at bounding box center [95, 148] width 12 height 12
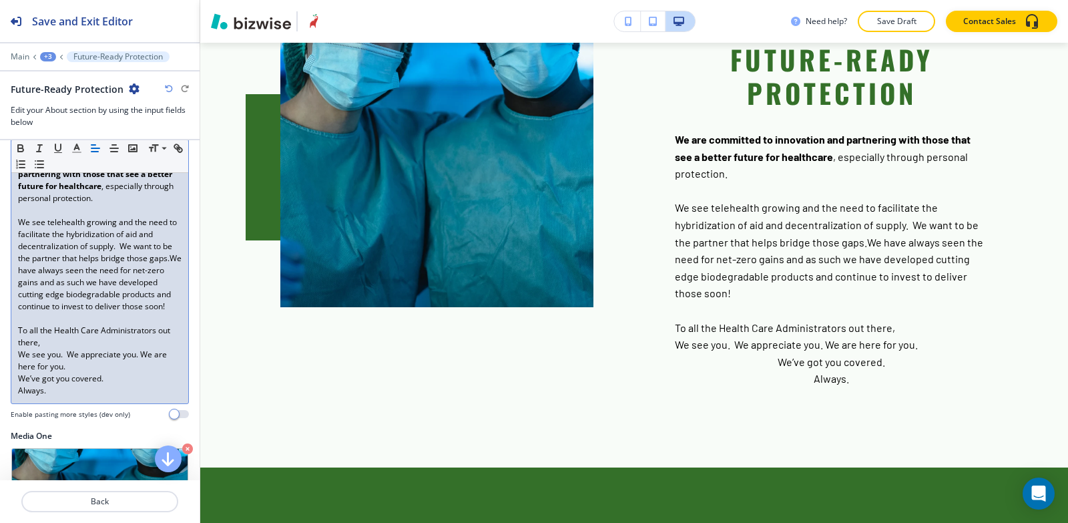
drag, startPoint x: 114, startPoint y: 399, endPoint x: 48, endPoint y: 405, distance: 66.4
click at [47, 397] on p "Always." at bounding box center [100, 391] width 164 height 12
drag, startPoint x: 108, startPoint y: 393, endPoint x: 5, endPoint y: 390, distance: 102.2
click at [5, 390] on div "Body Small Normal Large Huge We are committed to innovation and partnering with…" at bounding box center [100, 264] width 200 height 331
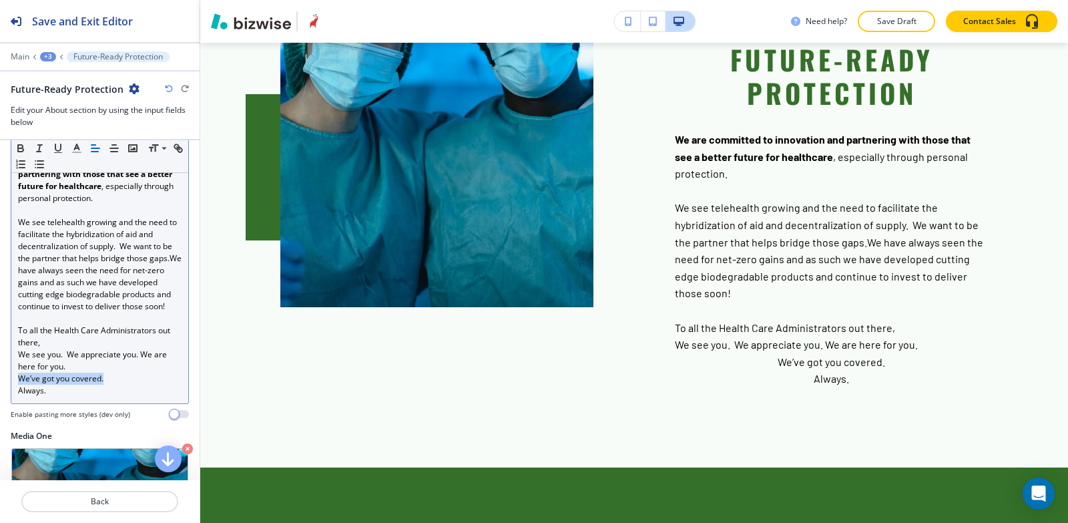
click at [94, 148] on line "button" at bounding box center [95, 148] width 8 height 0
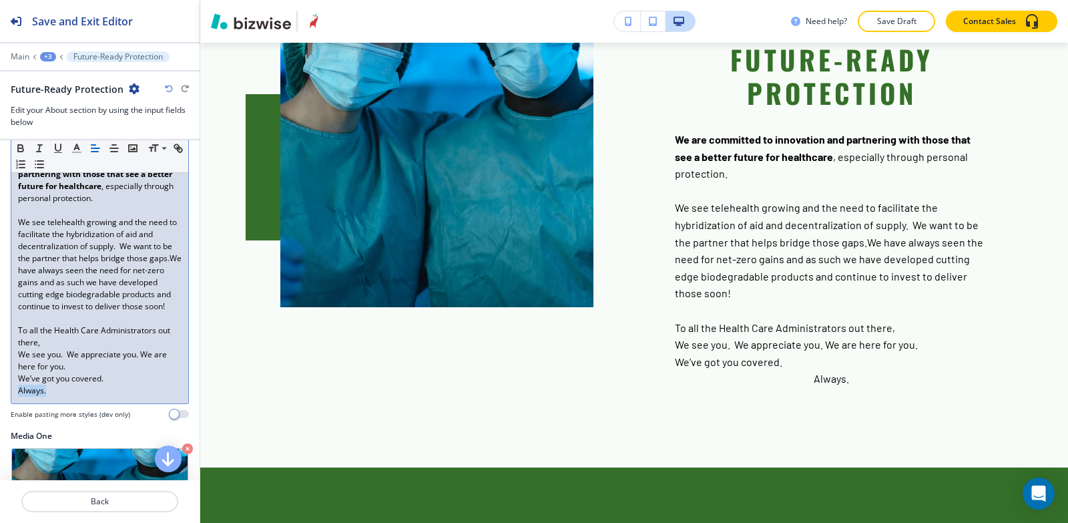
drag, startPoint x: 49, startPoint y: 412, endPoint x: 23, endPoint y: 384, distance: 38.3
click at [0, 411] on div "Body Small Normal Large Huge We are committed to innovation and partnering with…" at bounding box center [100, 264] width 200 height 331
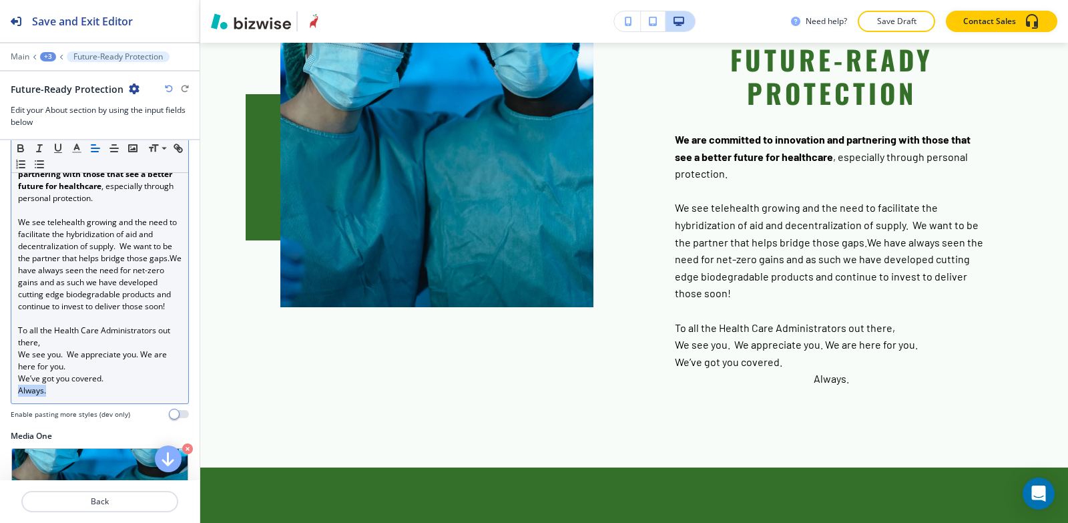
click at [96, 150] on icon "button" at bounding box center [95, 148] width 12 height 12
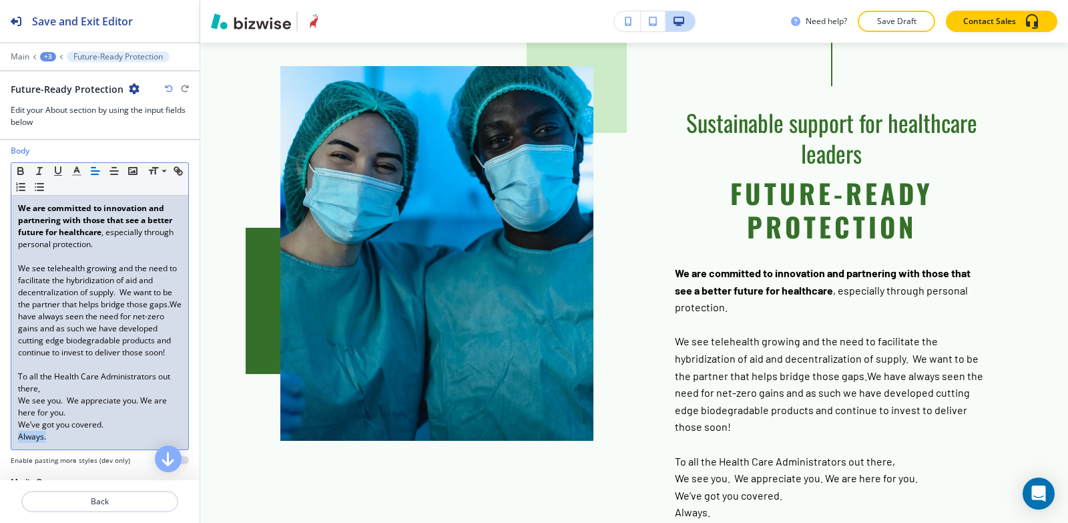
scroll to position [200, 0]
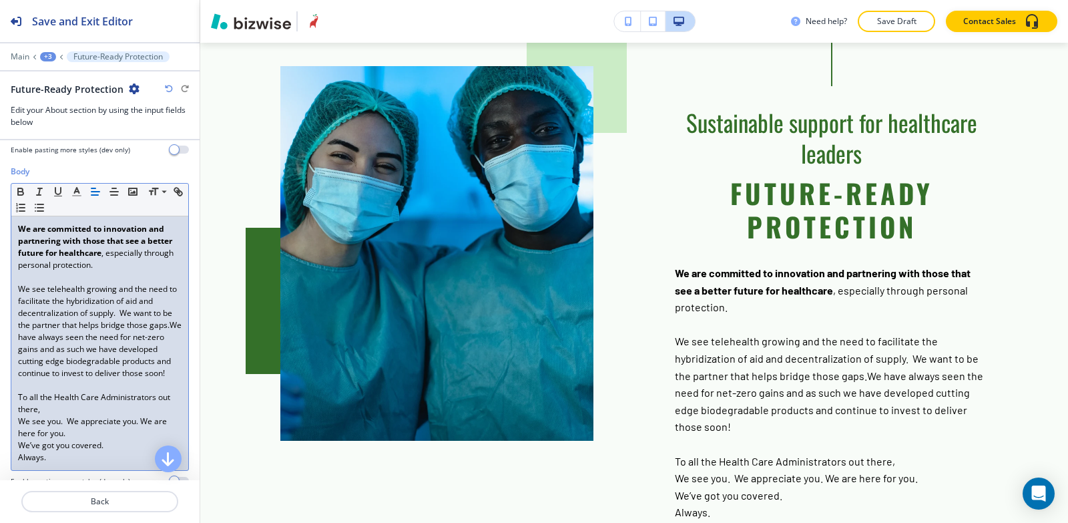
click at [15, 288] on div "We are committed to innovation and partnering with those that see a better futu…" at bounding box center [99, 343] width 177 height 254
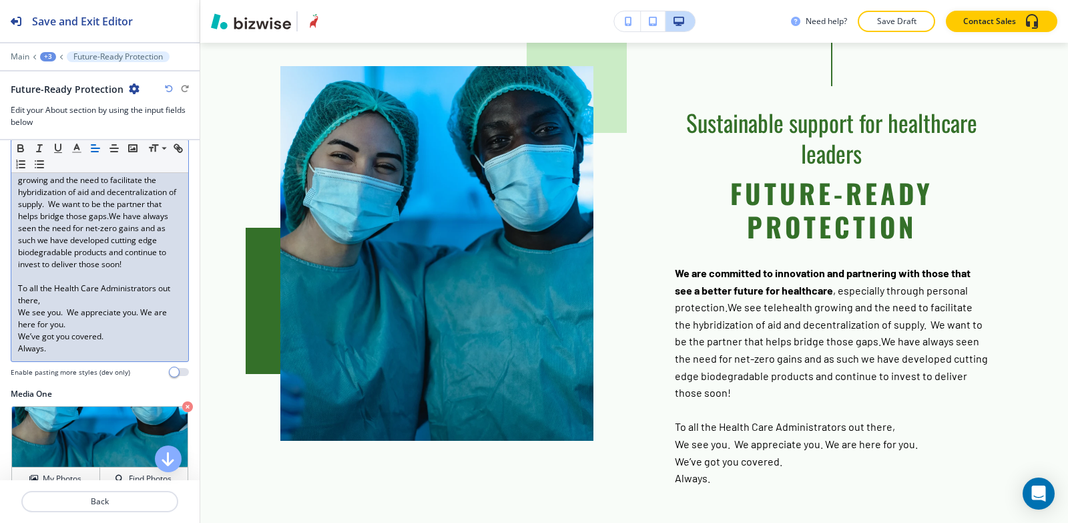
scroll to position [267, 0]
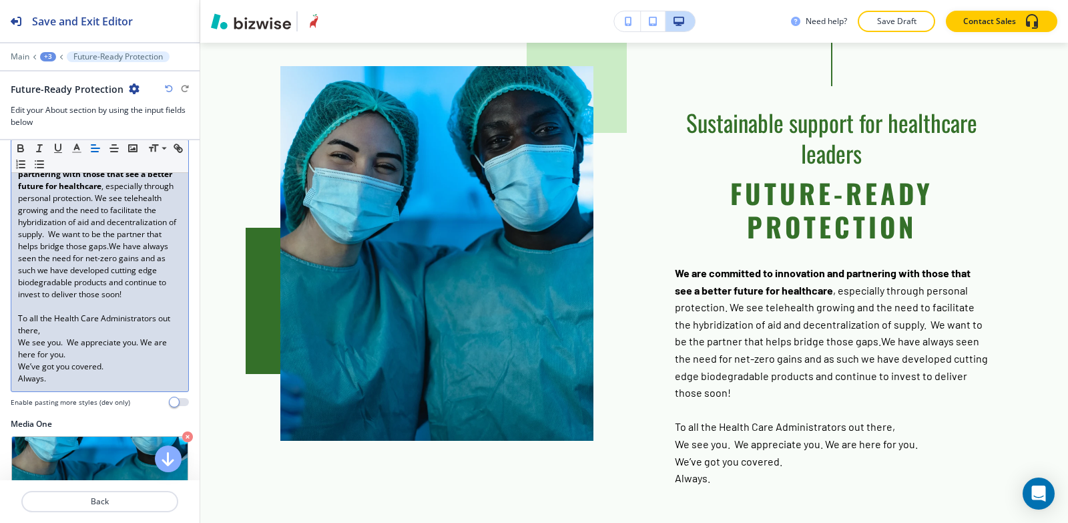
click at [39, 258] on span ", especially through personal protection. We see telehealth growing and the nee…" at bounding box center [98, 240] width 160 height 120
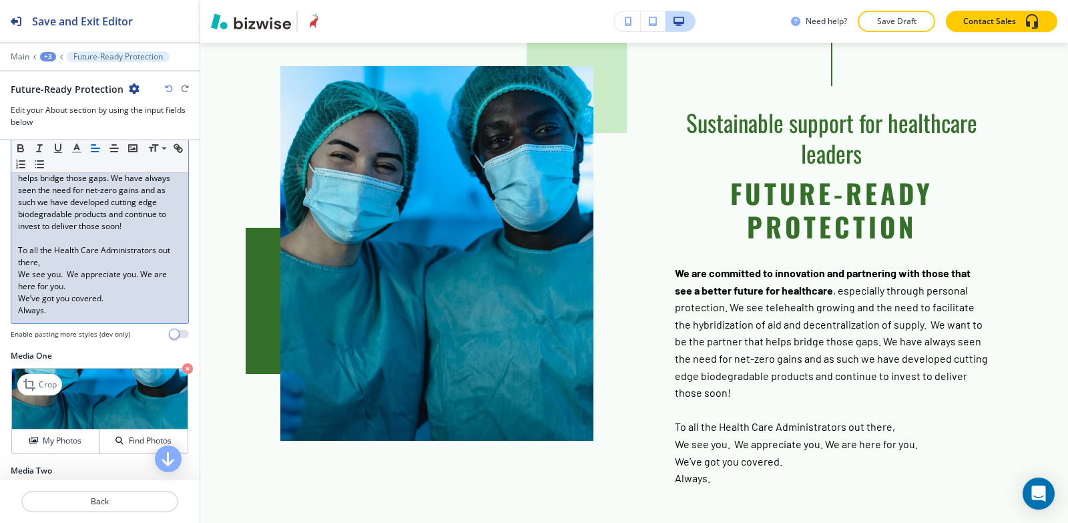
scroll to position [334, 0]
click at [14, 262] on div "We are committed to innovation and partnering with those that see a better futu…" at bounding box center [99, 204] width 177 height 242
click at [17, 291] on div "We are committed to innovation and partnering with those that see a better futu…" at bounding box center [99, 204] width 177 height 242
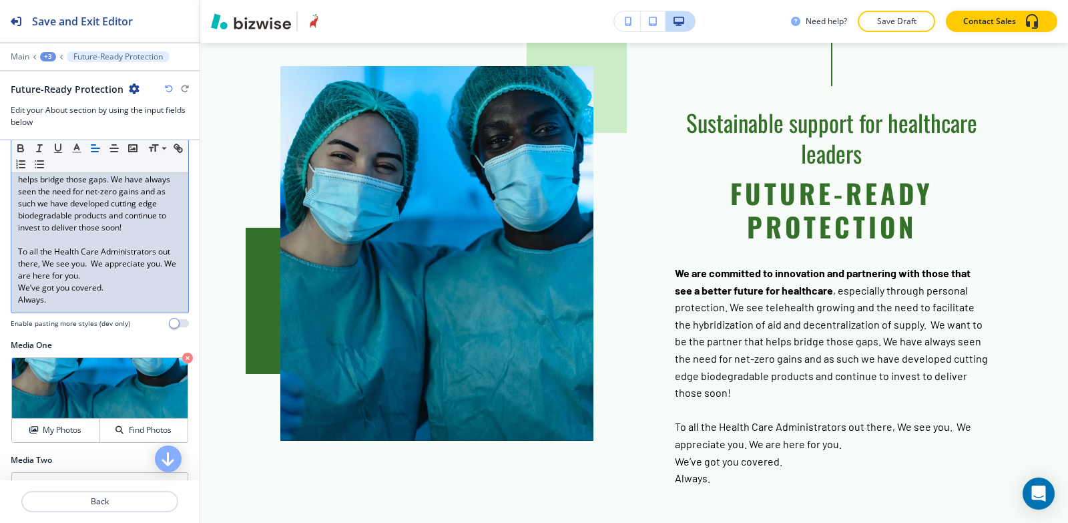
click at [16, 288] on div "We are committed to innovation and partnering with those that see a better futu…" at bounding box center [99, 198] width 177 height 230
click at [15, 302] on div "We are committed to innovation and partnering with those that see a better futu…" at bounding box center [99, 198] width 177 height 230
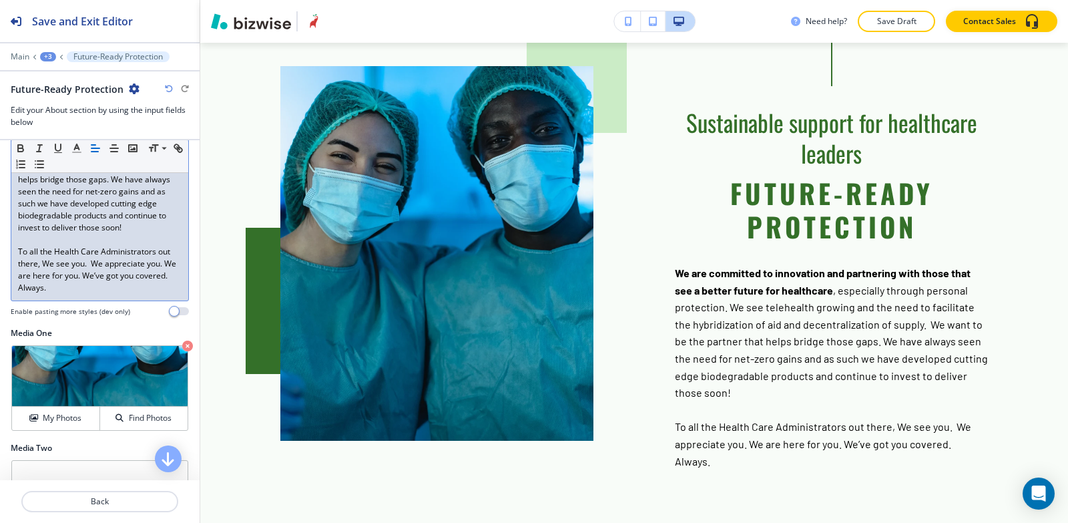
click at [15, 301] on div "We are committed to innovation and partnering with those that see a better futu…" at bounding box center [99, 192] width 177 height 218
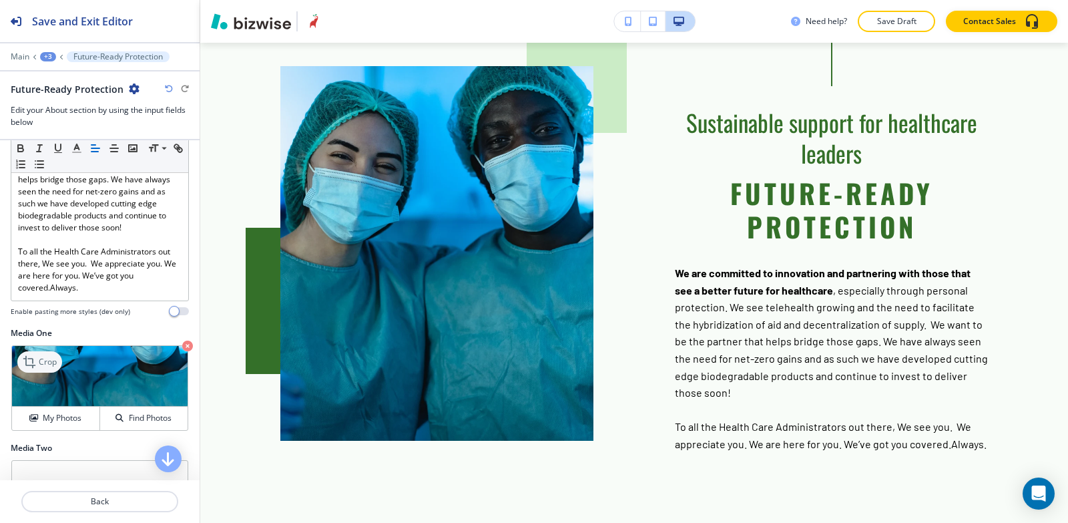
click at [42, 368] on p "Crop" at bounding box center [48, 362] width 18 height 12
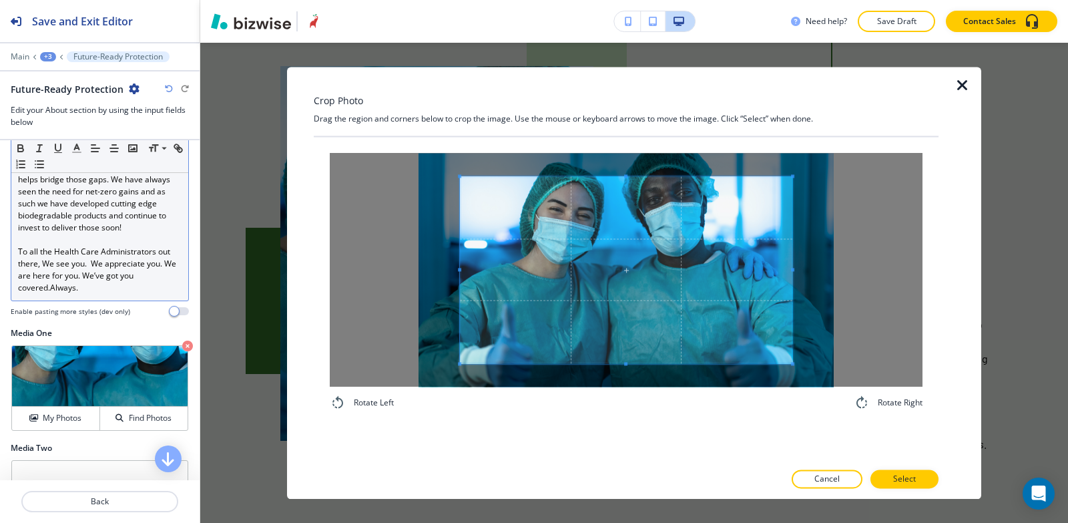
click at [51, 293] on span "To all the Health Care Administrators out there, We see you. We appreciate you.…" at bounding box center [98, 269] width 160 height 47
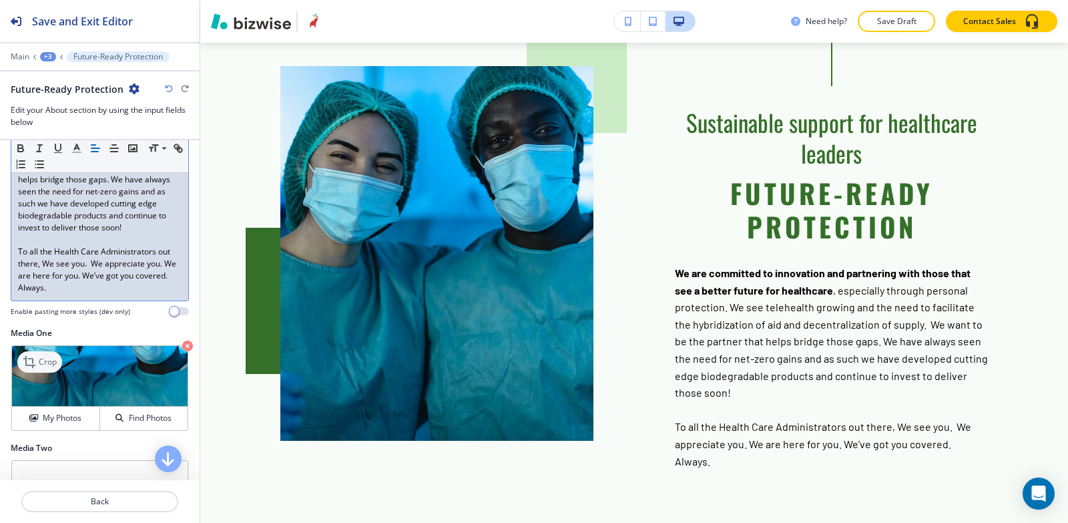
click at [35, 370] on icon at bounding box center [31, 362] width 16 height 16
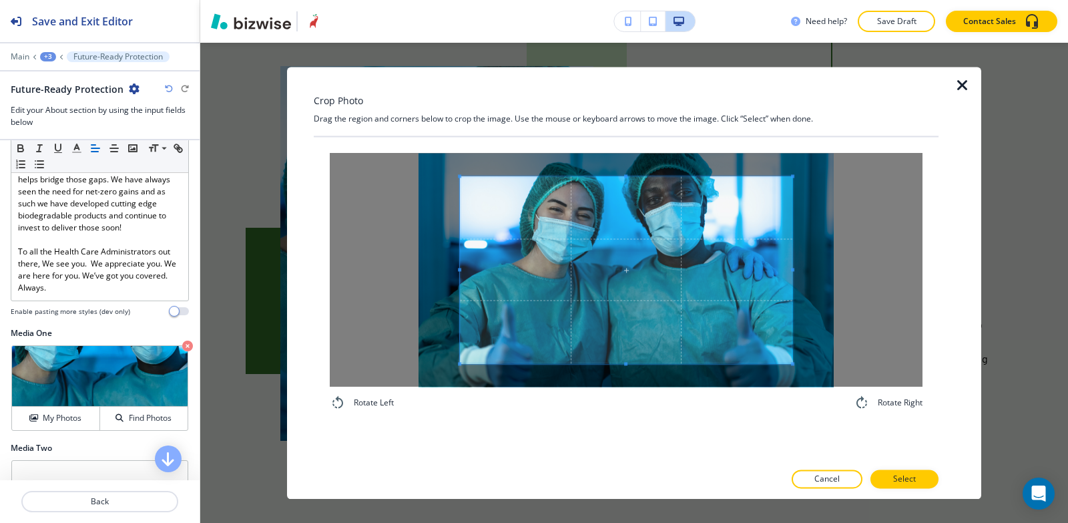
click at [618, 424] on div "Rotate Left Rotate Right" at bounding box center [626, 282] width 625 height 290
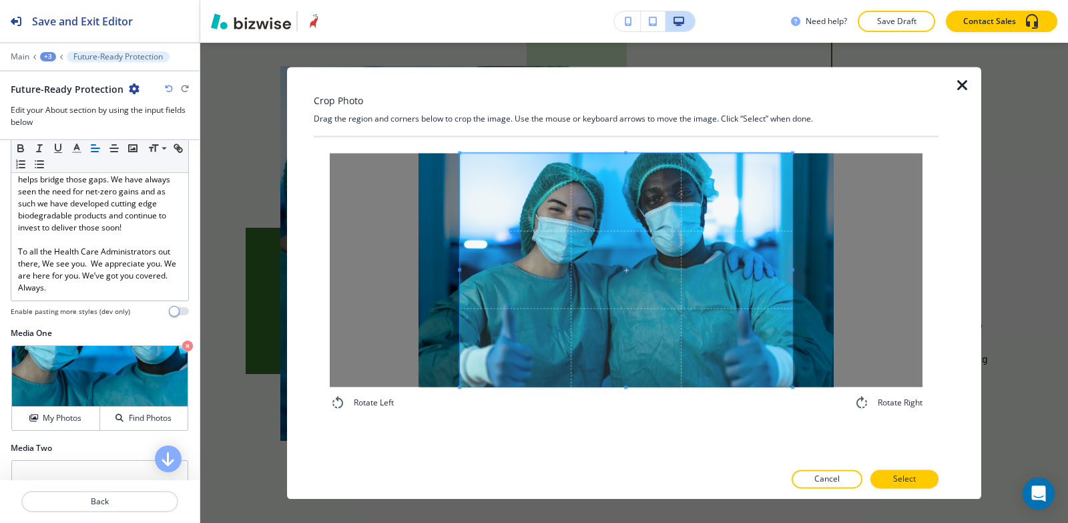
click at [612, 106] on div "Crop Photo Drag the region and corners below to crop the image. Use the mouse o…" at bounding box center [626, 283] width 625 height 432
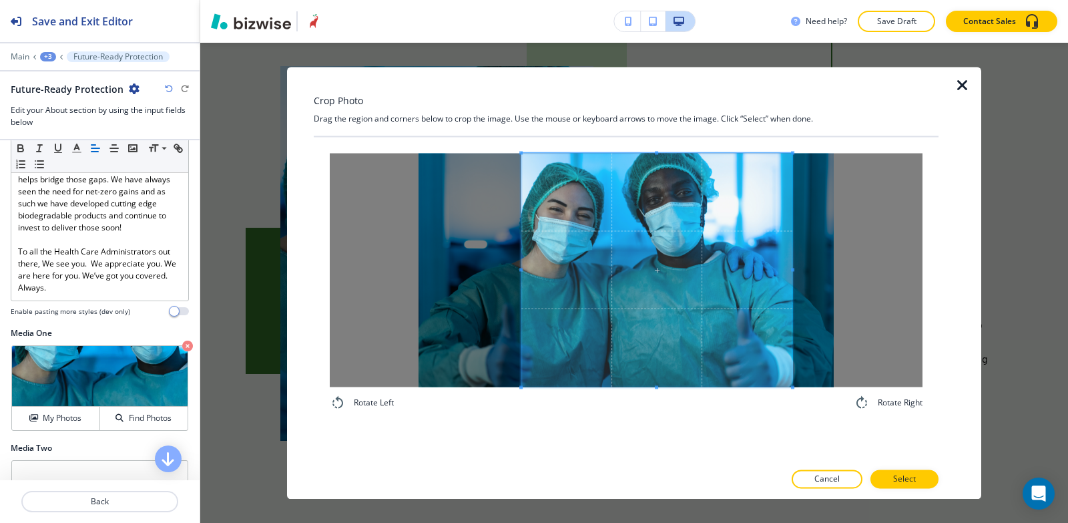
click at [522, 220] on div at bounding box center [657, 270] width 271 height 234
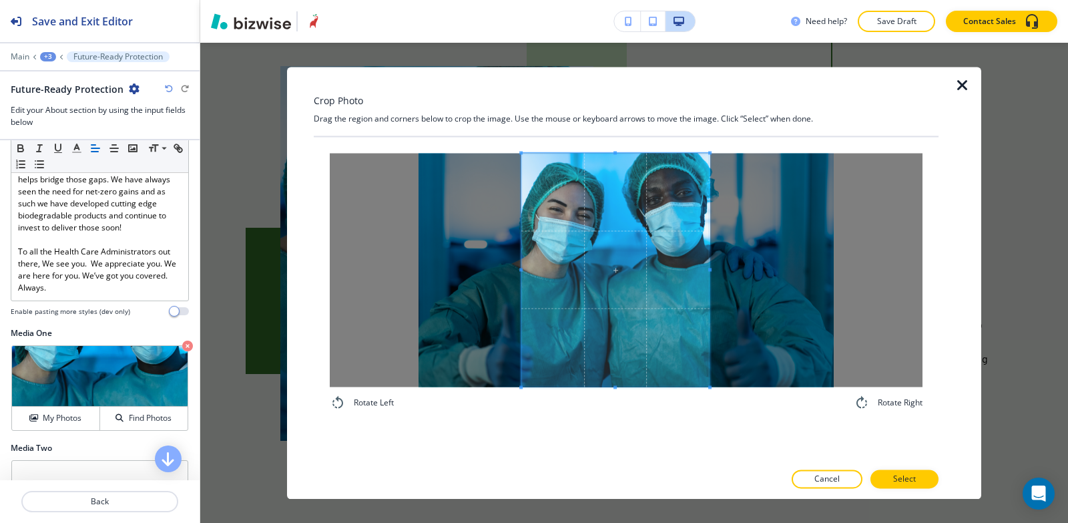
click at [709, 252] on span at bounding box center [710, 270] width 3 height 234
click at [926, 482] on button "Select" at bounding box center [905, 478] width 68 height 19
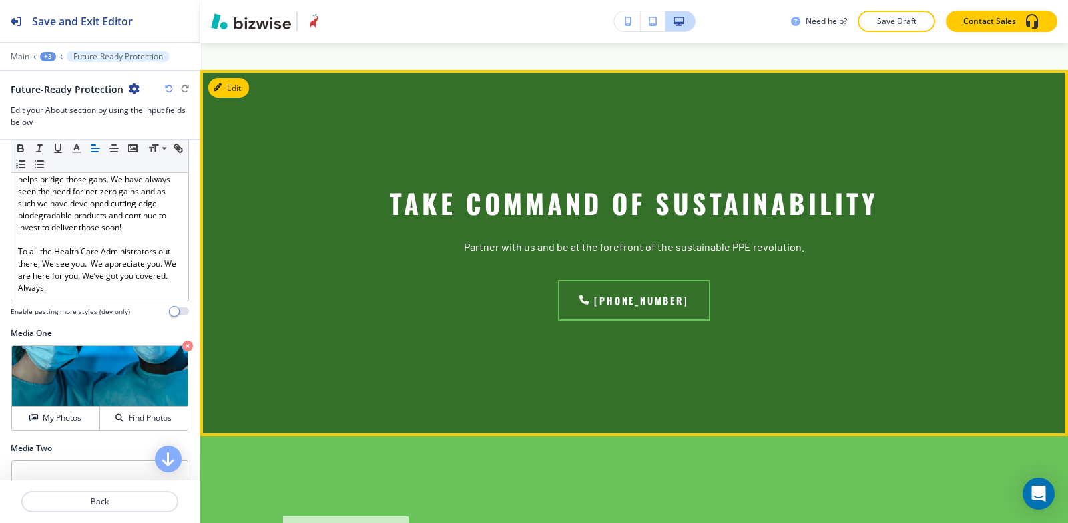
scroll to position [2404, 0]
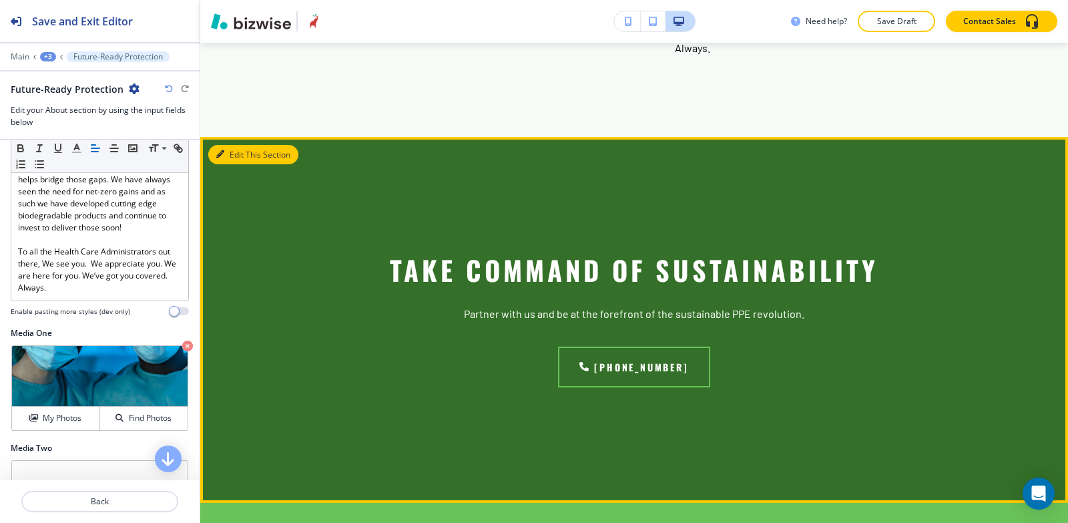
click at [230, 145] on button "Edit This Section" at bounding box center [253, 155] width 90 height 20
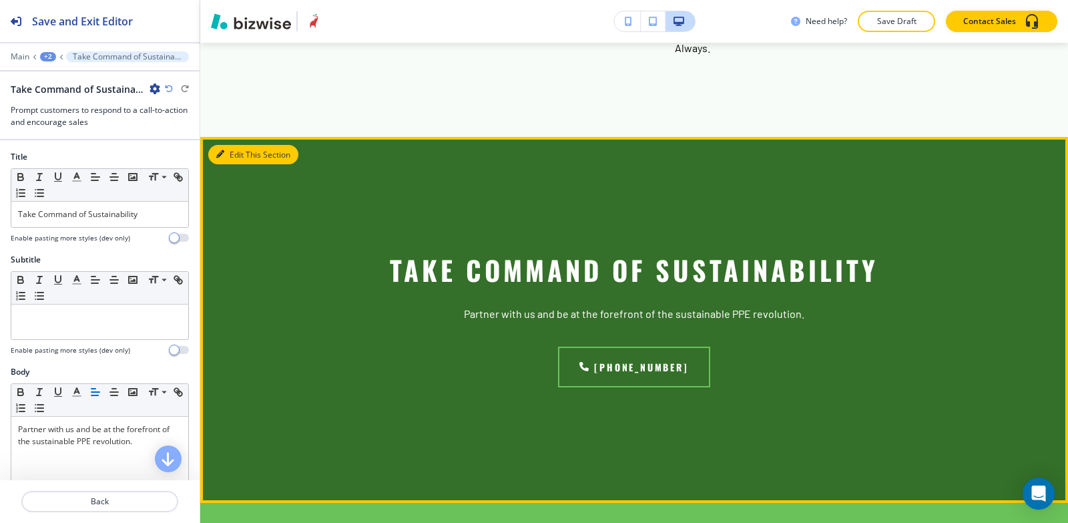
scroll to position [2437, 0]
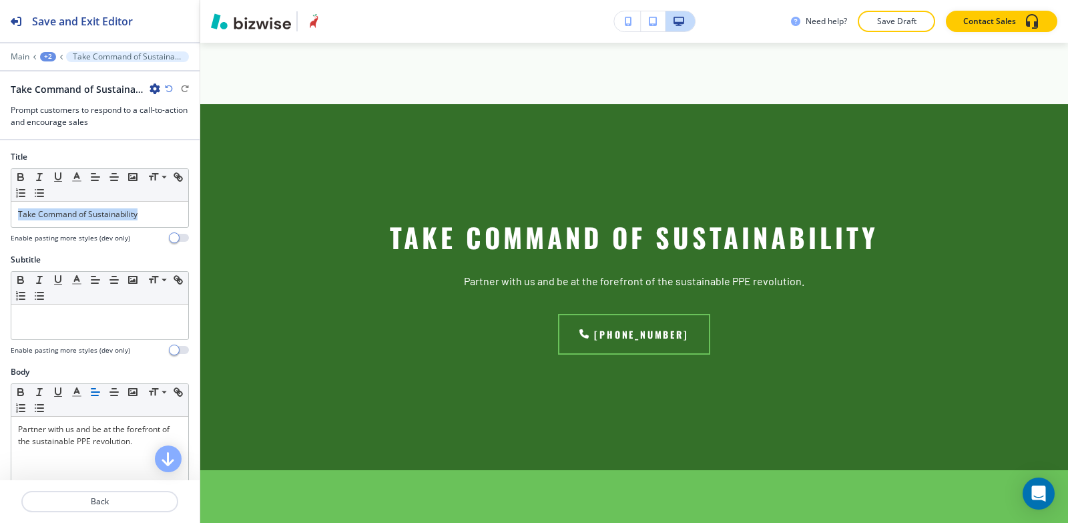
drag, startPoint x: 146, startPoint y: 212, endPoint x: 0, endPoint y: 208, distance: 145.6
click at [0, 208] on div "Title Small Normal Large Huge Take Command of Sustainability Enable pasting mor…" at bounding box center [100, 202] width 200 height 103
copy p "Take Command of Sustainability"
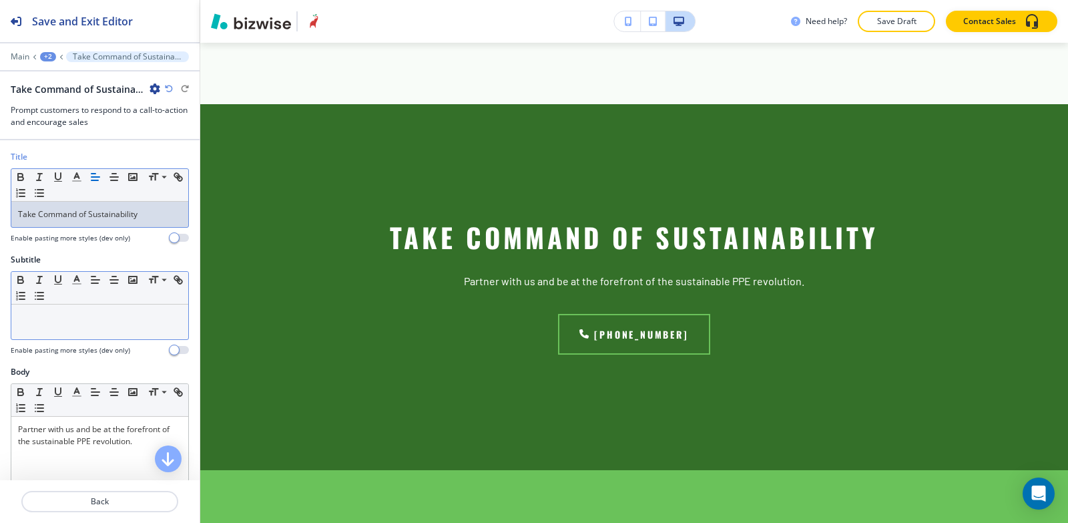
click at [77, 334] on div at bounding box center [99, 322] width 177 height 35
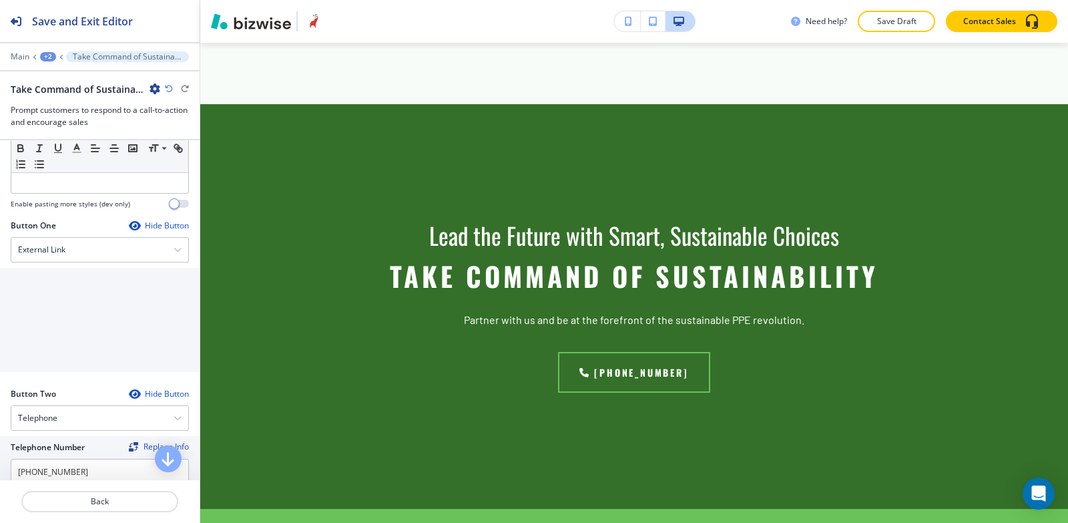
scroll to position [401, 0]
click at [79, 254] on div "External Link" at bounding box center [99, 249] width 177 height 24
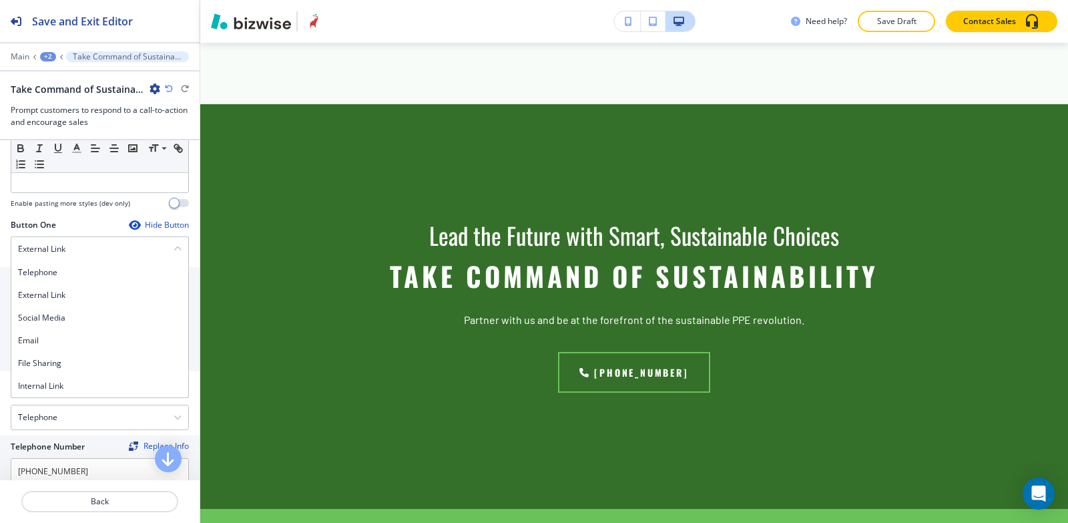
click at [73, 383] on h4 "Internal Link" at bounding box center [100, 386] width 164 height 12
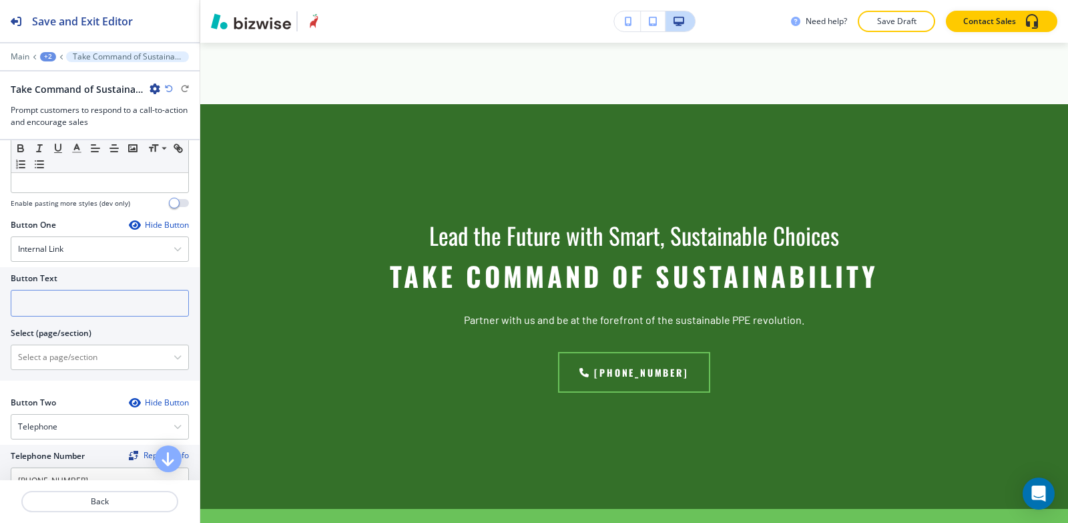
click at [69, 304] on input "text" at bounding box center [100, 303] width 178 height 27
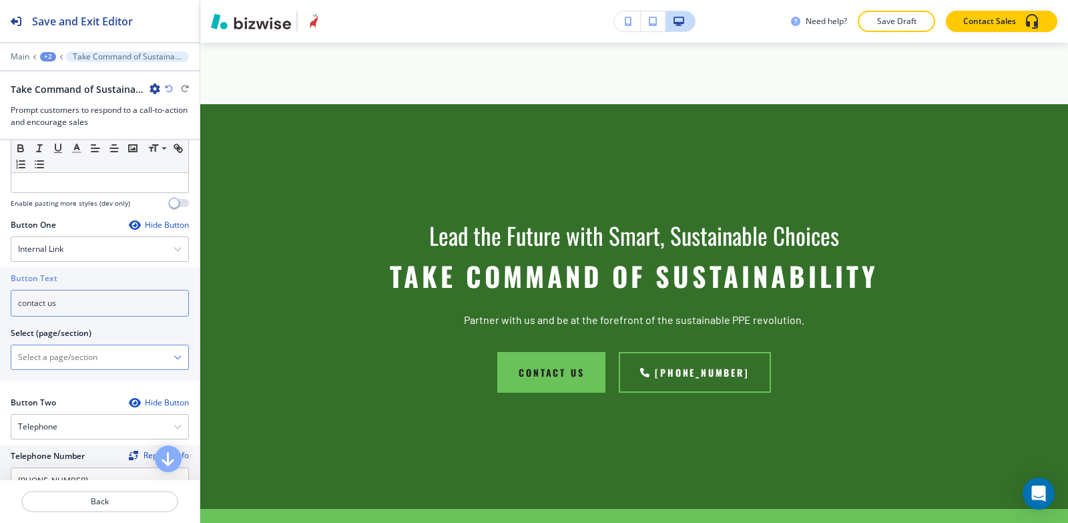
type input "contact us"
click at [65, 364] on \(page\/section\) "Manual Input" at bounding box center [92, 357] width 162 height 23
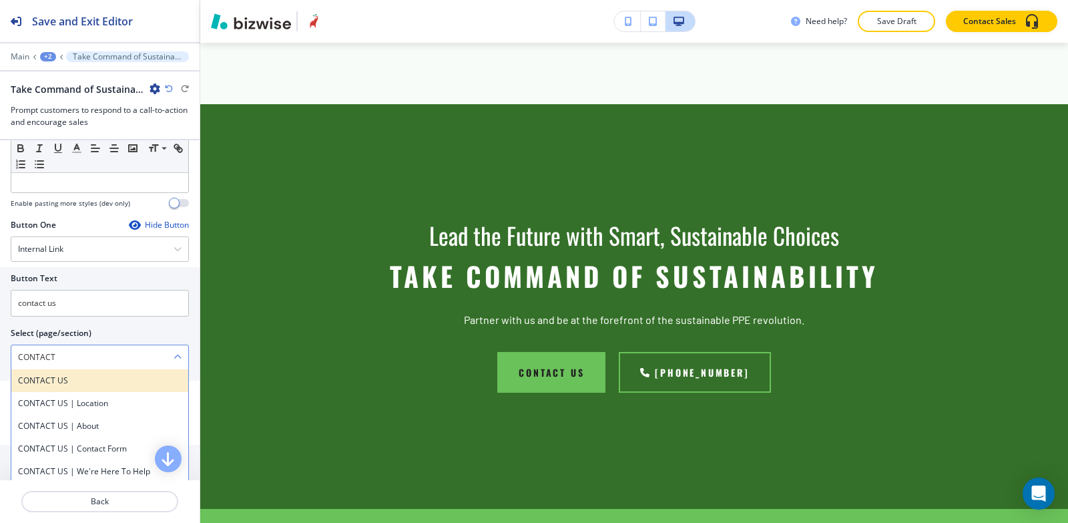
click at [67, 377] on h4 "CONTACT US" at bounding box center [100, 381] width 164 height 12
type \(page\/section\) "CONTACT US"
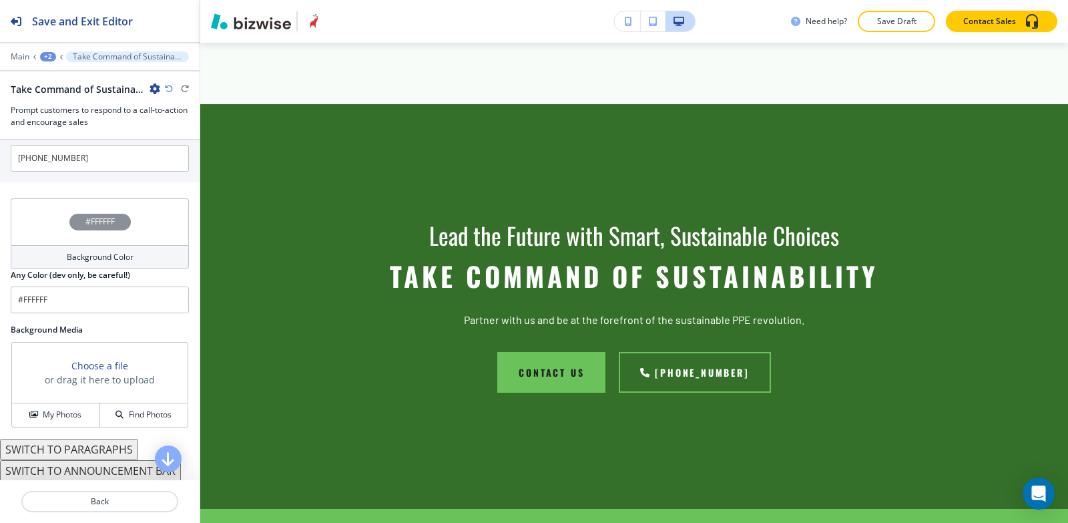
scroll to position [725, 0]
click at [57, 414] on h4 "My Photos" at bounding box center [62, 413] width 39 height 12
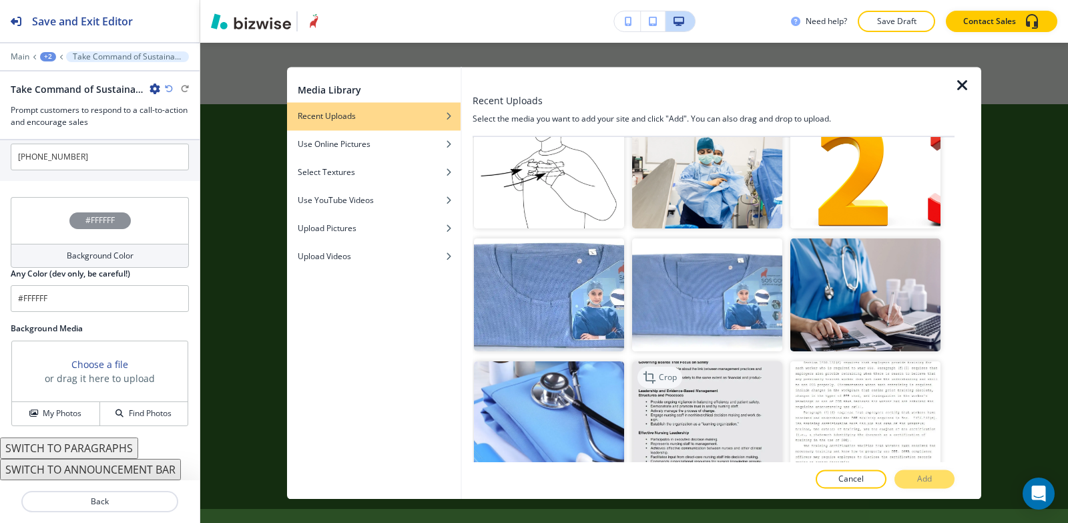
scroll to position [334, 0]
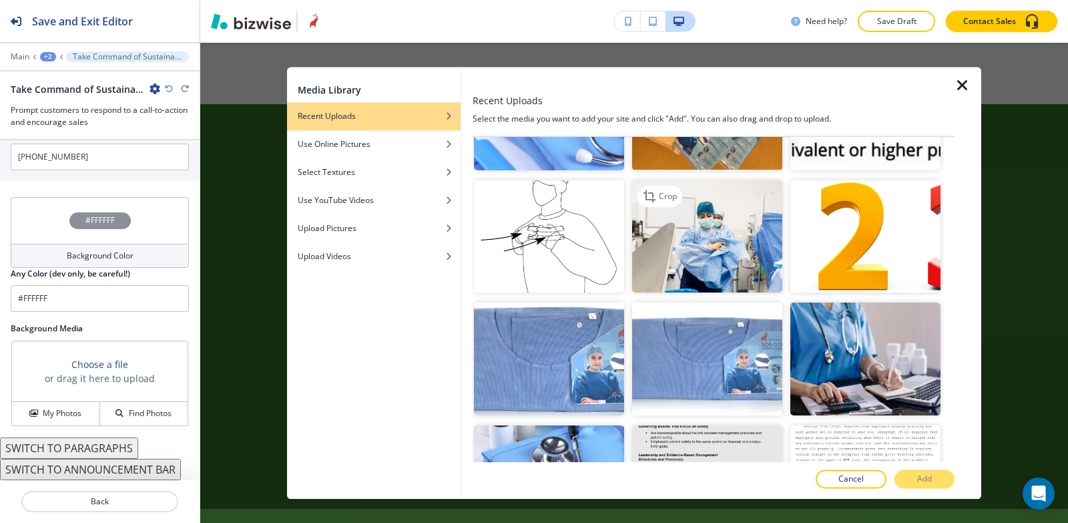
click at [701, 282] on img "button" at bounding box center [707, 236] width 150 height 113
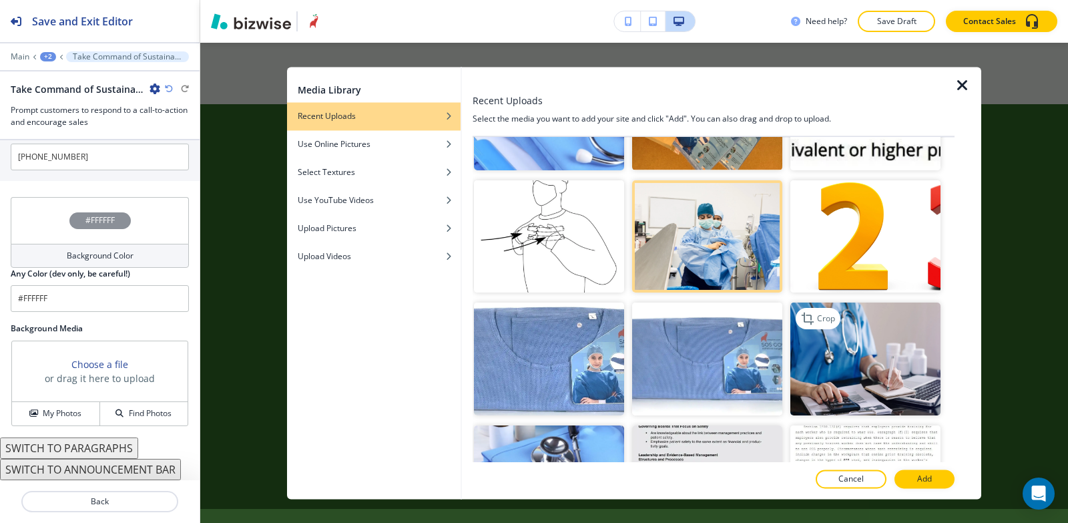
click at [891, 349] on img "button" at bounding box center [866, 359] width 150 height 113
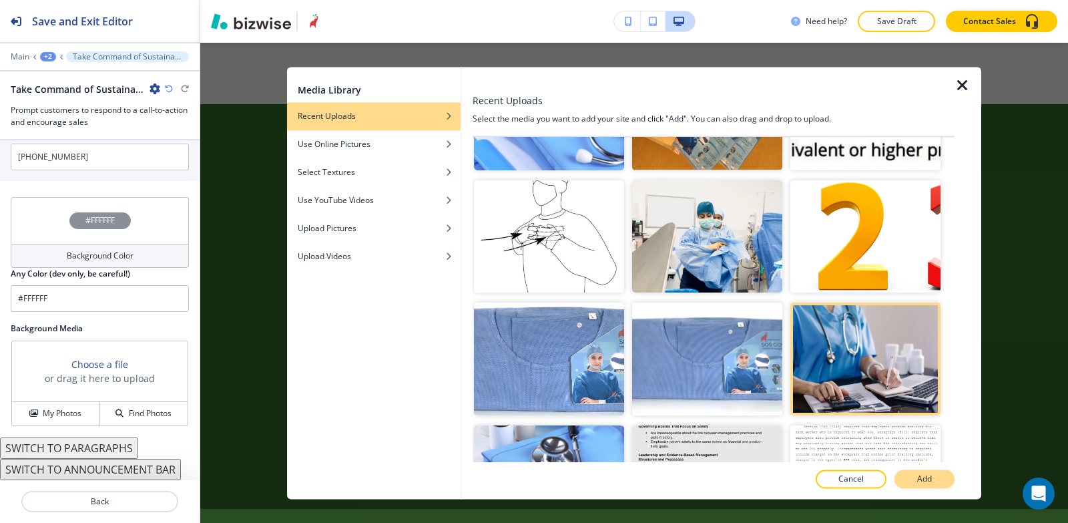
click at [912, 479] on button "Add" at bounding box center [925, 478] width 60 height 19
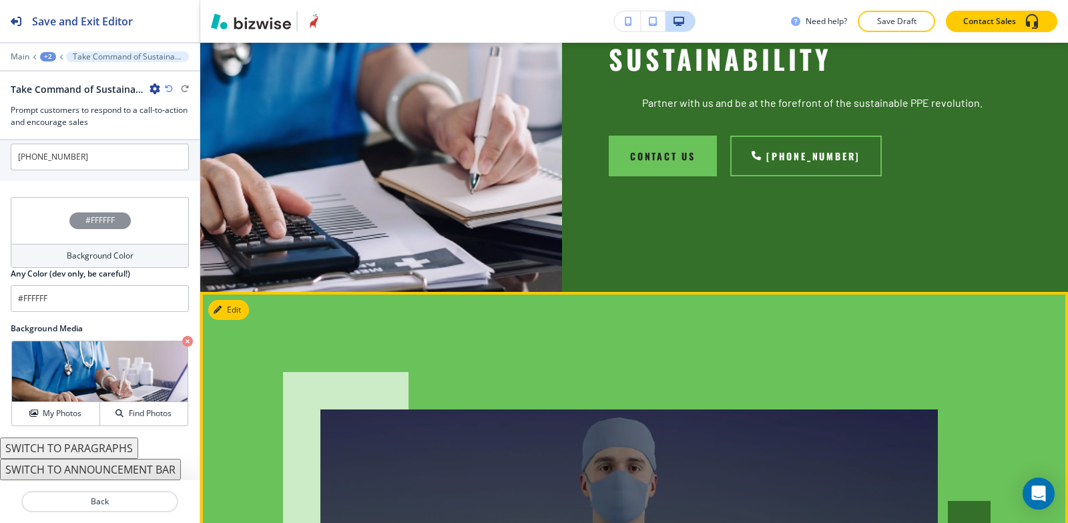
scroll to position [2837, 0]
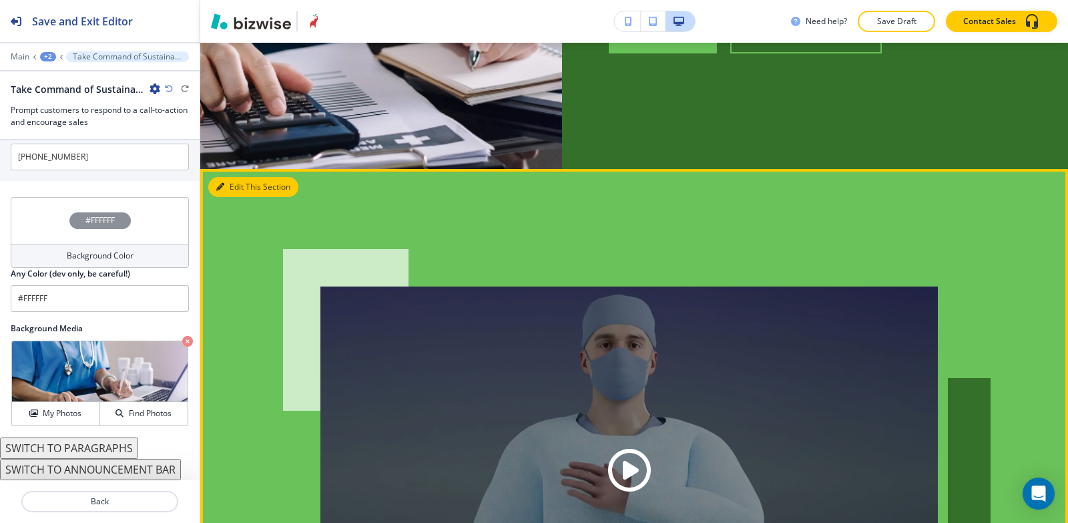
click at [227, 177] on button "Edit This Section" at bounding box center [253, 187] width 90 height 20
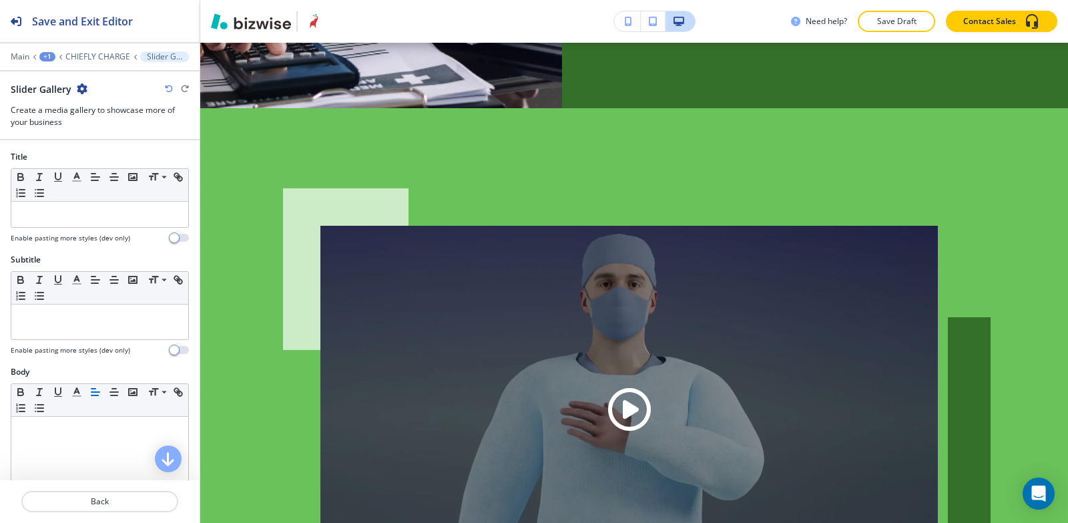
scroll to position [2903, 0]
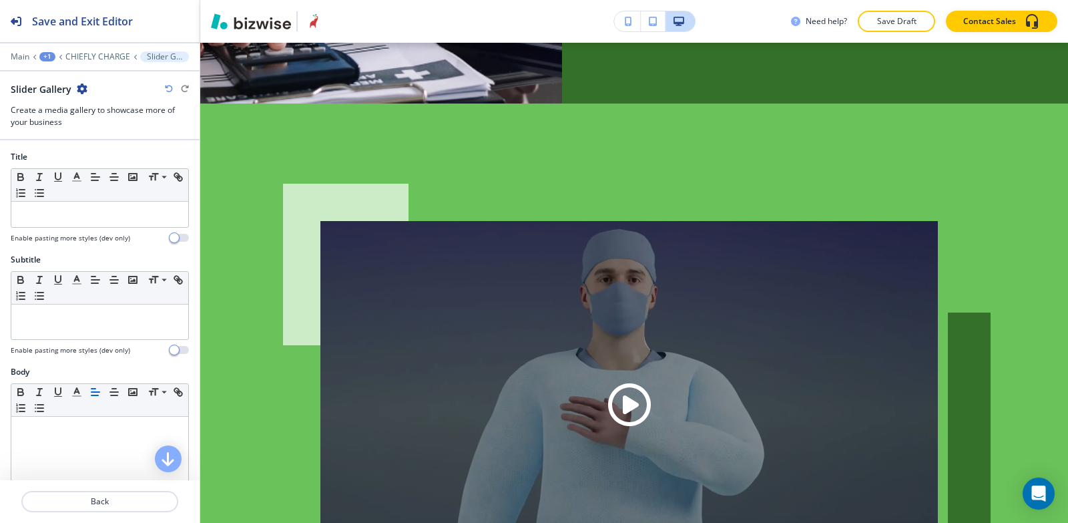
click at [82, 92] on icon "button" at bounding box center [82, 88] width 11 height 11
click at [130, 172] on icon "button" at bounding box center [133, 177] width 12 height 12
click at [86, 91] on icon "button" at bounding box center [82, 88] width 11 height 11
click at [138, 159] on p "Delete Section" at bounding box center [119, 159] width 68 height 12
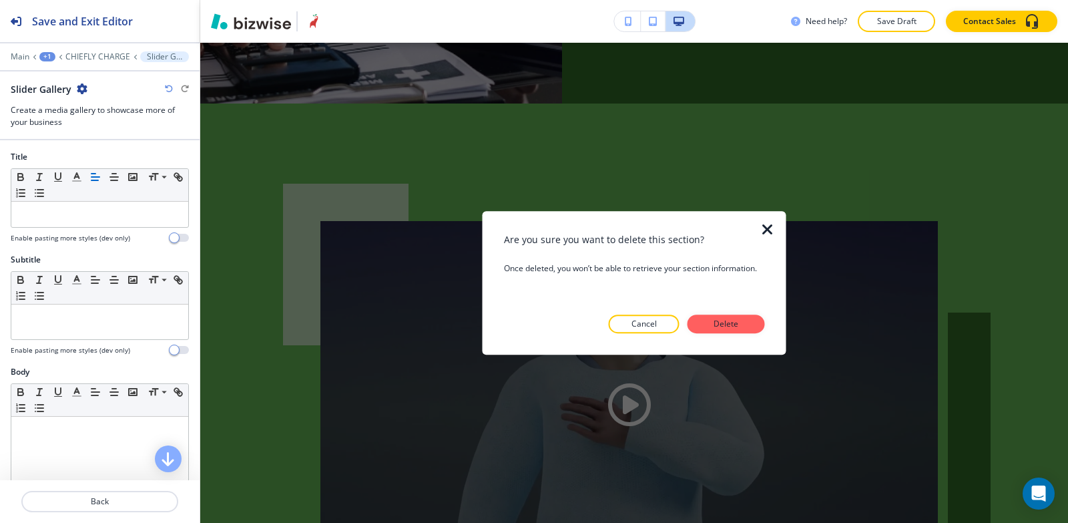
click at [711, 325] on p "Delete" at bounding box center [727, 324] width 32 height 12
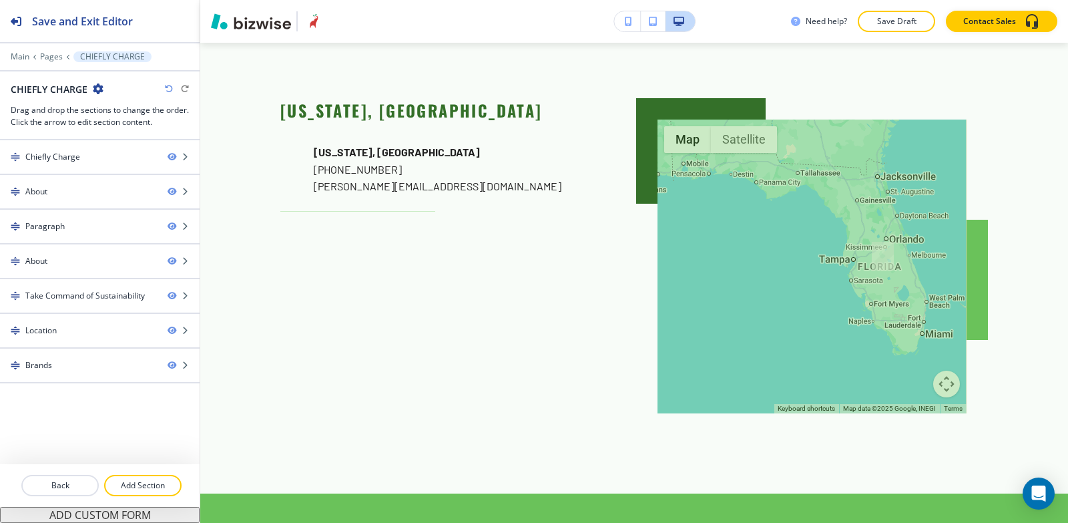
scroll to position [3170, 0]
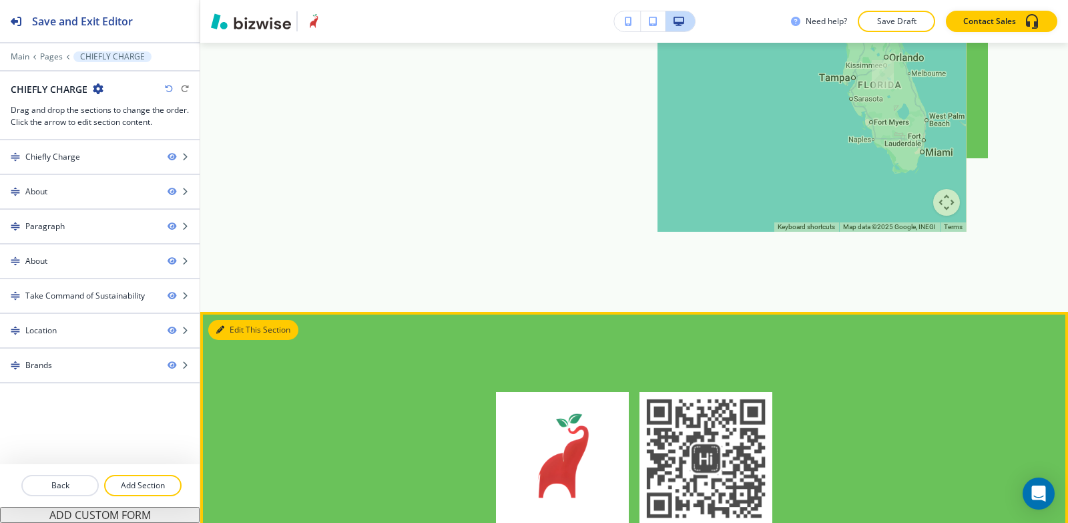
click at [230, 320] on button "Edit This Section" at bounding box center [253, 330] width 90 height 20
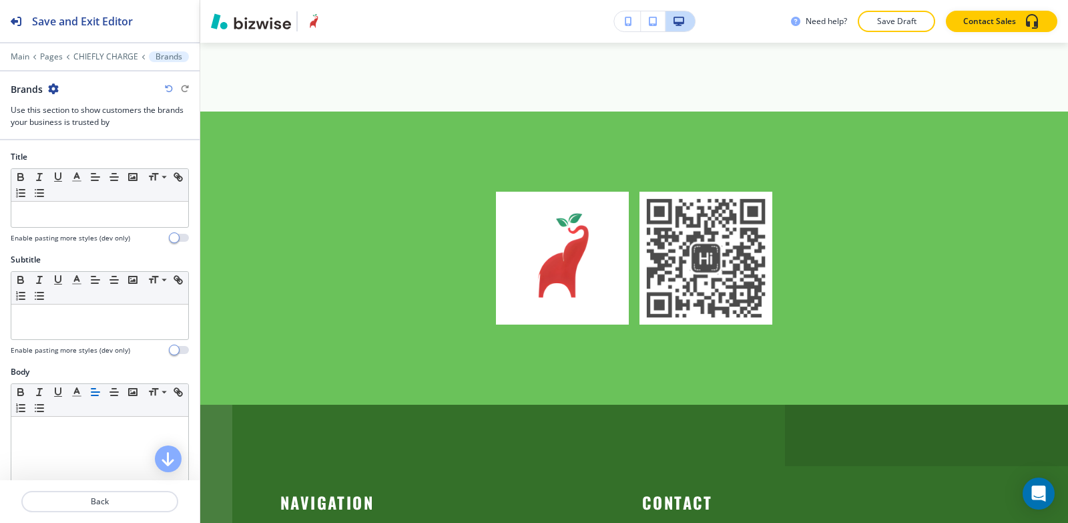
scroll to position [3374, 0]
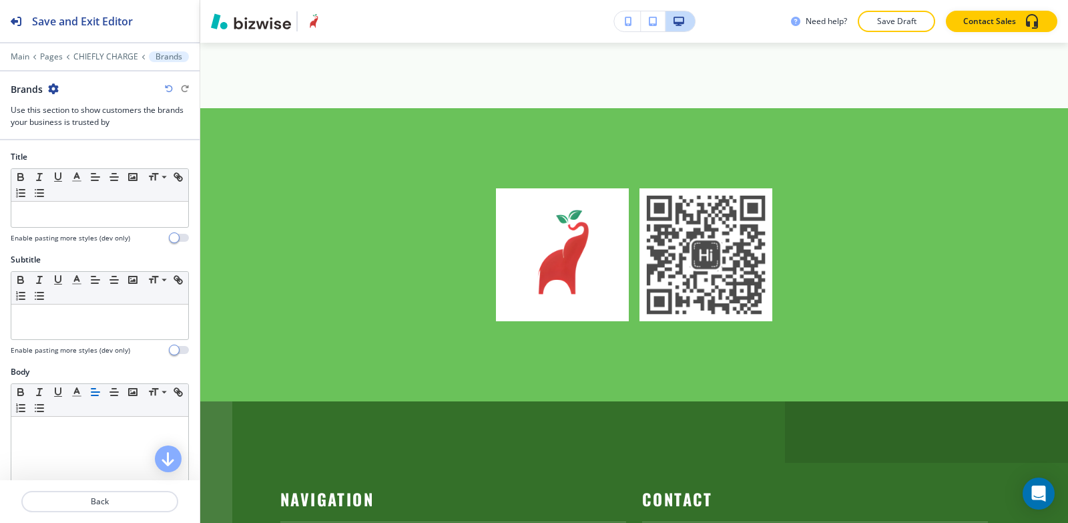
click at [50, 89] on icon "button" at bounding box center [53, 88] width 11 height 11
click at [85, 170] on button "Delete Section" at bounding box center [90, 159] width 85 height 24
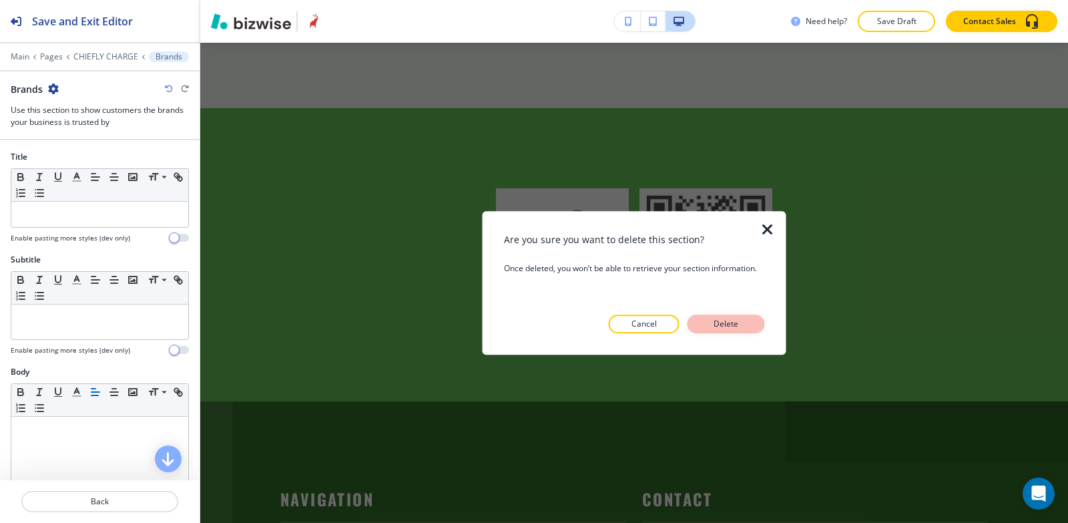
click at [720, 321] on p "Delete" at bounding box center [727, 324] width 32 height 12
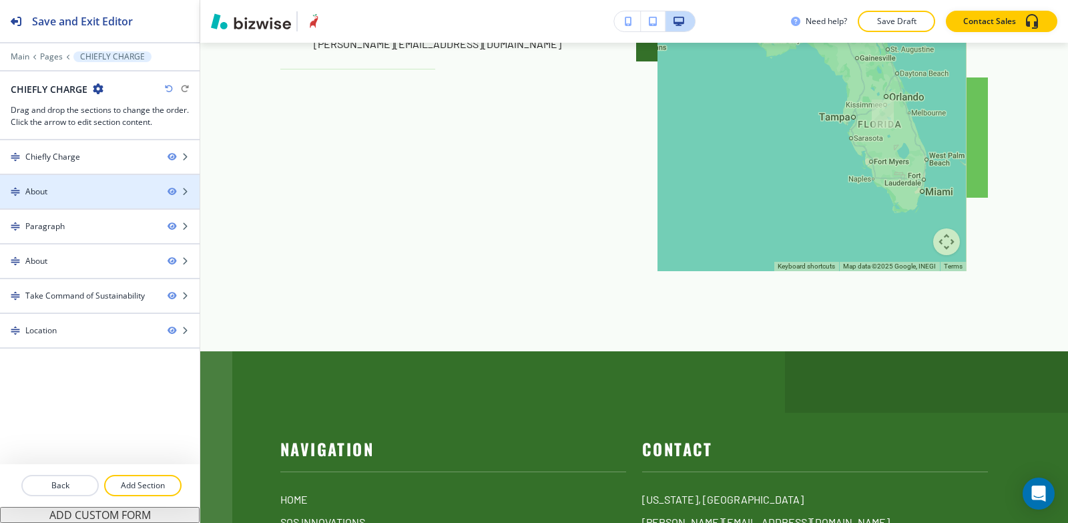
scroll to position [3123, 0]
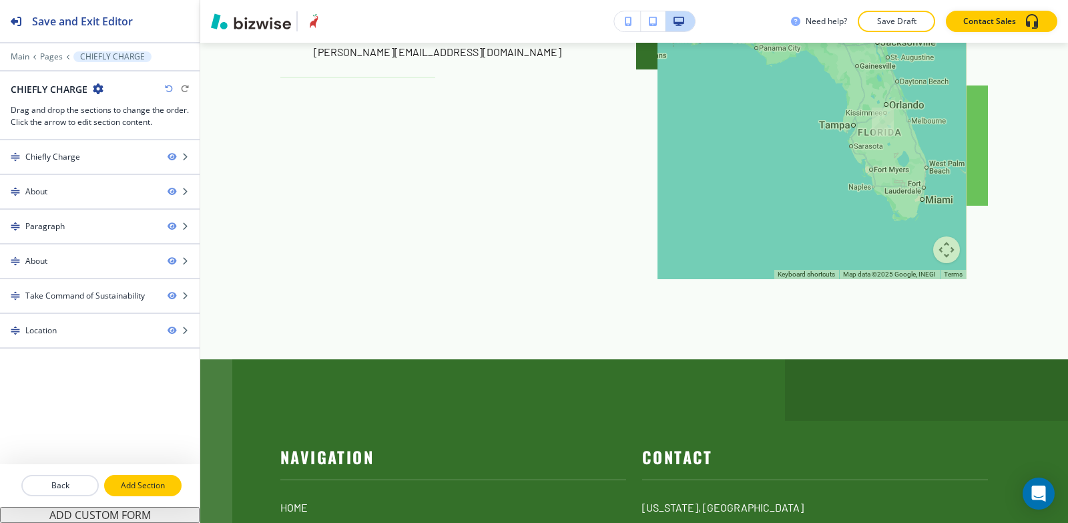
click at [135, 481] on p "Add Section" at bounding box center [143, 485] width 75 height 12
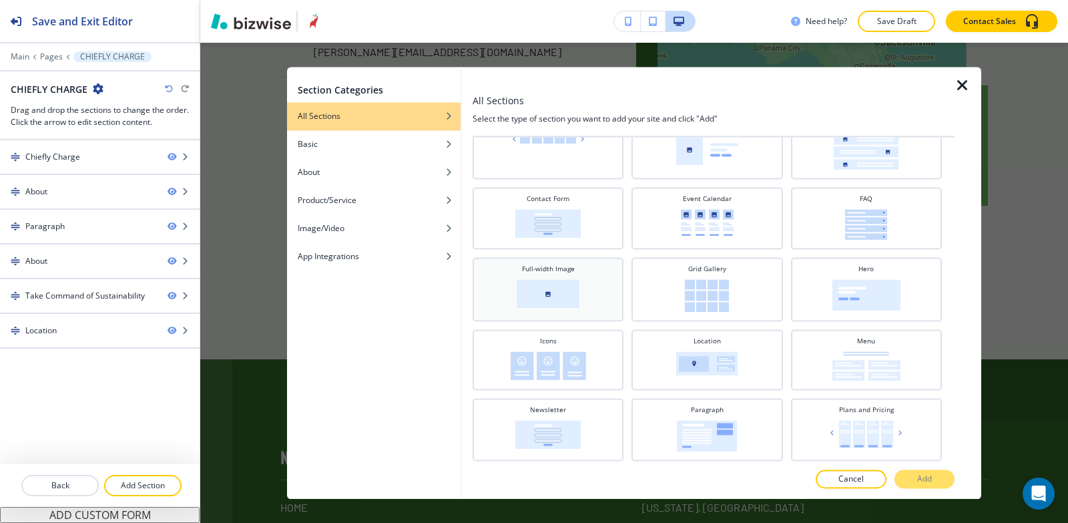
scroll to position [134, 0]
click at [566, 224] on img at bounding box center [548, 222] width 65 height 29
click at [924, 477] on p "Add" at bounding box center [925, 479] width 15 height 12
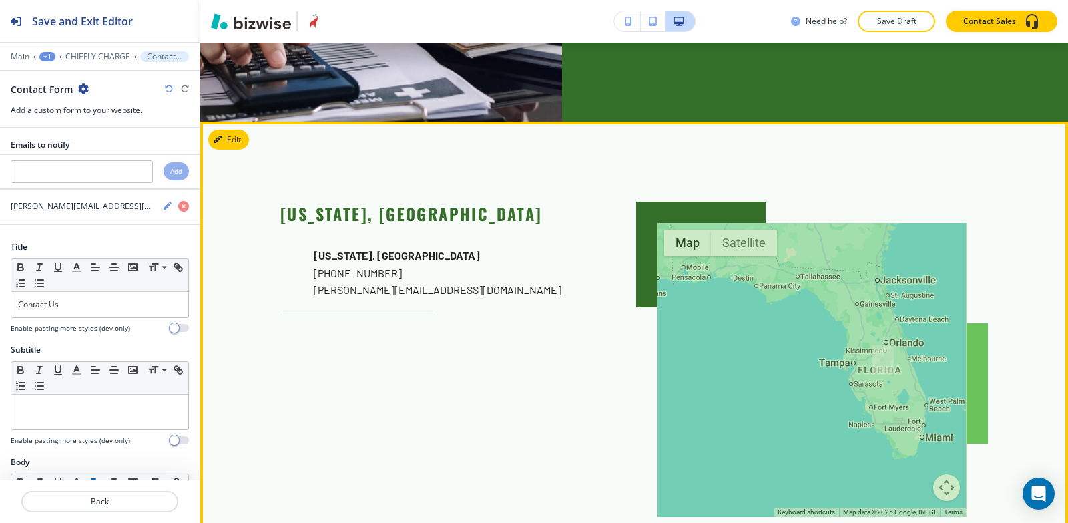
scroll to position [2831, 0]
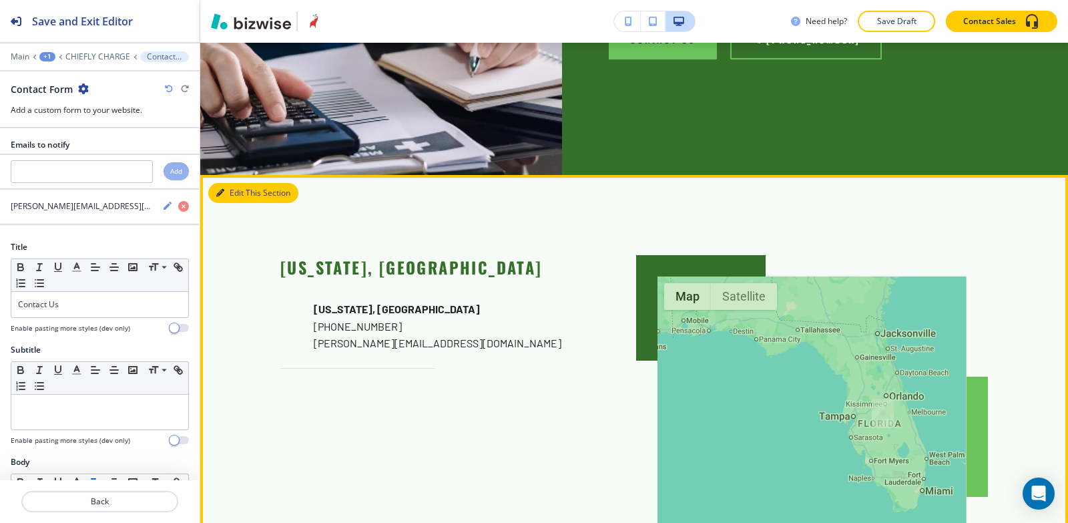
click at [239, 183] on button "Edit This Section" at bounding box center [253, 193] width 90 height 20
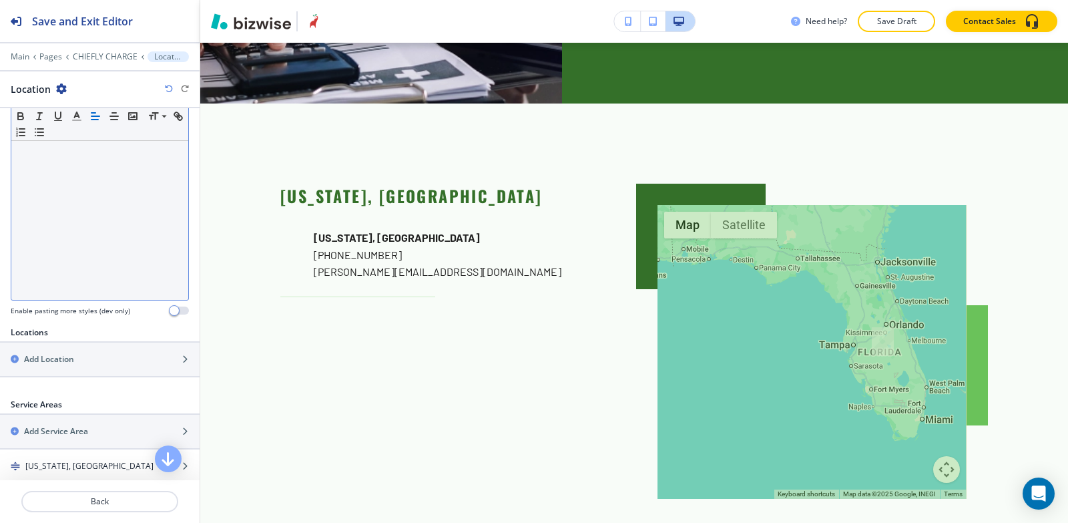
scroll to position [334, 0]
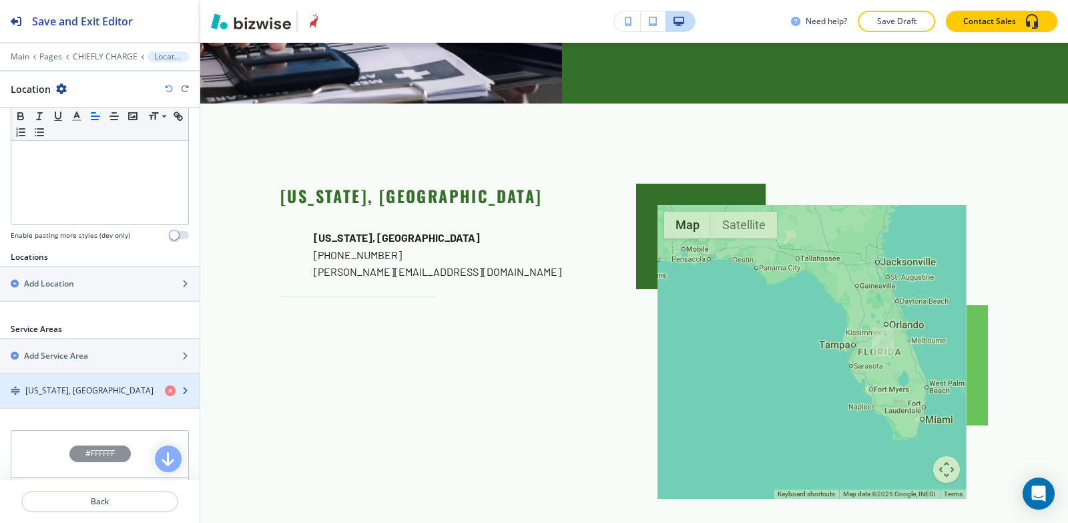
click at [67, 389] on h4 "[US_STATE], [GEOGRAPHIC_DATA]" at bounding box center [89, 391] width 128 height 12
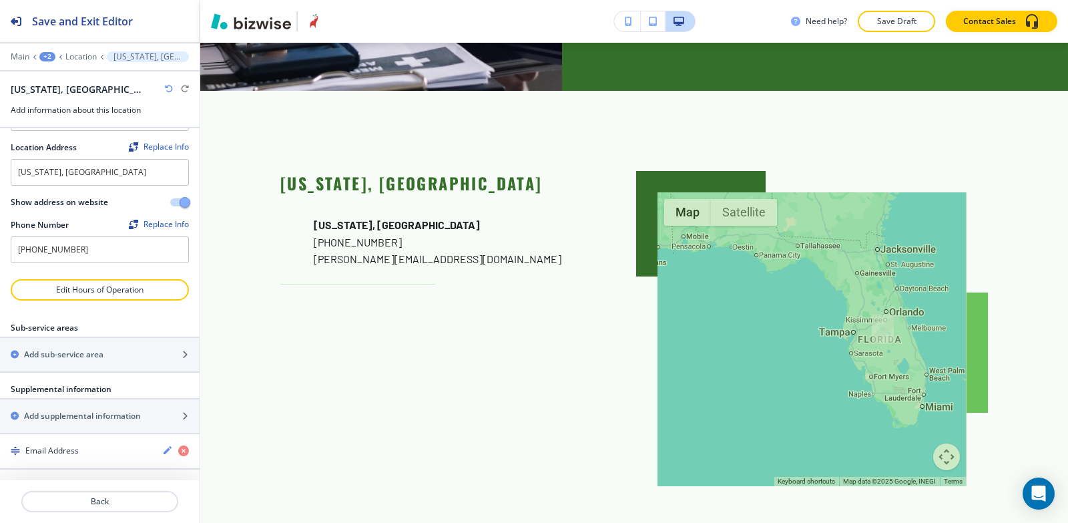
scroll to position [2903, 0]
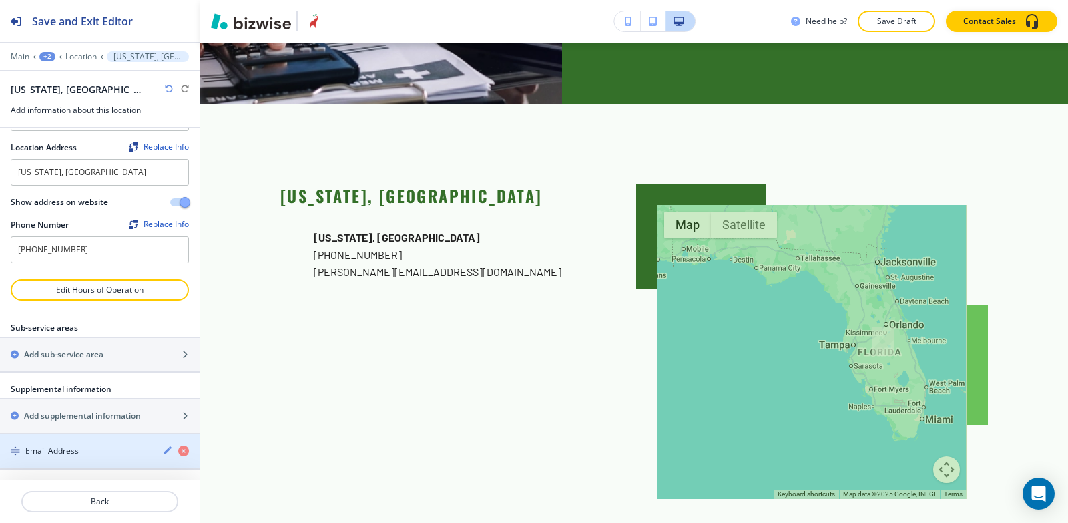
click at [87, 449] on div "Email Address" at bounding box center [76, 451] width 152 height 12
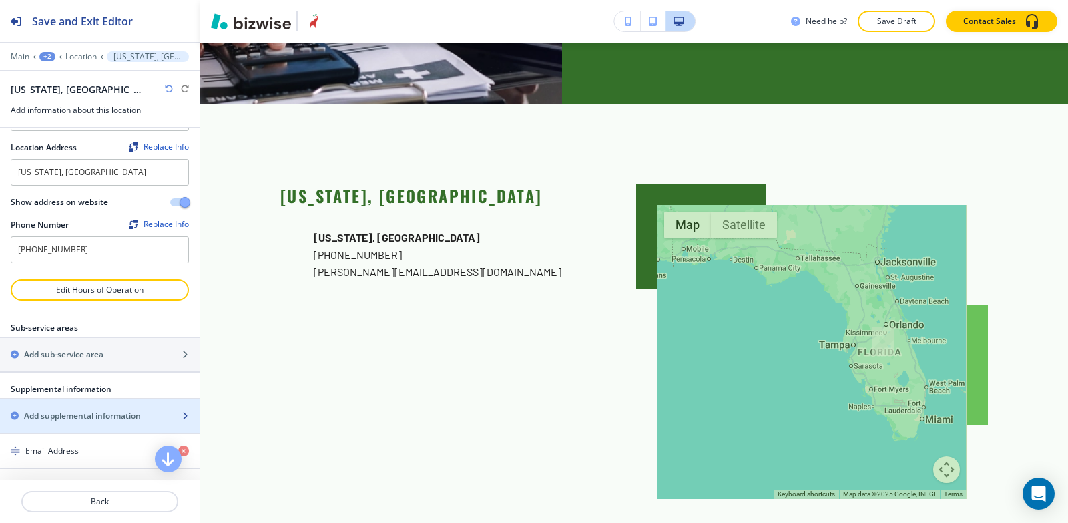
scroll to position [274, 0]
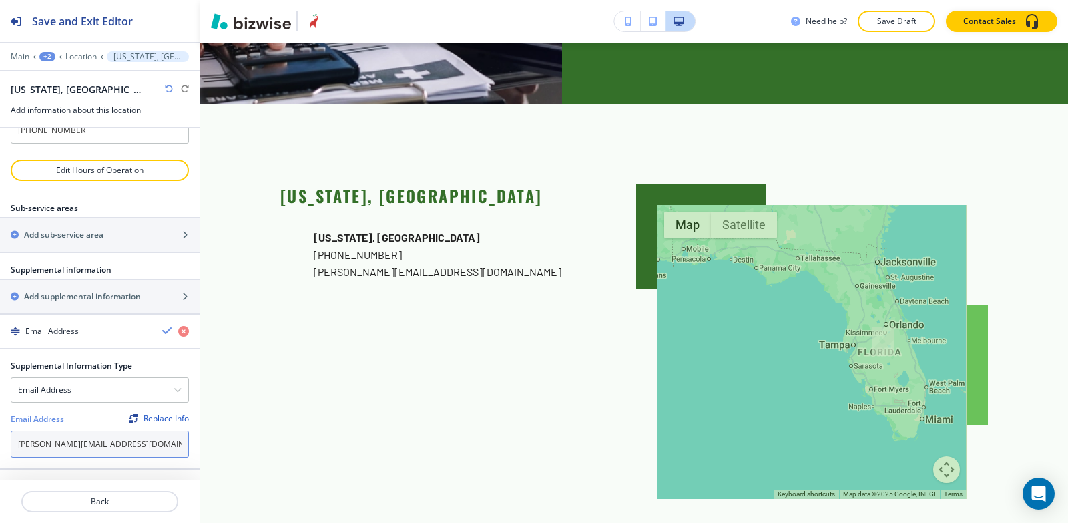
drag, startPoint x: 108, startPoint y: 446, endPoint x: 0, endPoint y: 446, distance: 108.2
click at [0, 446] on div "Supplemental Information Type Email Address Notes Email Address PO Box Fax Numb…" at bounding box center [100, 414] width 200 height 108
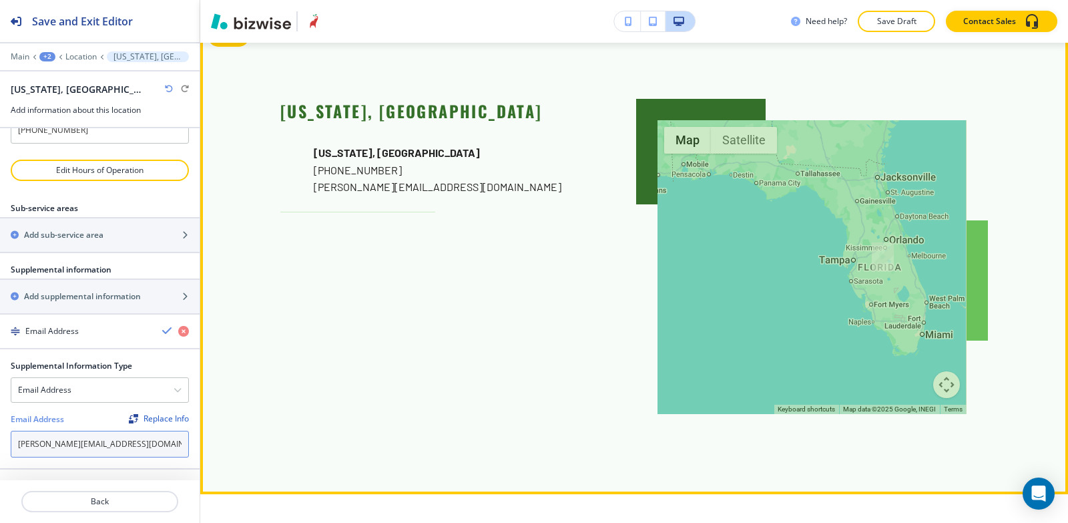
scroll to position [3170, 0]
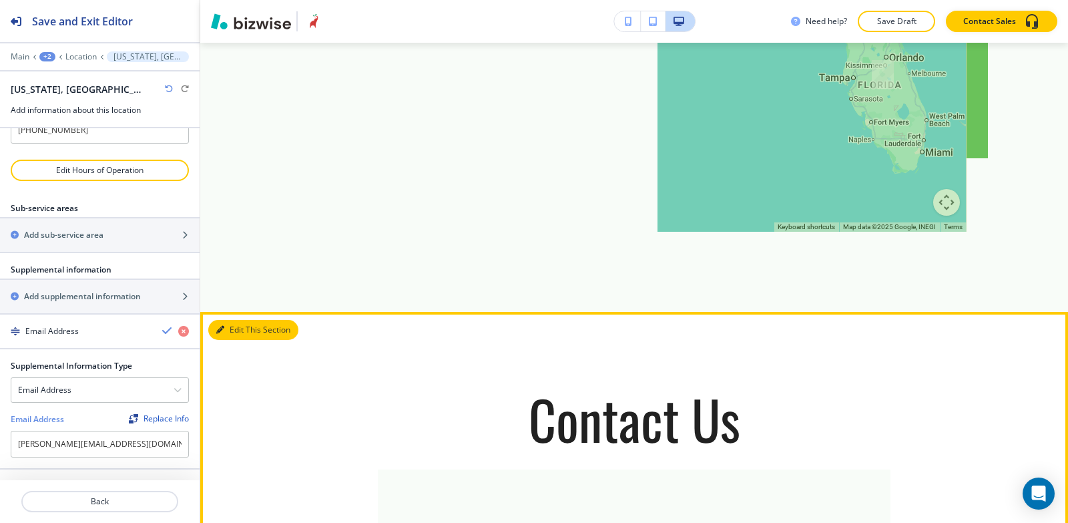
click at [244, 320] on button "Edit This Section" at bounding box center [253, 330] width 90 height 20
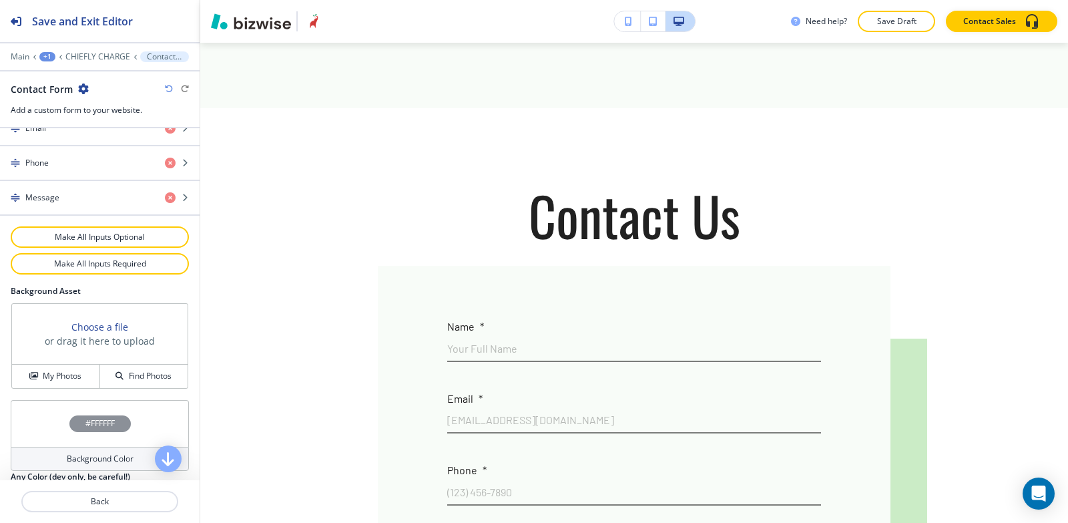
scroll to position [712, 0]
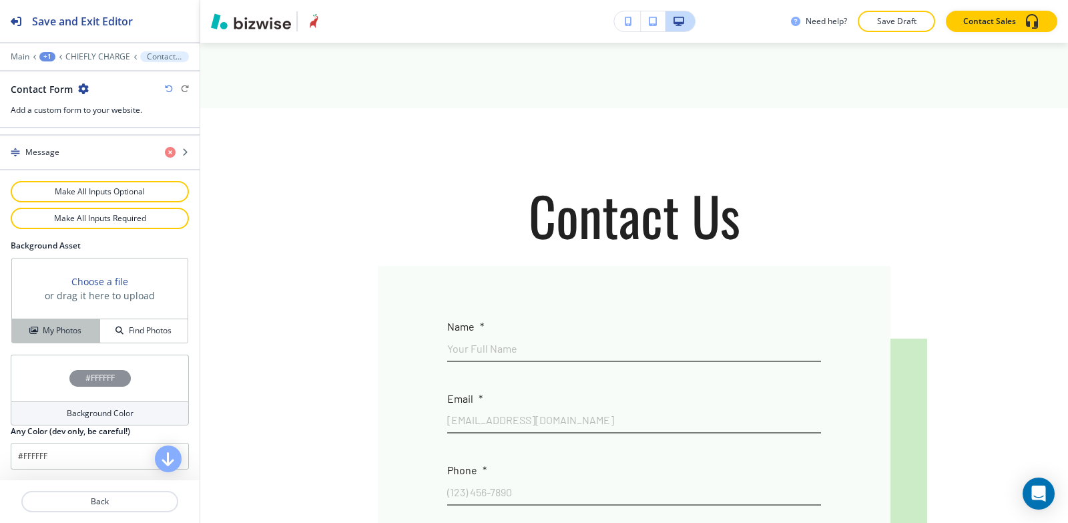
click at [55, 332] on h4 "My Photos" at bounding box center [62, 331] width 39 height 12
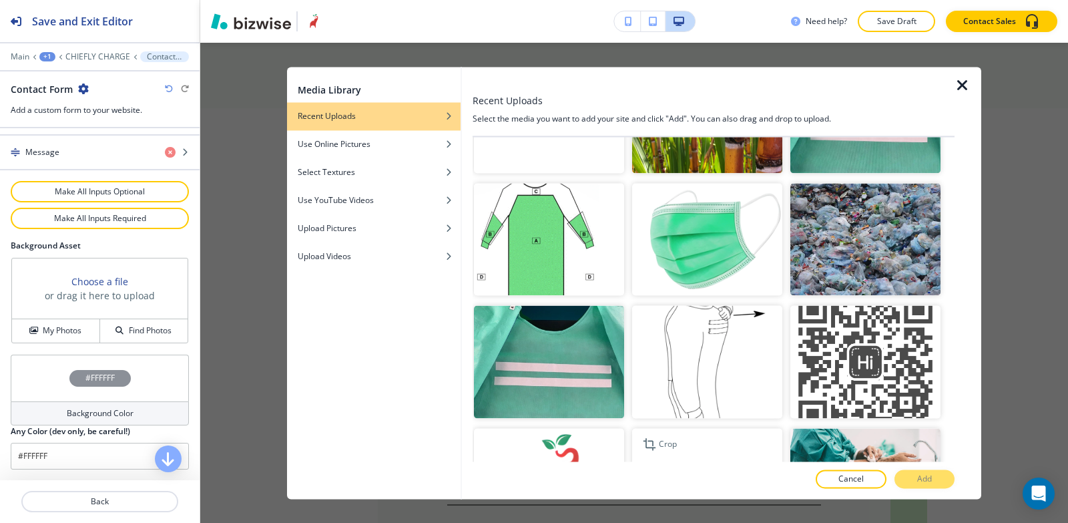
scroll to position [3806, 0]
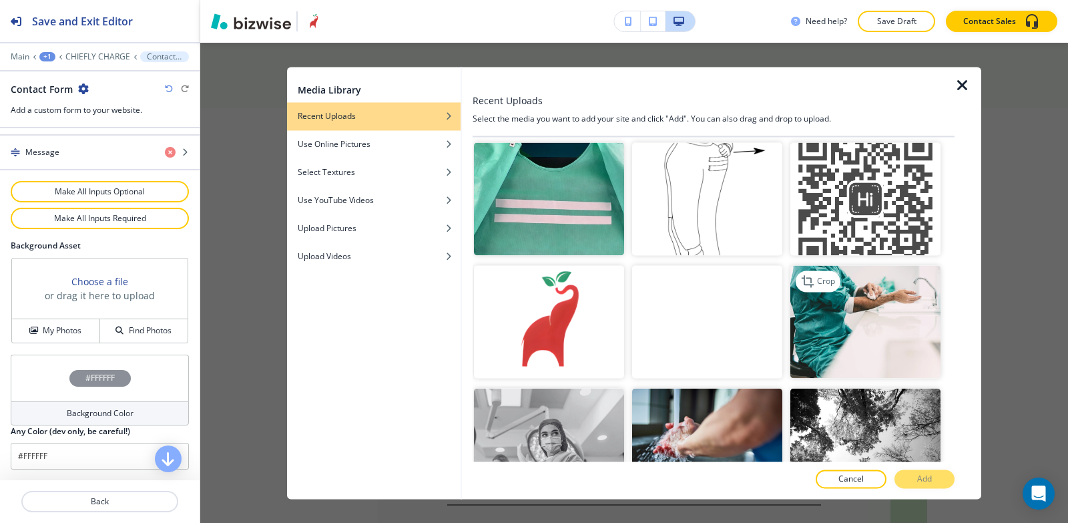
click at [855, 265] on img "button" at bounding box center [866, 321] width 150 height 113
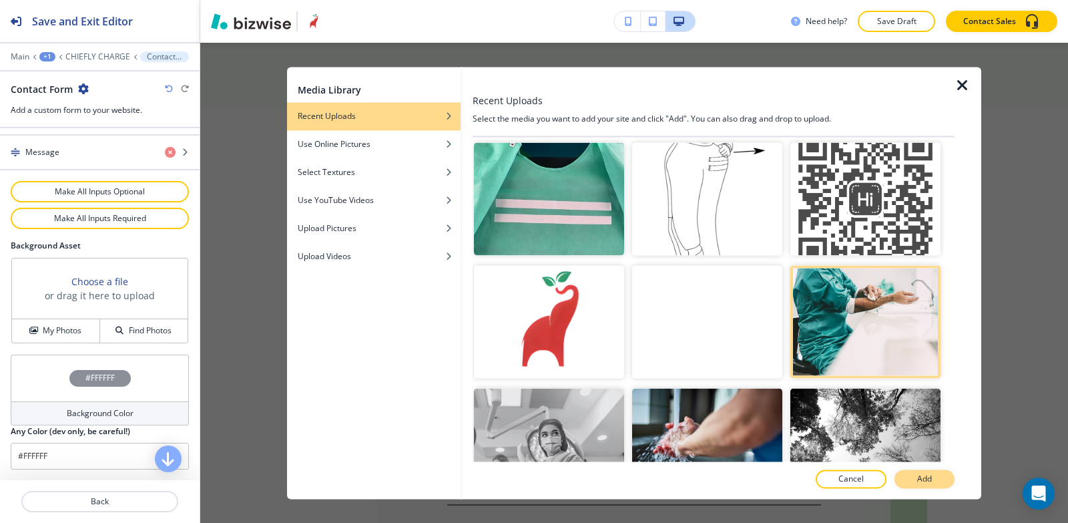
click at [922, 472] on button "Add" at bounding box center [925, 478] width 60 height 19
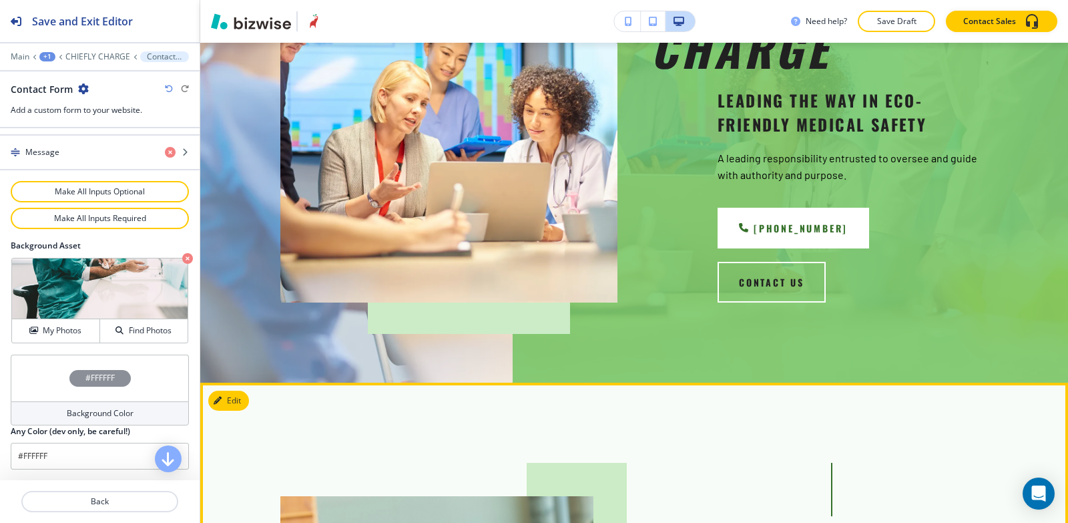
scroll to position [0, 0]
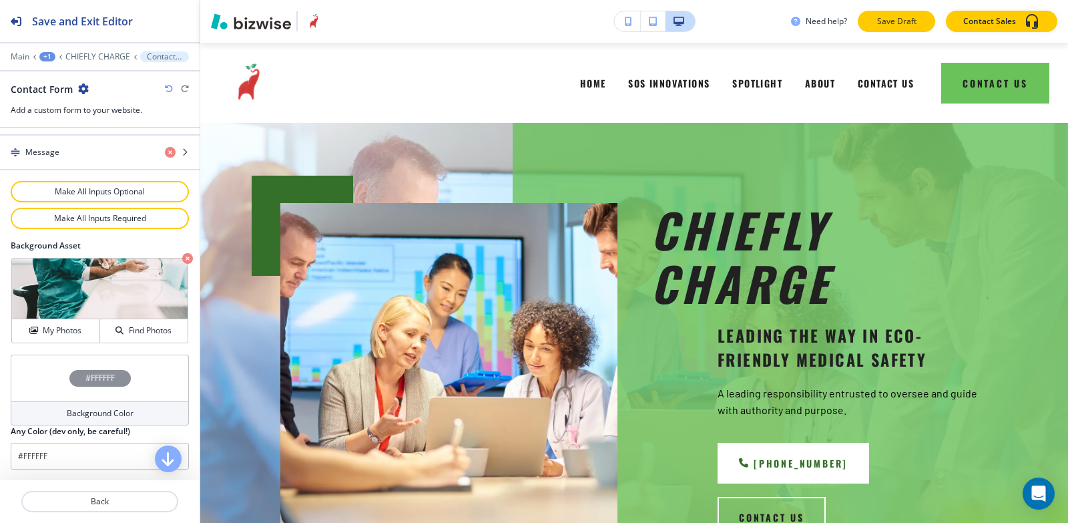
click at [929, 27] on button "Save Draft" at bounding box center [896, 21] width 77 height 21
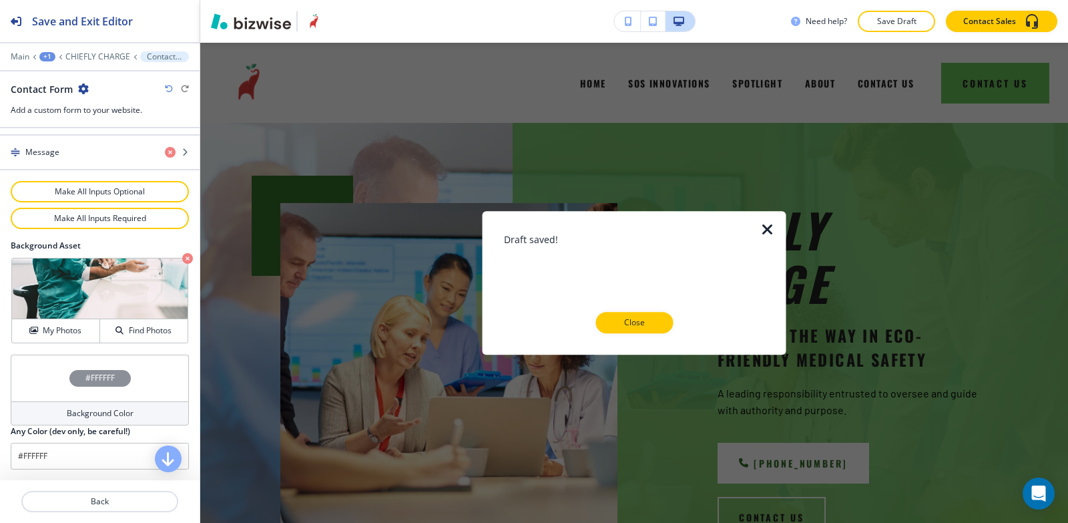
click at [644, 327] on p "Close" at bounding box center [634, 323] width 43 height 12
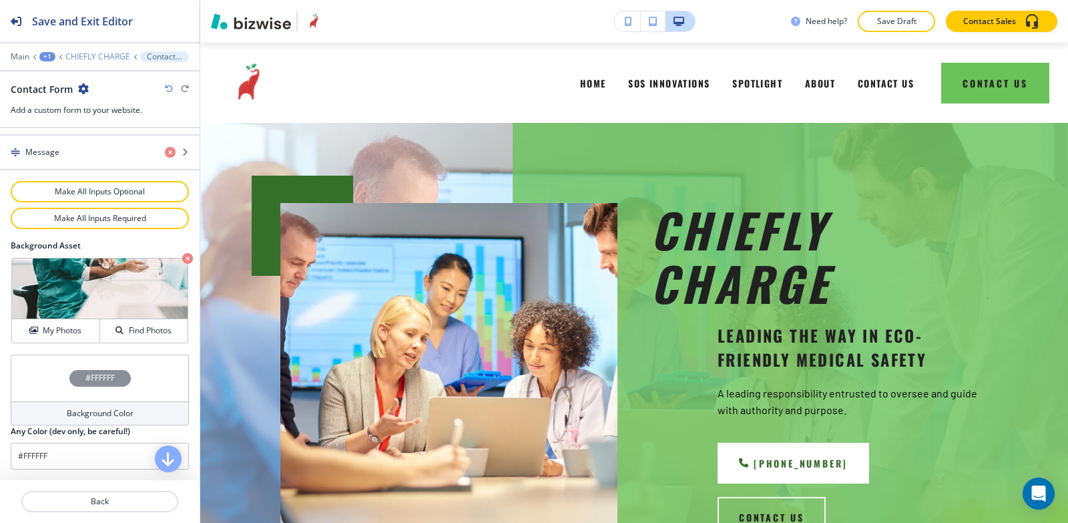
click at [88, 55] on p "CHIEFLY CHARGE" at bounding box center [97, 56] width 65 height 9
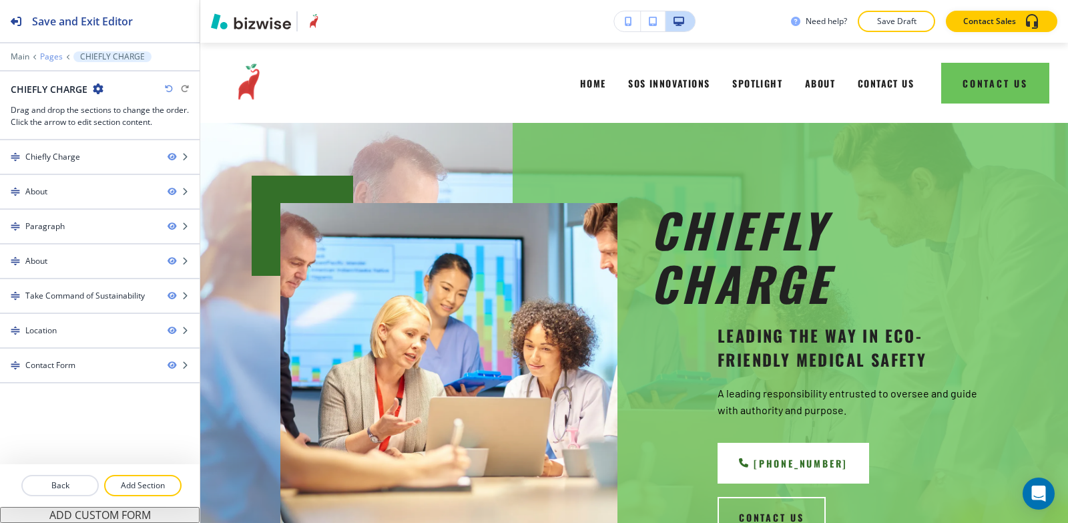
click at [50, 55] on p "Pages" at bounding box center [51, 56] width 23 height 9
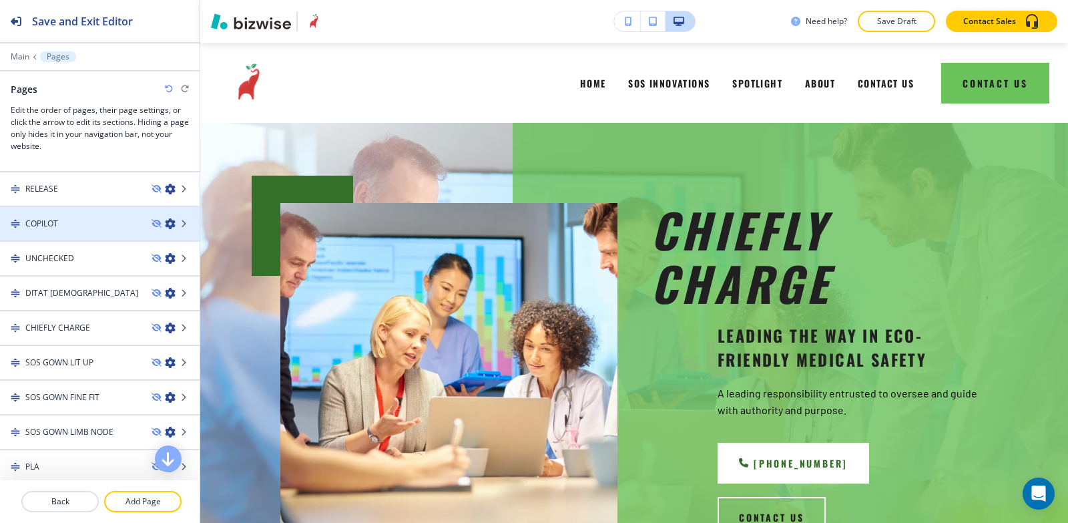
scroll to position [267, 0]
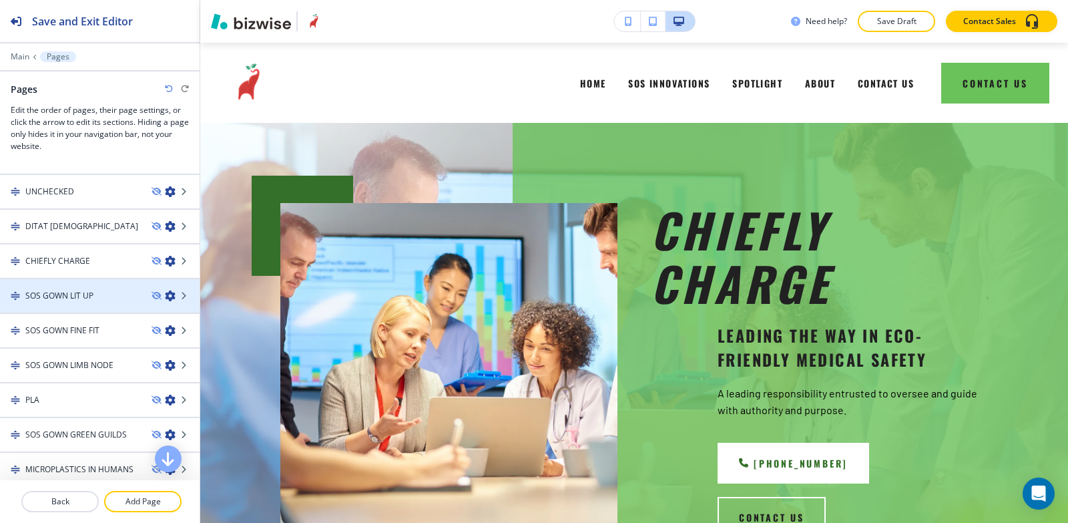
click at [81, 303] on div at bounding box center [100, 307] width 200 height 11
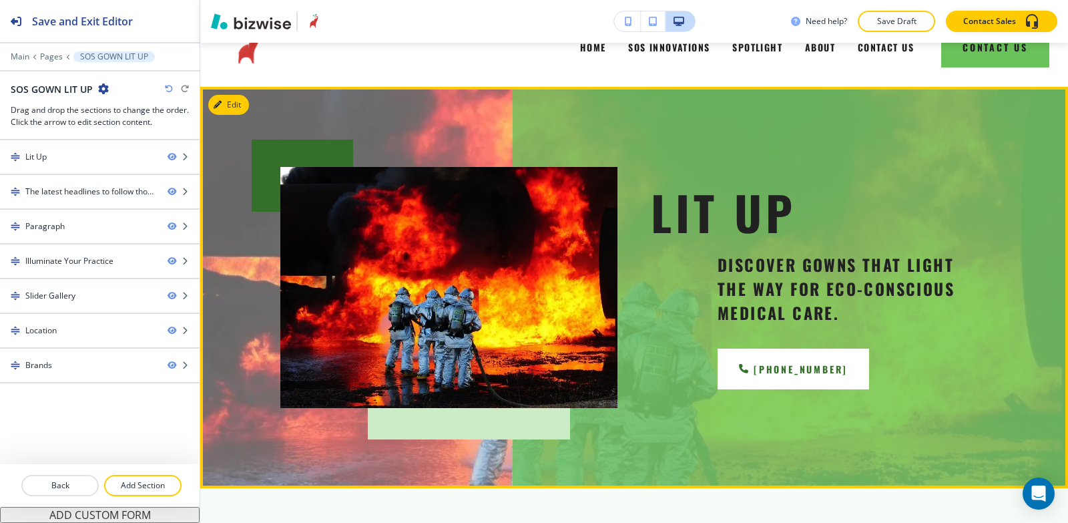
scroll to position [67, 0]
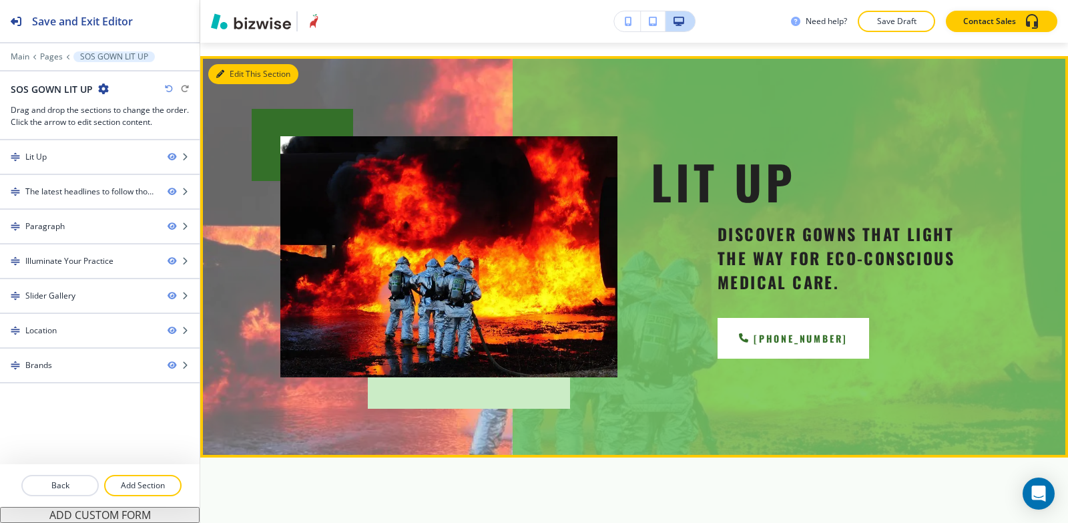
click at [224, 76] on icon "button" at bounding box center [220, 74] width 8 height 8
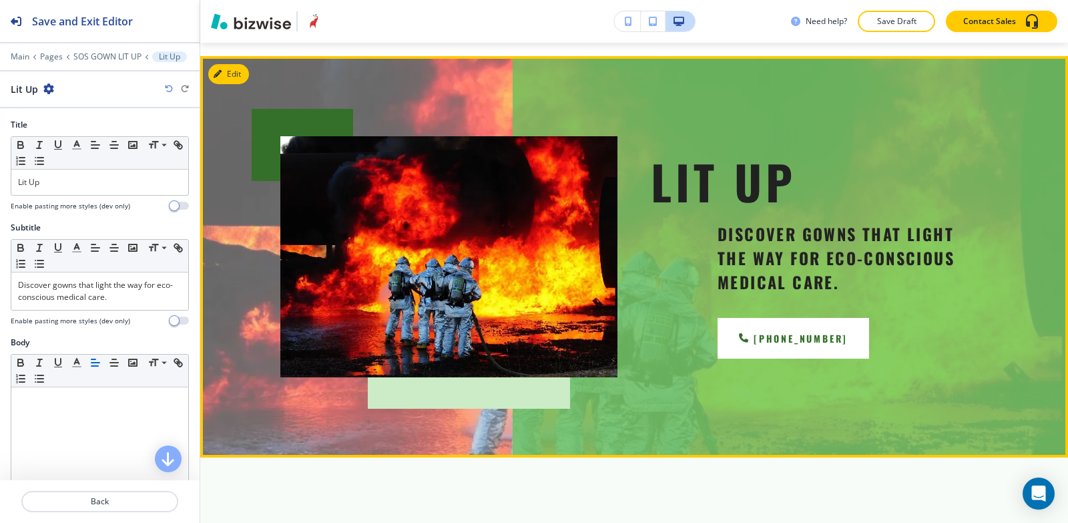
scroll to position [80, 0]
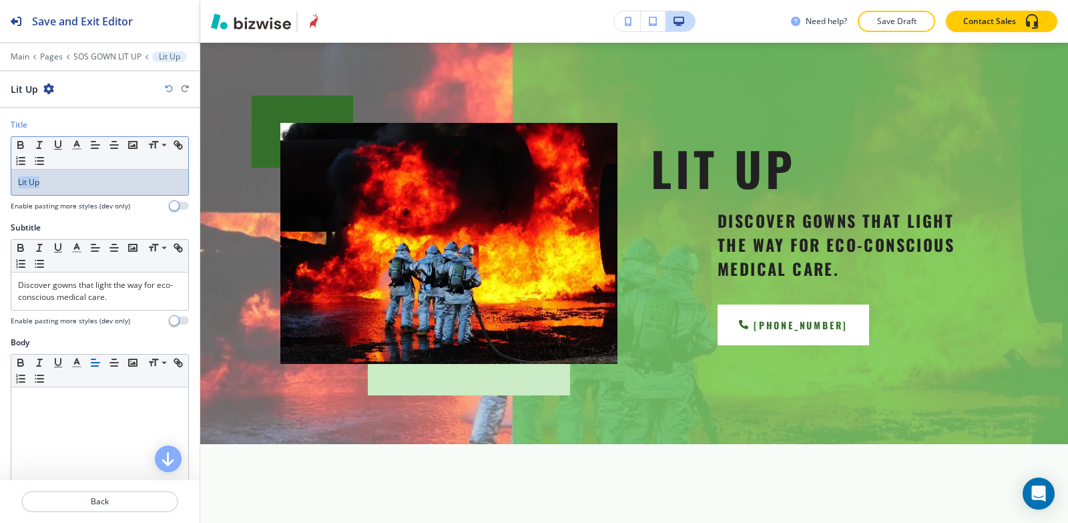
drag, startPoint x: 69, startPoint y: 185, endPoint x: 0, endPoint y: 177, distance: 69.9
click at [0, 177] on div "Title Small Normal Large Huge Lit Up Enable pasting more styles (dev only)" at bounding box center [100, 170] width 200 height 103
click at [41, 144] on icon "button" at bounding box center [39, 145] width 12 height 12
click at [79, 149] on line "button" at bounding box center [77, 149] width 8 height 0
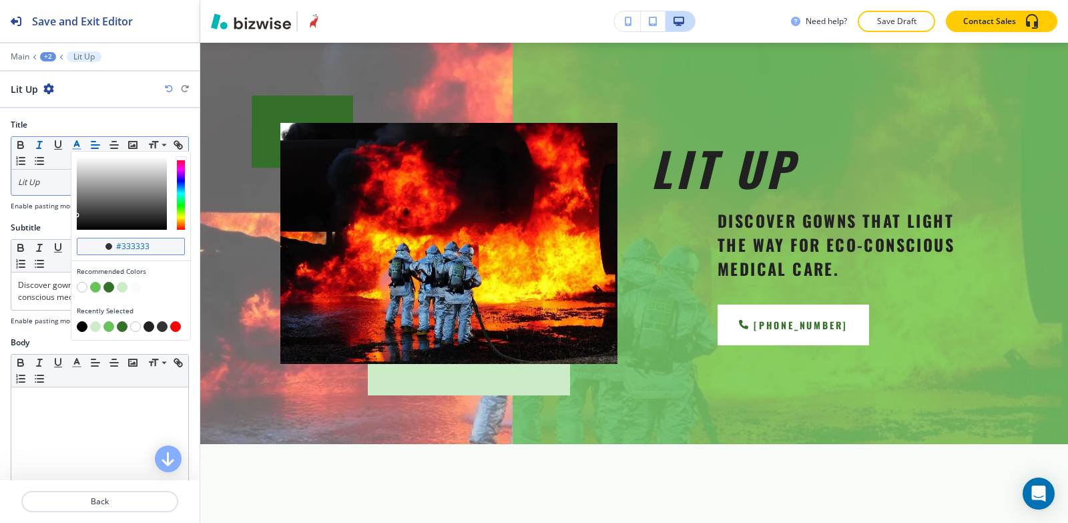
drag, startPoint x: 150, startPoint y: 245, endPoint x: 122, endPoint y: 242, distance: 28.2
click at [122, 242] on input "#333333" at bounding box center [138, 246] width 47 height 11
type input "#212121"
click at [37, 220] on div "Title #212121 Recommended Colors Recently Selected Small Normal Large Huge Lit …" at bounding box center [100, 170] width 200 height 103
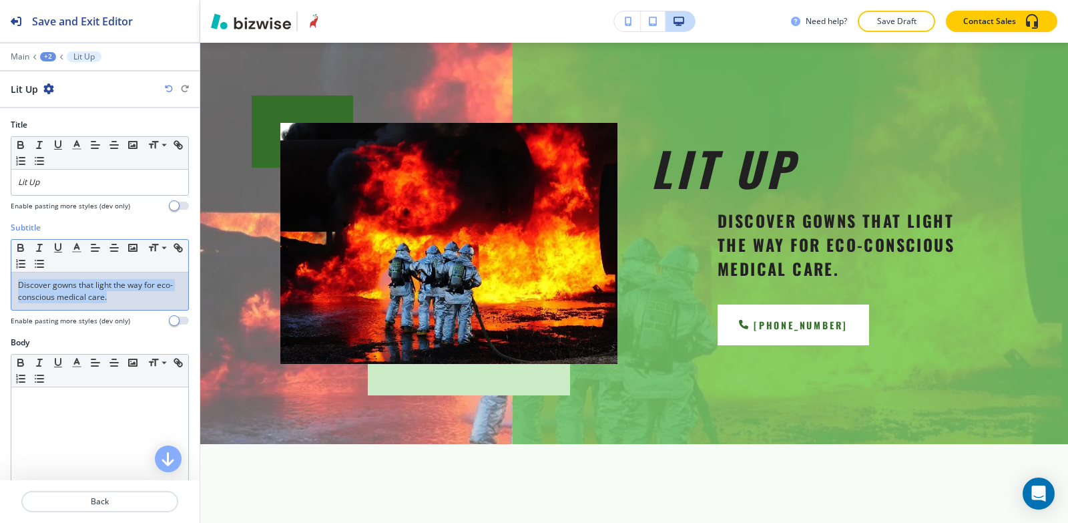
drag, startPoint x: 130, startPoint y: 301, endPoint x: 0, endPoint y: 282, distance: 131.0
click at [0, 282] on div "Subtitle Small Normal Large Huge Discover gowns that light the way for eco-cons…" at bounding box center [100, 279] width 200 height 115
click at [71, 249] on icon "button" at bounding box center [77, 248] width 12 height 12
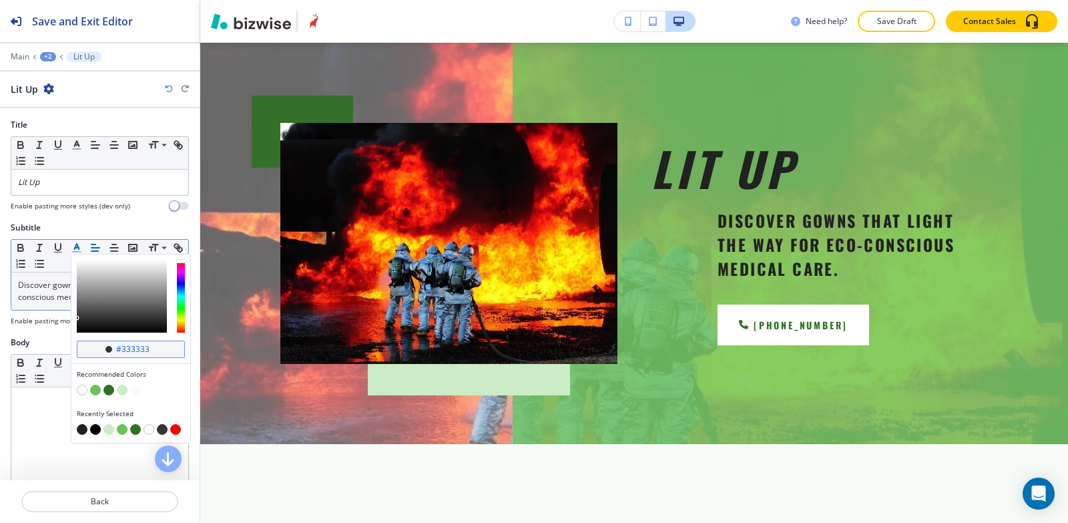
drag, startPoint x: 130, startPoint y: 351, endPoint x: 122, endPoint y: 352, distance: 7.5
click at [122, 352] on input "#333333" at bounding box center [138, 349] width 47 height 11
type input "#212121"
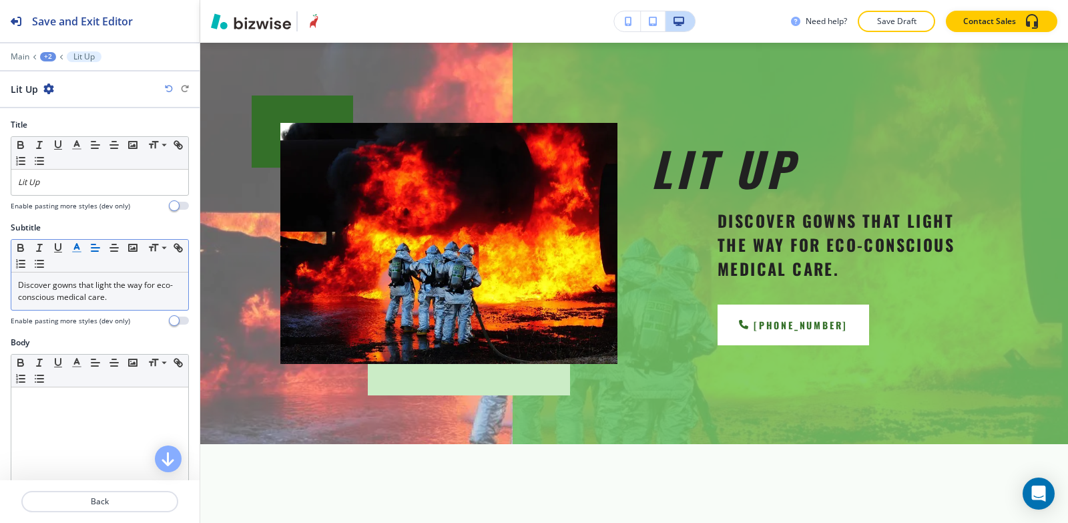
click at [49, 337] on div "Body" at bounding box center [100, 343] width 178 height 12
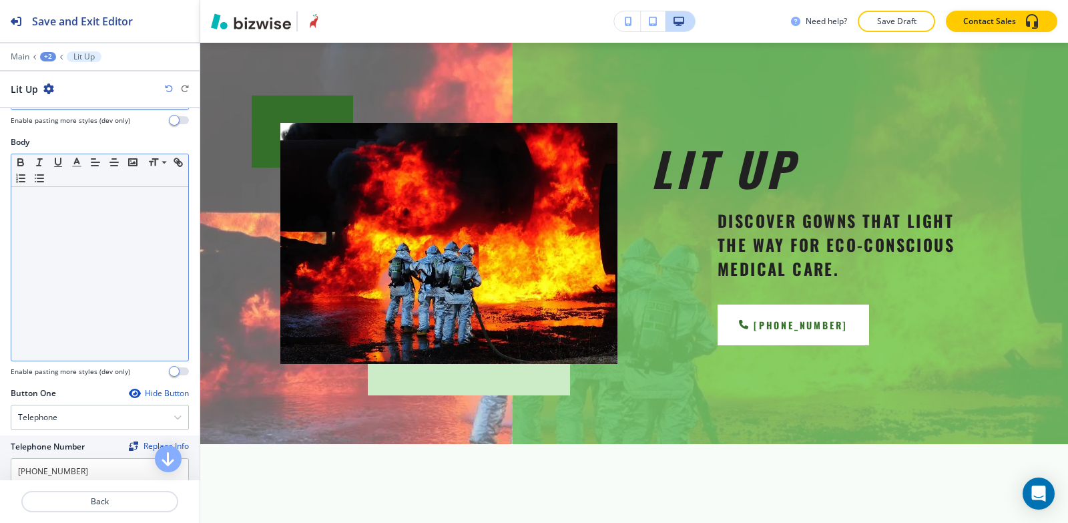
scroll to position [0, 0]
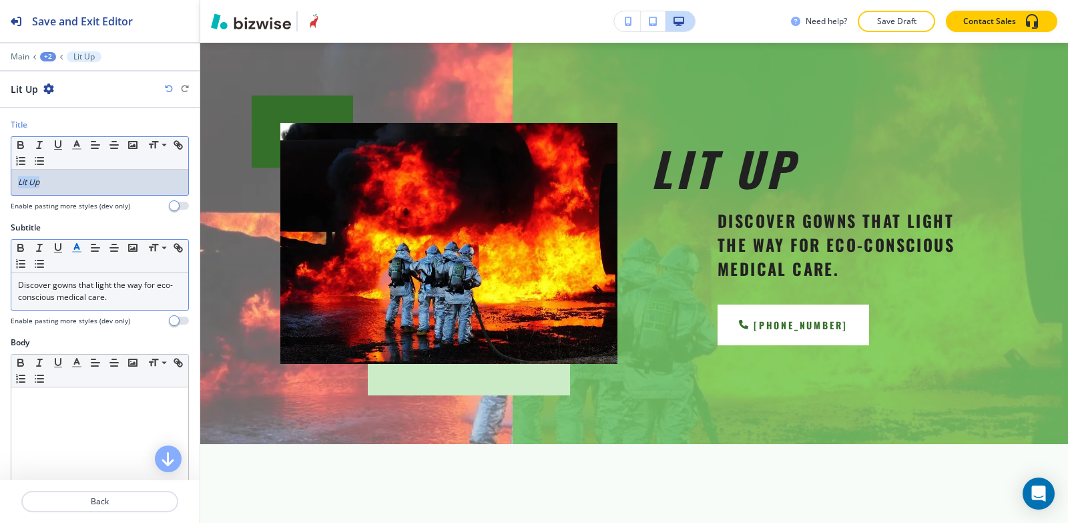
drag, startPoint x: 81, startPoint y: 195, endPoint x: 0, endPoint y: 174, distance: 83.4
click at [0, 174] on div "Title Small Normal Large Huge Lit Up Enable pasting more styles (dev only)" at bounding box center [100, 170] width 200 height 103
click at [93, 190] on div "Lit Up" at bounding box center [99, 182] width 177 height 25
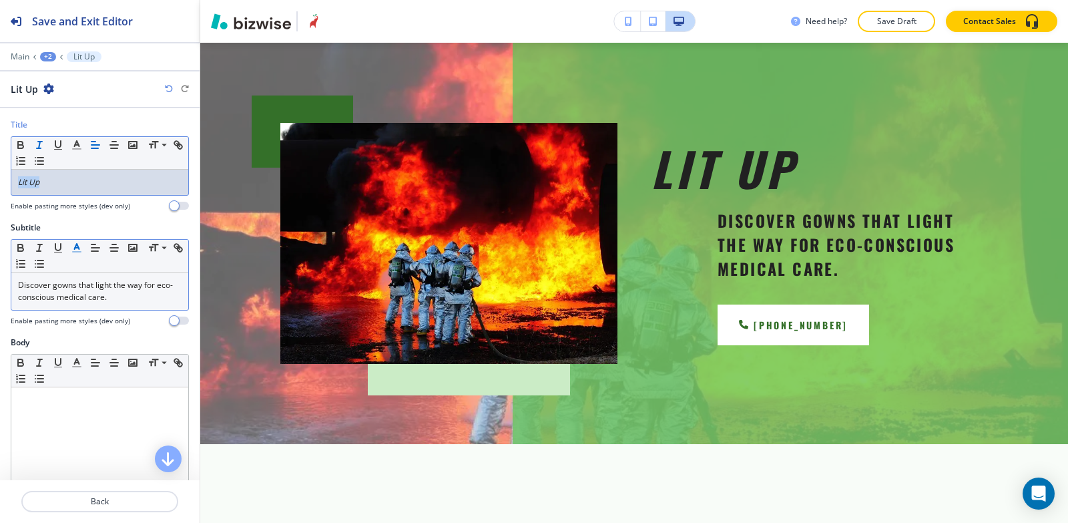
copy em "Lit Up"
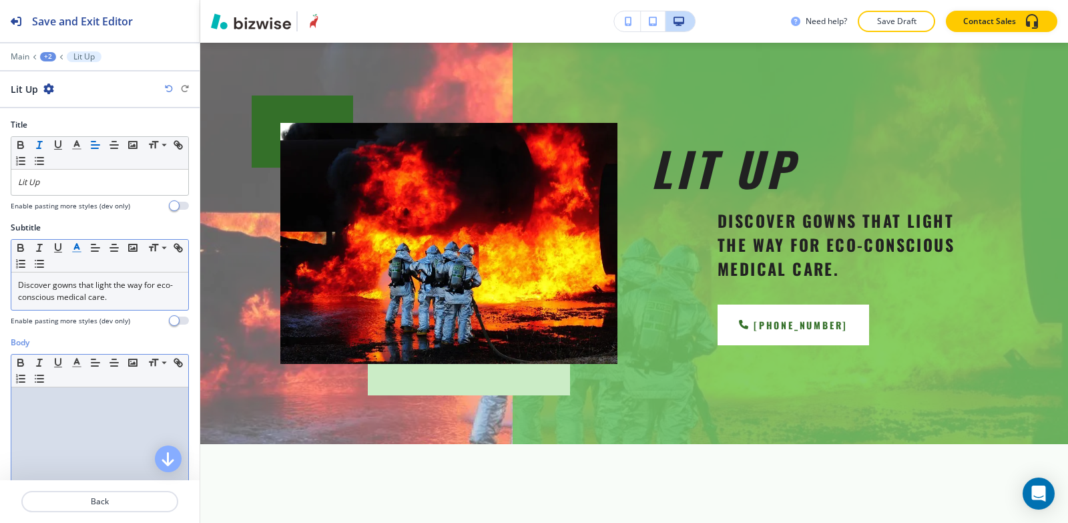
click at [65, 424] on div at bounding box center [99, 474] width 177 height 174
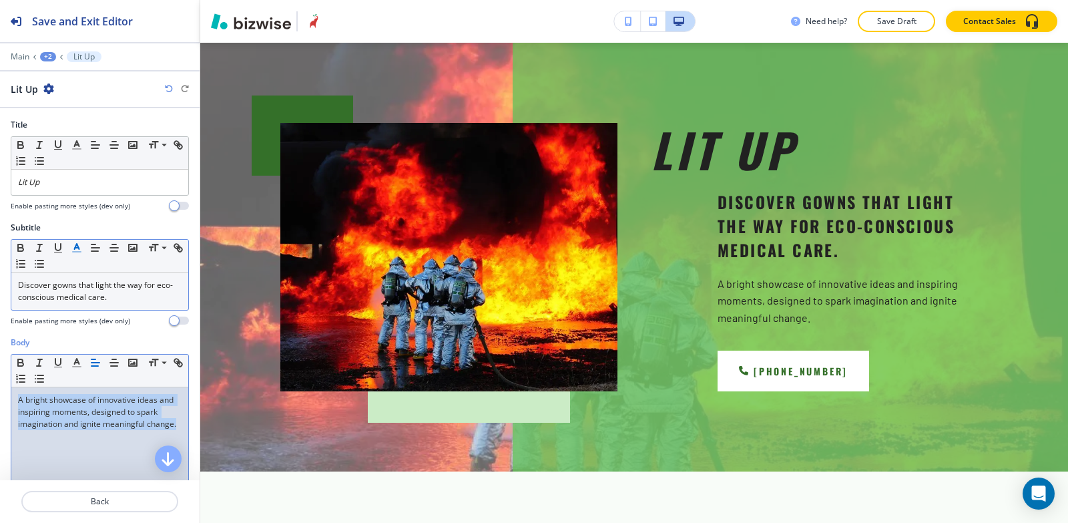
drag, startPoint x: 59, startPoint y: 443, endPoint x: 1, endPoint y: 394, distance: 75.8
click at [1, 395] on div "Body Small Normal Large Huge A bright showcase of innovative ideas and inspirin…" at bounding box center [100, 462] width 200 height 251
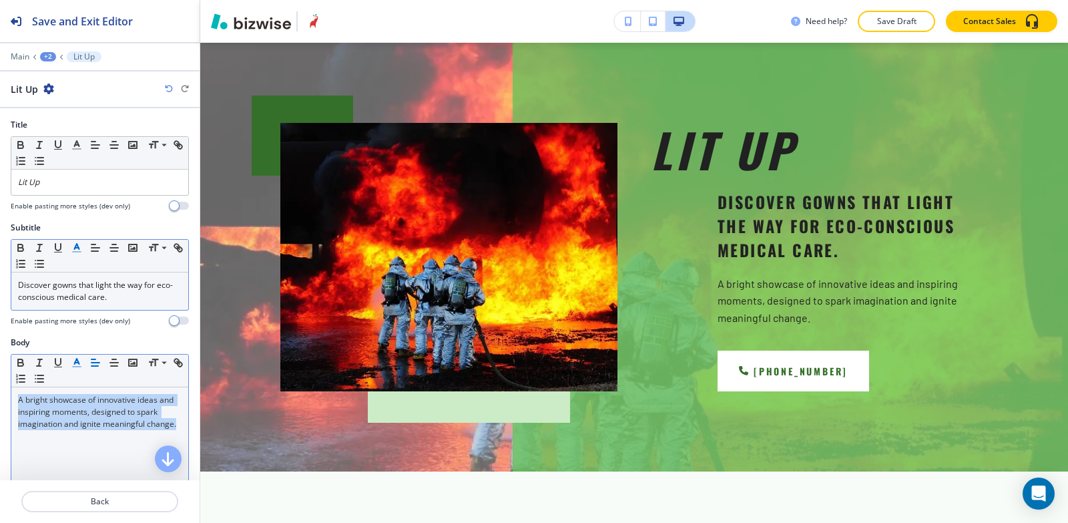
click at [71, 367] on icon "button" at bounding box center [77, 363] width 12 height 12
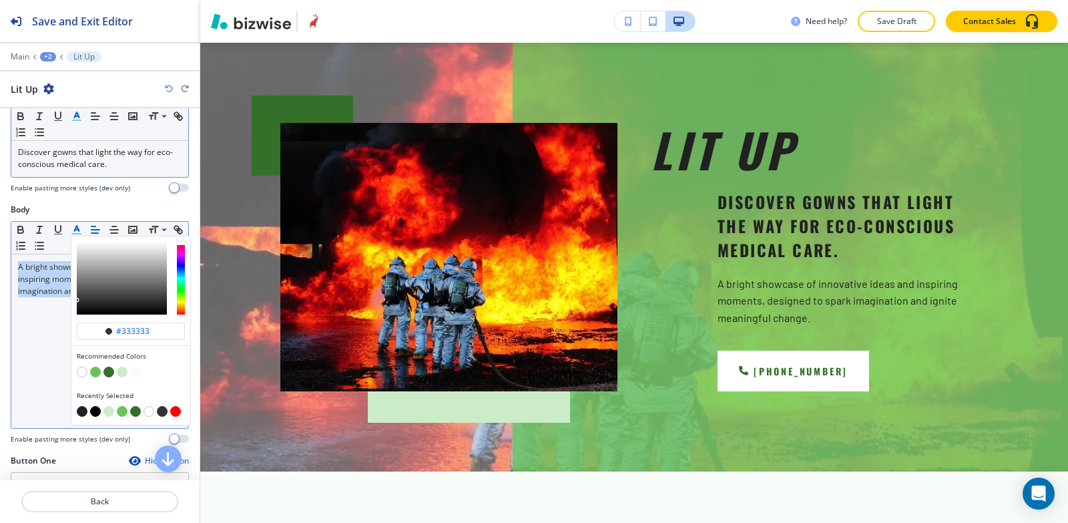
scroll to position [134, 0]
click at [94, 410] on button "button" at bounding box center [95, 410] width 11 height 11
type input "#000000"
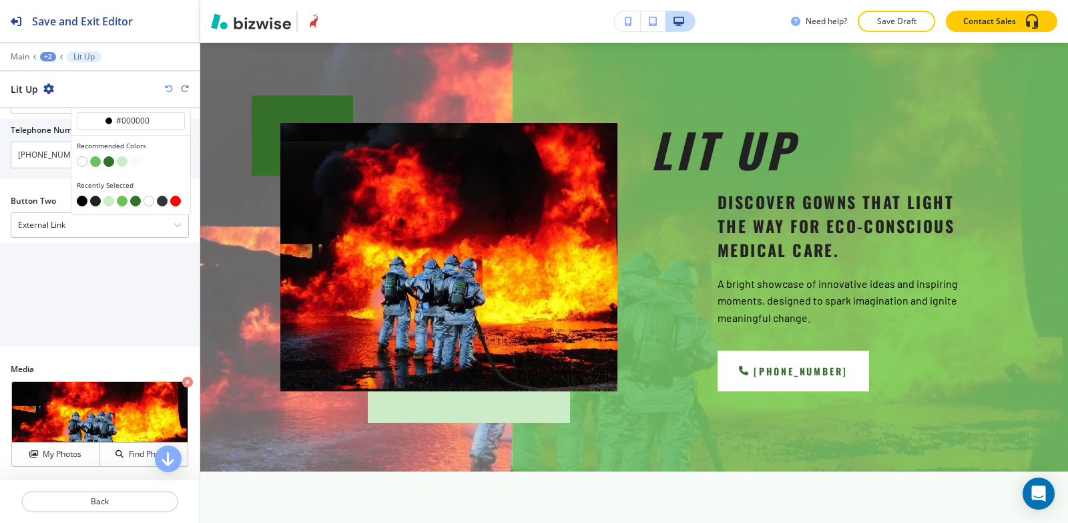
scroll to position [534, 0]
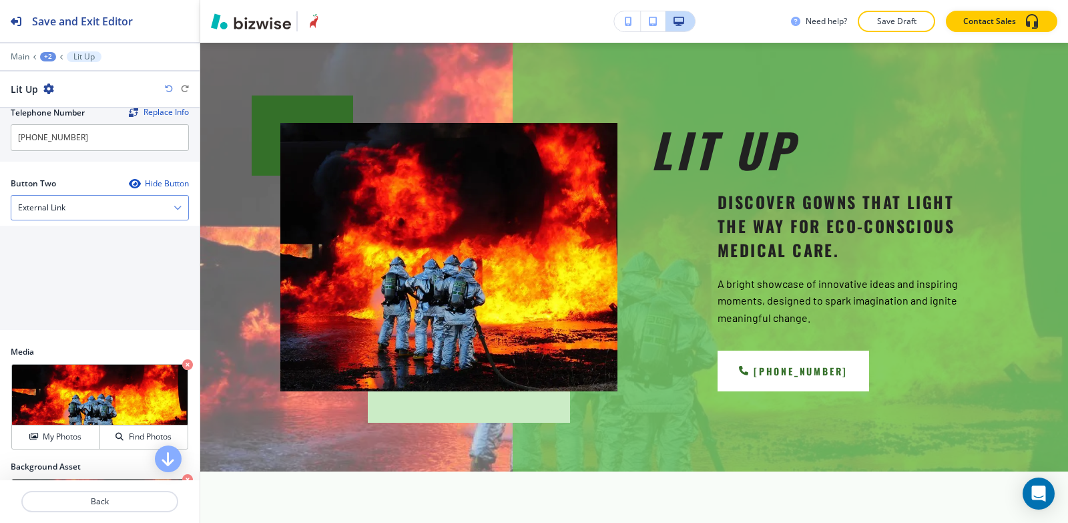
click at [68, 214] on div "External Link" at bounding box center [99, 208] width 177 height 24
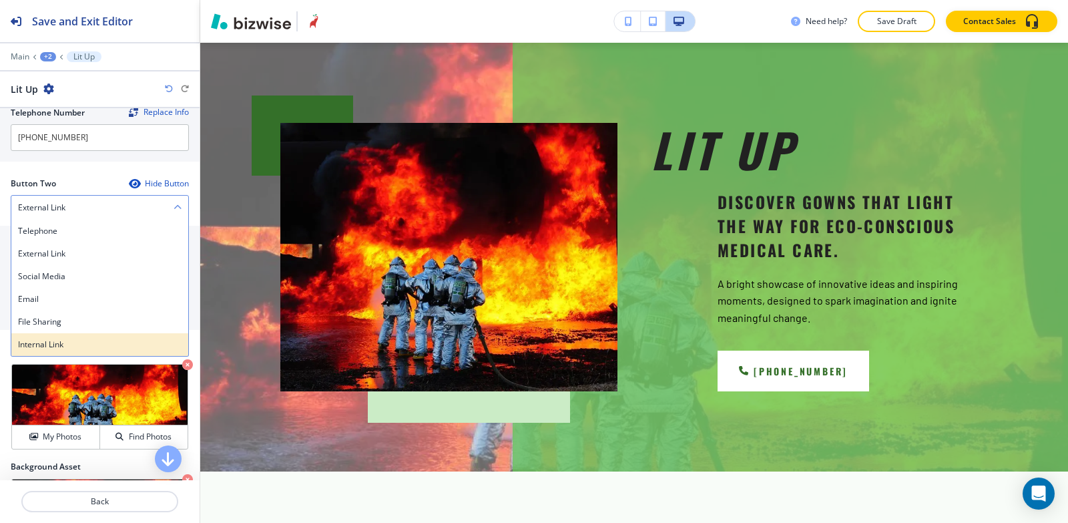
click at [67, 345] on h4 "Internal Link" at bounding box center [100, 345] width 164 height 12
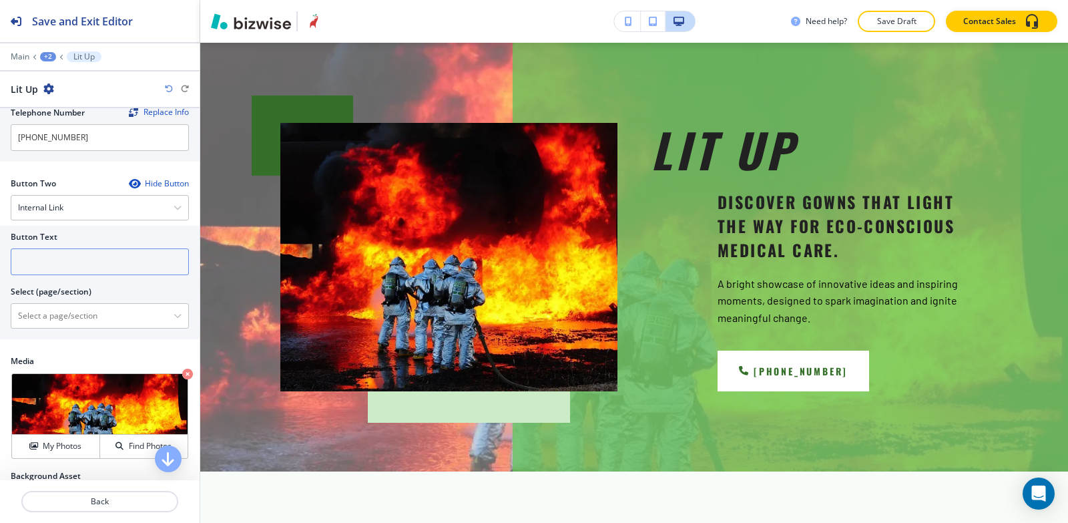
click at [67, 266] on input "text" at bounding box center [100, 261] width 178 height 27
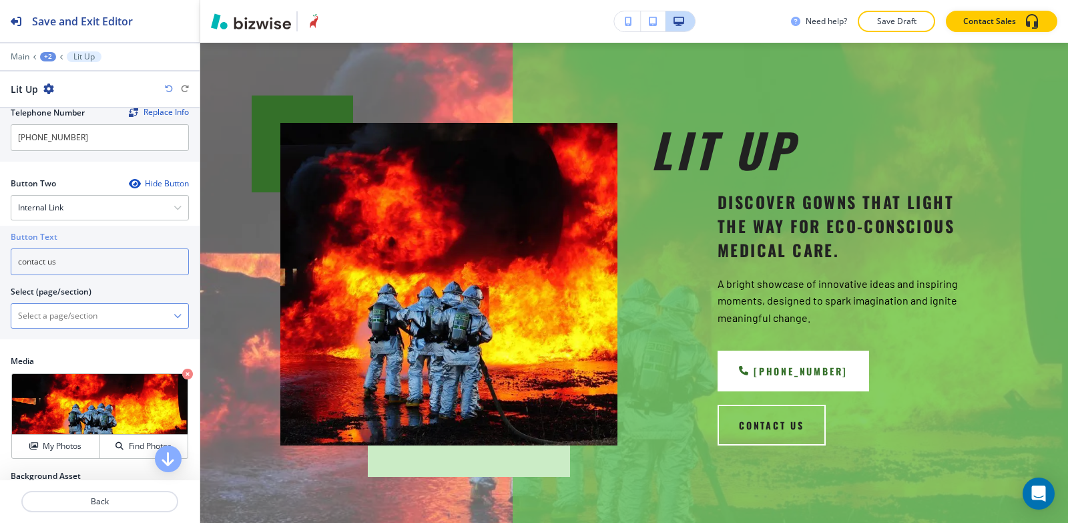
type input "contact us"
click at [50, 309] on \(page\/section\) "Manual Input" at bounding box center [92, 316] width 162 height 23
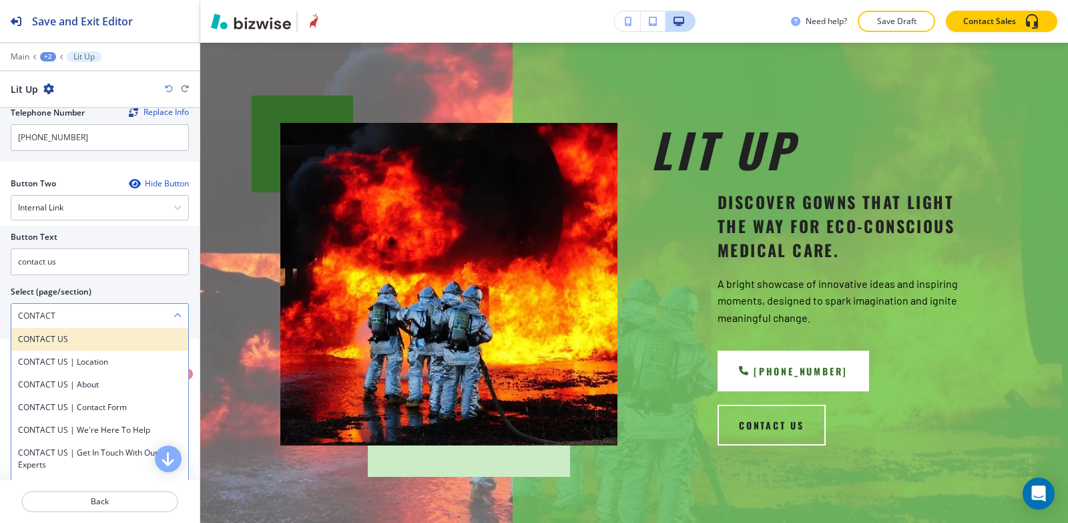
click at [62, 341] on h4 "CONTACT US" at bounding box center [100, 339] width 164 height 12
type \(page\/section\) "CONTACT US"
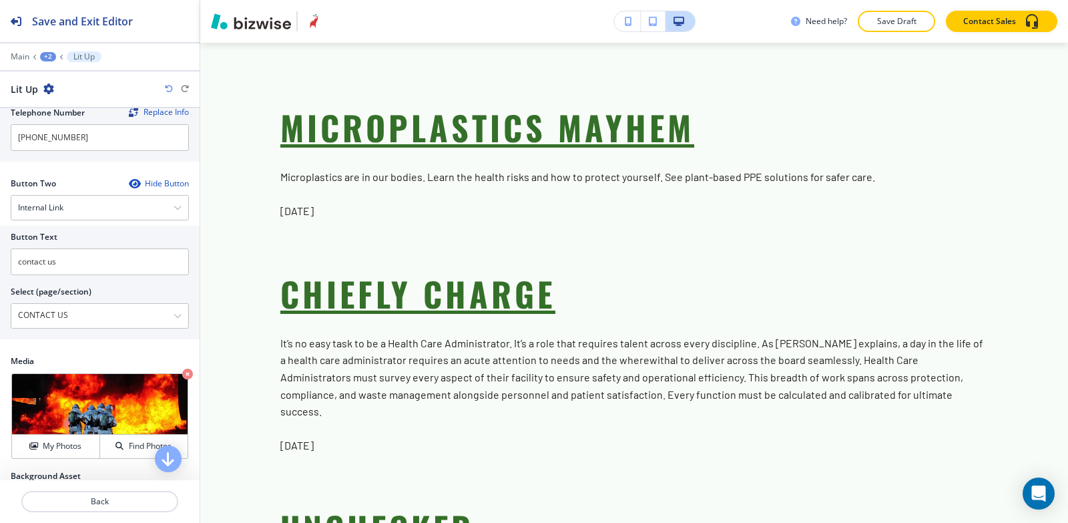
scroll to position [1870, 0]
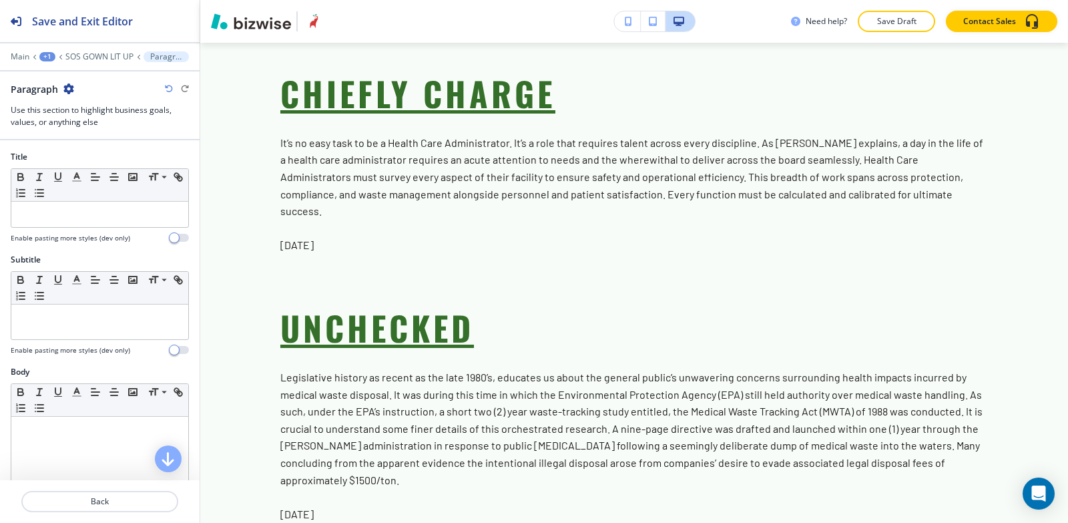
scroll to position [2067, 0]
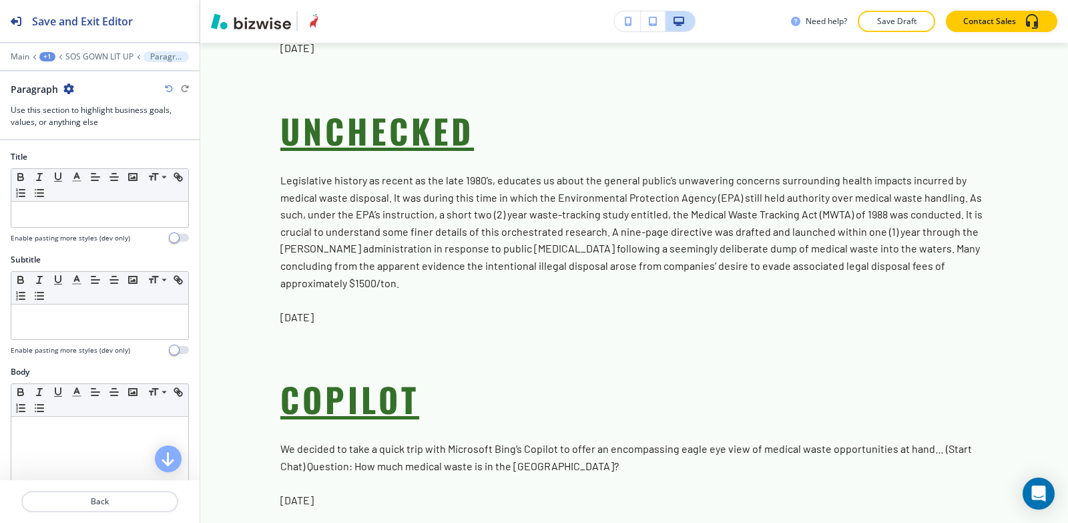
click at [64, 86] on icon "button" at bounding box center [68, 88] width 11 height 11
click at [105, 170] on button "Delete Section" at bounding box center [105, 159] width 85 height 24
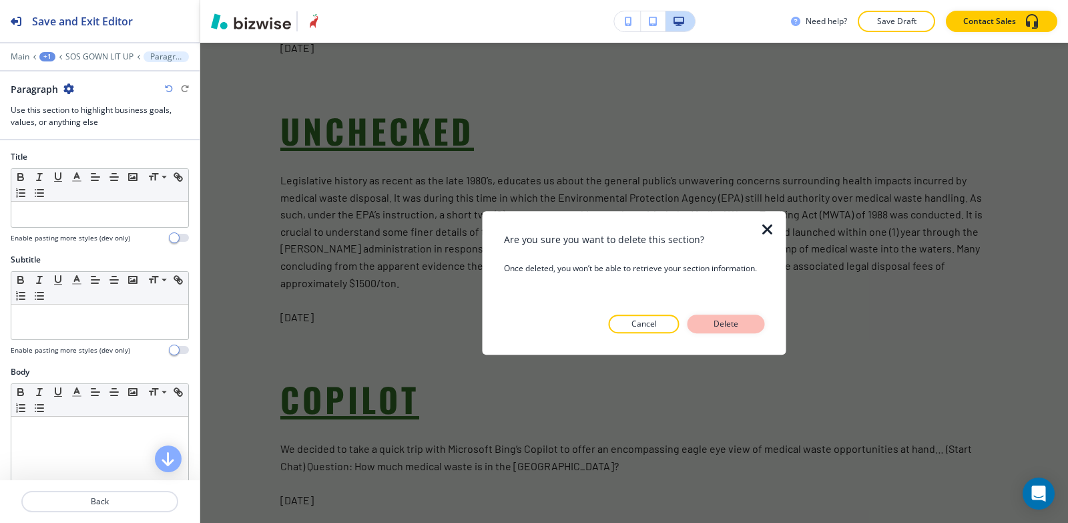
click at [709, 325] on button "Delete" at bounding box center [726, 324] width 77 height 19
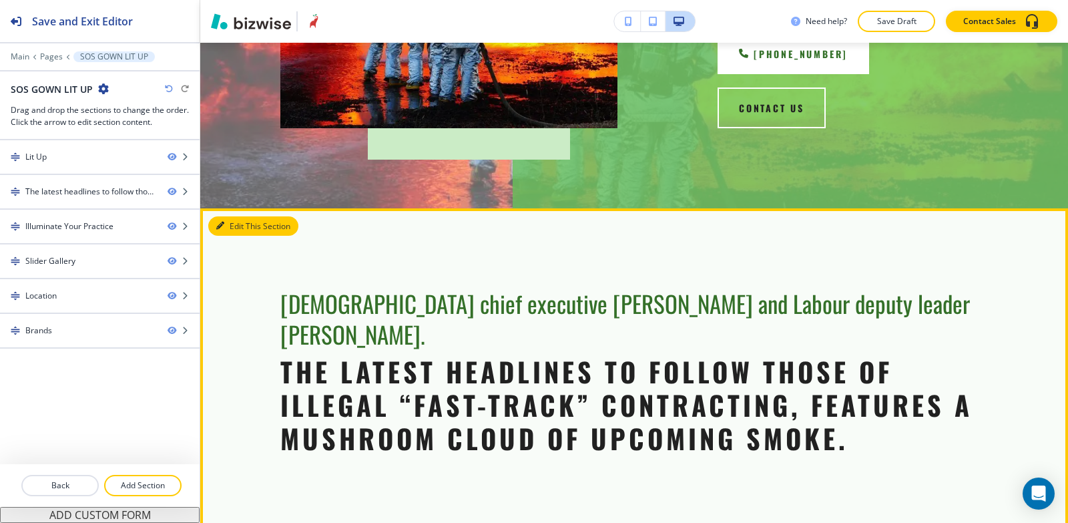
click at [240, 216] on button "Edit This Section" at bounding box center [253, 226] width 90 height 20
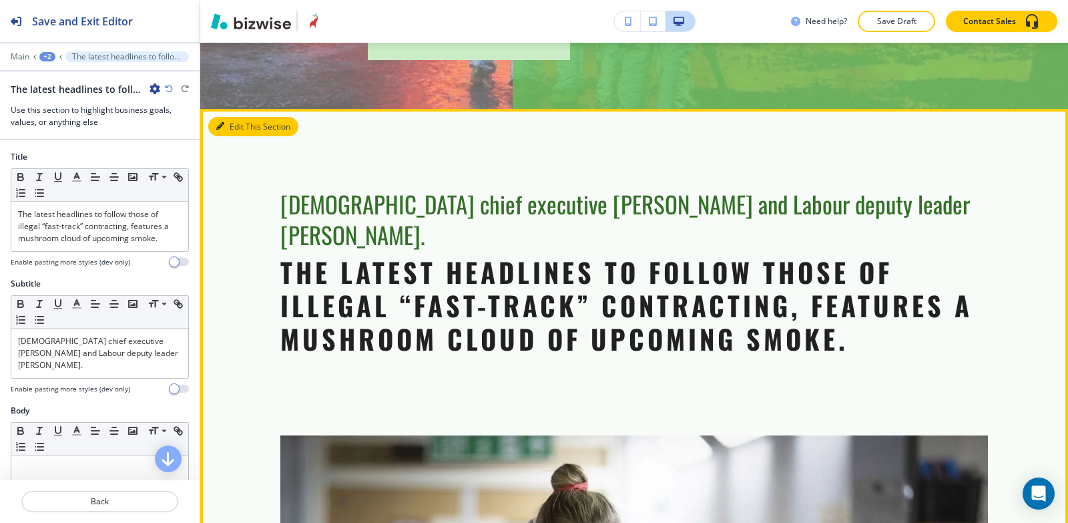
scroll to position [509, 0]
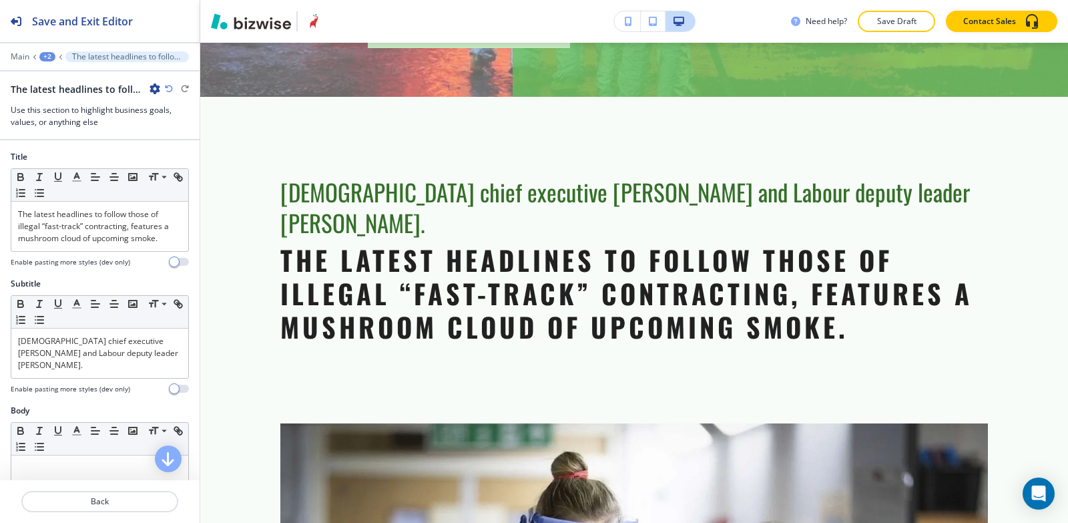
click at [152, 87] on icon "button" at bounding box center [155, 88] width 11 height 11
click at [182, 149] on button "Delete Section" at bounding box center [192, 159] width 85 height 24
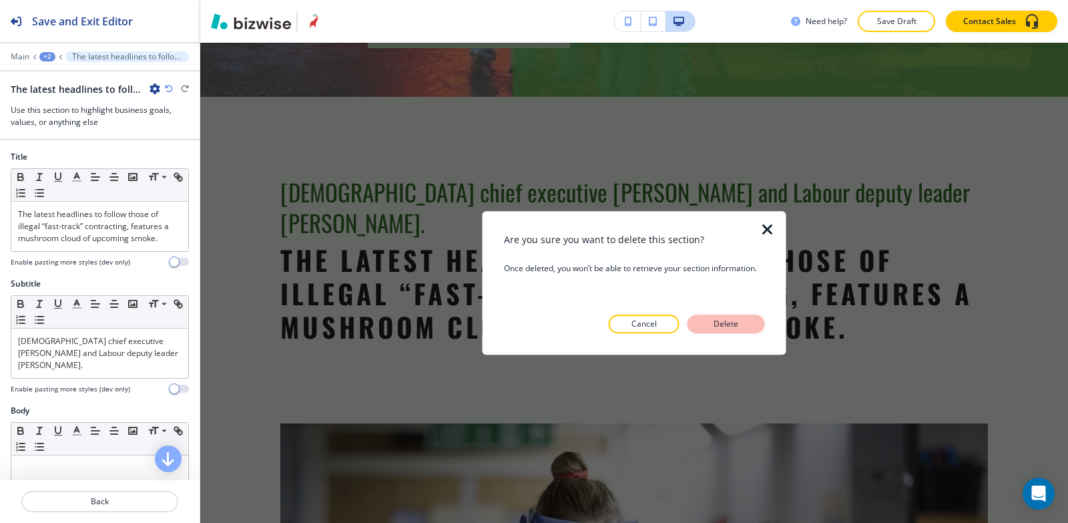
click at [729, 323] on p "Delete" at bounding box center [727, 324] width 32 height 12
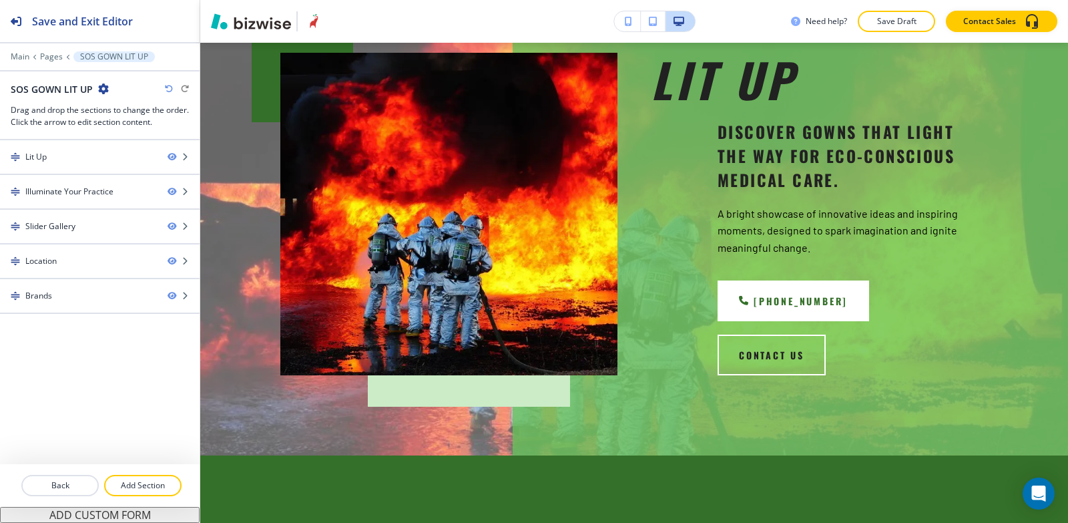
scroll to position [108, 0]
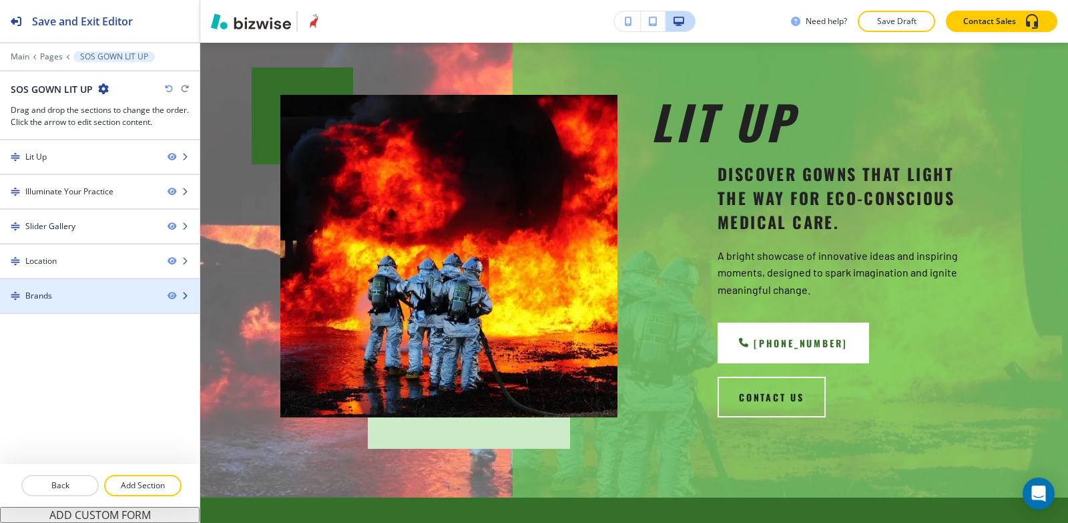
click at [90, 304] on div at bounding box center [100, 307] width 200 height 11
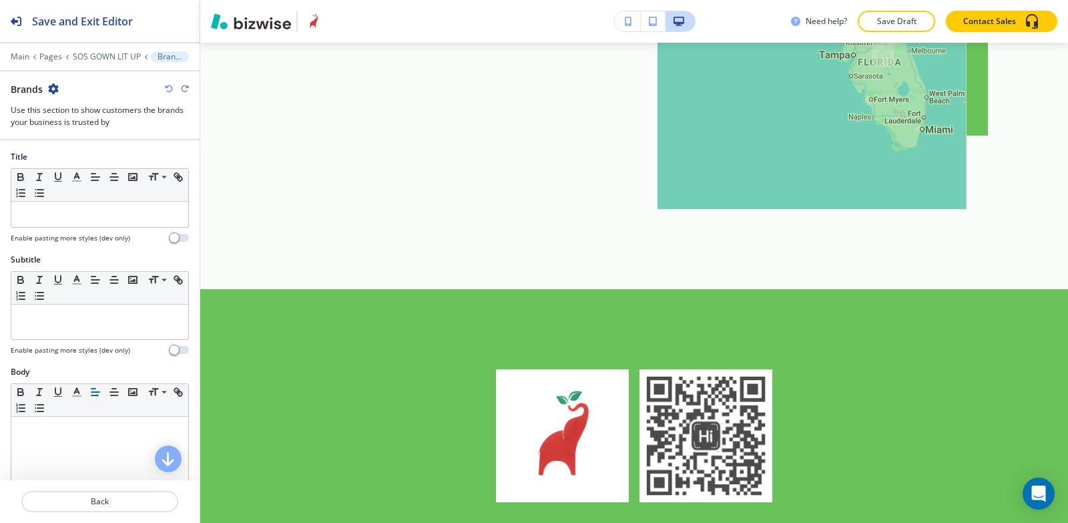
scroll to position [1730, 0]
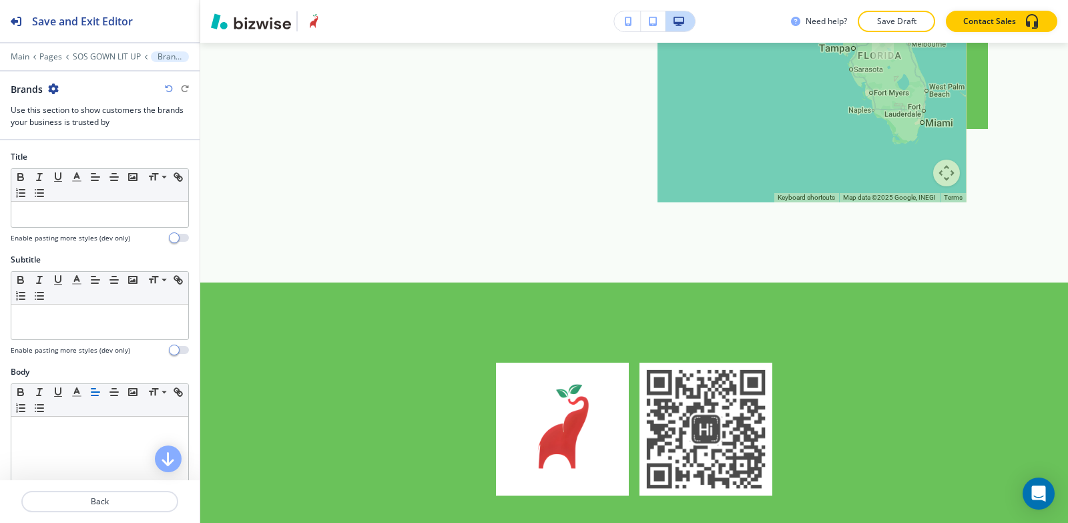
click at [51, 90] on icon "button" at bounding box center [53, 88] width 11 height 11
click at [100, 166] on button "Delete Section" at bounding box center [90, 159] width 85 height 24
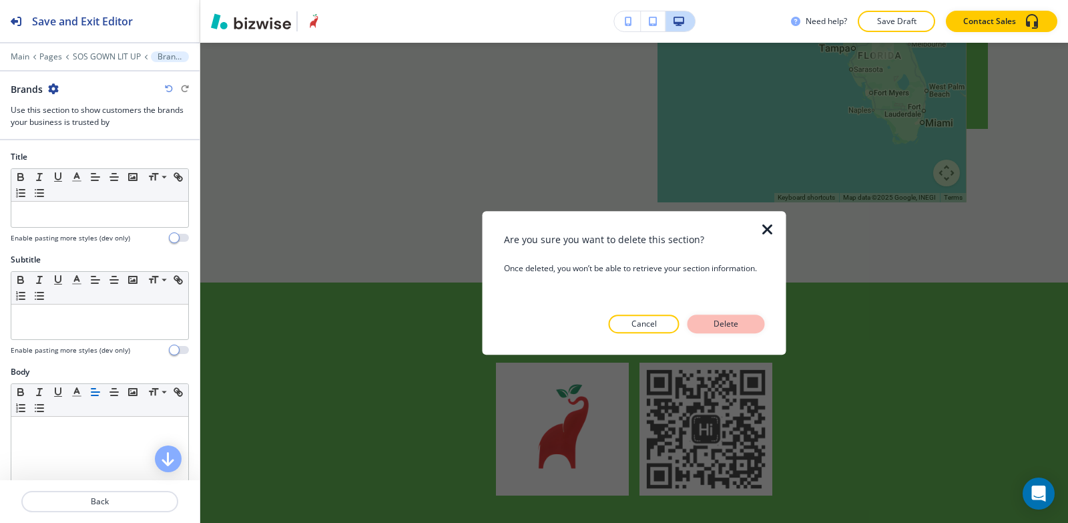
click at [731, 327] on p "Delete" at bounding box center [727, 324] width 32 height 12
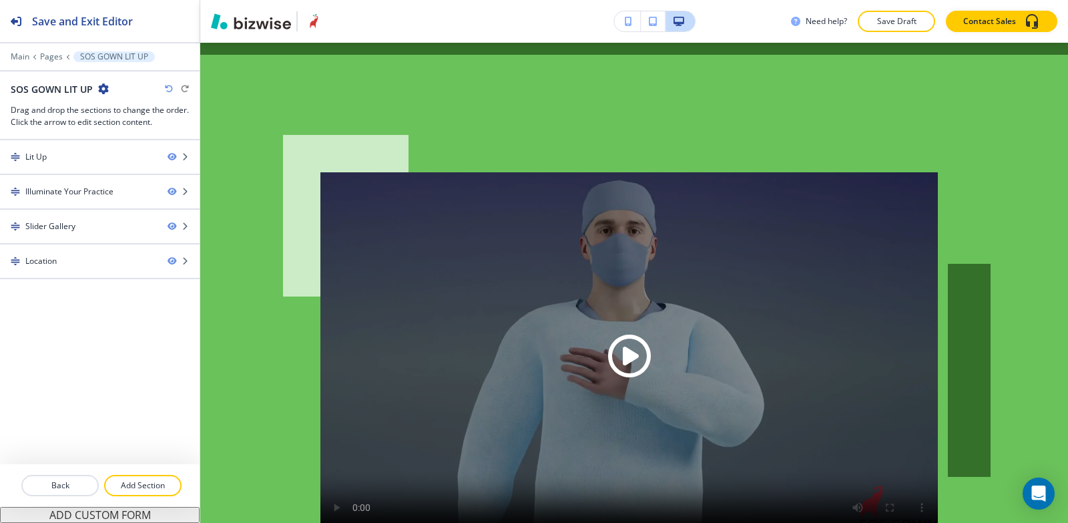
scroll to position [795, 0]
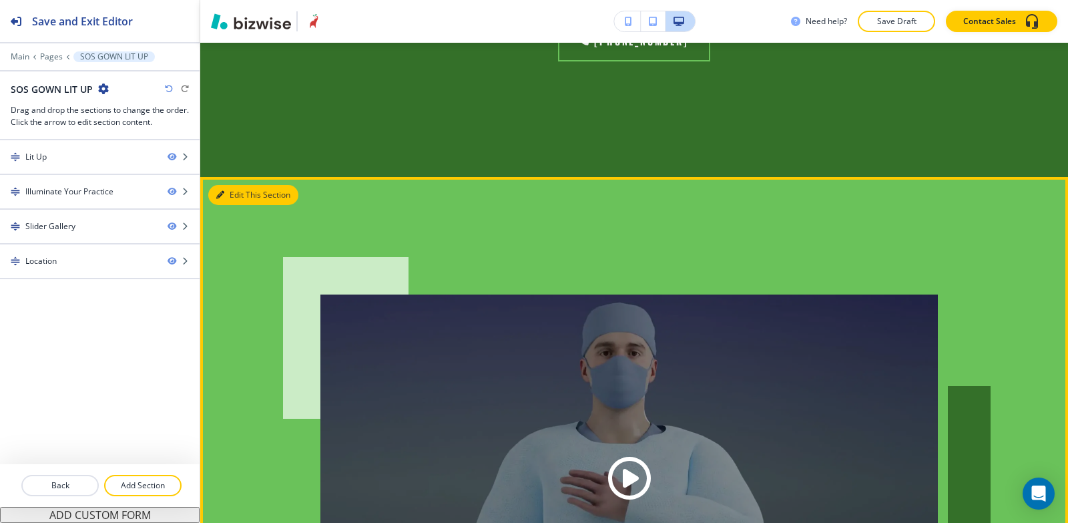
click at [219, 191] on icon "button" at bounding box center [220, 195] width 8 height 8
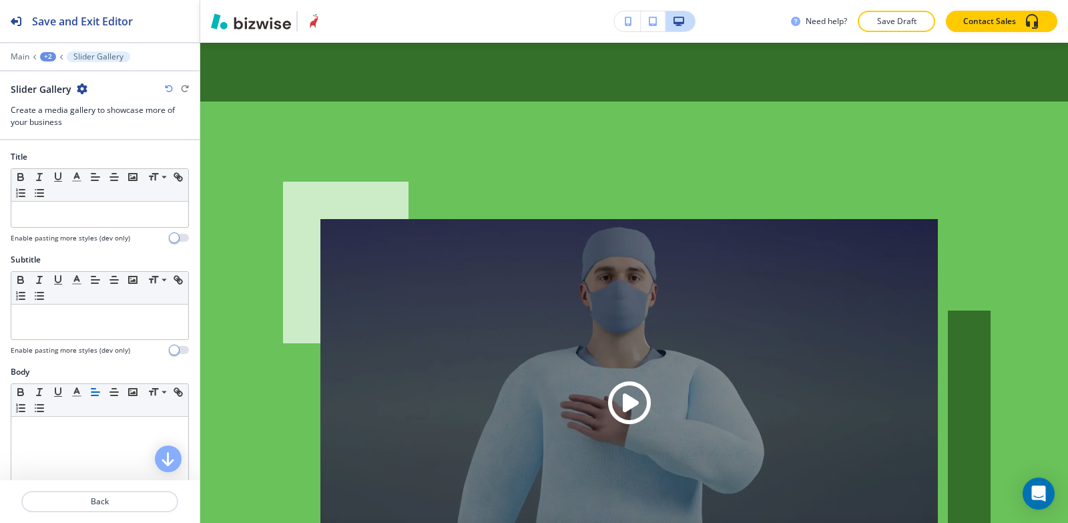
scroll to position [875, 0]
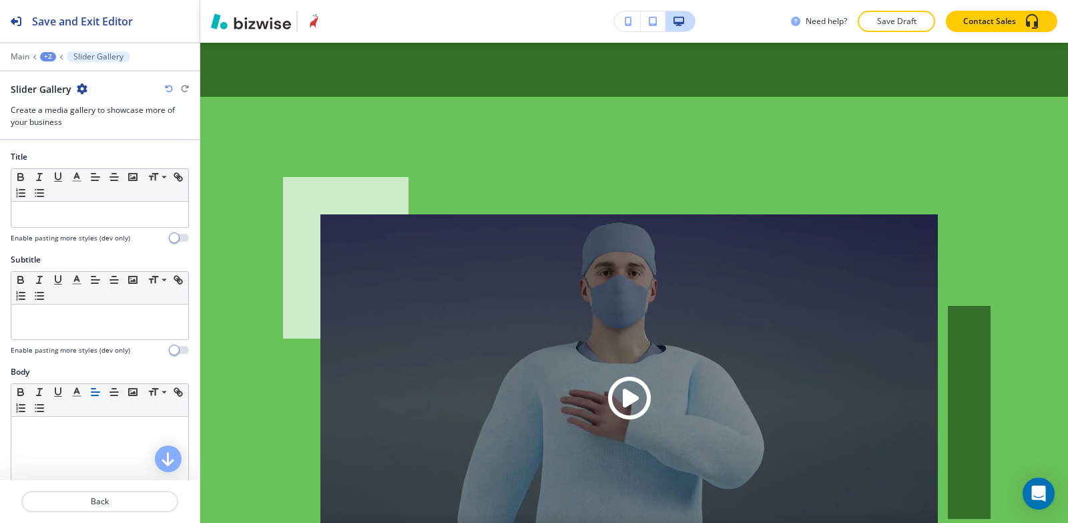
click at [82, 91] on icon "button" at bounding box center [82, 88] width 11 height 11
click at [97, 162] on p "Delete Section" at bounding box center [119, 159] width 68 height 12
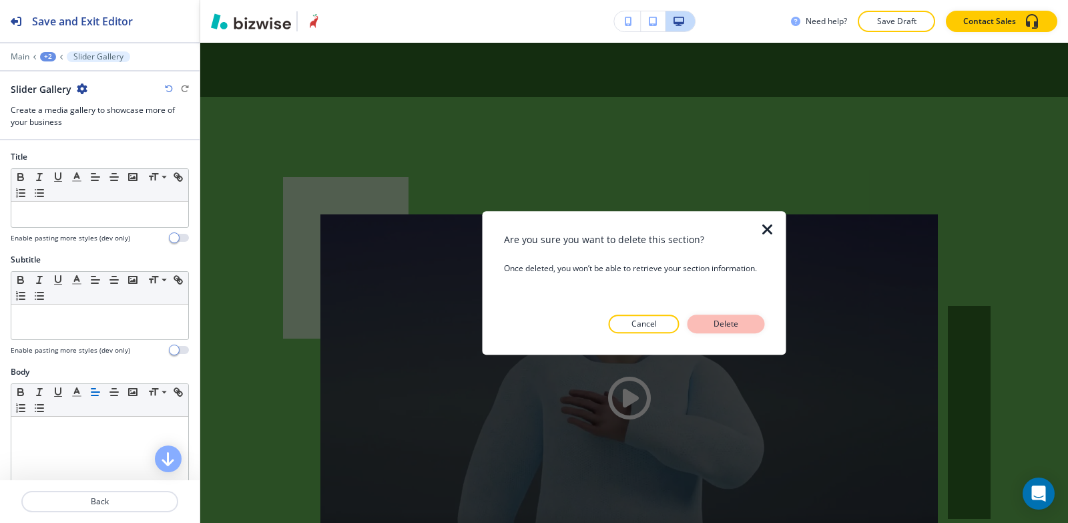
click at [729, 319] on p "Delete" at bounding box center [727, 324] width 32 height 12
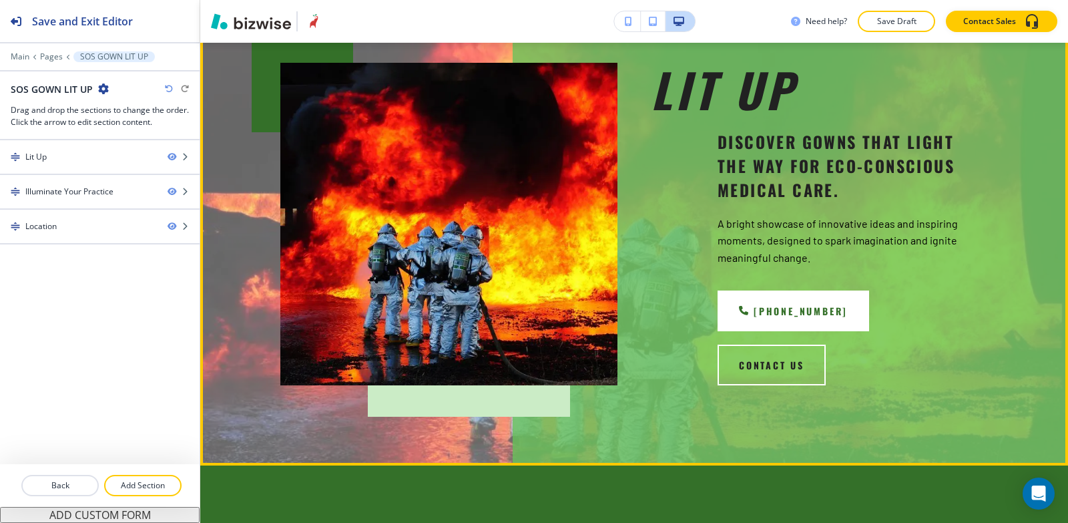
scroll to position [0, 0]
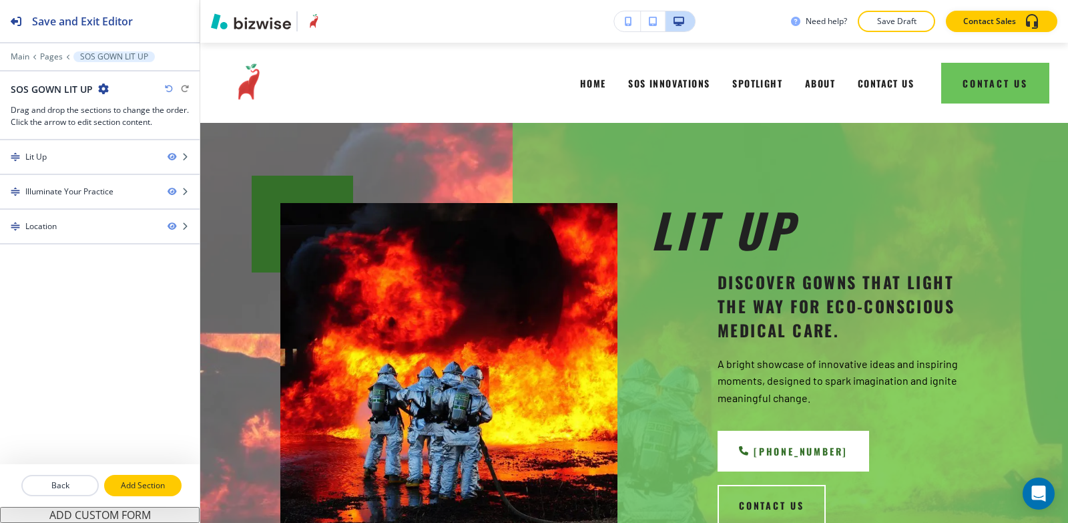
click at [134, 483] on p "Add Section" at bounding box center [143, 485] width 75 height 12
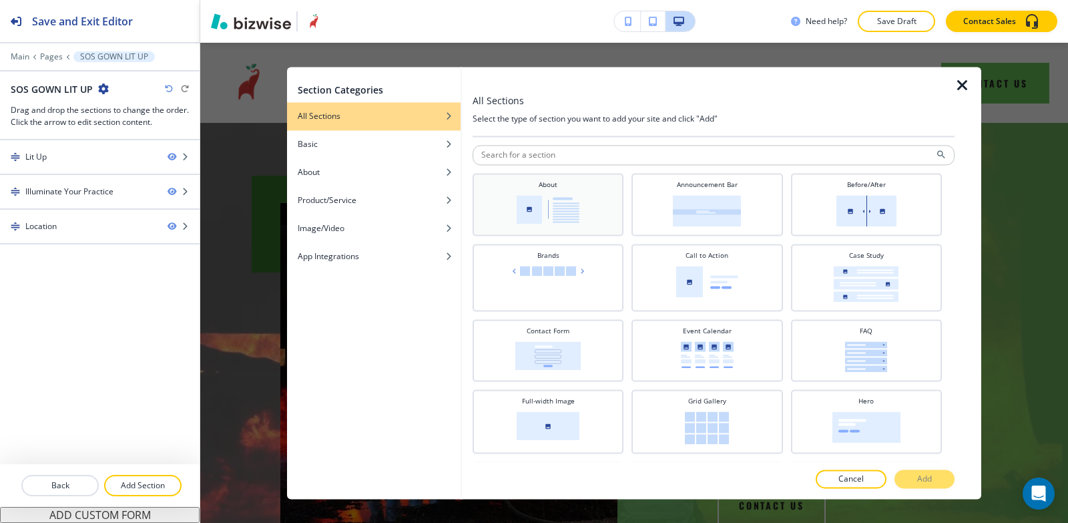
click at [564, 203] on img at bounding box center [548, 209] width 63 height 29
click at [934, 475] on button "Add" at bounding box center [925, 478] width 60 height 19
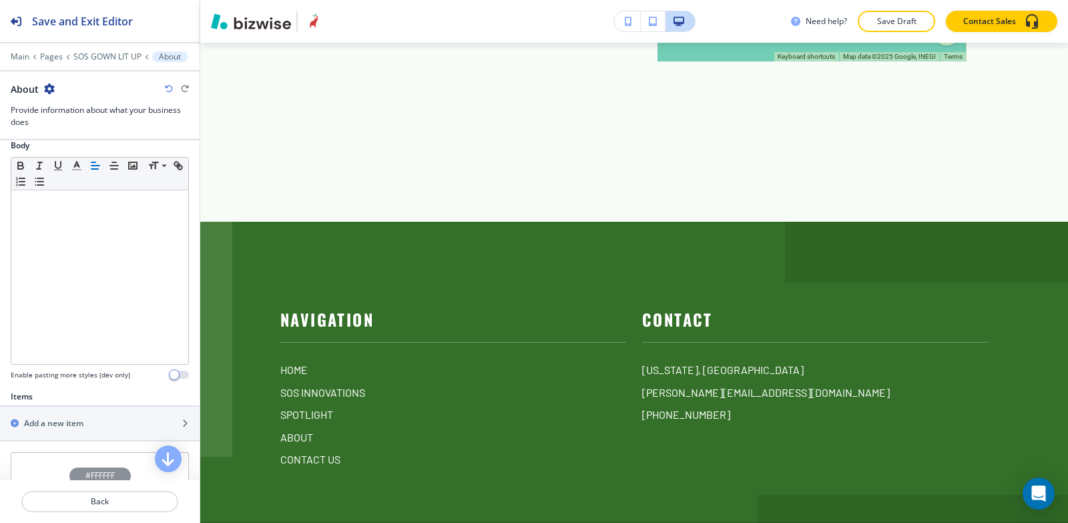
scroll to position [401, 0]
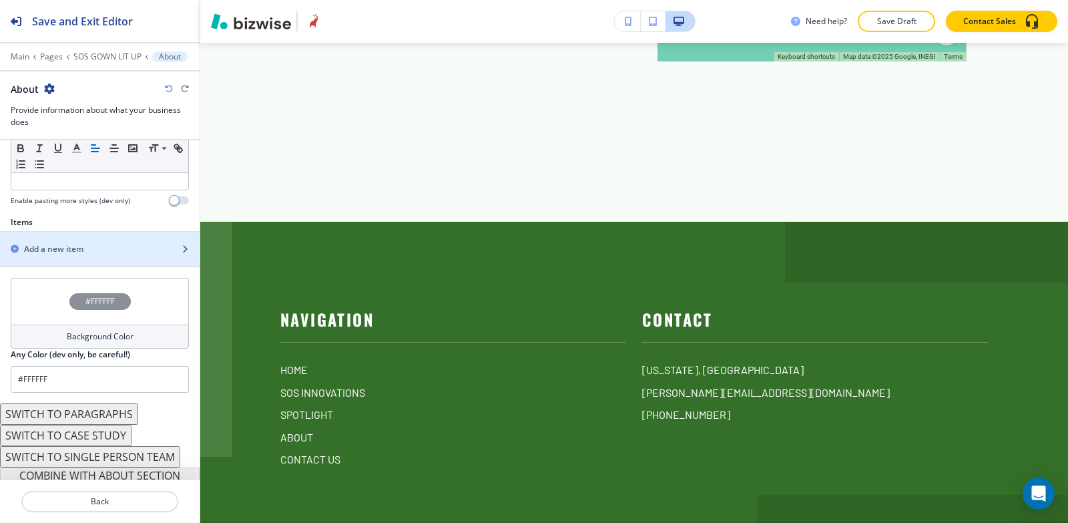
click at [58, 256] on div "button" at bounding box center [100, 260] width 200 height 11
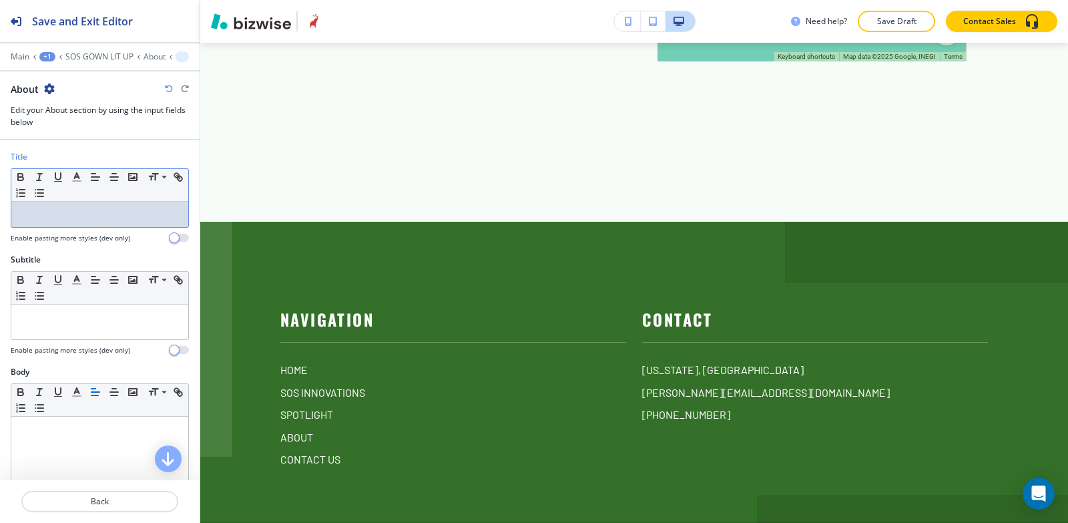
click at [60, 219] on p at bounding box center [100, 214] width 164 height 12
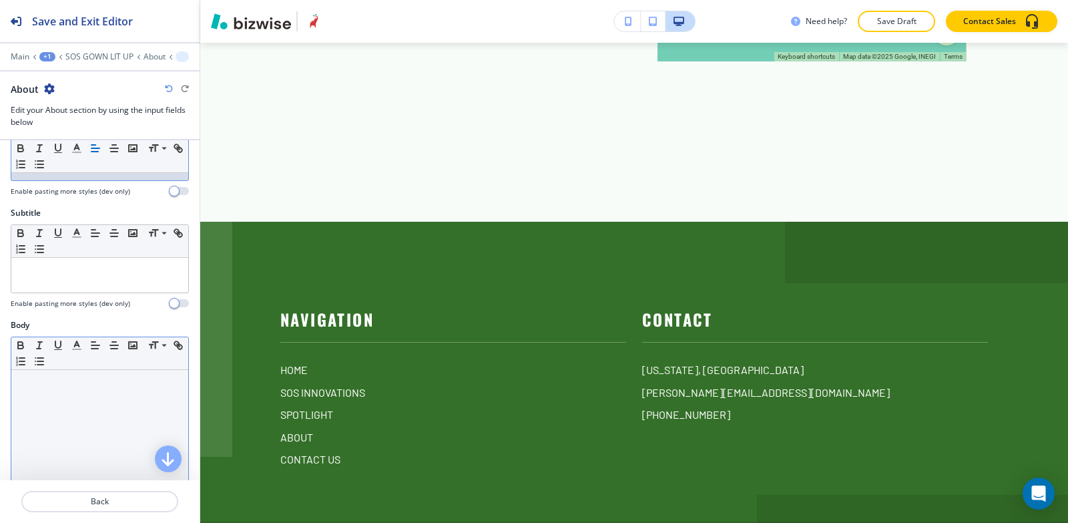
scroll to position [67, 0]
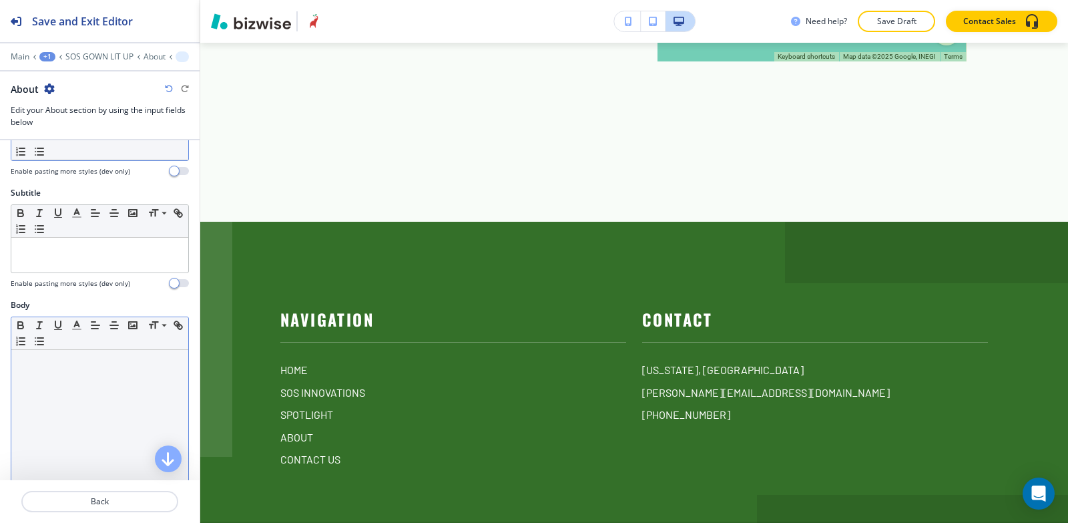
click at [65, 392] on div at bounding box center [99, 437] width 177 height 174
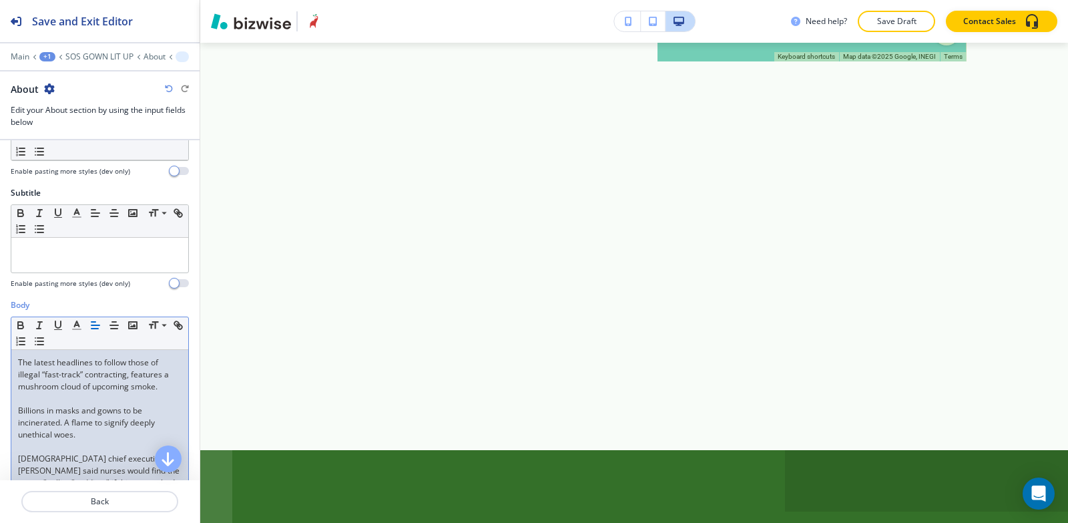
scroll to position [0, 0]
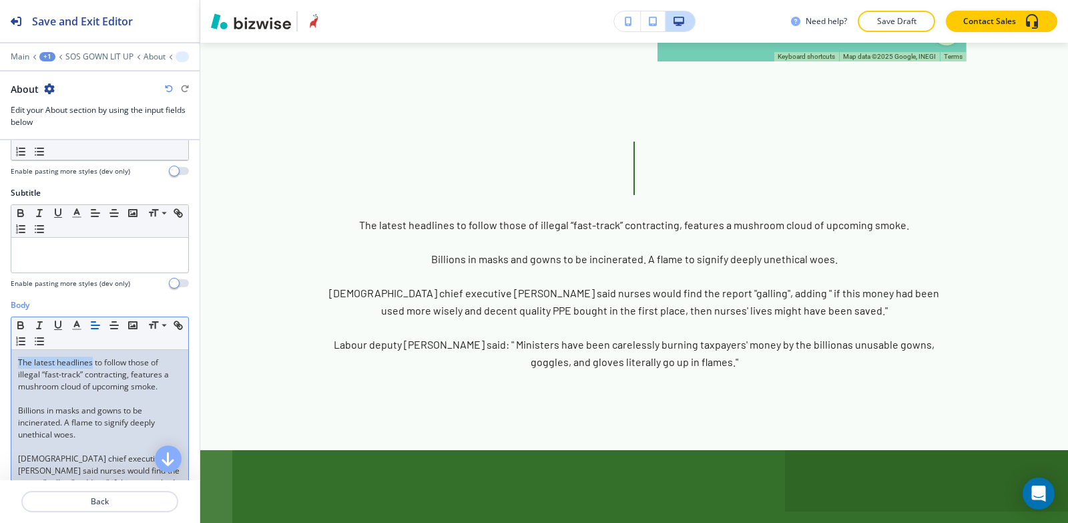
drag, startPoint x: 91, startPoint y: 363, endPoint x: 1, endPoint y: 348, distance: 91.3
click at [0, 351] on div "Body Small Normal Large Huge The latest headlines to follow those of illegal “f…" at bounding box center [100, 464] width 200 height 331
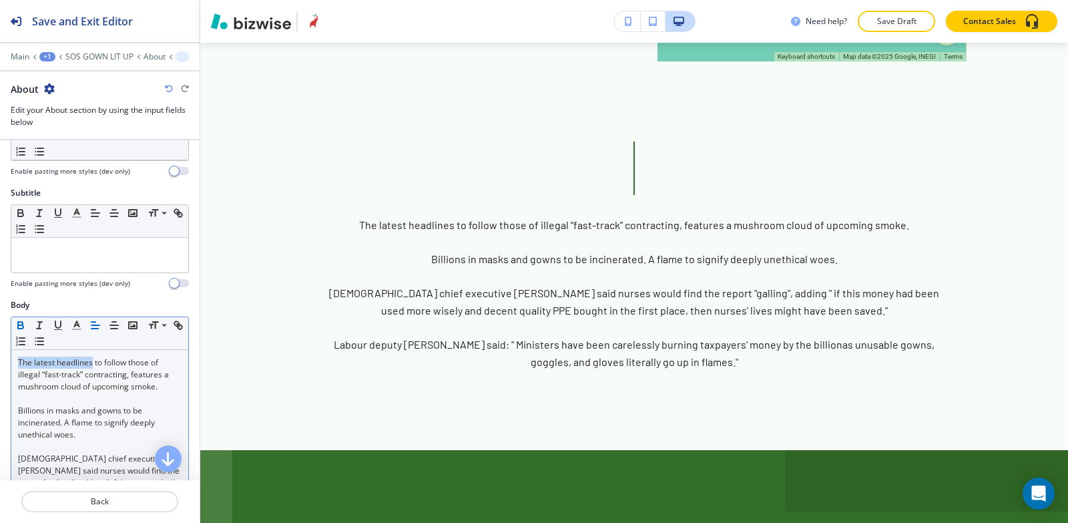
click at [21, 325] on icon "button" at bounding box center [20, 326] width 5 height 3
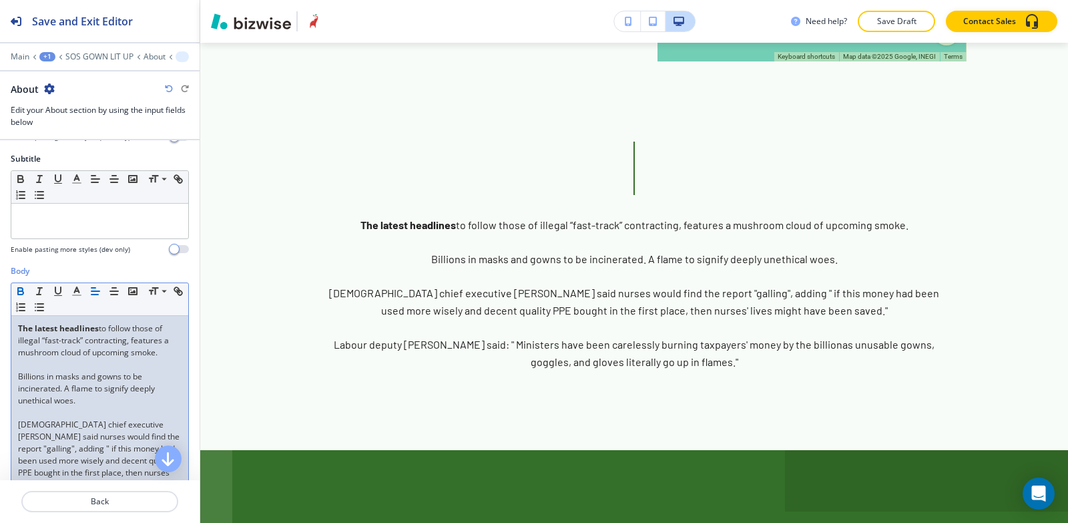
scroll to position [134, 0]
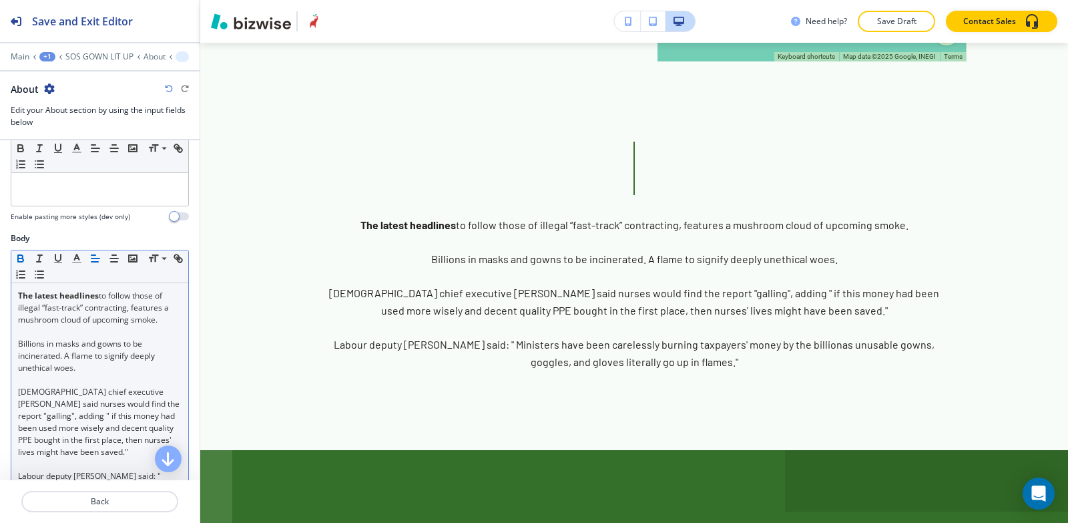
click at [120, 355] on p "Billions in masks and gowns to be incinerated. A flame to signify deeply unethi…" at bounding box center [100, 356] width 164 height 36
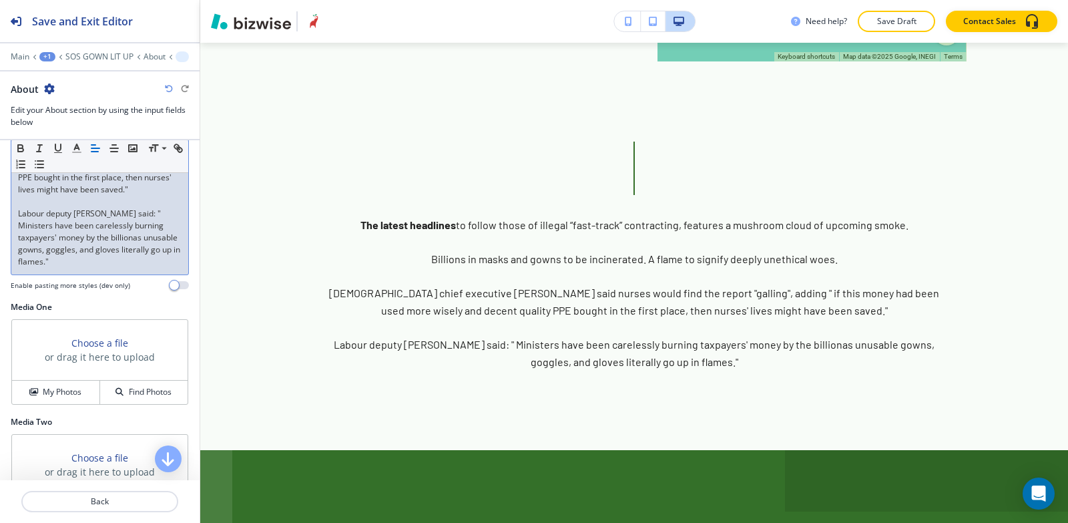
scroll to position [401, 0]
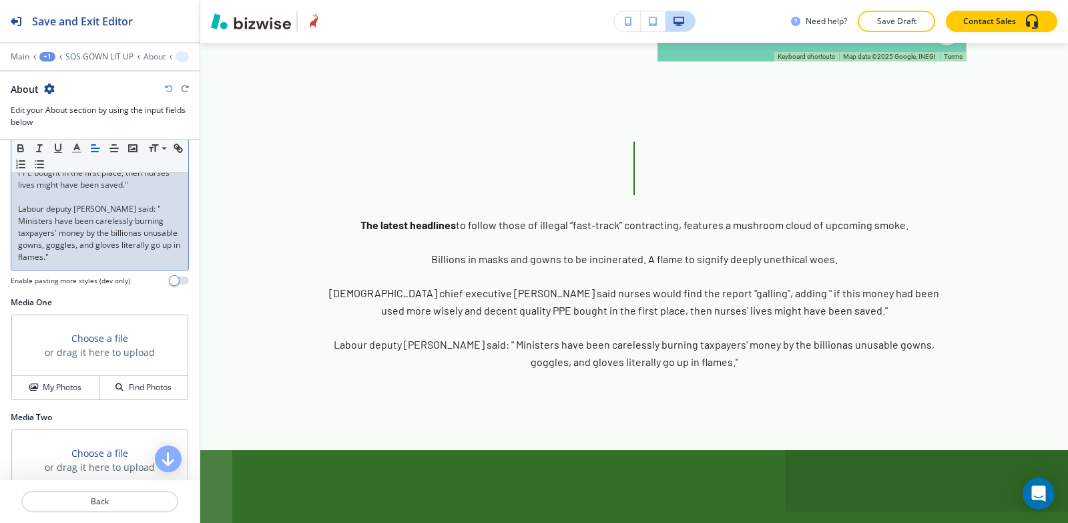
drag, startPoint x: 13, startPoint y: 292, endPoint x: 127, endPoint y: 262, distance: 118.3
click at [127, 262] on div "The latest headlines to follow those of illegal “fast-track” contracting, featu…" at bounding box center [99, 143] width 177 height 254
click at [75, 150] on icon "button" at bounding box center [77, 148] width 12 height 12
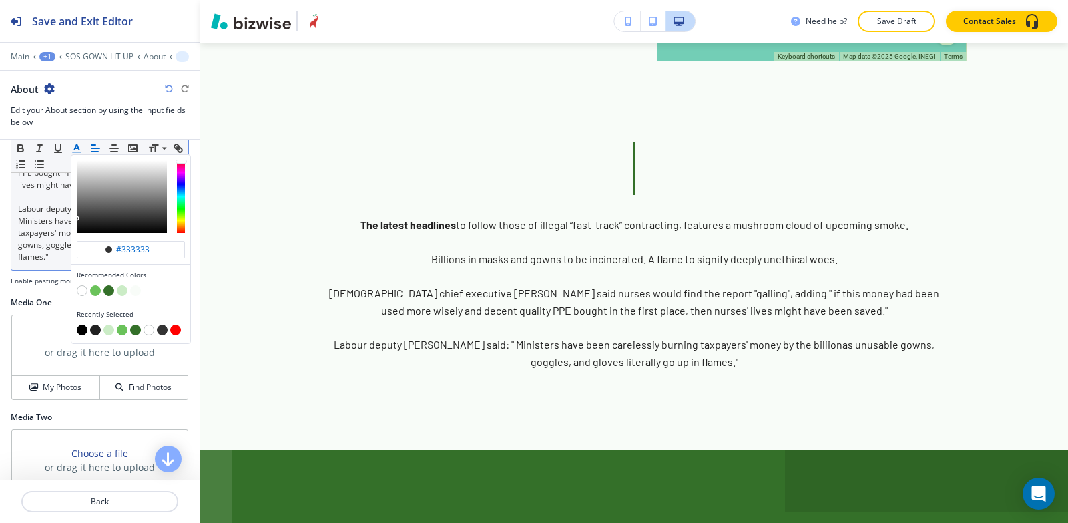
click at [79, 330] on button "button" at bounding box center [82, 330] width 11 height 11
type input "#000000"
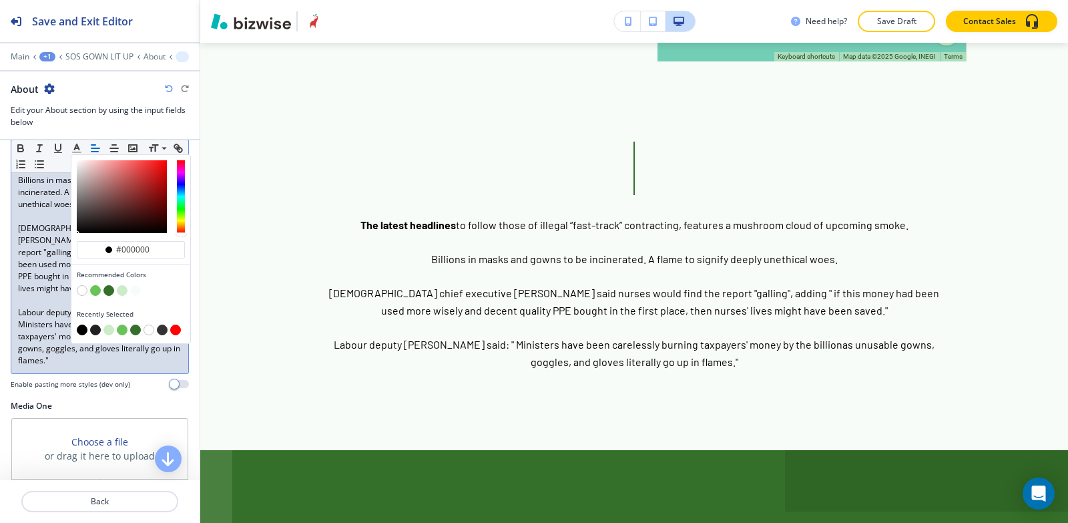
scroll to position [267, 0]
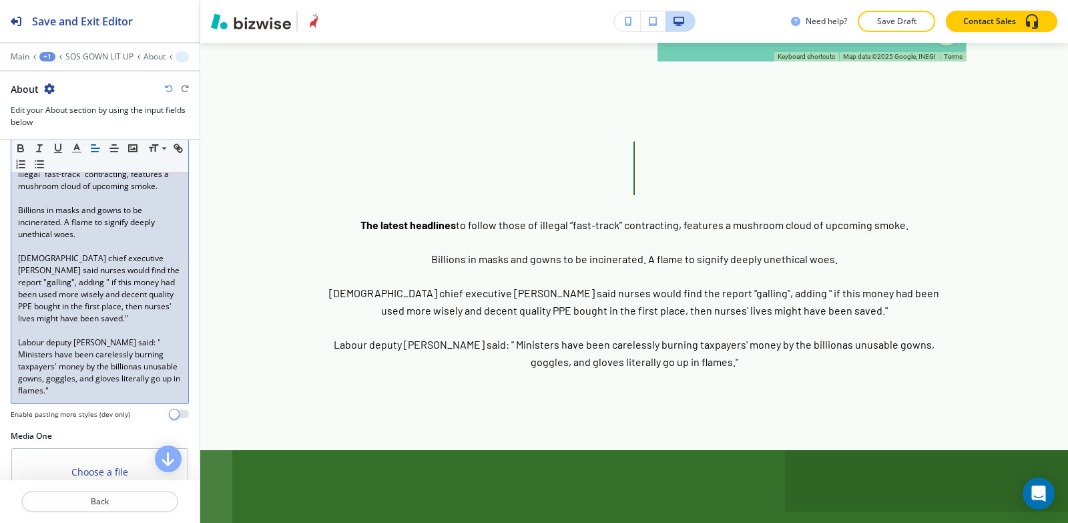
click at [45, 329] on p at bounding box center [100, 331] width 164 height 12
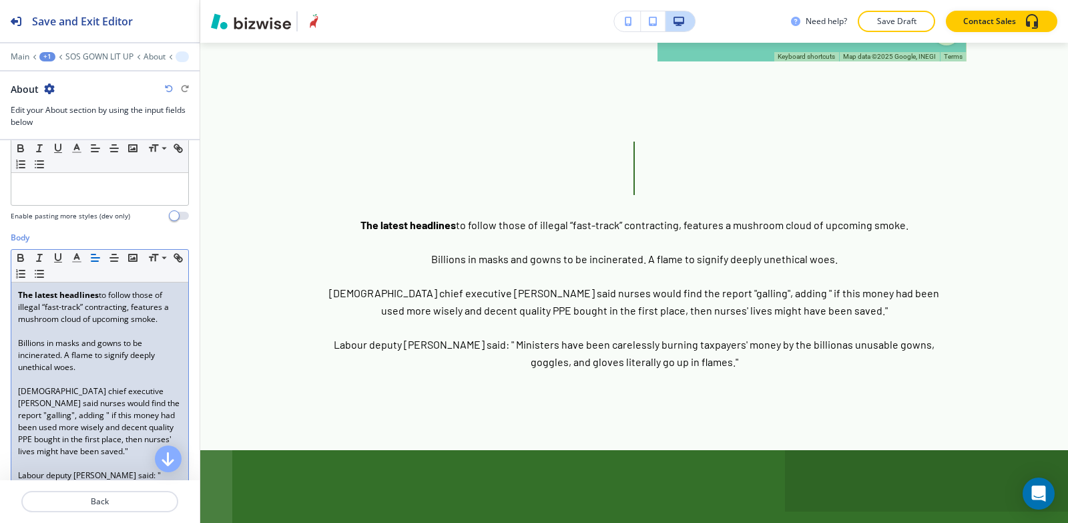
scroll to position [134, 0]
drag, startPoint x: 158, startPoint y: 319, endPoint x: 0, endPoint y: 288, distance: 161.2
click at [0, 288] on div "Body Small Normal Large Huge The latest headlines to follow those of illegal “f…" at bounding box center [100, 397] width 200 height 331
click at [91, 254] on icon "button" at bounding box center [95, 258] width 12 height 12
drag, startPoint x: 91, startPoint y: 371, endPoint x: 20, endPoint y: 322, distance: 86.3
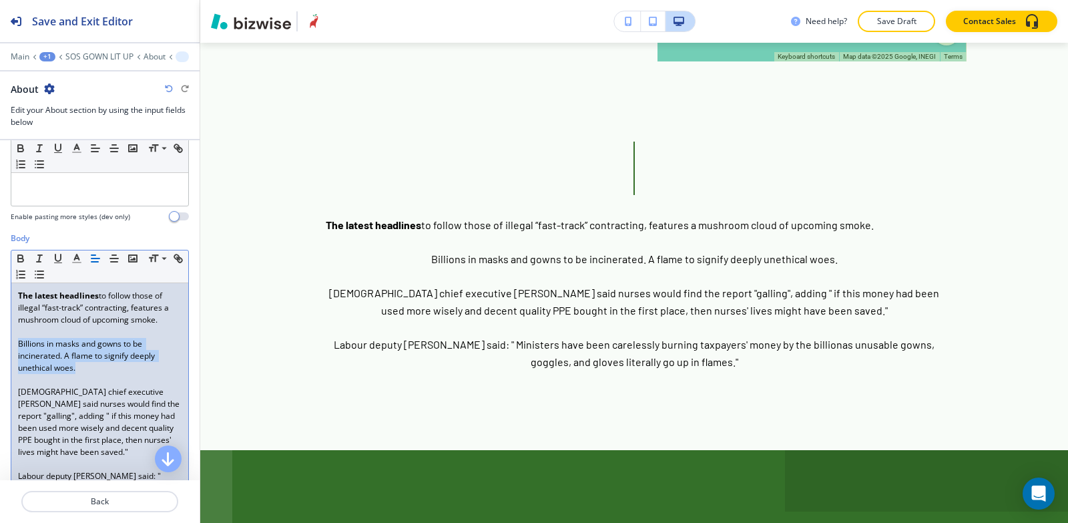
click at [0, 347] on div "Body Small Normal Large Huge The latest headlines to follow those of illegal “f…" at bounding box center [100, 397] width 200 height 331
click at [92, 260] on icon "button" at bounding box center [95, 258] width 12 height 12
click at [79, 259] on polyline "button" at bounding box center [77, 256] width 5 height 5
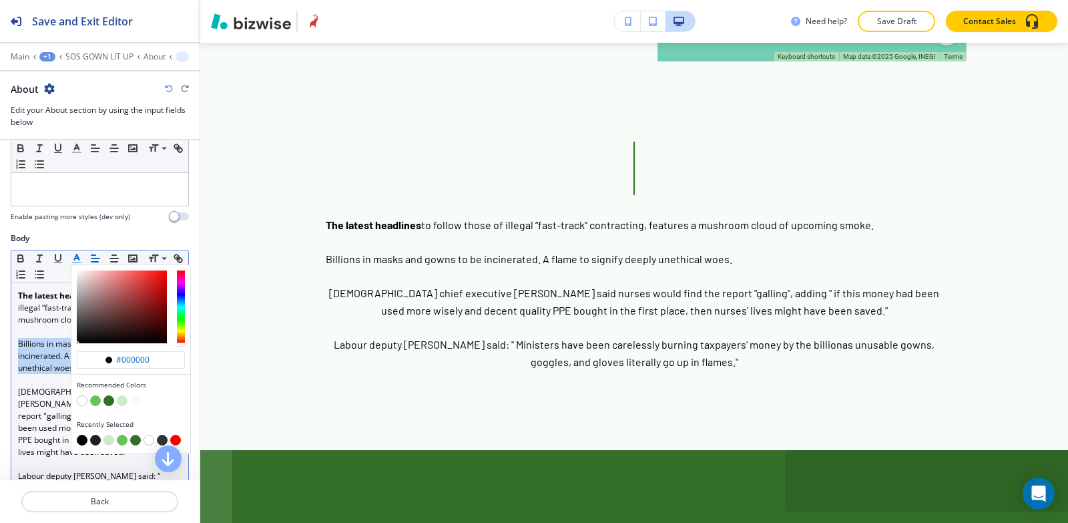
click at [79, 259] on polyline "button" at bounding box center [77, 256] width 5 height 5
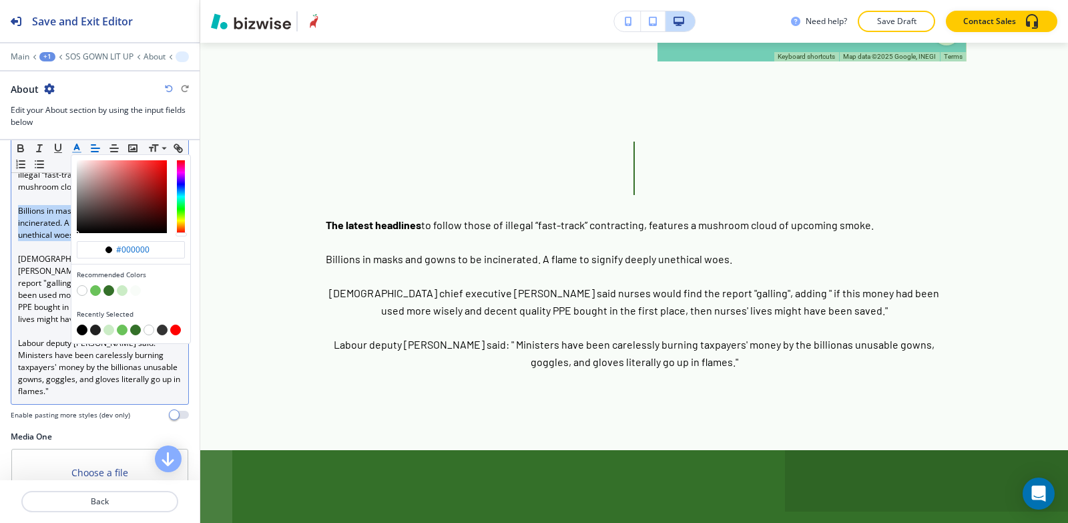
scroll to position [267, 0]
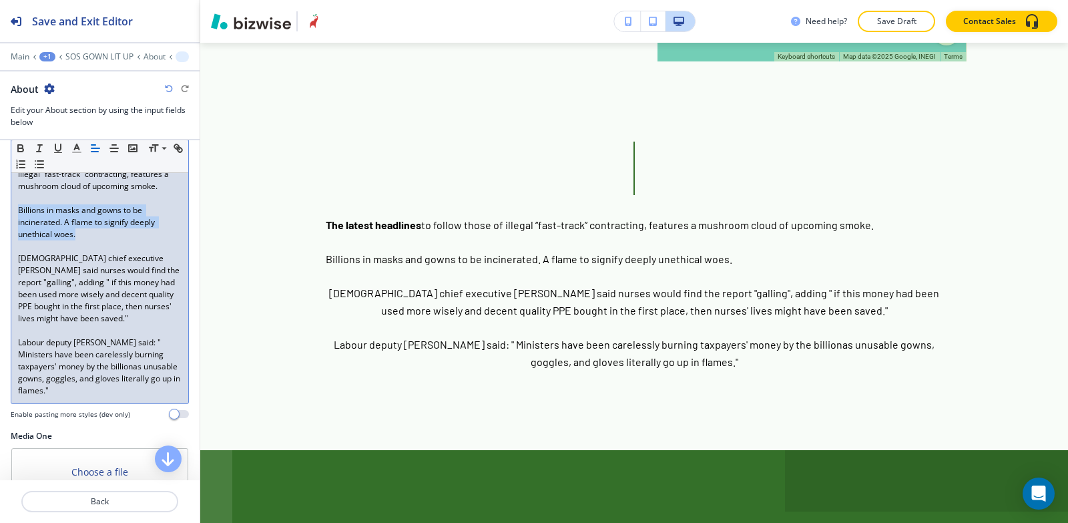
drag, startPoint x: 19, startPoint y: 260, endPoint x: 172, endPoint y: 319, distance: 163.2
click at [172, 319] on div "The latest headlines to follow those of illegal “fast-track” contracting, featu…" at bounding box center [99, 277] width 177 height 254
click at [93, 152] on line "button" at bounding box center [94, 152] width 7 height 0
click at [97, 341] on span "Labour deputy leaderAngela Rayner said: " Ministers have been carelessly burnin…" at bounding box center [100, 366] width 164 height 59
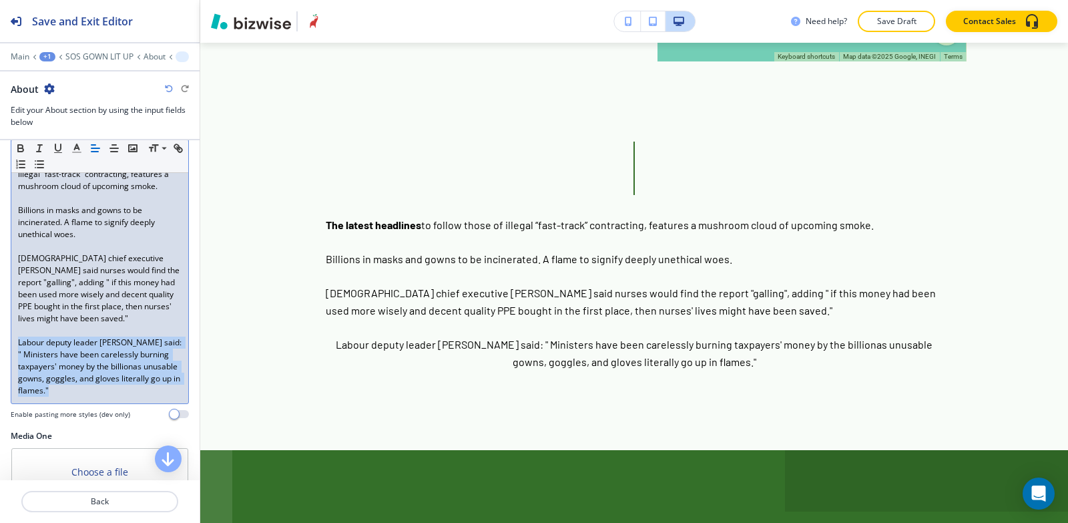
drag, startPoint x: 17, startPoint y: 343, endPoint x: 155, endPoint y: 405, distance: 151.8
click at [155, 405] on div "Body Small Normal Large Huge The latest headlines to follow those of illegal “f…" at bounding box center [100, 259] width 178 height 321
click at [91, 150] on icon "button" at bounding box center [95, 148] width 12 height 12
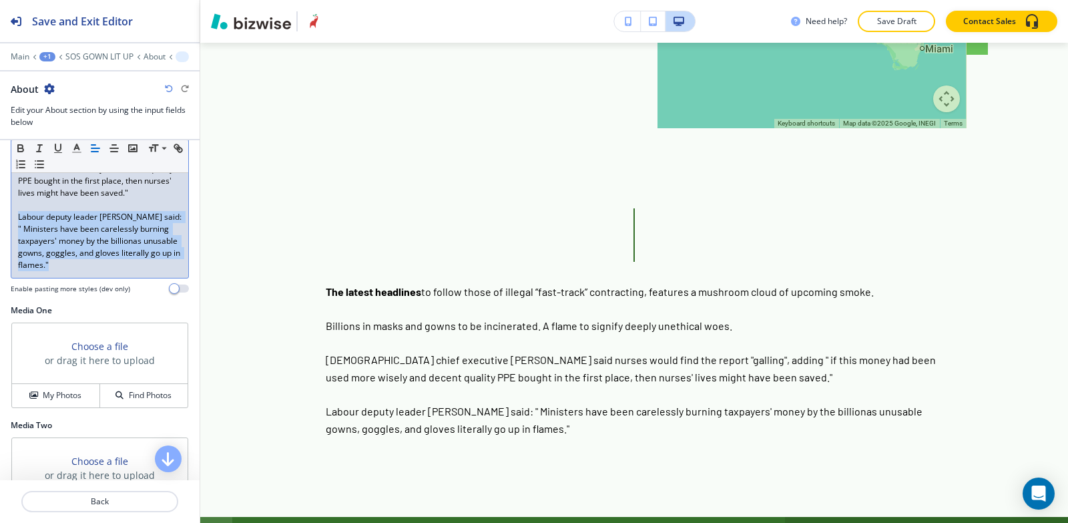
scroll to position [554, 0]
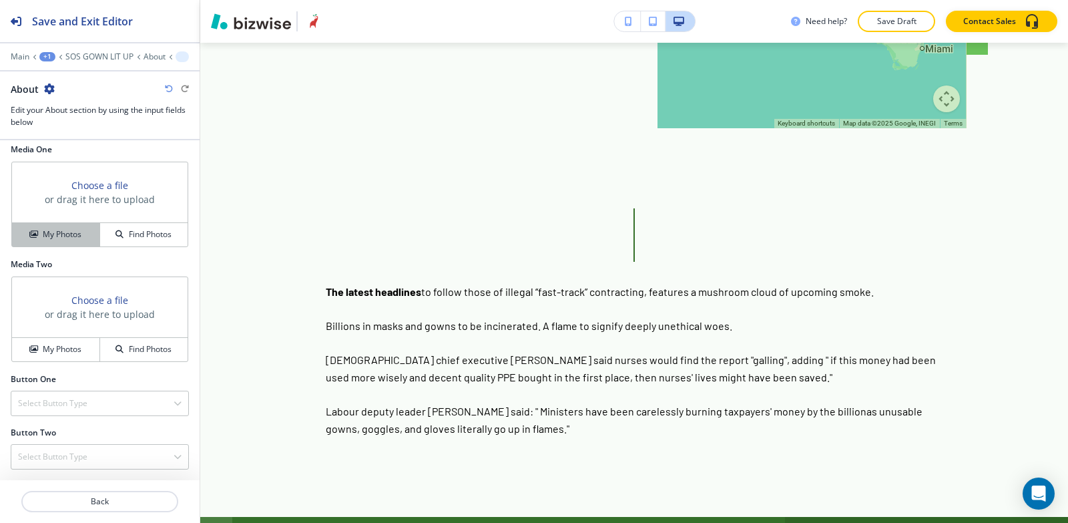
click at [44, 229] on h4 "My Photos" at bounding box center [62, 234] width 39 height 12
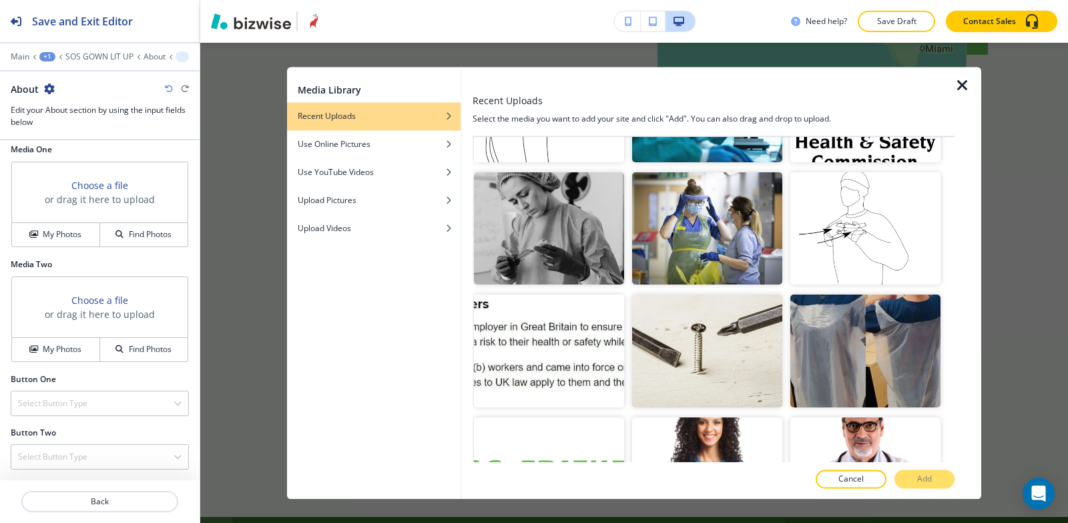
scroll to position [2003, 0]
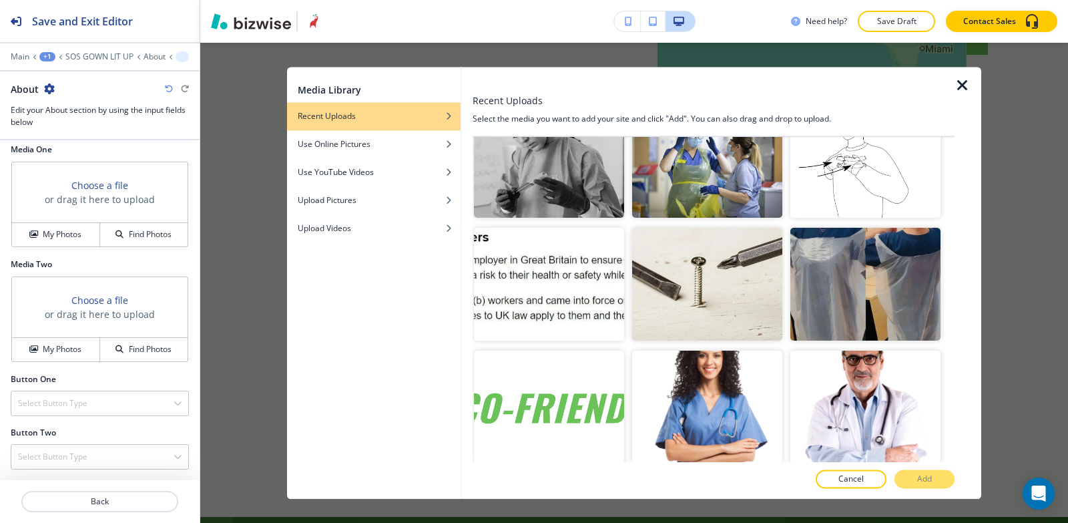
click at [699, 156] on img "button" at bounding box center [707, 162] width 150 height 113
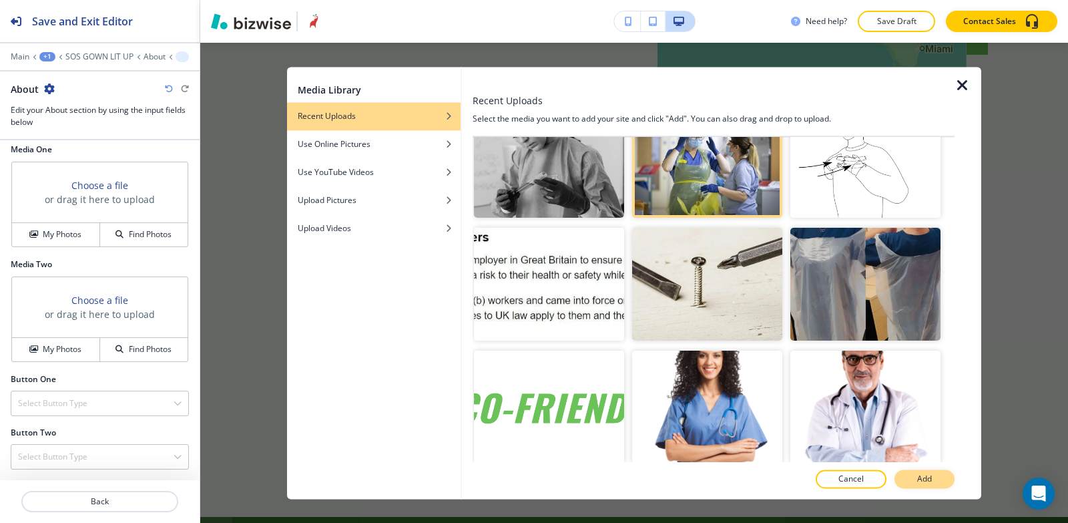
click at [909, 480] on button "Add" at bounding box center [925, 478] width 60 height 19
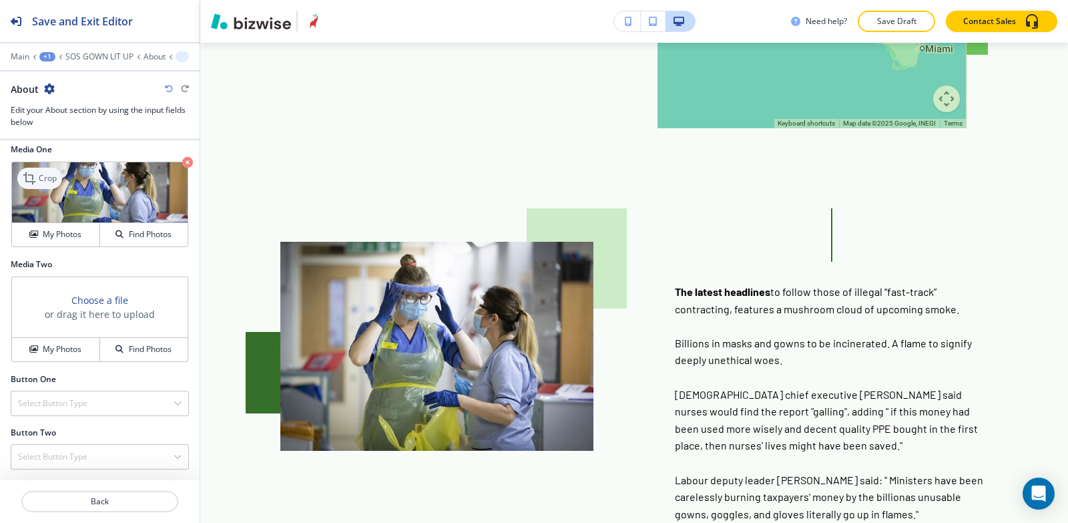
click at [41, 179] on p "Crop" at bounding box center [48, 178] width 18 height 12
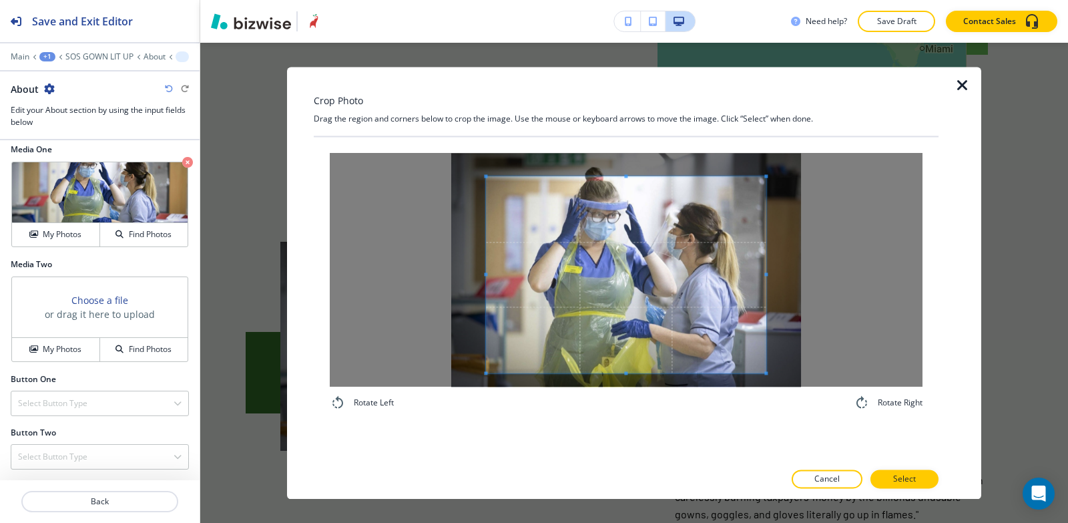
click at [614, 432] on div "Rotate Left Rotate Right" at bounding box center [626, 299] width 625 height 325
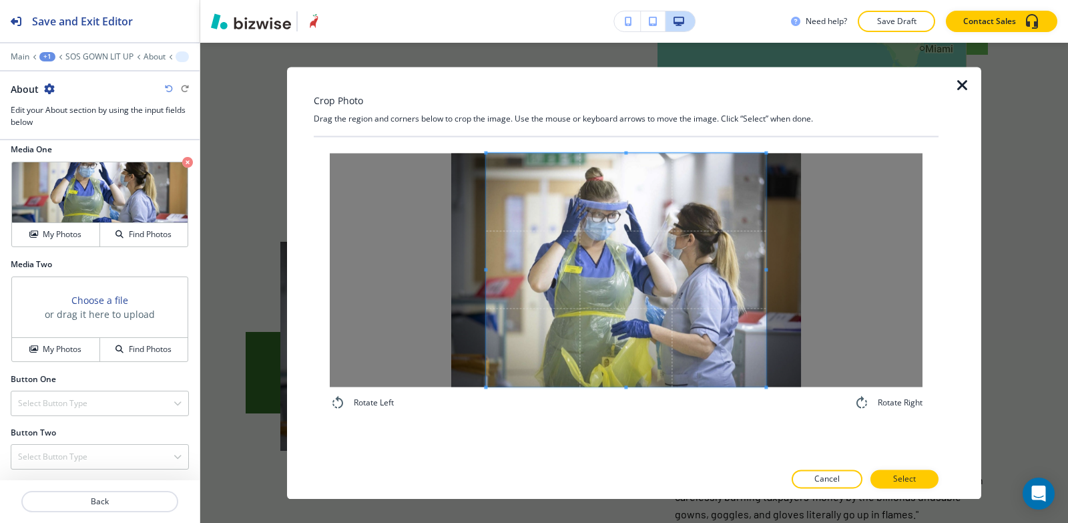
click at [609, 104] on div "Crop Photo Drag the region and corners below to crop the image. Use the mouse o…" at bounding box center [626, 283] width 625 height 432
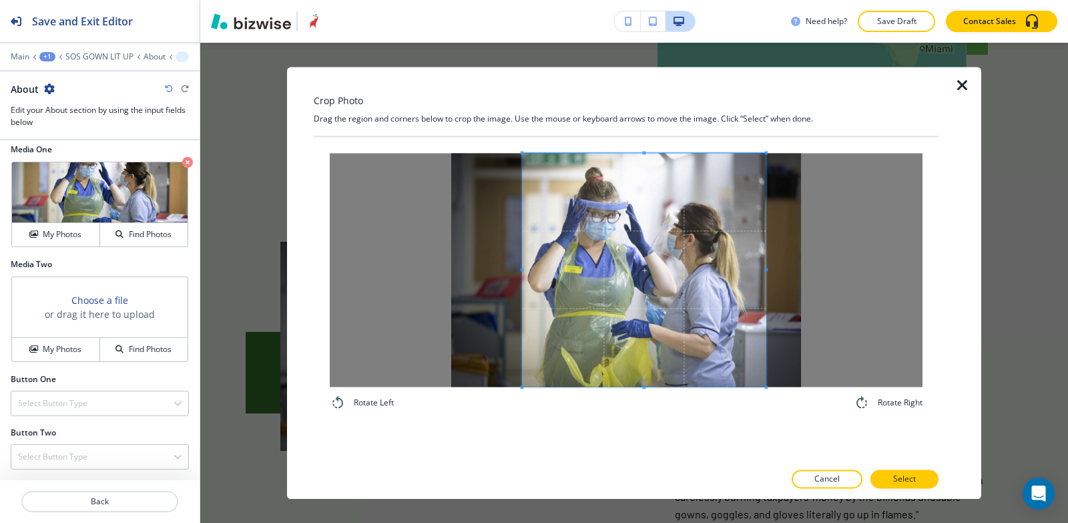
click at [522, 257] on span at bounding box center [521, 270] width 3 height 234
click at [751, 236] on span at bounding box center [749, 270] width 3 height 234
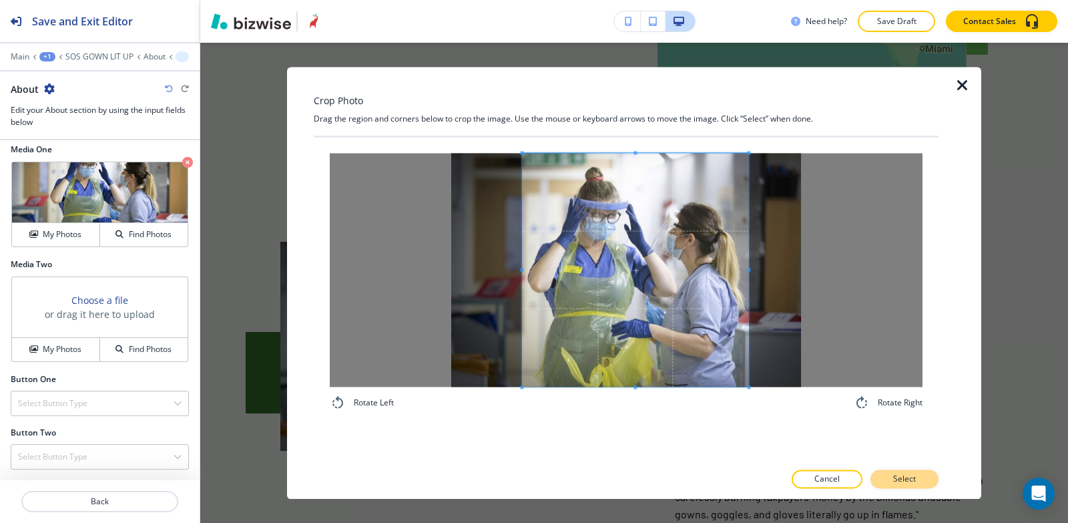
click at [923, 483] on button "Select" at bounding box center [905, 478] width 68 height 19
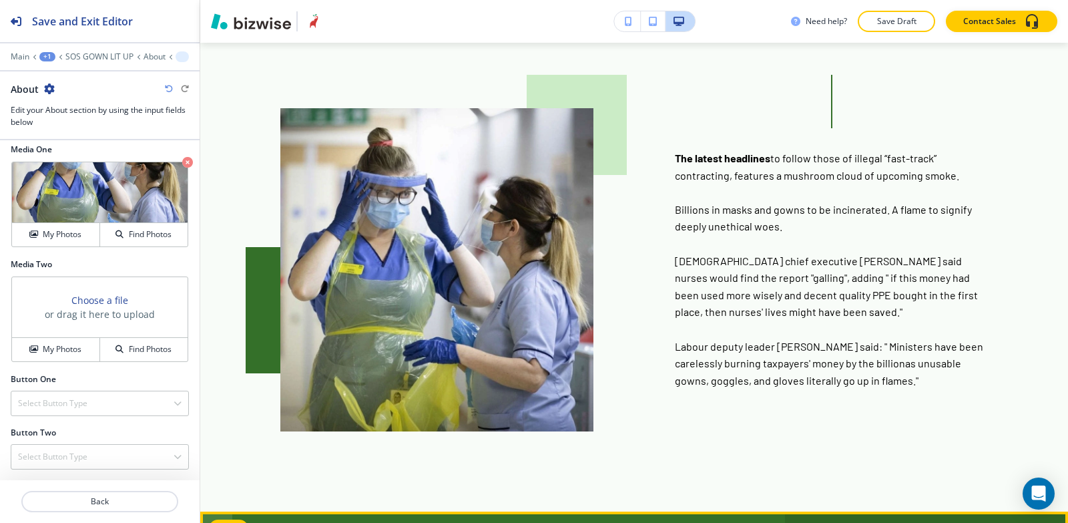
scroll to position [1306, 0]
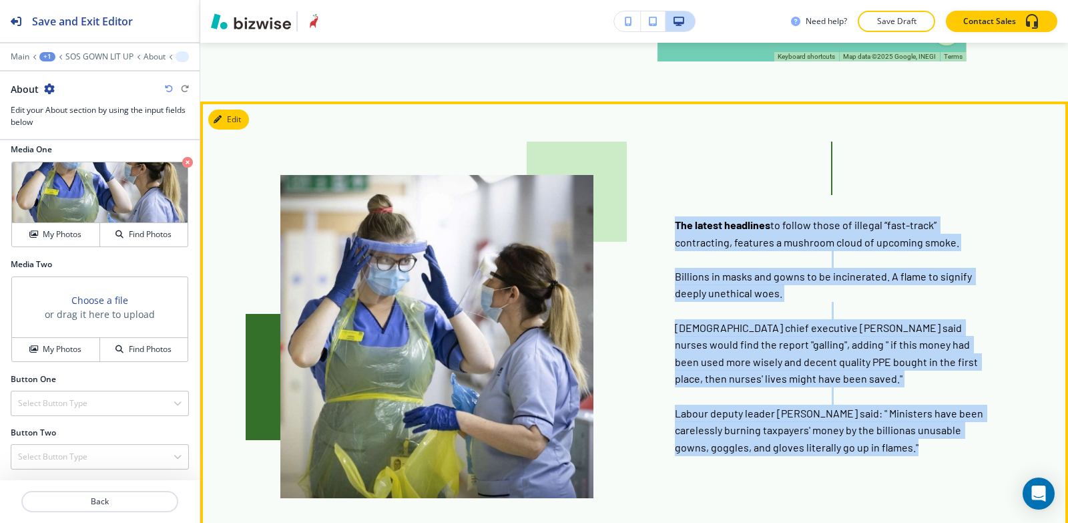
drag, startPoint x: 666, startPoint y: 162, endPoint x: 960, endPoint y: 433, distance: 399.8
click at [961, 433] on div "The latest headlines to follow those of illegal “fast-track” contracting, featu…" at bounding box center [634, 320] width 708 height 357
copy p "The latest headlines to follow those of illegal “fast-track” contracting, featu…"
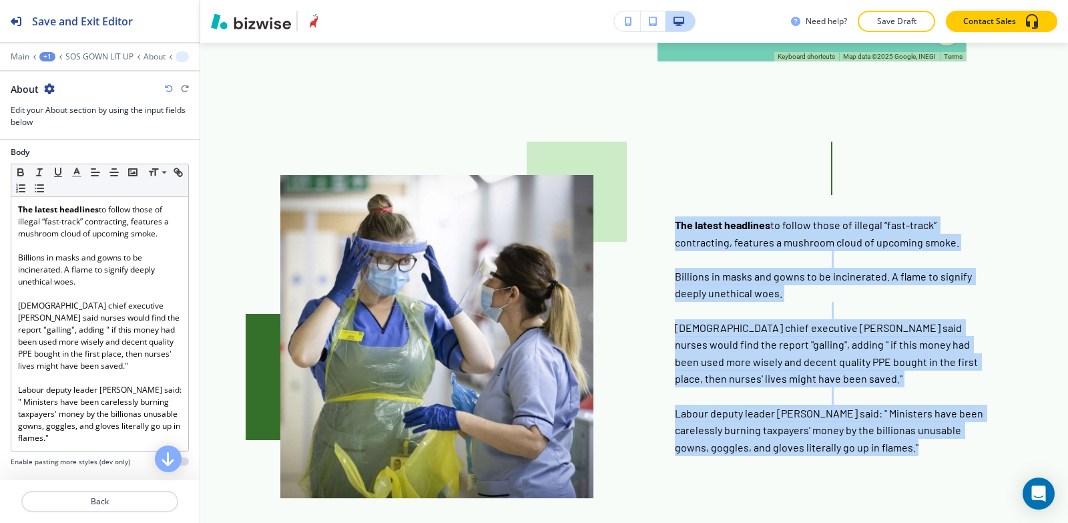
scroll to position [0, 0]
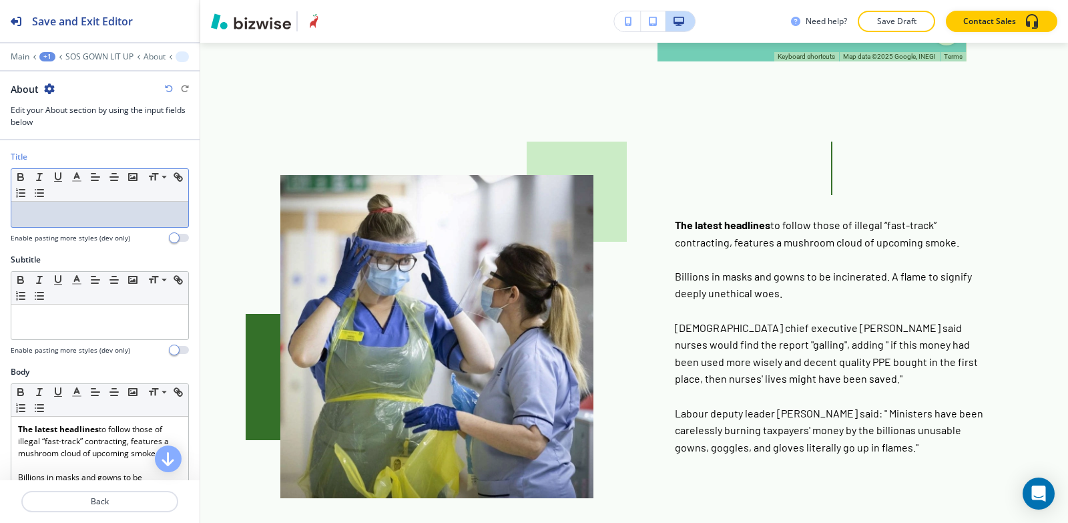
click at [81, 222] on div at bounding box center [99, 214] width 177 height 25
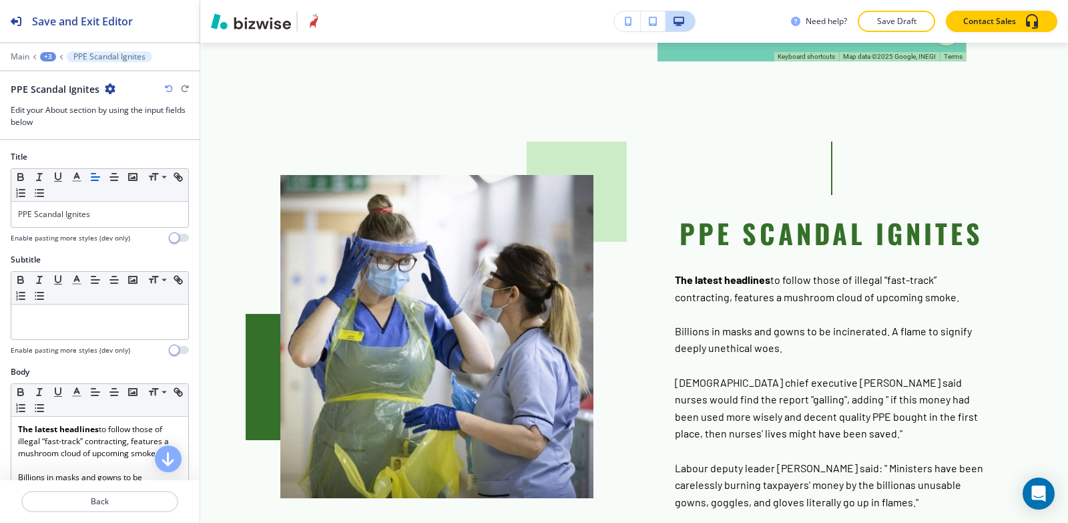
click at [65, 341] on div at bounding box center [100, 342] width 178 height 5
click at [65, 333] on div at bounding box center [99, 322] width 177 height 35
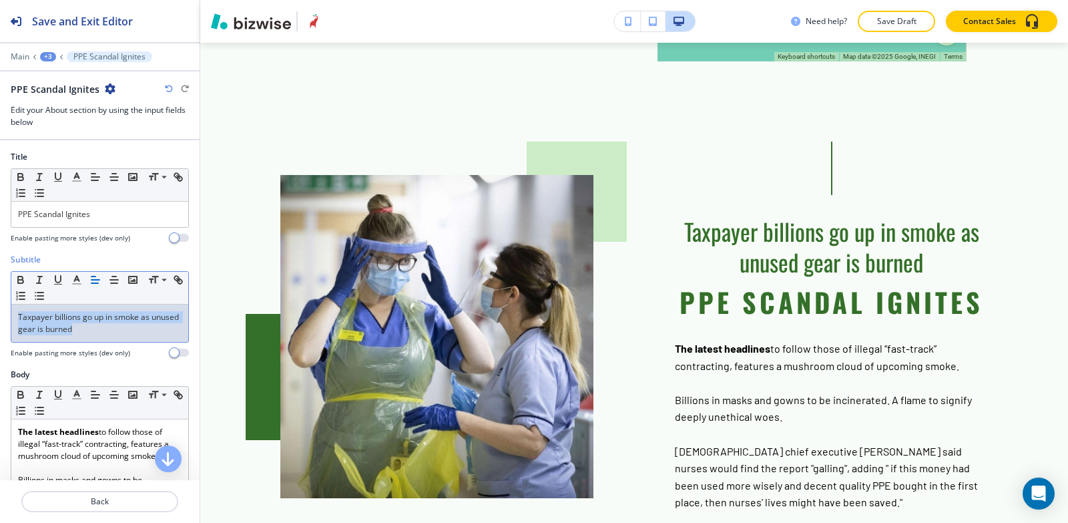
drag, startPoint x: 108, startPoint y: 331, endPoint x: 0, endPoint y: 281, distance: 119.2
click at [0, 281] on div "Subtitle Small Normal Large Huge Taxpayer billions go up in smoke as unused gea…" at bounding box center [100, 311] width 200 height 115
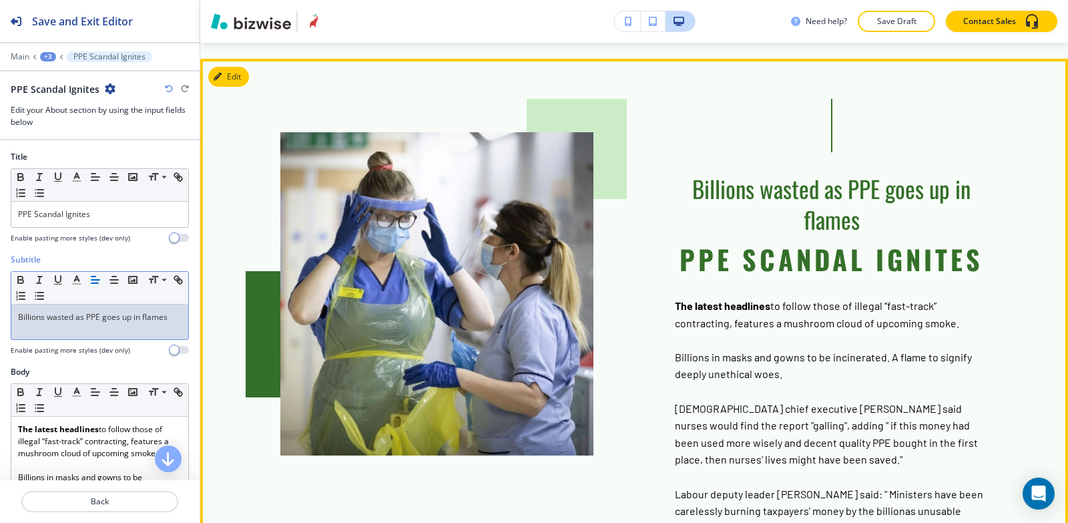
scroll to position [1372, 0]
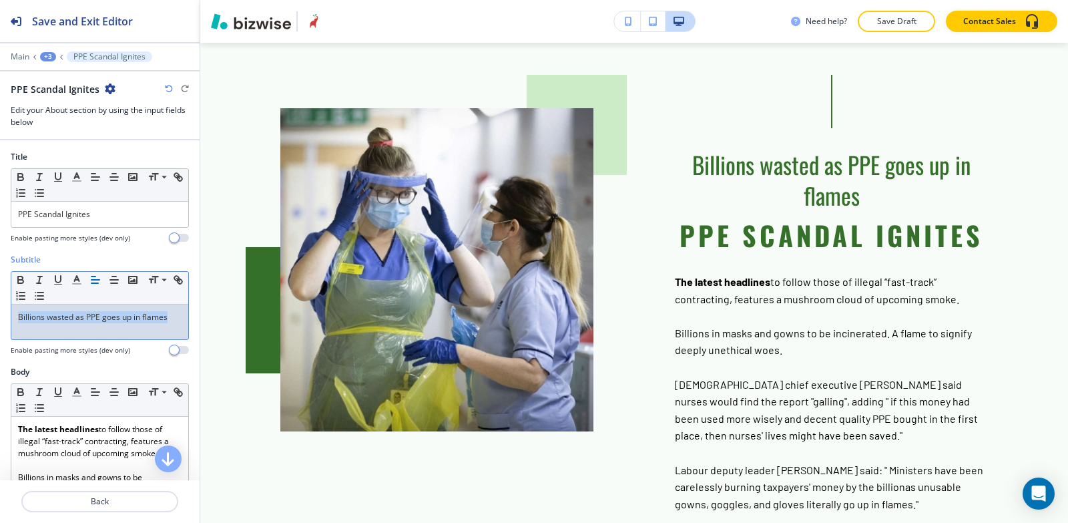
drag, startPoint x: 173, startPoint y: 319, endPoint x: 0, endPoint y: 329, distance: 173.2
click at [0, 329] on div "Subtitle Small Normal Large Huge Billions wasted as PPE goes up in flames Enabl…" at bounding box center [100, 310] width 200 height 112
click at [19, 317] on p "Billions wasted as PPE goes up in flames" at bounding box center [100, 317] width 164 height 12
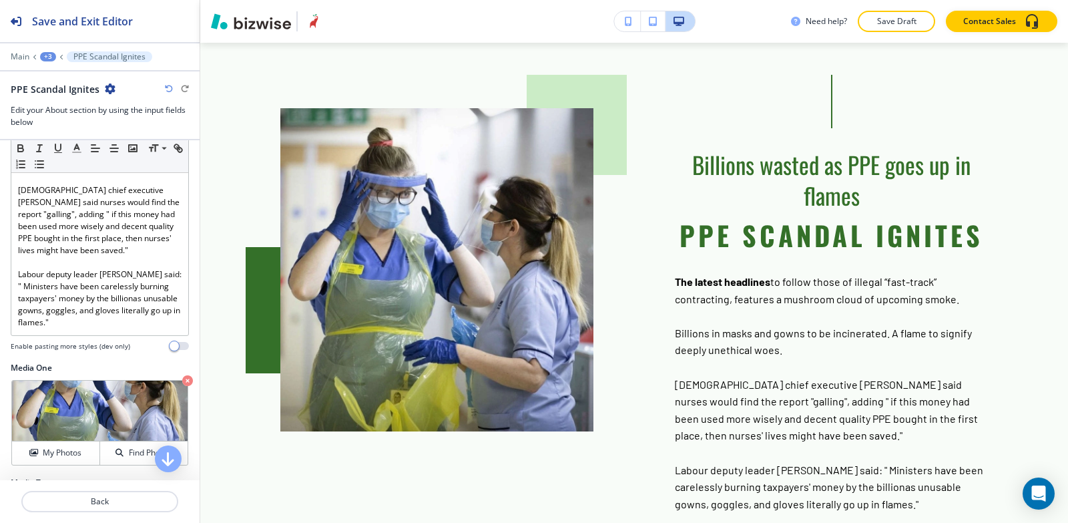
scroll to position [401, 0]
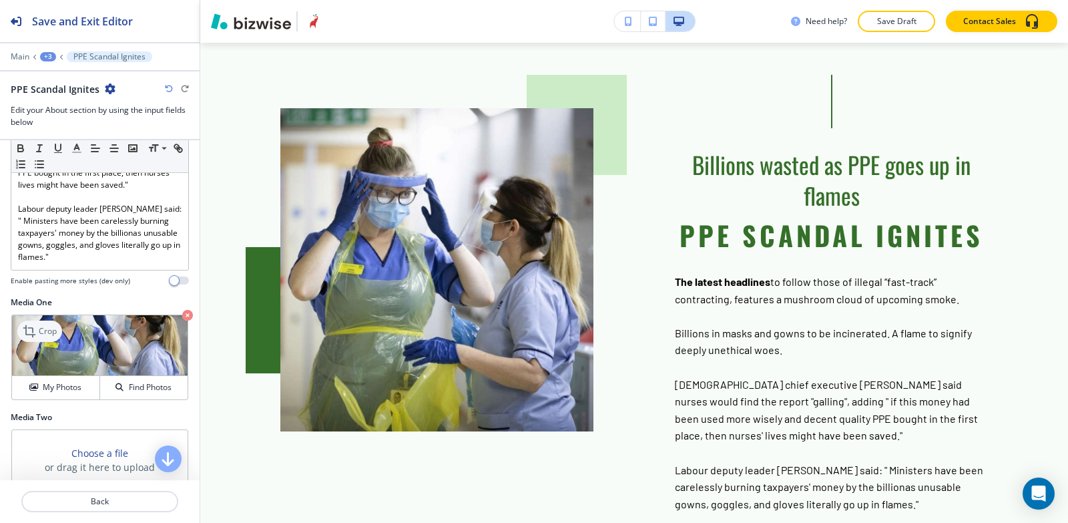
click at [33, 326] on icon at bounding box center [31, 331] width 16 height 16
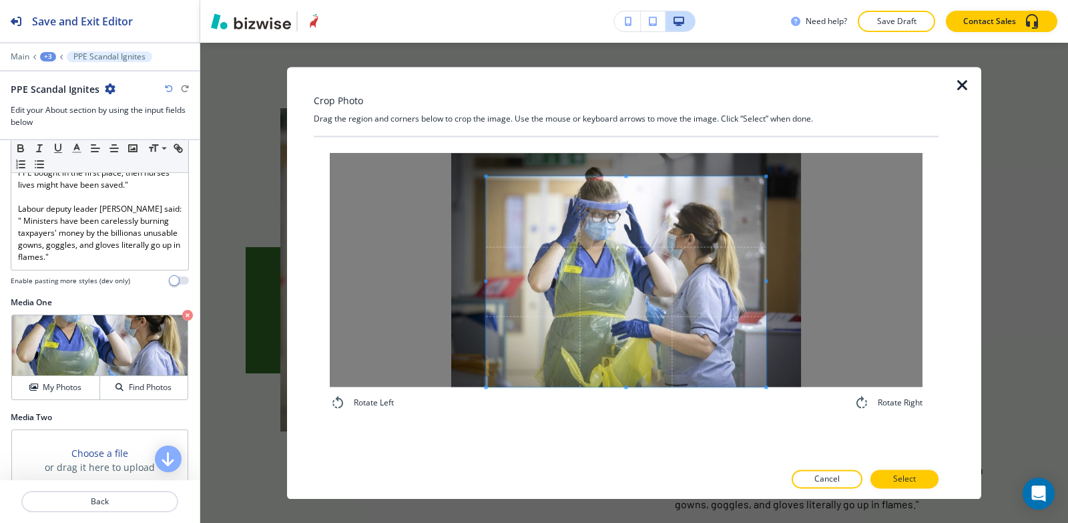
click at [630, 452] on div "Rotate Left Rotate Right" at bounding box center [626, 299] width 625 height 325
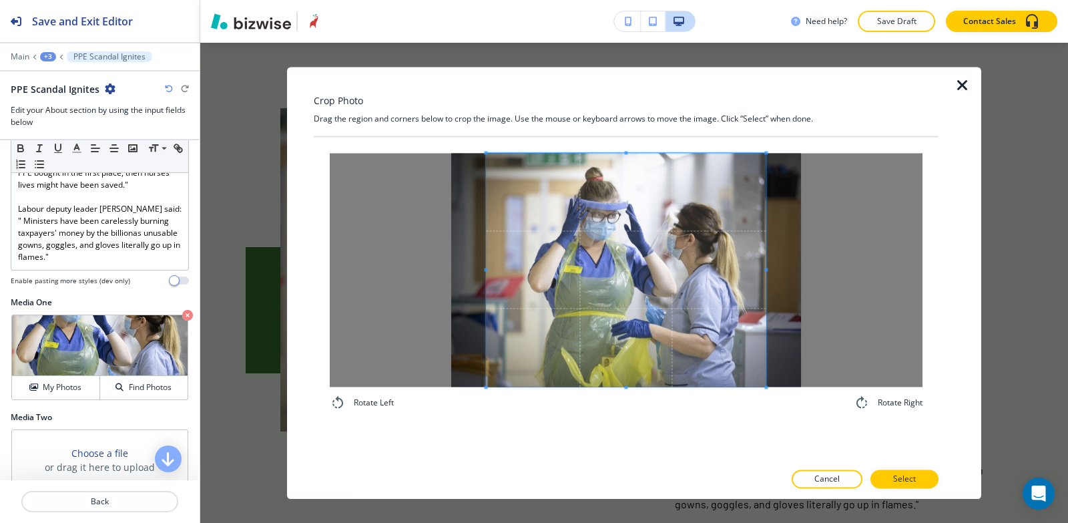
click at [622, 108] on div "Crop Photo Drag the region and corners below to crop the image. Use the mouse o…" at bounding box center [626, 283] width 625 height 432
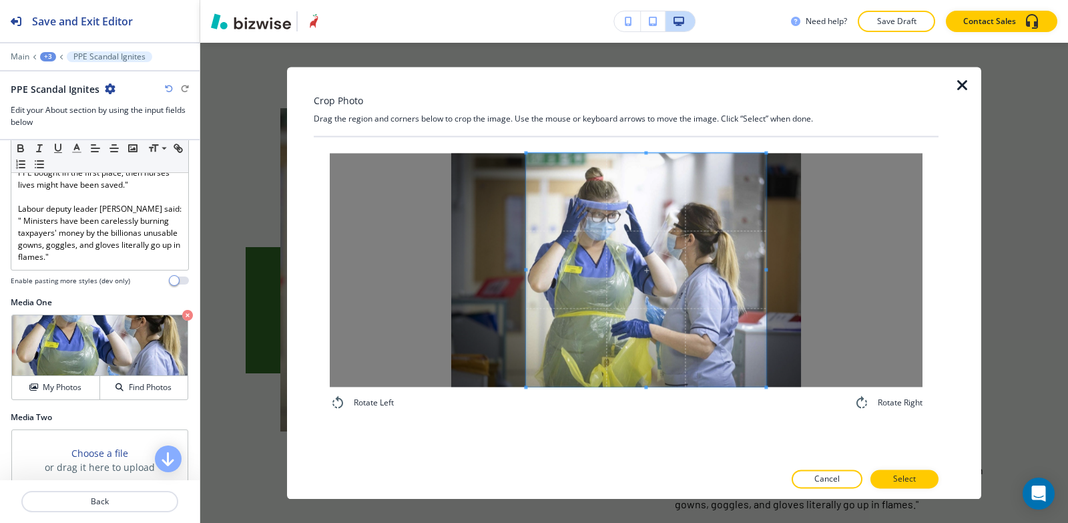
click at [525, 225] on span at bounding box center [525, 270] width 3 height 234
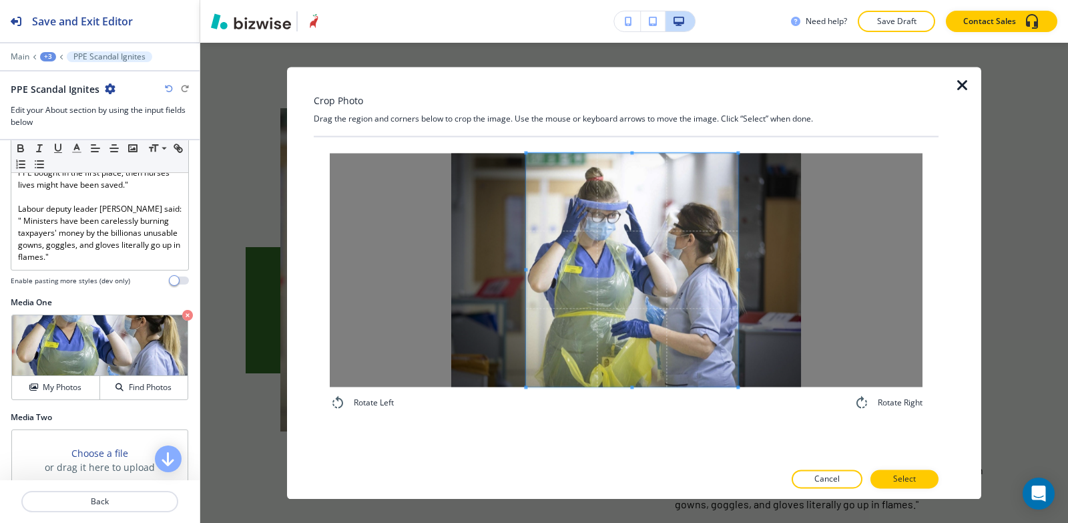
click at [738, 259] on span at bounding box center [738, 270] width 3 height 234
click at [680, 263] on span at bounding box center [635, 270] width 212 height 234
click at [737, 240] on span at bounding box center [738, 270] width 3 height 234
click at [908, 483] on p "Select" at bounding box center [904, 479] width 23 height 12
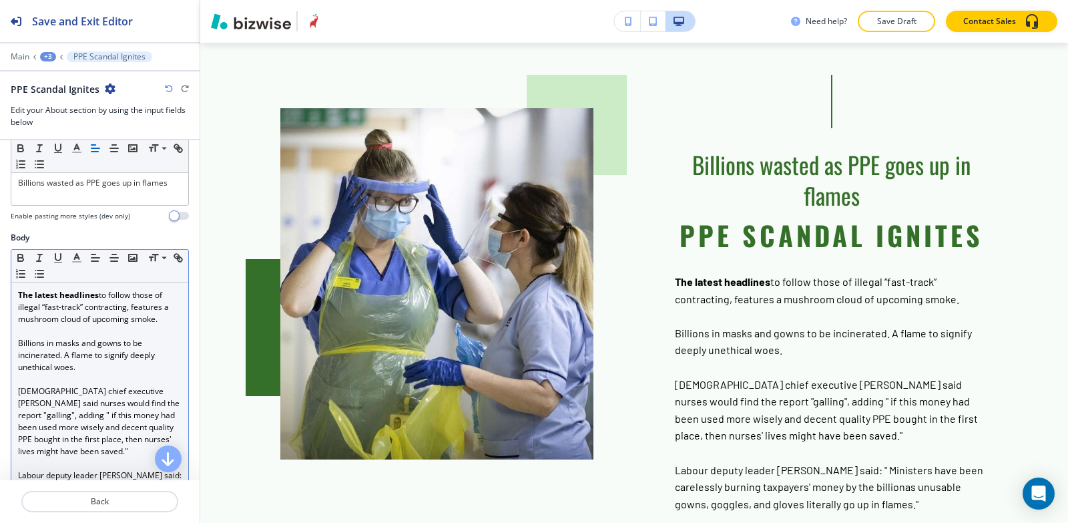
scroll to position [0, 0]
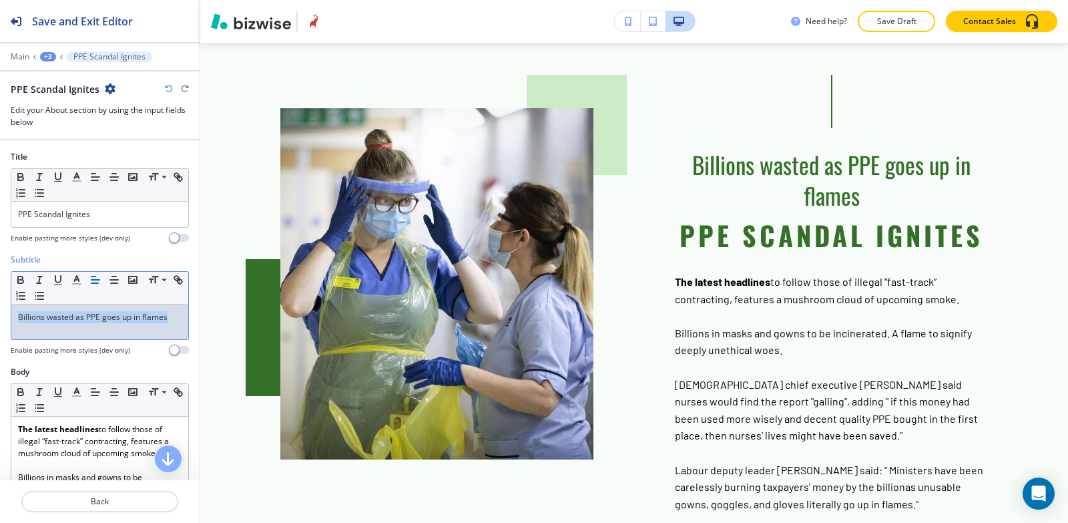
drag, startPoint x: 170, startPoint y: 317, endPoint x: 0, endPoint y: 294, distance: 171.8
click at [0, 294] on div "Subtitle Small Normal Large Huge Billions wasted as PPE goes up in flames Enabl…" at bounding box center [100, 310] width 200 height 112
copy p "Billions wasted as PPE goes up in flames"
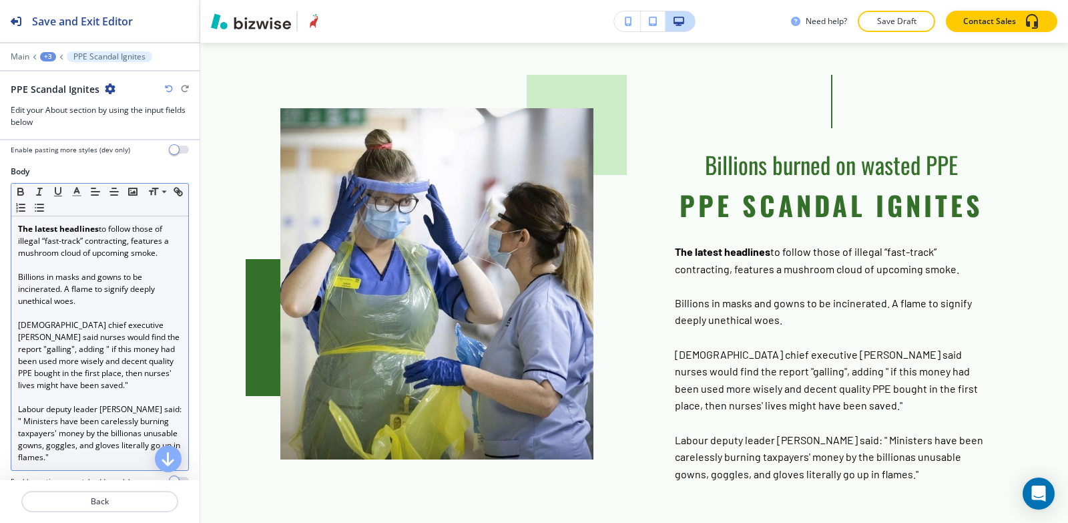
scroll to position [534, 0]
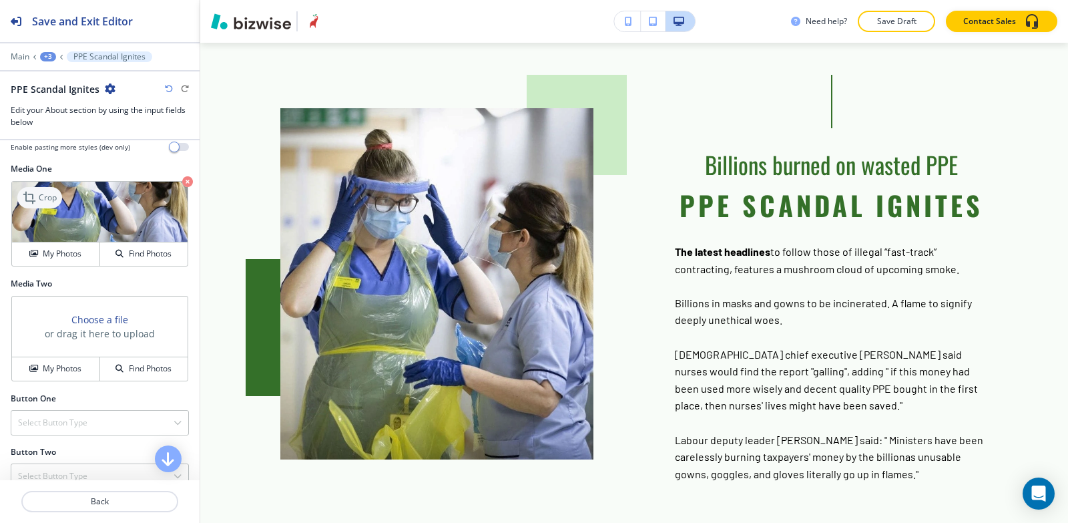
click at [47, 202] on p "Crop" at bounding box center [48, 198] width 18 height 12
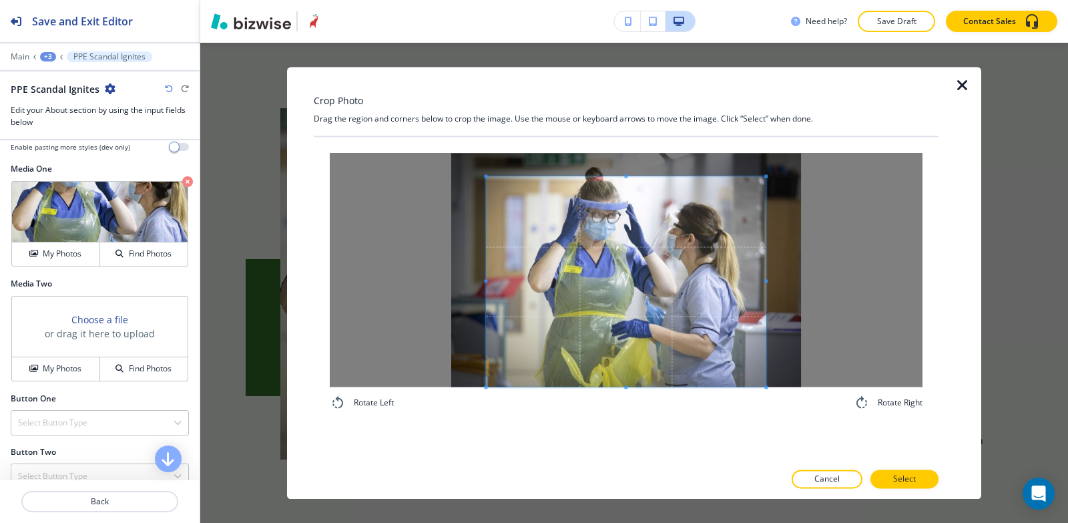
click at [605, 451] on div "Rotate Left Rotate Right" at bounding box center [626, 299] width 625 height 325
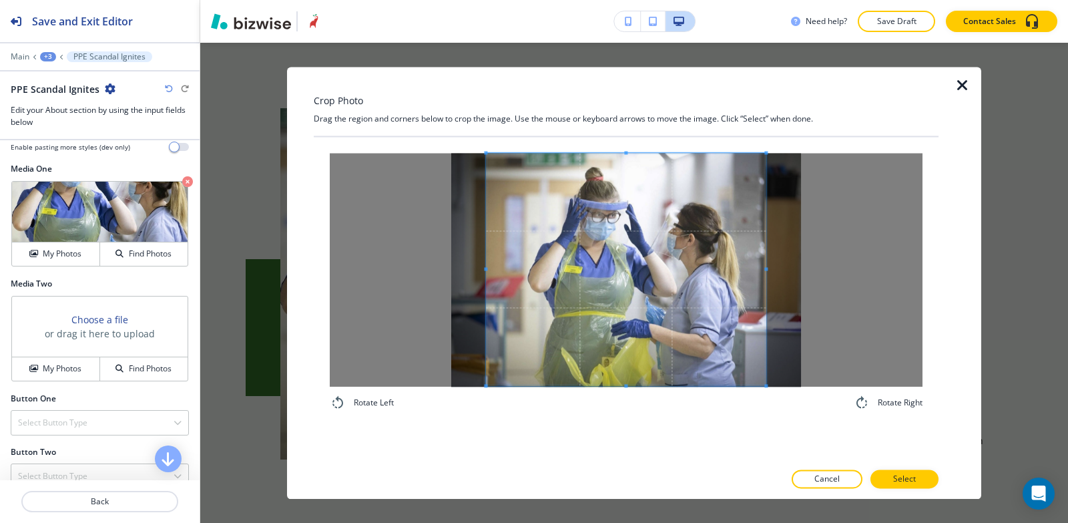
click at [603, 98] on div "Crop Photo Drag the region and corners below to crop the image. Use the mouse o…" at bounding box center [626, 283] width 625 height 432
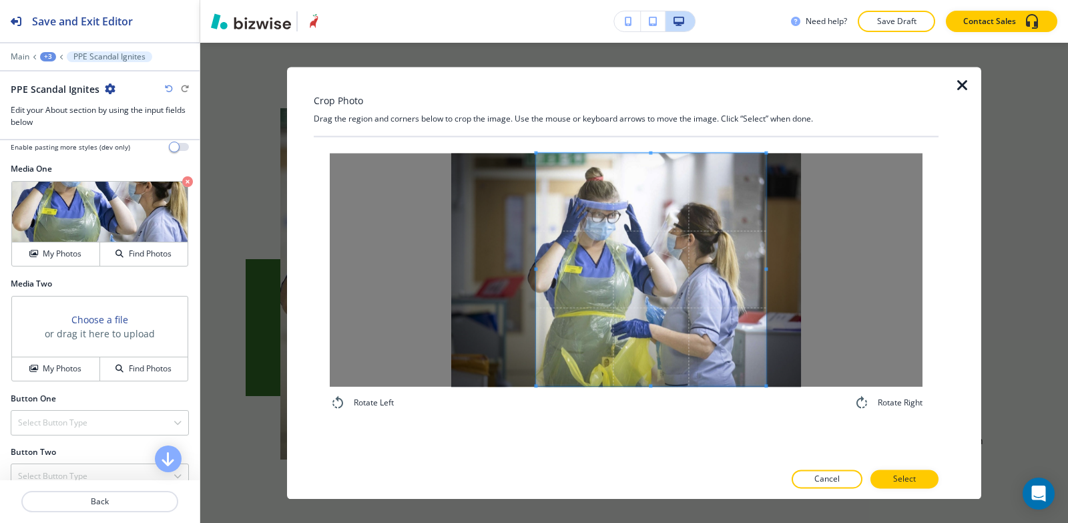
click at [535, 236] on span at bounding box center [535, 269] width 3 height 232
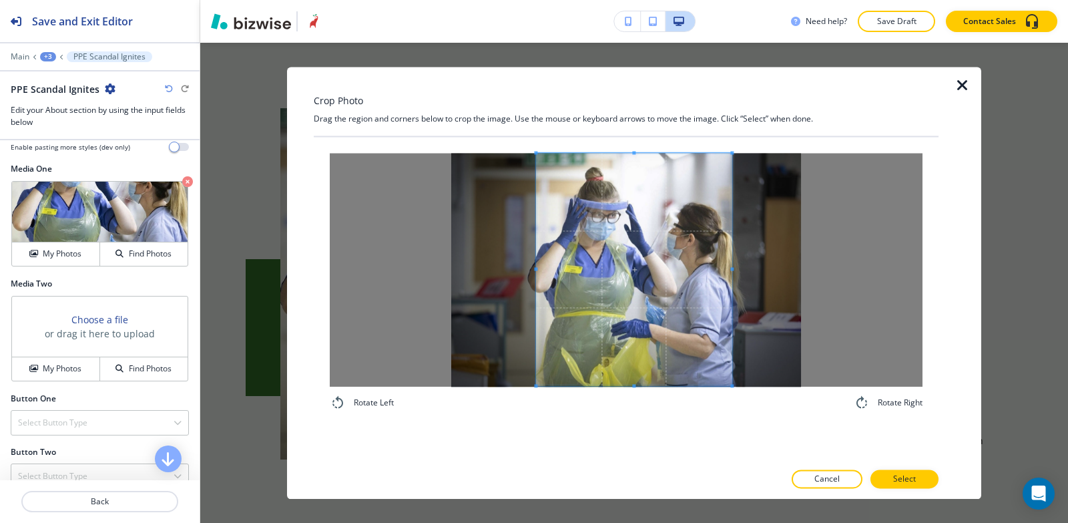
click at [733, 285] on span at bounding box center [732, 269] width 3 height 232
click at [539, 257] on span at bounding box center [538, 269] width 3 height 232
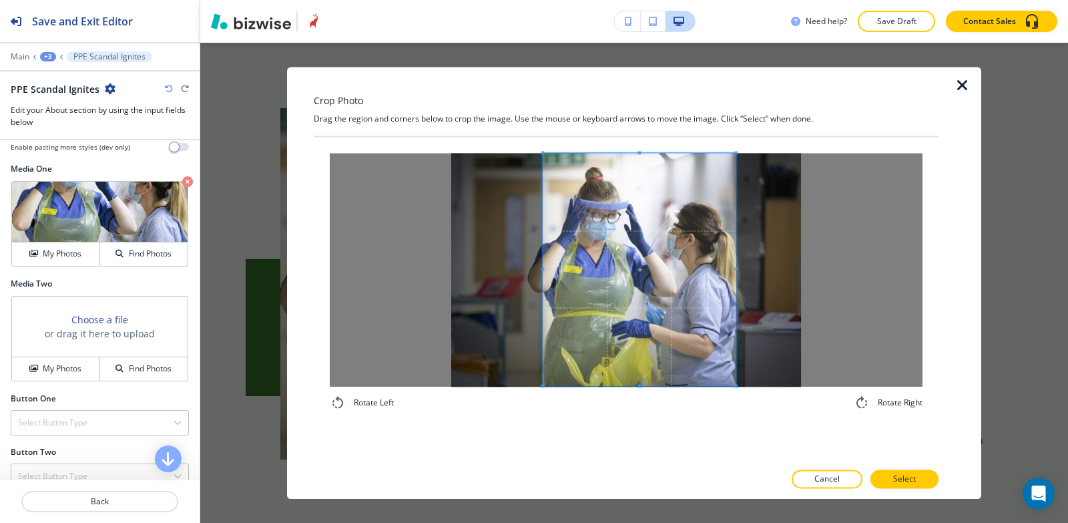
click at [628, 304] on span at bounding box center [639, 269] width 193 height 232
click at [648, 349] on span at bounding box center [637, 269] width 193 height 232
click at [899, 481] on p "Select" at bounding box center [904, 479] width 23 height 12
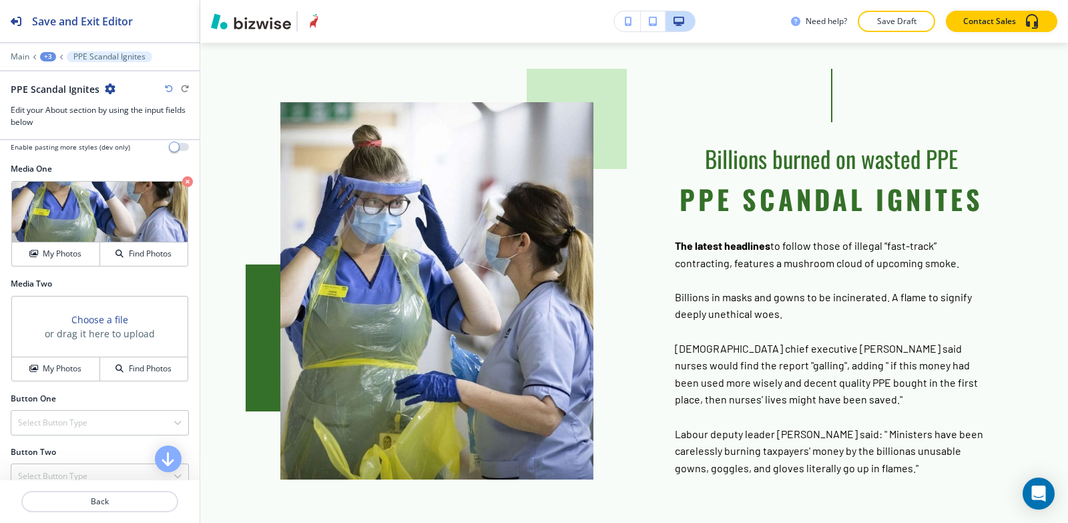
scroll to position [1306, 0]
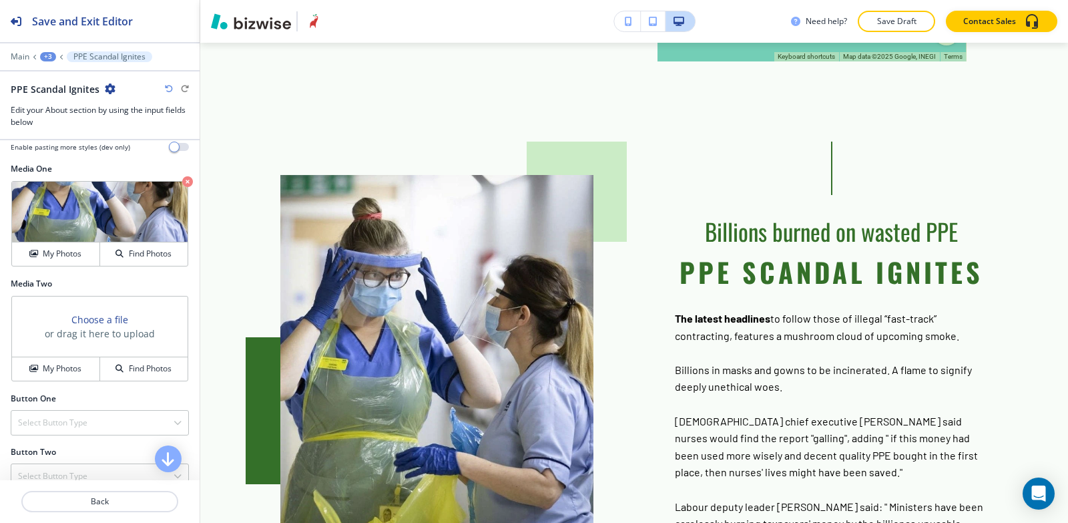
click at [49, 57] on div "+3" at bounding box center [48, 56] width 16 height 9
click at [70, 106] on p "SOS GOWN LIT UP" at bounding box center [83, 102] width 68 height 12
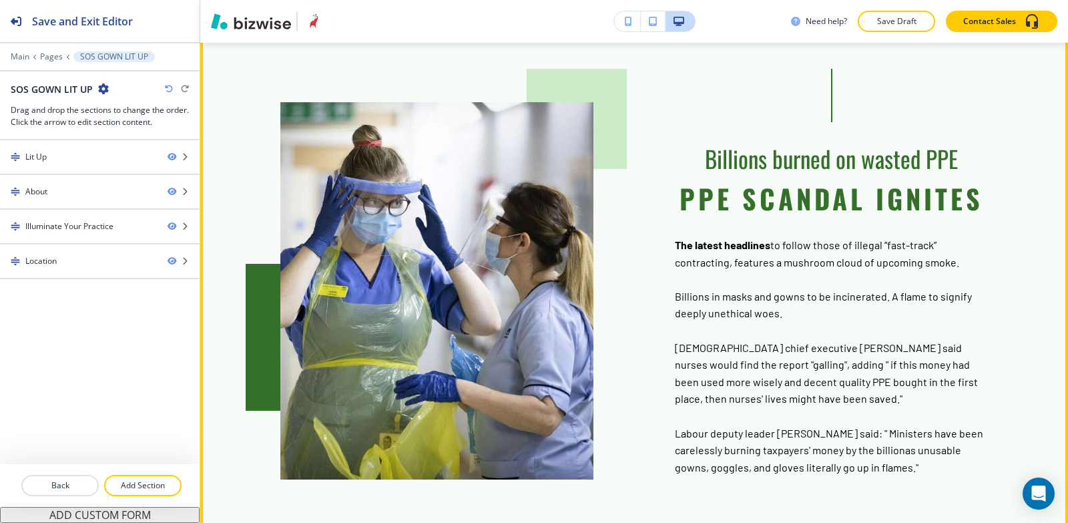
scroll to position [509, 0]
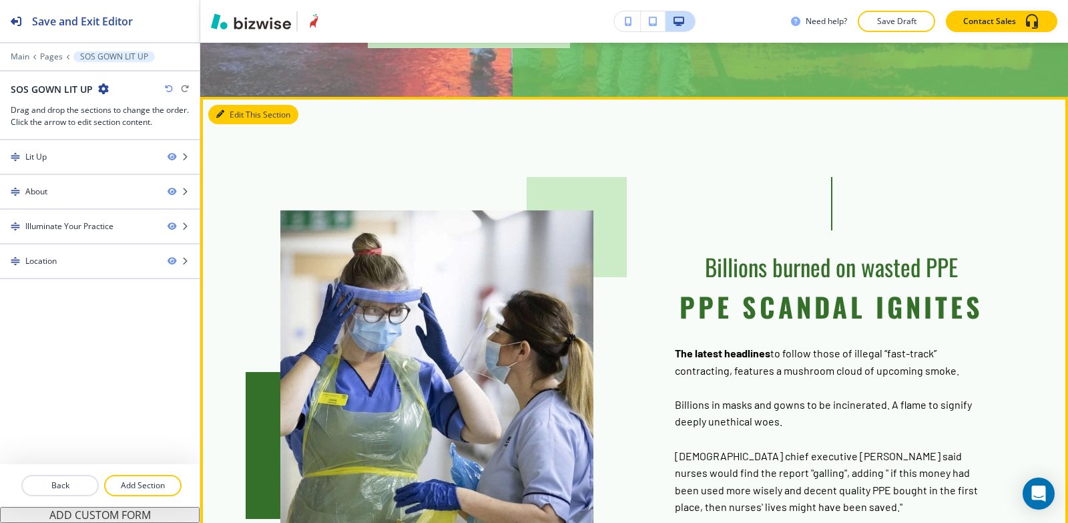
click at [235, 105] on button "Edit This Section" at bounding box center [253, 115] width 90 height 20
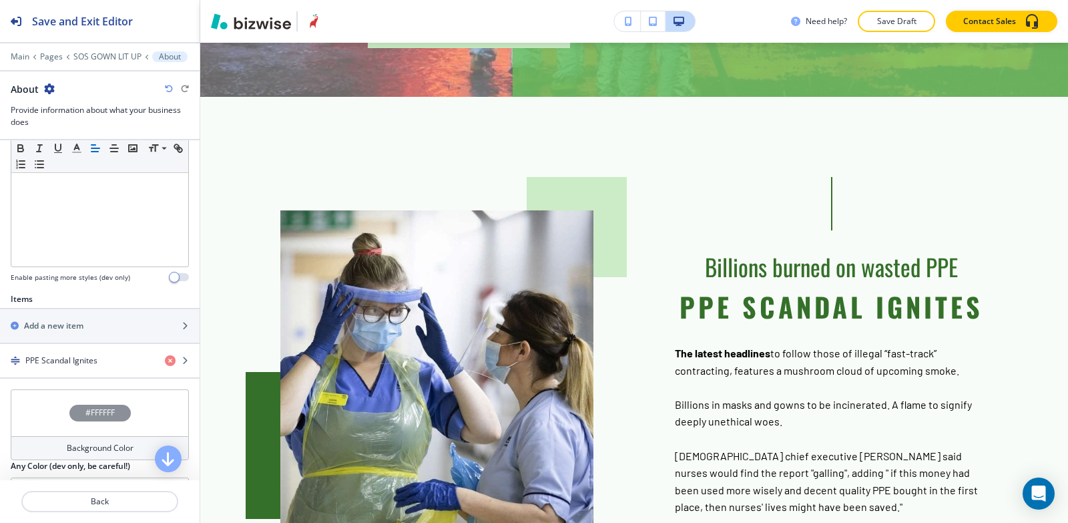
scroll to position [334, 0]
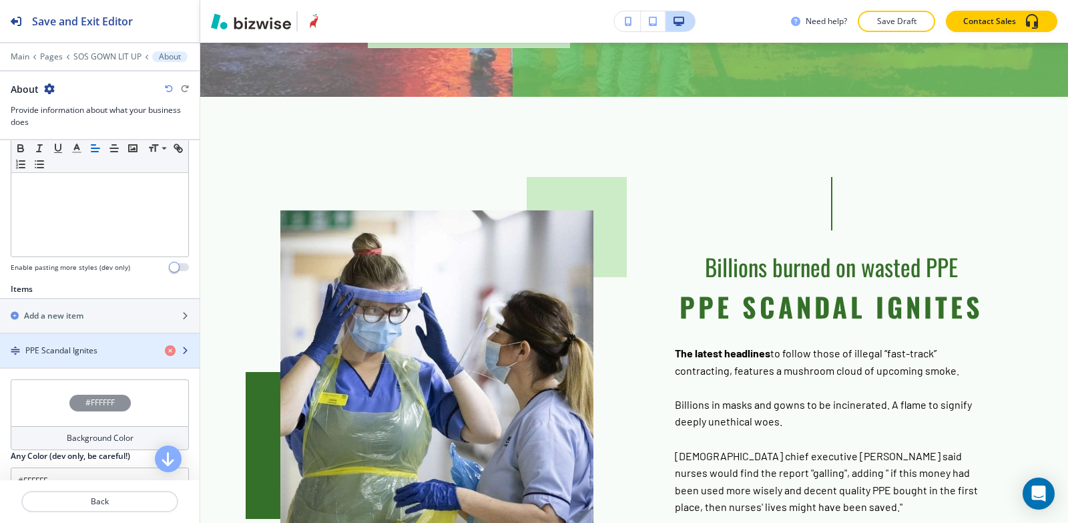
click at [66, 355] on h4 "PPE Scandal Ignites" at bounding box center [61, 351] width 72 height 12
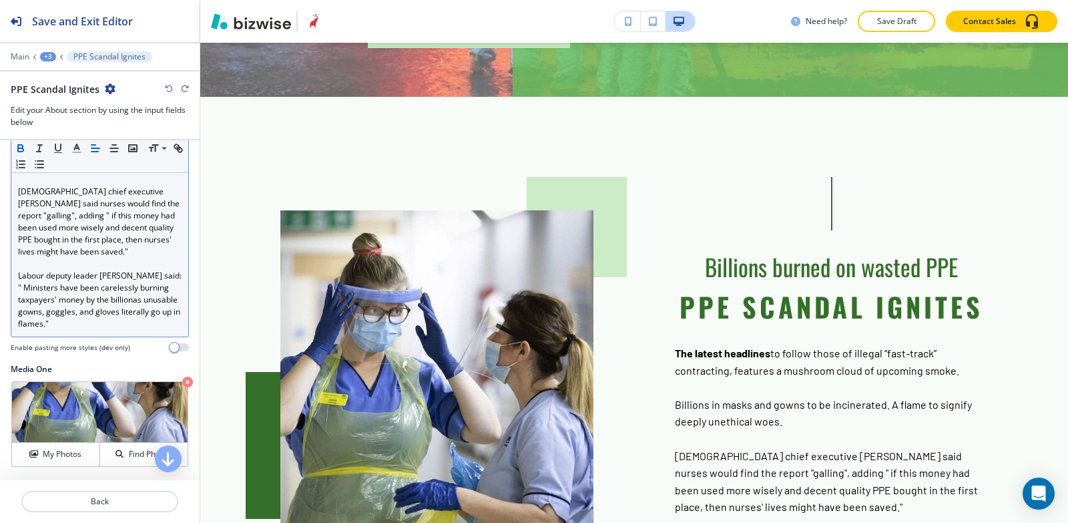
click at [139, 325] on p "Labour deputy leader Angela Rayner said: " Ministers have been carelessly burni…" at bounding box center [100, 300] width 164 height 60
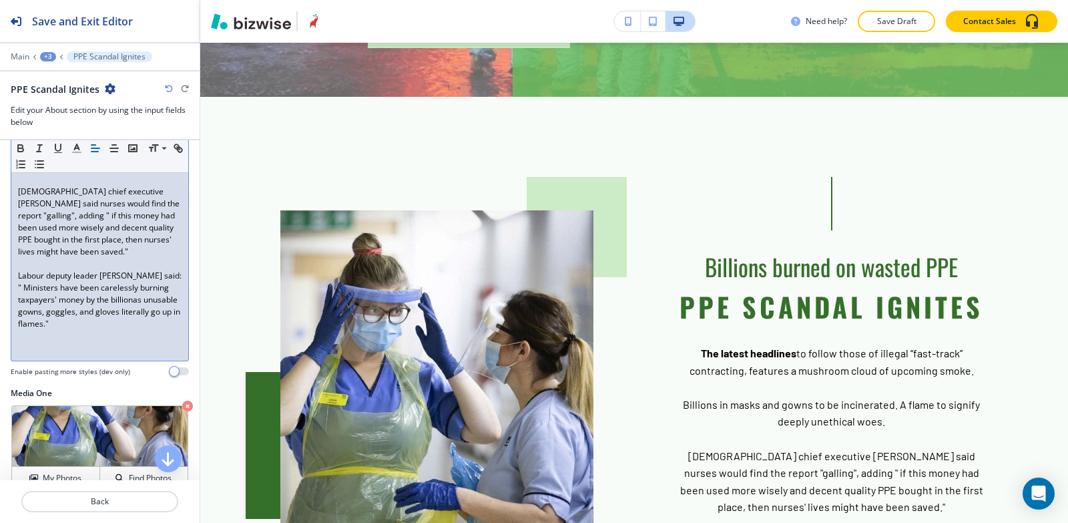
paste div
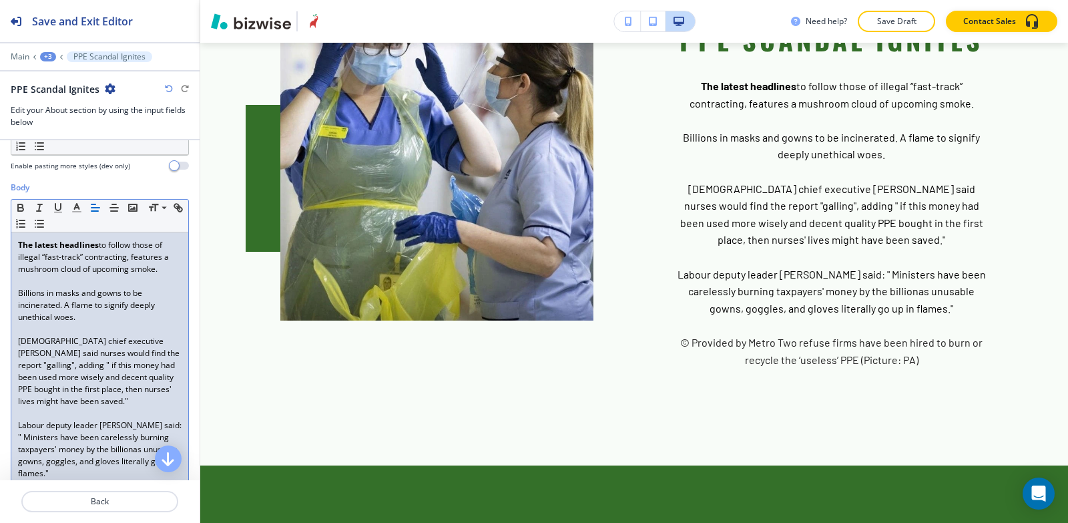
scroll to position [186, 0]
drag, startPoint x: 13, startPoint y: 242, endPoint x: 173, endPoint y: 266, distance: 161.4
click at [172, 266] on div "The latest headlines to follow those of illegal “fast-track” contracting, featu…" at bounding box center [99, 382] width 177 height 302
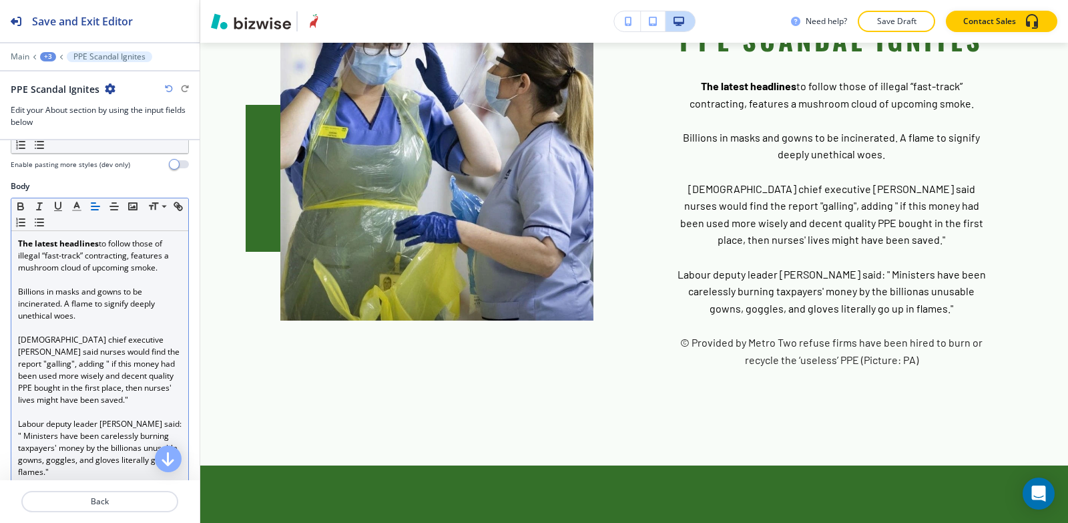
click at [96, 210] on icon "button" at bounding box center [95, 206] width 12 height 12
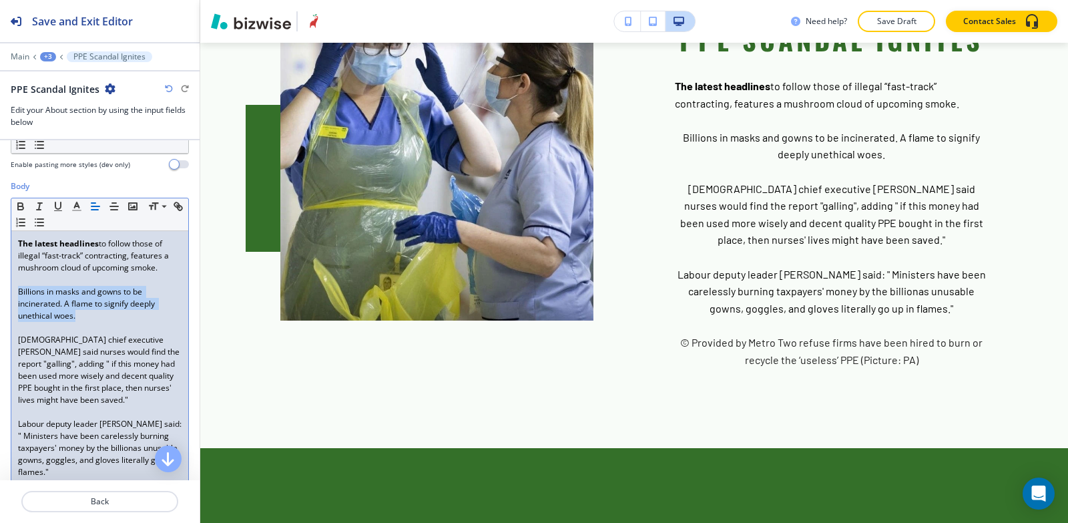
drag, startPoint x: 16, startPoint y: 290, endPoint x: 81, endPoint y: 315, distance: 70.0
click at [81, 315] on div "The latest headlines to follow those of illegal “fast-track” contracting, featu…" at bounding box center [99, 382] width 177 height 302
click at [97, 202] on icon "button" at bounding box center [95, 206] width 12 height 12
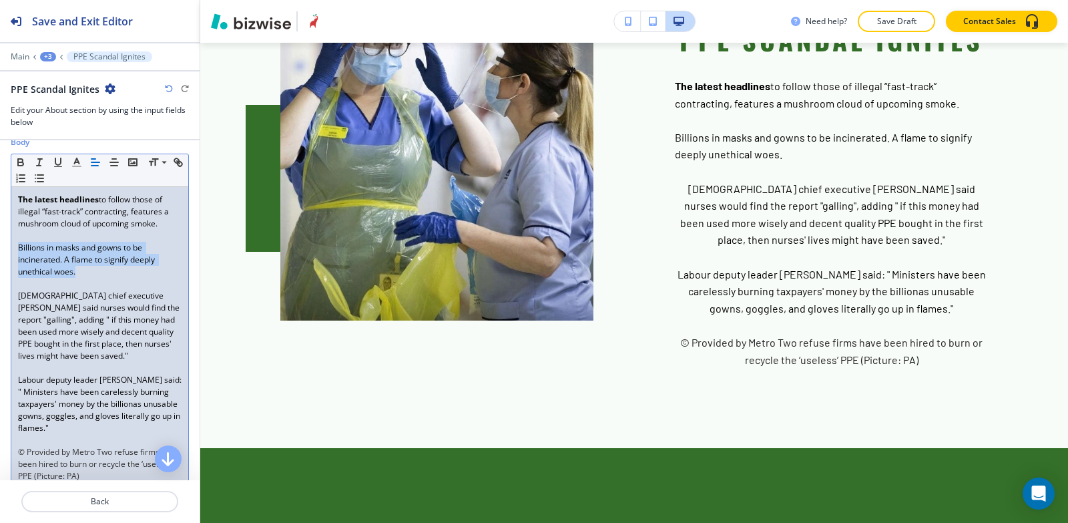
scroll to position [252, 0]
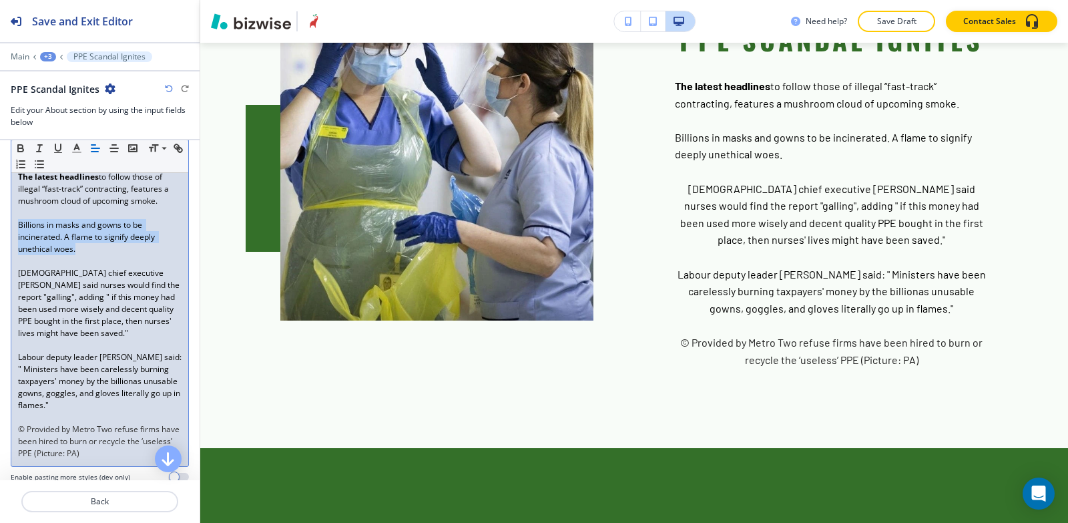
drag, startPoint x: 17, startPoint y: 274, endPoint x: 167, endPoint y: 330, distance: 159.5
click at [167, 330] on div "The latest headlines to follow those of illegal “fast-track” contracting, featu…" at bounding box center [99, 315] width 177 height 302
click at [95, 149] on icon "button" at bounding box center [95, 148] width 12 height 12
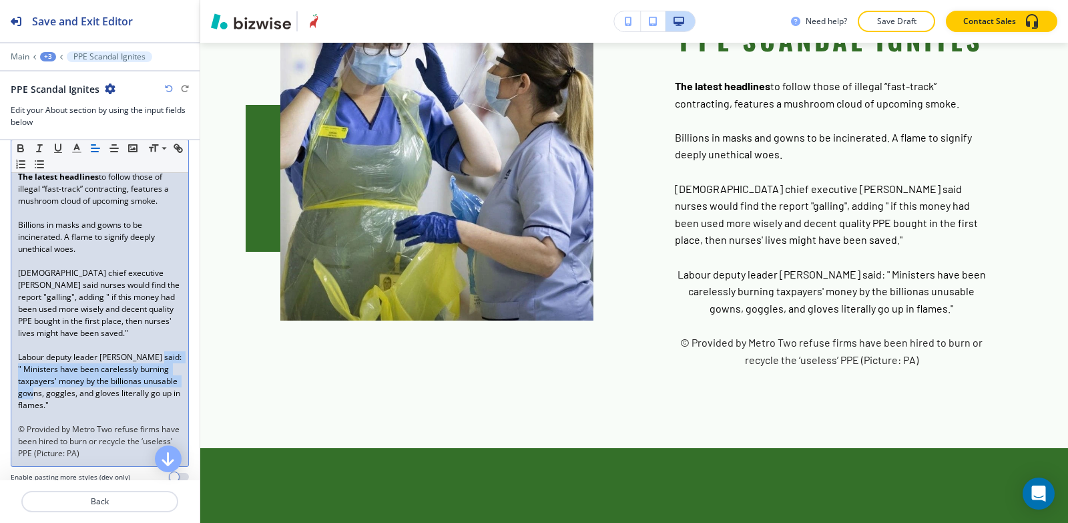
drag, startPoint x: 15, startPoint y: 363, endPoint x: 99, endPoint y: 387, distance: 87.5
click at [101, 389] on div "The latest headlines to follow those of illegal “fast-track” contracting, featu…" at bounding box center [99, 315] width 177 height 302
click at [31, 355] on span "Labour deputy leader Angela Rayner said: " Ministers have been carelessly burni…" at bounding box center [101, 380] width 166 height 59
drag, startPoint x: 11, startPoint y: 359, endPoint x: 115, endPoint y: 348, distance: 104.7
click at [141, 405] on div "Small Normal Large Huge The latest headlines to follow those of illegal “fast-t…" at bounding box center [100, 299] width 178 height 336
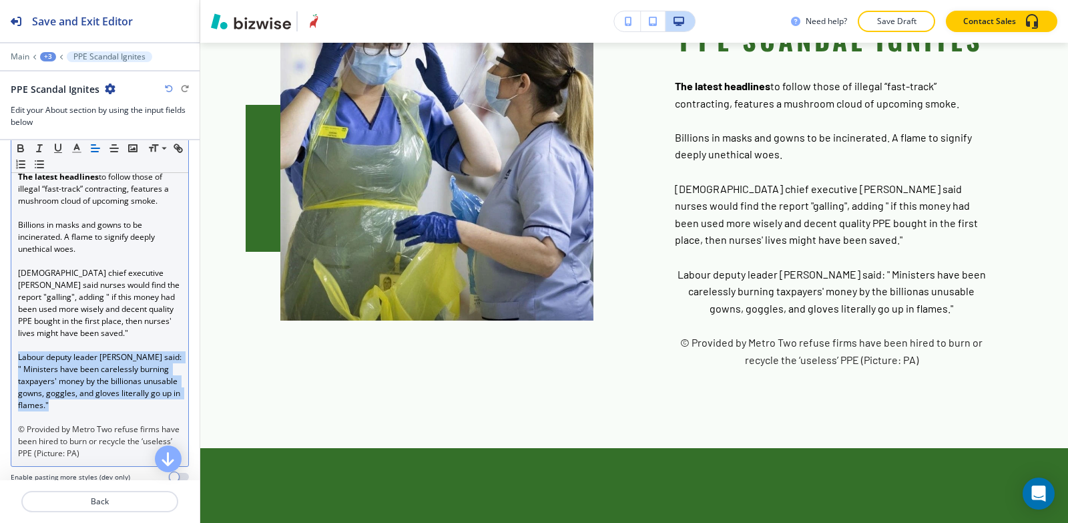
click at [94, 149] on icon "button" at bounding box center [95, 148] width 12 height 12
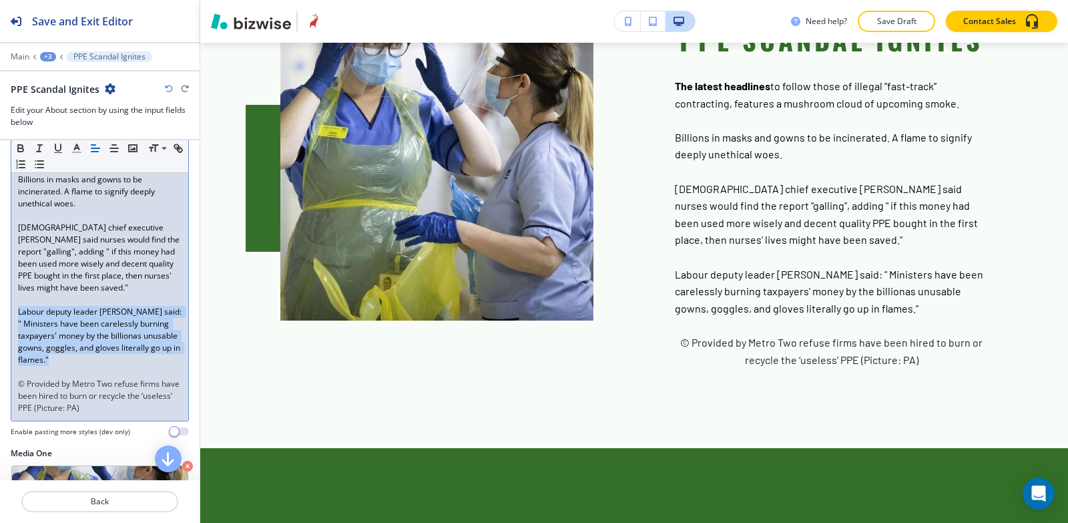
scroll to position [319, 0]
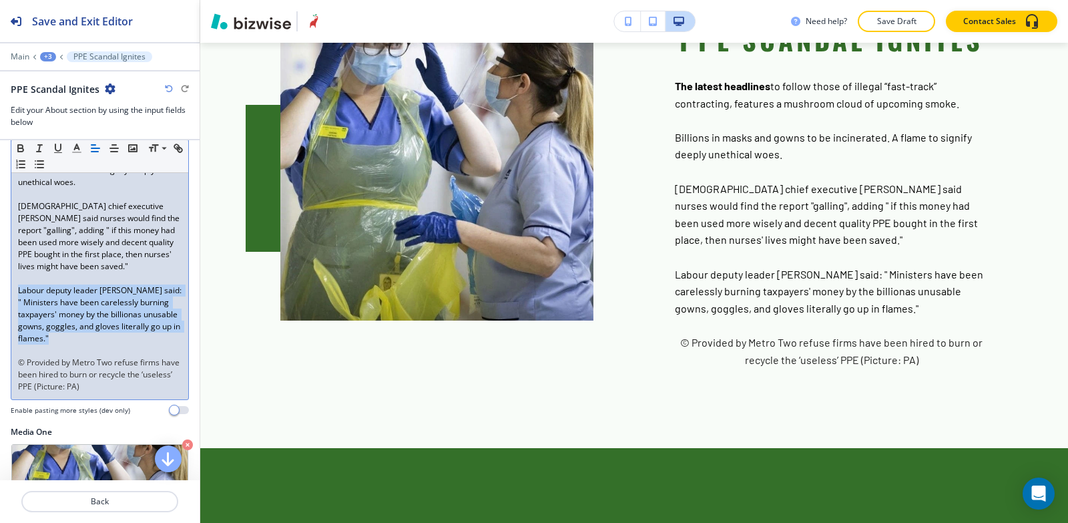
drag, startPoint x: 15, startPoint y: 360, endPoint x: 142, endPoint y: 387, distance: 129.8
click at [142, 387] on div "The latest headlines to follow those of illegal “fast-track” contracting, featu…" at bounding box center [99, 248] width 177 height 302
click at [99, 150] on icon "button" at bounding box center [95, 148] width 12 height 12
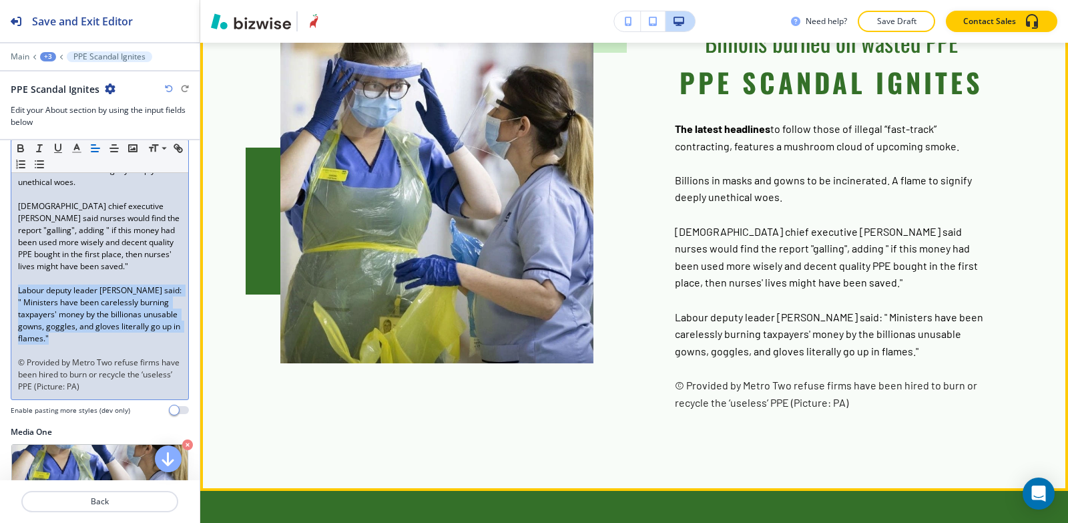
scroll to position [709, 0]
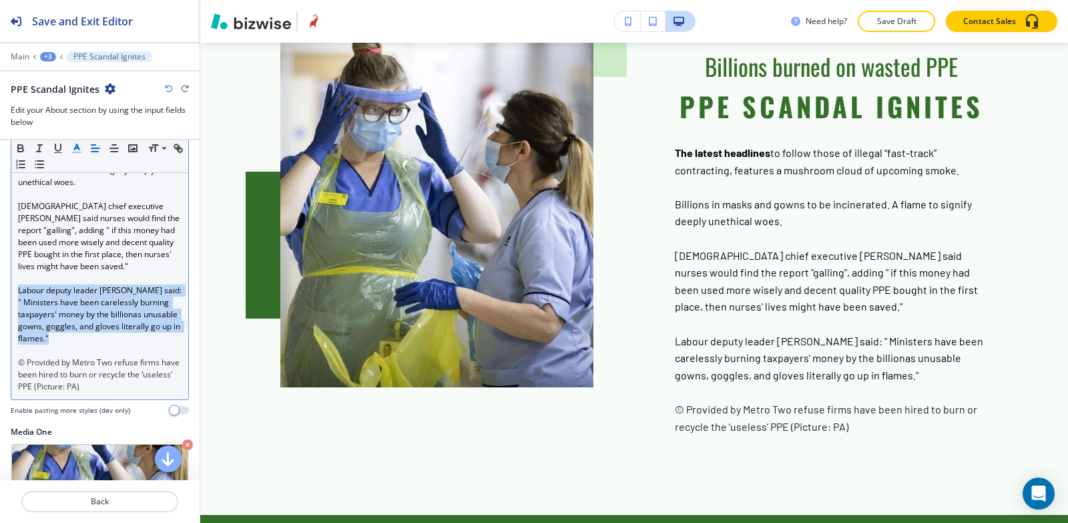
click at [75, 148] on line "button" at bounding box center [76, 148] width 3 height 0
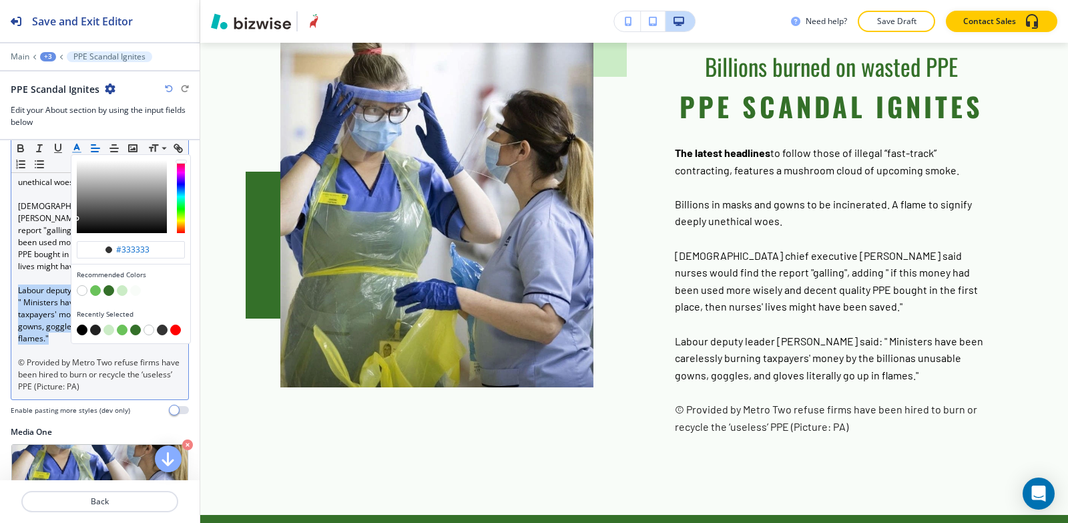
click at [81, 335] on button "button" at bounding box center [82, 330] width 11 height 11
type input "#000000"
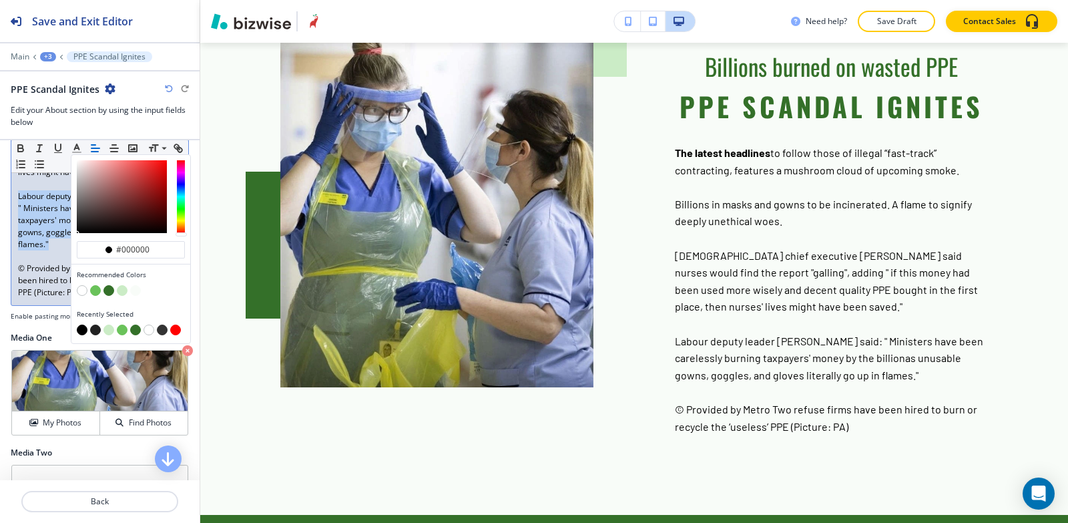
scroll to position [520, 0]
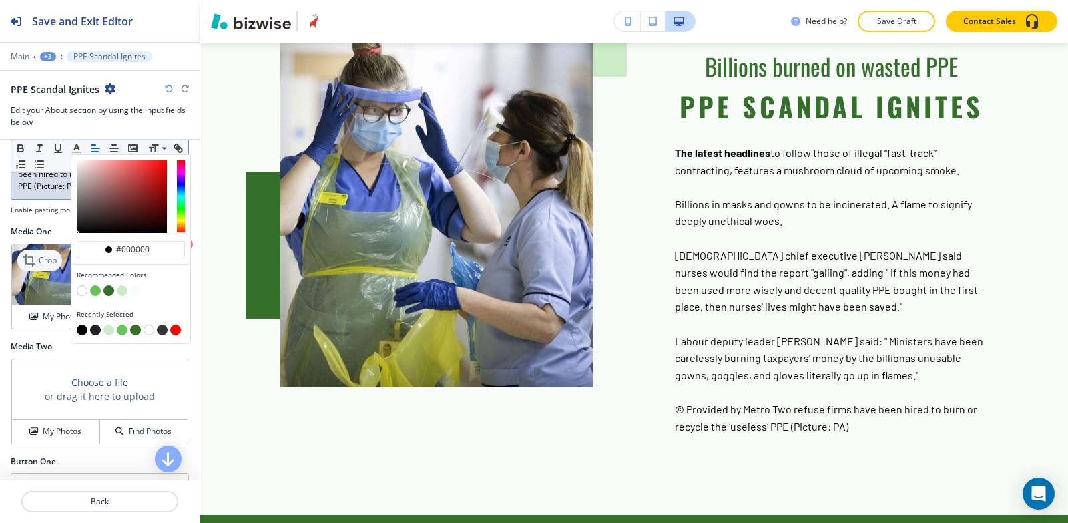
click at [34, 262] on icon at bounding box center [31, 260] width 16 height 16
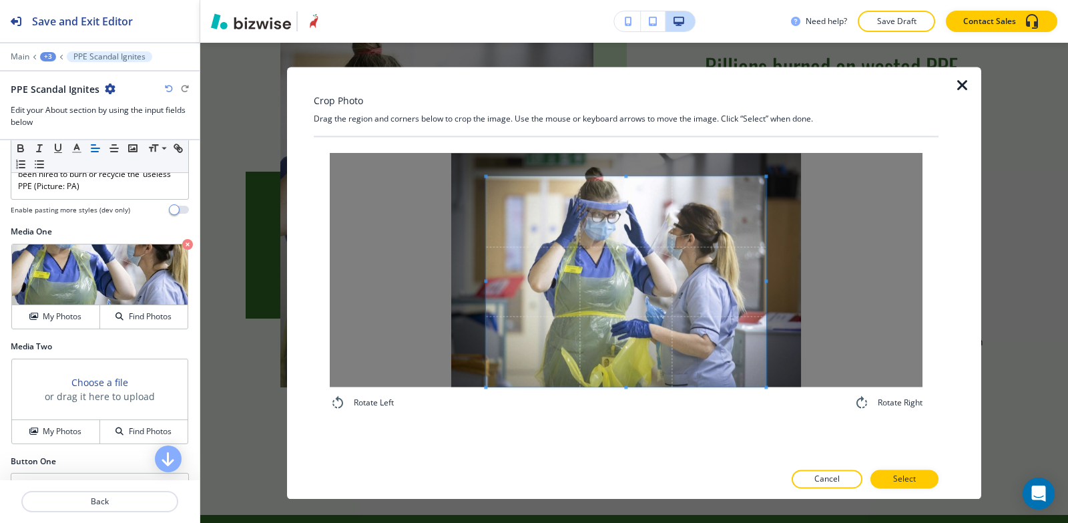
click at [590, 422] on div "Rotate Left Rotate Right" at bounding box center [626, 282] width 625 height 290
click at [586, 119] on div "Crop Photo Drag the region and corners below to crop the image. Use the mouse o…" at bounding box center [626, 283] width 625 height 432
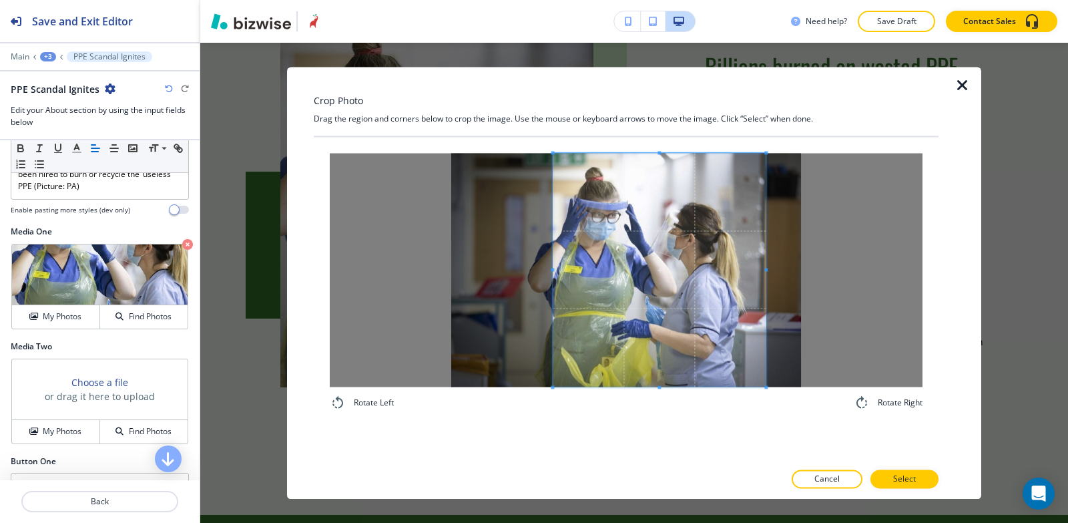
click at [553, 232] on span at bounding box center [552, 270] width 3 height 234
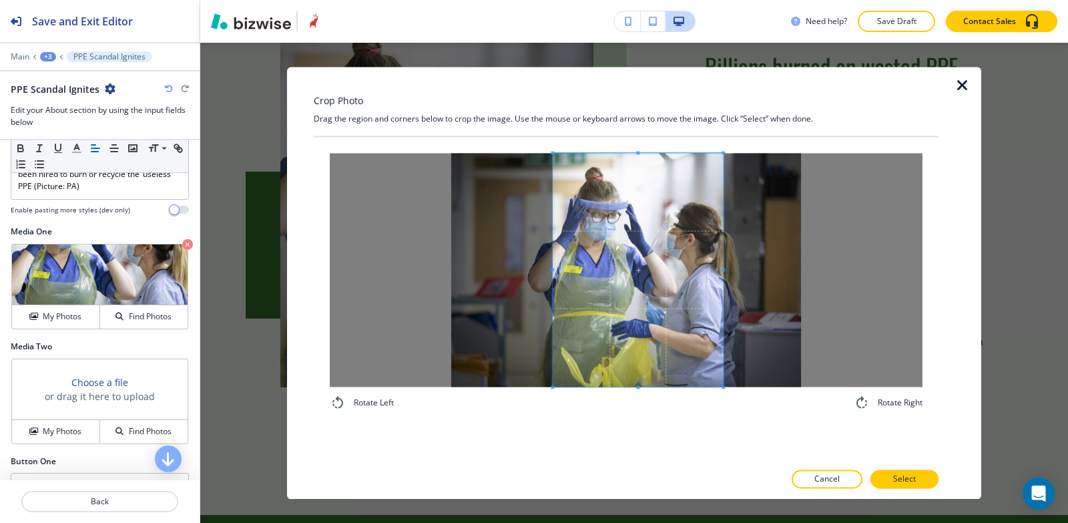
click at [723, 282] on span at bounding box center [724, 270] width 3 height 234
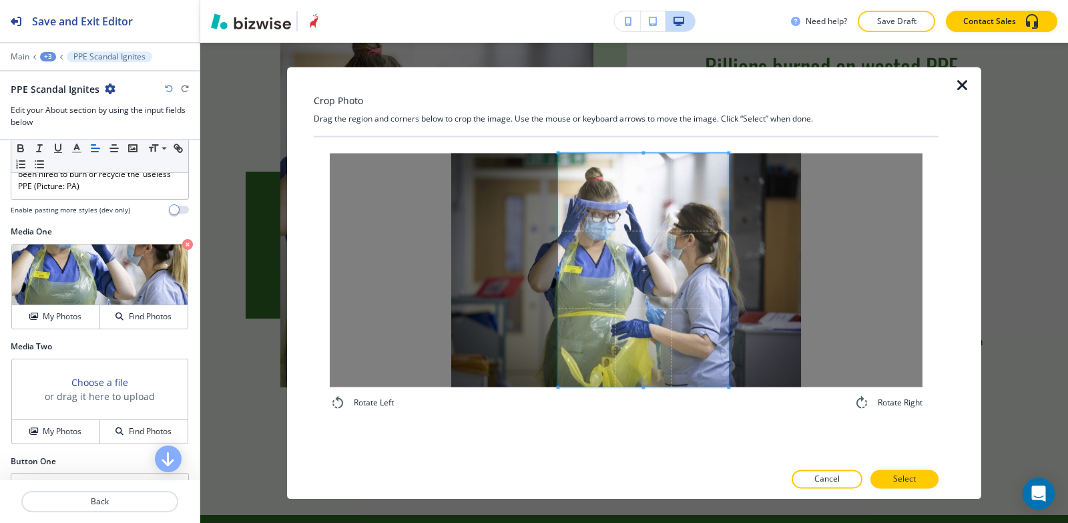
click at [627, 293] on span at bounding box center [643, 270] width 170 height 234
click at [907, 478] on p "Select" at bounding box center [904, 479] width 23 height 12
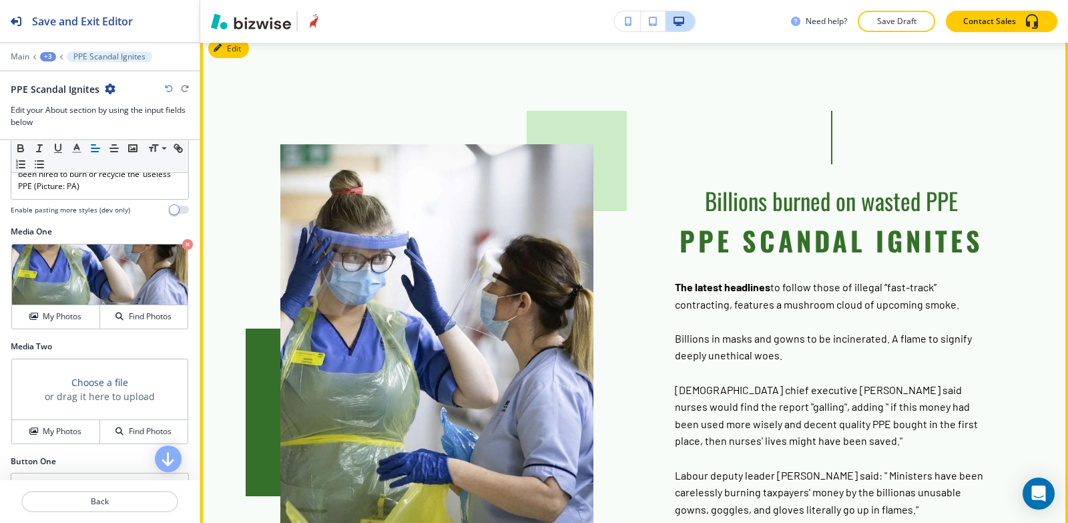
scroll to position [576, 0]
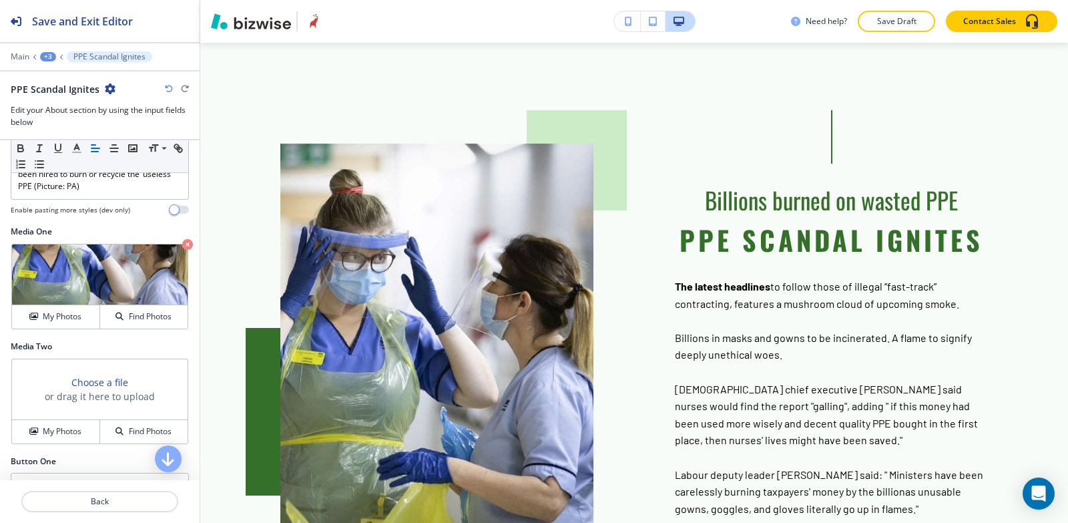
click at [46, 55] on div "+3" at bounding box center [48, 56] width 16 height 9
click at [79, 119] on button "About" at bounding box center [82, 126] width 85 height 24
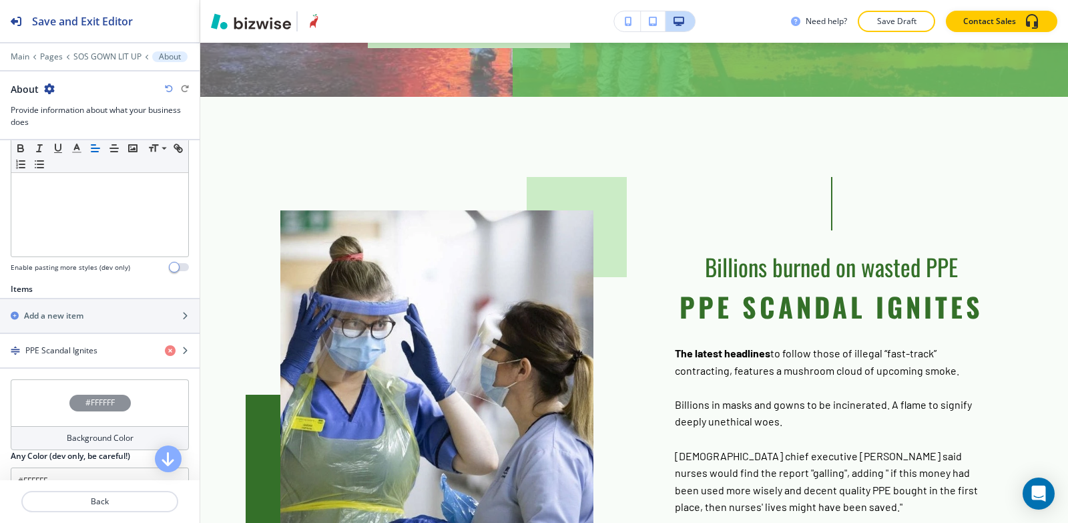
scroll to position [401, 0]
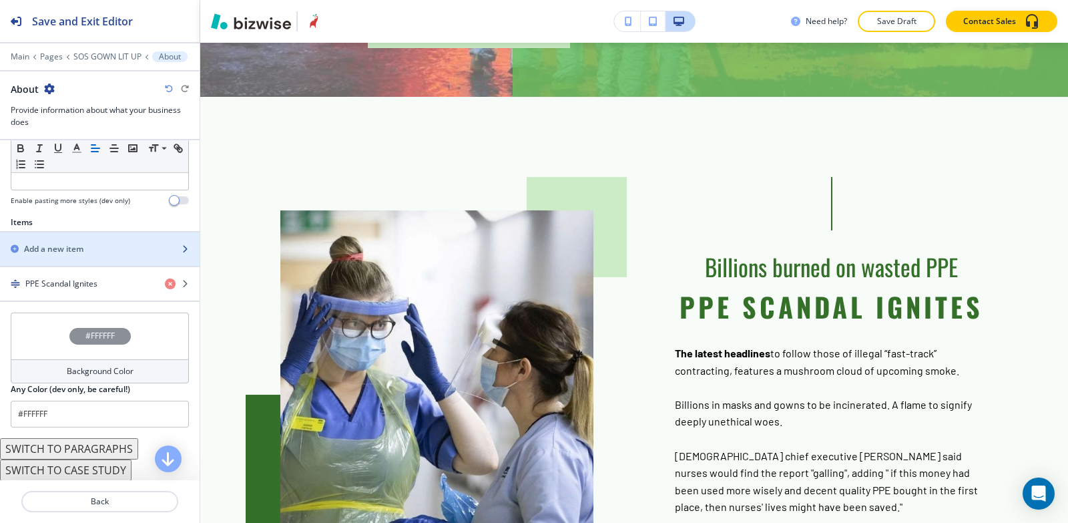
click at [69, 250] on h2 "Add a new item" at bounding box center [53, 249] width 59 height 12
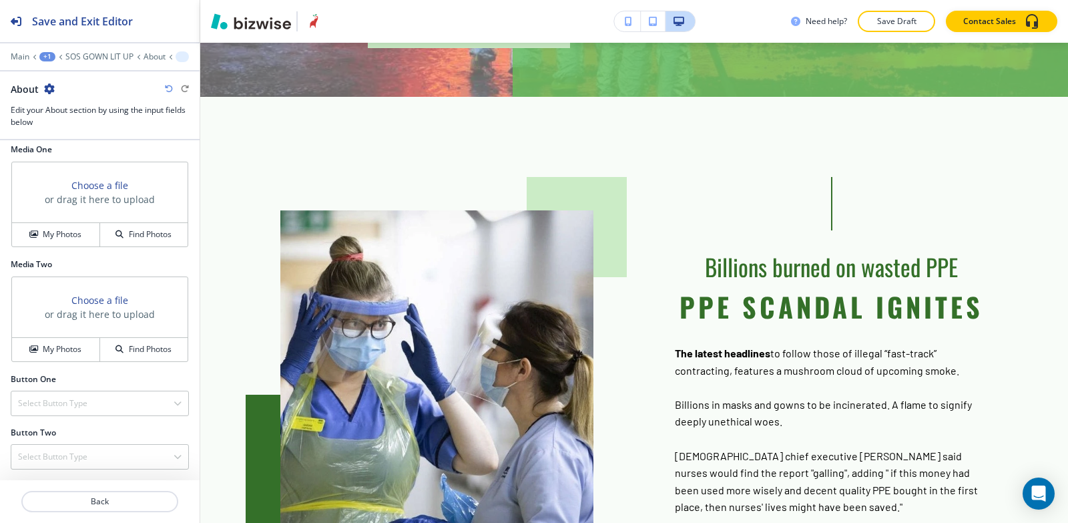
scroll to position [6, 0]
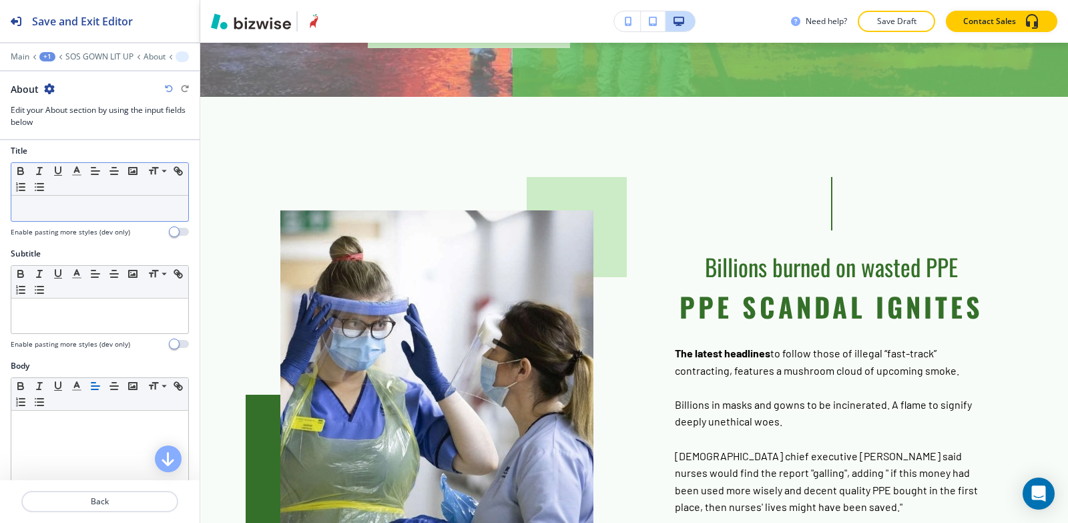
click at [73, 210] on p at bounding box center [100, 208] width 164 height 12
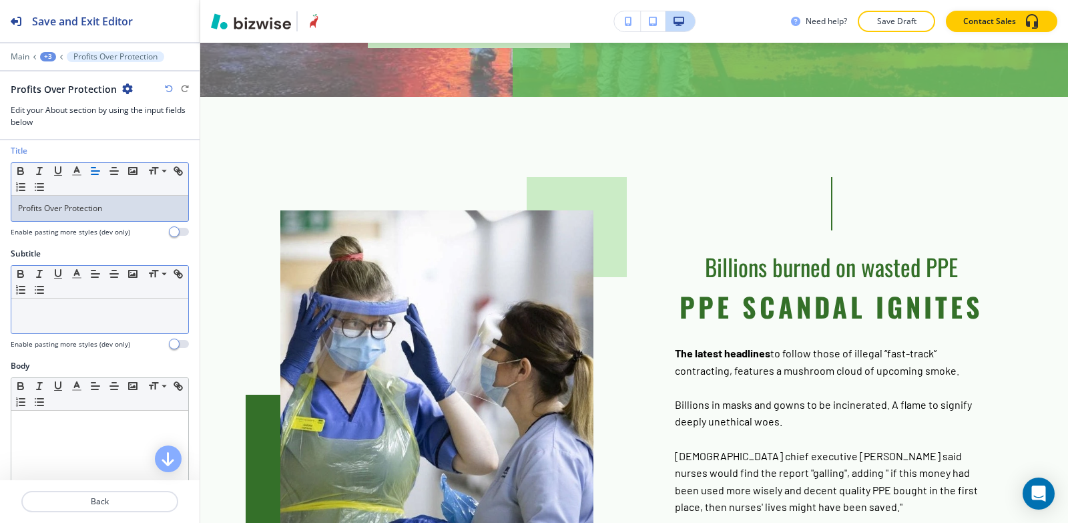
scroll to position [140, 0]
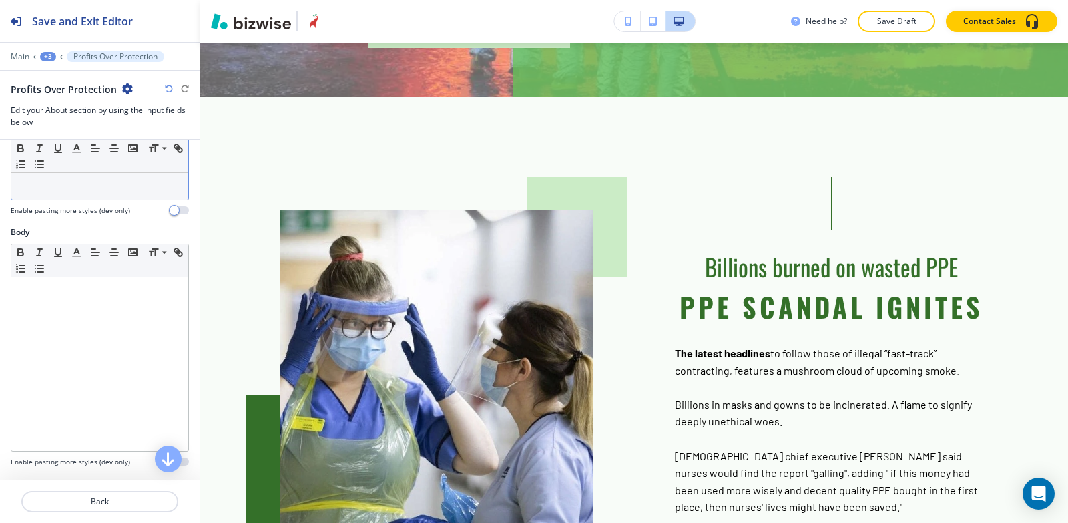
click at [87, 303] on div at bounding box center [99, 364] width 177 height 174
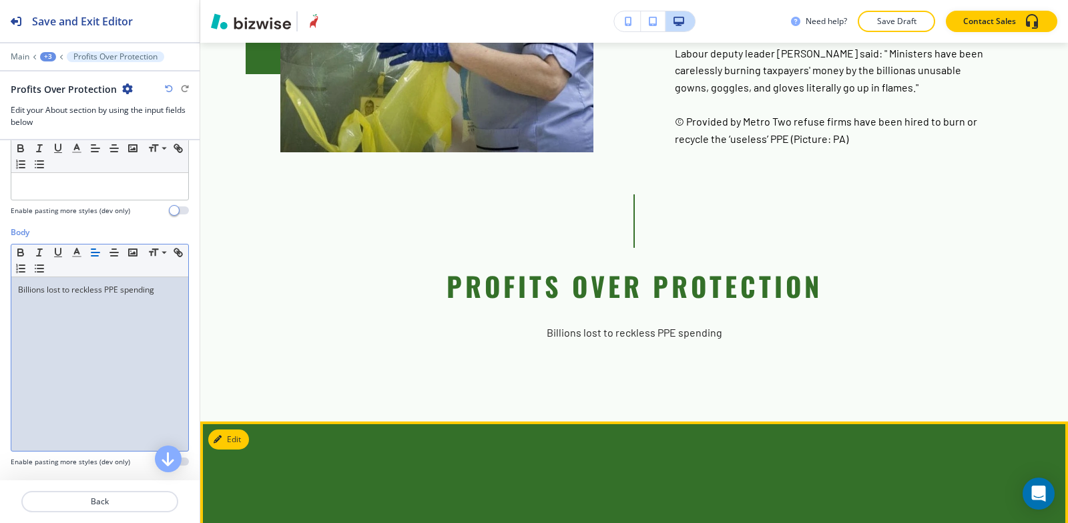
scroll to position [976, 0]
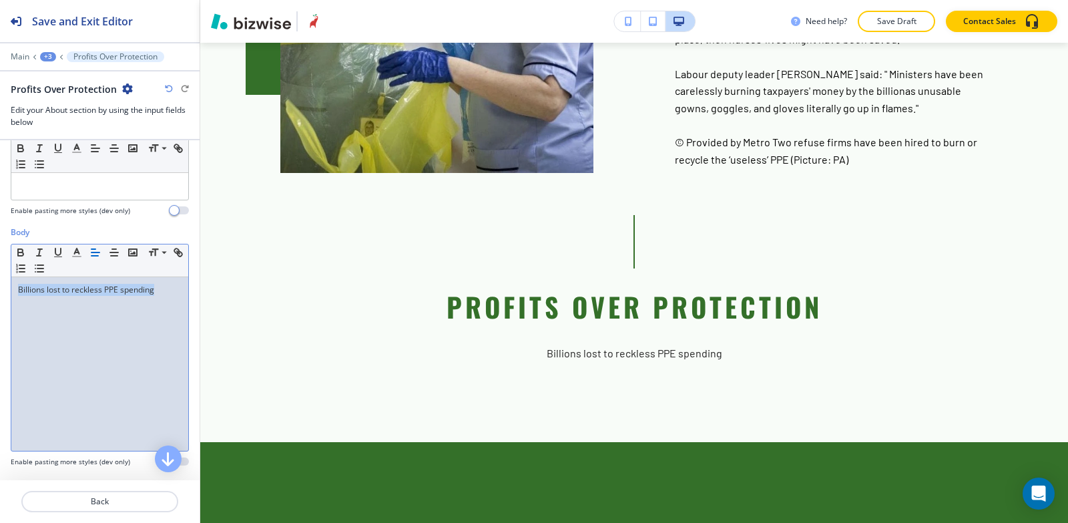
drag, startPoint x: 167, startPoint y: 288, endPoint x: 0, endPoint y: 301, distance: 167.4
click at [0, 301] on div "Body Small Normal Large Huge Billions lost to reckless PPE spending Enable past…" at bounding box center [100, 351] width 200 height 251
copy p "Billions lost to reckless PPE spending"
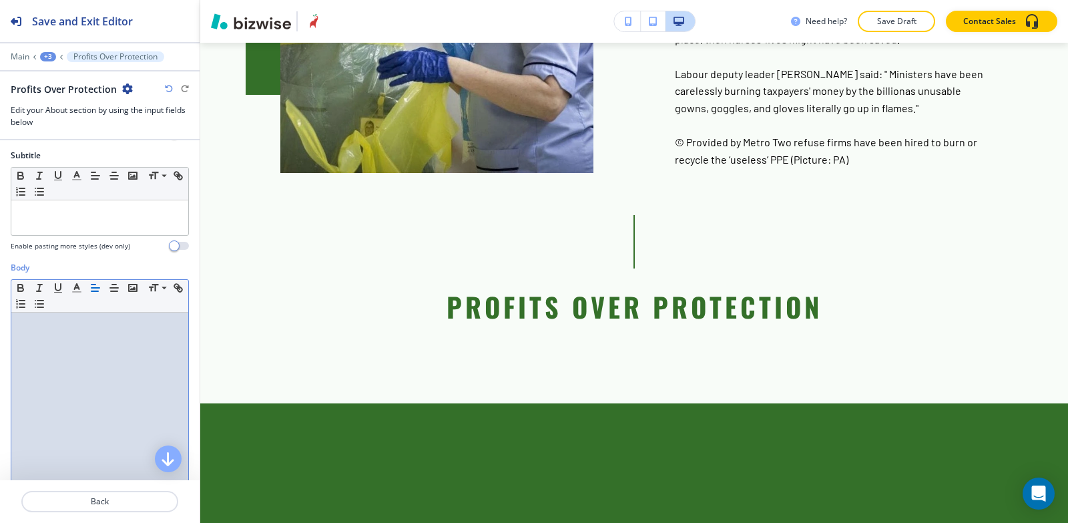
scroll to position [6, 0]
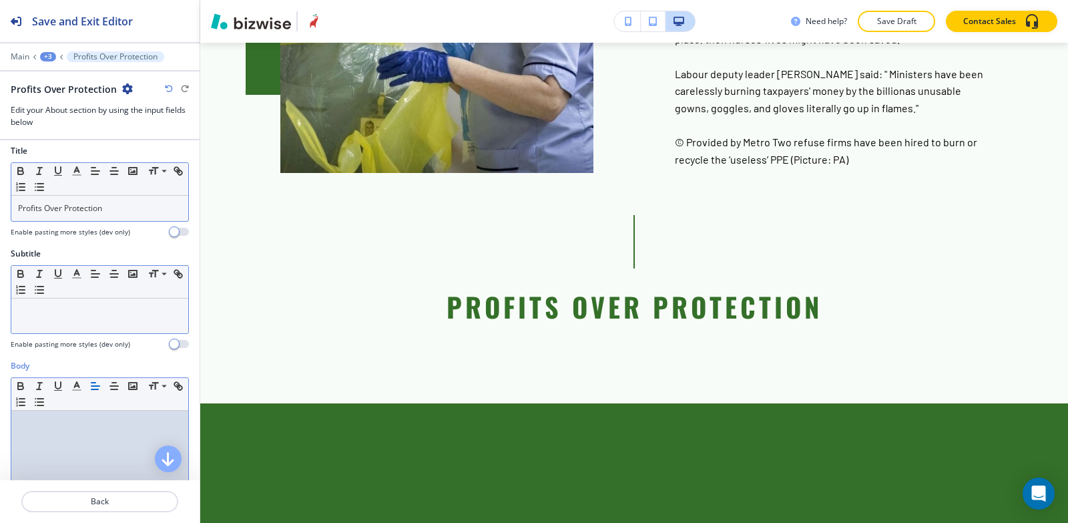
click at [69, 314] on p at bounding box center [100, 311] width 164 height 12
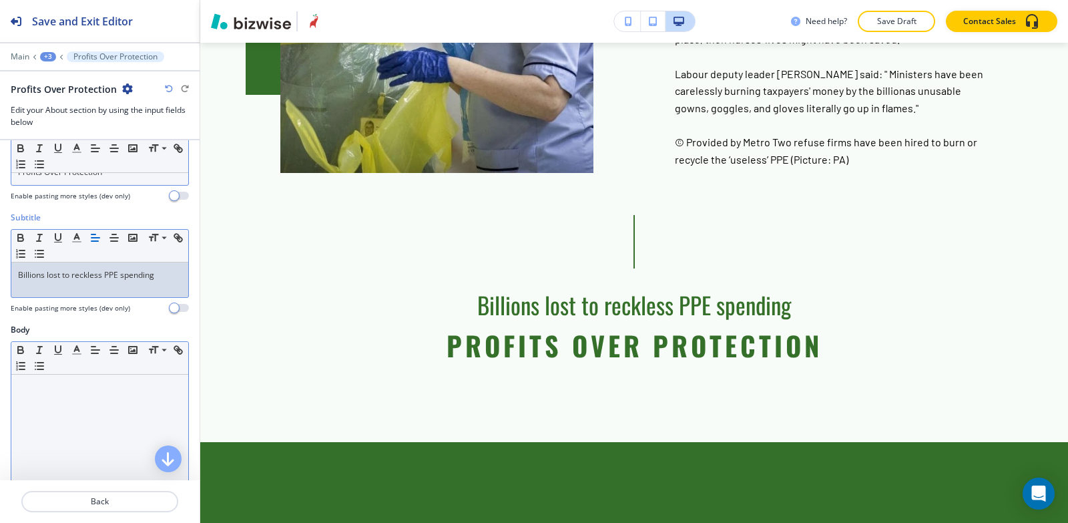
scroll to position [73, 0]
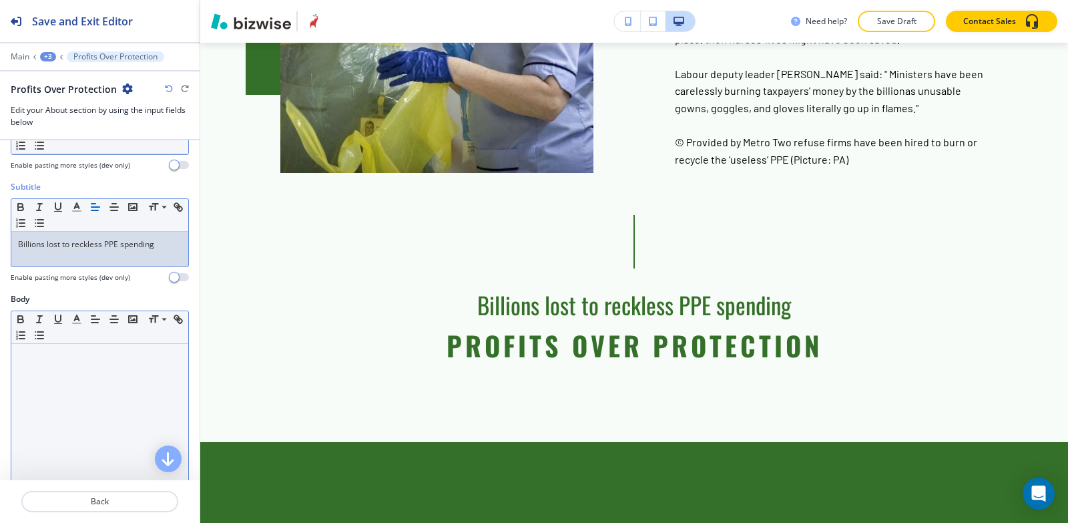
click at [32, 410] on div at bounding box center [99, 431] width 177 height 174
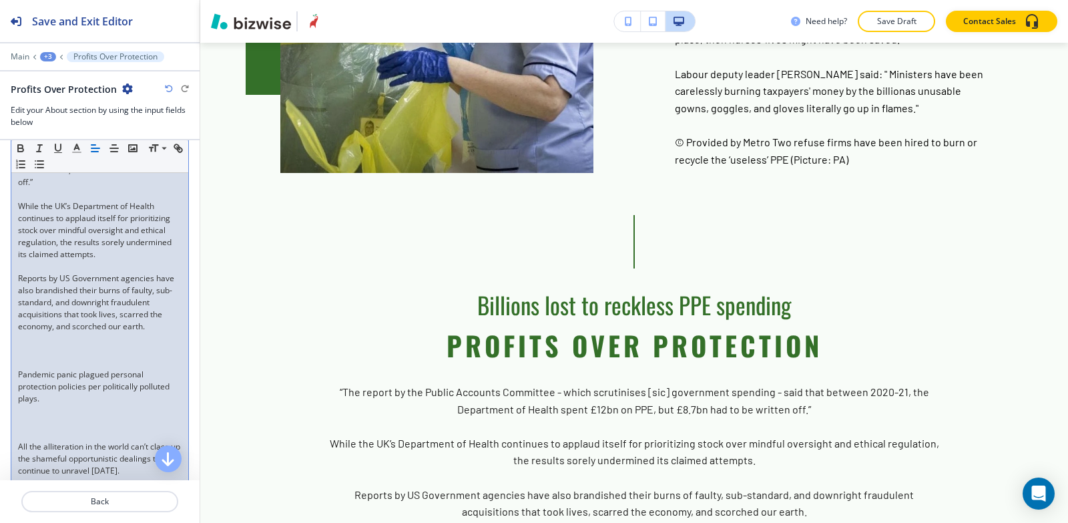
scroll to position [340, 0]
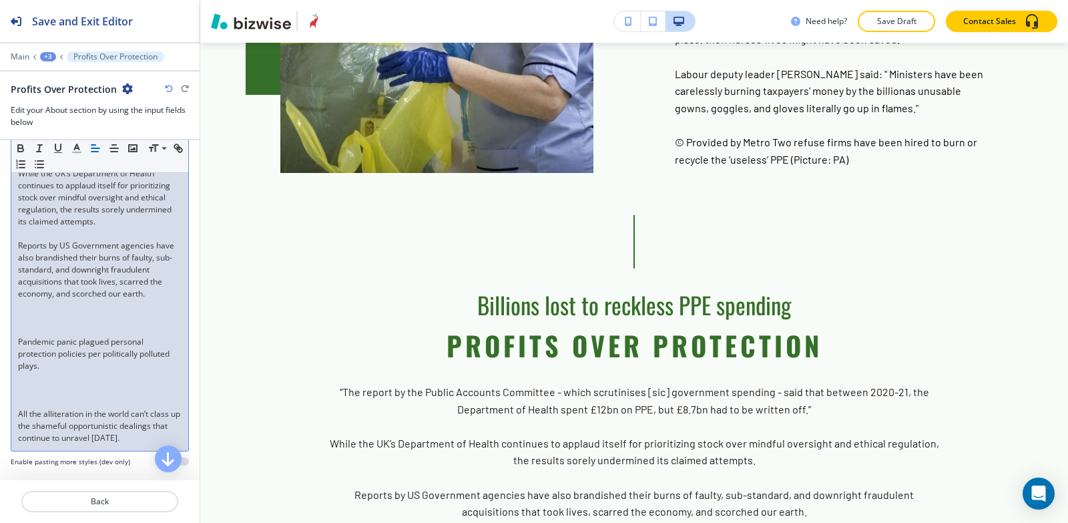
click at [15, 353] on div "“The report by the Public Accounts Committee - which scrutinises [sic] governme…" at bounding box center [99, 264] width 177 height 374
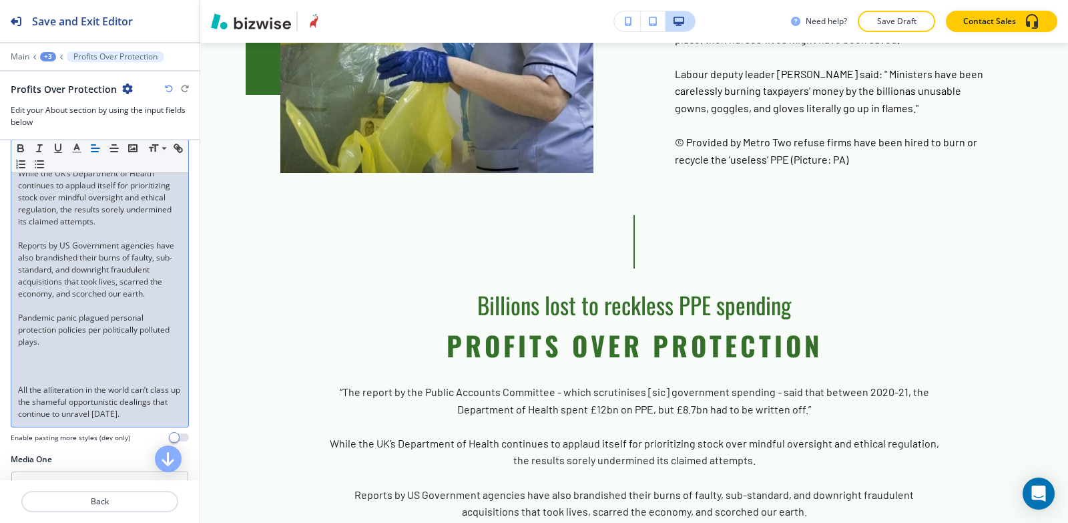
click at [18, 403] on p "All the alliteration in the world can’t class up the shameful opportunistic dea…" at bounding box center [100, 402] width 164 height 36
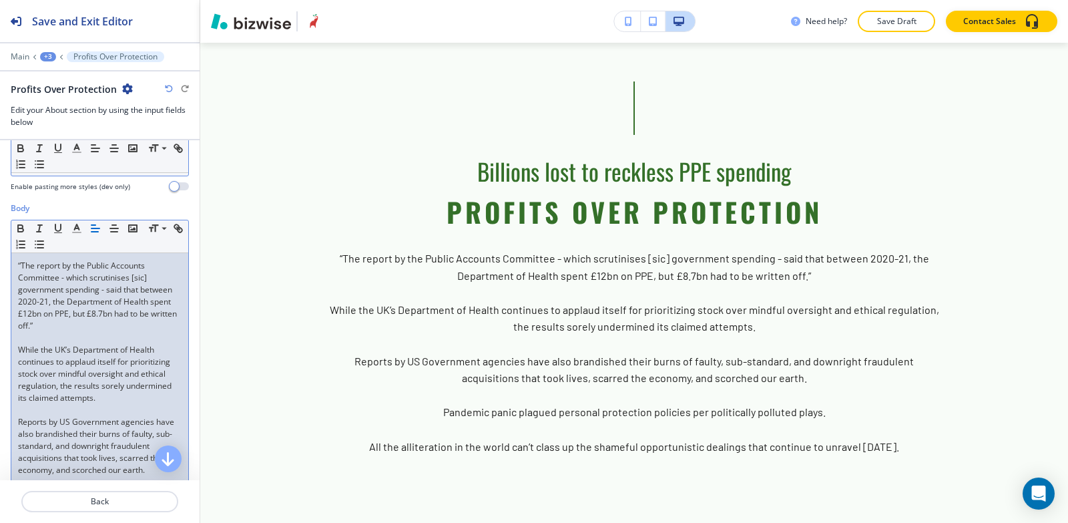
scroll to position [140, 0]
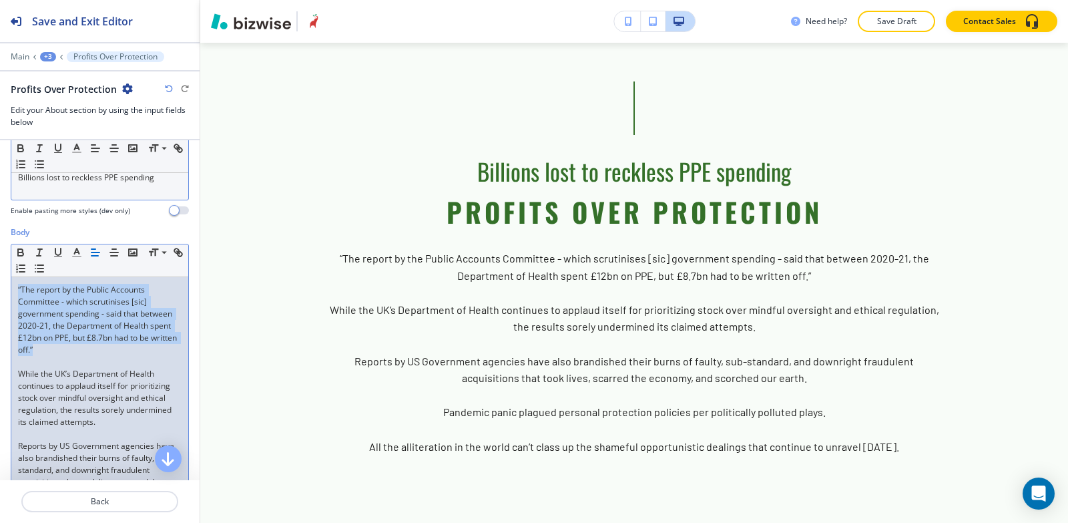
drag, startPoint x: 120, startPoint y: 348, endPoint x: 0, endPoint y: 282, distance: 137.2
click at [0, 282] on div "Body Small Normal Large Huge “The report by the Public Accounts Committee - whi…" at bounding box center [100, 427] width 200 height 403
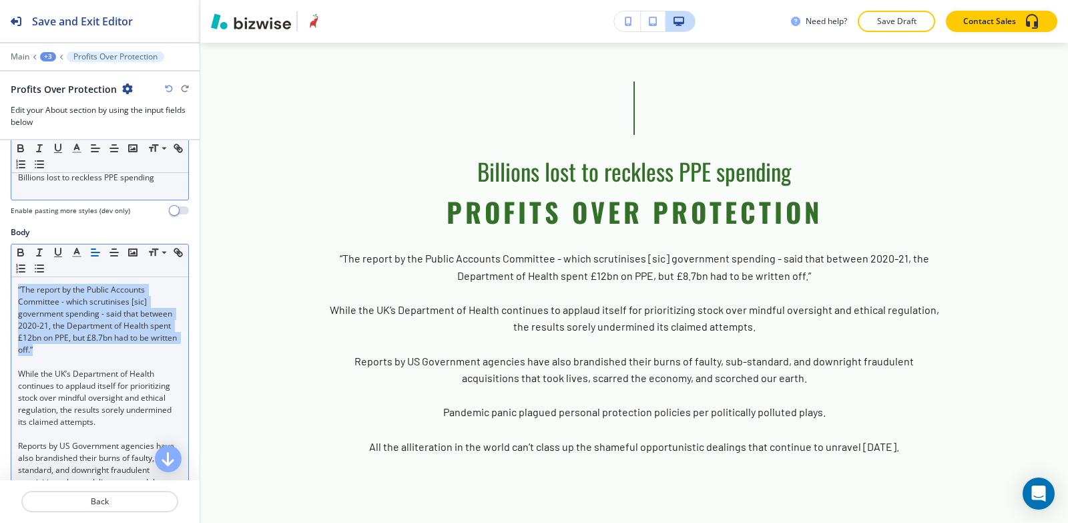
click at [95, 254] on icon "button" at bounding box center [95, 252] width 12 height 12
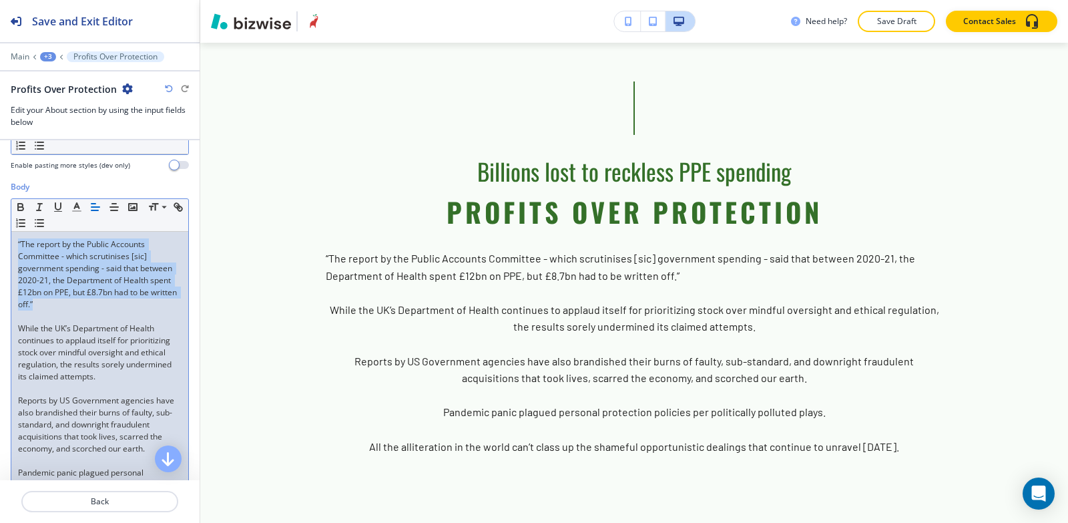
scroll to position [206, 0]
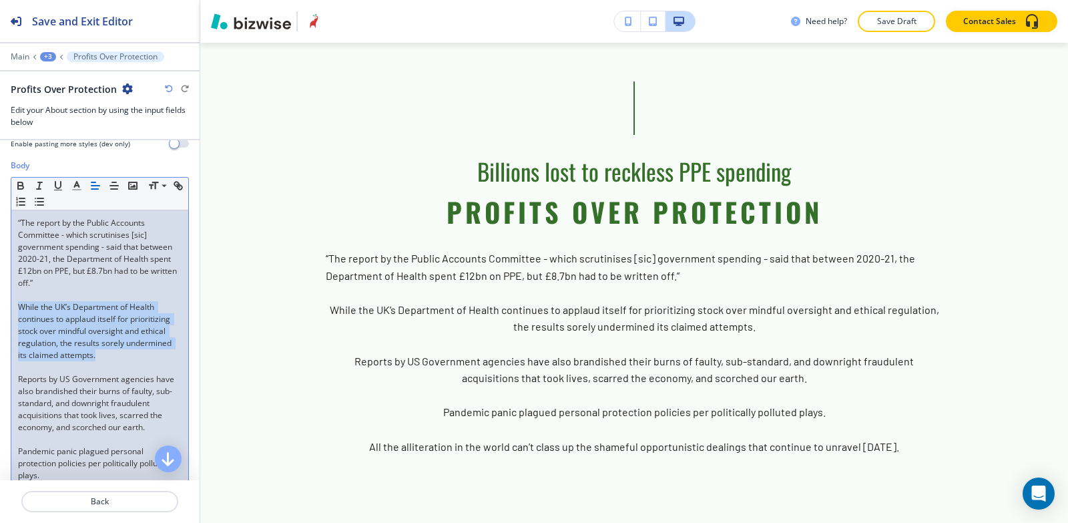
drag, startPoint x: 149, startPoint y: 360, endPoint x: 11, endPoint y: 310, distance: 146.4
click at [11, 311] on div "Small Normal Large Huge “The report by the Public Accounts Committee - which sc…" at bounding box center [100, 357] width 178 height 360
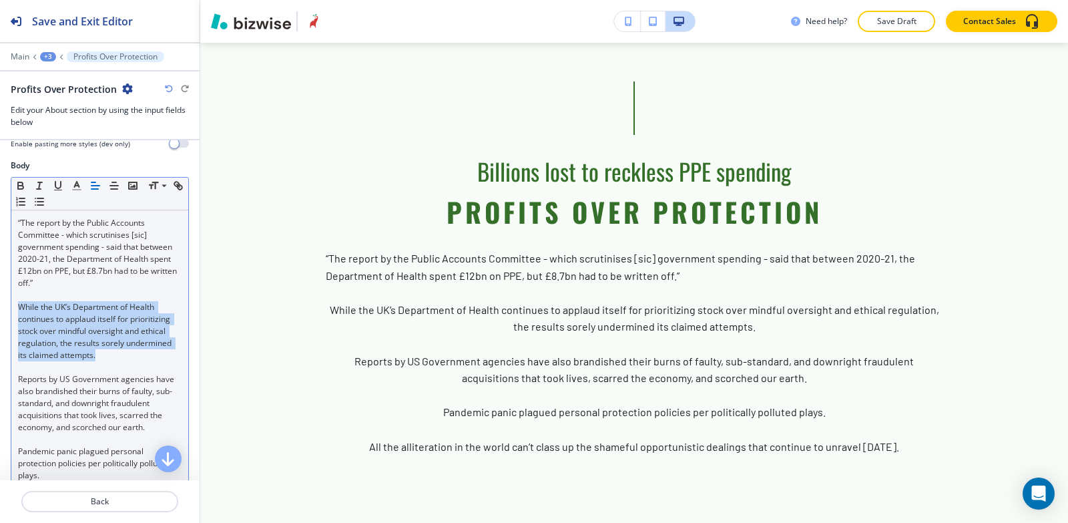
click at [91, 186] on icon "button" at bounding box center [95, 186] width 12 height 12
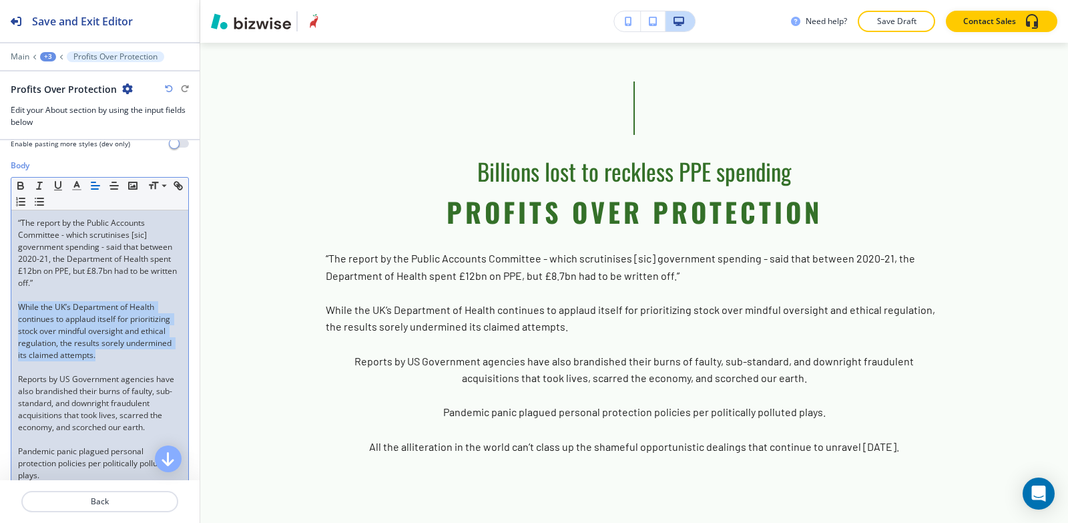
scroll to position [273, 0]
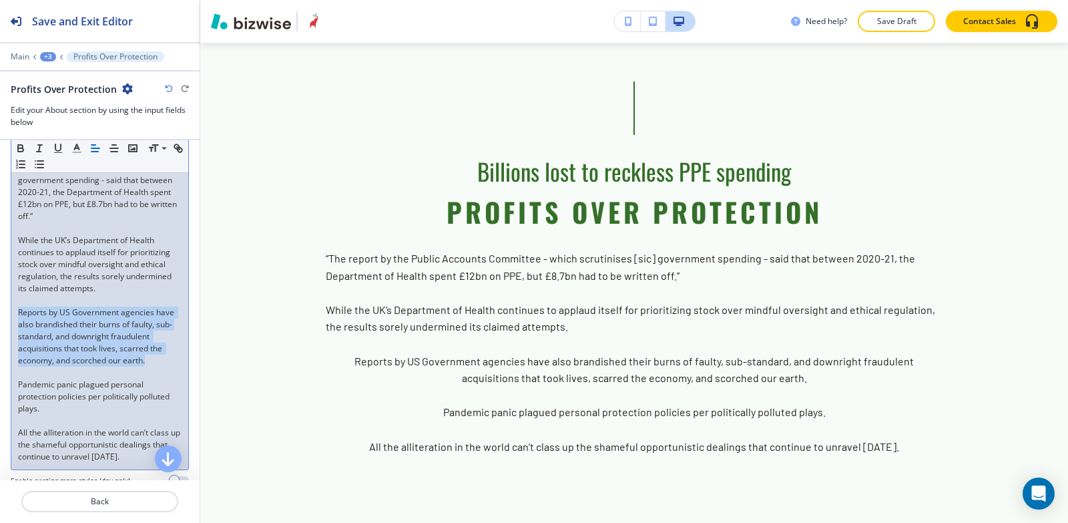
drag, startPoint x: 20, startPoint y: 313, endPoint x: 48, endPoint y: 369, distance: 62.1
click at [48, 367] on p "Reports by US Government agencies have also brandished their burns of faulty, s…" at bounding box center [100, 337] width 164 height 60
click at [95, 150] on icon "button" at bounding box center [95, 148] width 12 height 12
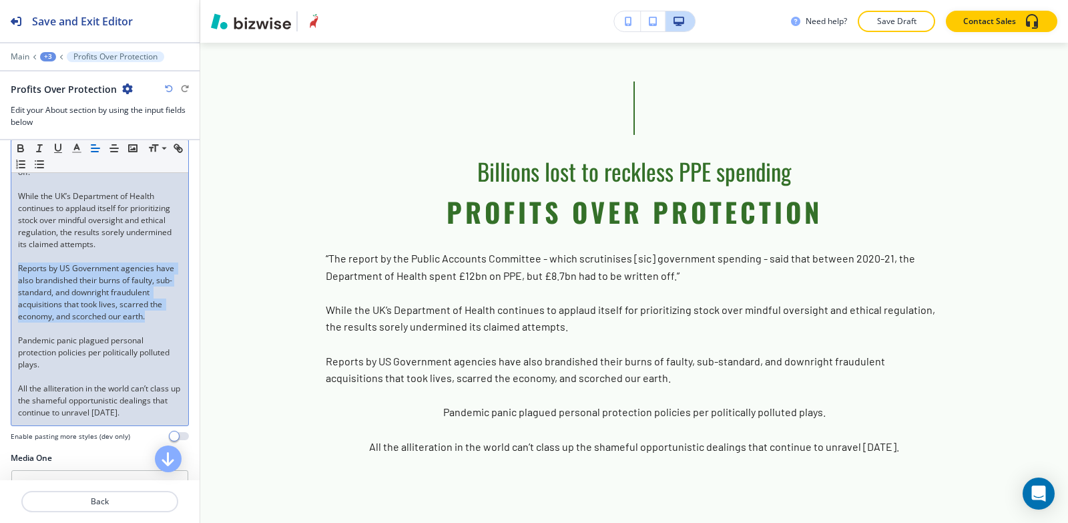
scroll to position [340, 0]
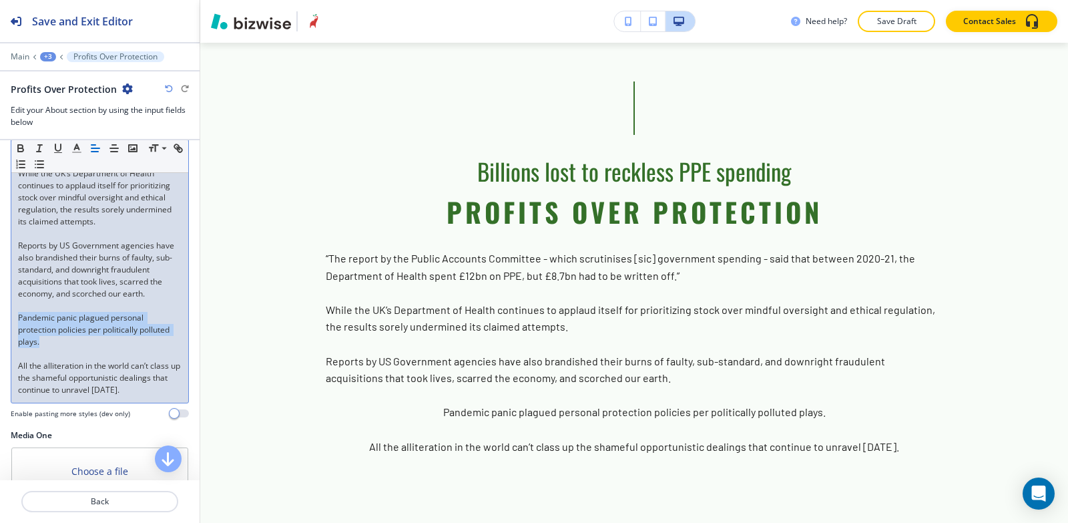
drag, startPoint x: 11, startPoint y: 329, endPoint x: 77, endPoint y: 298, distance: 73.2
click at [80, 351] on div "“The report by the Public Accounts Committee - which scrutinises [sic] governme…" at bounding box center [99, 240] width 177 height 326
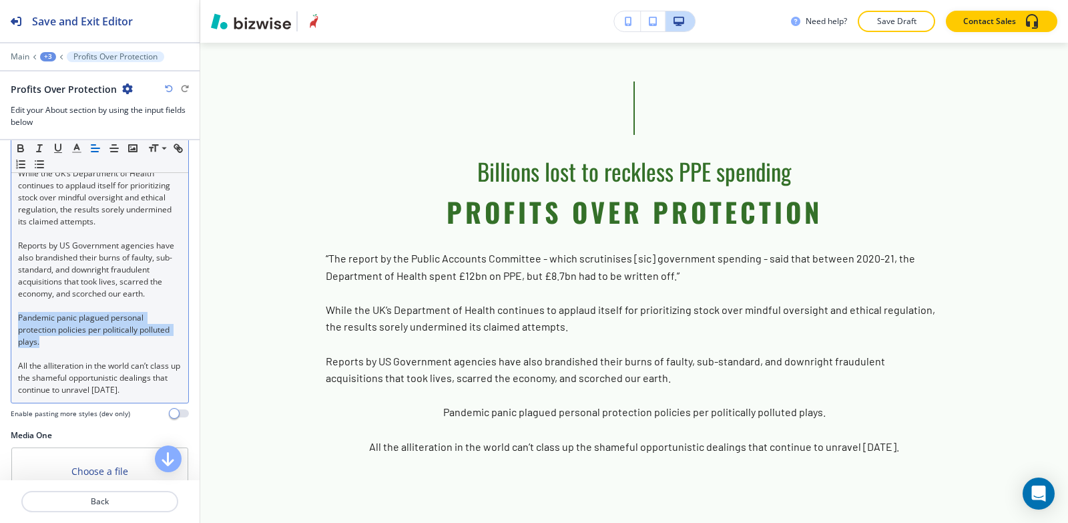
click at [95, 154] on icon "button" at bounding box center [95, 148] width 12 height 12
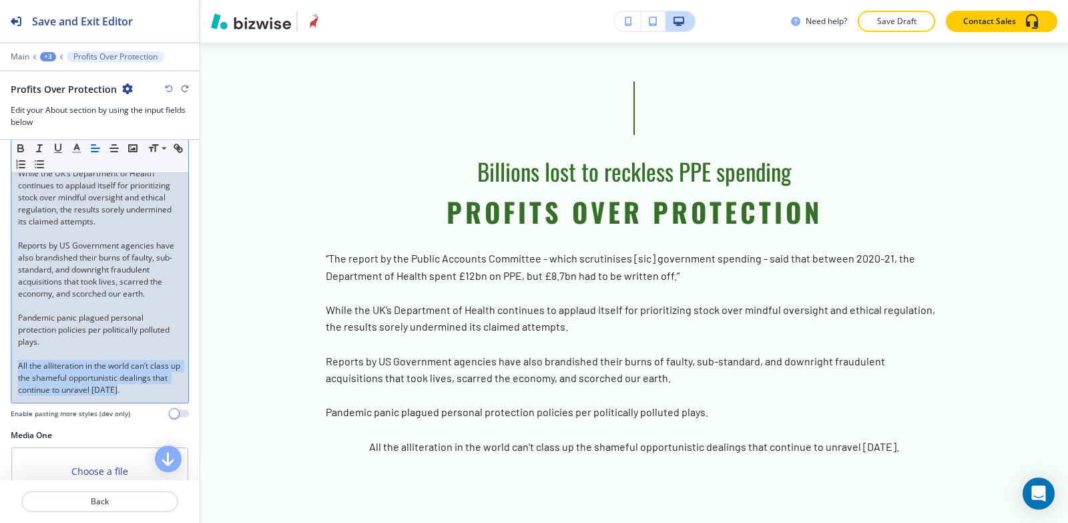
drag, startPoint x: 19, startPoint y: 379, endPoint x: 126, endPoint y: 315, distance: 125.5
click at [138, 396] on p "All the alliteration in the world can’t class up the shameful opportunistic dea…" at bounding box center [100, 378] width 164 height 36
click at [94, 150] on icon "button" at bounding box center [95, 148] width 12 height 12
click at [144, 396] on p "All the alliteration in the world can’t class up the shameful opportunistic dea…" at bounding box center [100, 378] width 164 height 36
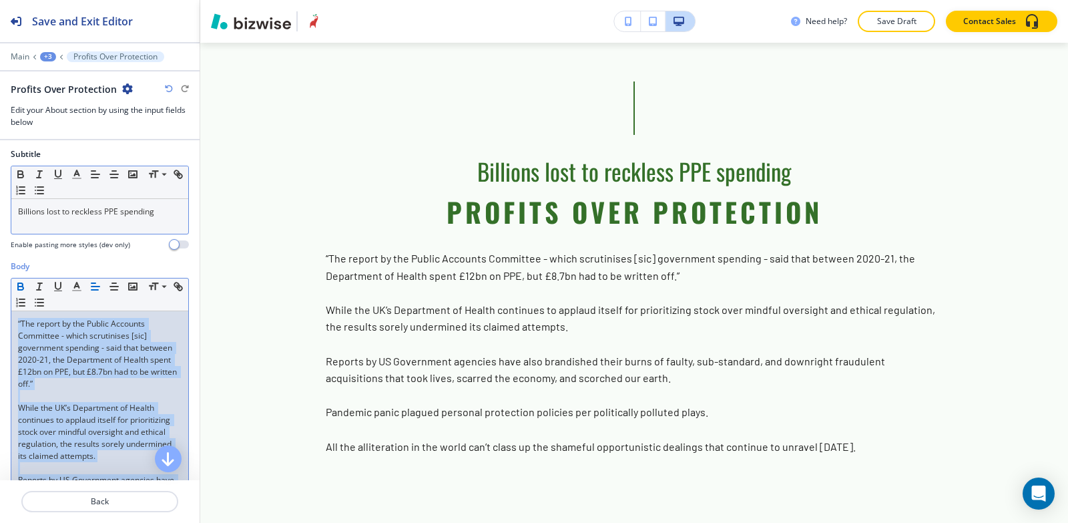
scroll to position [73, 0]
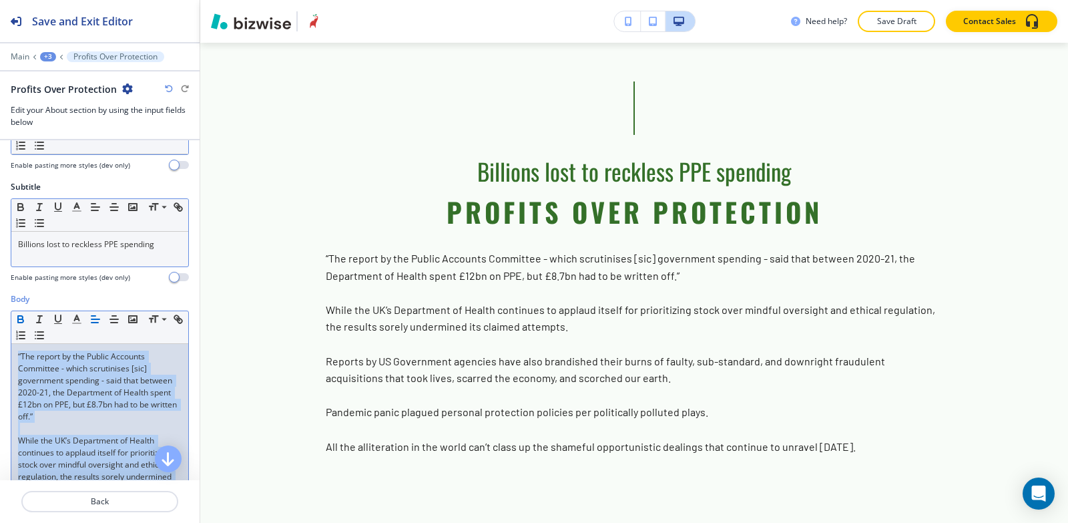
drag, startPoint x: 39, startPoint y: 397, endPoint x: 11, endPoint y: 323, distance: 79.3
click at [11, 323] on div "Small Normal Large Huge “The report by the Public Accounts Committee - which sc…" at bounding box center [100, 491] width 178 height 360
click at [72, 321] on icon "button" at bounding box center [77, 319] width 12 height 12
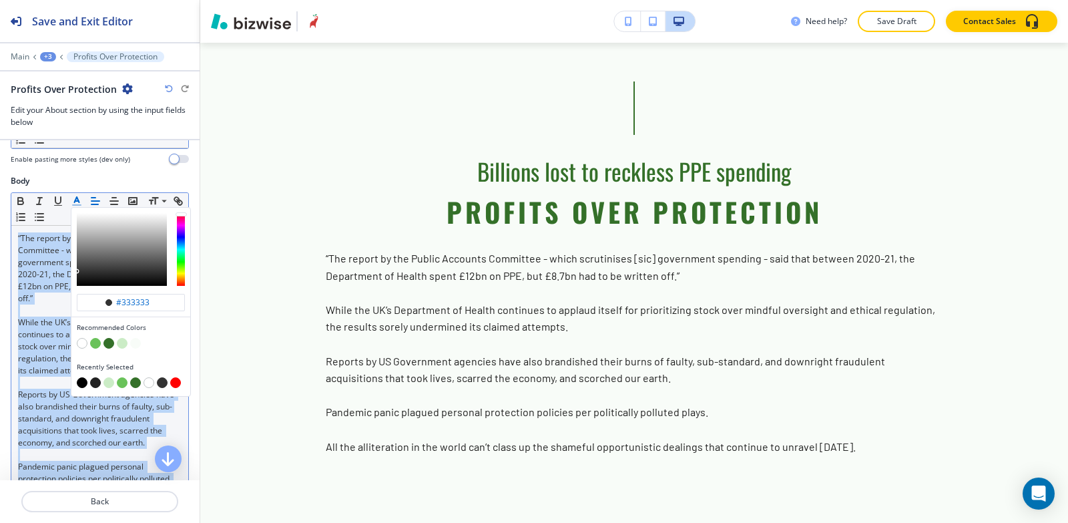
scroll to position [206, 0]
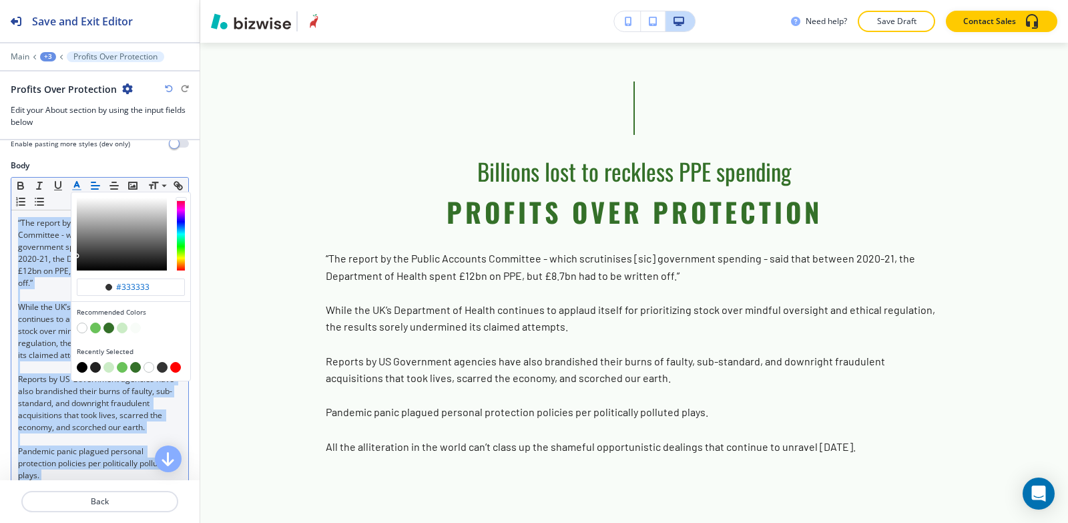
click at [80, 369] on button "button" at bounding box center [82, 367] width 11 height 11
type input "#000000"
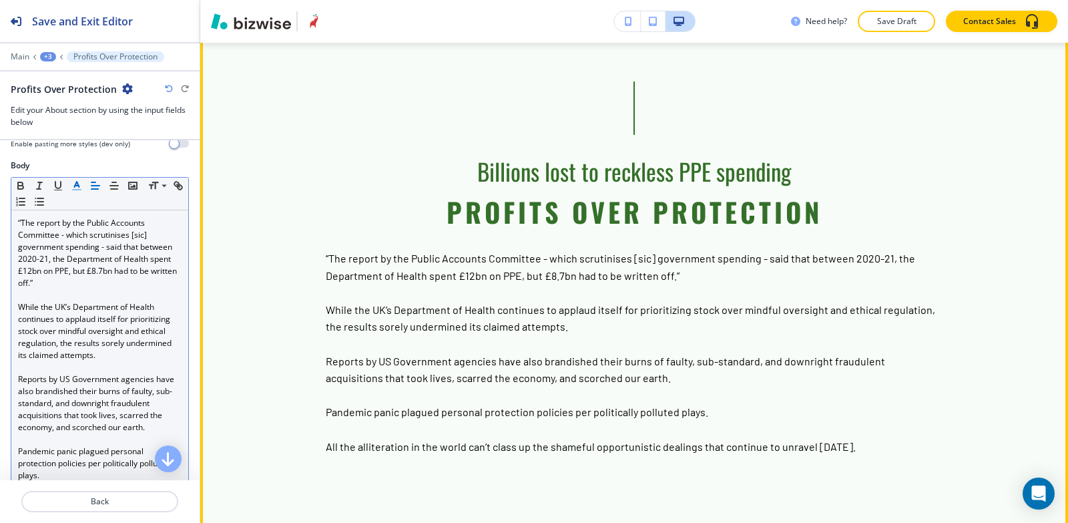
click at [359, 411] on section "Billions burned on wasted PPE PPE Scandal Ignites The latest headlines to follo…" at bounding box center [634, 15] width 868 height 1039
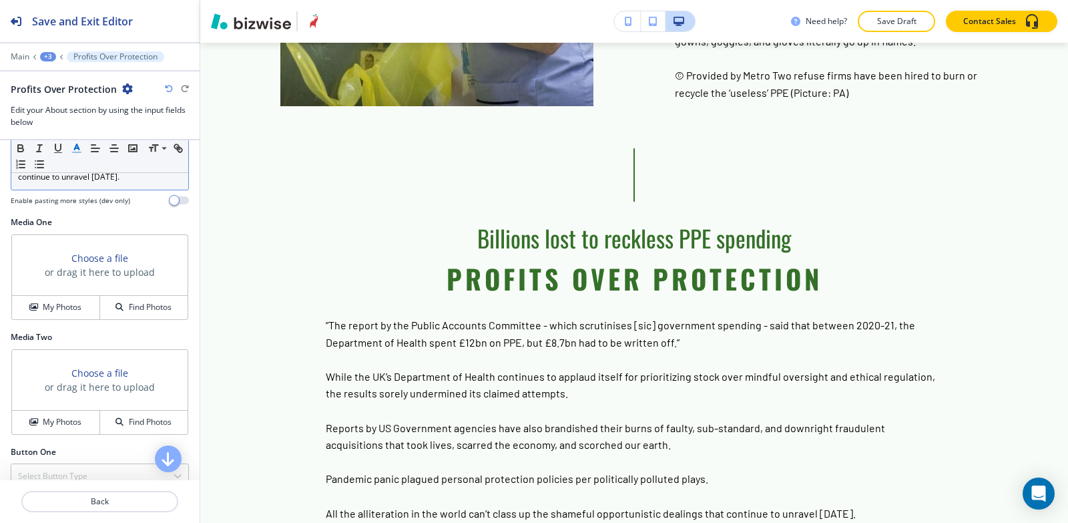
scroll to position [638, 0]
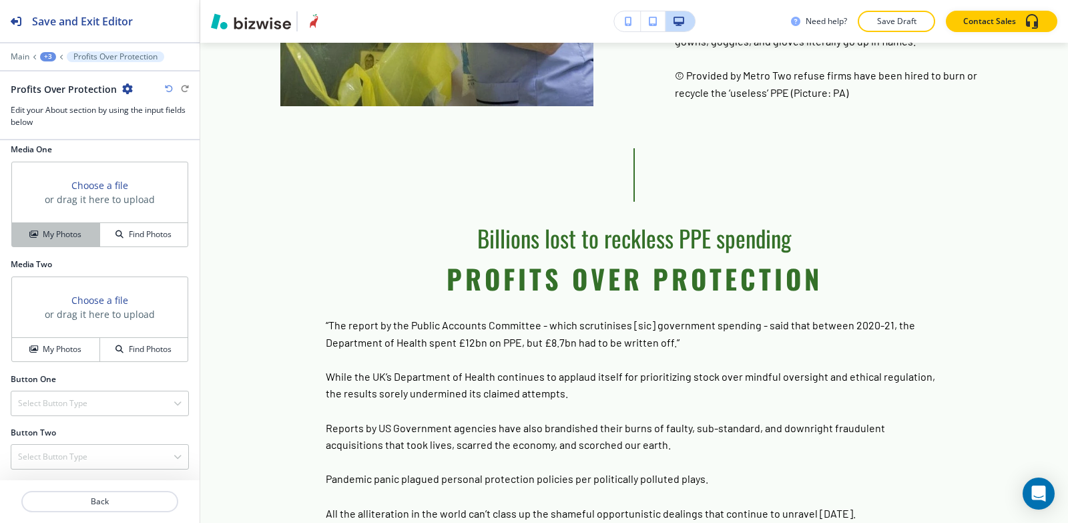
click at [51, 242] on button "My Photos" at bounding box center [56, 234] width 88 height 23
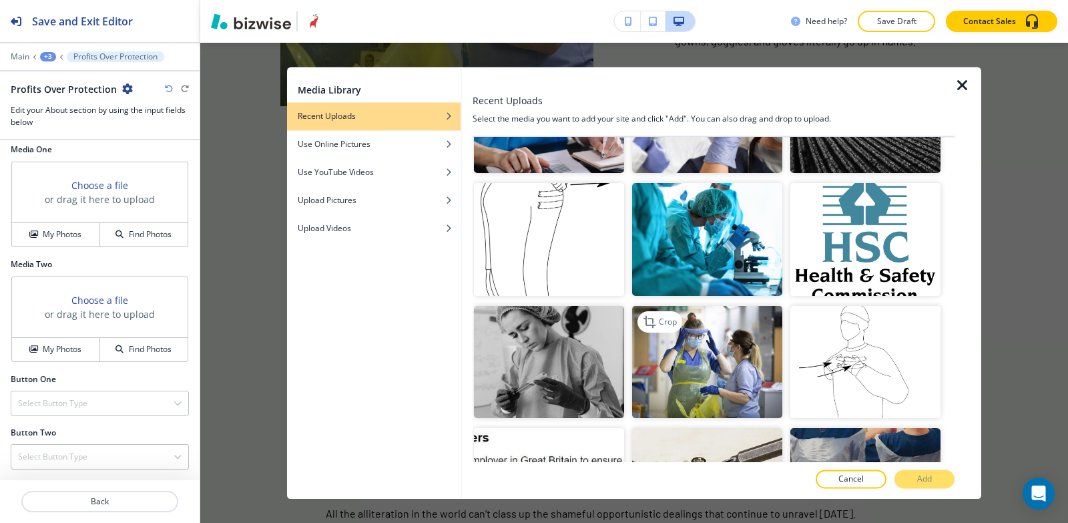
scroll to position [1603, 0]
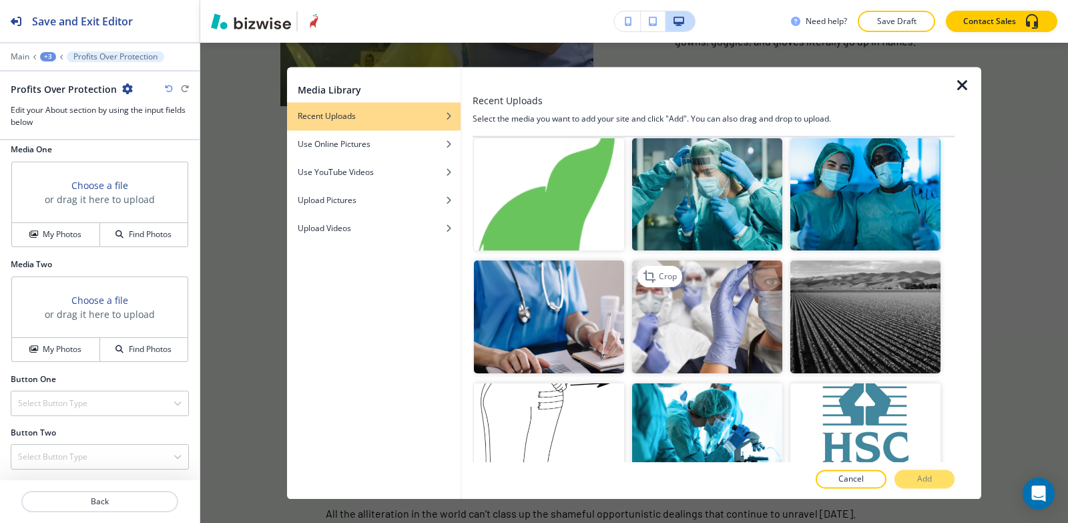
click at [709, 261] on img "button" at bounding box center [707, 317] width 150 height 113
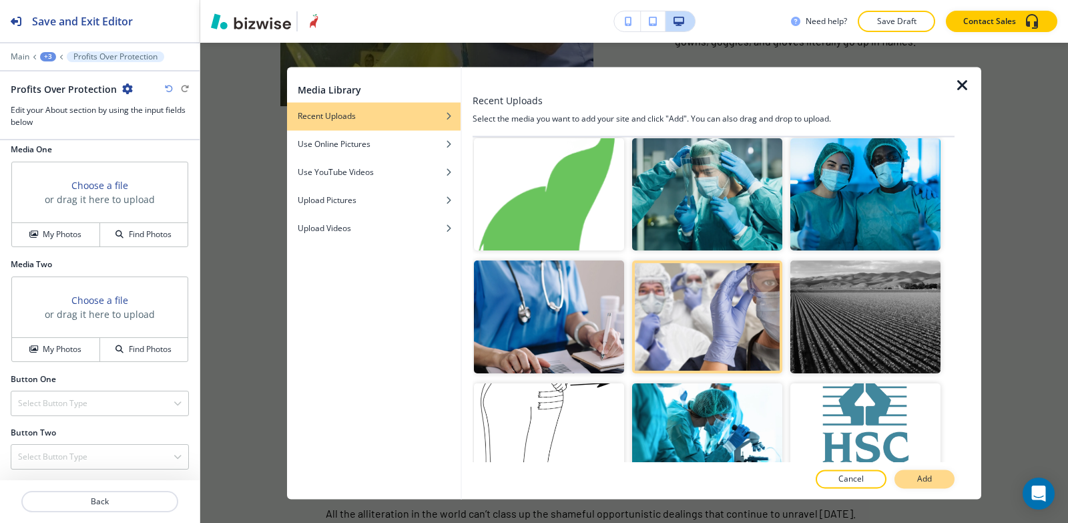
click at [947, 479] on button "Add" at bounding box center [925, 478] width 60 height 19
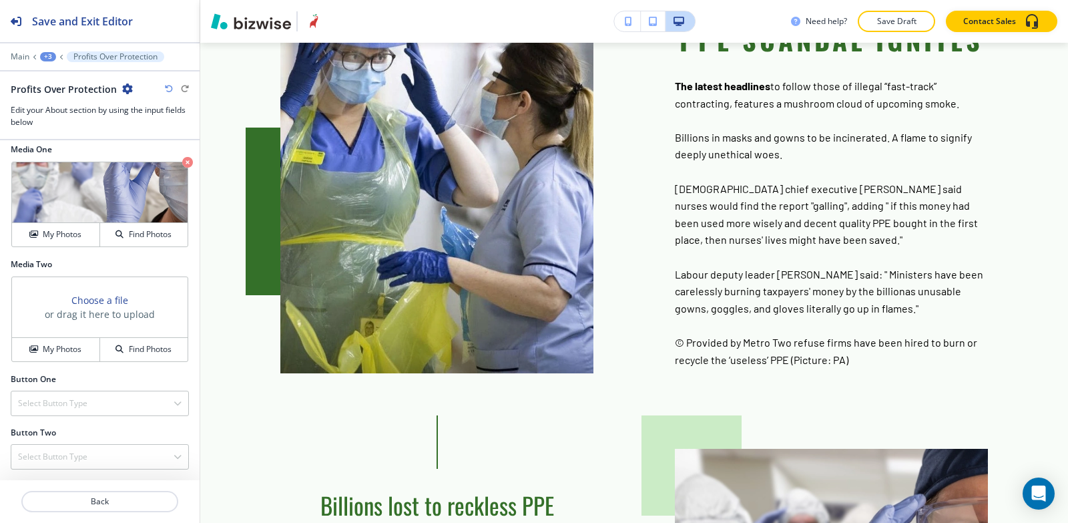
scroll to position [1043, 0]
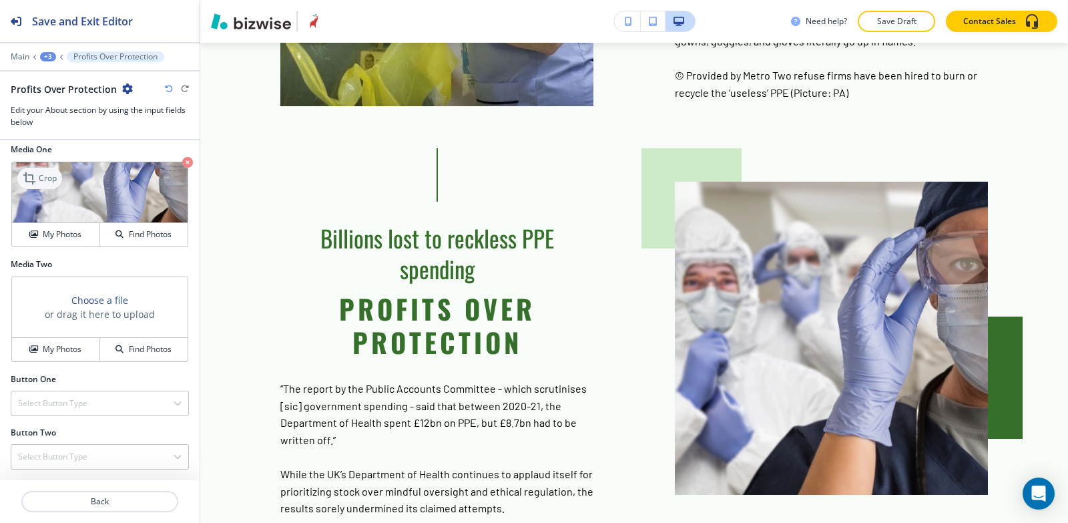
click at [51, 181] on p "Crop" at bounding box center [48, 178] width 18 height 12
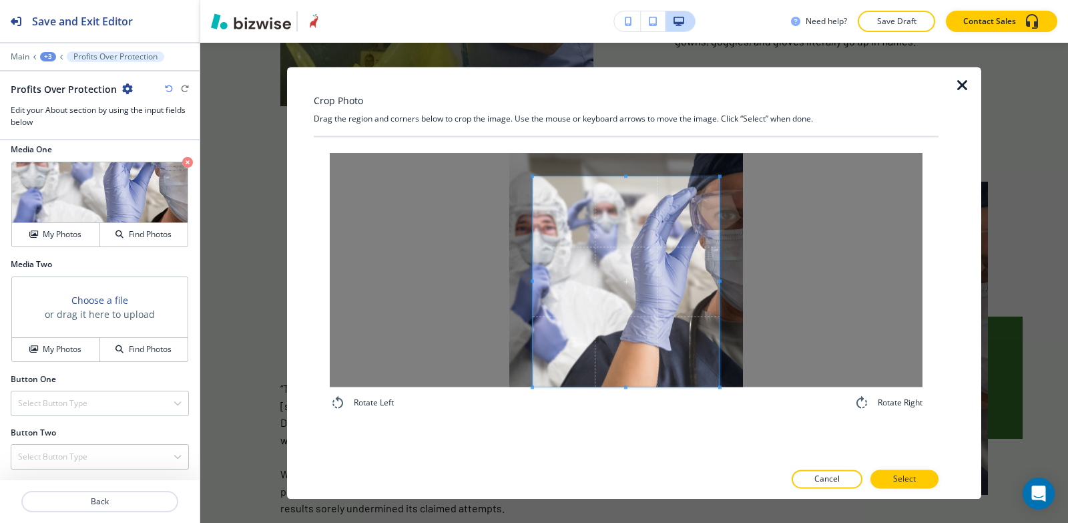
click at [602, 415] on div "Rotate Left Rotate Right" at bounding box center [626, 282] width 625 height 290
click at [630, 118] on div "Crop Photo Drag the region and corners below to crop the image. Use the mouse o…" at bounding box center [626, 283] width 625 height 432
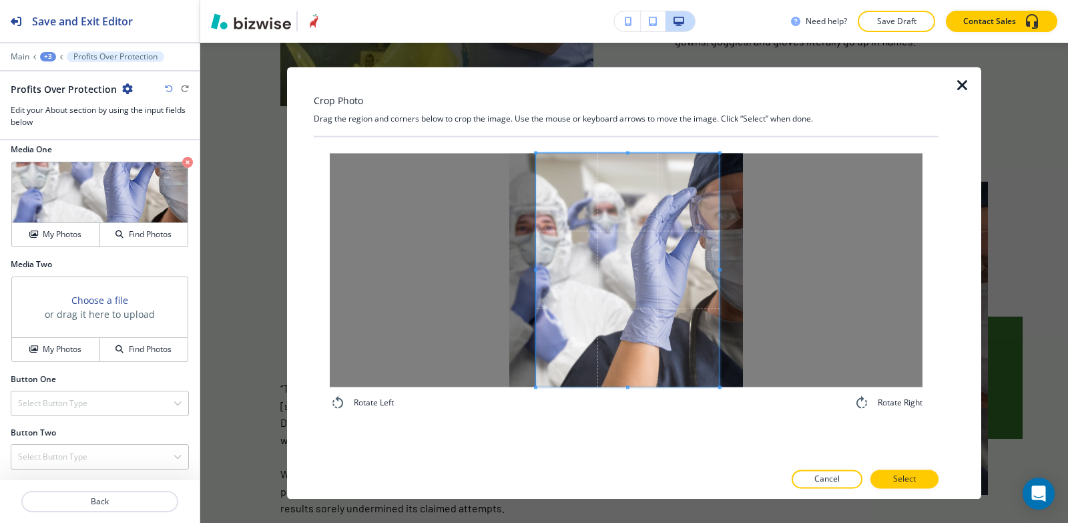
click at [537, 256] on span at bounding box center [535, 270] width 3 height 234
click at [717, 272] on div at bounding box center [627, 270] width 182 height 234
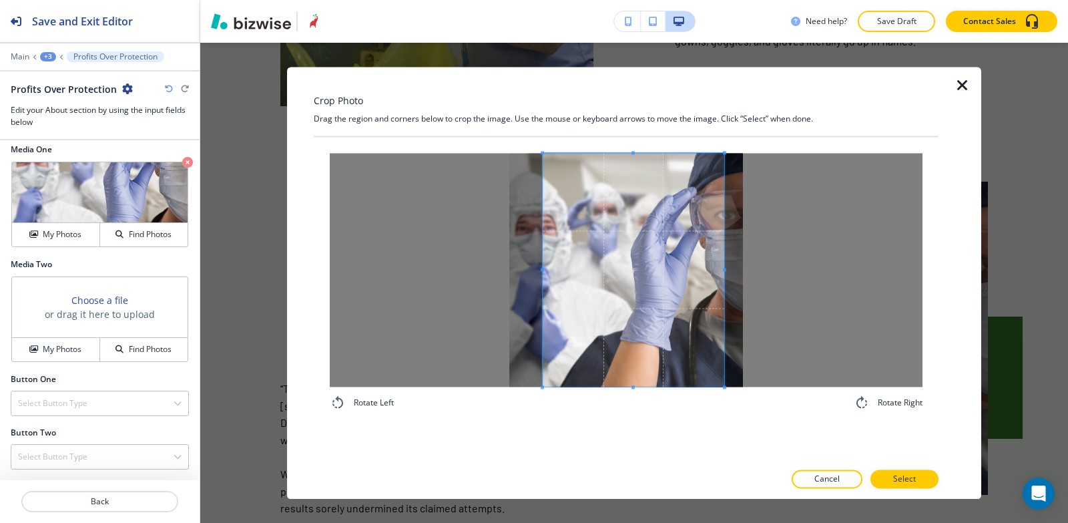
click at [701, 281] on span at bounding box center [634, 270] width 182 height 234
click at [909, 481] on p "Select" at bounding box center [904, 479] width 23 height 12
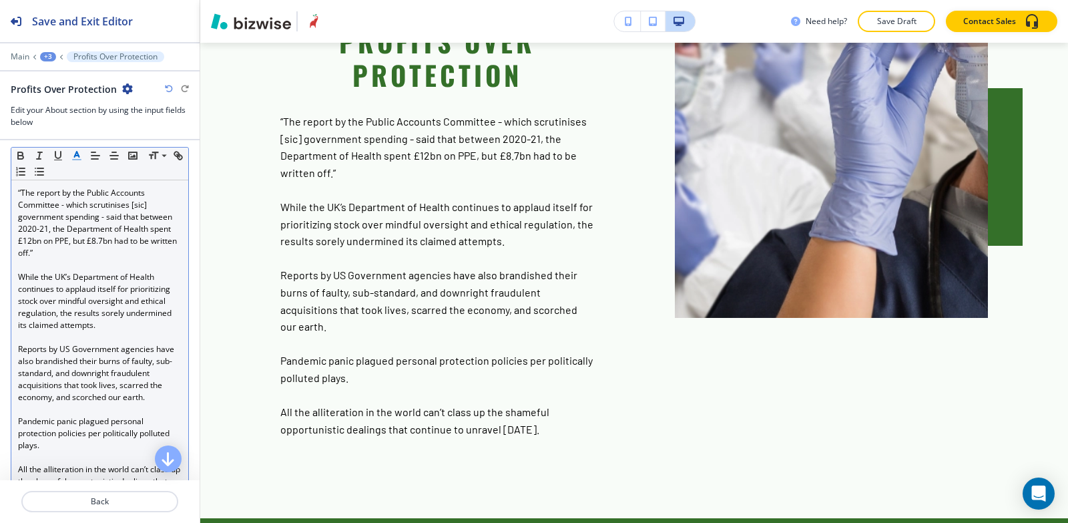
scroll to position [237, 0]
click at [16, 349] on div "“The report by the Public Accounts Committee - which scrutinises [sic] governme…" at bounding box center [99, 343] width 177 height 326
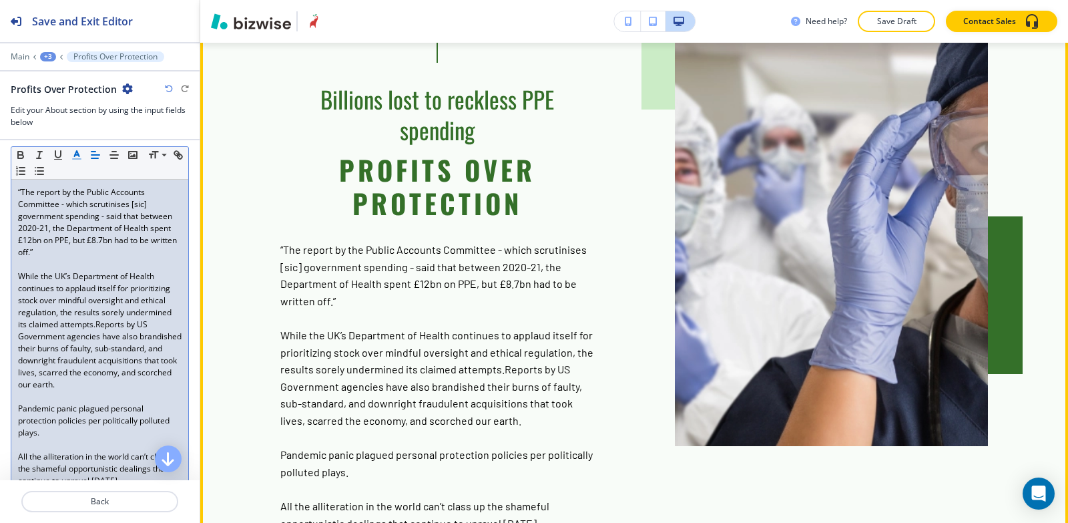
scroll to position [1177, 0]
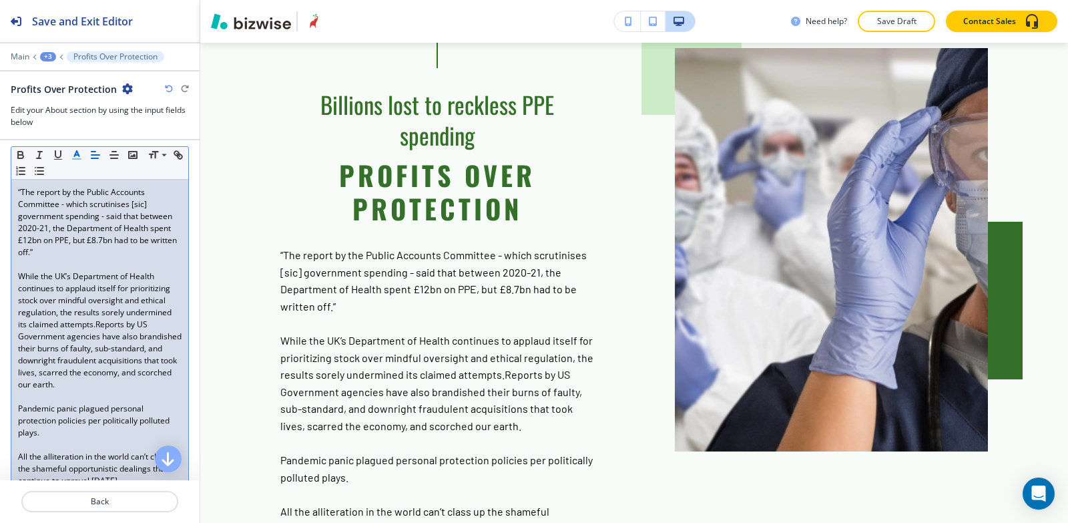
click at [17, 273] on div "“The report by the Public Accounts Committee - which scrutinises [sic] governme…" at bounding box center [99, 337] width 177 height 314
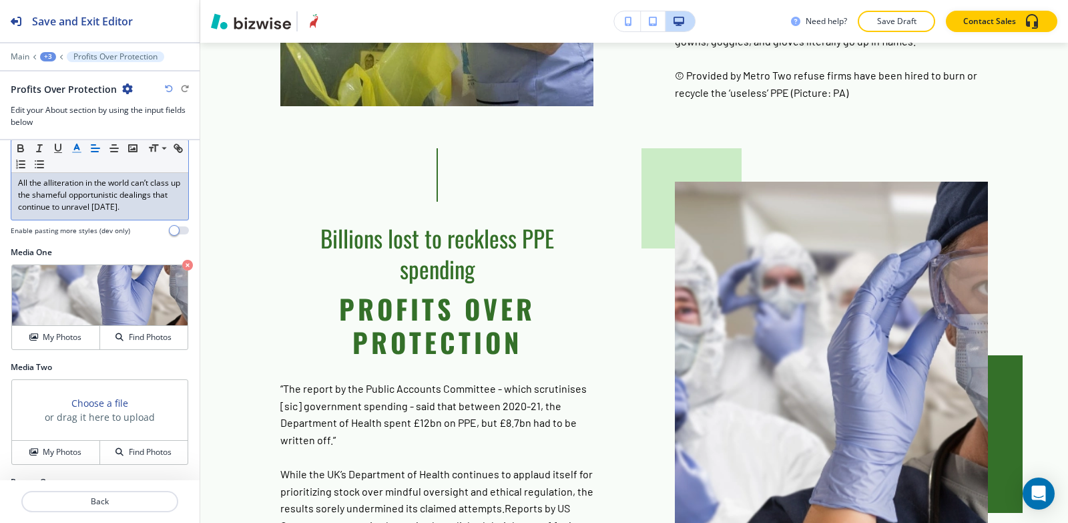
scroll to position [626, 0]
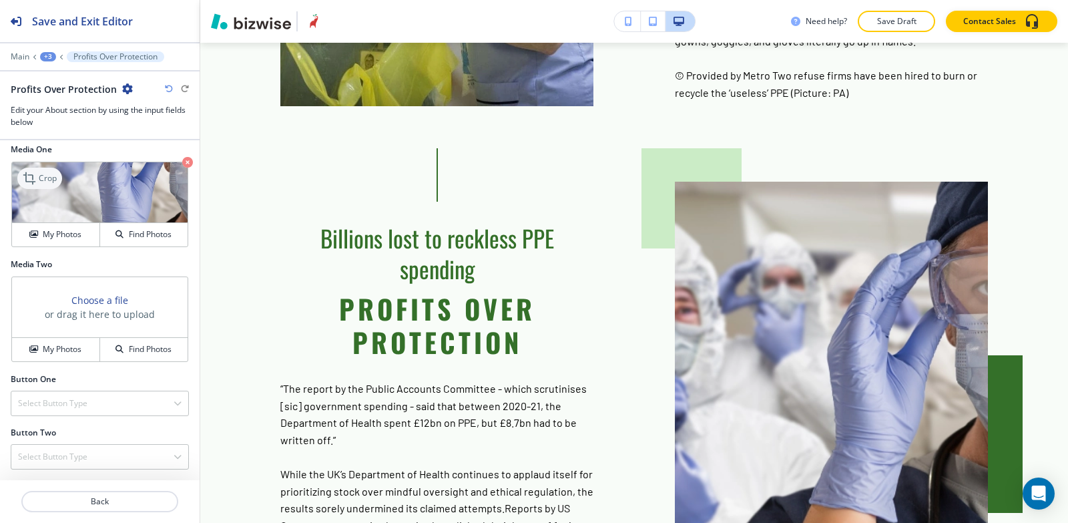
click at [33, 174] on icon at bounding box center [31, 178] width 16 height 16
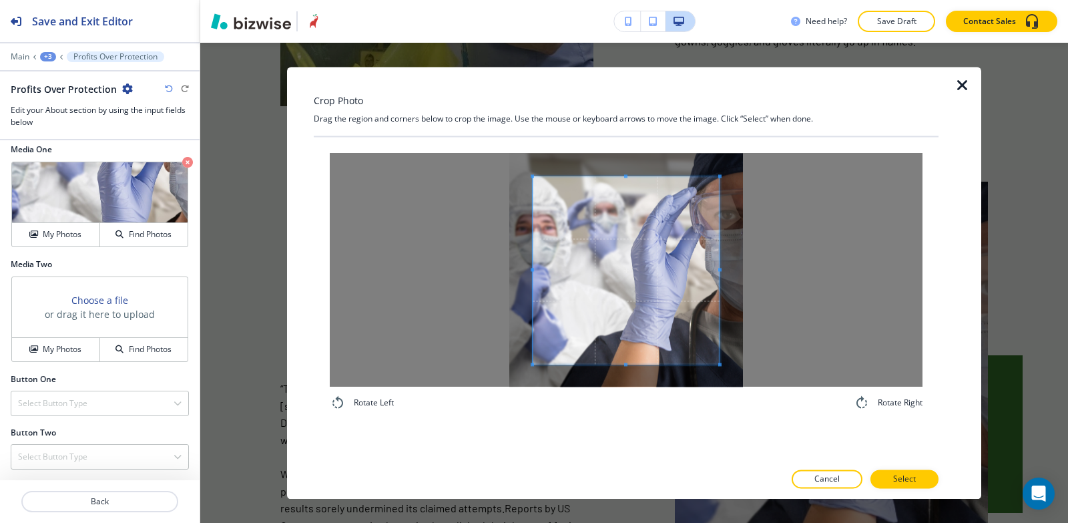
click at [596, 461] on div "Rotate Left Rotate Right" at bounding box center [626, 299] width 625 height 325
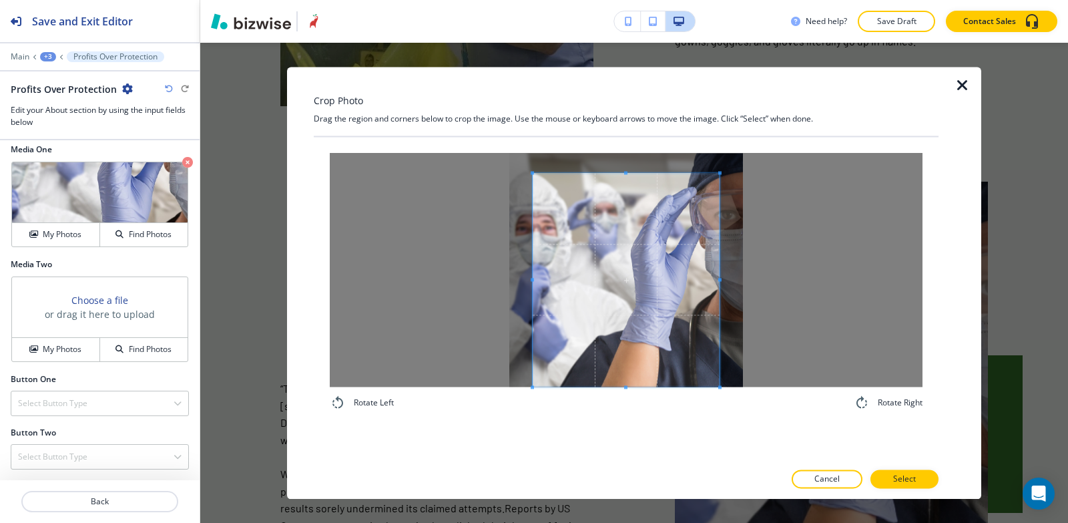
click at [608, 103] on div "Crop Photo Drag the region and corners below to crop the image. Use the mouse o…" at bounding box center [626, 283] width 625 height 432
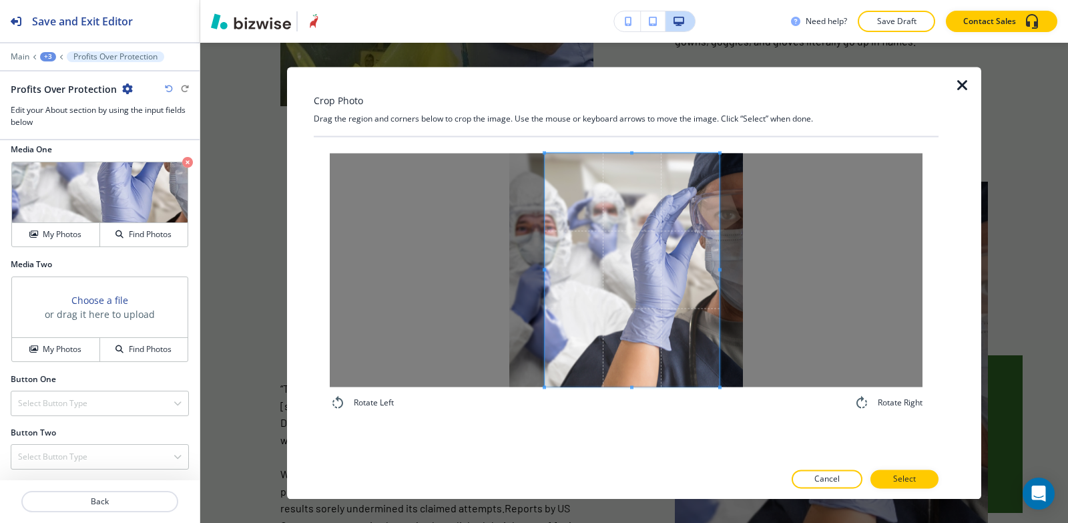
click at [544, 236] on span at bounding box center [544, 270] width 3 height 234
click at [722, 228] on div at bounding box center [626, 270] width 593 height 234
click at [715, 233] on span at bounding box center [714, 270] width 3 height 234
click at [687, 249] on span at bounding box center [637, 270] width 170 height 234
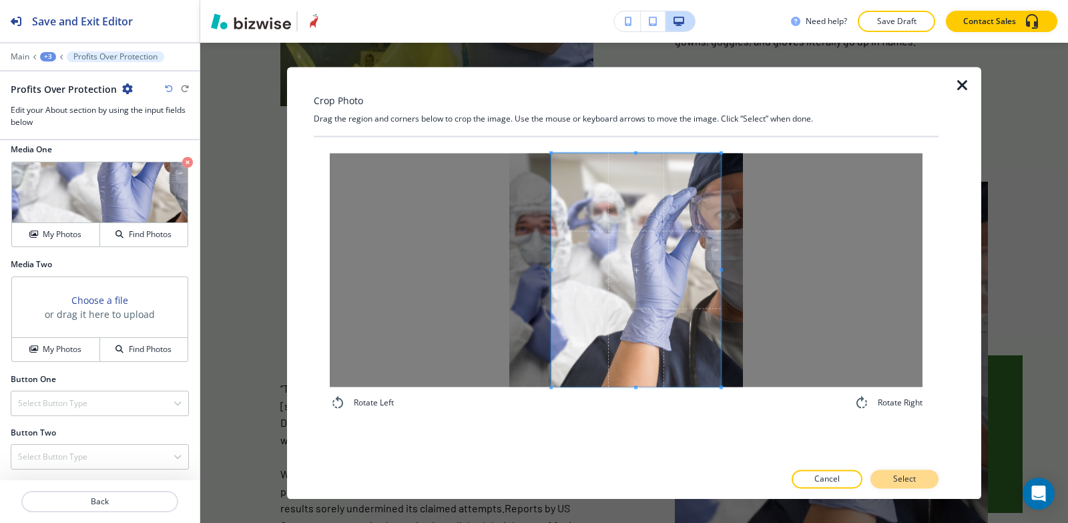
click at [890, 477] on button "Select" at bounding box center [905, 478] width 68 height 19
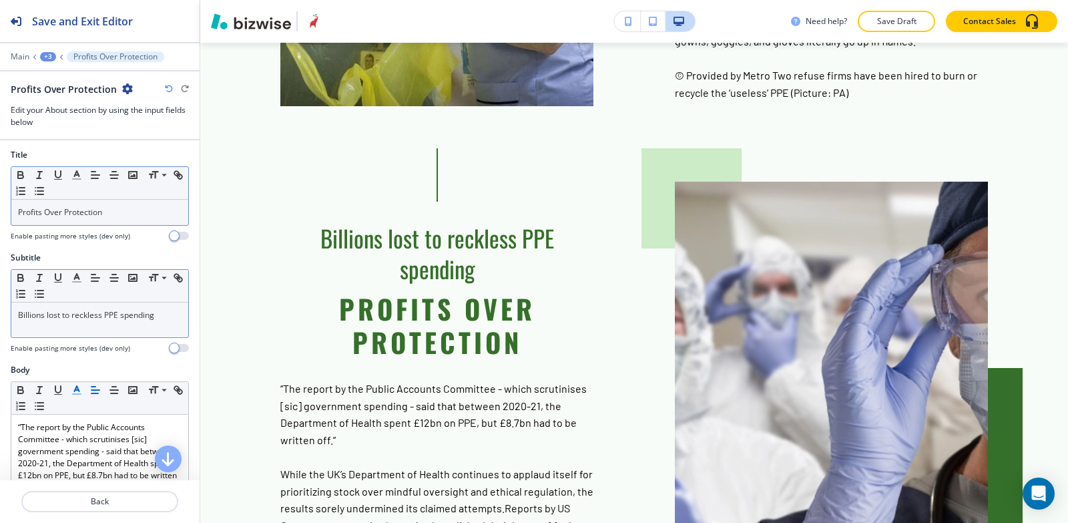
scroll to position [0, 0]
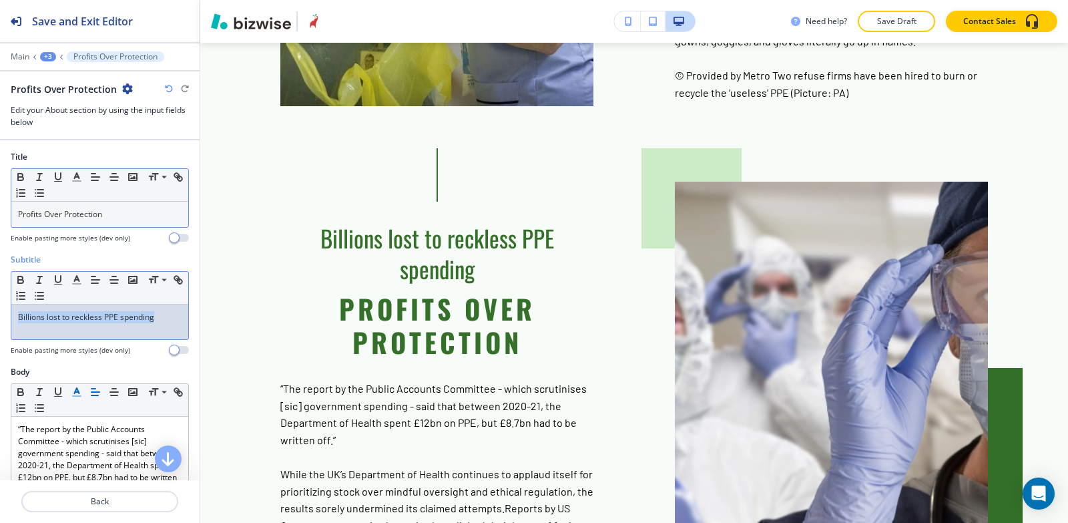
drag, startPoint x: 166, startPoint y: 317, endPoint x: 0, endPoint y: 325, distance: 166.5
click at [0, 325] on div "Subtitle Small Normal Large Huge Billions lost to reckless PPE spending Enable …" at bounding box center [100, 310] width 200 height 112
copy p "Billions lost to reckless PPE spending"
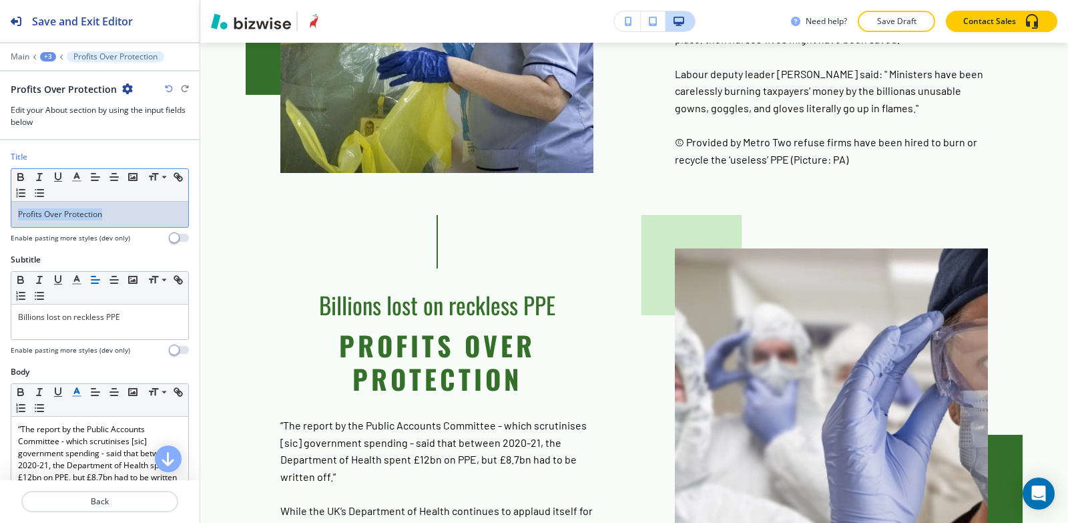
drag, startPoint x: 123, startPoint y: 216, endPoint x: 0, endPoint y: 202, distance: 123.7
click at [0, 202] on div "Title Small Normal Large Huge Profits Over Protection Enable pasting more style…" at bounding box center [100, 202] width 200 height 103
copy p "Profits Over Protection"
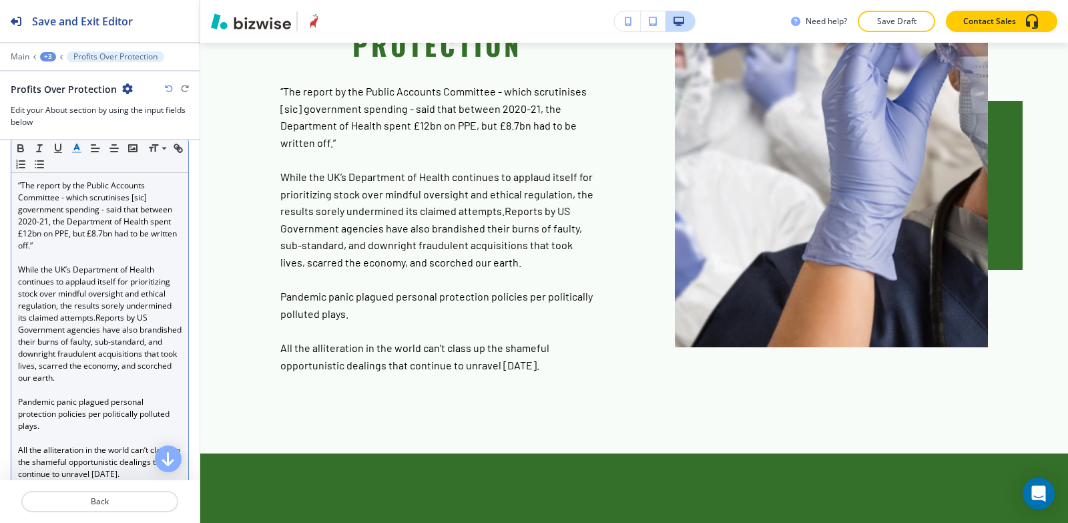
scroll to position [267, 0]
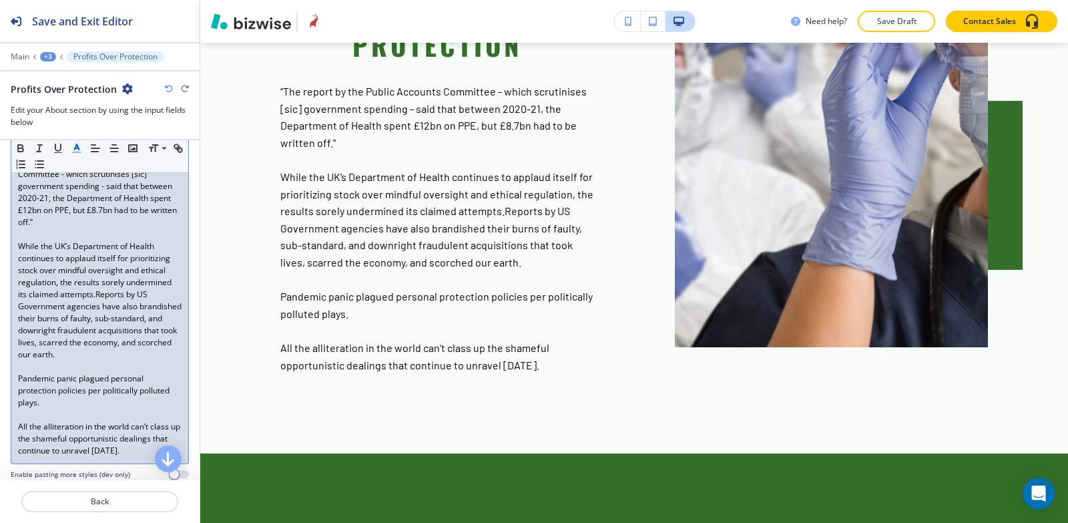
click at [17, 443] on div "“The report by the Public Accounts Committee - which scrutinises [sic] governme…" at bounding box center [99, 307] width 177 height 314
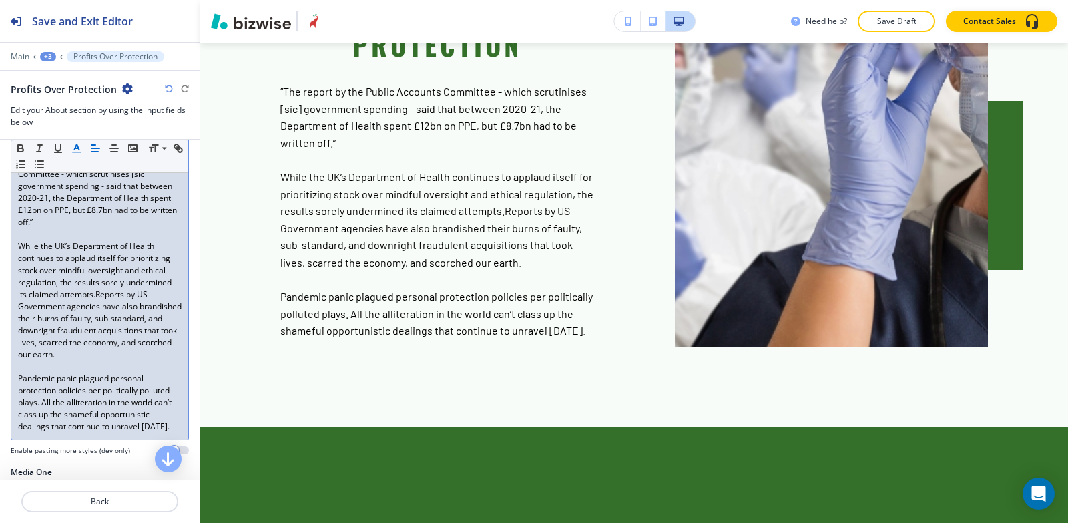
click at [56, 307] on span "While the UK’s Department of Health continues to applaud itself for prioritizin…" at bounding box center [101, 300] width 166 height 120
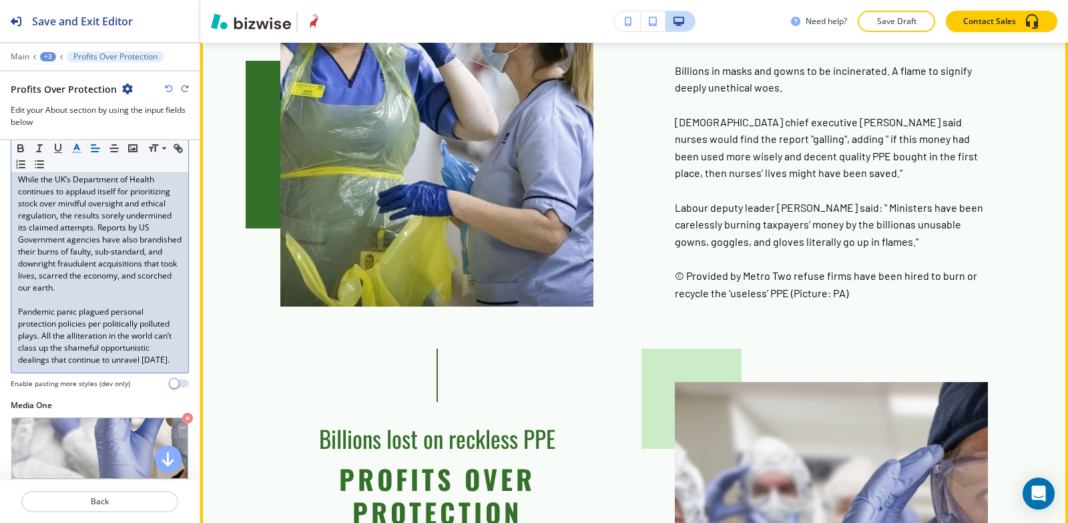
scroll to position [576, 0]
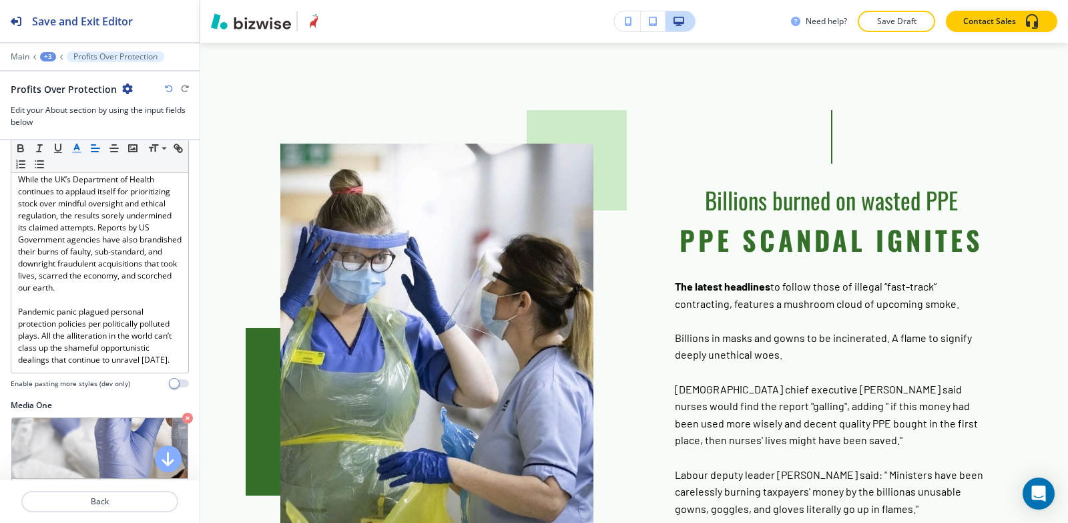
click at [47, 54] on div "+3" at bounding box center [48, 56] width 16 height 9
click at [70, 108] on button "SOS GOWN LIT UP" at bounding box center [82, 101] width 85 height 23
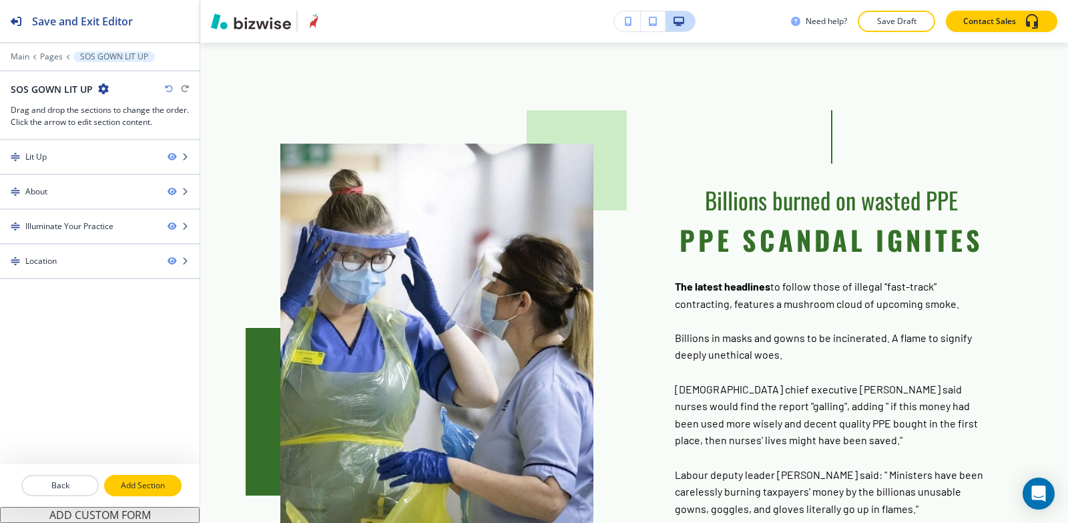
click at [142, 480] on p "Add Section" at bounding box center [143, 485] width 75 height 12
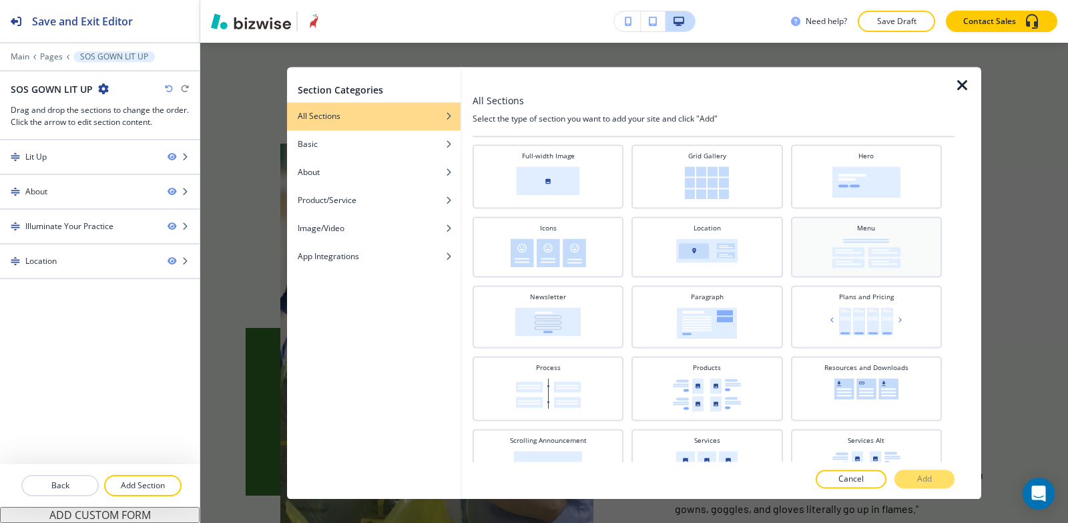
scroll to position [267, 0]
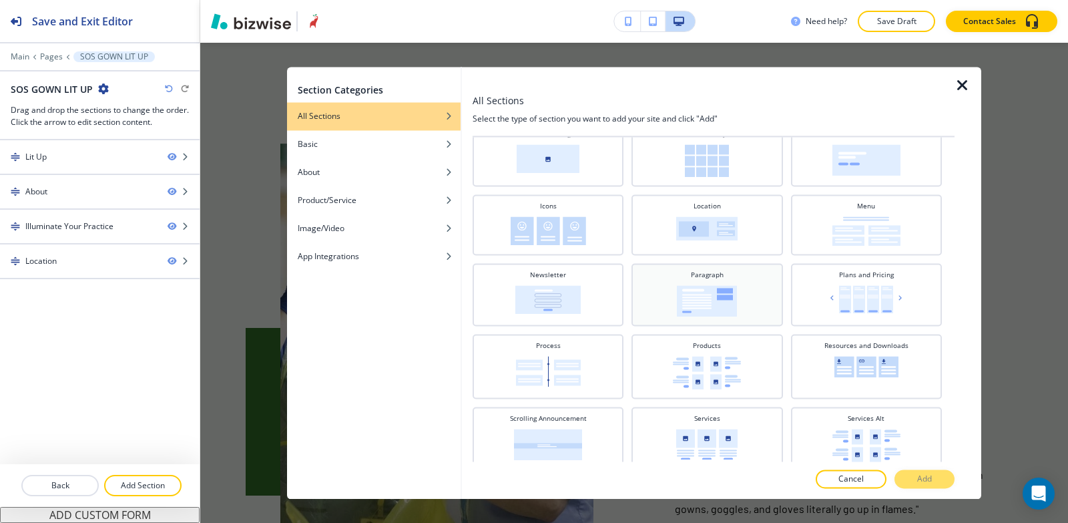
click at [727, 309] on img at bounding box center [707, 300] width 60 height 31
click at [925, 480] on p "Add" at bounding box center [925, 479] width 15 height 12
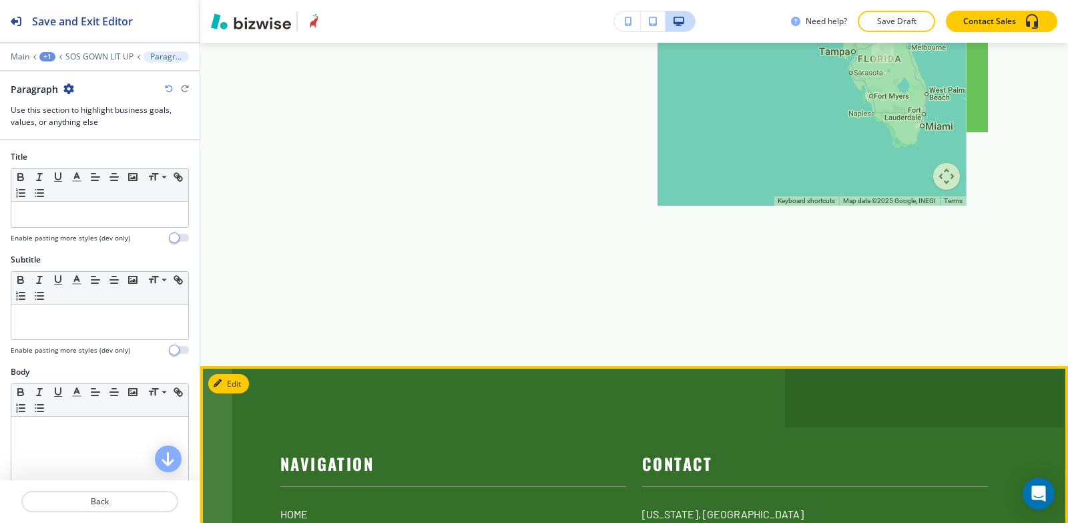
scroll to position [2293, 0]
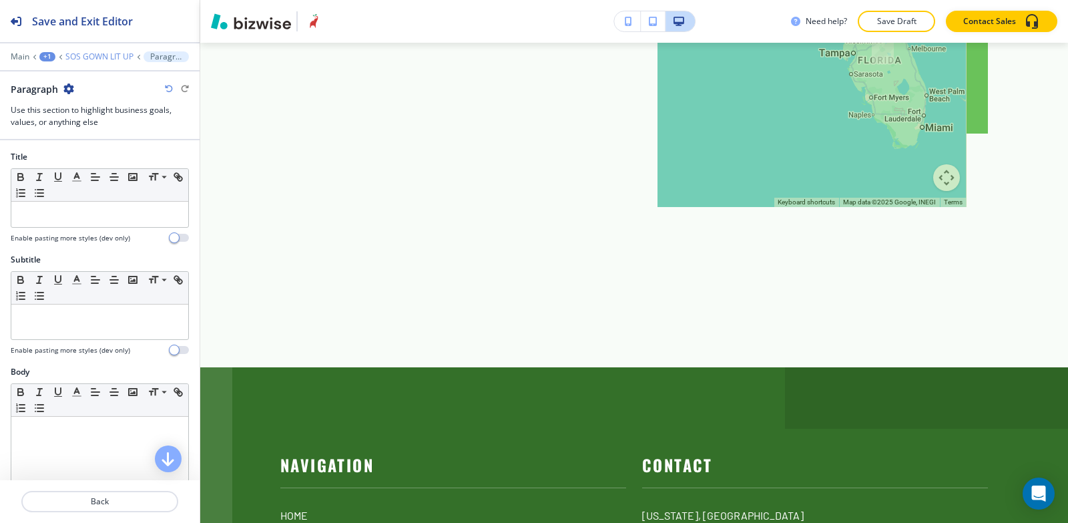
click at [94, 56] on p "SOS GOWN LIT UP" at bounding box center [99, 56] width 68 height 9
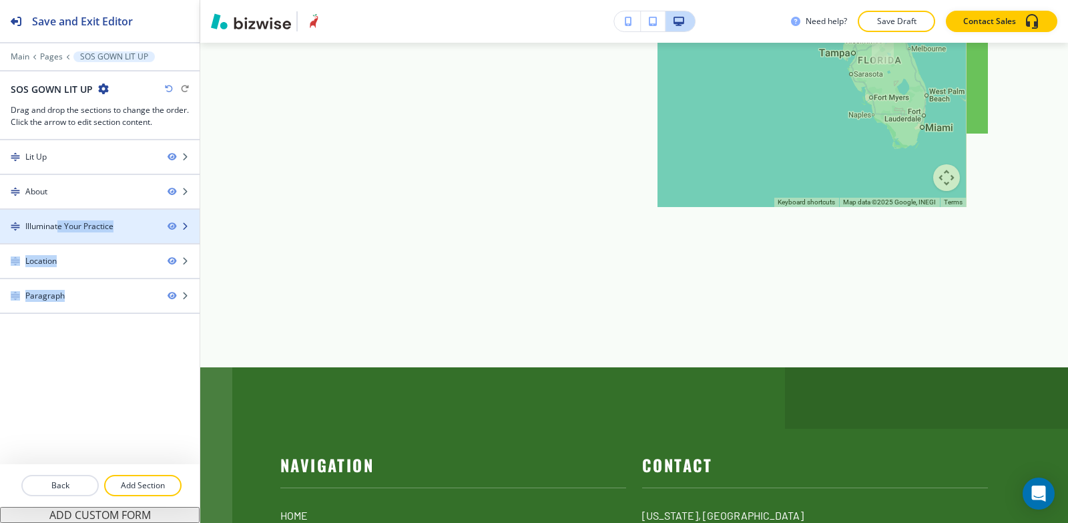
drag, startPoint x: 62, startPoint y: 314, endPoint x: 59, endPoint y: 224, distance: 90.2
click at [59, 224] on div "Lit Up About Illuminate Your Practice Location Paragraph" at bounding box center [100, 302] width 200 height 324
click at [90, 357] on div "Lit Up About Illuminate Your Practice Location Paragraph" at bounding box center [100, 302] width 200 height 324
click at [90, 333] on div "Lit Up About Illuminate Your Practice Location Paragraph" at bounding box center [100, 302] width 200 height 324
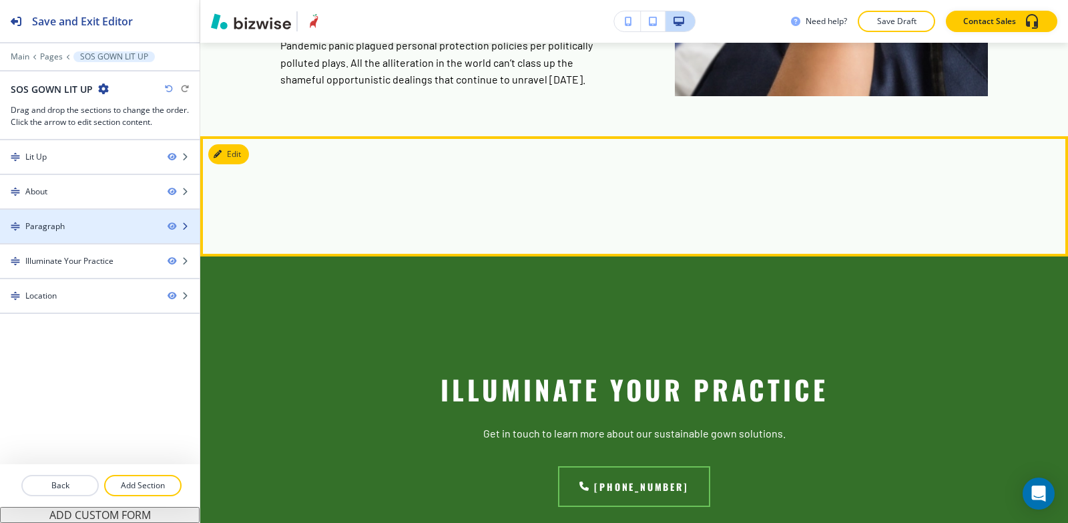
scroll to position [1589, 0]
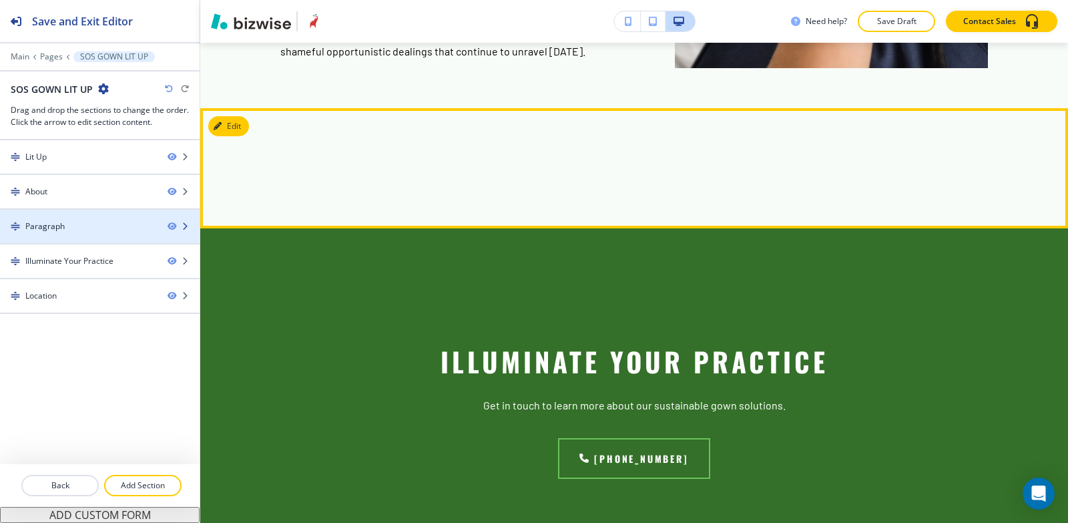
click at [87, 234] on div at bounding box center [100, 237] width 200 height 11
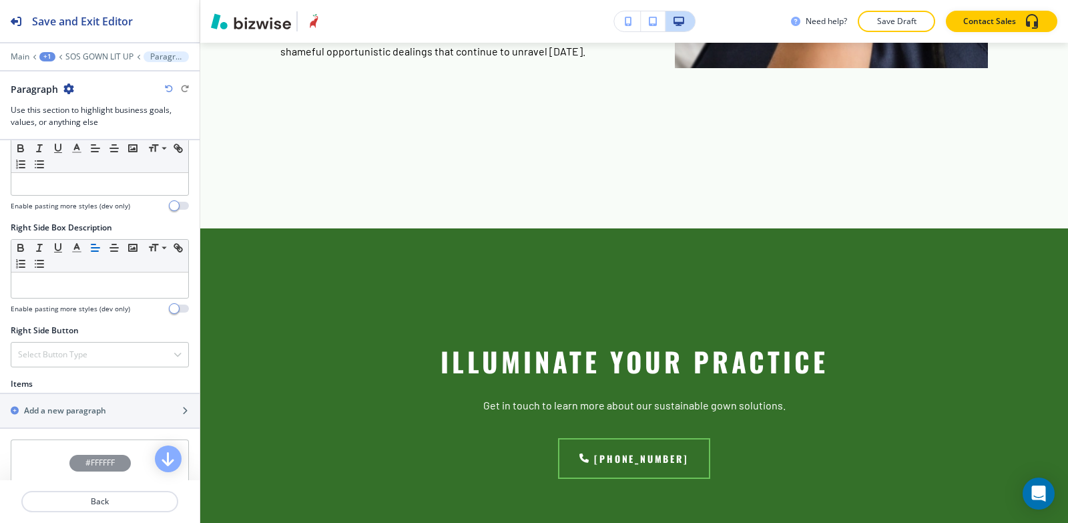
scroll to position [771, 0]
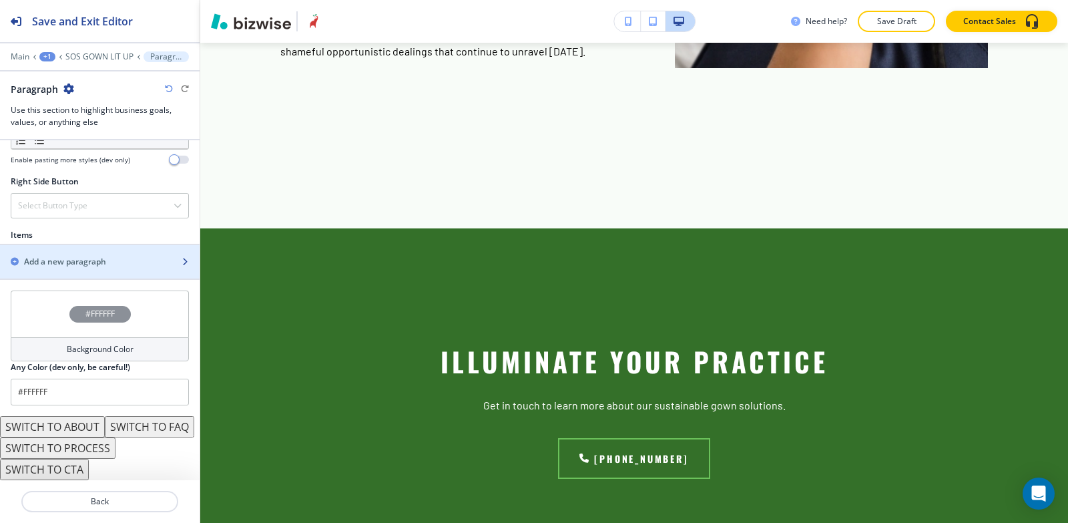
click at [83, 256] on h2 "Add a new paragraph" at bounding box center [65, 262] width 82 height 12
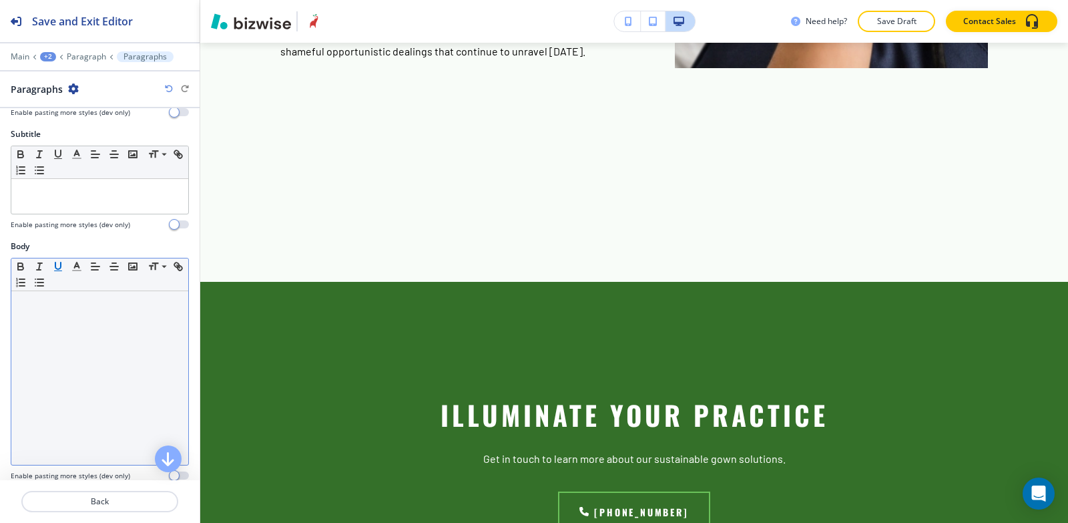
scroll to position [200, 0]
click at [51, 388] on div at bounding box center [99, 374] width 177 height 174
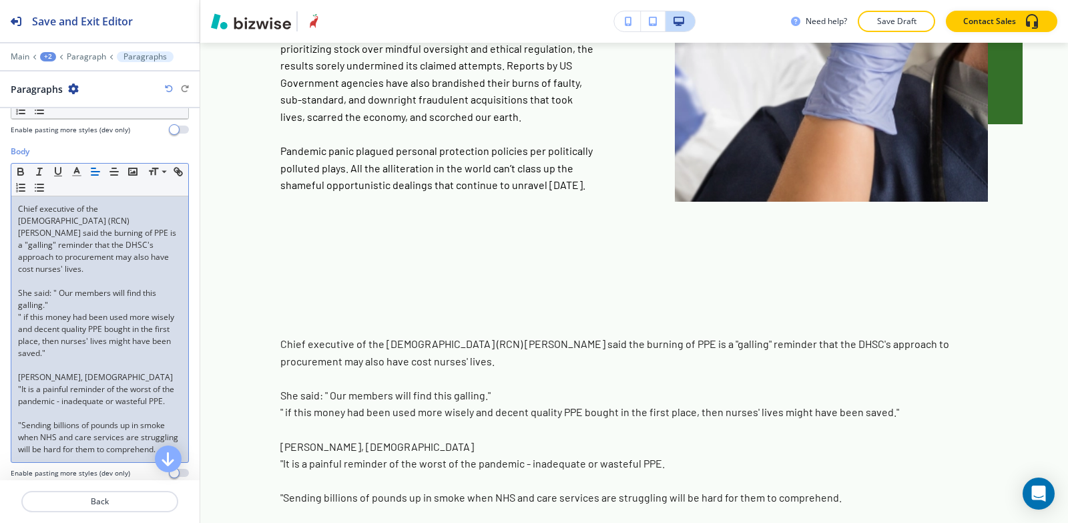
scroll to position [267, 0]
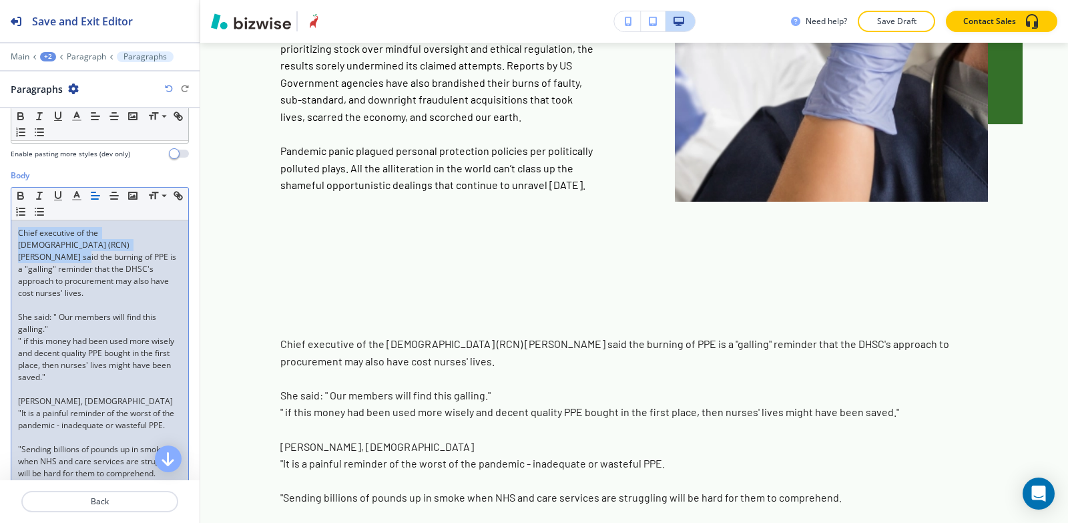
drag, startPoint x: 110, startPoint y: 244, endPoint x: 0, endPoint y: 228, distance: 111.3
click at [0, 228] on div "Body Small Normal Large Huge Chief executive of the Royal College of Nursing (R…" at bounding box center [100, 341] width 200 height 343
click at [21, 199] on icon "button" at bounding box center [20, 197] width 5 height 3
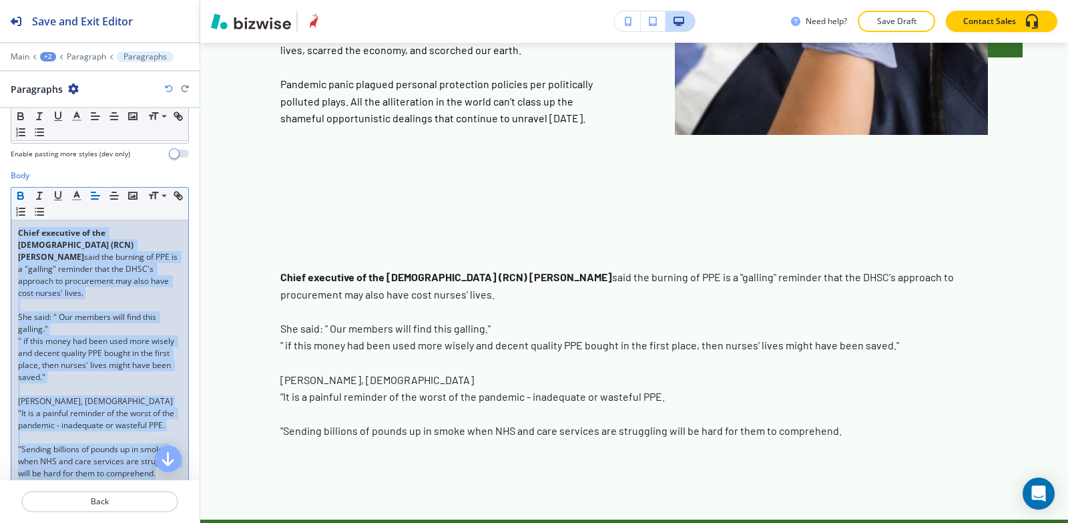
drag, startPoint x: 89, startPoint y: 367, endPoint x: 4, endPoint y: 222, distance: 168.8
click at [4, 222] on div "Body Small Normal Large Huge Chief executive of the Royal College of Nursing (R…" at bounding box center [100, 341] width 200 height 343
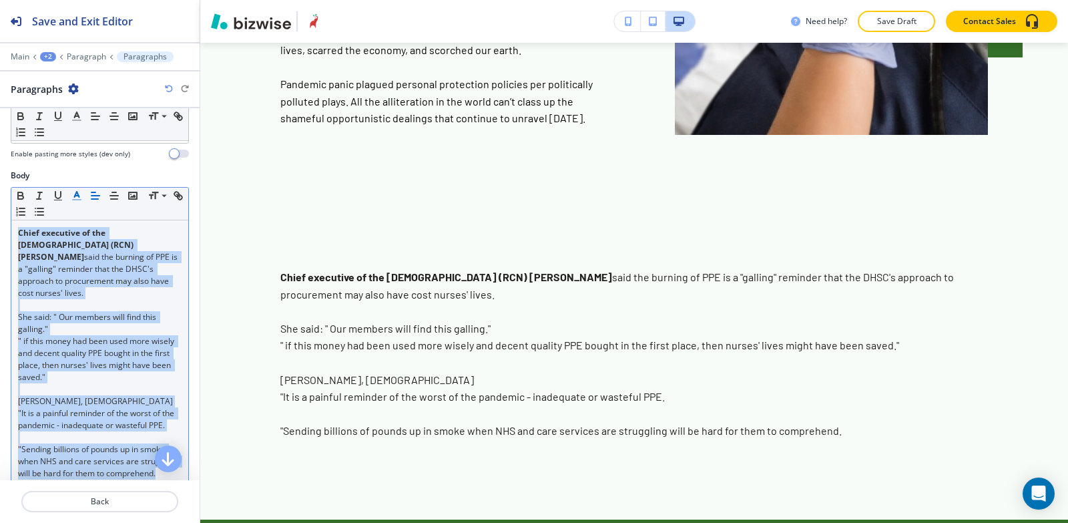
click at [75, 198] on icon "button" at bounding box center [77, 196] width 12 height 12
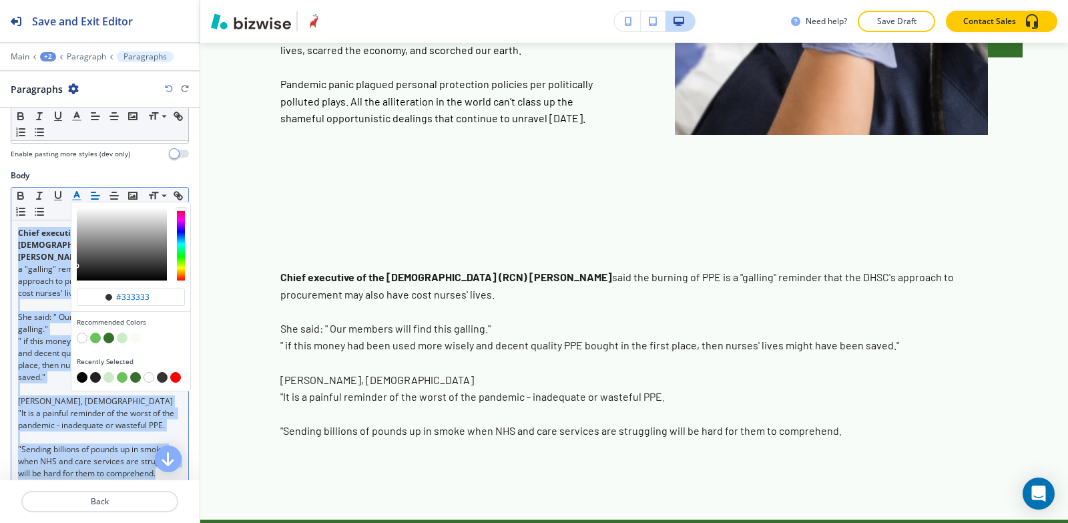
click at [84, 381] on button "button" at bounding box center [82, 377] width 11 height 11
type input "#000000"
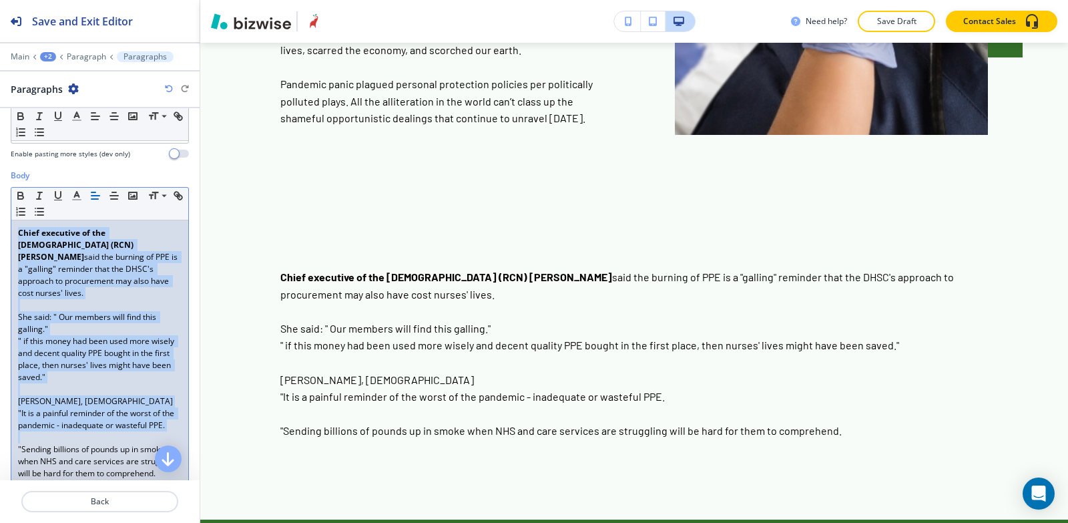
click at [96, 431] on p ""It is a painful reminder of the worst of the pandemic - inadequate or wasteful…" at bounding box center [100, 419] width 164 height 24
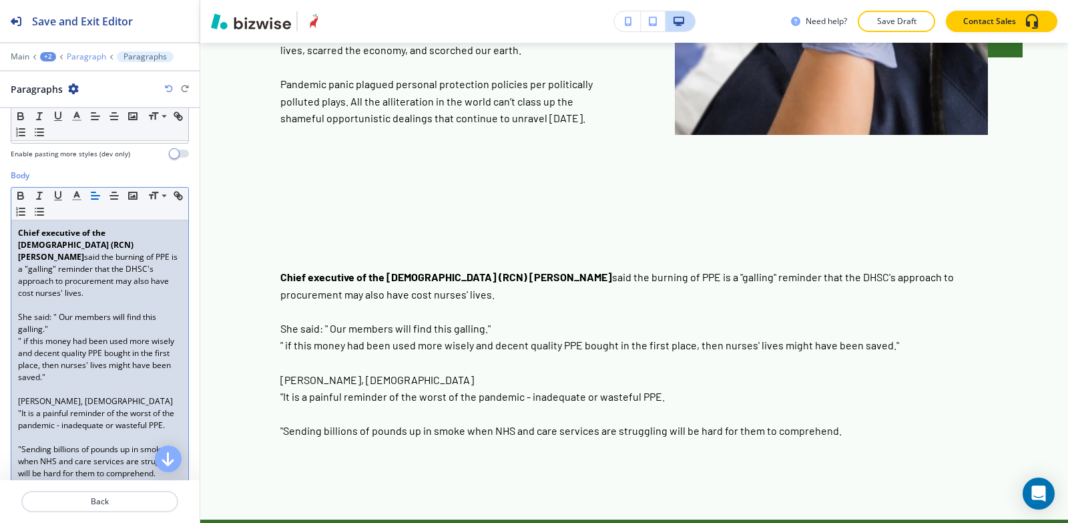
click at [79, 60] on p "Paragraph" at bounding box center [86, 56] width 39 height 9
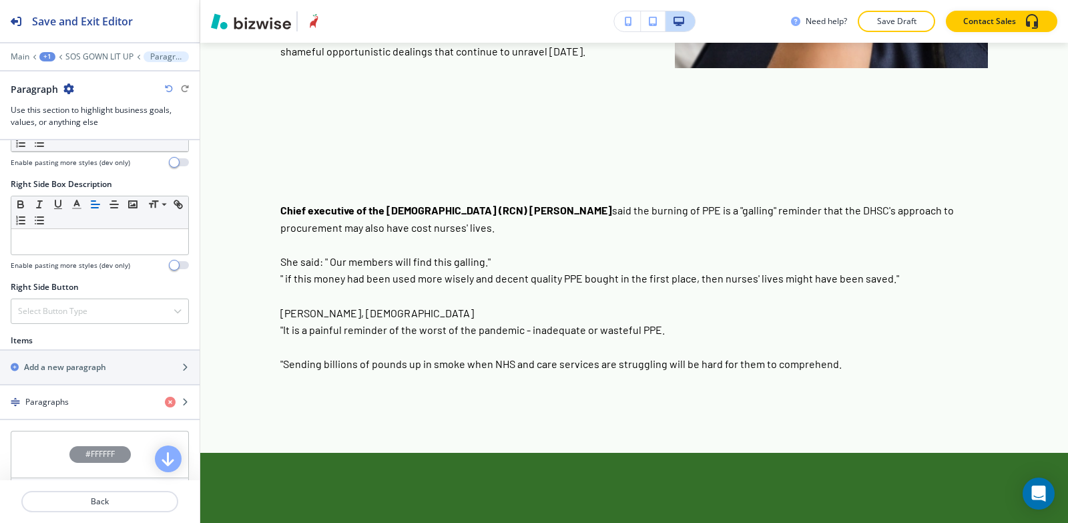
scroll to position [668, 0]
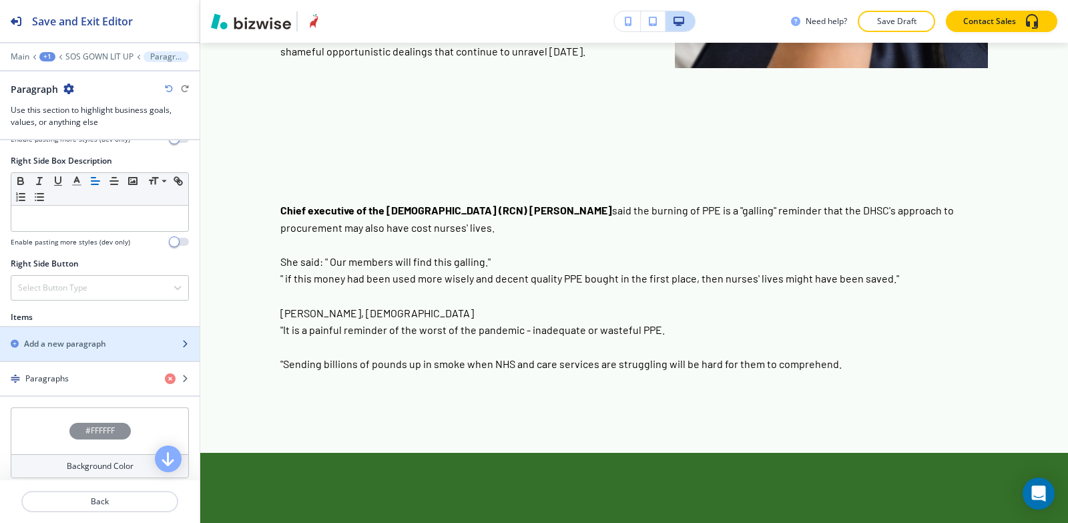
click at [72, 353] on div "button" at bounding box center [100, 355] width 200 height 11
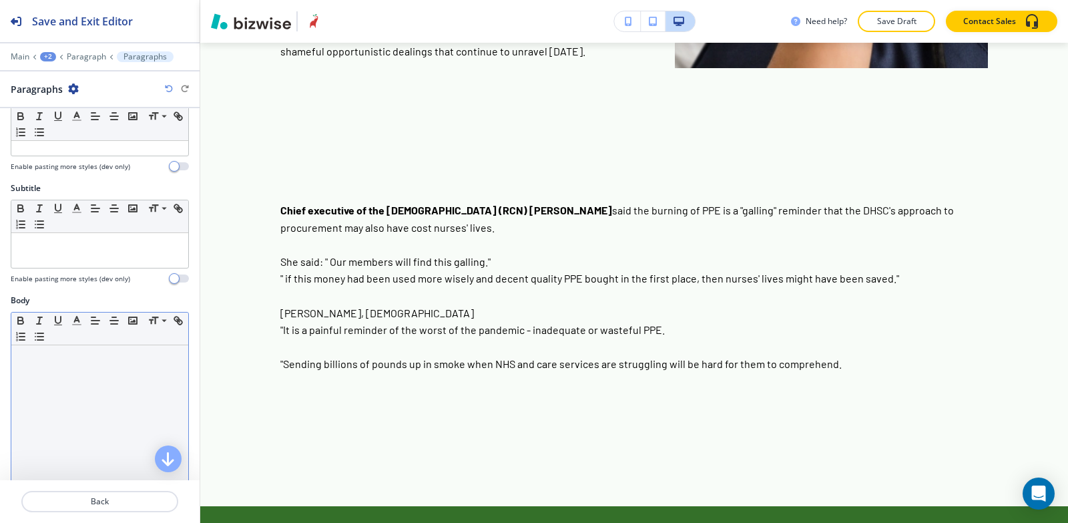
scroll to position [67, 0]
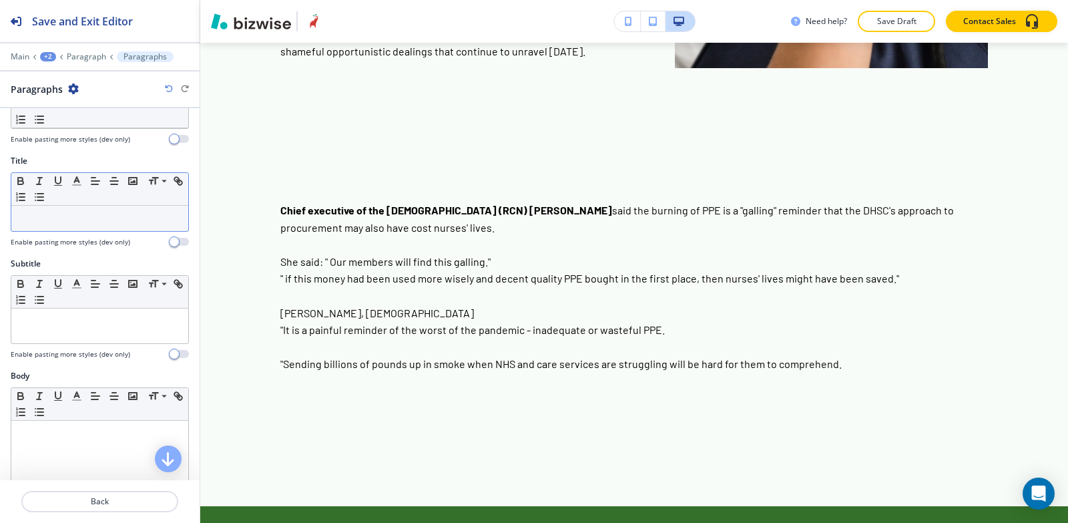
click at [71, 230] on div at bounding box center [99, 218] width 177 height 25
paste div
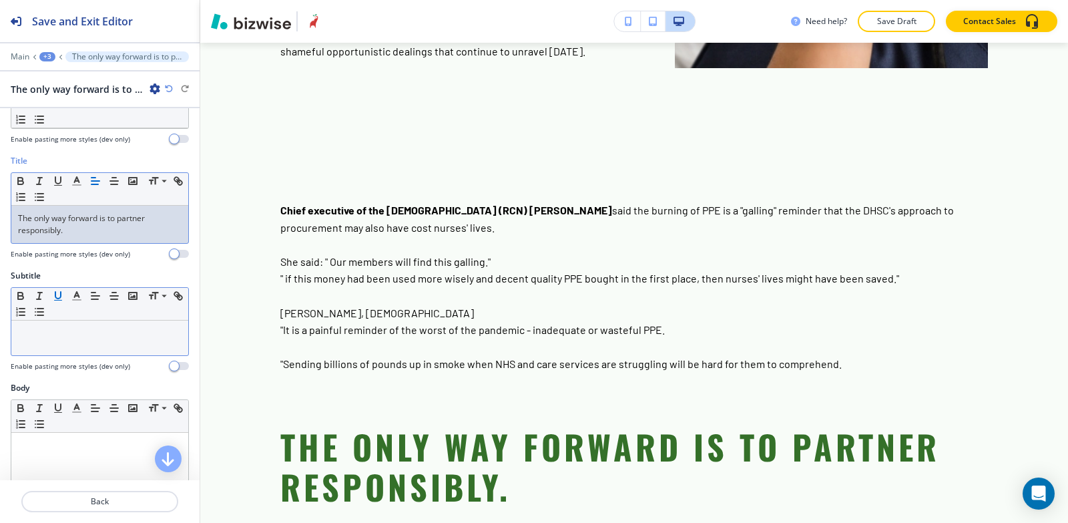
scroll to position [200, 0]
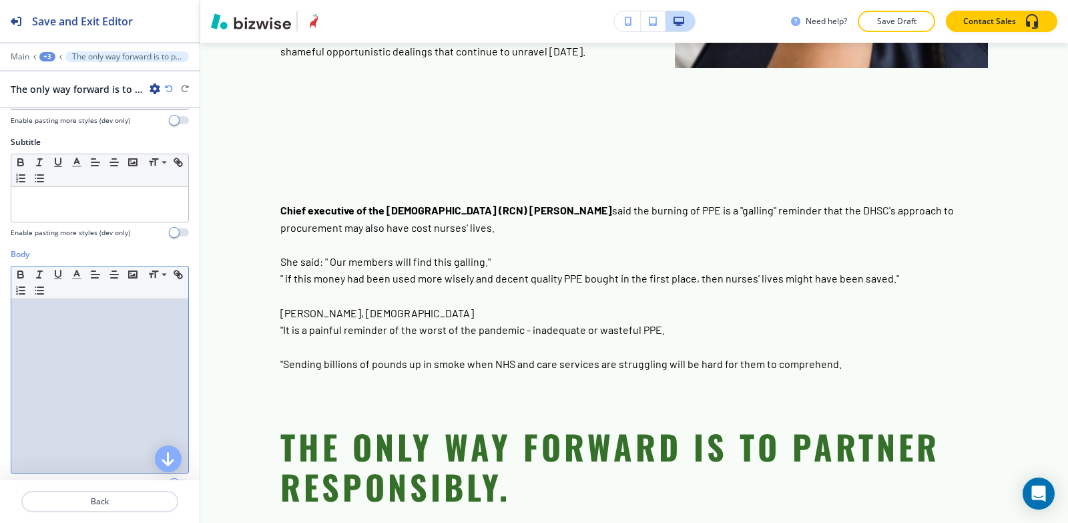
drag, startPoint x: 42, startPoint y: 389, endPoint x: 256, endPoint y: 6, distance: 438.3
click at [42, 386] on div at bounding box center [99, 386] width 177 height 174
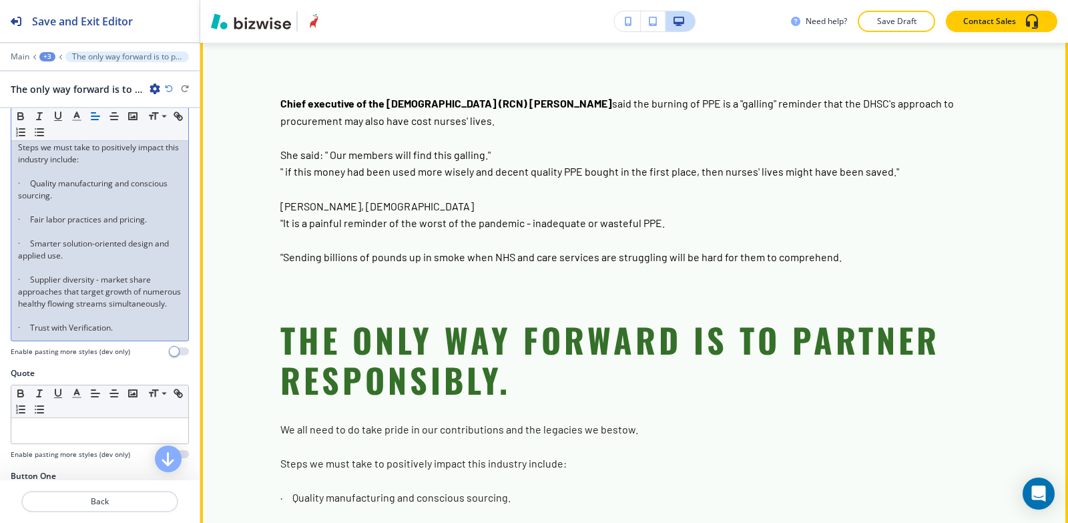
scroll to position [1856, 0]
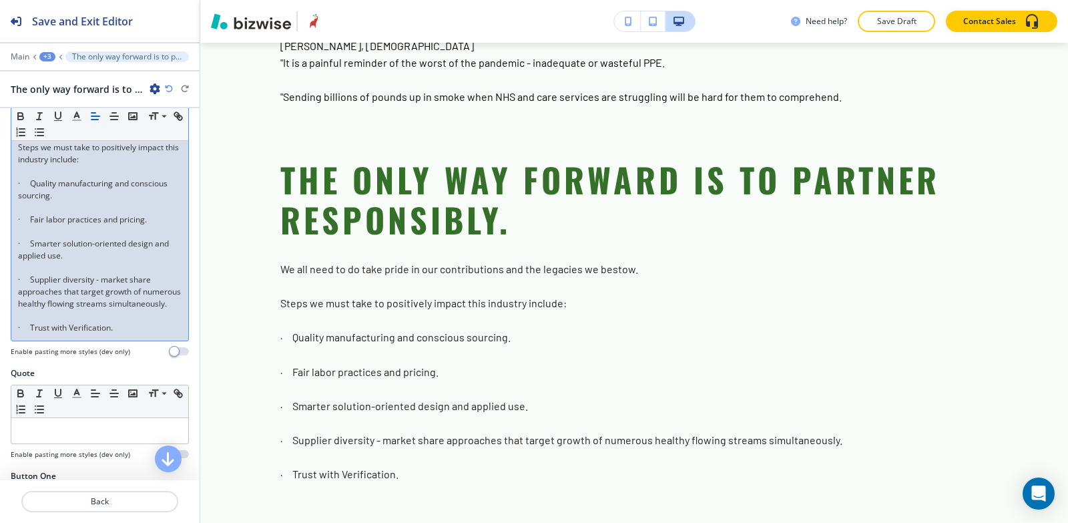
click at [13, 341] on div "We all need to do take pride in our contributions and the legacies we bestow. S…" at bounding box center [99, 220] width 177 height 242
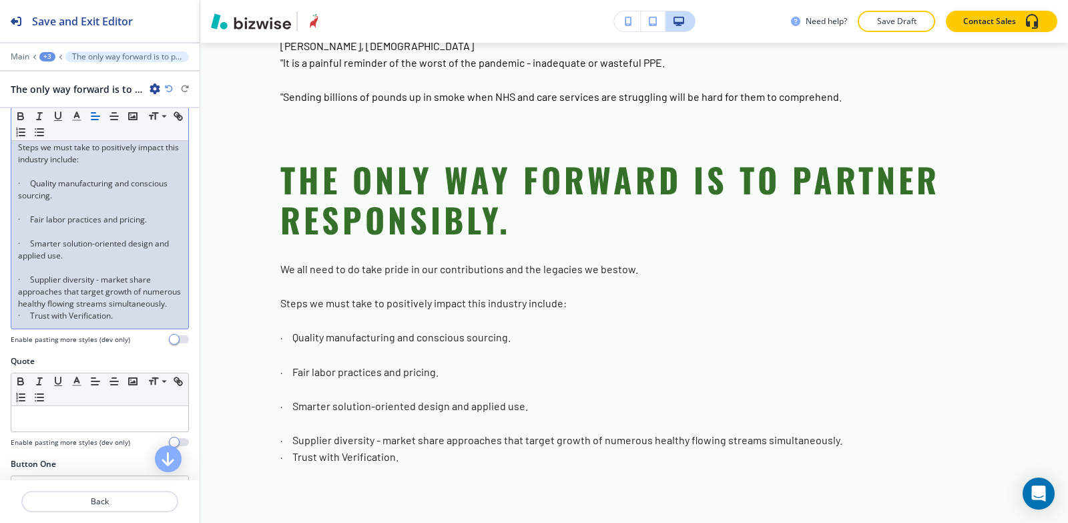
click at [13, 288] on div "We all need to do take pride in our contributions and the legacies we bestow. S…" at bounding box center [99, 214] width 177 height 230
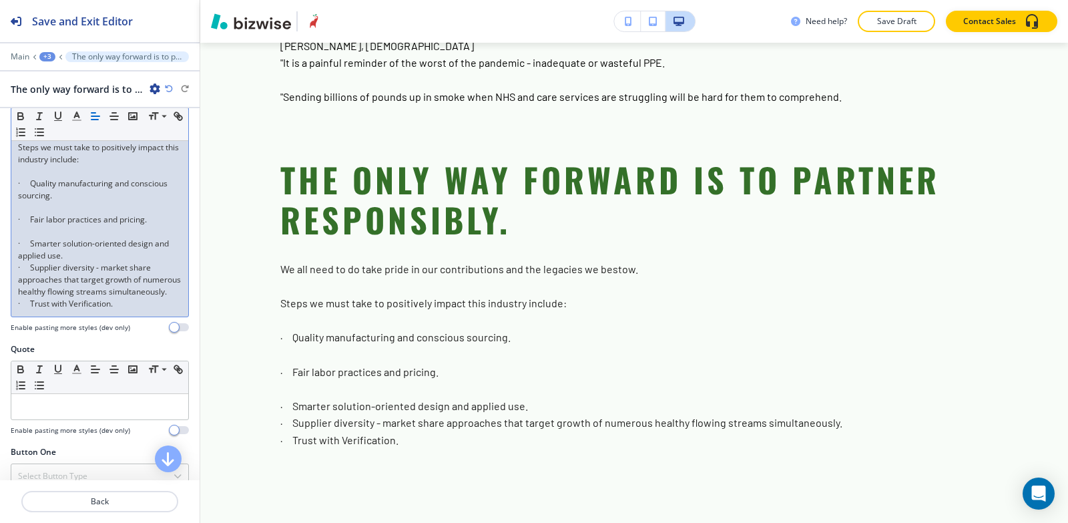
click at [14, 258] on div "We all need to do take pride in our contributions and the legacies we bestow. S…" at bounding box center [99, 208] width 177 height 218
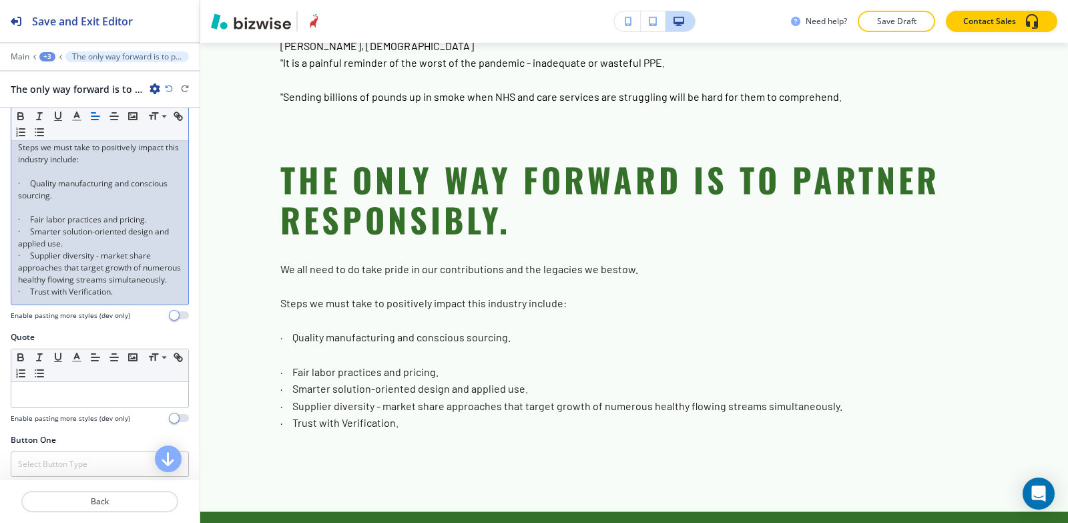
click at [13, 223] on div "We all need to do take pride in our contributions and the legacies we bestow. S…" at bounding box center [99, 202] width 177 height 206
click at [13, 232] on div "We all need to do take pride in our contributions and the legacies we bestow. S…" at bounding box center [99, 202] width 177 height 206
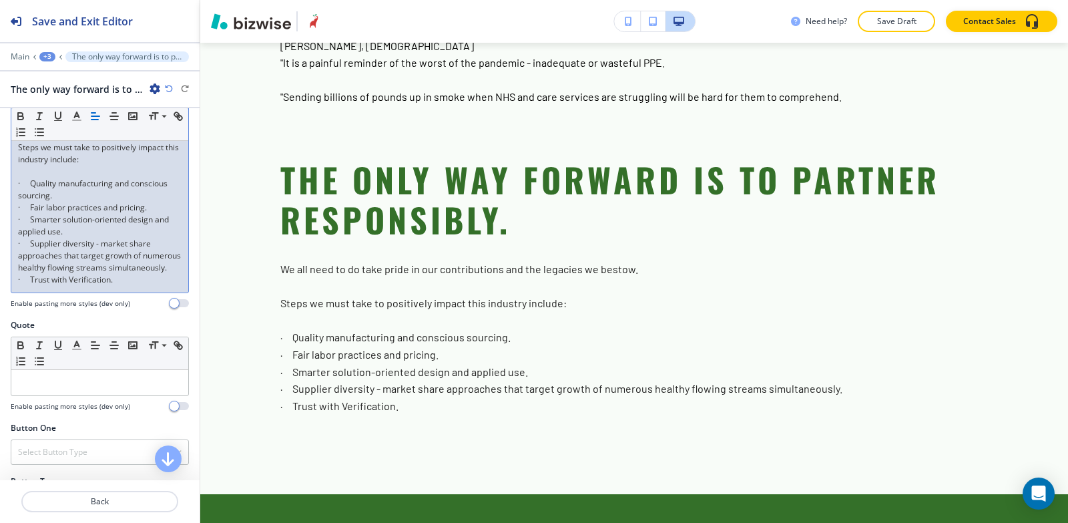
click at [15, 160] on div "We all need to do take pride in our contributions and the legacies we bestow. S…" at bounding box center [99, 196] width 177 height 194
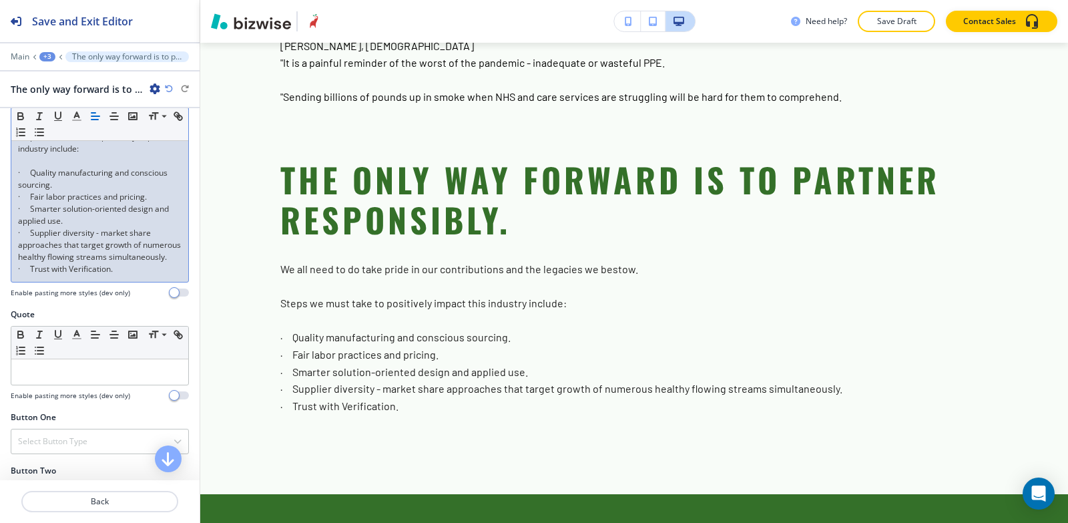
scroll to position [467, 0]
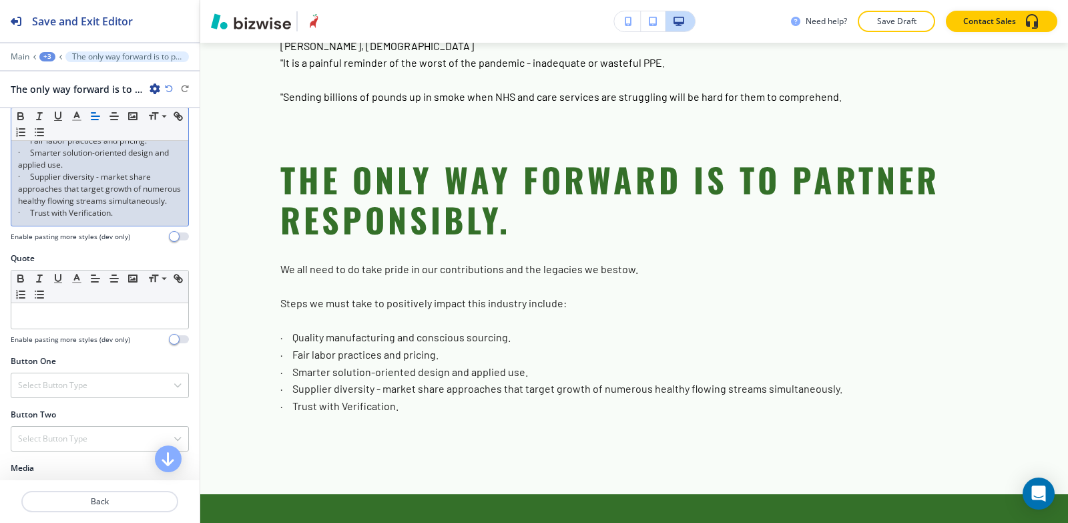
click at [134, 219] on p "· Trust with Verification." at bounding box center [100, 213] width 164 height 12
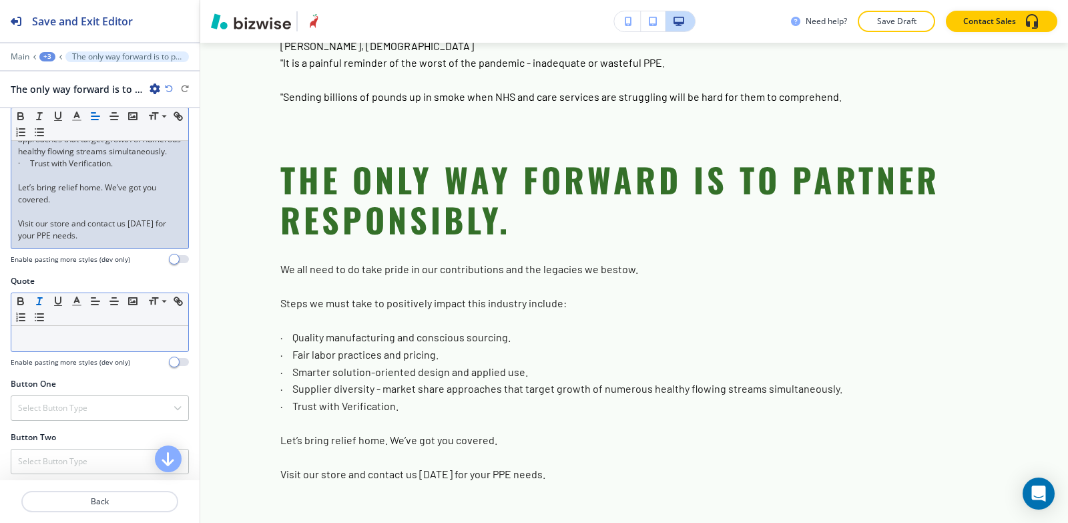
scroll to position [485, 0]
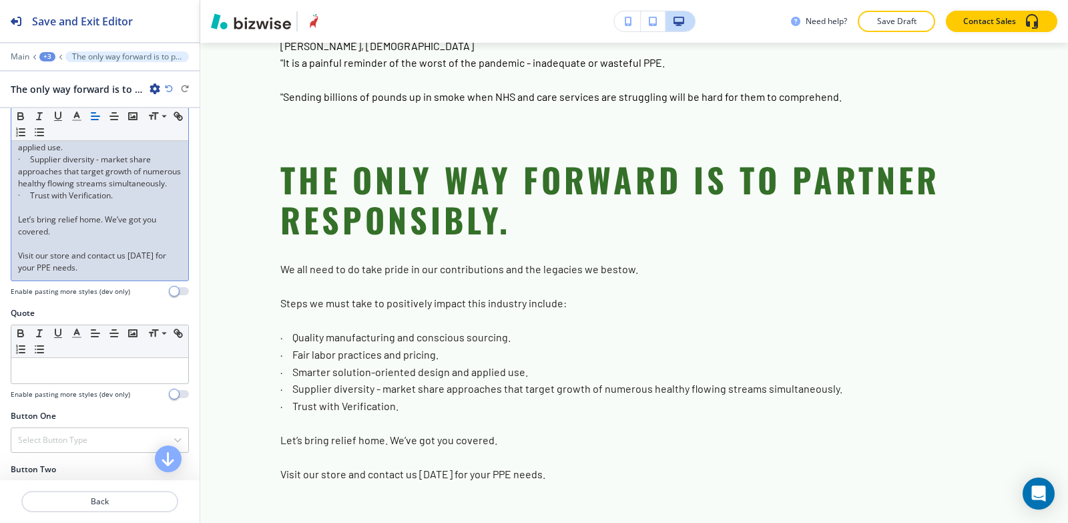
click at [13, 274] on div "We all need to do take pride in our contributions and the legacies we bestow. S…" at bounding box center [99, 148] width 177 height 266
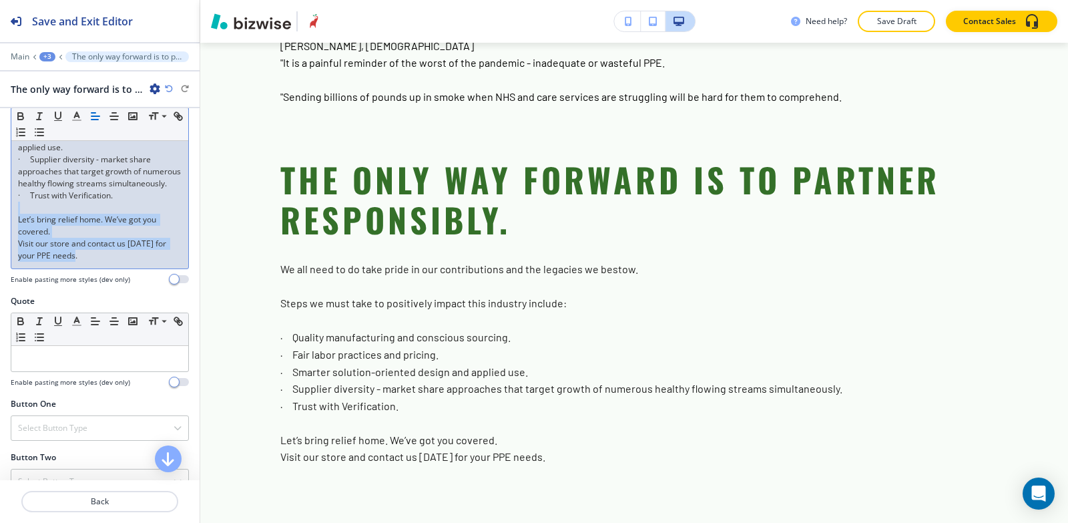
drag, startPoint x: 83, startPoint y: 286, endPoint x: 7, endPoint y: 237, distance: 89.8
click at [7, 237] on div "Body Small Normal Large Huge We all need to do take pride in our contributions …" at bounding box center [100, 129] width 200 height 331
click at [102, 262] on p "Visit our store and contact us today for your PPE needs." at bounding box center [100, 250] width 164 height 24
drag, startPoint x: 95, startPoint y: 283, endPoint x: 15, endPoint y: 249, distance: 87.7
click at [15, 249] on div "We all need to do take pride in our contributions and the legacies we bestow. S…" at bounding box center [99, 142] width 177 height 254
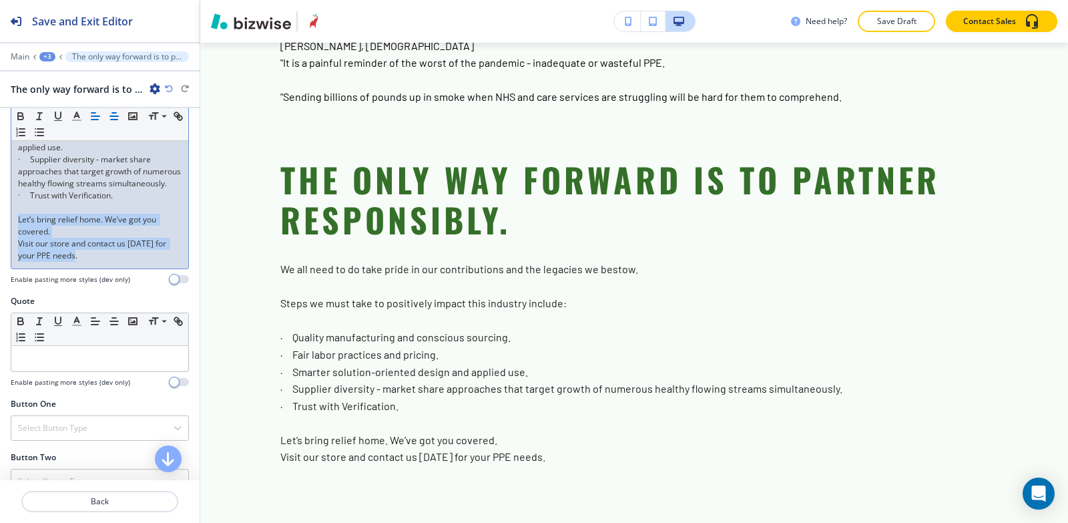
click at [111, 116] on line "button" at bounding box center [114, 116] width 8 height 0
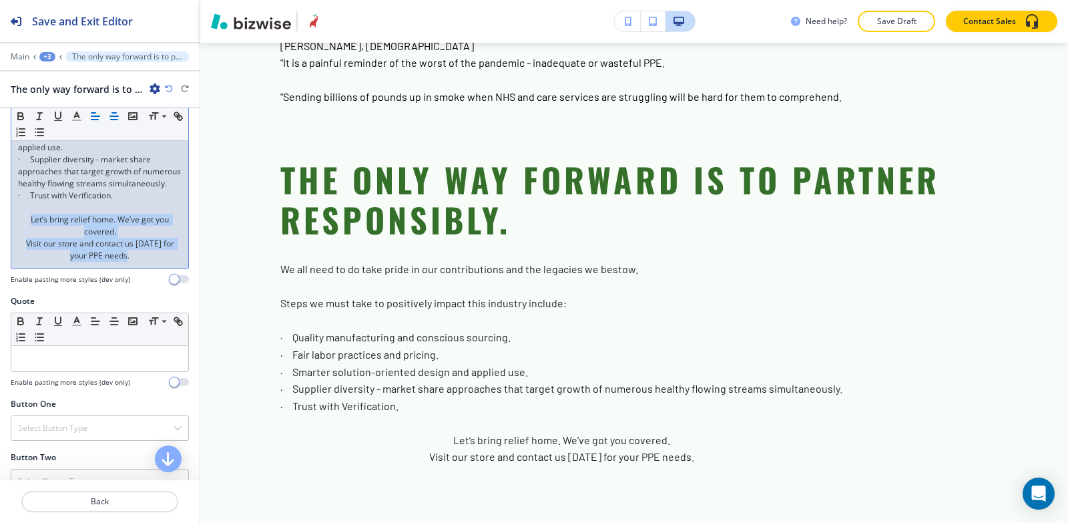
click at [93, 114] on icon "button" at bounding box center [95, 116] width 12 height 12
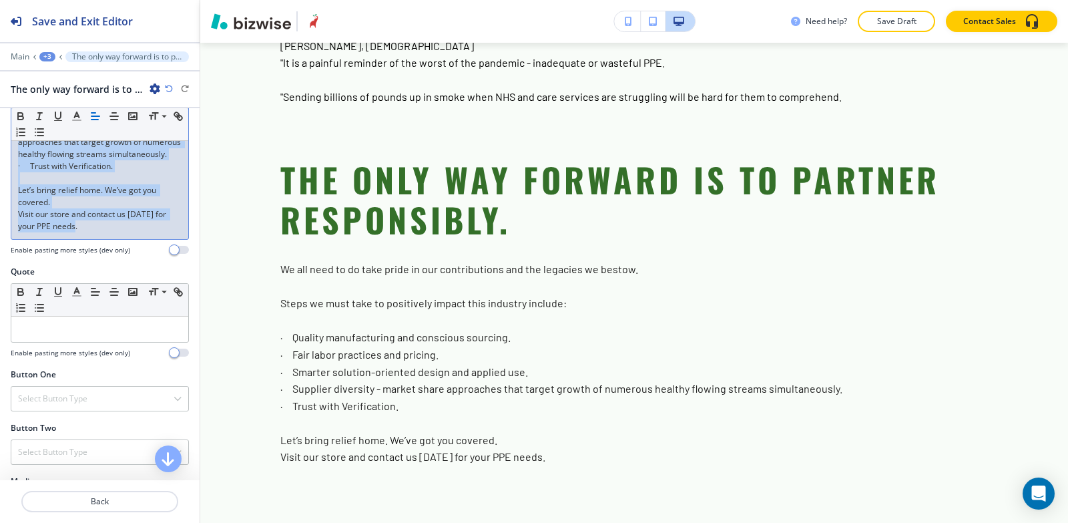
scroll to position [552, 0]
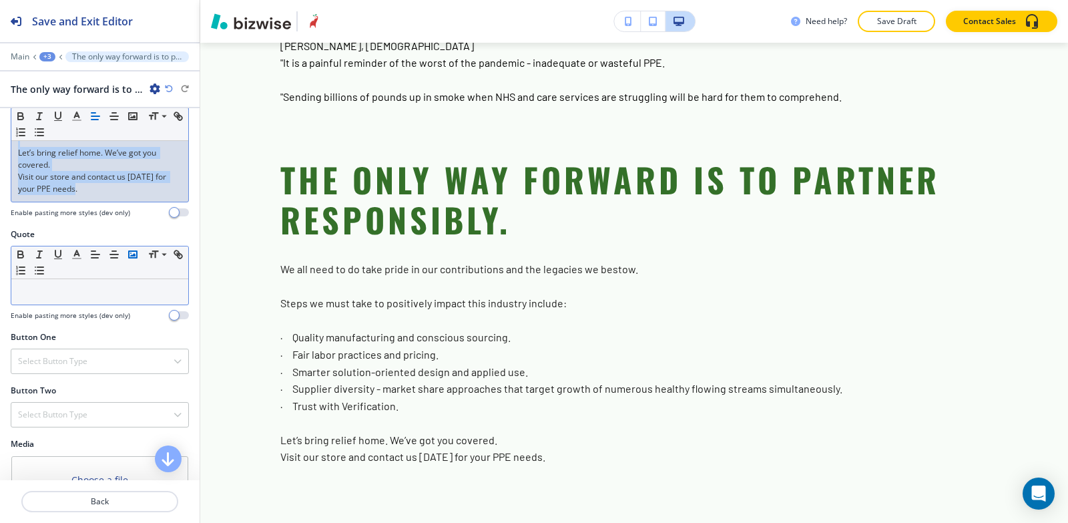
drag, startPoint x: 12, startPoint y: 224, endPoint x: 140, endPoint y: 285, distance: 142.2
click at [141, 287] on div "Label Small Normal Large Huge Enable pasting more styles (dev only) Title Small…" at bounding box center [100, 294] width 200 height 372
click at [76, 118] on icon "button" at bounding box center [77, 116] width 12 height 12
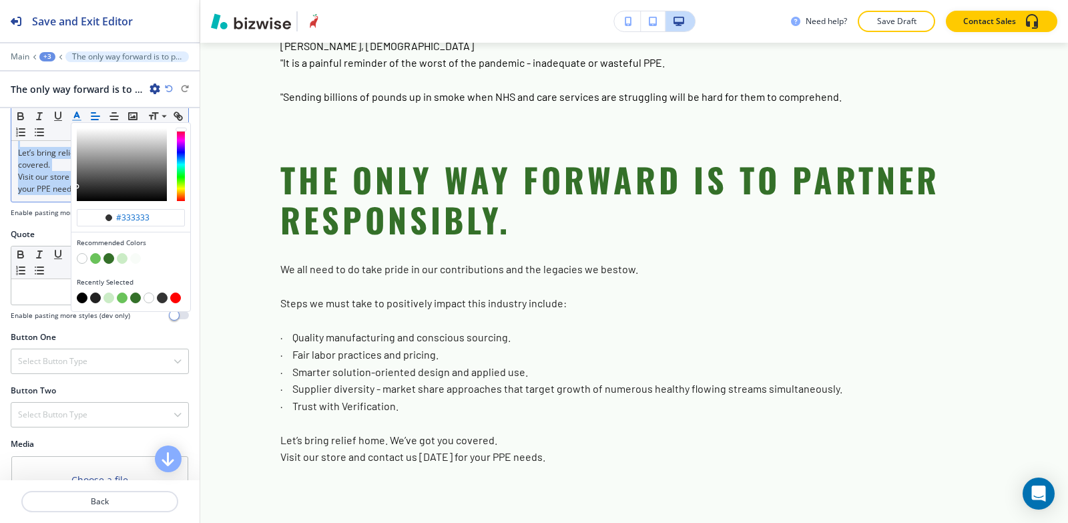
click at [80, 299] on button "button" at bounding box center [82, 297] width 11 height 11
type input "#000000"
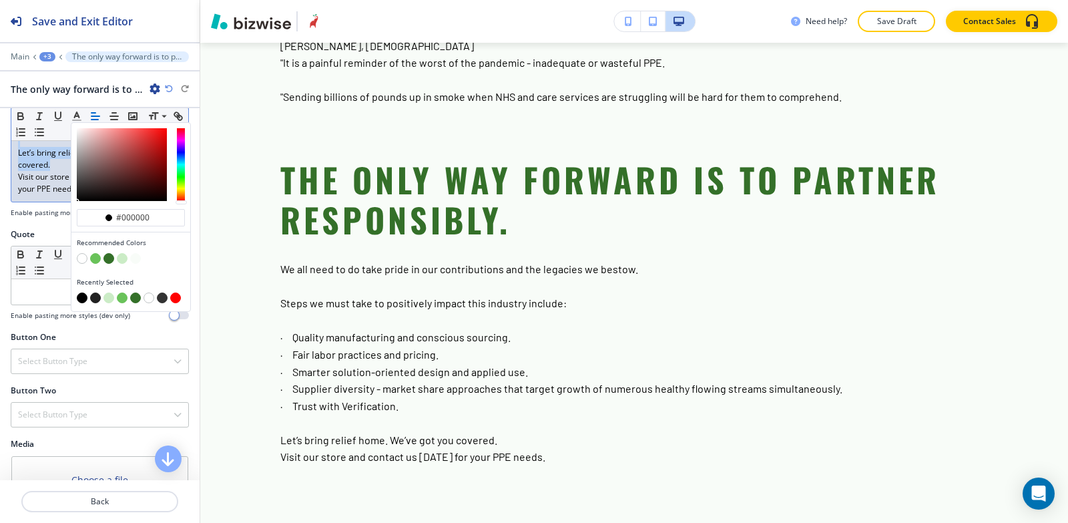
click at [45, 228] on div "Body #000000 Recommended Colors Recently Selected Small Normal Large Huge We al…" at bounding box center [100, 62] width 200 height 331
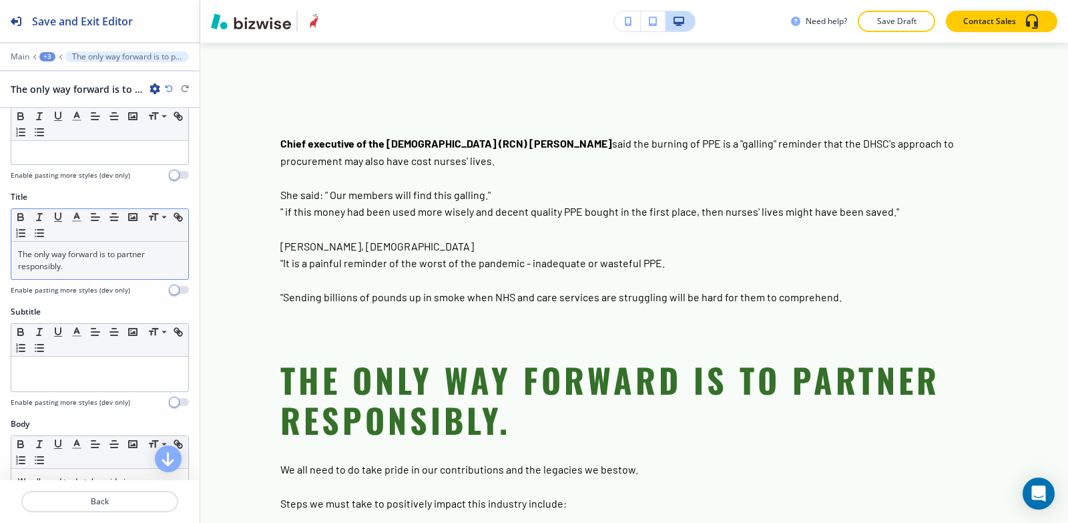
scroll to position [17, 0]
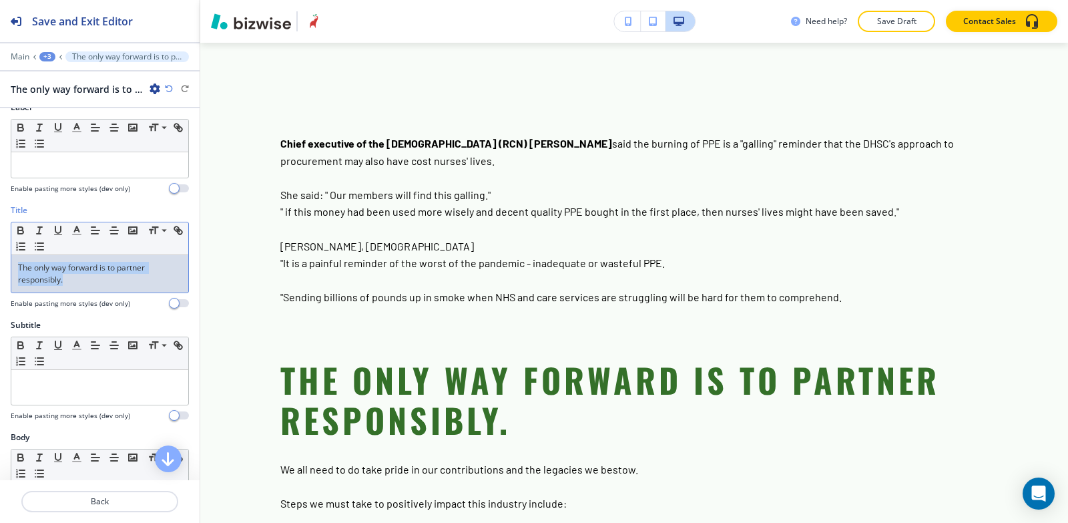
drag, startPoint x: 73, startPoint y: 278, endPoint x: 8, endPoint y: 245, distance: 72.9
click at [0, 261] on div "Title Small Normal Large Huge The only way forward is to partner responsibly. E…" at bounding box center [100, 261] width 200 height 115
click at [37, 230] on icon "button" at bounding box center [39, 230] width 12 height 12
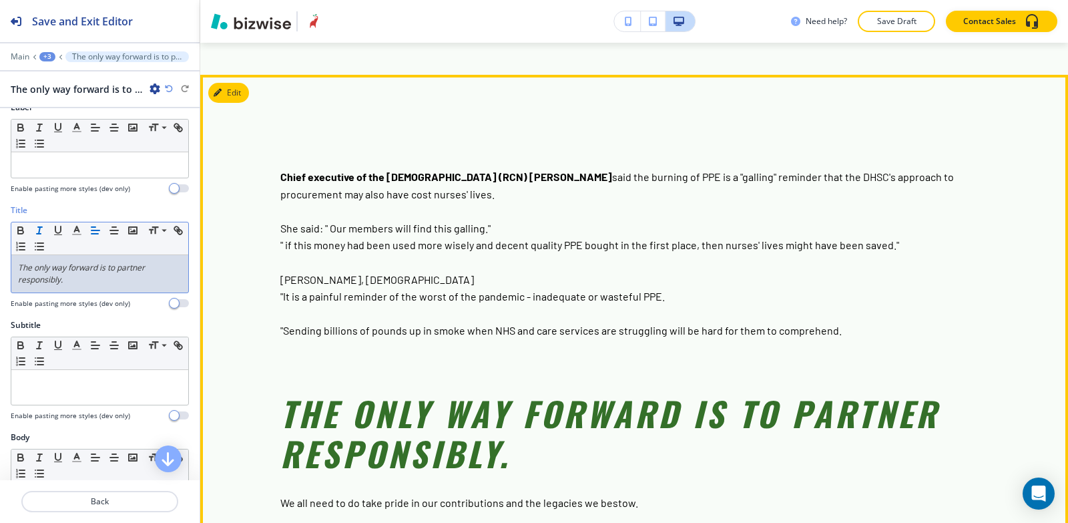
scroll to position [1589, 0]
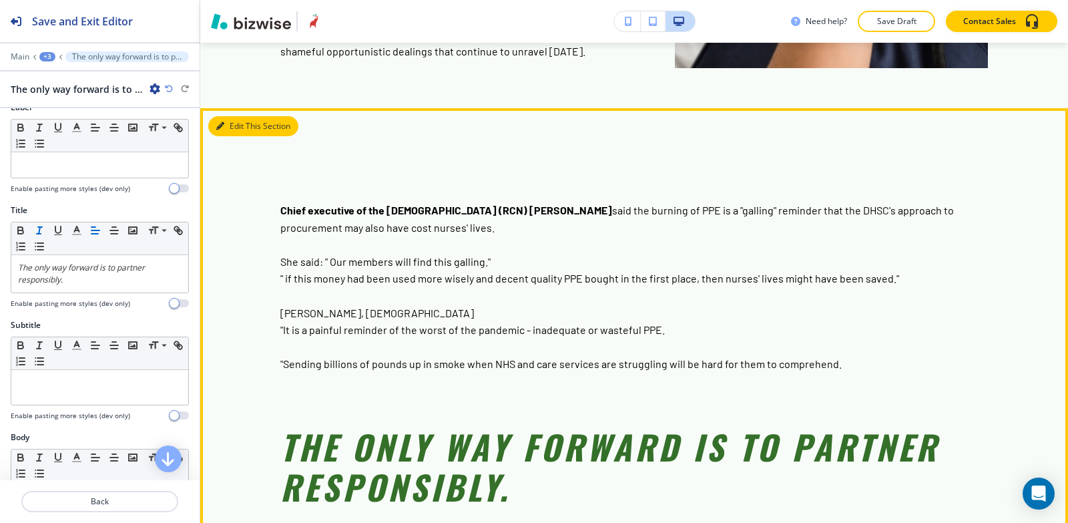
click at [237, 116] on button "Edit This Section" at bounding box center [253, 126] width 90 height 20
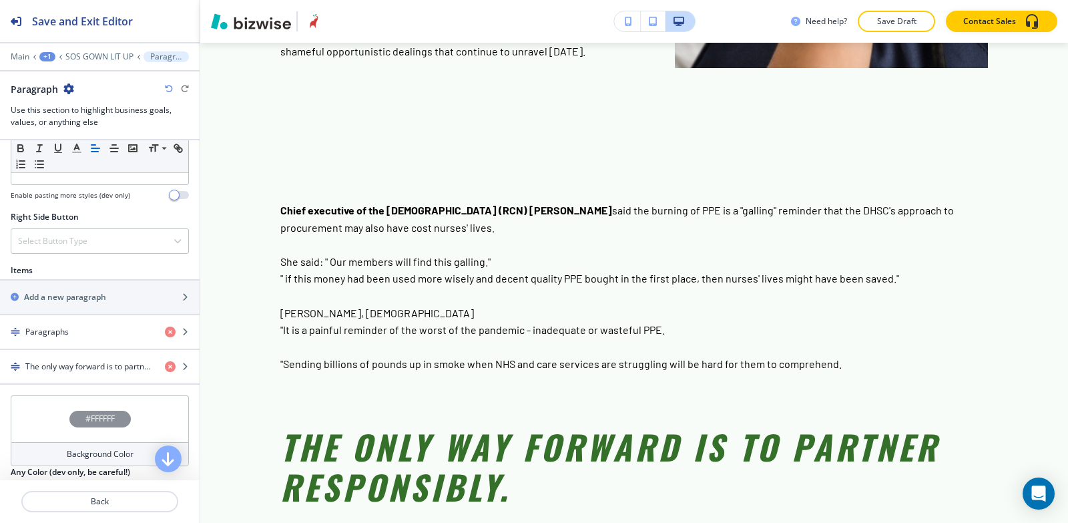
scroll to position [735, 0]
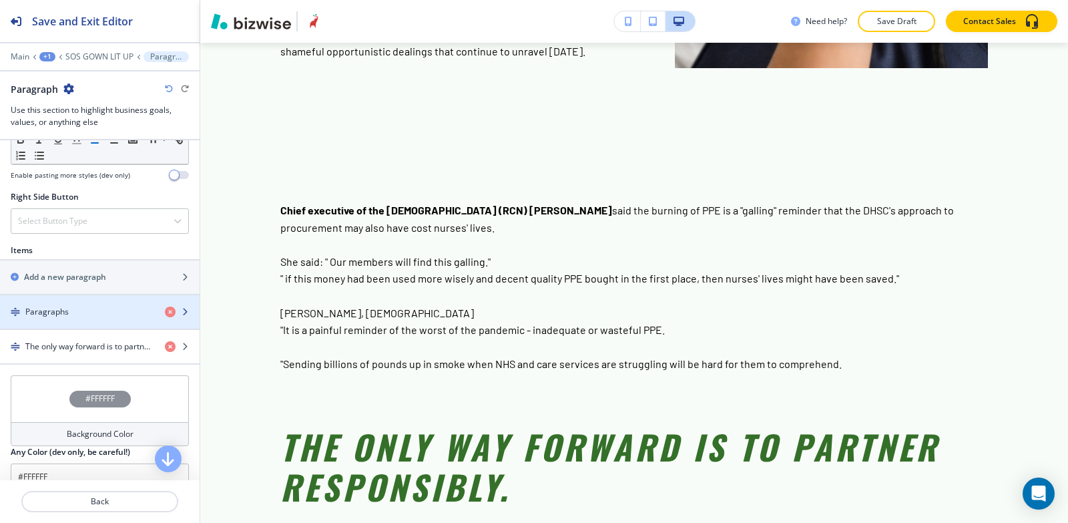
click at [80, 310] on div "Paragraphs" at bounding box center [77, 312] width 154 height 12
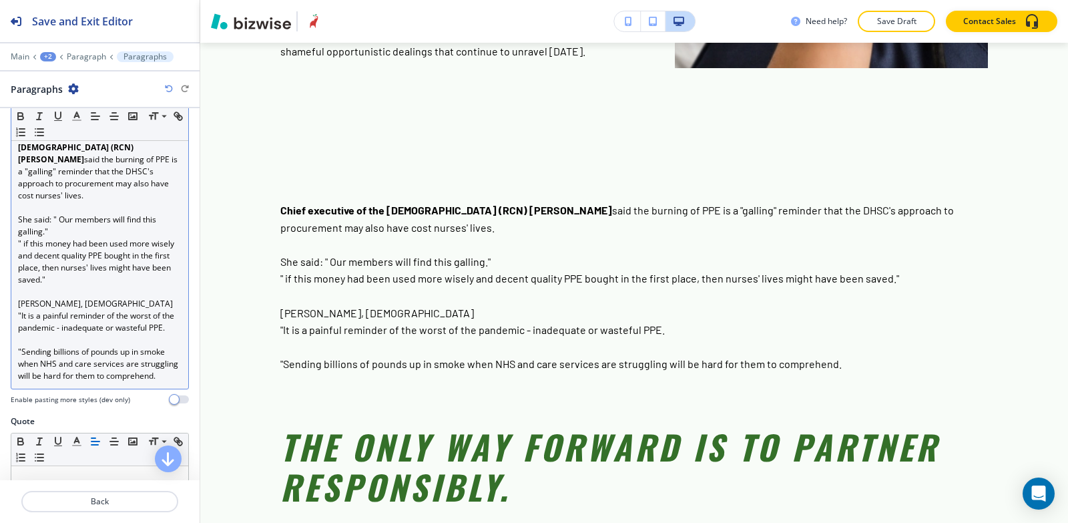
scroll to position [334, 0]
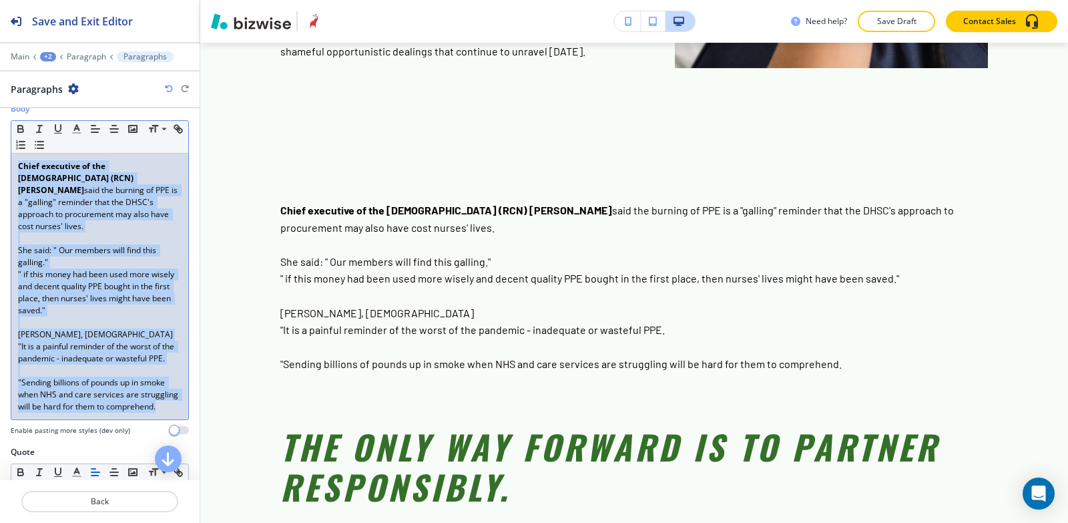
drag, startPoint x: 15, startPoint y: 166, endPoint x: 176, endPoint y: 431, distance: 309.6
click at [176, 419] on div "Chief executive of the Royal College of Nursing (RCN) Pat Cullen said the burni…" at bounding box center [99, 287] width 177 height 266
copy div "Chief executive of the Royal College of Nursing (RCN) Pat Cullen said the burni…"
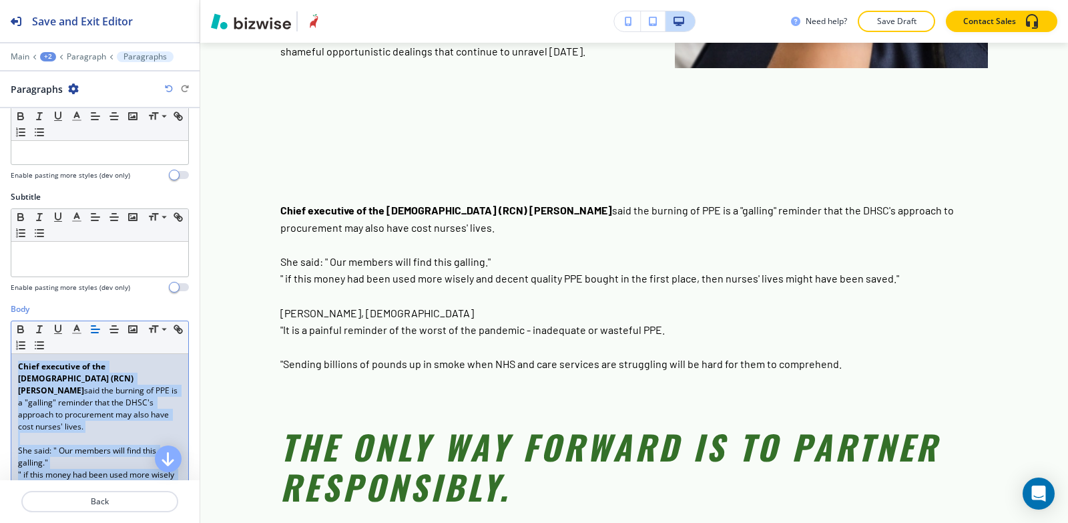
scroll to position [67, 0]
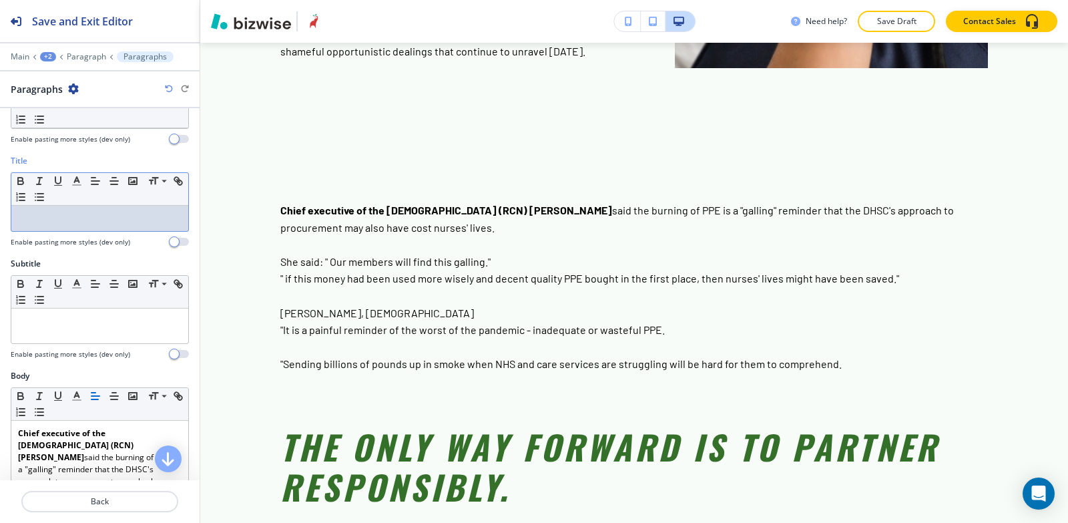
click at [53, 216] on p at bounding box center [100, 218] width 164 height 12
paste div
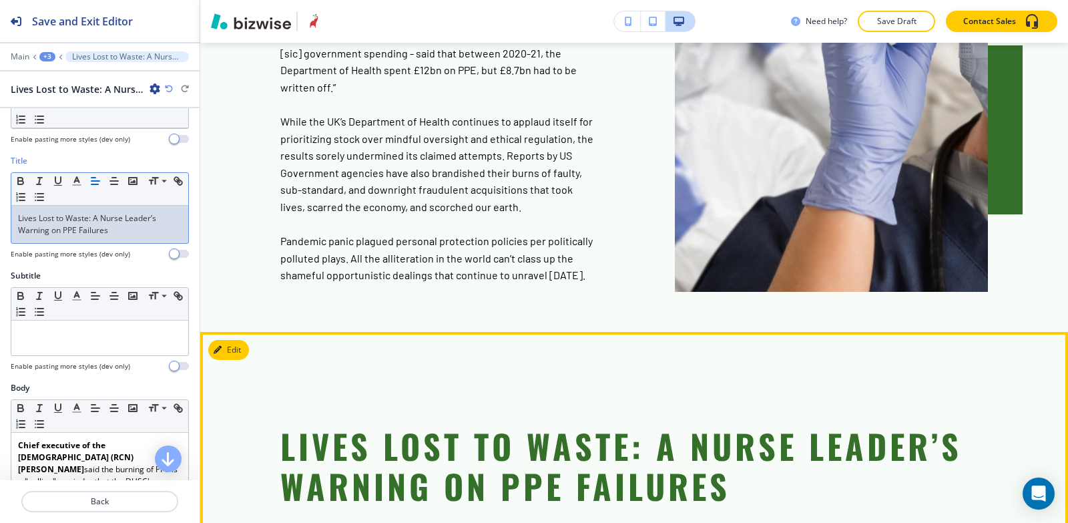
scroll to position [1322, 0]
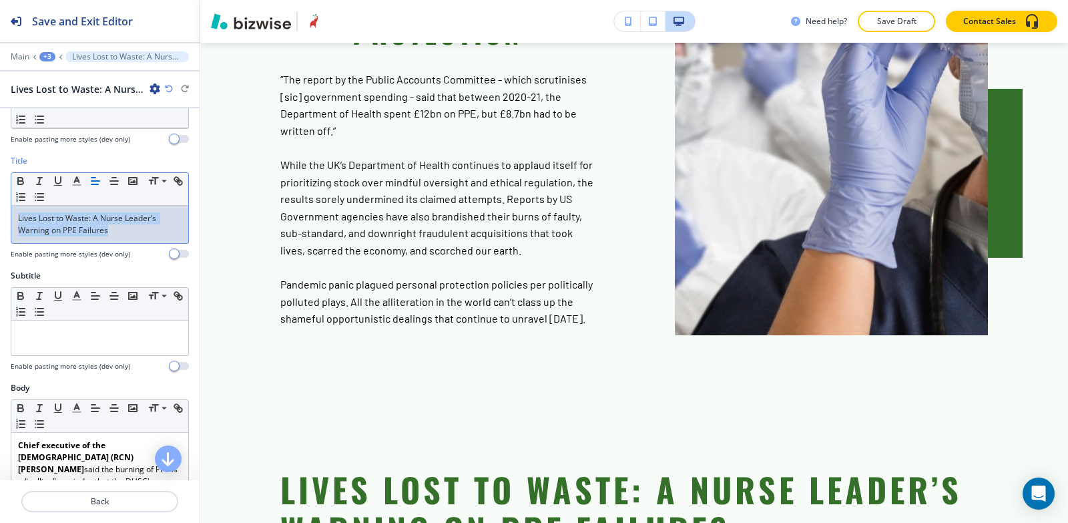
drag, startPoint x: 147, startPoint y: 226, endPoint x: 25, endPoint y: 201, distance: 124.7
click at [0, 214] on div "Title Small Normal Large Huge Lives Lost to Waste: A Nurse Leader’s Warning on …" at bounding box center [100, 212] width 200 height 115
click at [35, 184] on icon "button" at bounding box center [39, 181] width 12 height 12
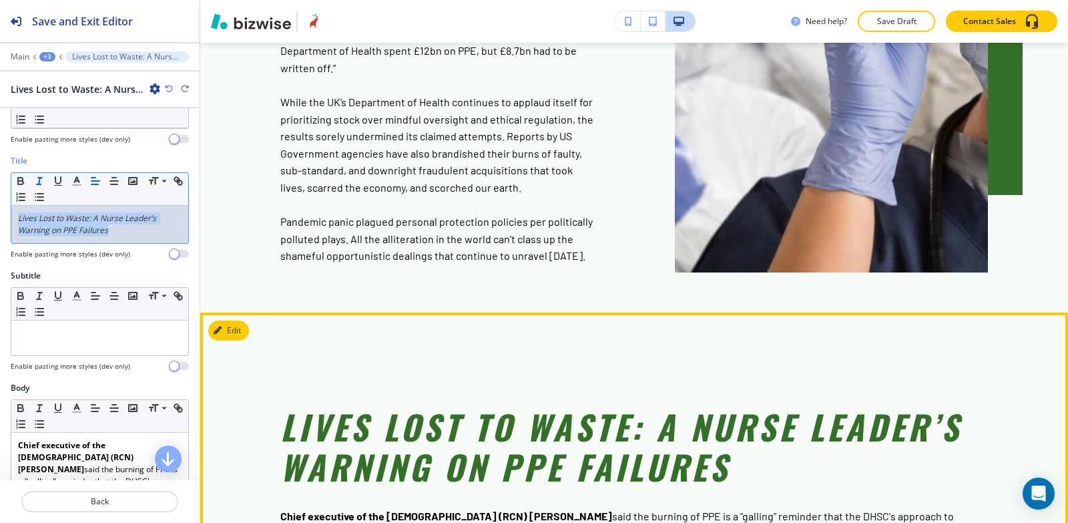
scroll to position [1523, 0]
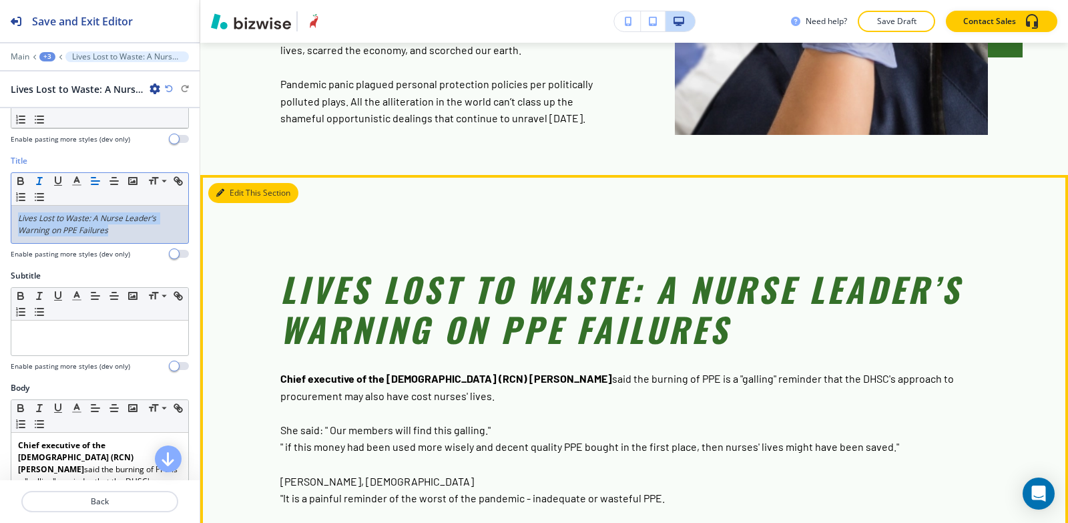
click at [236, 183] on button "Edit This Section" at bounding box center [253, 193] width 90 height 20
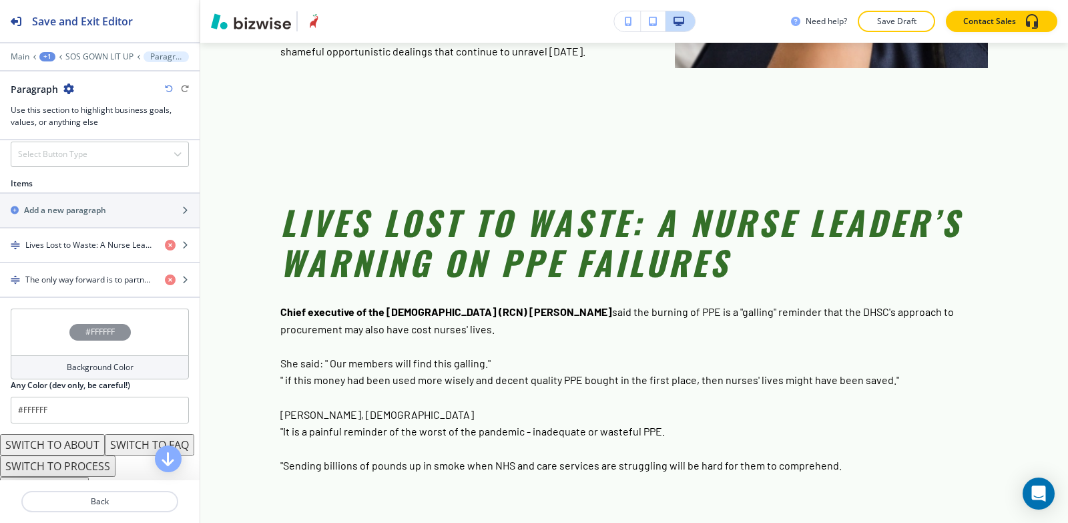
scroll to position [841, 0]
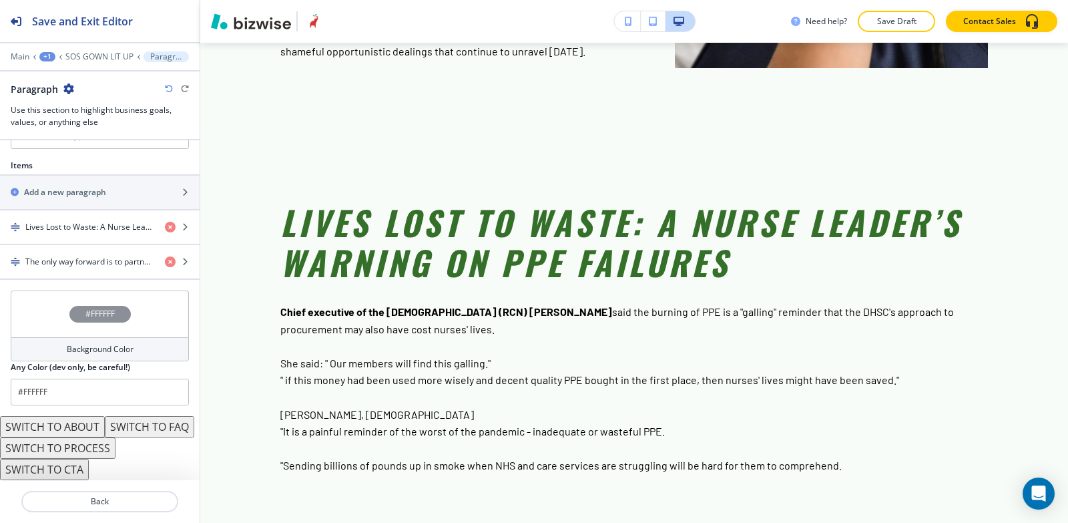
click at [82, 343] on h4 "Background Color" at bounding box center [100, 349] width 67 height 12
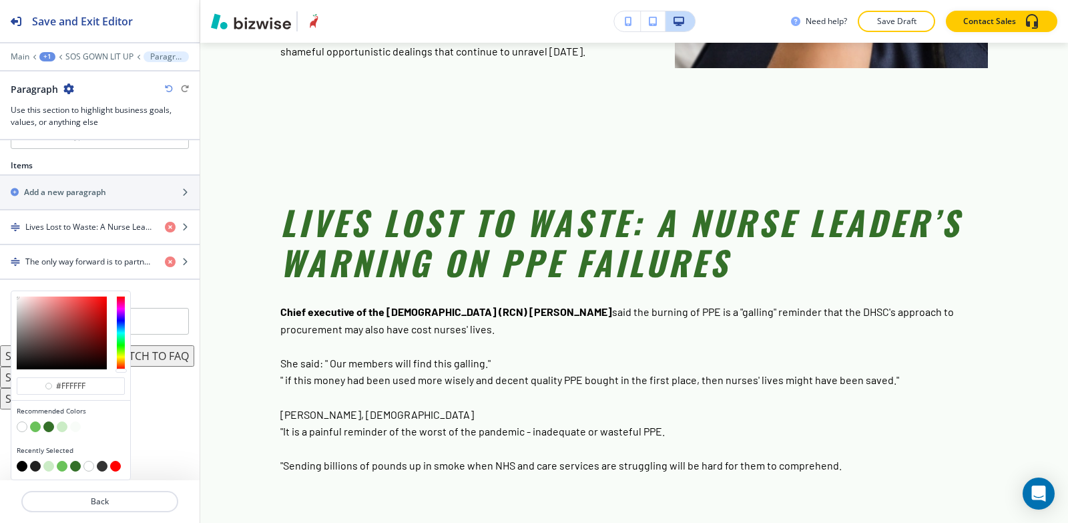
click at [63, 424] on button "button" at bounding box center [62, 426] width 11 height 11
type input "#cbecc6"
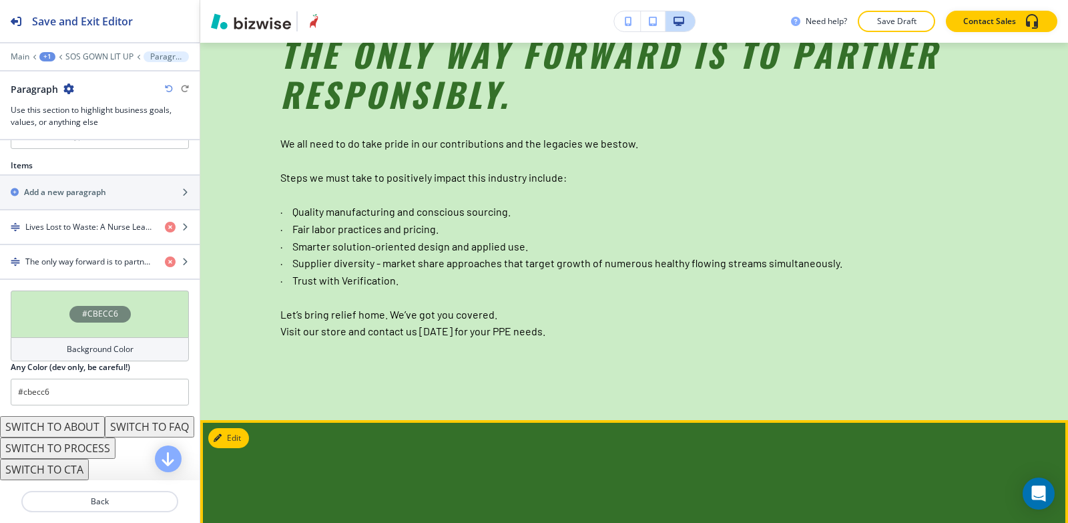
scroll to position [2297, 0]
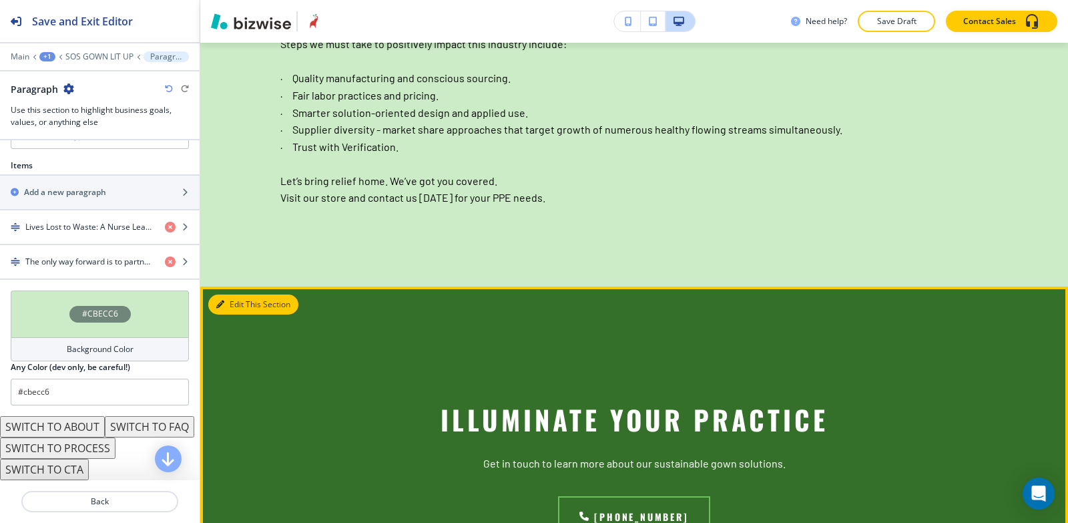
drag, startPoint x: 241, startPoint y: 243, endPoint x: 234, endPoint y: 252, distance: 11.4
click at [240, 294] on button "Edit This Section" at bounding box center [253, 304] width 90 height 20
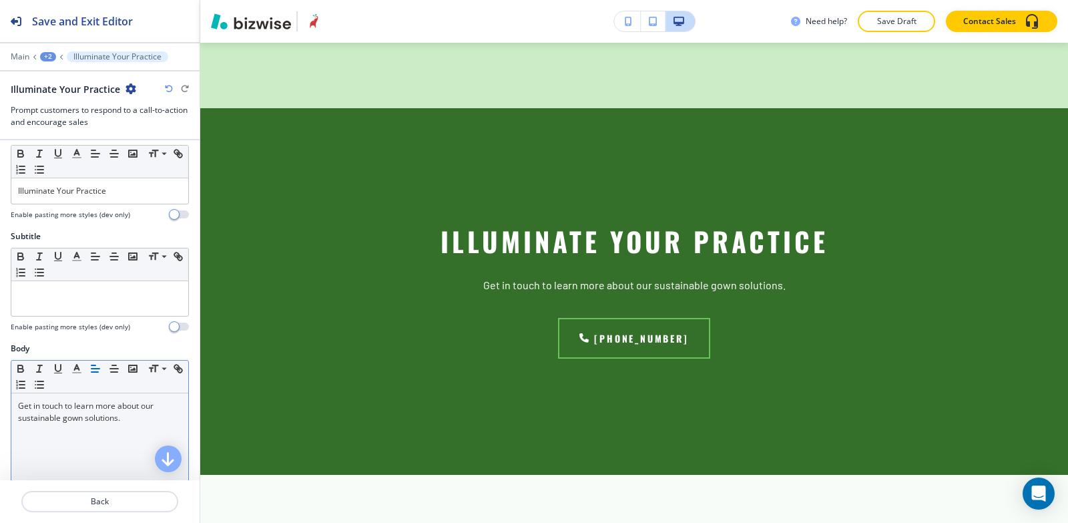
scroll to position [0, 0]
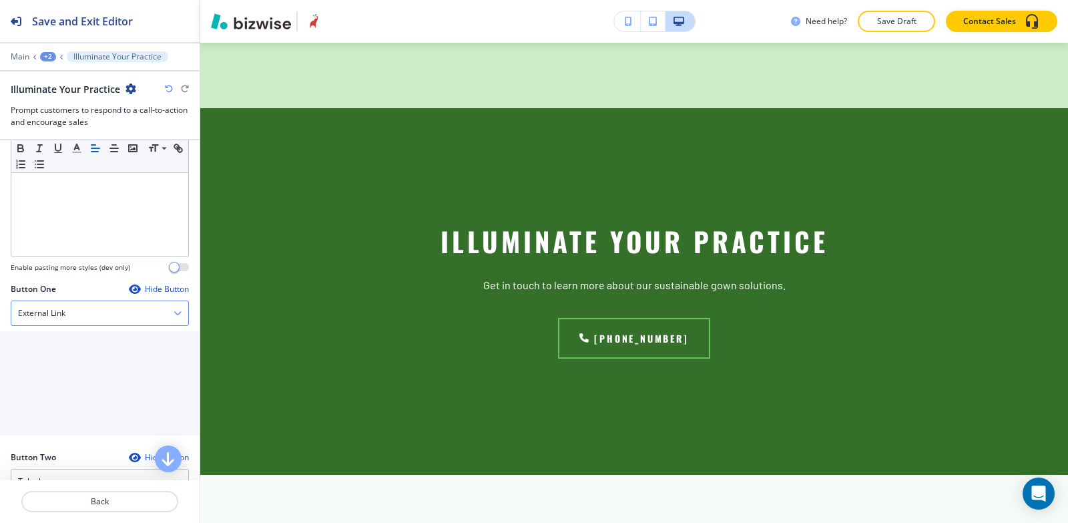
click at [82, 323] on div "External Link" at bounding box center [99, 313] width 177 height 24
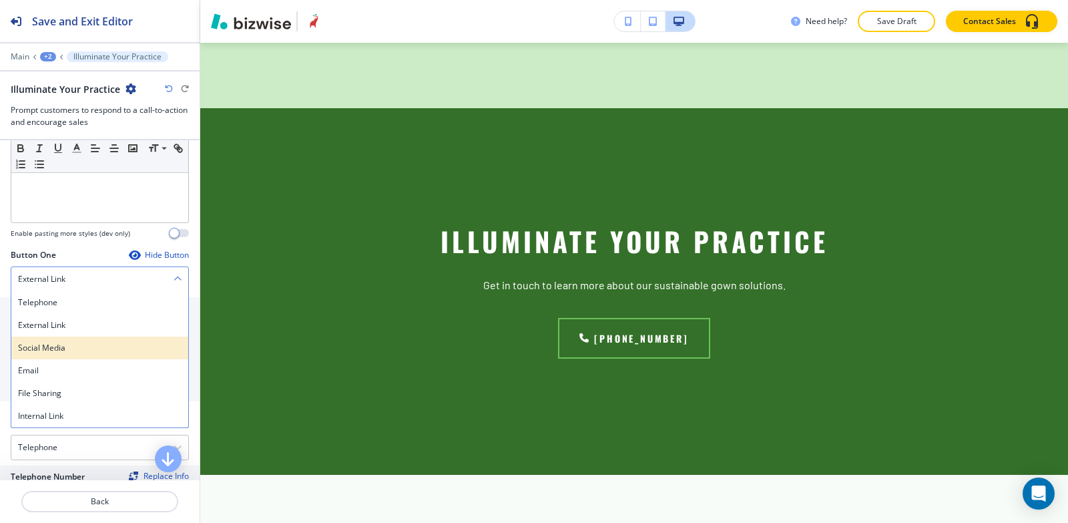
scroll to position [401, 0]
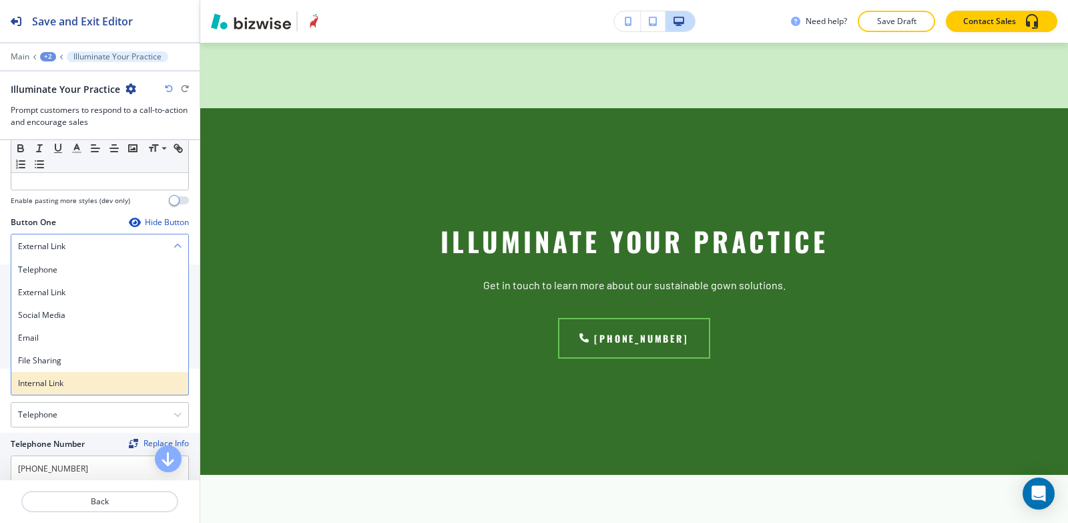
click at [74, 382] on h4 "Internal Link" at bounding box center [100, 383] width 164 height 12
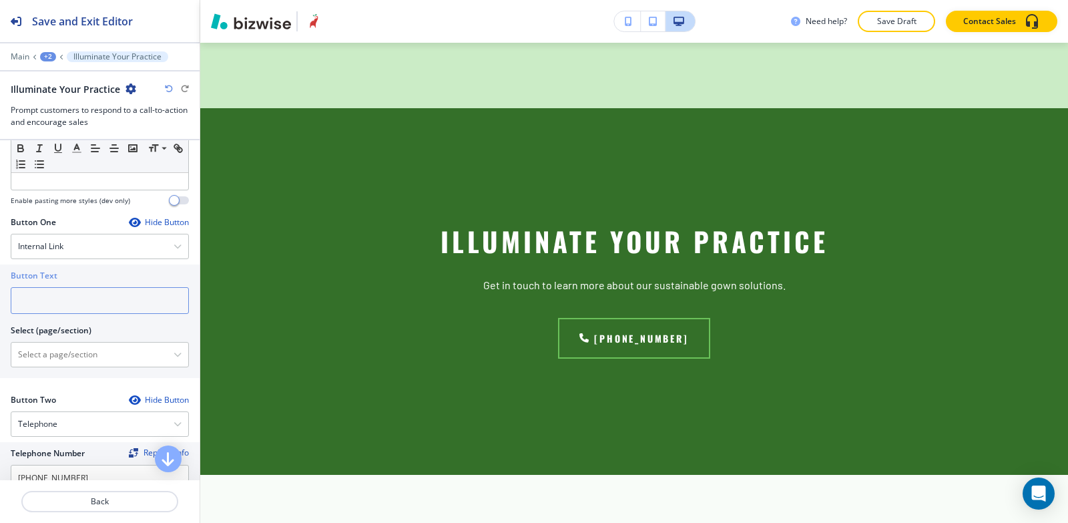
click at [88, 305] on input "text" at bounding box center [100, 300] width 178 height 27
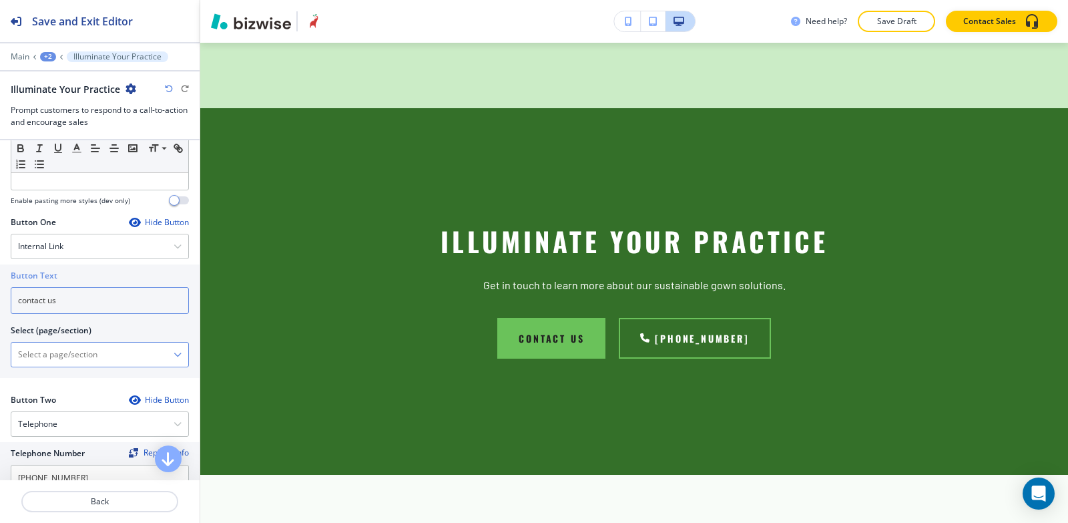
type input "contact us"
click at [29, 357] on \(page\/section\) "Manual Input" at bounding box center [92, 354] width 162 height 23
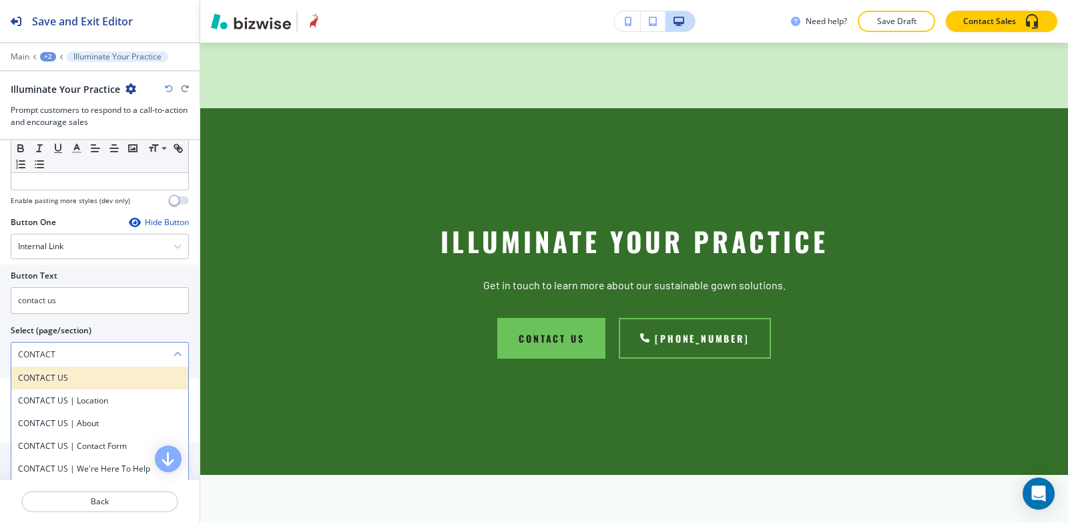
click at [63, 377] on h4 "CONTACT US" at bounding box center [100, 378] width 164 height 12
type \(page\/section\) "CONTACT US"
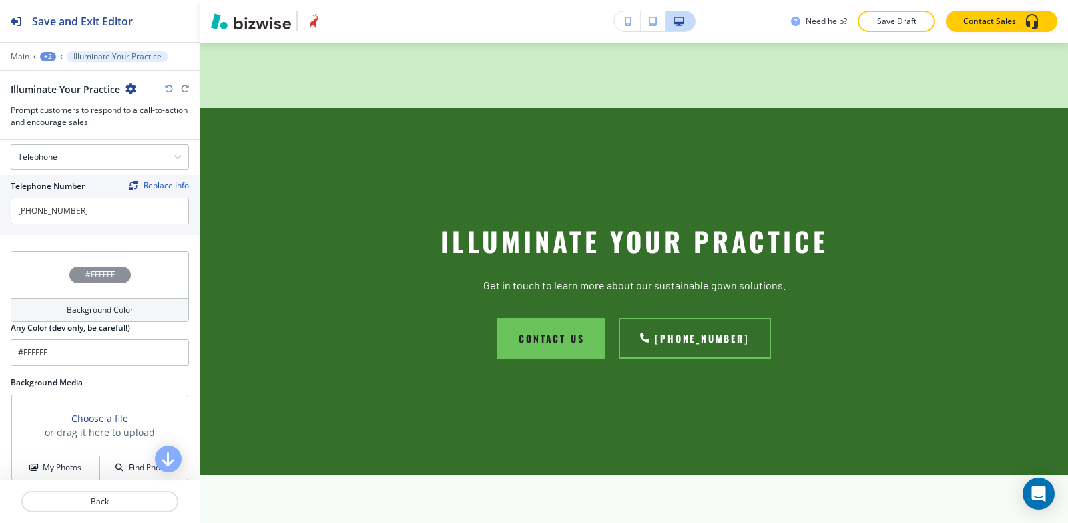
scroll to position [722, 0]
click at [39, 456] on button "My Photos" at bounding box center [56, 467] width 88 height 23
click img "button"
click button "Add"
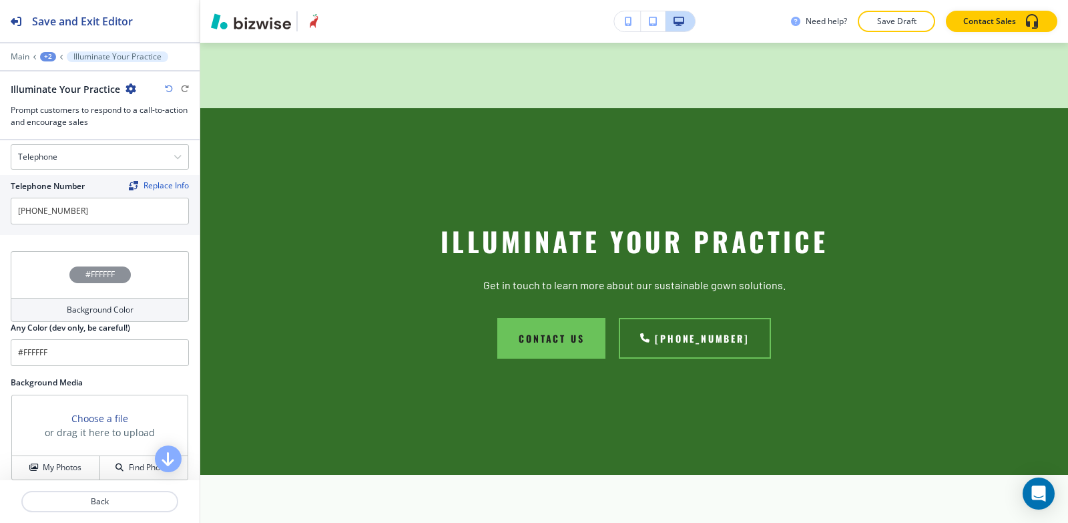
click at [46, 55] on div "+2" at bounding box center [48, 56] width 16 height 9
click button "SOS GOWN LIT UP"
click button "Add Section"
click img
click button "Add"
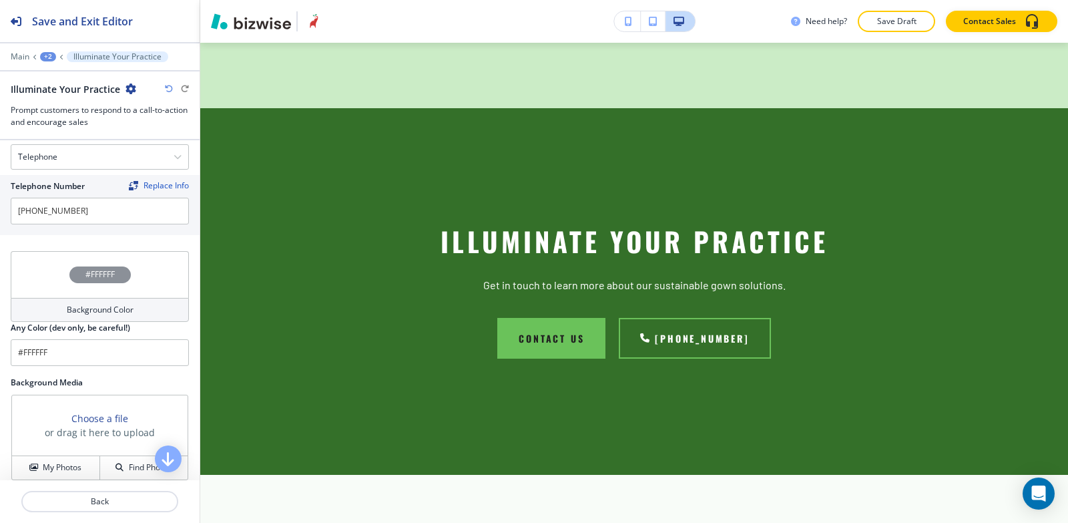
scroll to position [712, 0]
click h4 "My Photos"
click img "button"
click button "Add"
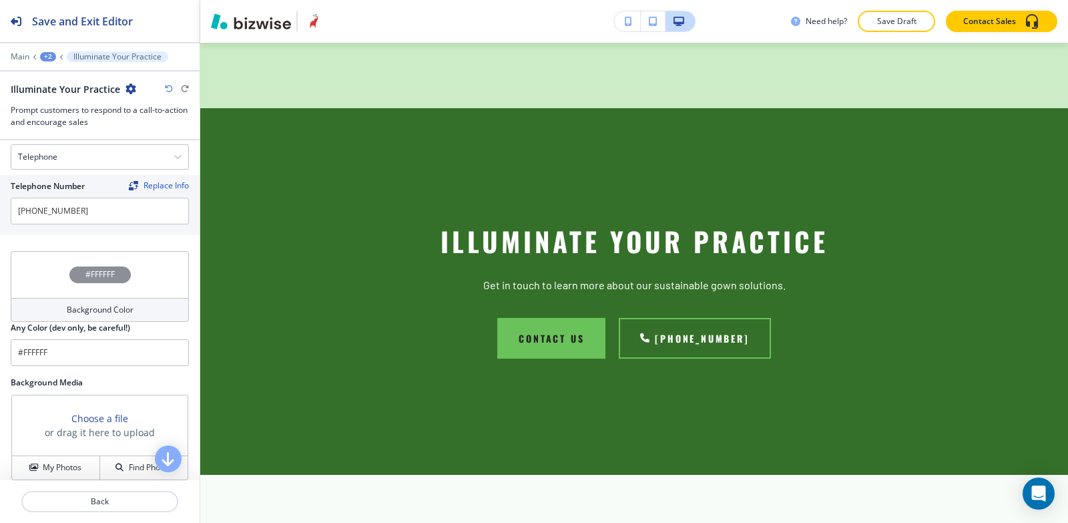
click at [0, 0] on button "Edit This Section" at bounding box center [0, 0] width 0 height 0
click div "button"
drag, startPoint x: 141, startPoint y: 315, endPoint x: 0, endPoint y: 315, distance: 140.9
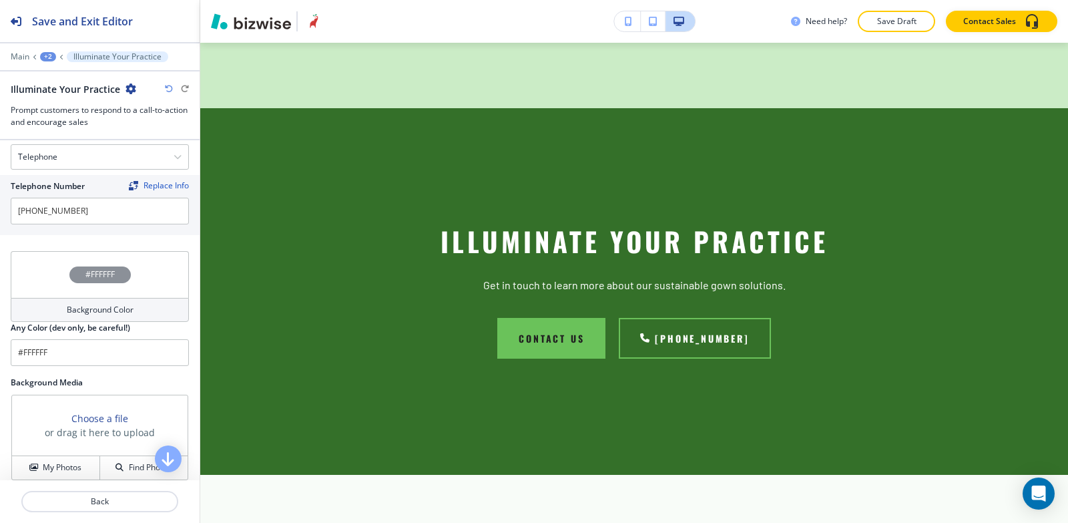
click at [45, 51] on div at bounding box center [100, 47] width 200 height 8
click at [49, 58] on div "+3" at bounding box center [48, 56] width 16 height 9
click p "About"
click h4 "Profits Over Protection"
drag, startPoint x: 144, startPoint y: 325, endPoint x: 0, endPoint y: 311, distance: 144.9
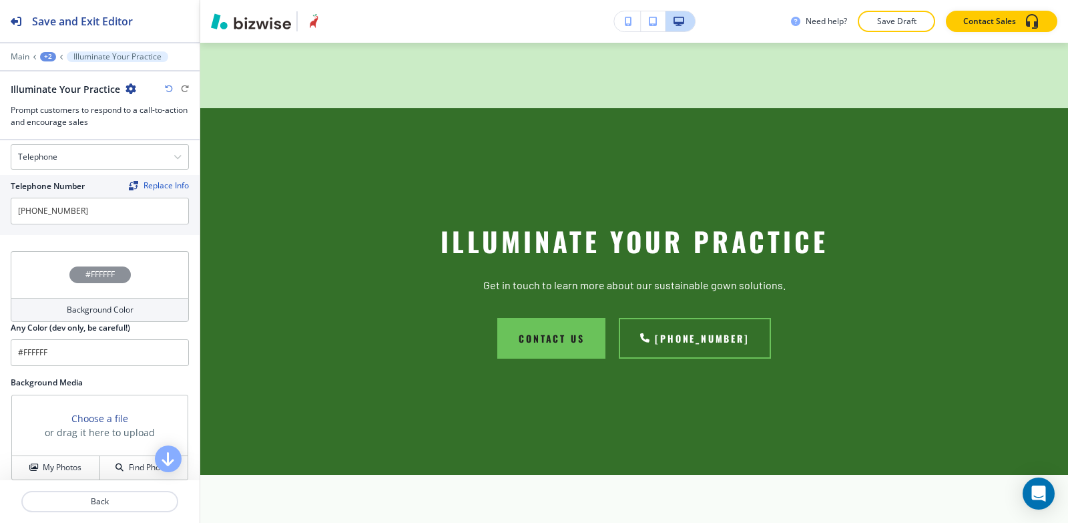
click at [905, 21] on p "Save Draft" at bounding box center [896, 21] width 43 height 12
click p "Close"
click at [47, 58] on div "+3" at bounding box center [48, 56] width 16 height 9
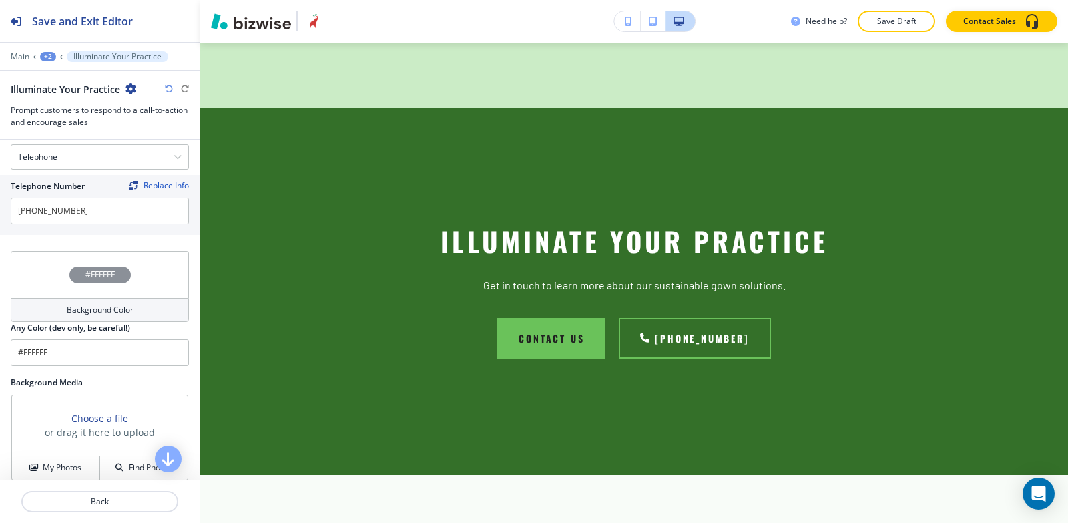
click p "SOS GOWN LIT UP"
click p "Add Section"
click at [67, 427] on div "Lit Up About Paragraph Illuminate Your Practice Location Contact Form" at bounding box center [100, 310] width 200 height 340
click at [73, 53] on p "Pages" at bounding box center [117, 56] width 88 height 9
click h4 "SOS GOWN FINE FIT"
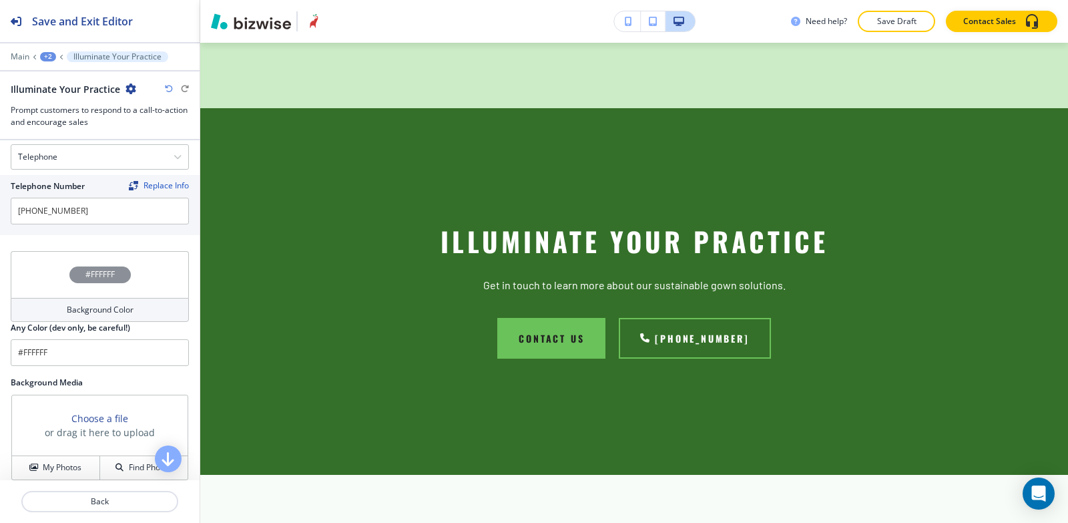
click button "Edit This Section"
drag, startPoint x: 67, startPoint y: 190, endPoint x: 0, endPoint y: 184, distance: 67.7
click icon "button"
drag, startPoint x: 170, startPoint y: 247, endPoint x: 134, endPoint y: 246, distance: 35.4
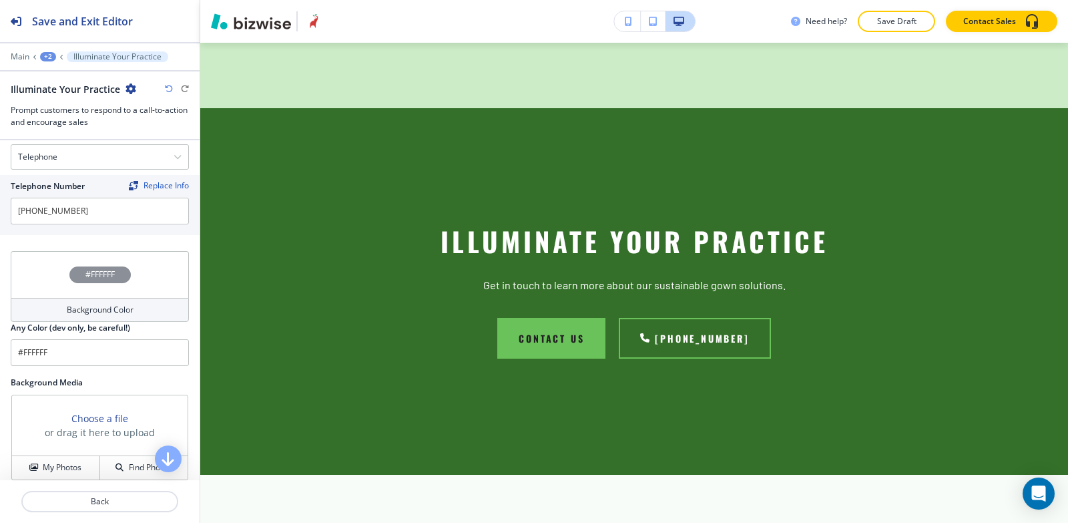
click div "#333333"
drag, startPoint x: 160, startPoint y: 245, endPoint x: 119, endPoint y: 245, distance: 41.4
click input "#333333"
type input "#212121"
click icon "button"
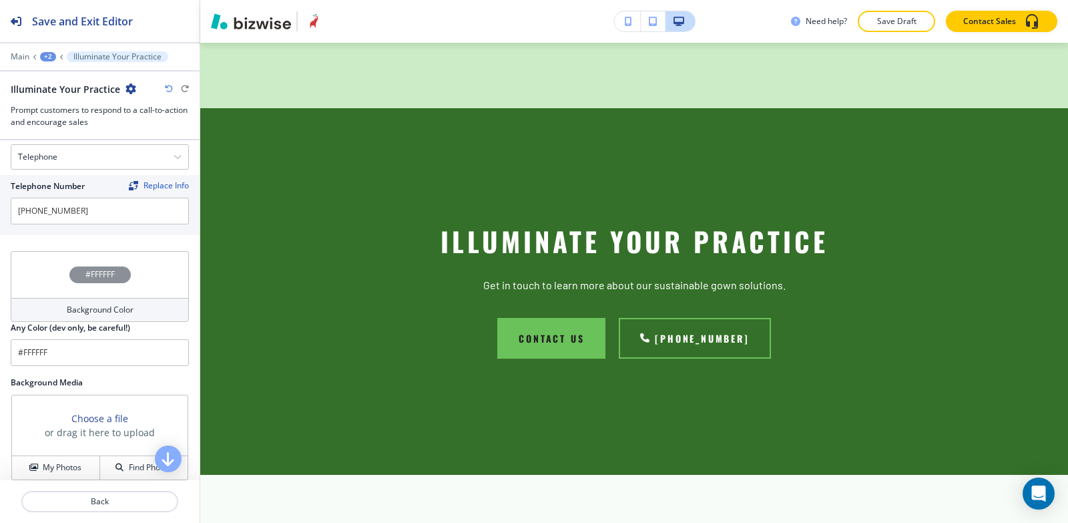
drag, startPoint x: 159, startPoint y: 302, endPoint x: 0, endPoint y: 275, distance: 161.2
click icon "button"
drag, startPoint x: 159, startPoint y: 346, endPoint x: 122, endPoint y: 353, distance: 38.0
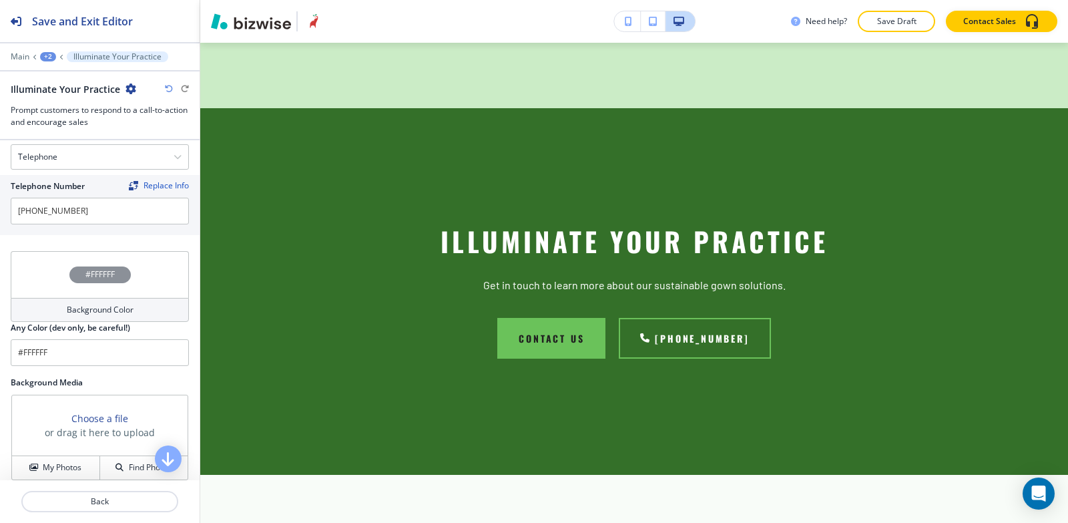
click input "#333333"
type input "#212121"
click div "Body"
drag, startPoint x: 94, startPoint y: 186, endPoint x: 0, endPoint y: 188, distance: 94.2
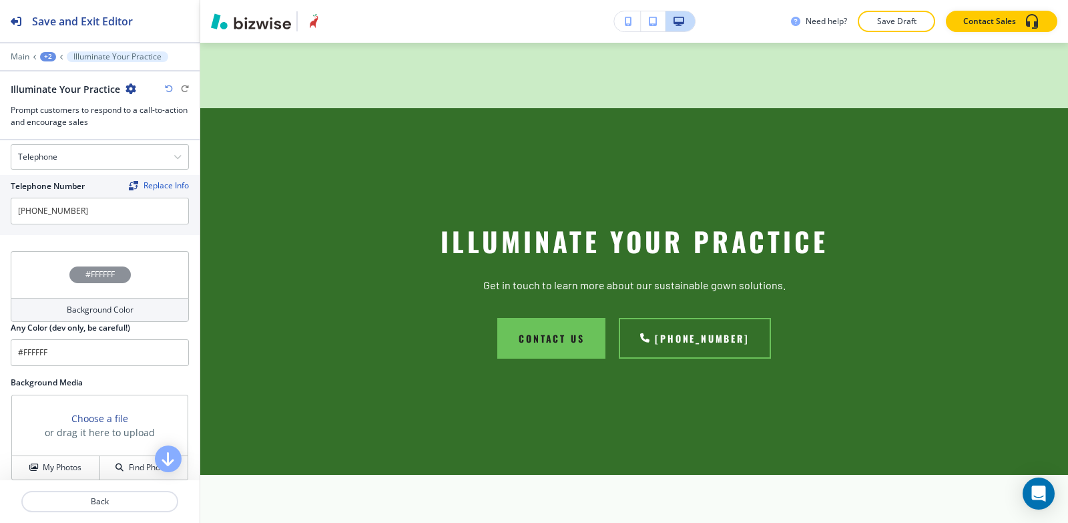
click div
drag, startPoint x: 79, startPoint y: 407, endPoint x: 0, endPoint y: 409, distance: 78.8
click div "Tailored solutions that deliver precision, comfort, and performance where it ma…"
drag, startPoint x: 81, startPoint y: 429, endPoint x: 0, endPoint y: 391, distance: 89.6
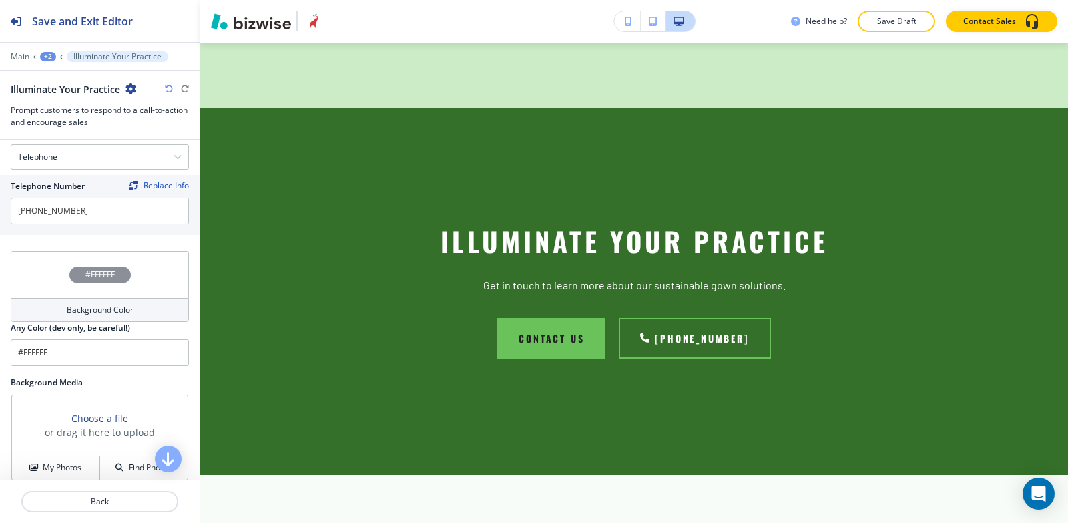
click icon "button"
click button "button"
type input "#000000"
click div "External Link"
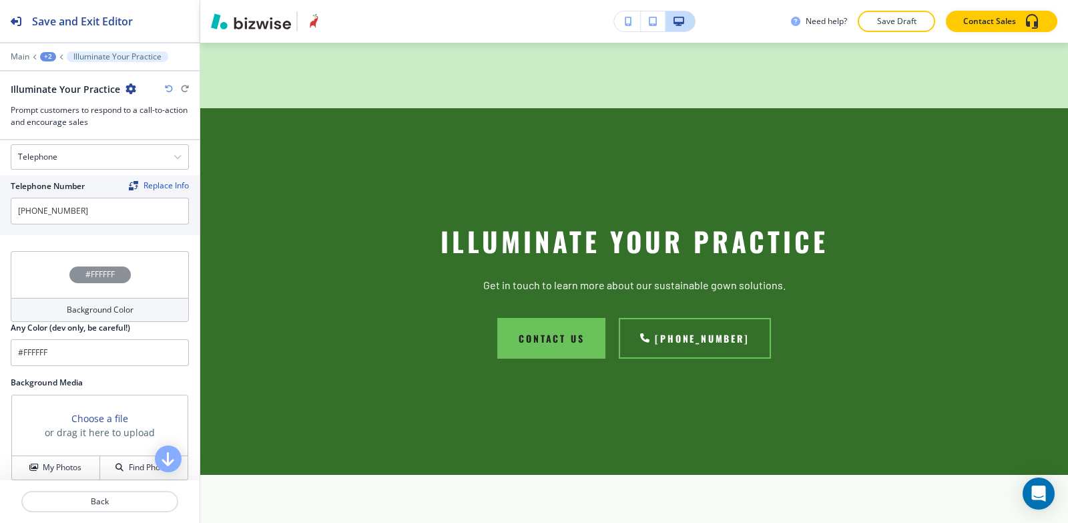
click h4 "Internal Link"
click input "text"
type input "contact us"
click \(page\/section\) "Manual Input"
click h4 "CONTACT US"
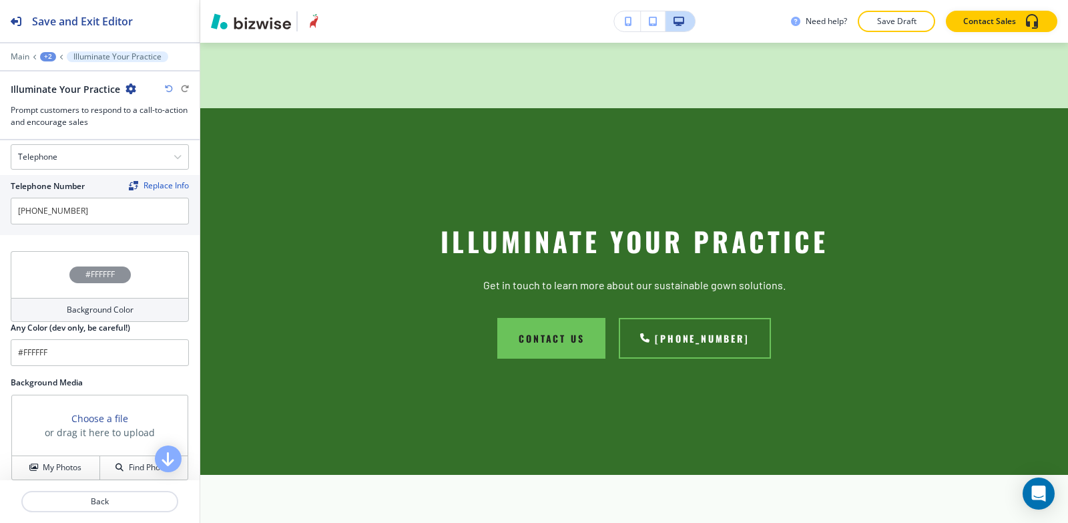
type \(page\/section\) "CONTACT US"
click button "Edit"
click icon "button"
click p "Delete Section"
click button "Delete"
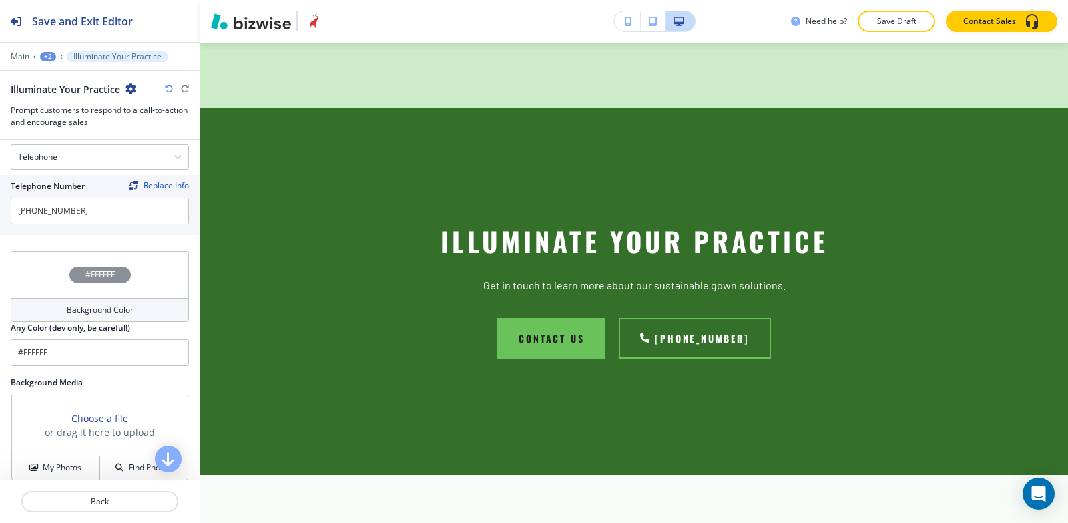
click icon "button"
click p "Delete Section"
click button "Delete"
click button "Edit This Section"
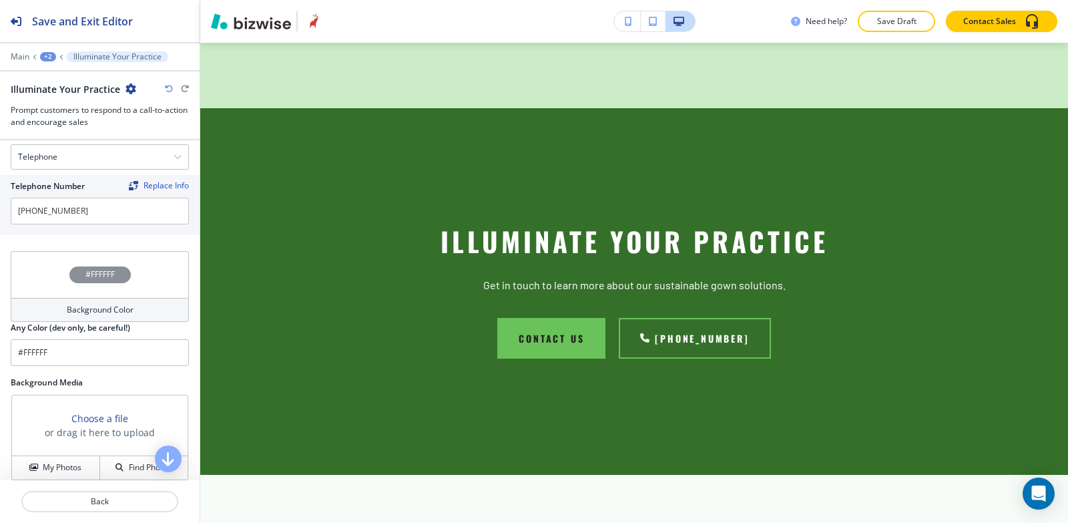
click at [61, 89] on div "Brands" at bounding box center [100, 89] width 178 height 14
click at [39, 89] on h2 "Brands" at bounding box center [66, 89] width 110 height 14
click icon "button"
click p "Delete Section"
click p "Delete"
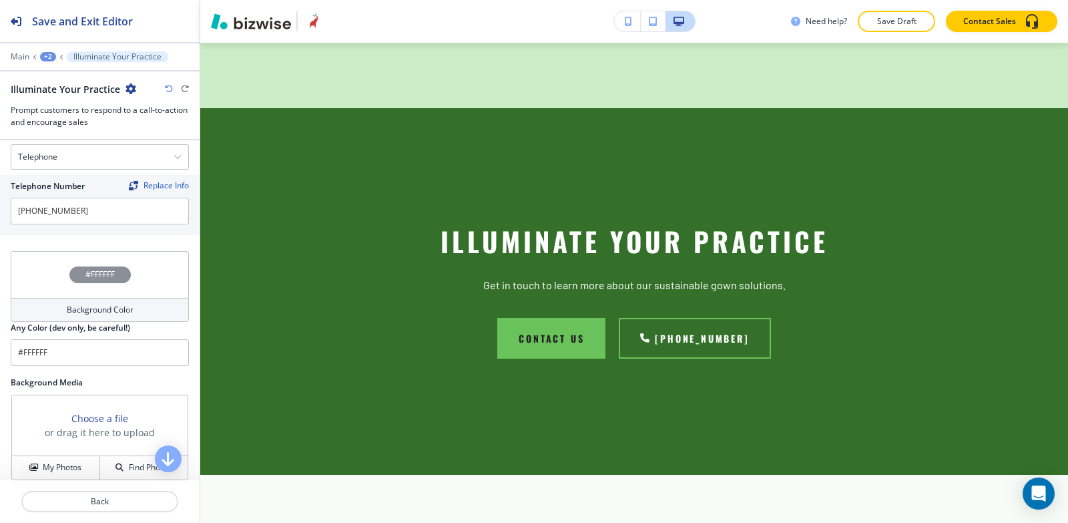
click p "Add Section"
click div "About"
click button "Add"
click p "SOS GOWN FINE FIT"
click div "About"
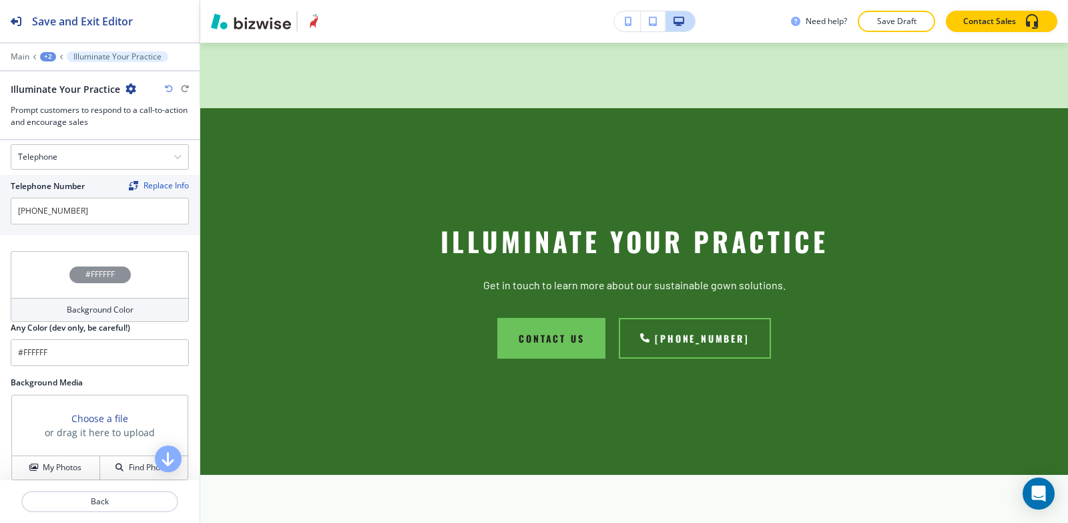
click div "button"
click p
paste div
click p
click div "It’s imperative to use the right tools for the job. ﻿ A precise approach to PPE…"
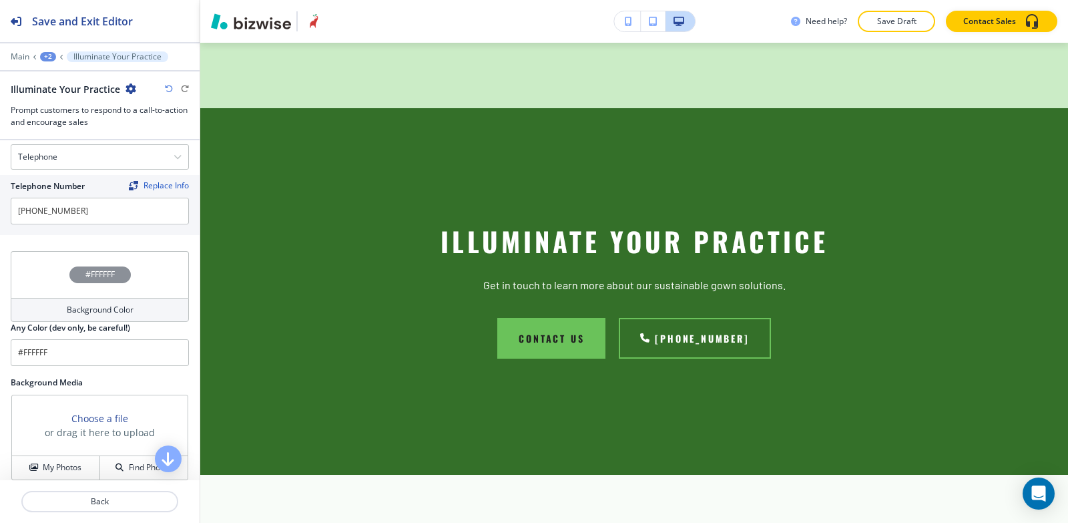
drag
click p
click icon "button"
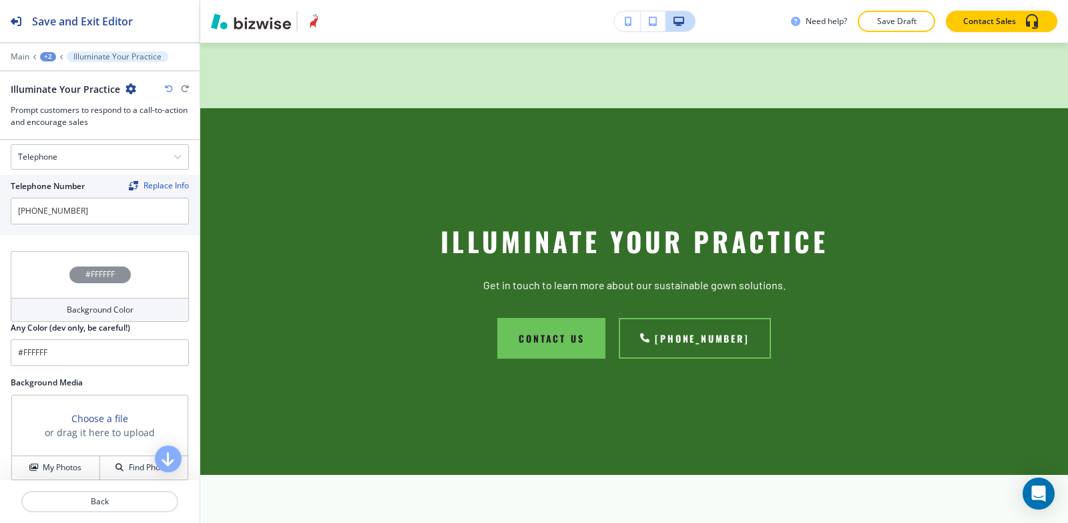
click button "button"
type input "#000000"
click div "It’s imperative to use the right tools for the job. ﻿A precise approach to PPE …"
click button "button"
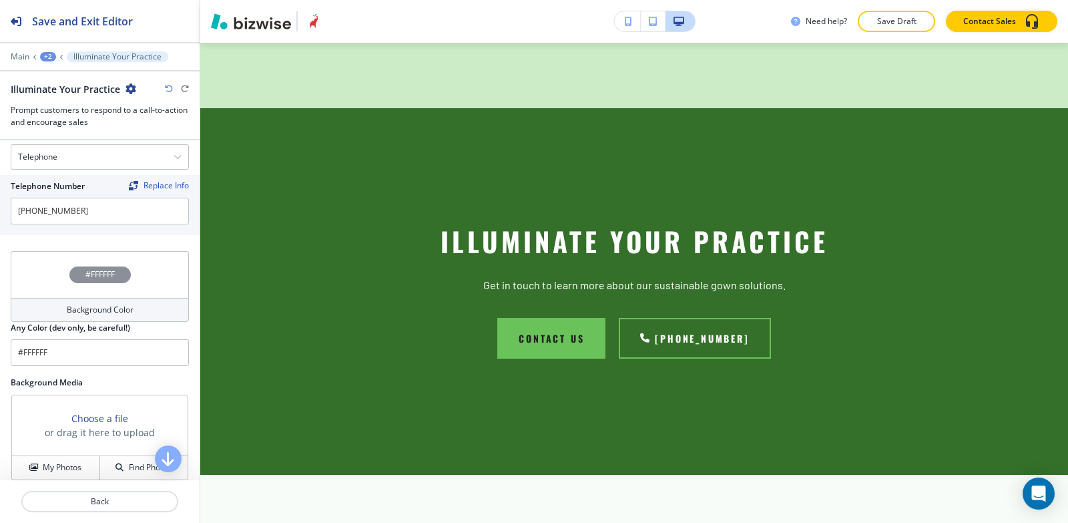
click div "It’s imperative to use the right tools for the job. ﻿A precise approach to PPE …"
click icon "button"
click at [100, 364] on div "Title Small Normal Large Huge Comforting Confidence Enable pasting more styles …" at bounding box center [100, 310] width 200 height 340
click icon "button"
click div "It’s imperative to use the right tools for the job. ﻿A precise approach to PPE …"
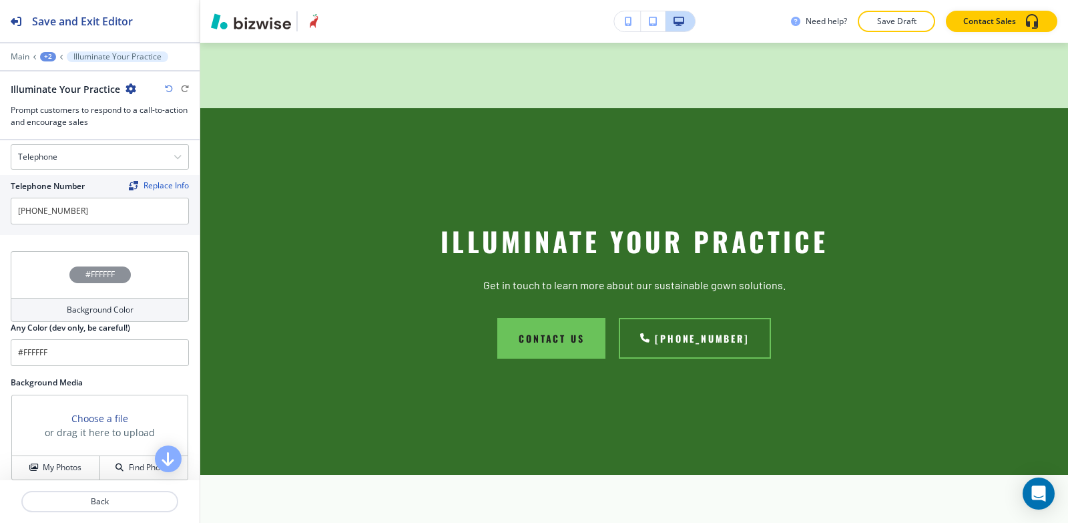
click div "It’s imperative to use the right tools for the job. ﻿A precise approach to PPE …"
click line "button"
click div "Body Small Normal Large Huge It’s imperative to use the right tools for the job…"
click icon "button"
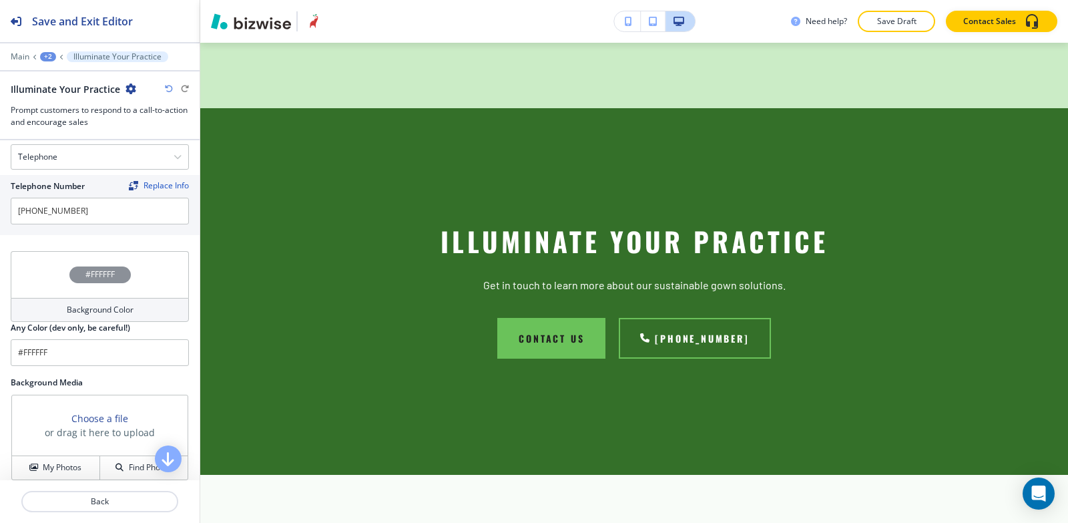
click icon "button"
click line "button"
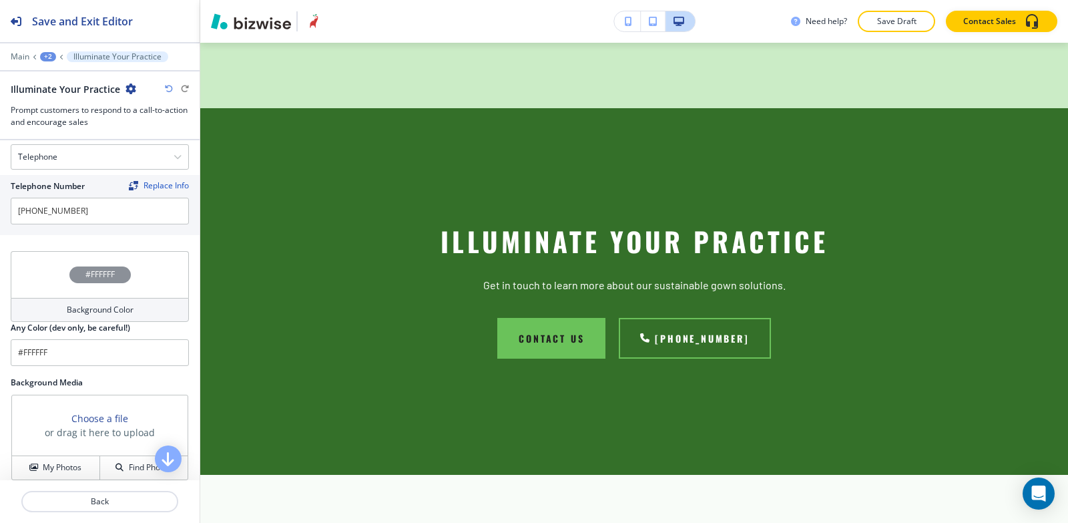
click line "button"
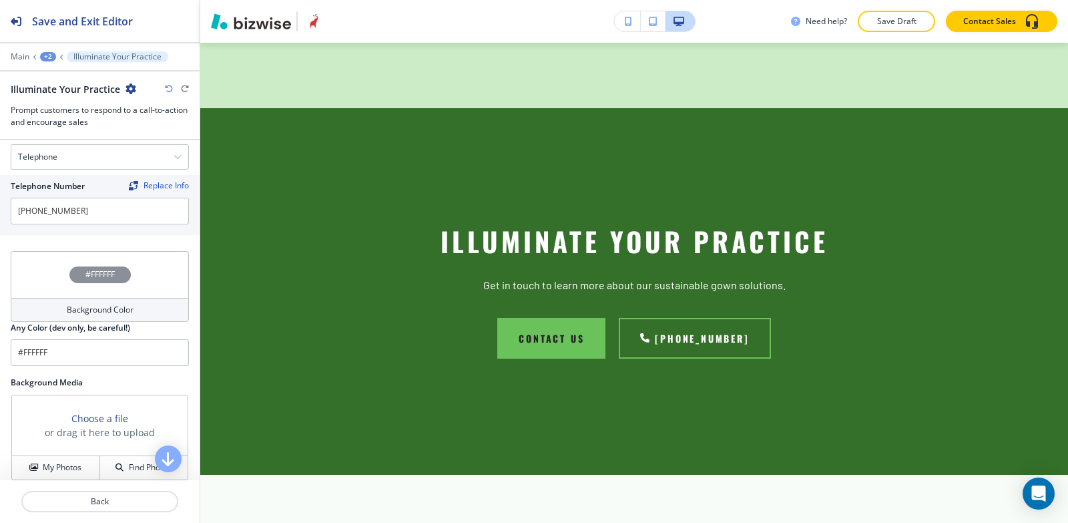
click icon "button"
click p
click span "As the personal protection equipment industry and regulation boards work to reg…"
click line "button"
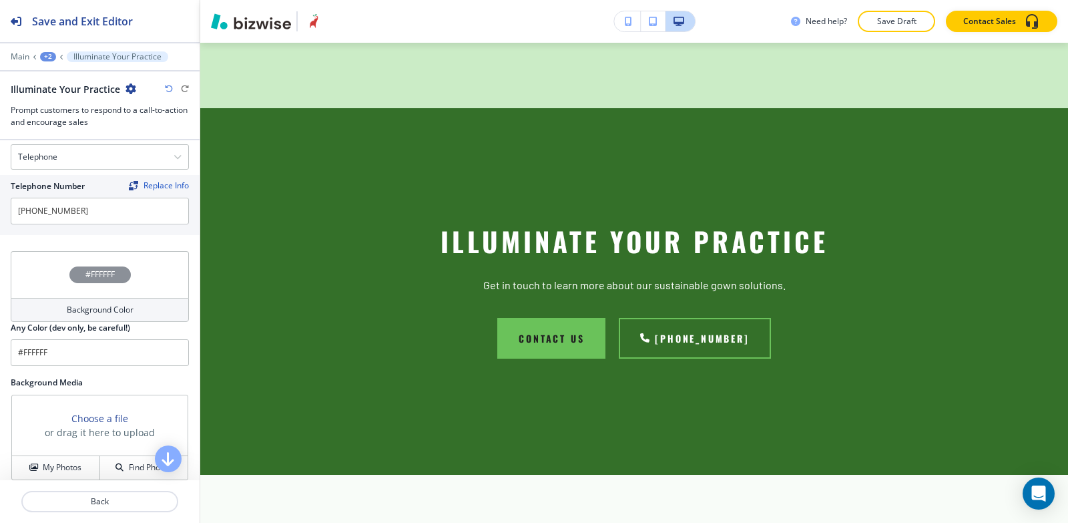
click h4 "My Photos"
click img "button"
click p "Add"
click p "Crop"
click div "Rotate Left Rotate Right"
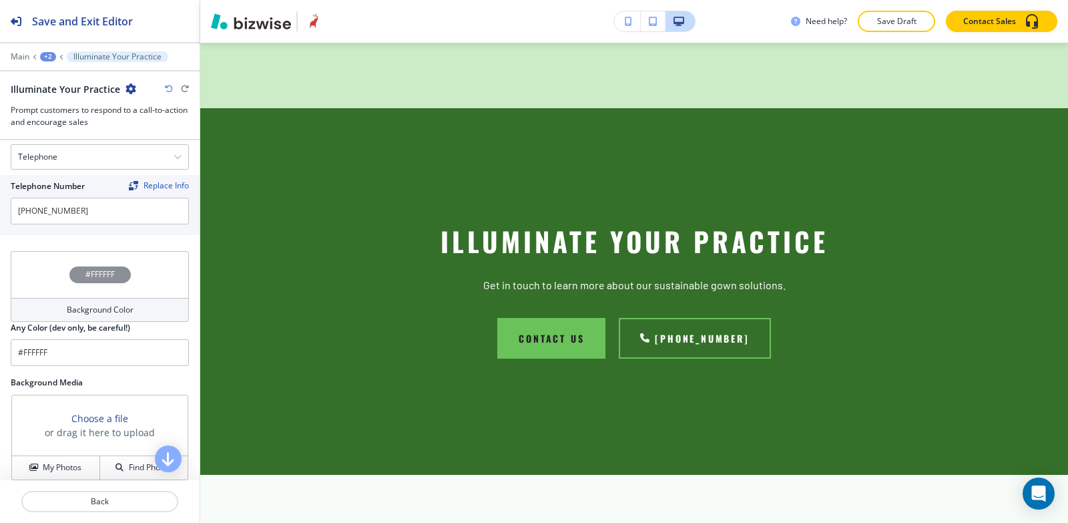
click div "Crop Photo Drag the region and corners below to crop the image. Use the mouse o…"
click div
click span
click p "Select"
click div "+3"
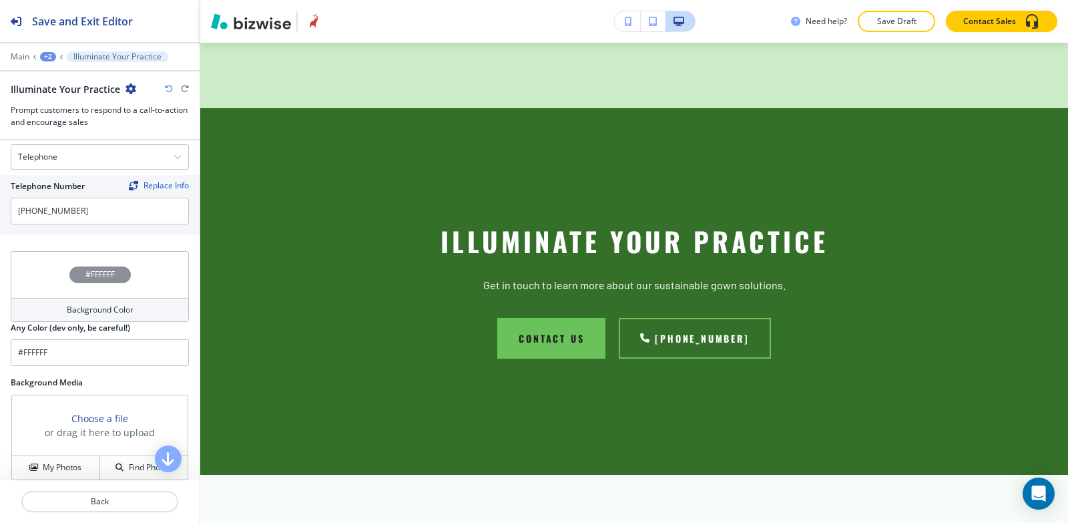
click p "About"
click h2 "Add a new item"
click p
click div "To be applauded as essential and then be equipped with nothing to resonate that…"
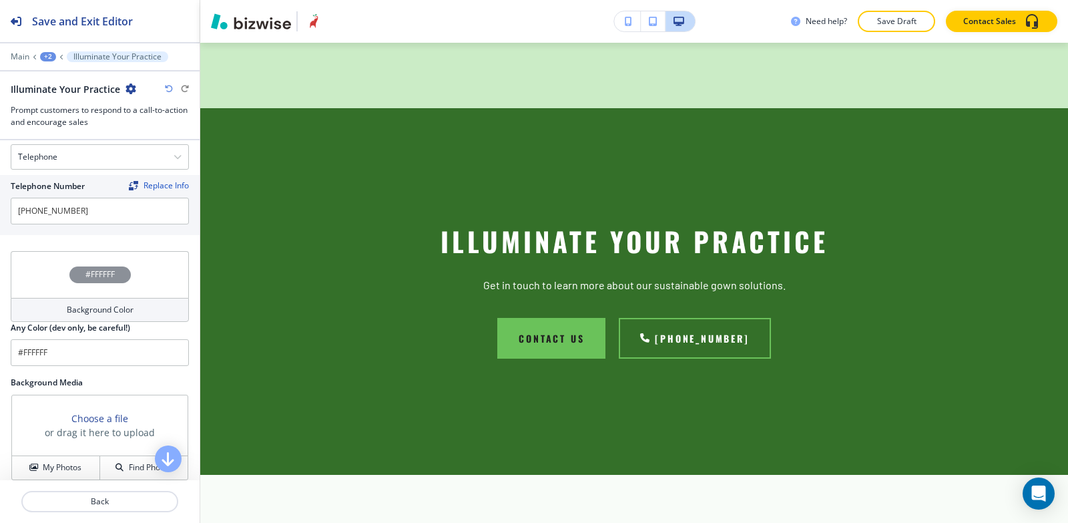
click div "To be applauded as essential and then be equipped with nothing to resonate that…"
click p "To be applauded as essential and then be equipped with nothing to resonate that…"
click icon "button"
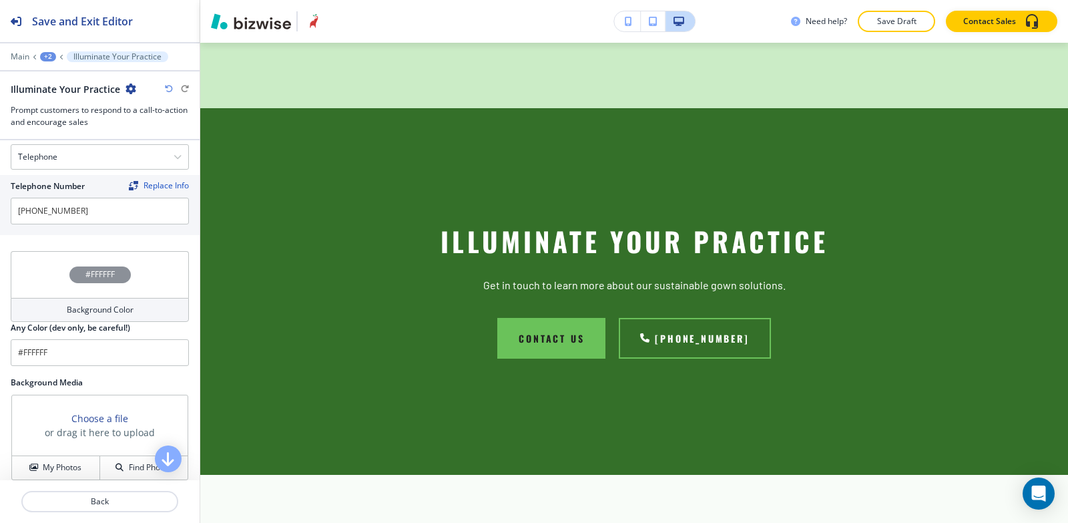
click icon "button"
click button "button"
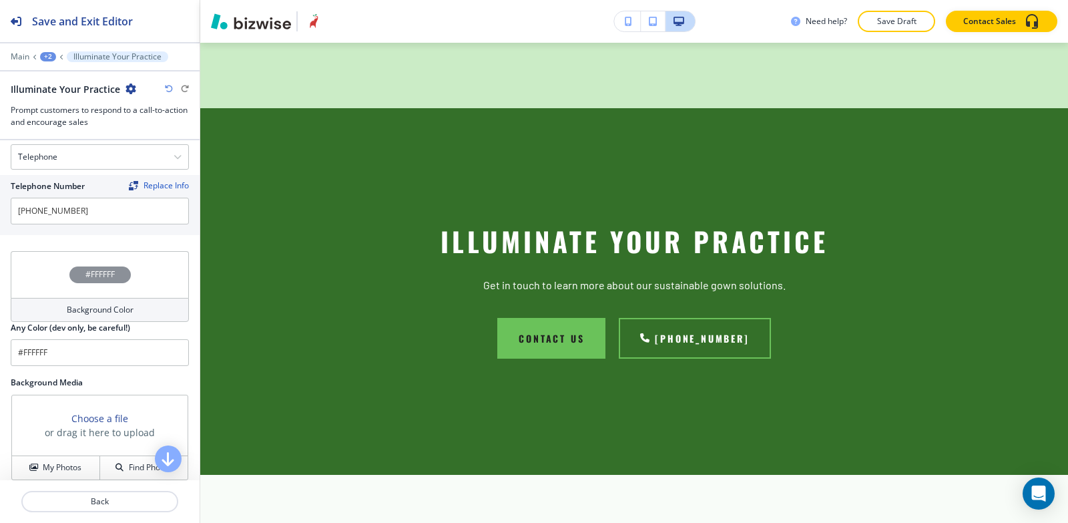
click div "To be applauded as essential and then be equipped with nothing to resonate that…"
click p "To be applauded as essential and then be equipped with nothing to resonate that…"
click polyline "button"
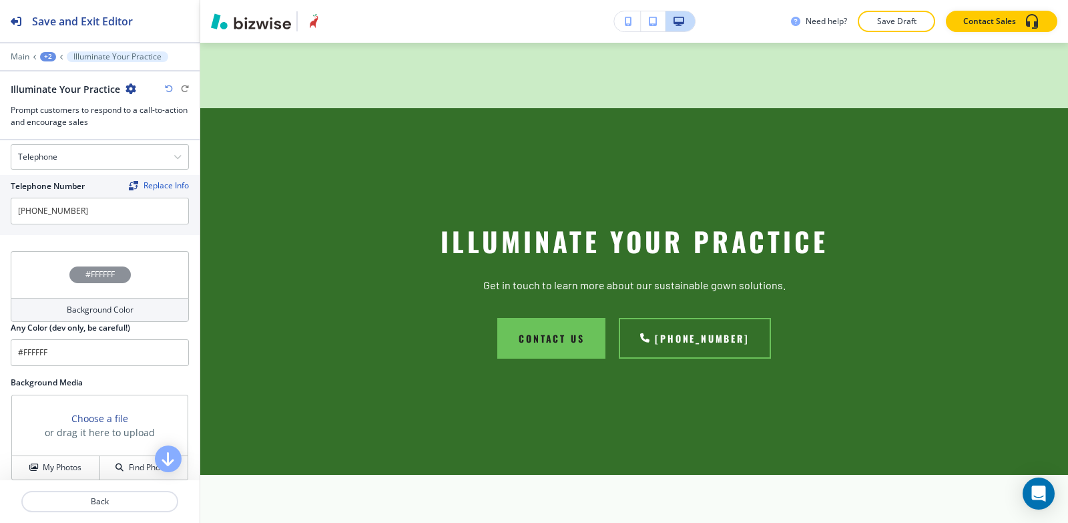
click button "button"
type input "#000000"
click div "To be applauded as essential and then be equipped with nothing to resonate that…"
click at [190, 439] on div "Title Small Normal Large Huge Enable pasting more styles (dev only) Subtitle Sm…" at bounding box center [100, 310] width 200 height 340
click div
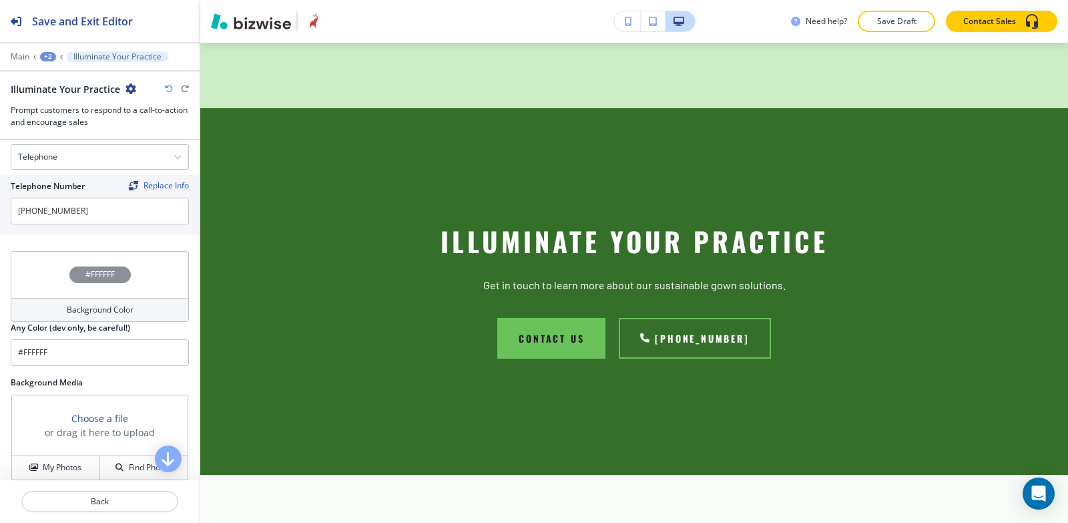
click h4 "My Photos"
click img "button"
click p "Add"
click button "My Photos"
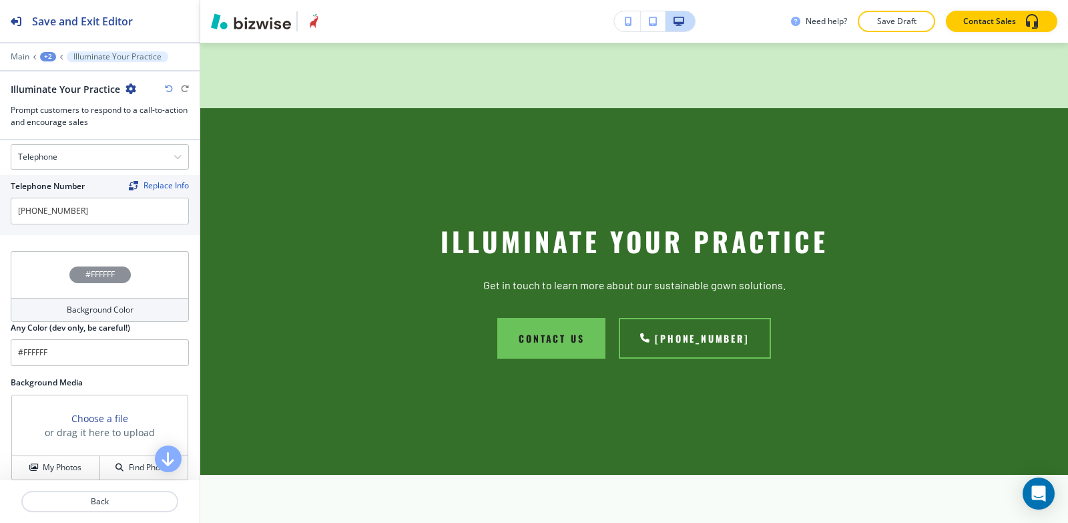
click img "button"
click p "Add"
click icon
click div "Rotate Left Rotate Right"
click span
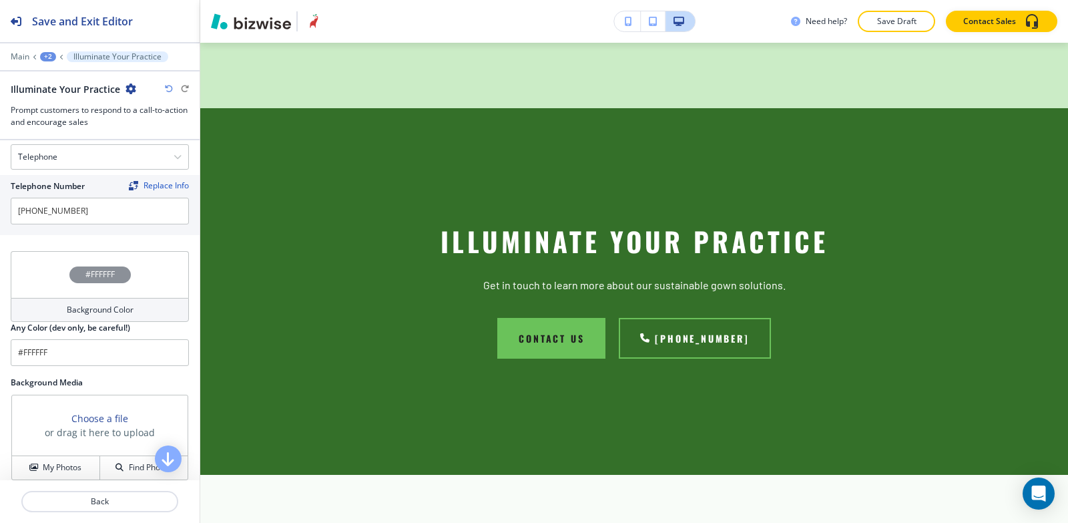
click div "Crop Photo Drag the region and corners below to crop the image. Use the mouse o…"
click span
click button "Select"
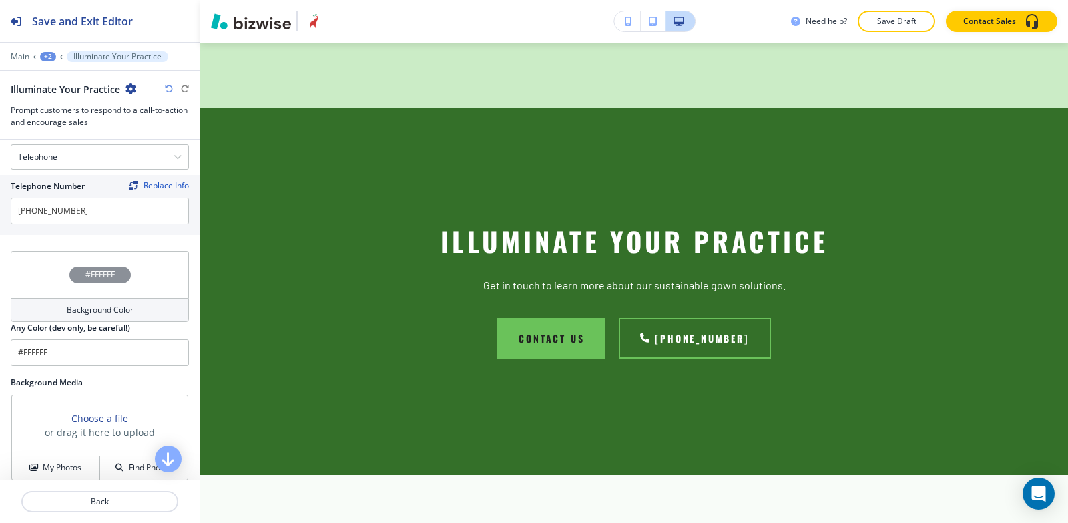
click div "+3"
click p "SOS GOWN FINE FIT"
click p "Add Section"
click img
click button "Add"
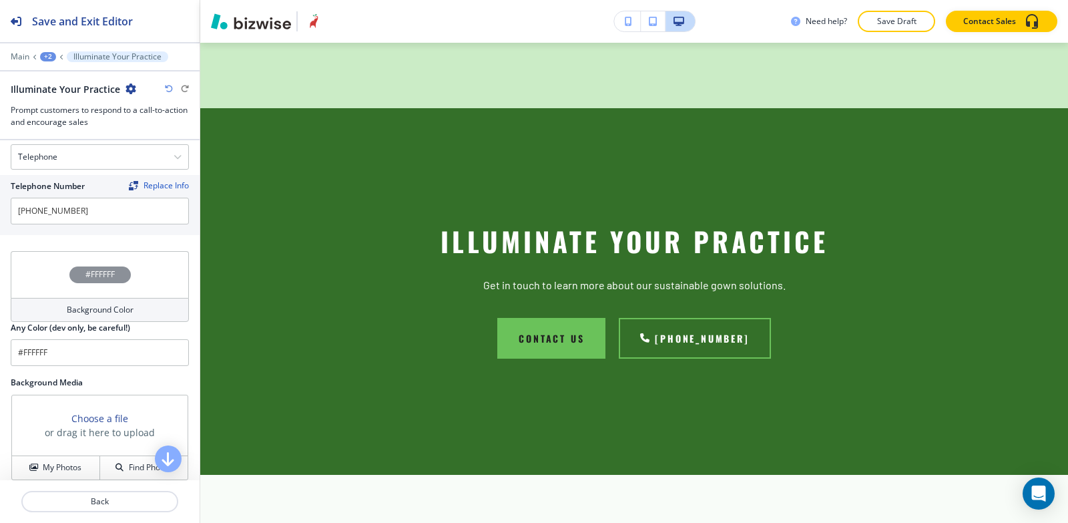
click div "button"
click div
click div "SOS Gown™ was purposefully crafted to address not only operative benefits, but …"
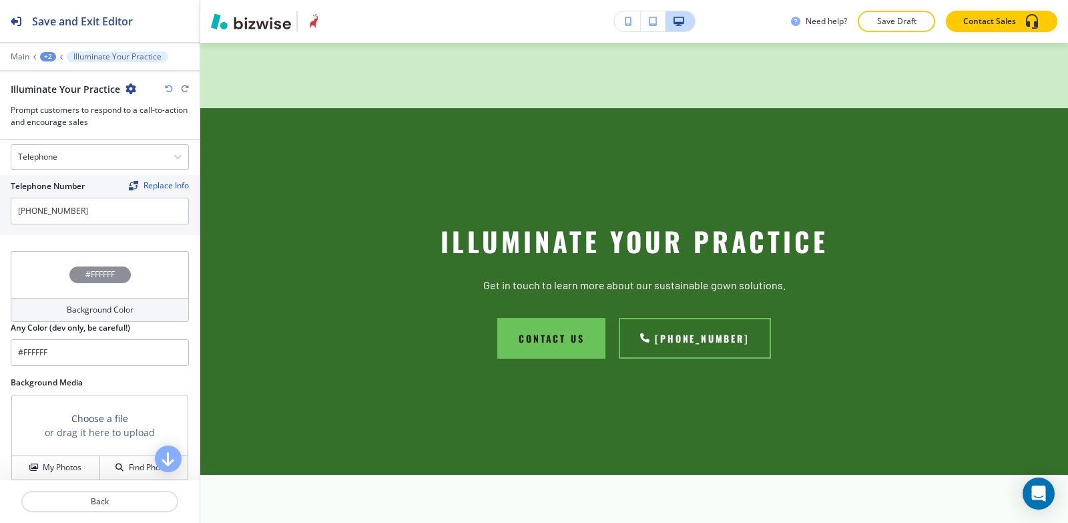
click div "Small Normal Large Huge SOS Gown™ was purposefully crafted to address not only …"
click icon "button"
click p
click div "SOS Gown™ was purposefully crafted to address not only operative benefits, but …"
click div
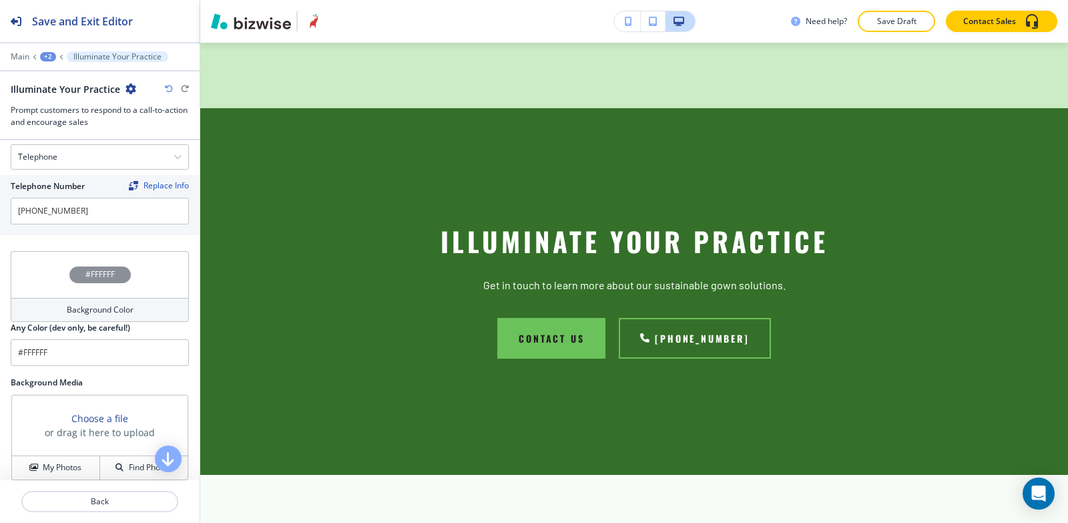
click p
click icon "button"
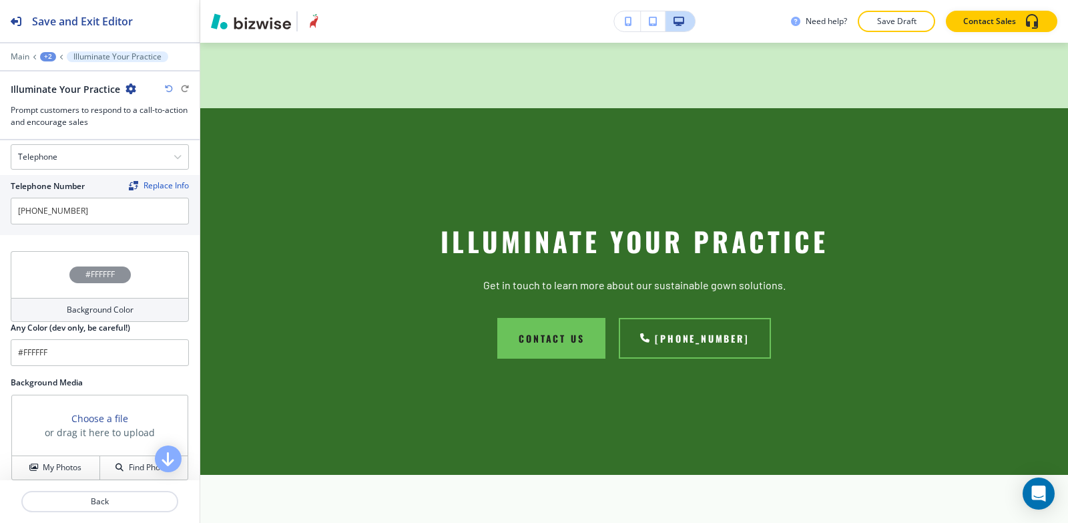
click div "SOS Gown™ was purposefully crafted to address not only operative benefits, but …"
click icon "button"
click button "button"
type input "#000000"
click p
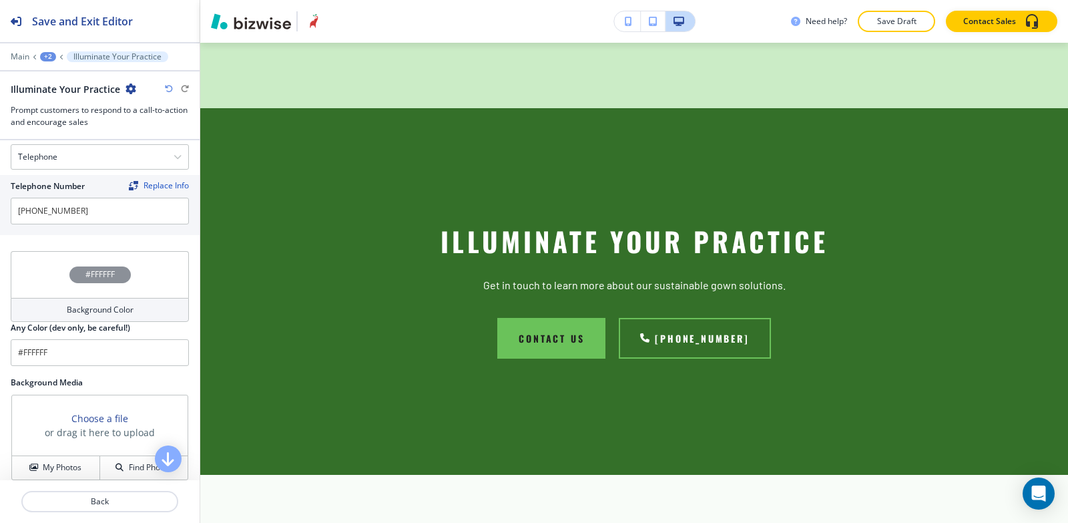
click div "+3"
click button "SOS GOWN FINE FIT"
click button "Edit This Section"
click h4 "Background Color"
click button "button"
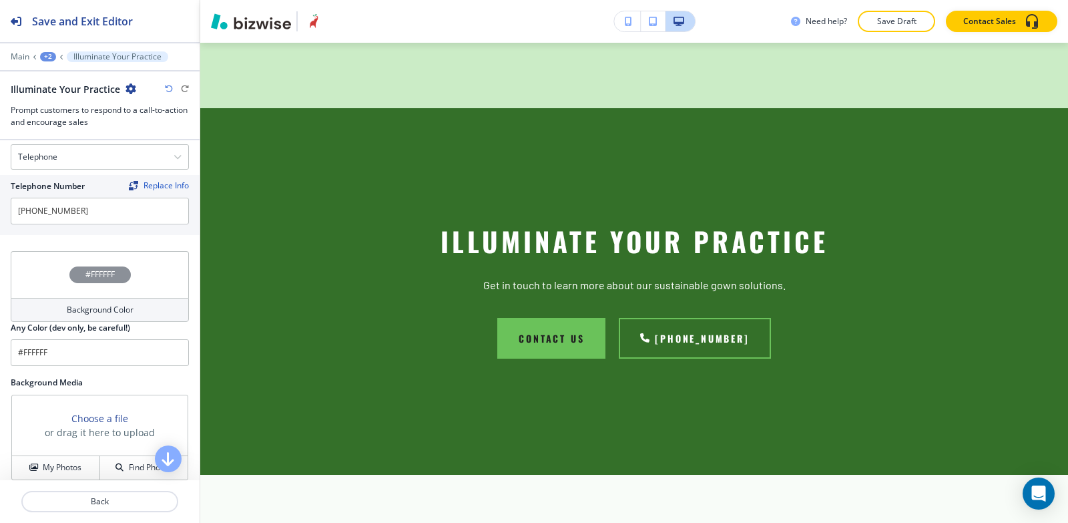
type input "#cbecc6"
click button "Edit This Section"
click div "External Link"
click div "Internal Link"
click input "text"
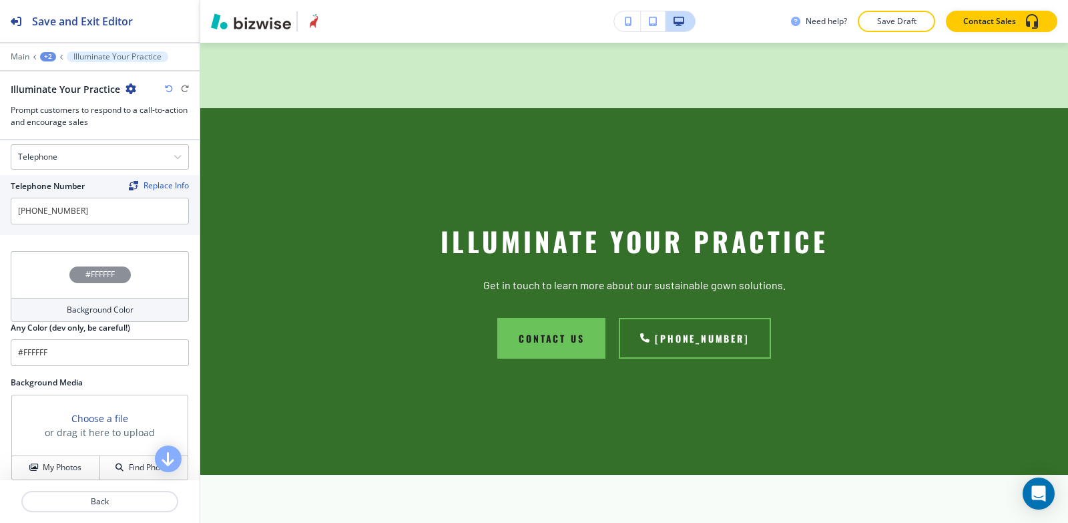
type input "contact us"
click \(page\/section\) "Manual Input"
click h4 "CONTACT US"
type \(page\/section\) "CONTACT US"
click div "My Photos"
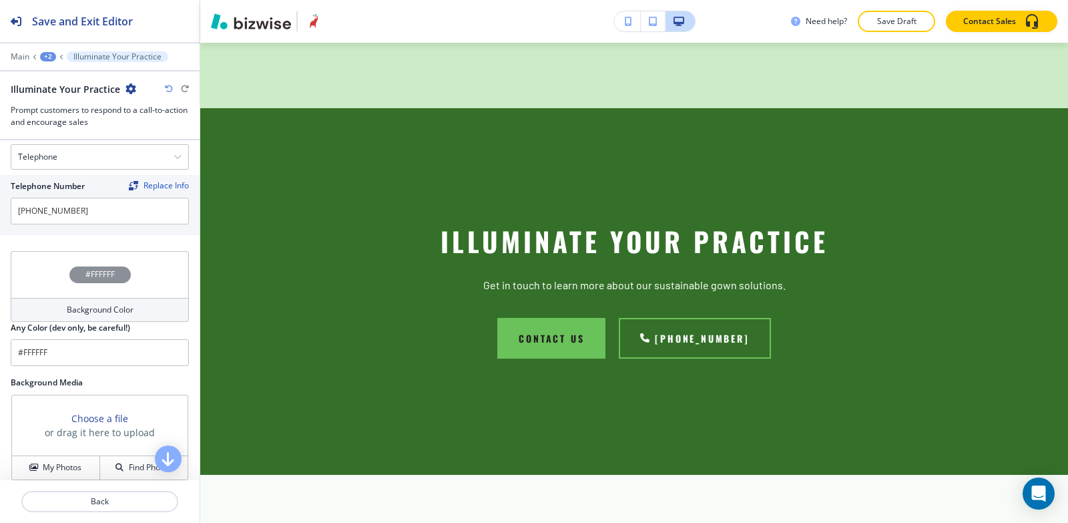
click img "button"
click button "Add"
click button "Edit This Section"
click at [77, 55] on p "SOS GOWN FINE FIT" at bounding box center [117, 56] width 88 height 9
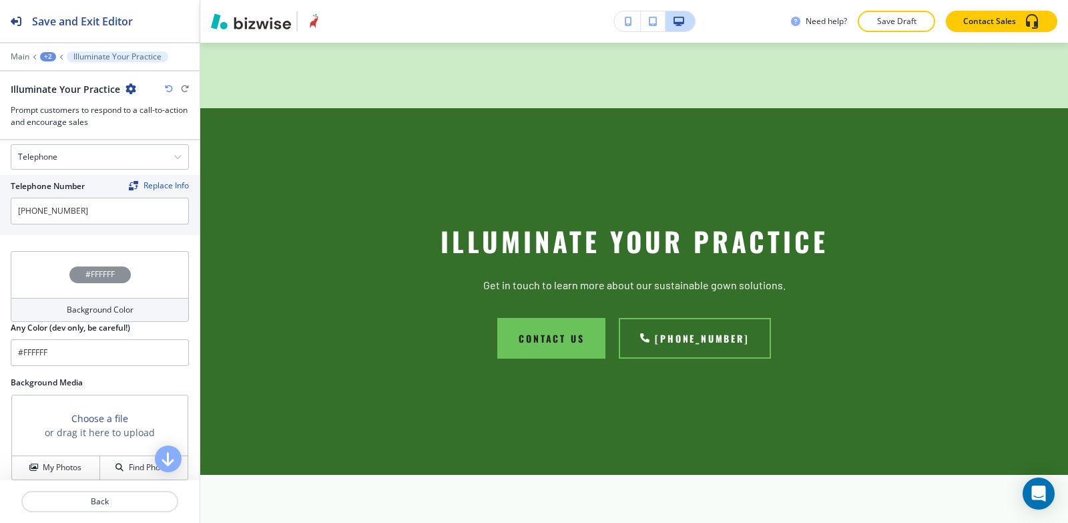
click at [130, 480] on div at bounding box center [100, 485] width 200 height 11
click p "Add Section"
click img
click button "Add"
click button "My Photos"
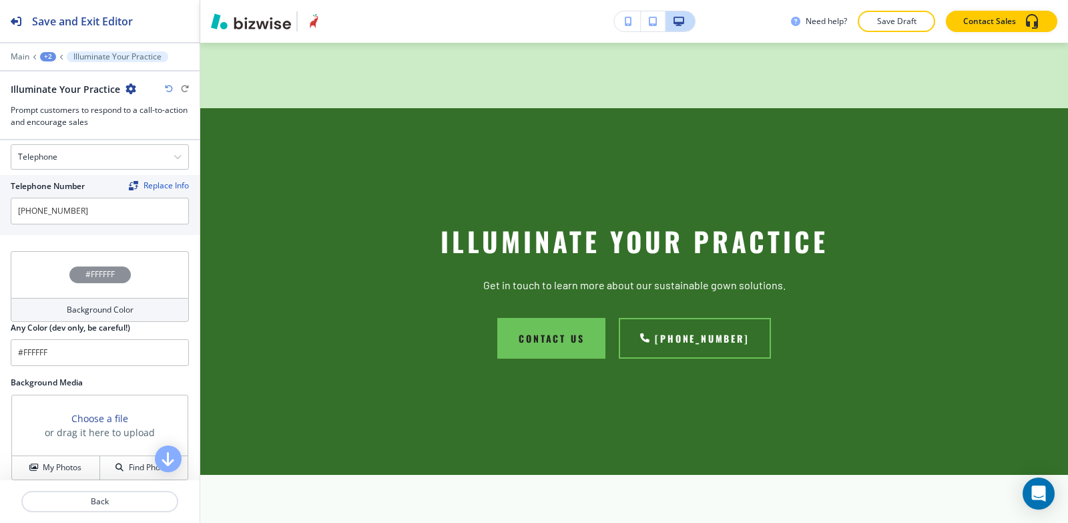
click img "button"
click p "Add"
click at [916, 23] on p "Save Draft" at bounding box center [896, 21] width 43 height 12
click button "Close"
click div "+2"
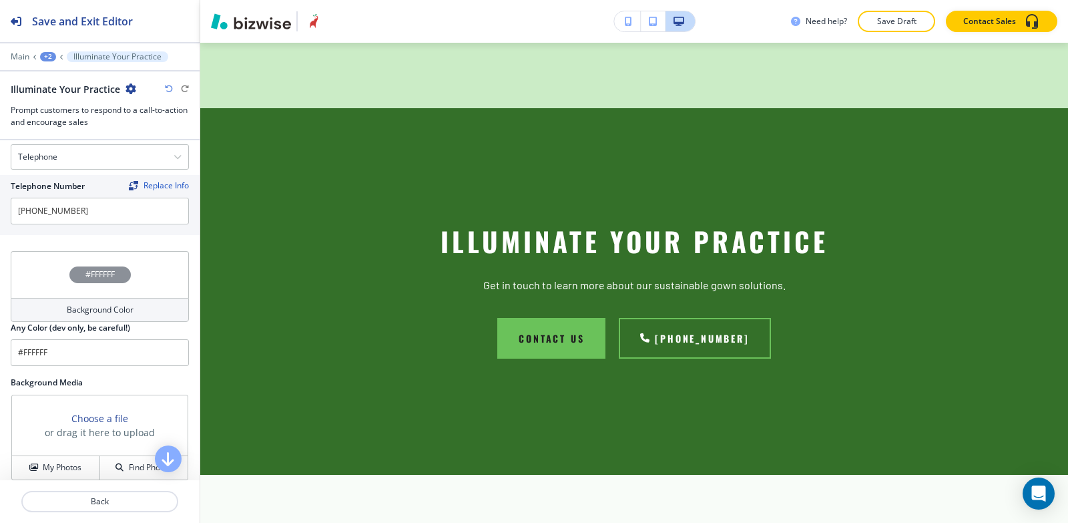
click p "SOS GOWN FINE FIT"
click at [73, 59] on p "Pages" at bounding box center [117, 56] width 88 height 9
click h4 "SOS GOWN LIMB NODE"
click icon "button"
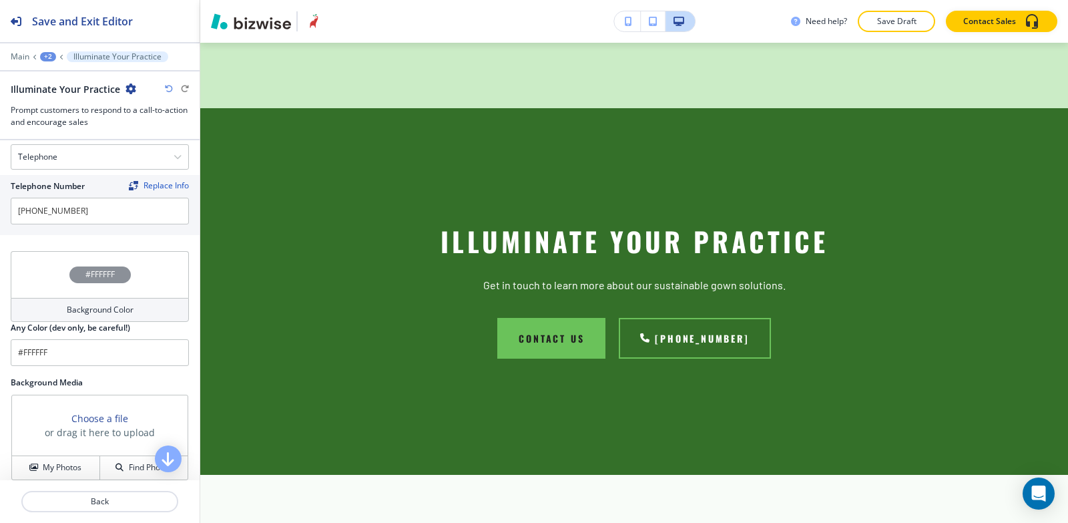
click div
paste div
click div
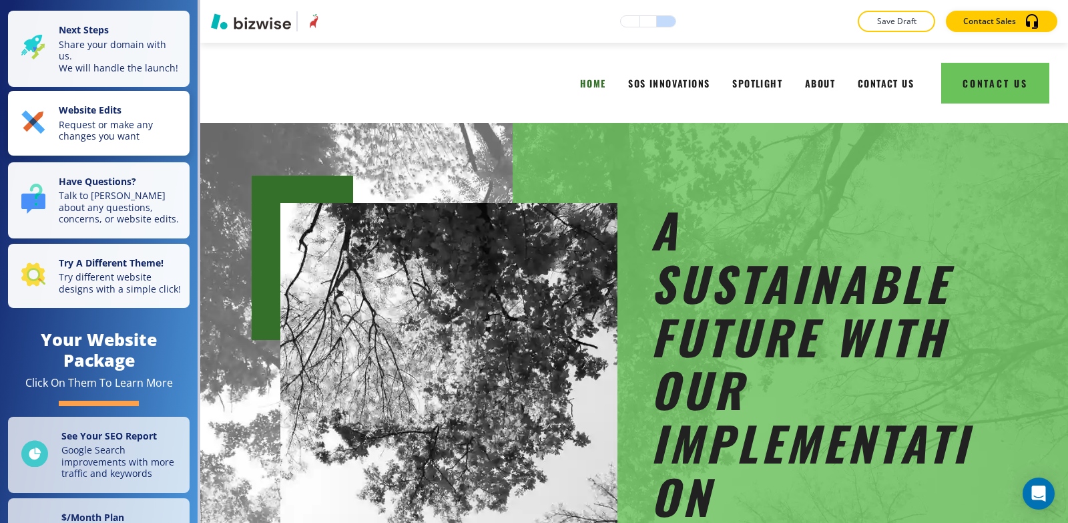
click at [81, 116] on strong "Website Edits" at bounding box center [90, 110] width 63 height 13
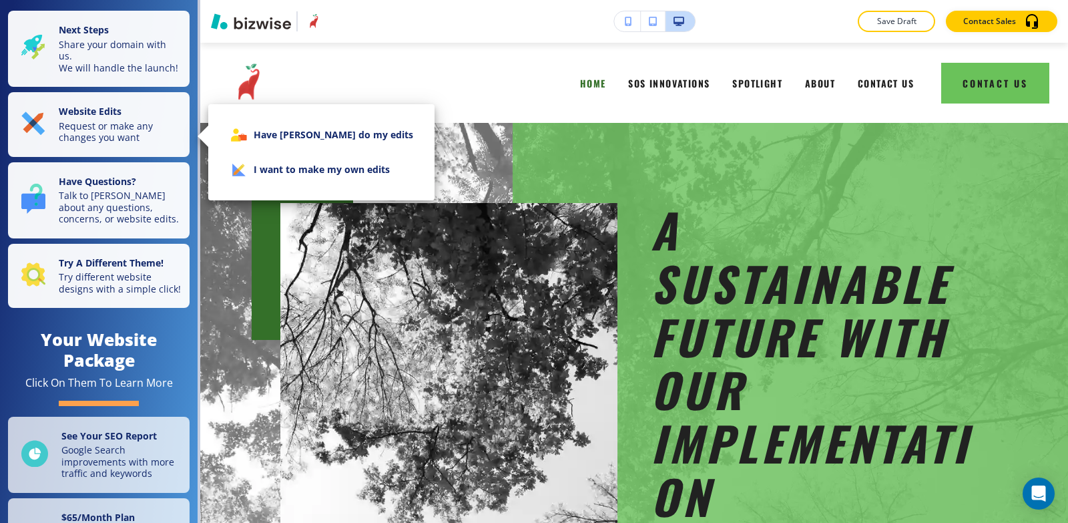
click at [294, 177] on li "I want to make my own edits" at bounding box center [321, 169] width 205 height 35
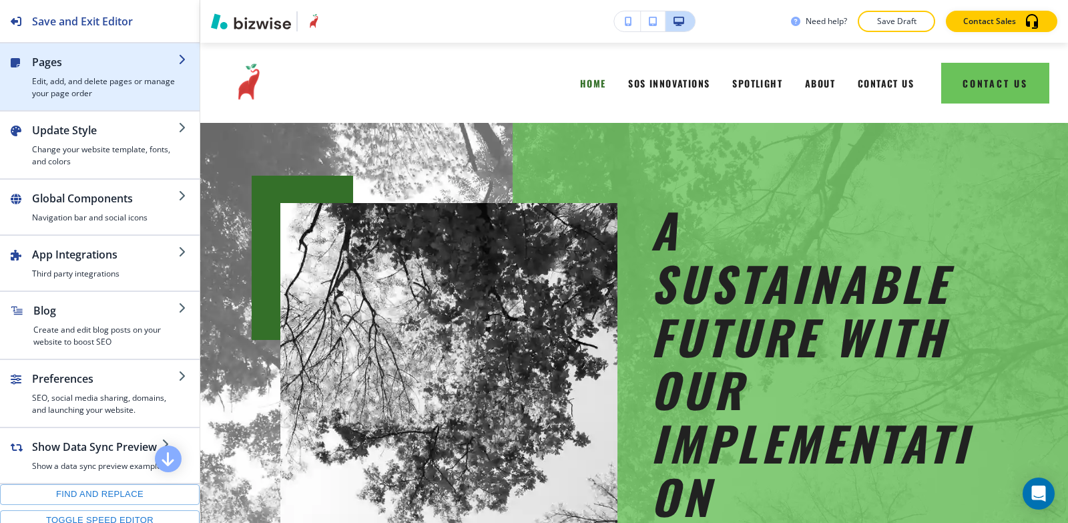
click at [57, 85] on h4 "Edit, add, and delete pages or manage your page order" at bounding box center [105, 87] width 146 height 24
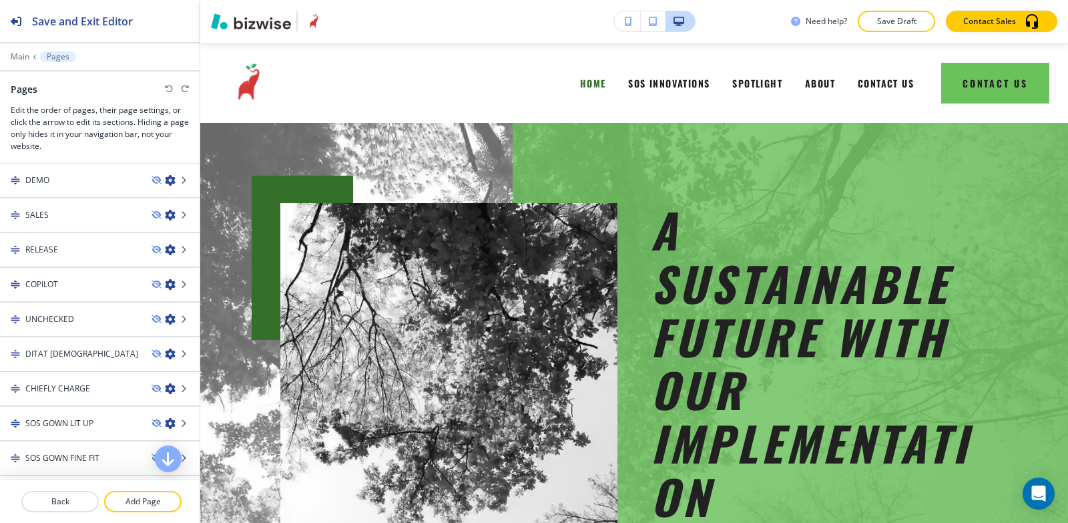
scroll to position [200, 0]
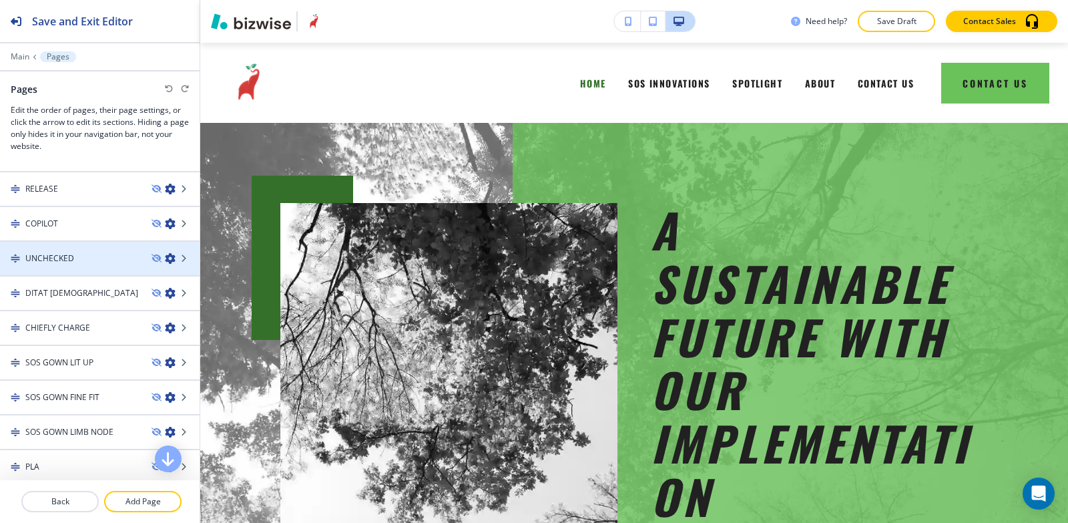
click at [70, 258] on h4 "UNCHECKED" at bounding box center [49, 258] width 49 height 12
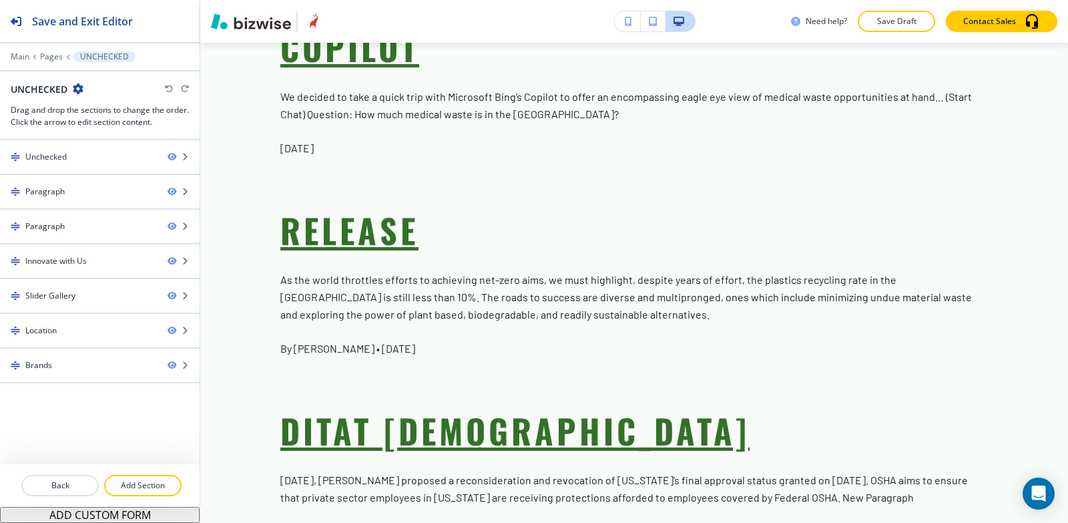
scroll to position [2404, 0]
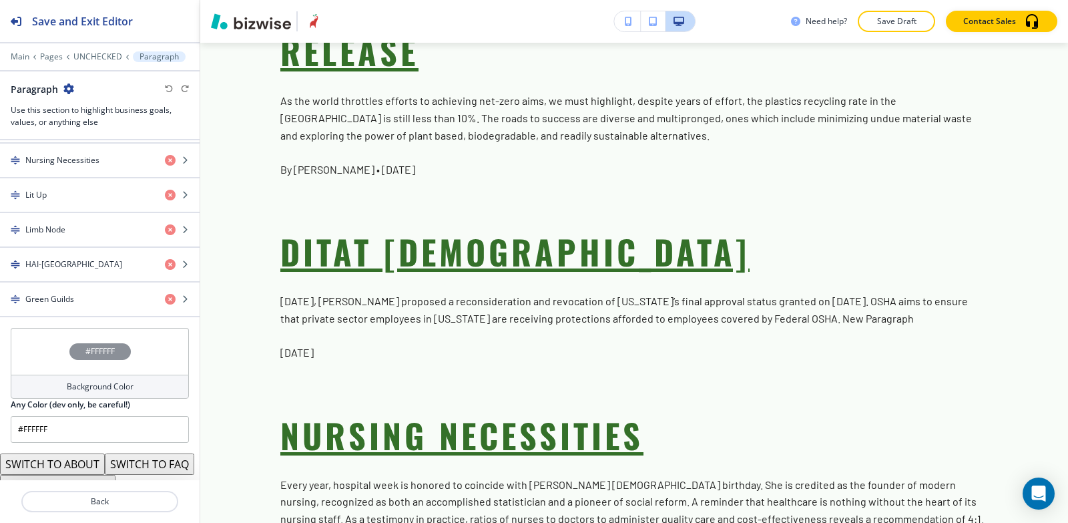
scroll to position [1119, 0]
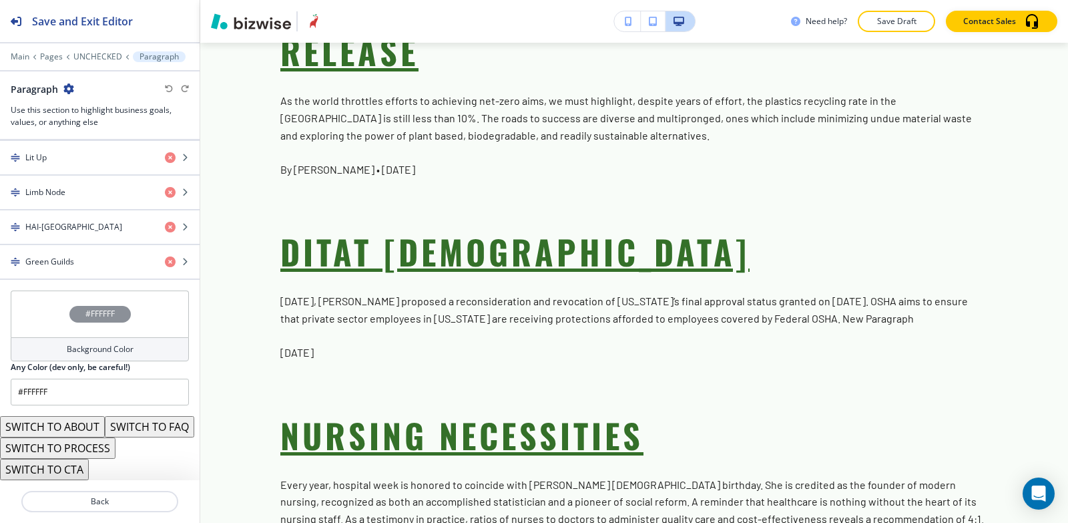
click at [73, 416] on button "SWITCH TO ABOUT" at bounding box center [52, 426] width 105 height 21
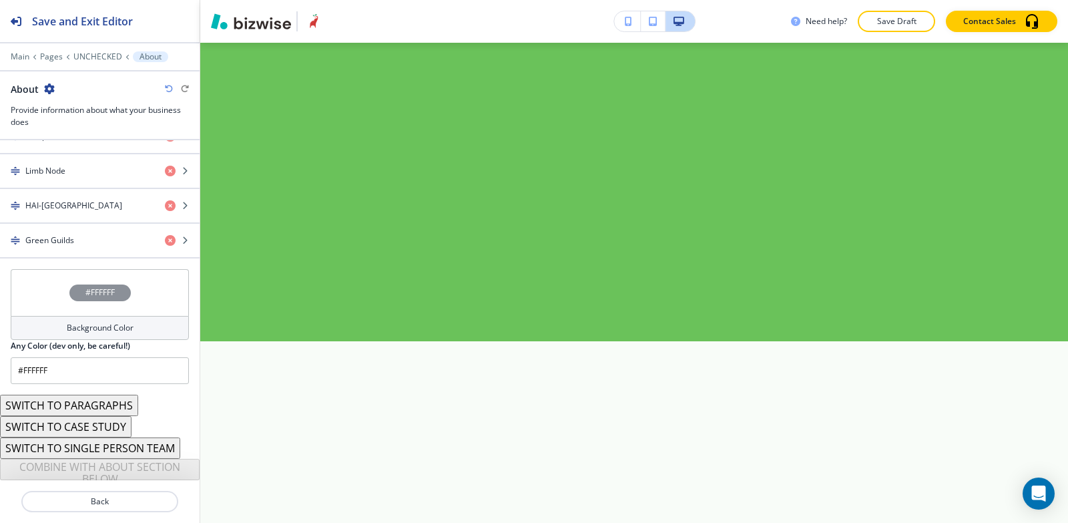
scroll to position [4783, 0]
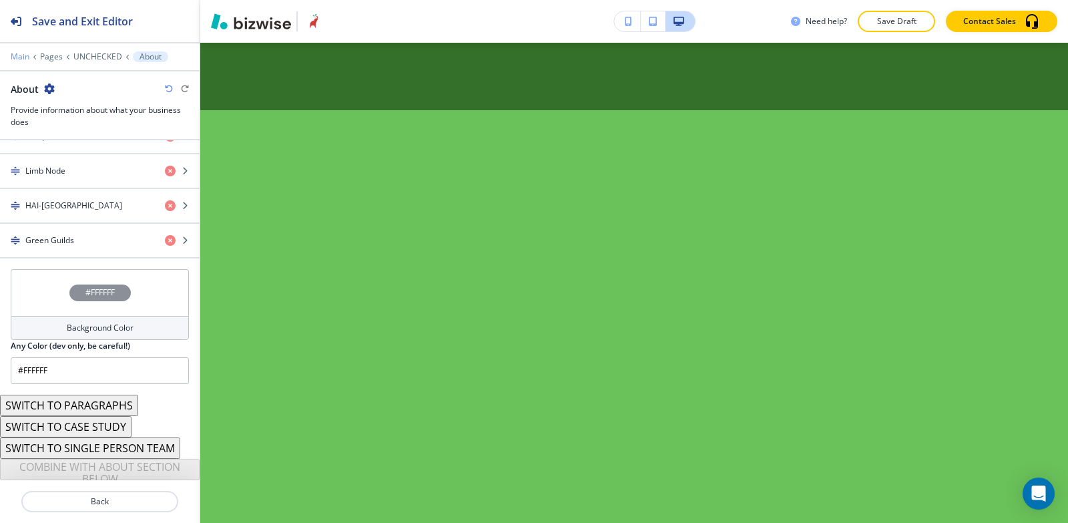
click at [22, 57] on p "Main" at bounding box center [20, 56] width 19 height 9
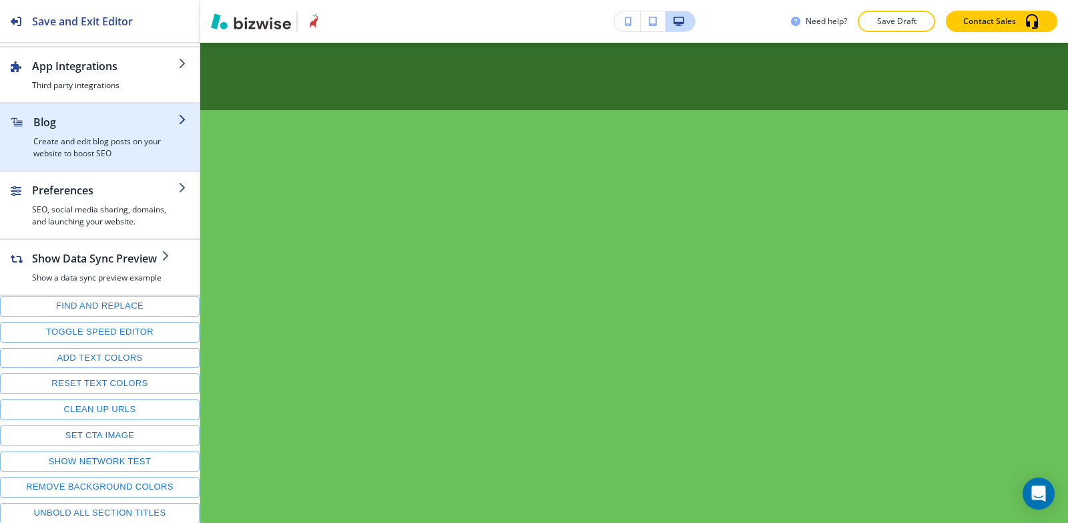
scroll to position [189, 0]
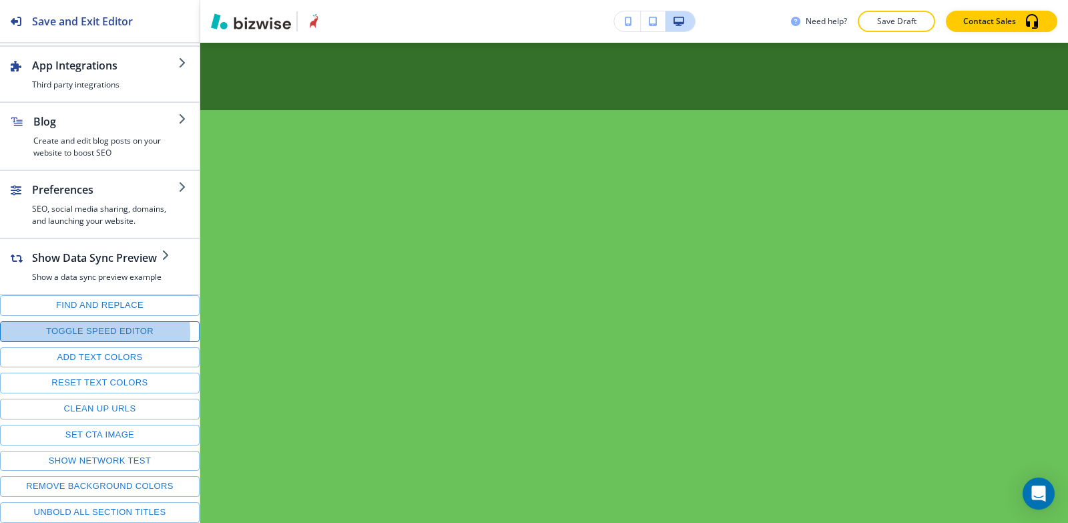
click at [69, 333] on button "Toggle speed editor" at bounding box center [100, 331] width 200 height 21
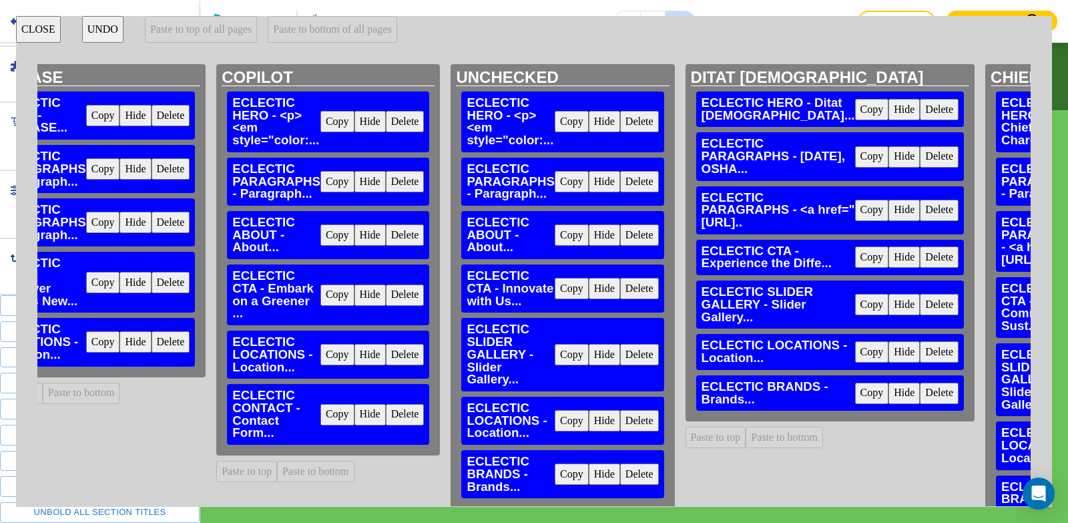
scroll to position [0, 1527]
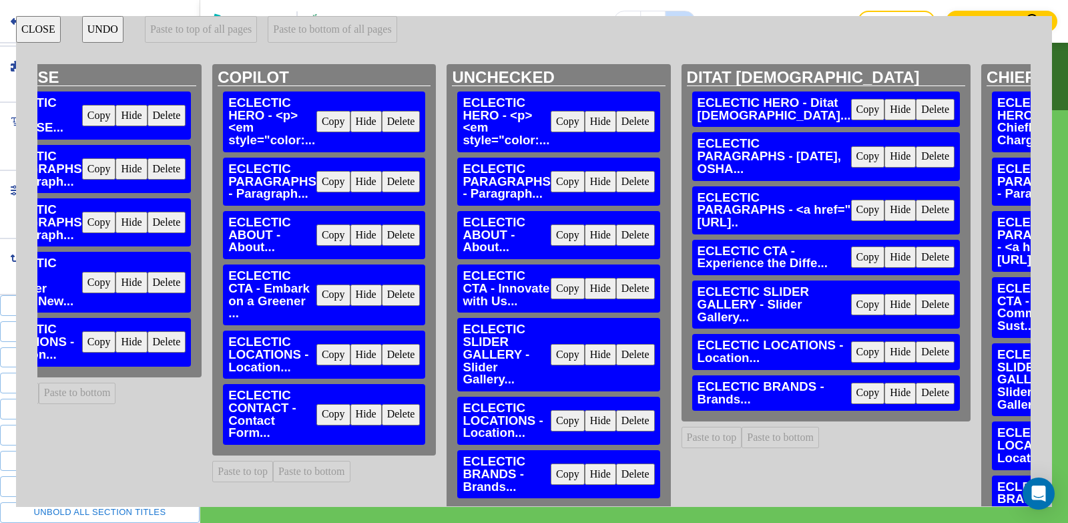
click at [317, 235] on button "Copy" at bounding box center [334, 234] width 34 height 21
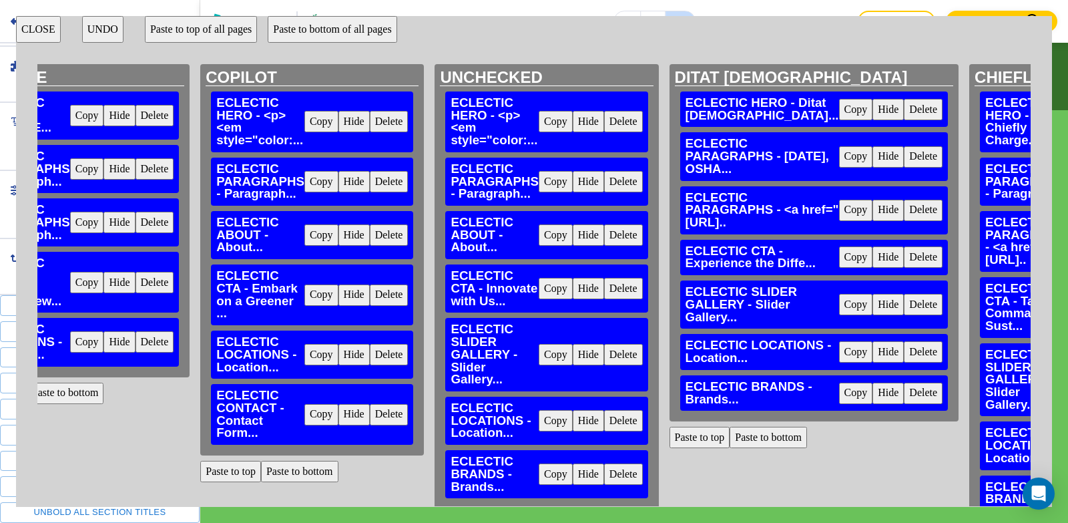
scroll to position [200, 1539]
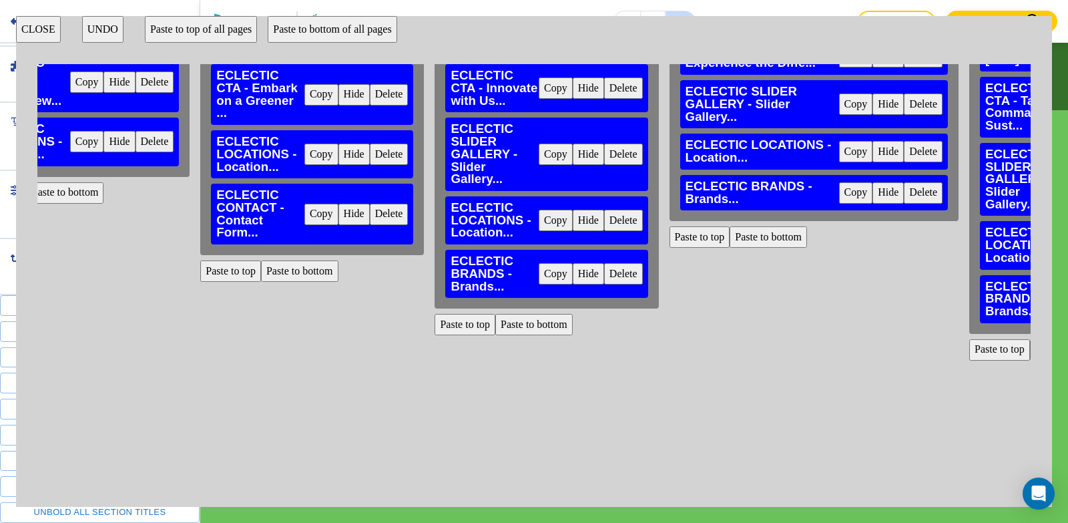
click at [437, 324] on button "Paste to top" at bounding box center [465, 324] width 61 height 21
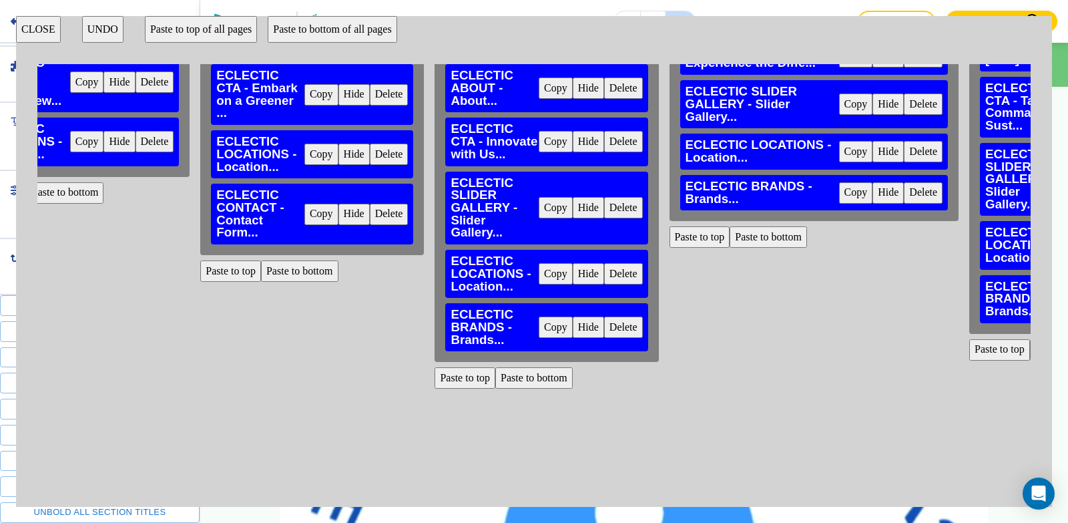
scroll to position [8962, 0]
click at [30, 20] on button "CLOSE" at bounding box center [38, 29] width 45 height 27
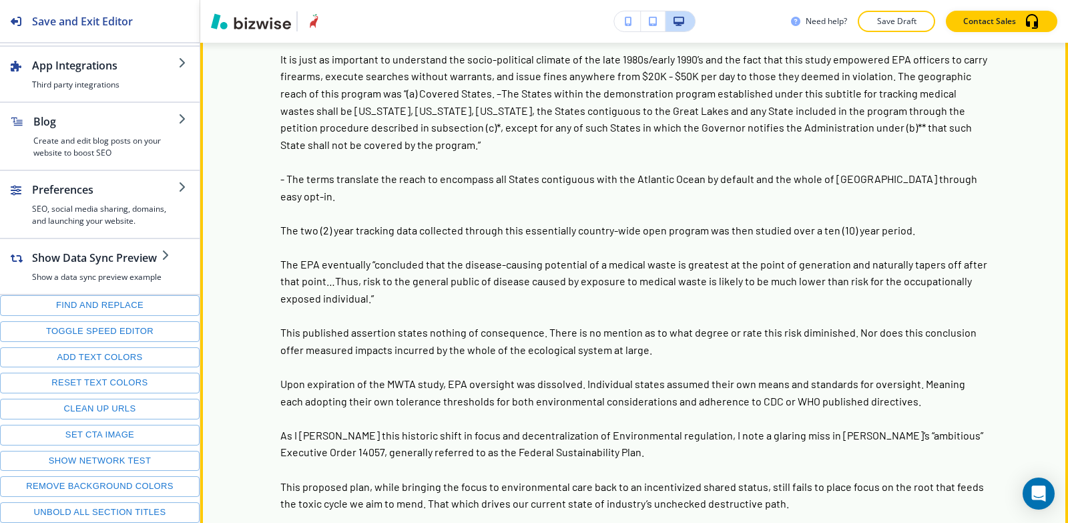
scroll to position [6224, 0]
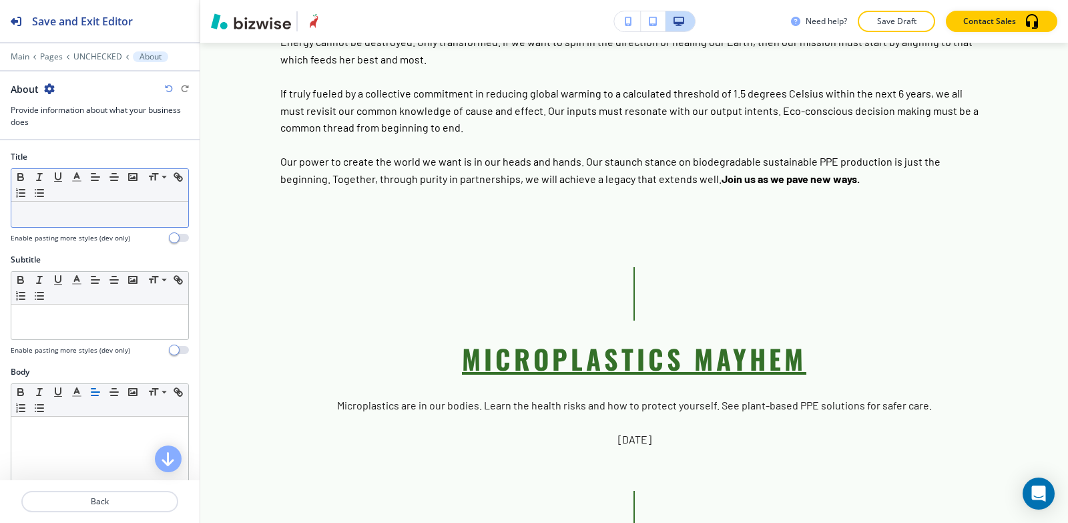
scroll to position [6625, 0]
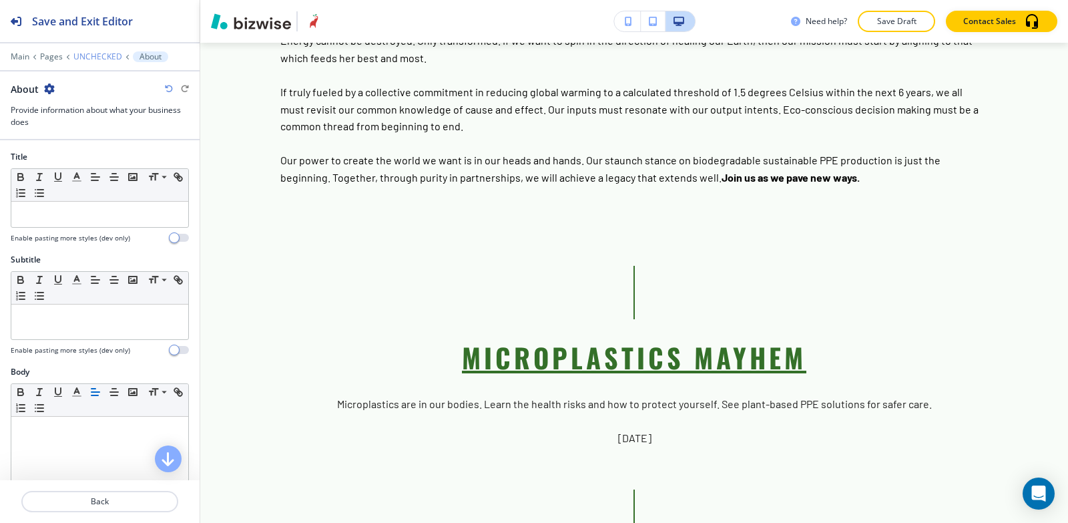
click at [90, 54] on p "UNCHECKED" at bounding box center [97, 56] width 49 height 9
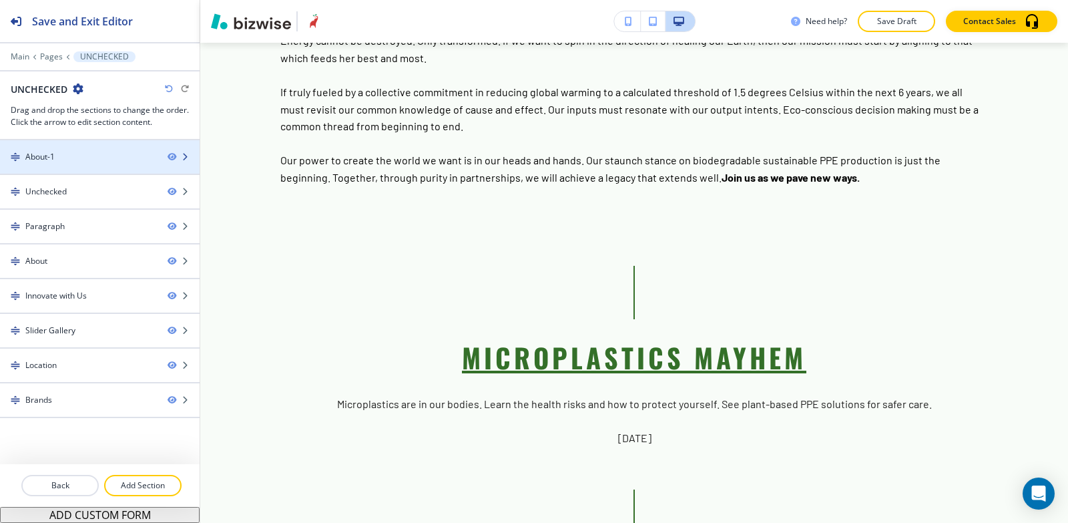
click at [65, 149] on div at bounding box center [100, 145] width 200 height 11
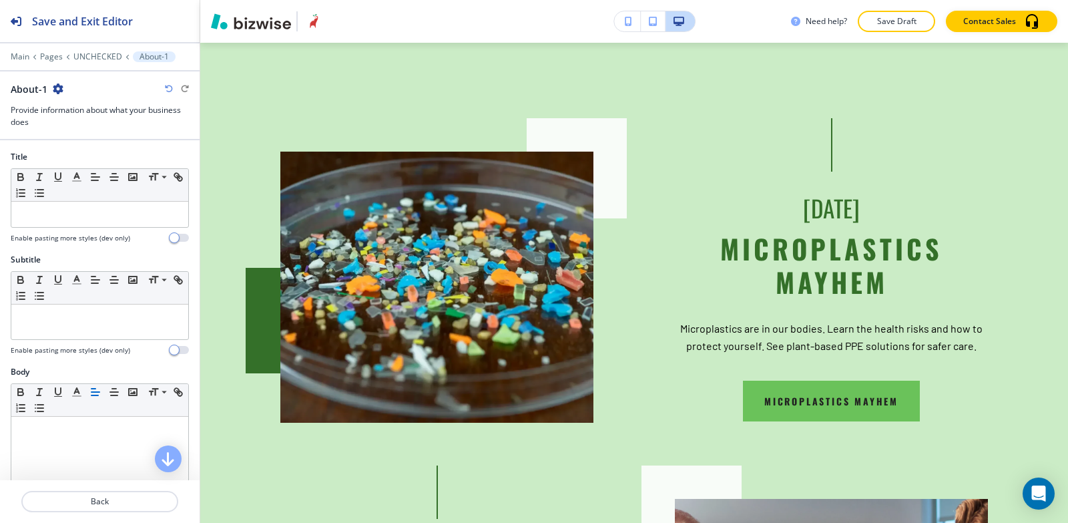
scroll to position [80, 0]
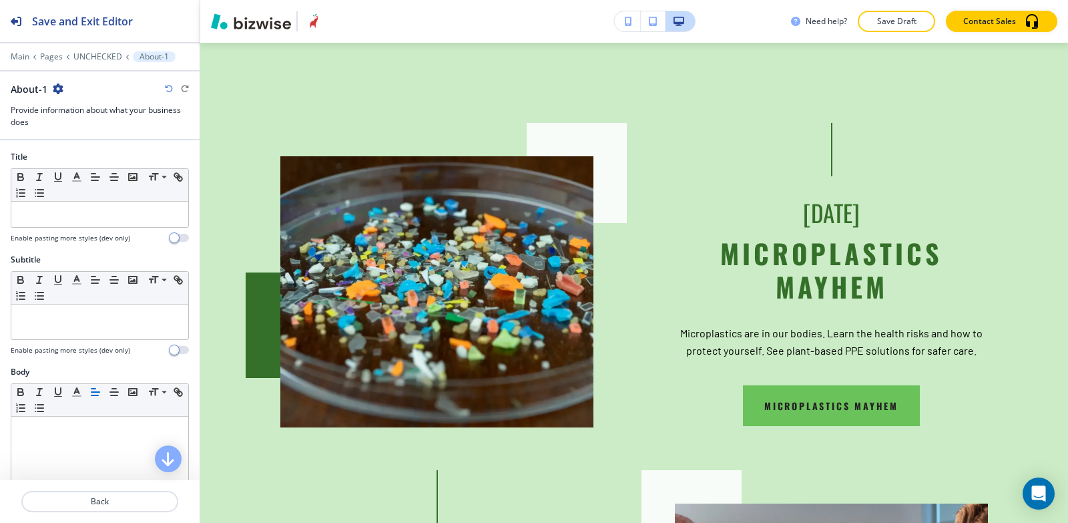
click at [55, 91] on icon "button" at bounding box center [58, 88] width 11 height 11
click at [94, 119] on button "Rename Section" at bounding box center [93, 111] width 85 height 23
click at [94, 94] on input "About-1" at bounding box center [80, 88] width 138 height 27
type input "About"
click at [79, 54] on p "UNCHECKED" at bounding box center [97, 56] width 49 height 9
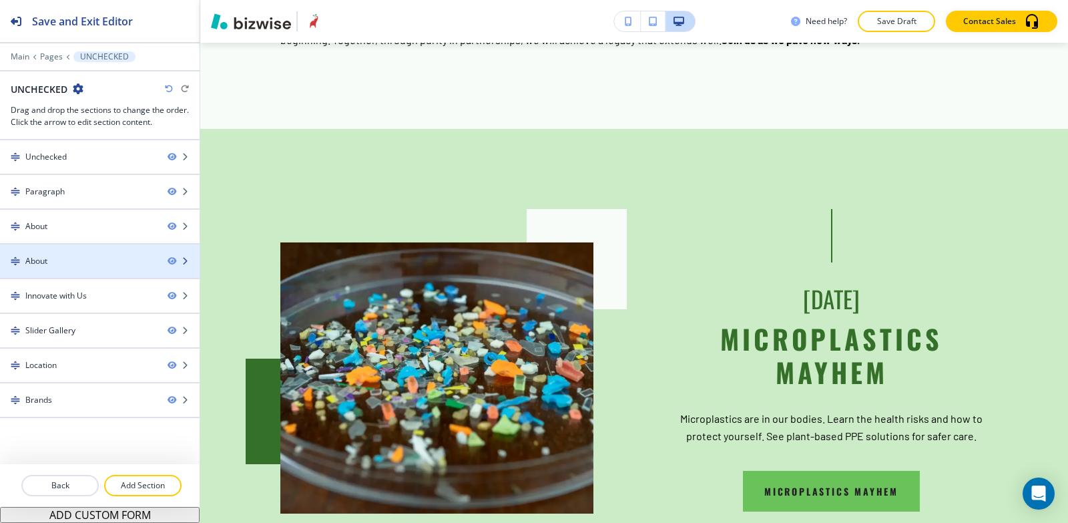
scroll to position [2486, 0]
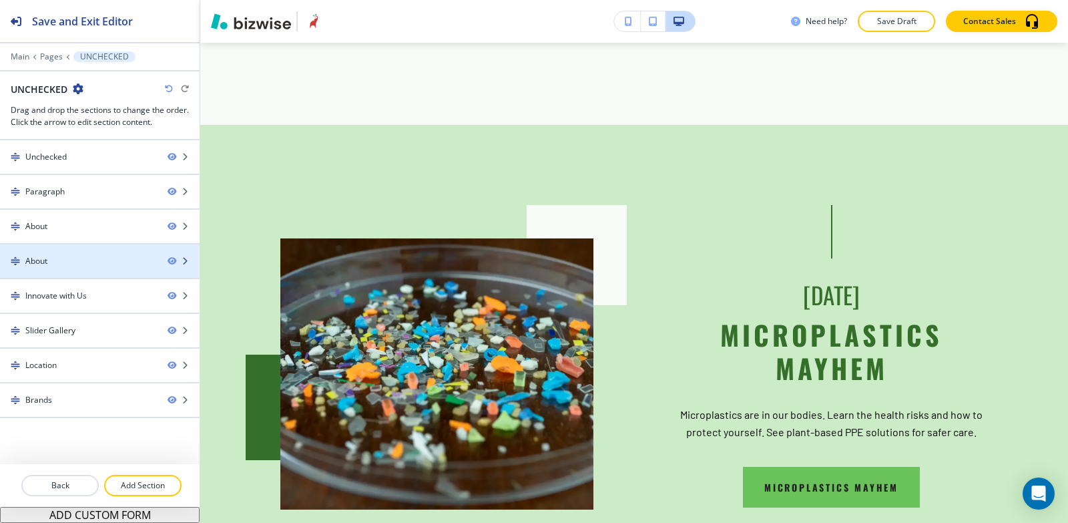
click at [45, 264] on div "About" at bounding box center [36, 261] width 22 height 12
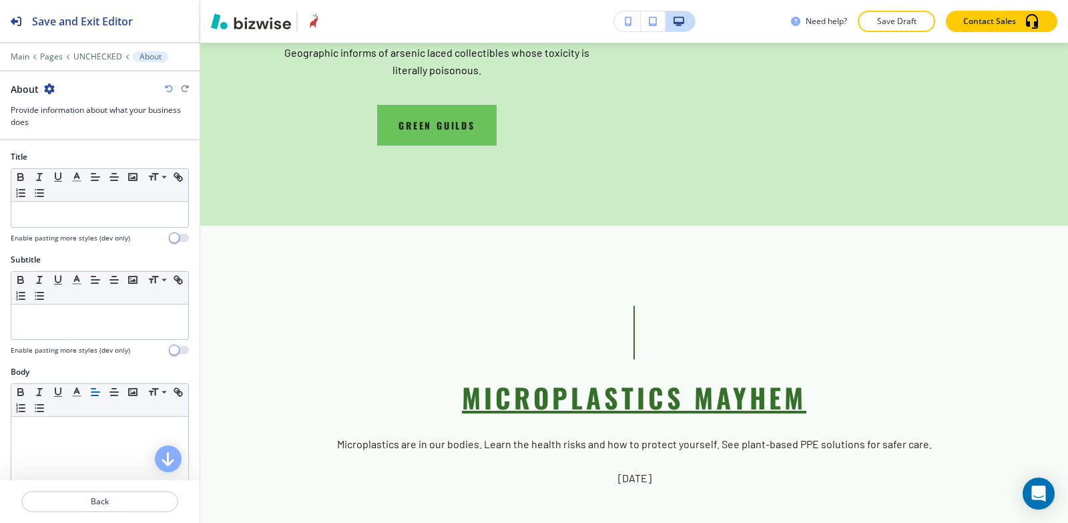
scroll to position [6671, 0]
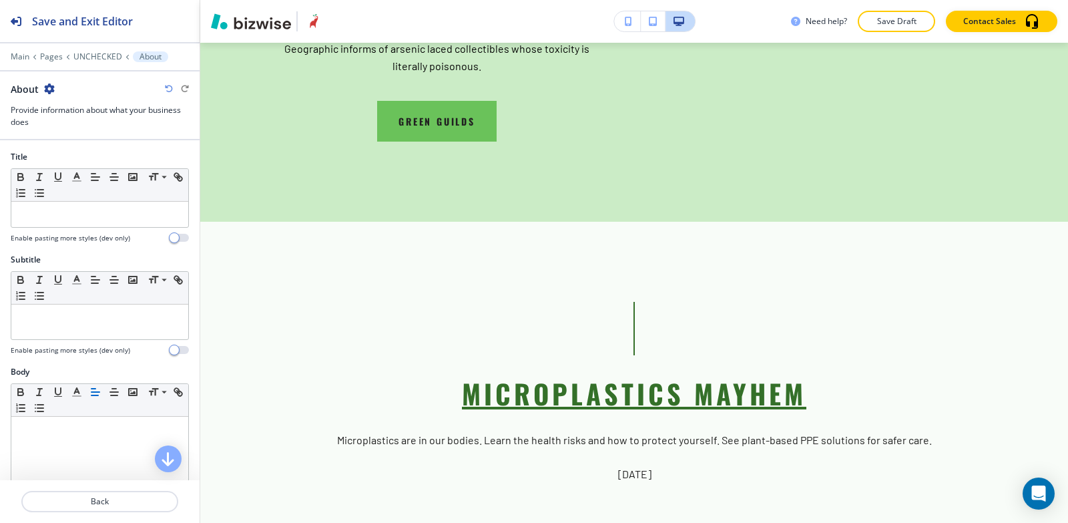
click at [49, 89] on icon "button" at bounding box center [49, 88] width 11 height 11
click at [87, 163] on p "Delete Section" at bounding box center [86, 159] width 68 height 12
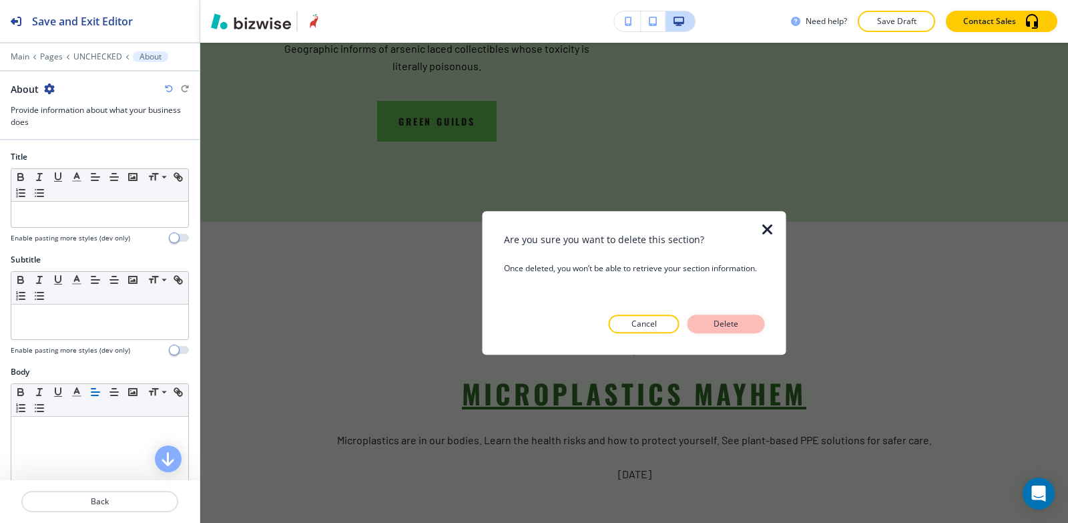
click at [732, 322] on p "Delete" at bounding box center [727, 324] width 32 height 12
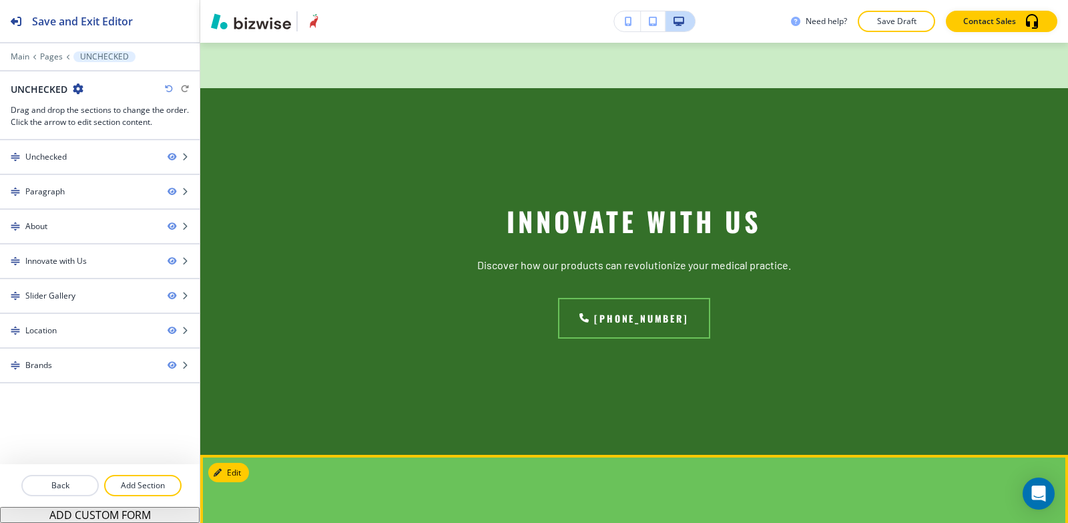
scroll to position [6537, 0]
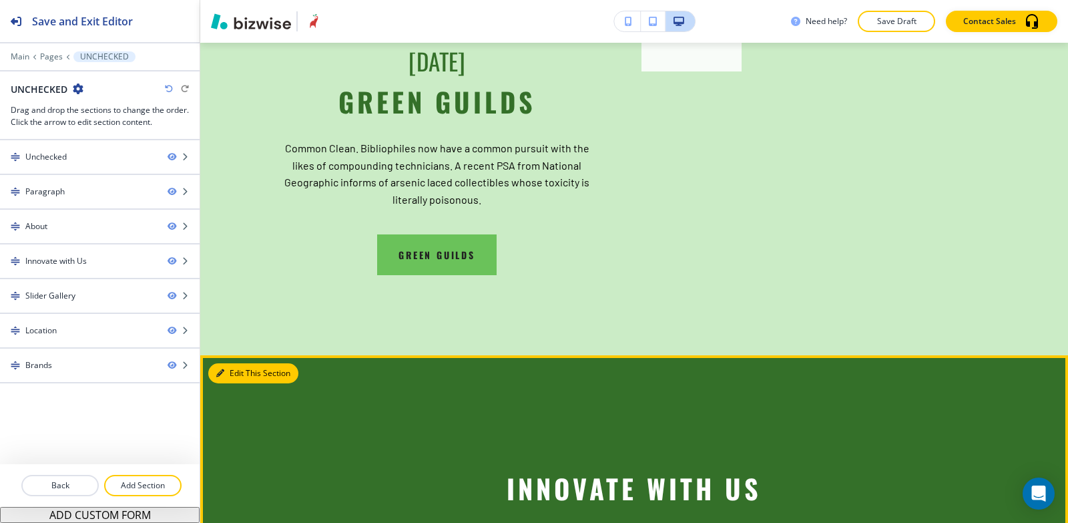
click at [240, 363] on button "Edit This Section" at bounding box center [253, 373] width 90 height 20
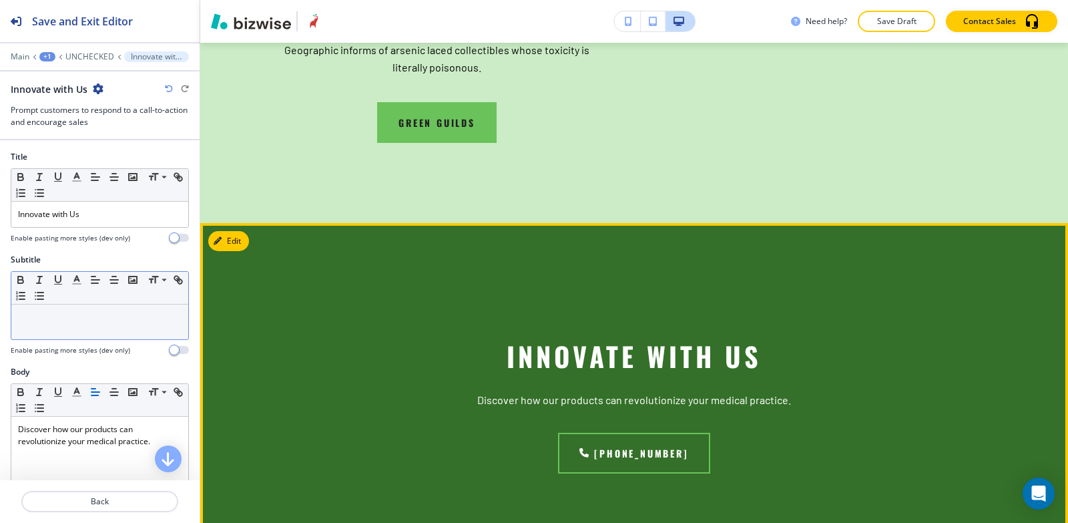
scroll to position [6671, 0]
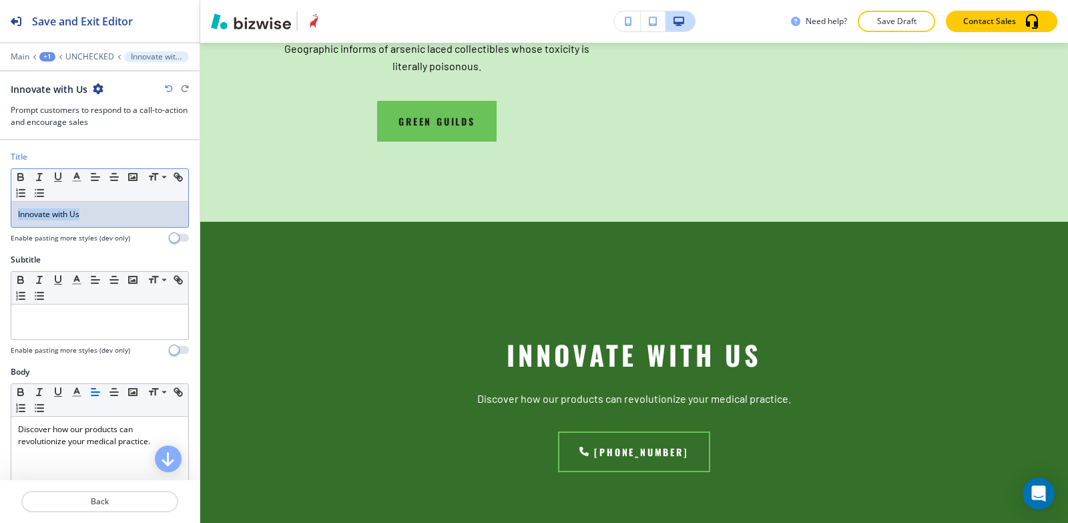
drag, startPoint x: 95, startPoint y: 216, endPoint x: 0, endPoint y: 240, distance: 98.0
click at [0, 238] on div "Title Small Normal Large Huge Innovate with Us Enable pasting more styles (dev …" at bounding box center [100, 202] width 200 height 103
copy p "Innovate with Us"
click at [105, 313] on p at bounding box center [100, 317] width 164 height 12
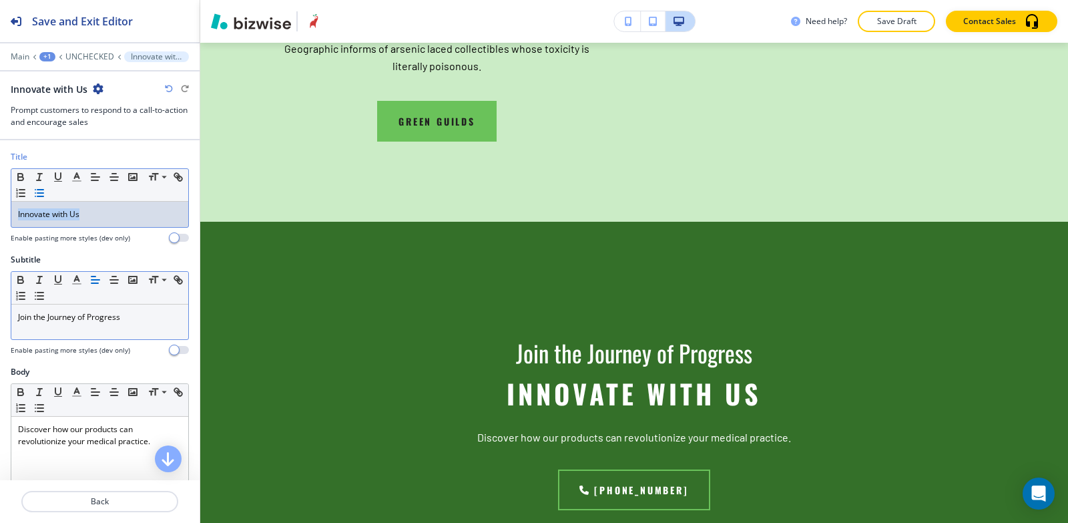
drag, startPoint x: 55, startPoint y: 219, endPoint x: 53, endPoint y: 185, distance: 34.1
click at [0, 218] on div "Title Small Normal Large Huge Innovate with Us Enable pasting more styles (dev …" at bounding box center [100, 202] width 200 height 103
click at [39, 178] on line "button" at bounding box center [39, 177] width 1 height 7
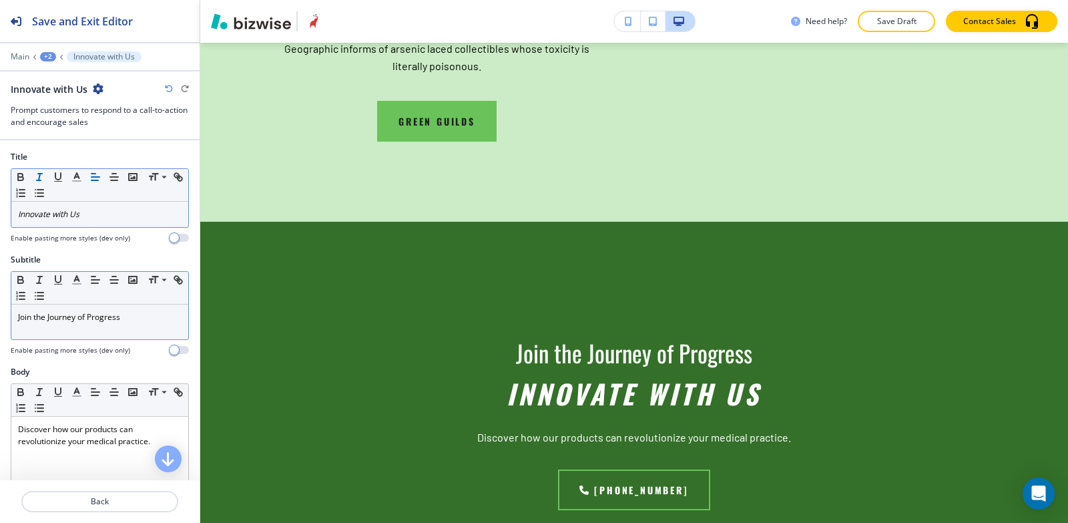
click at [39, 178] on line "button" at bounding box center [39, 177] width 1 height 7
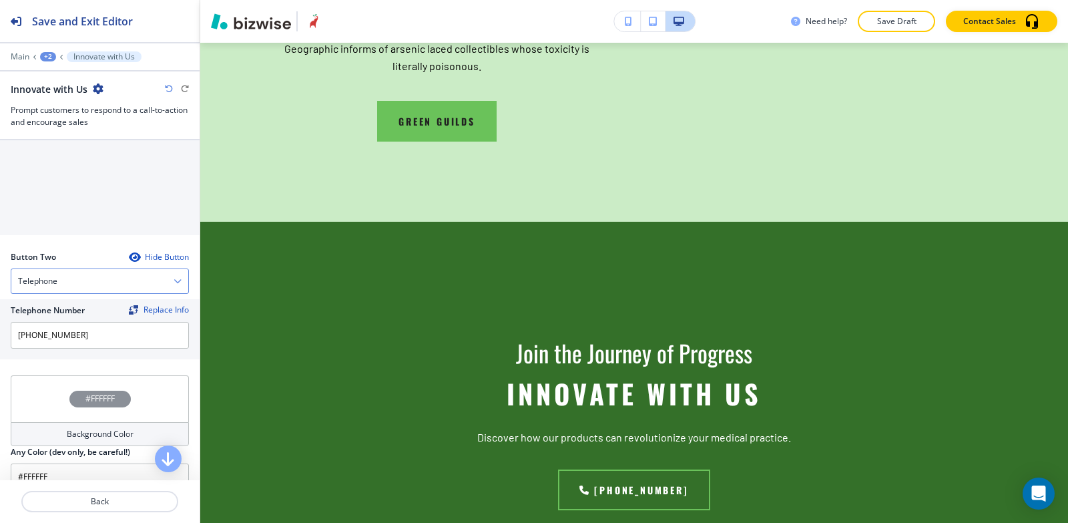
scroll to position [401, 0]
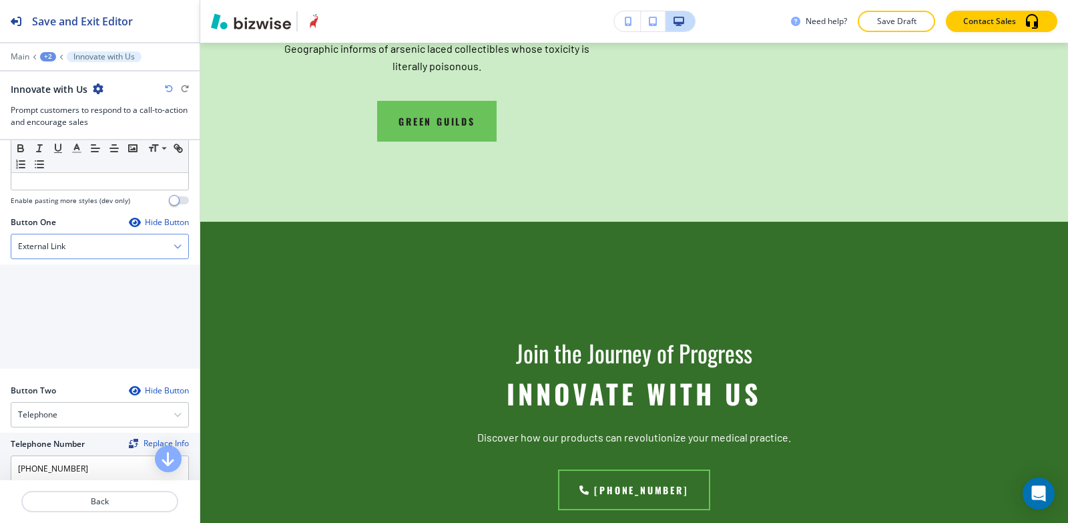
click at [92, 249] on div "External Link" at bounding box center [99, 246] width 177 height 24
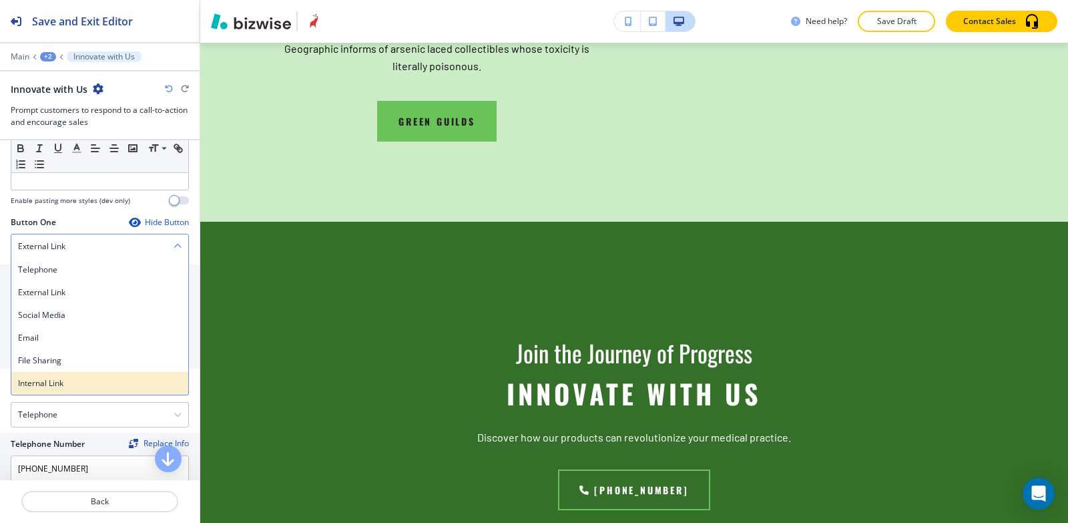
click at [89, 377] on h4 "Internal Link" at bounding box center [100, 383] width 164 height 12
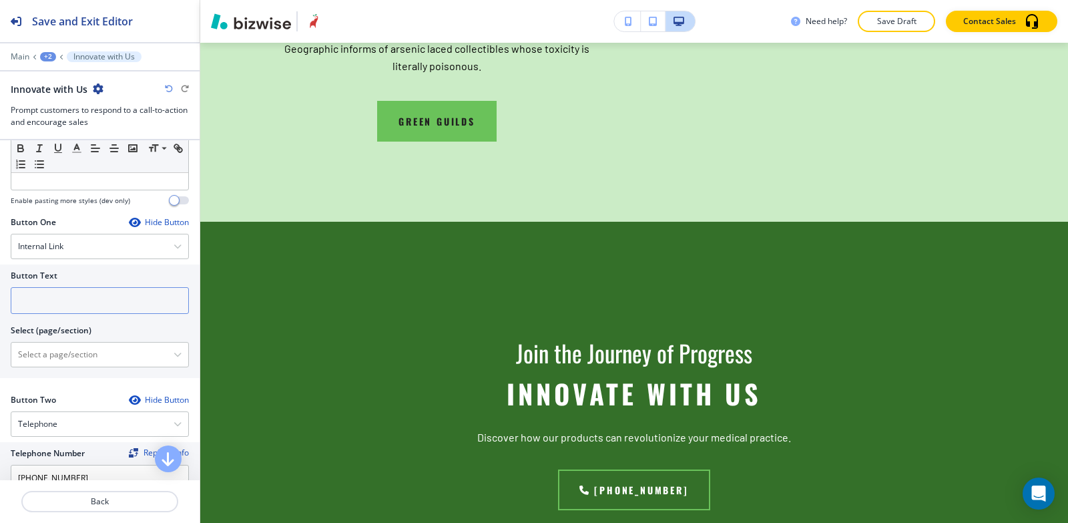
click at [81, 296] on input "text" at bounding box center [100, 300] width 178 height 27
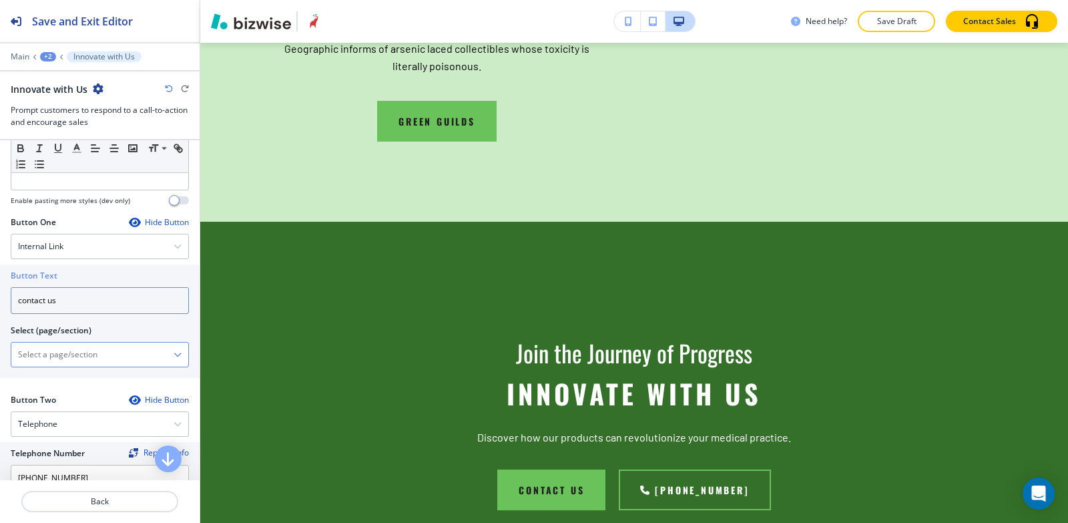
type input "contact us"
click at [38, 345] on \(page\/section\) "Manual Input" at bounding box center [92, 354] width 162 height 23
type \(page\/section\) "CONTACT US"
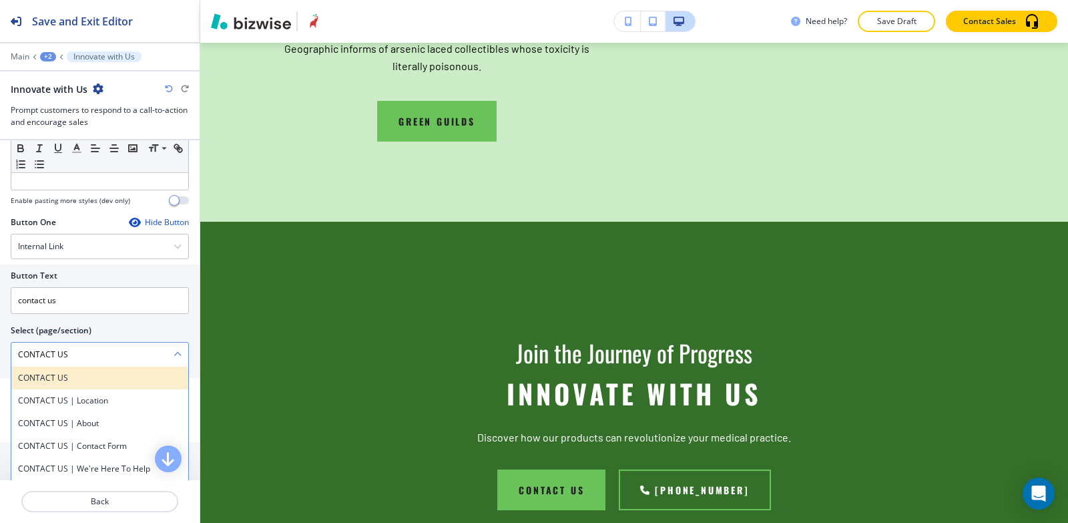
click at [91, 381] on h4 "CONTACT US" at bounding box center [100, 378] width 164 height 12
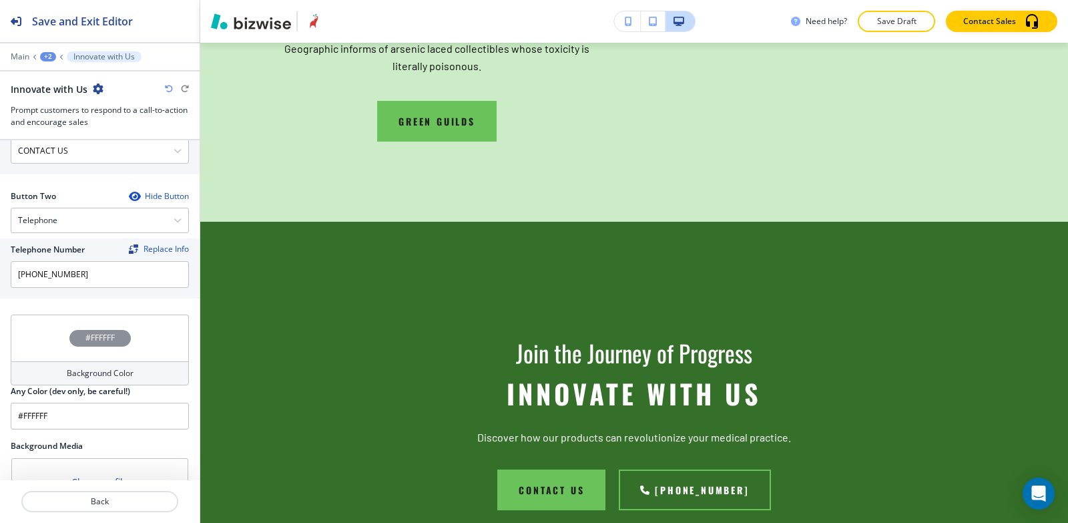
scroll to position [722, 0]
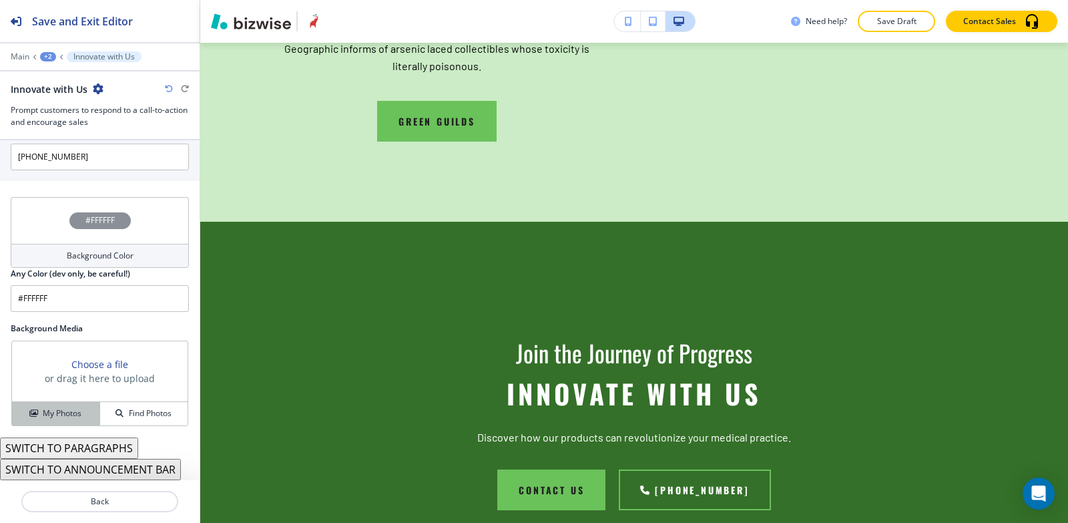
click at [51, 416] on h4 "My Photos" at bounding box center [62, 413] width 39 height 12
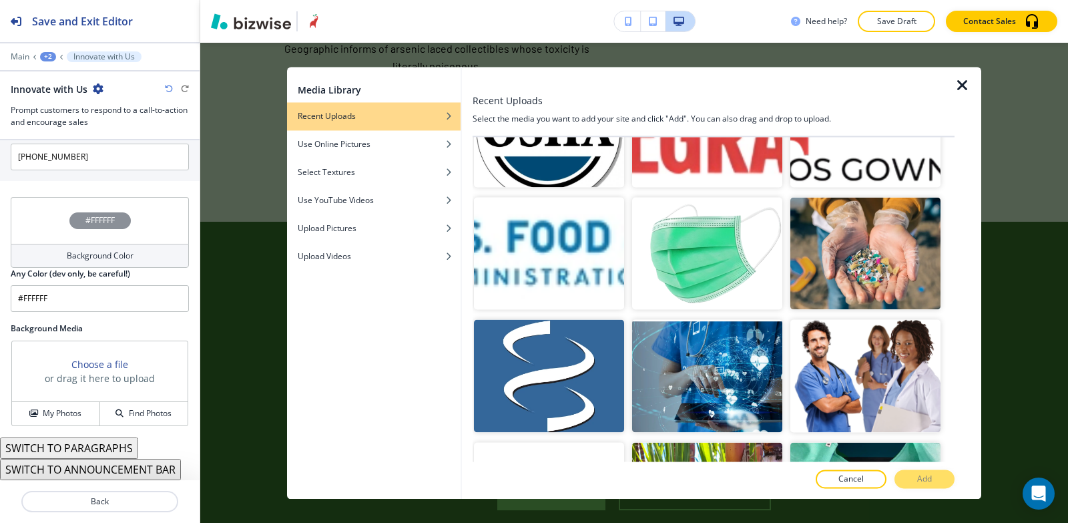
scroll to position [3205, 0]
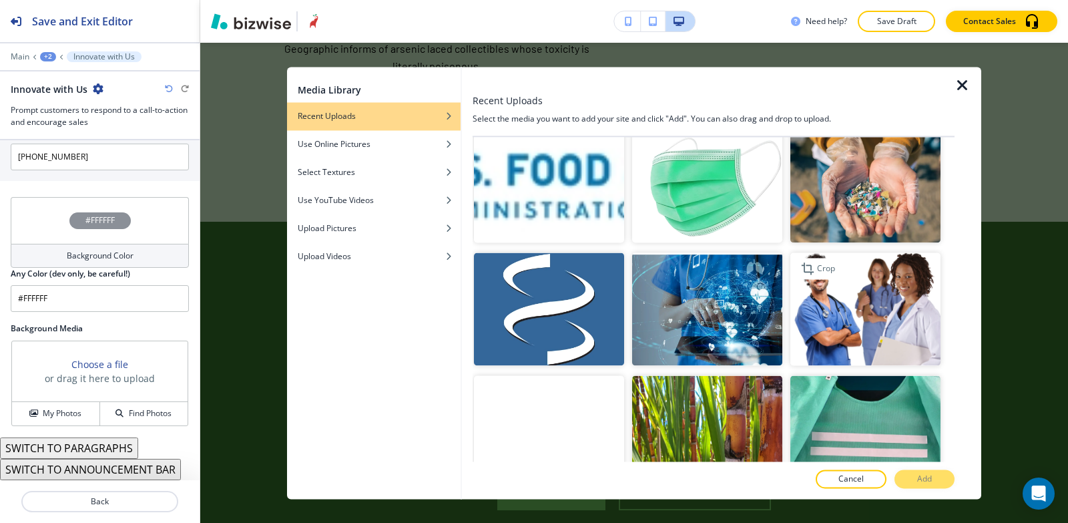
click at [837, 274] on img "button" at bounding box center [866, 309] width 150 height 113
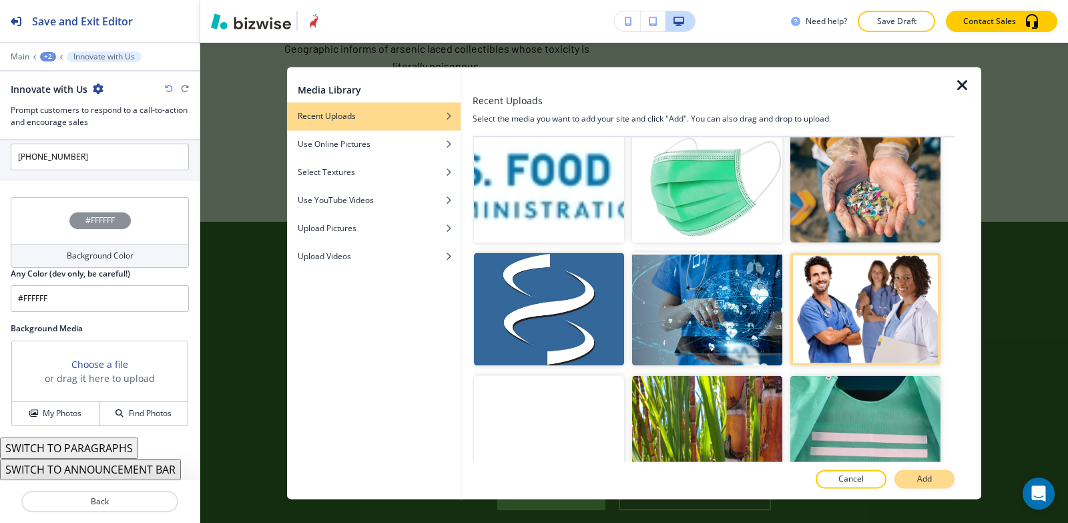
click at [908, 476] on button "Add" at bounding box center [925, 478] width 60 height 19
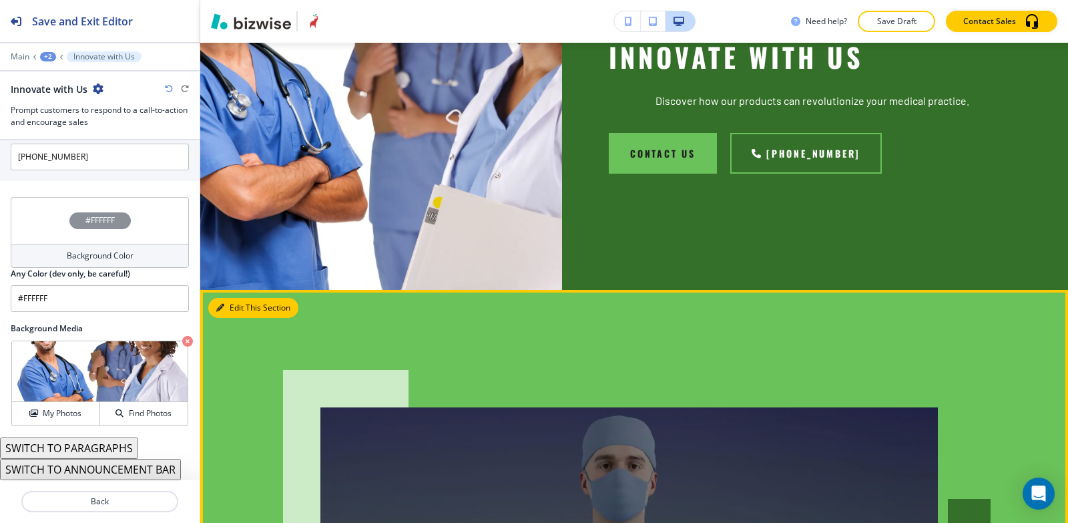
click at [232, 298] on button "Edit This Section" at bounding box center [253, 308] width 90 height 20
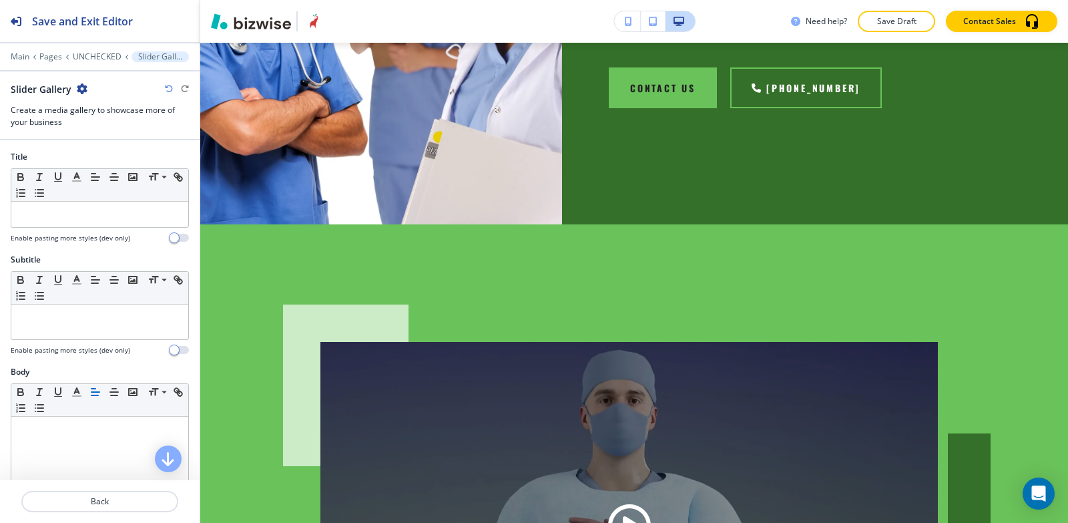
scroll to position [7073, 0]
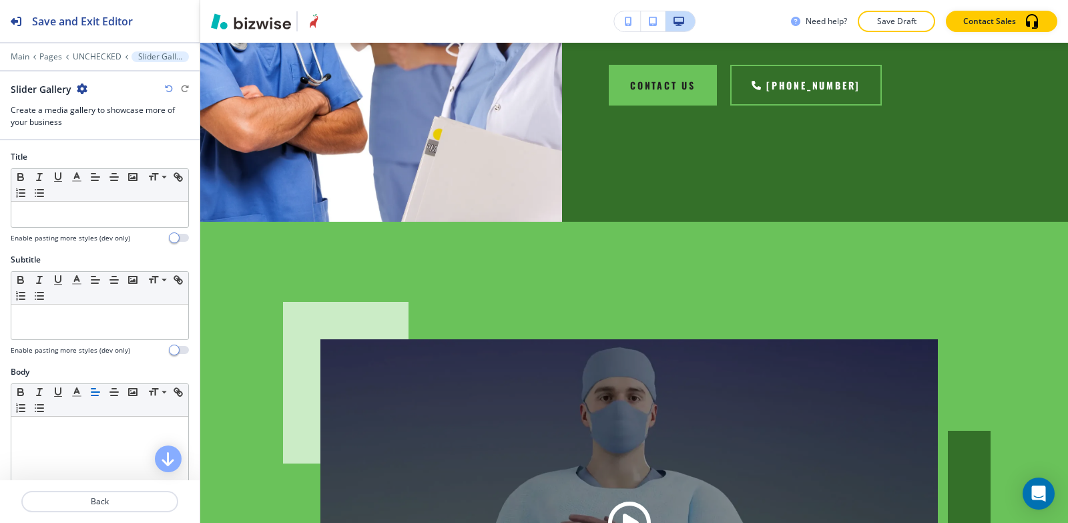
click at [82, 88] on icon "button" at bounding box center [82, 88] width 11 height 11
click at [120, 163] on p "Delete Section" at bounding box center [119, 159] width 68 height 12
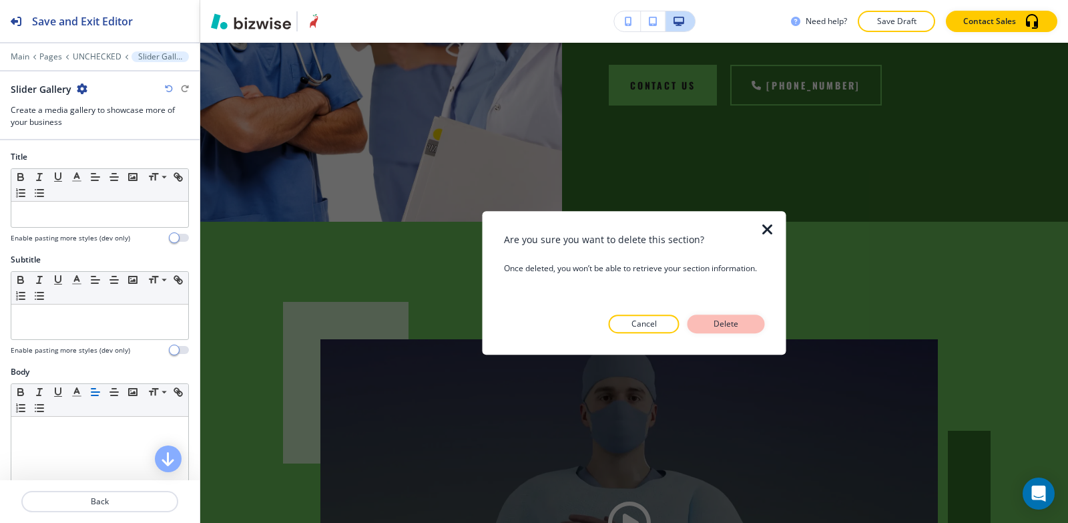
click at [715, 323] on p "Delete" at bounding box center [727, 324] width 32 height 12
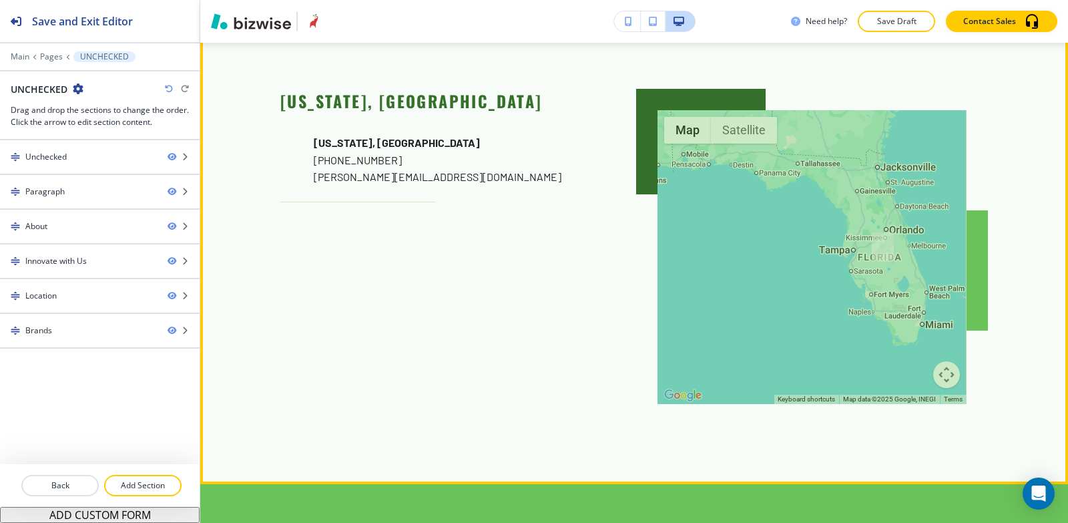
scroll to position [7406, 0]
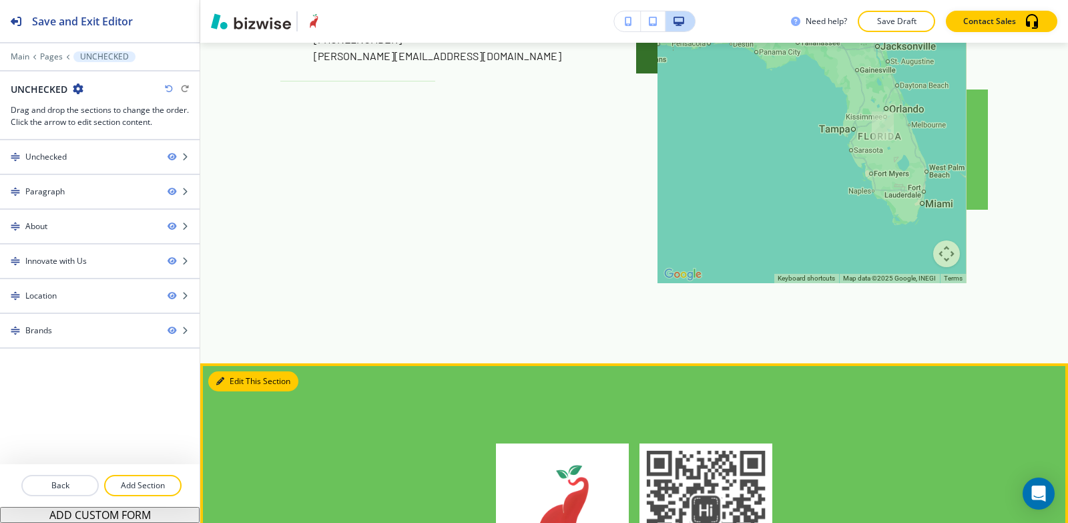
click at [241, 371] on button "Edit This Section" at bounding box center [253, 381] width 90 height 20
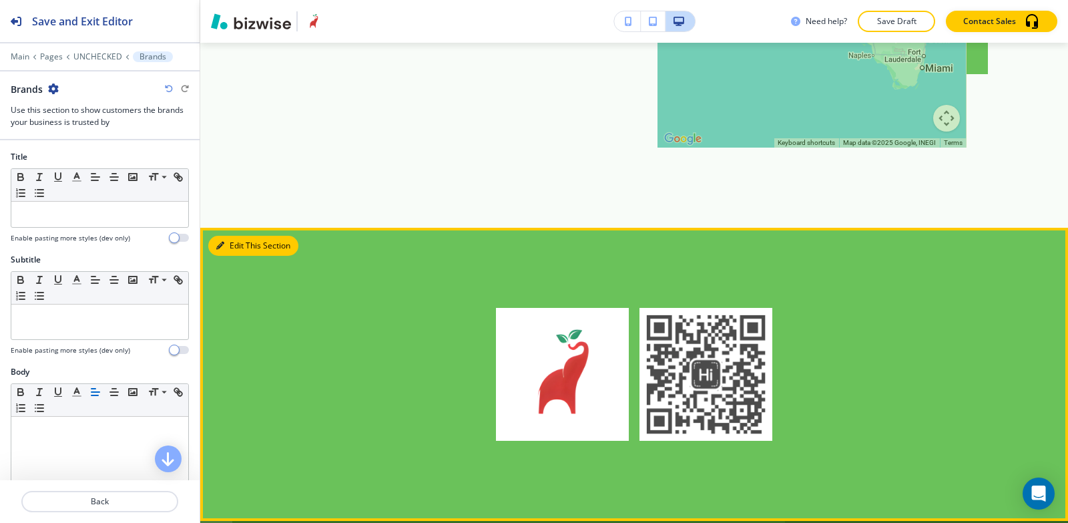
scroll to position [7543, 0]
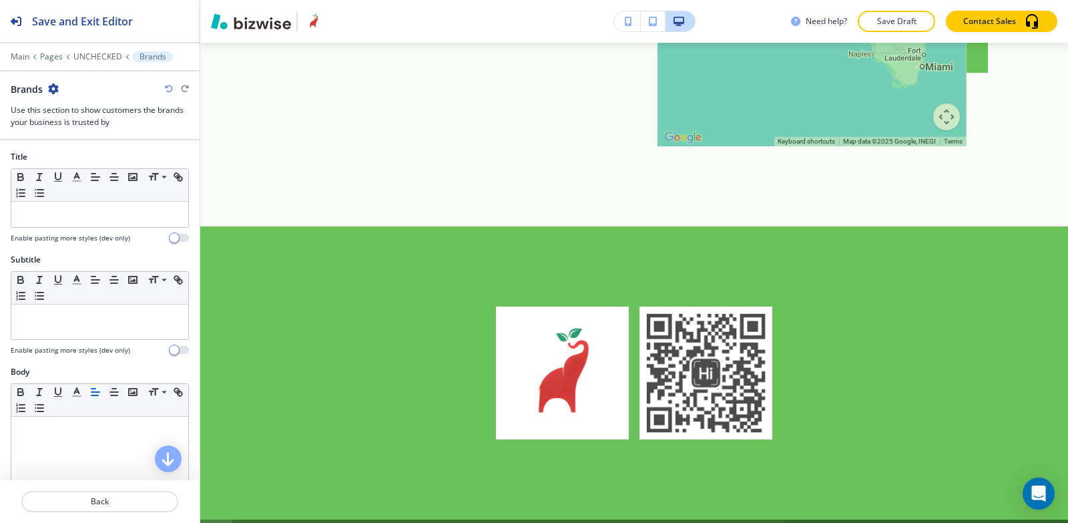
click at [55, 89] on icon "button" at bounding box center [53, 88] width 11 height 11
drag, startPoint x: 114, startPoint y: 167, endPoint x: 170, endPoint y: 178, distance: 57.9
click at [113, 167] on button "Delete Section" at bounding box center [90, 159] width 85 height 24
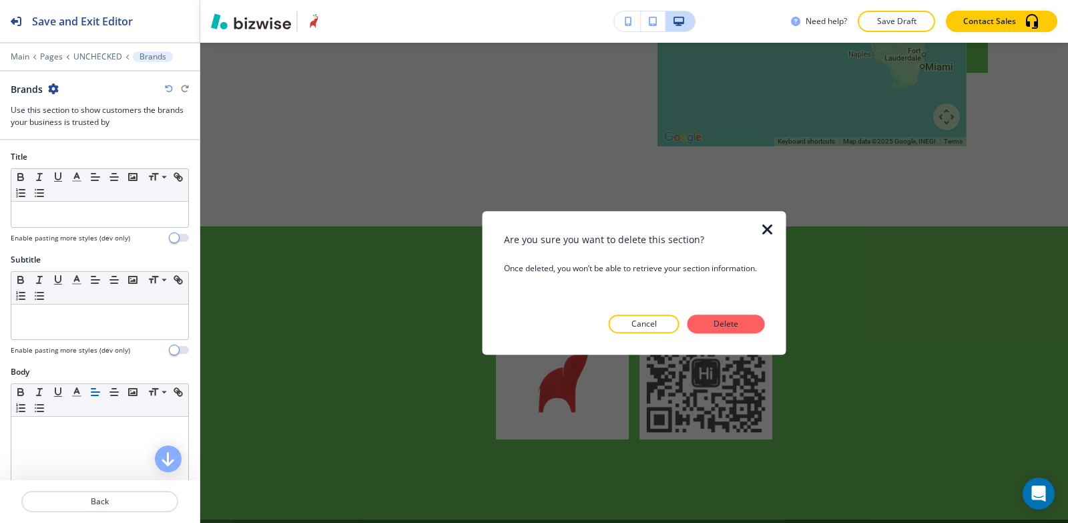
drag, startPoint x: 733, startPoint y: 327, endPoint x: 565, endPoint y: 282, distance: 173.5
click at [732, 327] on p "Delete" at bounding box center [727, 324] width 32 height 12
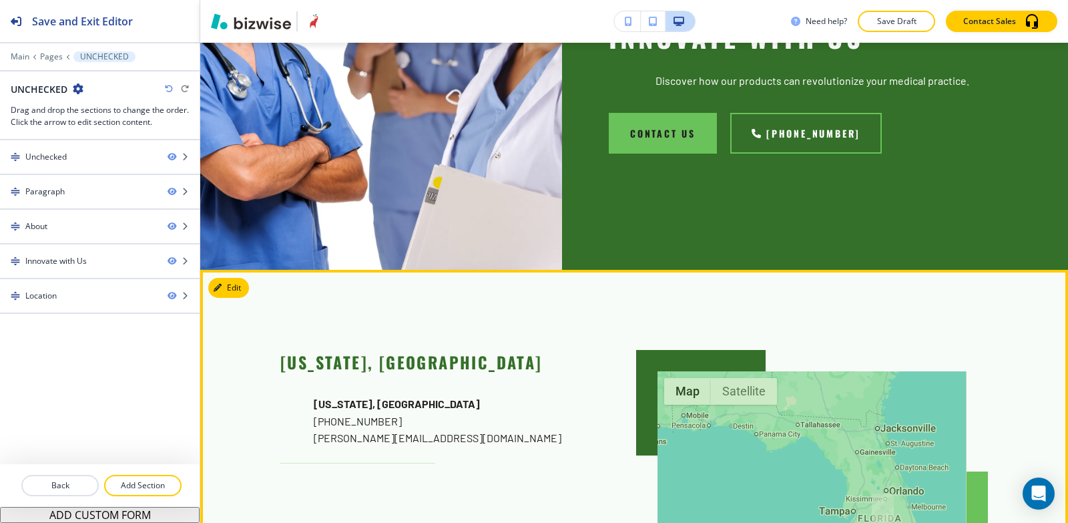
scroll to position [7025, 0]
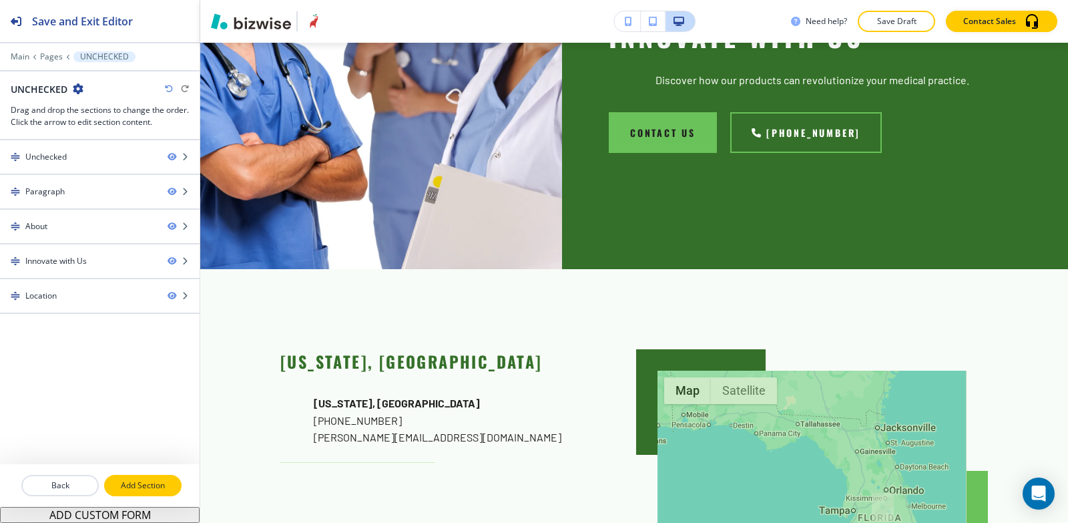
click at [154, 486] on p "Add Section" at bounding box center [143, 485] width 75 height 12
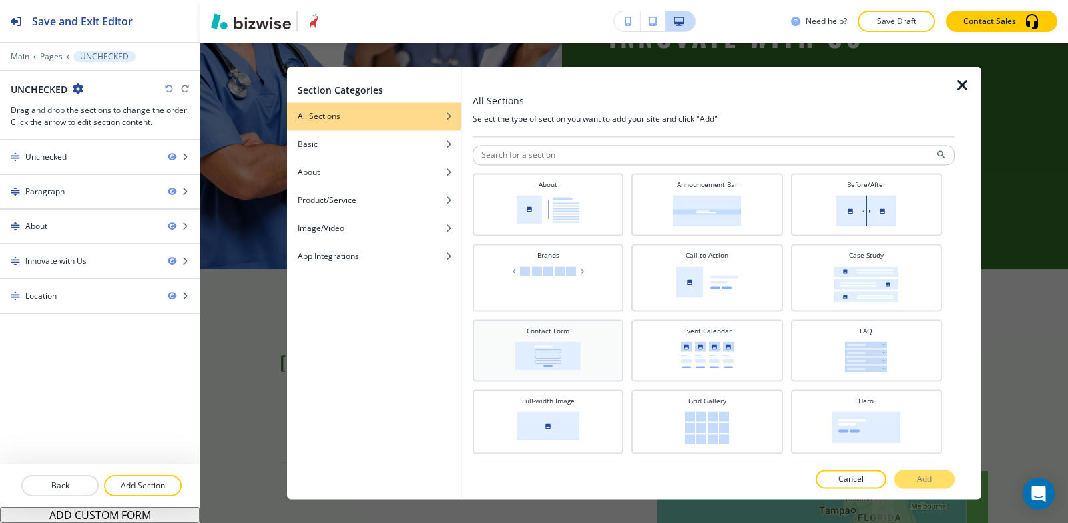
drag, startPoint x: 584, startPoint y: 360, endPoint x: 602, endPoint y: 365, distance: 18.0
click at [583, 359] on div "Contact Form" at bounding box center [548, 349] width 138 height 46
click at [932, 477] on button "Add" at bounding box center [925, 478] width 60 height 19
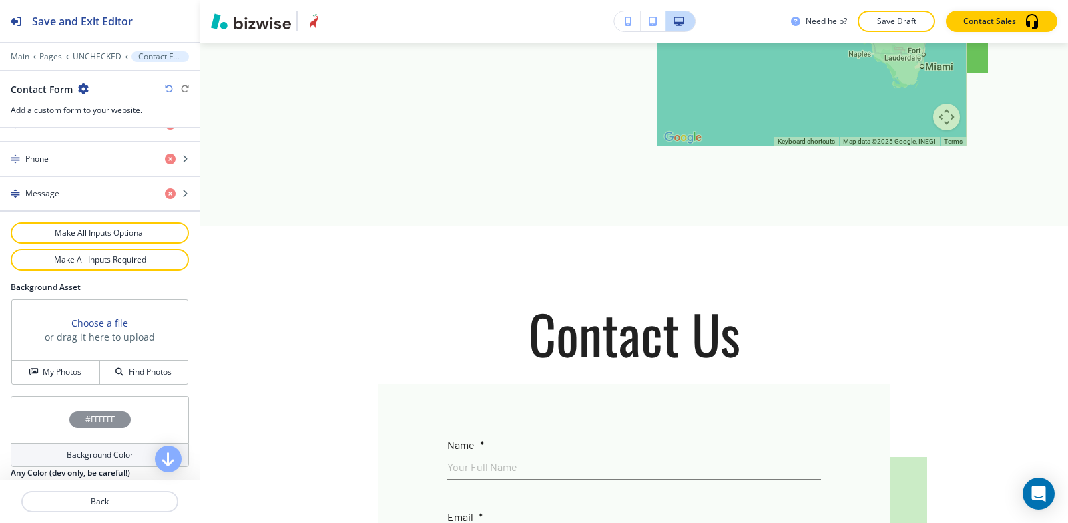
scroll to position [712, 0]
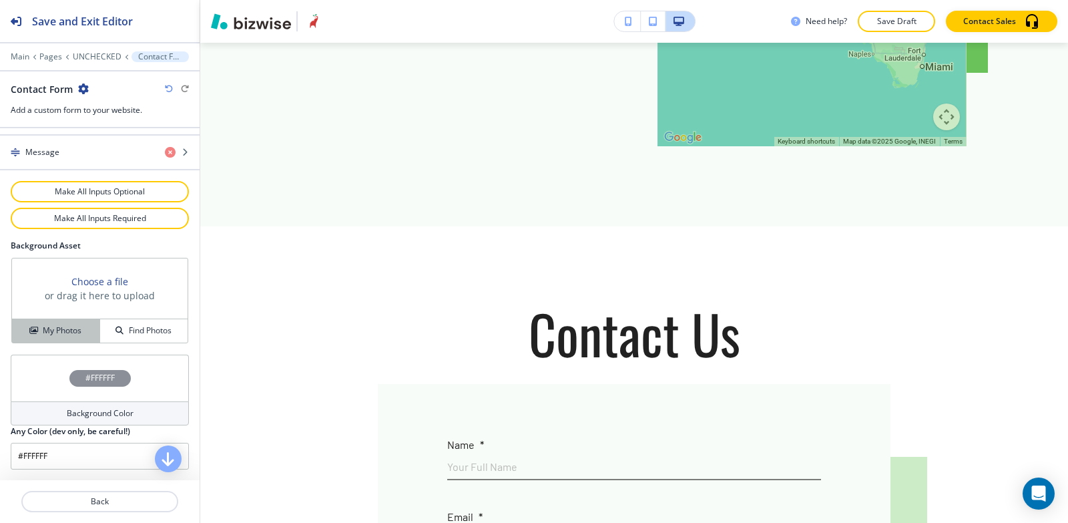
click at [47, 326] on h4 "My Photos" at bounding box center [62, 331] width 39 height 12
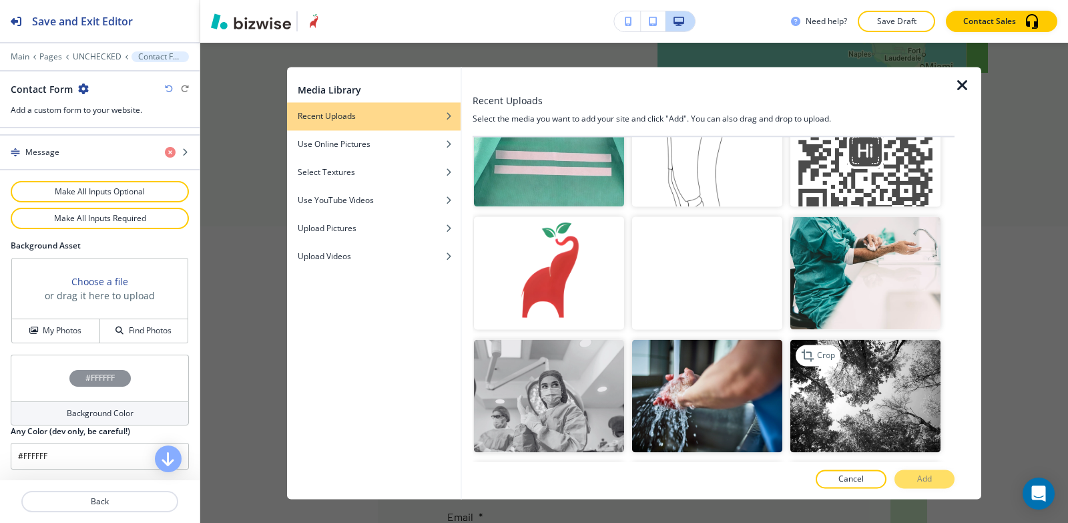
scroll to position [3740, 0]
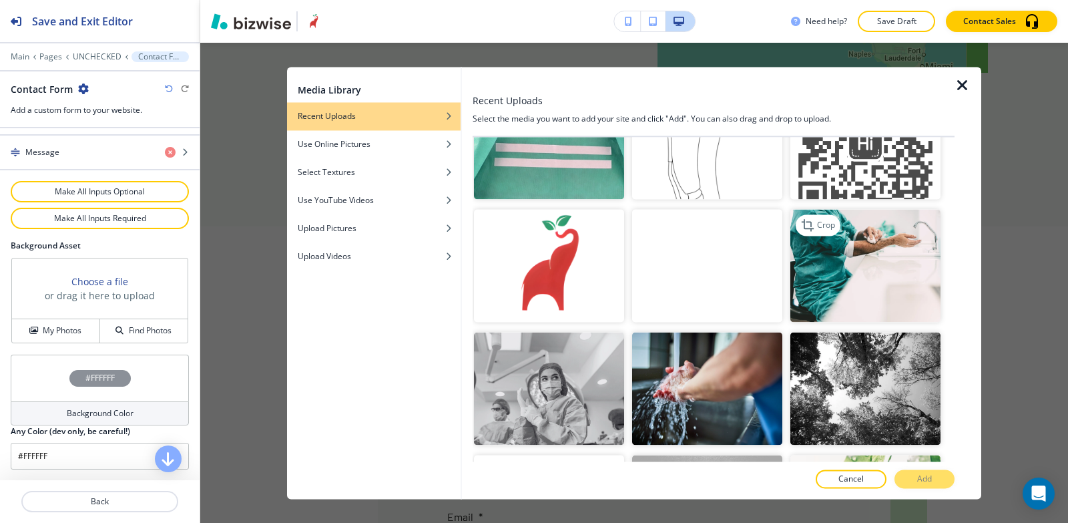
click at [873, 222] on img "button" at bounding box center [866, 266] width 150 height 113
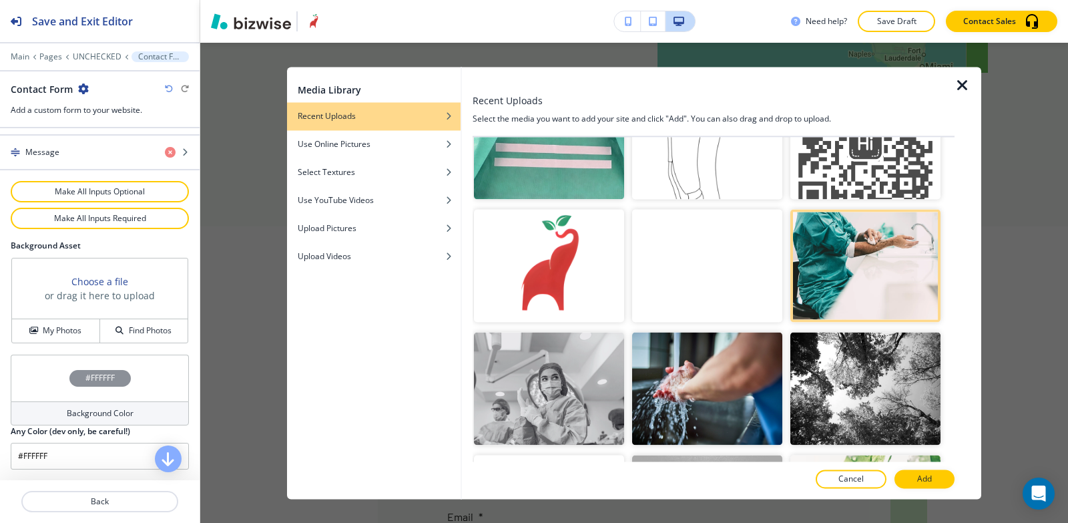
click at [948, 479] on button "Add" at bounding box center [925, 478] width 60 height 19
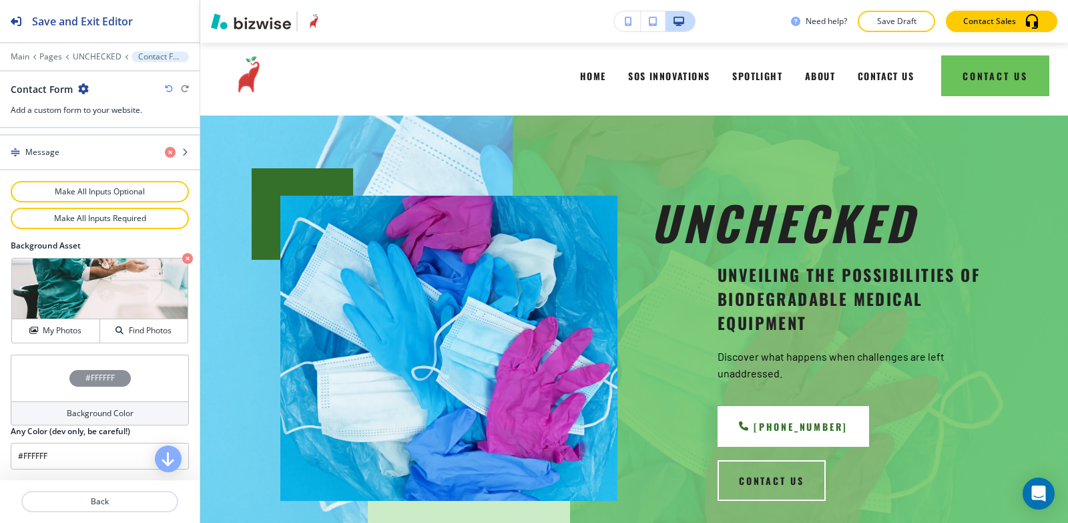
scroll to position [0, 0]
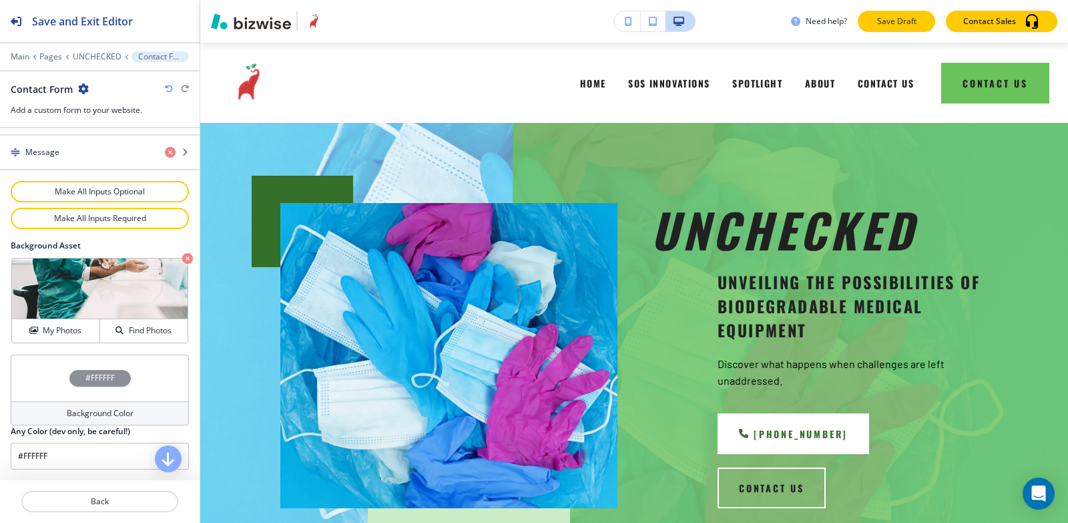
click at [897, 19] on p "Save Draft" at bounding box center [896, 21] width 43 height 12
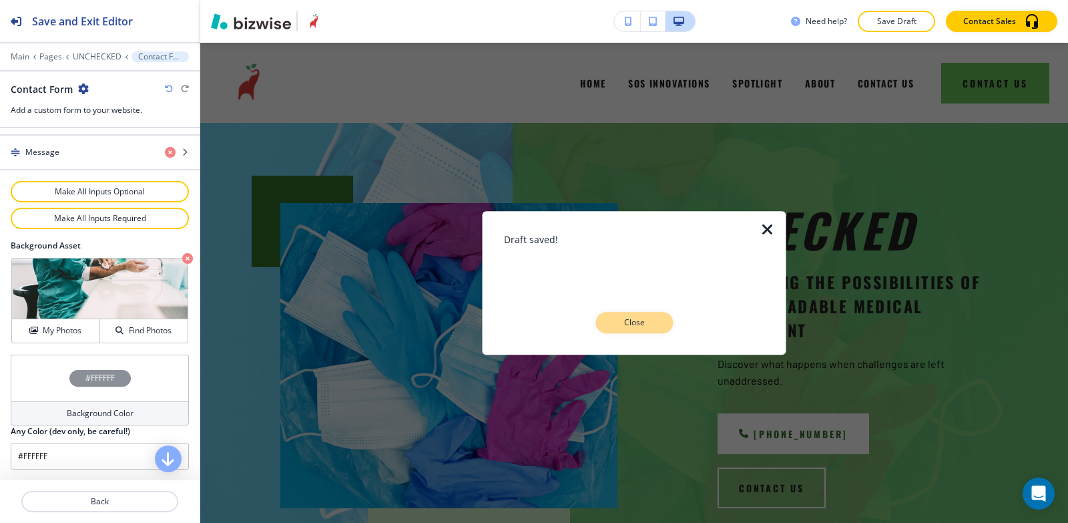
click at [639, 324] on p "Close" at bounding box center [634, 323] width 43 height 12
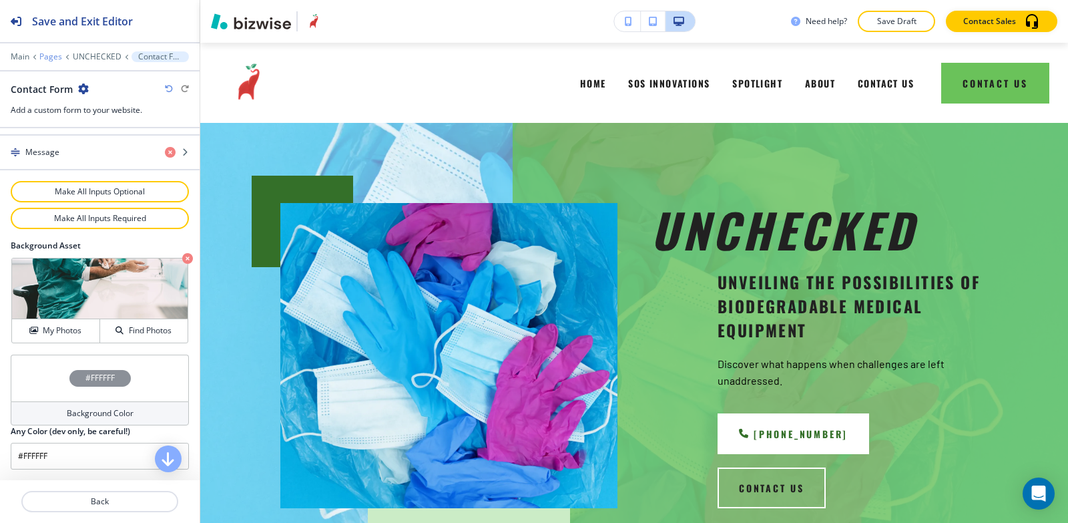
click at [57, 58] on p "Pages" at bounding box center [50, 56] width 23 height 9
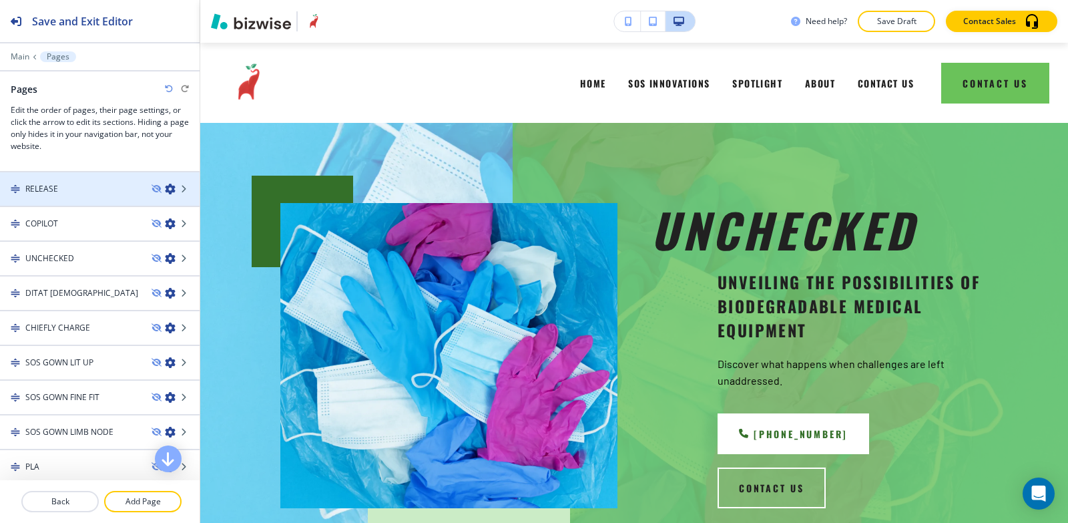
scroll to position [267, 0]
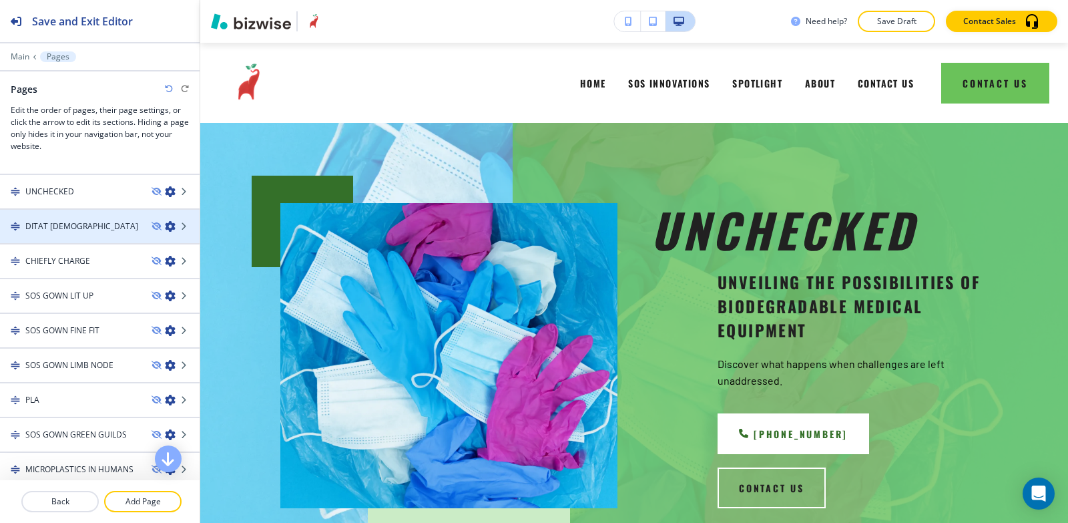
click at [71, 229] on div "DITAT [DEMOGRAPHIC_DATA]" at bounding box center [70, 226] width 141 height 12
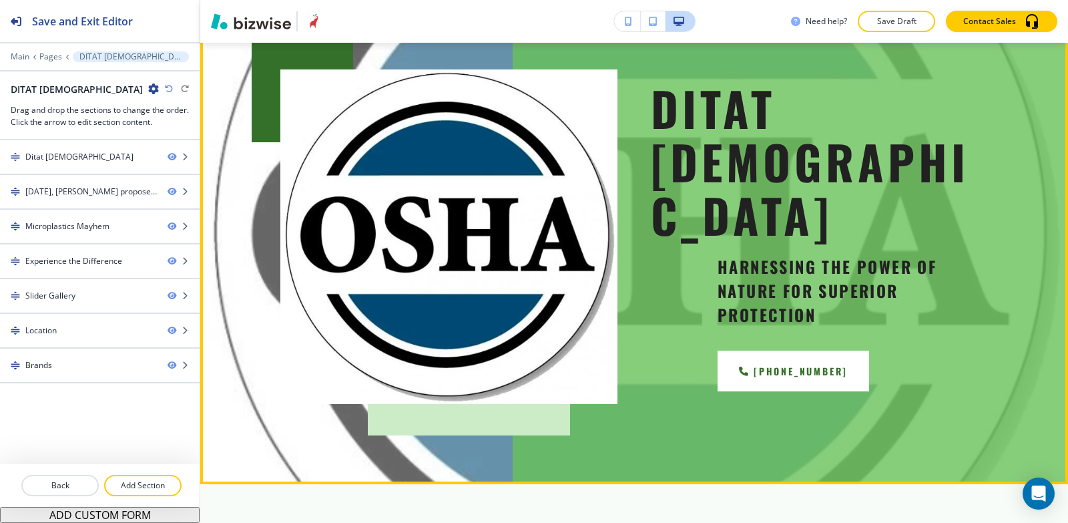
scroll to position [67, 0]
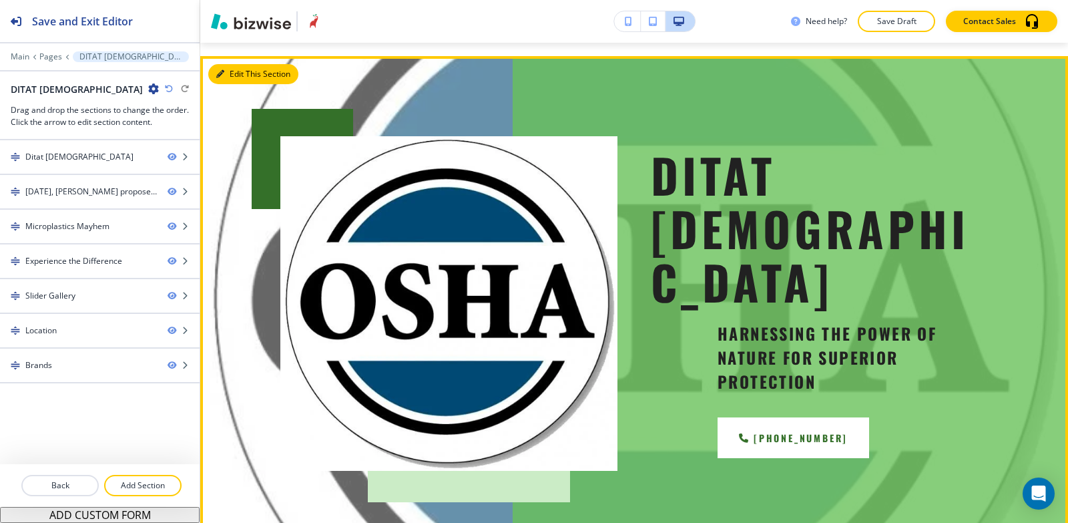
click at [229, 76] on button "Edit This Section" at bounding box center [253, 74] width 90 height 20
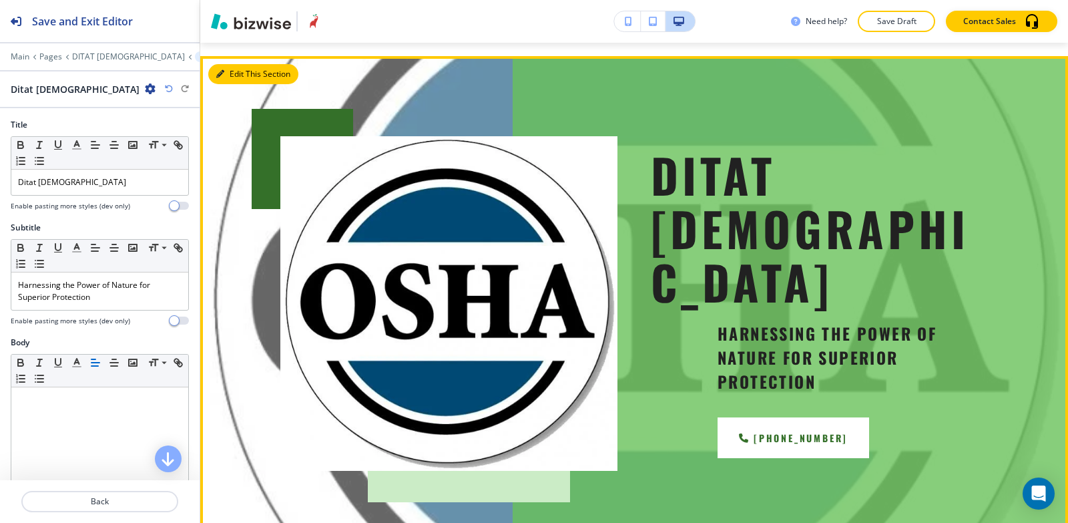
scroll to position [80, 0]
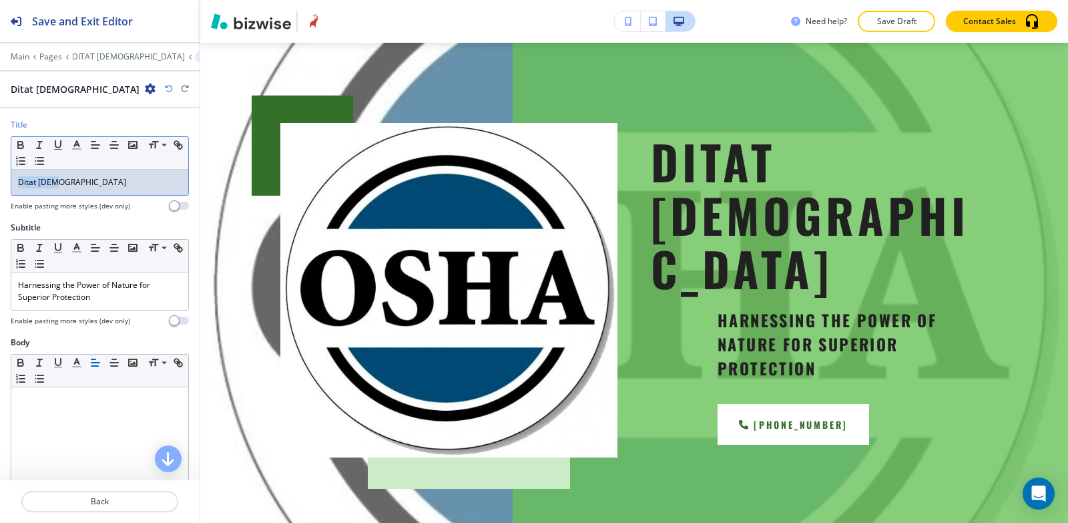
drag, startPoint x: 65, startPoint y: 183, endPoint x: 4, endPoint y: 154, distance: 67.8
click at [0, 180] on div "Title Small Normal Large Huge Ditat Deus Enable pasting more styles (dev only)" at bounding box center [100, 170] width 200 height 103
click at [39, 147] on line "button" at bounding box center [39, 145] width 1 height 7
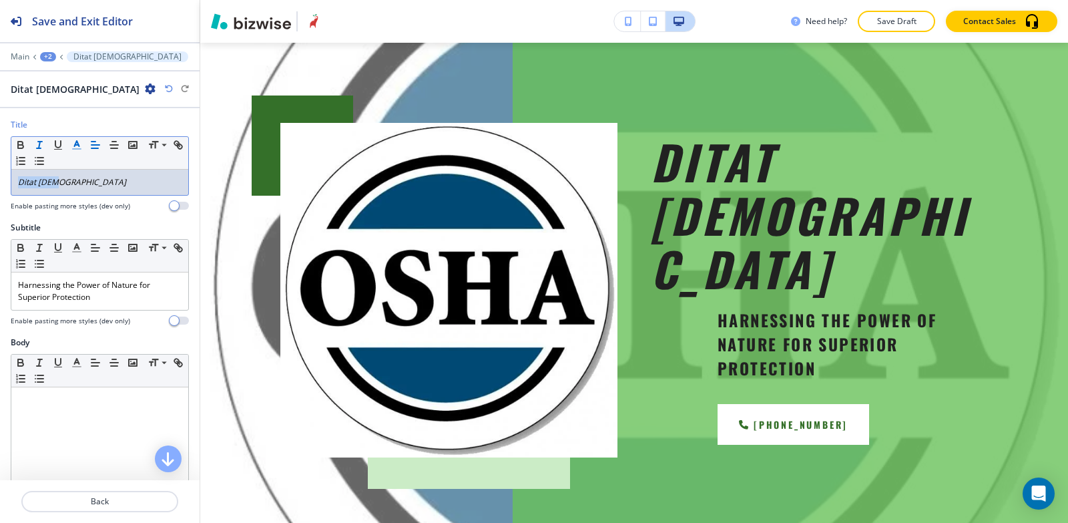
click at [75, 148] on icon "button" at bounding box center [77, 145] width 12 height 12
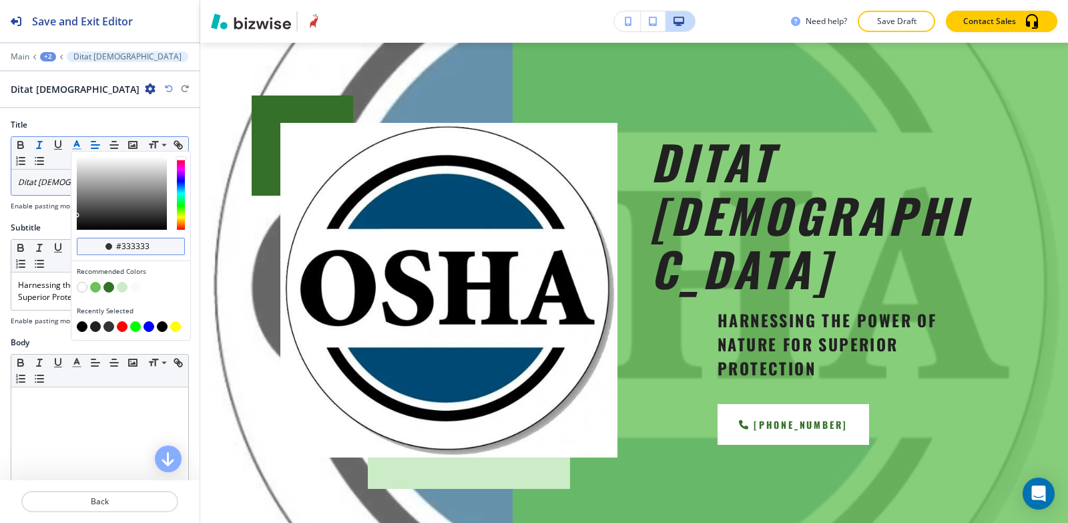
drag, startPoint x: 160, startPoint y: 250, endPoint x: 124, endPoint y: 254, distance: 36.9
click at [124, 254] on div "#333333" at bounding box center [131, 246] width 108 height 17
type input "#212121"
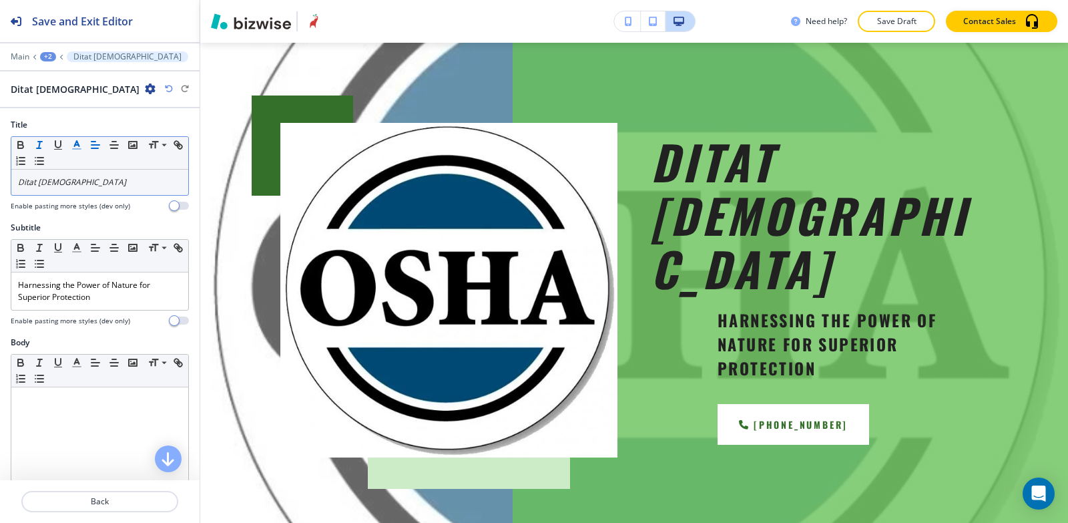
click at [54, 217] on div "Title Small Normal Large Huge Ditat Deus Enable pasting more styles (dev only)" at bounding box center [100, 170] width 200 height 103
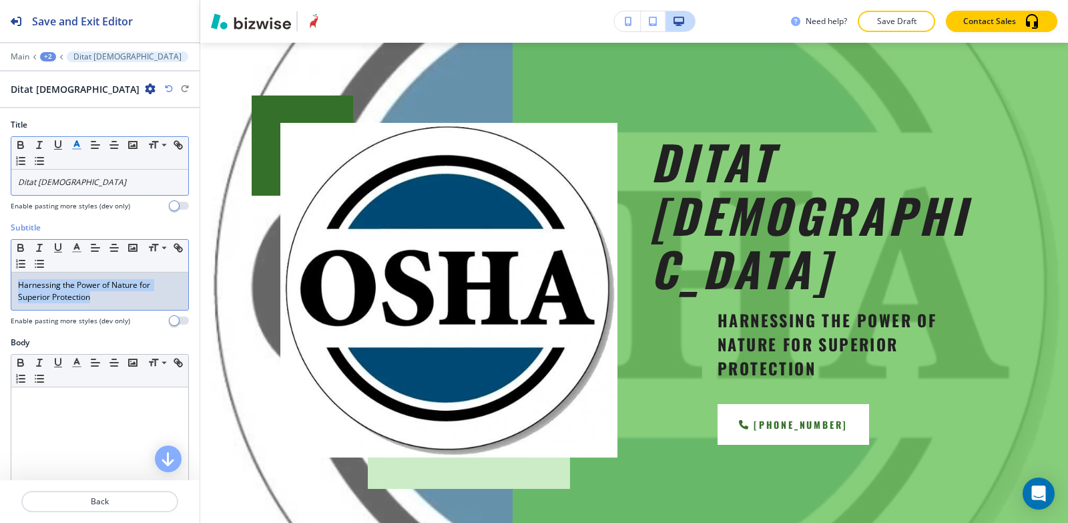
drag, startPoint x: 97, startPoint y: 296, endPoint x: 0, endPoint y: 277, distance: 99.3
click at [0, 278] on div "Subtitle Small Normal Large Huge Harnessing the Power of Nature for Superior Pr…" at bounding box center [100, 279] width 200 height 115
click at [80, 252] on line "button" at bounding box center [77, 252] width 8 height 0
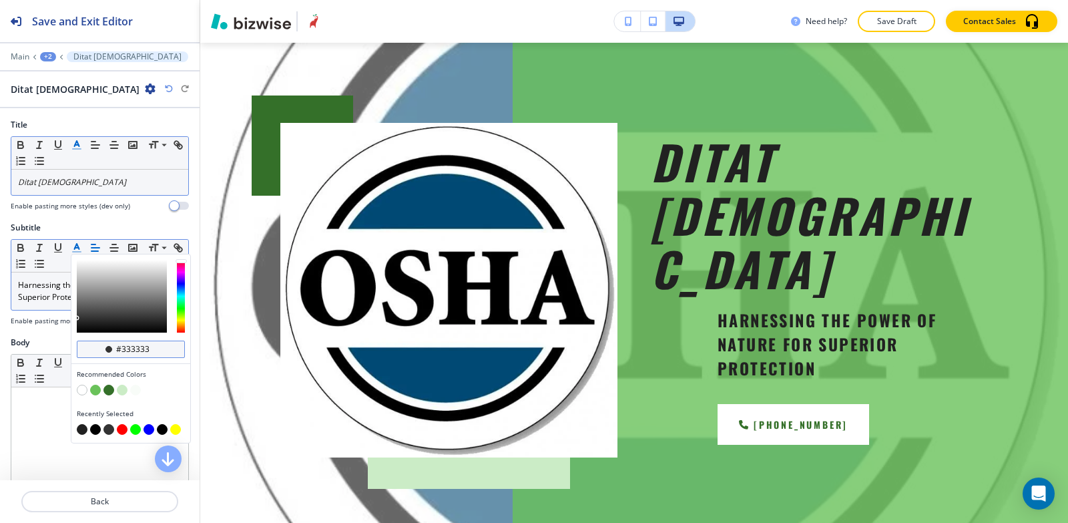
drag, startPoint x: 157, startPoint y: 346, endPoint x: 121, endPoint y: 354, distance: 36.9
click at [121, 354] on input "#333333" at bounding box center [138, 349] width 47 height 11
type input "#212121"
click at [51, 330] on div "Subtitle #212121 Recommended Colors Recently Selected Small Normal Large Huge H…" at bounding box center [100, 279] width 200 height 115
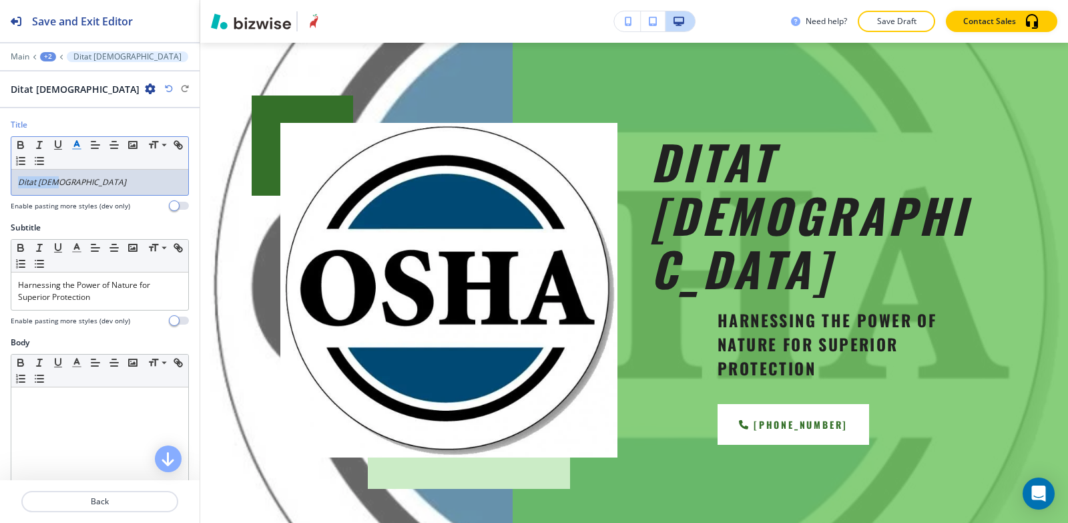
drag, startPoint x: 93, startPoint y: 188, endPoint x: 0, endPoint y: 214, distance: 97.0
click at [0, 214] on div "Title Small Normal Large Huge Ditat Deus Enable pasting more styles (dev only)" at bounding box center [100, 170] width 200 height 103
copy em "Ditat [DEMOGRAPHIC_DATA]"
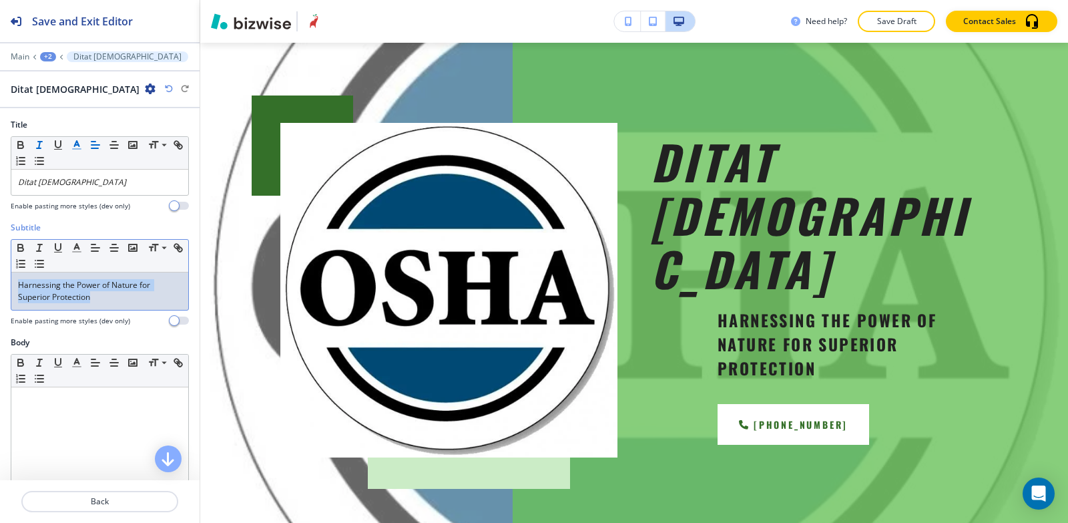
drag, startPoint x: 102, startPoint y: 307, endPoint x: 3, endPoint y: 285, distance: 101.1
click at [3, 285] on div "Subtitle Small Normal Large Huge Harnessing the Power of Nature for Superior Pr…" at bounding box center [100, 279] width 200 height 115
copy span "Harnessing the Power of Nature for Superior Protection"
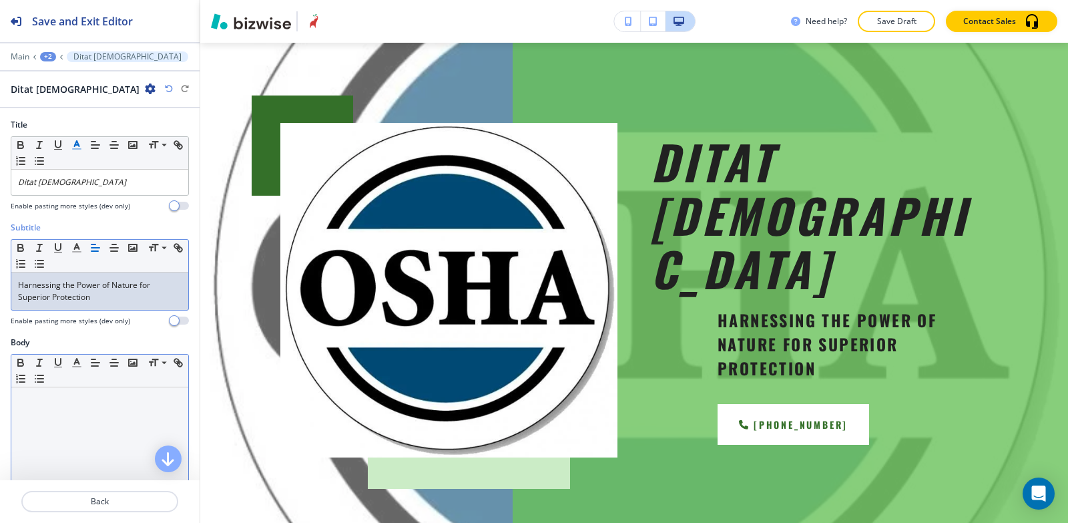
click at [108, 411] on div at bounding box center [99, 474] width 177 height 174
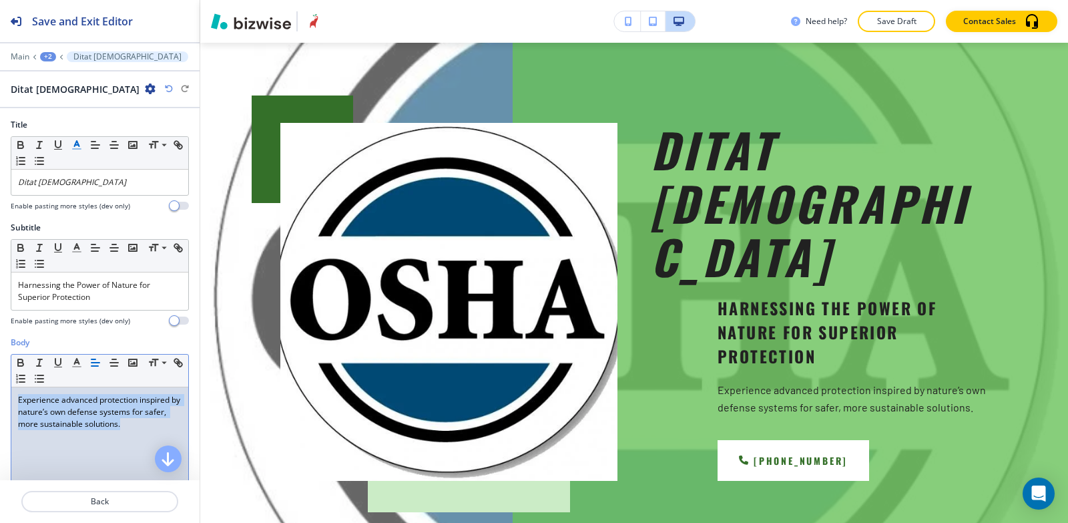
drag, startPoint x: 147, startPoint y: 429, endPoint x: 0, endPoint y: 373, distance: 157.3
click at [0, 373] on div "Body Small Normal Large Huge Experience advanced protection inspired by nature’…" at bounding box center [100, 462] width 200 height 251
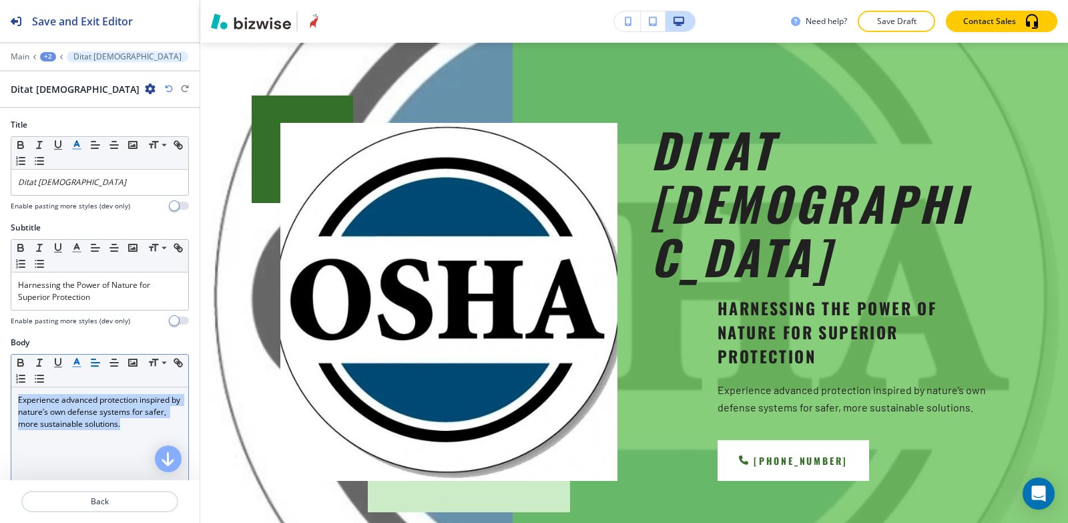
click at [76, 363] on line "button" at bounding box center [76, 363] width 3 height 0
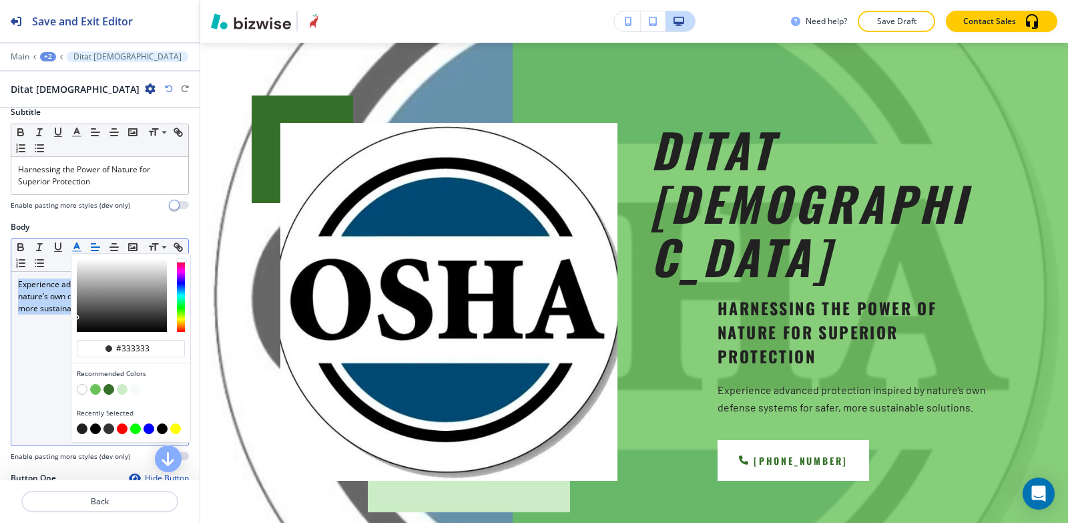
scroll to position [134, 0]
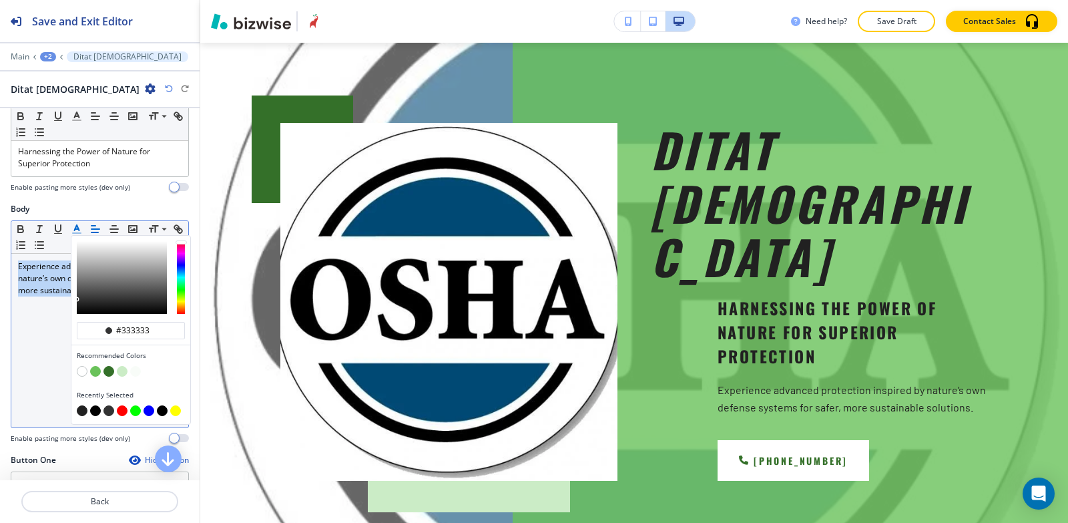
click at [95, 413] on button "button" at bounding box center [95, 410] width 11 height 11
type input "#000000"
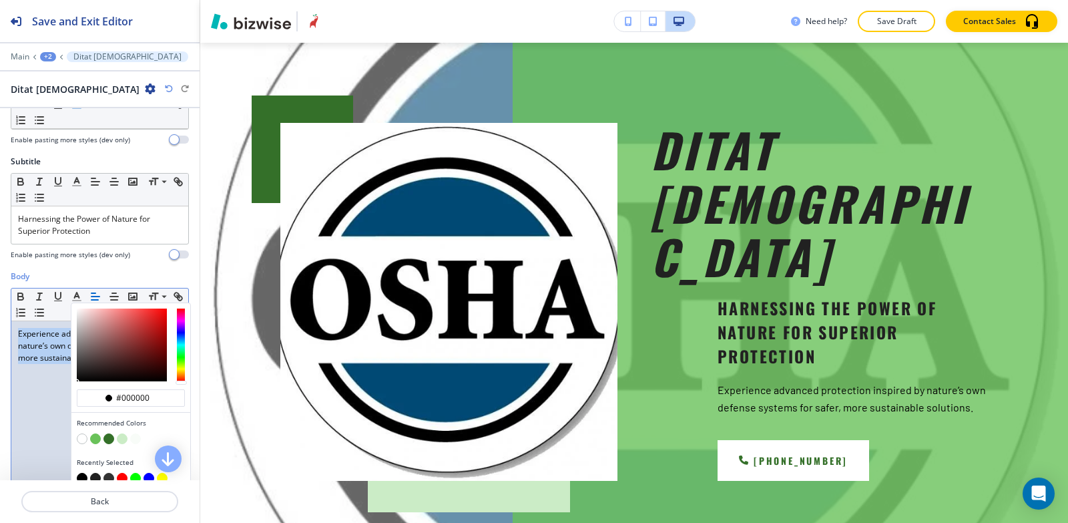
scroll to position [0, 0]
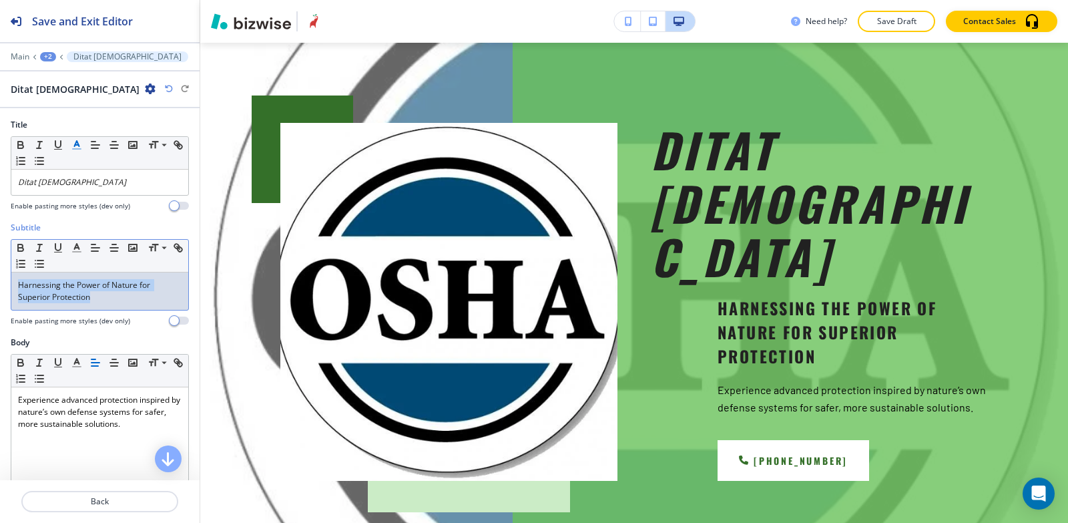
drag, startPoint x: 95, startPoint y: 299, endPoint x: 100, endPoint y: 274, distance: 25.8
click at [5, 259] on div "Subtitle Small Normal Large Huge Harnessing the Power of Nature for Superior Pr…" at bounding box center [100, 279] width 200 height 115
click at [71, 249] on icon "button" at bounding box center [77, 248] width 12 height 12
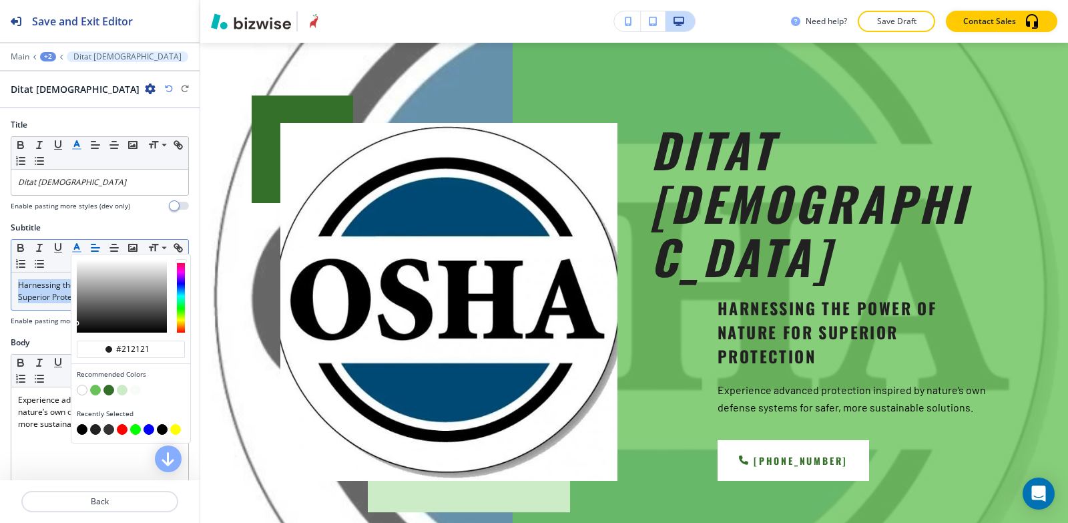
click at [71, 249] on icon "button" at bounding box center [77, 248] width 12 height 12
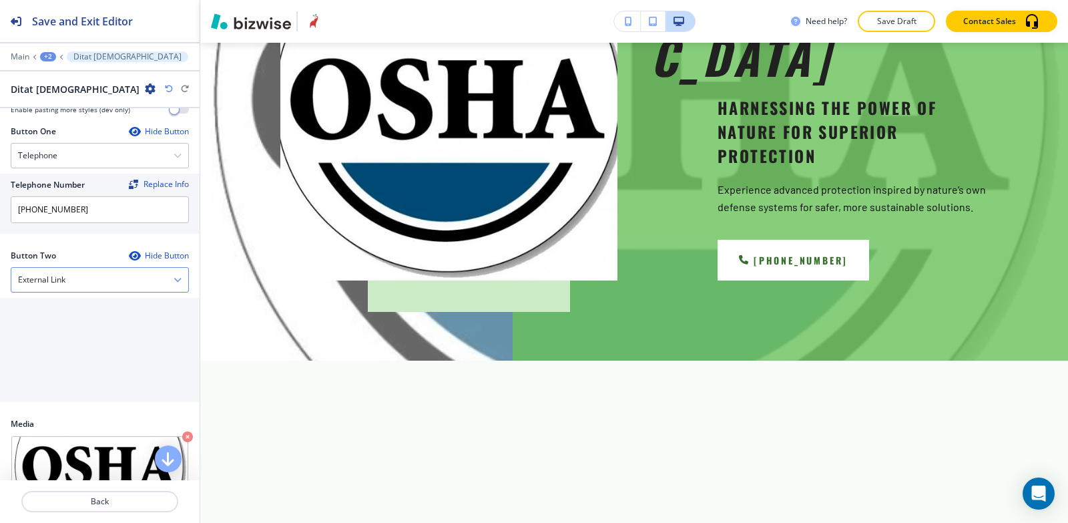
scroll to position [467, 0]
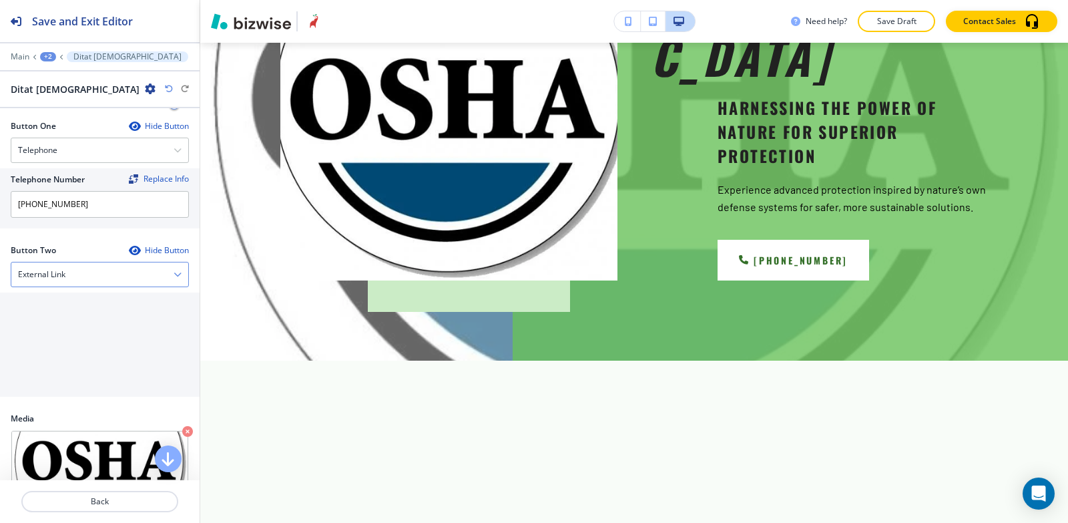
click at [68, 279] on div "External Link" at bounding box center [99, 274] width 177 height 24
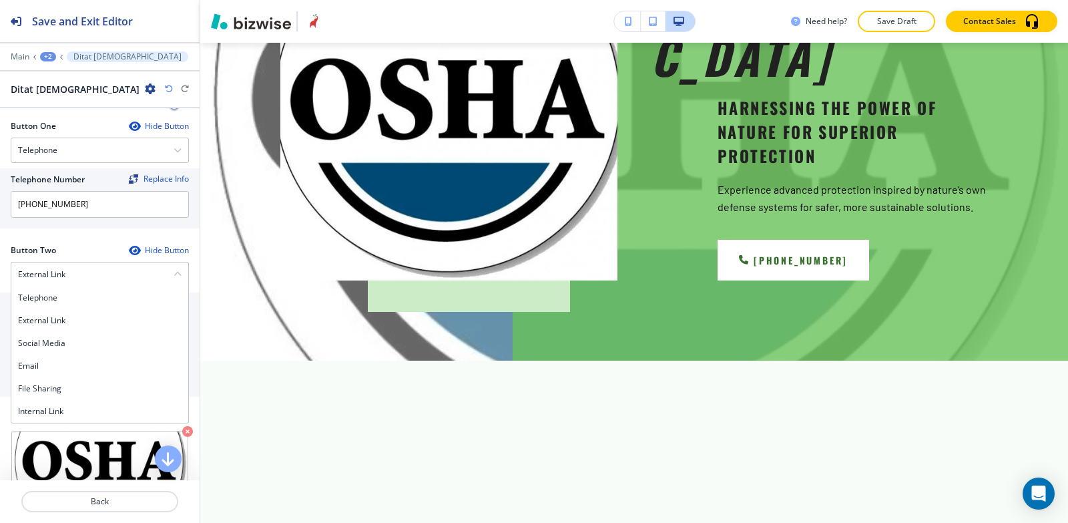
click at [62, 406] on h4 "Internal Link" at bounding box center [100, 411] width 164 height 12
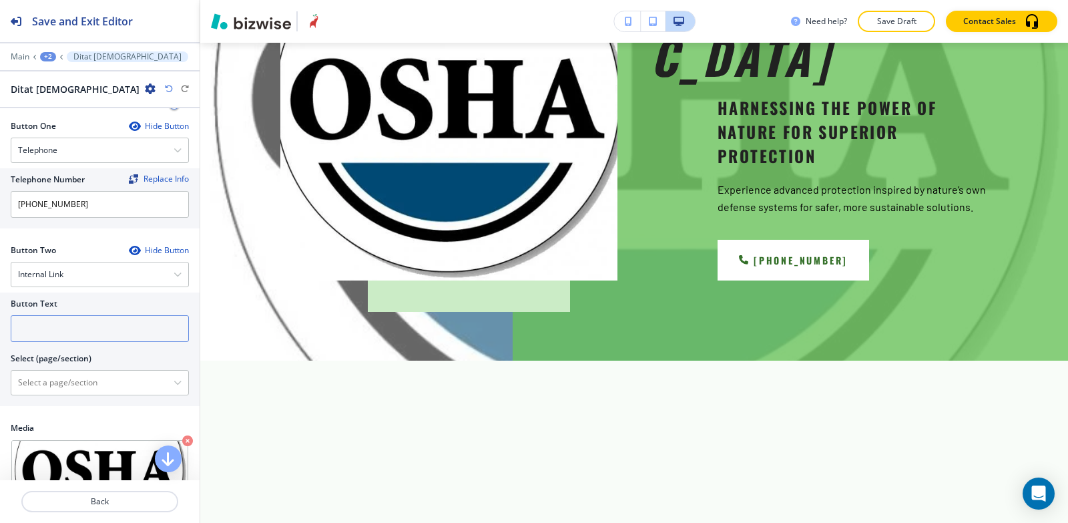
click at [57, 336] on input "text" at bounding box center [100, 328] width 178 height 27
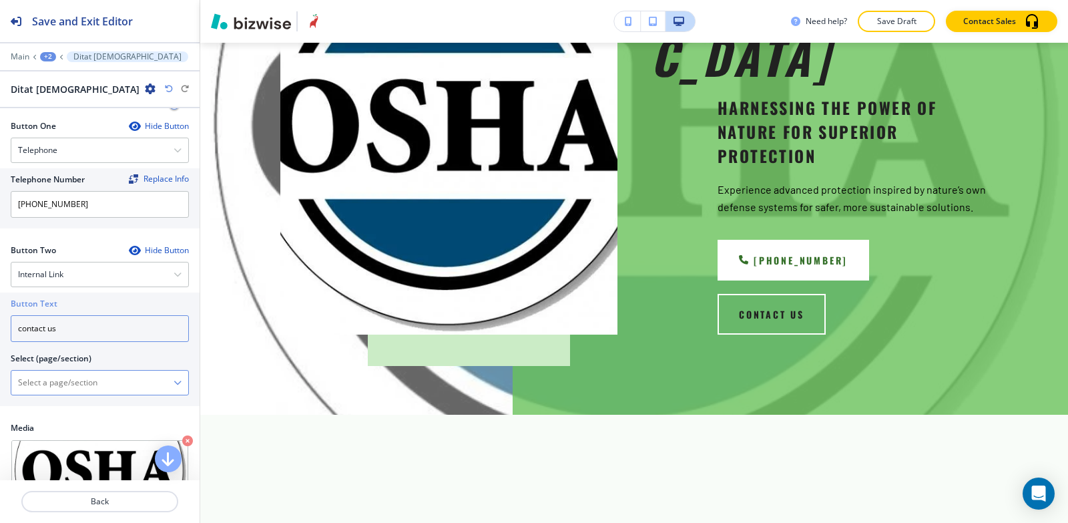
type input "contact us"
click at [47, 389] on \(page\/section\) "Manual Input" at bounding box center [92, 382] width 162 height 23
type \(page\/section\) "CONTACT US"
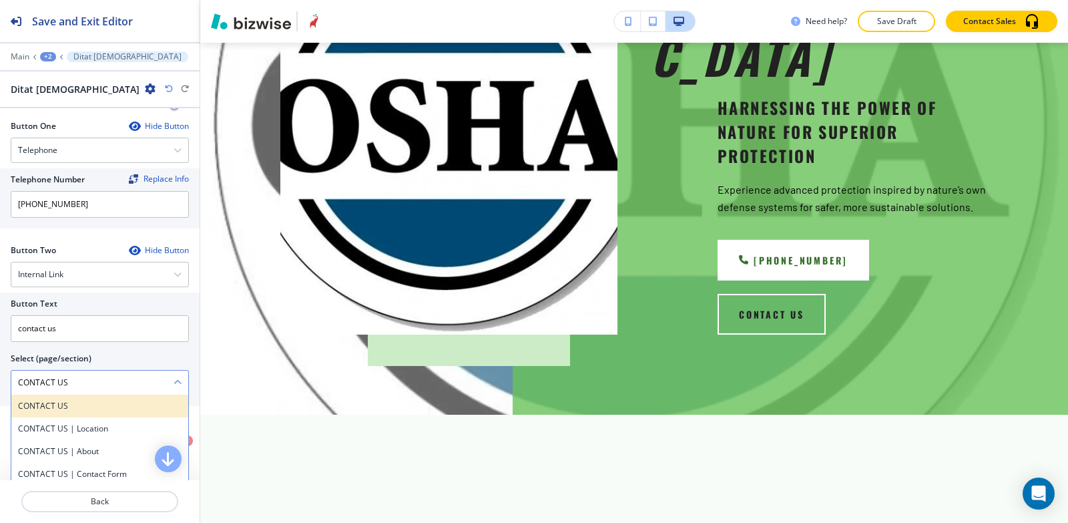
click at [68, 401] on h4 "CONTACT US" at bounding box center [100, 406] width 164 height 12
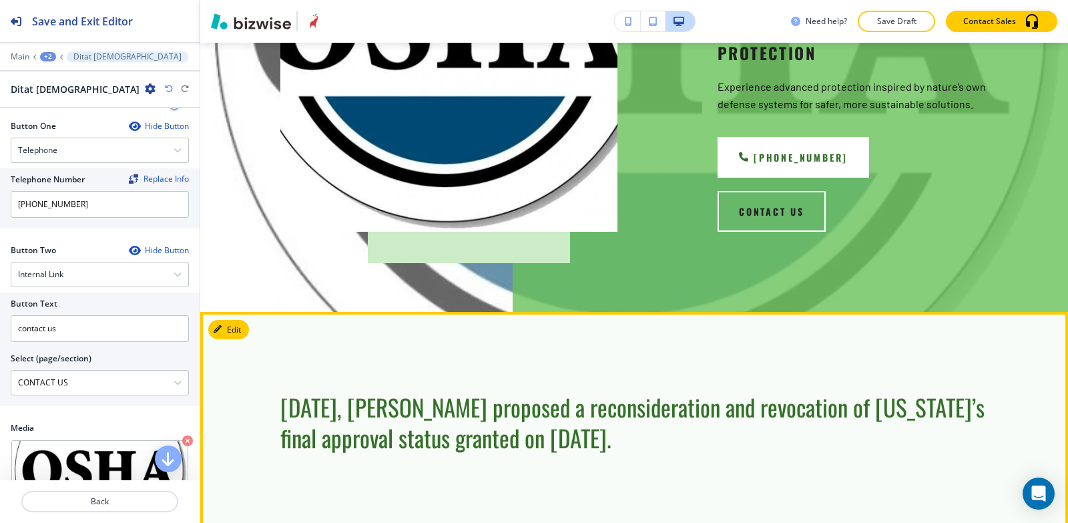
scroll to position [481, 0]
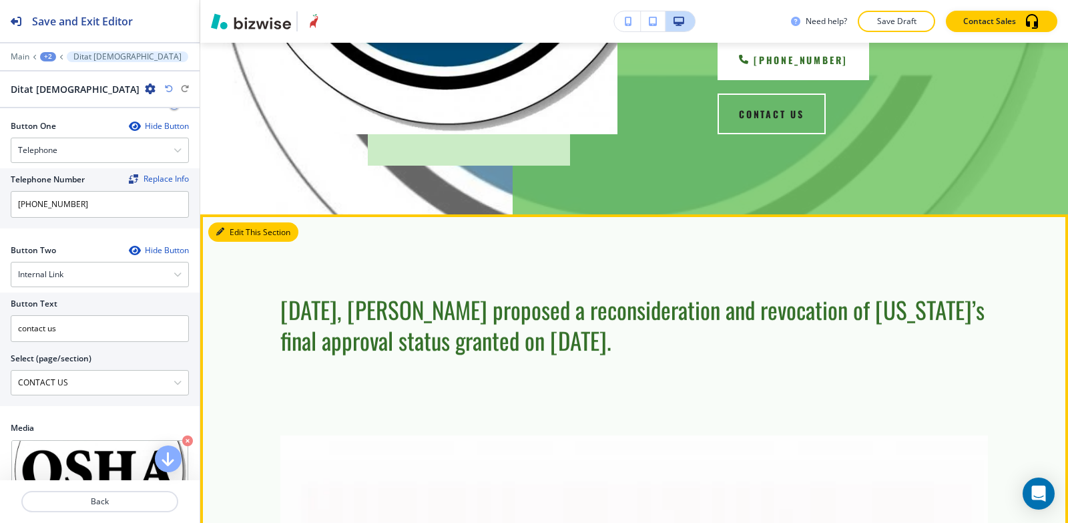
click at [246, 222] on button "Edit This Section" at bounding box center [253, 232] width 90 height 20
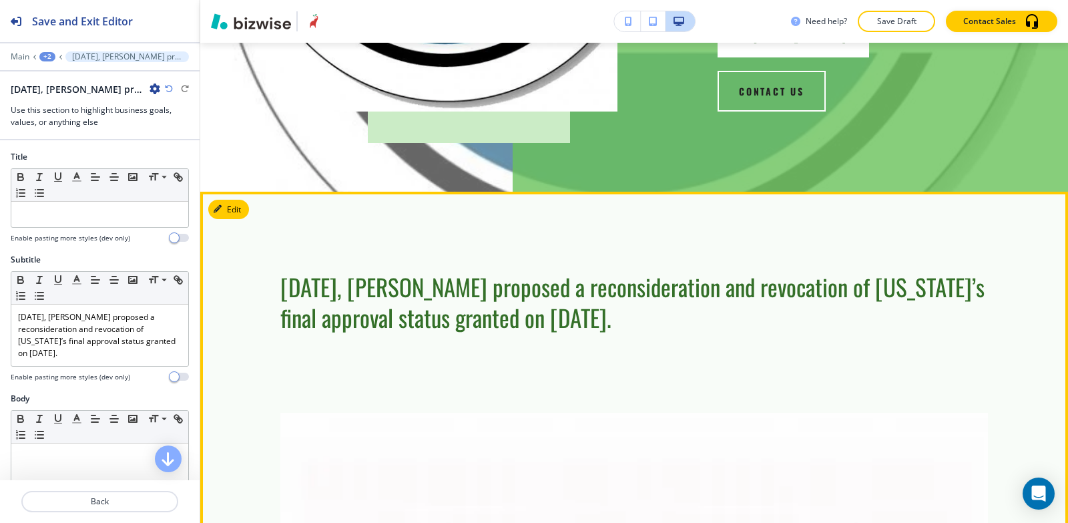
scroll to position [303, 0]
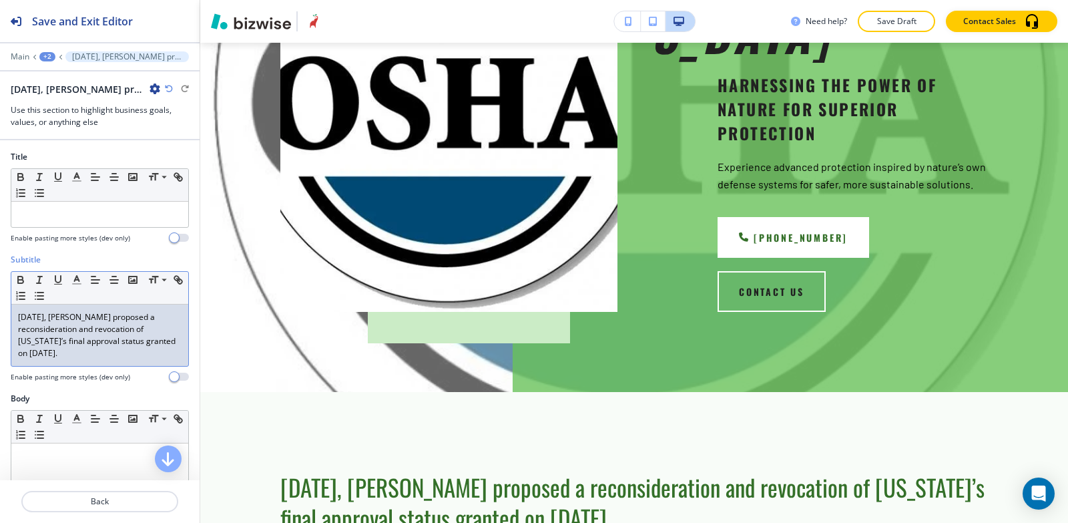
drag, startPoint x: 88, startPoint y: 355, endPoint x: 0, endPoint y: 294, distance: 107.4
click at [0, 294] on div "Subtitle Small Normal Large Huge April 21, 2022, OSHA proposed a reconsideratio…" at bounding box center [100, 323] width 200 height 139
copy p "April 21, 2022, OSHA proposed a reconsideration and revocation of Arizona’s fin…"
click at [71, 216] on p at bounding box center [100, 214] width 164 height 12
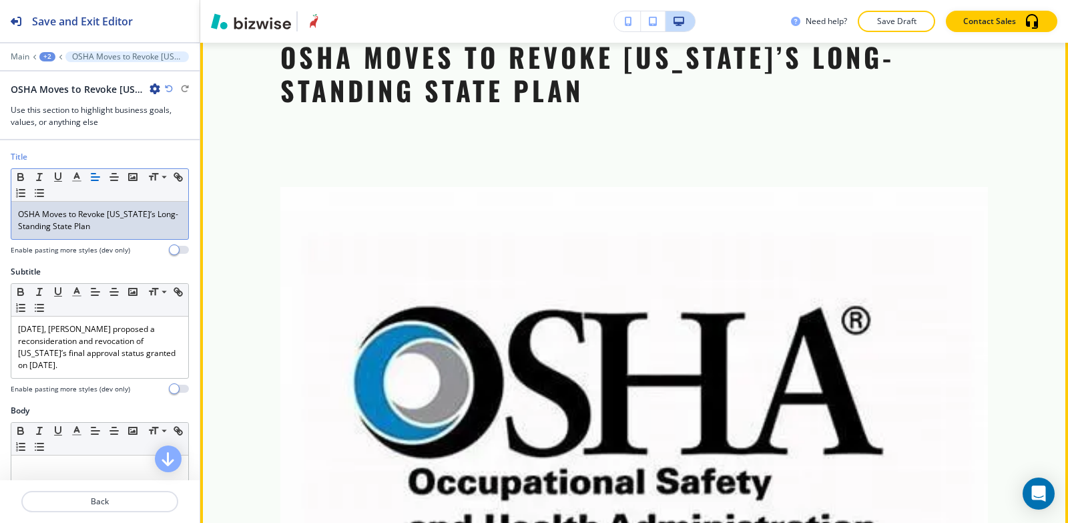
scroll to position [534, 0]
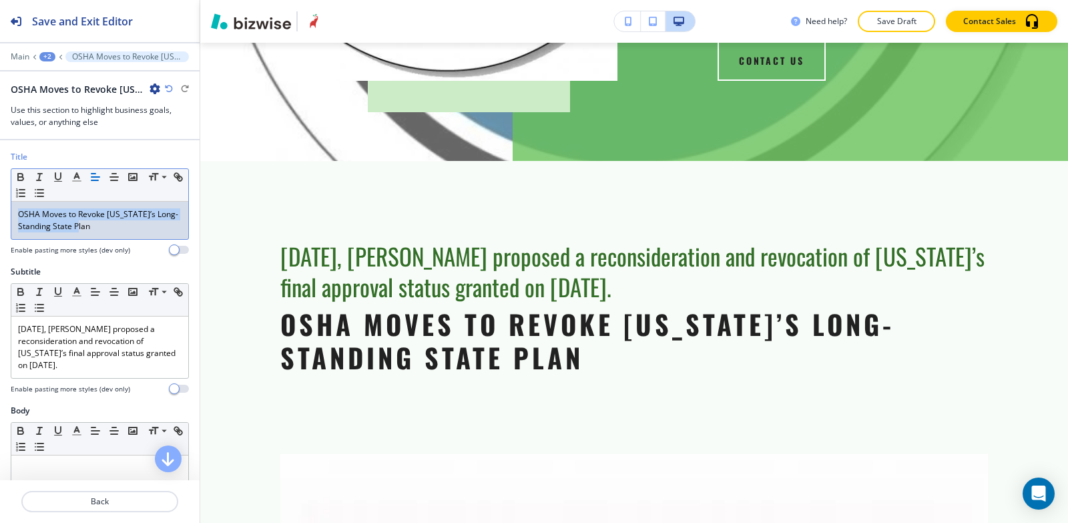
drag, startPoint x: 113, startPoint y: 229, endPoint x: 0, endPoint y: 198, distance: 117.0
click at [0, 198] on div "Title Small Normal Large Huge OSHA Moves to Revoke Arizona’s Long-Standing Stat…" at bounding box center [100, 208] width 200 height 115
click at [37, 180] on line "button" at bounding box center [39, 180] width 4 height 0
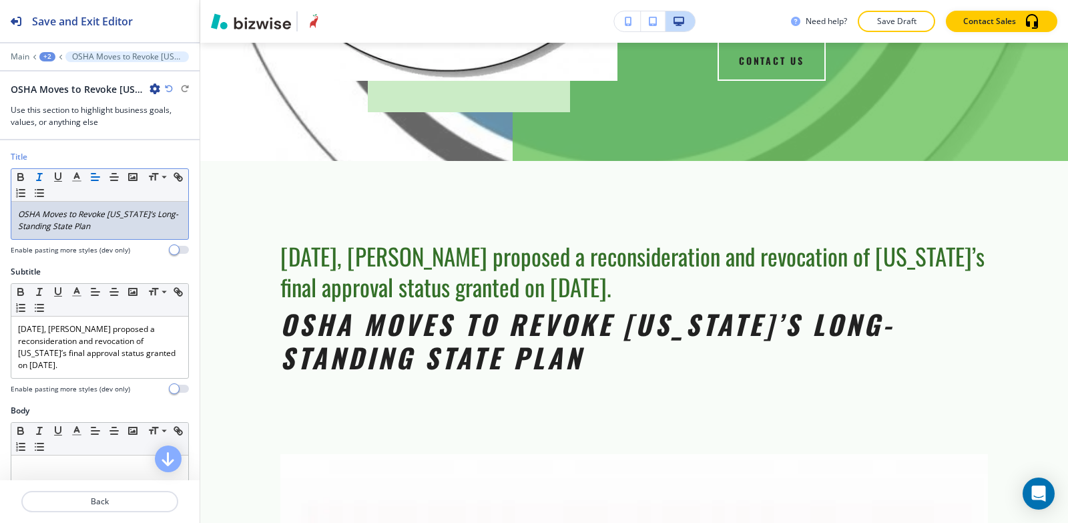
click at [116, 230] on p "OSHA Moves to Revoke Arizona’s Long-Standing State Plan" at bounding box center [100, 220] width 164 height 24
drag, startPoint x: 116, startPoint y: 230, endPoint x: 0, endPoint y: 208, distance: 118.3
click at [0, 208] on div "Title Small Normal Large Huge OSHA Moves to Revoke Arizona’s Long-Standing Stat…" at bounding box center [100, 208] width 200 height 115
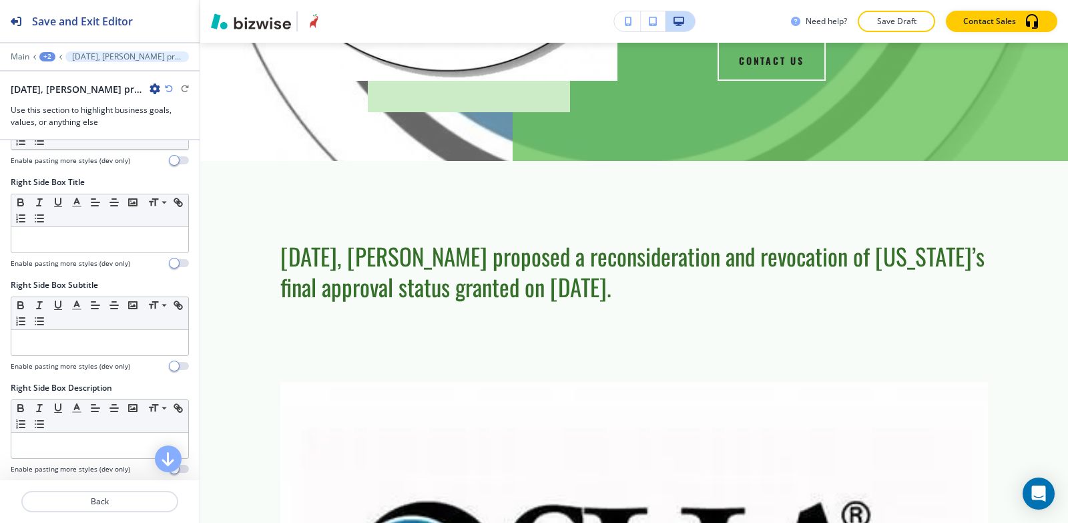
click at [47, 58] on div "+2" at bounding box center [47, 56] width 16 height 9
click at [68, 104] on p "DITAT [DEMOGRAPHIC_DATA]" at bounding box center [82, 102] width 68 height 12
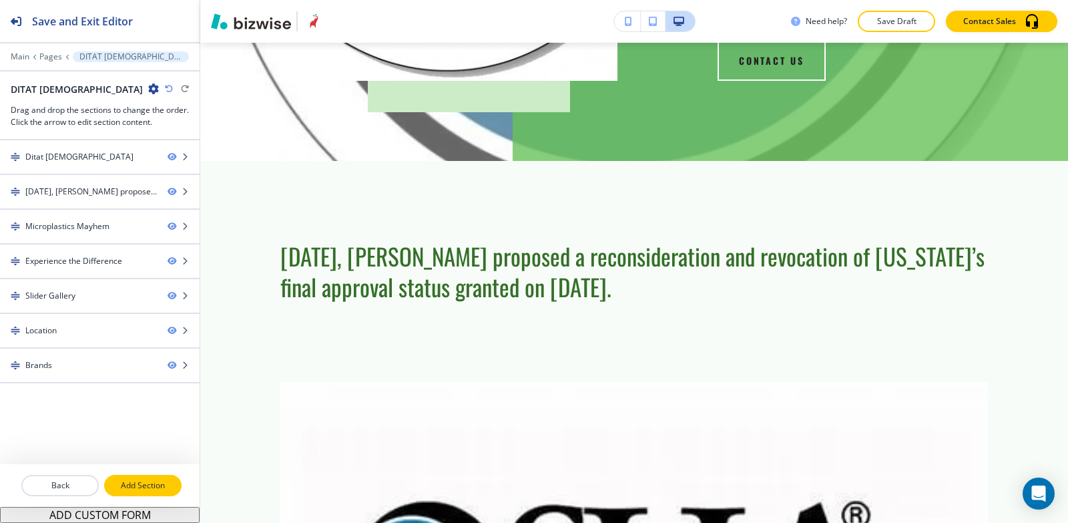
click at [133, 479] on p "Add Section" at bounding box center [143, 485] width 75 height 12
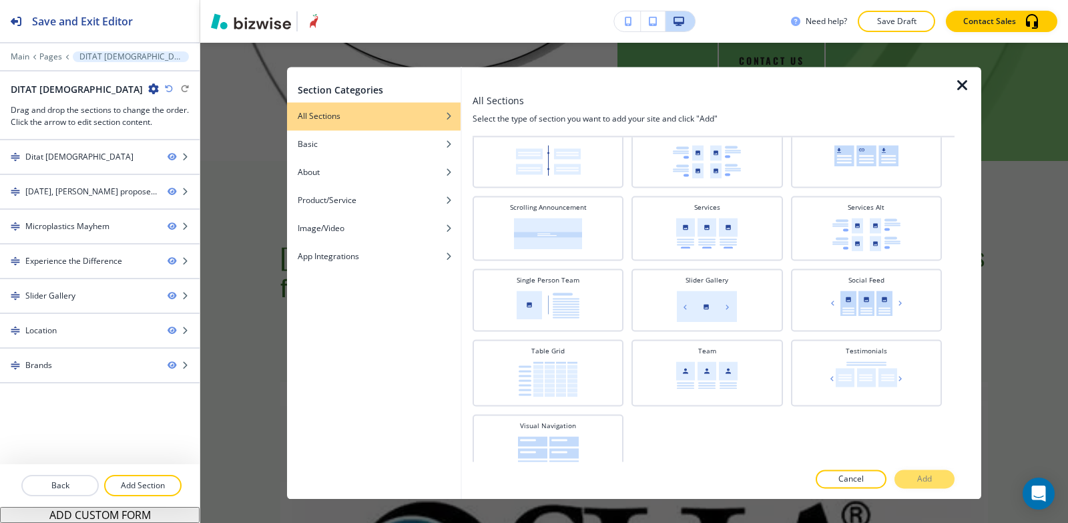
scroll to position [496, 0]
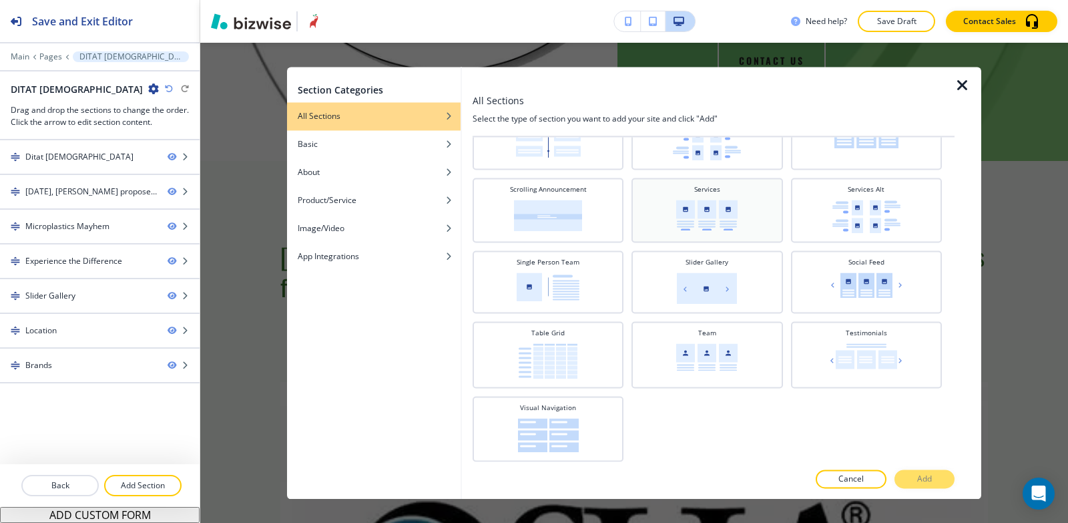
click at [739, 227] on div "Services" at bounding box center [707, 208] width 138 height 49
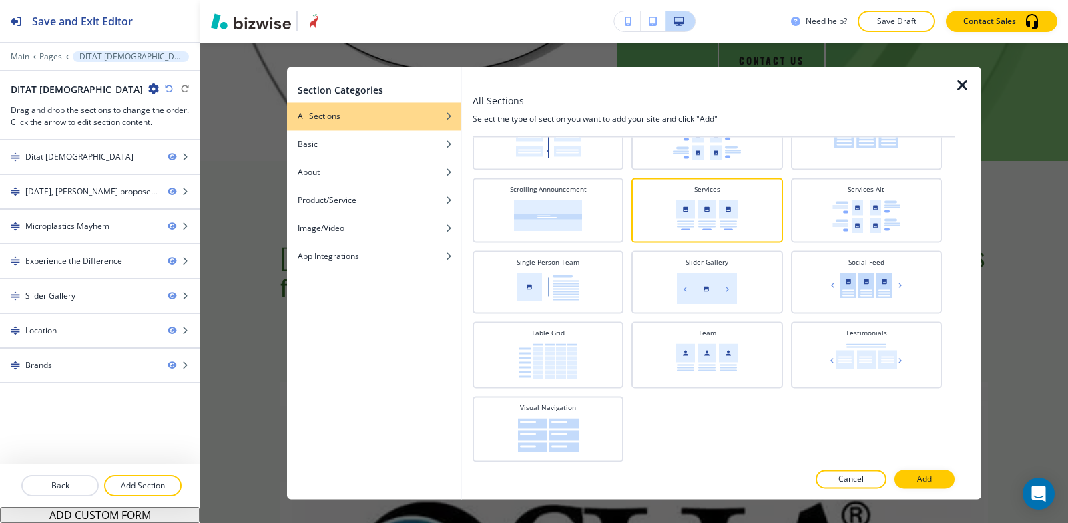
click at [911, 476] on button "Add" at bounding box center [925, 478] width 60 height 19
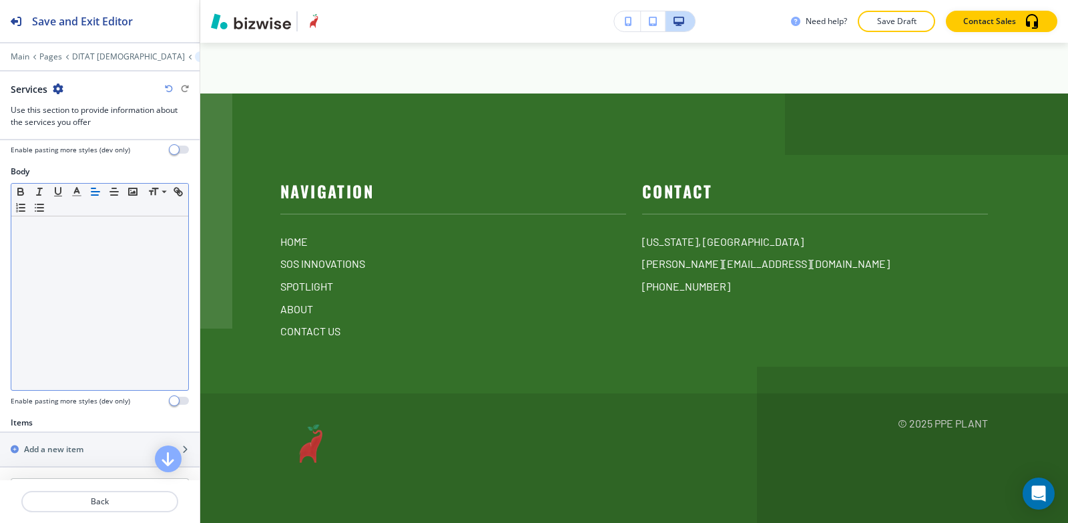
scroll to position [401, 0]
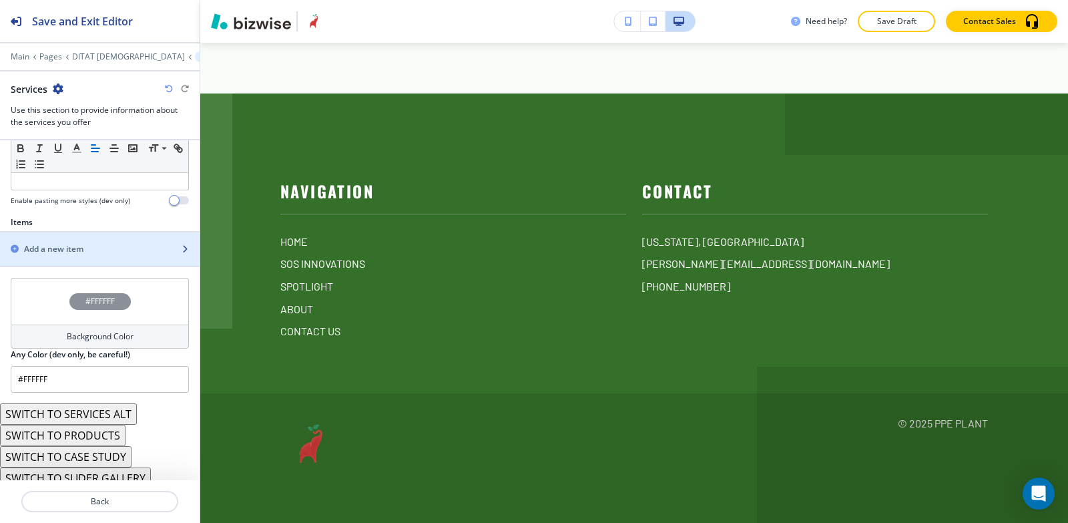
click at [42, 247] on h2 "Add a new item" at bounding box center [53, 249] width 59 height 12
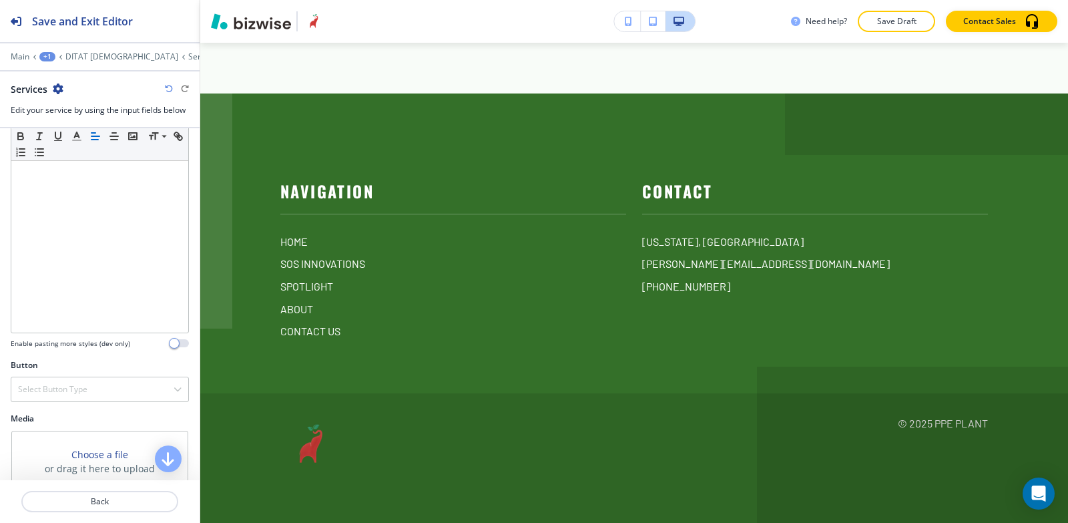
scroll to position [181, 0]
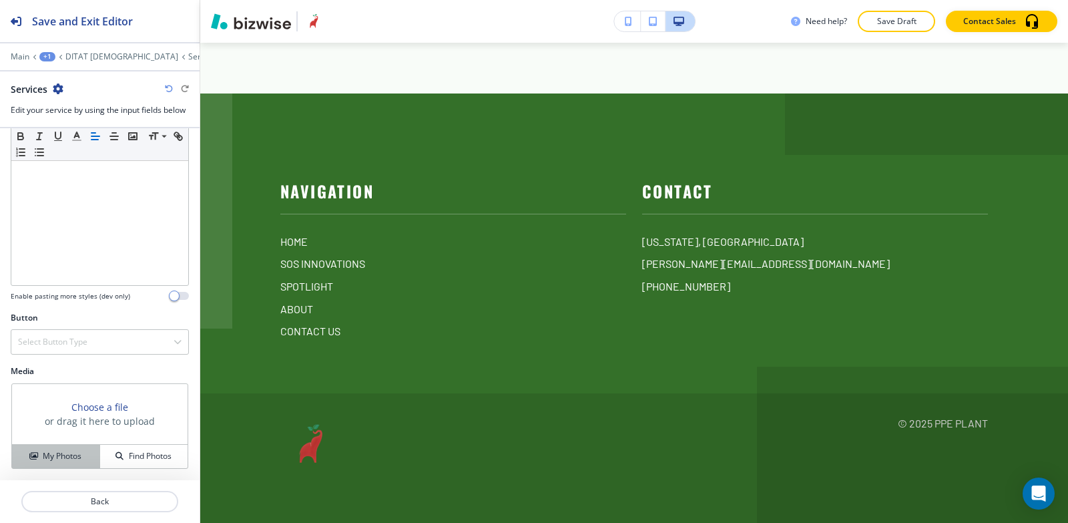
click at [43, 456] on h4 "My Photos" at bounding box center [62, 456] width 39 height 12
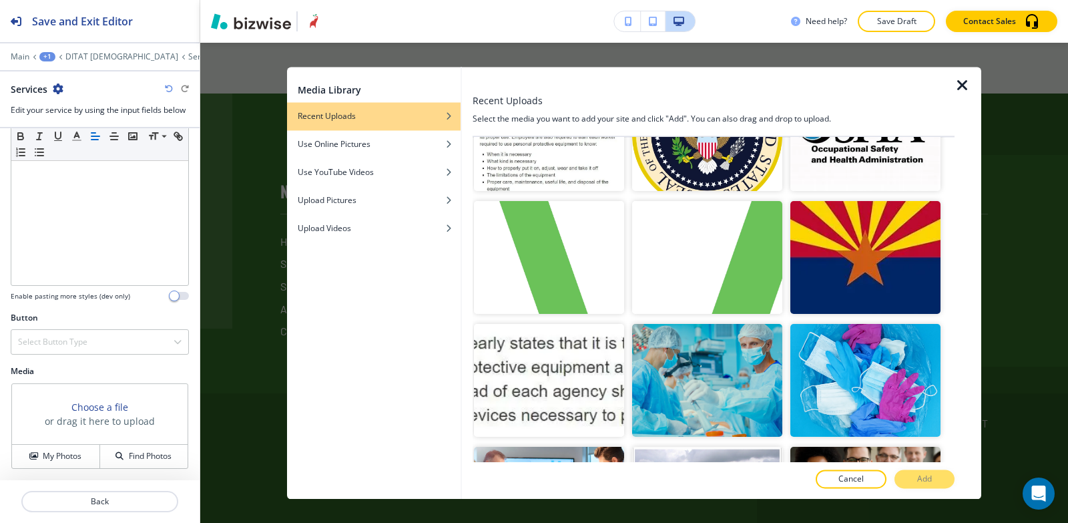
scroll to position [2404, 0]
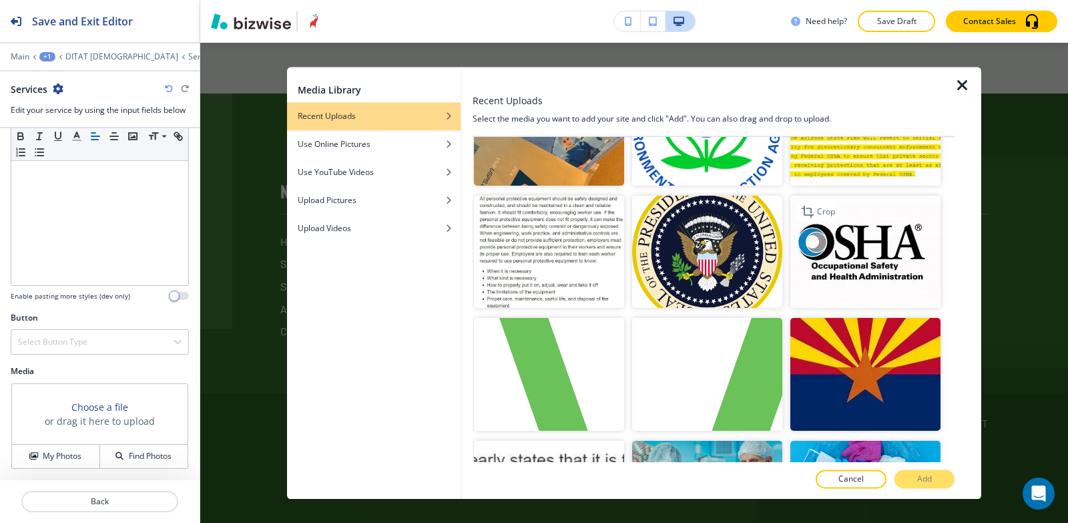
click at [867, 198] on img "button" at bounding box center [866, 252] width 150 height 113
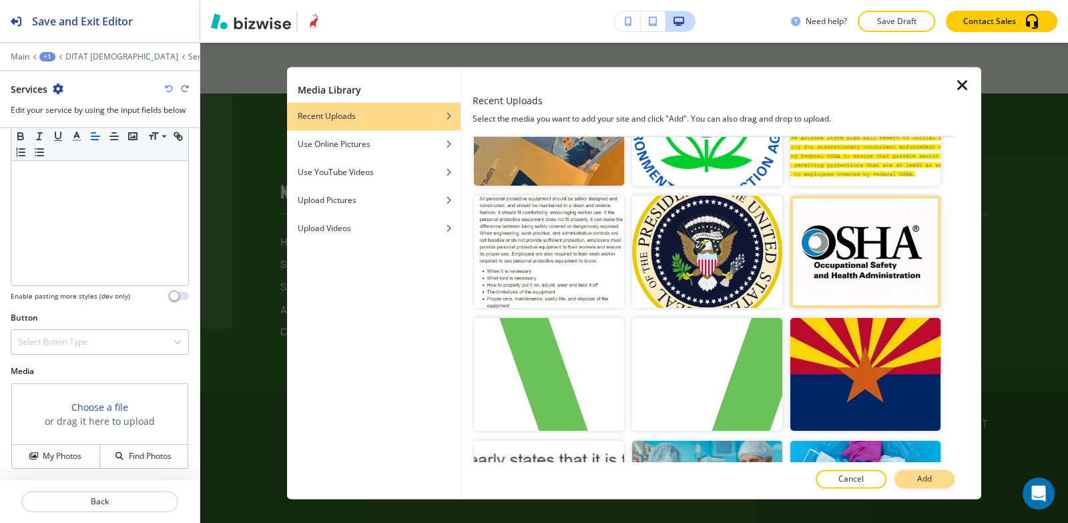
click at [928, 475] on p "Add" at bounding box center [925, 479] width 15 height 12
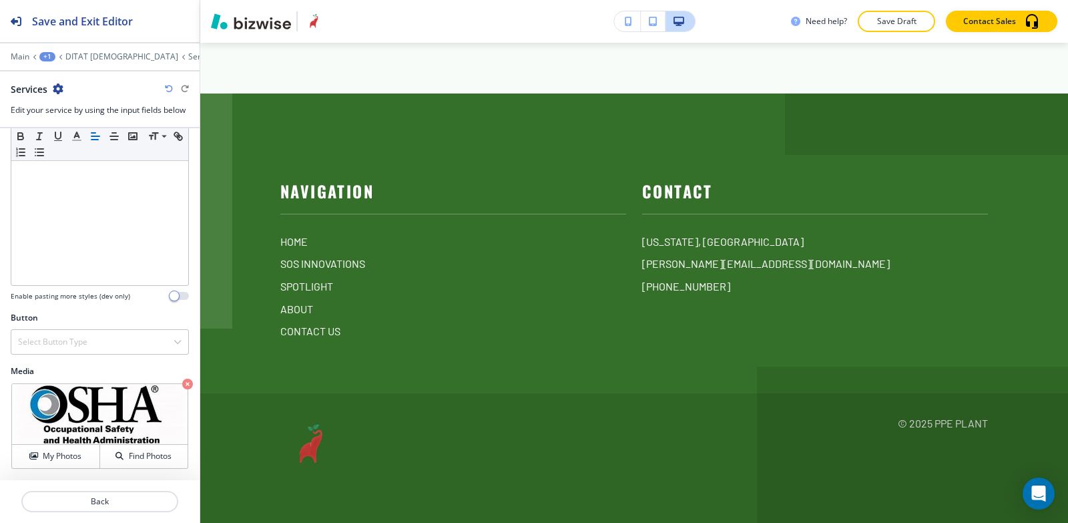
scroll to position [6118, 0]
click at [188, 57] on p "Services" at bounding box center [203, 56] width 31 height 9
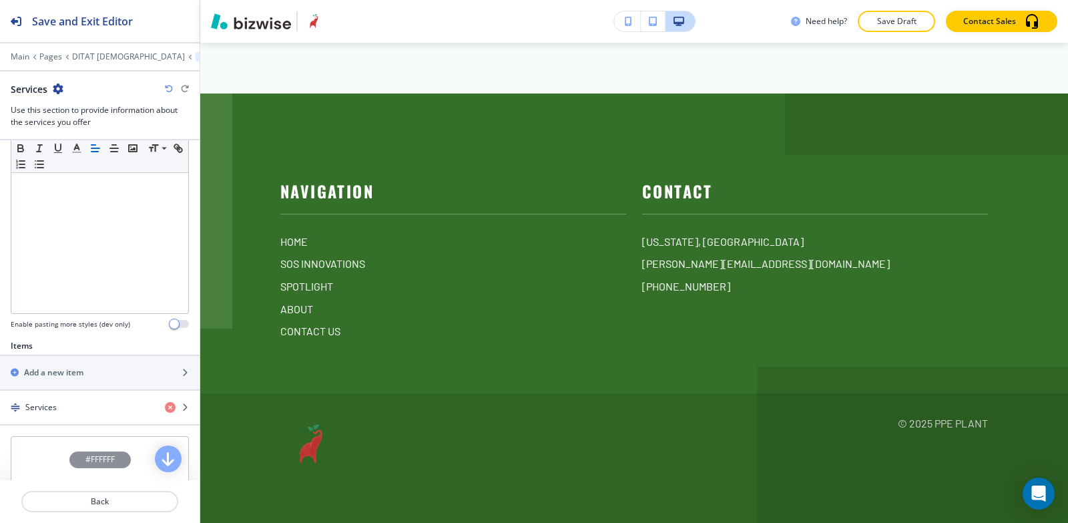
scroll to position [444, 0]
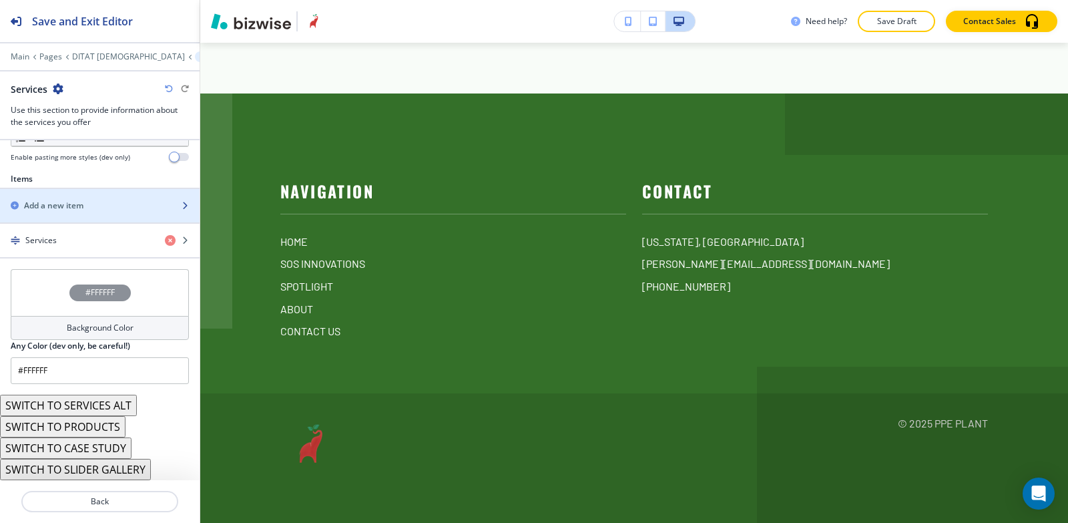
click at [57, 212] on div "button" at bounding box center [100, 217] width 200 height 11
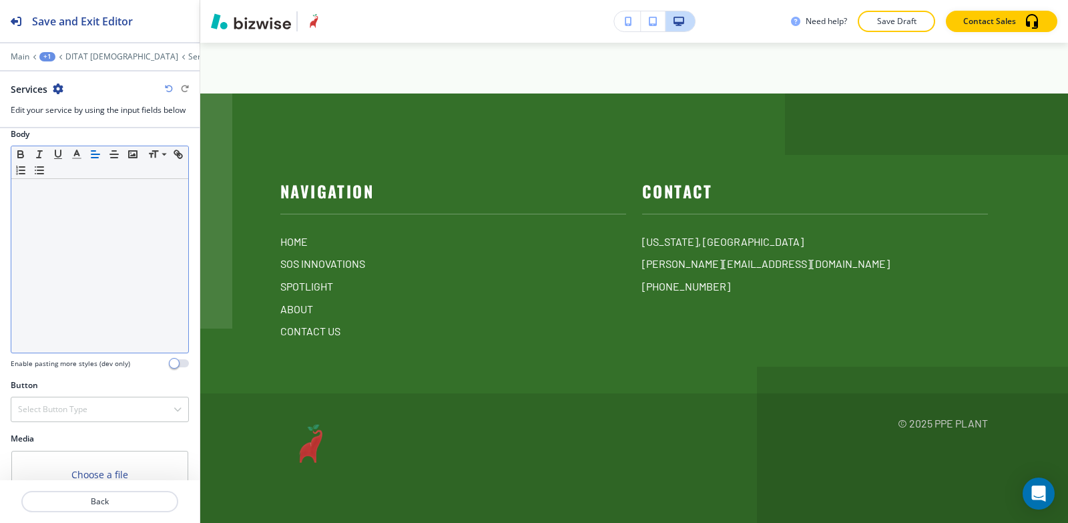
scroll to position [181, 0]
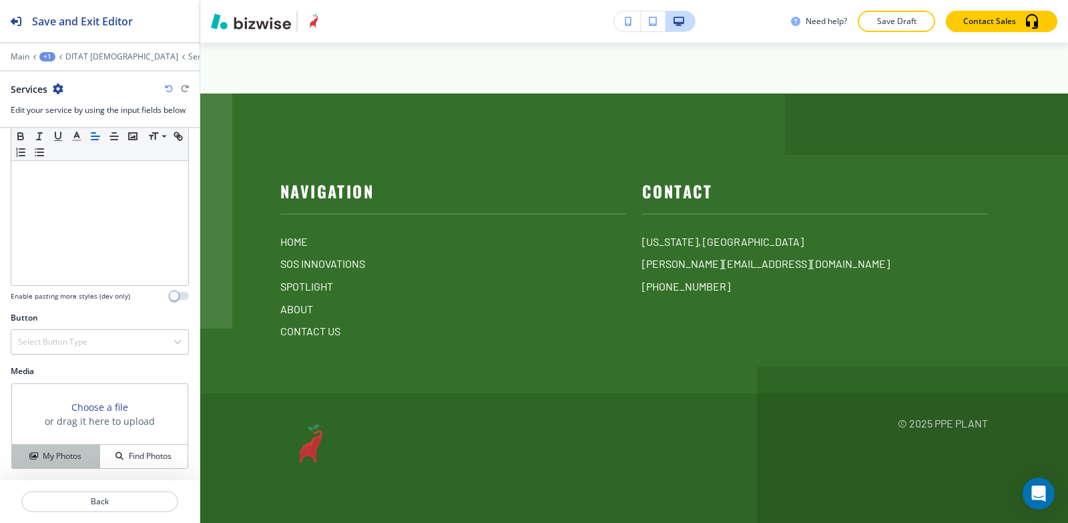
click at [57, 464] on button "My Photos" at bounding box center [56, 456] width 88 height 23
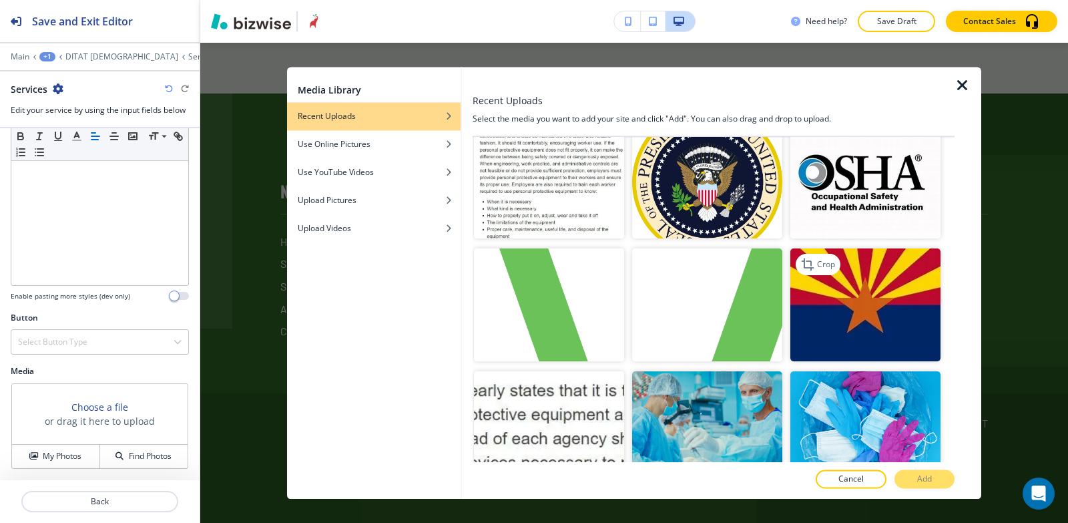
scroll to position [2471, 0]
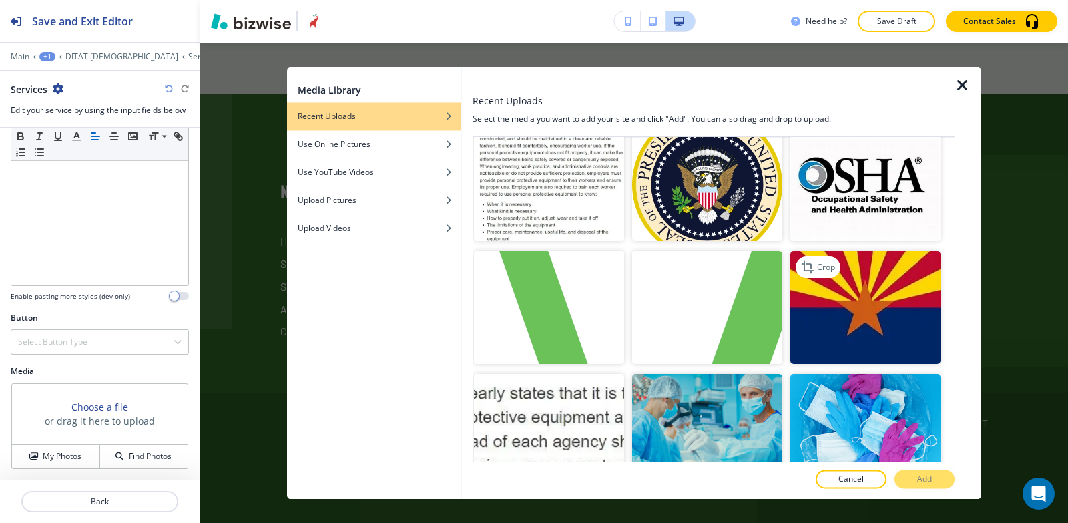
click at [882, 252] on img "button" at bounding box center [866, 308] width 150 height 113
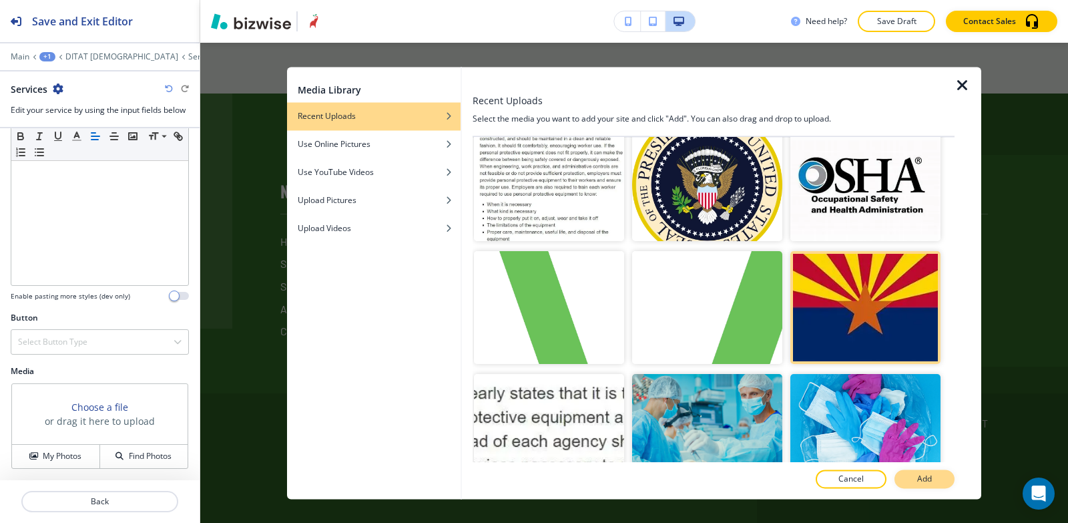
click at [914, 483] on button "Add" at bounding box center [925, 478] width 60 height 19
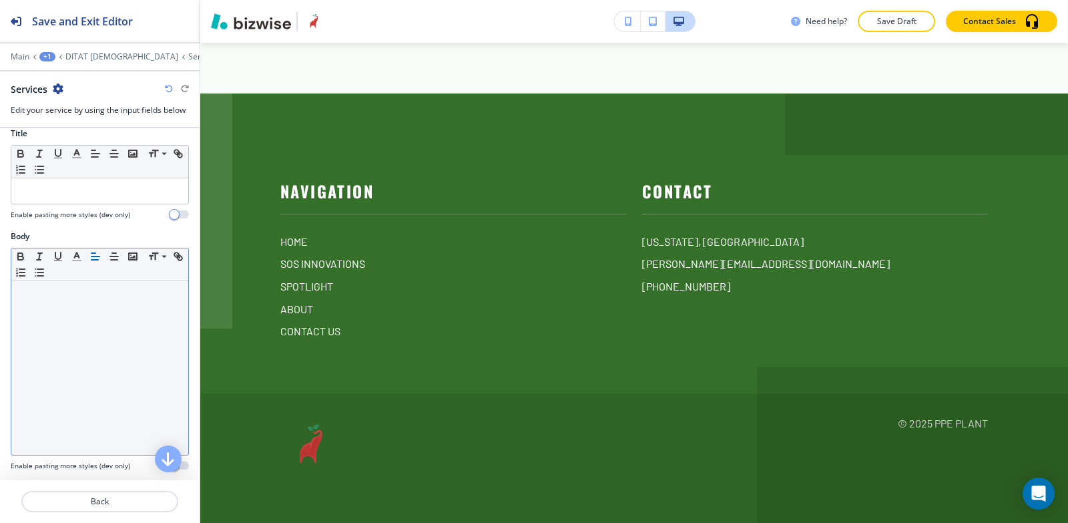
scroll to position [0, 0]
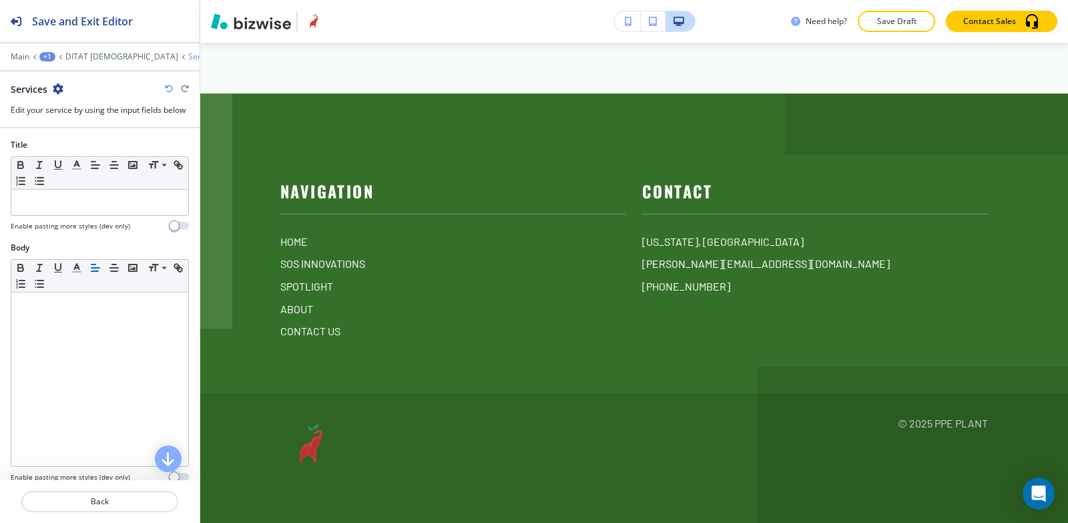
click at [188, 57] on p "Services" at bounding box center [203, 56] width 31 height 9
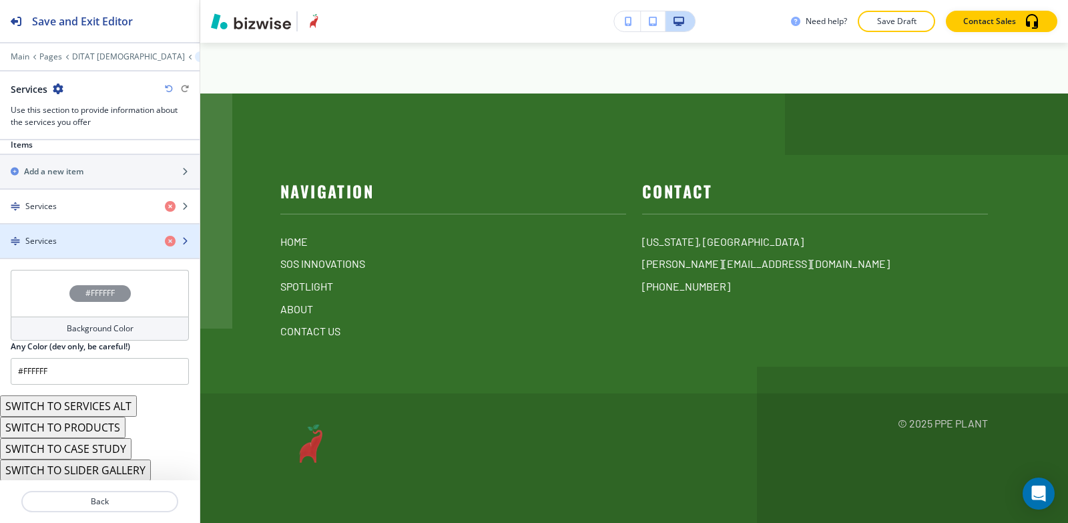
scroll to position [479, 0]
click at [63, 425] on button "SWITCH TO PRODUCTS" at bounding box center [63, 426] width 126 height 21
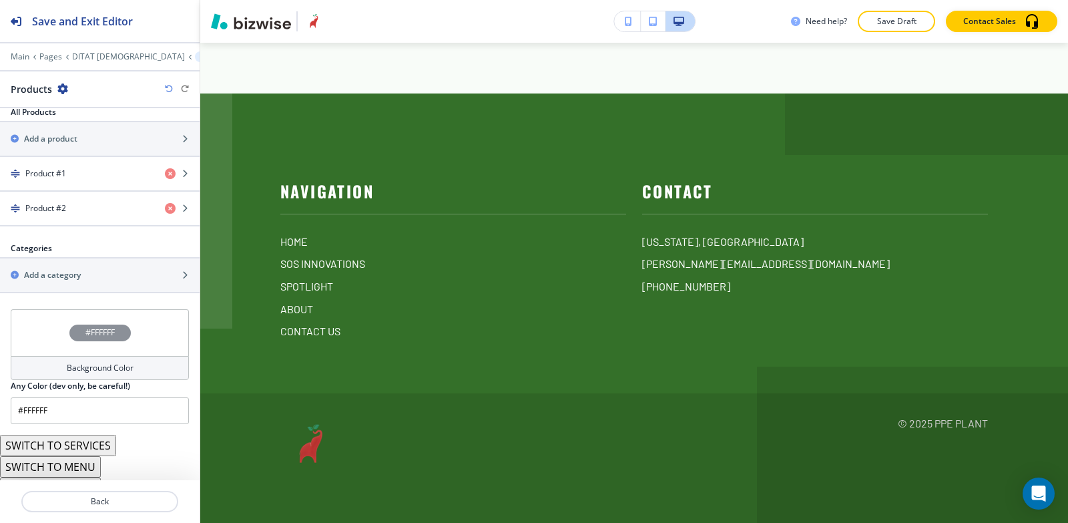
scroll to position [519, 0]
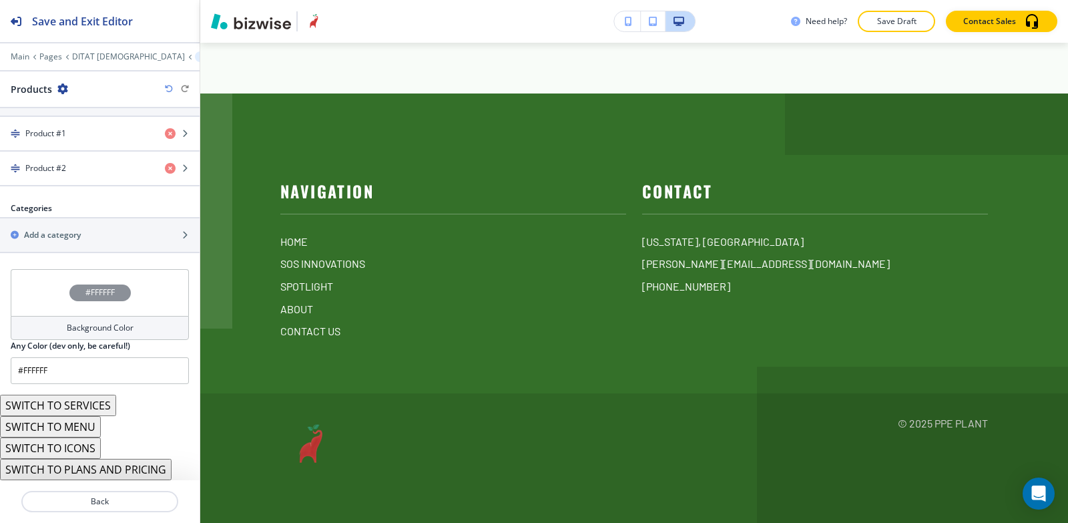
click at [66, 447] on button "SWITCH TO ICONS" at bounding box center [50, 447] width 101 height 21
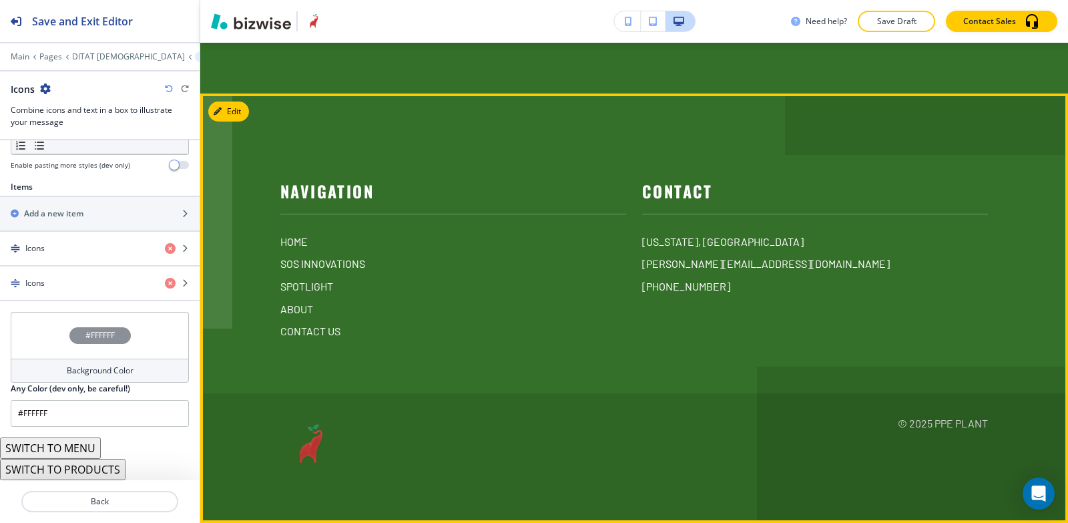
scroll to position [5766, 0]
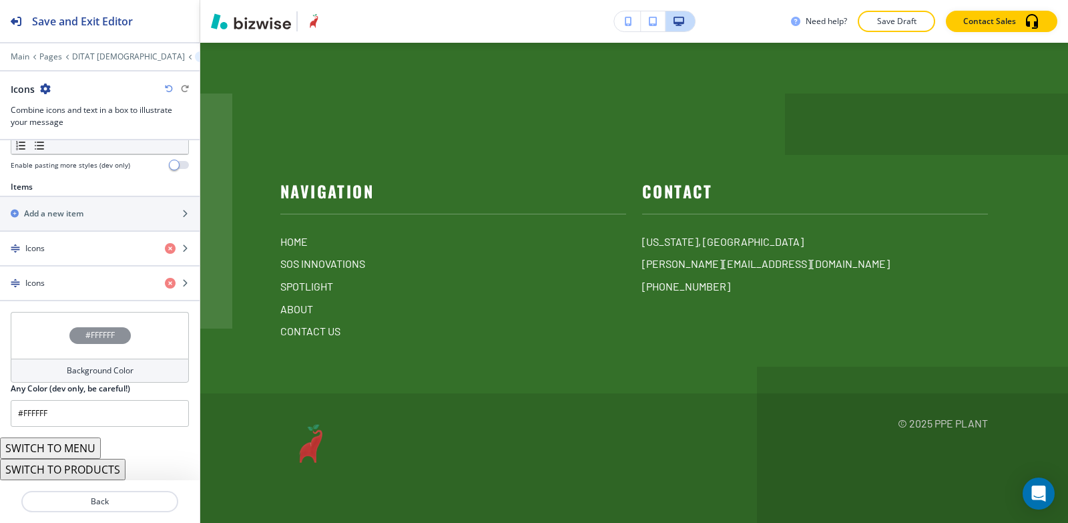
click at [72, 462] on button "SWITCH TO PRODUCTS" at bounding box center [63, 469] width 126 height 21
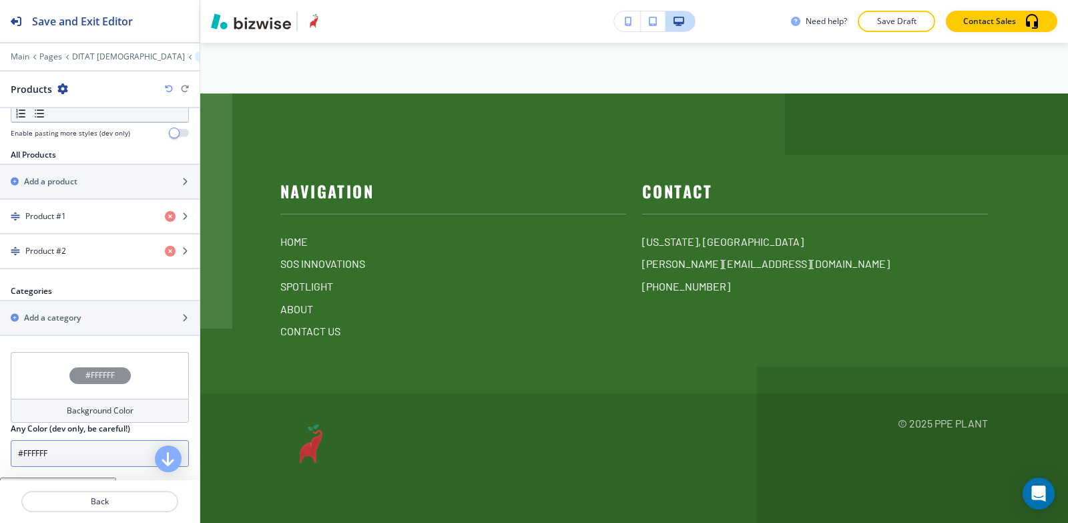
click at [74, 443] on input "#FFFFFF" at bounding box center [100, 453] width 178 height 27
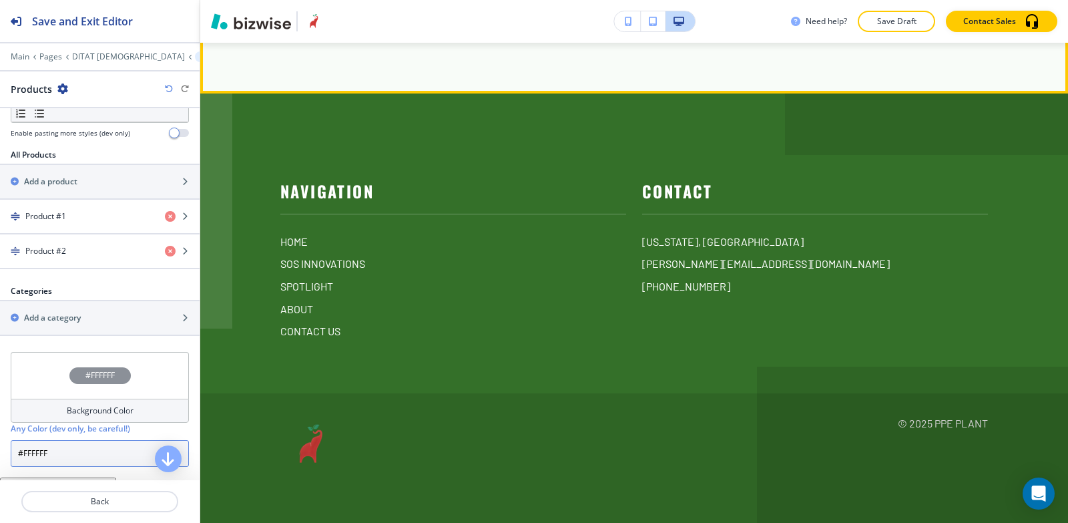
scroll to position [5874, 0]
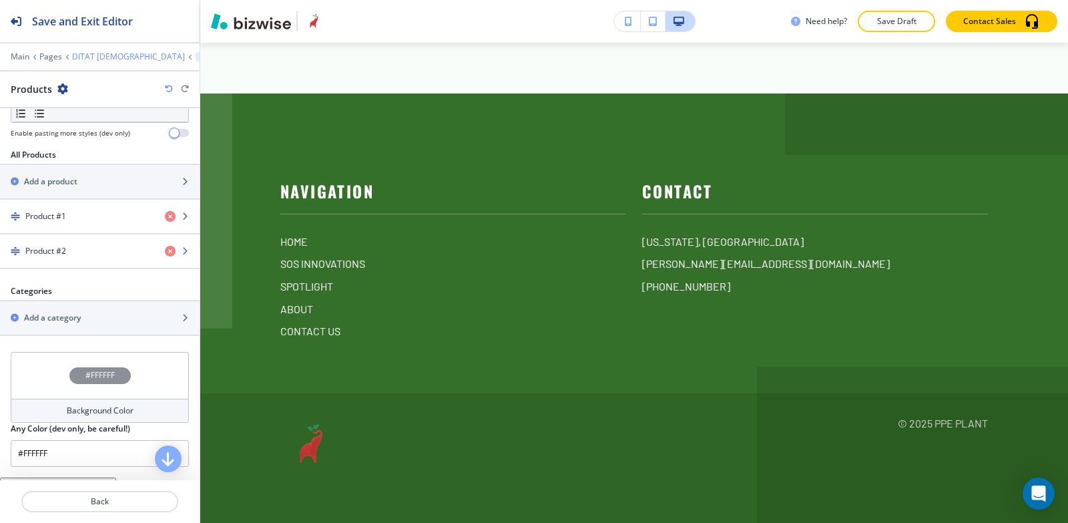
click at [103, 53] on p "DITAT [DEMOGRAPHIC_DATA]" at bounding box center [128, 56] width 113 height 9
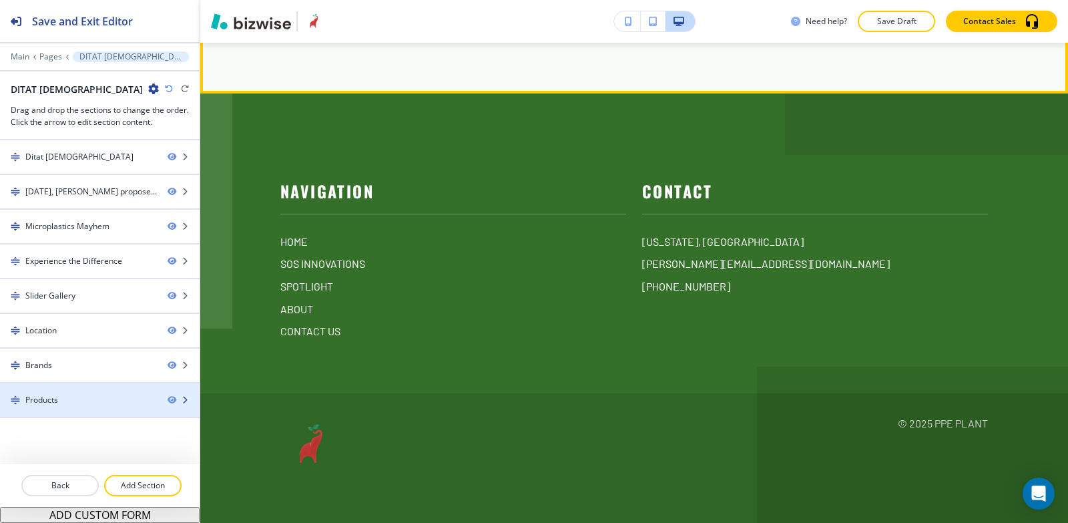
click at [129, 406] on div at bounding box center [100, 411] width 200 height 11
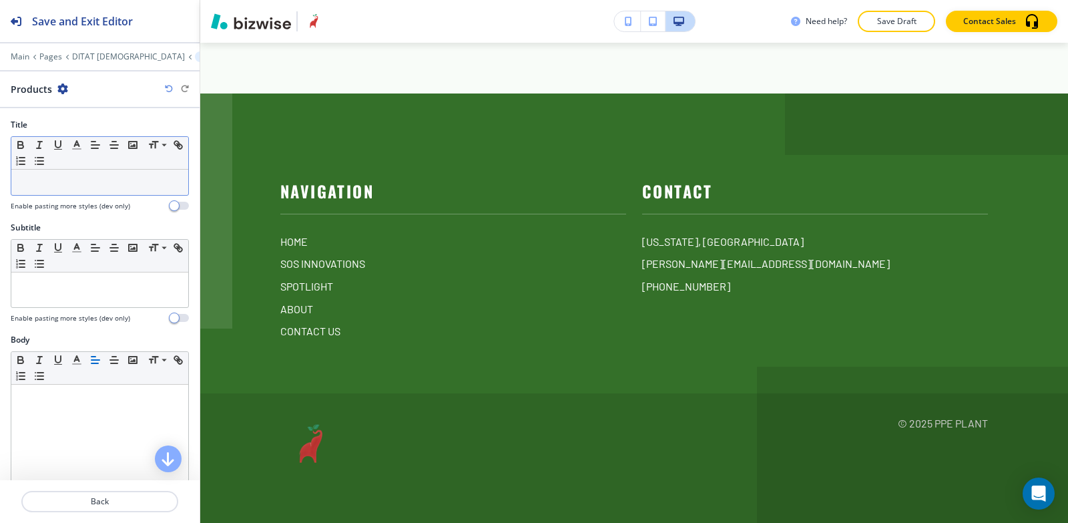
scroll to position [5966, 0]
click at [62, 90] on icon "button" at bounding box center [62, 88] width 11 height 11
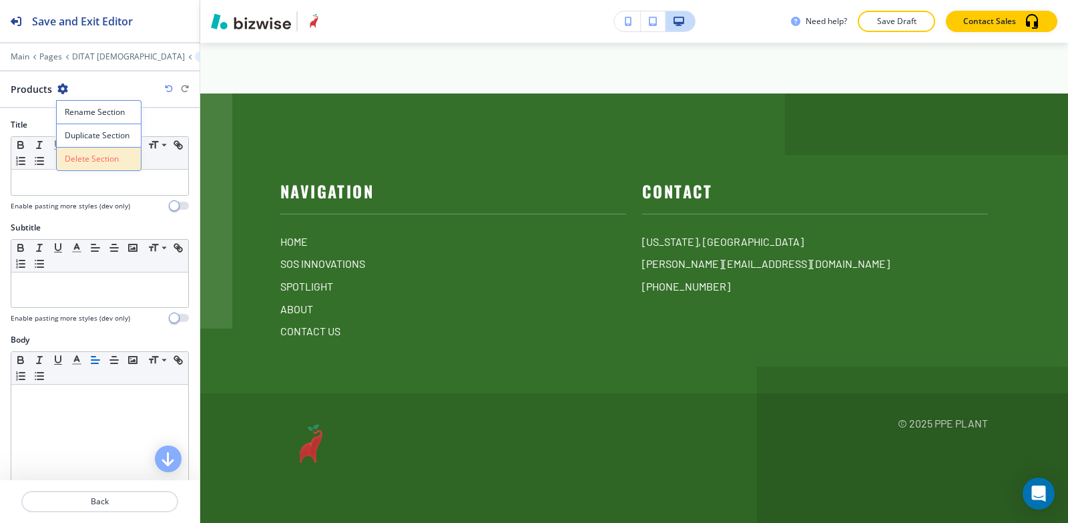
click at [87, 162] on p "Delete Section" at bounding box center [99, 159] width 68 height 12
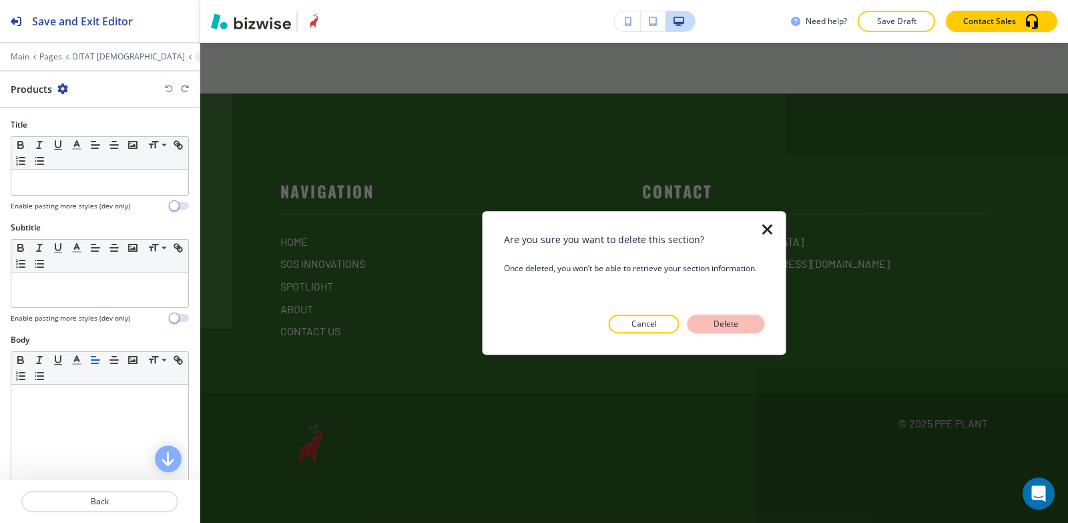
click at [725, 327] on p "Delete" at bounding box center [727, 324] width 32 height 12
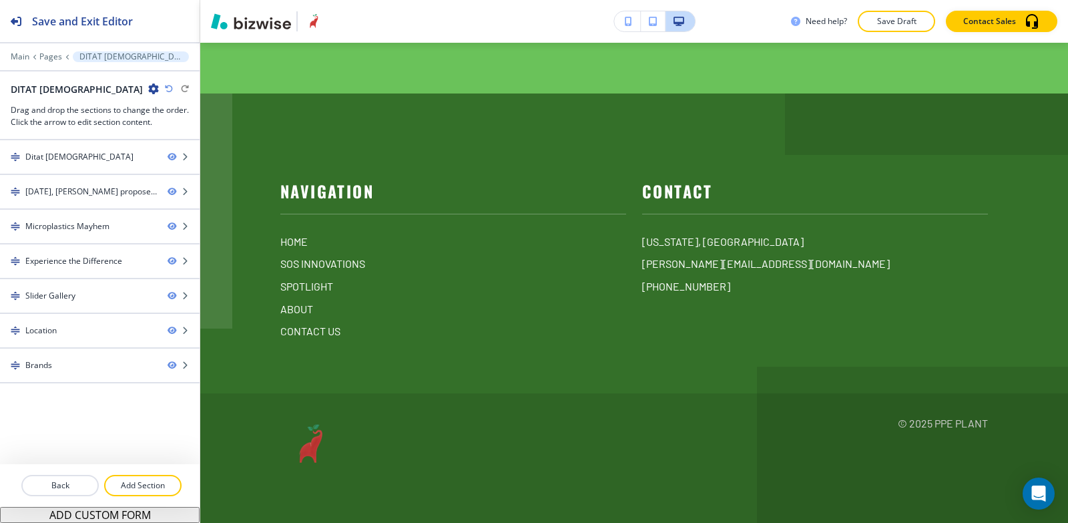
scroll to position [5515, 0]
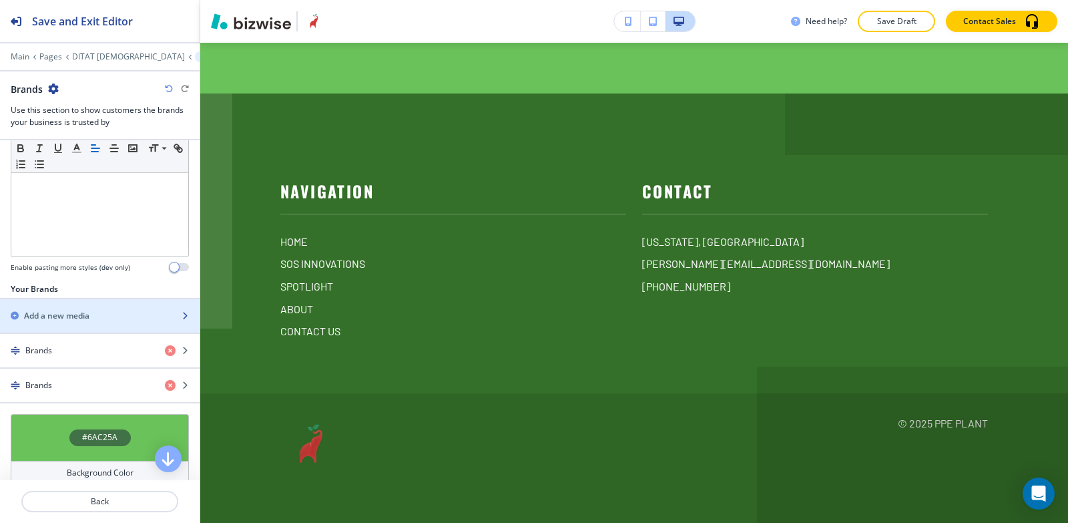
scroll to position [393, 0]
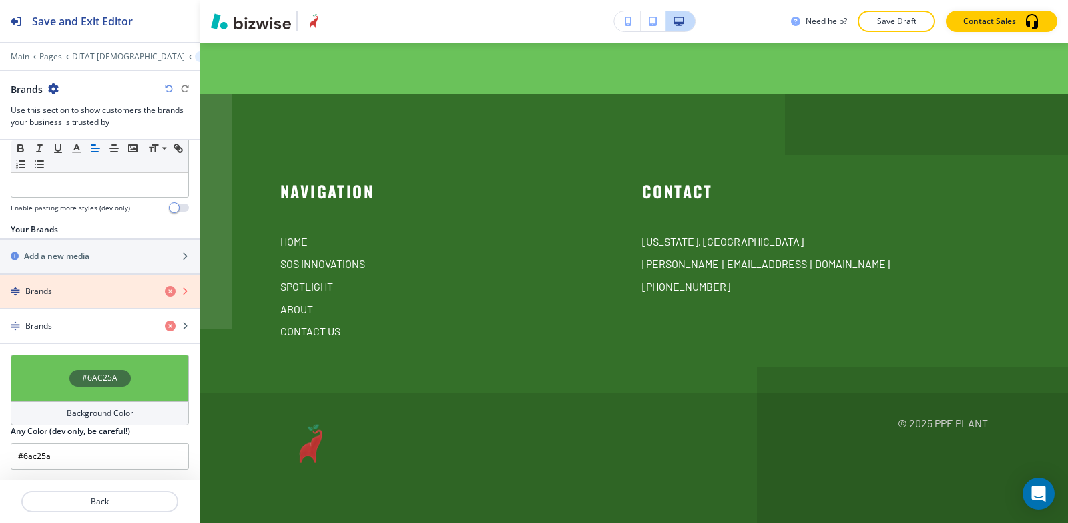
click at [165, 292] on icon "button" at bounding box center [170, 291] width 11 height 11
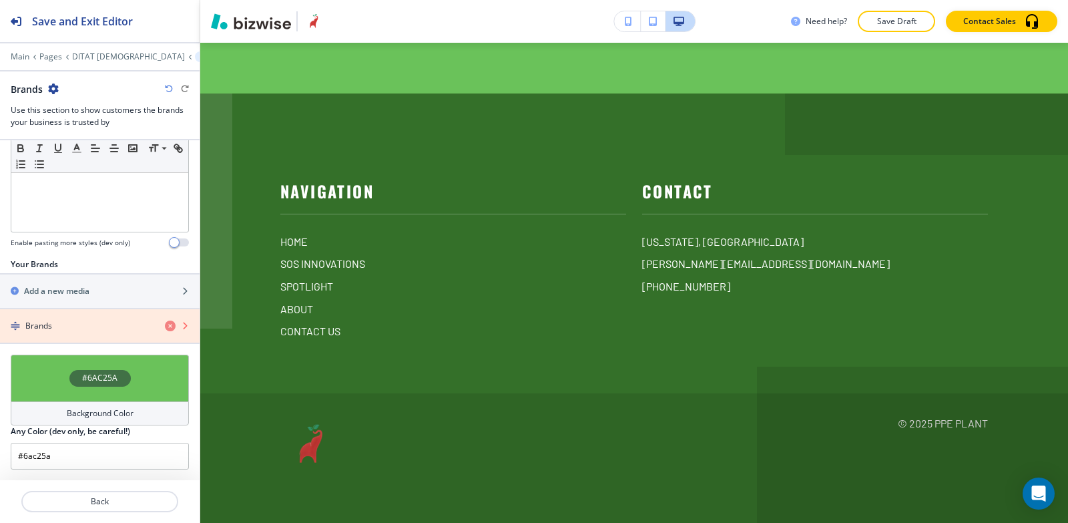
click at [165, 325] on icon "button" at bounding box center [170, 326] width 11 height 11
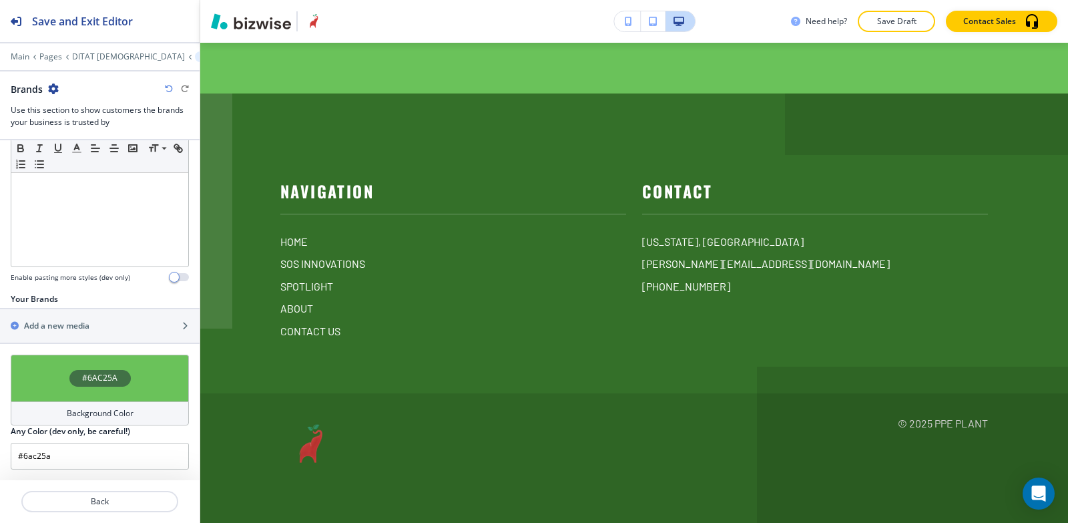
scroll to position [324, 0]
click at [92, 327] on div "Add a new media" at bounding box center [85, 326] width 170 height 12
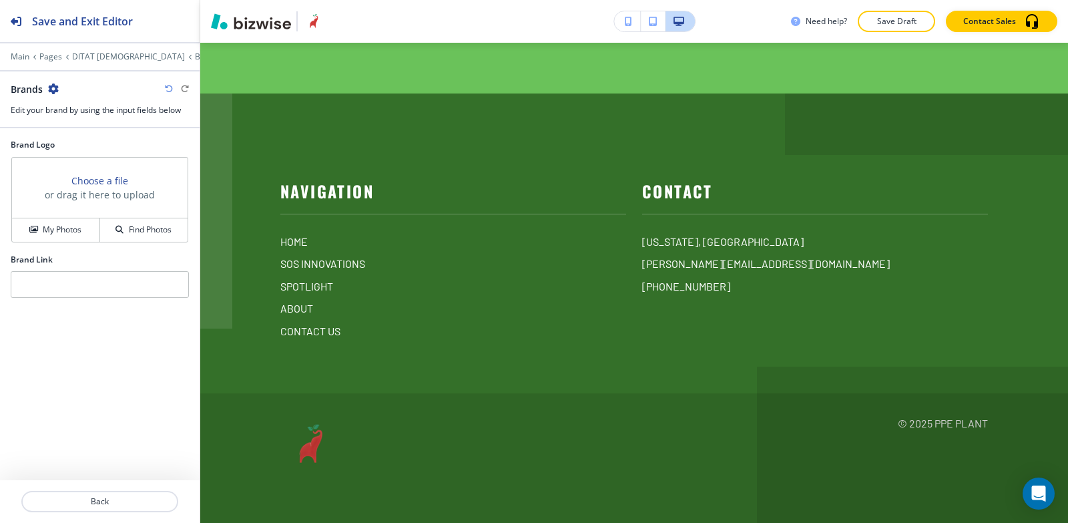
click at [79, 218] on div "My Photos Find Photos" at bounding box center [100, 230] width 176 height 24
click at [75, 230] on h4 "My Photos" at bounding box center [62, 230] width 39 height 12
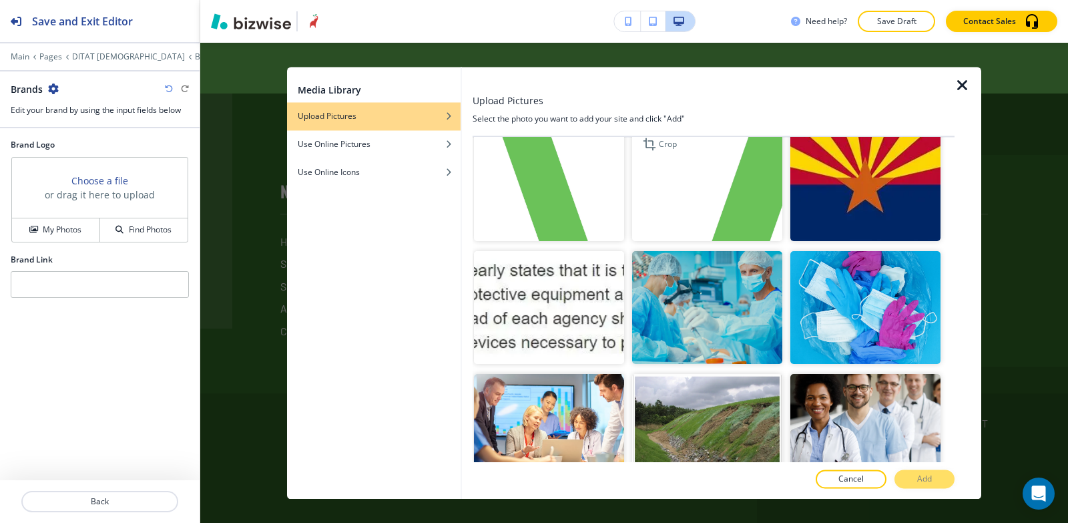
scroll to position [2404, 0]
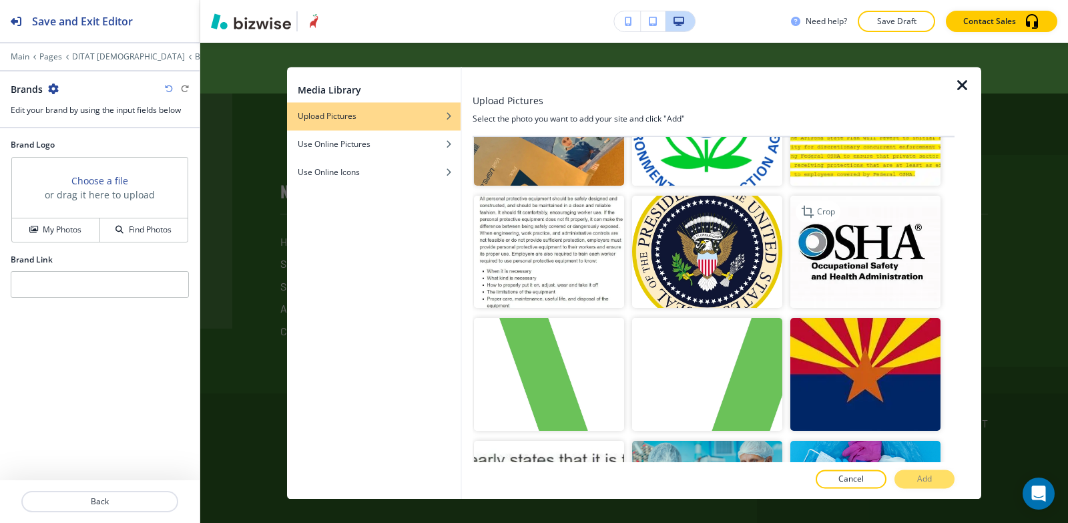
click at [847, 225] on img "button" at bounding box center [866, 252] width 150 height 113
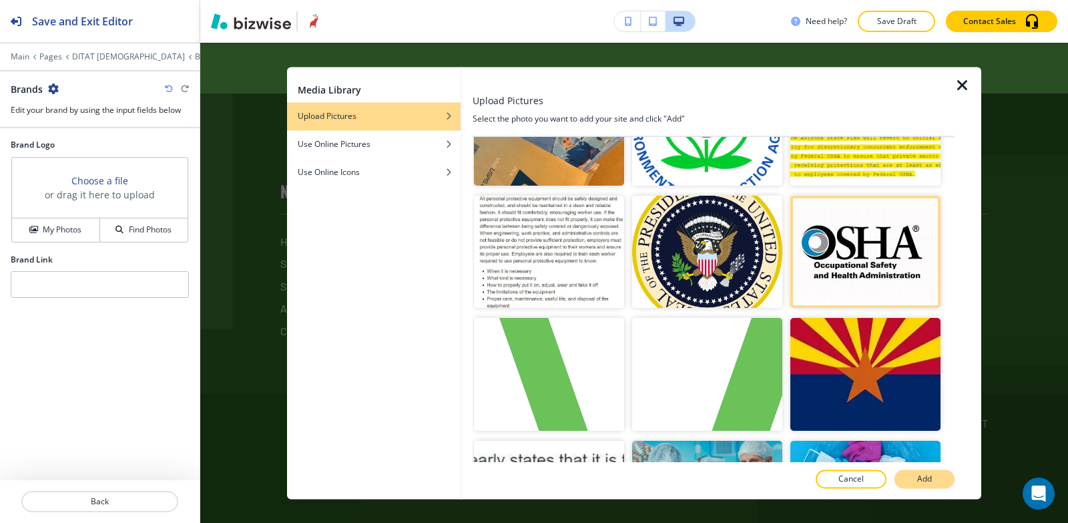
click at [920, 479] on p "Add" at bounding box center [925, 479] width 15 height 12
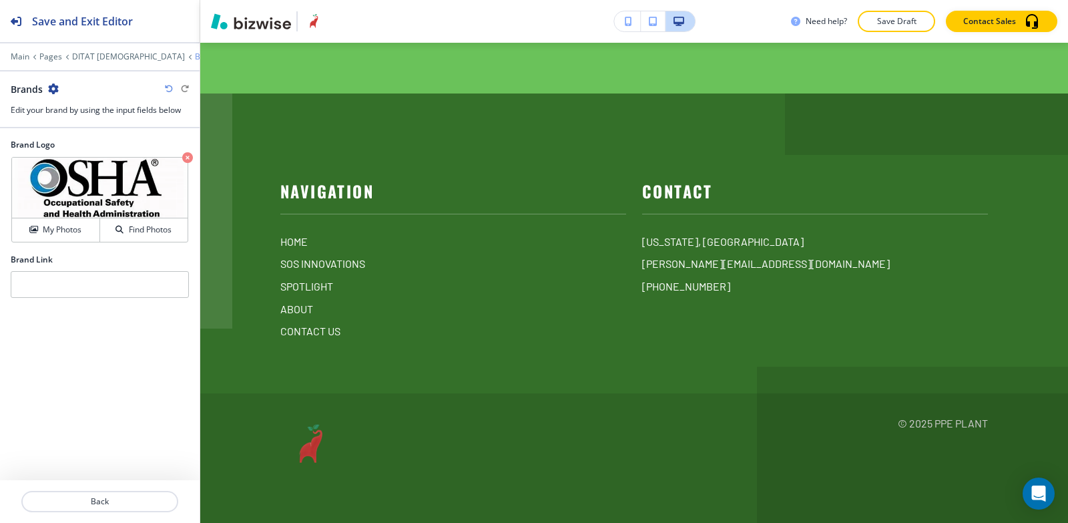
click at [195, 53] on p "Brands" at bounding box center [208, 56] width 27 height 9
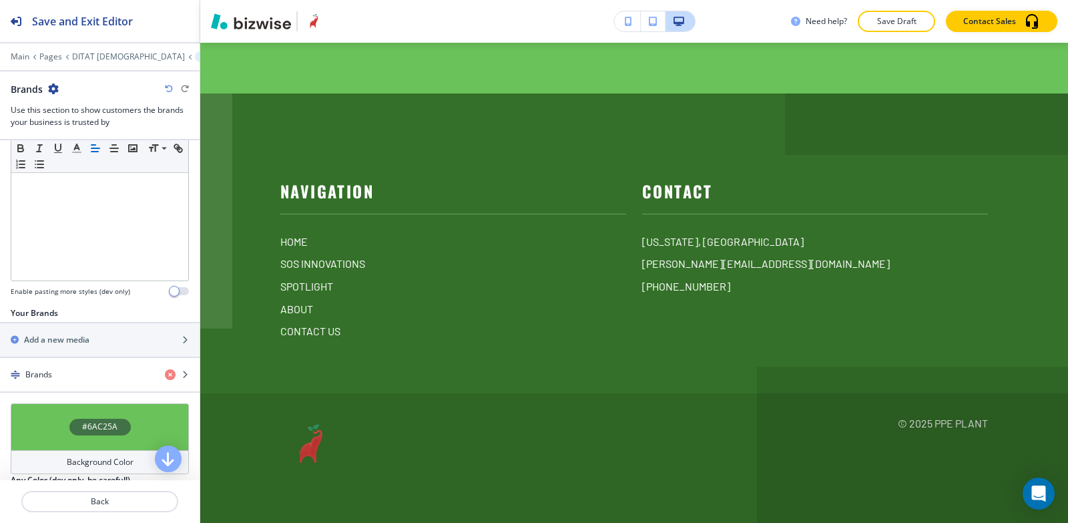
scroll to position [359, 0]
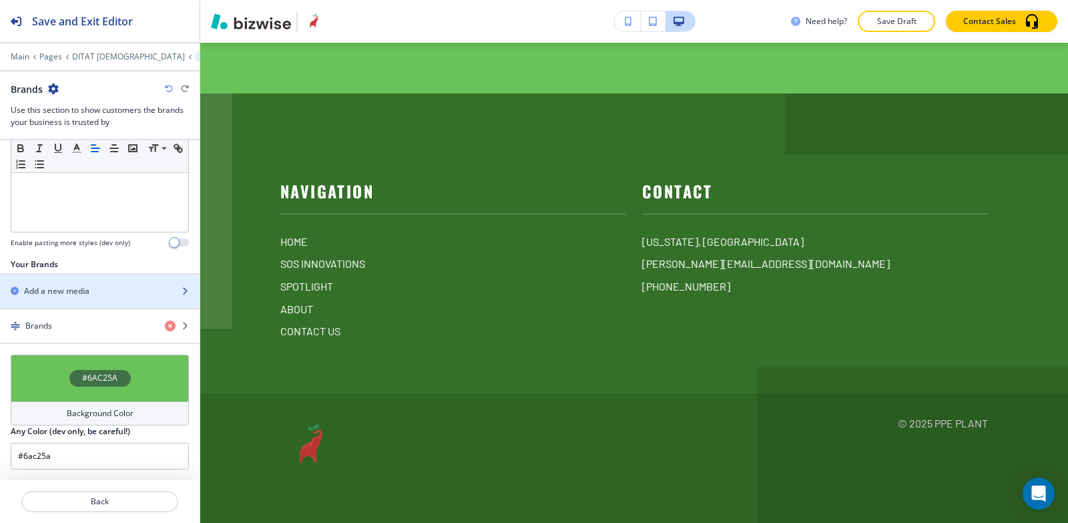
click at [76, 284] on div "button" at bounding box center [100, 279] width 200 height 11
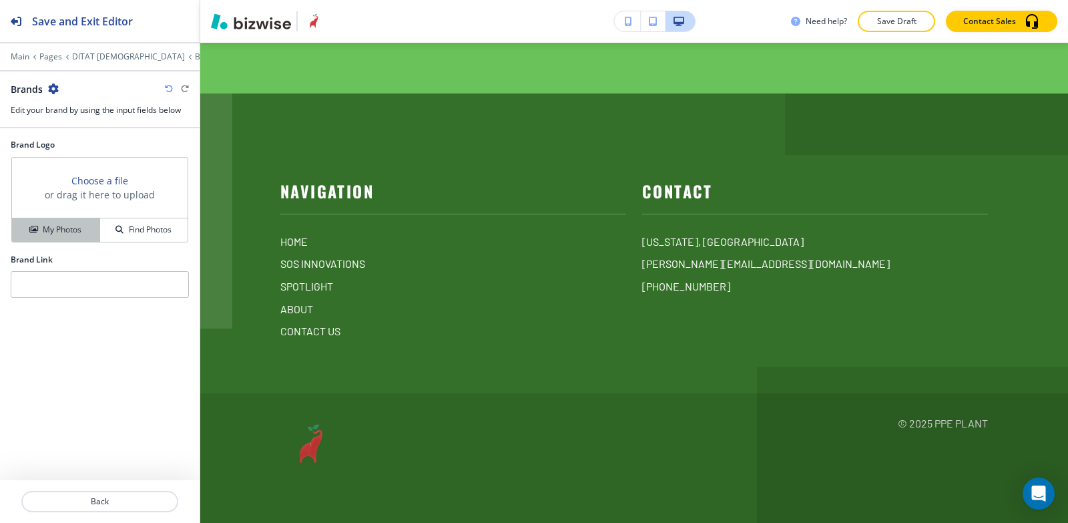
click at [63, 228] on h4 "My Photos" at bounding box center [62, 230] width 39 height 12
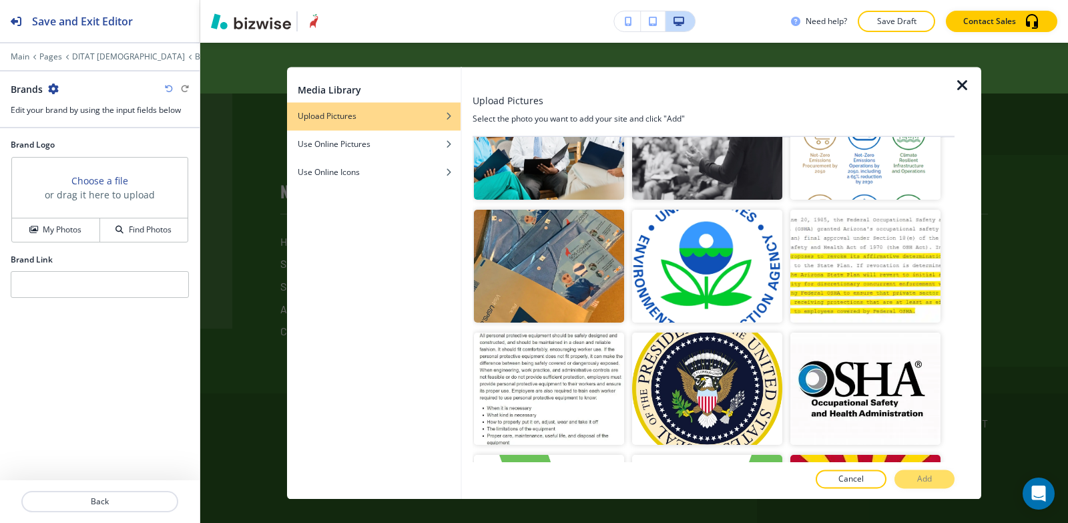
scroll to position [2404, 0]
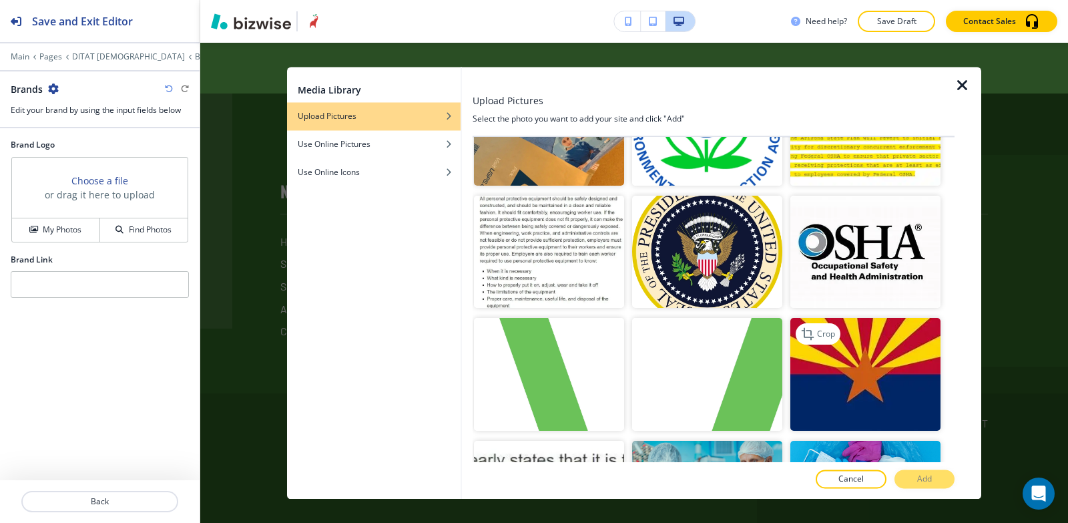
click at [882, 345] on img "button" at bounding box center [866, 375] width 150 height 113
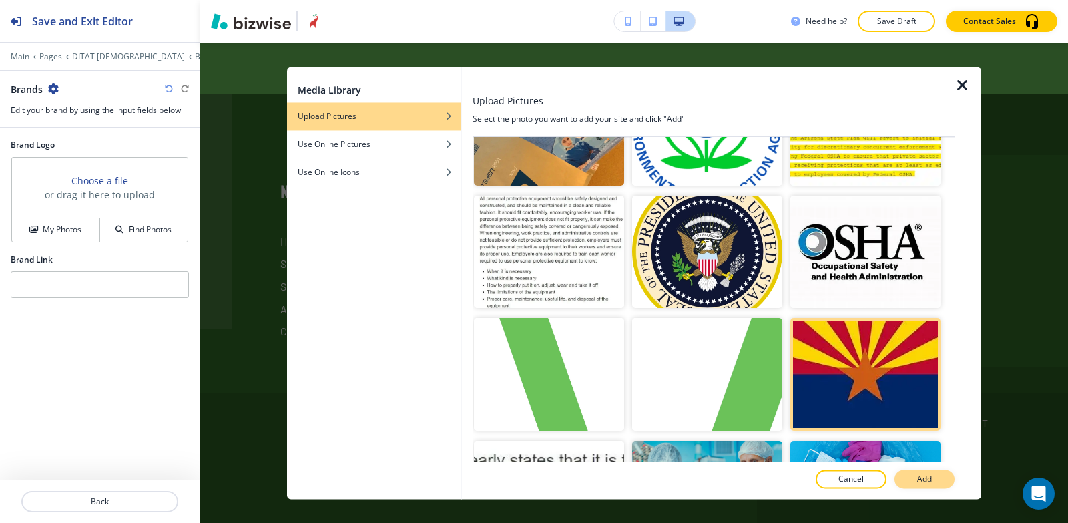
click at [912, 479] on button "Add" at bounding box center [925, 478] width 60 height 19
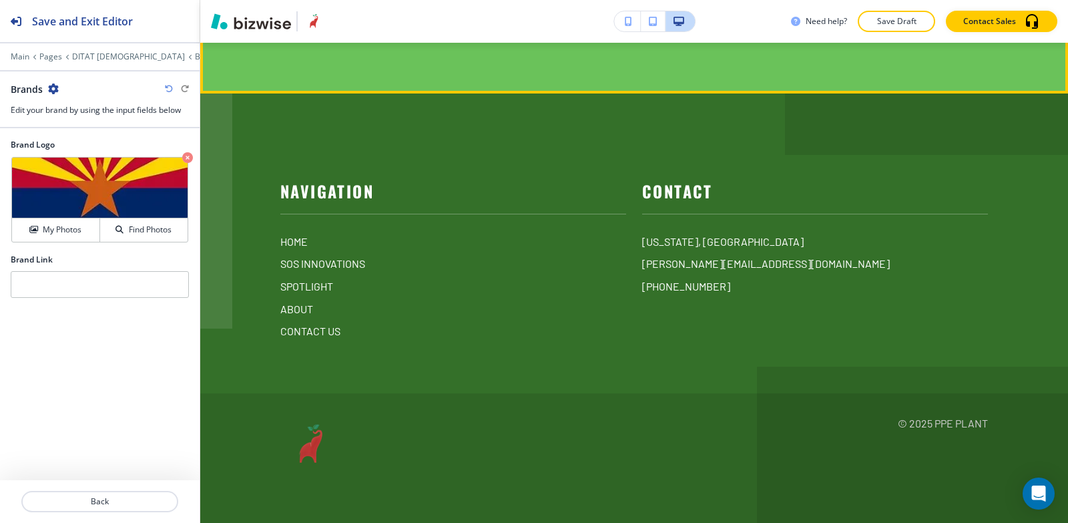
scroll to position [5541, 0]
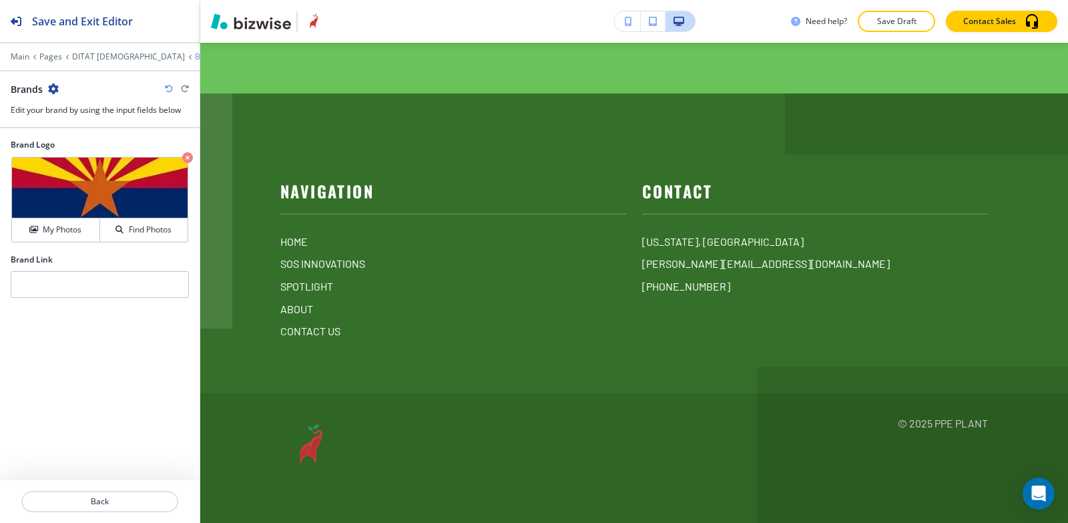
click at [195, 54] on p "Brands" at bounding box center [208, 56] width 27 height 9
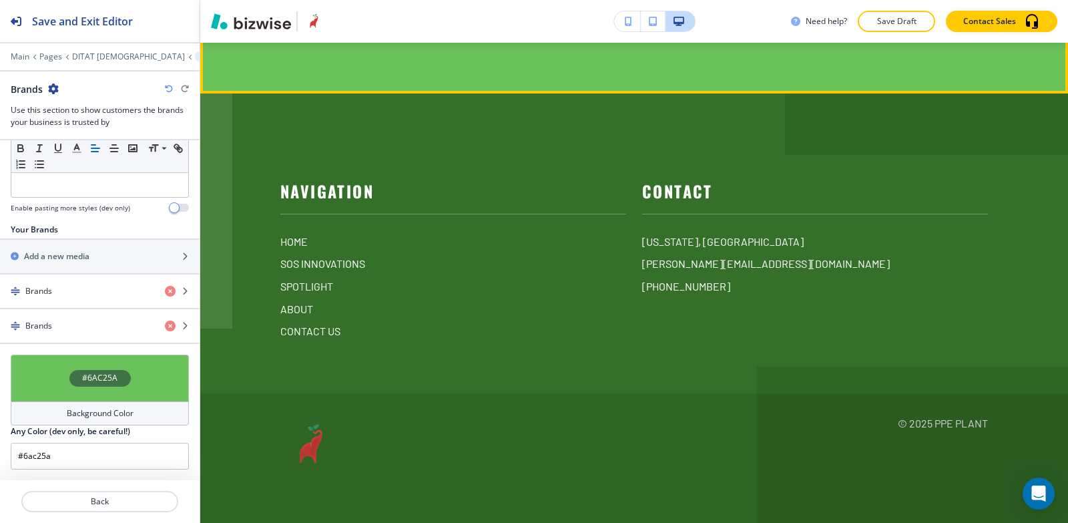
scroll to position [5607, 0]
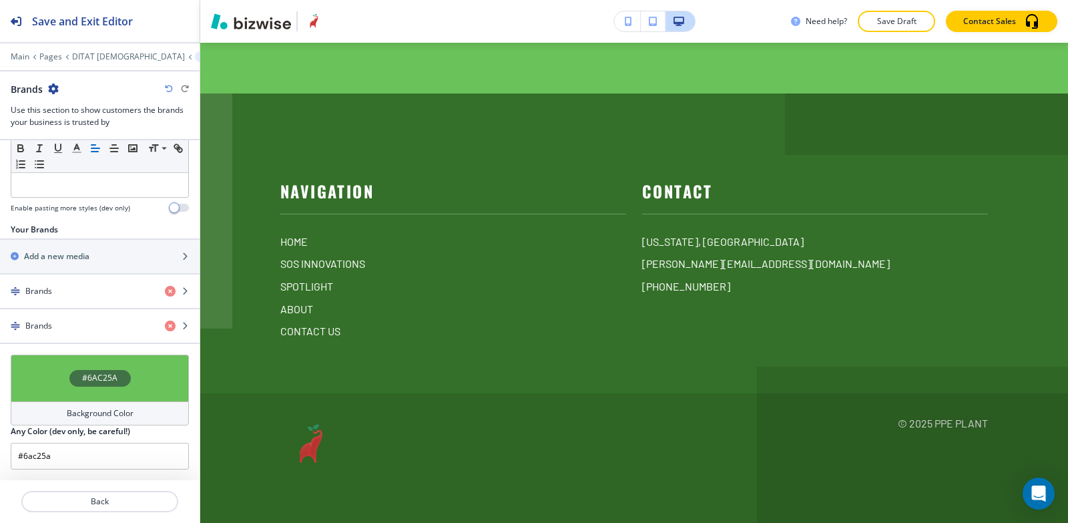
click at [79, 416] on h4 "Background Color" at bounding box center [100, 413] width 67 height 12
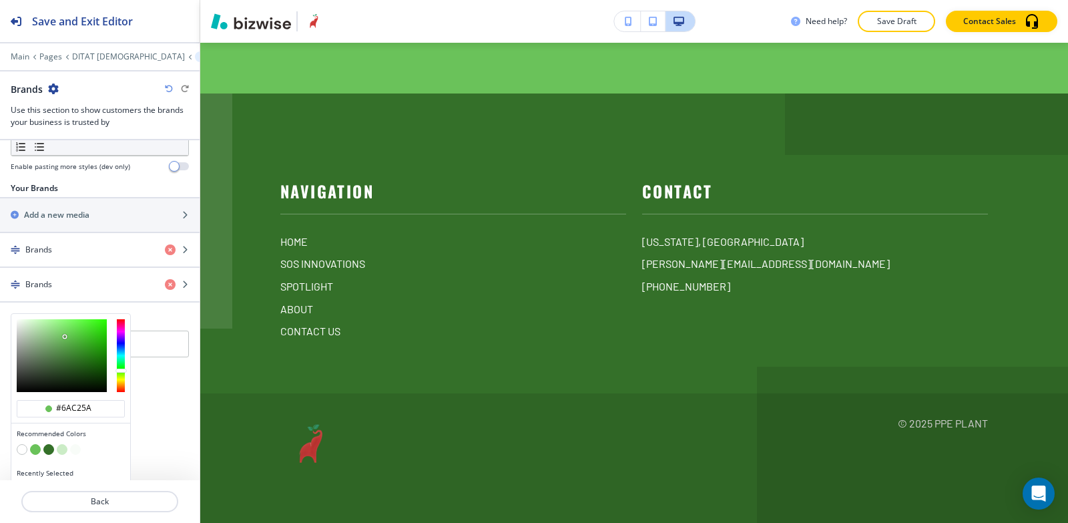
scroll to position [457, 0]
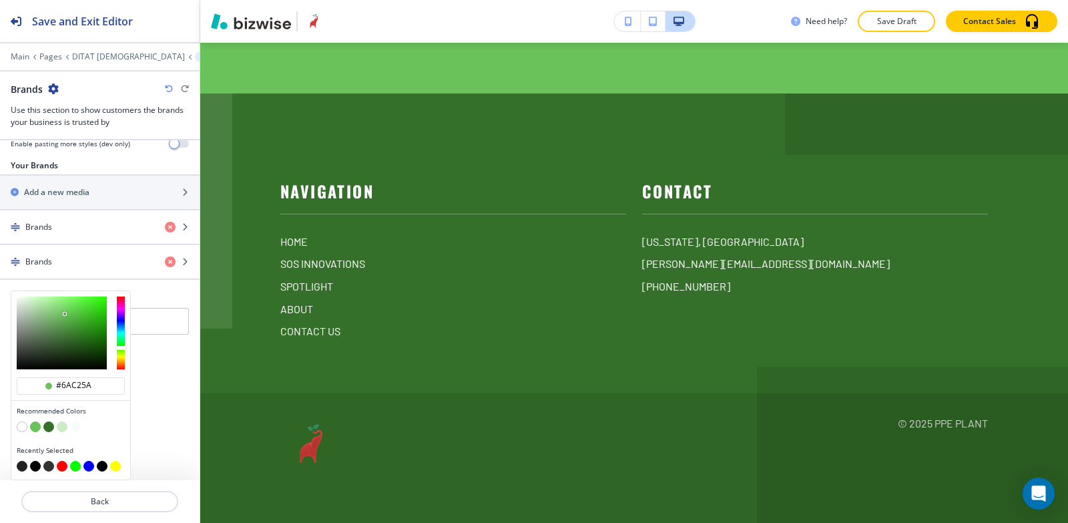
click at [21, 423] on button "button" at bounding box center [22, 426] width 11 height 11
type input "#FFFFFF"
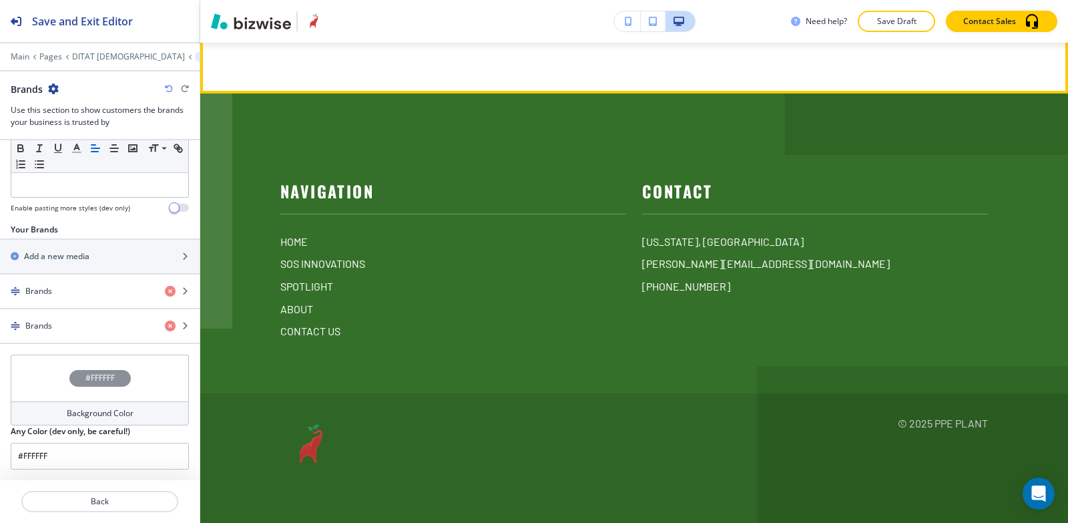
scroll to position [5674, 0]
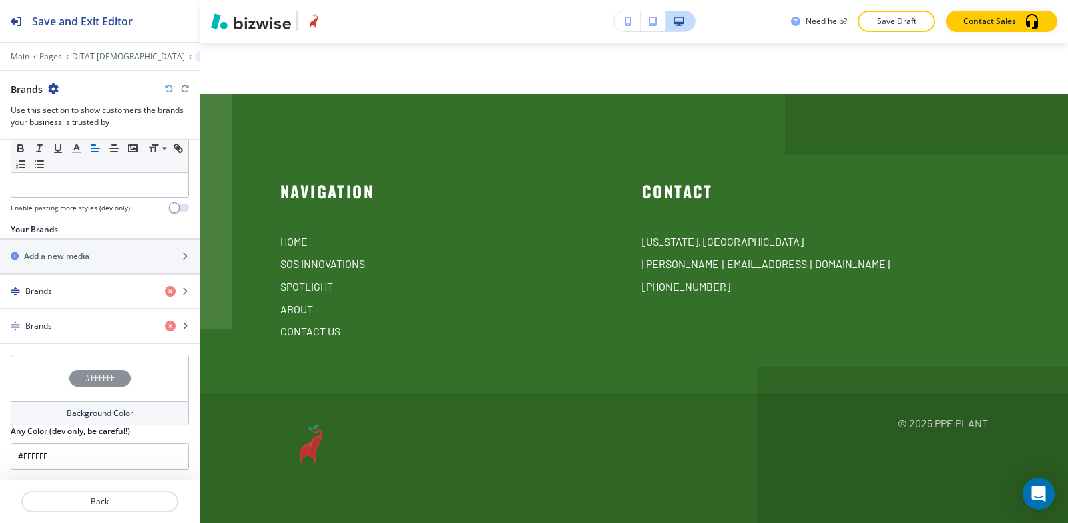
click at [77, 51] on div at bounding box center [100, 47] width 200 height 8
click at [74, 65] on div "Main Pages DITAT DEUS Brands Brands Use this section to show customers the bran…" at bounding box center [100, 89] width 200 height 77
click at [98, 59] on p "DITAT [DEMOGRAPHIC_DATA]" at bounding box center [128, 56] width 113 height 9
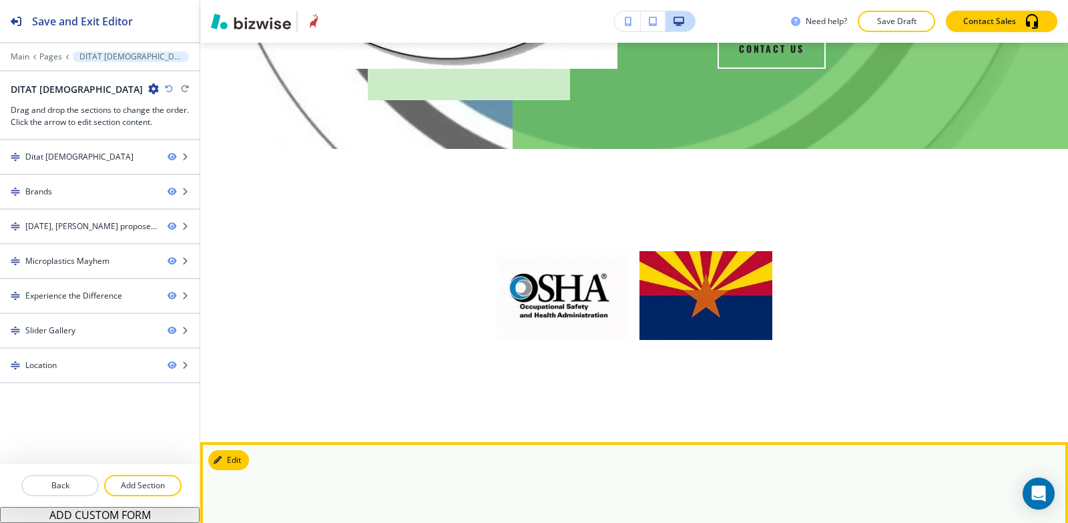
scroll to position [504, 0]
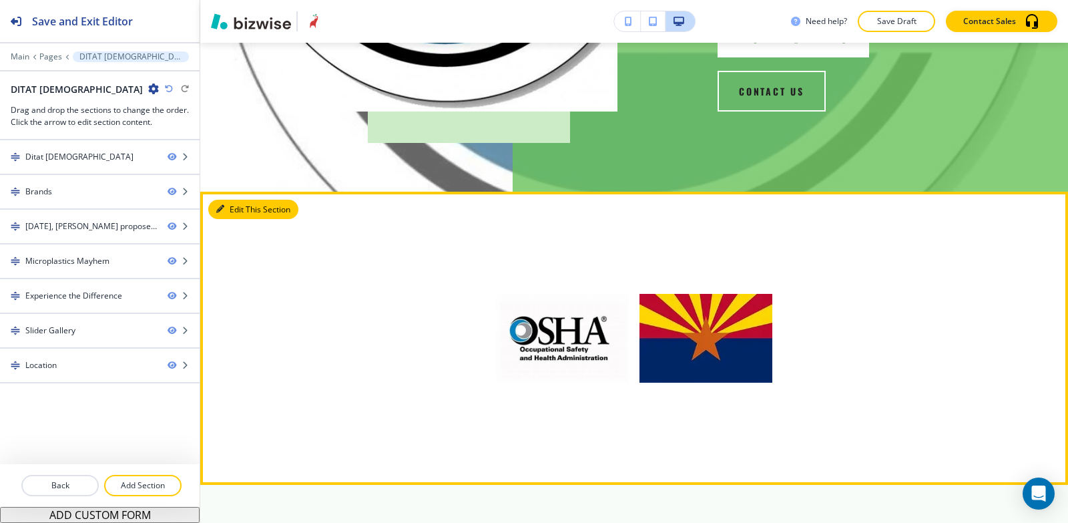
click at [232, 200] on button "Edit This Section" at bounding box center [253, 210] width 90 height 20
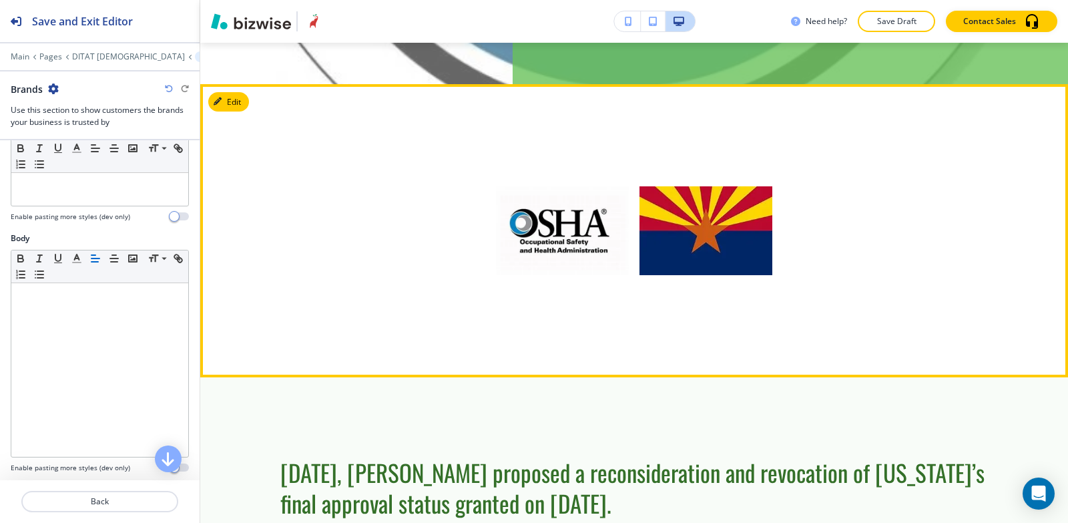
scroll to position [570, 0]
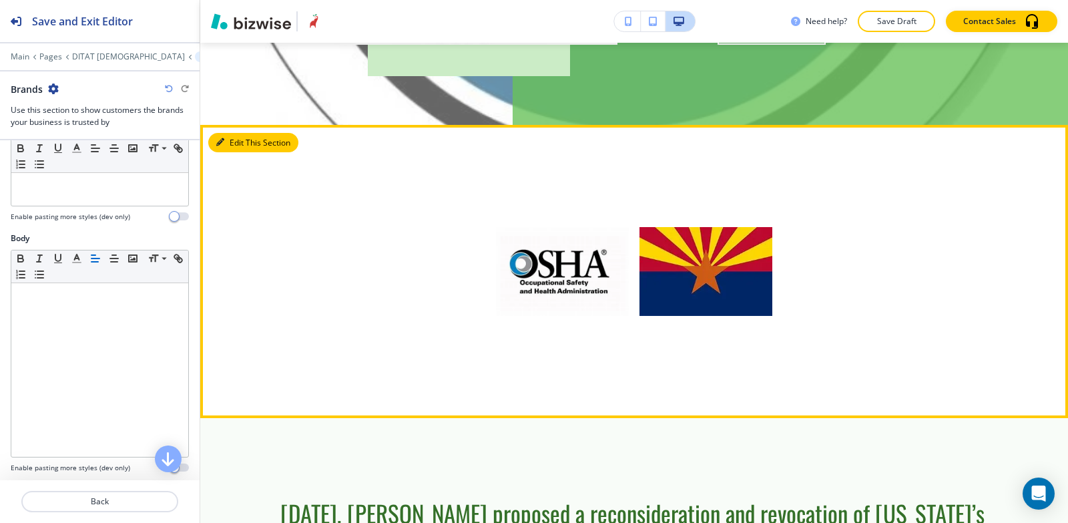
click at [232, 133] on button "Edit This Section" at bounding box center [253, 143] width 90 height 20
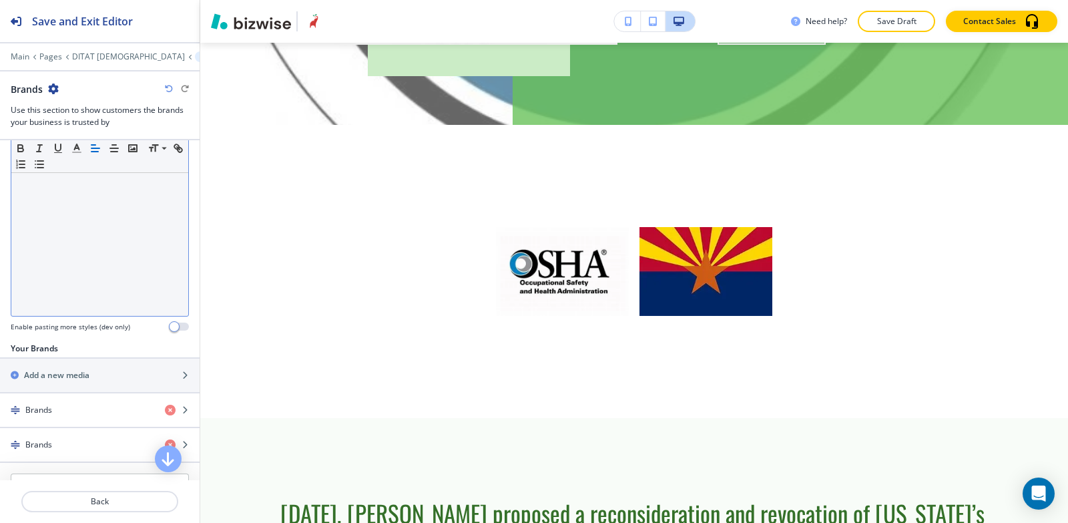
scroll to position [393, 0]
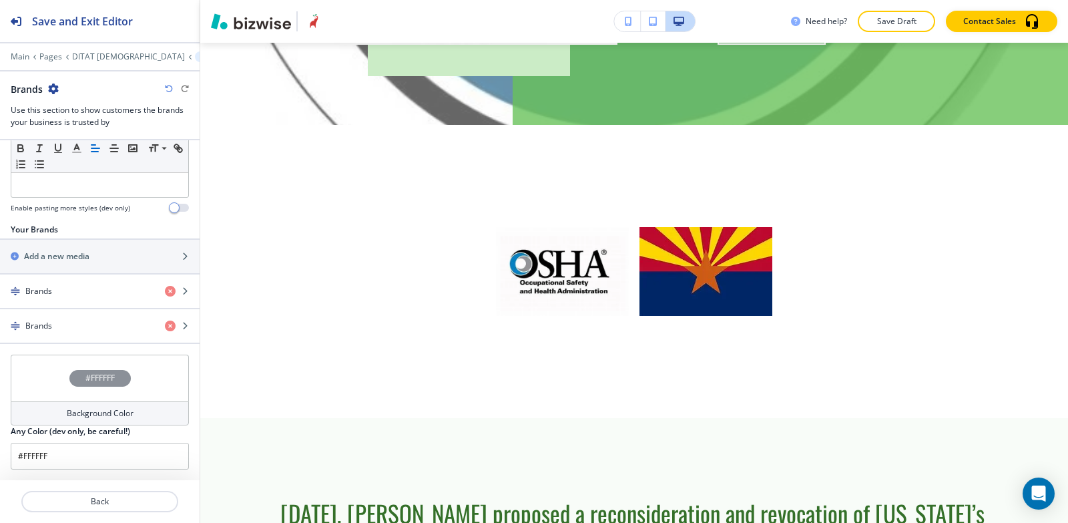
click at [64, 405] on div "Background Color" at bounding box center [100, 413] width 178 height 24
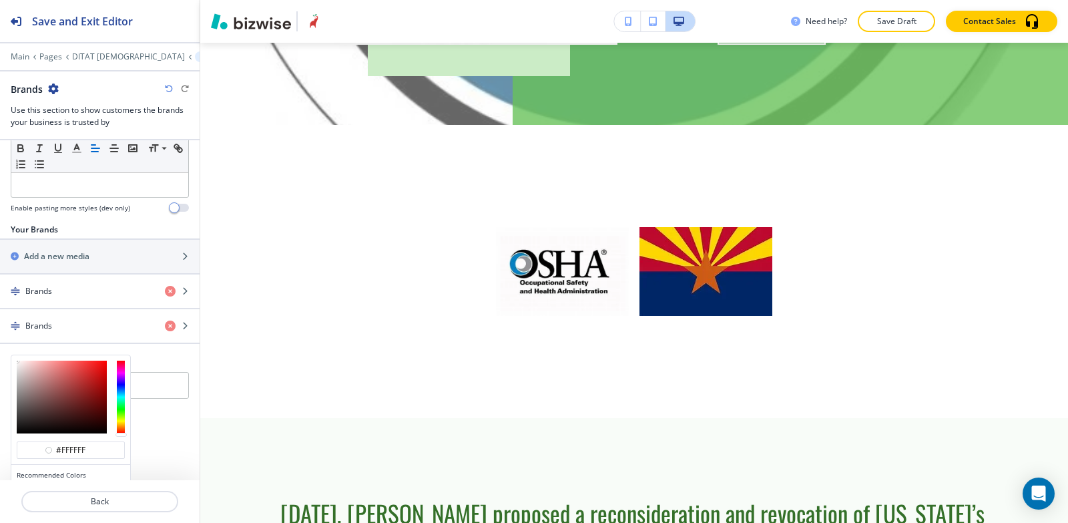
scroll to position [457, 0]
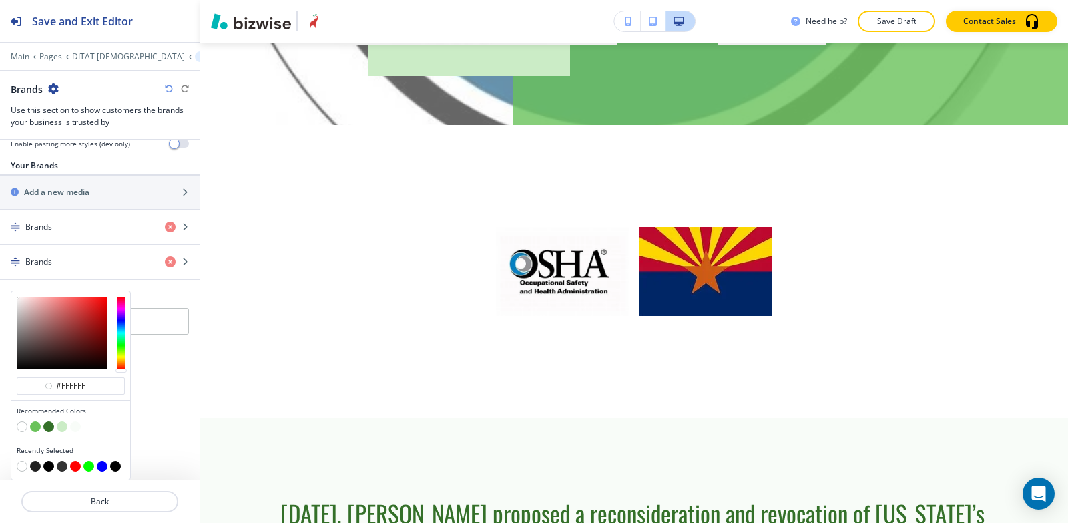
click at [57, 425] on button "button" at bounding box center [62, 426] width 11 height 11
type input "#cbecc6"
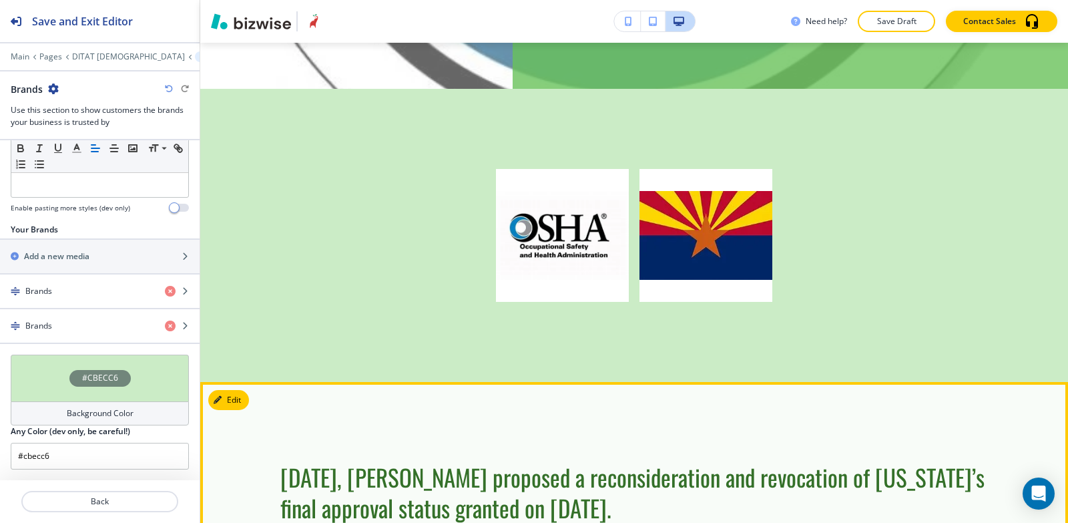
scroll to position [637, 0]
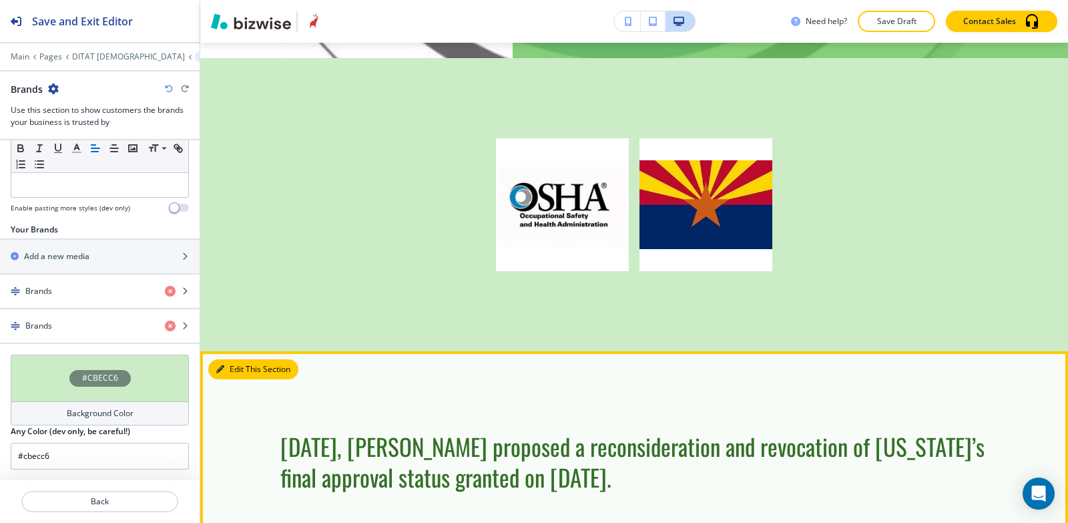
click at [226, 359] on button "Edit This Section" at bounding box center [253, 369] width 90 height 20
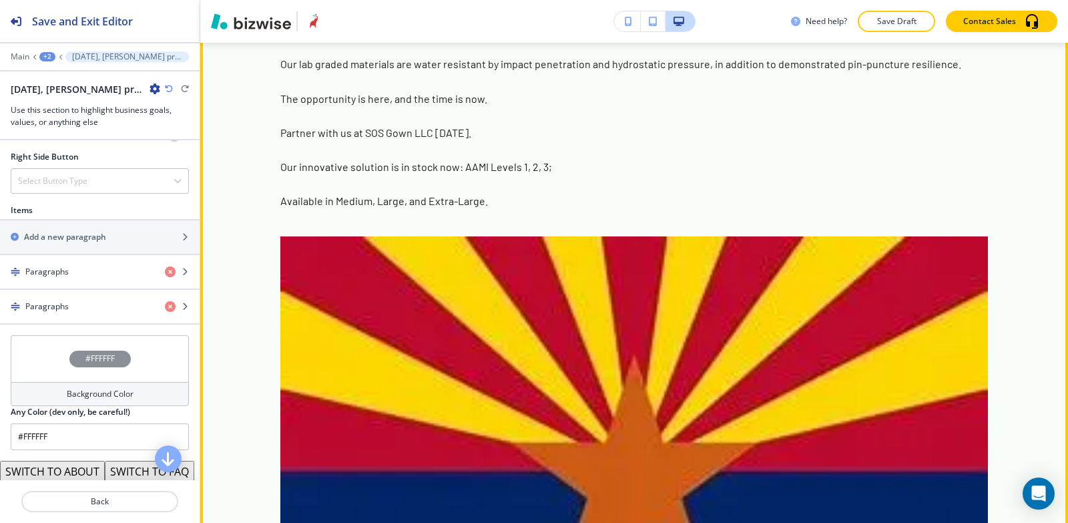
scroll to position [2264, 0]
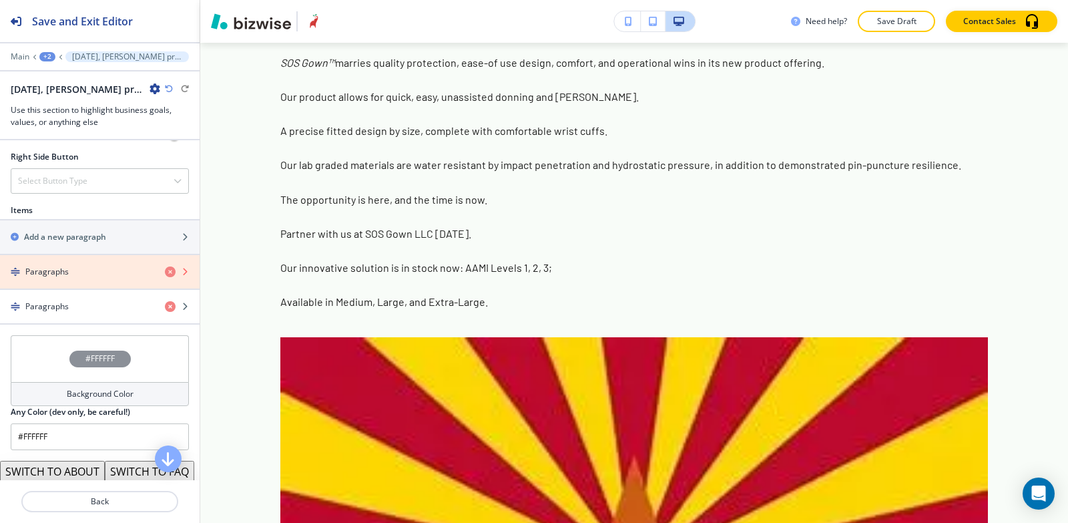
click at [165, 272] on icon "button" at bounding box center [170, 271] width 11 height 11
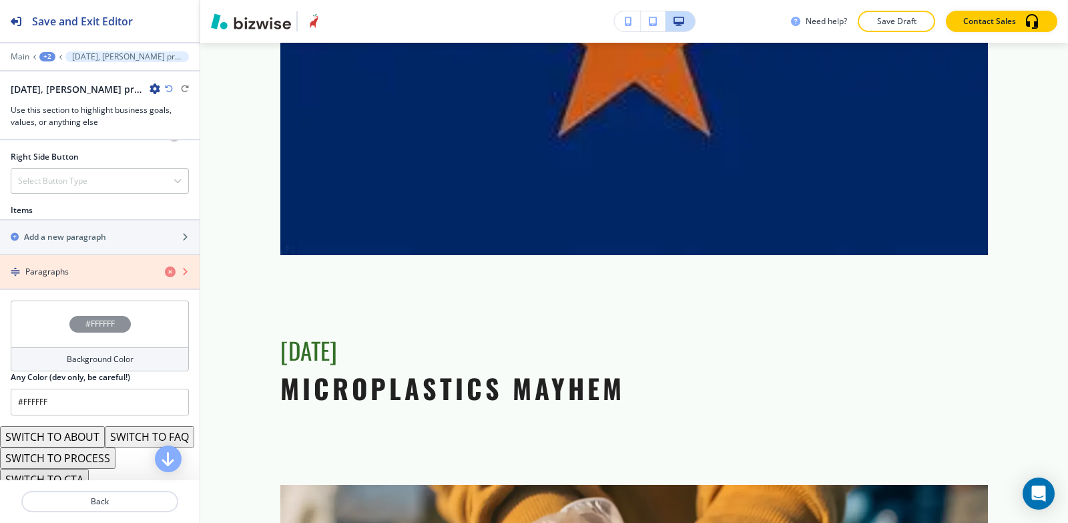
click at [165, 275] on icon "button" at bounding box center [170, 271] width 11 height 11
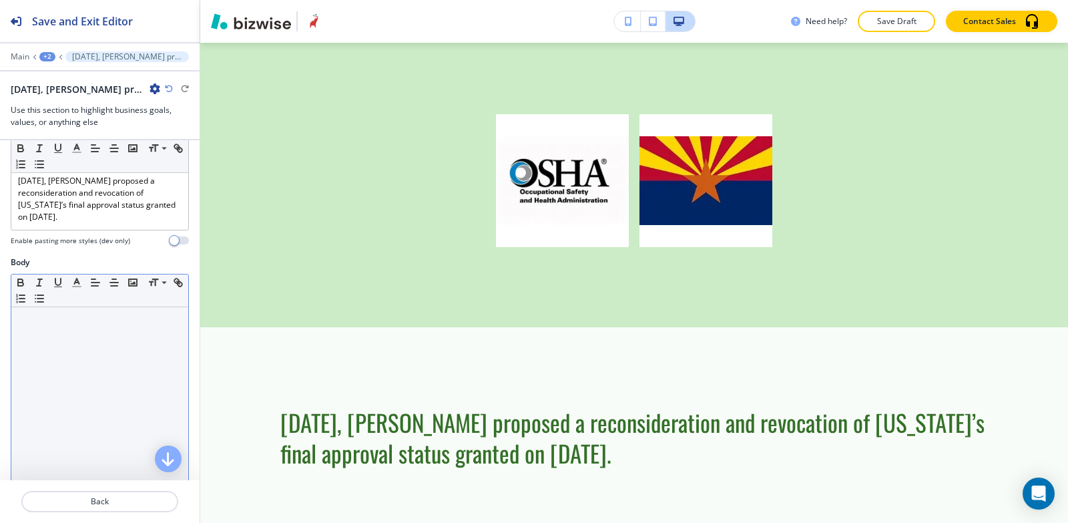
scroll to position [130, 0]
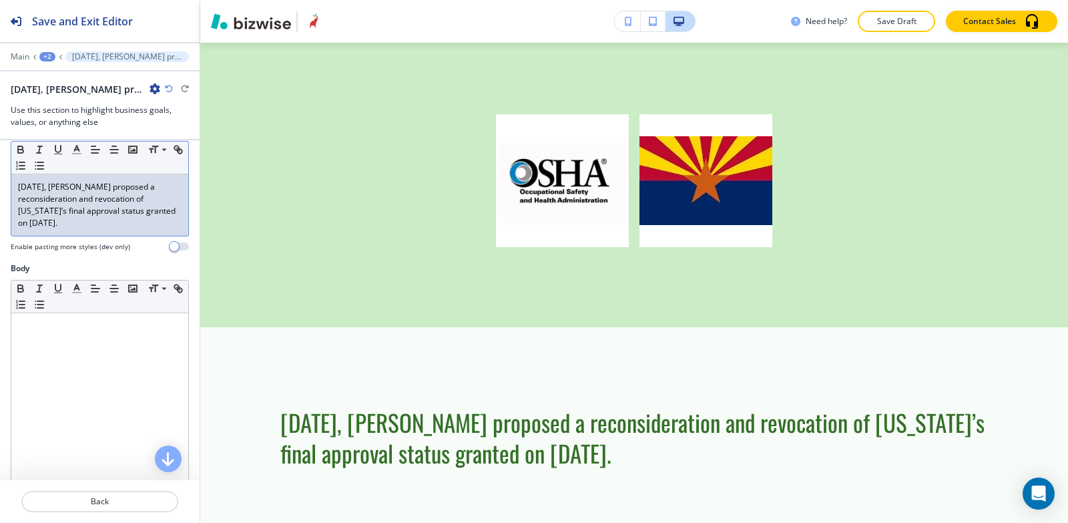
drag, startPoint x: 108, startPoint y: 232, endPoint x: 0, endPoint y: 184, distance: 118.7
click at [0, 184] on div "Subtitle Small Normal Large Huge April 21, 2022, OSHA proposed a reconsideratio…" at bounding box center [100, 193] width 200 height 139
click at [95, 232] on div "April 21, 2022, OSHA proposed a reconsideration and revocation of Arizona’s fin…" at bounding box center [99, 204] width 177 height 61
drag, startPoint x: 114, startPoint y: 222, endPoint x: 0, endPoint y: 162, distance: 128.5
click at [0, 162] on div "Subtitle Small Normal Large Huge April 21, 2022, OSHA proposed a reconsideratio…" at bounding box center [100, 193] width 200 height 139
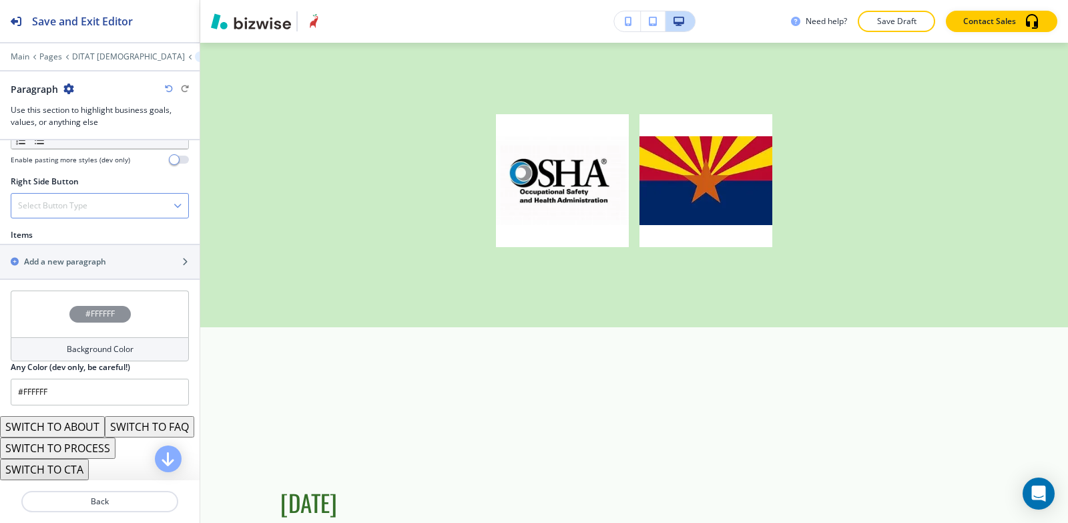
scroll to position [771, 0]
click at [72, 245] on div "button" at bounding box center [100, 250] width 200 height 11
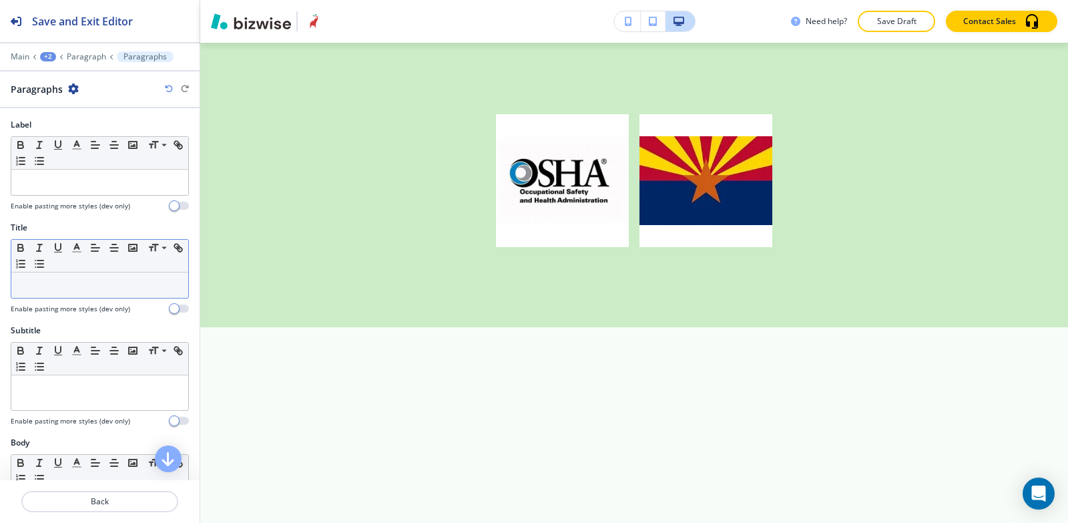
click at [59, 284] on p at bounding box center [100, 285] width 164 height 12
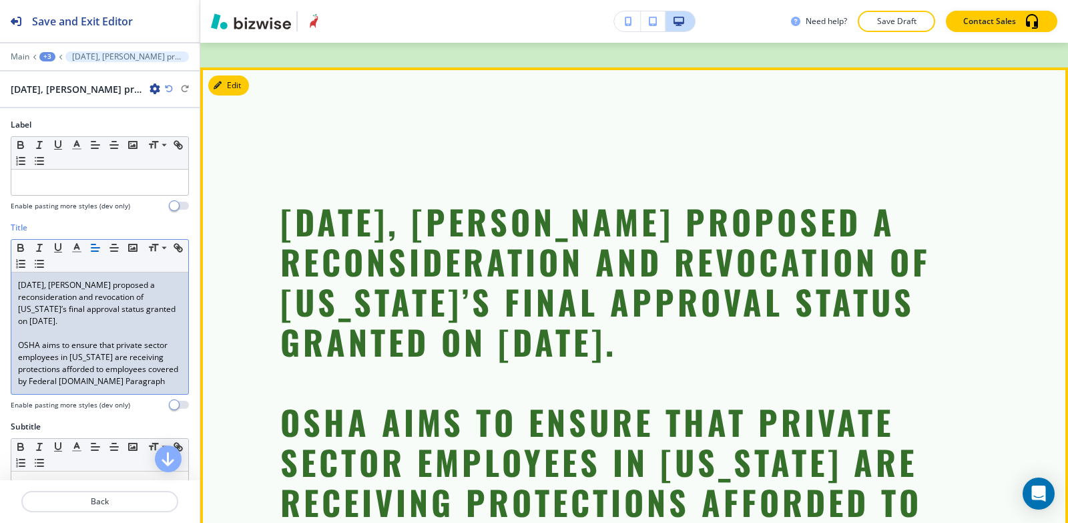
scroll to position [995, 0]
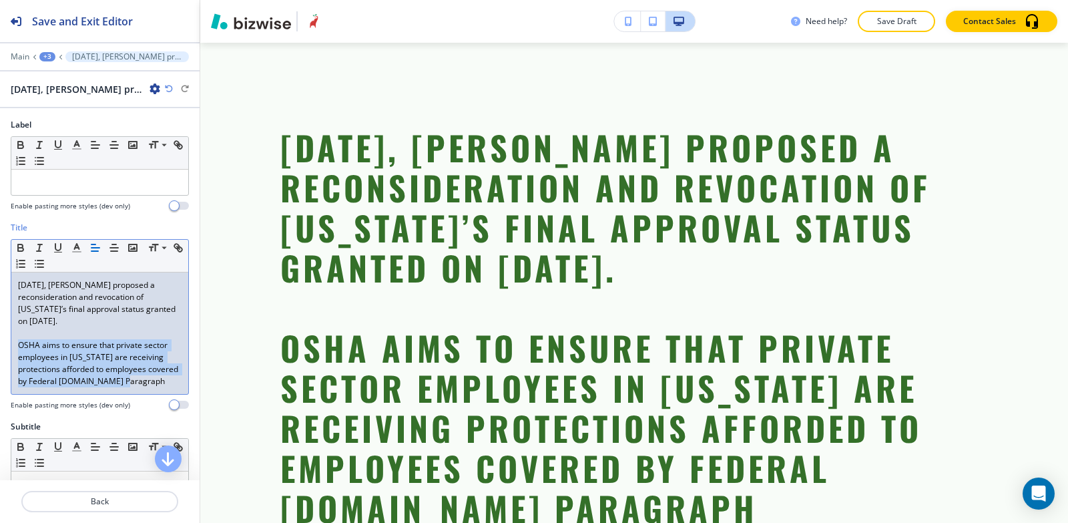
drag, startPoint x: 63, startPoint y: 395, endPoint x: 1, endPoint y: 348, distance: 78.3
click at [1, 348] on div "Title Small Normal Large Huge April 21, 2022, OSHA proposed a reconsideration a…" at bounding box center [100, 321] width 200 height 199
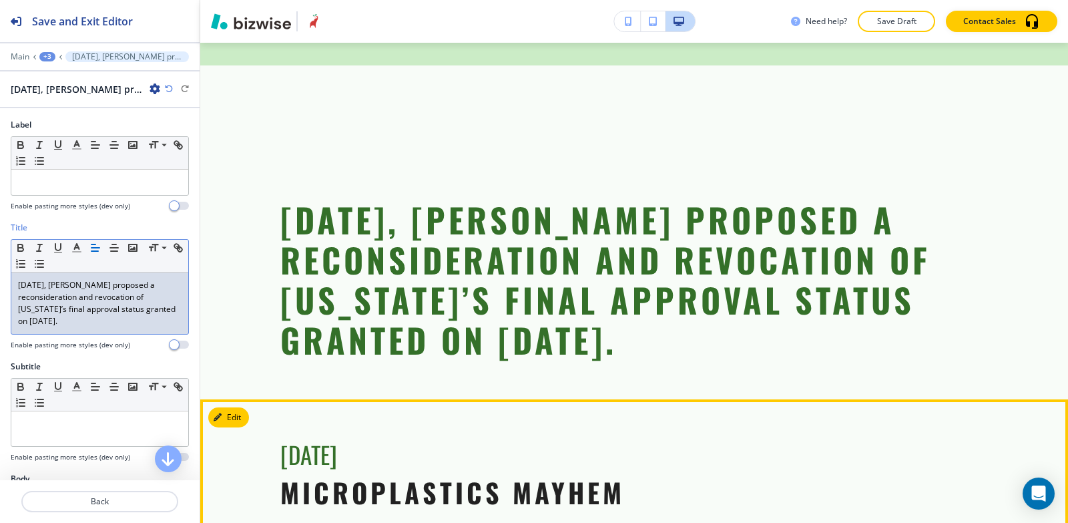
scroll to position [795, 0]
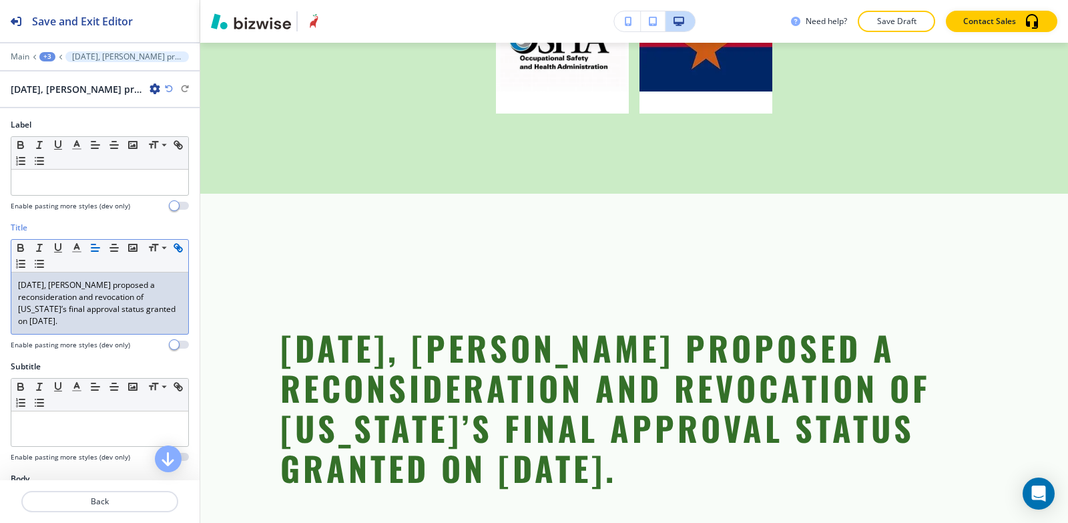
drag, startPoint x: 92, startPoint y: 327, endPoint x: 12, endPoint y: 270, distance: 97.8
click at [12, 270] on div "Small Normal Large Huge April 21, 2022, OSHA proposed a reconsideration and rev…" at bounding box center [100, 286] width 178 height 95
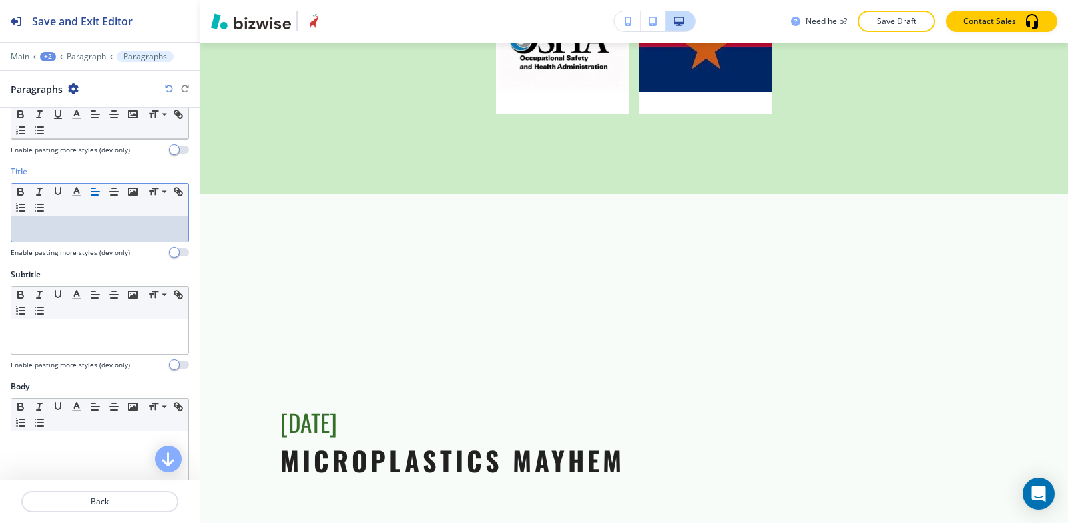
scroll to position [134, 0]
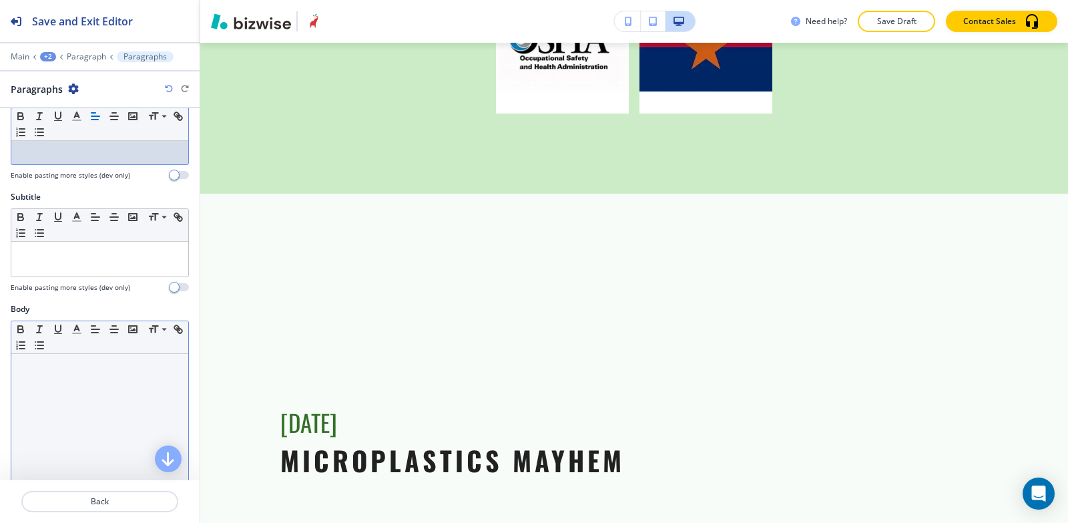
click at [76, 390] on div at bounding box center [99, 441] width 177 height 174
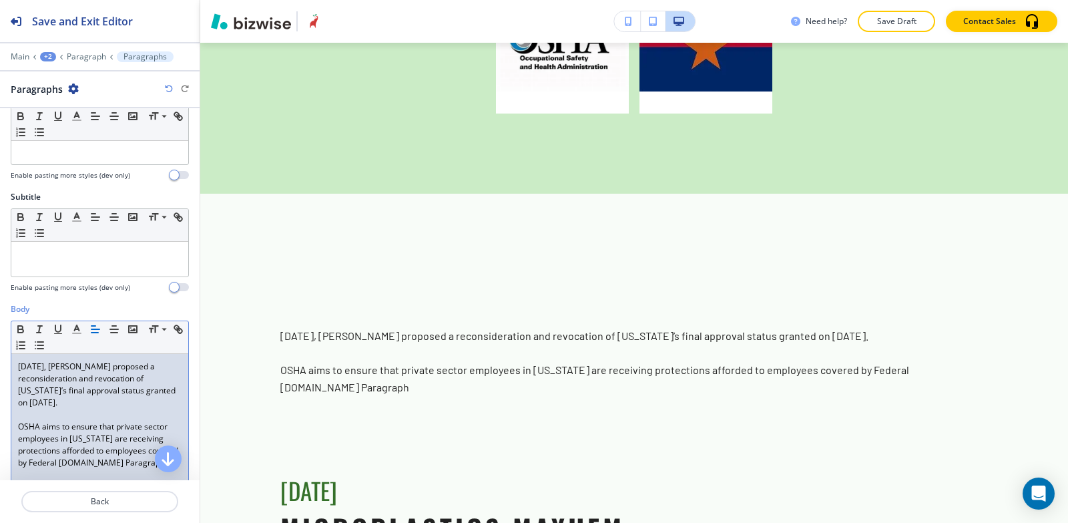
scroll to position [0, 0]
click at [13, 428] on div "April 21, 2022, OSHA proposed a reconsideration and revocation of Arizona’s fin…" at bounding box center [99, 441] width 177 height 174
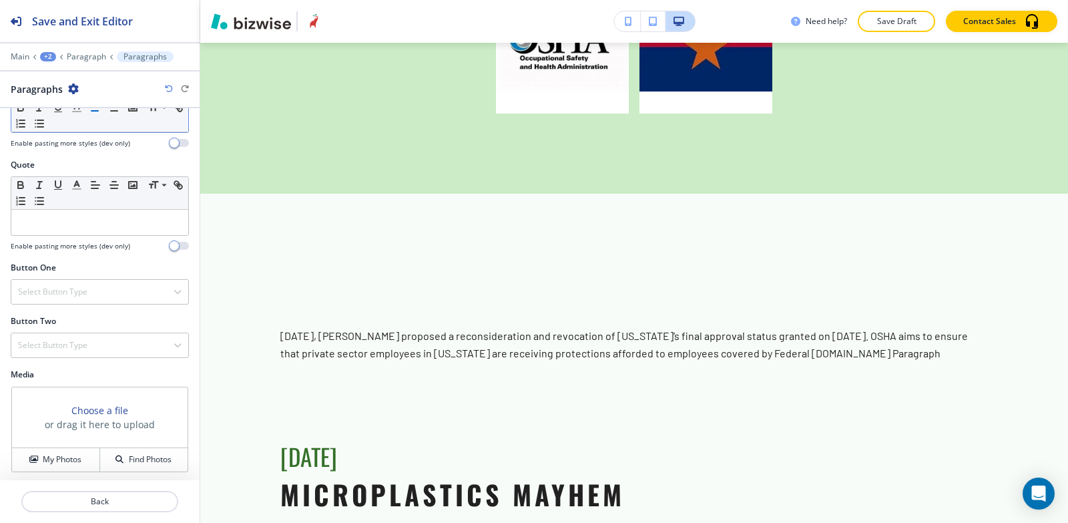
scroll to position [532, 0]
click at [45, 453] on h4 "My Photos" at bounding box center [62, 456] width 39 height 12
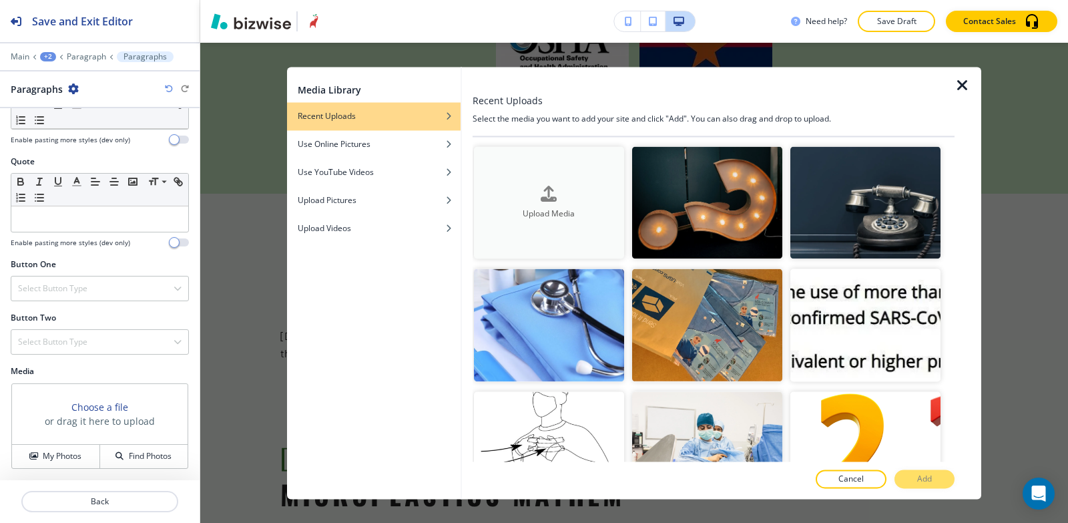
click at [541, 196] on icon "button" at bounding box center [549, 194] width 16 height 16
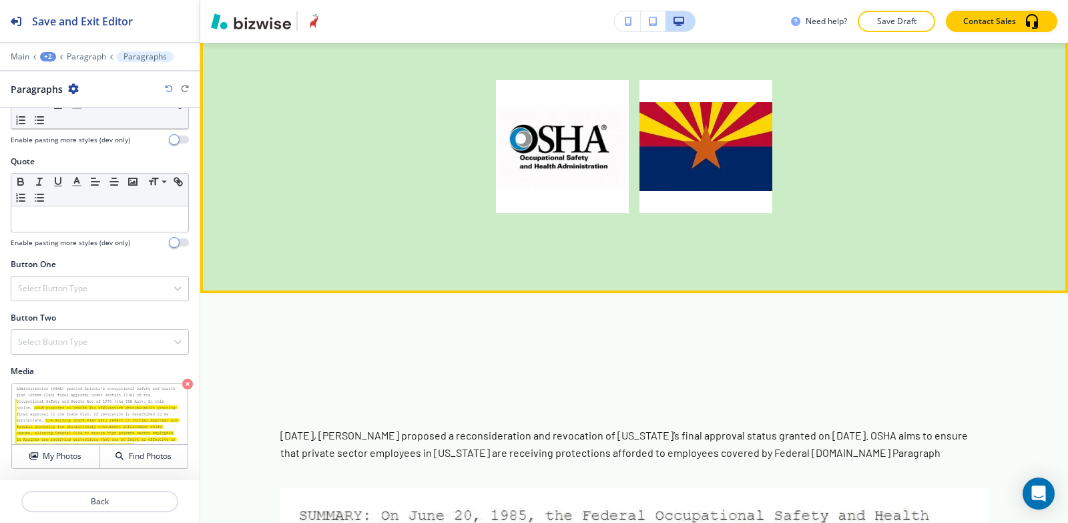
scroll to position [795, 0]
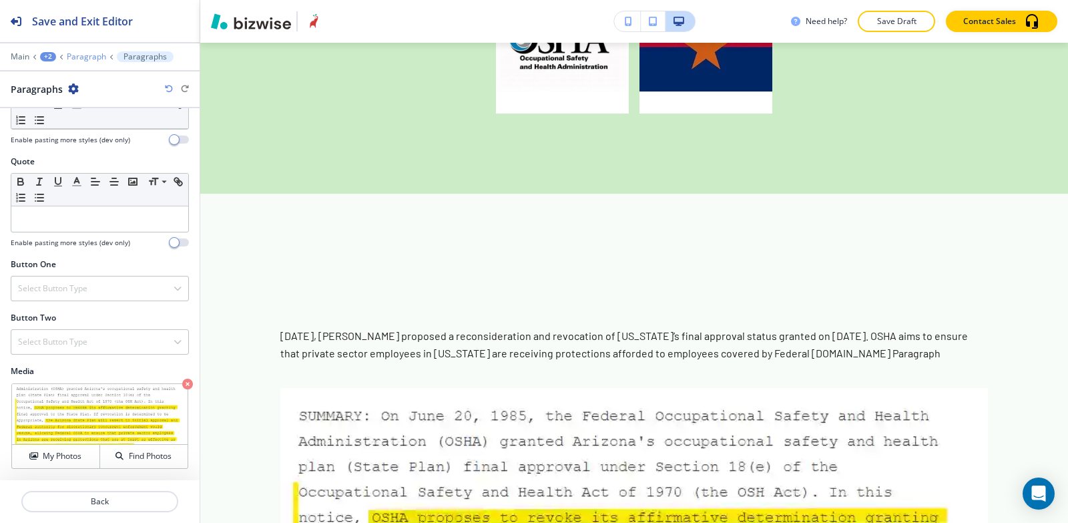
click at [74, 59] on p "Paragraph" at bounding box center [86, 56] width 39 height 9
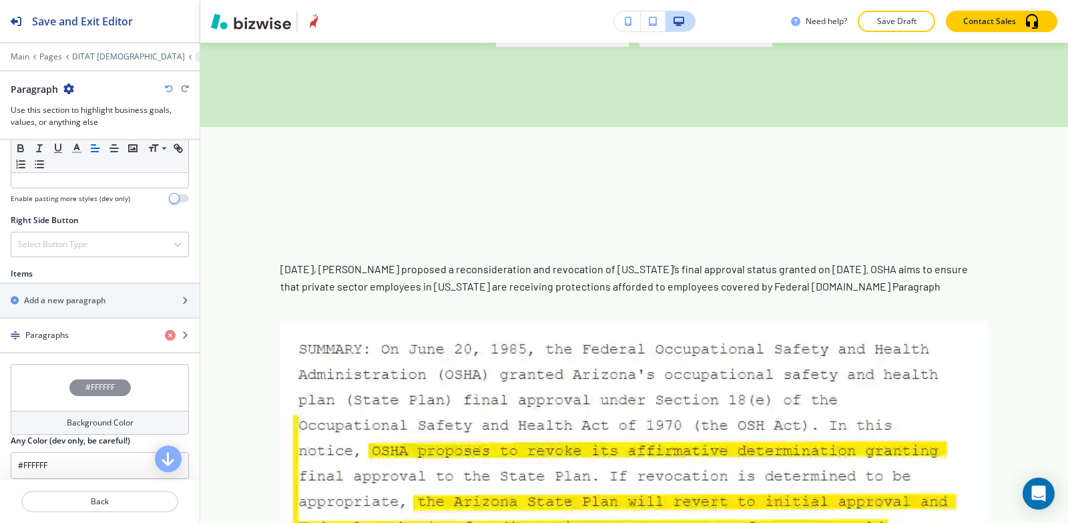
scroll to position [735, 0]
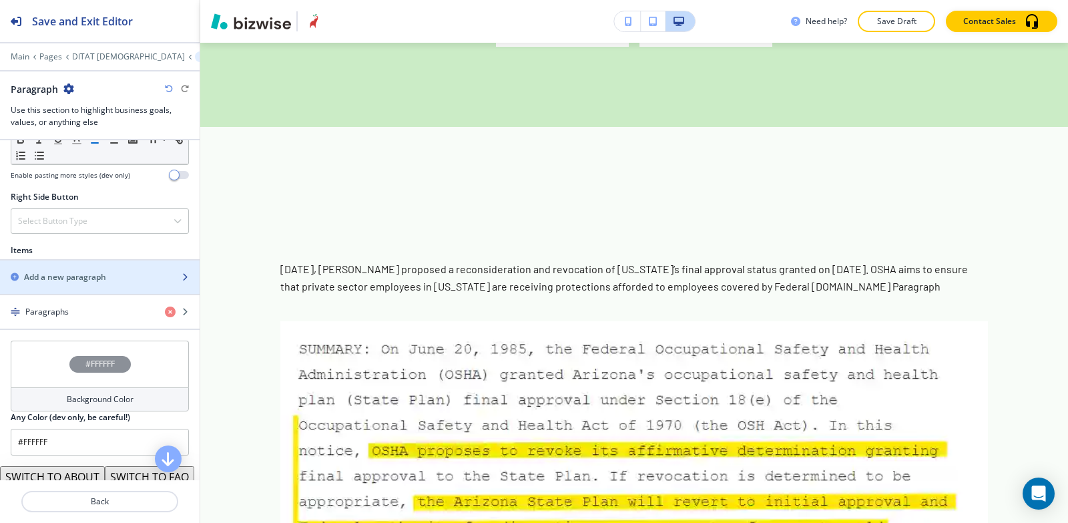
click at [81, 287] on div "button" at bounding box center [100, 288] width 200 height 11
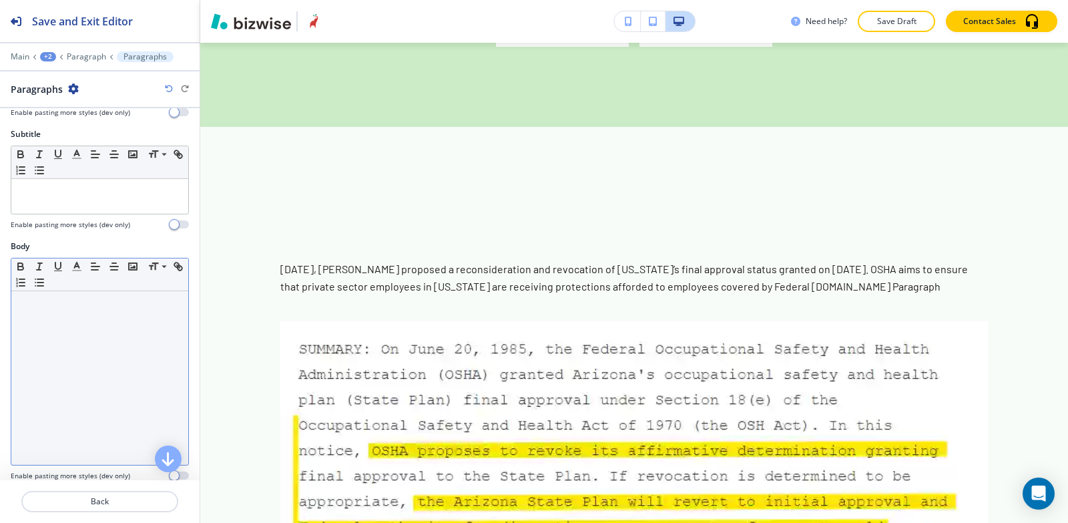
scroll to position [200, 0]
click at [80, 379] on div at bounding box center [99, 374] width 177 height 174
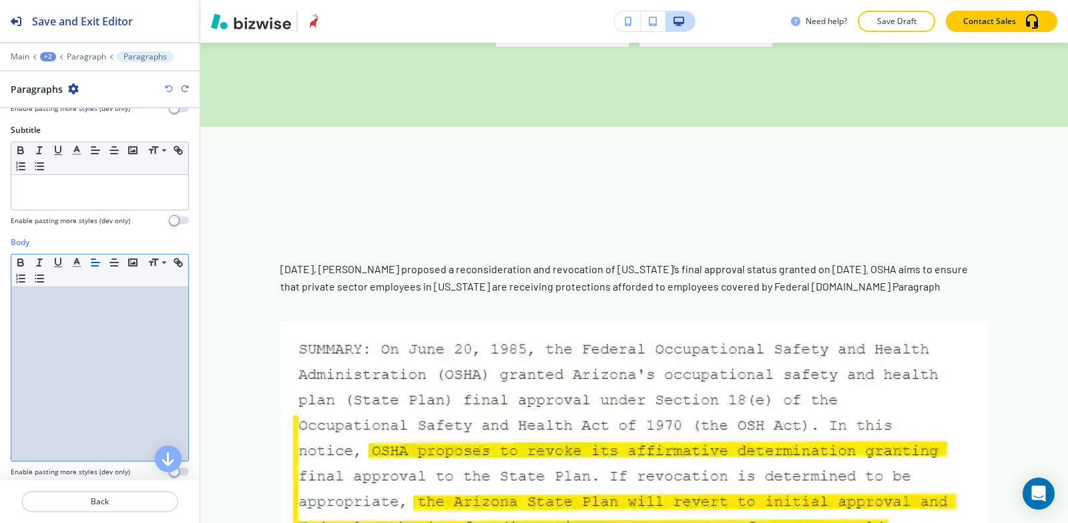
scroll to position [0, 0]
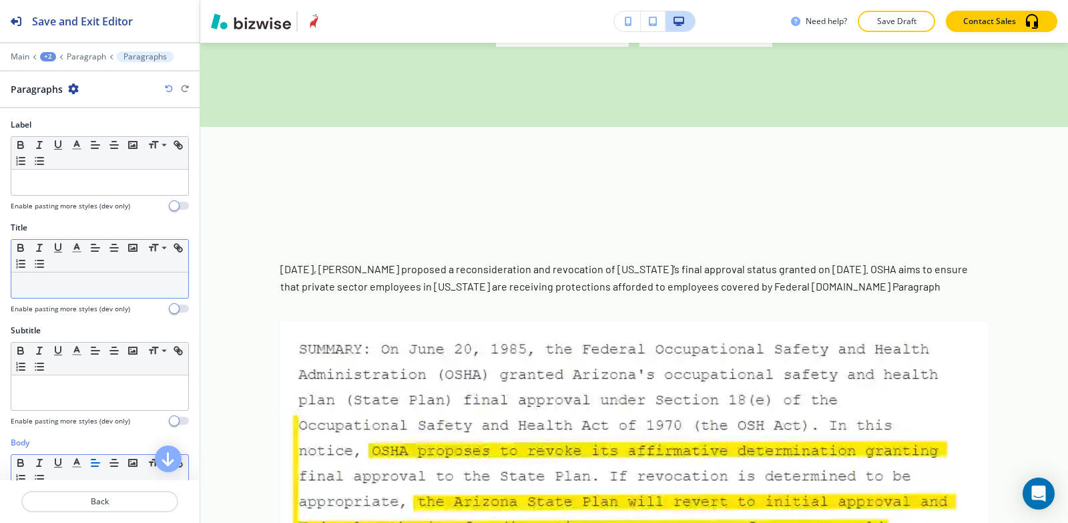
click at [54, 294] on div at bounding box center [99, 284] width 177 height 25
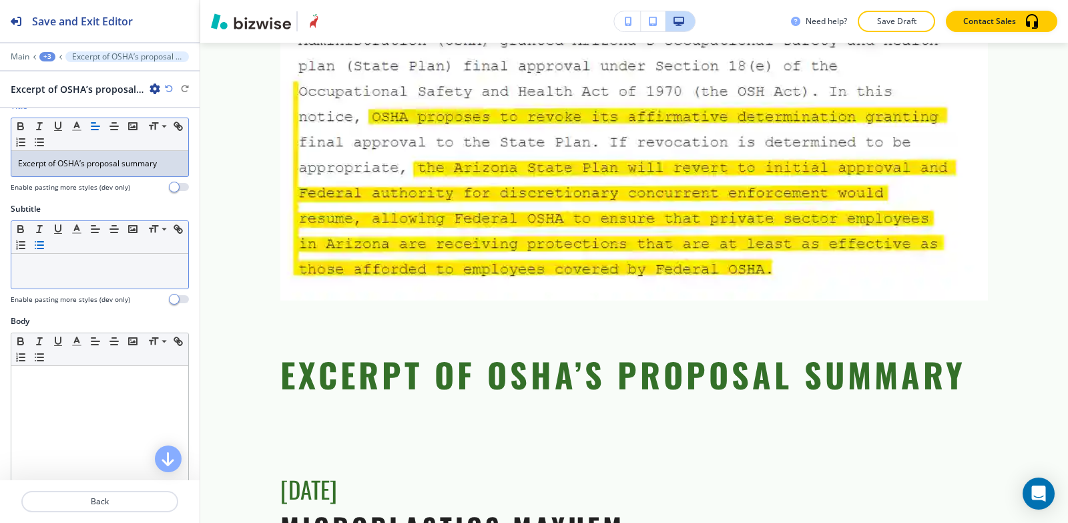
scroll to position [134, 0]
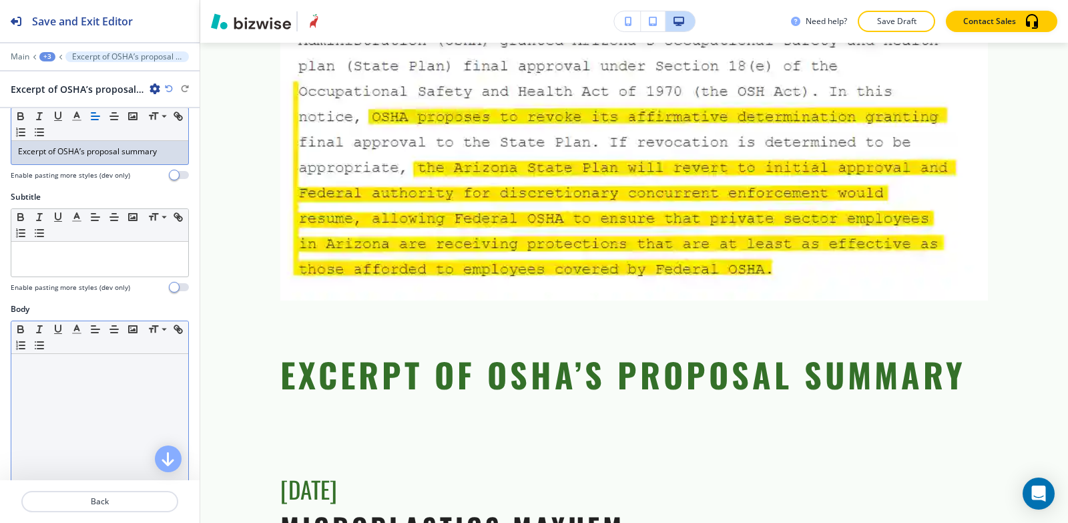
click at [86, 402] on div at bounding box center [99, 441] width 177 height 174
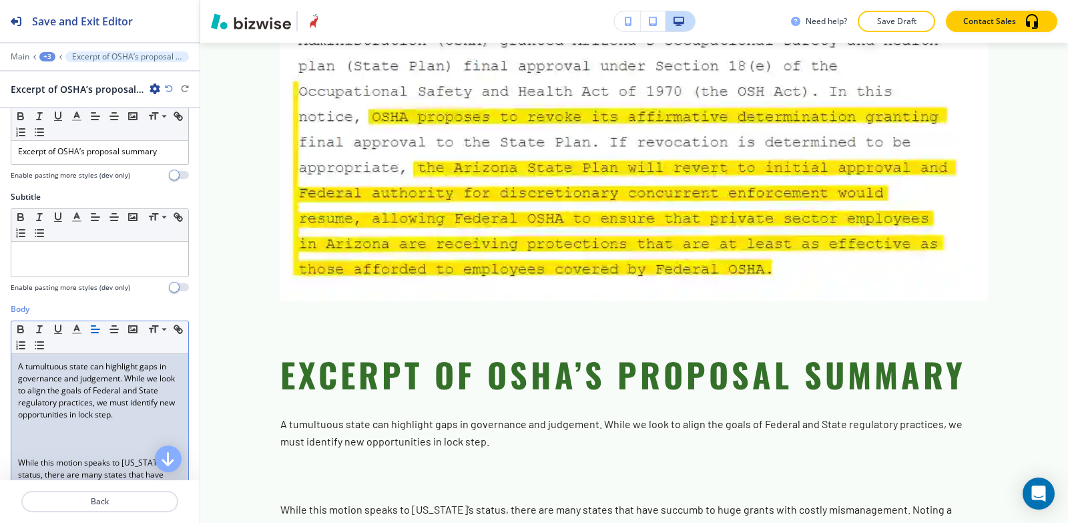
scroll to position [200, 0]
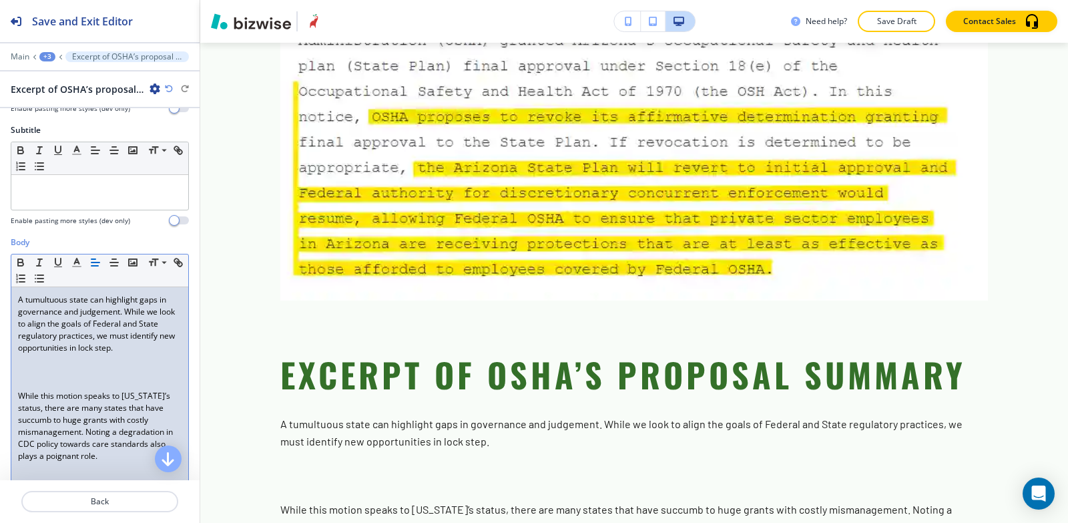
click at [15, 401] on div "A tumultuous state can highlight gaps in governance and judgement. While we loo…" at bounding box center [99, 504] width 177 height 434
click at [16, 394] on div "A tumultuous state can highlight gaps in governance and judgement. While we loo…" at bounding box center [99, 504] width 177 height 434
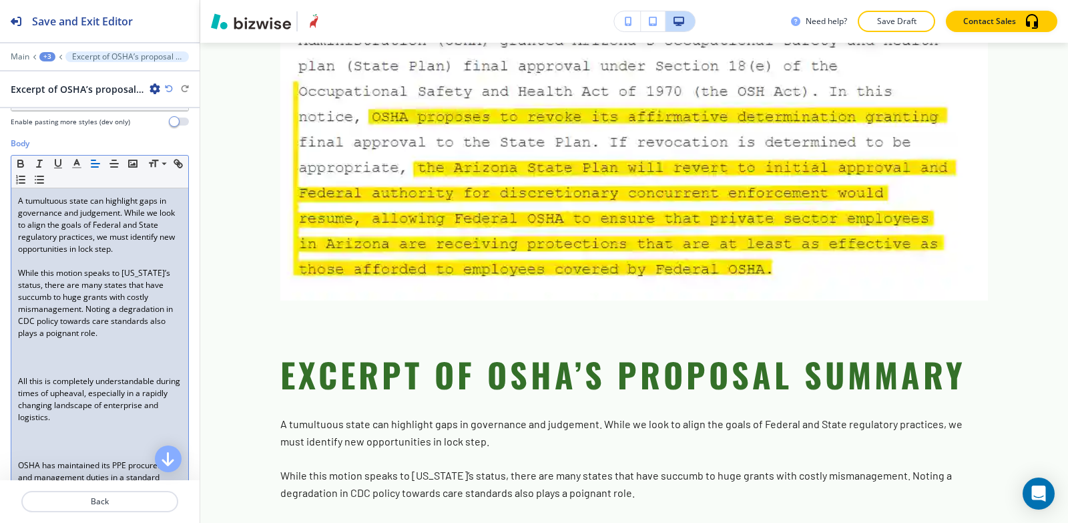
scroll to position [334, 0]
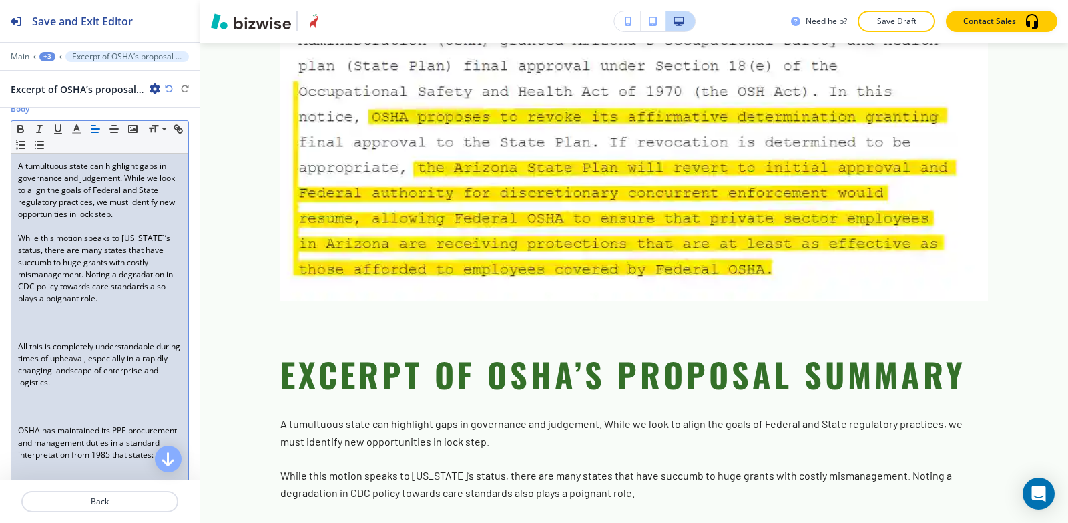
click at [15, 338] on div "A tumultuous state can highlight gaps in governance and judgement. While we loo…" at bounding box center [99, 359] width 177 height 410
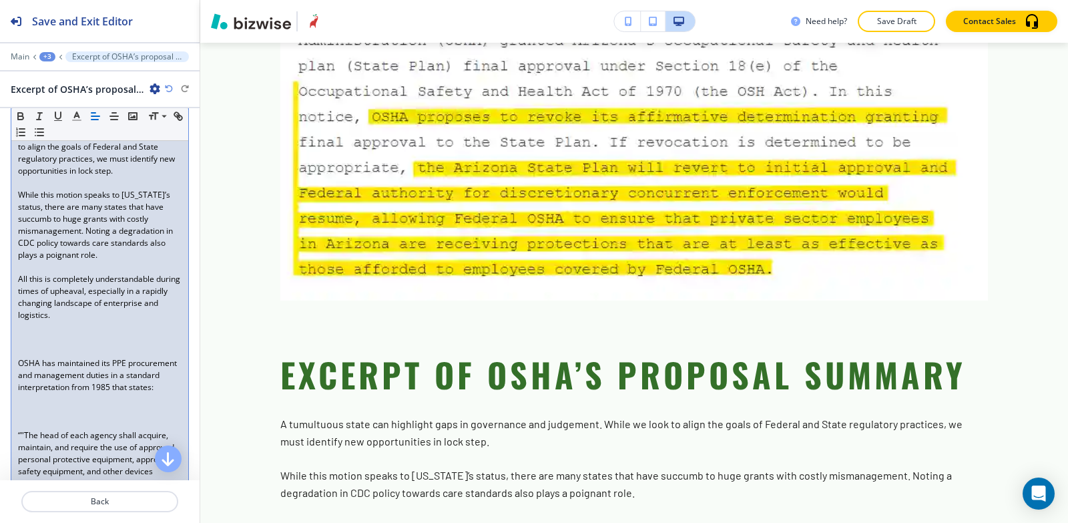
scroll to position [401, 0]
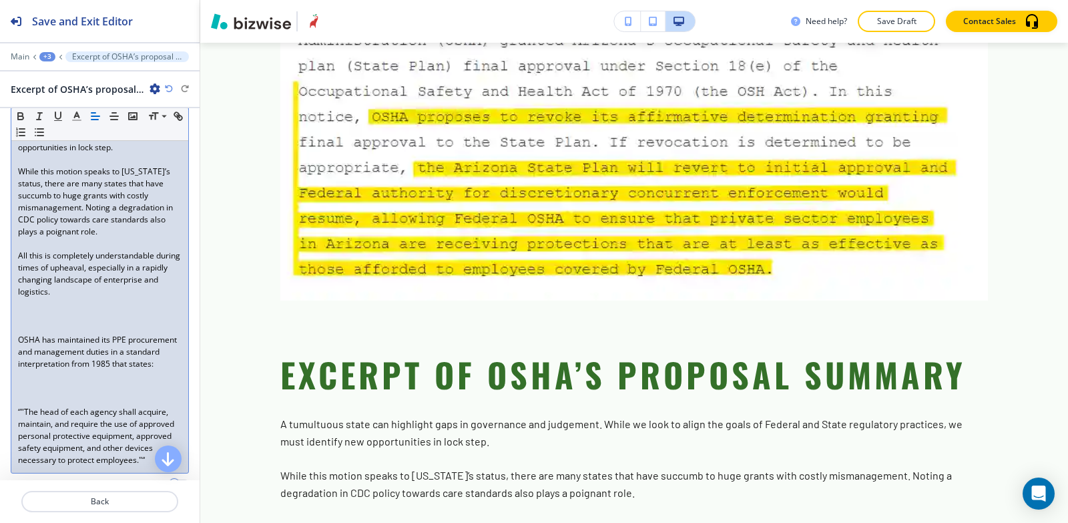
click at [13, 344] on div "A tumultuous state can highlight gaps in governance and judgement. While we loo…" at bounding box center [99, 280] width 177 height 386
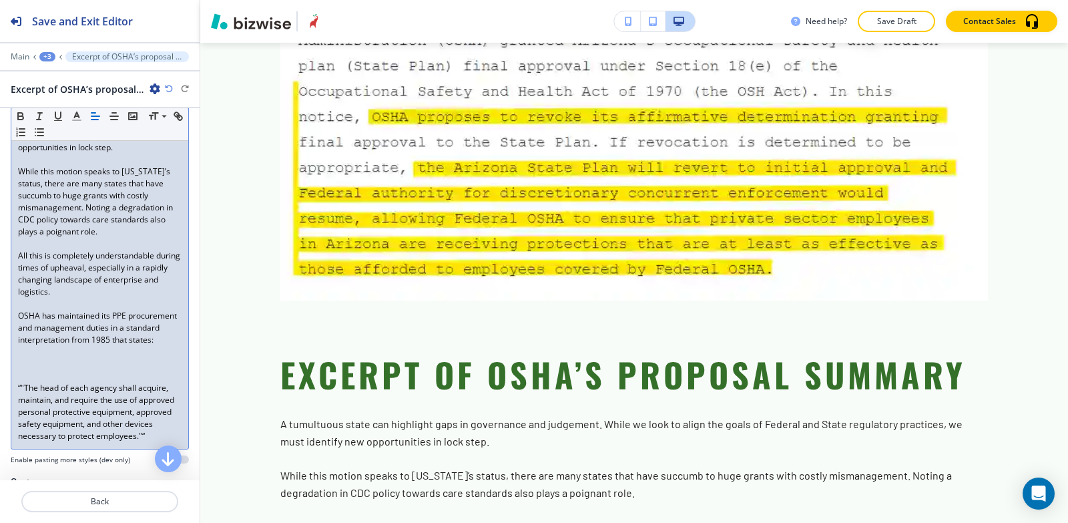
click at [15, 399] on div "A tumultuous state can highlight gaps in governance and judgement. While we loo…" at bounding box center [99, 268] width 177 height 362
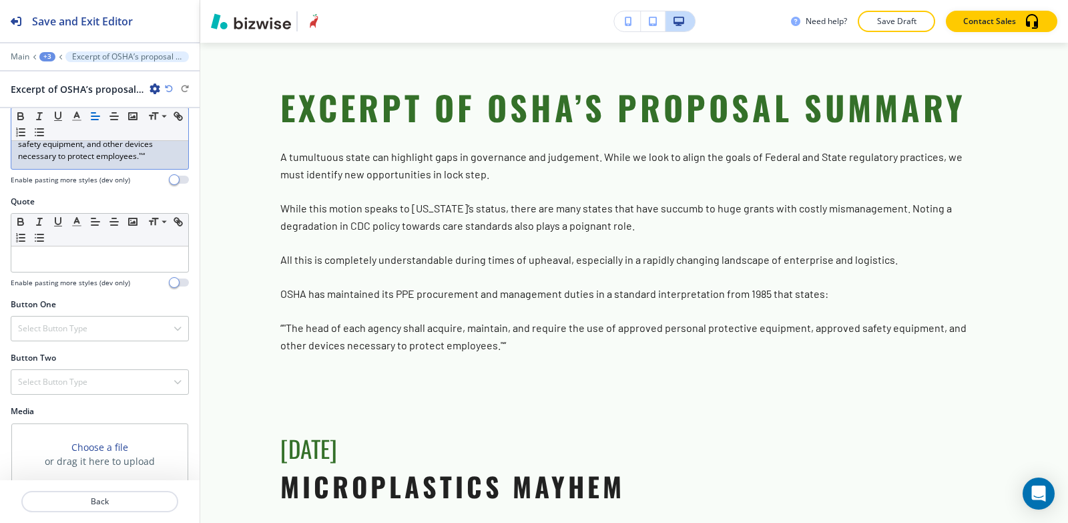
scroll to position [721, 0]
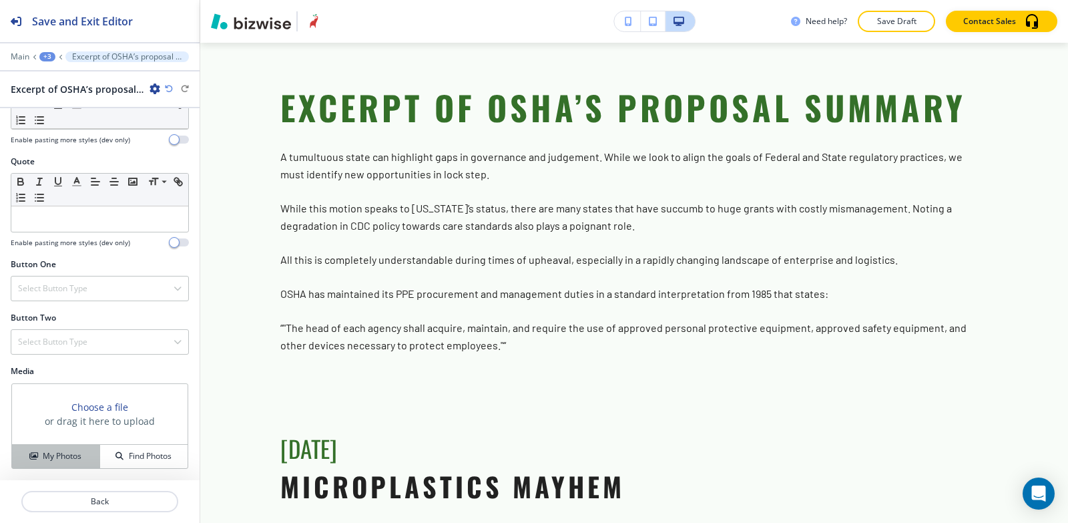
click at [44, 454] on h4 "My Photos" at bounding box center [62, 456] width 39 height 12
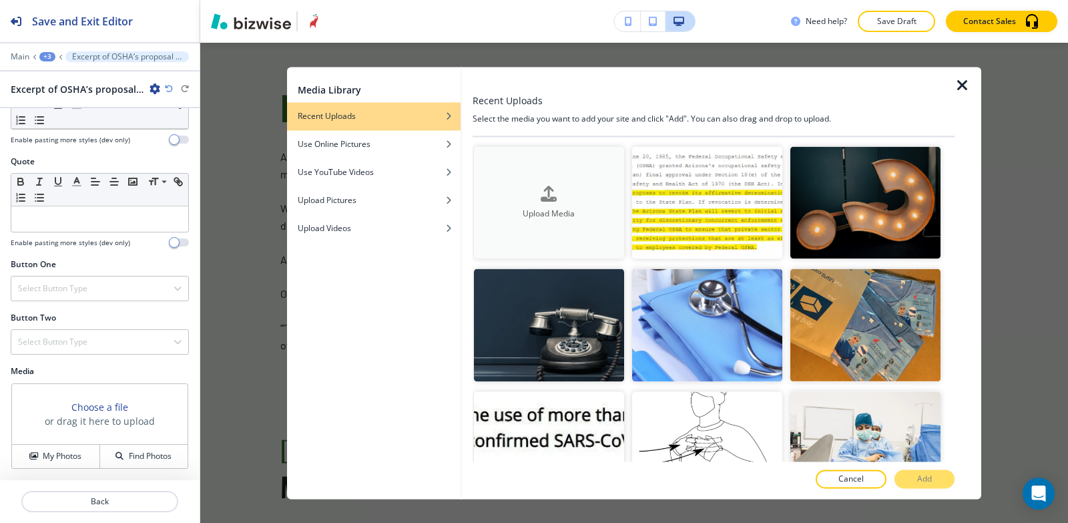
click at [543, 218] on h4 "Upload Media" at bounding box center [549, 214] width 150 height 12
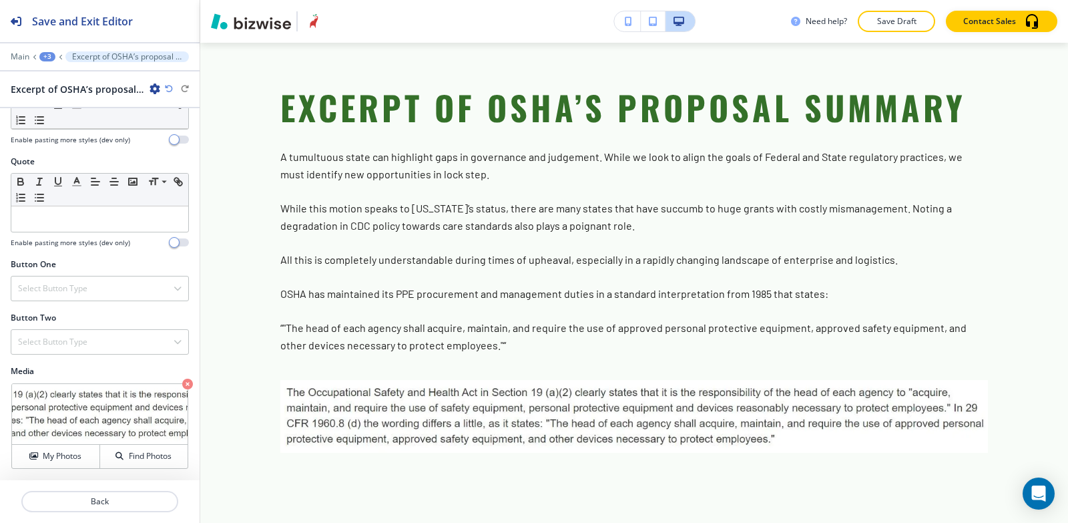
click at [47, 61] on div "+3" at bounding box center [47, 56] width 16 height 9
click at [95, 133] on button "Paragraph" at bounding box center [81, 126] width 85 height 24
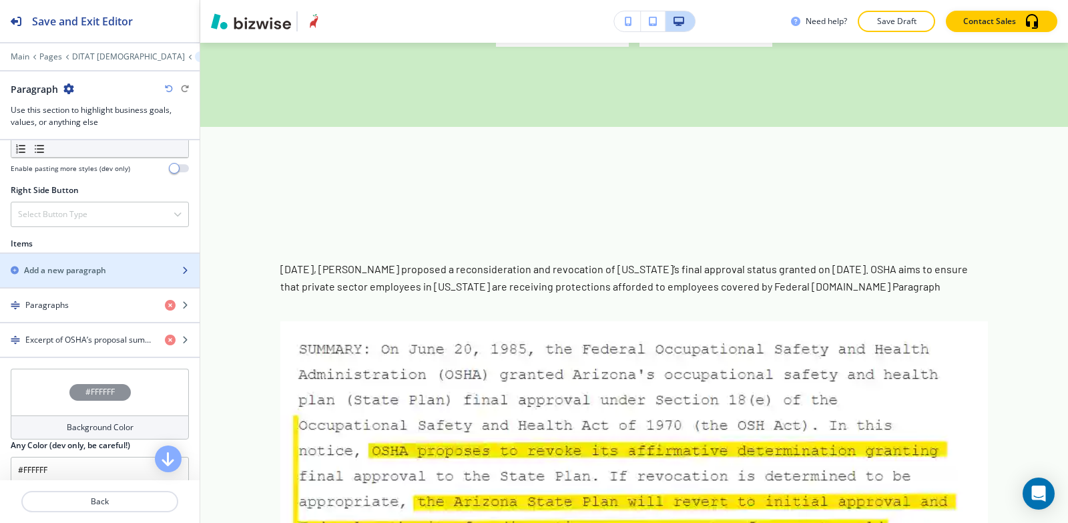
scroll to position [841, 0]
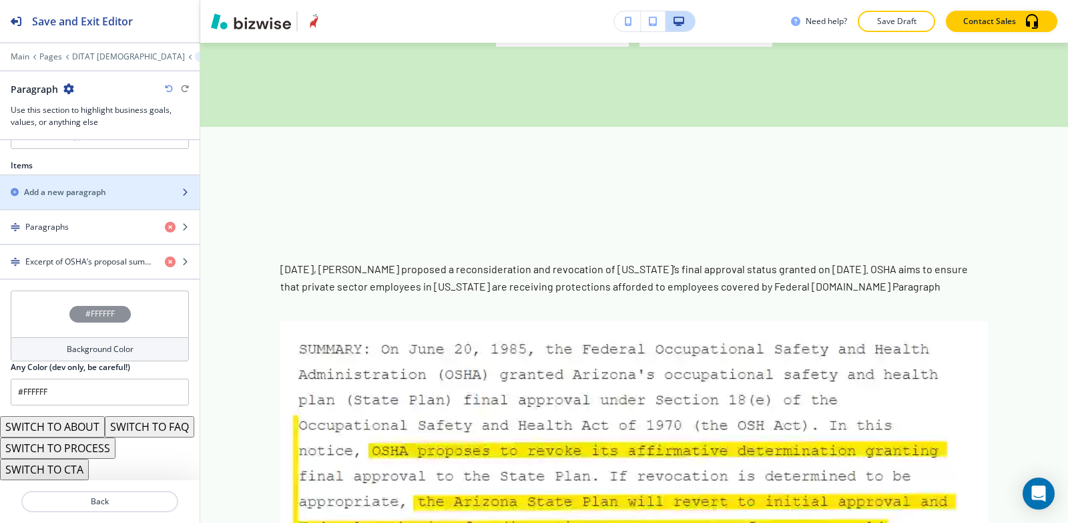
click at [28, 198] on div "button" at bounding box center [100, 203] width 200 height 11
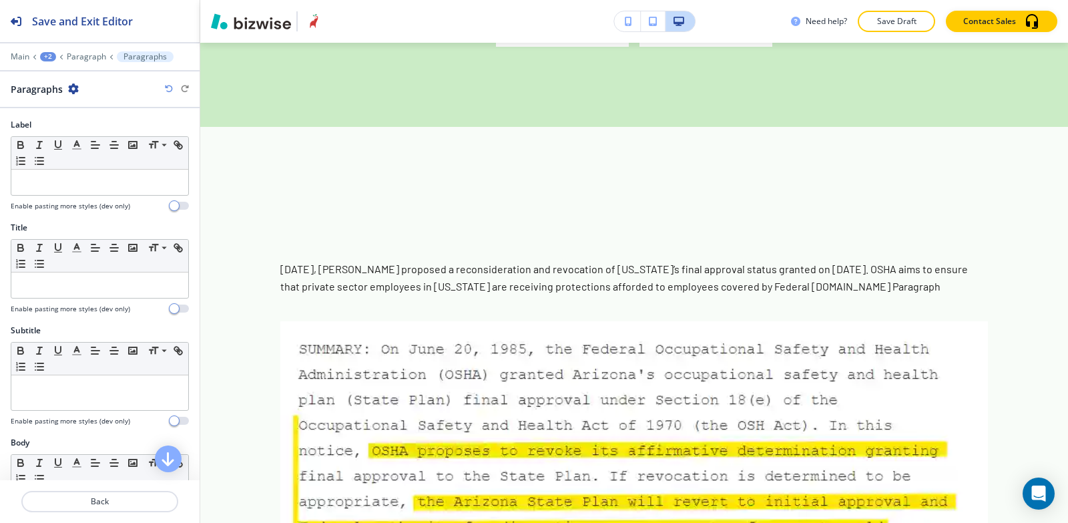
scroll to position [200, 0]
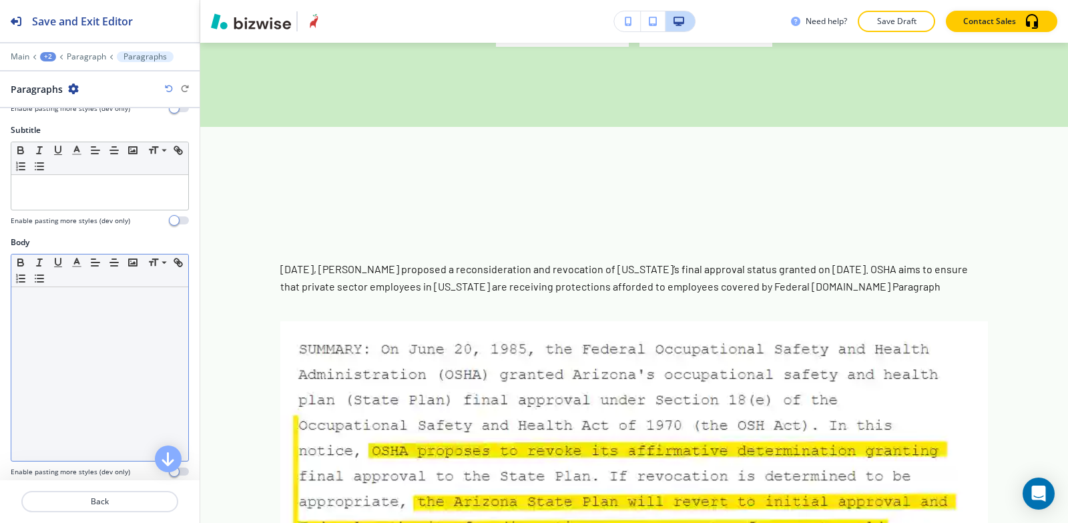
click at [65, 333] on div at bounding box center [99, 374] width 177 height 174
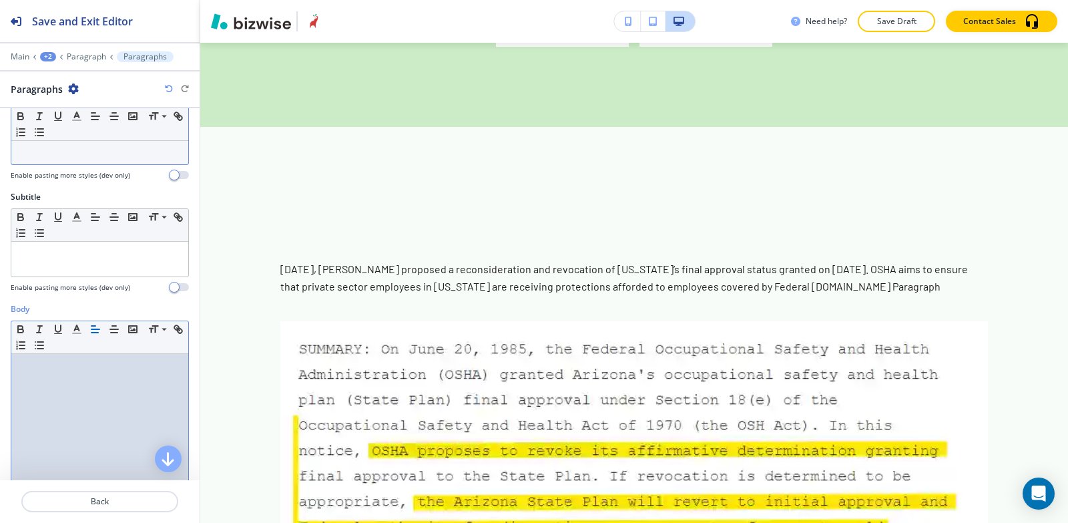
scroll to position [67, 0]
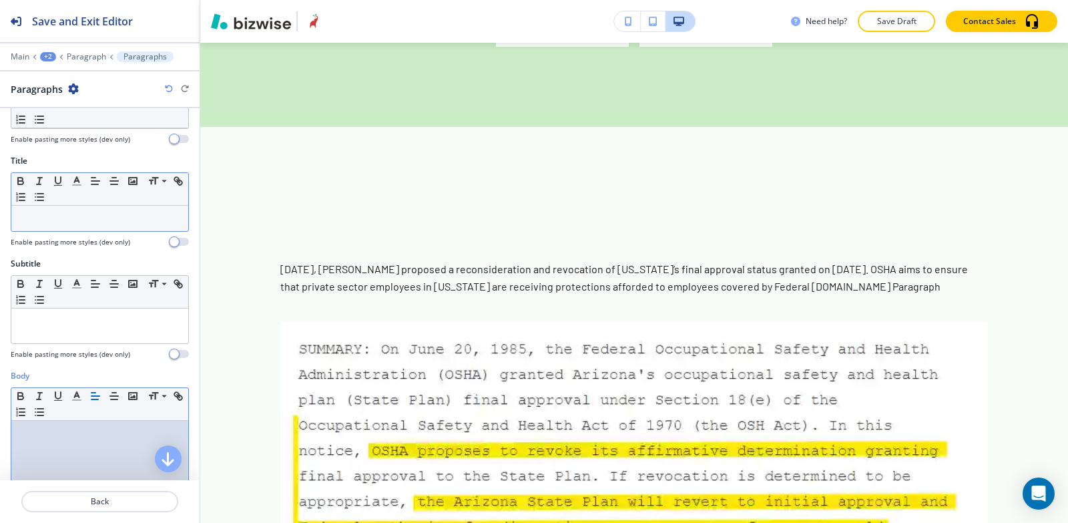
click at [58, 218] on p at bounding box center [100, 218] width 164 height 12
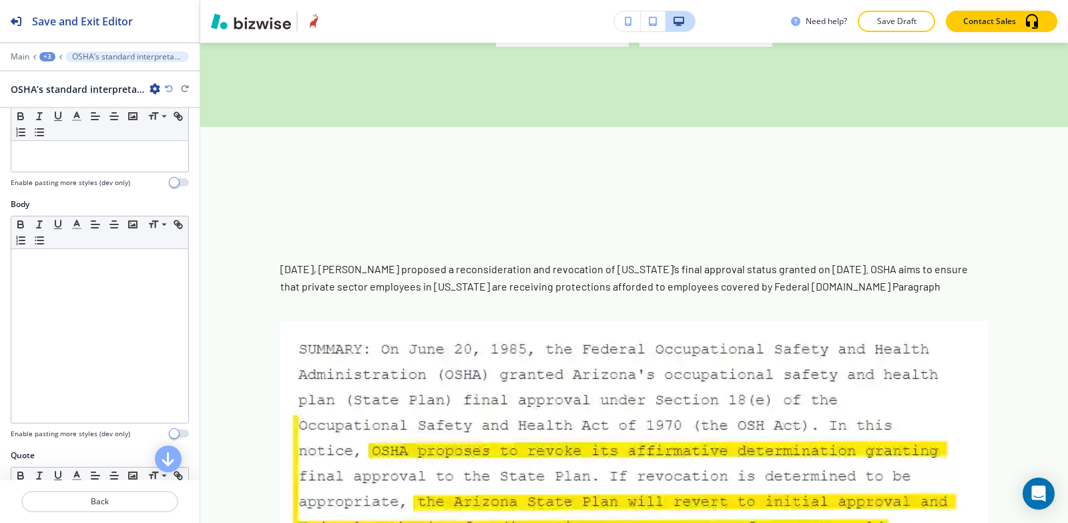
scroll to position [267, 0]
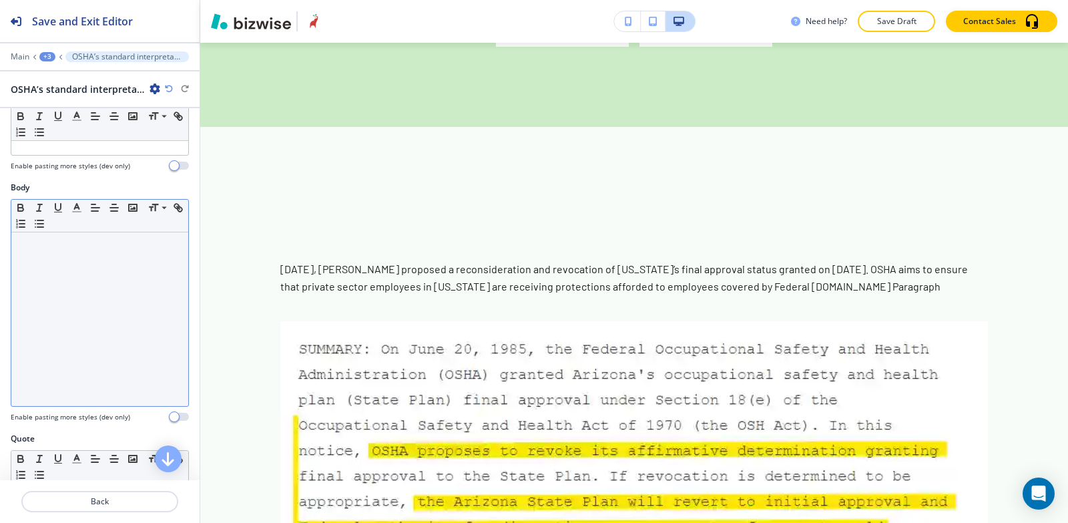
click at [71, 287] on div at bounding box center [99, 319] width 177 height 174
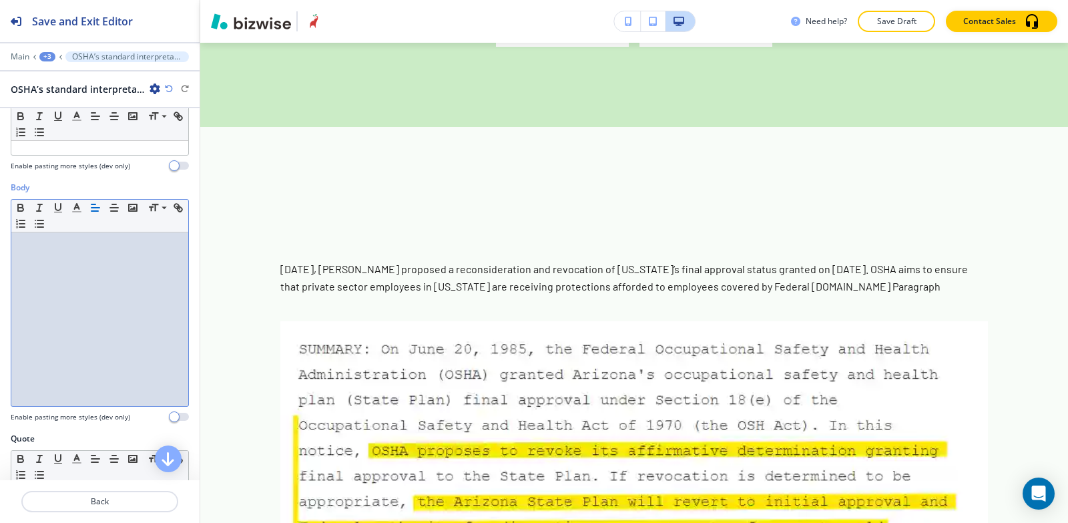
scroll to position [0, 0]
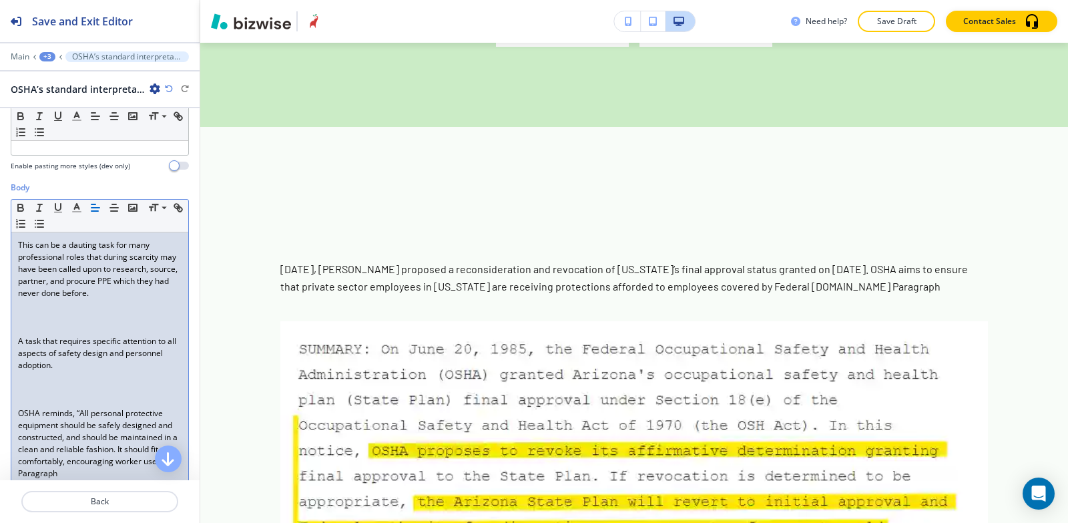
click at [13, 339] on div "This can be a dauting task for many professional roles that during scarcity may…" at bounding box center [99, 359] width 177 height 254
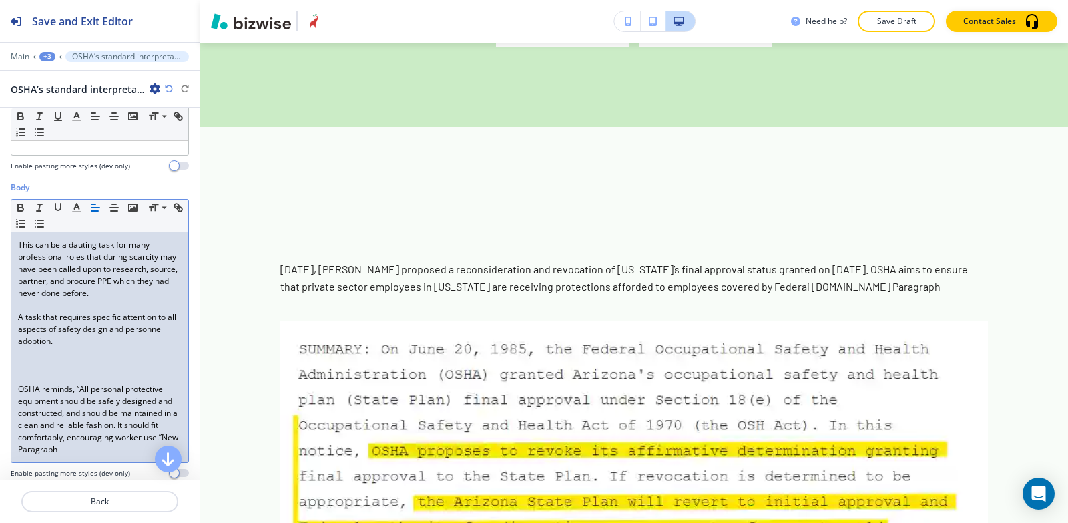
click at [13, 385] on div "This can be a dauting task for many professional roles that during scarcity may…" at bounding box center [99, 347] width 177 height 230
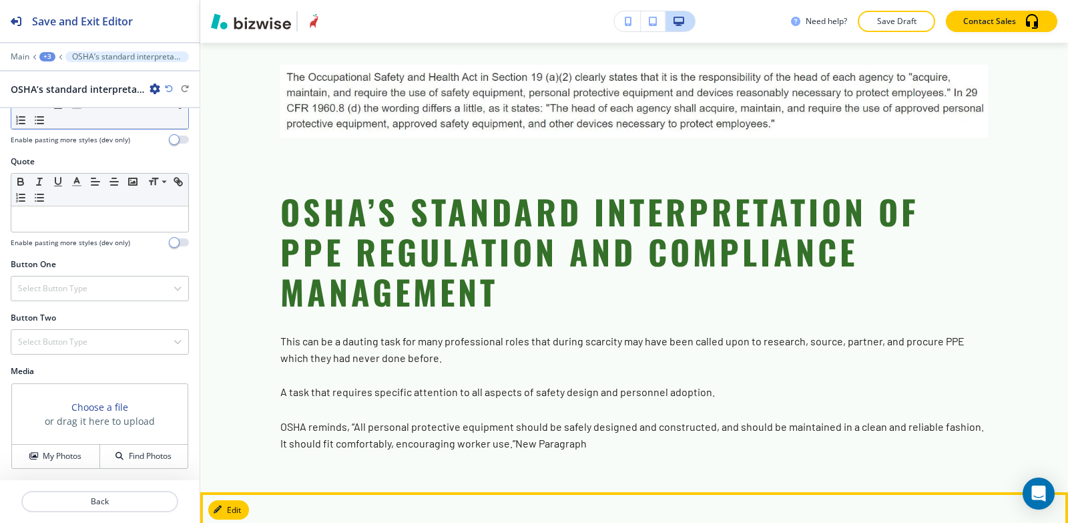
scroll to position [1663, 0]
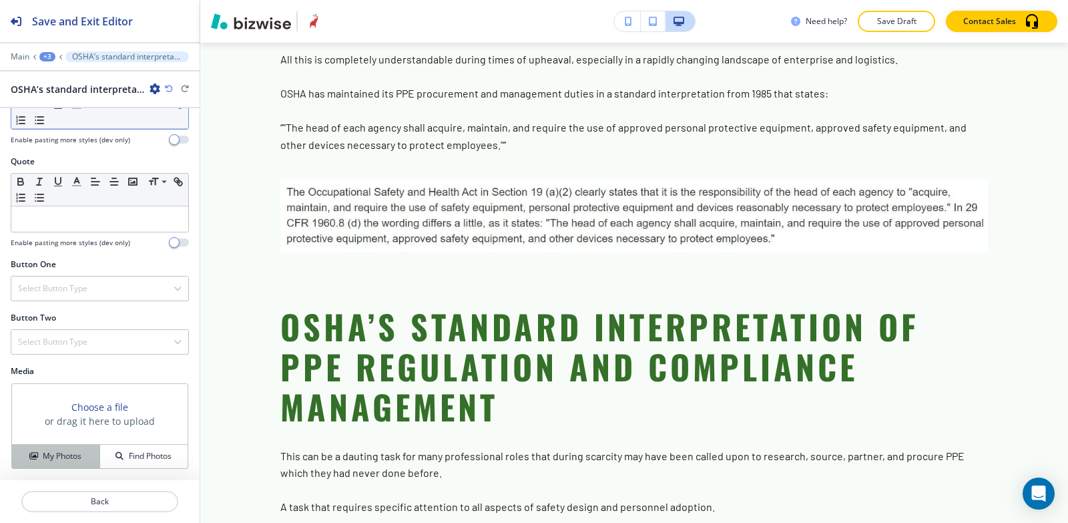
click at [31, 459] on icon "button" at bounding box center [33, 456] width 8 height 8
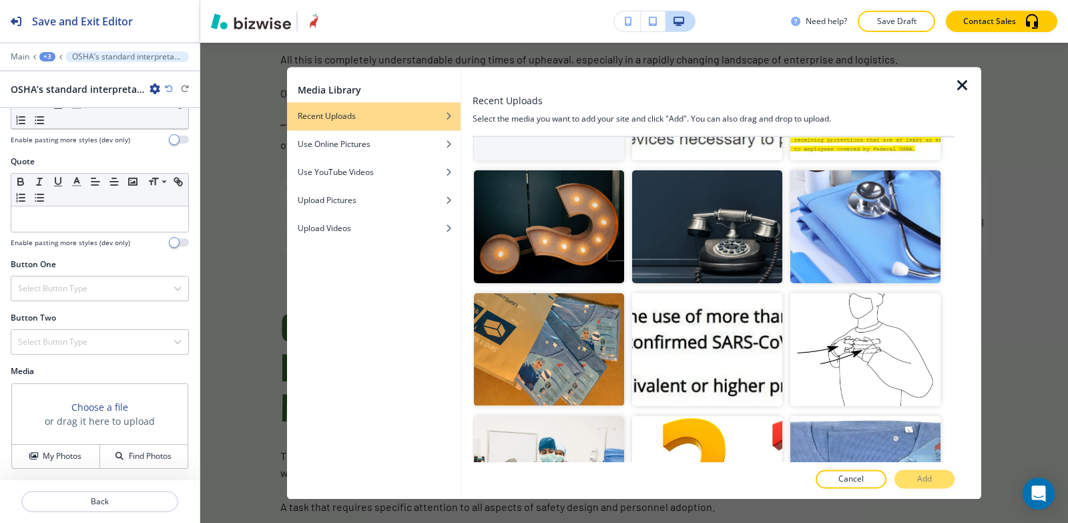
scroll to position [0, 0]
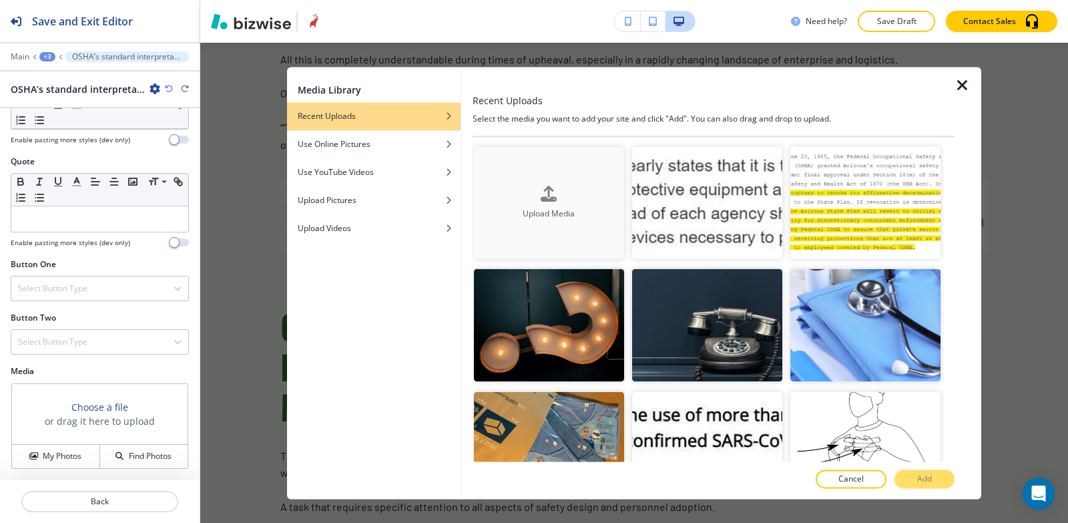
click at [600, 214] on h4 "Upload Media" at bounding box center [549, 214] width 150 height 12
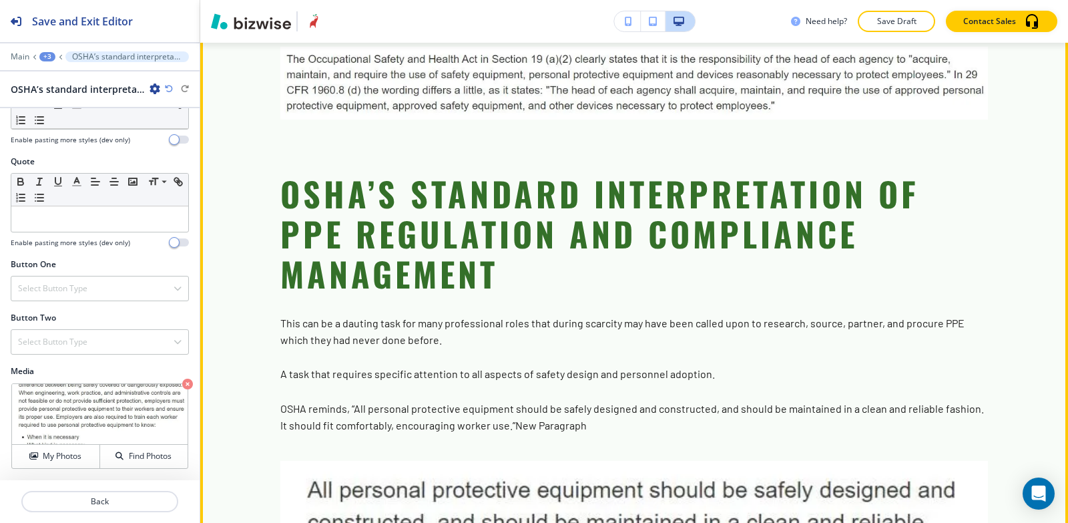
scroll to position [1930, 0]
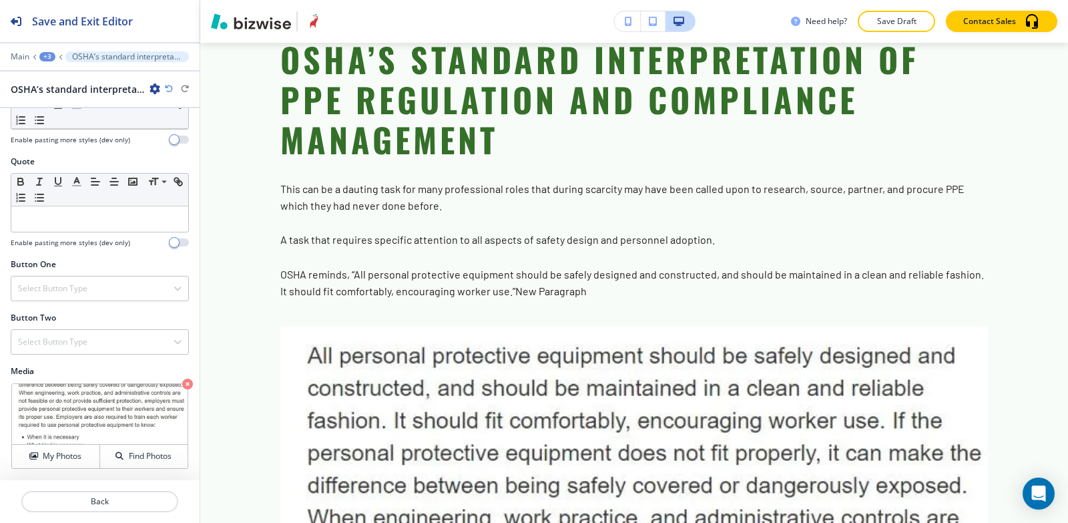
click at [49, 55] on div "+3" at bounding box center [47, 56] width 16 height 9
click at [98, 115] on button "Paragraph" at bounding box center [81, 126] width 85 height 24
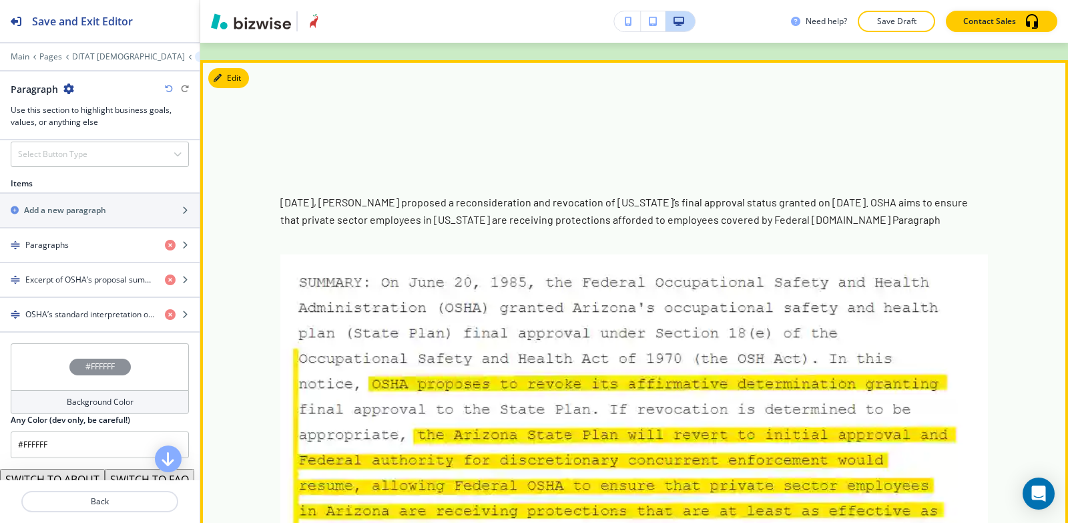
scroll to position [861, 0]
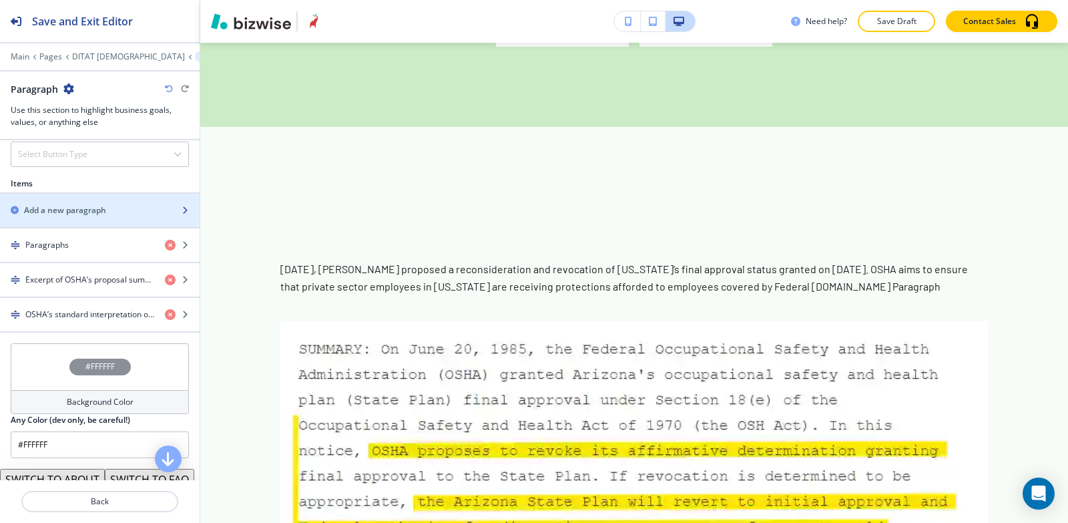
click at [94, 216] on div "button" at bounding box center [100, 221] width 200 height 11
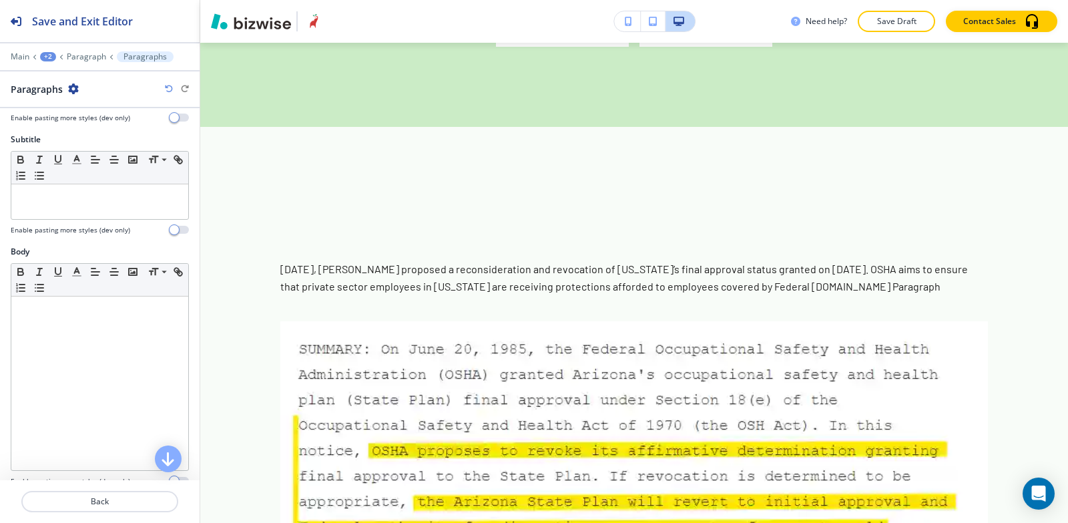
scroll to position [65, 0]
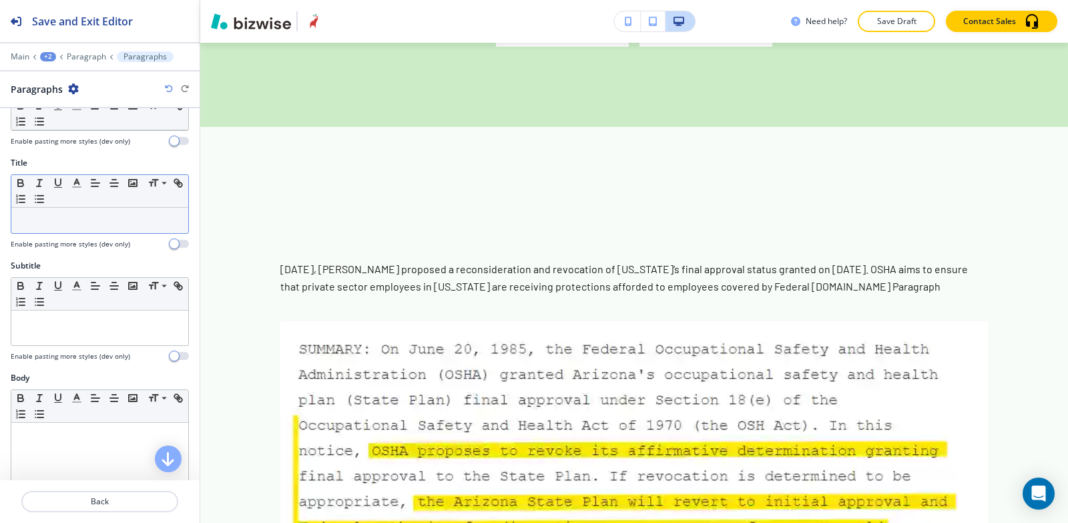
click at [72, 220] on p at bounding box center [100, 220] width 164 height 12
paste div
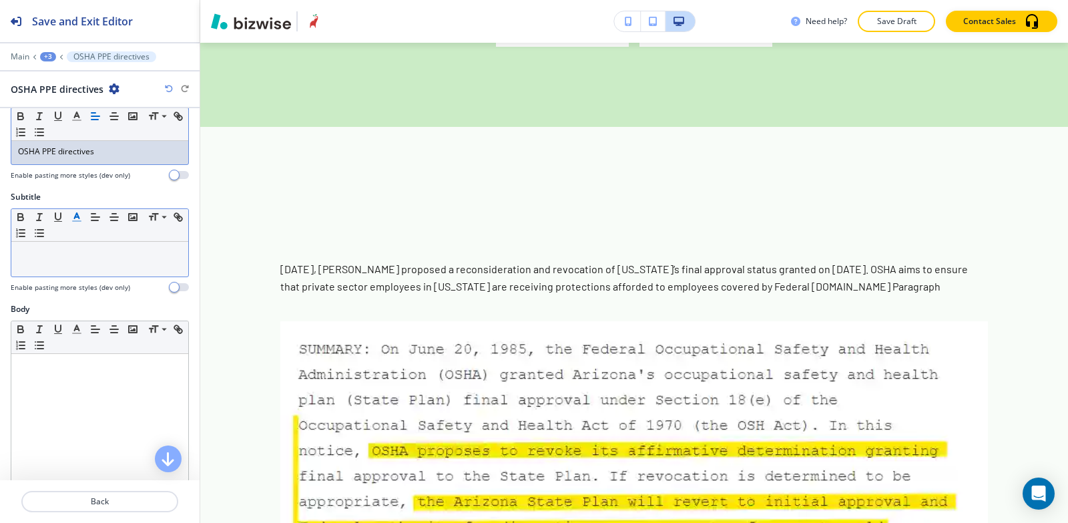
scroll to position [198, 0]
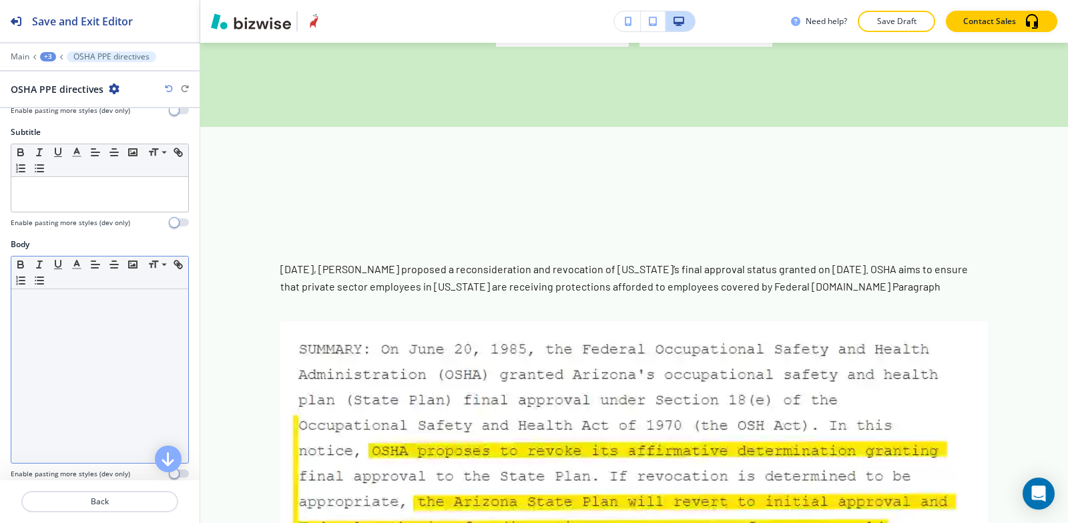
click at [81, 367] on div at bounding box center [99, 376] width 177 height 174
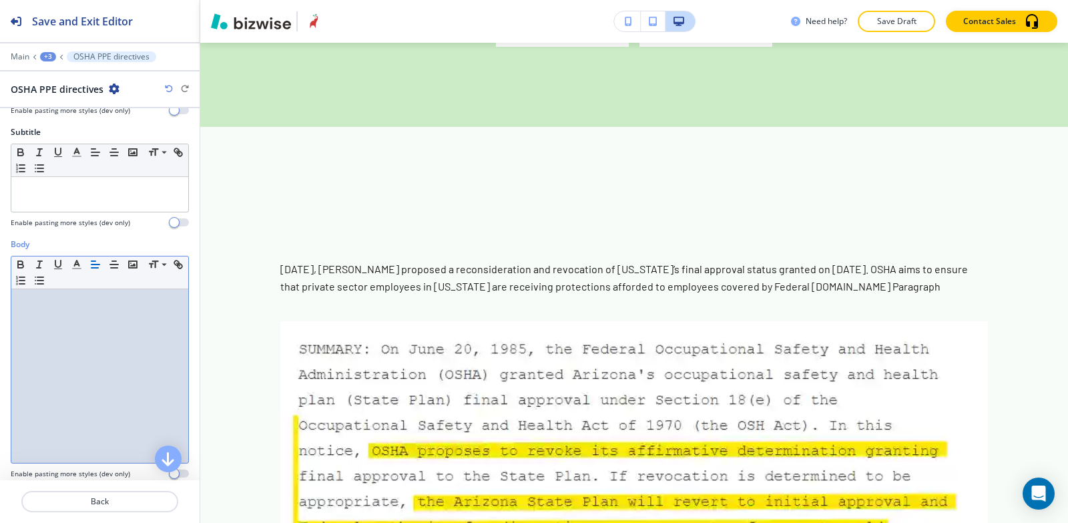
scroll to position [0, 0]
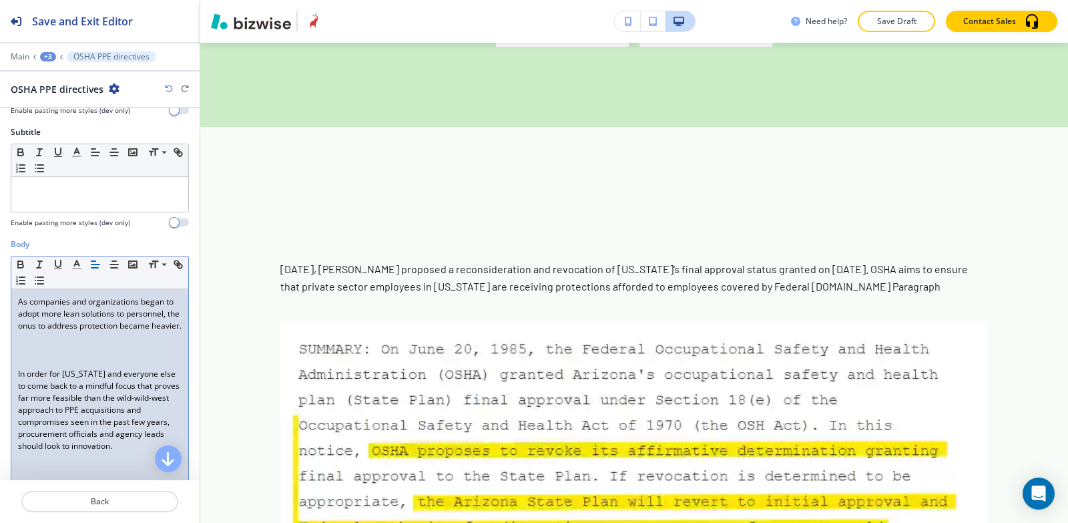
click at [19, 381] on p "In order for Arizona and everyone else to come back to a mindful focus that pro…" at bounding box center [100, 410] width 164 height 84
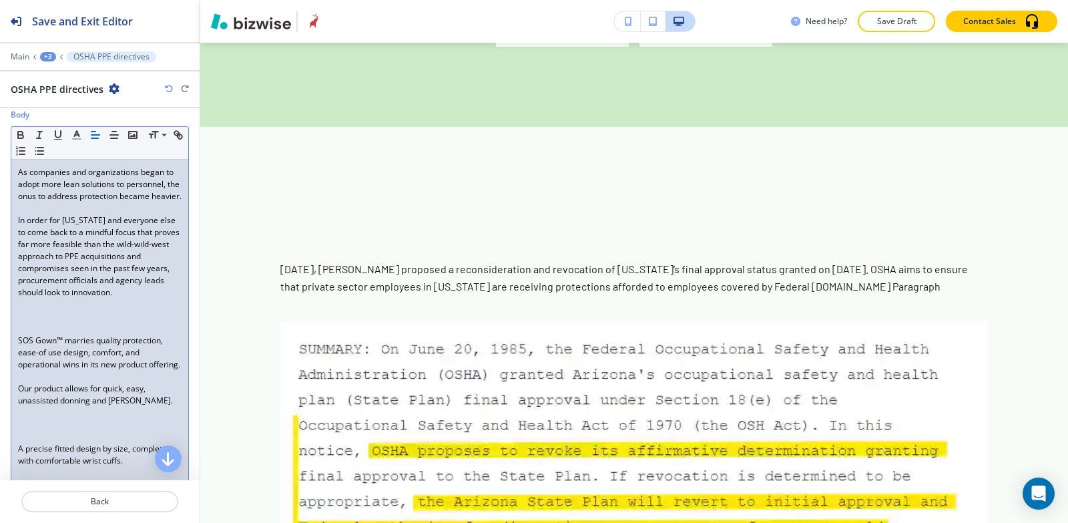
scroll to position [332, 0]
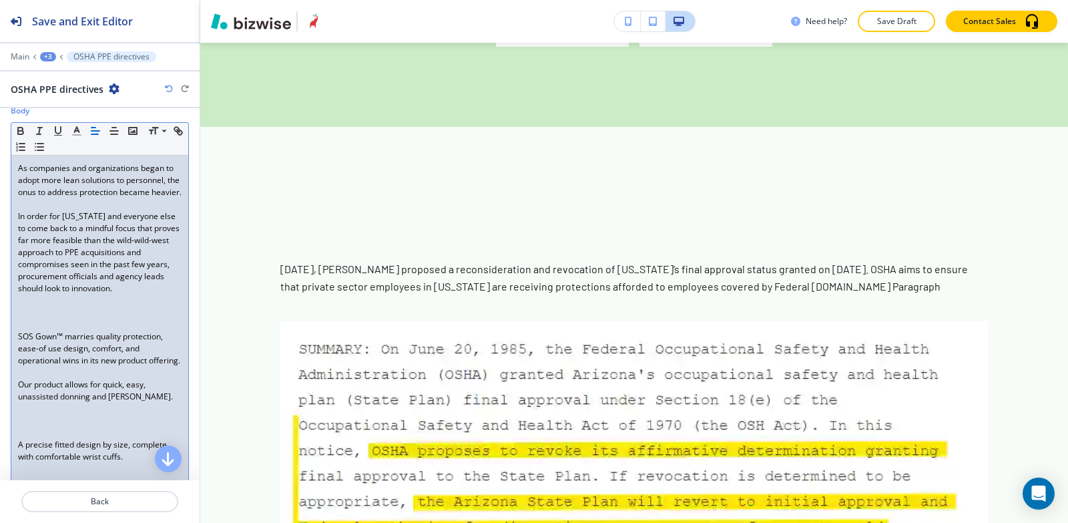
click at [19, 345] on p "SOS Gown™ marries quality protection, ease-of use design, comfort, and operatio…" at bounding box center [100, 349] width 164 height 36
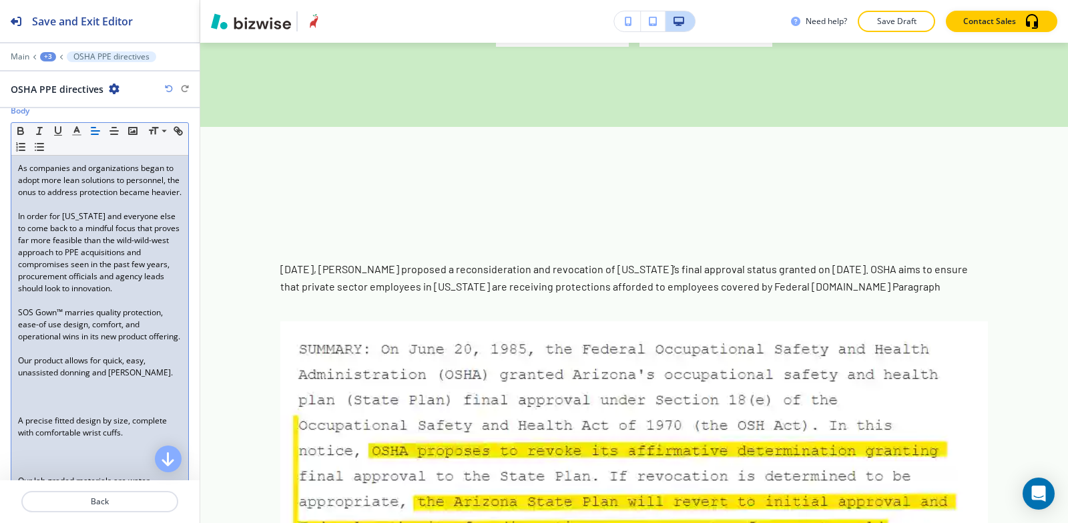
click at [15, 385] on div "As companies and organizations began to adopt more lean solutions to personnel,…" at bounding box center [99, 373] width 177 height 434
click at [18, 439] on p "A precise fitted design by size, complete with comfortable wrist cuffs." at bounding box center [100, 427] width 164 height 24
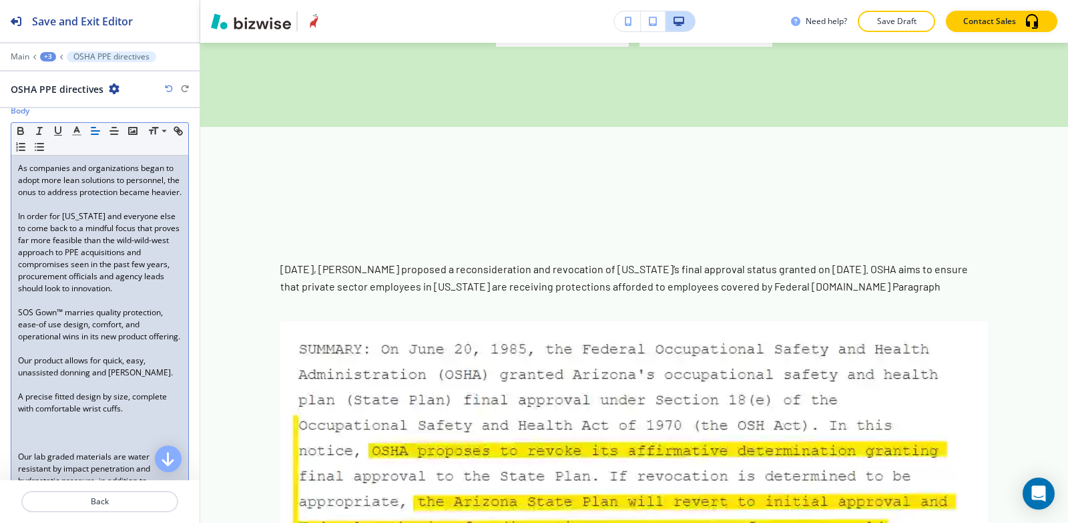
scroll to position [465, 0]
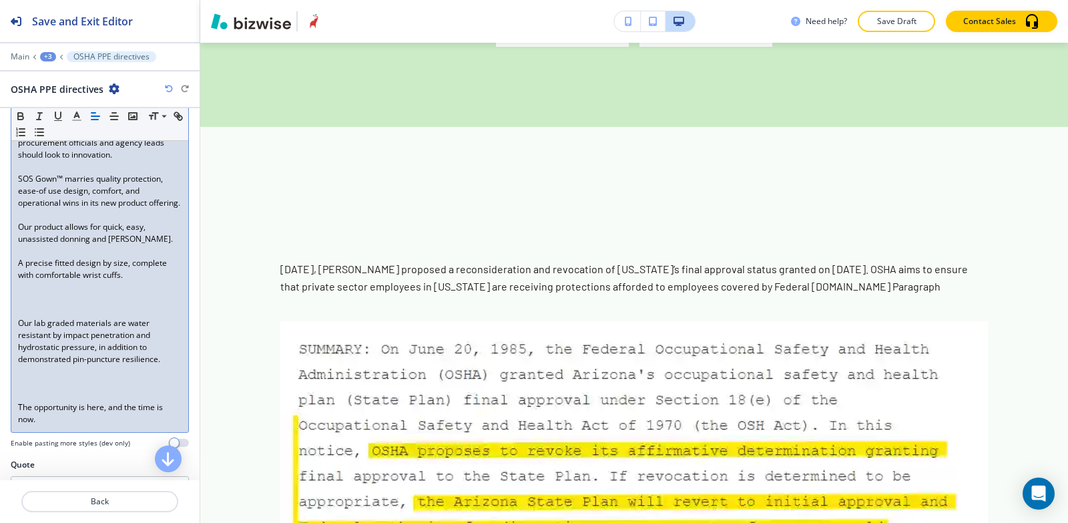
click at [15, 346] on div "As companies and organizations began to adopt more lean solutions to personnel,…" at bounding box center [99, 227] width 177 height 410
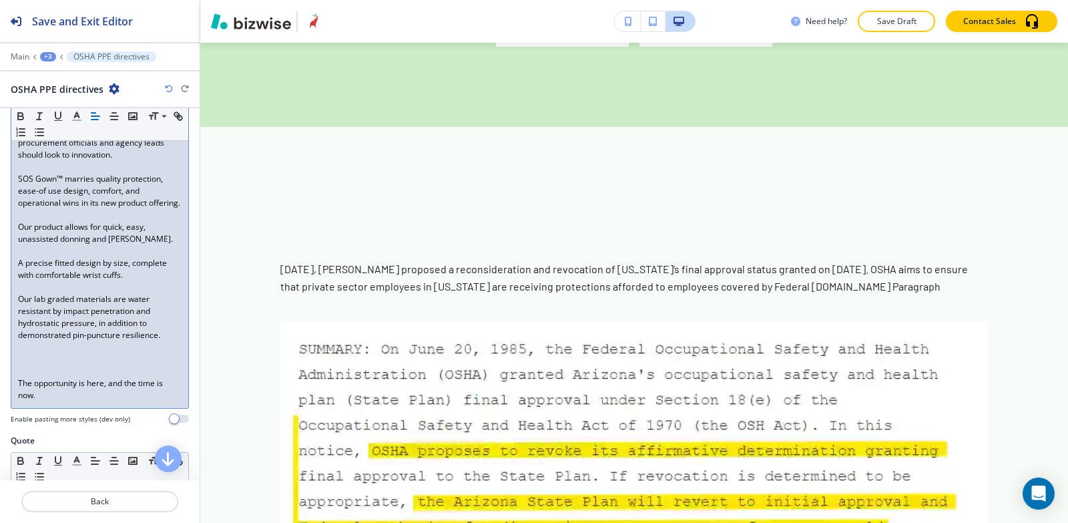
click at [19, 401] on p "The opportunity is here, and the time is now." at bounding box center [100, 389] width 164 height 24
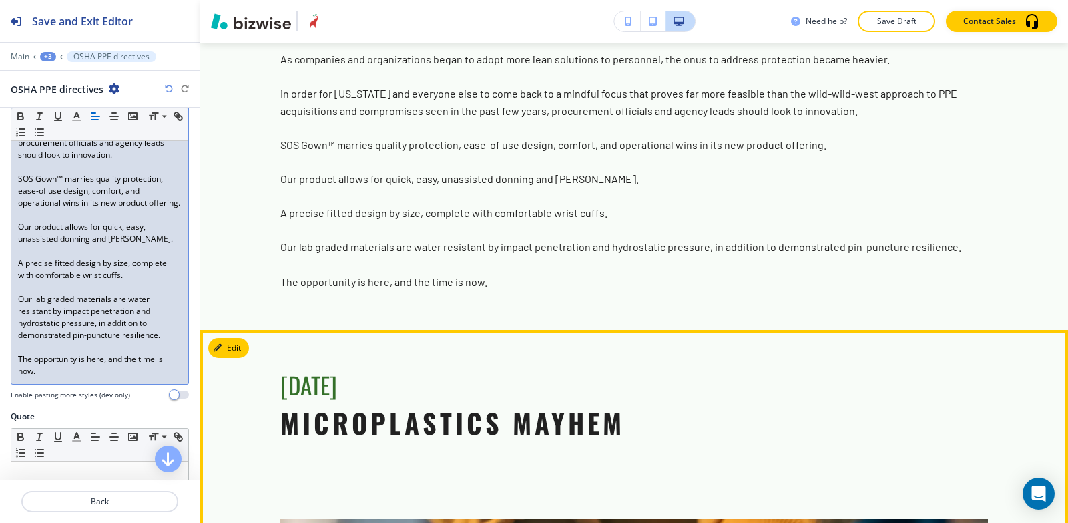
scroll to position [2731, 0]
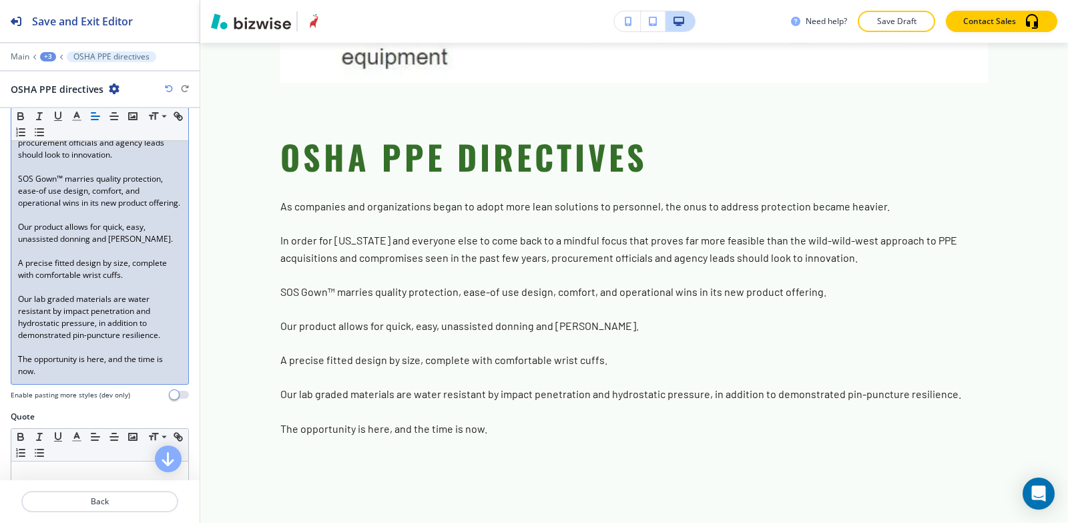
click at [49, 54] on div "+3" at bounding box center [48, 56] width 16 height 9
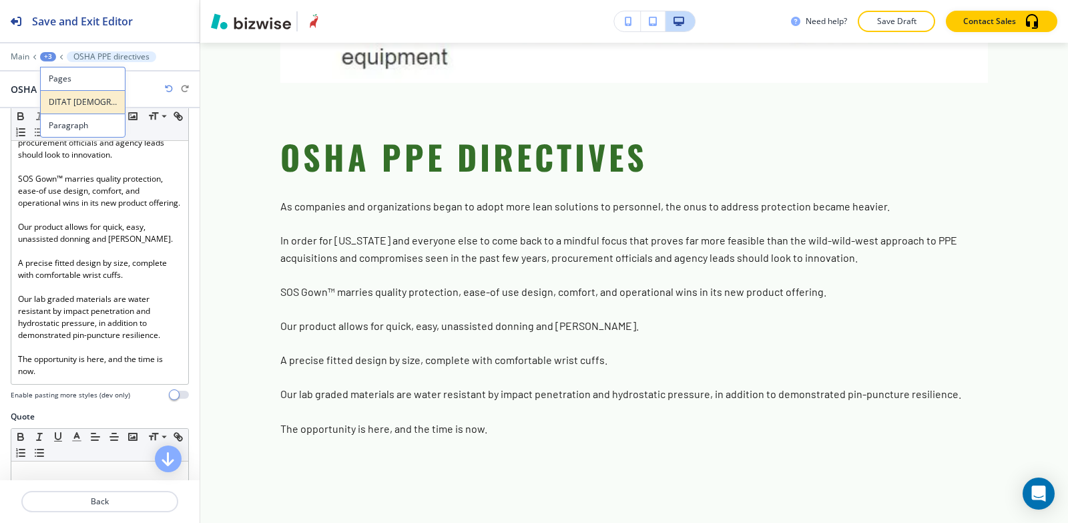
click at [77, 110] on button "DITAT [DEMOGRAPHIC_DATA]" at bounding box center [82, 101] width 85 height 23
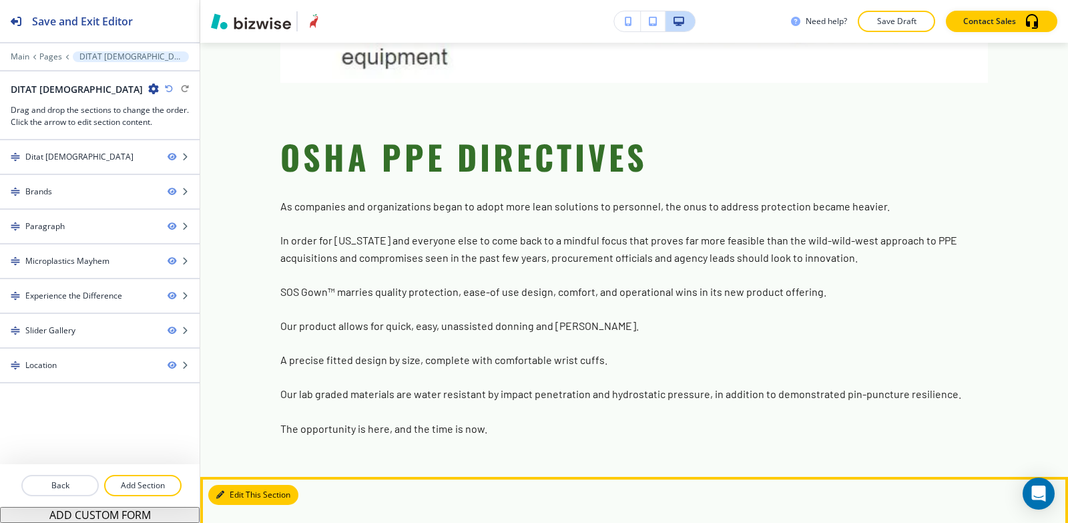
click at [241, 485] on button "Edit This Section" at bounding box center [253, 495] width 90 height 20
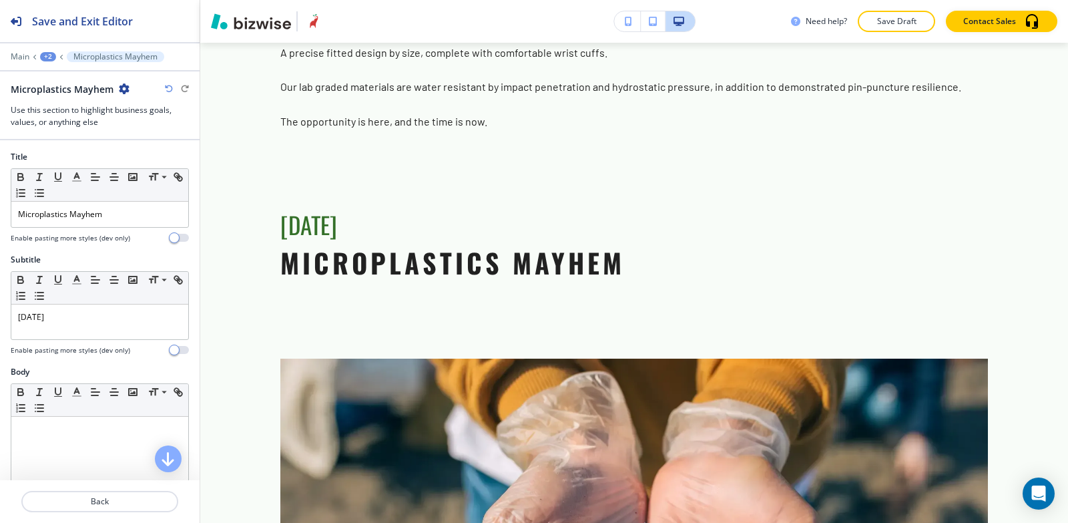
scroll to position [3068, 0]
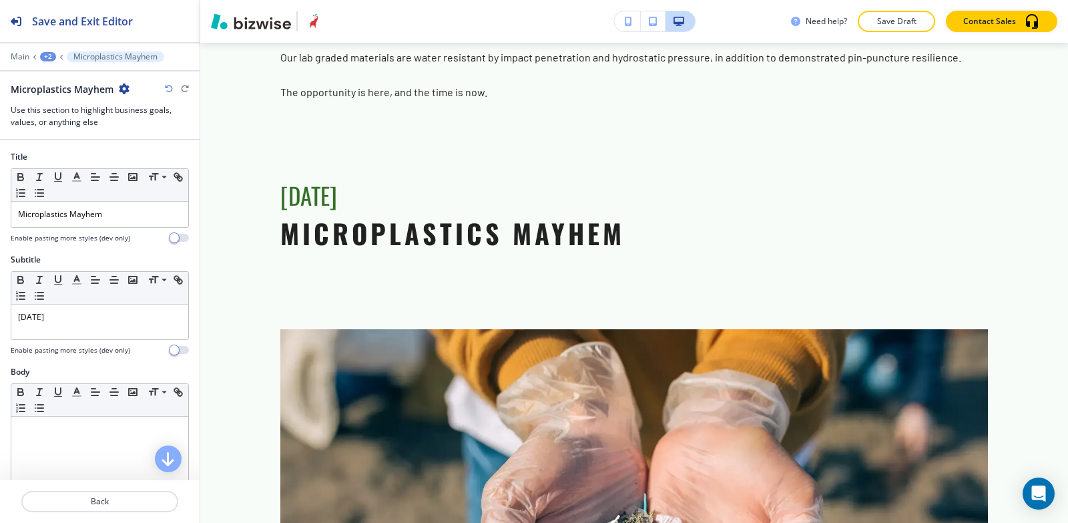
click at [122, 88] on icon "button" at bounding box center [124, 88] width 11 height 11
click at [162, 164] on p "Delete Section" at bounding box center [160, 159] width 68 height 12
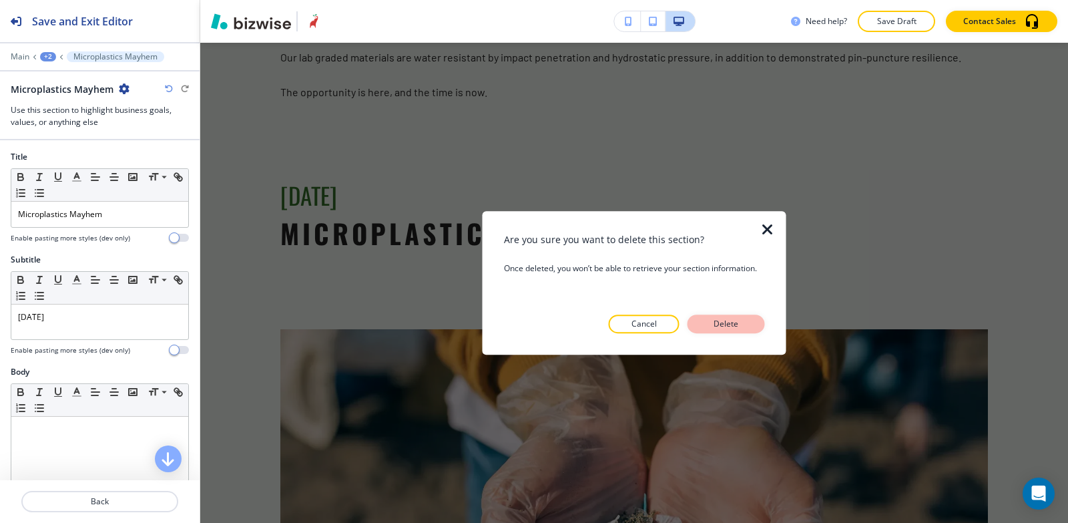
click at [719, 325] on p "Delete" at bounding box center [727, 324] width 32 height 12
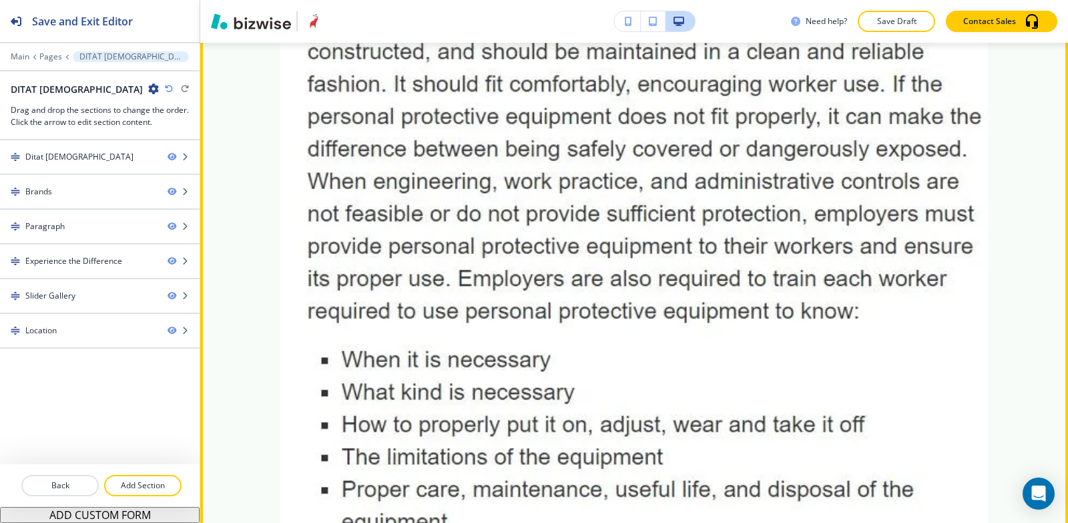
scroll to position [2600, 0]
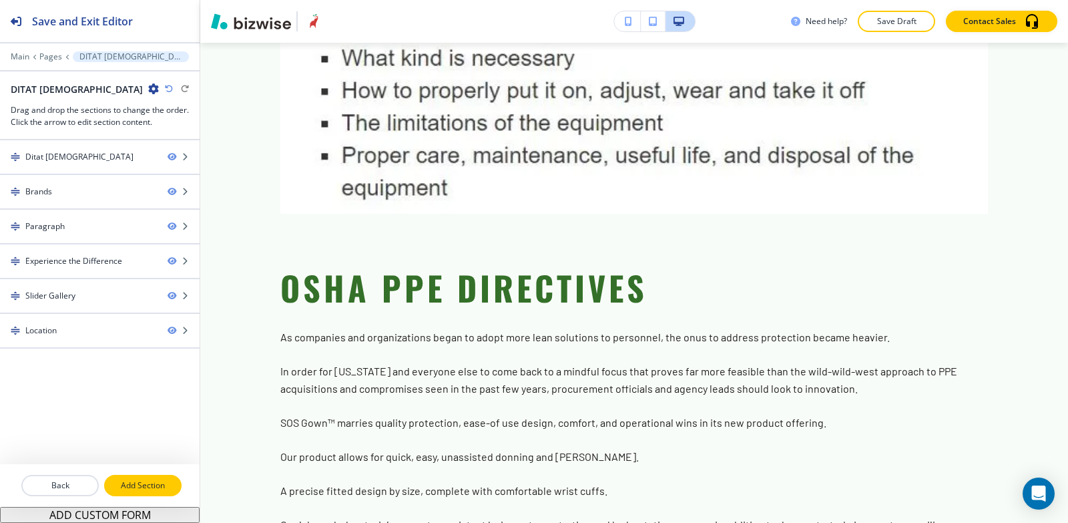
click at [125, 494] on button "Add Section" at bounding box center [142, 485] width 77 height 21
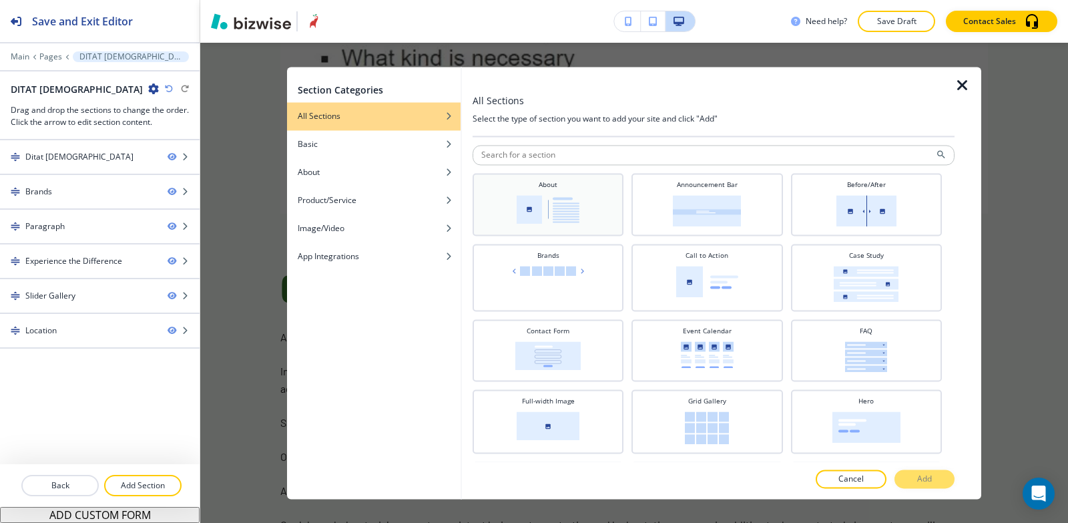
click at [528, 210] on img at bounding box center [548, 209] width 63 height 29
click at [926, 481] on p "Add" at bounding box center [925, 479] width 15 height 12
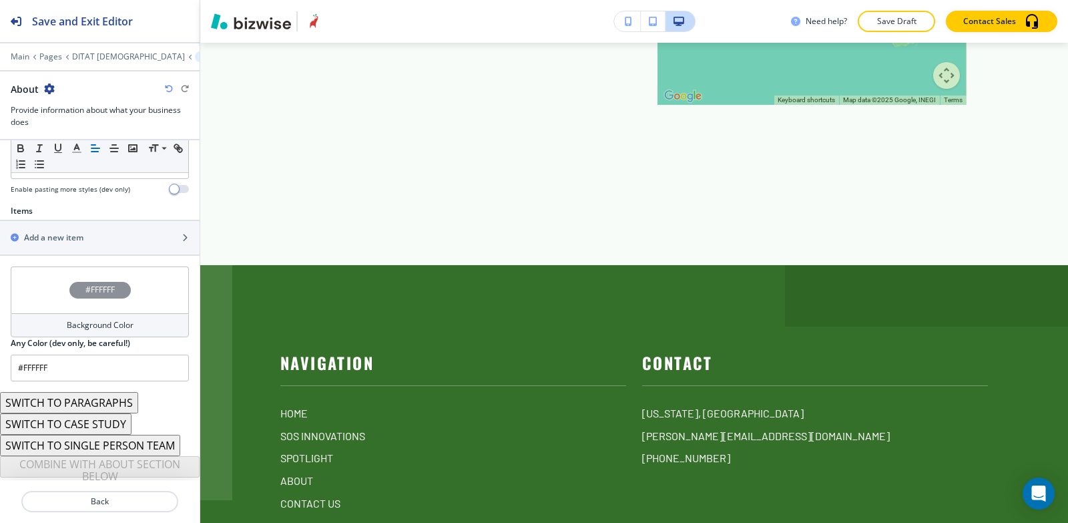
scroll to position [415, 0]
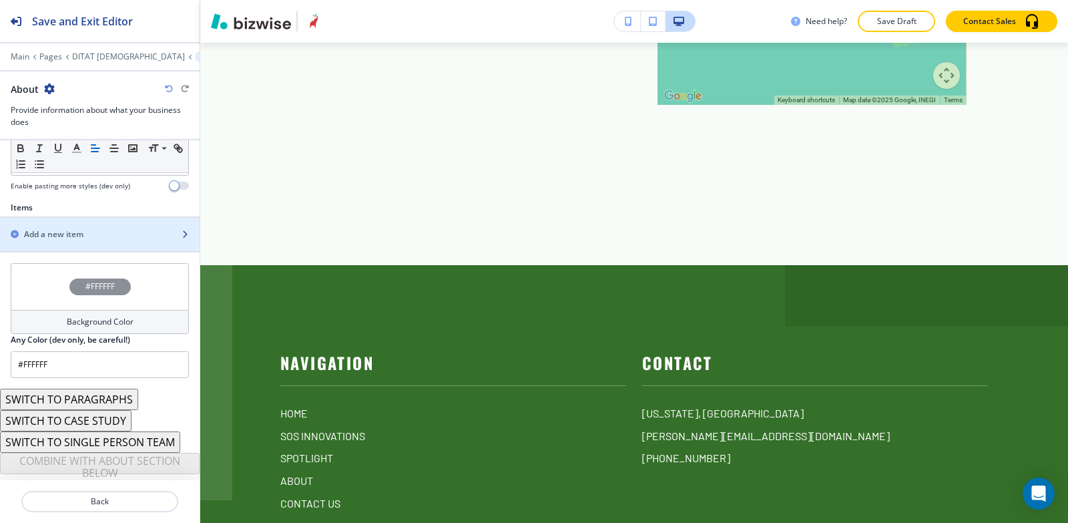
click at [73, 243] on div "button" at bounding box center [100, 245] width 200 height 11
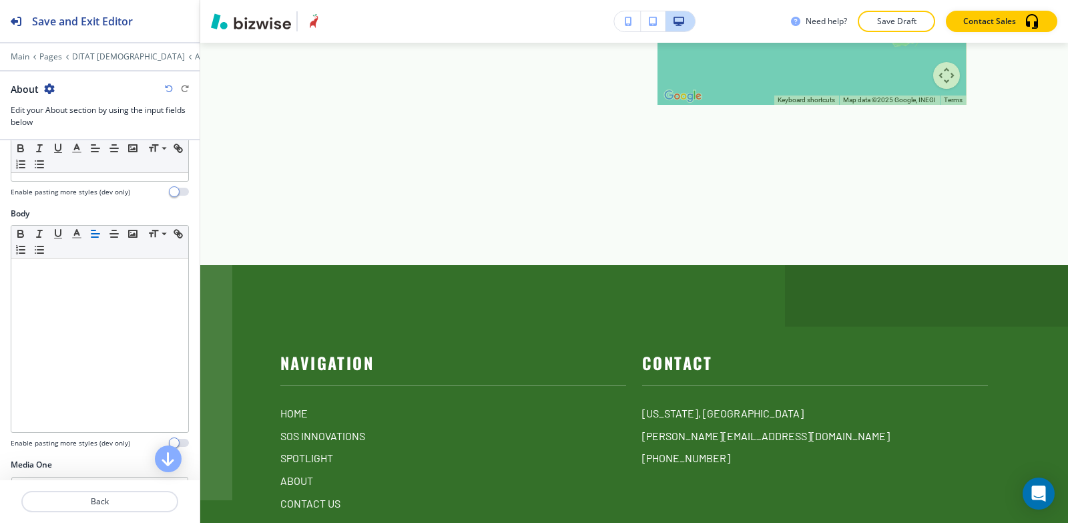
scroll to position [0, 0]
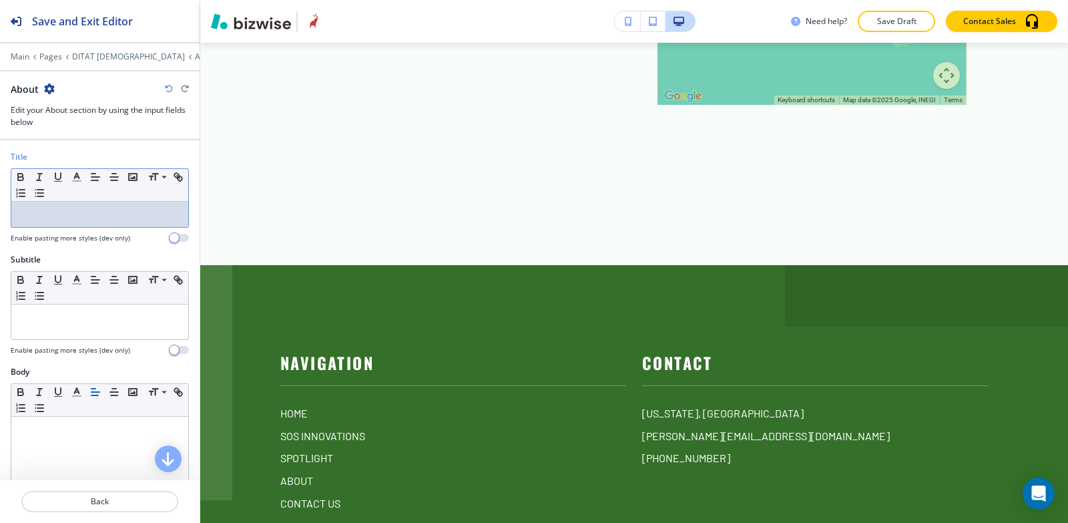
click at [81, 212] on p at bounding box center [100, 214] width 164 height 12
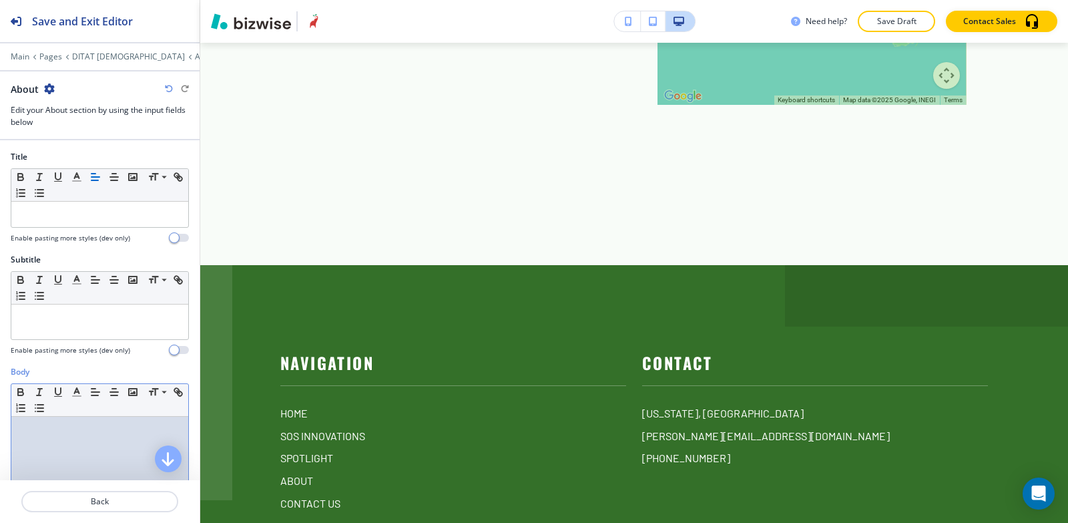
click at [73, 429] on p at bounding box center [100, 429] width 164 height 12
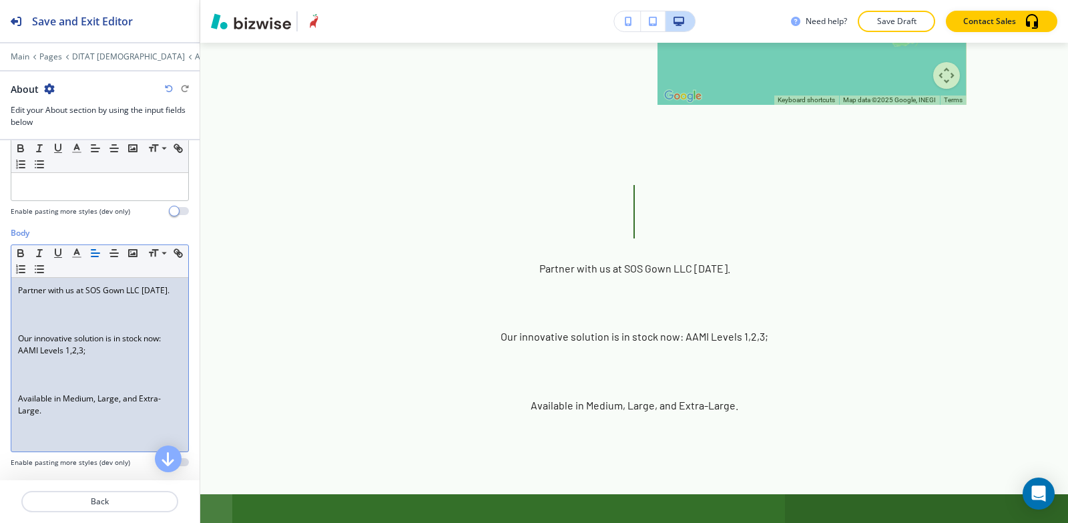
scroll to position [127, 0]
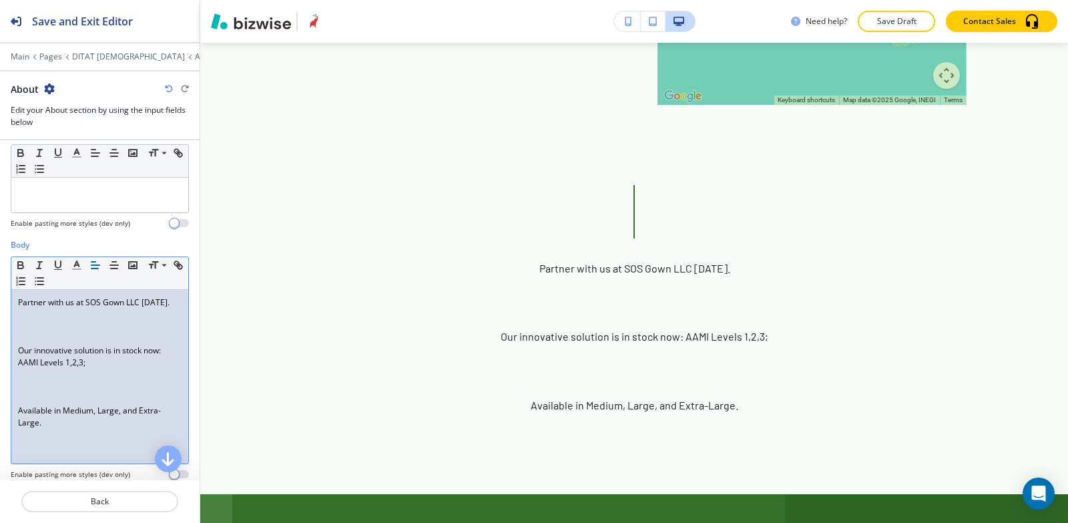
click at [9, 399] on div "Body Small Normal Large Huge Partner with us at SOS Gown LLC today. Our innovat…" at bounding box center [100, 364] width 200 height 251
click at [16, 407] on div "Partner with us at SOS Gown LLC today. Our innovative solution is in stock now:…" at bounding box center [99, 377] width 177 height 174
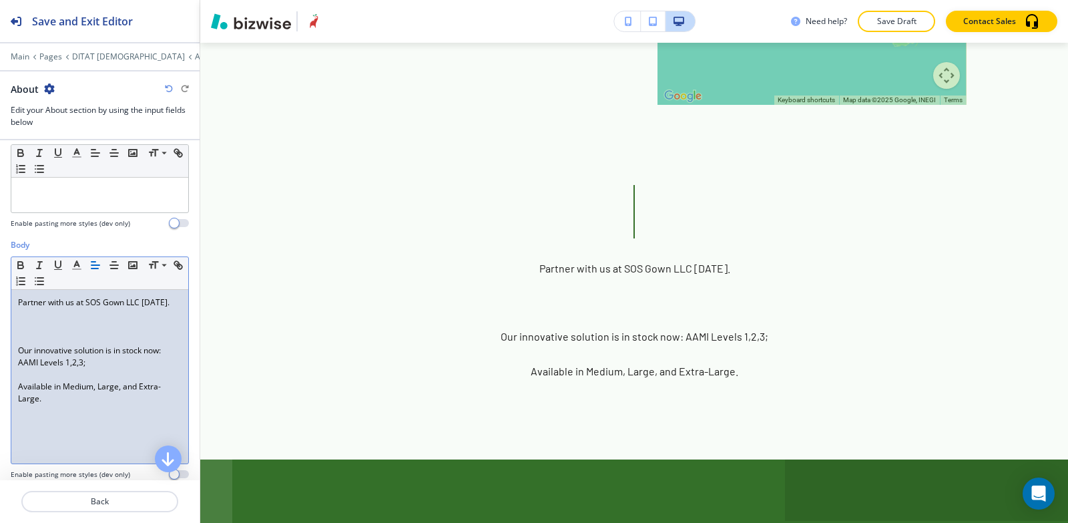
click at [13, 352] on div "Partner with us at SOS Gown LLC today. Our innovative solution is in stock now:…" at bounding box center [99, 377] width 177 height 174
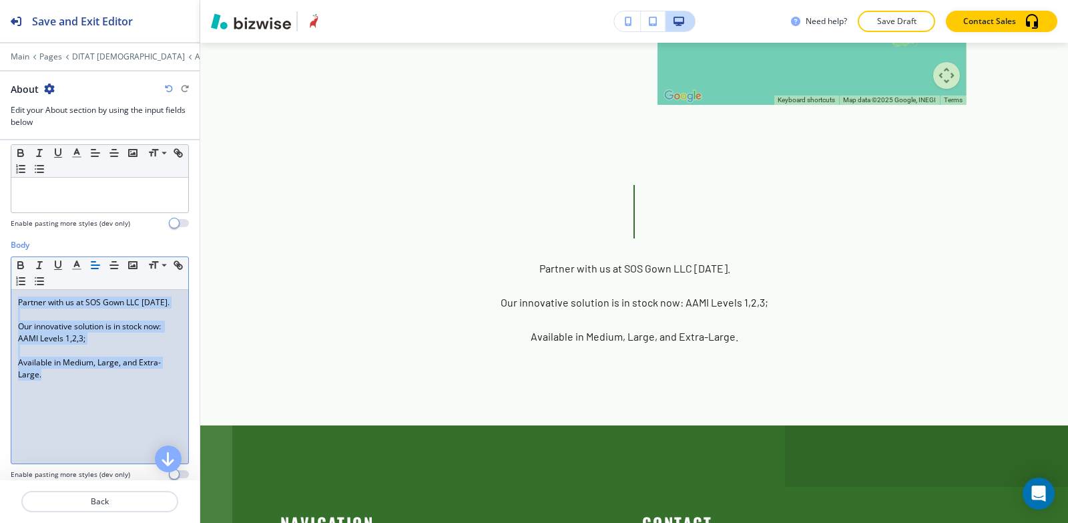
drag, startPoint x: 60, startPoint y: 394, endPoint x: 0, endPoint y: 288, distance: 122.0
click at [0, 288] on div "Body Small Normal Large Huge Partner with us at SOS Gown LLC today. Our innovat…" at bounding box center [100, 364] width 200 height 251
click at [93, 270] on icon "button" at bounding box center [95, 265] width 12 height 12
click at [47, 403] on div "Partner with us at SOS Gown LLC today. Our innovative solution is in stock now:…" at bounding box center [99, 377] width 177 height 174
drag, startPoint x: 89, startPoint y: 342, endPoint x: 0, endPoint y: 323, distance: 91.4
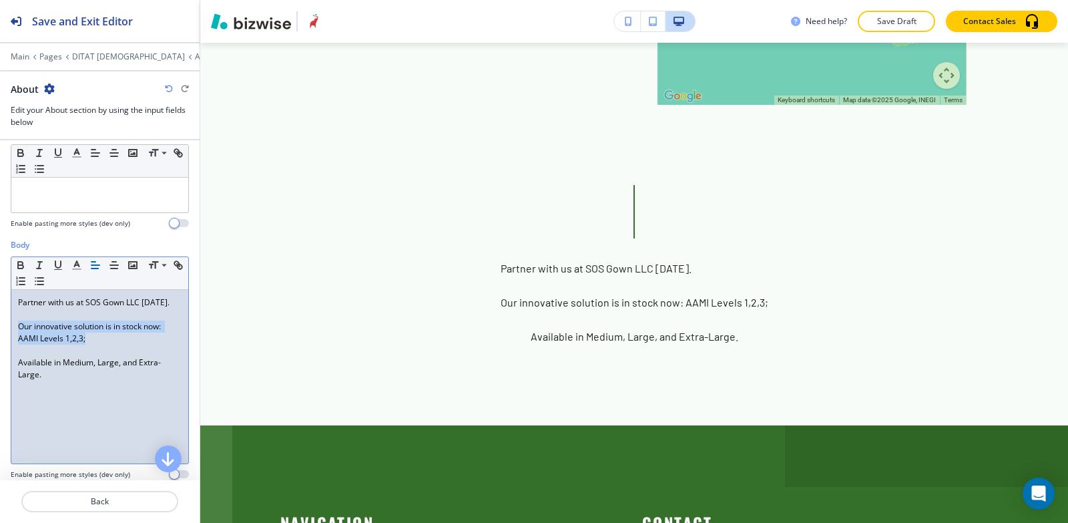
click at [0, 323] on div "Body Small Normal Large Huge Partner with us at SOS Gown LLC today. Our innovat…" at bounding box center [100, 364] width 200 height 251
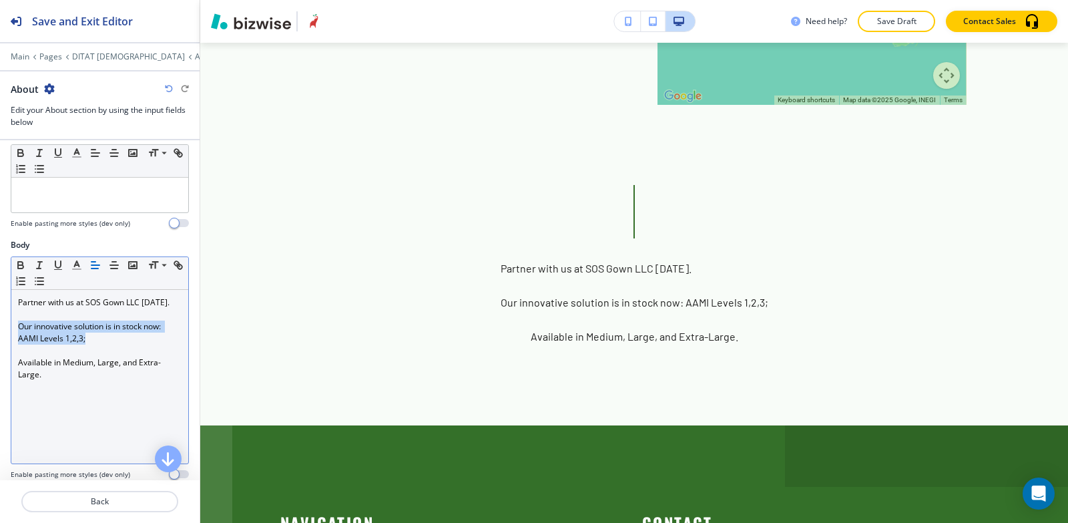
click at [96, 270] on icon "button" at bounding box center [95, 265] width 12 height 12
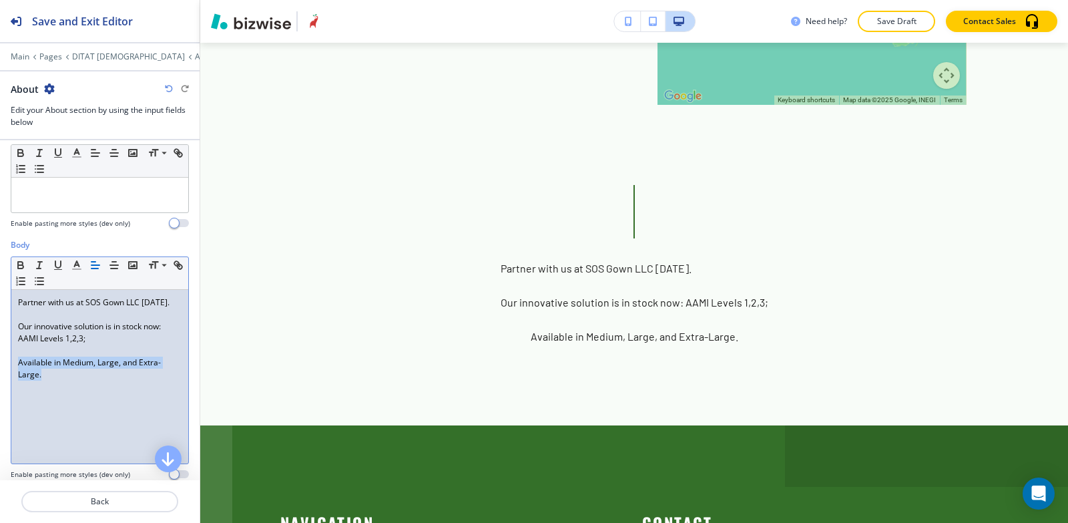
drag, startPoint x: 55, startPoint y: 382, endPoint x: 0, endPoint y: 357, distance: 60.7
click at [0, 357] on div "Body Small Normal Large Huge Partner with us at SOS Gown LLC today. Our innovat…" at bounding box center [100, 364] width 200 height 251
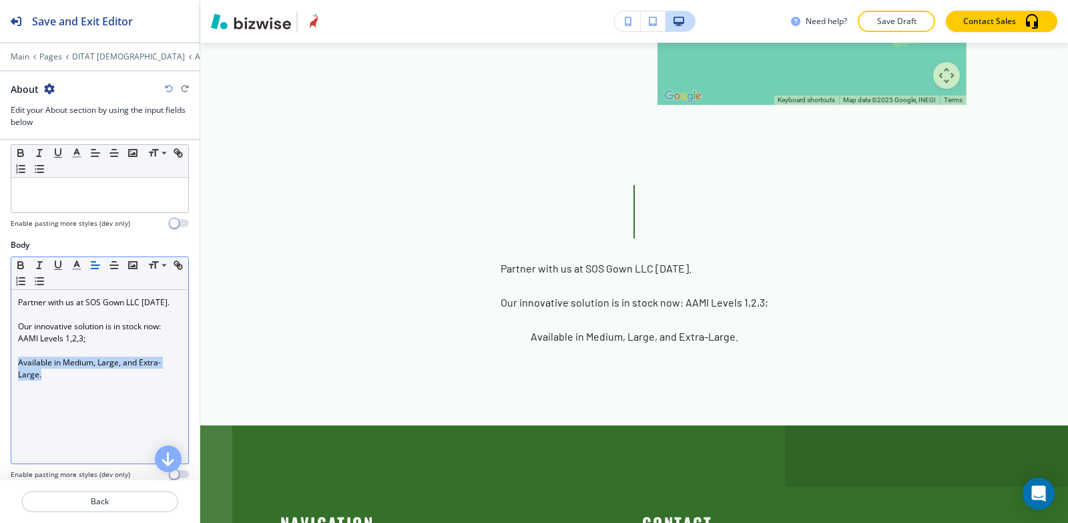
click at [97, 266] on icon "button" at bounding box center [95, 265] width 12 height 12
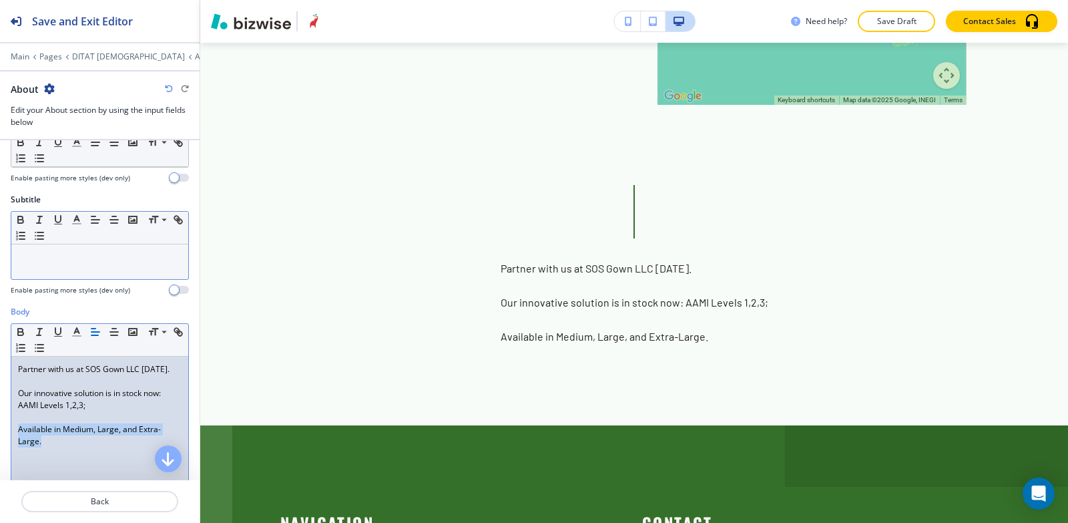
scroll to position [0, 0]
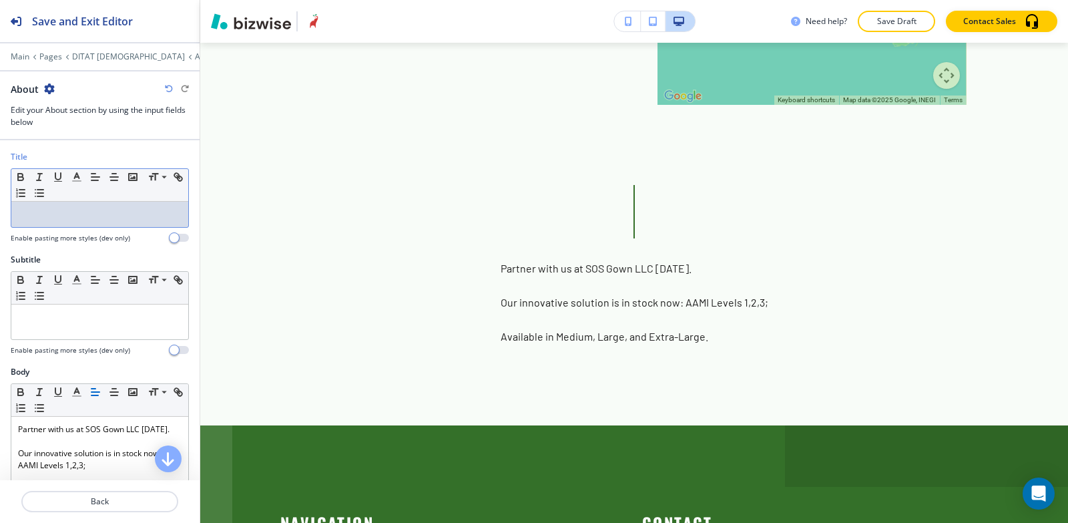
drag, startPoint x: 67, startPoint y: 222, endPoint x: 200, endPoint y: 21, distance: 240.4
click at [67, 222] on div at bounding box center [99, 214] width 177 height 25
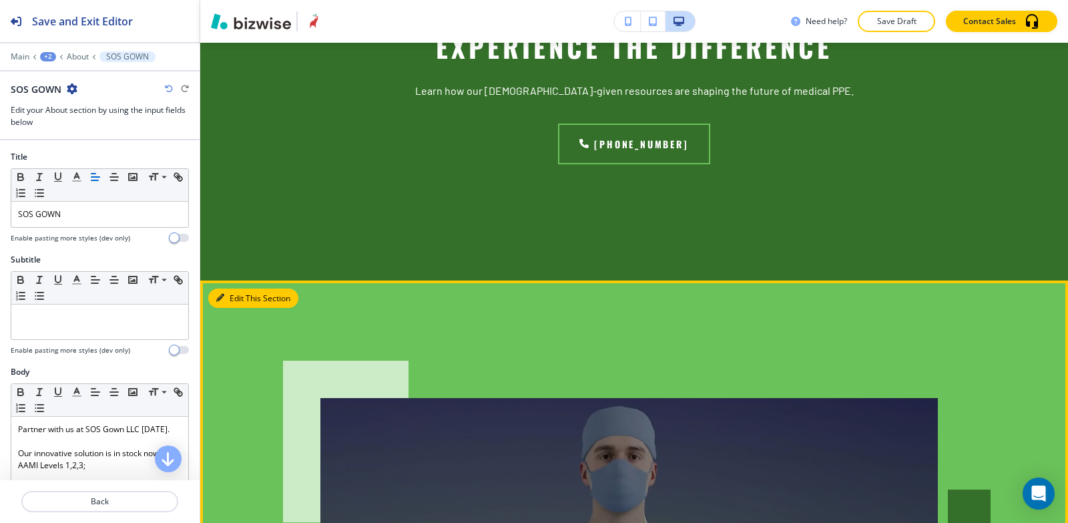
click at [236, 288] on button "Edit This Section" at bounding box center [253, 298] width 90 height 20
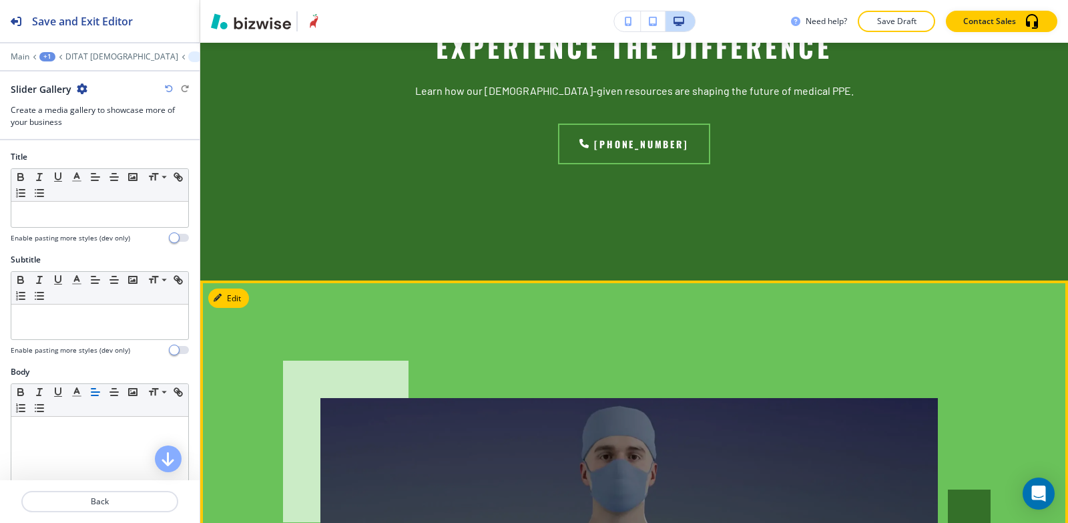
scroll to position [3474, 0]
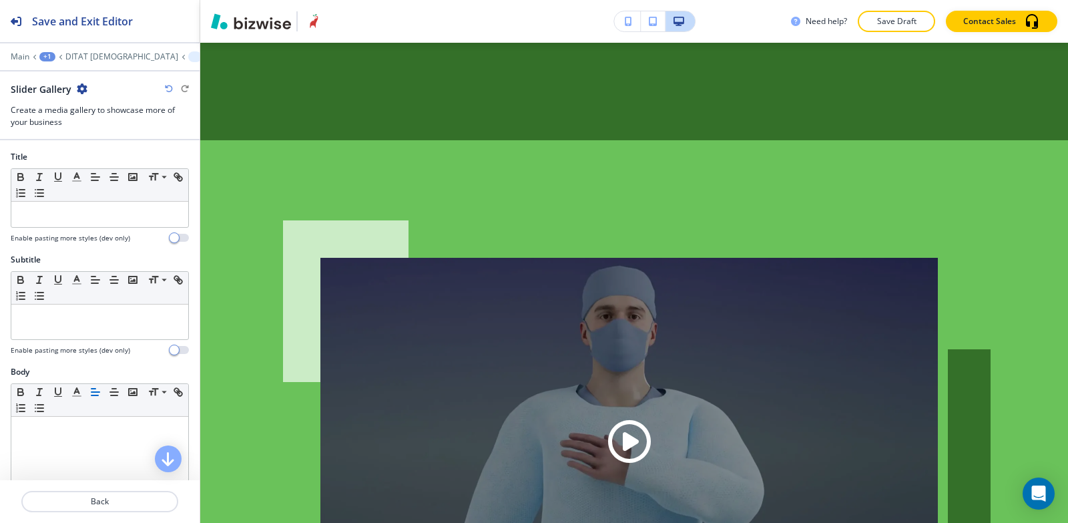
click at [83, 87] on icon "button" at bounding box center [82, 88] width 11 height 11
click at [126, 160] on p "Delete Section" at bounding box center [119, 159] width 68 height 12
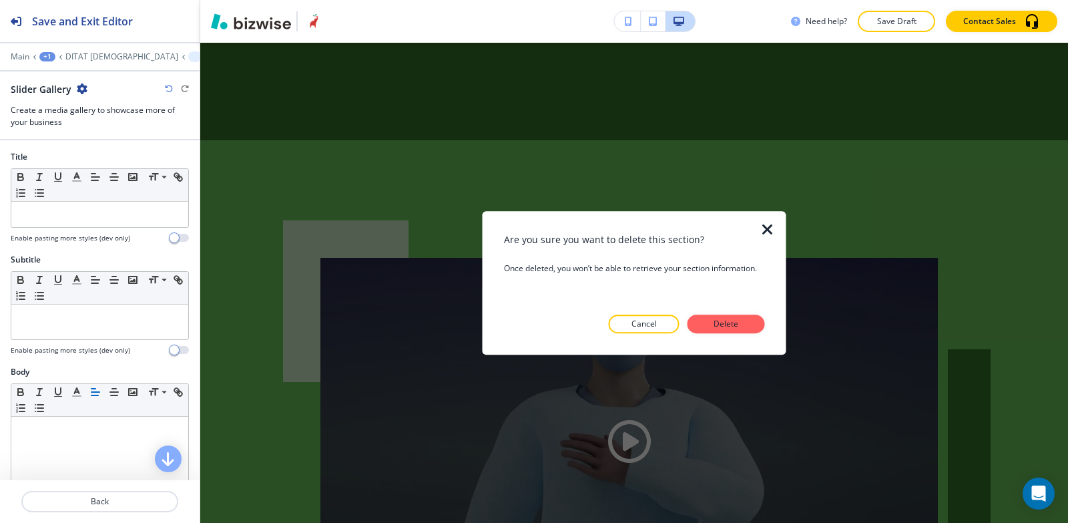
click at [715, 327] on p "Delete" at bounding box center [727, 324] width 32 height 12
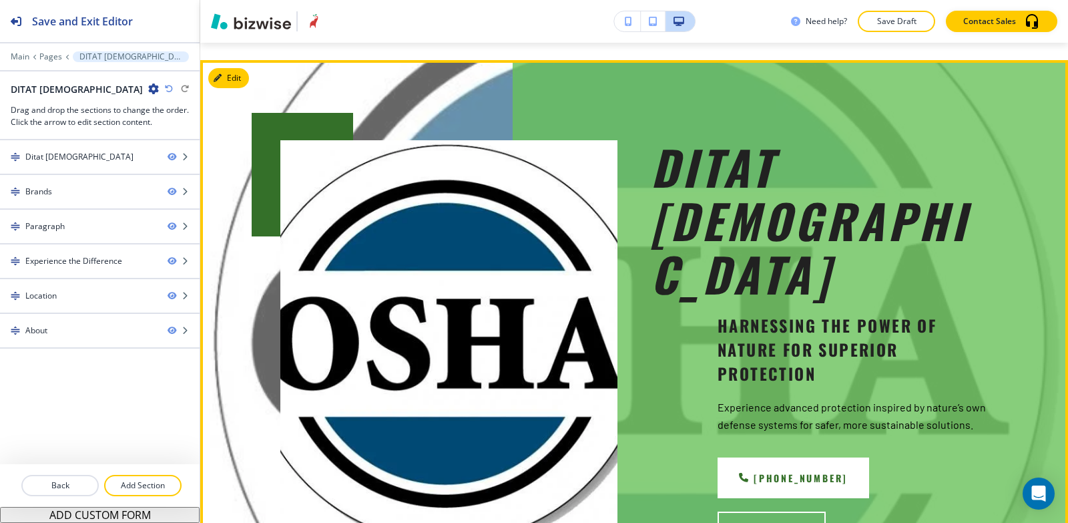
scroll to position [0, 0]
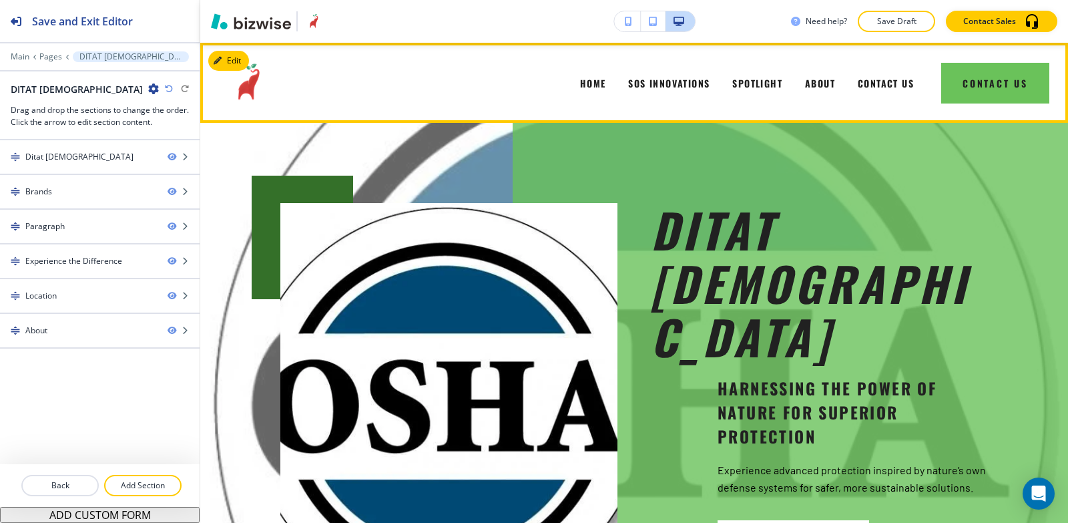
click at [667, 74] on div "SOS INNOVATIONS" at bounding box center [669, 82] width 104 height 53
click at [666, 82] on span "SOS INNOVATIONS" at bounding box center [668, 83] width 81 height 14
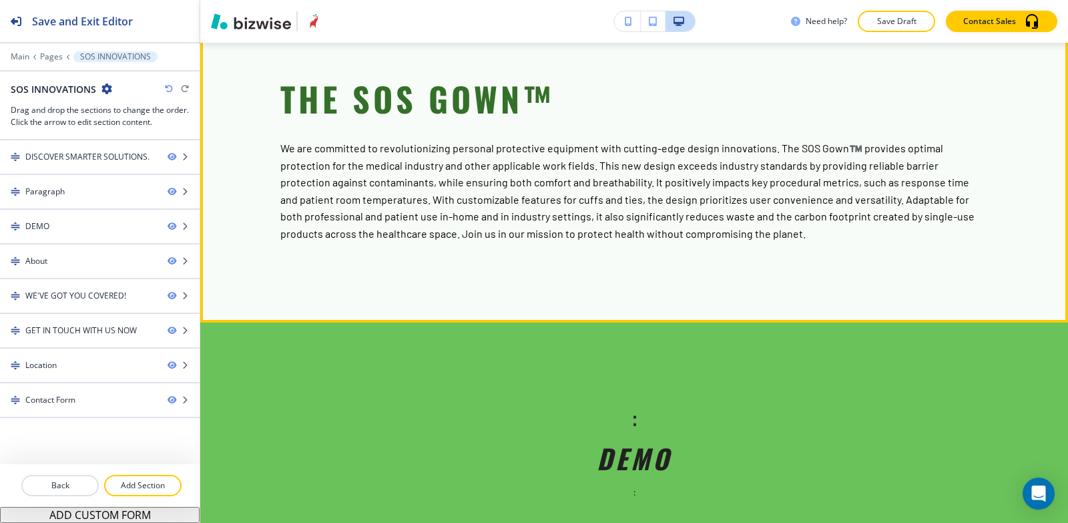
scroll to position [668, 0]
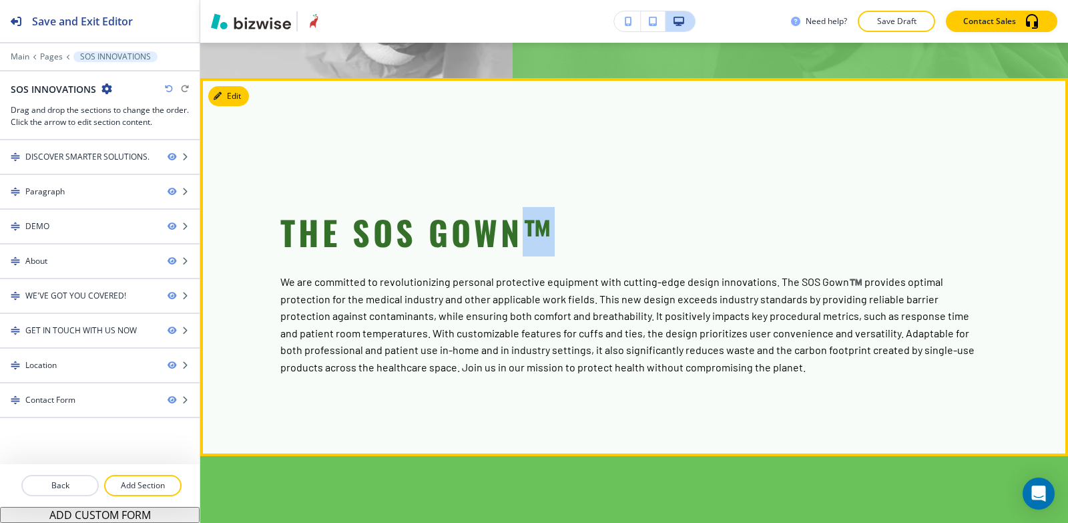
drag, startPoint x: 552, startPoint y: 171, endPoint x: 534, endPoint y: 173, distance: 18.1
click at [534, 212] on p "THE SOS GOWN™" at bounding box center [417, 232] width 274 height 40
copy p "™"
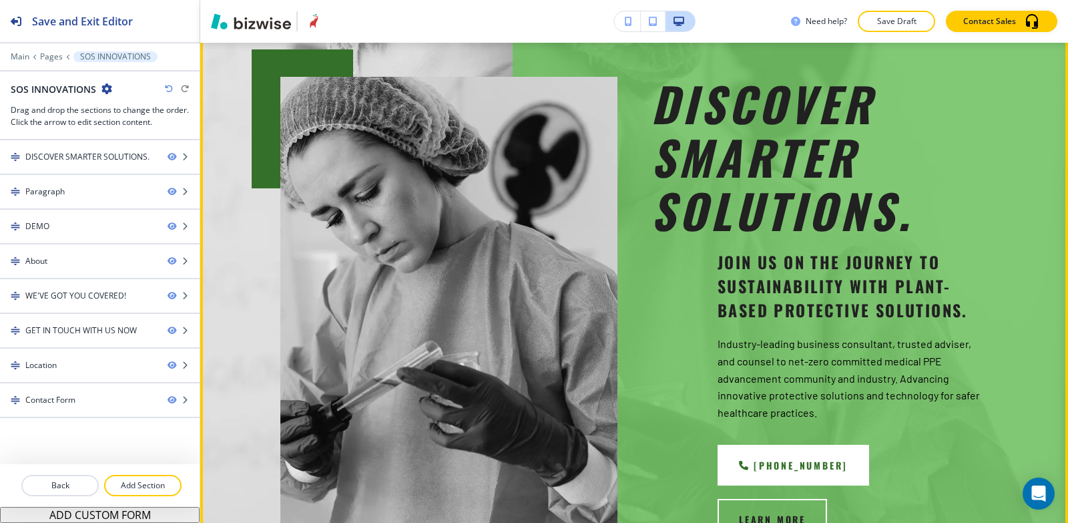
scroll to position [0, 0]
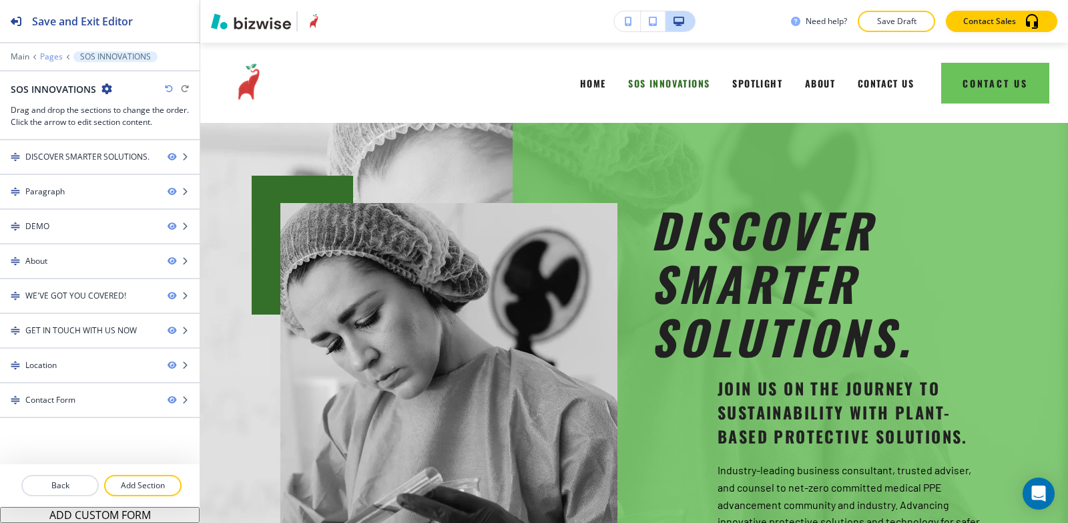
click at [55, 59] on p "Pages" at bounding box center [51, 56] width 23 height 9
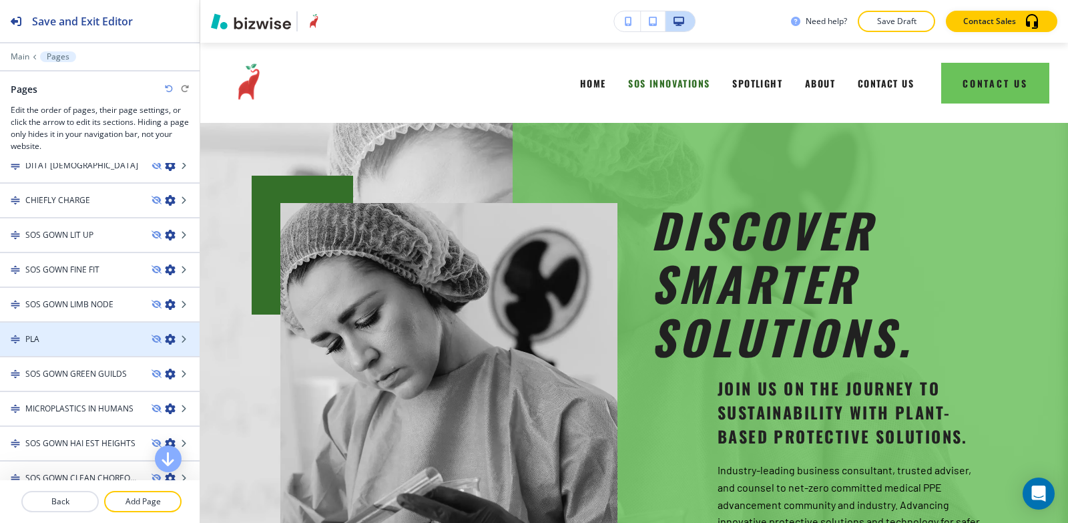
scroll to position [200, 0]
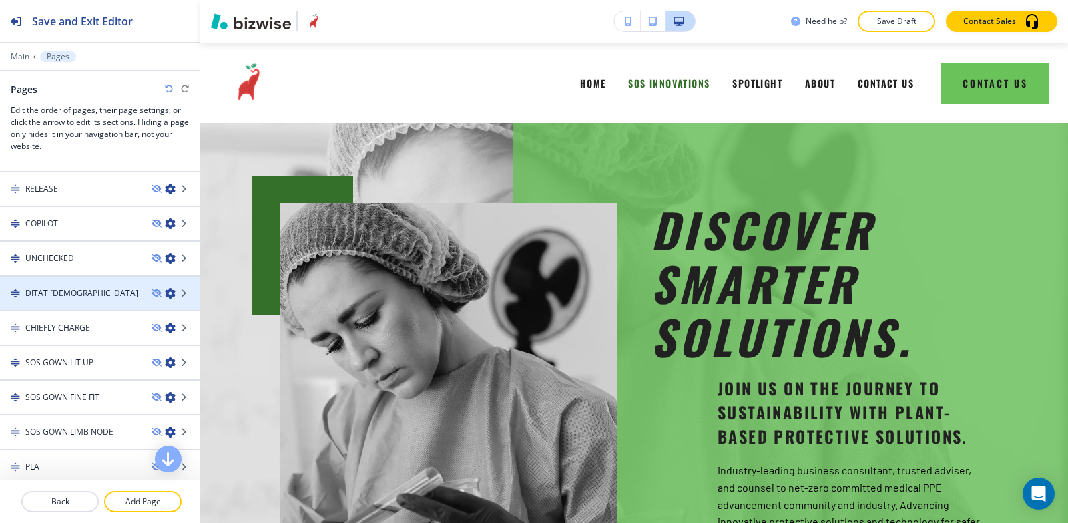
click at [61, 301] on div at bounding box center [100, 304] width 200 height 11
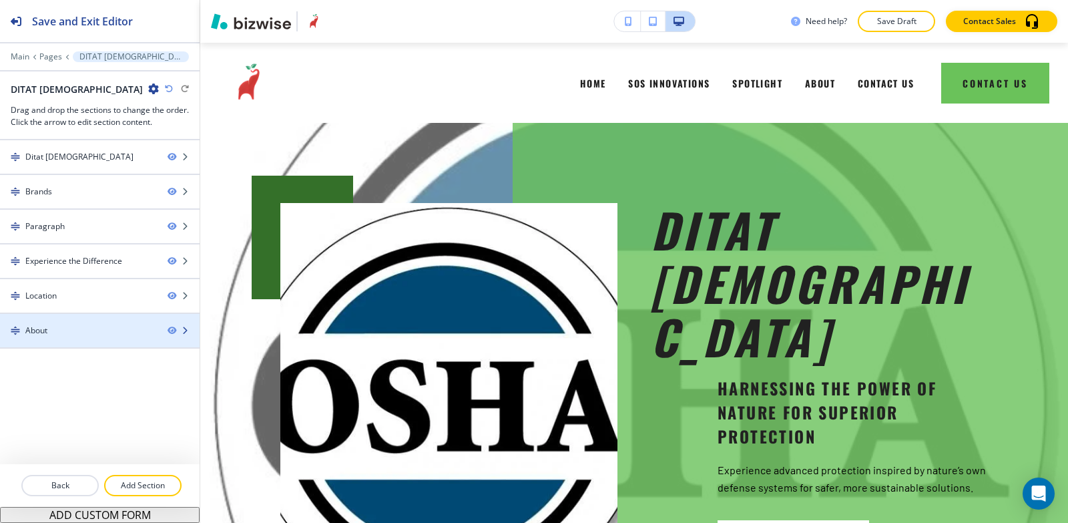
click at [63, 331] on div "About" at bounding box center [78, 331] width 157 height 12
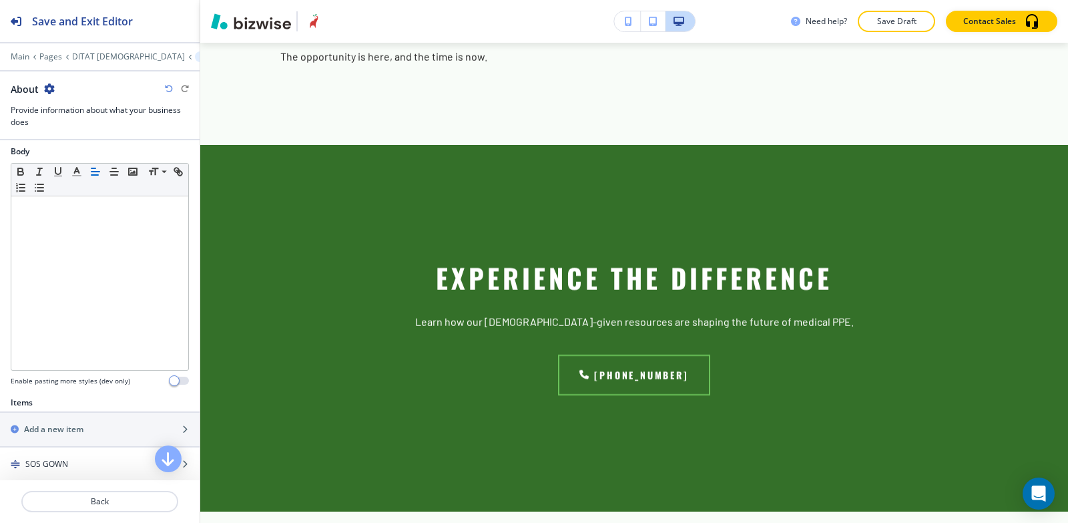
scroll to position [450, 0]
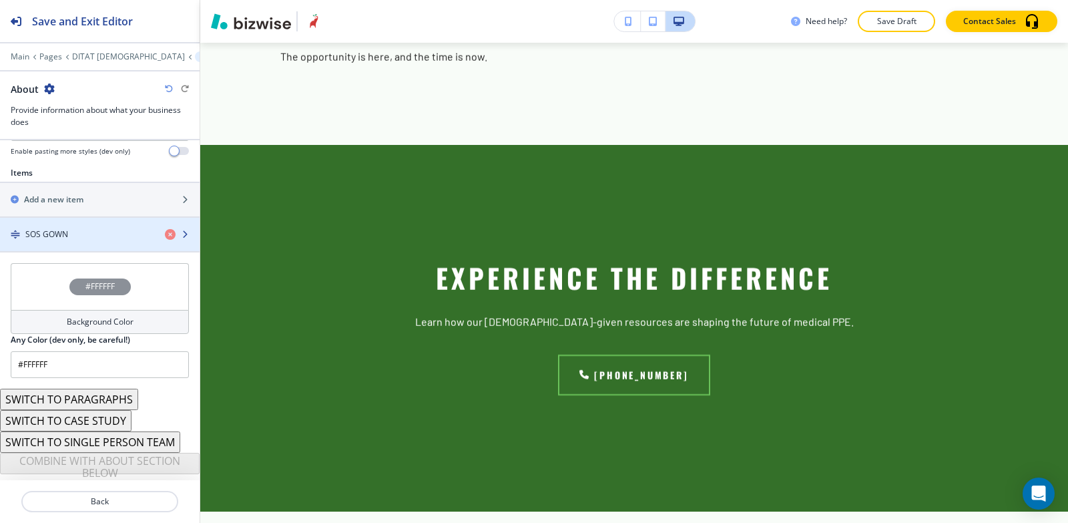
click at [59, 242] on div "button" at bounding box center [100, 245] width 200 height 11
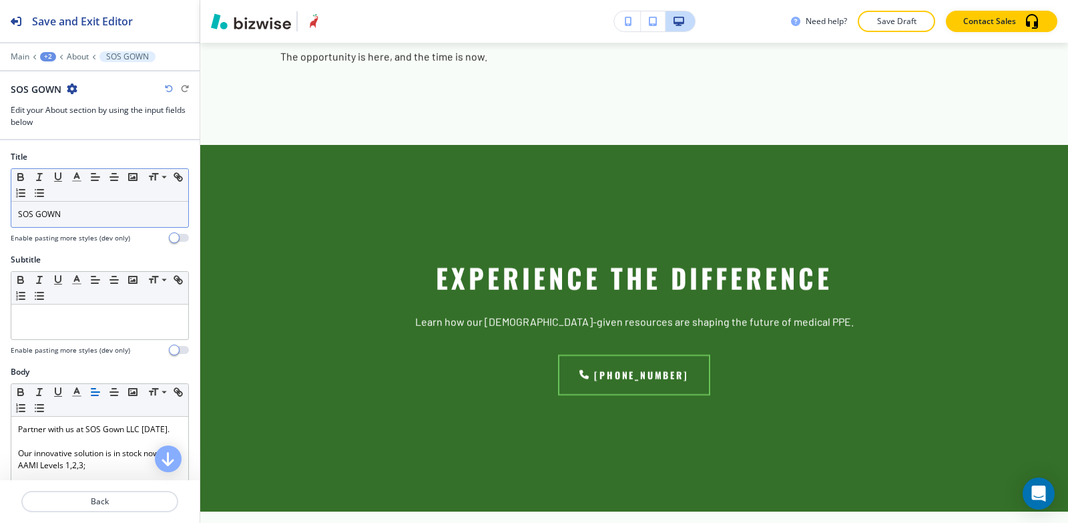
click at [71, 217] on p "SOS GOWN" at bounding box center [100, 214] width 164 height 12
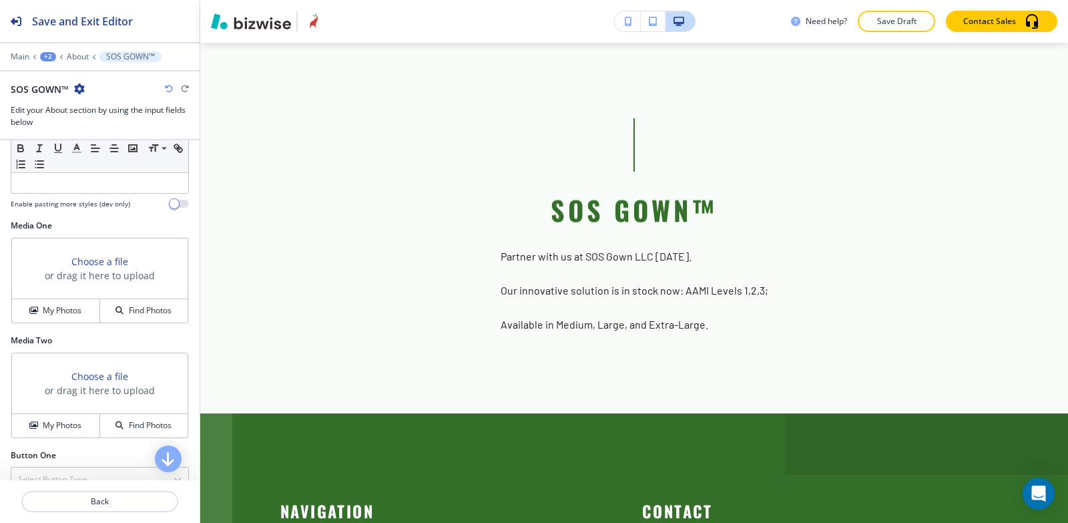
scroll to position [473, 0]
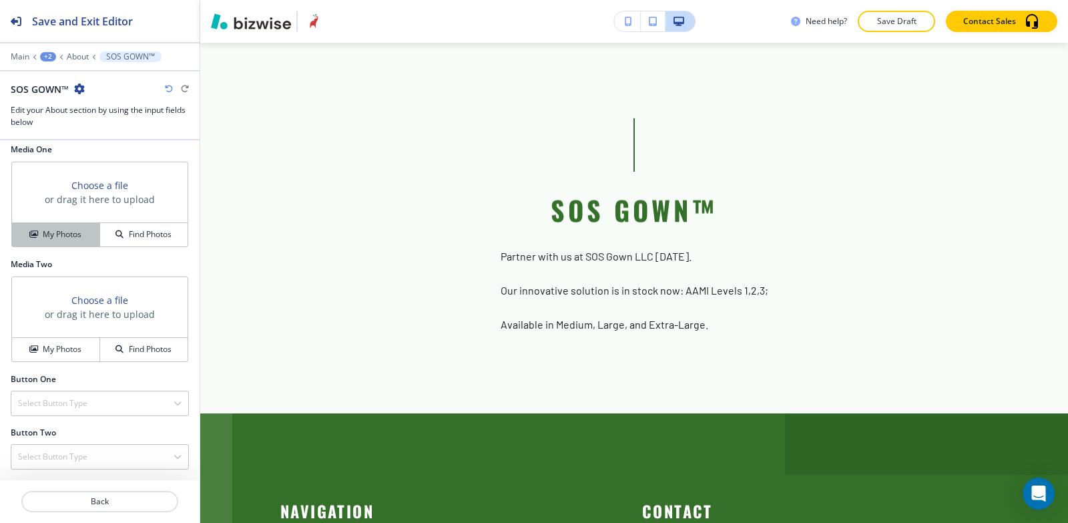
click at [35, 234] on icon "button" at bounding box center [33, 234] width 8 height 8
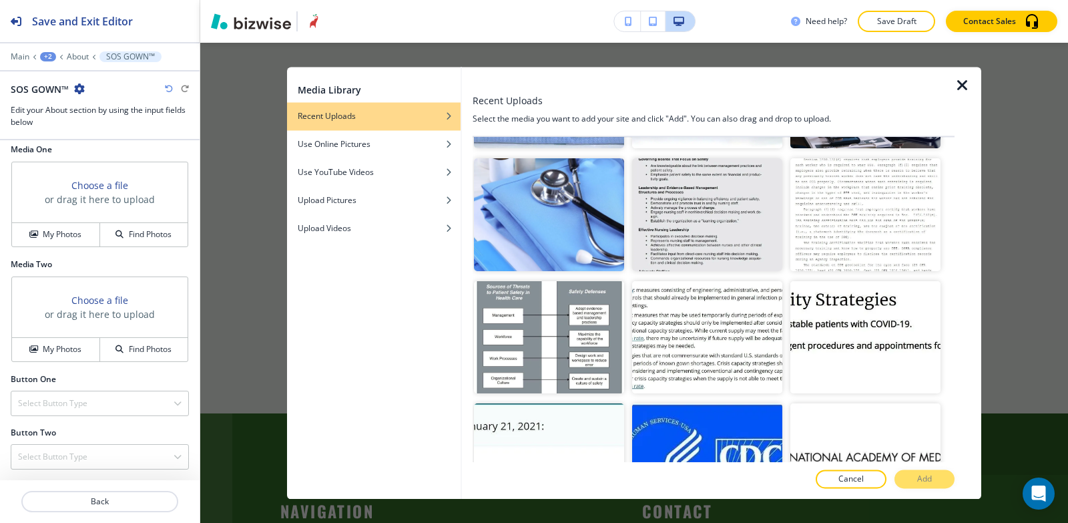
scroll to position [267, 0]
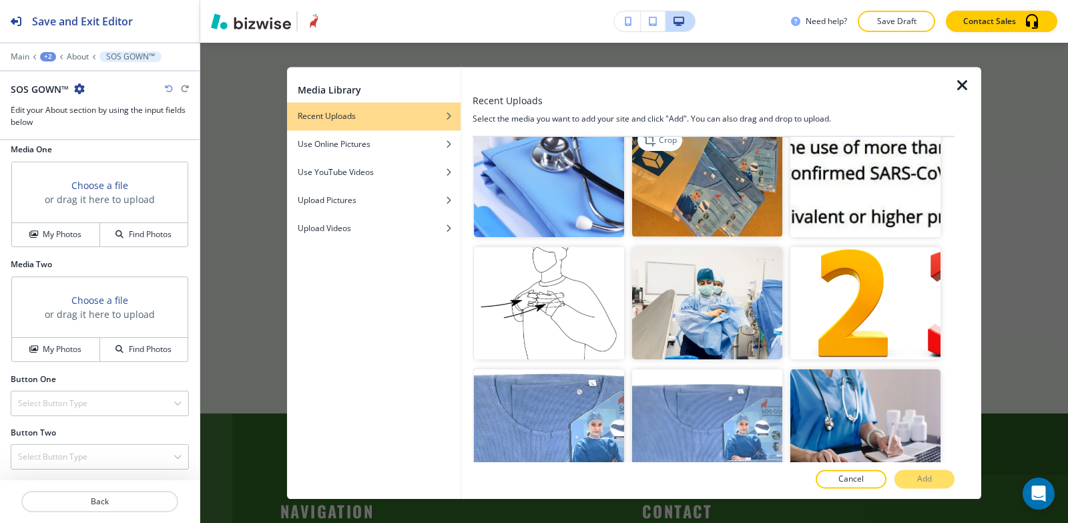
click at [699, 190] on img "button" at bounding box center [707, 180] width 150 height 113
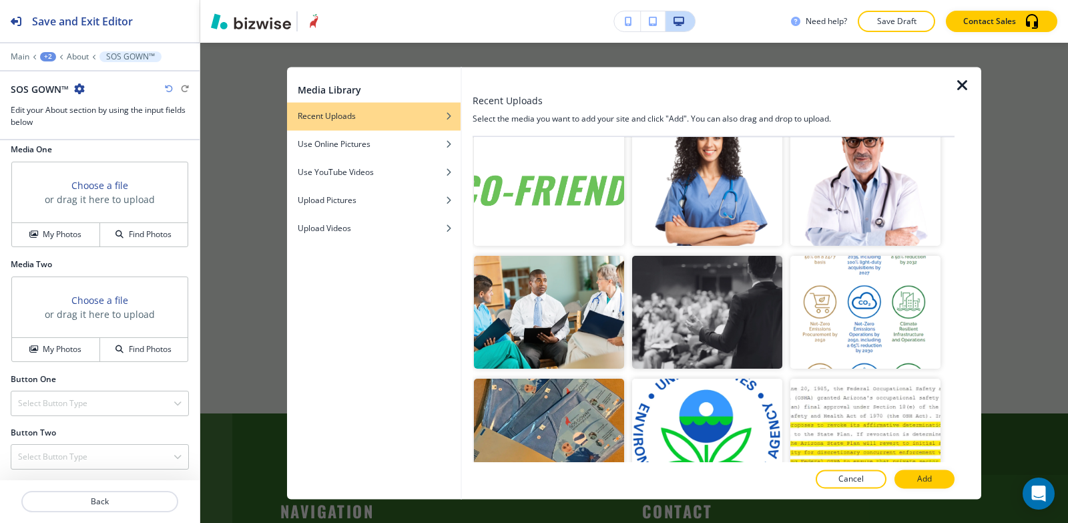
scroll to position [2337, 0]
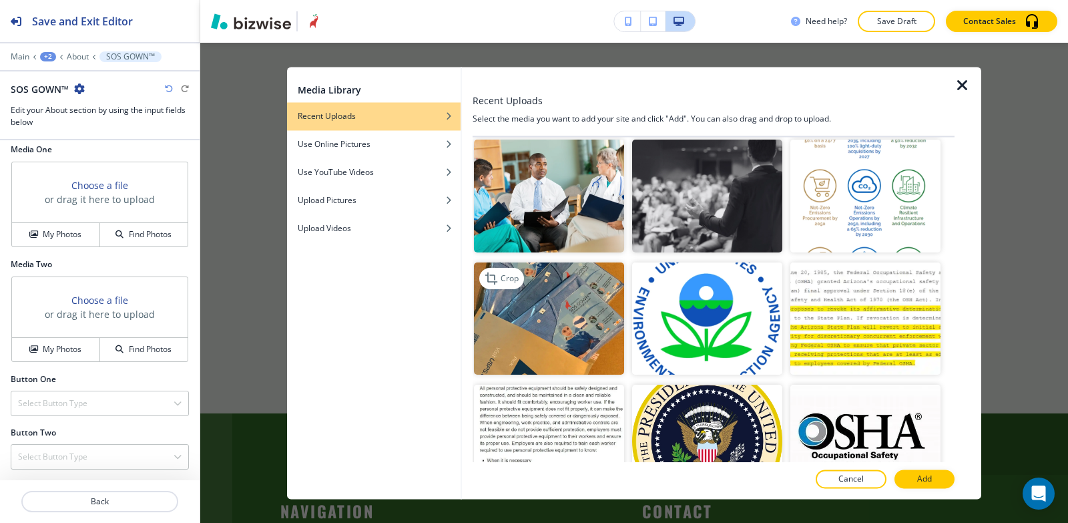
click at [554, 282] on img "button" at bounding box center [549, 318] width 150 height 113
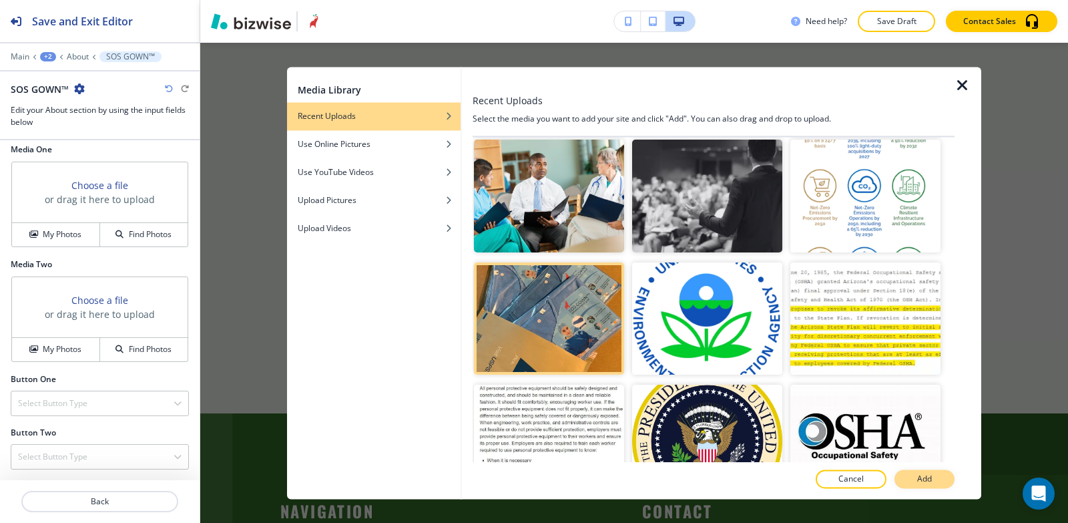
click at [915, 479] on button "Add" at bounding box center [925, 478] width 60 height 19
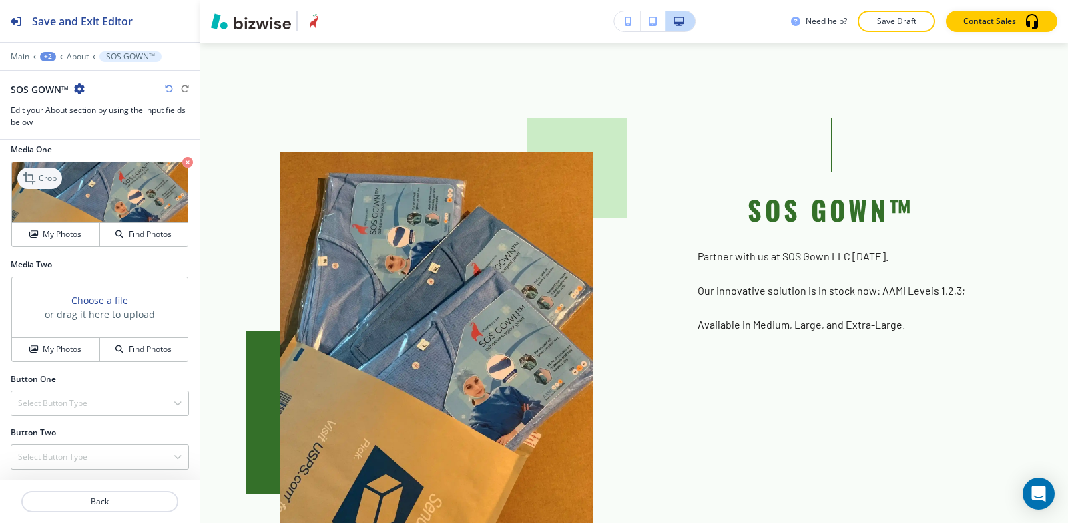
click at [39, 180] on p "Crop" at bounding box center [48, 178] width 18 height 12
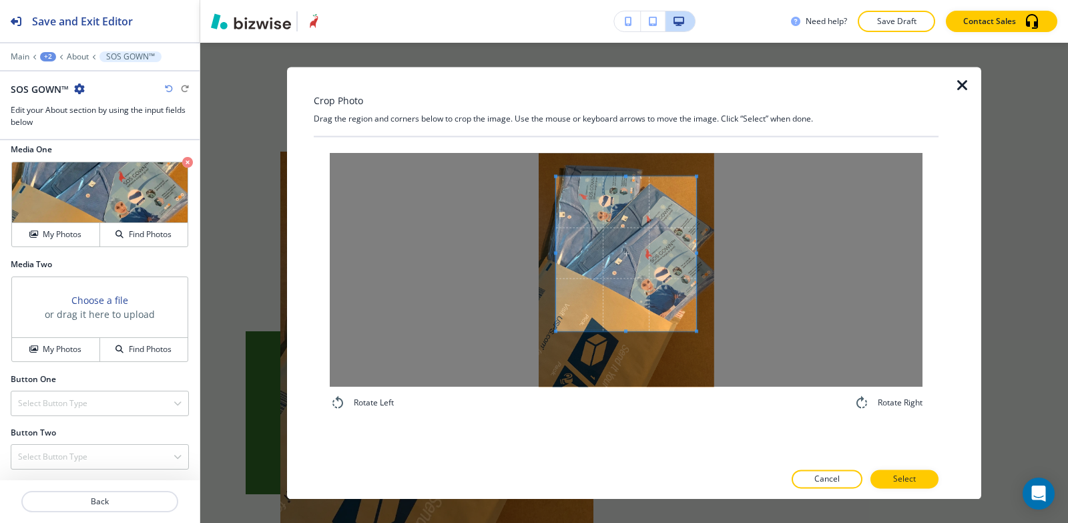
click at [631, 331] on span at bounding box center [626, 330] width 140 height 3
click at [890, 480] on button "Select" at bounding box center [905, 478] width 68 height 19
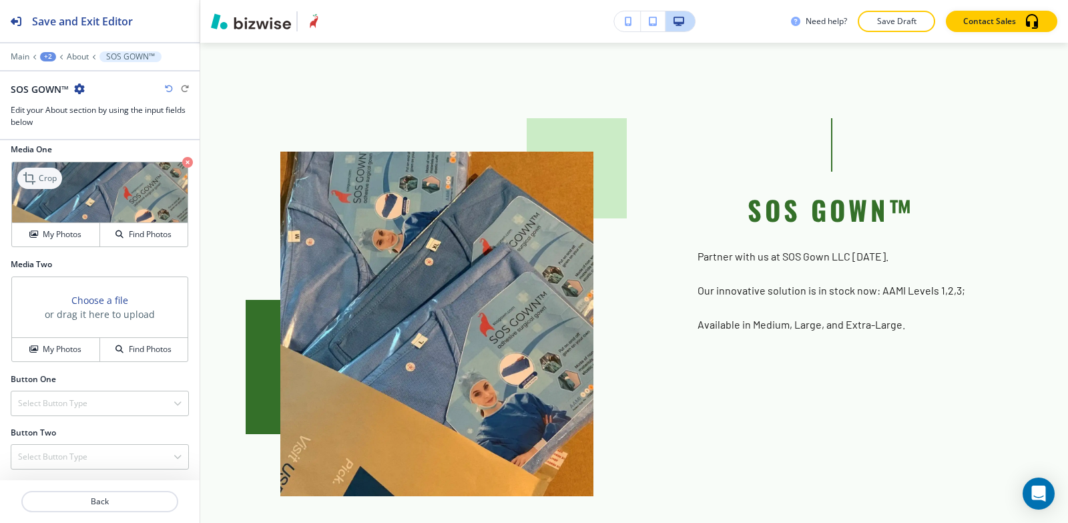
click at [37, 170] on icon at bounding box center [31, 178] width 16 height 16
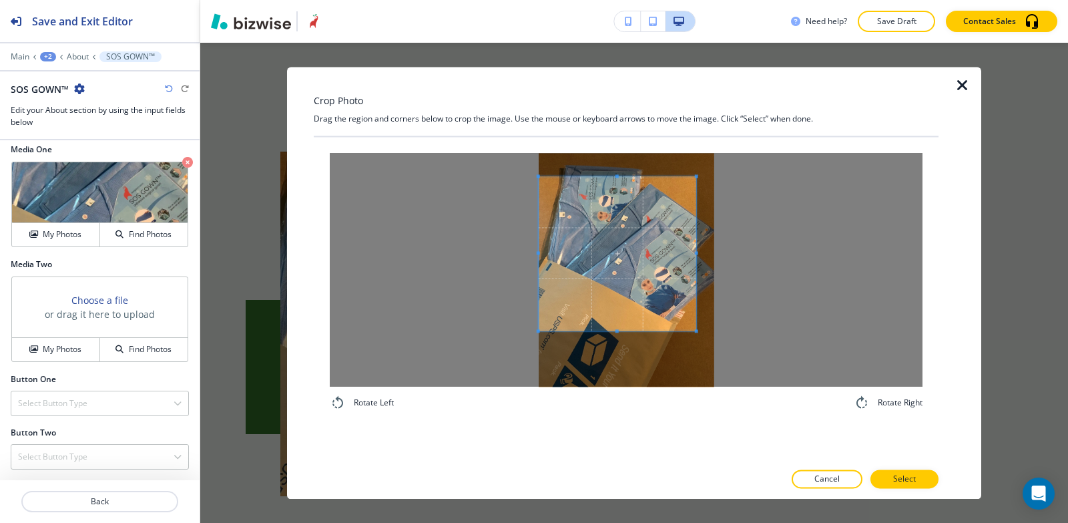
click at [471, 243] on div at bounding box center [626, 270] width 593 height 234
click at [736, 247] on div at bounding box center [626, 270] width 593 height 234
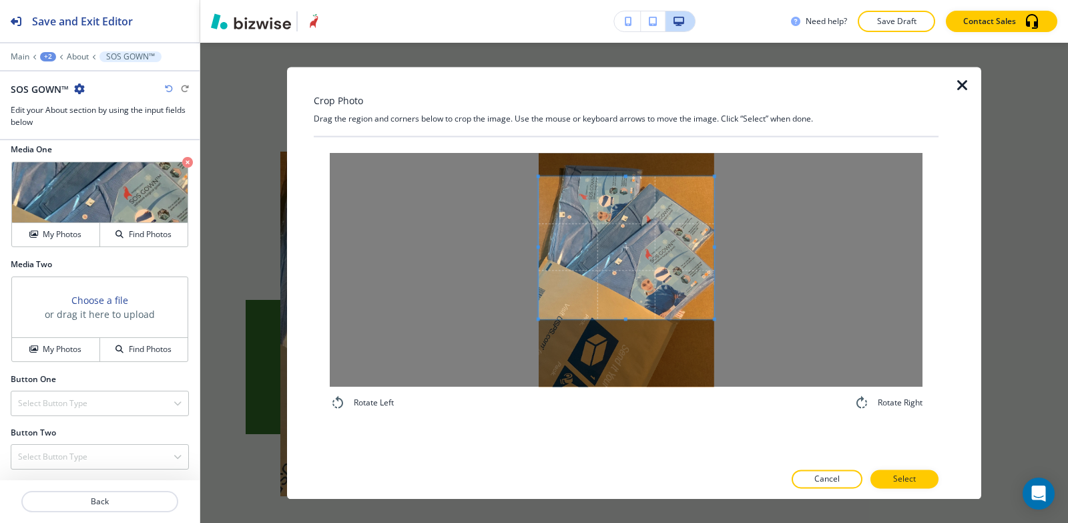
click at [609, 318] on span at bounding box center [627, 318] width 176 height 3
click at [610, 325] on span at bounding box center [627, 324] width 176 height 3
click at [927, 483] on button "Select" at bounding box center [905, 478] width 68 height 19
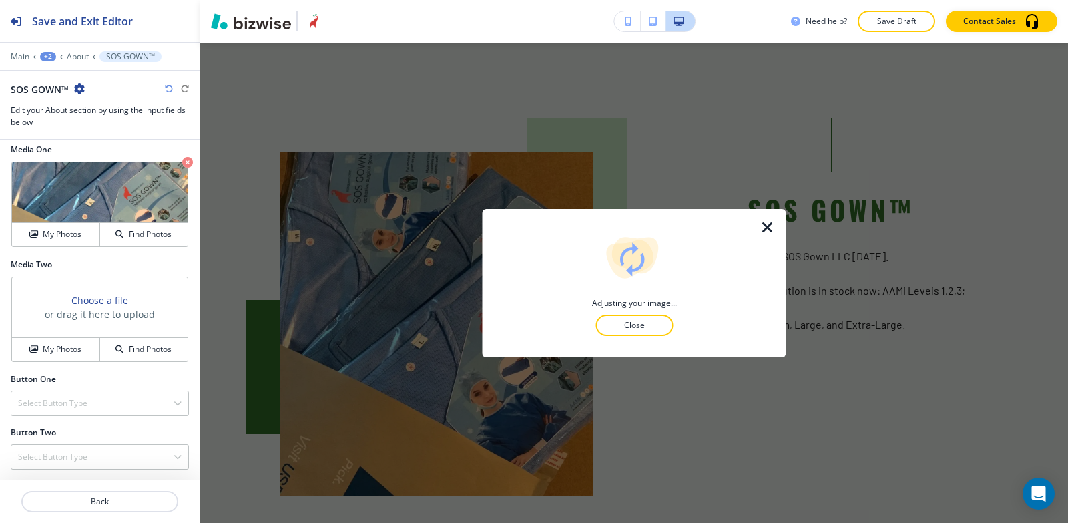
scroll to position [3905, 0]
drag, startPoint x: 55, startPoint y: 359, endPoint x: 1, endPoint y: 291, distance: 86.9
click at [1, 144] on div "Body Small Normal Large Huge Partner with us at SOS Gown LLC today. Our innovat…" at bounding box center [100, 17] width 200 height 251
click at [77, 98] on icon "button" at bounding box center [77, 92] width 12 height 12
click button "button"
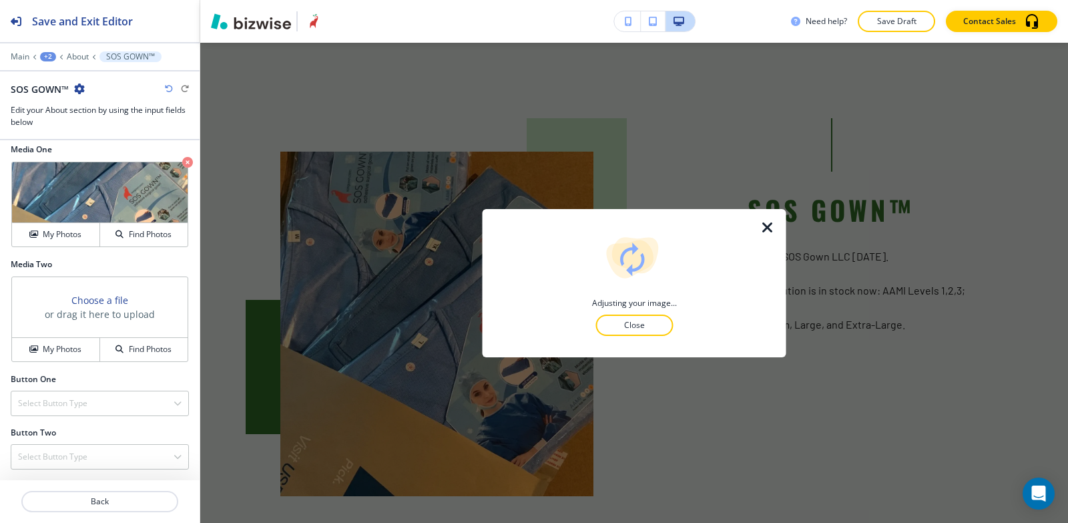
type input "#000000"
click at [51, 117] on div "Partner with us at SOS Gown LLC today. Our innovative solution is in stock now:…" at bounding box center [99, 30] width 177 height 174
drag, startPoint x: 74, startPoint y: 302, endPoint x: 65, endPoint y: 301, distance: 9.4
drag, startPoint x: 176, startPoint y: 288, endPoint x: 0, endPoint y: 290, distance: 176.3
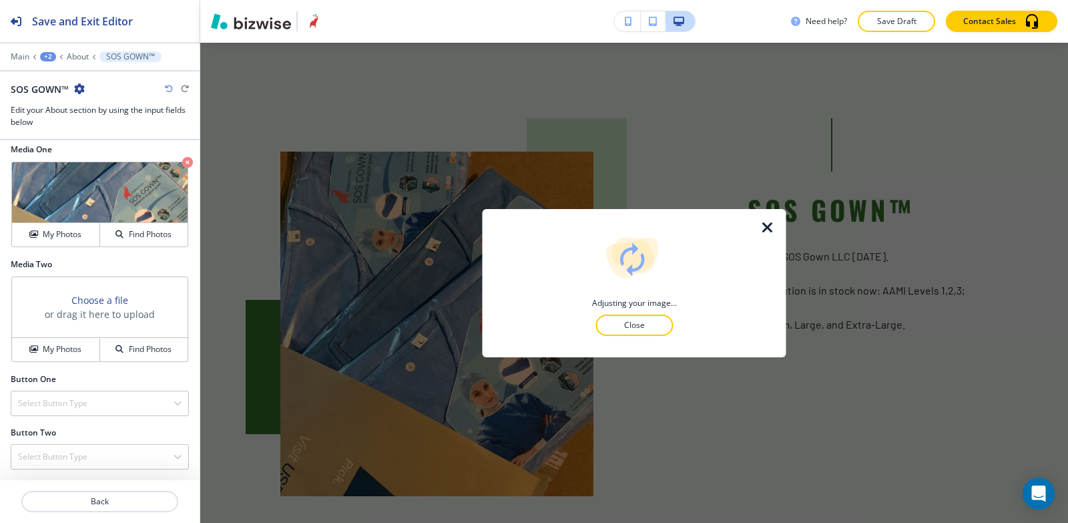
click at [0, 144] on div "Body Small Normal Large Huge Partner with us at SOS Gown LLC today. Our innovat…" at bounding box center [100, 17] width 200 height 251
click at [97, 98] on icon "button" at bounding box center [95, 92] width 12 height 12
drag, startPoint x: 168, startPoint y: 317, endPoint x: 65, endPoint y: 329, distance: 103.5
drag, startPoint x: 97, startPoint y: 325, endPoint x: 0, endPoint y: 313, distance: 98.2
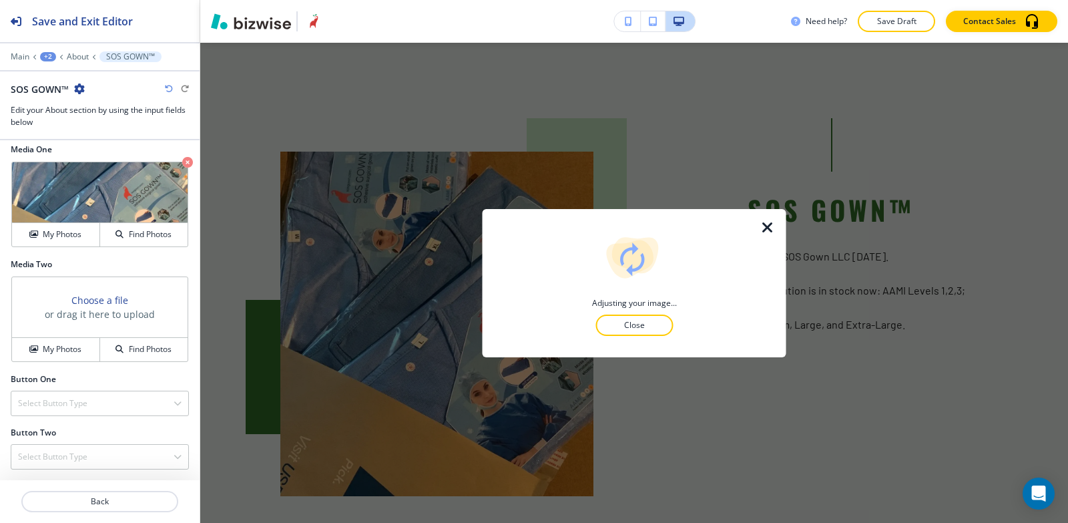
click at [0, 144] on div "Body Small Normal Large Huge Partner with us at SOS Gown LLC today. Our innovat…" at bounding box center [100, 17] width 200 height 251
click at [91, 98] on icon "button" at bounding box center [95, 92] width 12 height 12
drag, startPoint x: 43, startPoint y: 365, endPoint x: 19, endPoint y: 351, distance: 28.2
click at [19, 34] on p "Available in Medium, Large, and Extra-Large." at bounding box center [100, 22] width 164 height 24
click at [89, 100] on button "button" at bounding box center [95, 92] width 19 height 16
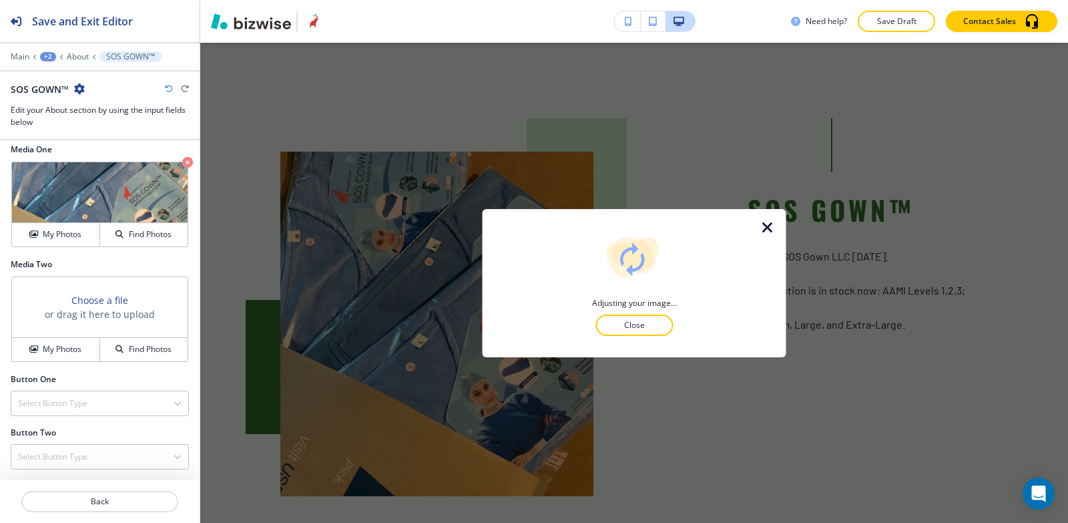
scroll to position [73, 0]
click at [81, 58] on p "About" at bounding box center [78, 56] width 22 height 9
click at [106, 55] on p "DITAT [DEMOGRAPHIC_DATA]" at bounding box center [130, 56] width 49 height 9
click at [0, 0] on button "Edit This Section" at bounding box center [0, 0] width 0 height 0
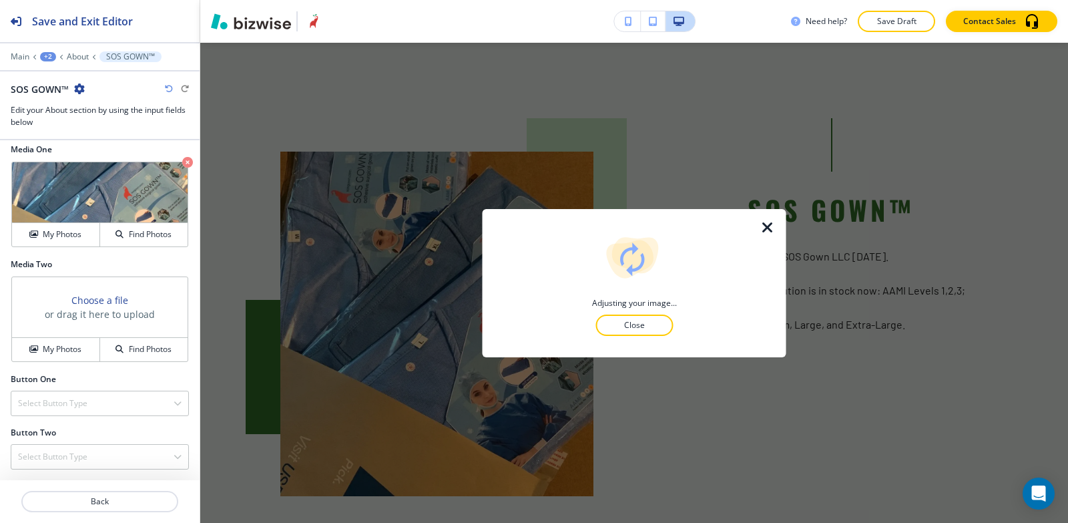
scroll to position [3068, 0]
click h4 "Background Color"
click button "button"
click div "Background Color"
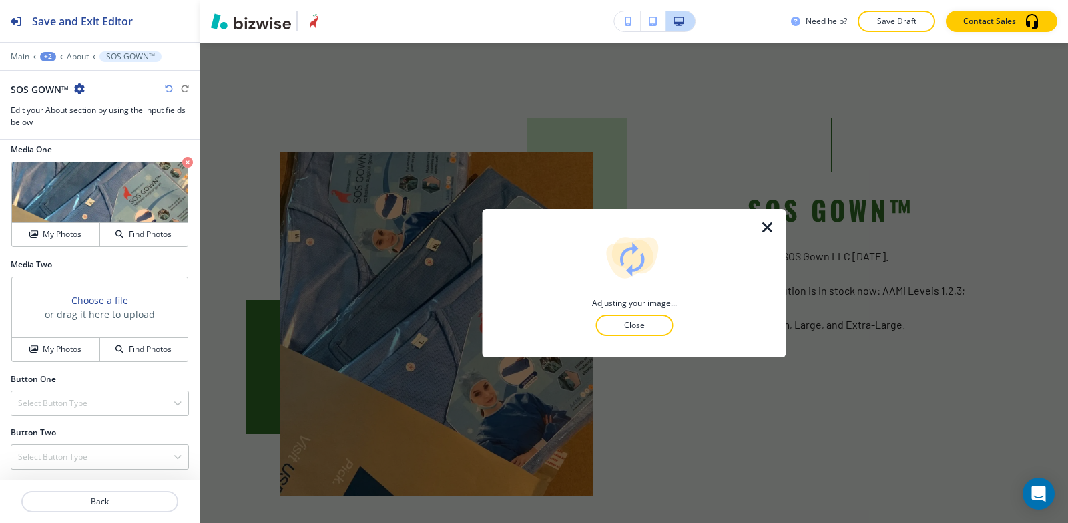
click button "button"
click h4 "Background Color"
click button "button"
type input "#cbecc6"
click at [0, 0] on button "Edit This Section" at bounding box center [0, 0] width 0 height 0
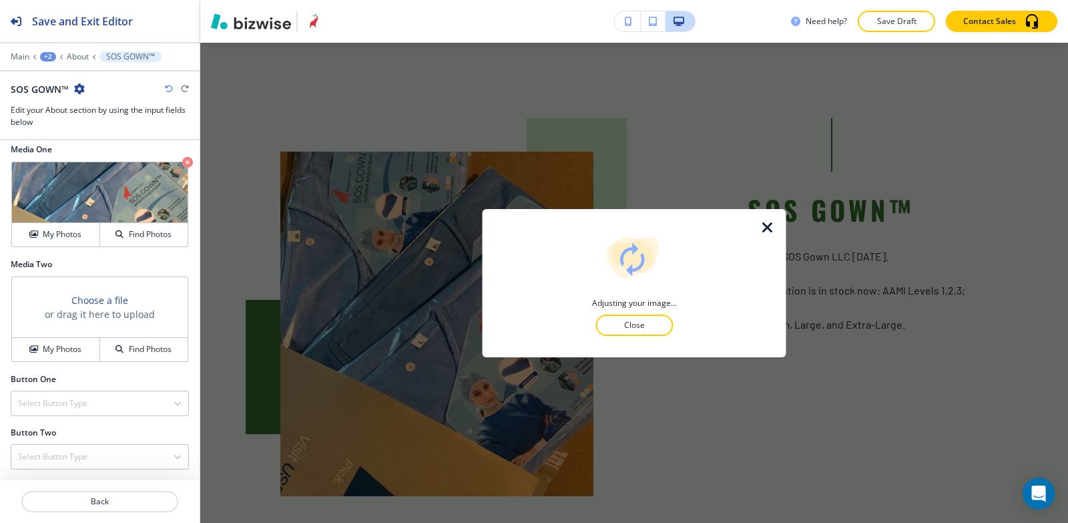
scroll to position [0, 0]
drag, startPoint x: 129, startPoint y: 217, endPoint x: 0, endPoint y: 224, distance: 129.1
click div
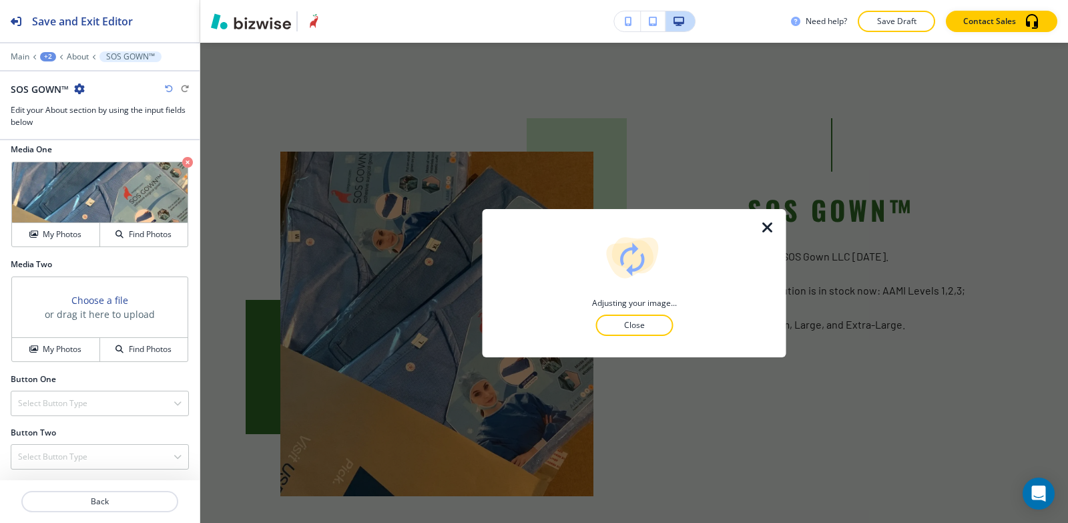
click div "External Link Telephone External Link Social Media Email File Sharing Internal …"
click div "Internal Link"
click input "text"
type input "CONTACT US"
click \(page\/section\) "Manual Input"
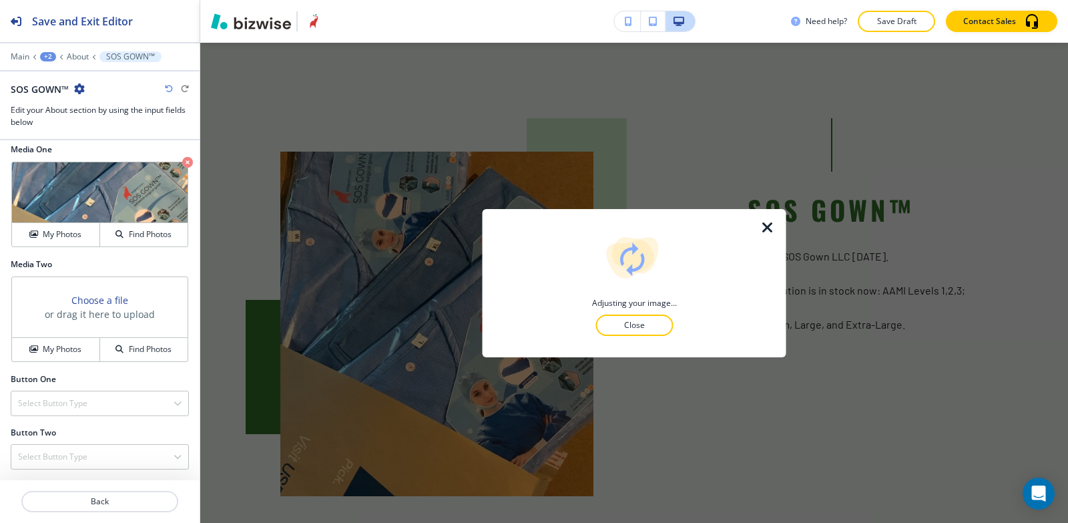
type \(page\/section\) "CONTACT US"
click h4 "CONTACT US"
click button "My Photos"
click img "button"
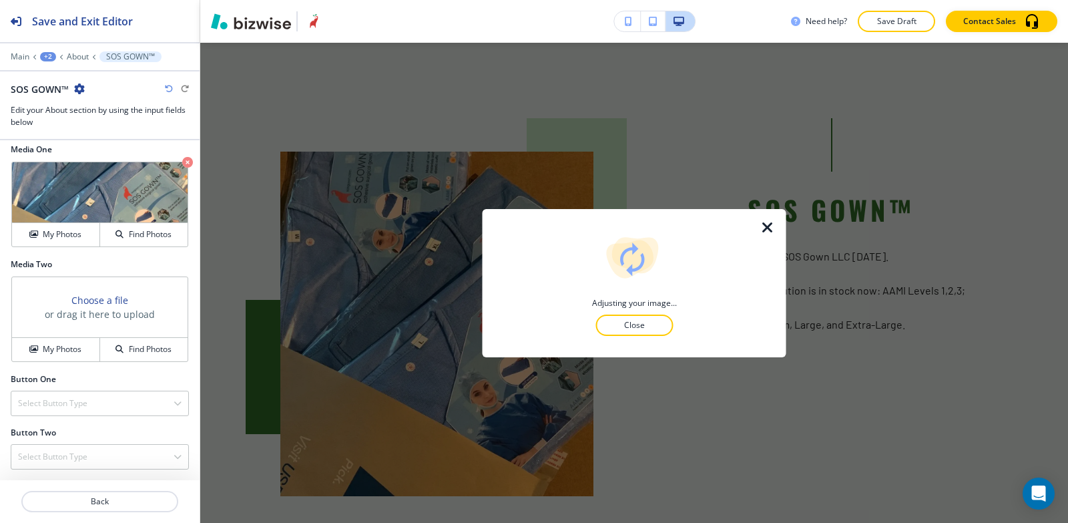
click button "Add"
click at [0, 0] on button "Edit This Section" at bounding box center [0, 0] width 0 height 0
click div "button"
click input "text"
click p "Brands"
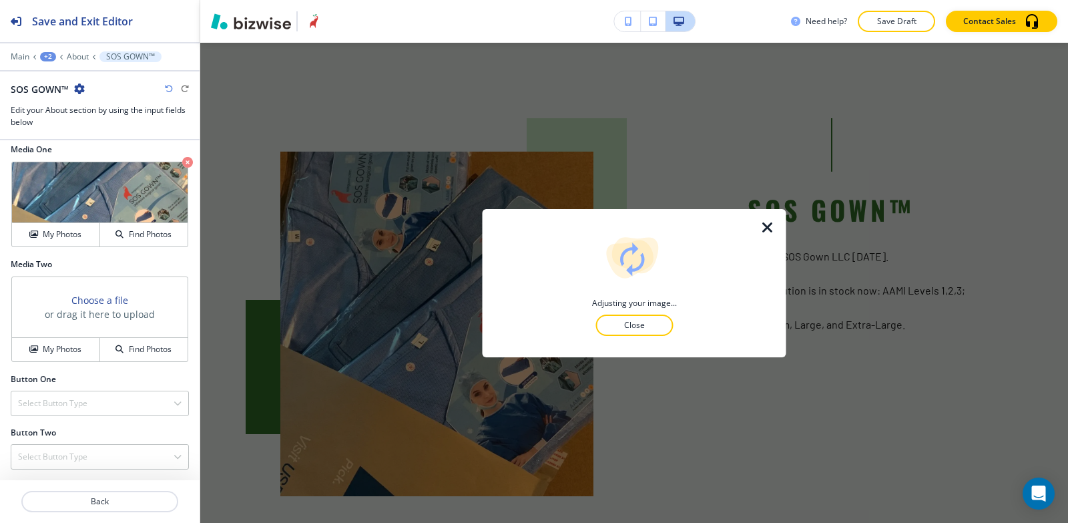
click at [0, 0] on button "Edit This Section" at bounding box center [0, 0] width 0 height 0
click at [106, 54] on p "DITAT [DEMOGRAPHIC_DATA]" at bounding box center [130, 56] width 49 height 9
click at [139, 512] on div at bounding box center [100, 517] width 200 height 11
click p "Add Section"
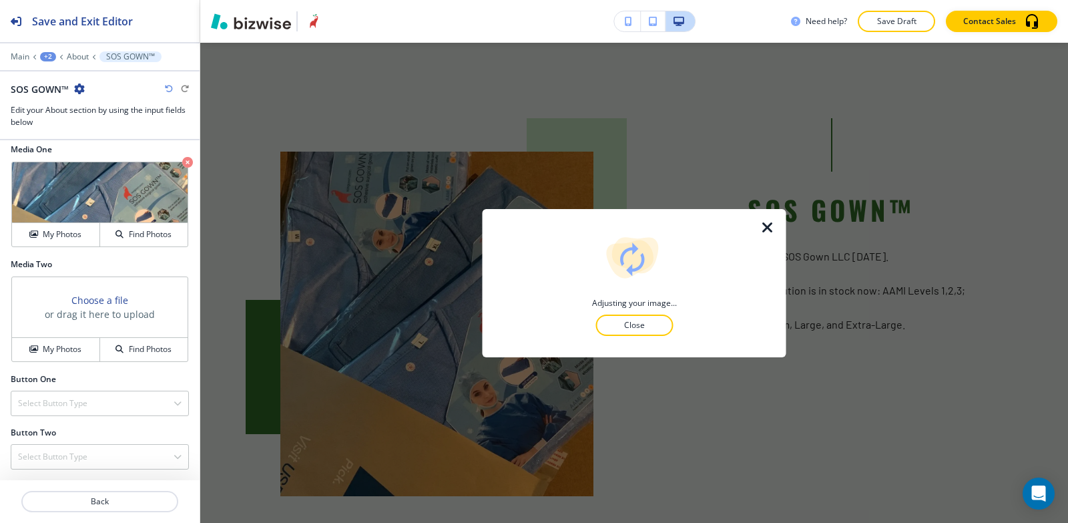
click img
click button "Add"
click h4 "My Photos"
click img "button"
click p "Add"
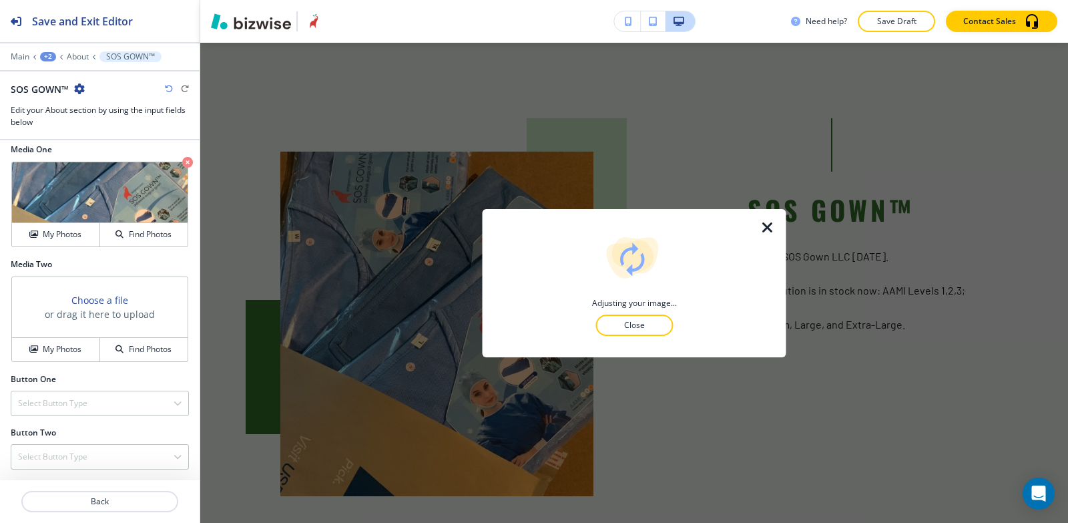
click at [892, 23] on p "Save Draft" at bounding box center [896, 21] width 43 height 12
click button "Close"
click at [106, 56] on p "DITAT [DEMOGRAPHIC_DATA]" at bounding box center [130, 56] width 49 height 9
click p "Add Section"
click img
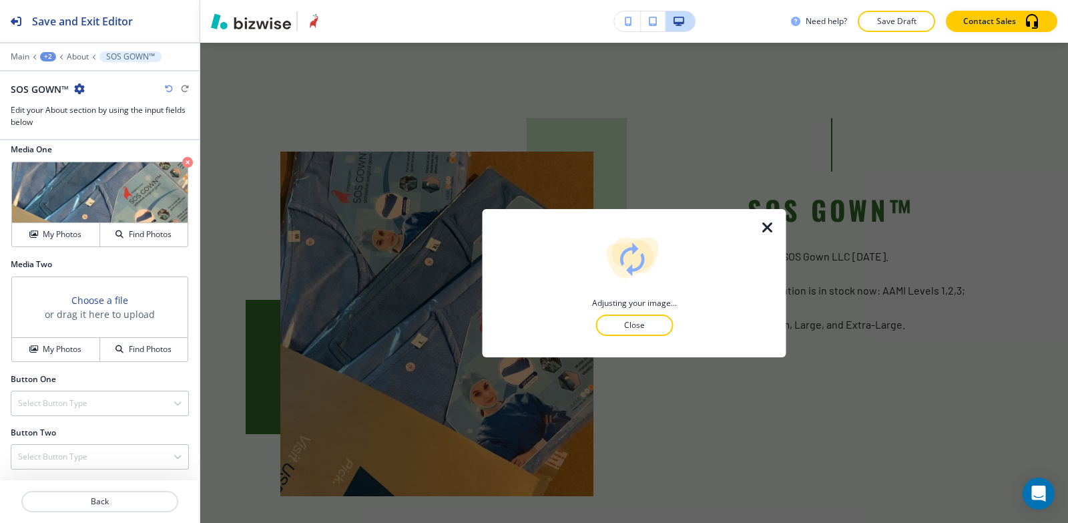
click button "Add"
click h2 "Add new media"
click h4 "My Photos"
click img "button"
click p "Add"
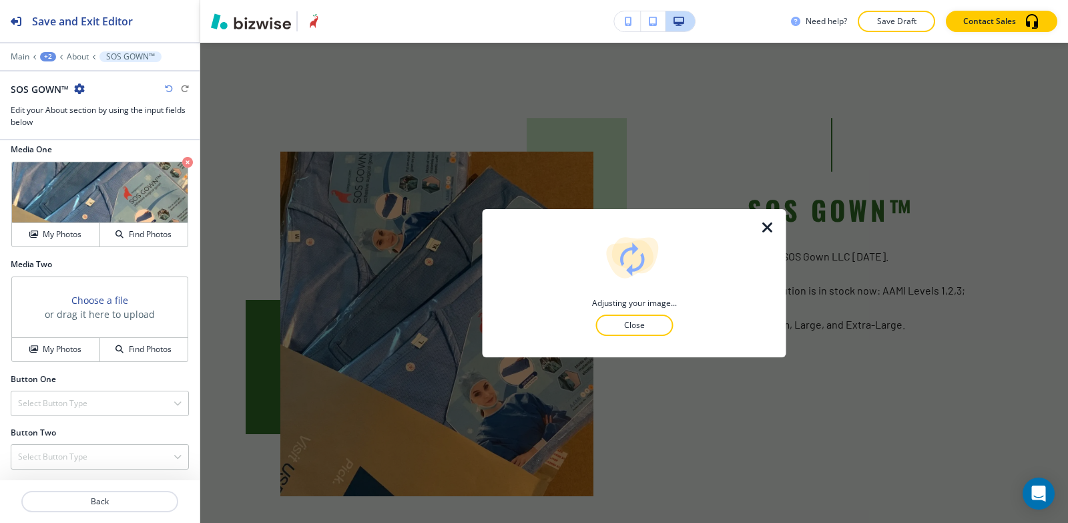
click at [80, 59] on p "Grid Gallery" at bounding box center [78, 56] width 22 height 9
click div "button"
click h4 "My Photos"
click img "button"
click p "Add"
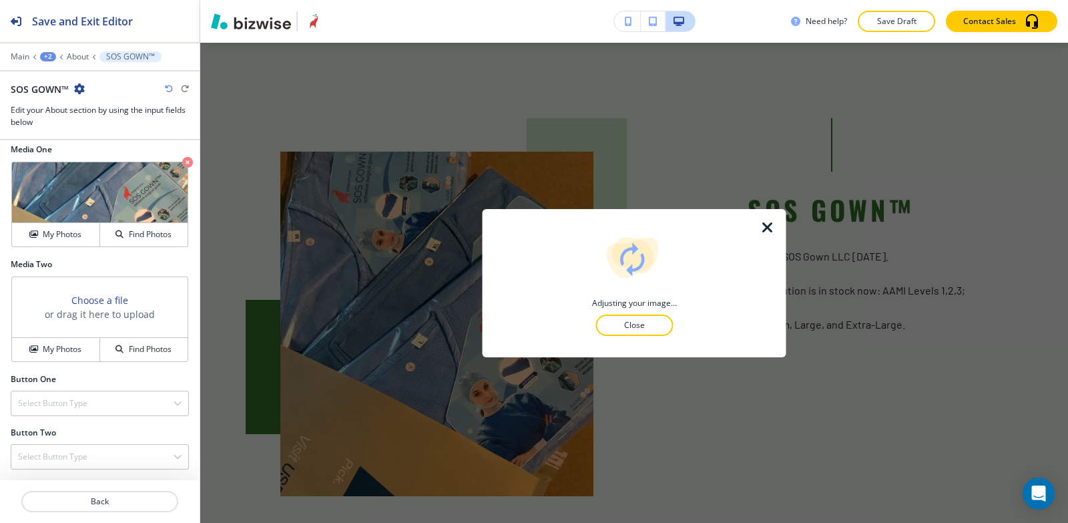
click div
click at [75, 57] on p "Grid Gallery" at bounding box center [78, 56] width 22 height 9
click div "Grid Gallery"
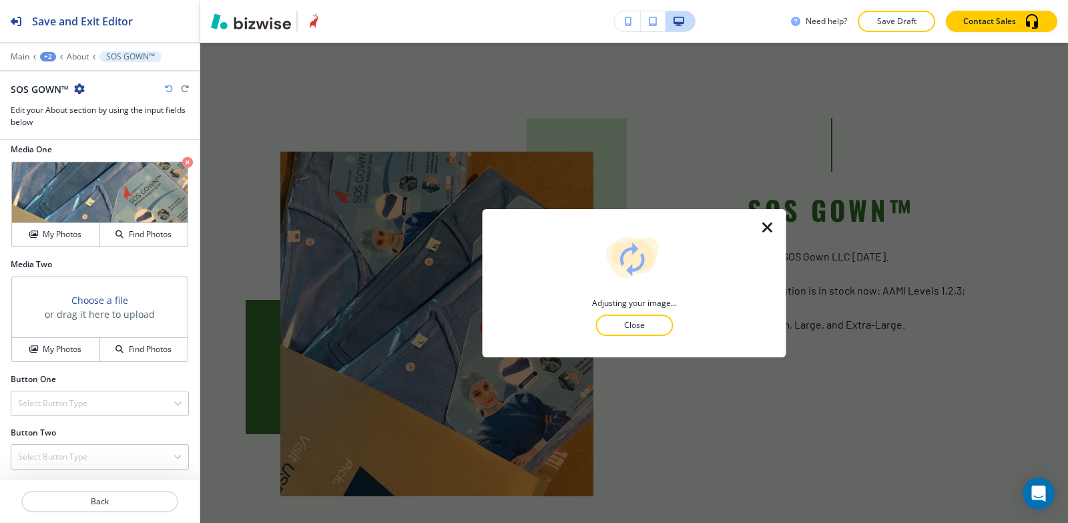
click div
click icon
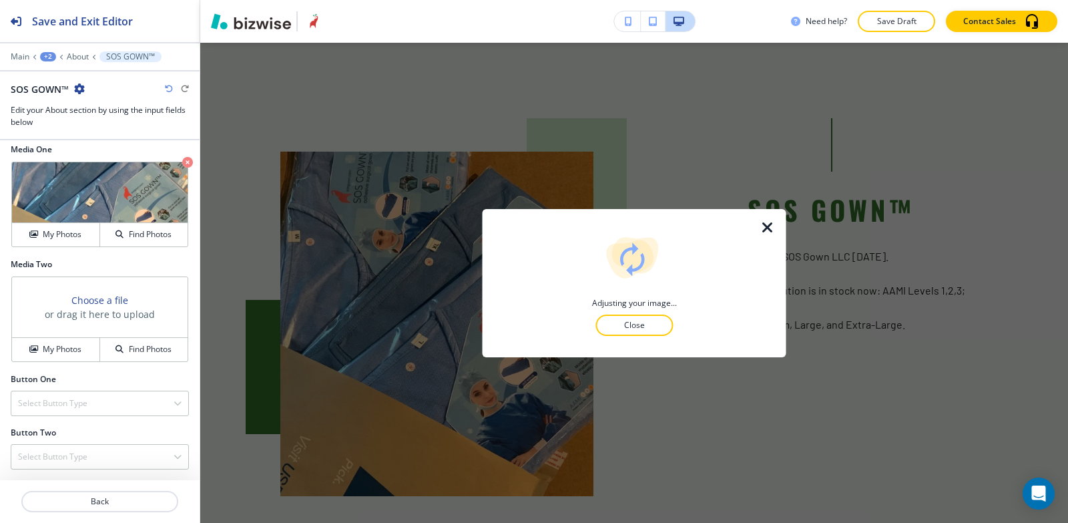
click p
click at [75, 53] on p "Grid Gallery" at bounding box center [78, 56] width 22 height 9
click div "button"
click div "AZ.GOV"
click at [81, 59] on p "Grid Gallery" at bounding box center [78, 56] width 22 height 9
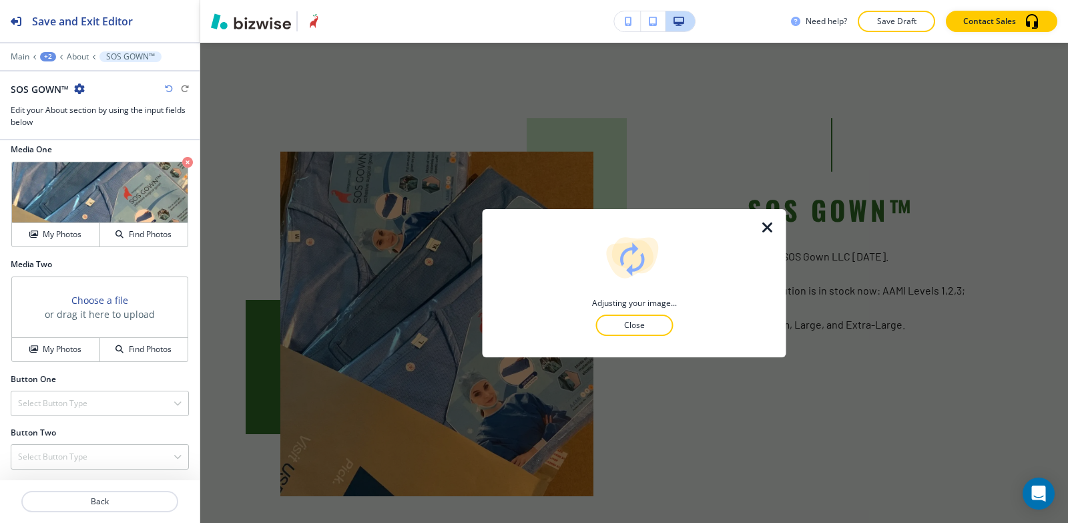
click at [106, 57] on p "DITAT [DEMOGRAPHIC_DATA]" at bounding box center [130, 56] width 49 height 9
click at [0, 0] on button "Edit This Section" at bounding box center [0, 0] width 0 height 0
click icon "button"
click button "Delete Section"
click button "Delete"
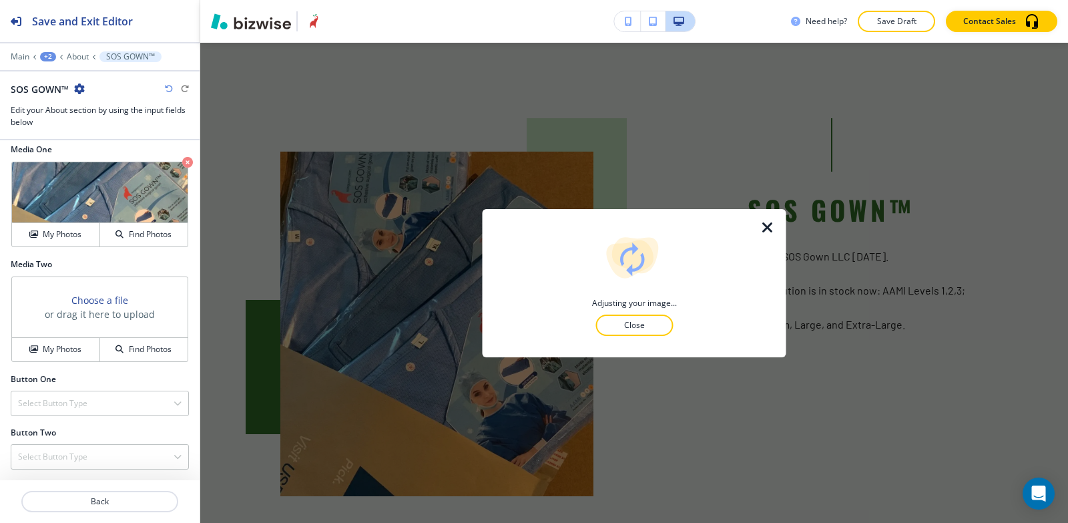
click button "Edit This Section"
click h4 "Background Color"
click button "button"
type input "#cbecc6"
click at [884, 17] on p "Save Draft" at bounding box center [896, 21] width 43 height 12
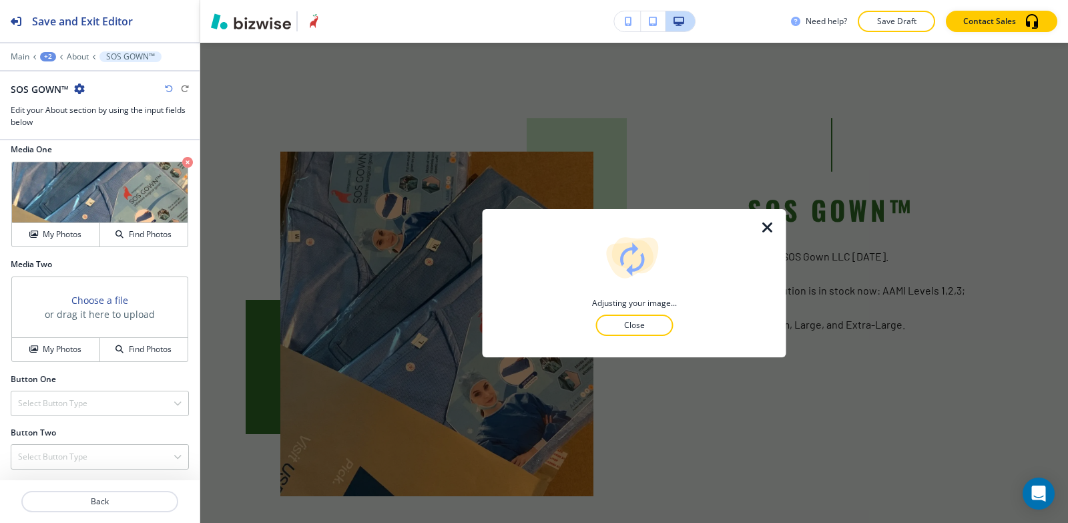
click p "Close"
click at [67, 57] on p "Pages" at bounding box center [78, 56] width 22 height 9
click h4 "CHIEFLY CHARGE"
click button "Edit This Section"
drag, startPoint x: 88, startPoint y: 174, endPoint x: 0, endPoint y: 191, distance: 89.8
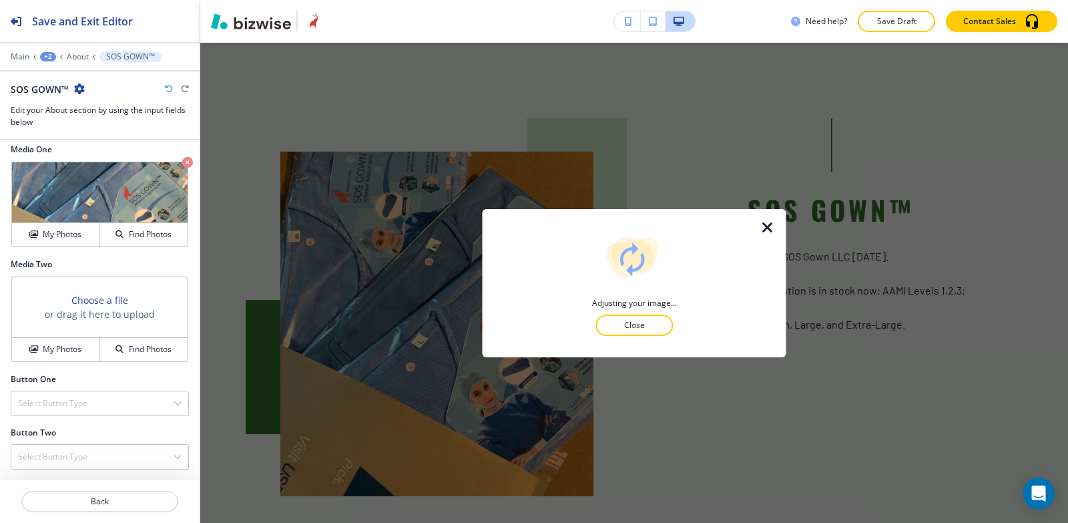
click p
drag, startPoint x: 87, startPoint y: 431, endPoint x: 0, endPoint y: 385, distance: 98.6
click at [0, 144] on div "Body Small Normal Large Huge A leading responsibility entrusted to oversee and …" at bounding box center [100, 17] width 200 height 251
click icon "button"
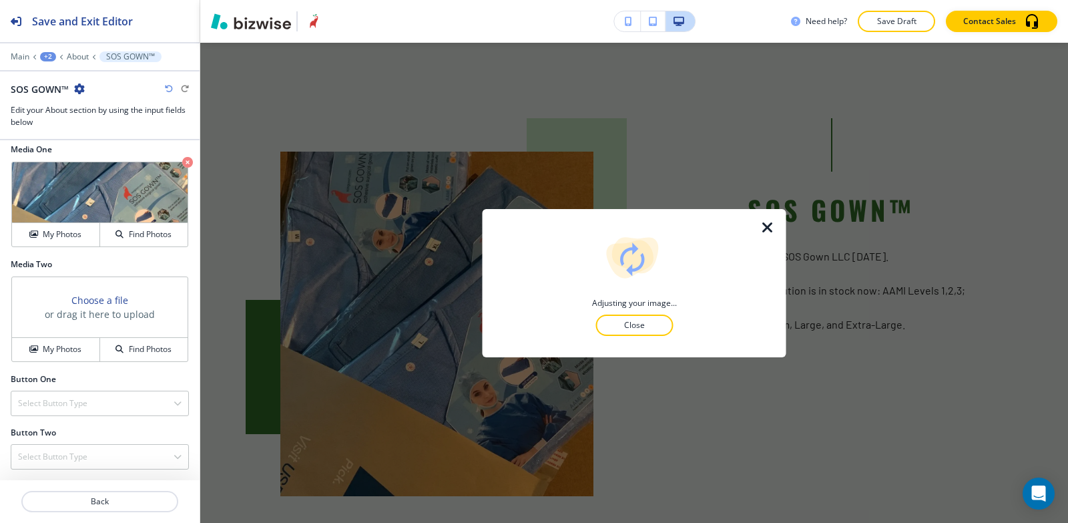
click button "button"
type input "#000000"
click div "A leading responsibility entrusted to oversee and guide with authority and purp…"
click div "External Link"
click h4 "Internal Link"
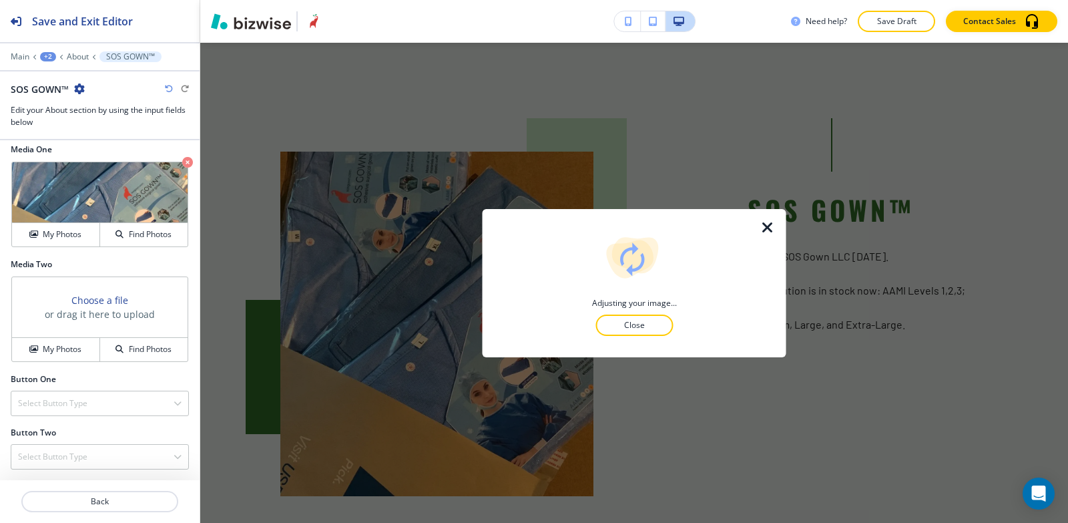
click input "text"
type input "contact us"
click \(page\/section\) "Manual Input"
click h4 "CONTACT US"
type \(page\/section\) "CONTACT US"
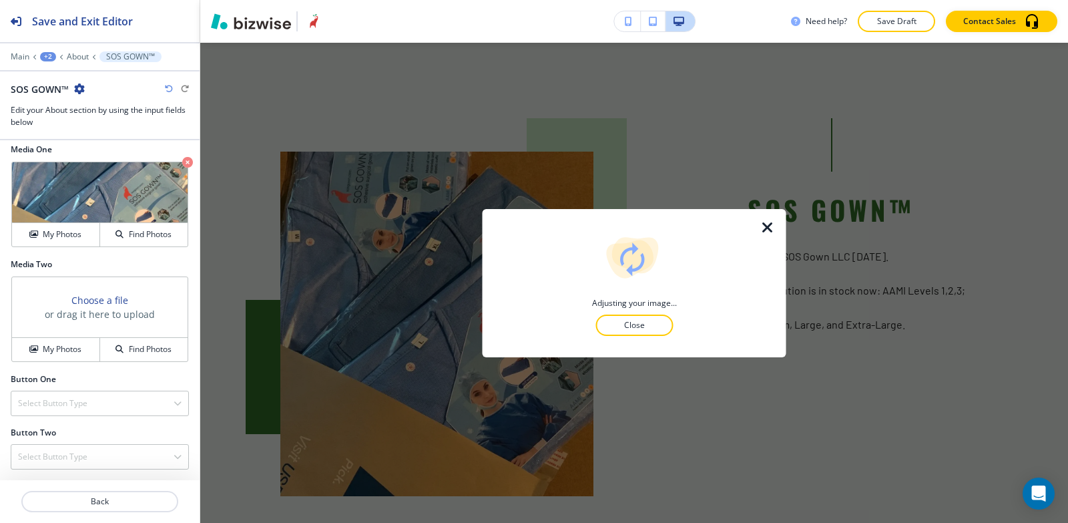
drag, startPoint x: 78, startPoint y: 182, endPoint x: 0, endPoint y: 189, distance: 78.4
click line "button"
click button "Edit This Section"
click at [119, 96] on div "Microplastics Mayhem Use this section to highlight business goals, values, or a…" at bounding box center [100, 105] width 178 height 46
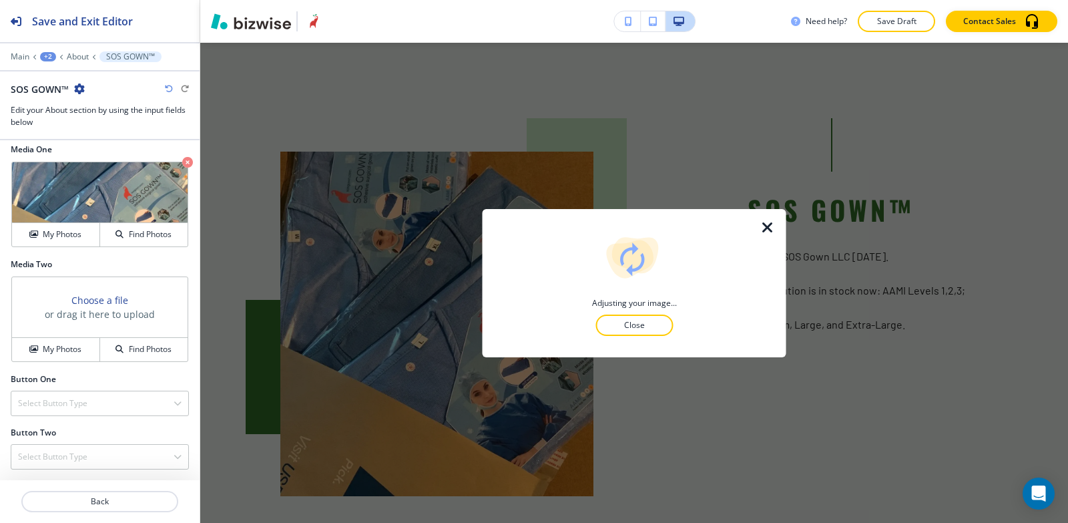
click button "button"
click p "Delete Section"
click p "Delete"
click at [878, 22] on p "Save Draft" at bounding box center [896, 21] width 43 height 12
click button "Close"
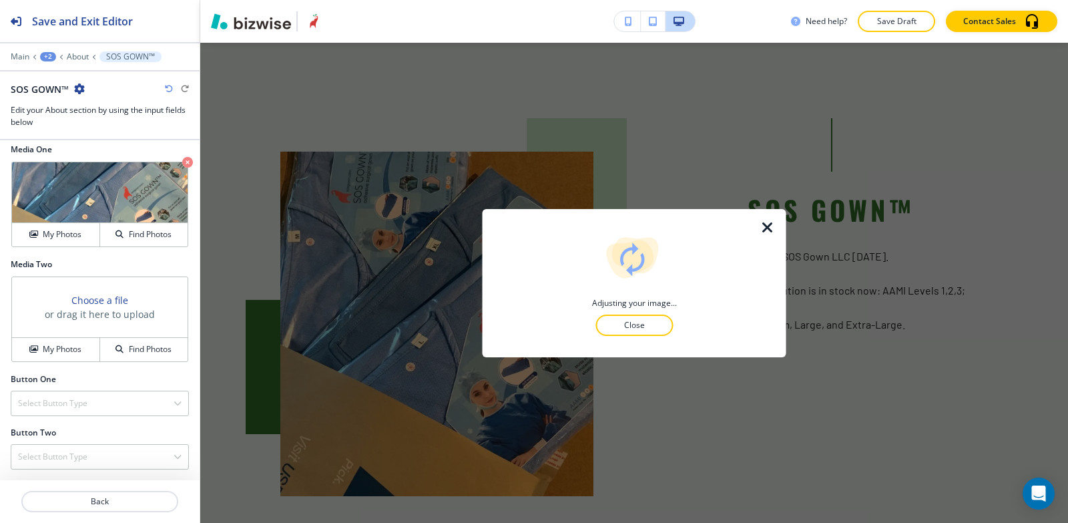
click p "Add Section"
click img
click button "Add"
click div "button"
click div
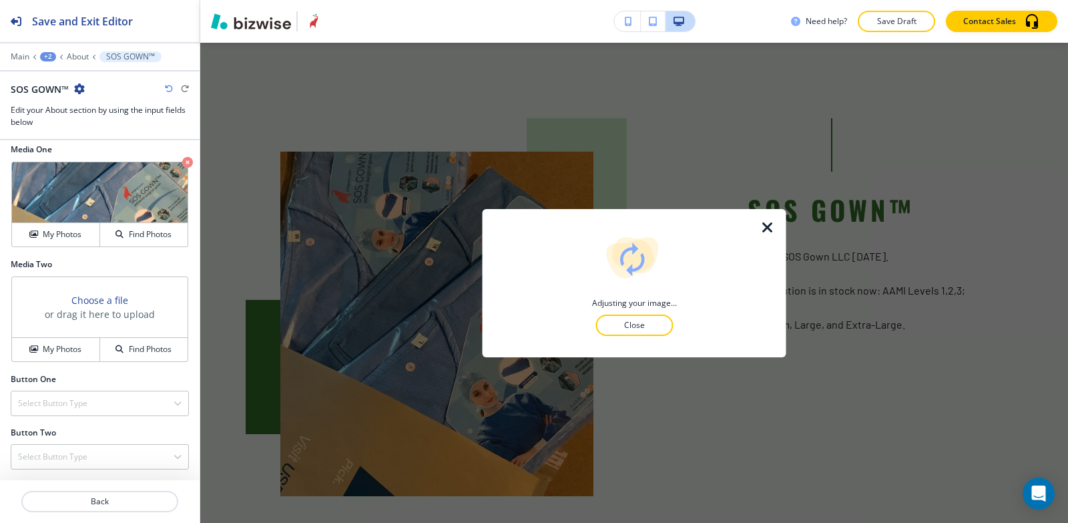
click div
click button "My Photos"
click img "button"
click button "Add"
click div "+3"
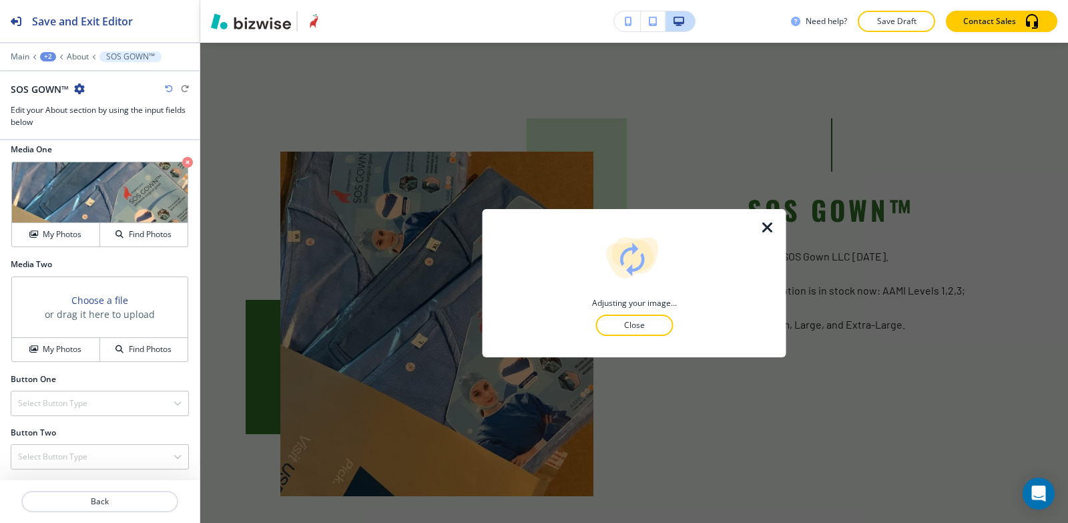
click p "CHIEFLY CHARGE"
click div
click div "button"
click div
click div "It’s no easy task to be a Health Care Administrator. It’s a role that requires …"
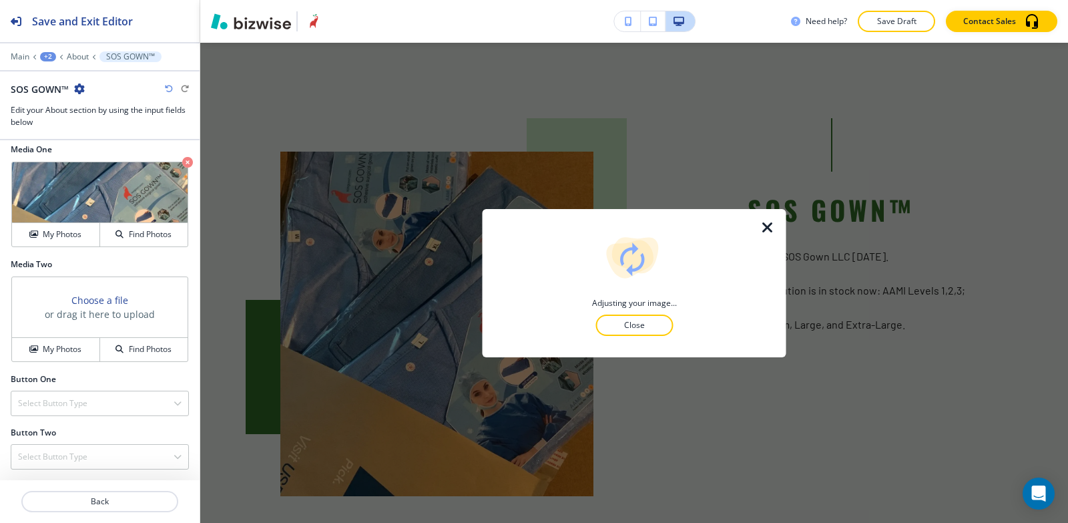
drag
click div "It’s no easy task to be a Health Care Administrator. It’s a role that requires …"
click icon "button"
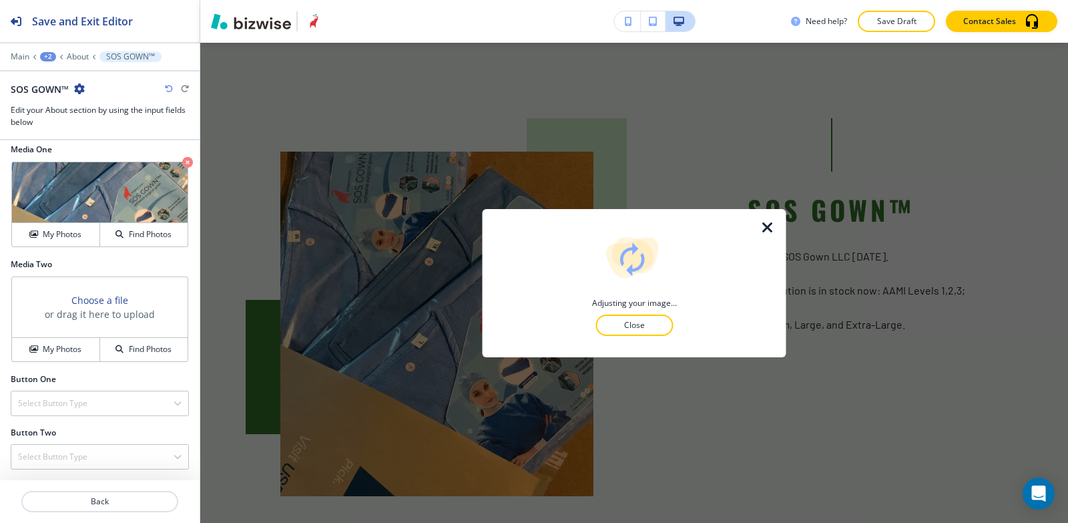
click div "Body Small Normal Large Huge It’s no easy task to be a Health Care Administrato…"
click icon "button"
click p "Health Care Administrators must survey every aspect of their facility to ensure…"
click at [0, 331] on div "Title Small Normal Large Huge Health Care Administration Enable pasting more st…" at bounding box center [100, 310] width 200 height 340
click icon "button"
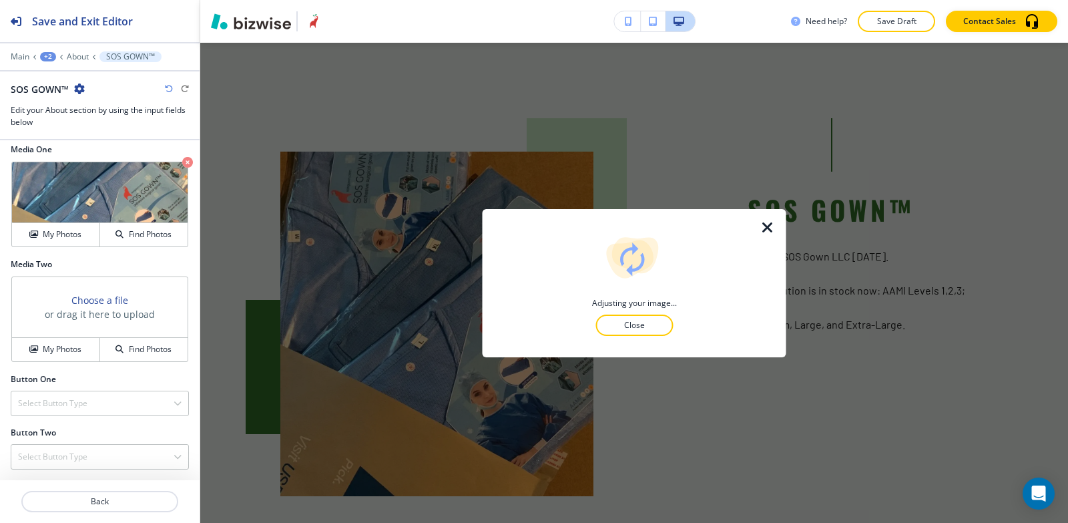
click button "button"
type input "#000000"
click p
click div "Crop"
click div "Rotate Left Rotate Right"
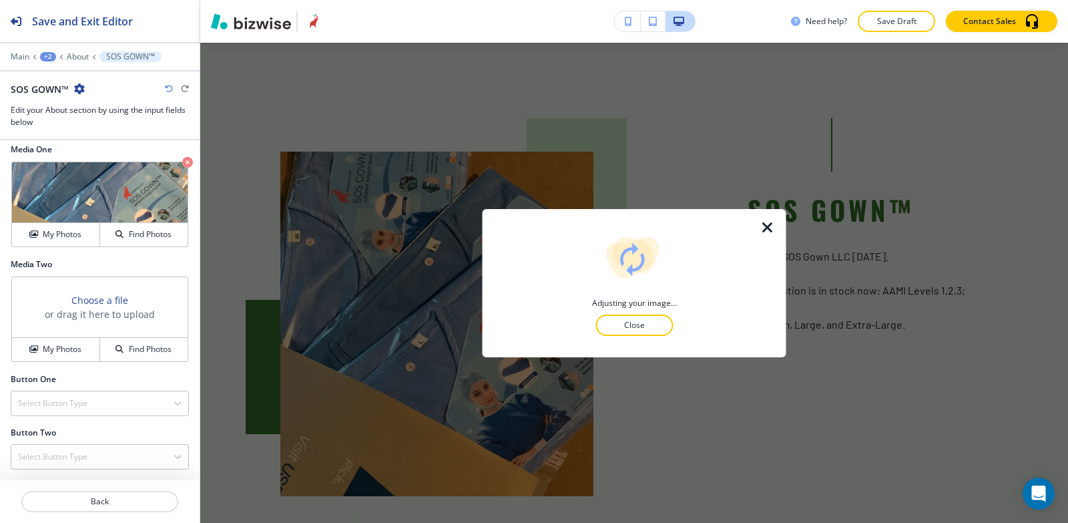
click div "Crop Photo Drag the region and corners below to crop the image. Use the mouse o…"
click div
click span
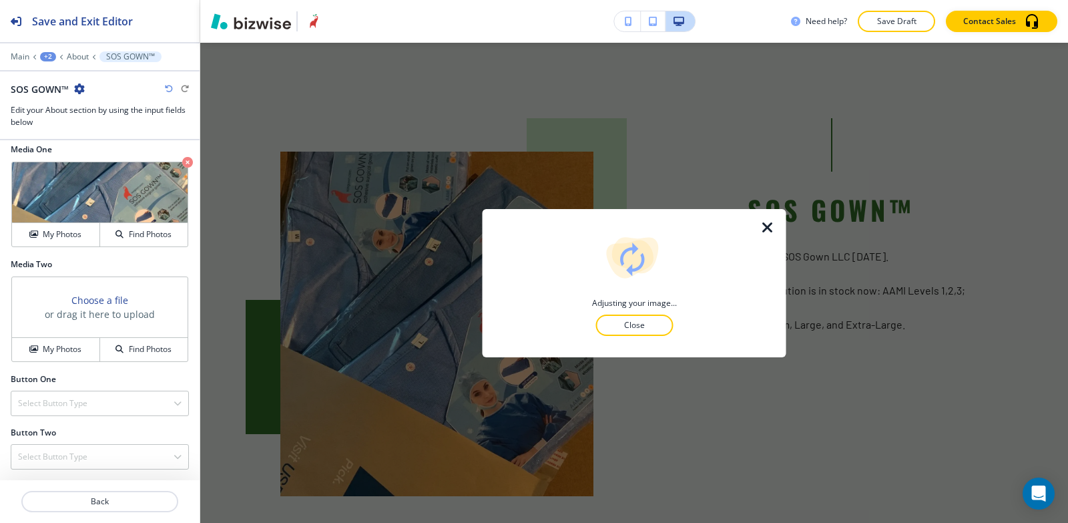
click span
click p "Select"
click p "Crop"
click div
click div "Rotate Left Rotate Right"
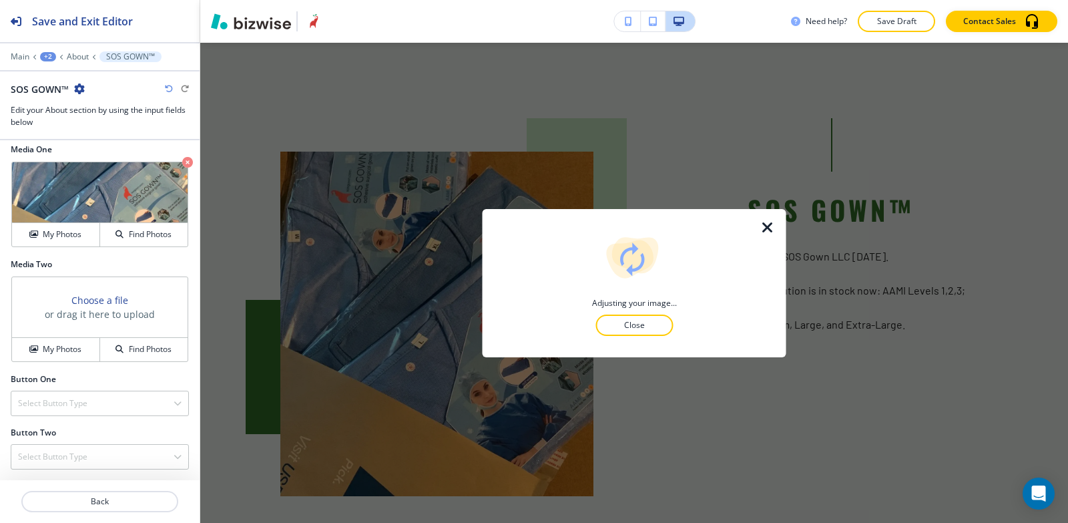
click div "Crop Photo Drag the region and corners below to crop the image. Use the mouse o…"
click div
click span
click p "Select"
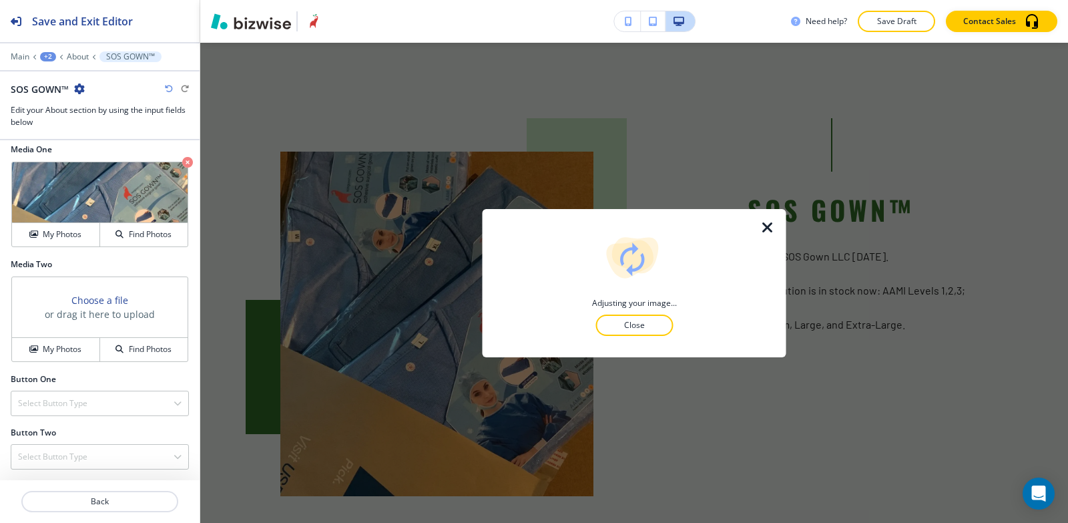
click div "+3"
click p "CHIEFLY CHARGE"
click div
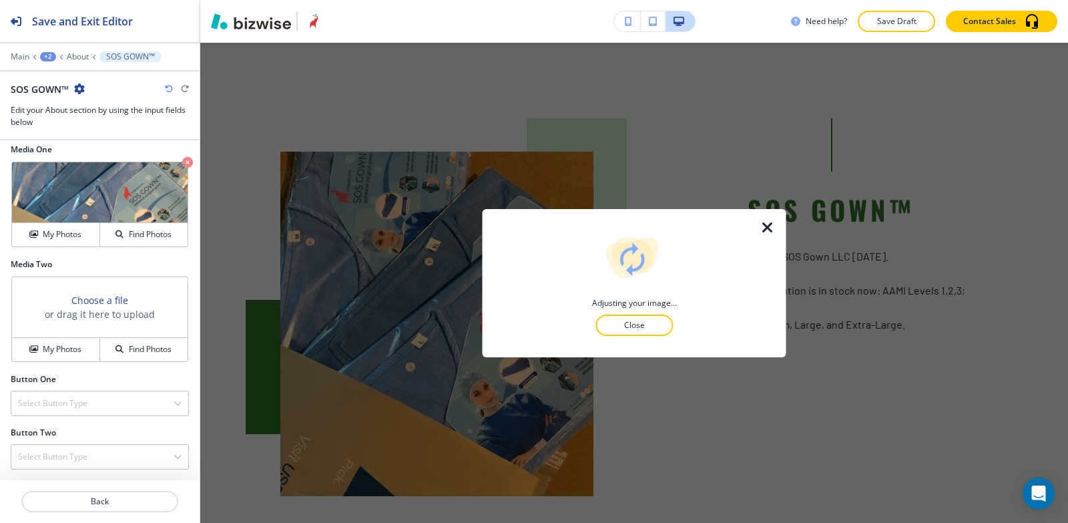
click div "Paragraphs"
click icon "button"
click at [79, 57] on p "Paragraph" at bounding box center [78, 56] width 22 height 9
click icon "button"
click div "Paragraphs"
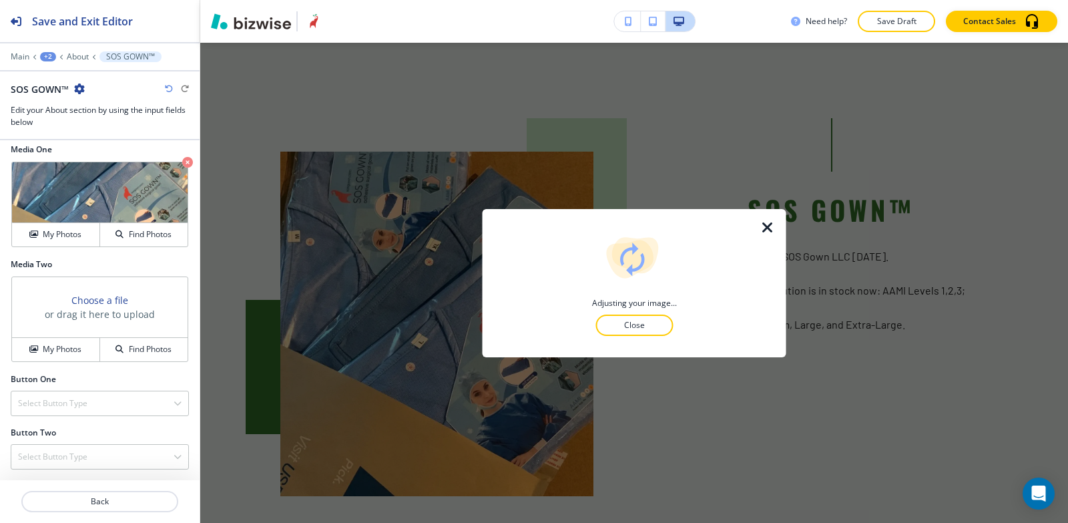
click at [2, 160] on div "Body Small Normal Large Huge It’s no easy task to be a Health Care Administrato…" at bounding box center [100, 201] width 200 height 115
click div "With the symphony of diverse personnel and patients impacting operational and r…"
click button "Edit This Section"
click h4 "Health Care Admin"
click at [0, 144] on div "Body Small Normal Large Huge It’s no easy task to be a Health Care Administrato…" at bounding box center [100, 17] width 200 height 251
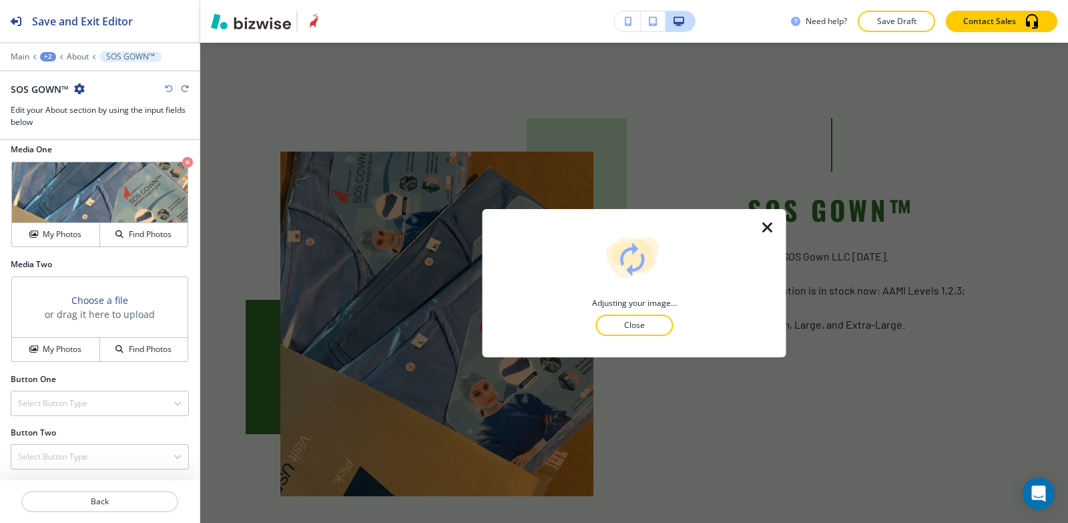
click icon "button"
click div "It’s no easy task to be a Health Care Administrator . It’s a role that requires…"
click line "button"
click p "Health Care Administrators must survey every aspect of their facility to ensure…"
click at [1, 144] on div "Body Small Normal Large Huge It’s no easy task to be a Health Care Administrato…" at bounding box center [100, 17] width 200 height 251
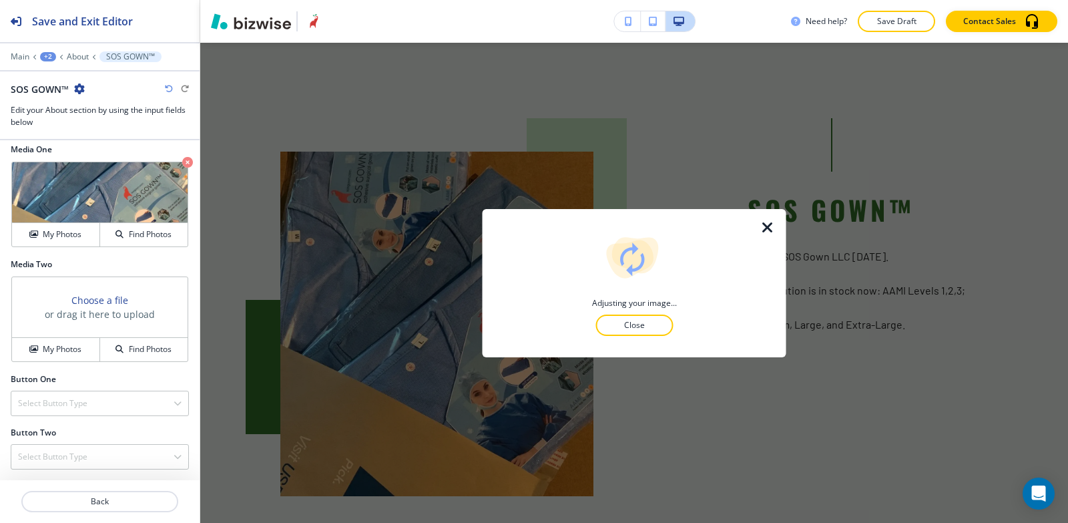
click icon "button"
click button "Edit This Section"
click div "Background Color"
click button "button"
click h4 "Background Color"
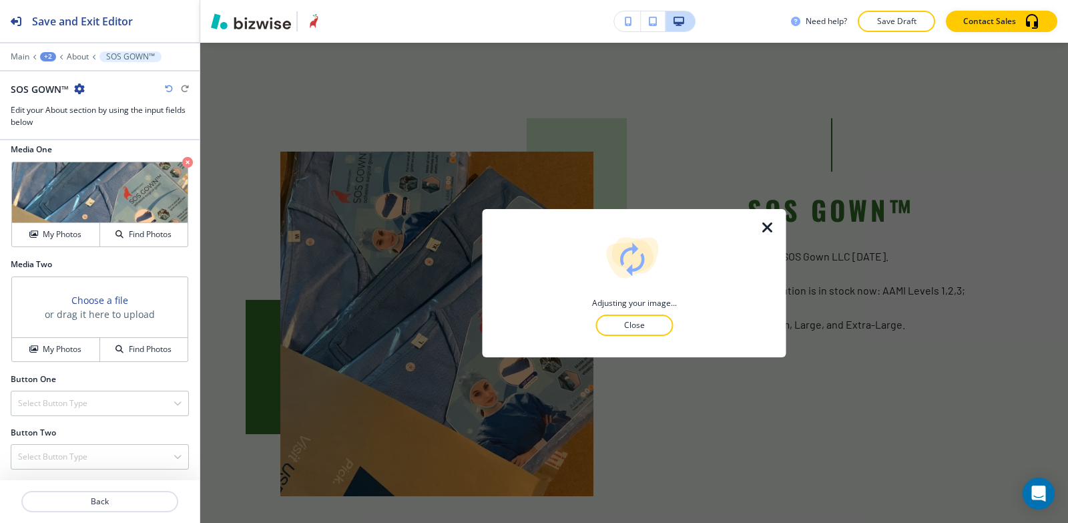
click div
click button "button"
type input "#cbecc6"
click section "With the symphony of diverse personnel and patients impacting operational and r…"
click div "button"
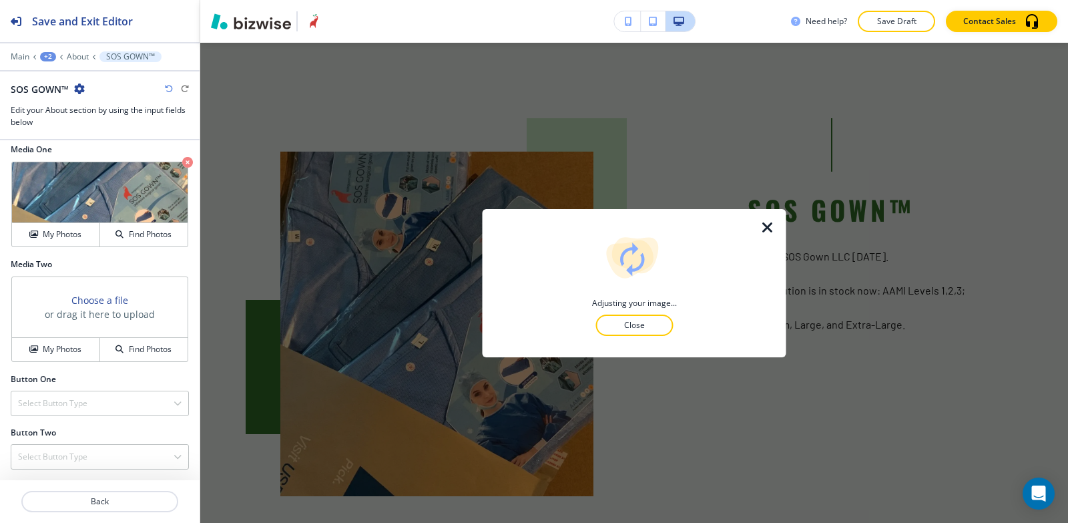
click div "Paragraphs"
click p
click div
click icon "button"
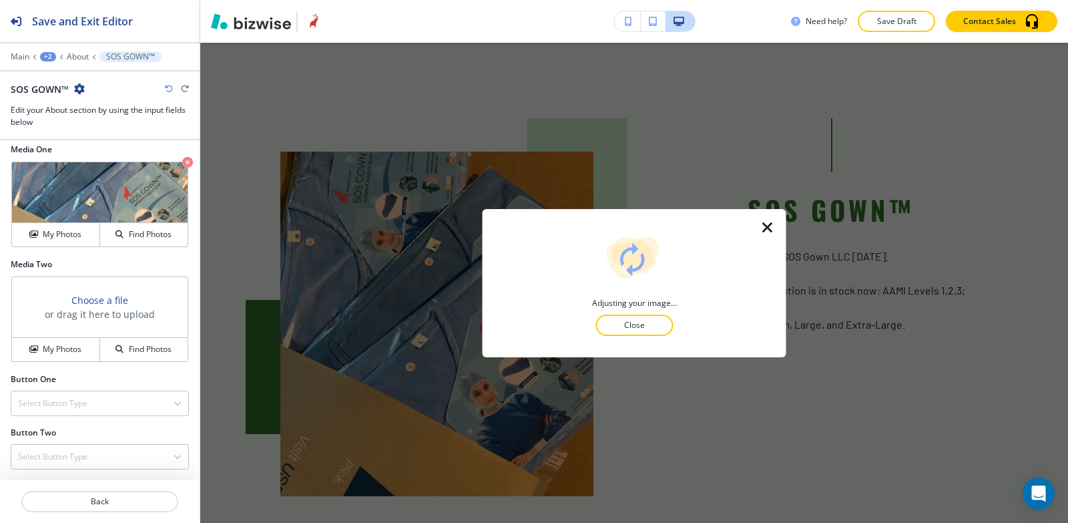
click at [113, 258] on div "Body Small Normal Large Huge With the symphony of diverse personnel and patient…" at bounding box center [100, 201] width 200 height 115
click icon "button"
click button "button"
type input "#000000"
click p "Always."
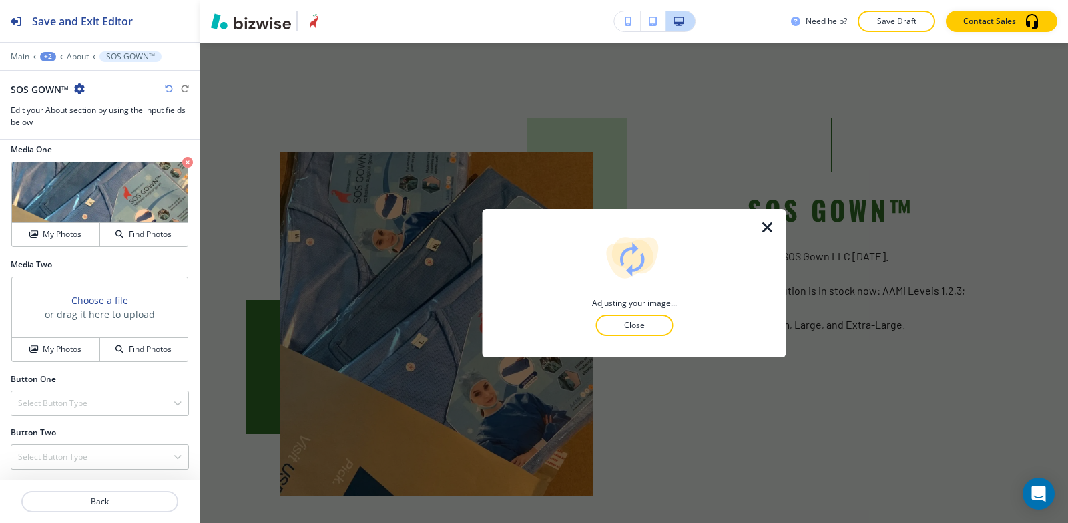
click div "With the symphony of diverse personnel and patients impacting operational and r…"
click p "﻿ Always."
click div "+3"
click button "CHIEFLY CHARGE"
click p "Add Section"
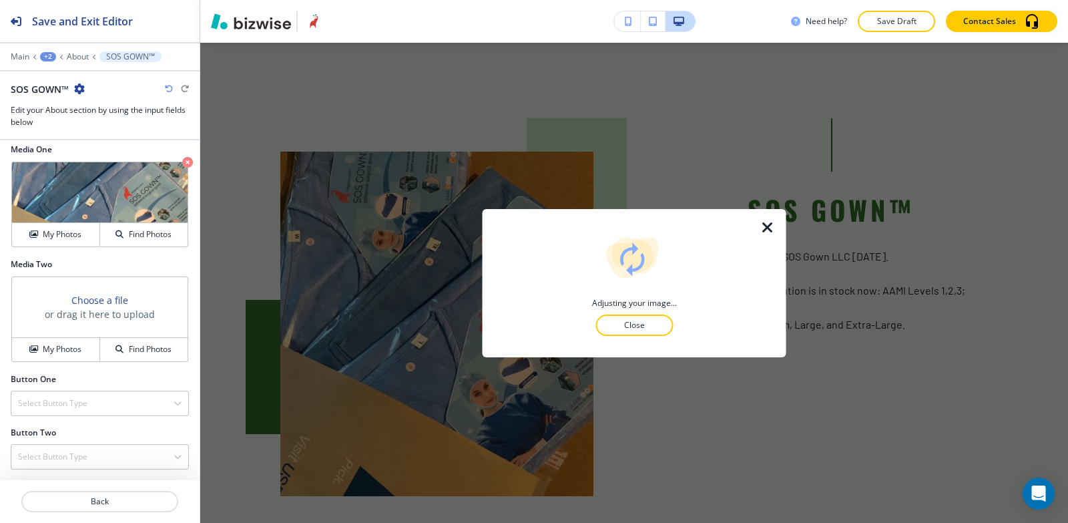
click img
click button "Add"
click h2 "Add a new item"
click div "My Photos"
click img "button"
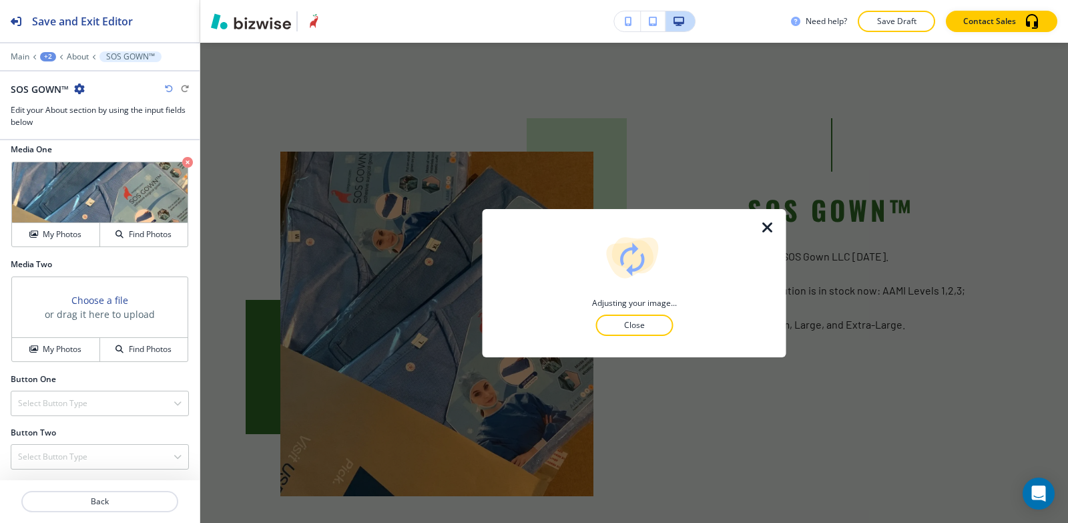
click p "Add"
click div
click div "We are committed to innovation and partnering with those that see a better futu…"
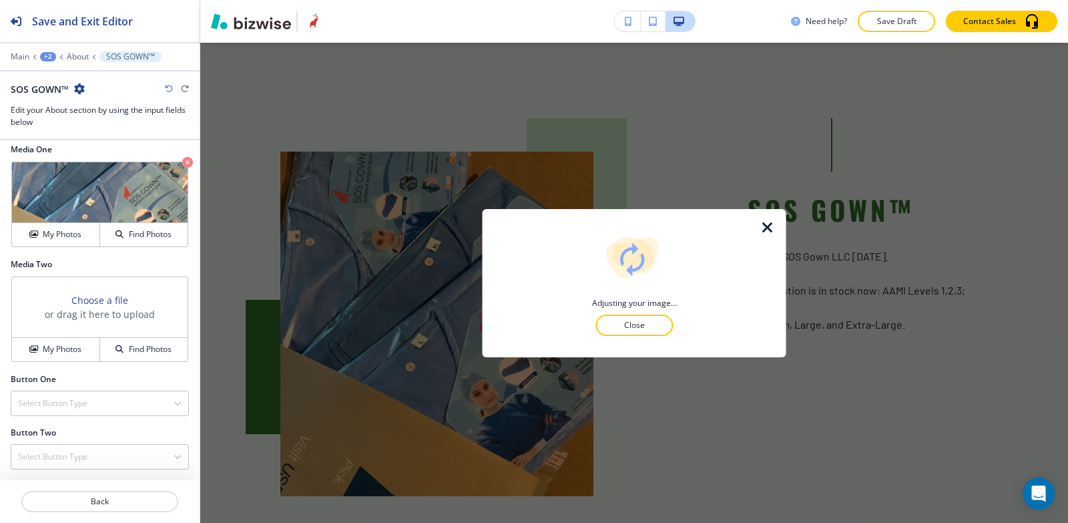
click div "We are committed to innovation and partnering with those that see a better futu…"
click at [0, 116] on div "Save and Exit Editor Main +1 CHIEFLY CHARGE About About About Edit your About s…" at bounding box center [100, 261] width 200 height 523
click div "We are committed to innovation and partnering with those that see a better futu…"
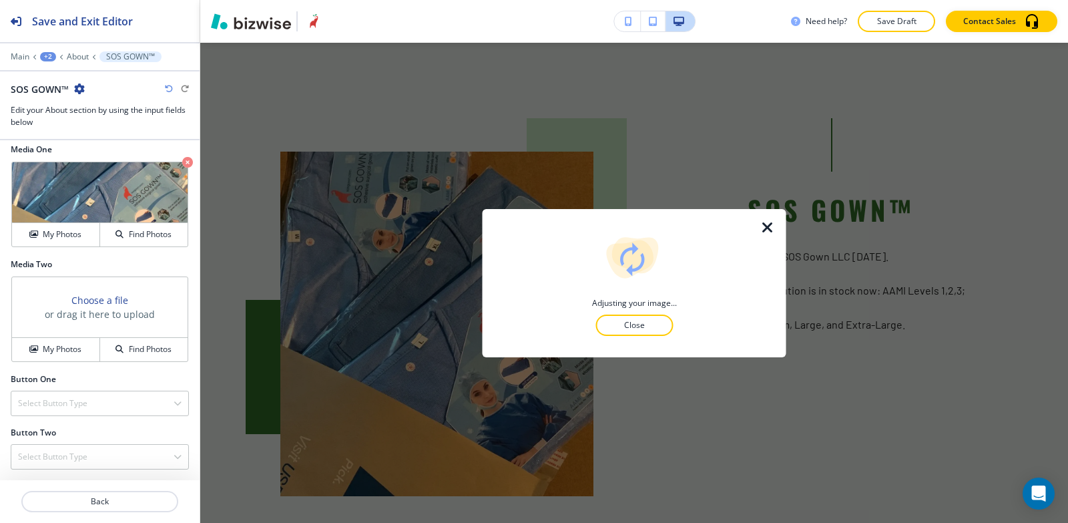
click div "We are committed to innovation and partnering with those that see a better futu…"
